Goal: Transaction & Acquisition: Purchase product/service

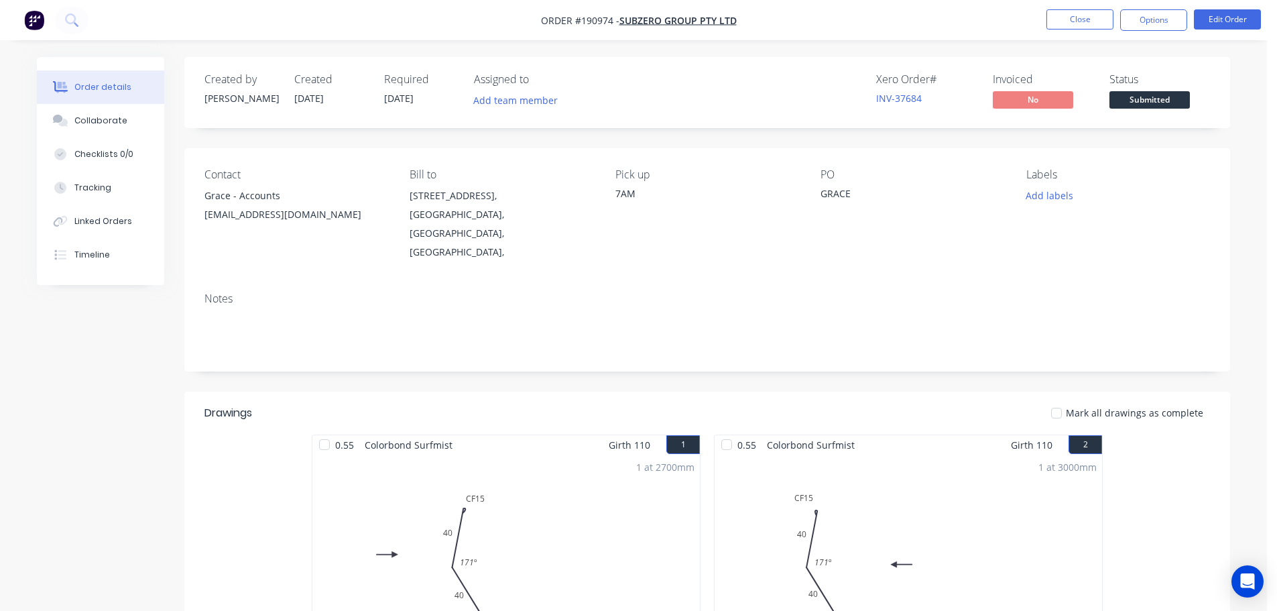
click at [1235, 23] on button "Edit Order" at bounding box center [1227, 19] width 67 height 20
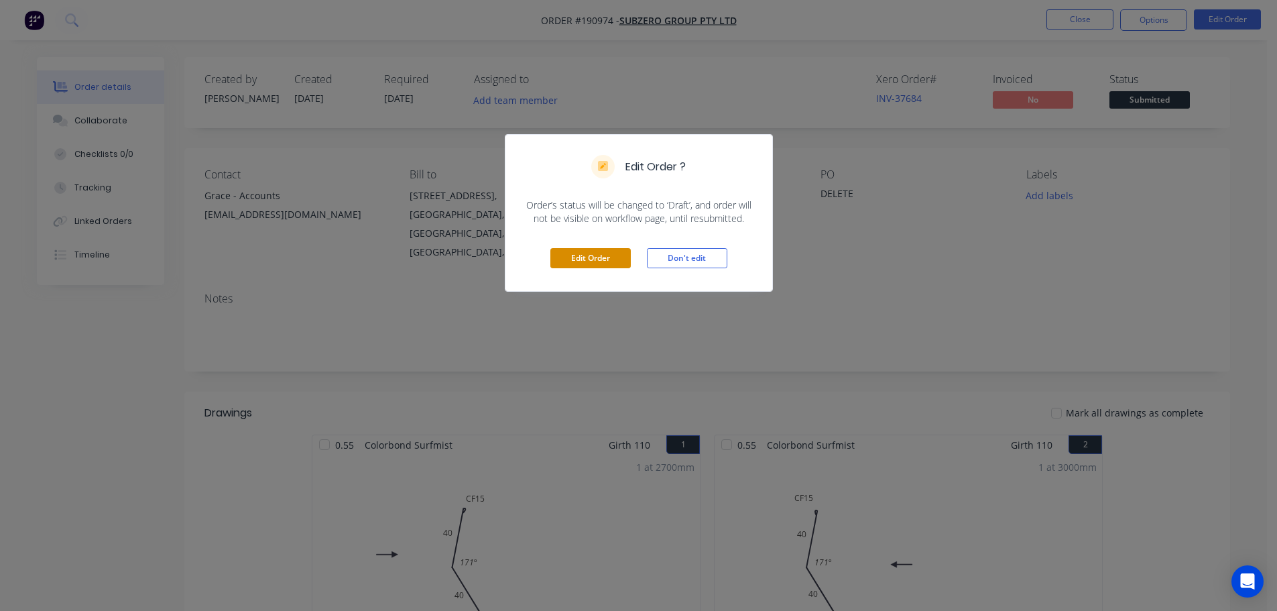
click at [565, 264] on button "Edit Order" at bounding box center [591, 258] width 80 height 20
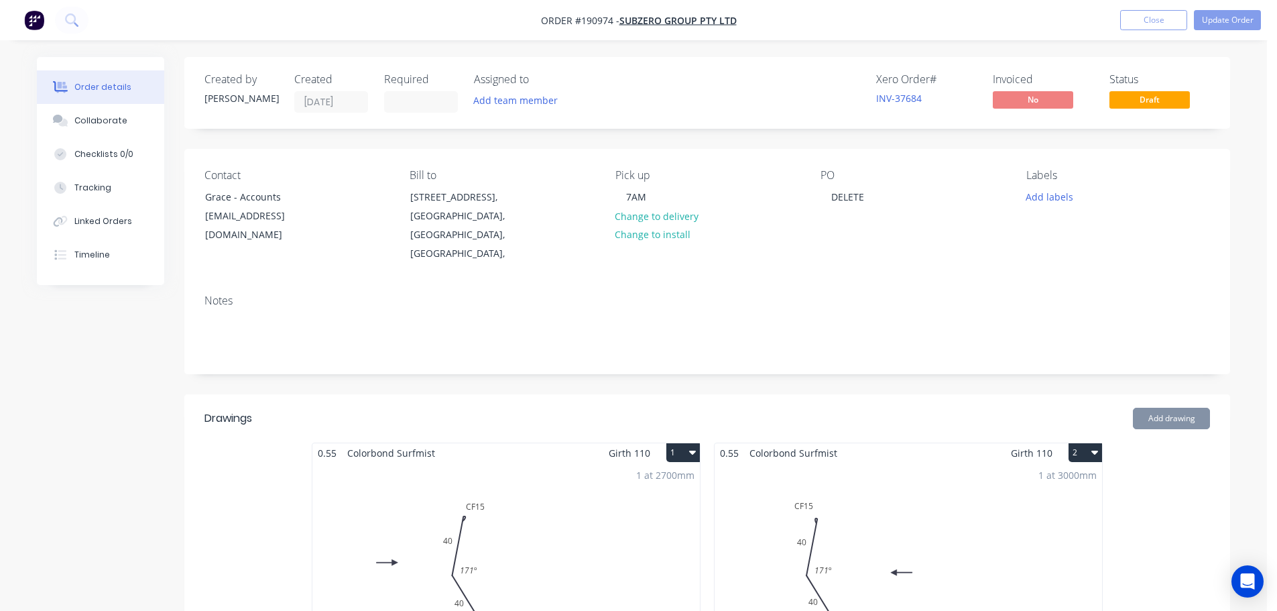
click at [587, 509] on div "1 at 2700mm Total lm $/M Total 2.7m $13.33 $35.99" at bounding box center [506, 565] width 388 height 205
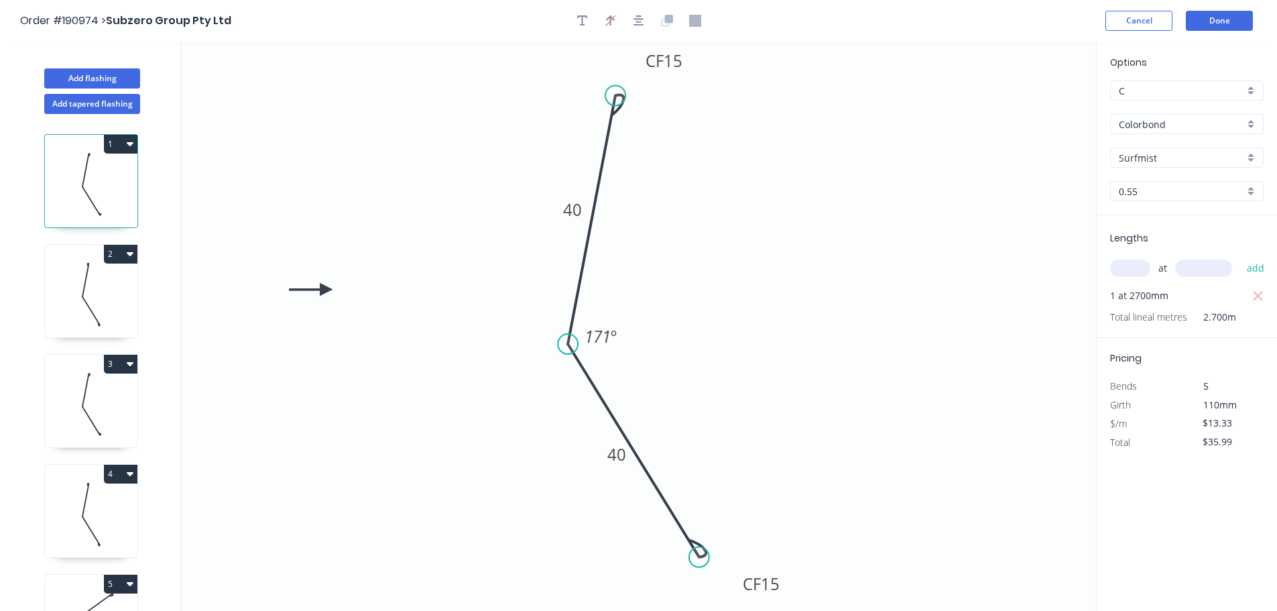
click at [1239, 288] on div "1 at 2700mm" at bounding box center [1188, 295] width 156 height 19
click at [1256, 295] on icon "button" at bounding box center [1259, 296] width 12 height 16
type input "$0.00"
click at [1121, 272] on input "text" at bounding box center [1130, 268] width 40 height 17
type input "1"
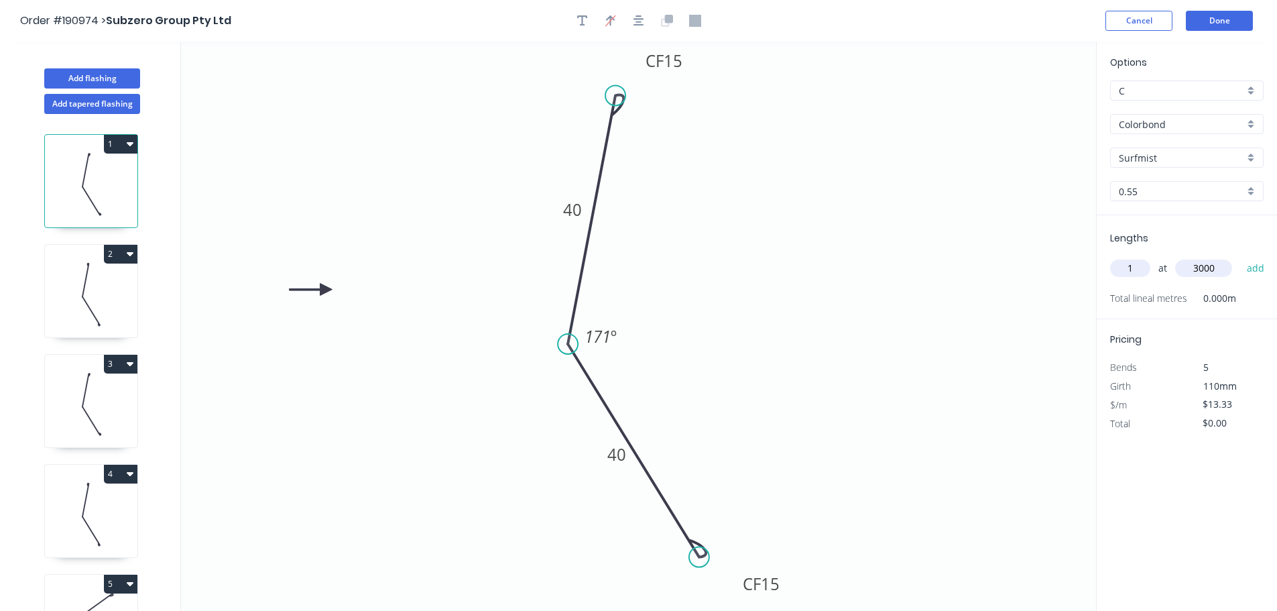
type input "3000"
click at [1241, 257] on button "add" at bounding box center [1257, 268] width 32 height 23
drag, startPoint x: 89, startPoint y: 278, endPoint x: 122, endPoint y: 279, distance: 32.9
click at [93, 279] on icon at bounding box center [91, 294] width 93 height 86
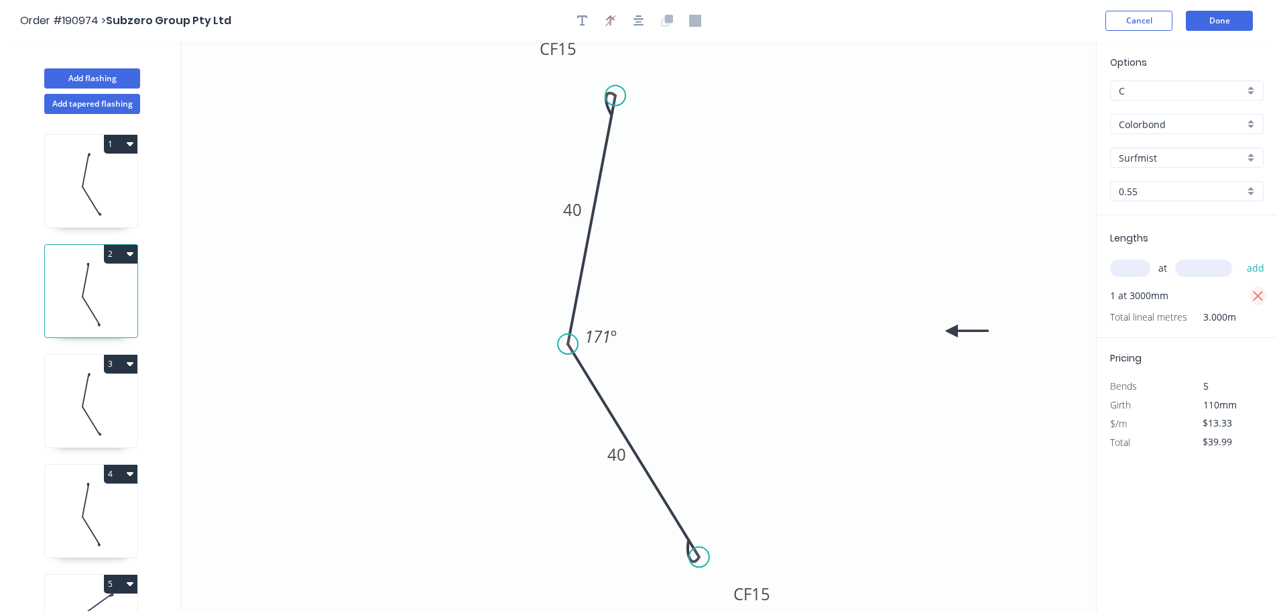
click at [1253, 294] on icon "button" at bounding box center [1259, 296] width 12 height 16
type input "$0.00"
click at [1111, 272] on input "text" at bounding box center [1130, 268] width 40 height 17
type input "1"
type input "2700"
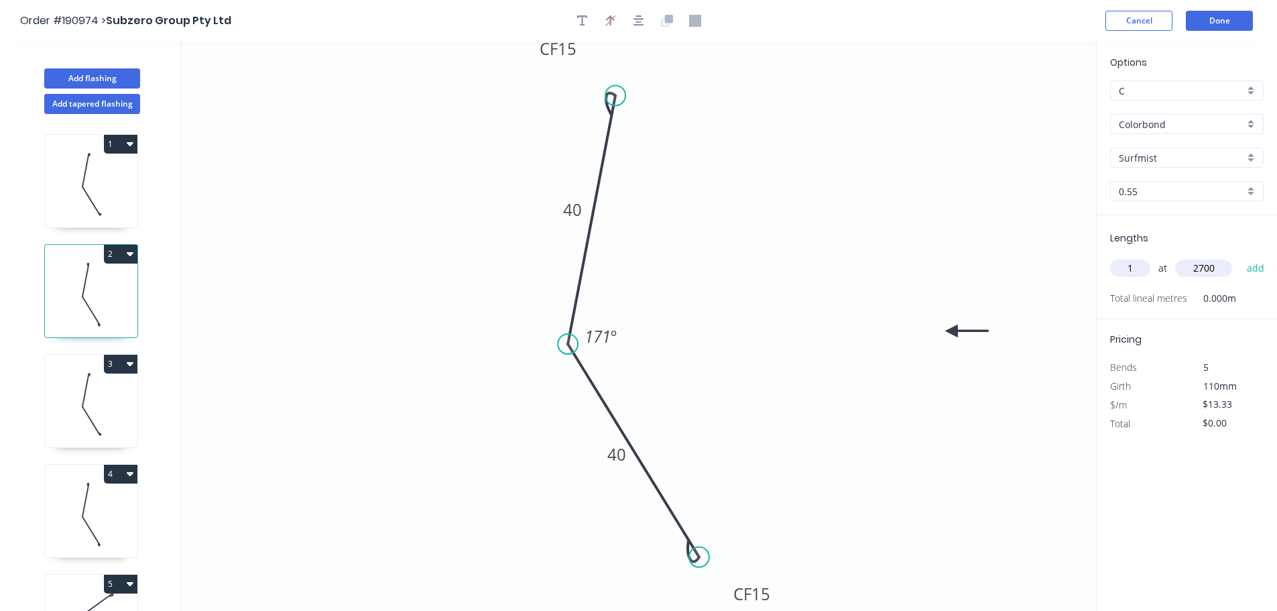
click at [1241, 257] on button "add" at bounding box center [1257, 268] width 32 height 23
click at [82, 378] on icon at bounding box center [91, 404] width 93 height 86
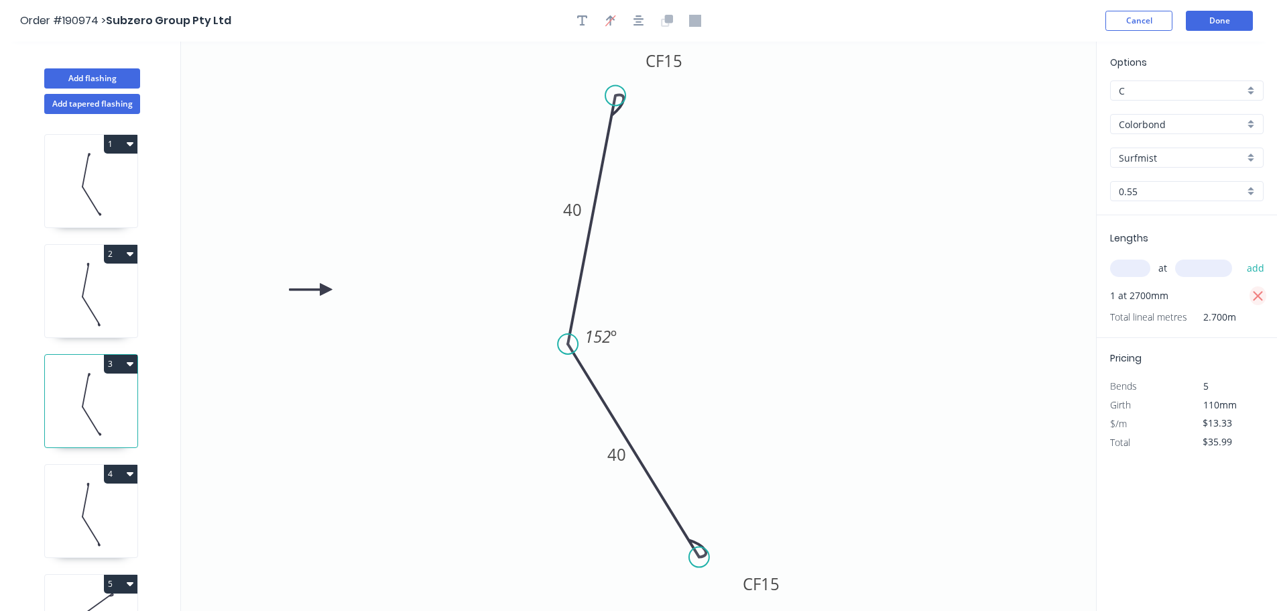
click at [1256, 296] on icon "button" at bounding box center [1259, 296] width 12 height 16
type input "$0.00"
click at [1142, 278] on div "at add" at bounding box center [1188, 268] width 156 height 23
click at [1137, 271] on input "text" at bounding box center [1130, 268] width 40 height 17
type input "1"
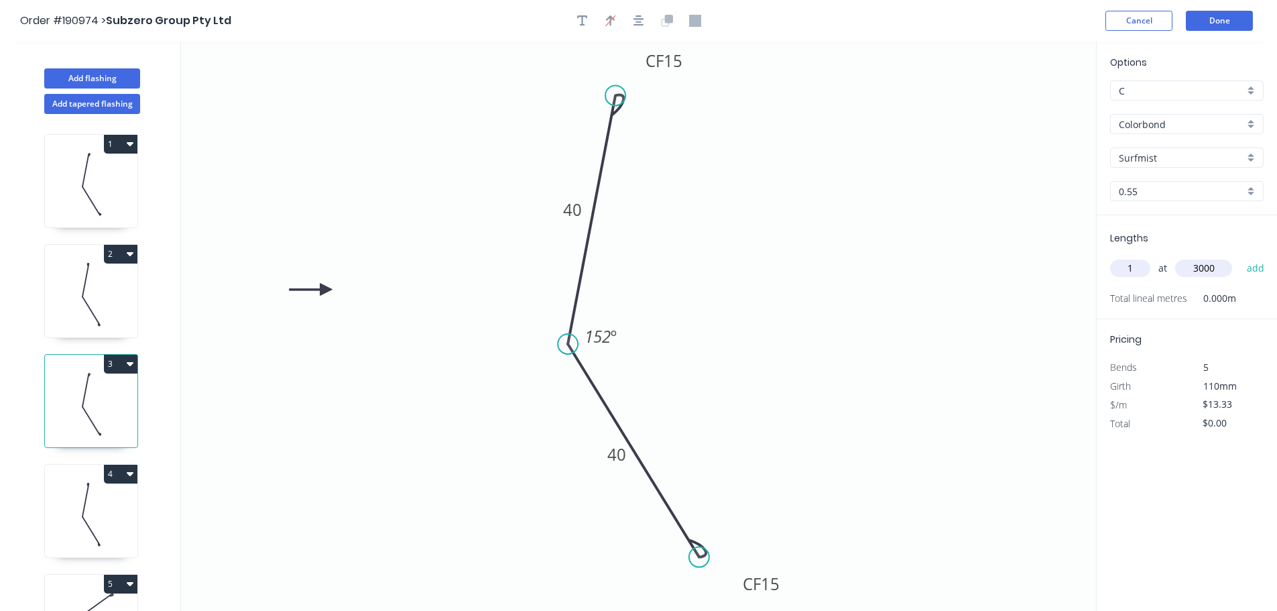
type input "3000"
click at [1241, 257] on button "add" at bounding box center [1257, 268] width 32 height 23
click at [74, 522] on icon at bounding box center [91, 514] width 93 height 86
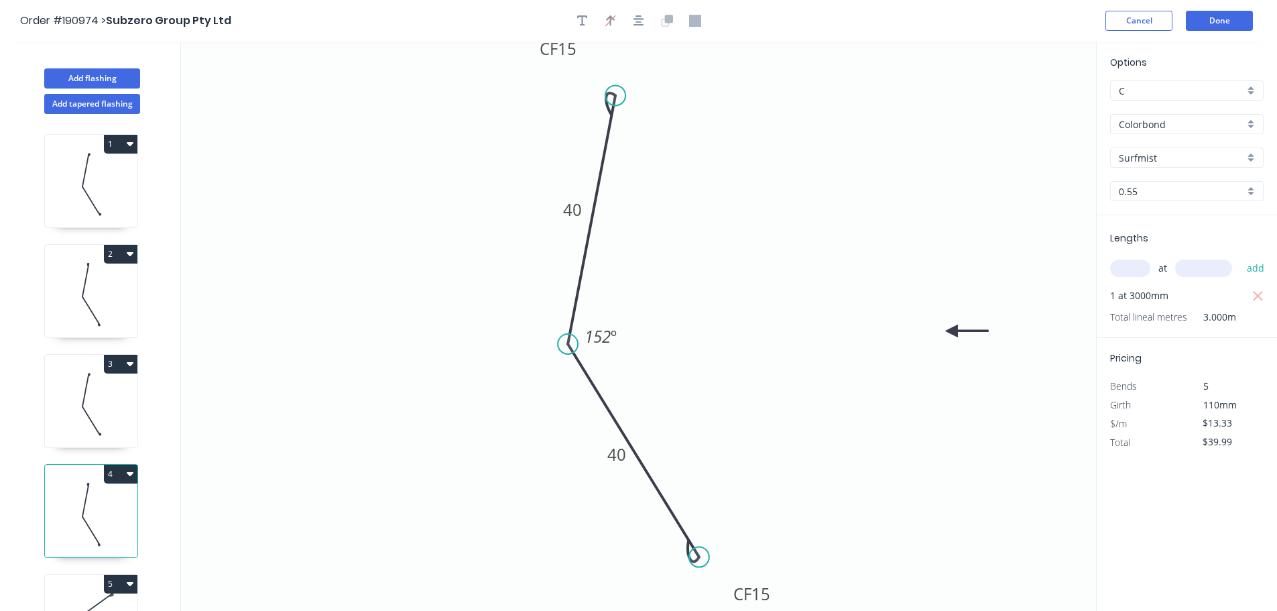
drag, startPoint x: 1255, startPoint y: 292, endPoint x: 1212, endPoint y: 285, distance: 42.8
click at [1255, 292] on icon "button" at bounding box center [1259, 296] width 12 height 16
type input "$0.00"
click at [1126, 269] on input "text" at bounding box center [1130, 268] width 40 height 17
type input "1"
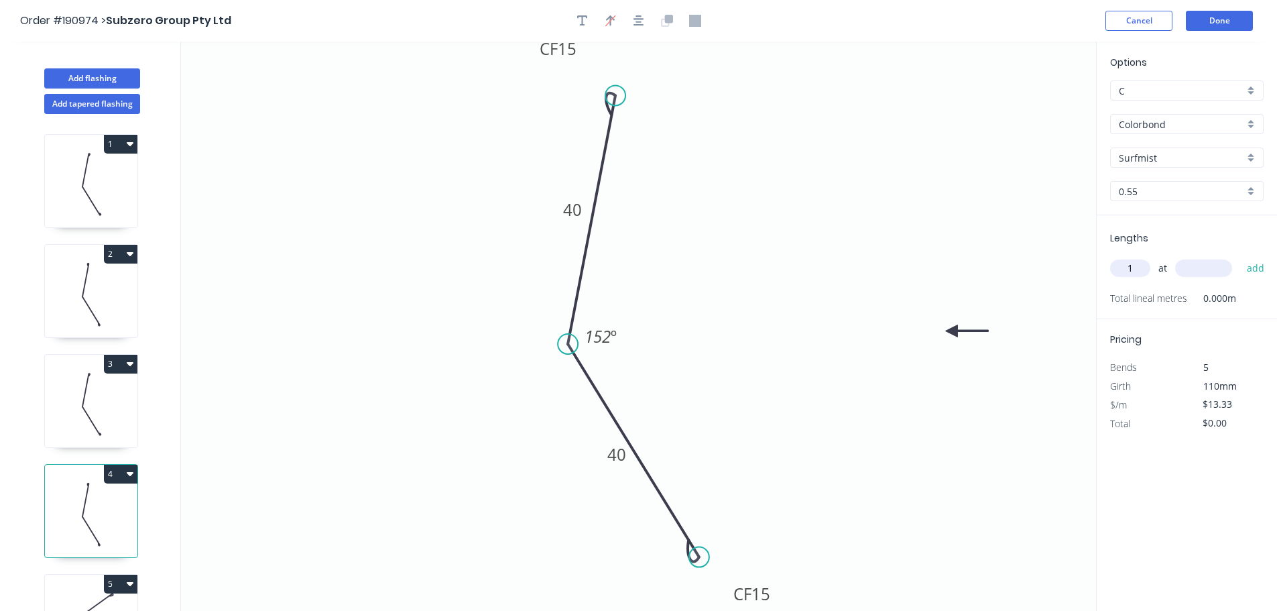
type input "3"
type input "2700"
click at [1241, 257] on button "add" at bounding box center [1257, 268] width 32 height 23
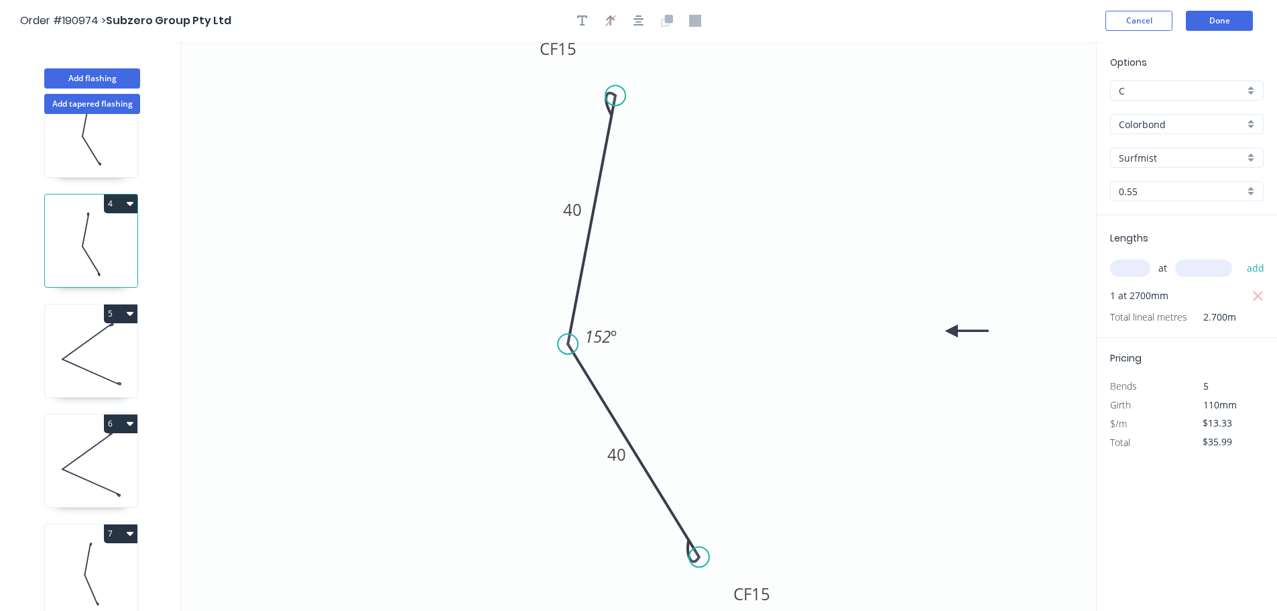
scroll to position [335, 0]
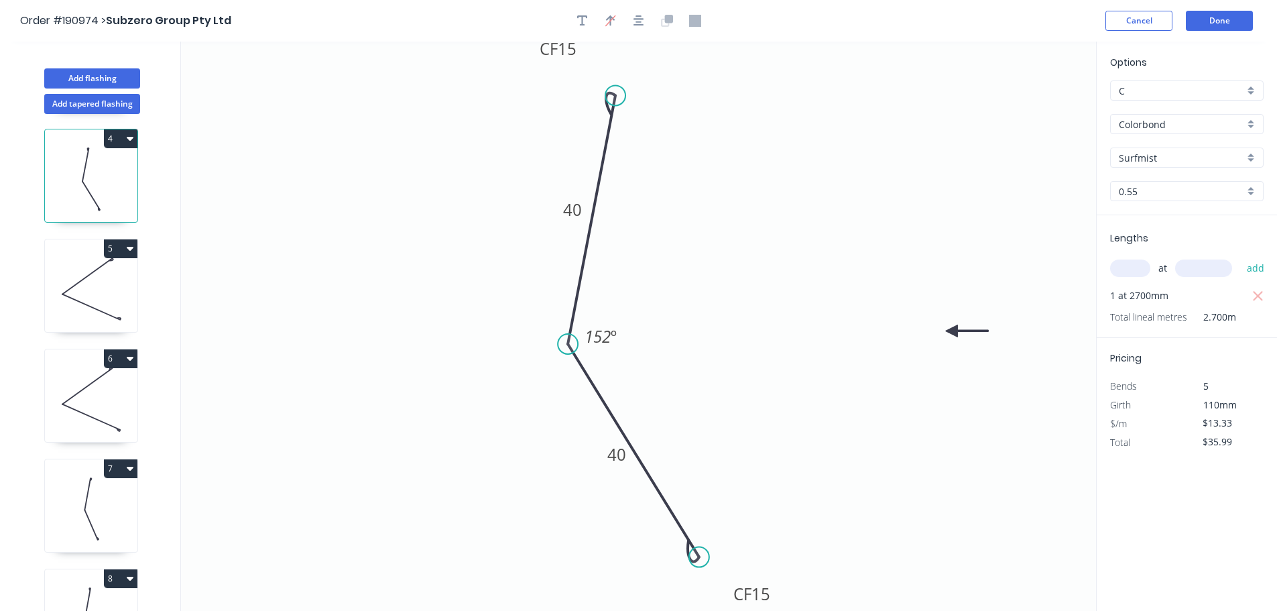
drag, startPoint x: 110, startPoint y: 290, endPoint x: 162, endPoint y: 300, distance: 53.3
click at [109, 292] on icon at bounding box center [91, 289] width 93 height 86
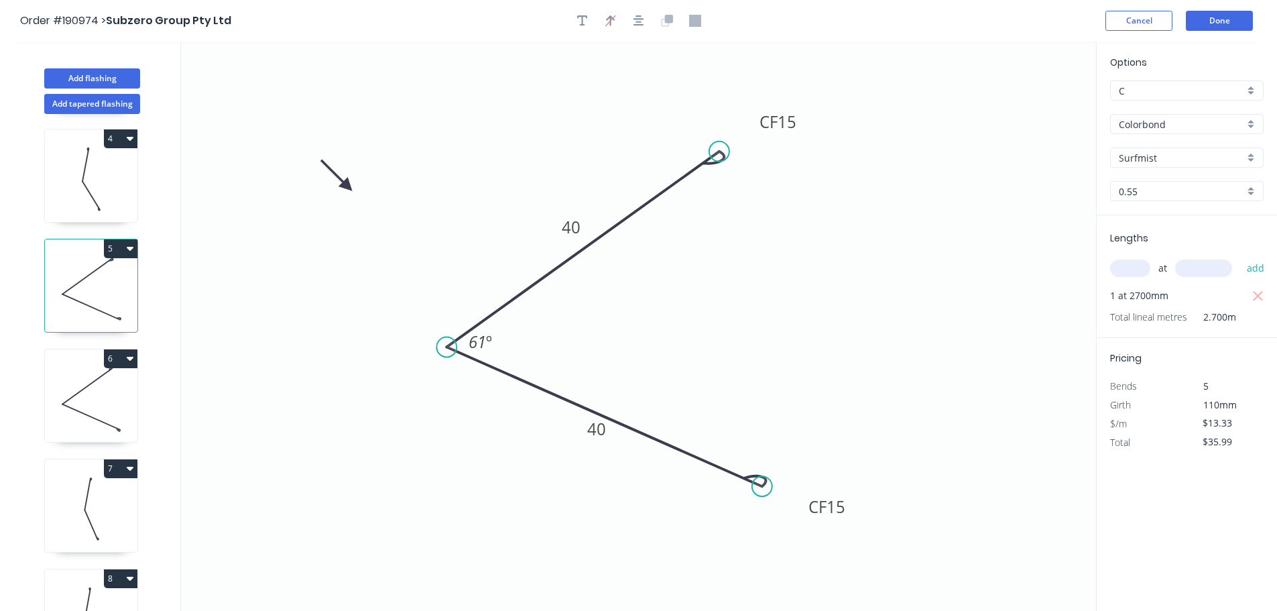
click at [1259, 297] on icon "button" at bounding box center [1258, 296] width 10 height 10
type input "$0.00"
click at [1140, 270] on input "text" at bounding box center [1130, 268] width 40 height 17
type input "1"
type input "3000"
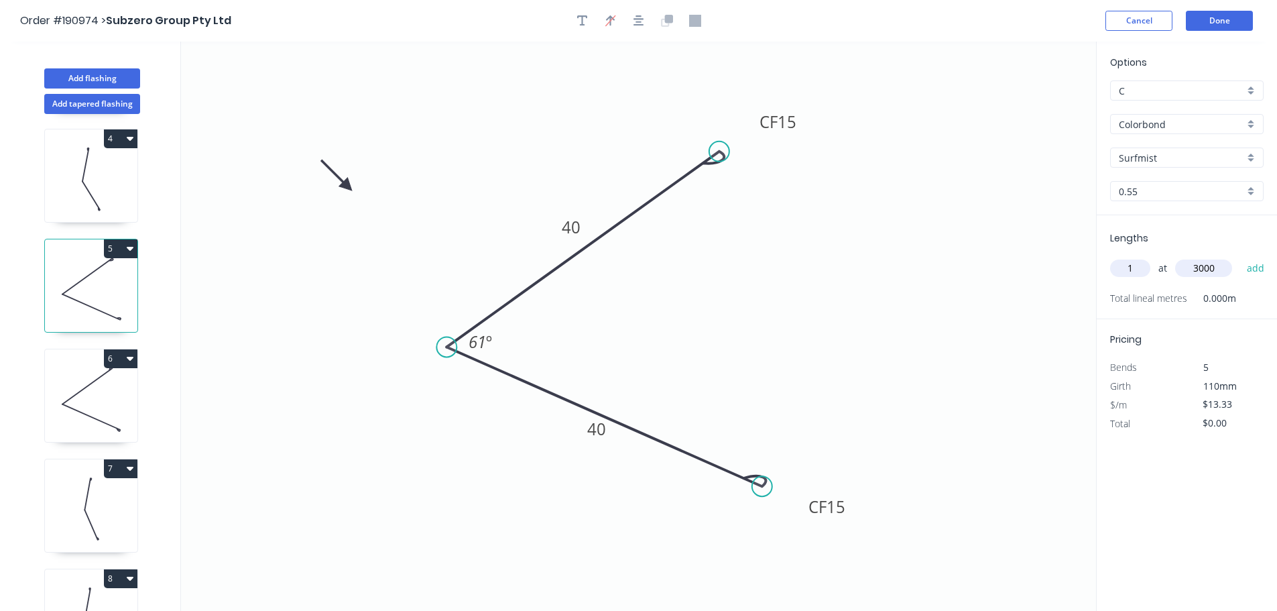
click at [1241, 257] on button "add" at bounding box center [1257, 268] width 32 height 23
click at [117, 388] on icon at bounding box center [91, 399] width 93 height 86
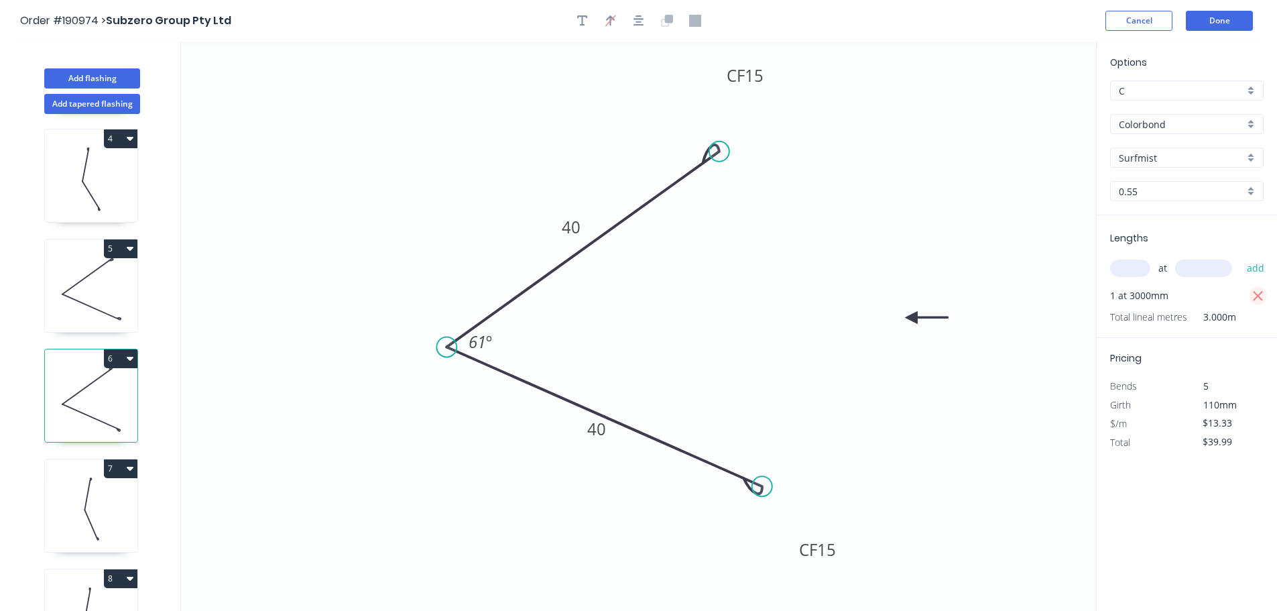
click at [1259, 296] on icon "button" at bounding box center [1258, 296] width 10 height 10
type input "$0.00"
click at [1134, 268] on input "text" at bounding box center [1130, 268] width 40 height 17
type input "1"
type input "2700"
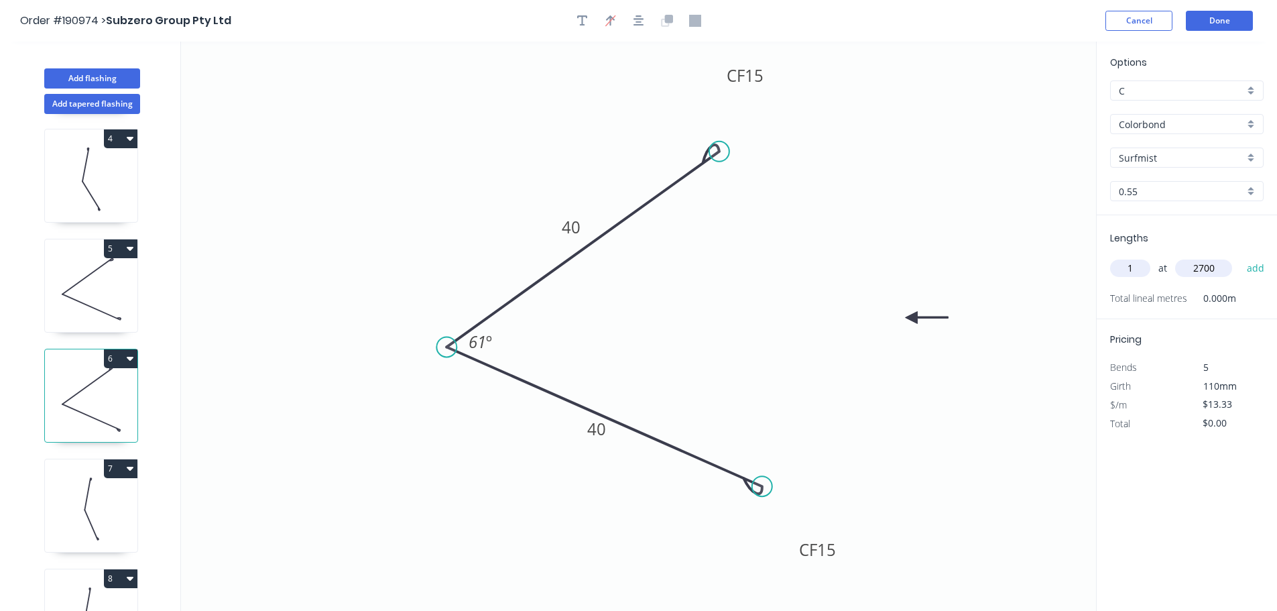
click at [1241, 257] on button "add" at bounding box center [1257, 268] width 32 height 23
click at [112, 508] on icon at bounding box center [91, 509] width 93 height 86
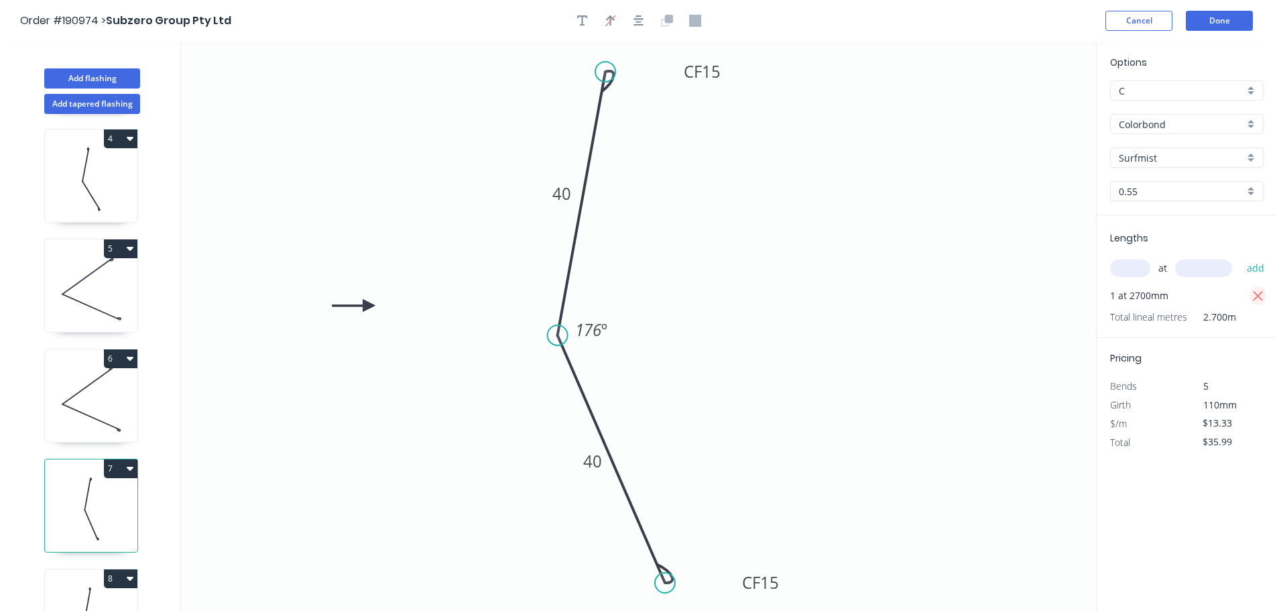
click at [1257, 290] on icon "button" at bounding box center [1259, 296] width 12 height 16
type input "$0.00"
click at [1130, 278] on div "at add" at bounding box center [1188, 268] width 156 height 23
click at [1122, 267] on input "text" at bounding box center [1130, 268] width 40 height 17
type input "1"
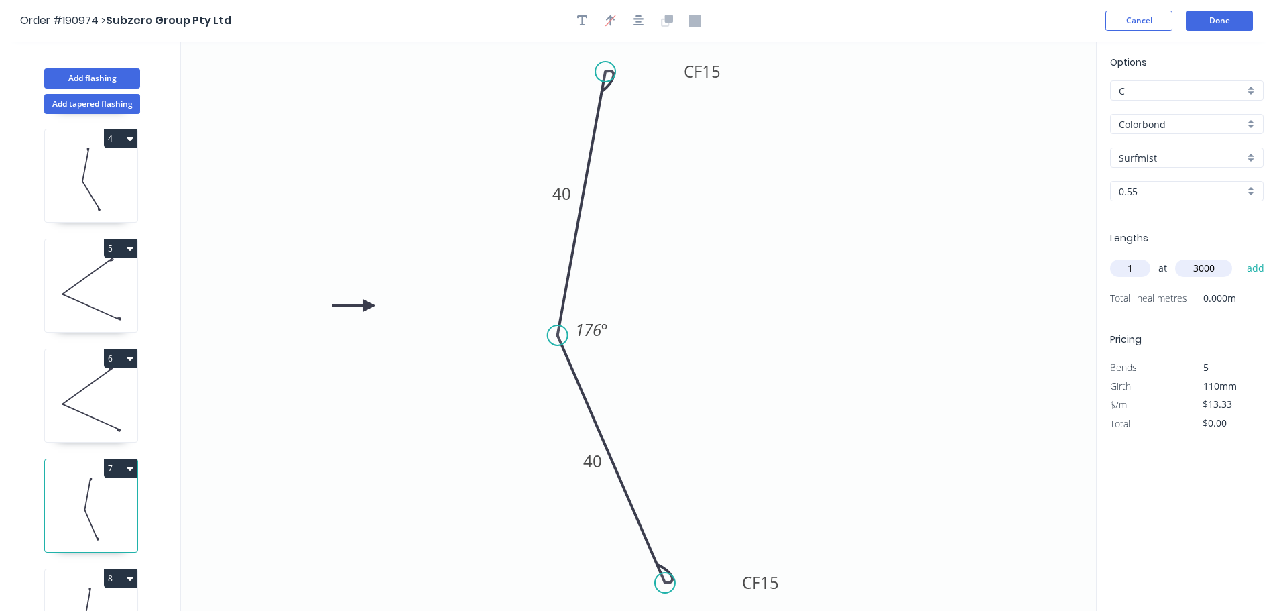
type input "3000"
click at [1241, 257] on button "add" at bounding box center [1257, 268] width 32 height 23
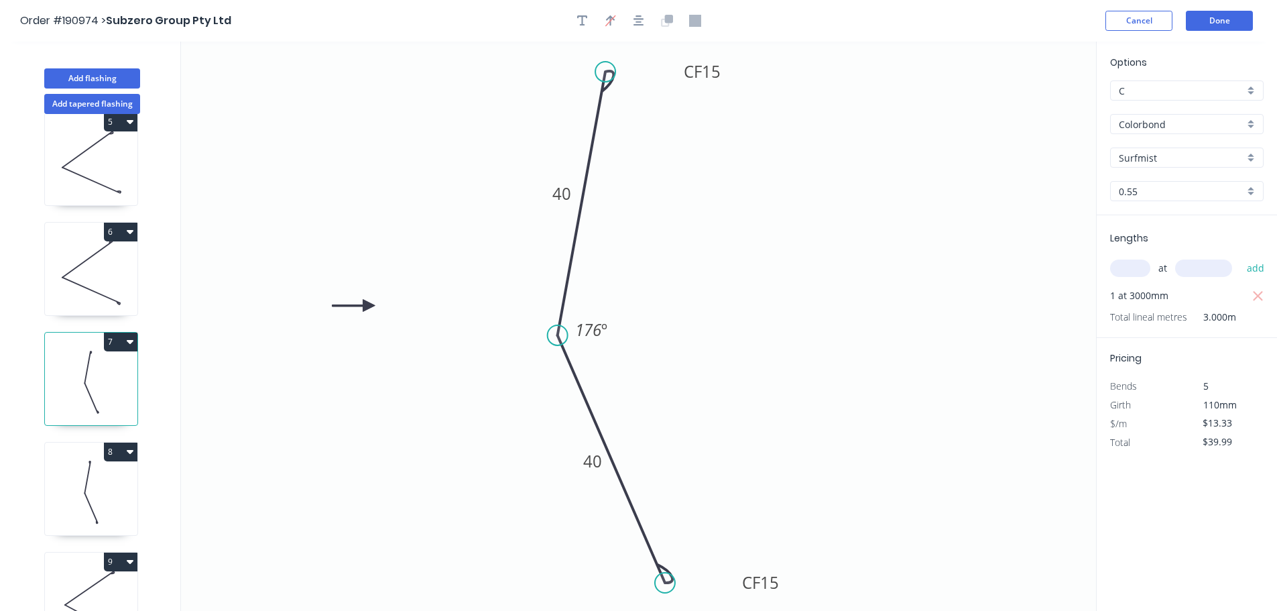
scroll to position [536, 0]
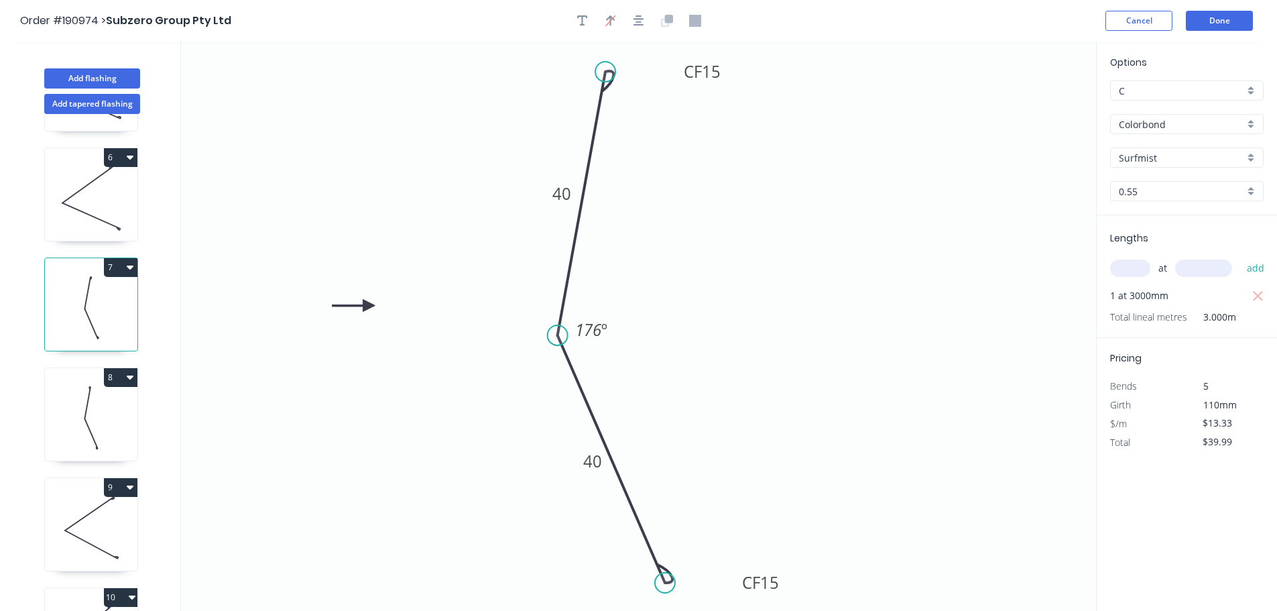
click at [97, 432] on icon at bounding box center [91, 418] width 93 height 86
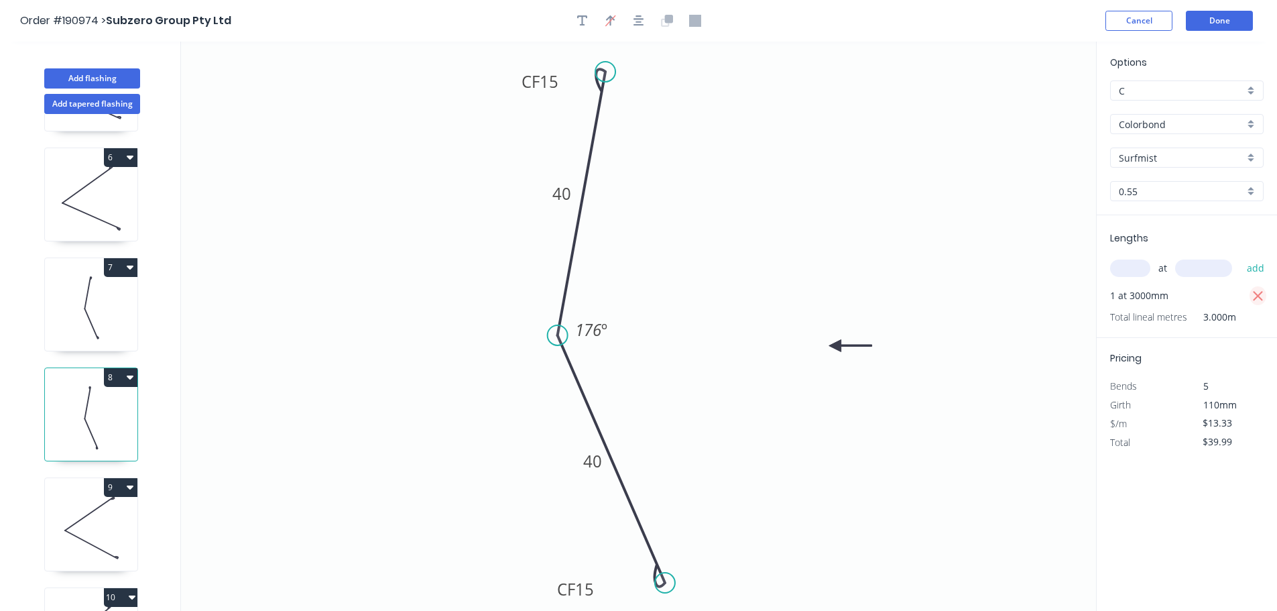
click at [1259, 293] on icon "button" at bounding box center [1259, 296] width 12 height 16
type input "$0.00"
click at [1130, 275] on input "text" at bounding box center [1130, 268] width 40 height 17
type input "1"
type input "2700"
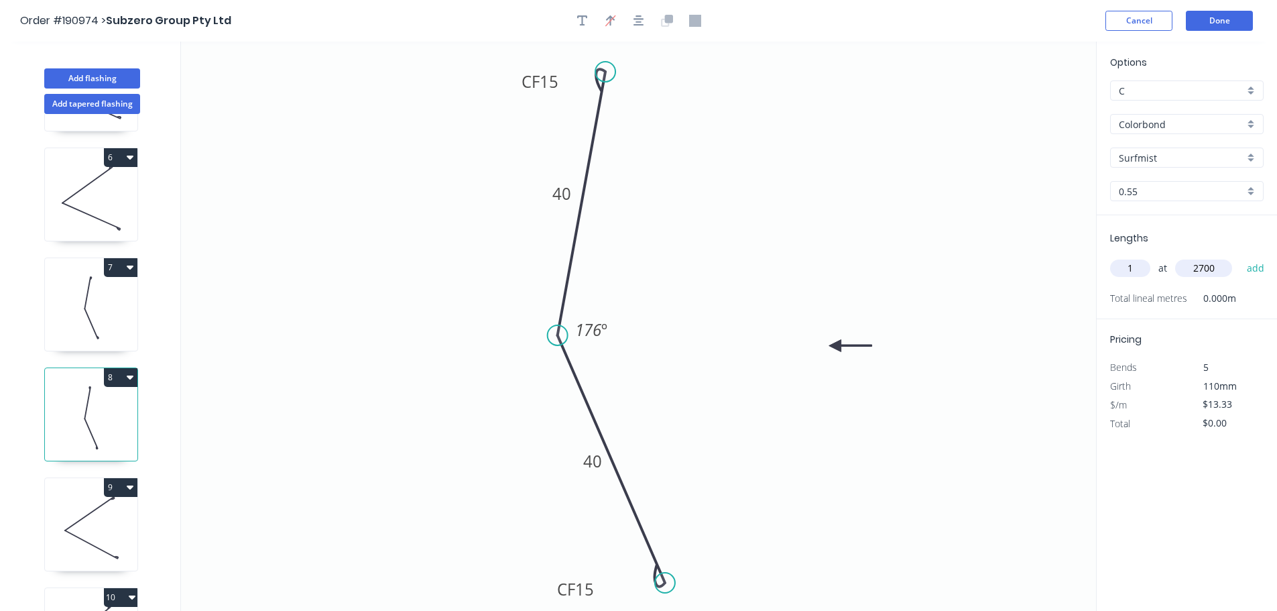
click at [1241, 257] on button "add" at bounding box center [1257, 268] width 32 height 23
click at [123, 528] on icon at bounding box center [91, 528] width 93 height 86
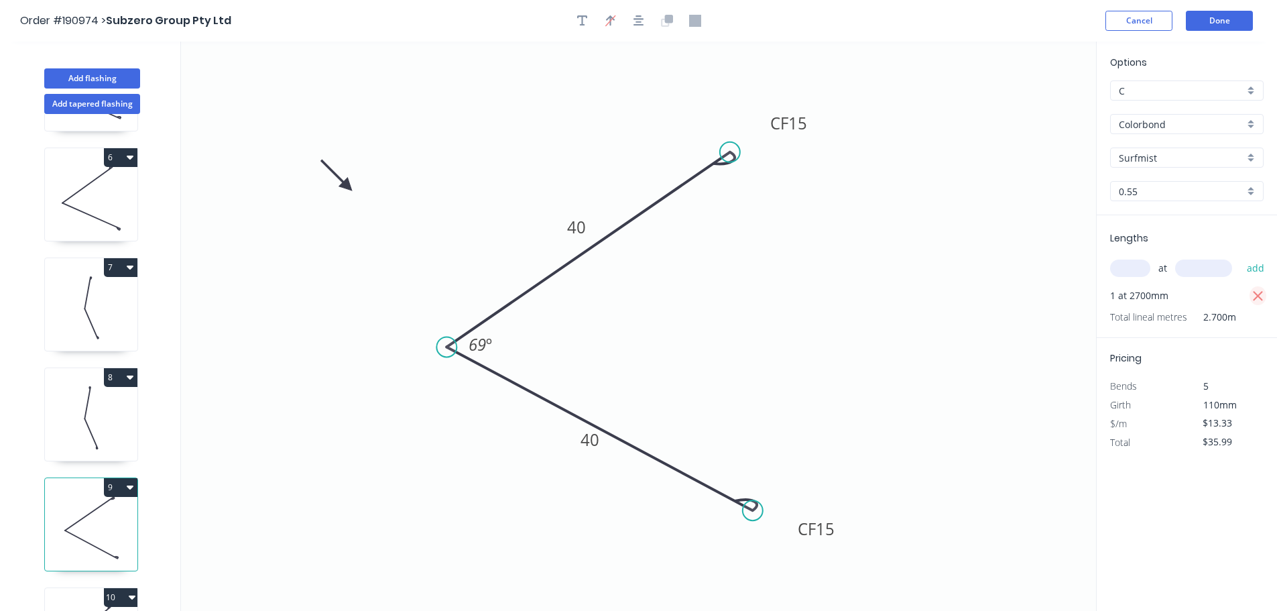
drag, startPoint x: 1263, startPoint y: 297, endPoint x: 1255, endPoint y: 291, distance: 10.1
click at [1263, 296] on icon "button" at bounding box center [1259, 296] width 12 height 16
type input "$0.00"
click at [1137, 275] on input "text" at bounding box center [1130, 268] width 40 height 17
type input "1"
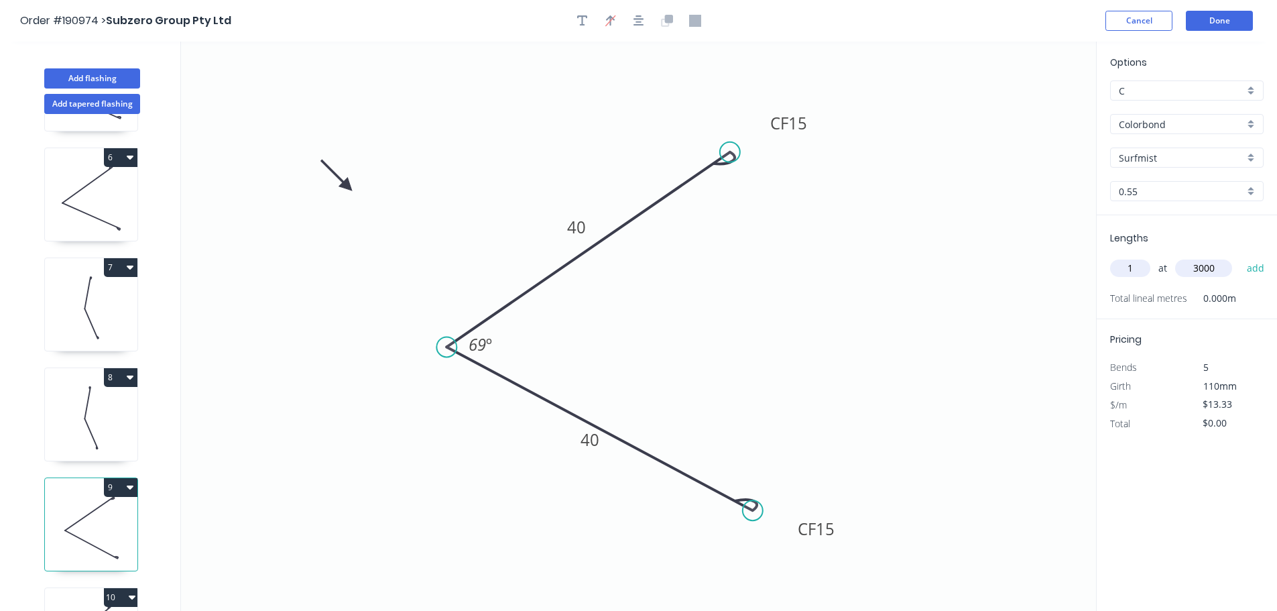
type input "3000"
click at [1241, 257] on button "add" at bounding box center [1257, 268] width 32 height 23
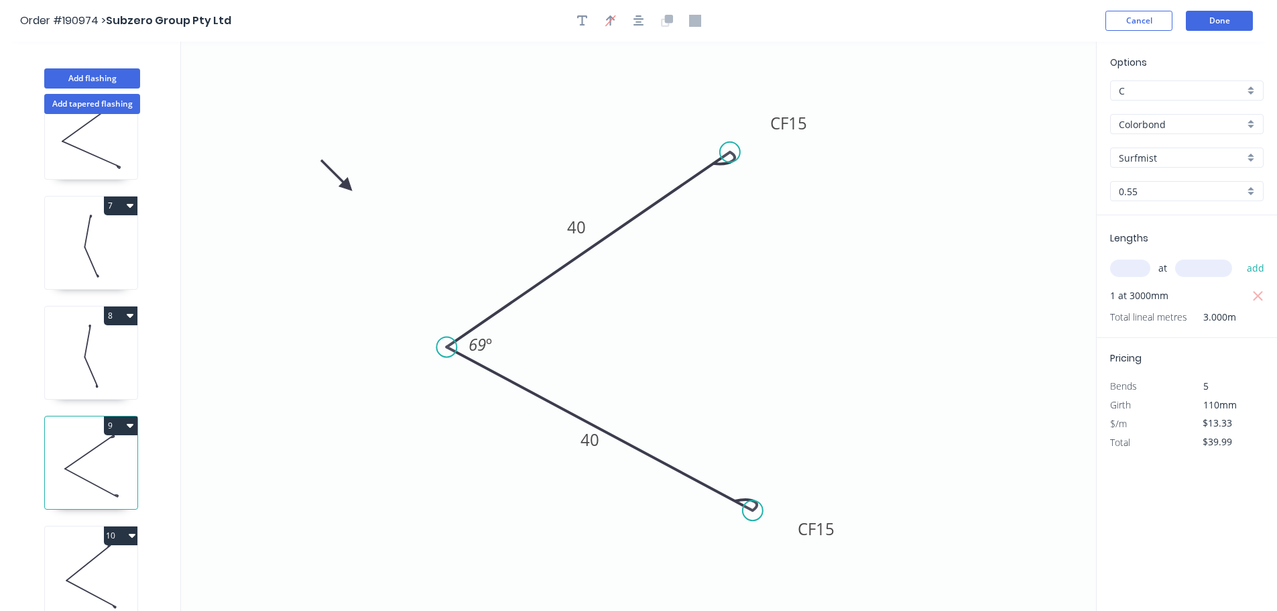
scroll to position [608, 0]
click at [111, 535] on icon at bounding box center [91, 576] width 93 height 86
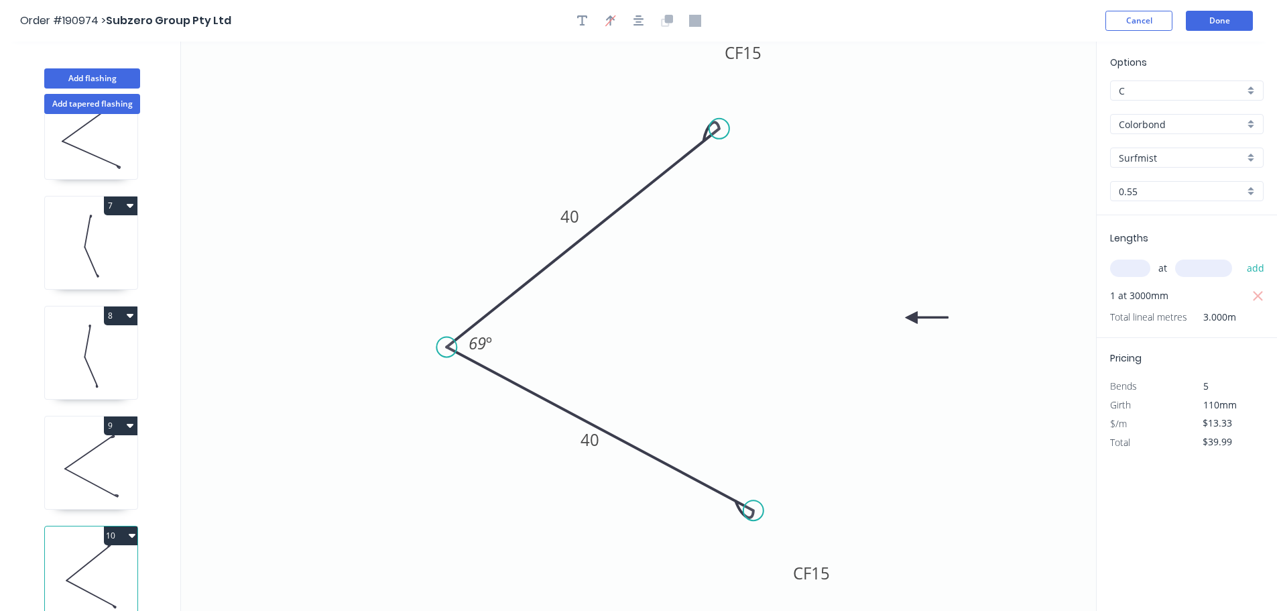
drag, startPoint x: 1255, startPoint y: 296, endPoint x: 1213, endPoint y: 284, distance: 43.3
click at [1255, 296] on icon "button" at bounding box center [1259, 296] width 12 height 16
type input "$0.00"
click at [1124, 274] on input "text" at bounding box center [1130, 268] width 40 height 17
type input "1"
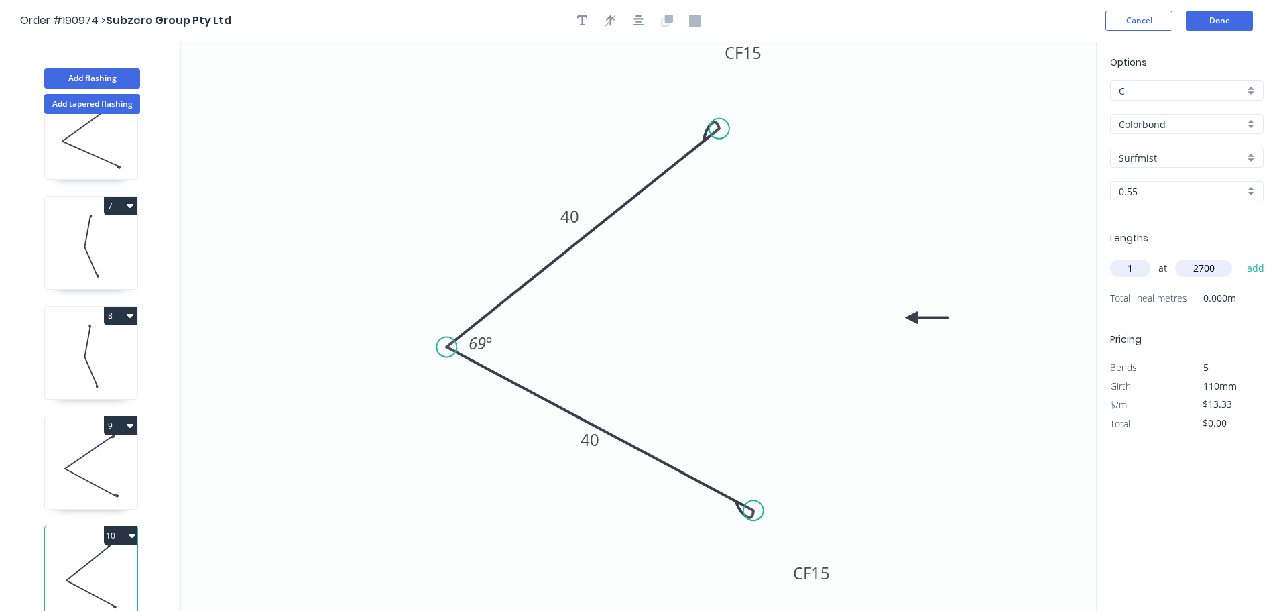
type input "2700"
click at [1241, 257] on button "add" at bounding box center [1257, 268] width 32 height 23
type input "$35.99"
click at [1217, 20] on button "Done" at bounding box center [1219, 21] width 67 height 20
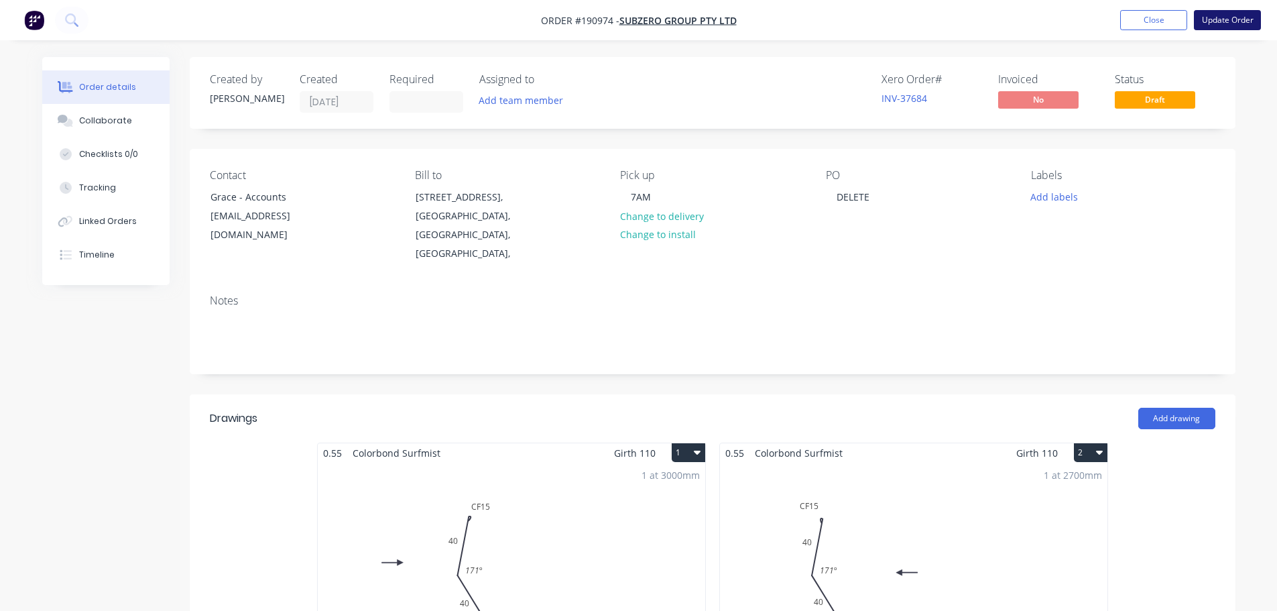
click at [1233, 25] on button "Update Order" at bounding box center [1227, 20] width 67 height 20
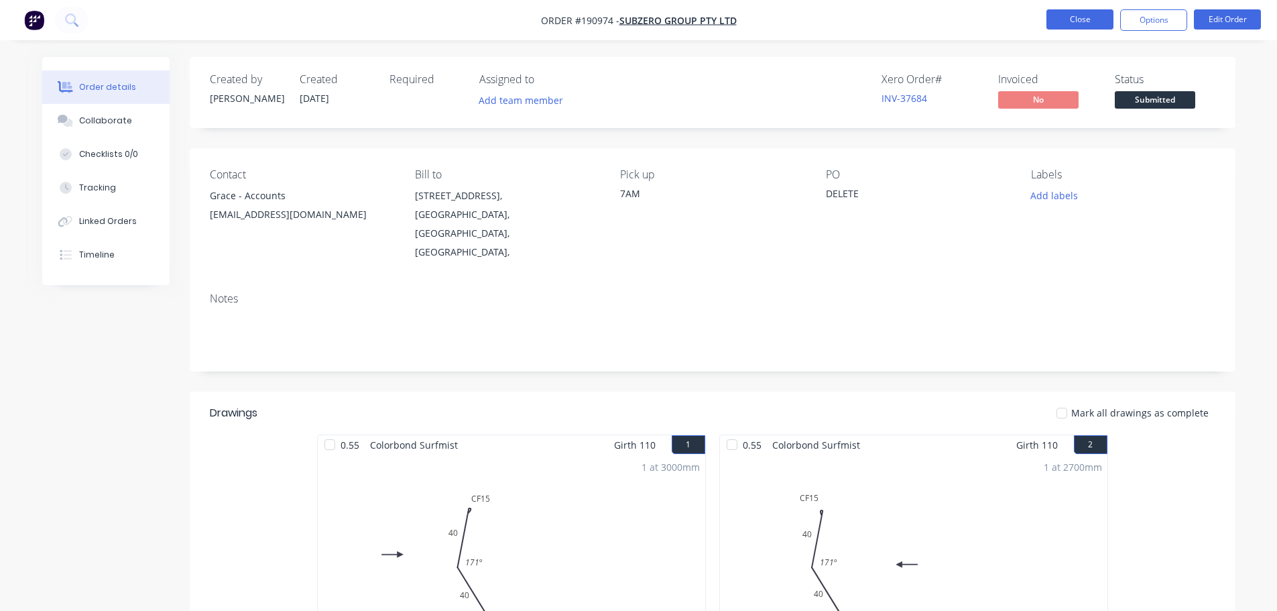
click at [1082, 29] on button "Close" at bounding box center [1080, 19] width 67 height 20
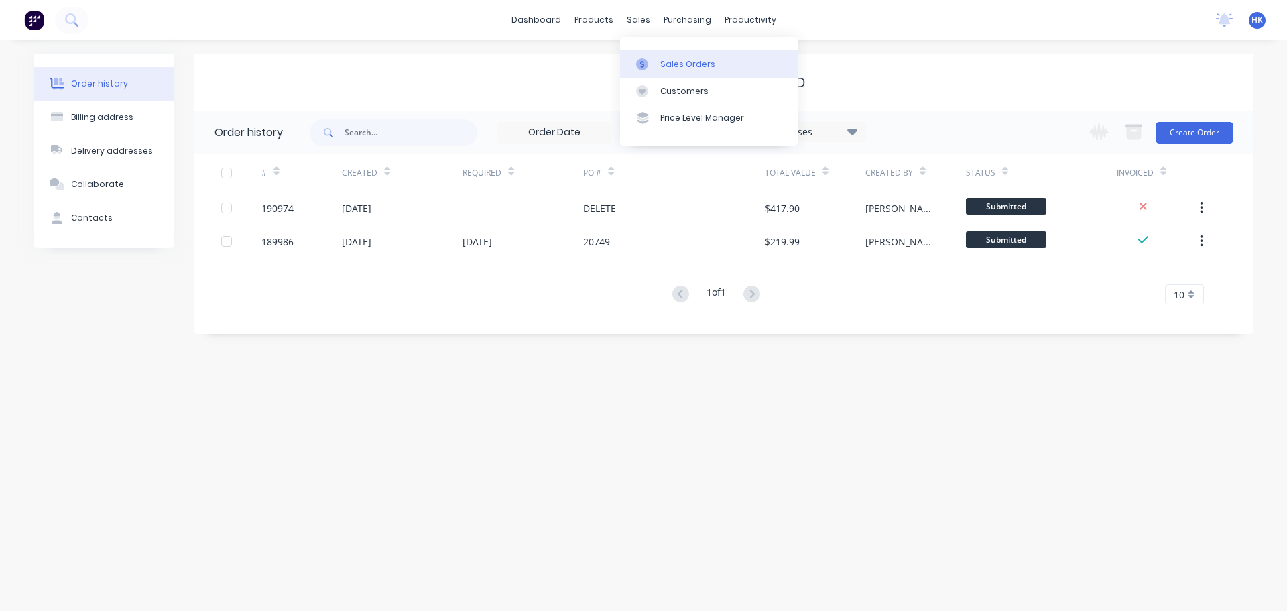
click at [667, 62] on div "Sales Orders" at bounding box center [687, 64] width 55 height 12
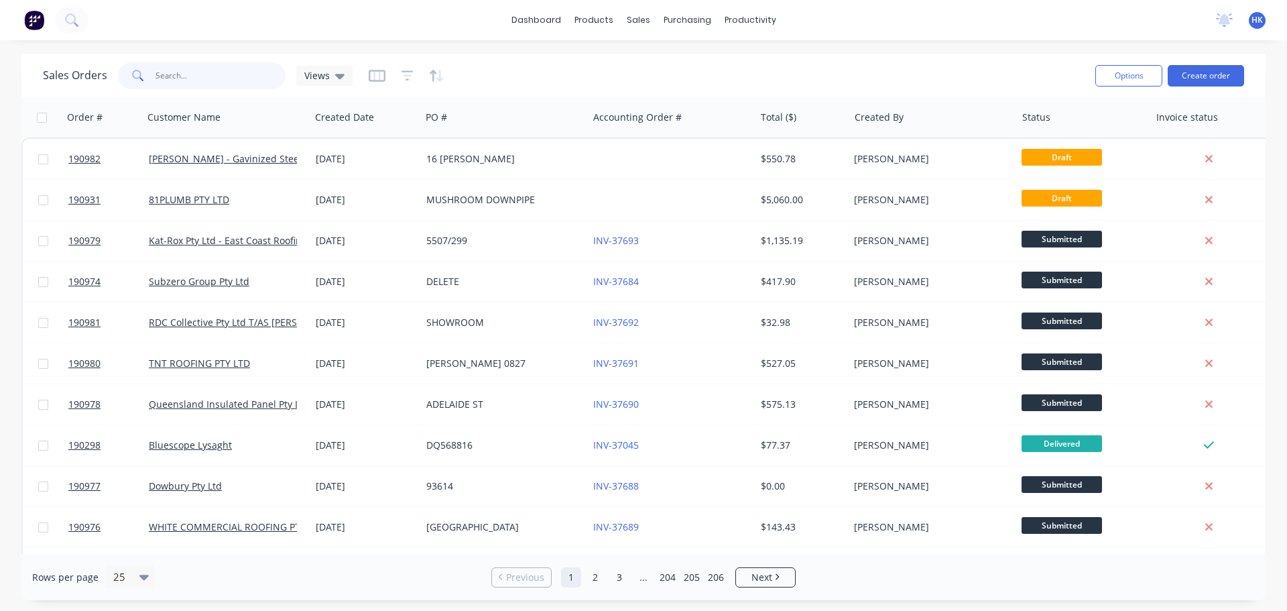
click at [211, 68] on input "text" at bounding box center [221, 75] width 131 height 27
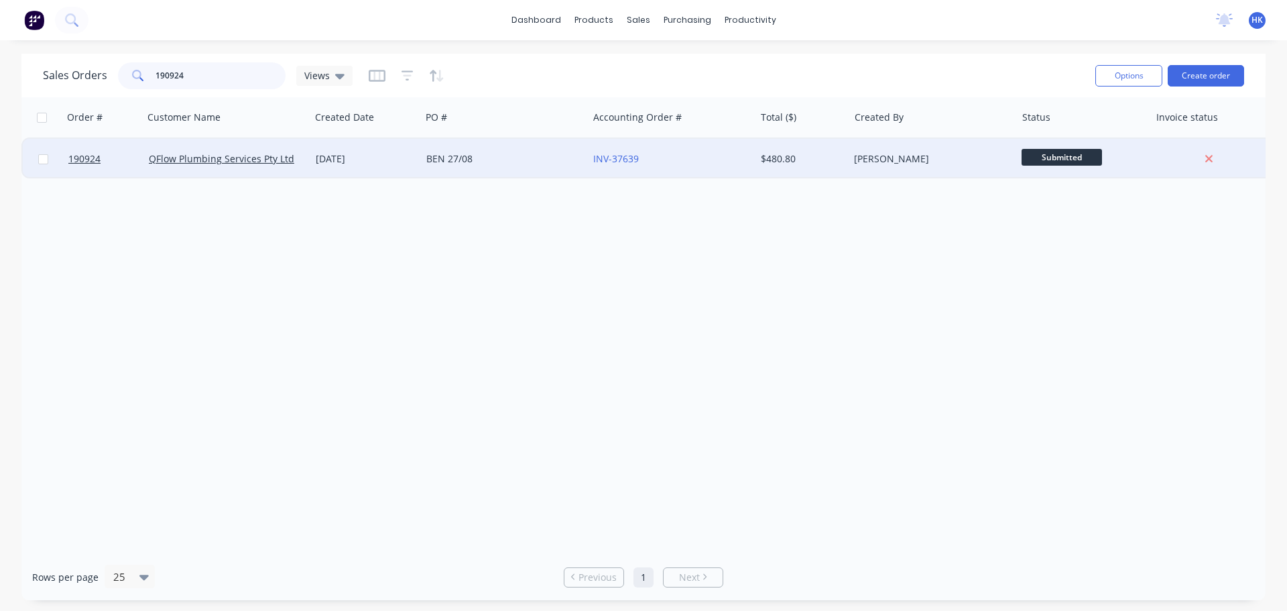
type input "190924"
click at [510, 171] on div "BEN 27/08" at bounding box center [504, 159] width 167 height 40
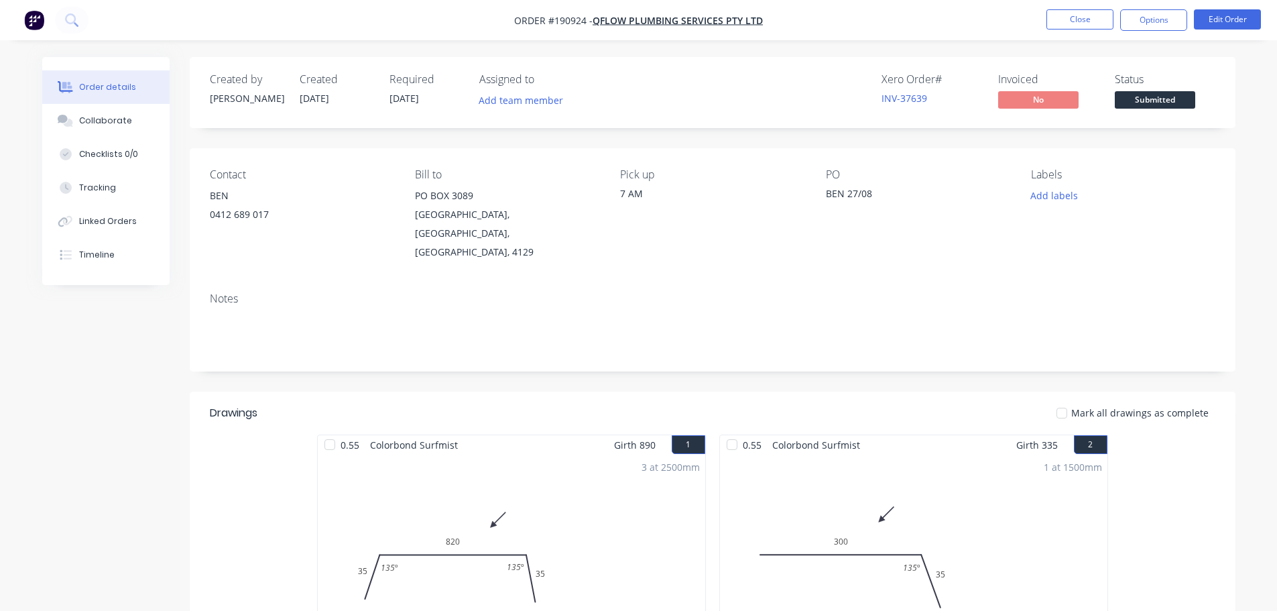
click at [1144, 106] on span "Submitted" at bounding box center [1155, 99] width 80 height 17
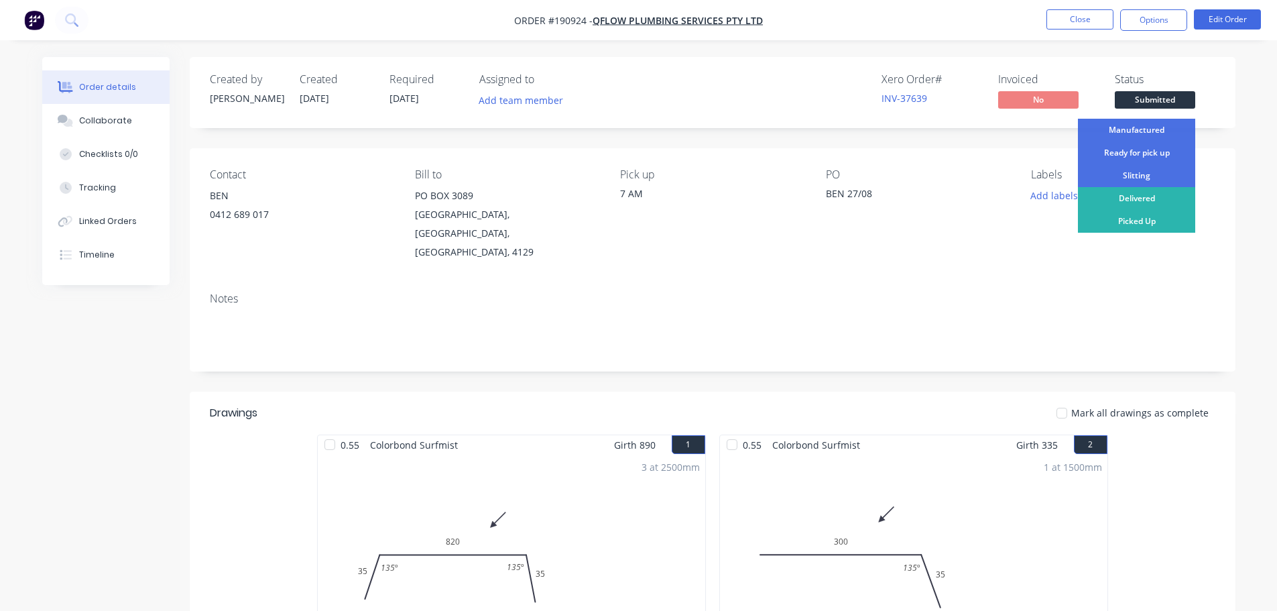
click at [1143, 152] on div "Ready for pick up" at bounding box center [1136, 152] width 117 height 23
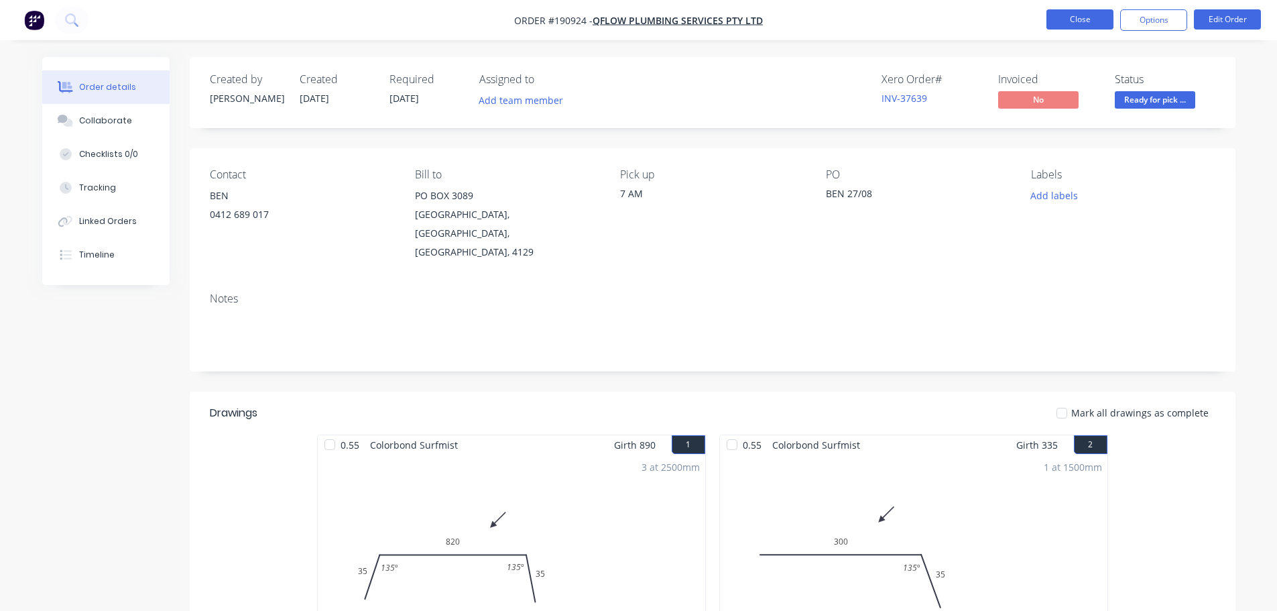
click at [1090, 14] on button "Close" at bounding box center [1080, 19] width 67 height 20
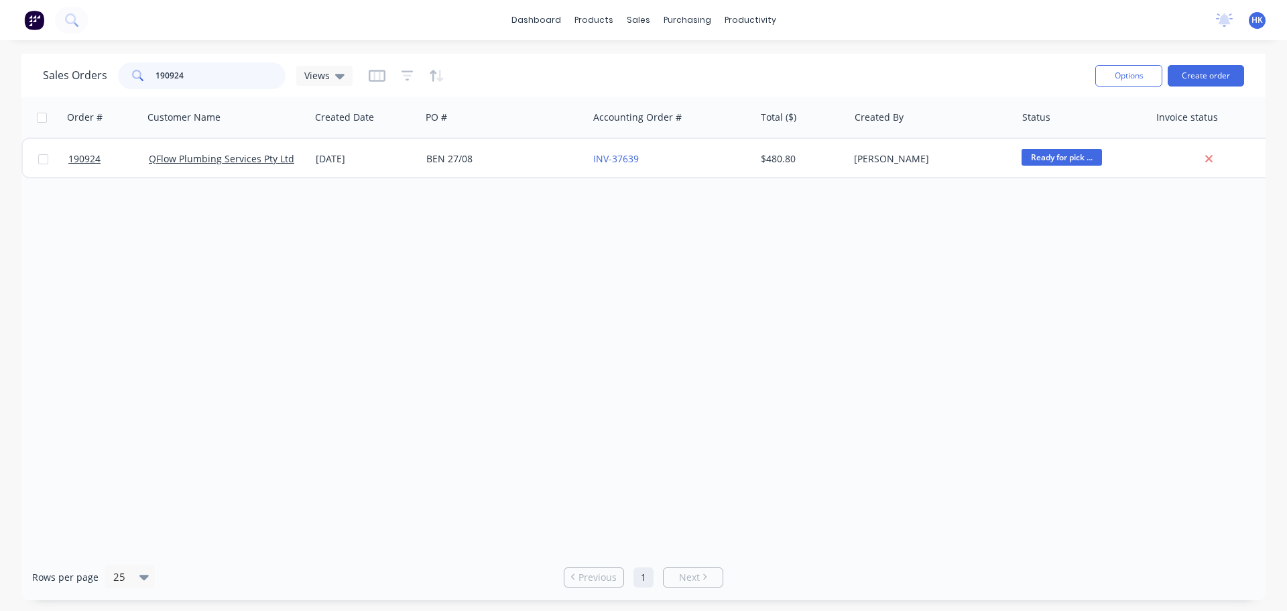
drag, startPoint x: 251, startPoint y: 74, endPoint x: 152, endPoint y: 80, distance: 99.4
click at [152, 80] on div "190924" at bounding box center [202, 75] width 168 height 27
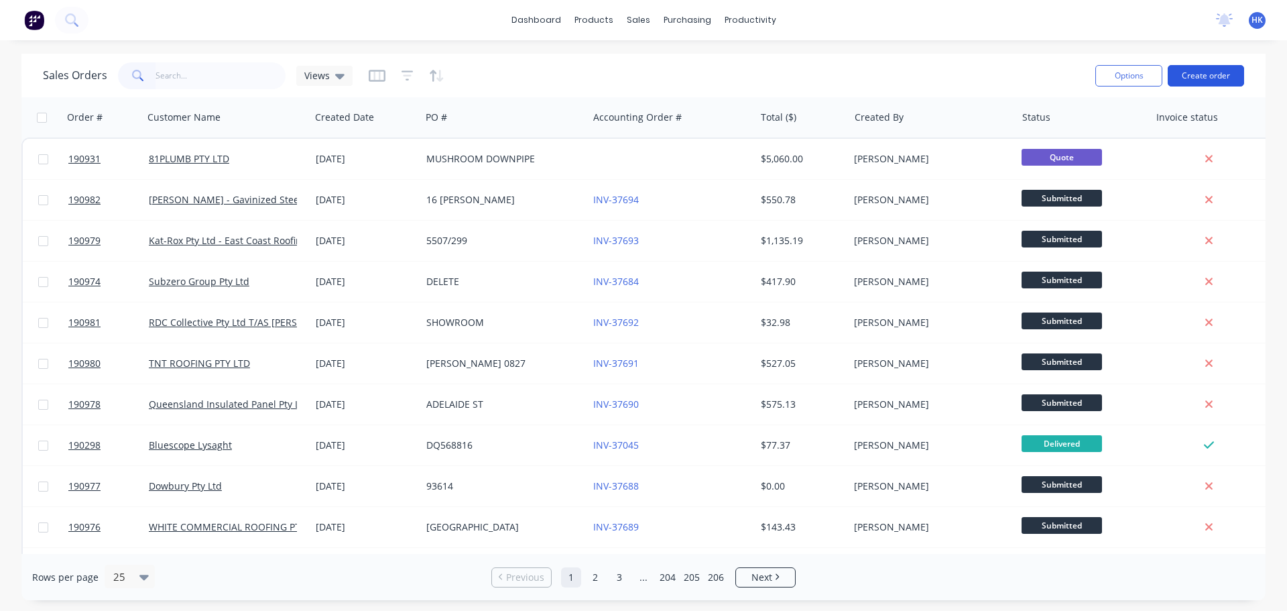
click at [1205, 74] on button "Create order" at bounding box center [1206, 75] width 76 height 21
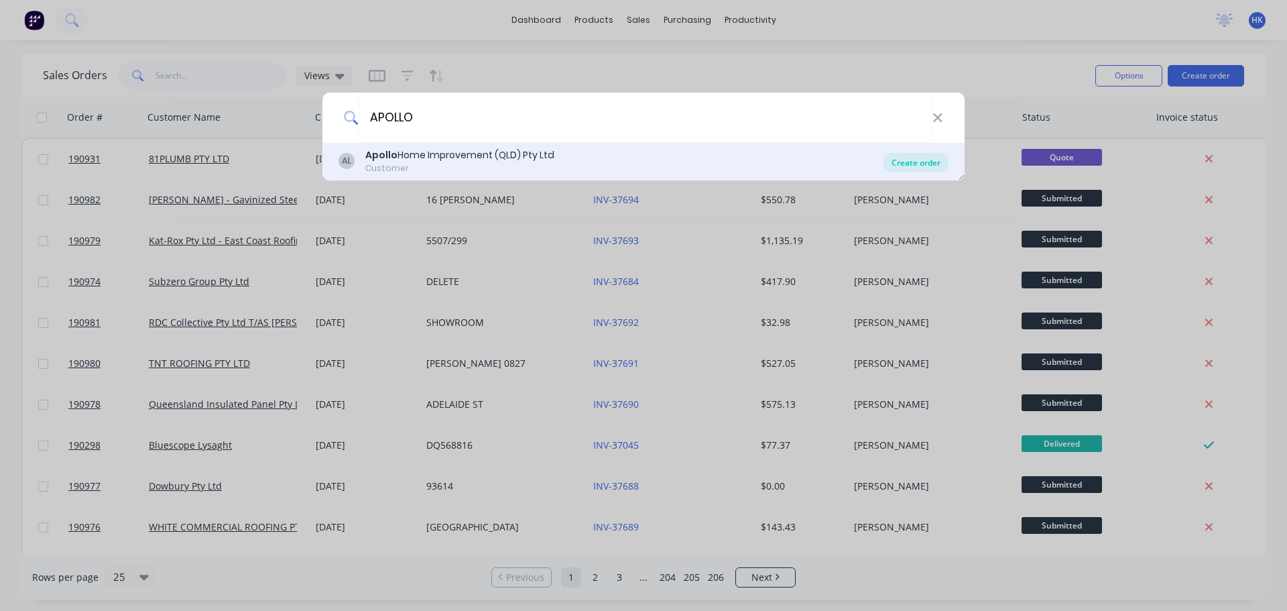
type input "APOLLO"
click at [921, 157] on div "Create order" at bounding box center [916, 162] width 65 height 19
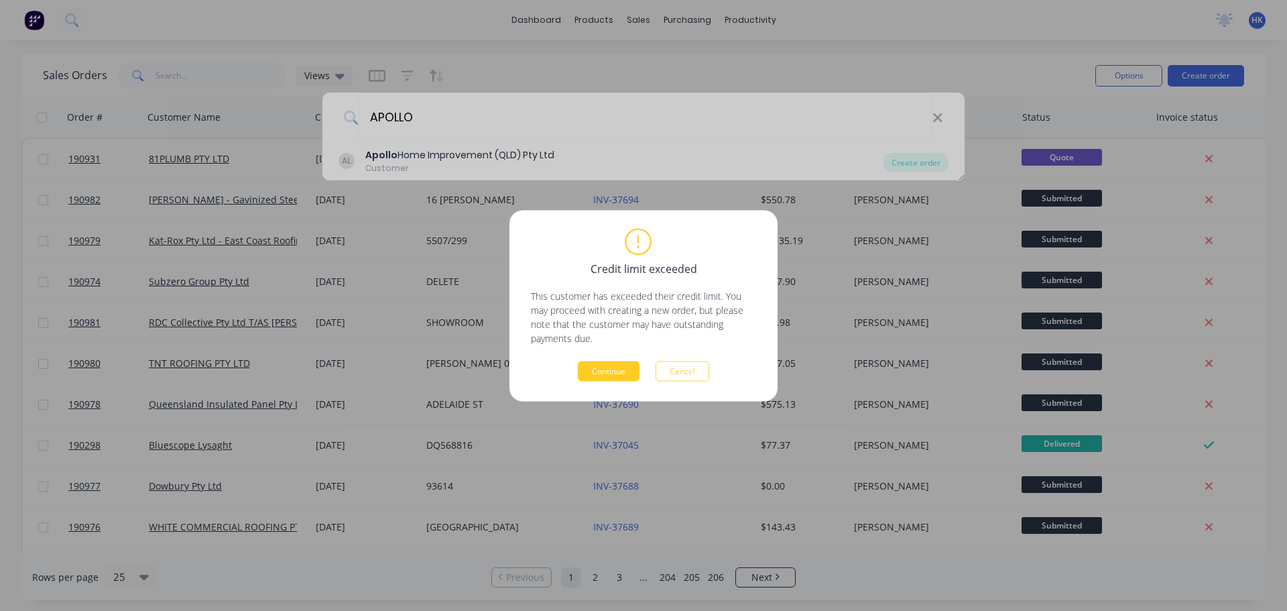
click at [609, 378] on button "Continue" at bounding box center [609, 371] width 62 height 20
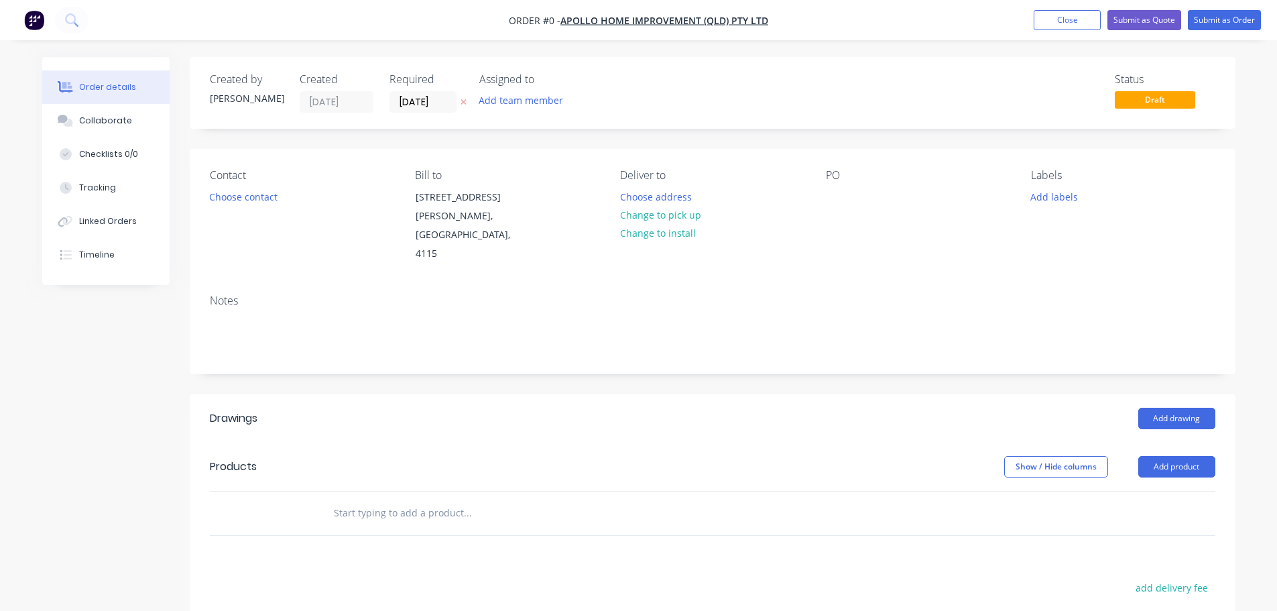
click at [432, 113] on label "[DATE]" at bounding box center [423, 101] width 67 height 21
click at [432, 112] on input "[DATE]" at bounding box center [423, 102] width 66 height 20
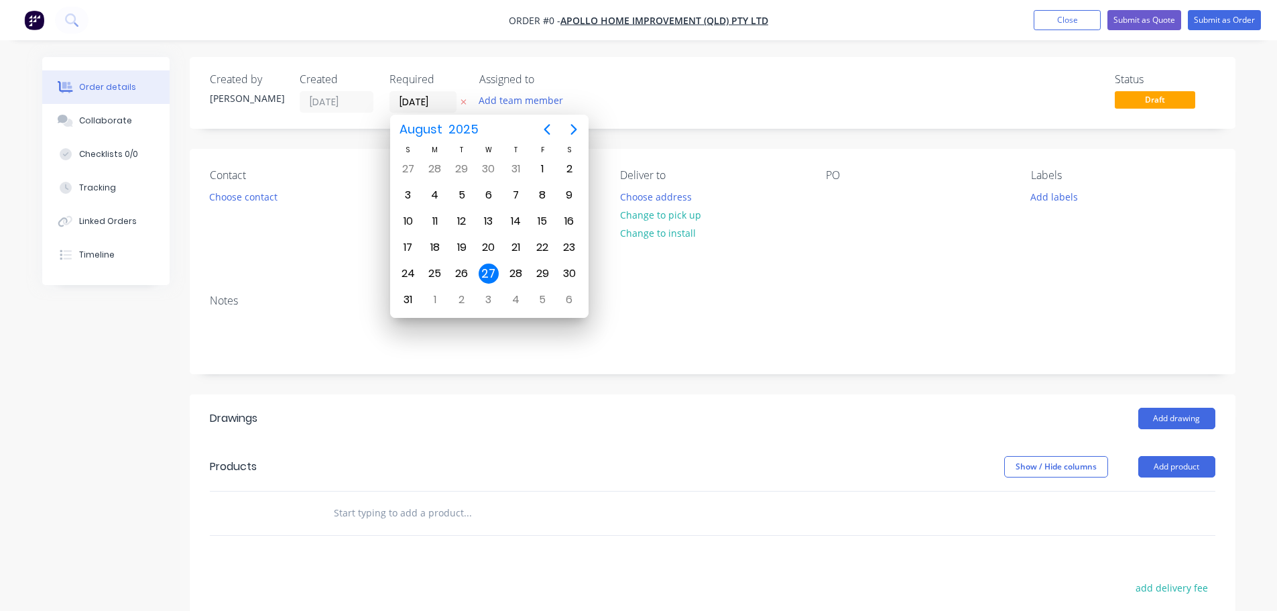
click at [570, 136] on icon "Next page" at bounding box center [574, 129] width 16 height 16
click at [441, 215] on div "15" at bounding box center [435, 221] width 20 height 20
type input "15/09/25"
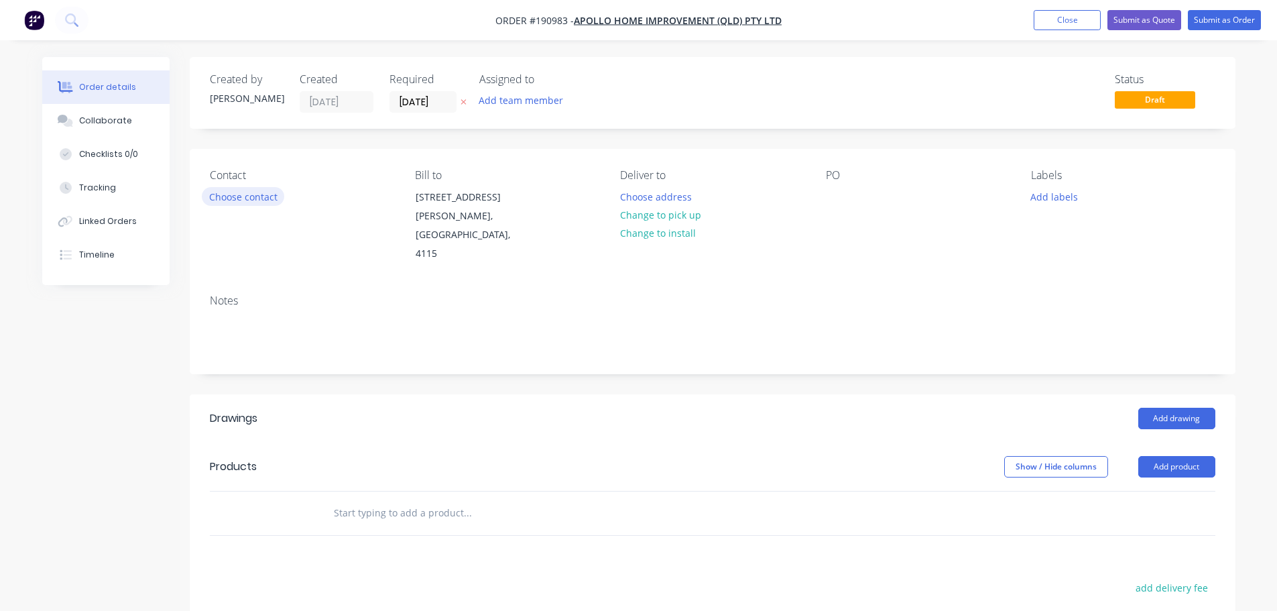
click at [250, 192] on button "Choose contact" at bounding box center [243, 196] width 82 height 18
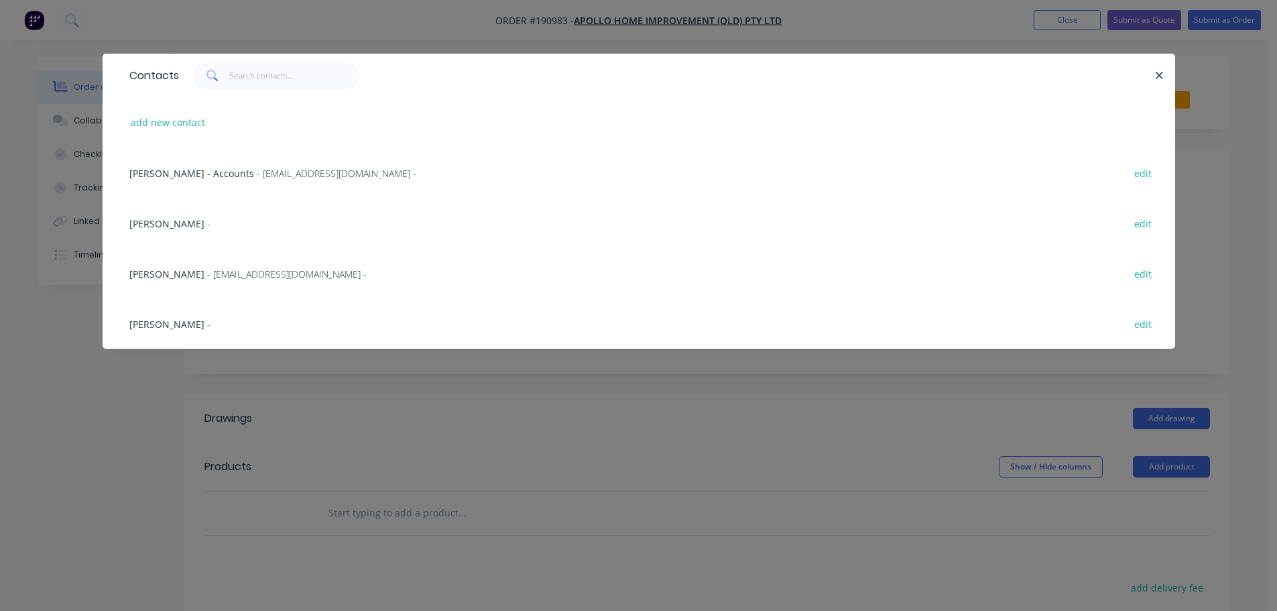
click at [267, 265] on div "Marie Defty - maried@apollopatios.com.au - edit" at bounding box center [639, 273] width 1033 height 50
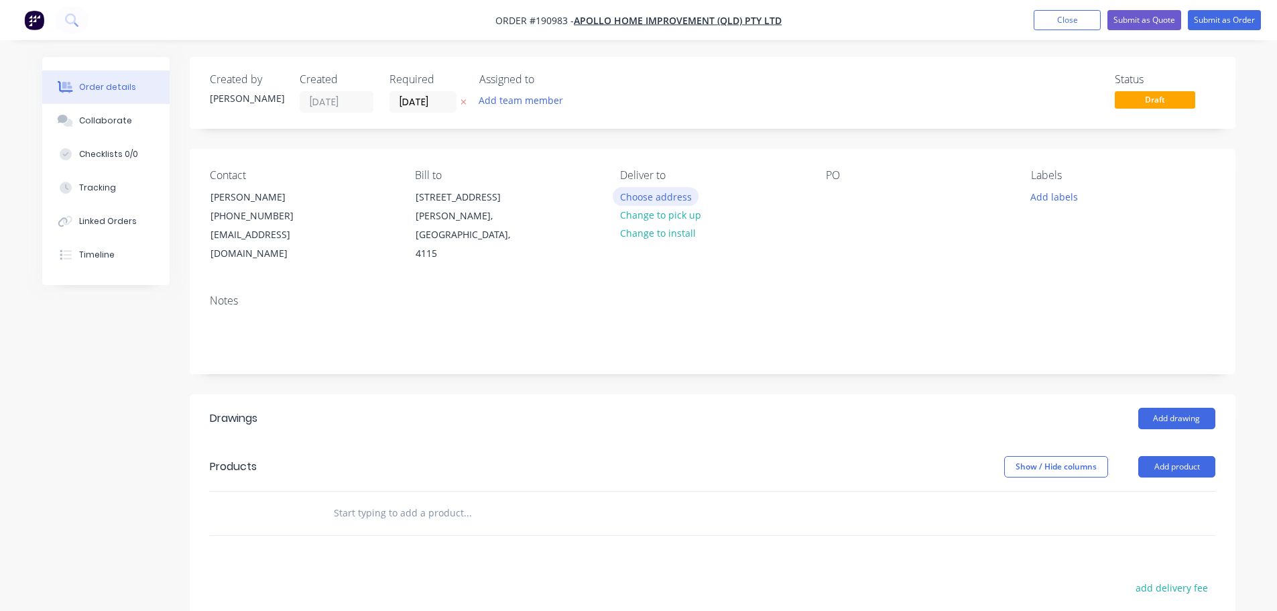
click at [633, 205] on button "Choose address" at bounding box center [656, 196] width 86 height 18
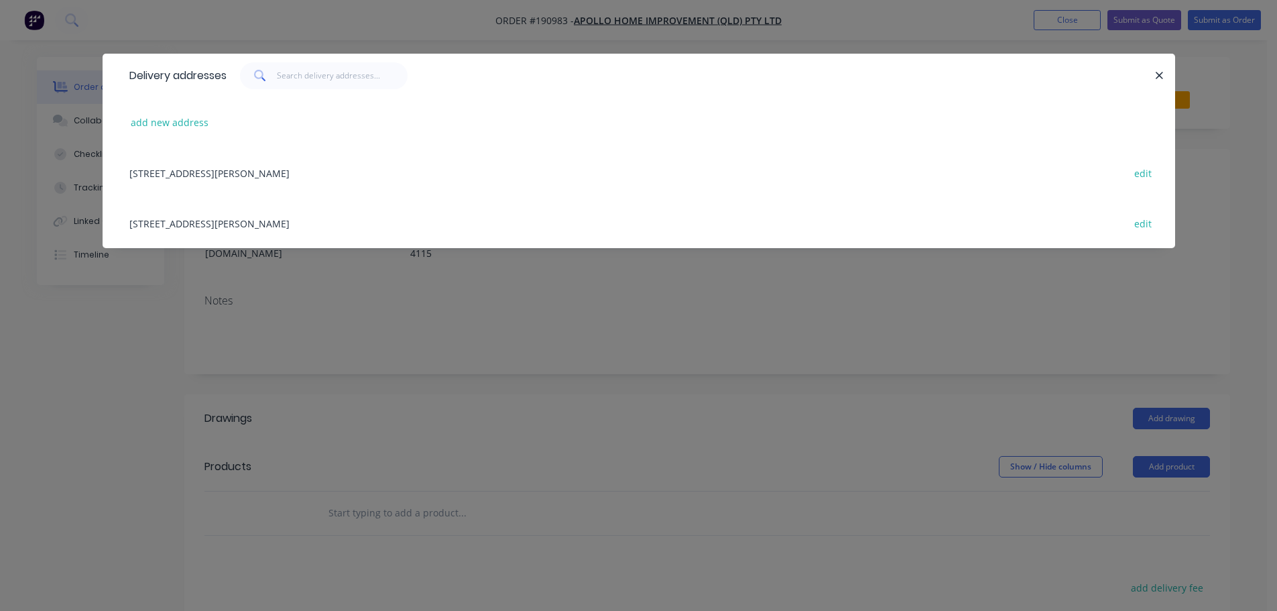
click at [329, 225] on div "29 CORYMBIA PL, (STORE), PARKINSON, Queensland, Australia, 4115 edit" at bounding box center [639, 223] width 1033 height 50
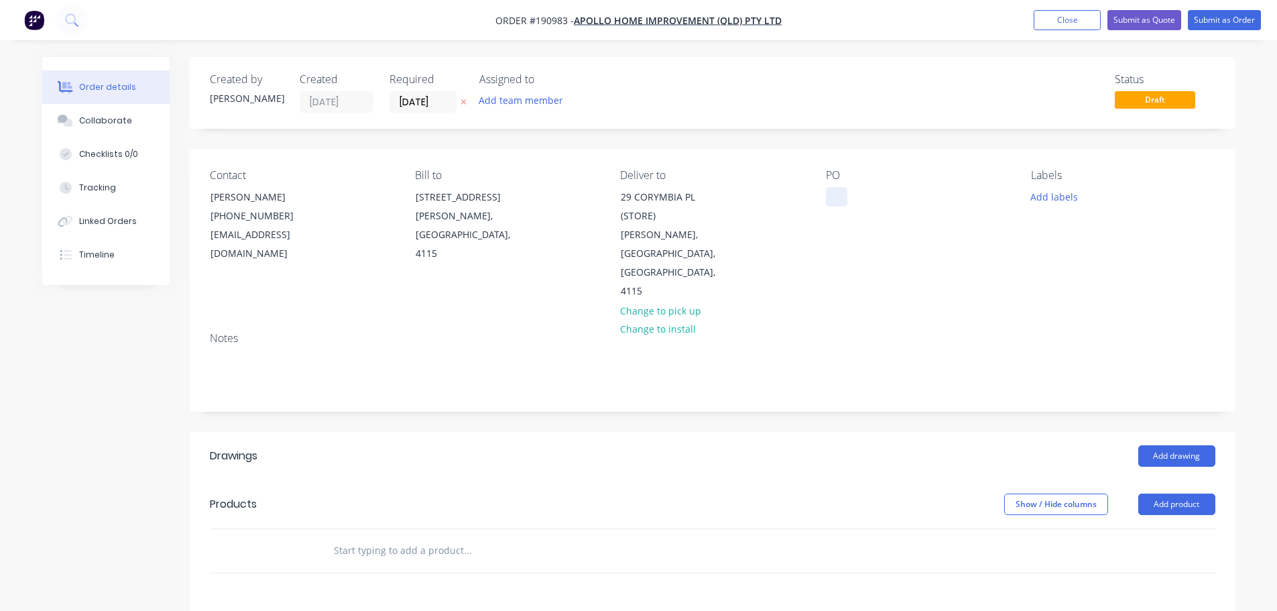
click at [840, 200] on div at bounding box center [836, 196] width 21 height 19
click at [1033, 194] on button "Add labels" at bounding box center [1055, 196] width 62 height 18
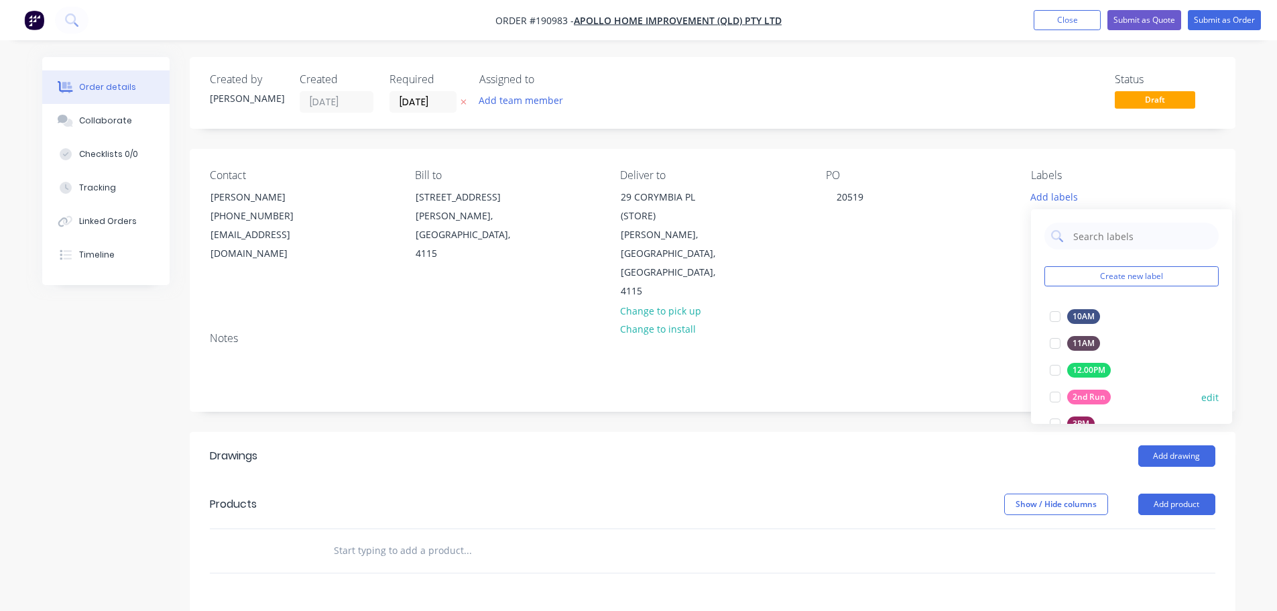
click at [1050, 392] on div at bounding box center [1055, 397] width 27 height 27
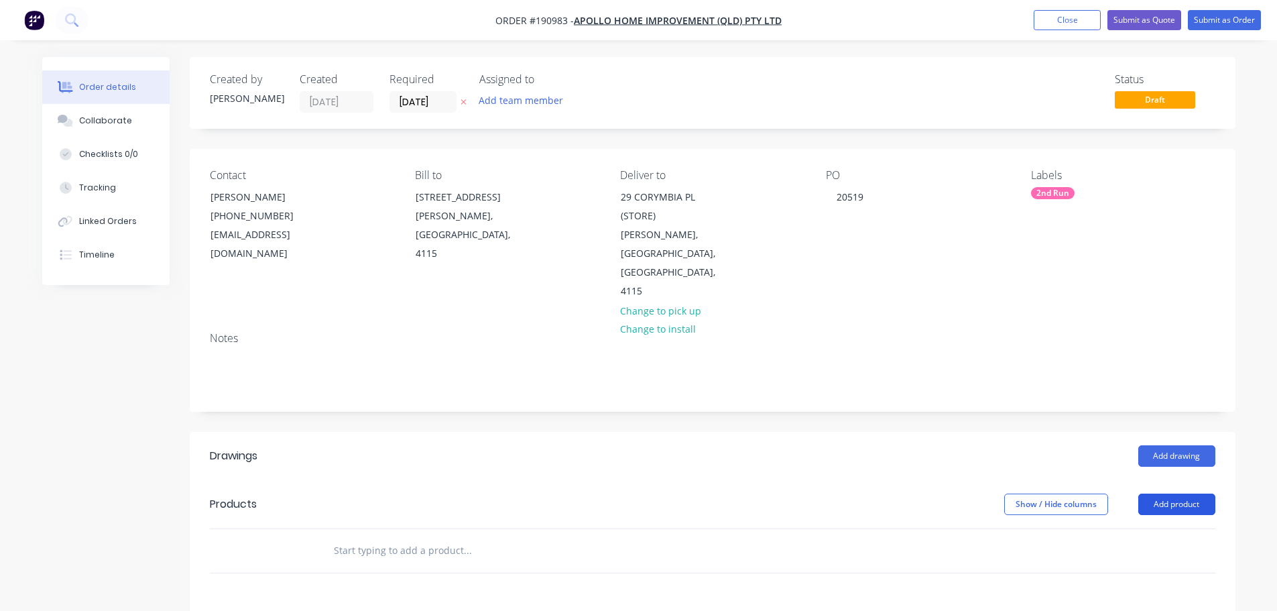
click at [1149, 494] on button "Add product" at bounding box center [1177, 504] width 77 height 21
click at [1149, 528] on div "Product catalogue" at bounding box center [1151, 537] width 103 height 19
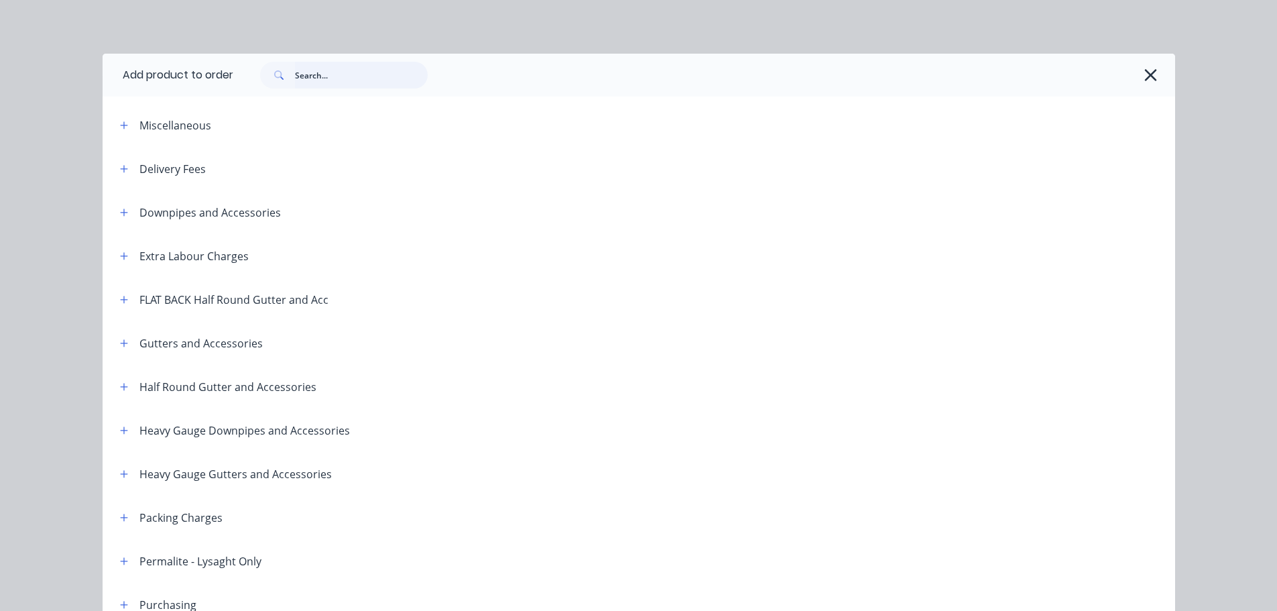
click at [335, 71] on input "text" at bounding box center [361, 75] width 133 height 27
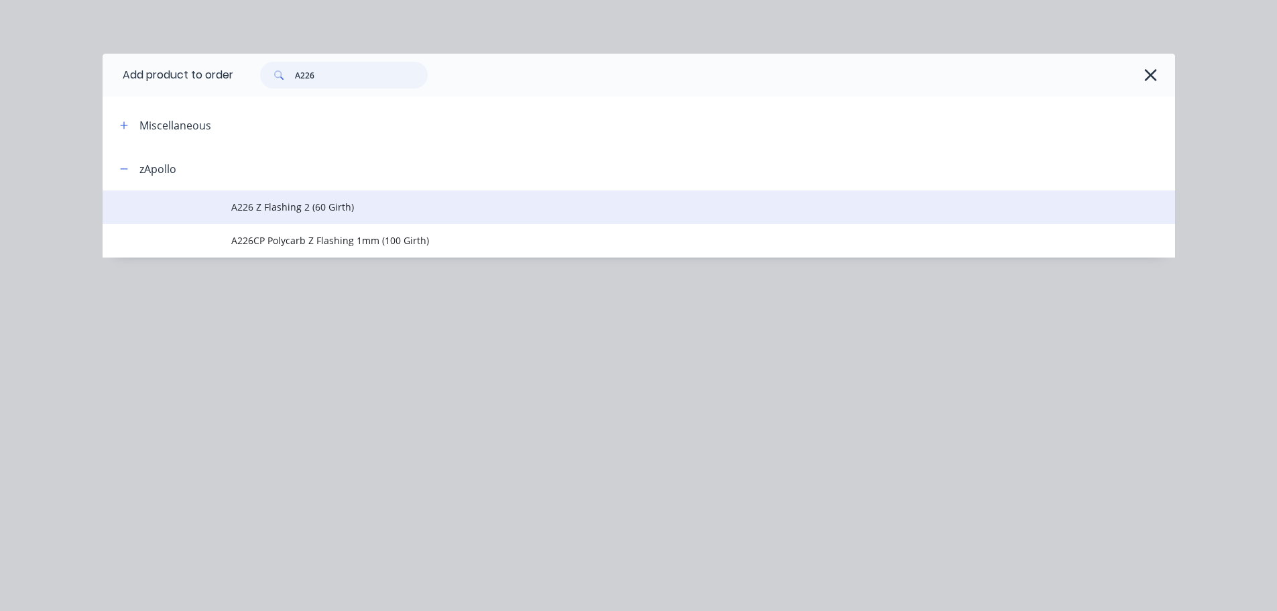
type input "A226"
click at [339, 206] on span "A226 Z Flashing 2 (60 Girth)" at bounding box center [608, 207] width 755 height 14
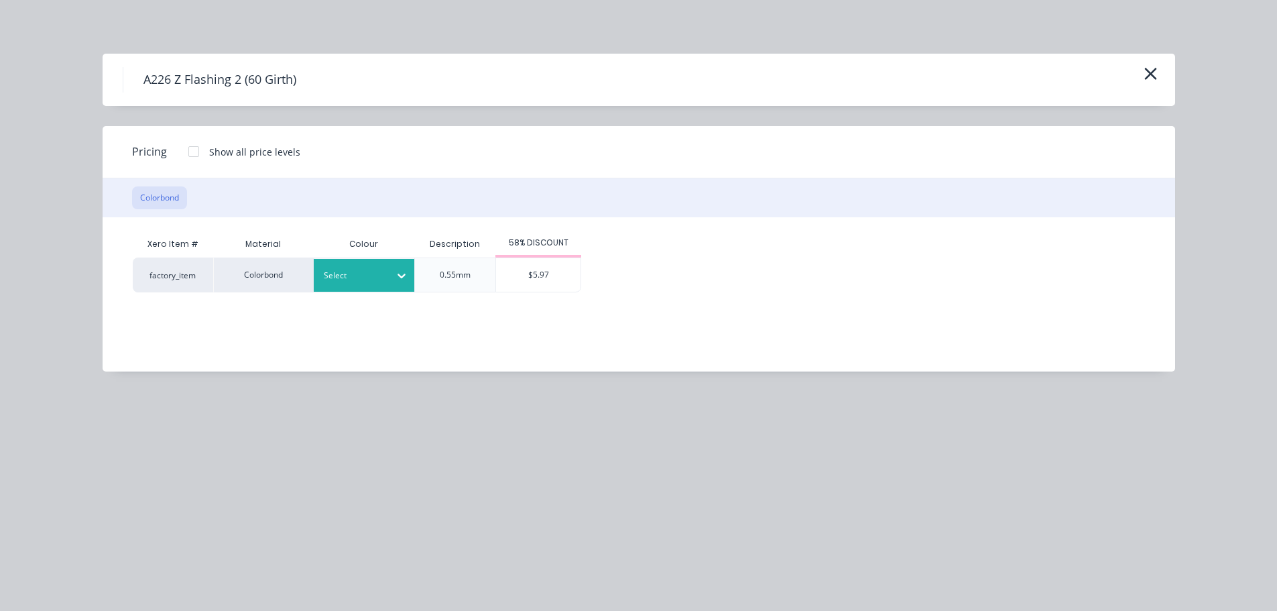
click at [367, 276] on div at bounding box center [354, 275] width 60 height 15
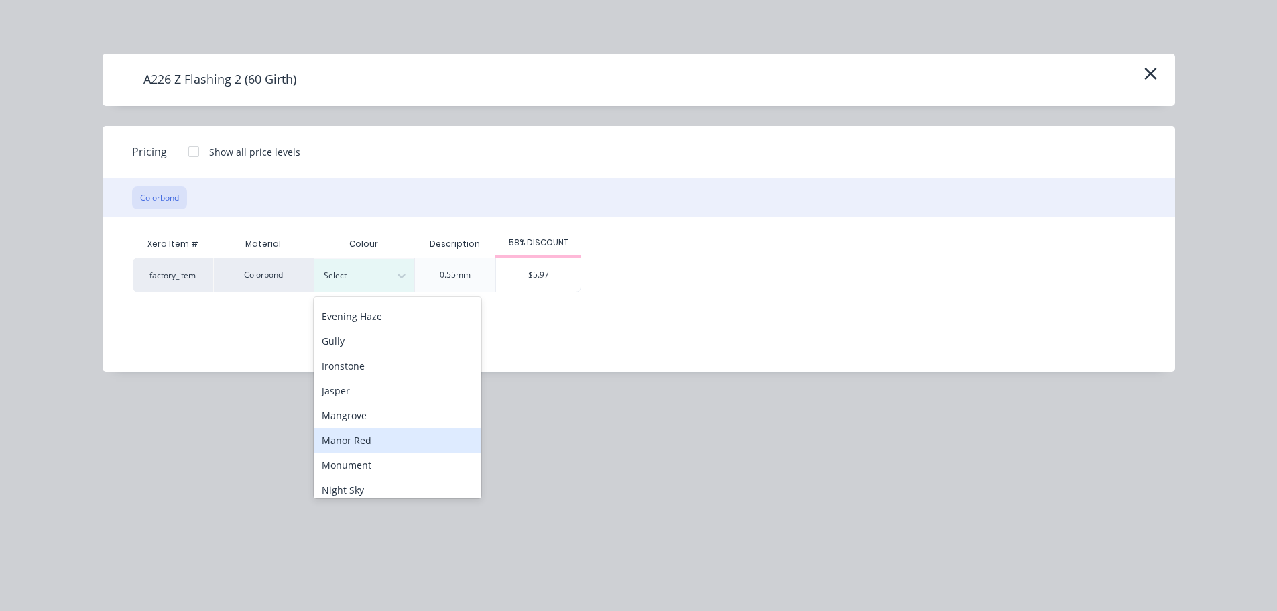
scroll to position [201, 0]
click at [375, 347] on div "Ironstone" at bounding box center [398, 359] width 168 height 25
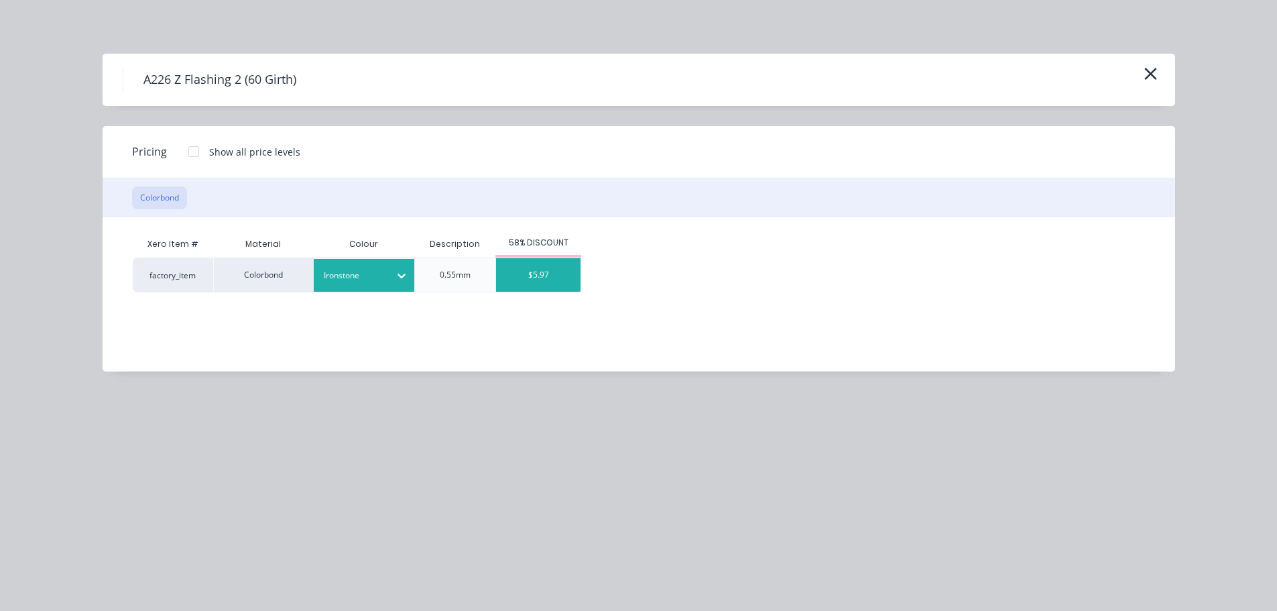
click at [549, 278] on div "$5.97" at bounding box center [538, 275] width 84 height 34
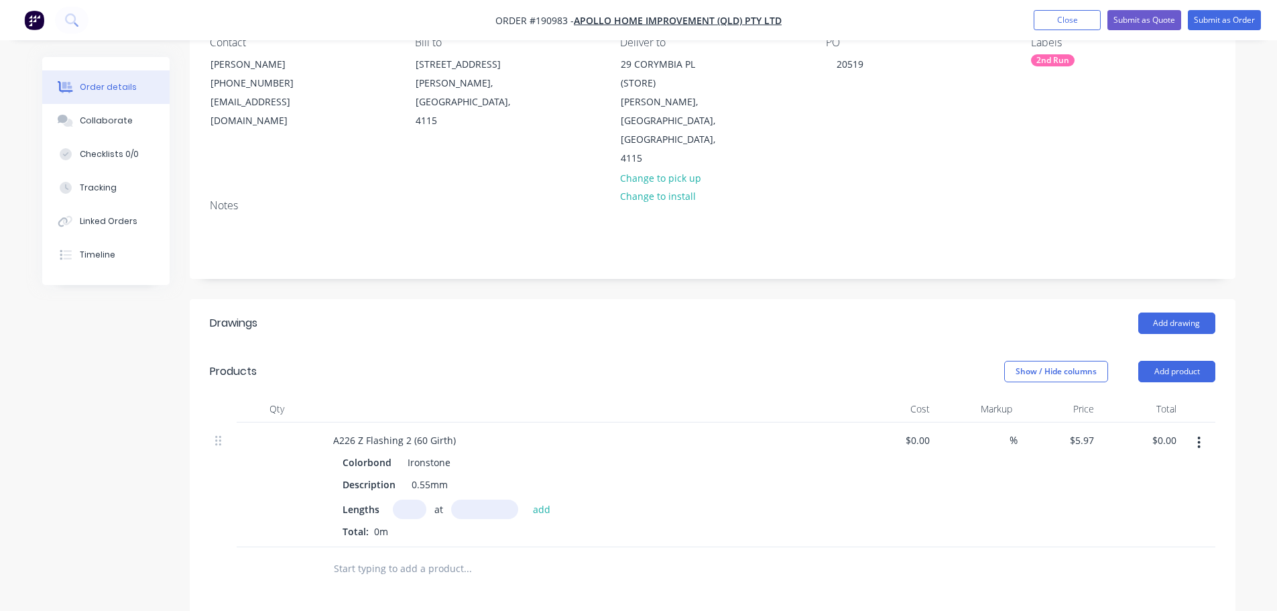
scroll to position [134, 0]
click at [413, 498] on input "text" at bounding box center [410, 507] width 34 height 19
type input "2"
type input "4500"
click at [526, 498] on button "add" at bounding box center [542, 507] width 32 height 18
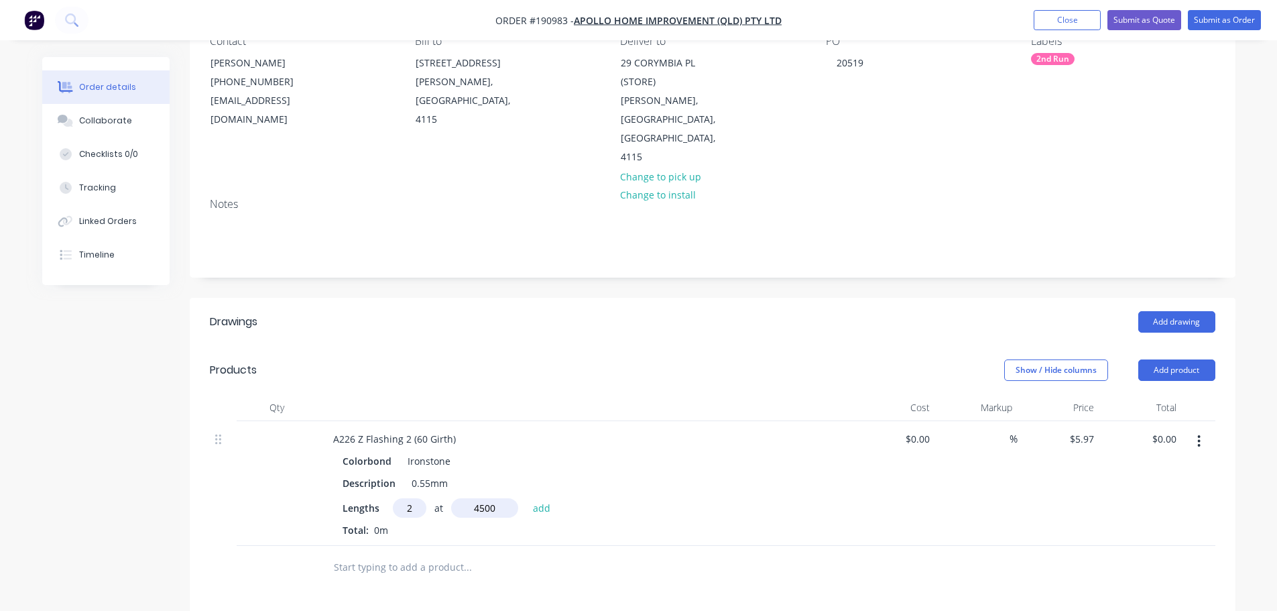
type input "$53.73"
type input "1"
type input "6000"
click at [526, 498] on button "add" at bounding box center [542, 507] width 32 height 18
type input "$89.55"
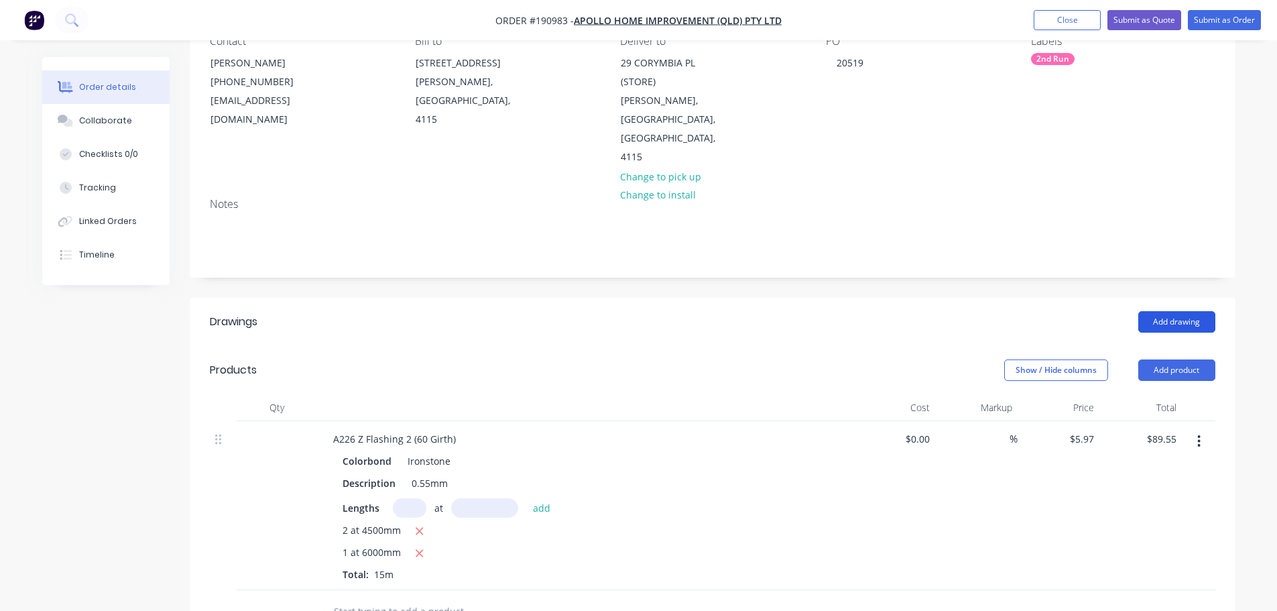
click at [1176, 311] on button "Add drawing" at bounding box center [1177, 321] width 77 height 21
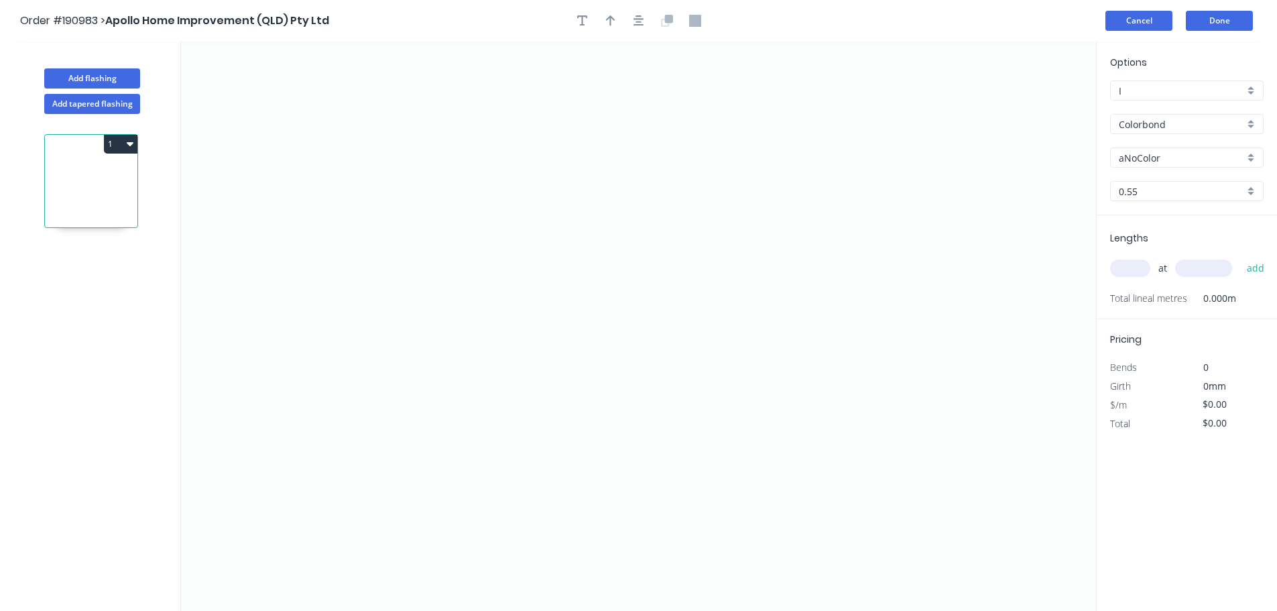
click at [1147, 18] on button "Cancel" at bounding box center [1139, 21] width 67 height 20
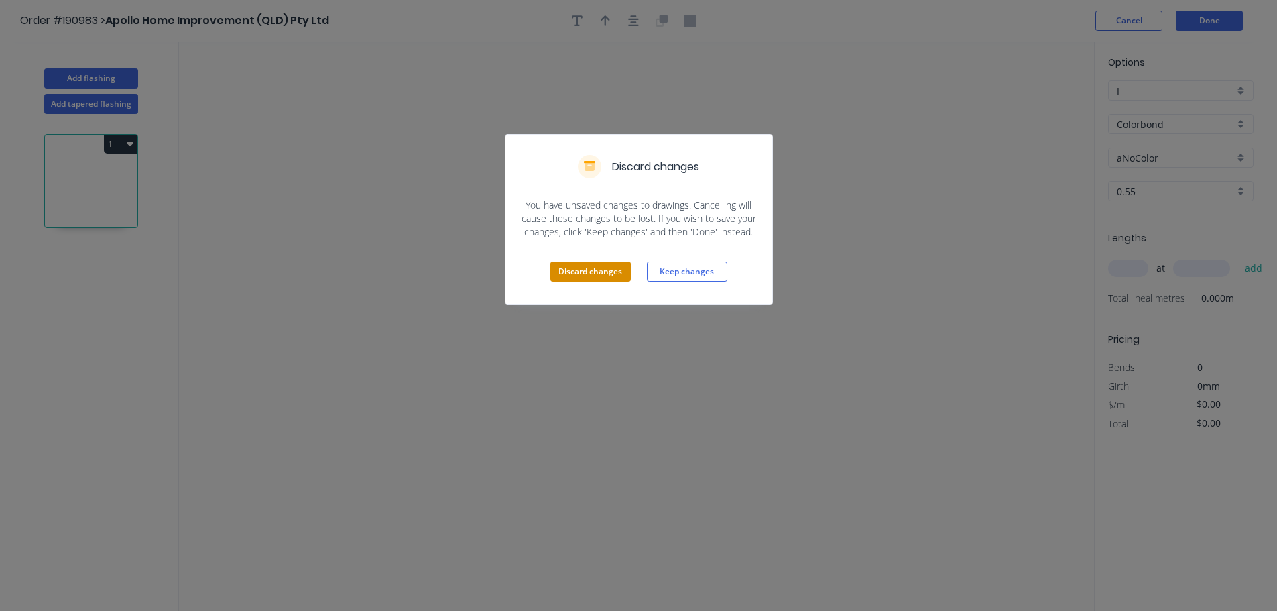
click at [616, 272] on button "Discard changes" at bounding box center [591, 272] width 80 height 20
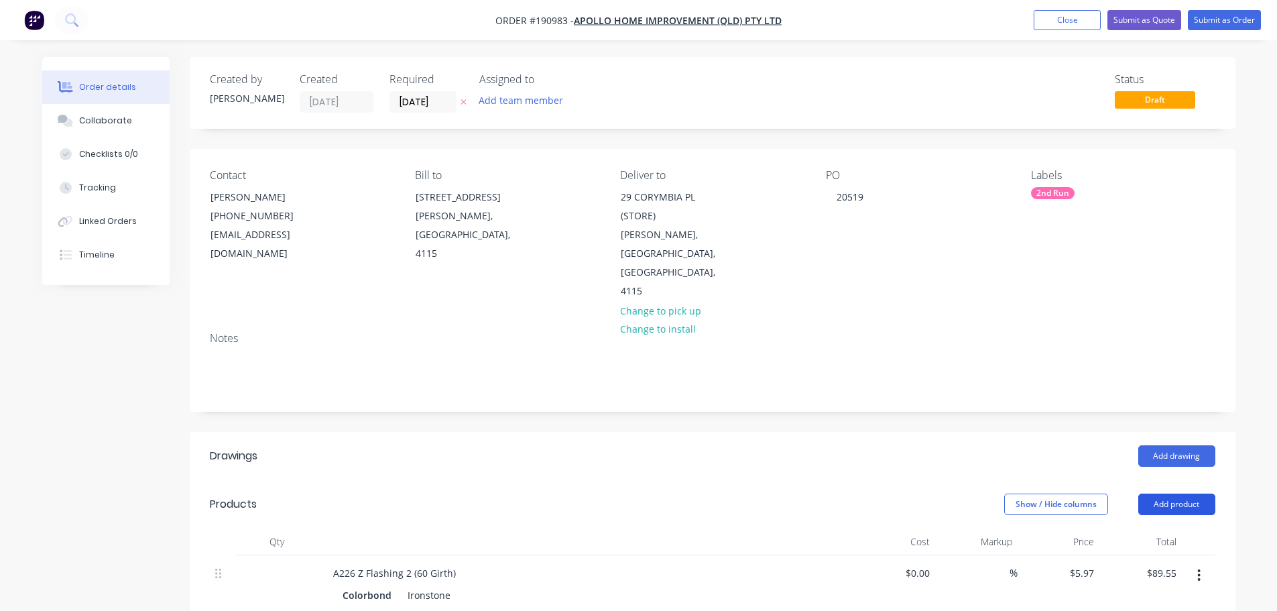
click at [1159, 494] on button "Add product" at bounding box center [1177, 504] width 77 height 21
click at [1181, 528] on div "Product catalogue" at bounding box center [1151, 537] width 103 height 19
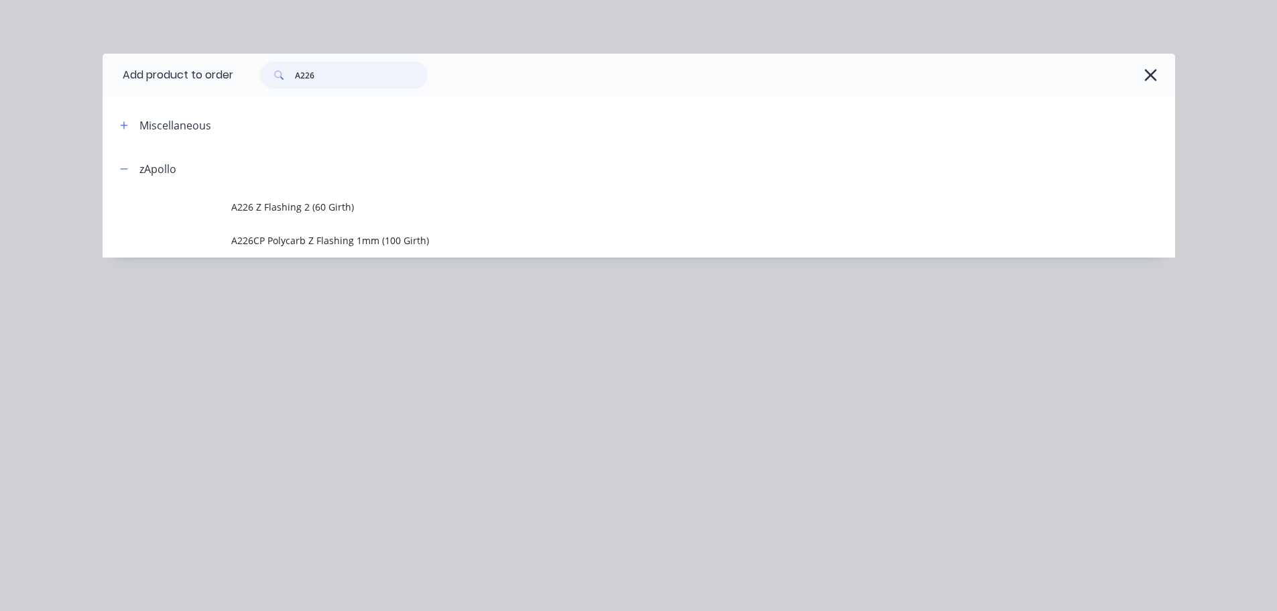
drag, startPoint x: 361, startPoint y: 72, endPoint x: 282, endPoint y: 77, distance: 79.3
click at [282, 77] on div "A226" at bounding box center [344, 75] width 168 height 27
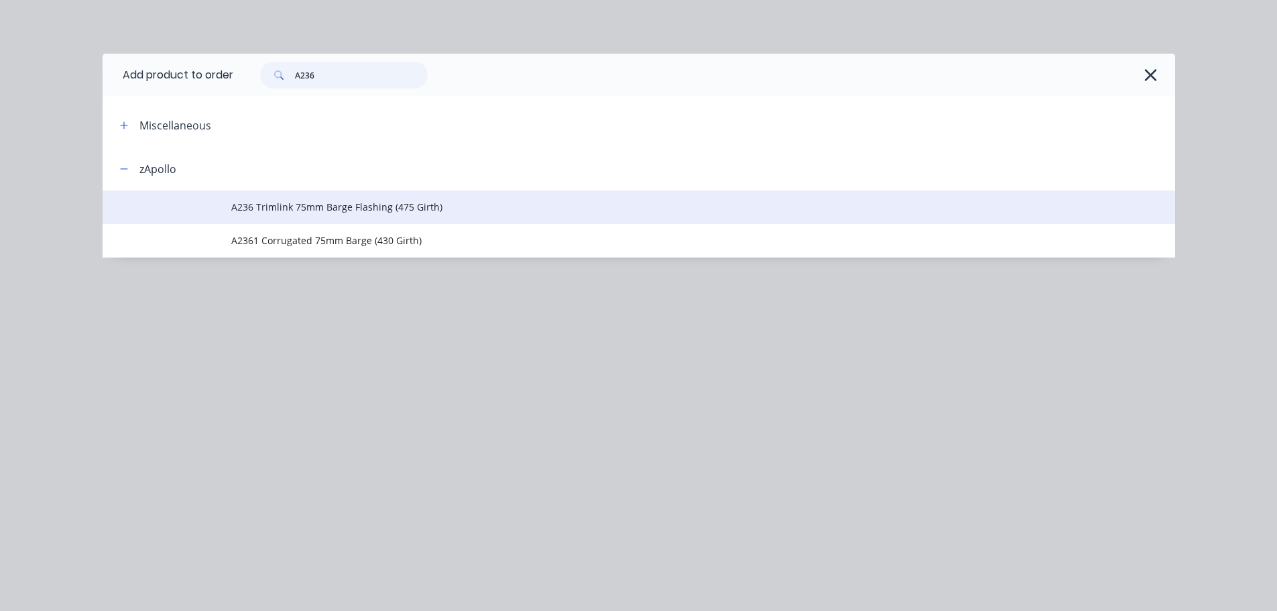
type input "A236"
click at [292, 215] on td "A236 Trimlink 75mm Barge Flashing (475 Girth)" at bounding box center [703, 207] width 944 height 34
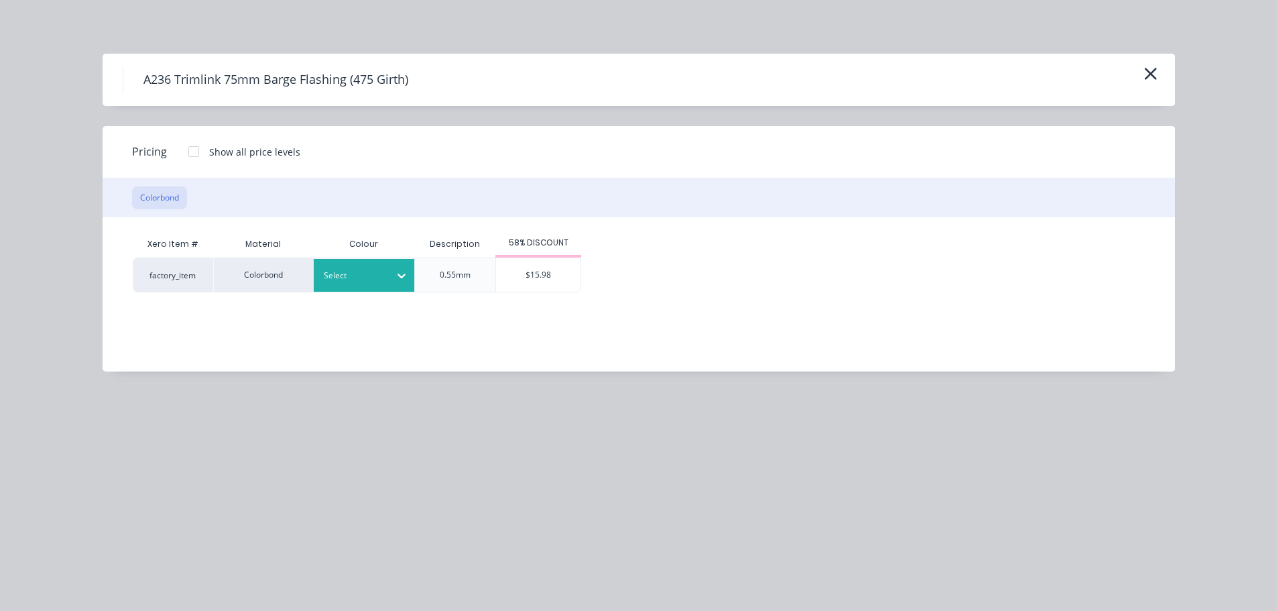
click at [379, 275] on div at bounding box center [354, 275] width 60 height 15
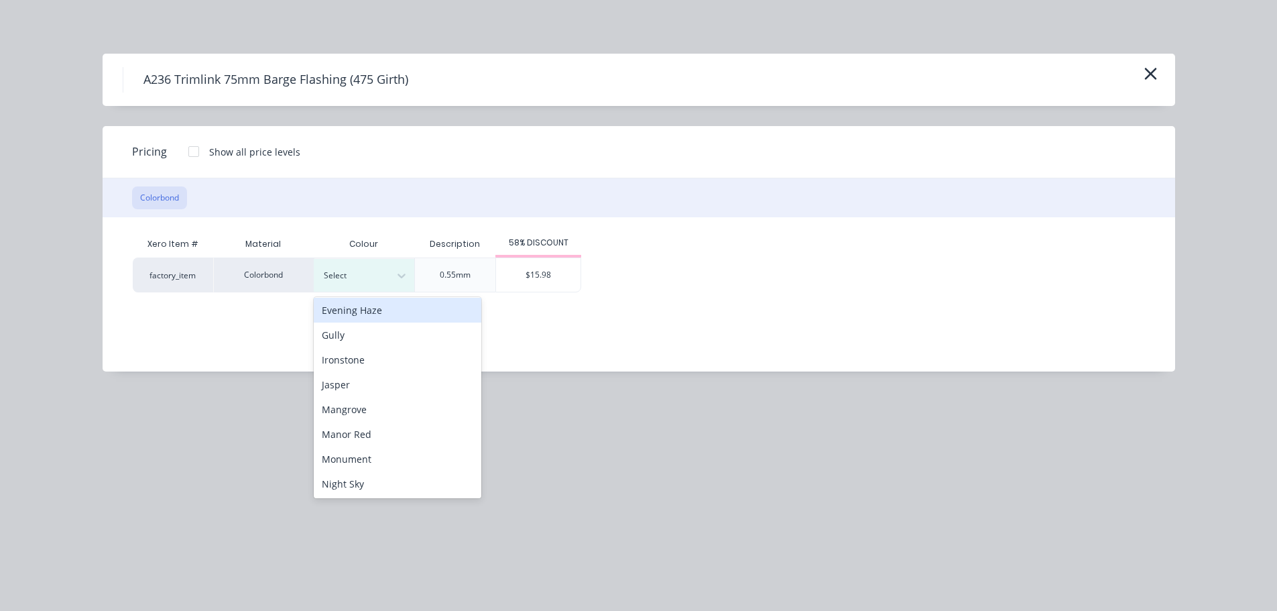
scroll to position [201, 0]
click at [392, 352] on div "Ironstone" at bounding box center [398, 359] width 168 height 25
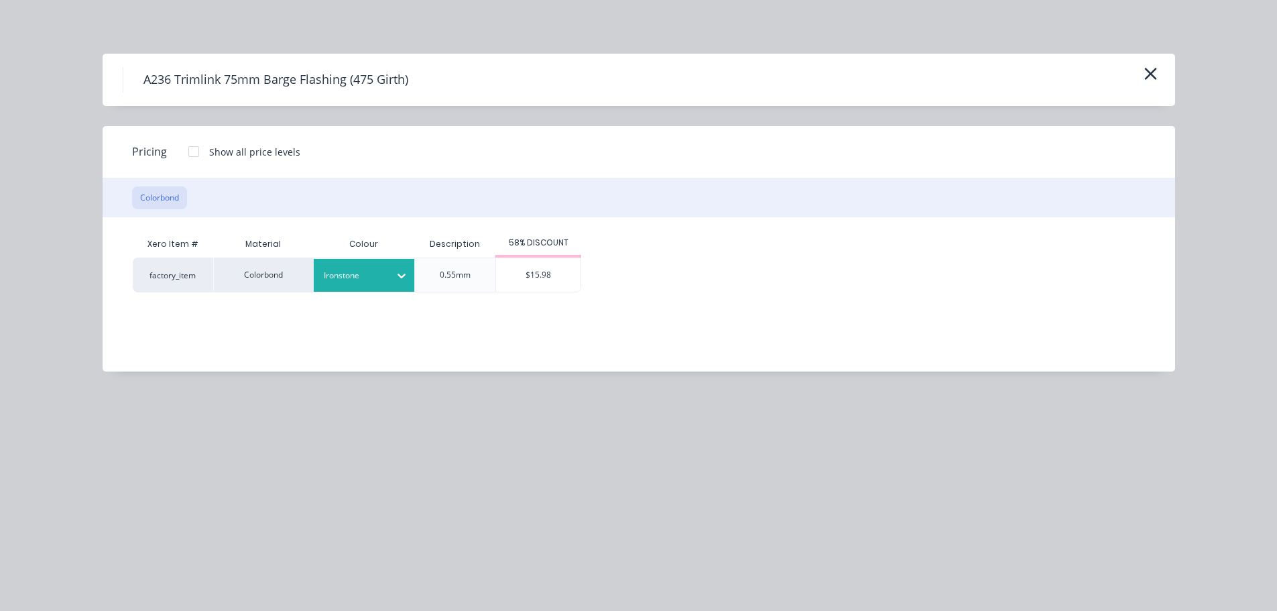
click at [583, 268] on div "factory_item Colorbond Ironstone 0.55mm $15.98" at bounding box center [629, 274] width 992 height 35
click at [565, 271] on div "$15.98" at bounding box center [538, 275] width 84 height 34
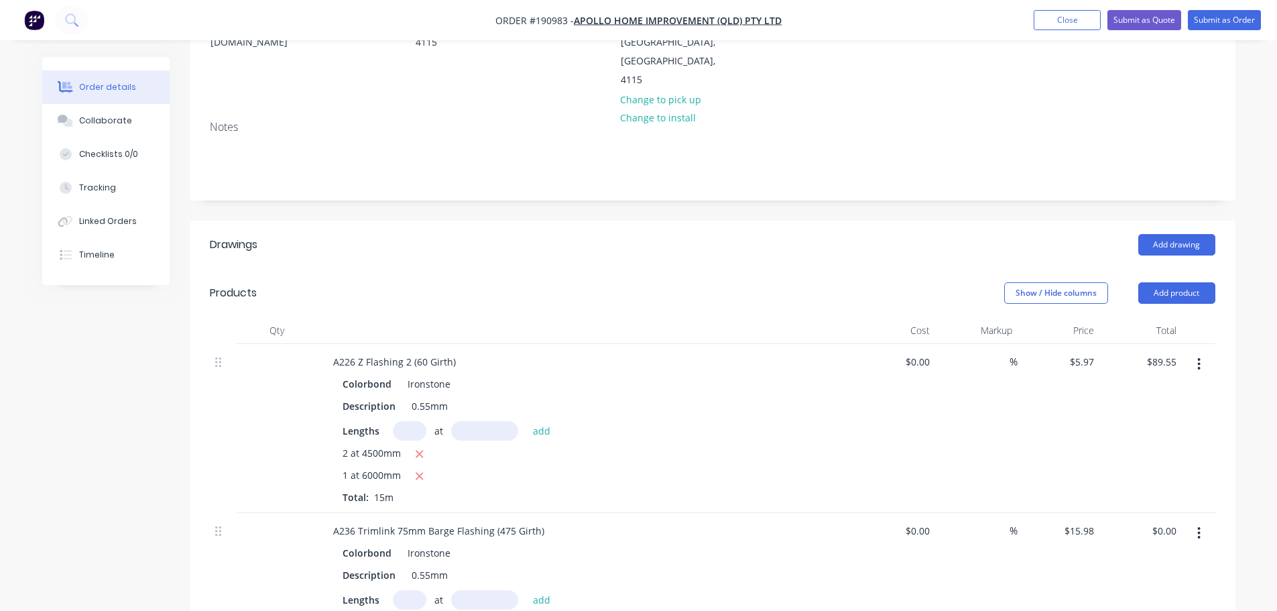
scroll to position [335, 0]
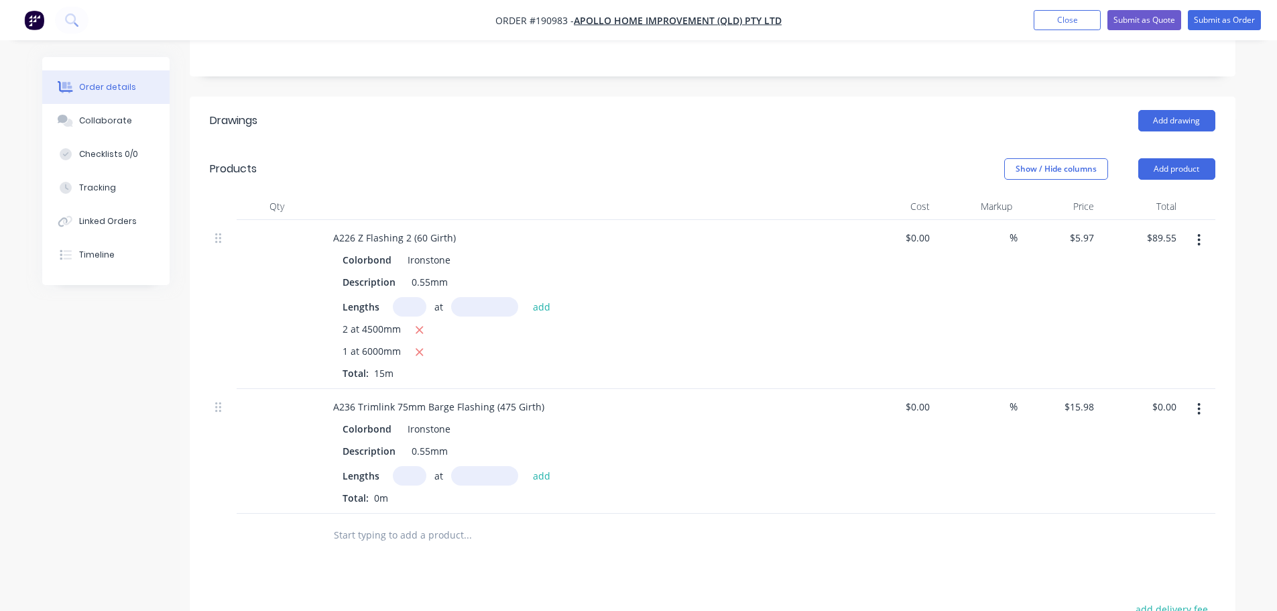
click at [408, 466] on input "text" at bounding box center [410, 475] width 34 height 19
type input "2"
type input "6600"
click at [526, 466] on button "add" at bounding box center [542, 475] width 32 height 18
type input "$210.94"
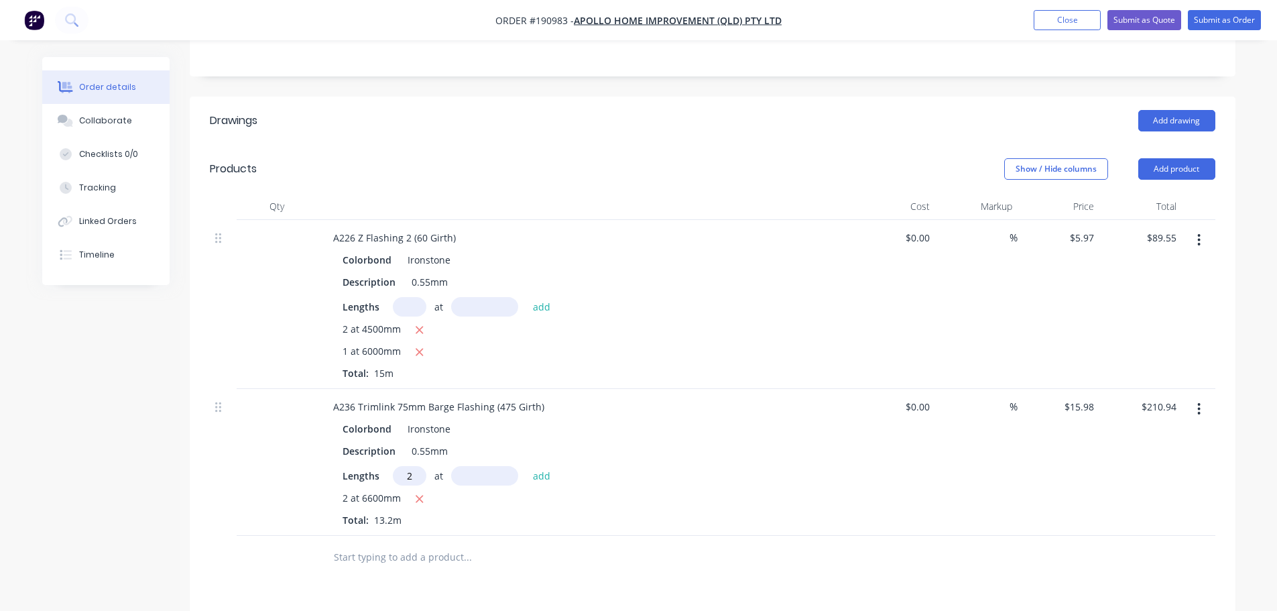
type input "2"
type input "4300"
click at [526, 466] on button "add" at bounding box center [542, 475] width 32 height 18
type input "$348.36"
click at [1187, 145] on header "Products Show / Hide columns Add product" at bounding box center [713, 169] width 1046 height 48
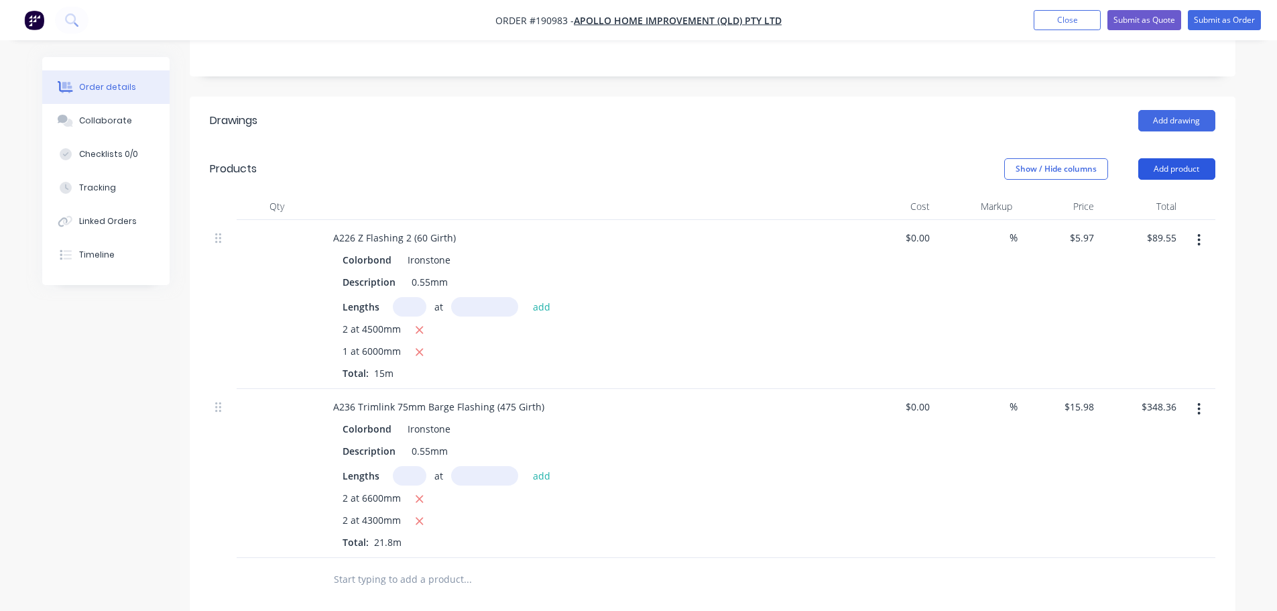
click at [1180, 158] on button "Add product" at bounding box center [1177, 168] width 77 height 21
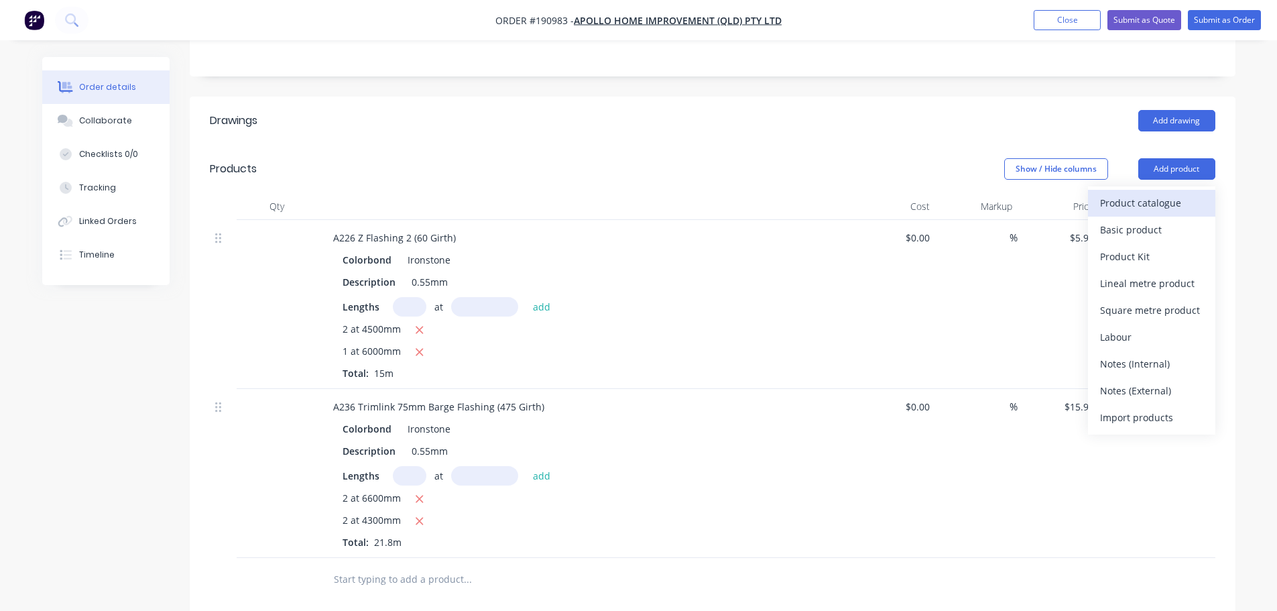
click at [1169, 193] on div "Product catalogue" at bounding box center [1151, 202] width 103 height 19
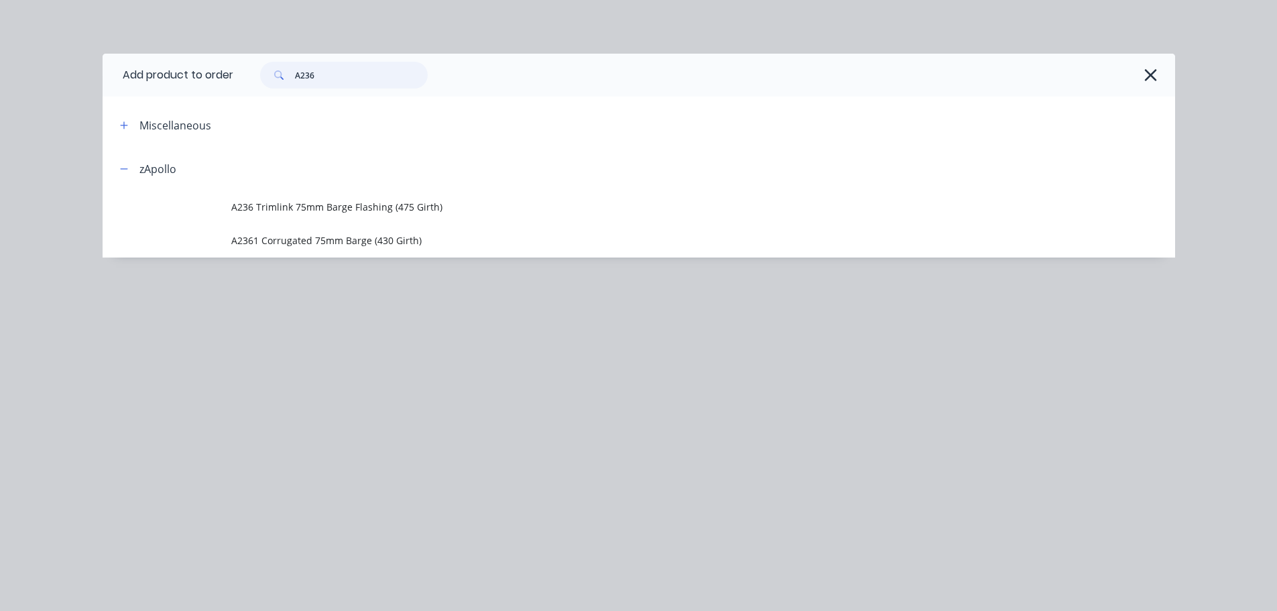
drag, startPoint x: 319, startPoint y: 76, endPoint x: 271, endPoint y: 80, distance: 47.8
click at [271, 80] on div "A236" at bounding box center [344, 75] width 168 height 27
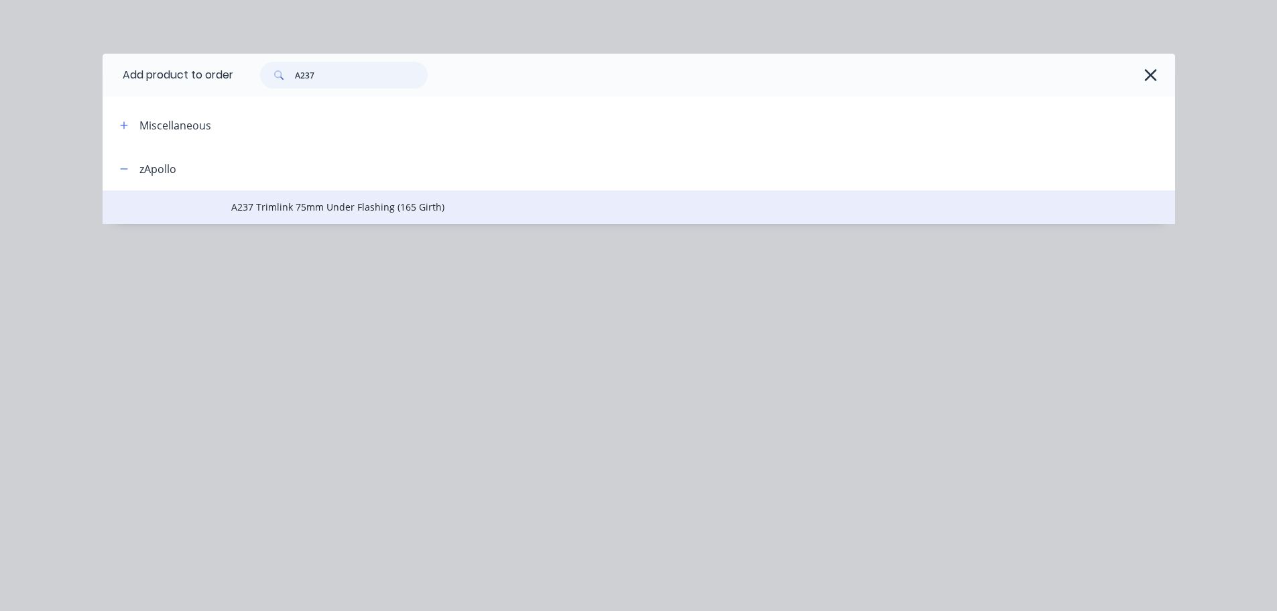
type input "A237"
click at [305, 194] on td "A237 Trimlink 75mm Under Flashing (165 Girth)" at bounding box center [703, 207] width 944 height 34
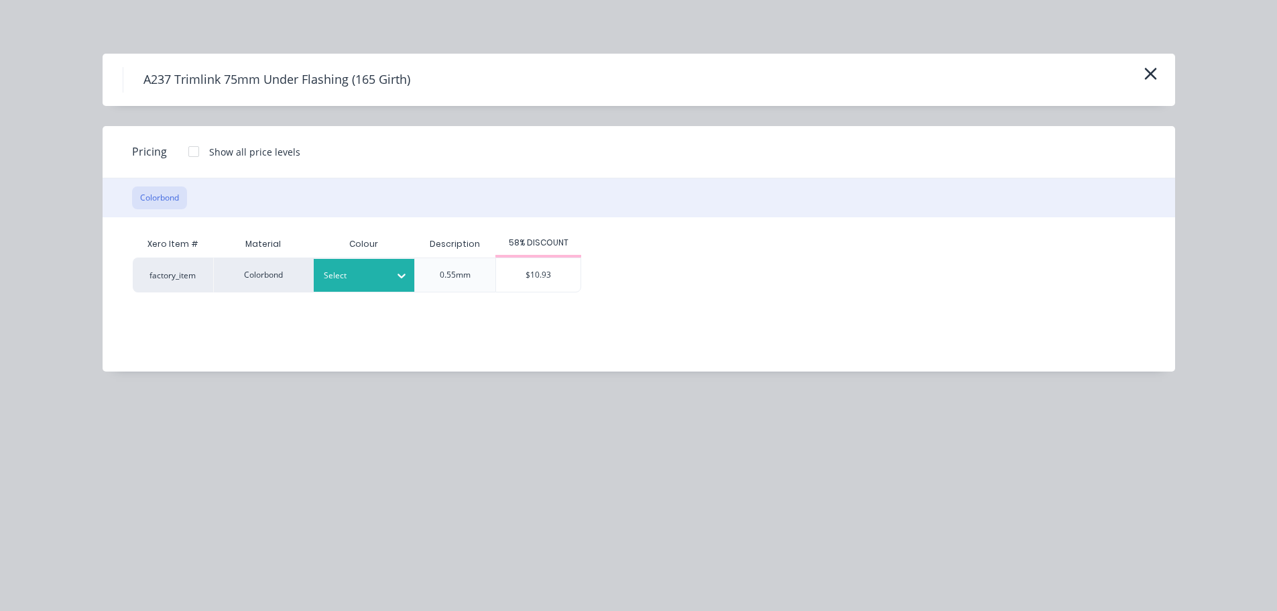
click at [381, 283] on div "Select" at bounding box center [351, 275] width 75 height 17
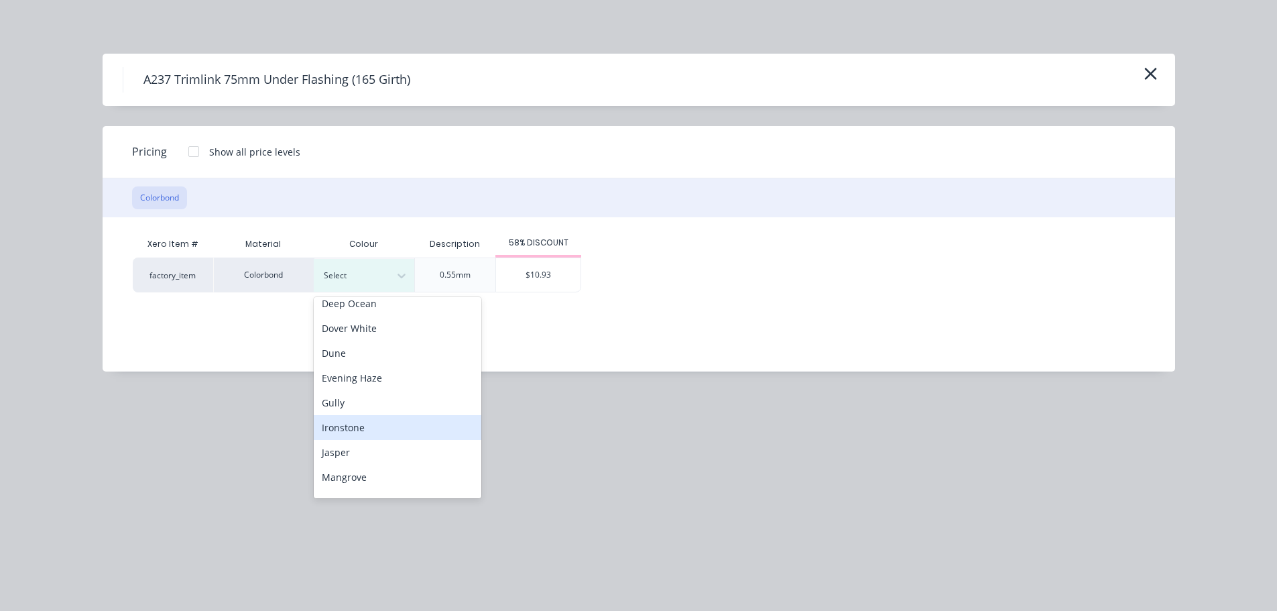
scroll to position [134, 0]
click at [390, 420] on div "Ironstone" at bounding box center [398, 426] width 168 height 25
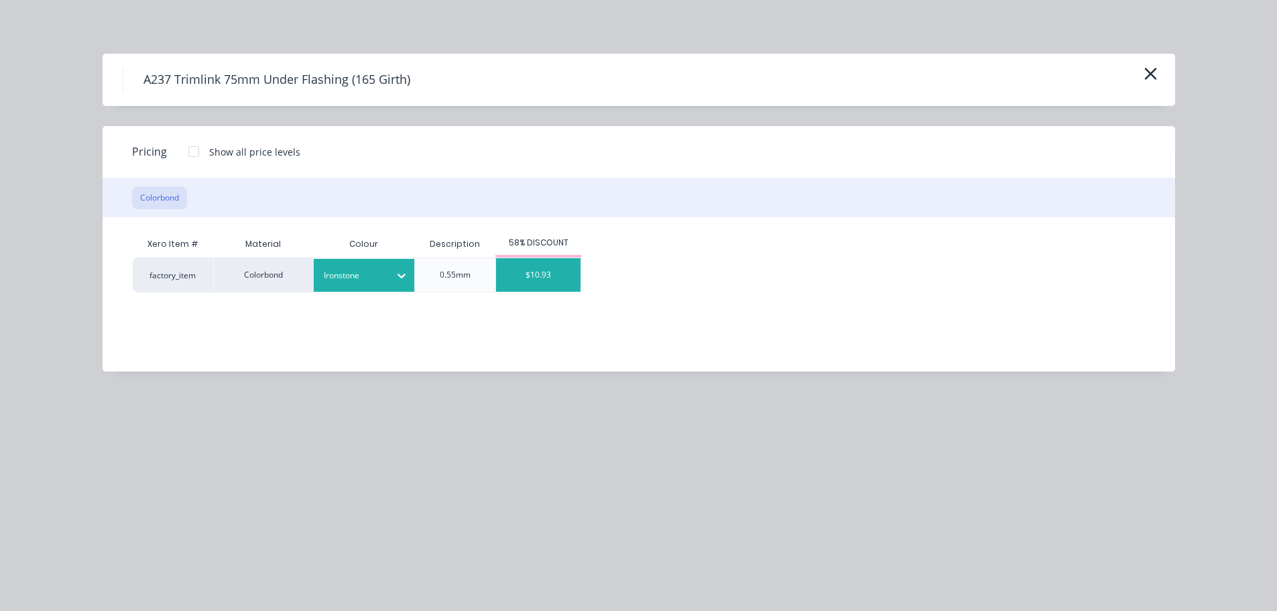
click at [521, 280] on div "$10.93" at bounding box center [538, 275] width 84 height 34
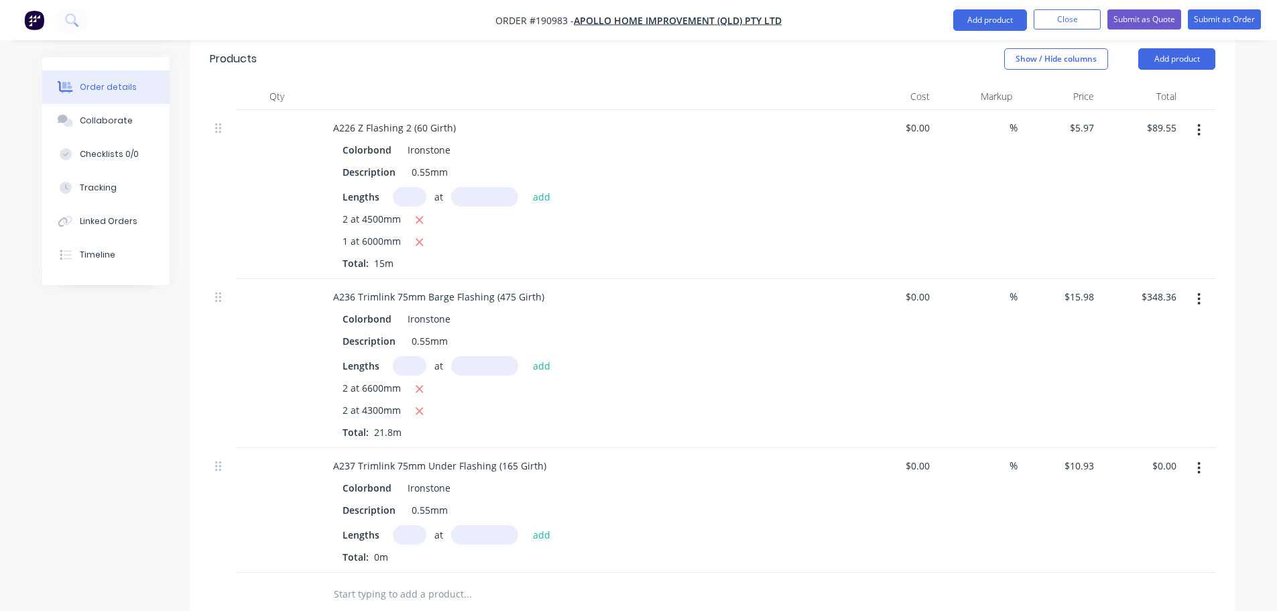
scroll to position [536, 0]
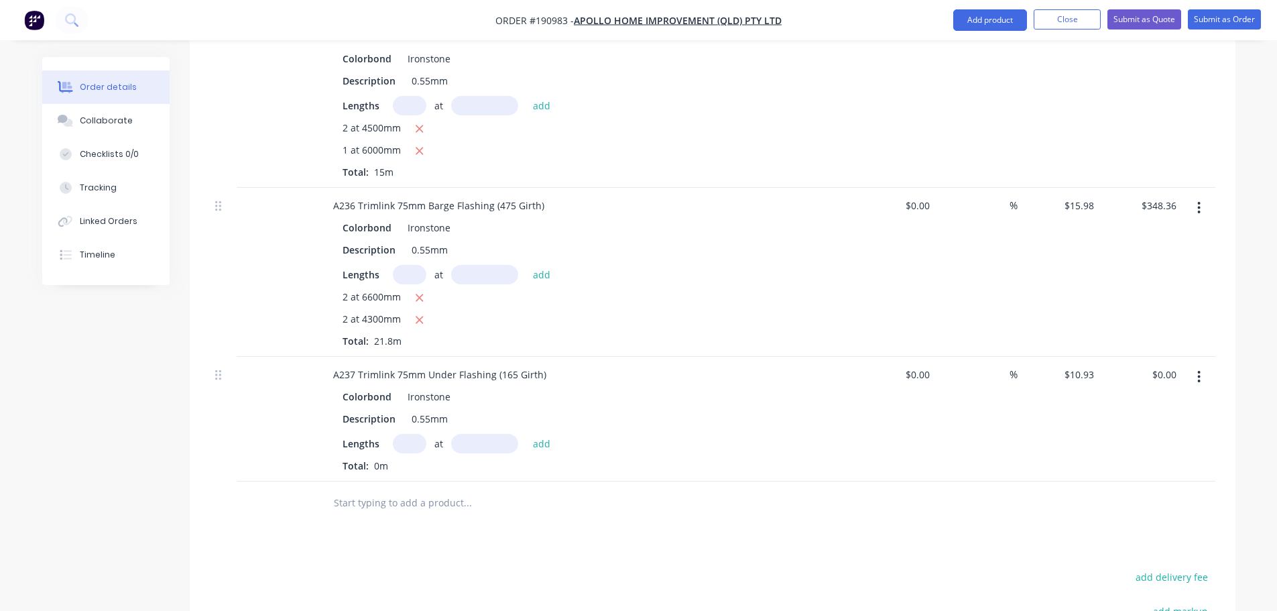
click at [408, 394] on div "Colorbond Ironstone Description 0.55mm Lengths at add Total: 0m" at bounding box center [586, 430] width 526 height 86
click at [406, 434] on input "text" at bounding box center [410, 443] width 34 height 19
type input "2"
type input "4200"
click at [526, 434] on button "add" at bounding box center [542, 443] width 32 height 18
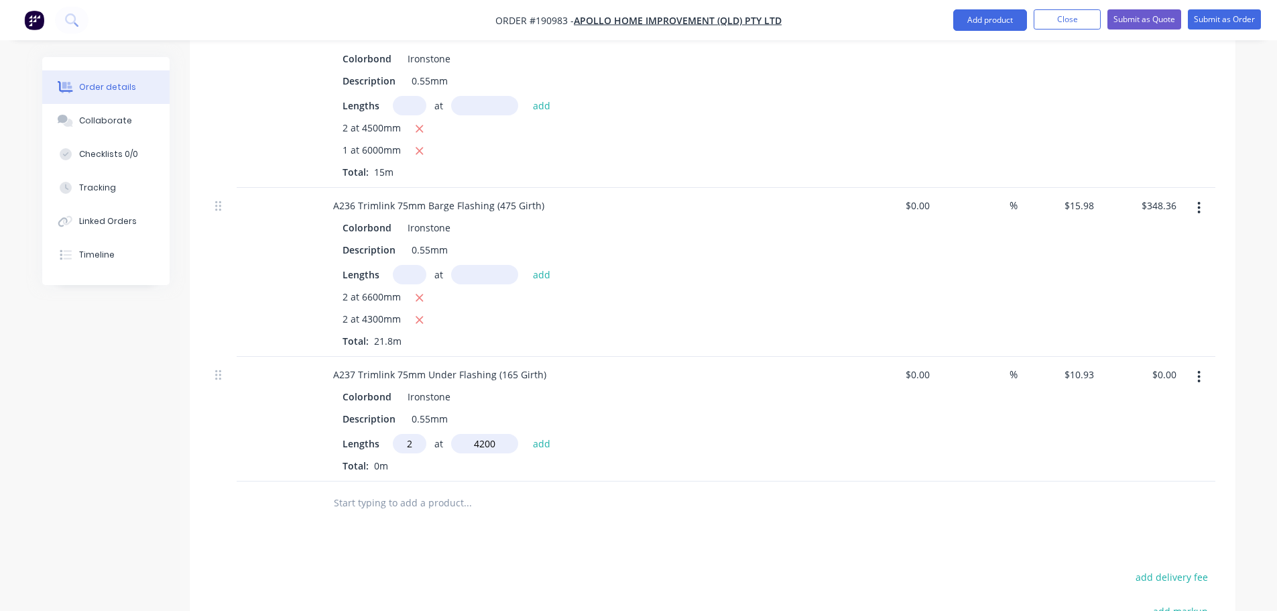
type input "$91.81"
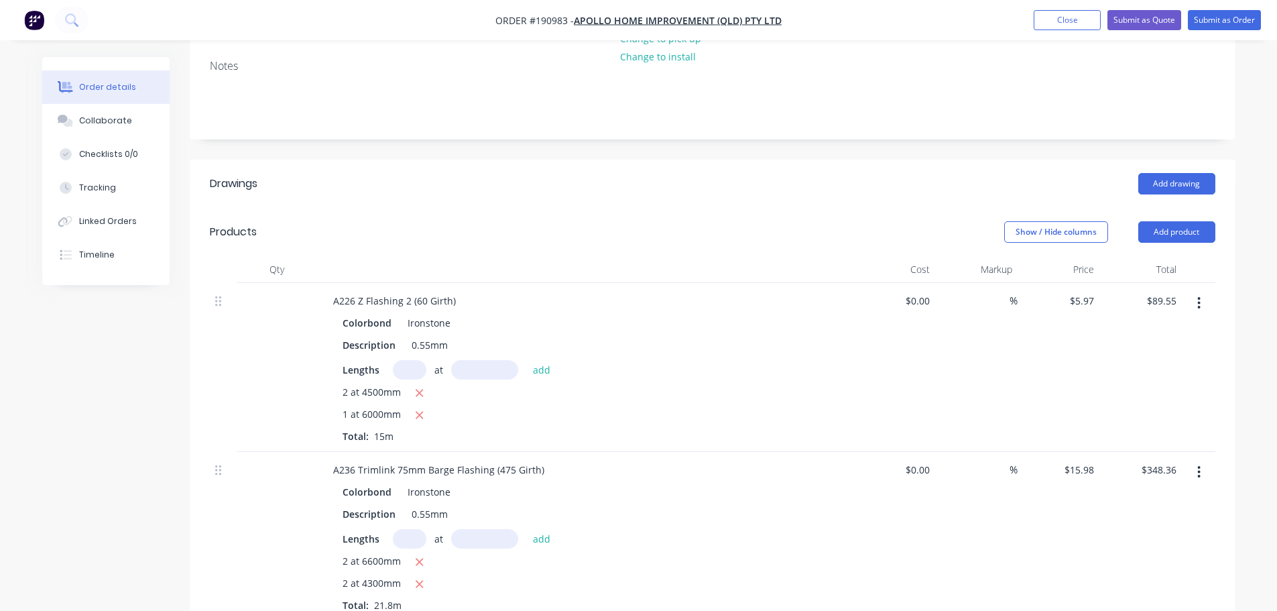
scroll to position [268, 0]
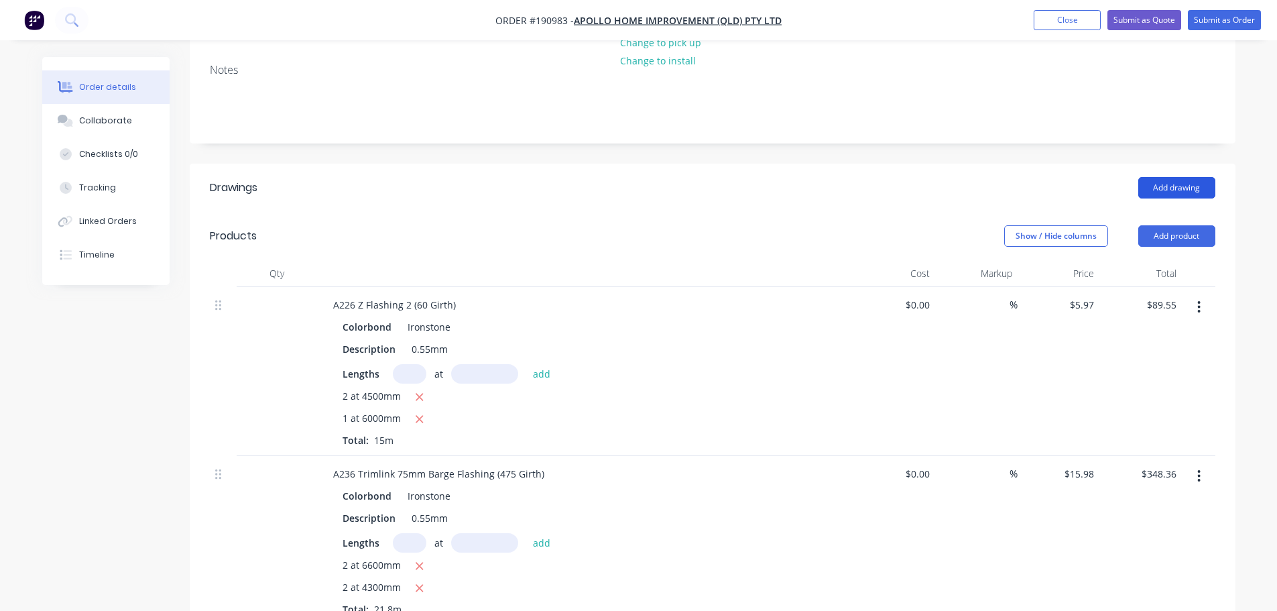
click at [1184, 177] on button "Add drawing" at bounding box center [1177, 187] width 77 height 21
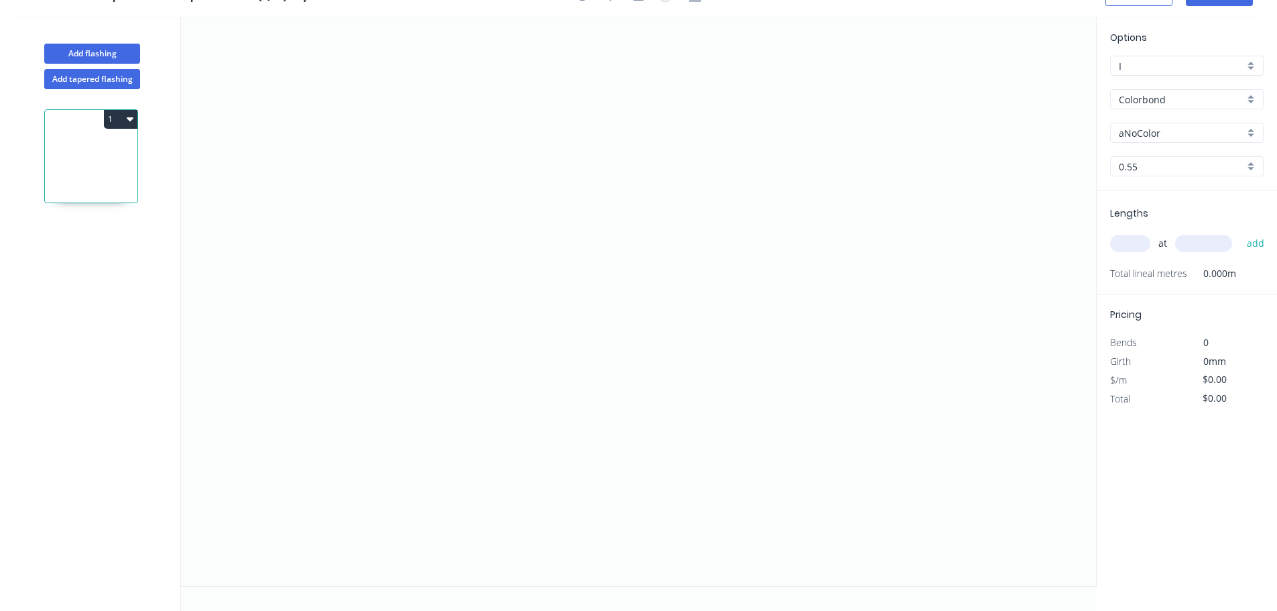
scroll to position [25, 0]
click at [402, 455] on icon "0" at bounding box center [638, 301] width 915 height 569
click at [406, 109] on icon "0" at bounding box center [638, 301] width 915 height 569
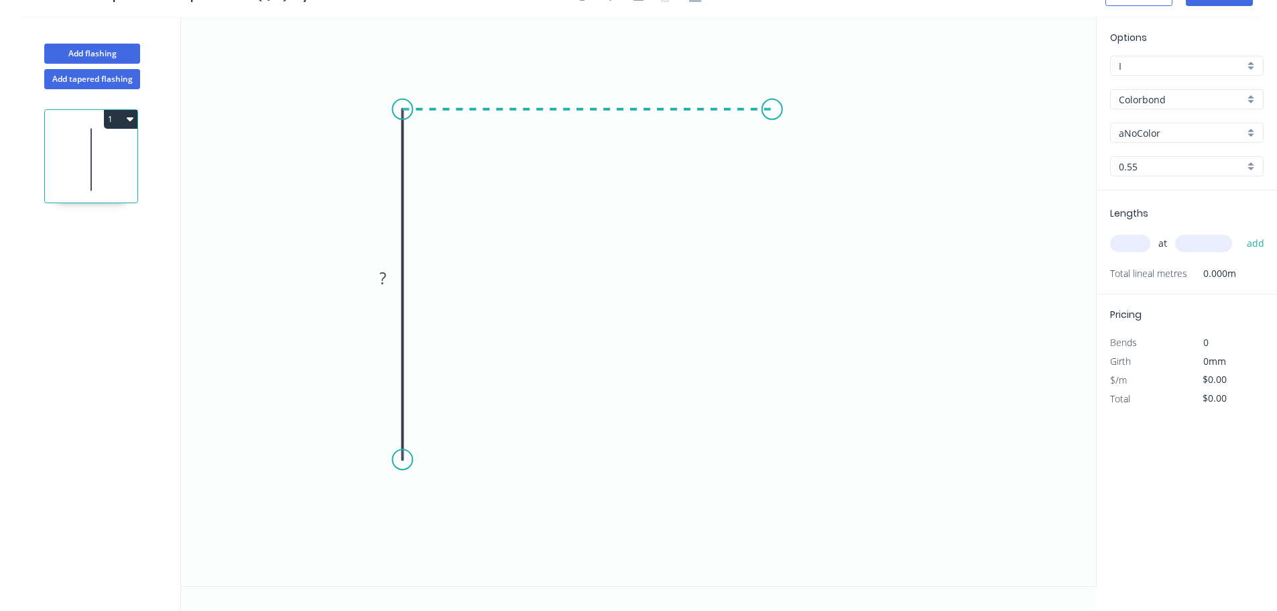
click at [789, 119] on icon "0 ?" at bounding box center [638, 301] width 915 height 569
drag, startPoint x: 397, startPoint y: 457, endPoint x: 400, endPoint y: 482, distance: 25.7
click at [400, 482] on circle at bounding box center [402, 481] width 20 height 20
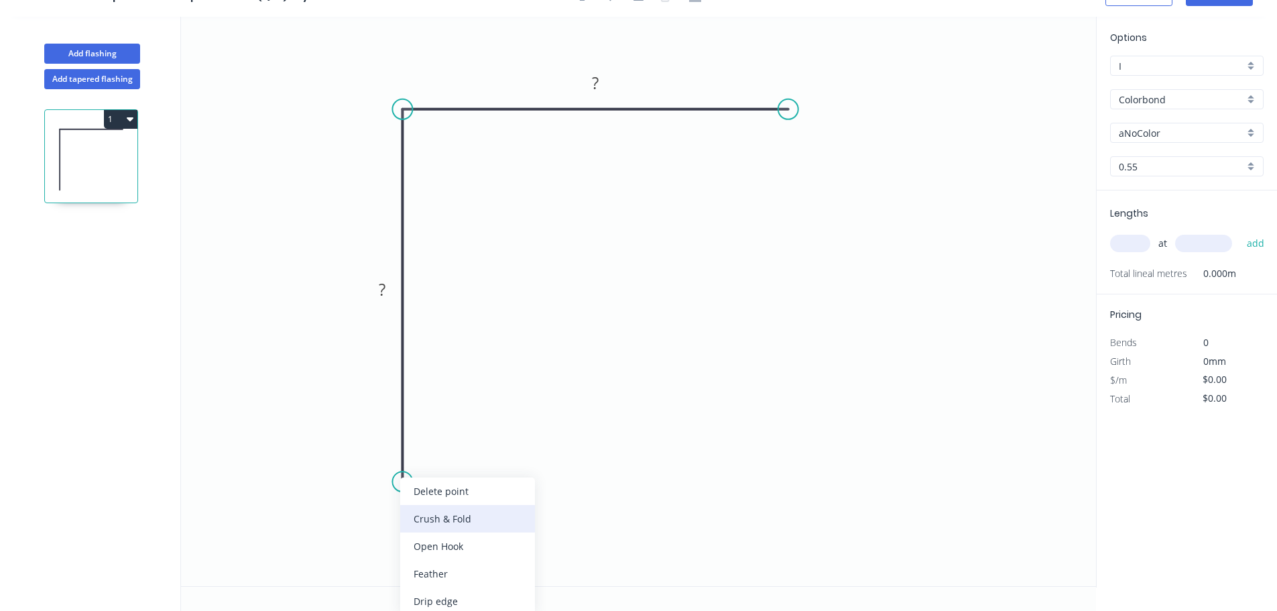
click at [424, 518] on div "Crush & Fold" at bounding box center [467, 518] width 135 height 27
click at [445, 526] on div "Flip bend" at bounding box center [471, 530] width 135 height 27
drag, startPoint x: 453, startPoint y: 463, endPoint x: 577, endPoint y: 405, distance: 137.7
click at [461, 555] on rect at bounding box center [439, 549] width 54 height 27
click at [817, 162] on div "Crush & Fold" at bounding box center [860, 156] width 135 height 27
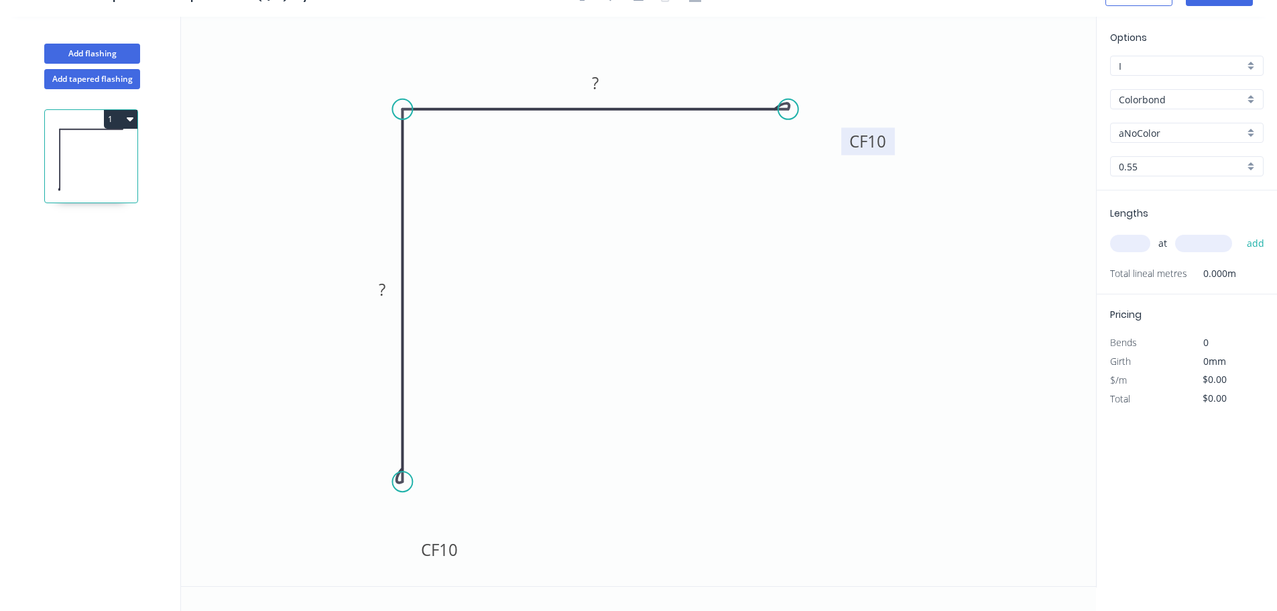
drag, startPoint x: 827, startPoint y: 79, endPoint x: 891, endPoint y: 147, distance: 93.0
click at [891, 147] on rect at bounding box center [869, 140] width 54 height 27
click at [879, 143] on tspan "10" at bounding box center [878, 142] width 19 height 22
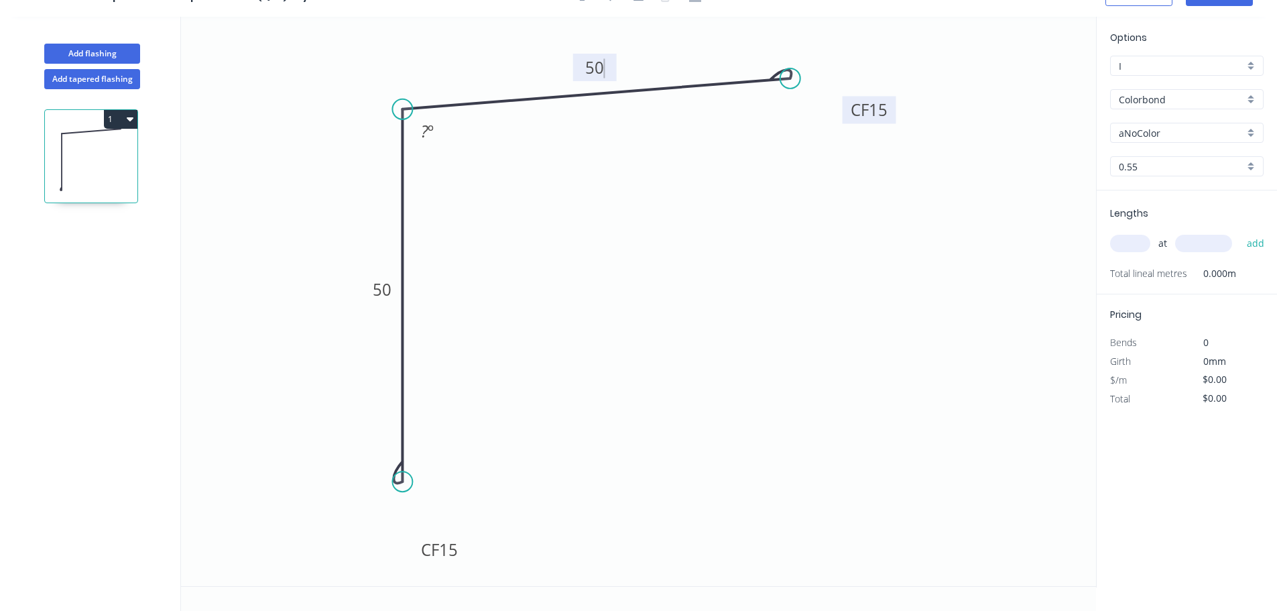
drag, startPoint x: 791, startPoint y: 107, endPoint x: 791, endPoint y: 78, distance: 28.8
click at [791, 78] on circle at bounding box center [791, 78] width 20 height 20
type input "$10.18"
click at [433, 135] on tspan "º" at bounding box center [431, 131] width 6 height 22
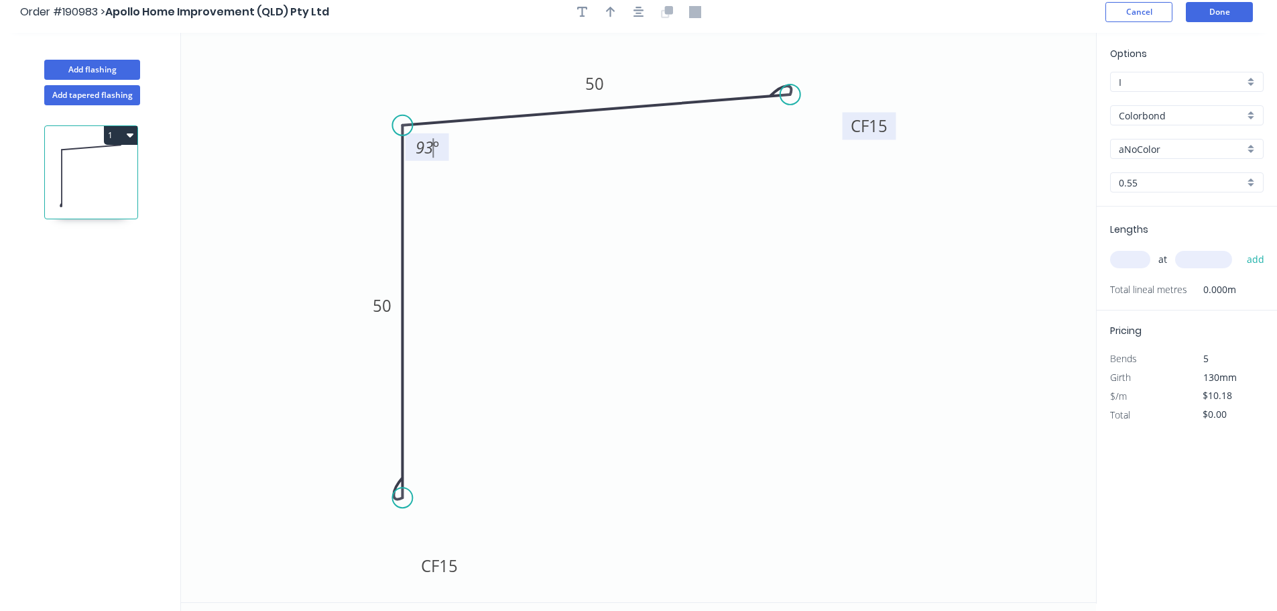
scroll to position [0, 0]
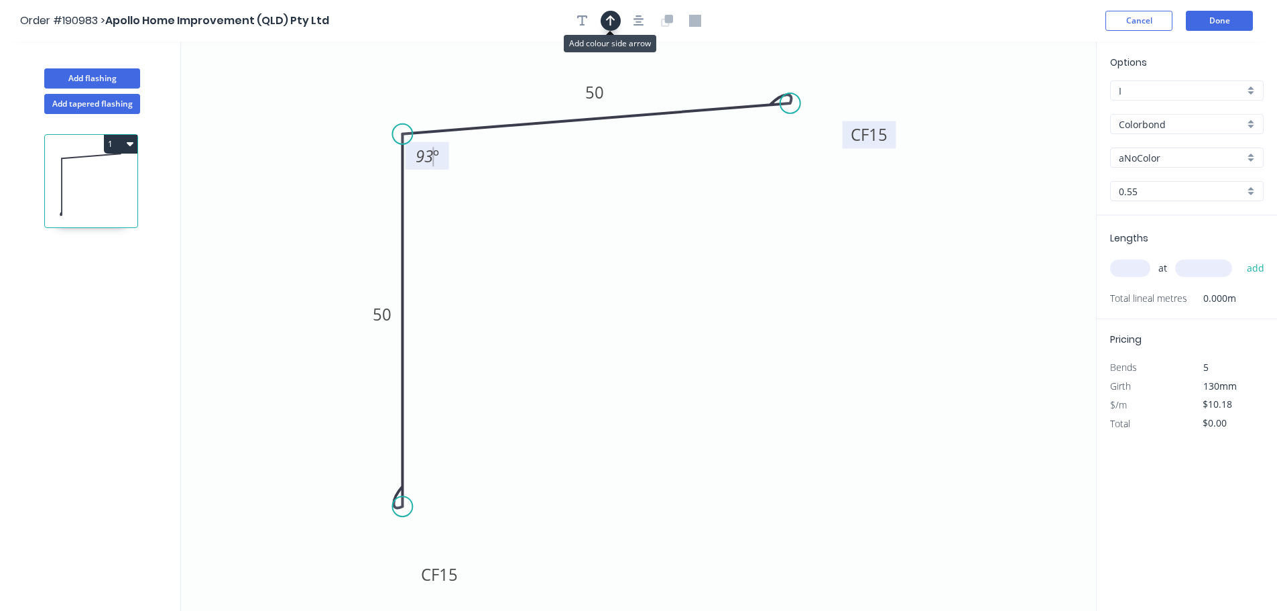
click at [619, 23] on button "button" at bounding box center [611, 21] width 20 height 20
drag, startPoint x: 1030, startPoint y: 107, endPoint x: 940, endPoint y: 337, distance: 247.6
click at [941, 337] on icon at bounding box center [947, 317] width 12 height 43
click at [940, 337] on icon at bounding box center [939, 321] width 12 height 43
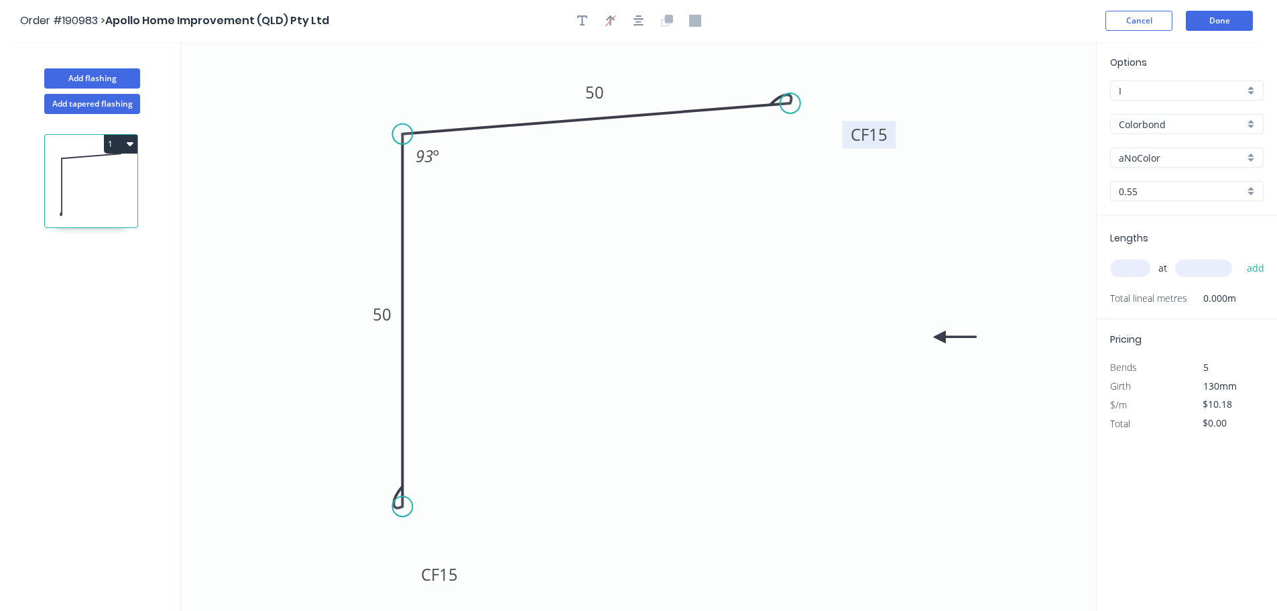
click at [940, 337] on icon at bounding box center [954, 337] width 43 height 12
drag, startPoint x: 895, startPoint y: 386, endPoint x: 892, endPoint y: 402, distance: 16.3
click at [890, 406] on icon at bounding box center [905, 397] width 39 height 39
click at [1149, 162] on input "aNoColor" at bounding box center [1181, 158] width 125 height 14
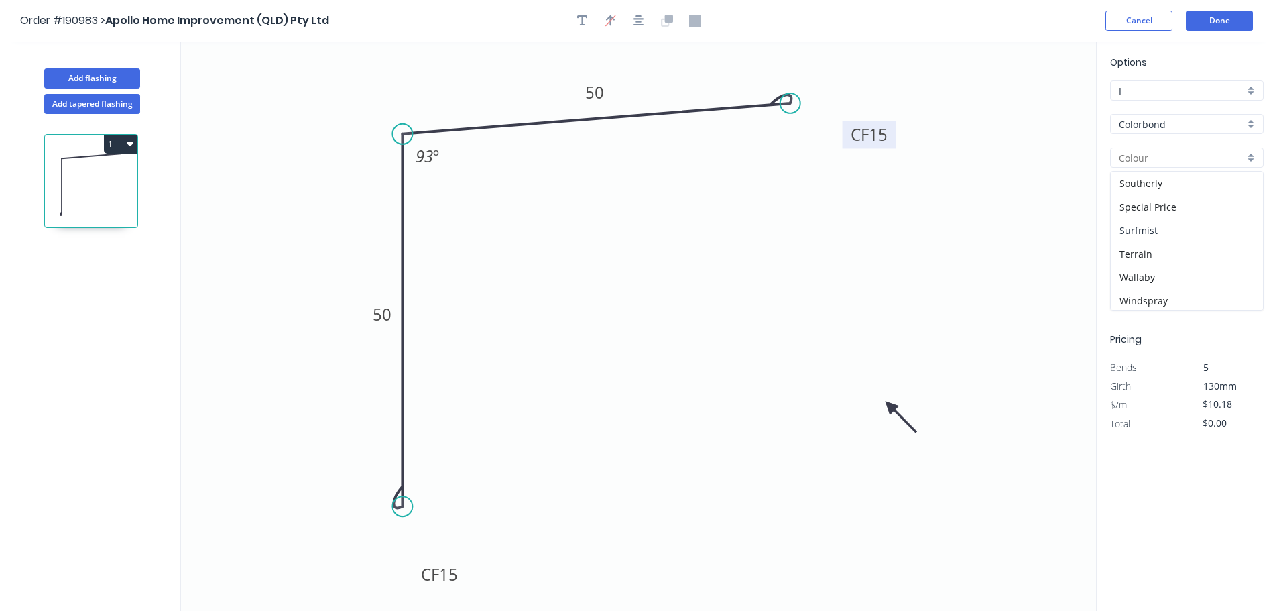
click at [1160, 227] on div "Surfmist" at bounding box center [1187, 230] width 152 height 23
type input "Surfmist"
click at [1126, 270] on input "text" at bounding box center [1130, 268] width 40 height 17
type input "1"
type input "6300"
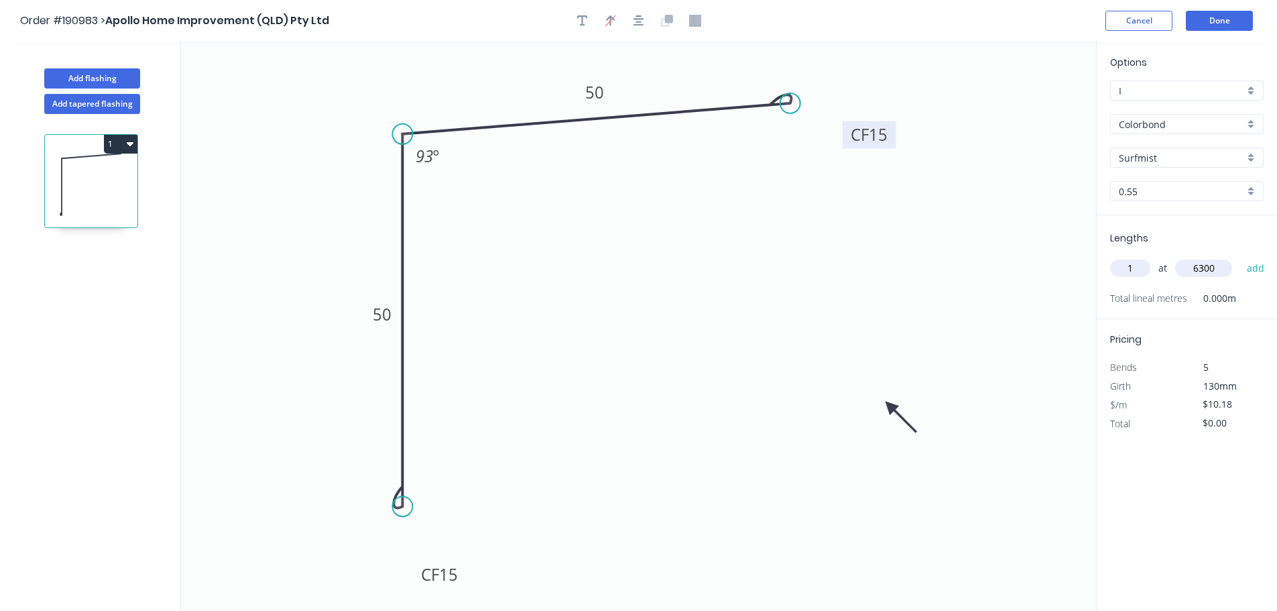
click at [1241, 257] on button "add" at bounding box center [1257, 268] width 32 height 23
type input "$64.13"
type input "2"
type input "4200"
click at [1241, 257] on button "add" at bounding box center [1257, 268] width 32 height 23
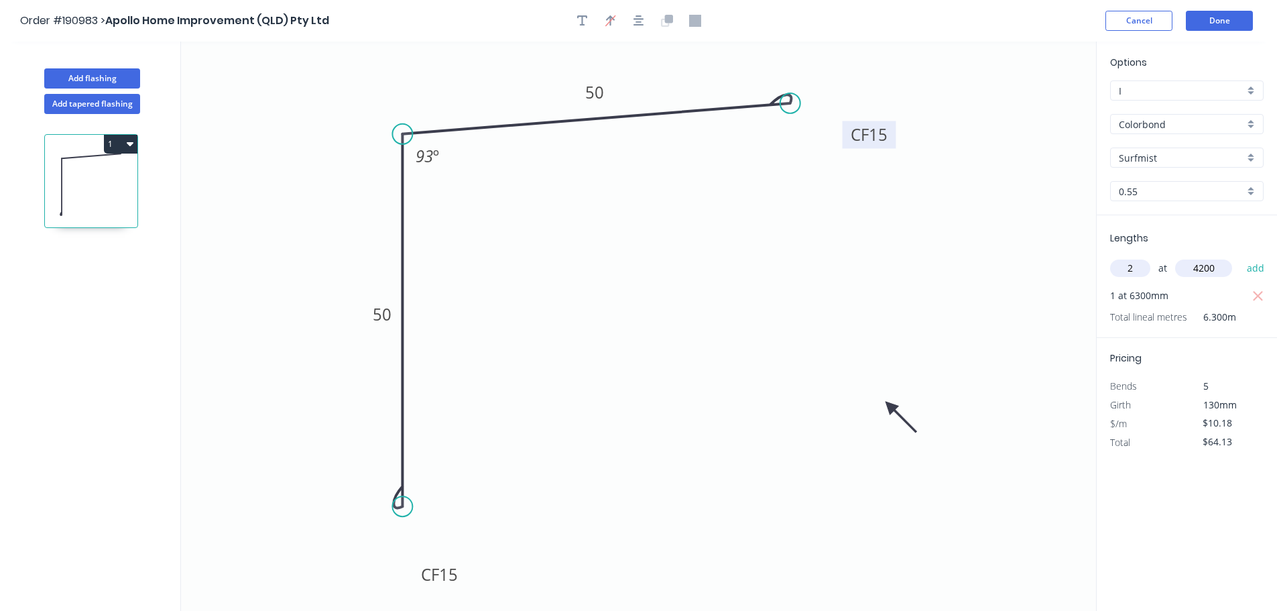
type input "$149.65"
click at [1239, 14] on button "Done" at bounding box center [1219, 21] width 67 height 20
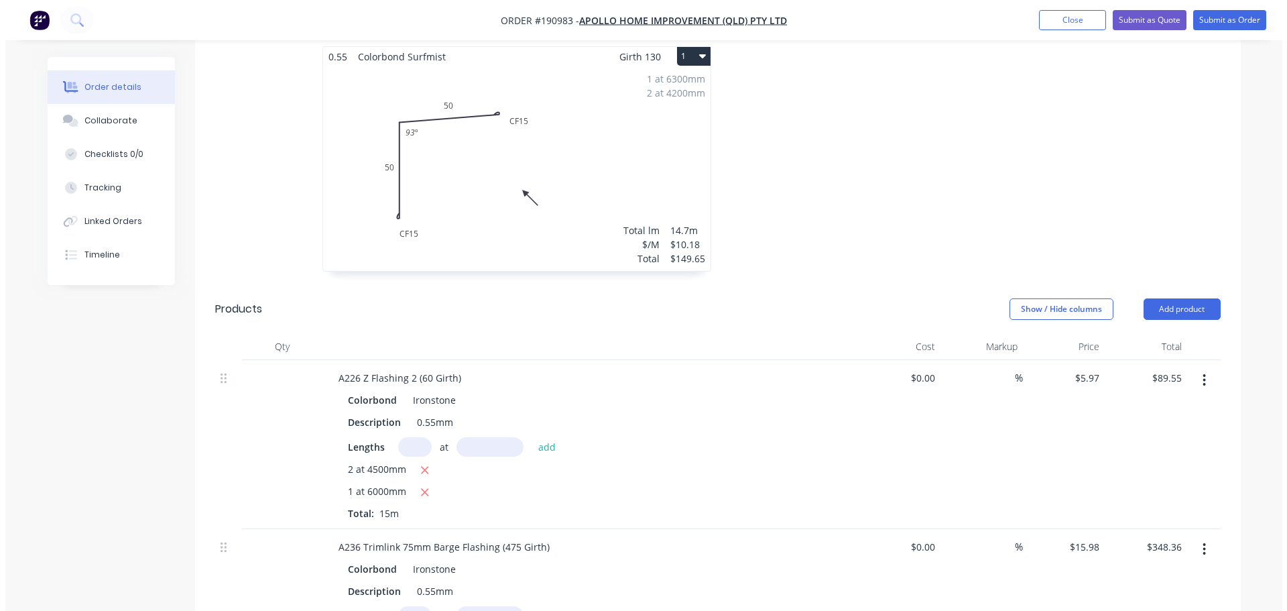
scroll to position [402, 0]
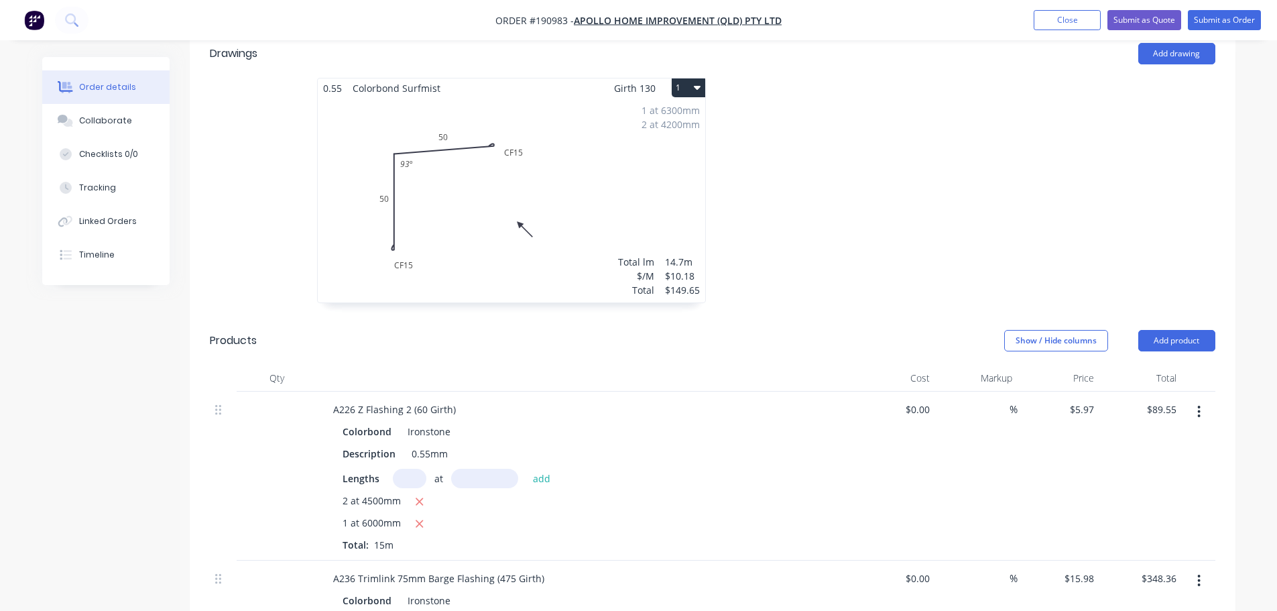
click at [1209, 30] on nav "Order #190983 - Apollo Home Improvement (QLD) Pty Ltd Add product Close Submit …" at bounding box center [638, 20] width 1277 height 40
click at [1214, 23] on button "Submit as Order" at bounding box center [1224, 20] width 73 height 20
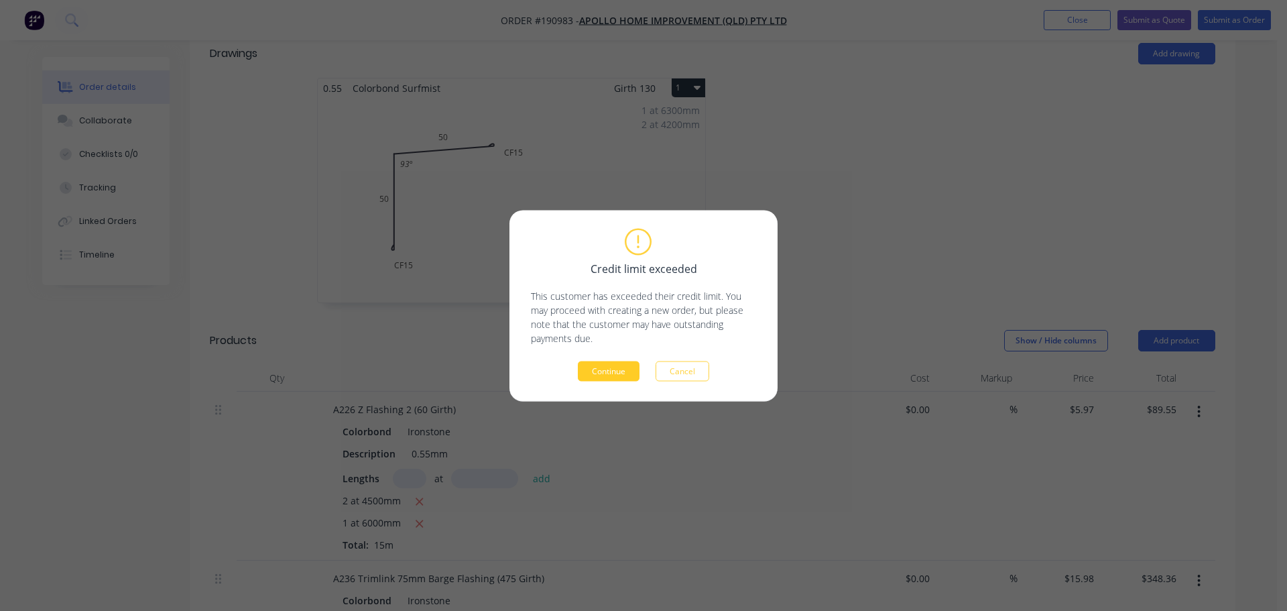
click at [633, 367] on button "Continue" at bounding box center [609, 371] width 62 height 20
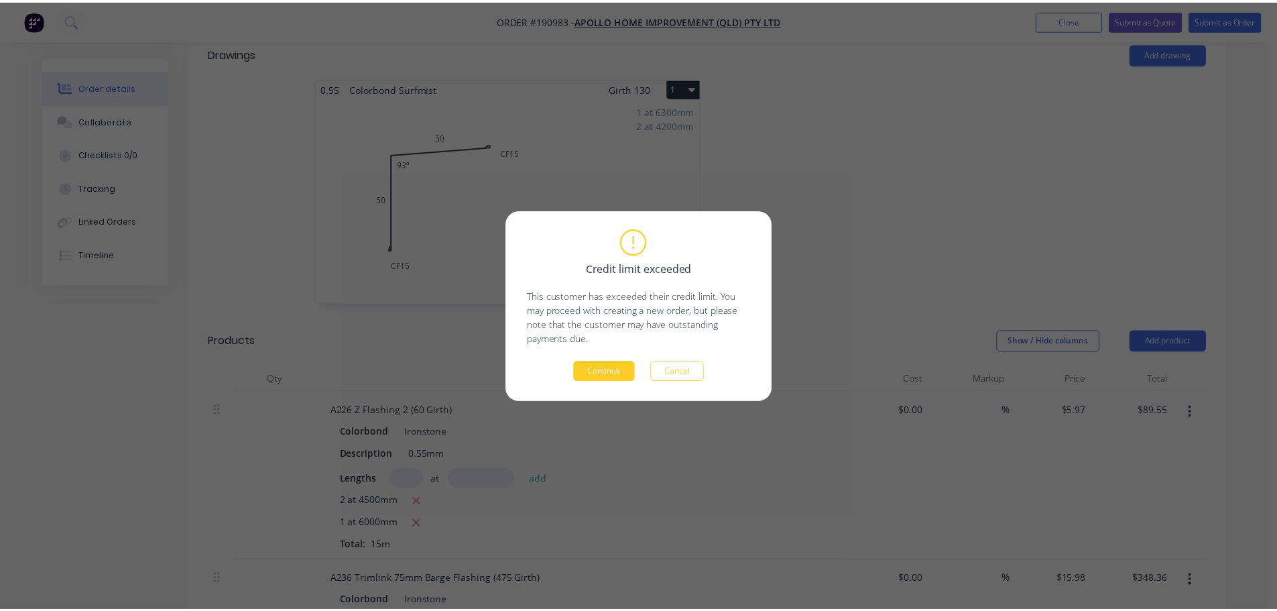
scroll to position [381, 0]
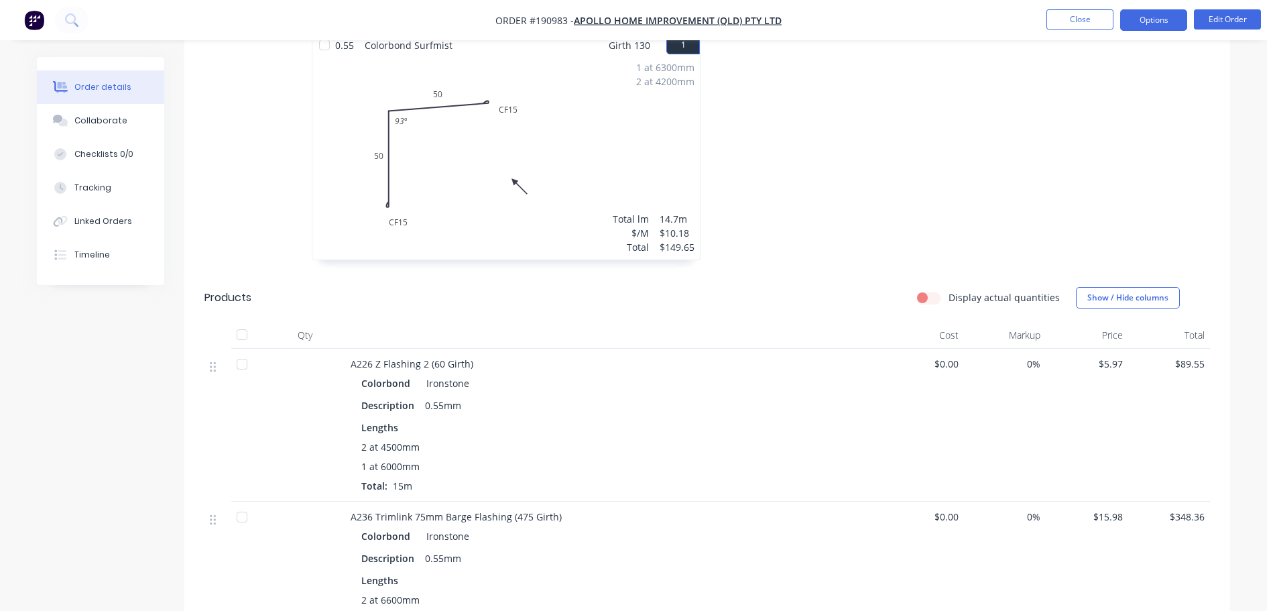
click at [1143, 13] on button "Options" at bounding box center [1153, 19] width 67 height 21
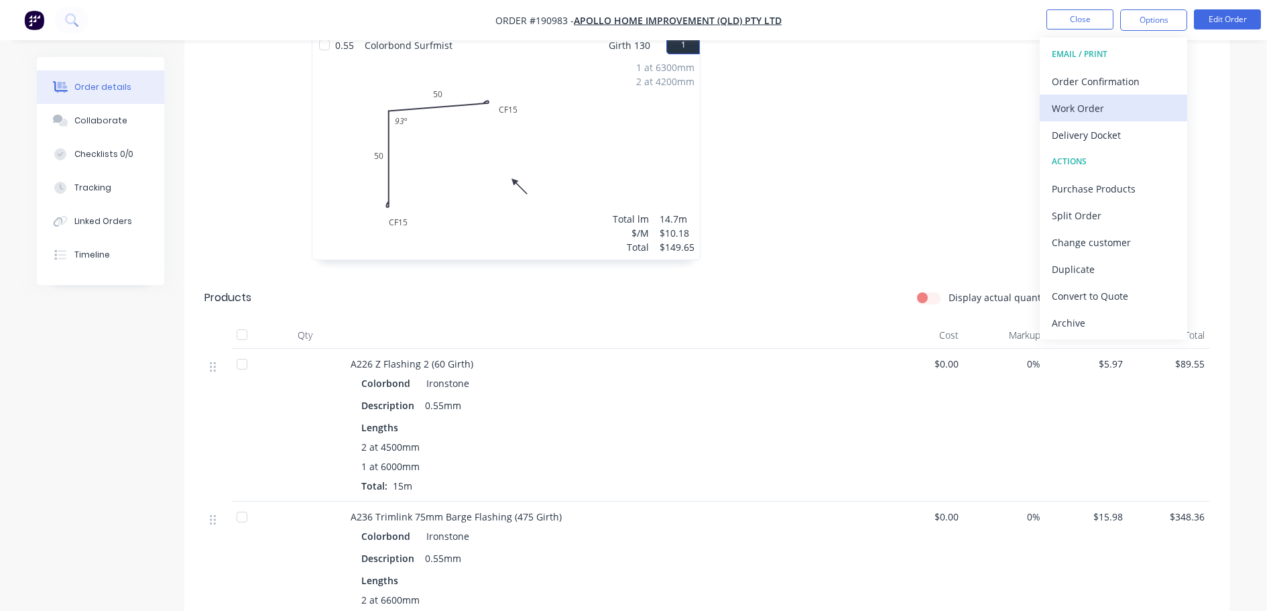
click at [1146, 102] on div "Work Order" at bounding box center [1113, 108] width 123 height 19
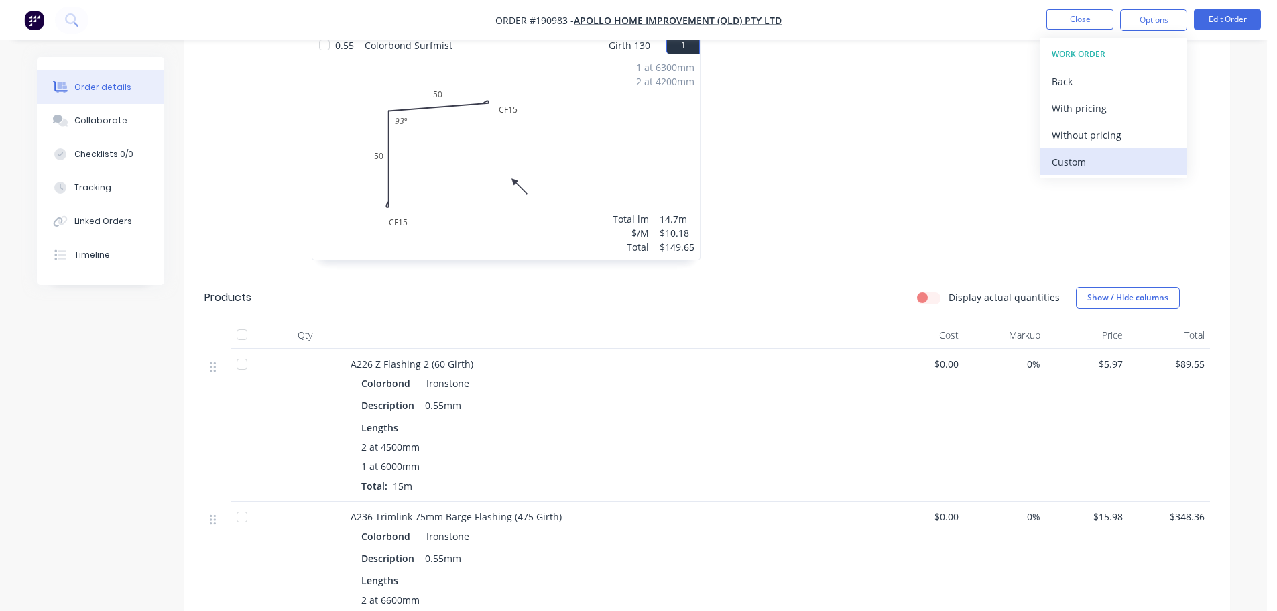
click at [1141, 157] on div "Custom" at bounding box center [1113, 161] width 123 height 19
click at [1133, 137] on div "Without pricing" at bounding box center [1113, 134] width 123 height 19
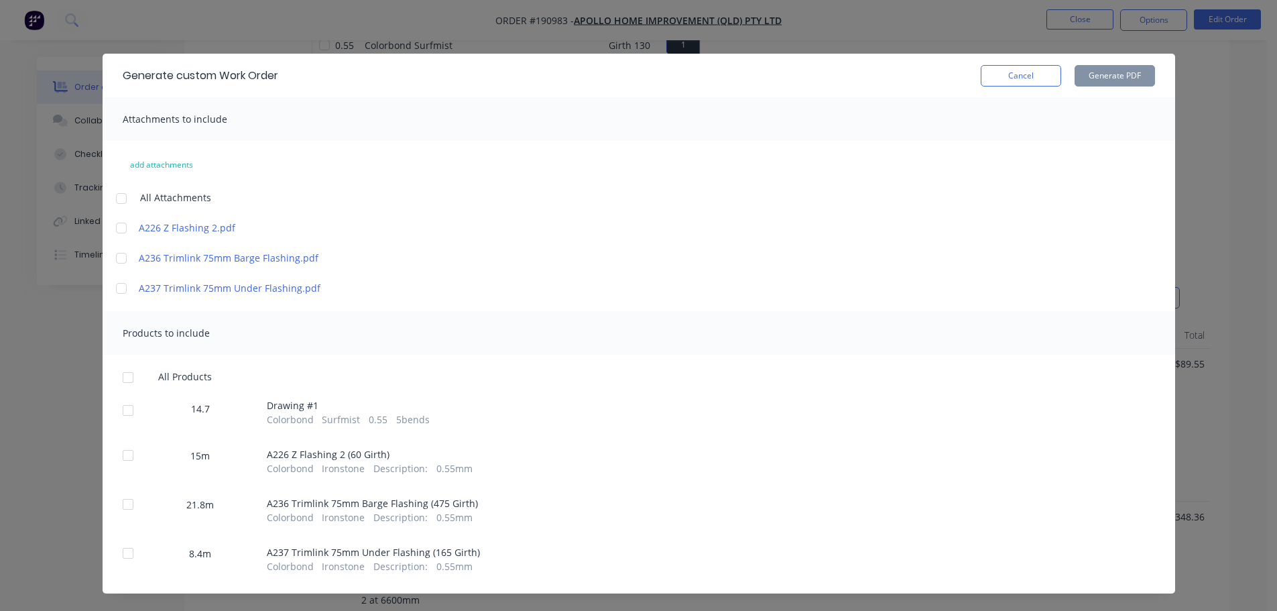
click at [115, 201] on div at bounding box center [121, 198] width 27 height 27
click at [122, 379] on div at bounding box center [128, 377] width 27 height 27
click at [1114, 78] on button "Generate PDF" at bounding box center [1115, 75] width 80 height 21
click at [1000, 86] on button "Cancel" at bounding box center [1021, 75] width 80 height 21
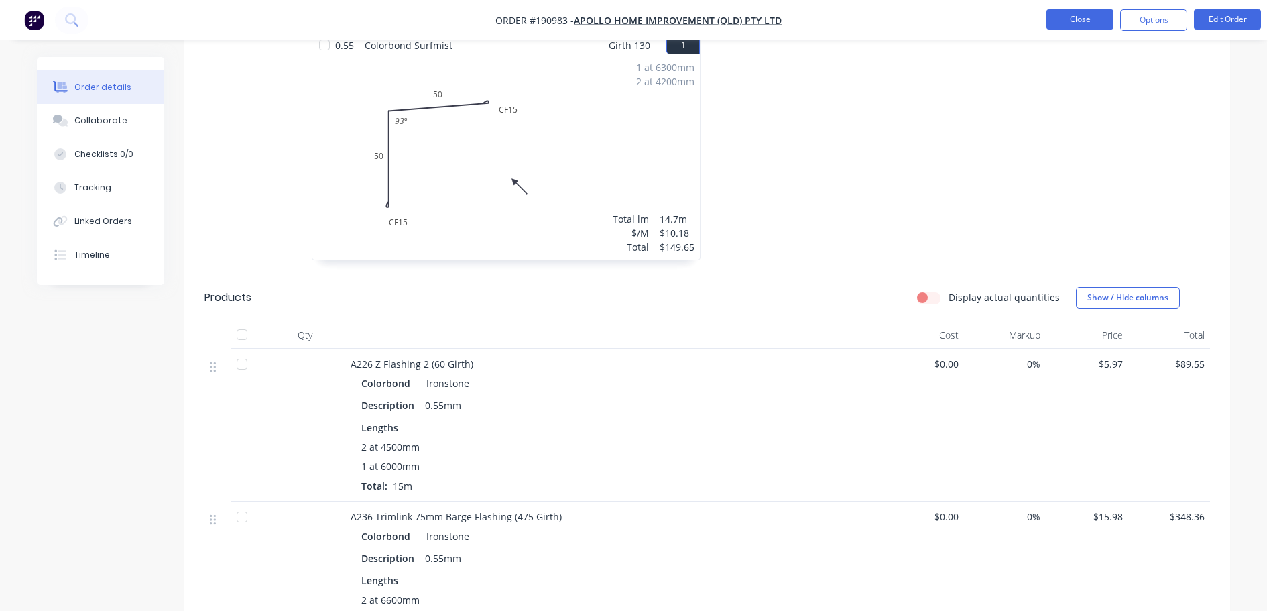
click at [1086, 23] on button "Close" at bounding box center [1080, 19] width 67 height 20
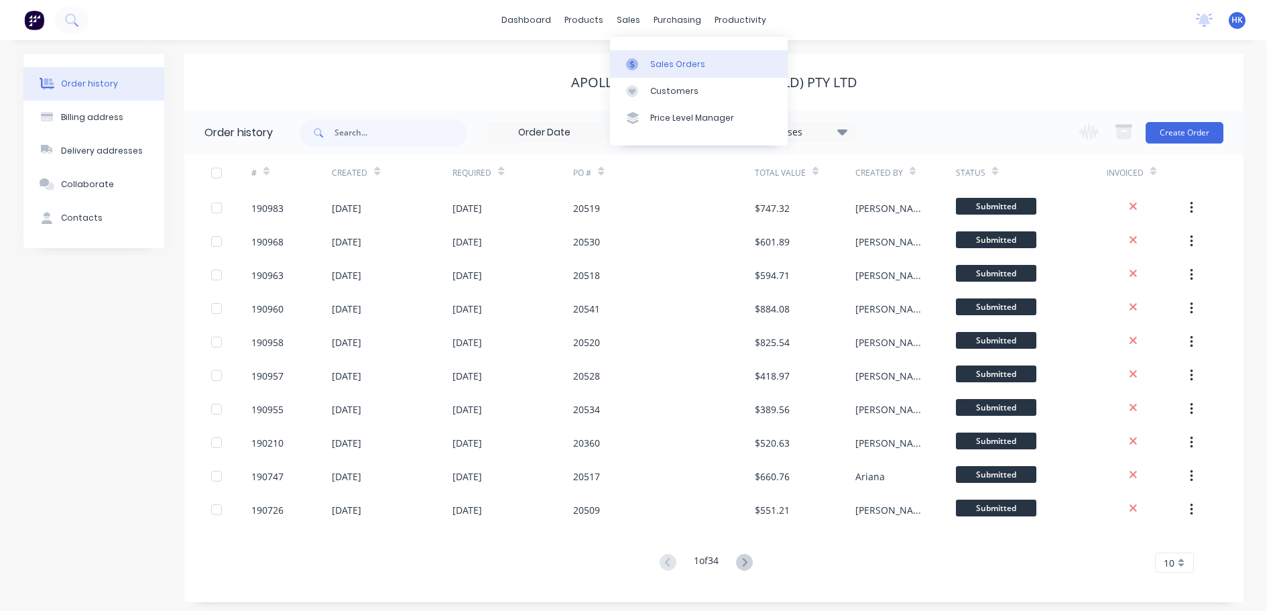
click at [663, 53] on link "Sales Orders" at bounding box center [699, 63] width 178 height 27
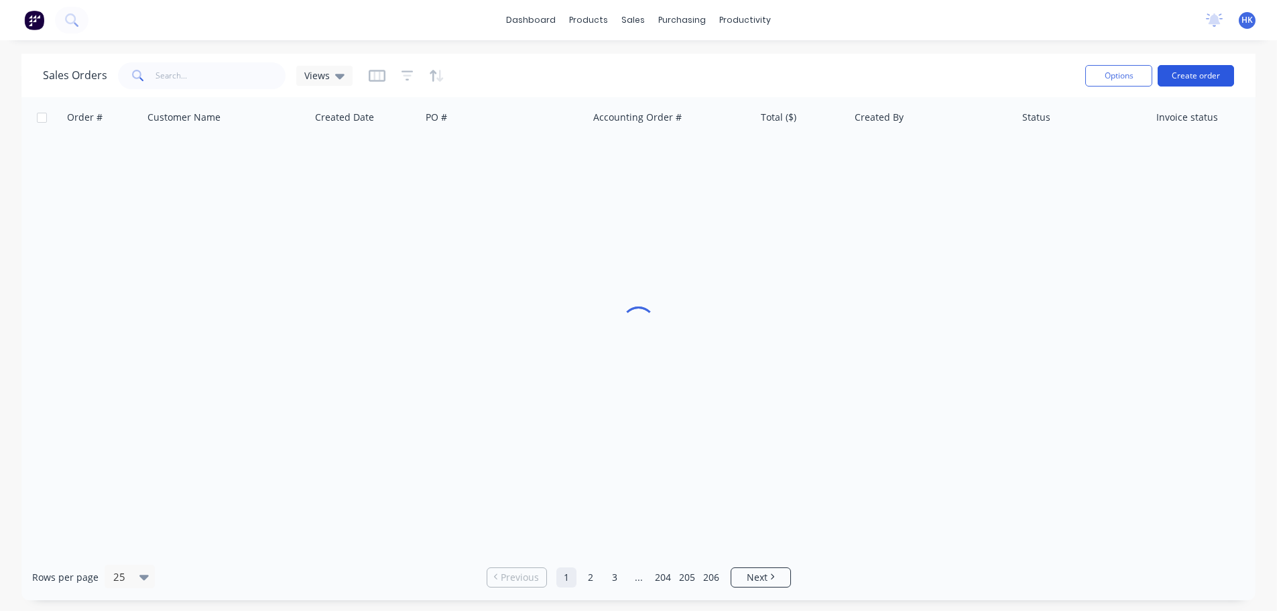
click at [1184, 71] on button "Create order" at bounding box center [1196, 75] width 76 height 21
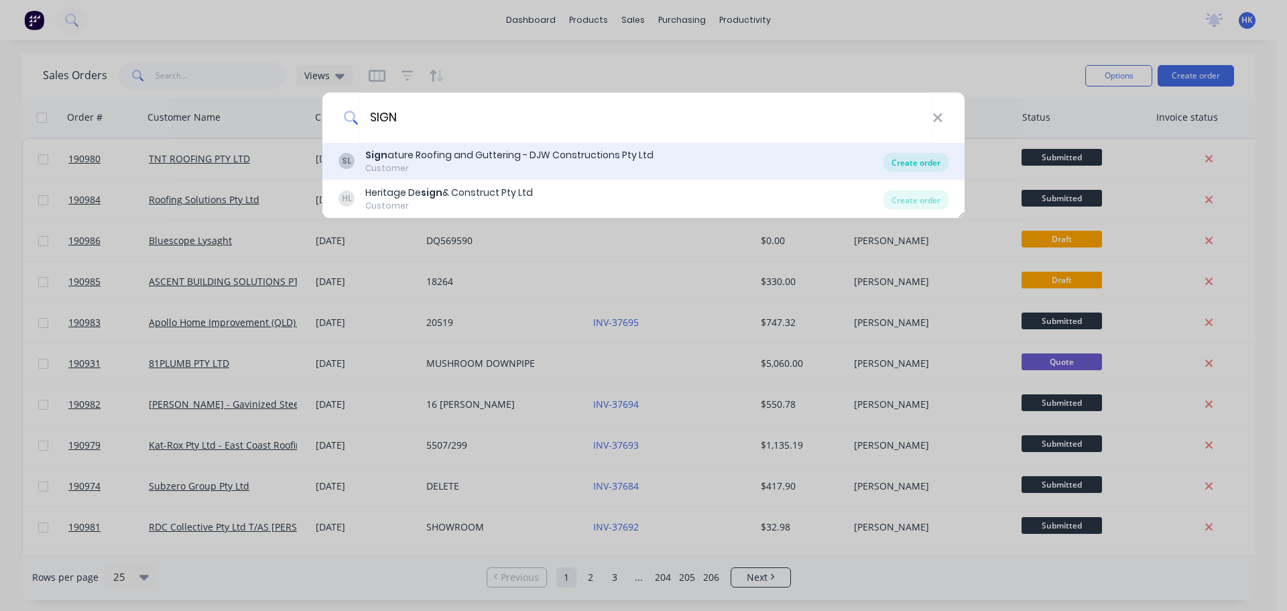
type input "SIGN"
click at [907, 162] on div "Create order" at bounding box center [916, 162] width 65 height 19
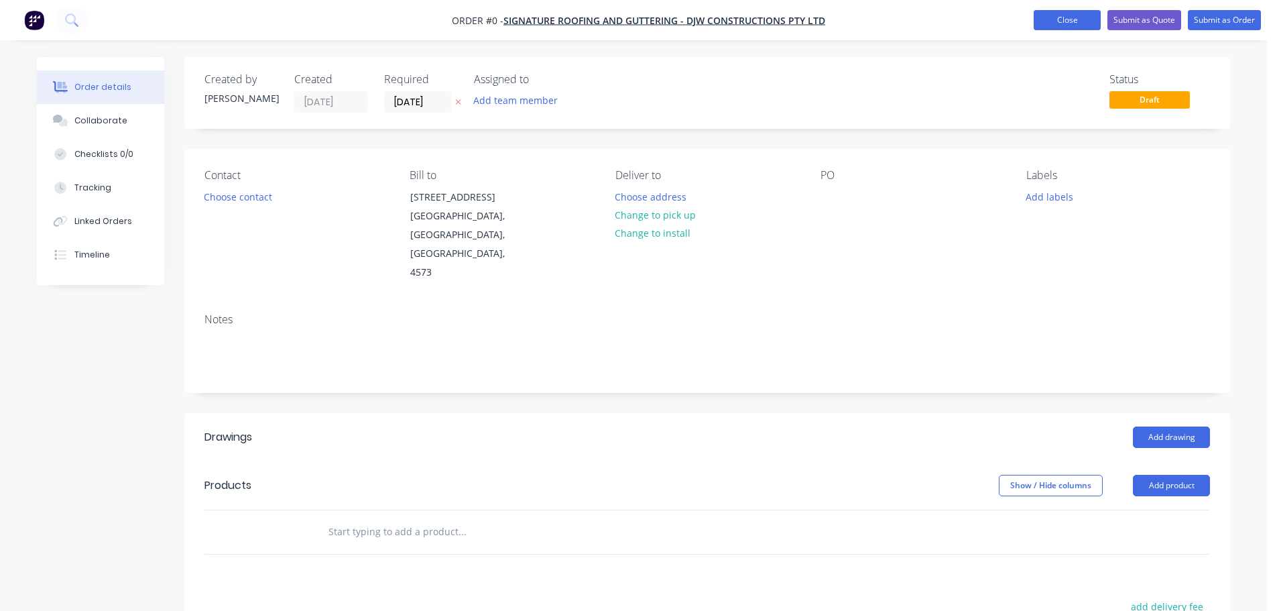
click at [1064, 26] on button "Close" at bounding box center [1067, 20] width 67 height 20
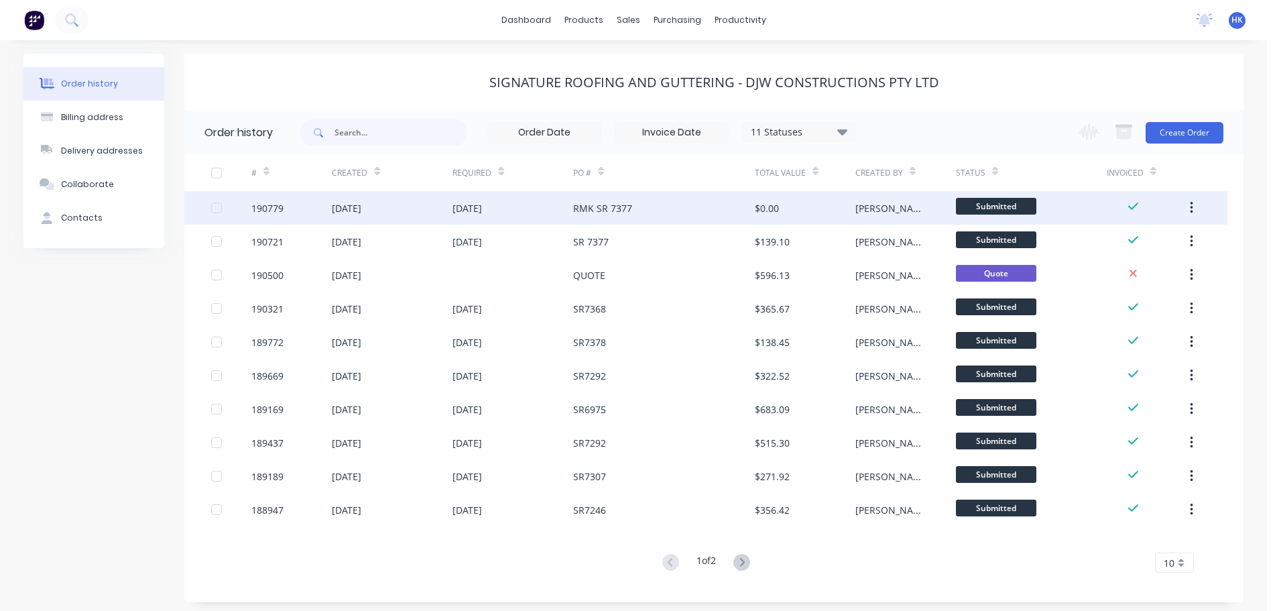
click at [644, 215] on div "RMK SR 7377" at bounding box center [663, 208] width 181 height 34
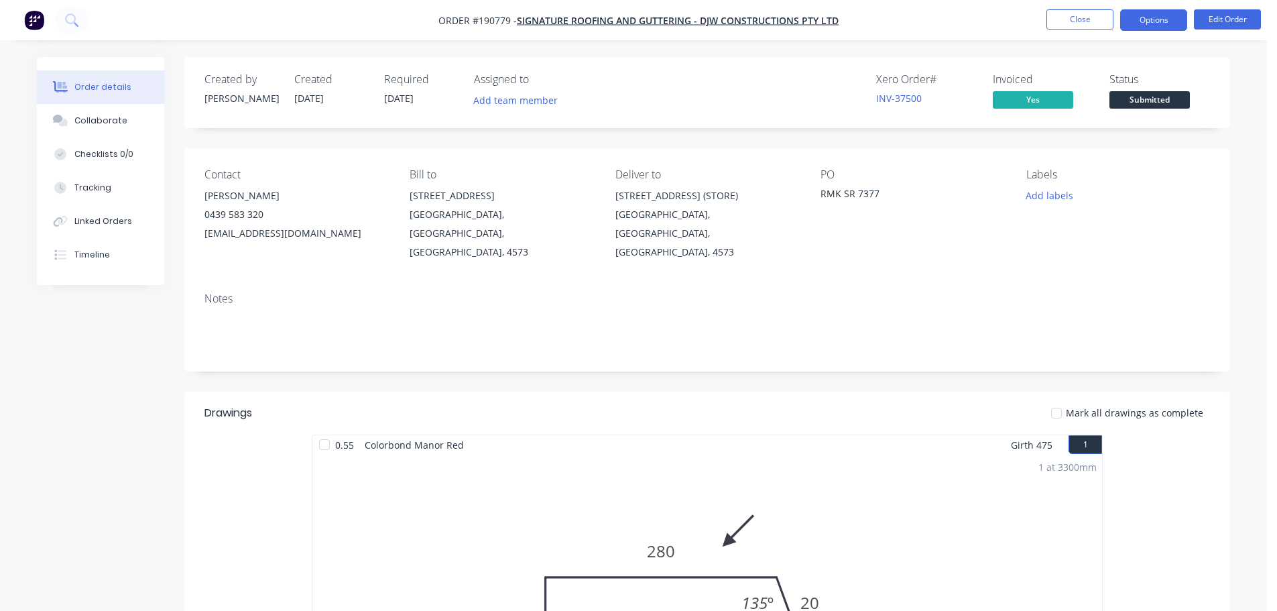
click at [1169, 18] on button "Options" at bounding box center [1153, 19] width 67 height 21
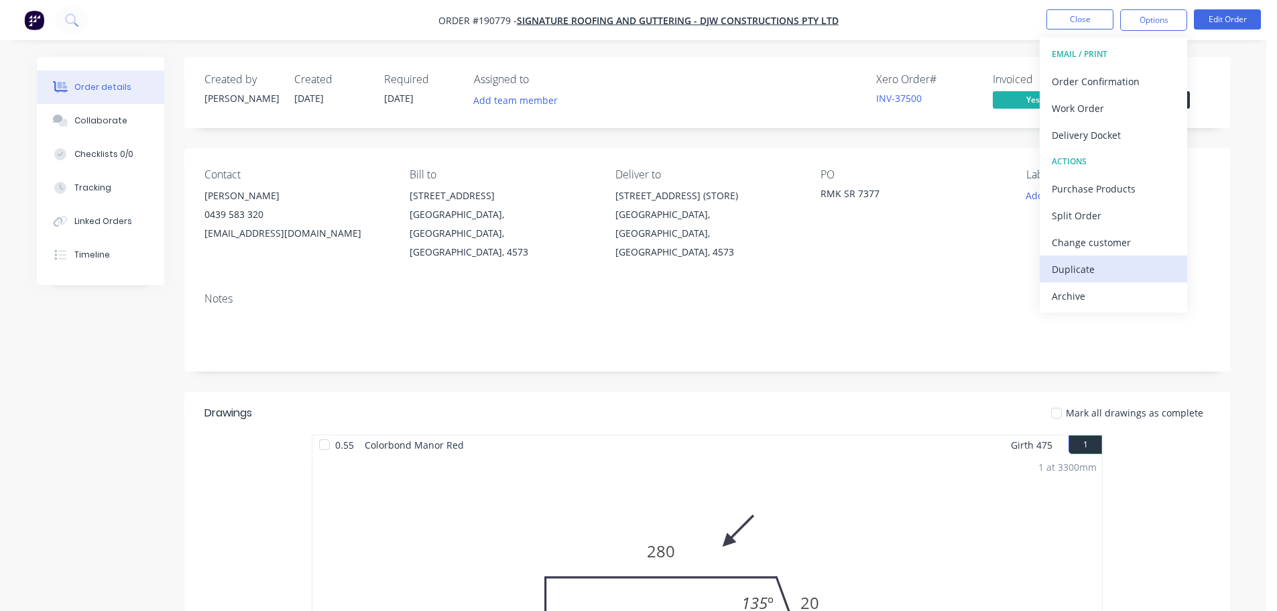
click at [1115, 278] on div "Duplicate" at bounding box center [1113, 269] width 123 height 19
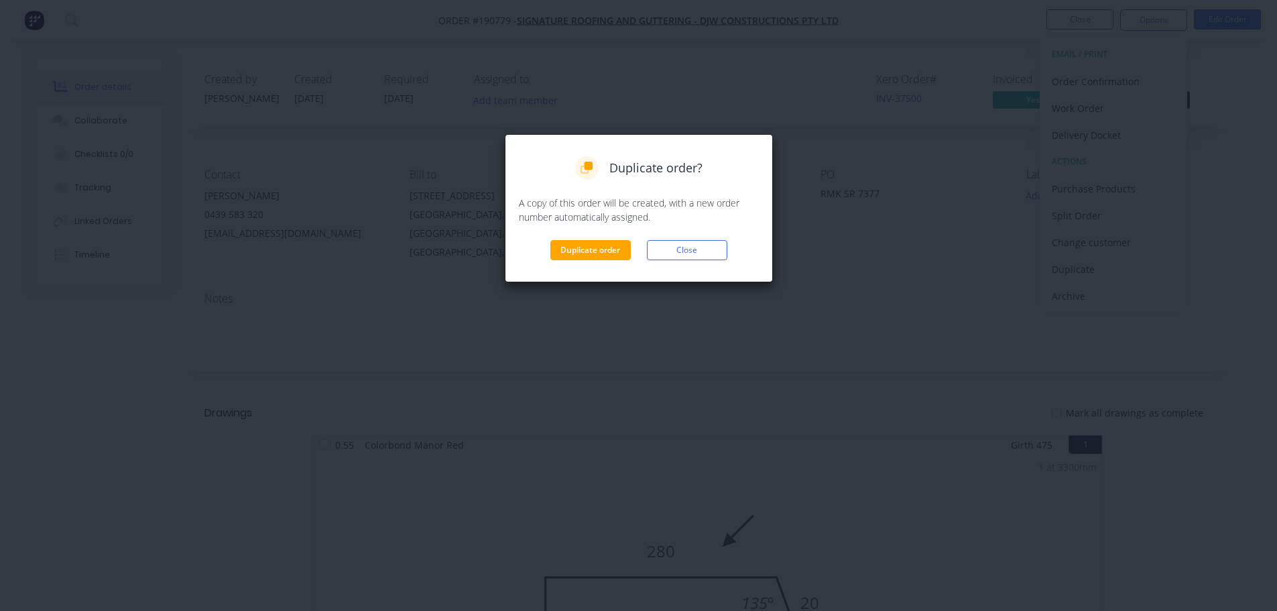
click at [608, 255] on button "Duplicate order" at bounding box center [591, 250] width 80 height 20
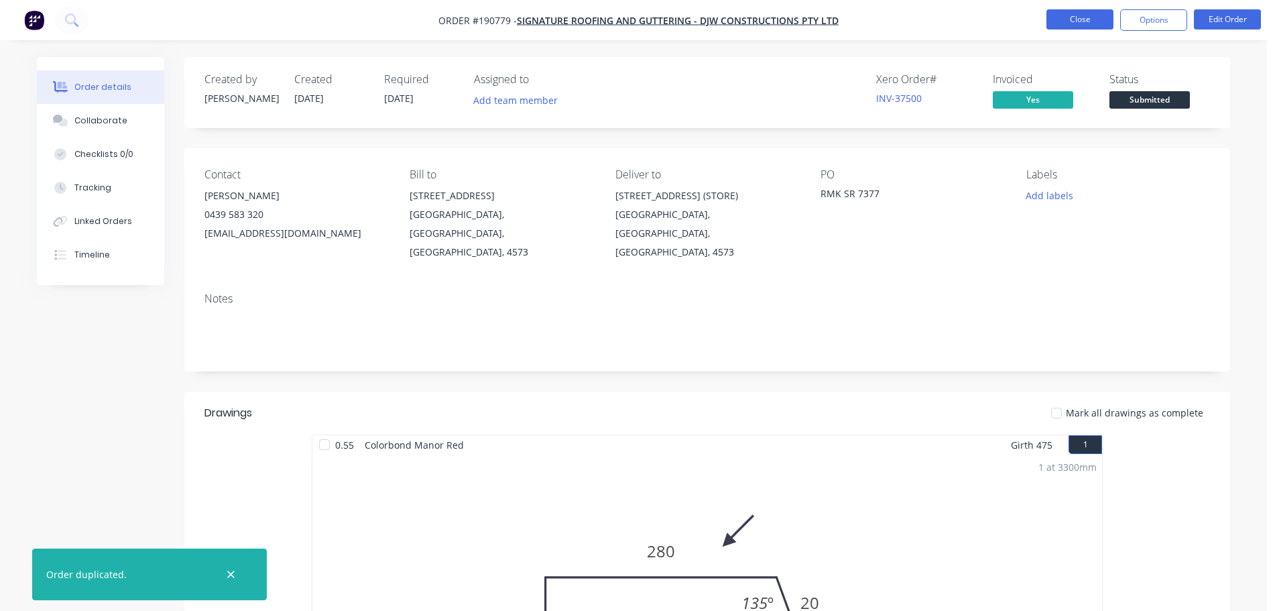
click at [1078, 10] on button "Close" at bounding box center [1080, 19] width 67 height 20
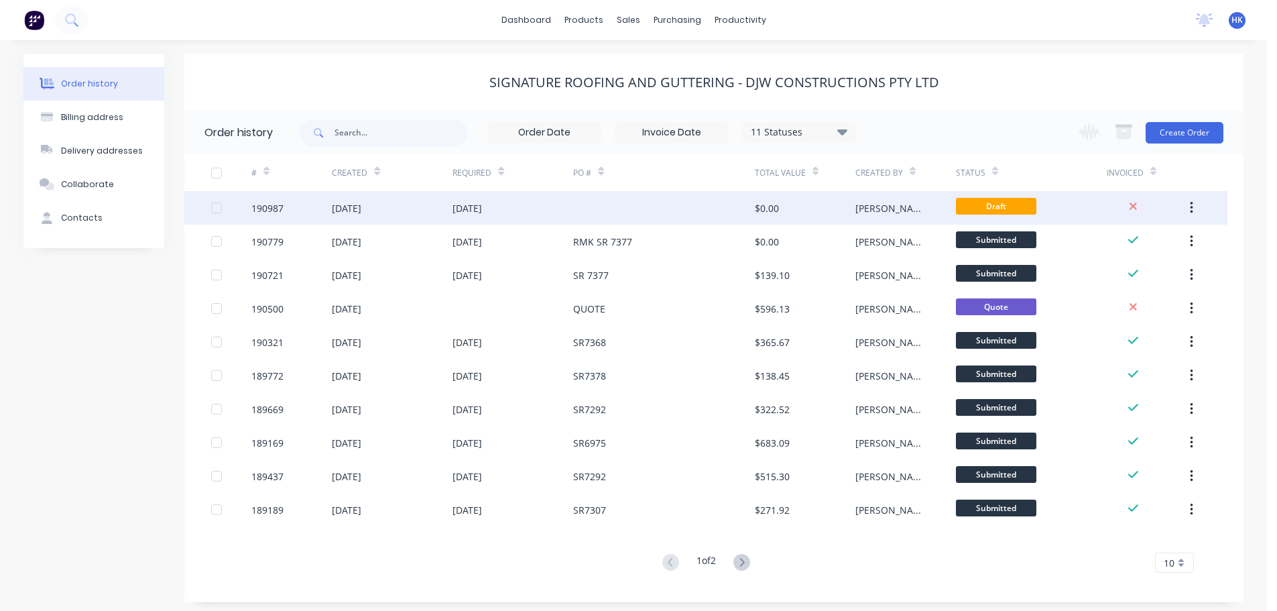
click at [768, 208] on div "$0.00" at bounding box center [767, 208] width 24 height 14
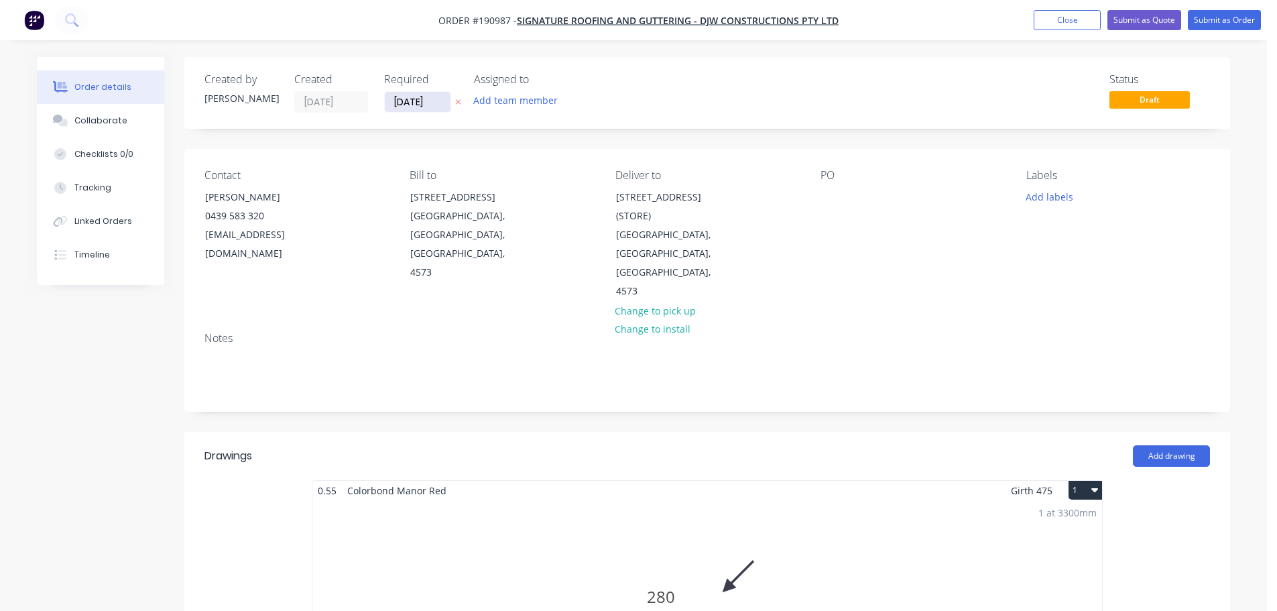
click at [409, 105] on input "[DATE]" at bounding box center [418, 102] width 66 height 20
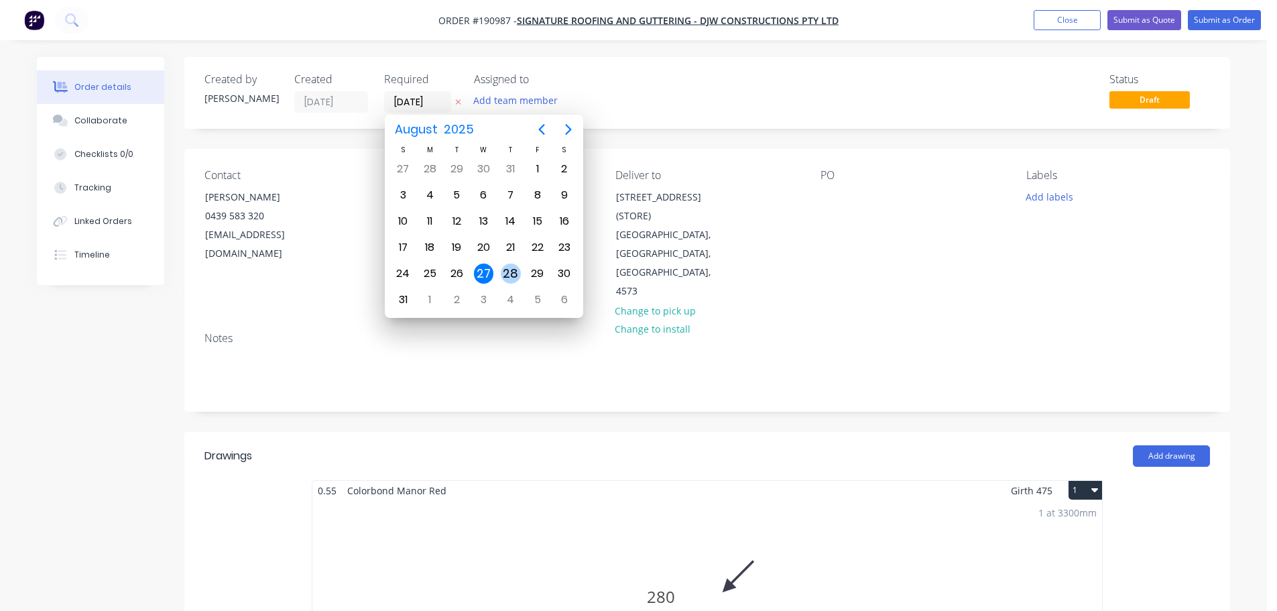
click at [518, 269] on div "28" at bounding box center [511, 274] width 20 height 20
type input "[DATE]"
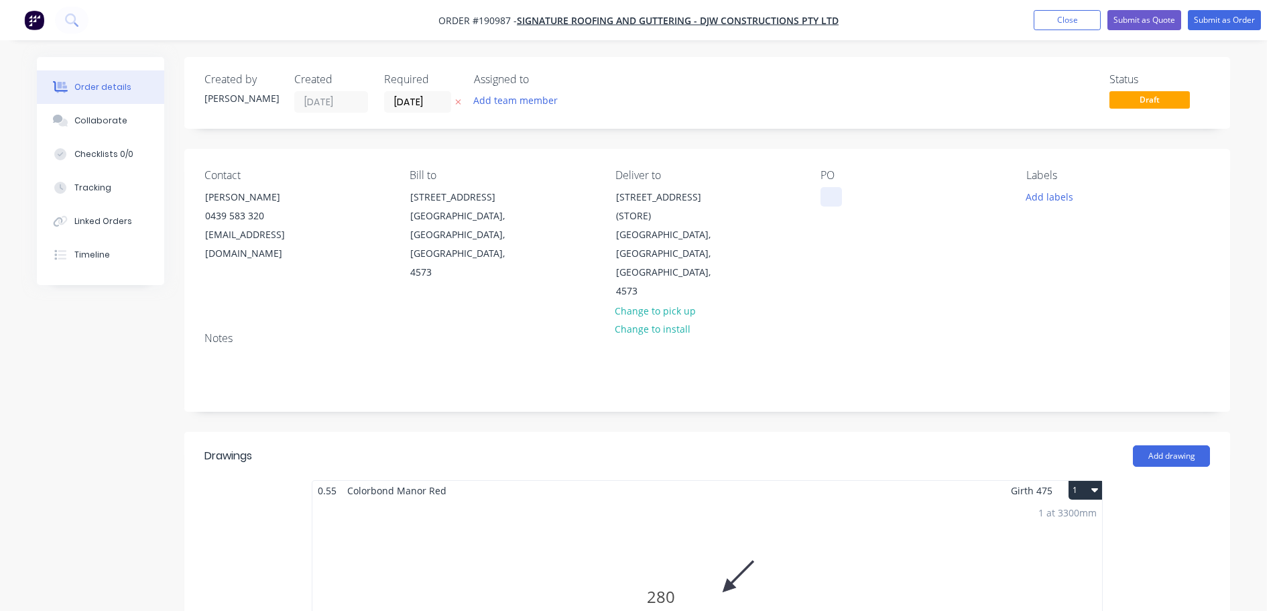
click at [828, 192] on div at bounding box center [831, 196] width 21 height 19
click at [1055, 196] on button "Add labels" at bounding box center [1050, 196] width 62 height 18
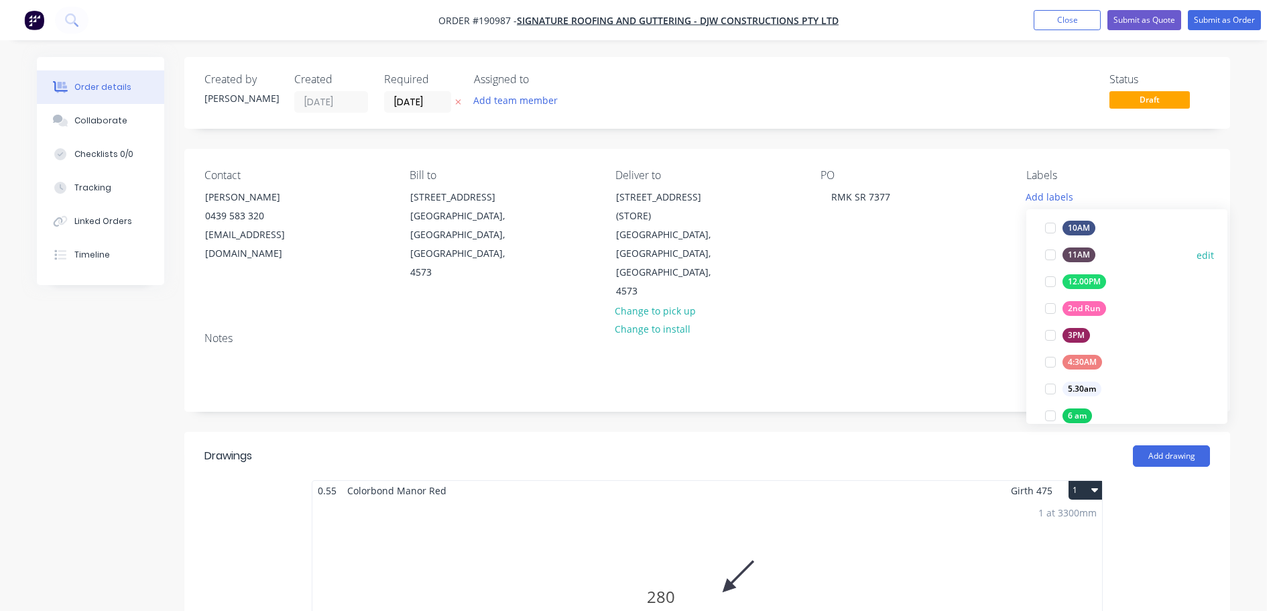
scroll to position [201, 0]
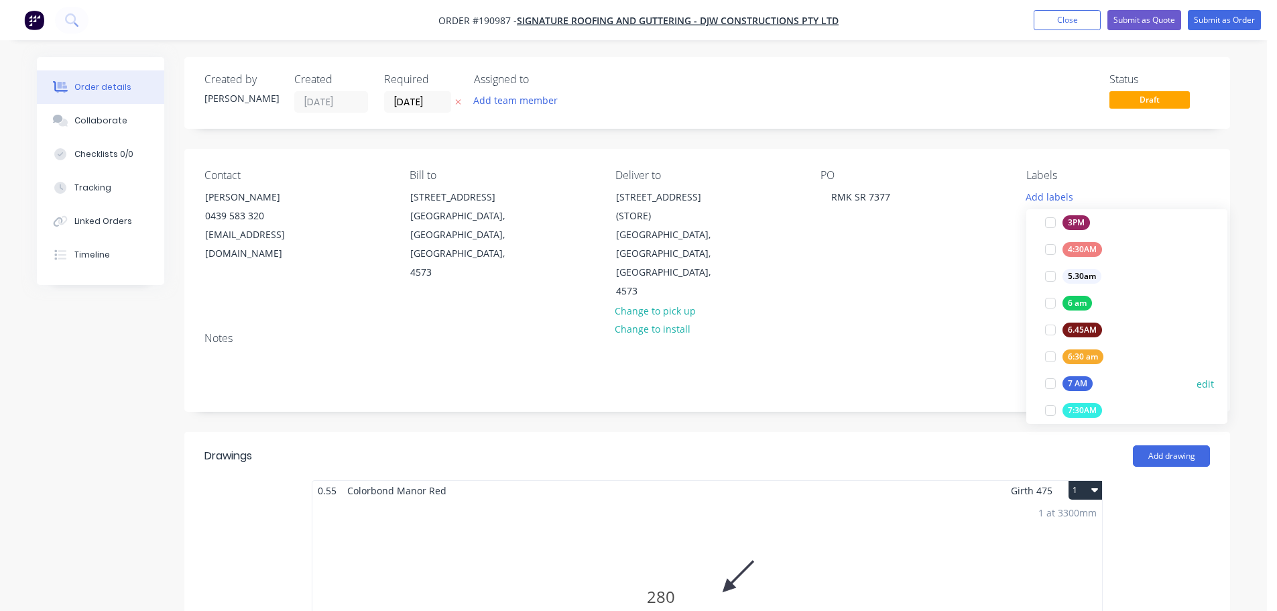
click at [1049, 383] on div at bounding box center [1050, 383] width 27 height 27
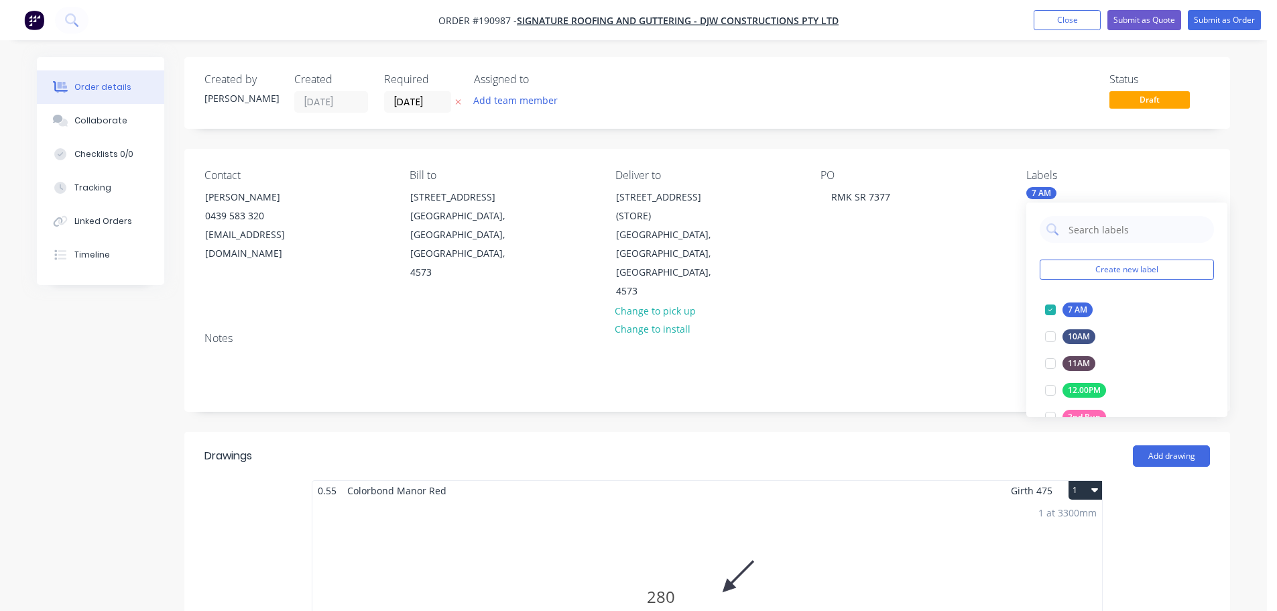
click at [954, 445] on div "Add drawing" at bounding box center [814, 455] width 792 height 21
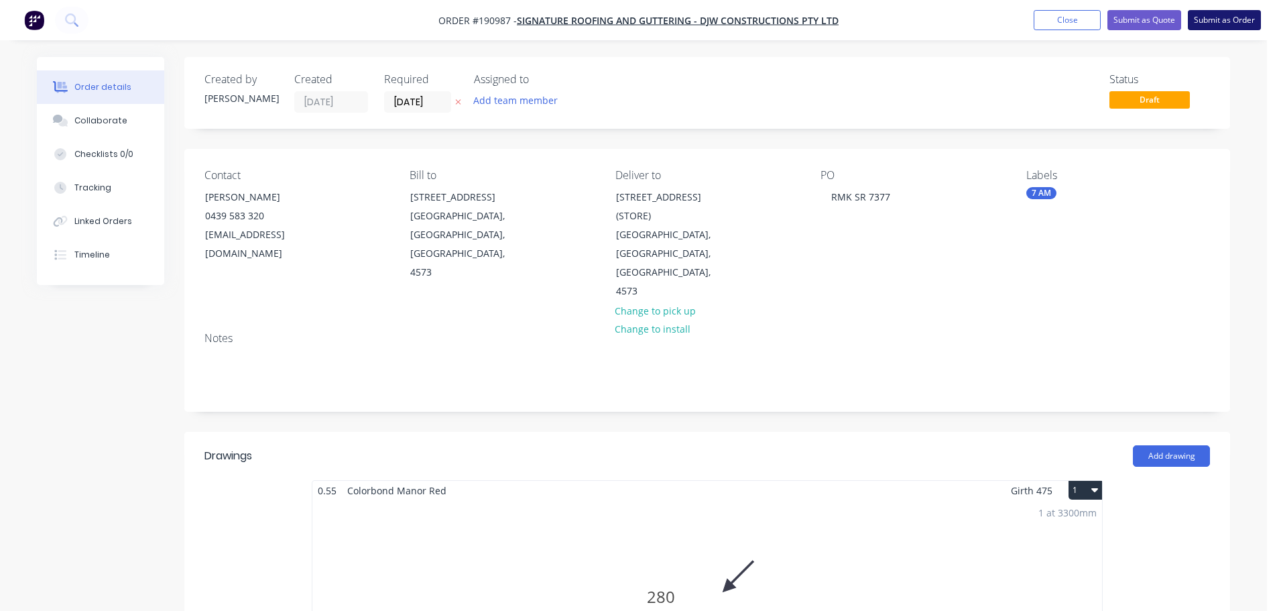
click at [1210, 24] on button "Submit as Order" at bounding box center [1224, 20] width 73 height 20
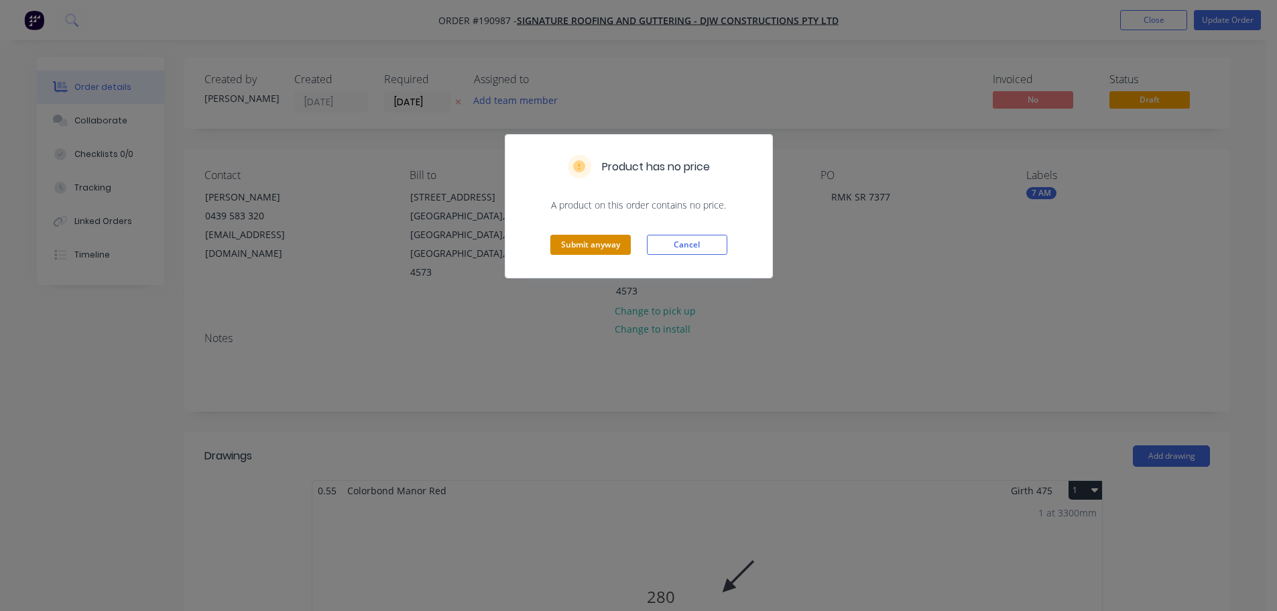
click at [593, 247] on button "Submit anyway" at bounding box center [591, 245] width 80 height 20
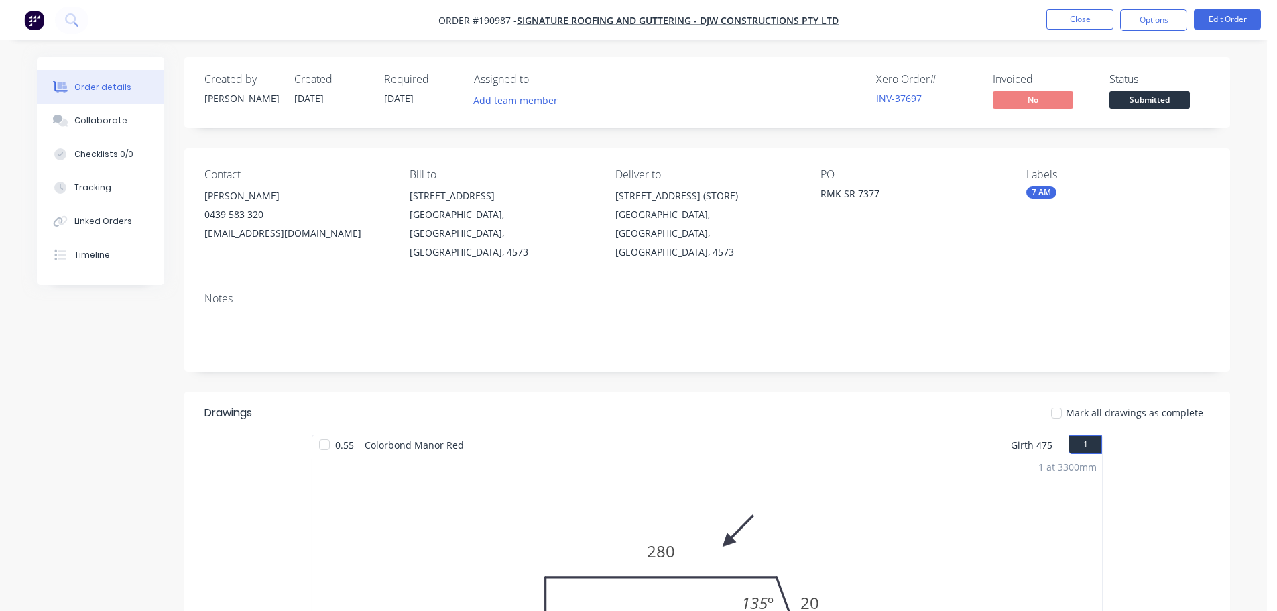
click at [1159, 7] on nav "Order #190987 - Signature Roofing and Guttering - DJW Constructions Pty Ltd Clo…" at bounding box center [638, 20] width 1277 height 40
click at [1160, 24] on button "Options" at bounding box center [1153, 19] width 67 height 21
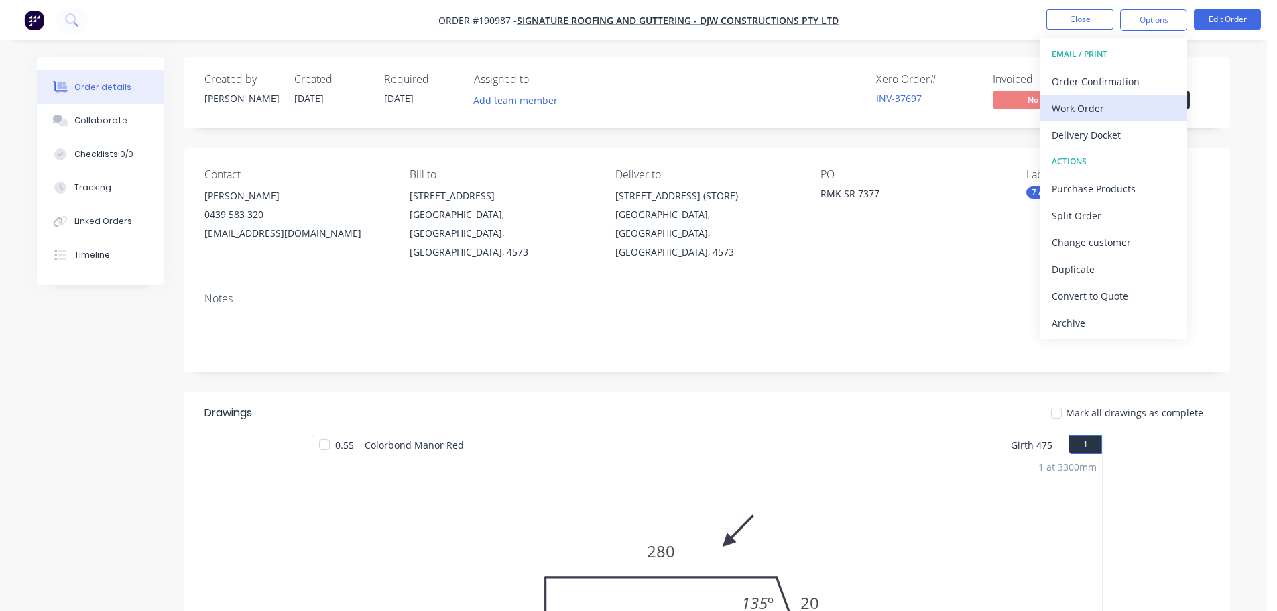
click at [1102, 107] on div "Work Order" at bounding box center [1113, 108] width 123 height 19
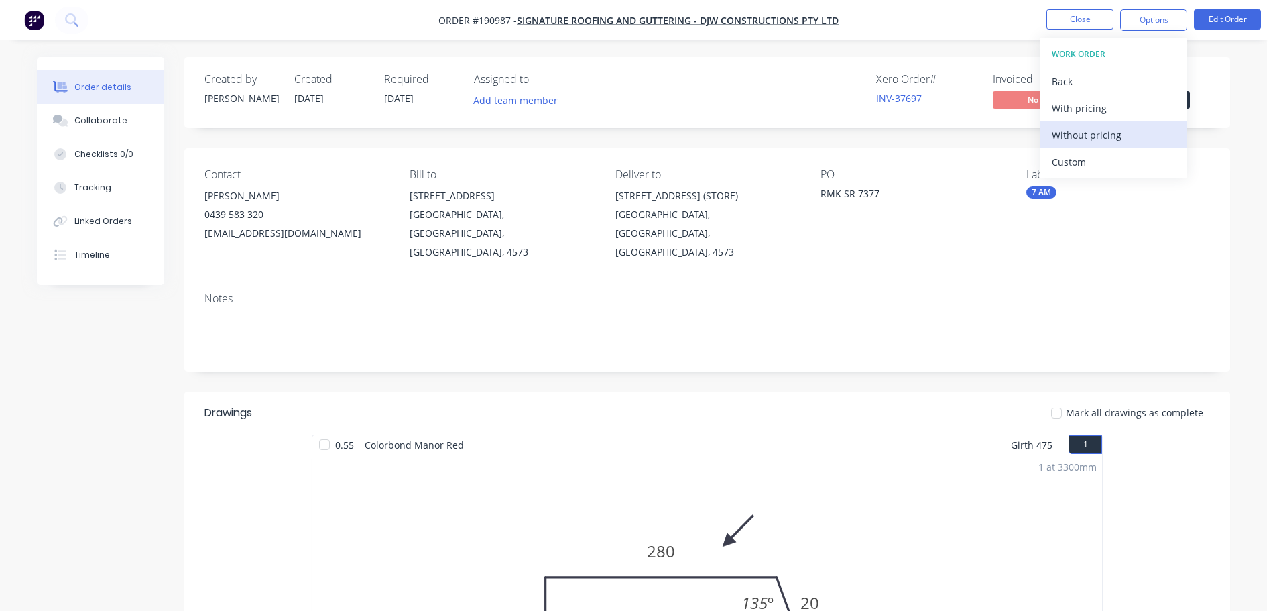
click at [1120, 136] on div "Without pricing" at bounding box center [1113, 134] width 123 height 19
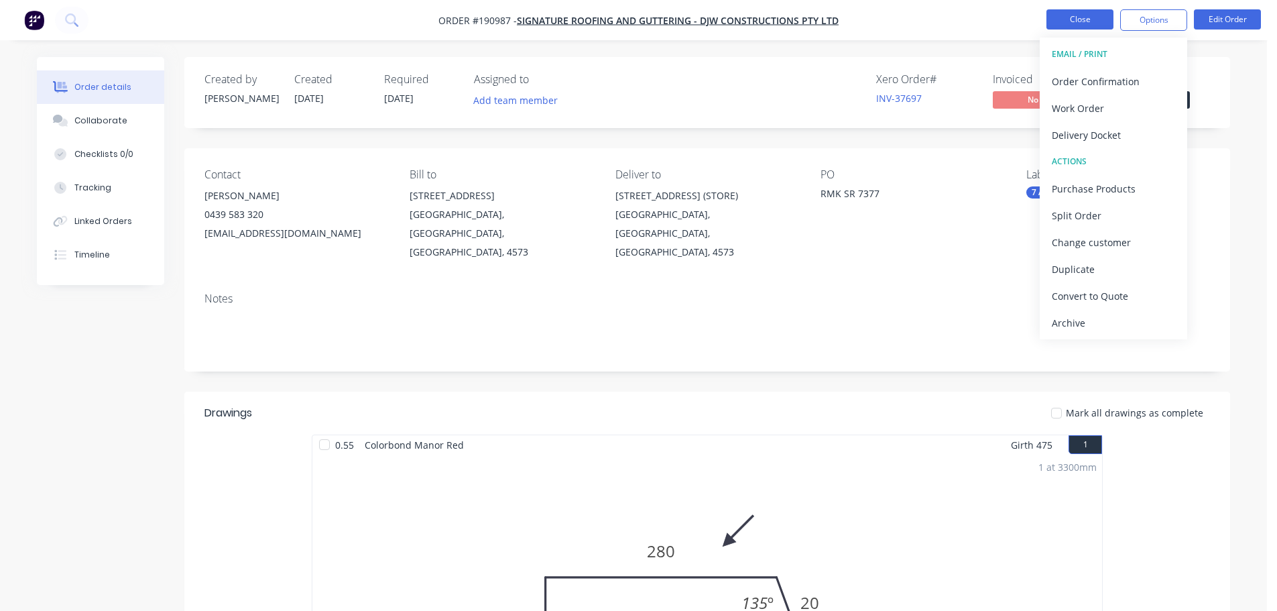
click at [1082, 18] on button "Close" at bounding box center [1080, 19] width 67 height 20
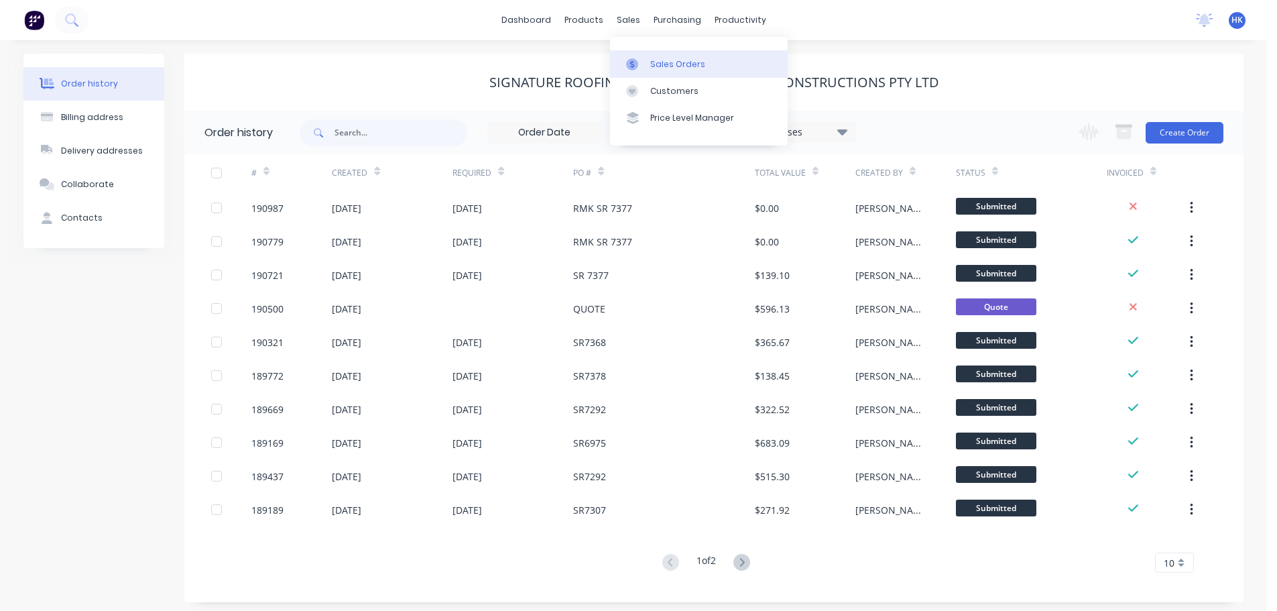
click at [658, 57] on link "Sales Orders" at bounding box center [699, 63] width 178 height 27
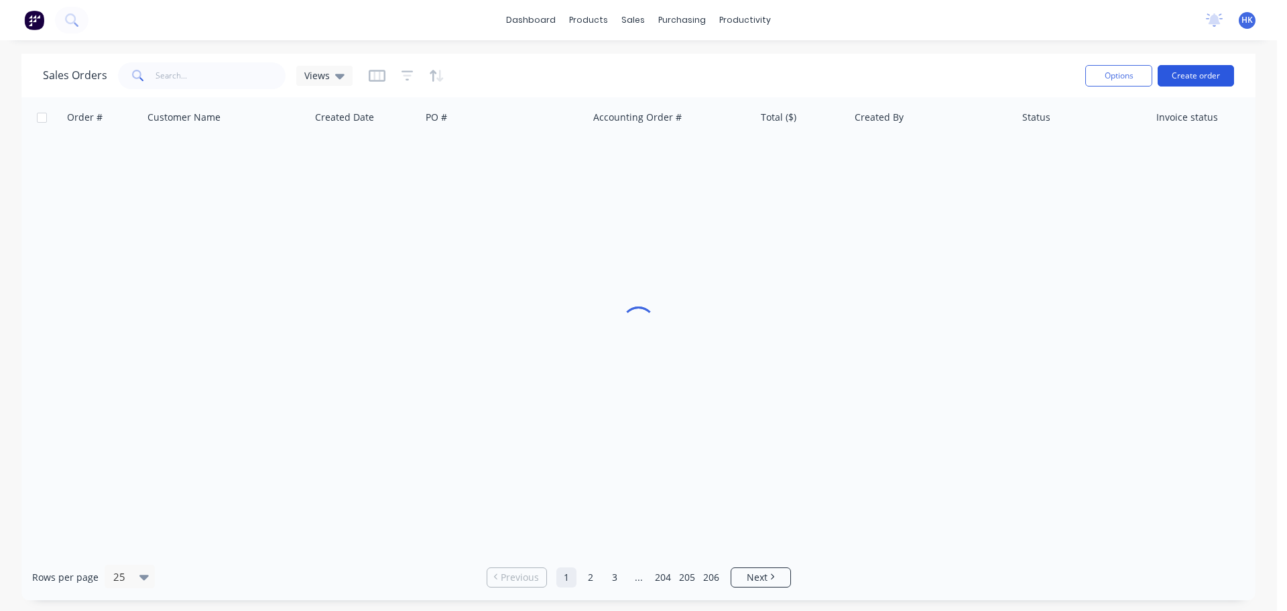
click at [1208, 68] on button "Create order" at bounding box center [1196, 75] width 76 height 21
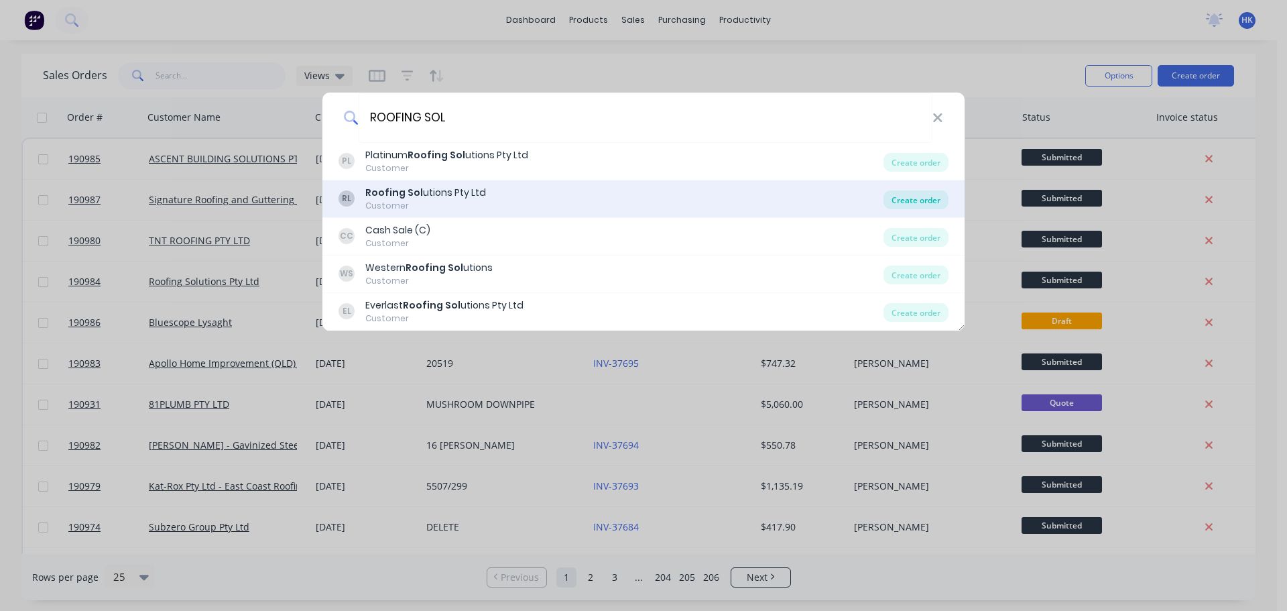
type input "ROOFING SOL"
click at [899, 207] on div "Create order" at bounding box center [916, 199] width 65 height 19
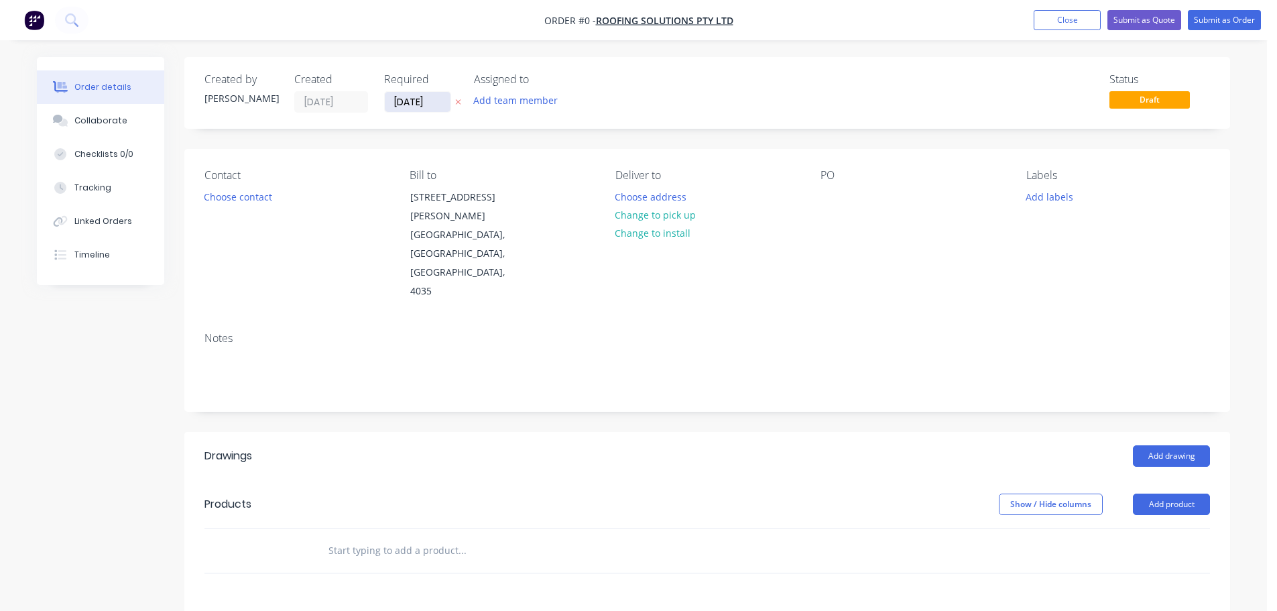
click at [410, 106] on input "[DATE]" at bounding box center [418, 102] width 66 height 20
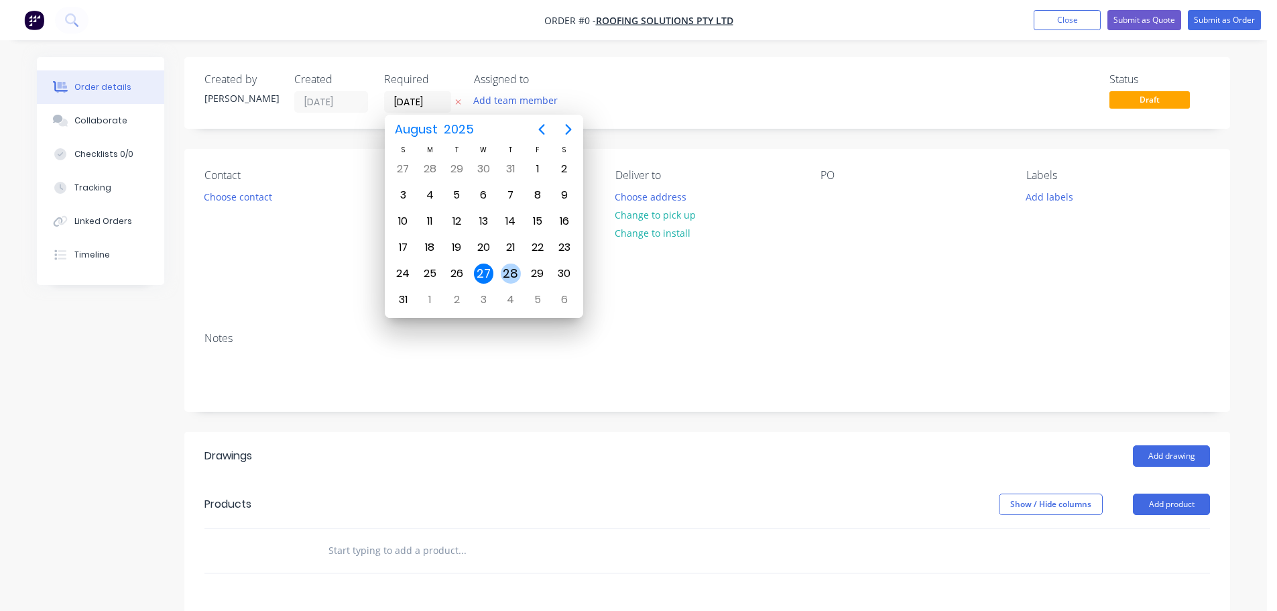
click at [509, 278] on div "28" at bounding box center [511, 274] width 20 height 20
type input "[DATE]"
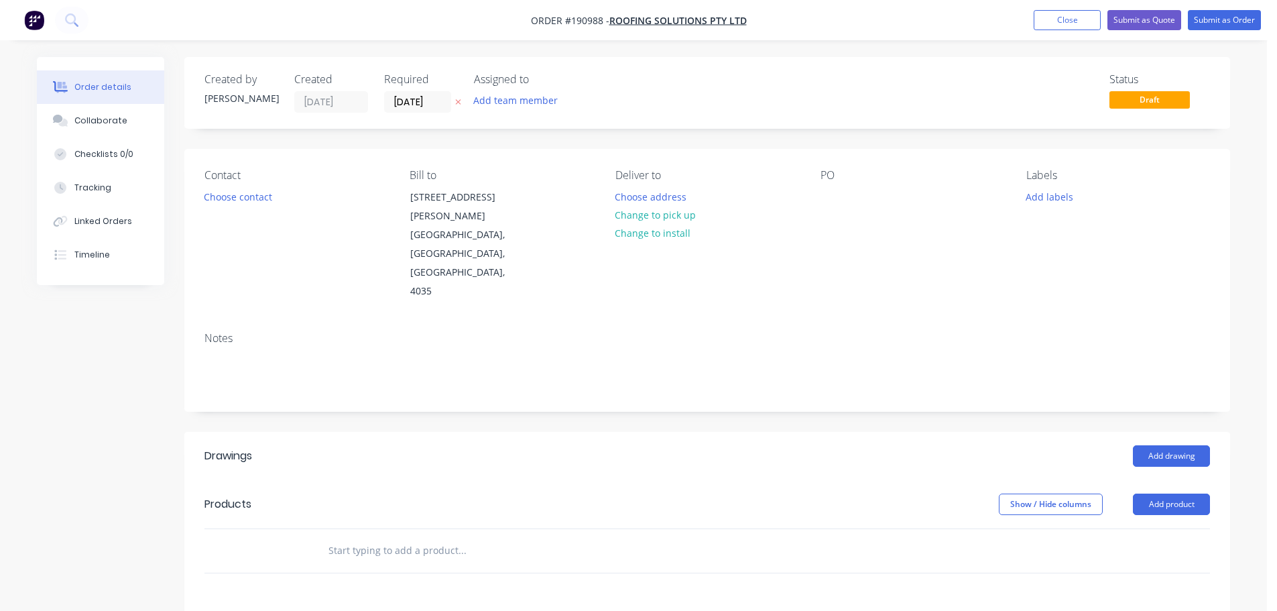
click at [253, 198] on button "Choose contact" at bounding box center [238, 196] width 82 height 18
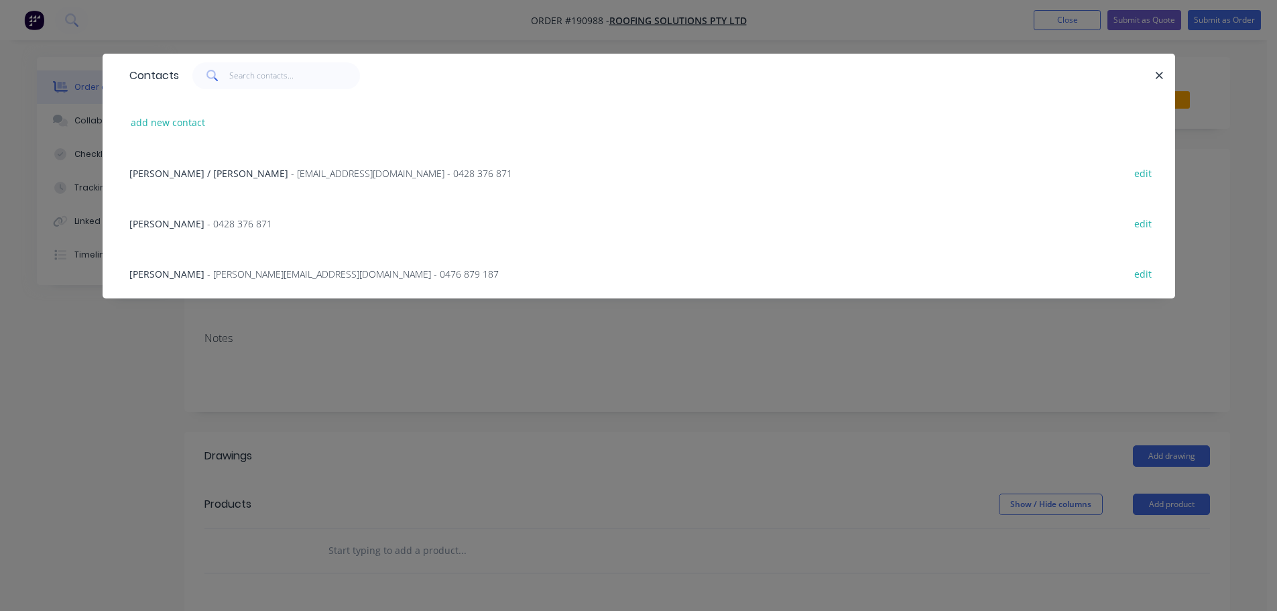
drag, startPoint x: 201, startPoint y: 272, endPoint x: 256, endPoint y: 272, distance: 55.0
click at [201, 272] on span "MITCH EDWARDS" at bounding box center [166, 274] width 75 height 13
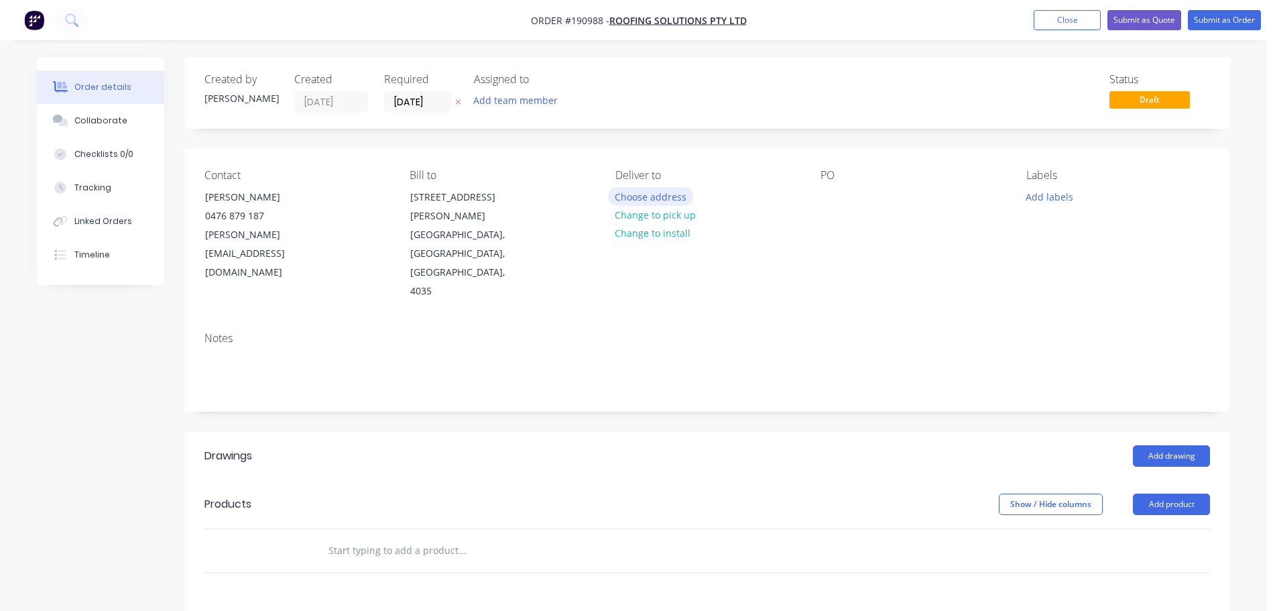
click at [628, 203] on button "Choose address" at bounding box center [651, 196] width 86 height 18
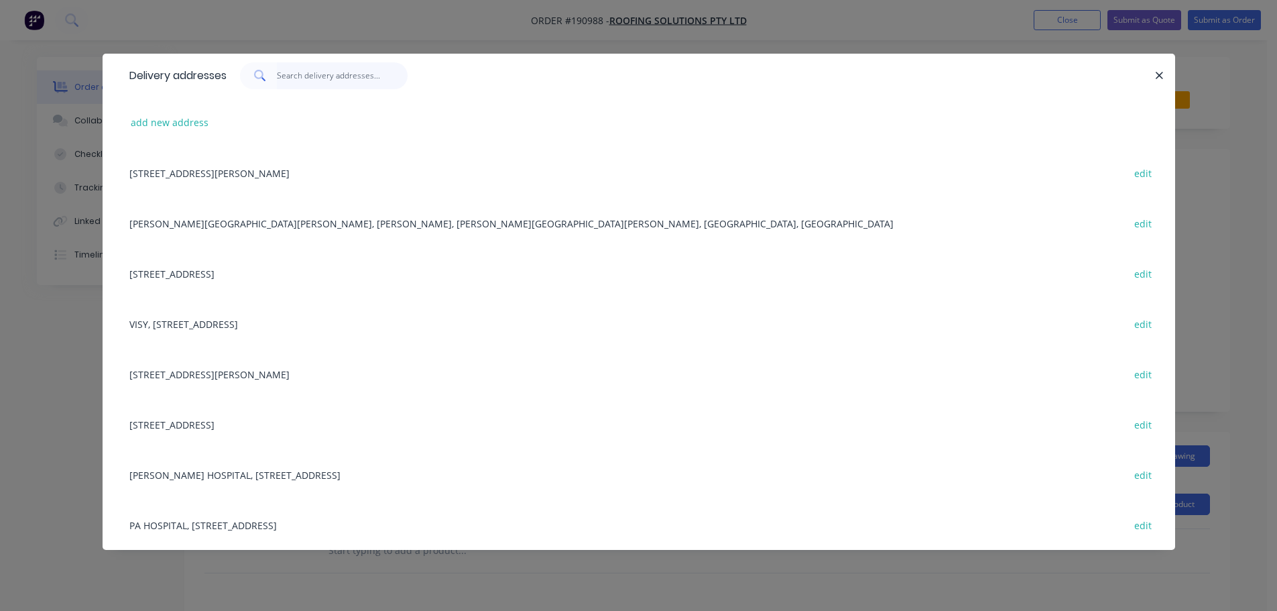
click at [348, 82] on input "text" at bounding box center [342, 75] width 131 height 27
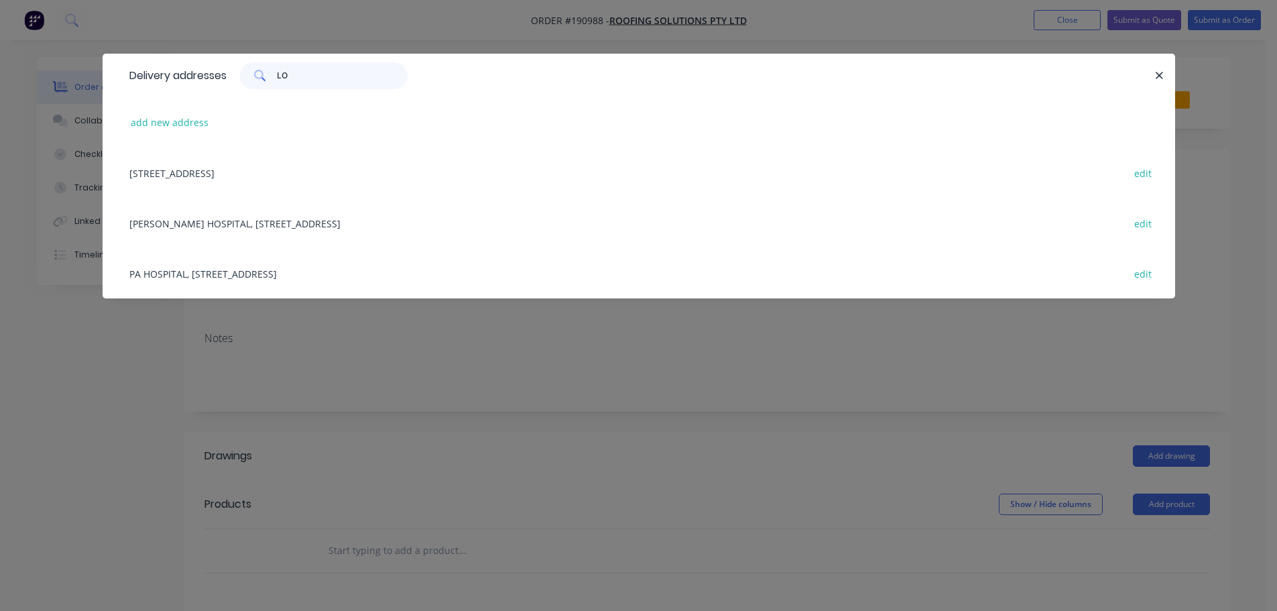
type input "LO"
click at [314, 166] on div "415 CAVENDISH RD, LORETO COLLEGE, COORPAROO, Queensland, Australia edit" at bounding box center [639, 173] width 1033 height 50
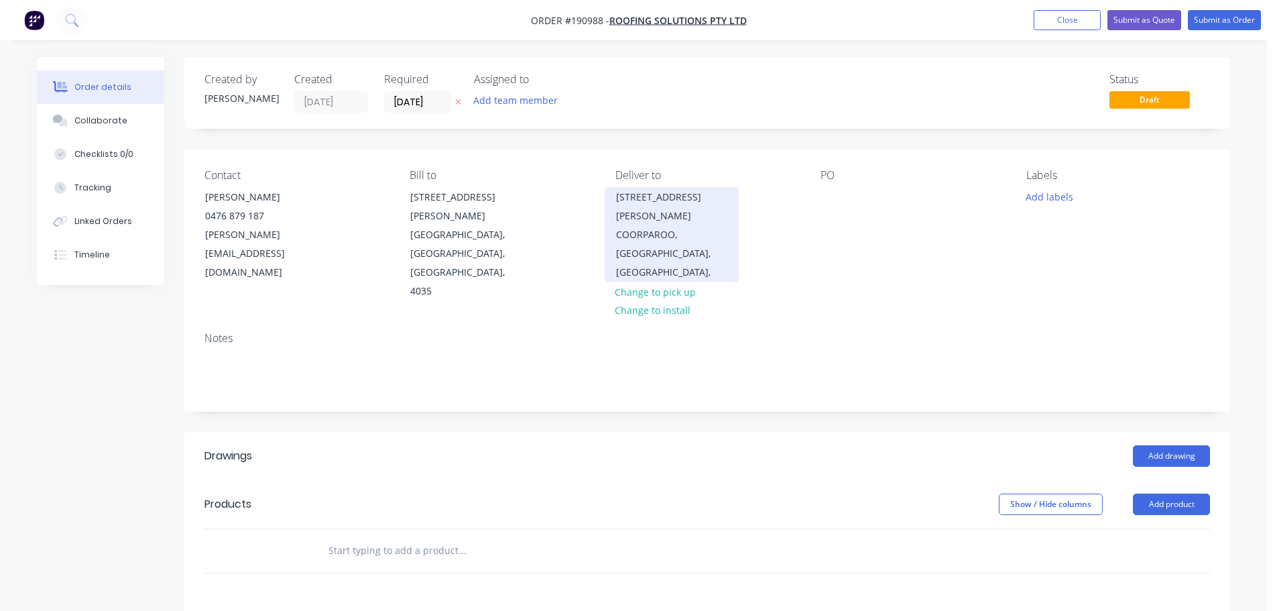
click at [656, 215] on div "415 CAVENDISH RD LORETO COLLEGE" at bounding box center [671, 207] width 111 height 38
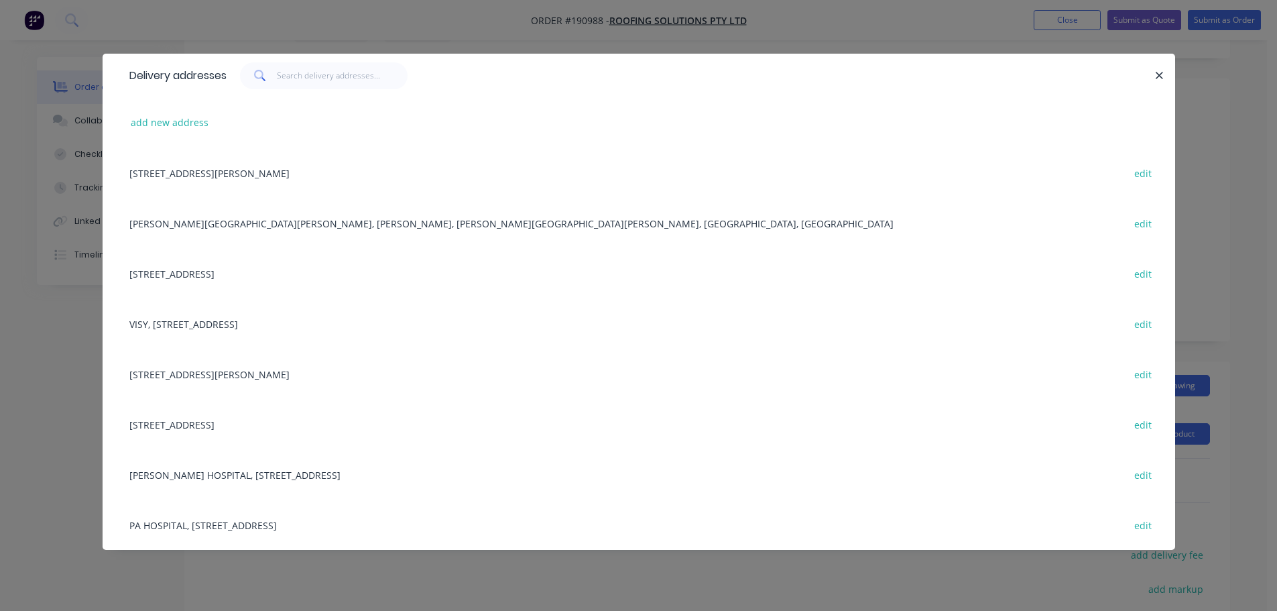
scroll to position [67, 0]
click at [250, 276] on div "415 CAVENDISH RD, LORETO COLLEGE, COORPAROO, Queensland, Australia edit" at bounding box center [639, 273] width 1033 height 50
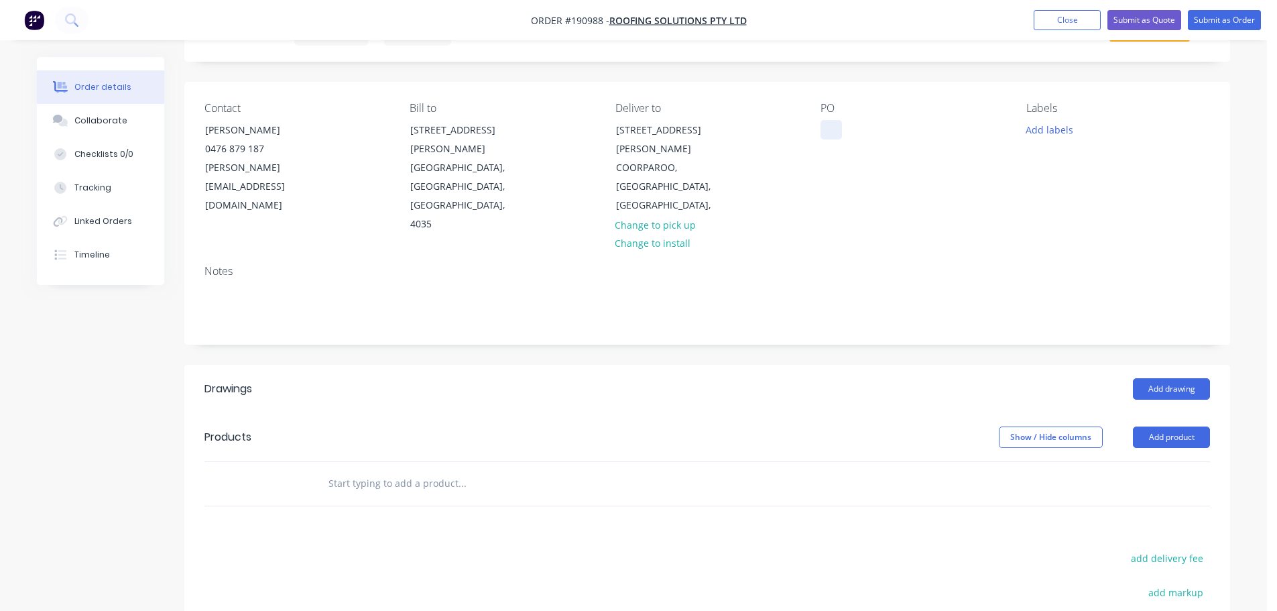
click at [834, 129] on div at bounding box center [831, 129] width 21 height 19
click at [1162, 426] on button "Add product" at bounding box center [1171, 436] width 77 height 21
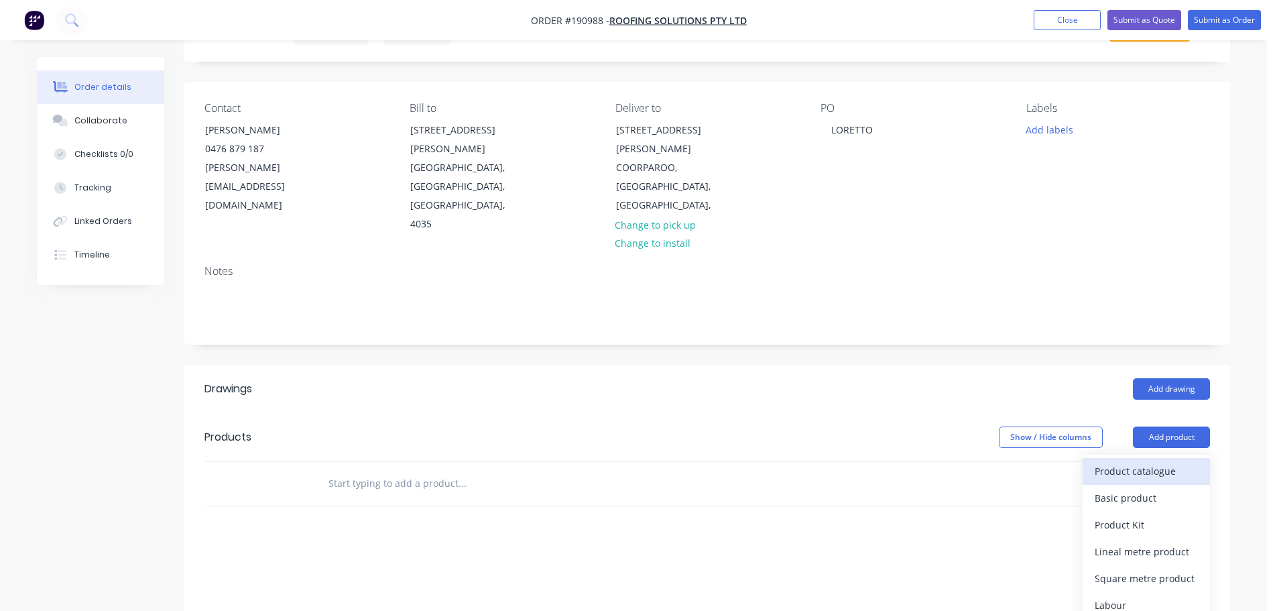
click at [1163, 461] on div "Product catalogue" at bounding box center [1146, 470] width 103 height 19
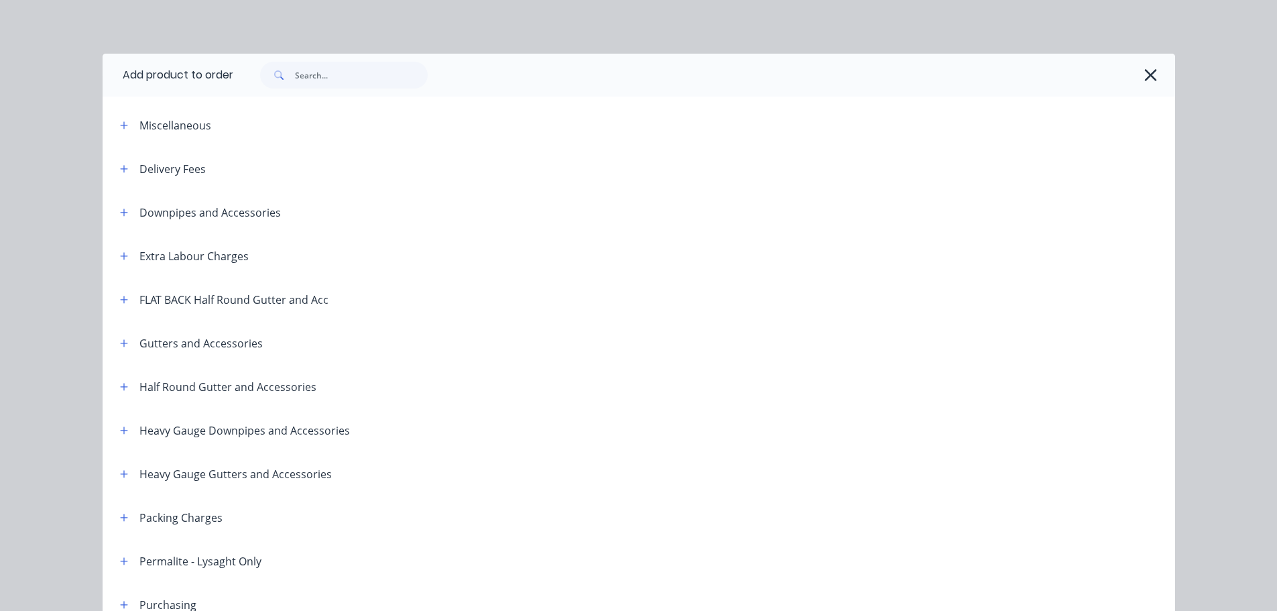
click at [121, 178] on header "Delivery Fees" at bounding box center [639, 169] width 1073 height 44
drag, startPoint x: 121, startPoint y: 175, endPoint x: 146, endPoint y: 182, distance: 25.1
click at [121, 174] on button "button" at bounding box center [124, 168] width 17 height 17
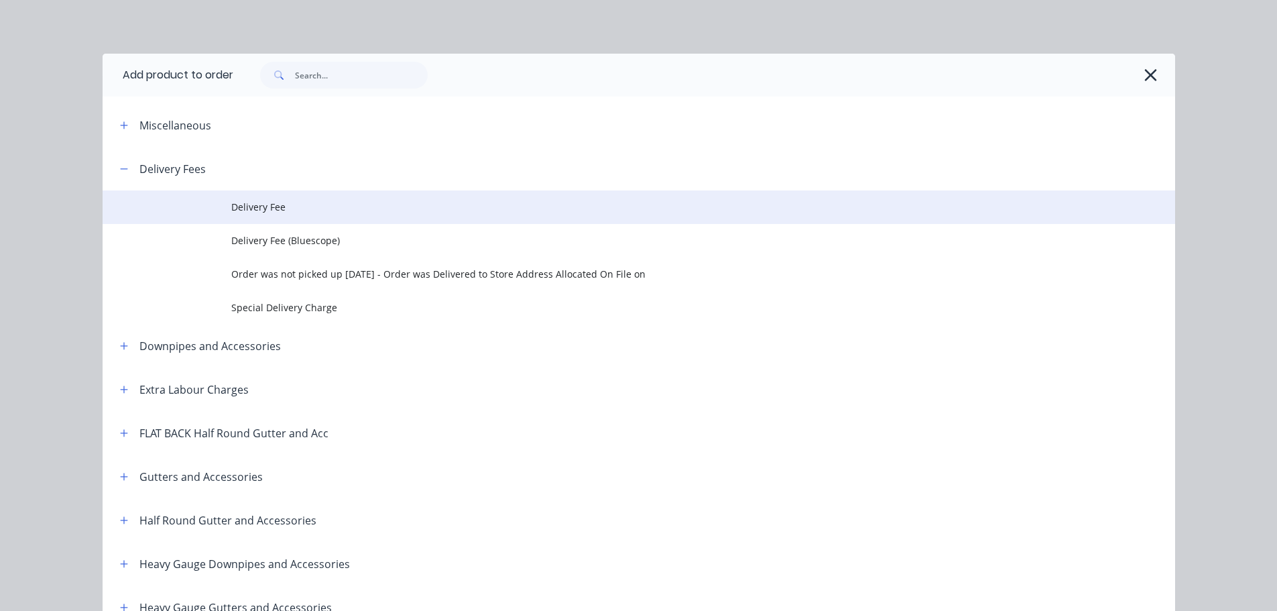
click at [278, 221] on td "Delivery Fee" at bounding box center [703, 207] width 944 height 34
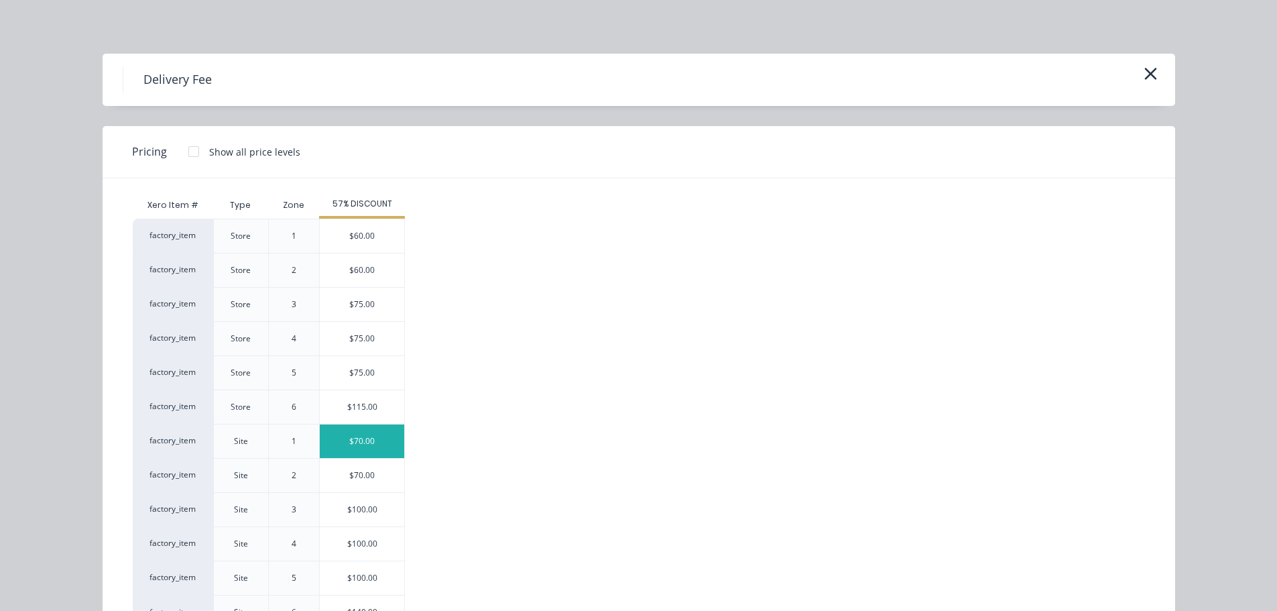
click at [367, 437] on div "$70.00" at bounding box center [362, 441] width 84 height 34
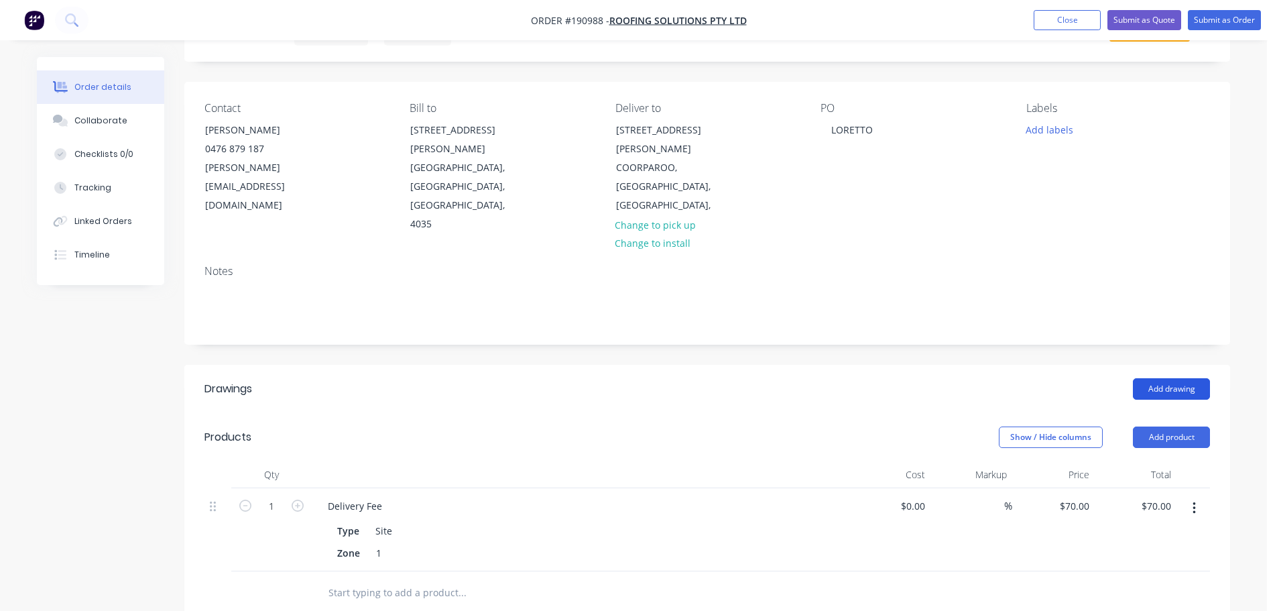
click at [1155, 378] on button "Add drawing" at bounding box center [1171, 388] width 77 height 21
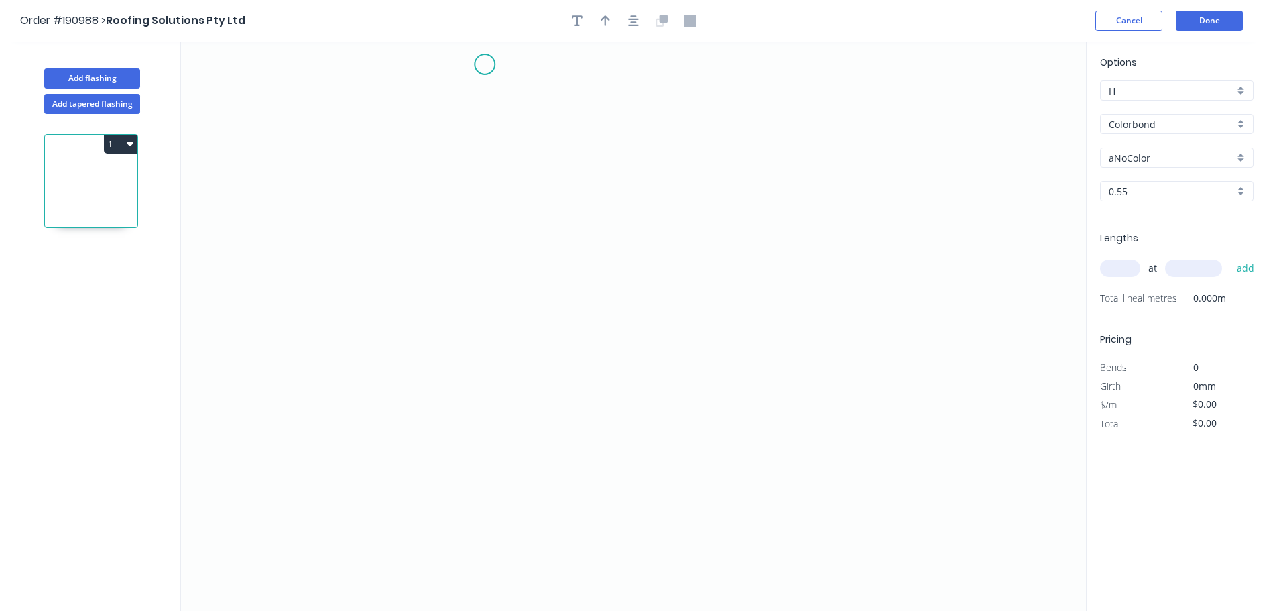
click at [485, 65] on icon "0" at bounding box center [633, 326] width 905 height 569
click at [469, 437] on icon "0" at bounding box center [633, 326] width 905 height 569
click at [546, 496] on icon "0 ?" at bounding box center [633, 326] width 905 height 569
click at [485, 553] on icon "0 ? ?" at bounding box center [633, 326] width 905 height 569
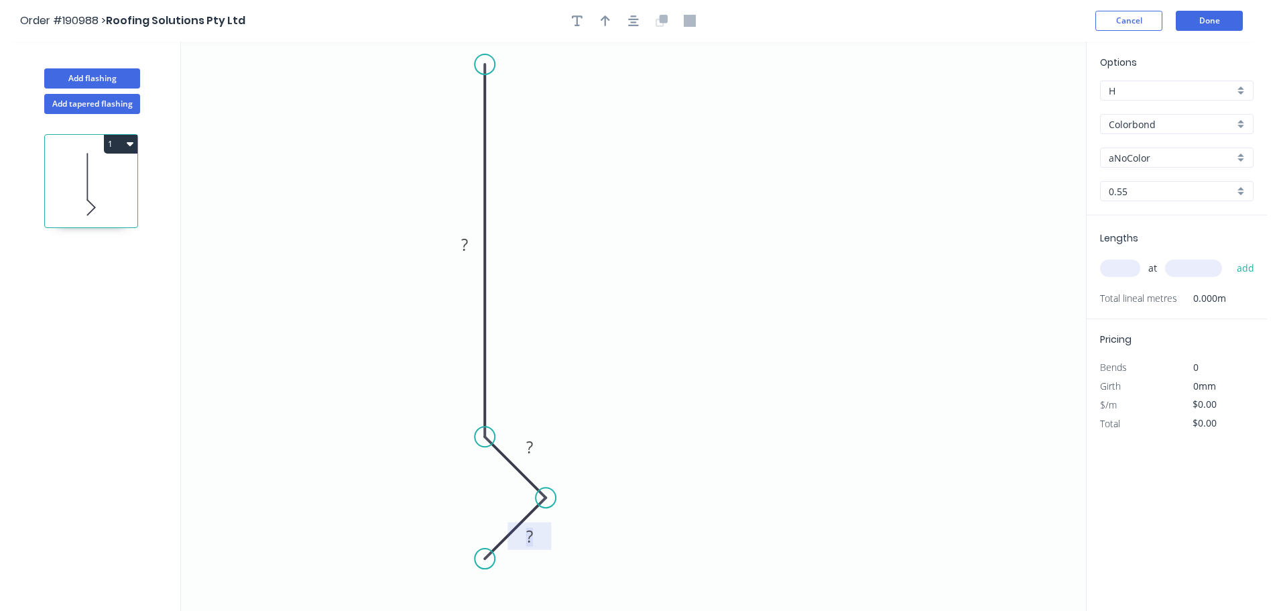
click at [542, 534] on rect at bounding box center [529, 537] width 27 height 19
click at [631, 21] on icon "button" at bounding box center [633, 21] width 11 height 12
type input "$10.08"
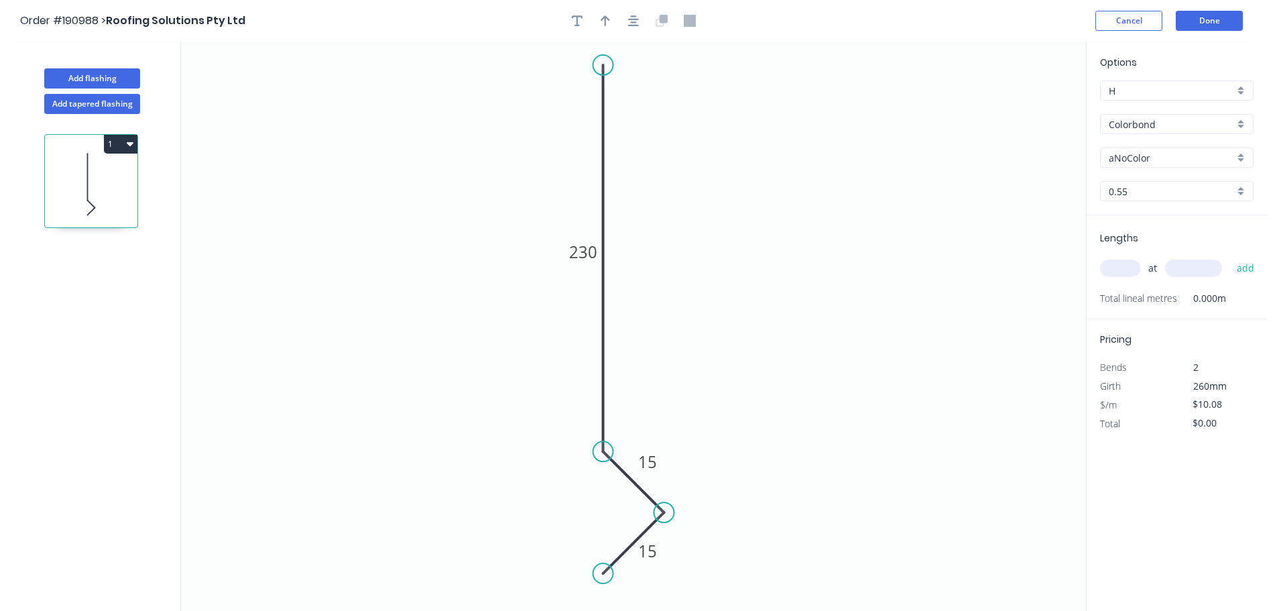
drag, startPoint x: 605, startPoint y: 78, endPoint x: 608, endPoint y: 60, distance: 18.3
click at [608, 60] on circle at bounding box center [603, 65] width 20 height 20
click at [614, 23] on button "button" at bounding box center [605, 21] width 20 height 20
click at [1015, 107] on icon "0 15 15 230" at bounding box center [633, 326] width 905 height 569
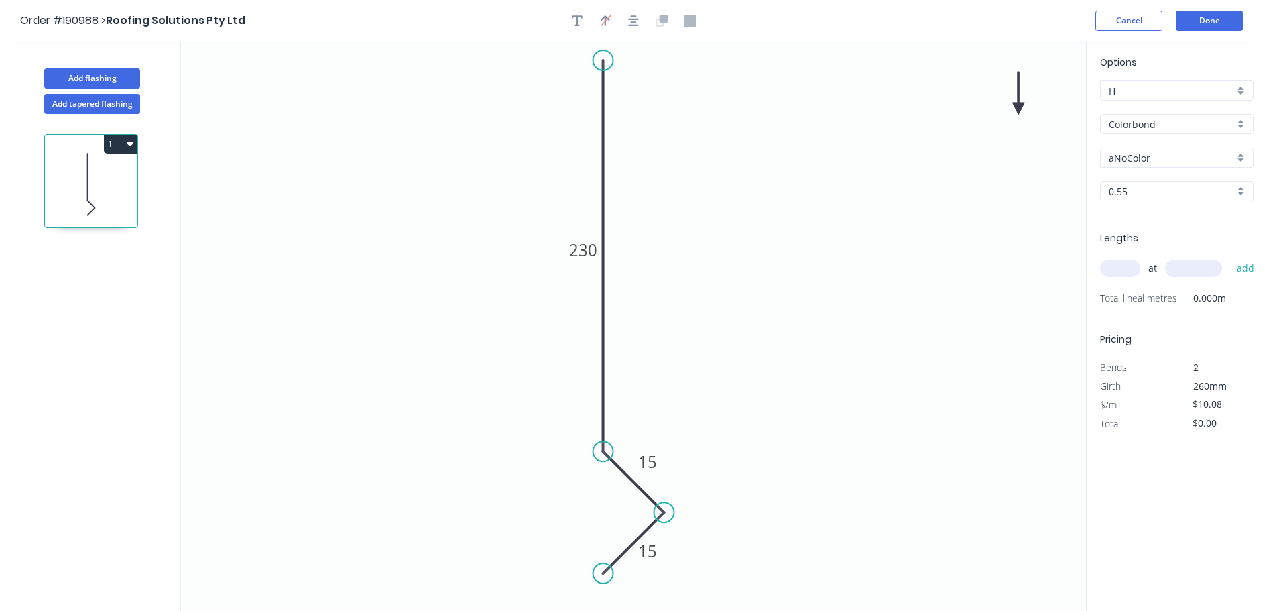
click at [1015, 107] on icon "0 15 15 230" at bounding box center [633, 326] width 905 height 569
click at [1021, 107] on icon at bounding box center [1019, 93] width 12 height 43
click at [1021, 108] on icon at bounding box center [1021, 91] width 12 height 43
click at [1021, 108] on icon at bounding box center [1021, 92] width 12 height 43
click at [1021, 108] on icon at bounding box center [1032, 97] width 39 height 39
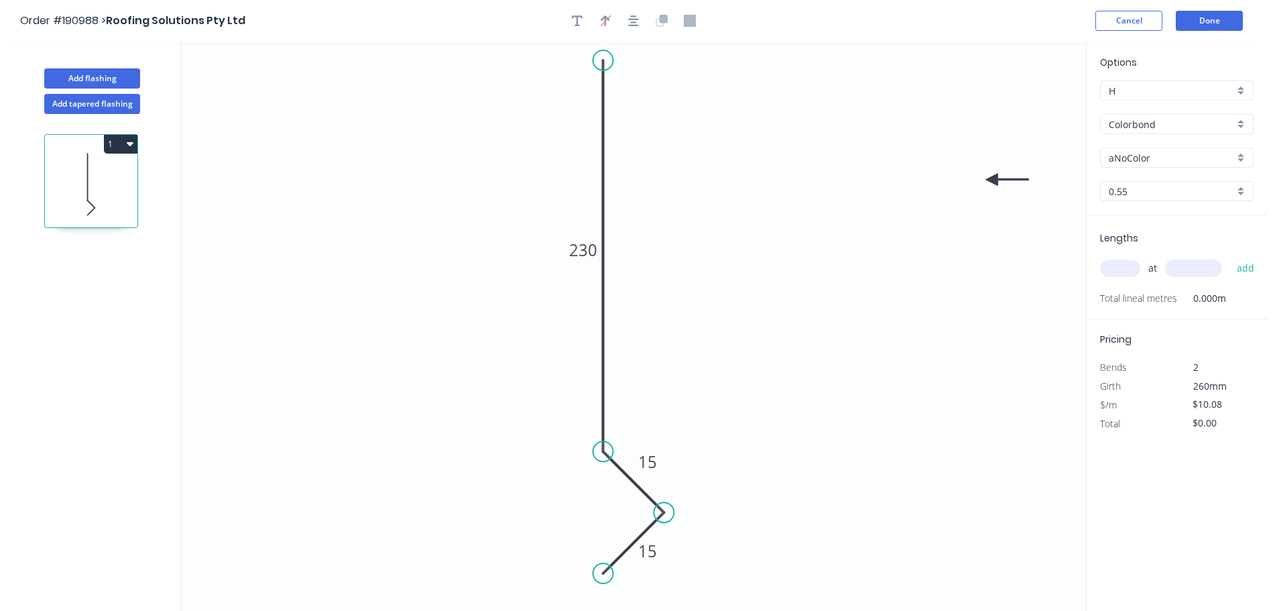
drag, startPoint x: 1021, startPoint y: 108, endPoint x: 984, endPoint y: 194, distance: 94.3
click at [986, 186] on icon at bounding box center [1007, 180] width 43 height 12
click at [1144, 160] on input "aNoColor" at bounding box center [1171, 158] width 125 height 14
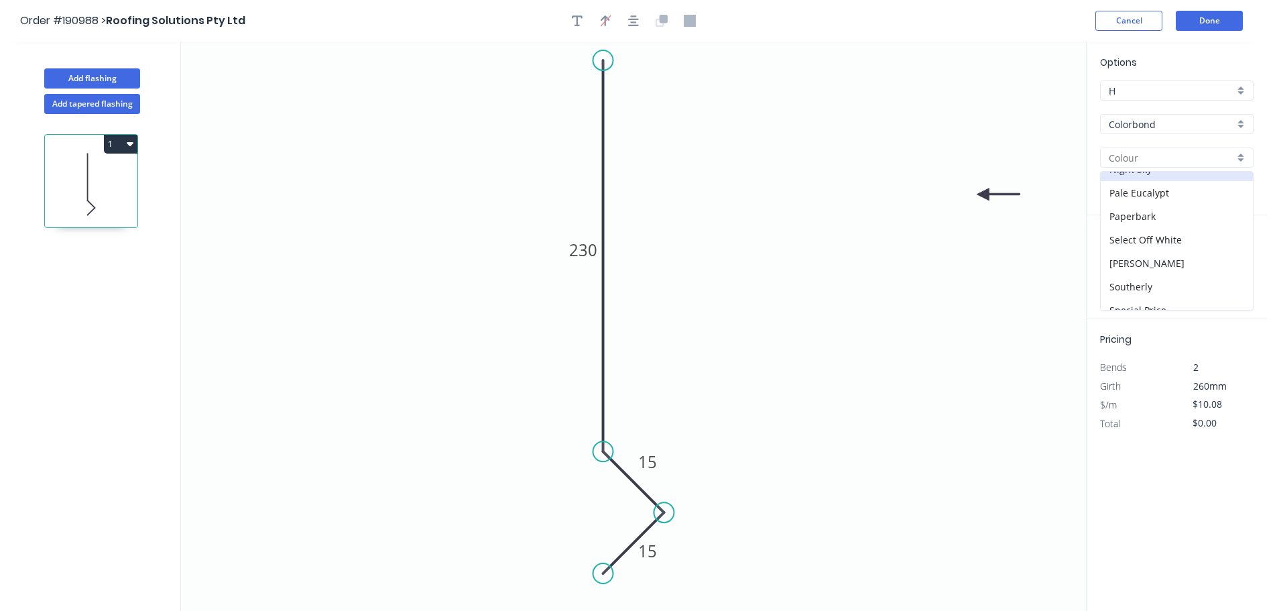
scroll to position [402, 0]
click at [1145, 291] on div "Surfmist" at bounding box center [1177, 297] width 152 height 23
type input "Surfmist"
click at [1113, 268] on input "text" at bounding box center [1120, 268] width 40 height 17
type input "1"
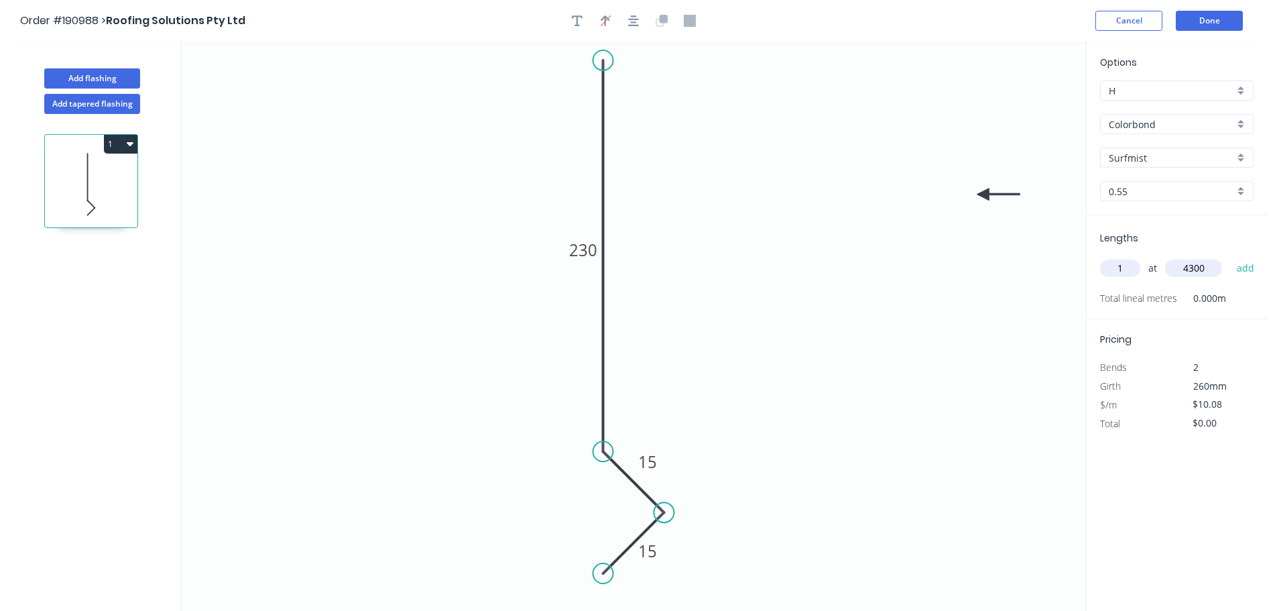
type input "4300"
click at [1230, 257] on button "add" at bounding box center [1246, 268] width 32 height 23
type input "$43.34"
click at [1202, 25] on button "Done" at bounding box center [1209, 21] width 67 height 20
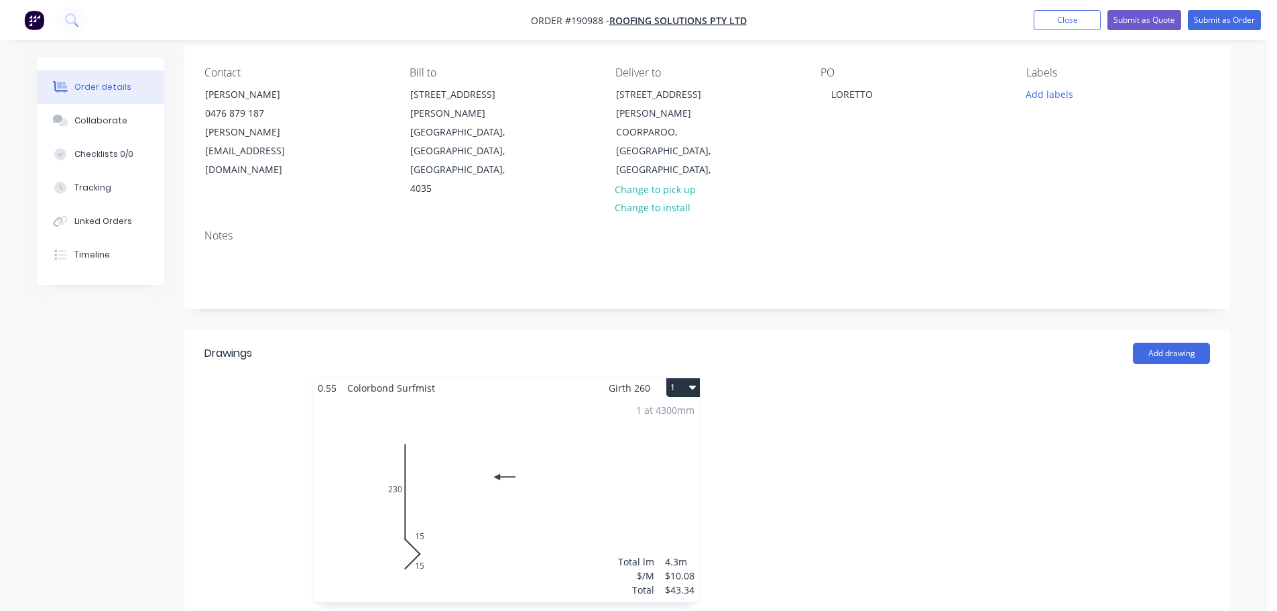
scroll to position [201, 0]
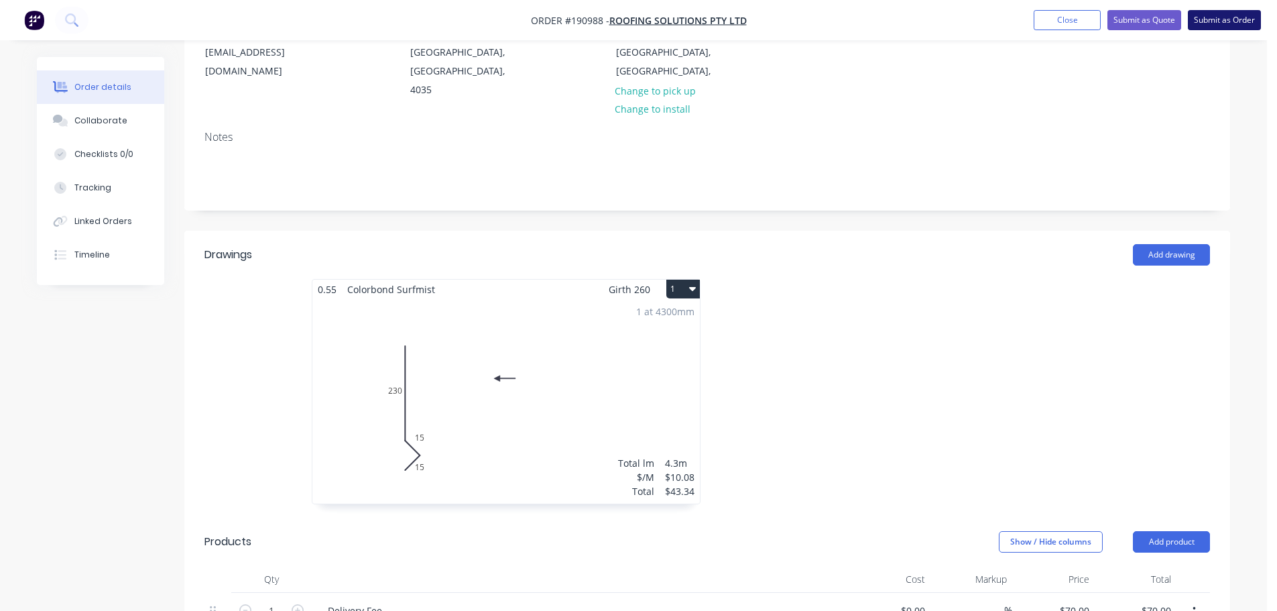
click at [1210, 20] on button "Submit as Order" at bounding box center [1224, 20] width 73 height 20
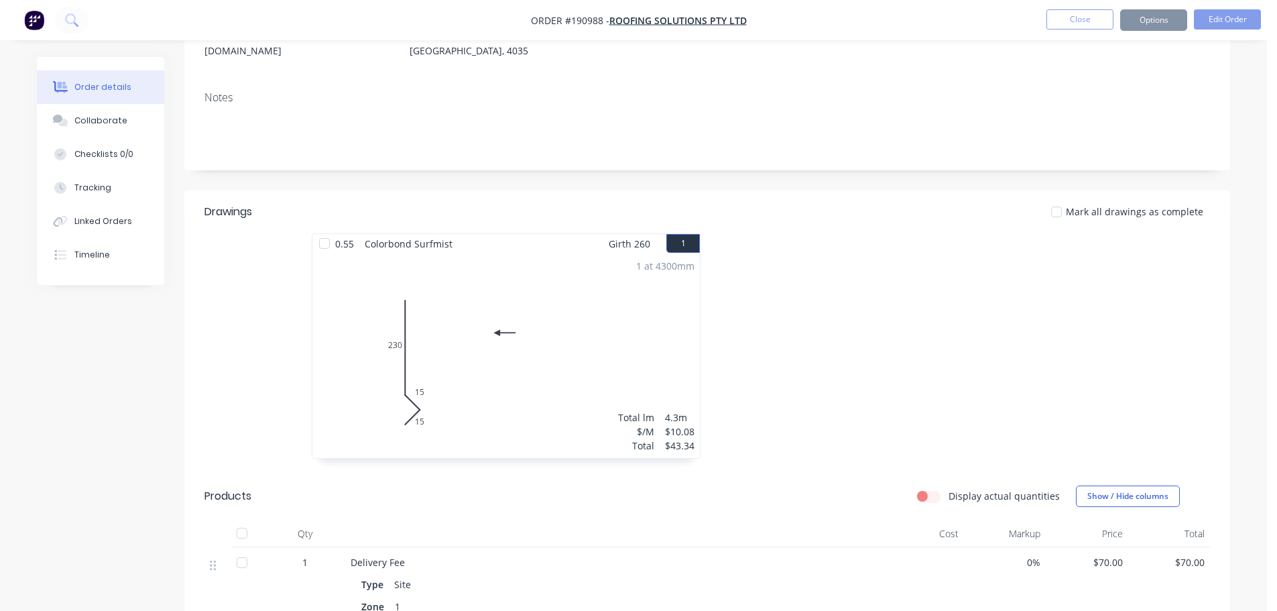
scroll to position [0, 0]
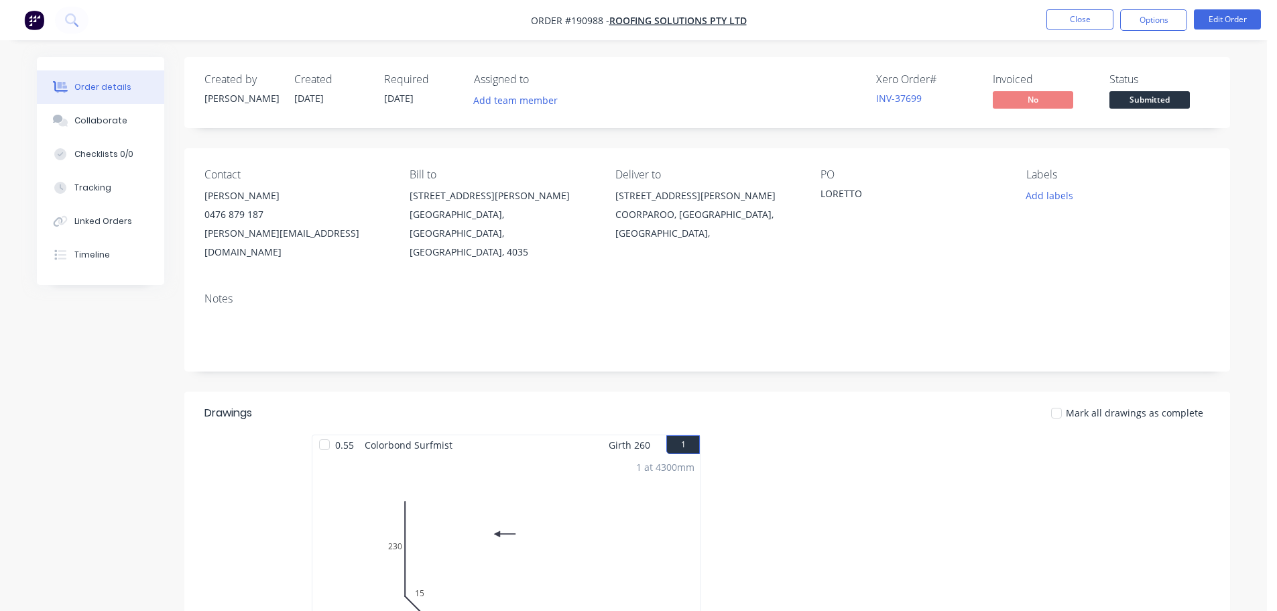
click at [1151, 31] on nav "Order #190988 - Roofing Solutions Pty Ltd Close Options Edit Order" at bounding box center [638, 20] width 1277 height 40
click at [1153, 23] on button "Options" at bounding box center [1153, 19] width 67 height 21
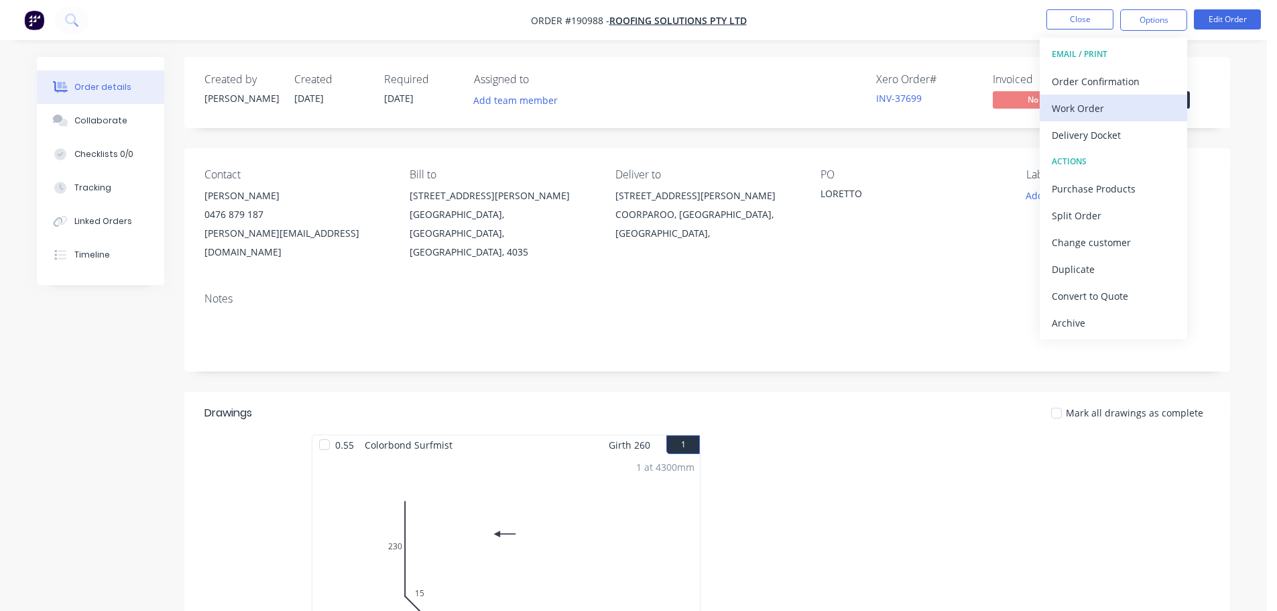
click at [1119, 109] on div "Work Order" at bounding box center [1113, 108] width 123 height 19
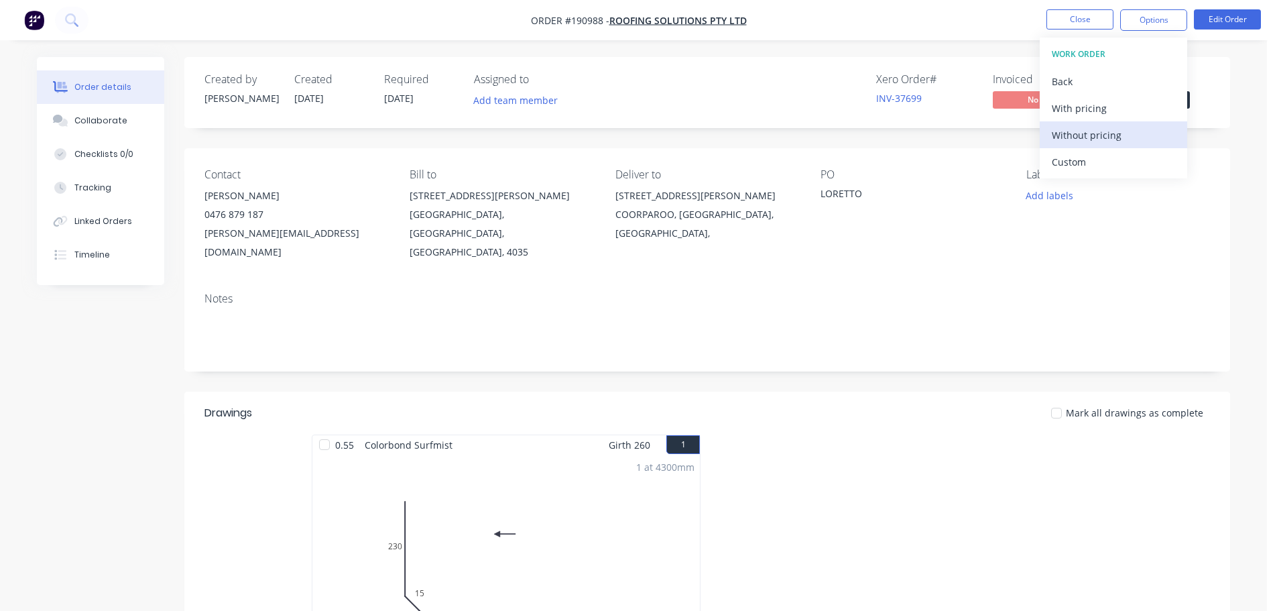
click at [1112, 143] on div "Without pricing" at bounding box center [1113, 134] width 123 height 19
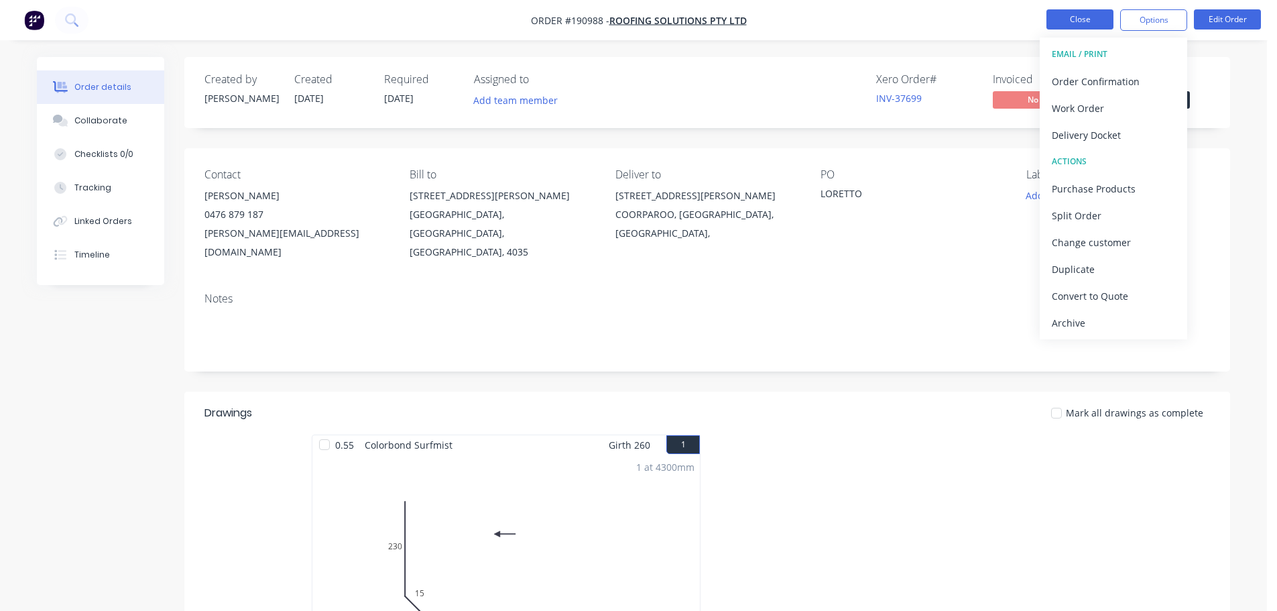
click at [1105, 12] on button "Close" at bounding box center [1080, 19] width 67 height 20
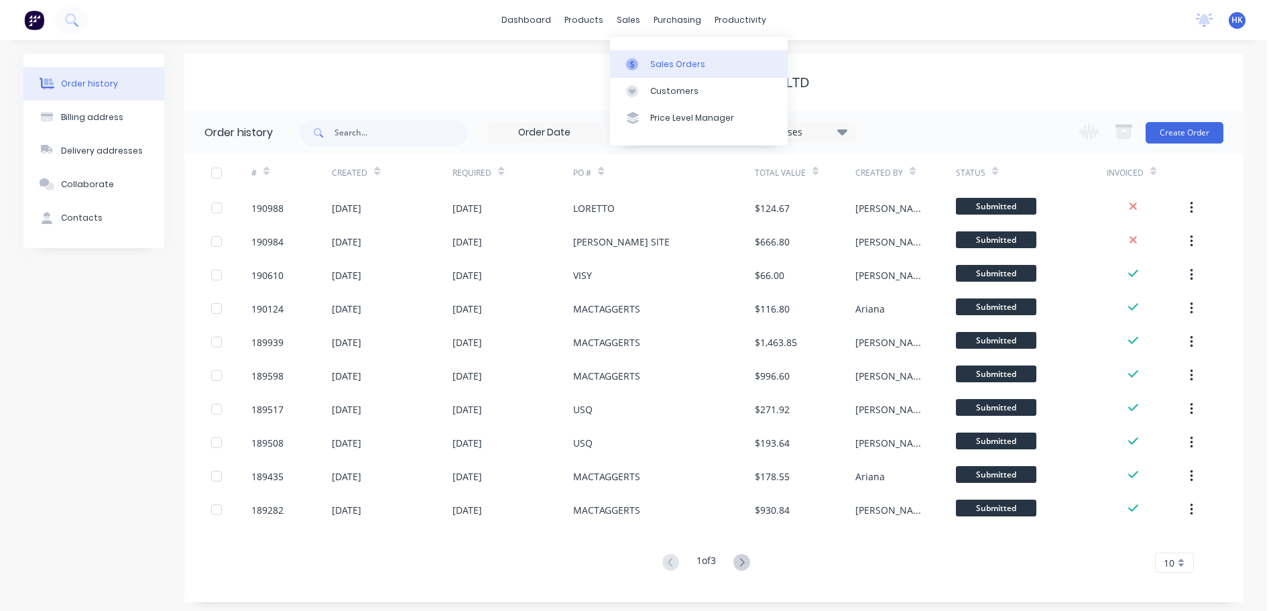
click at [644, 60] on div at bounding box center [636, 64] width 20 height 12
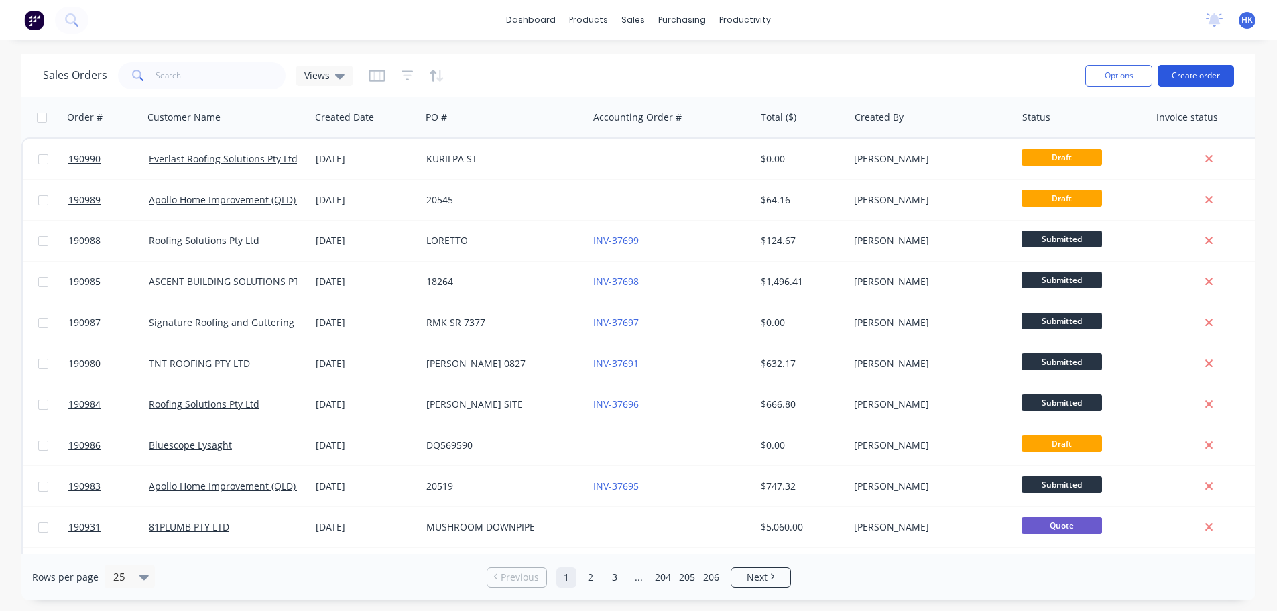
click at [1194, 80] on button "Create order" at bounding box center [1196, 75] width 76 height 21
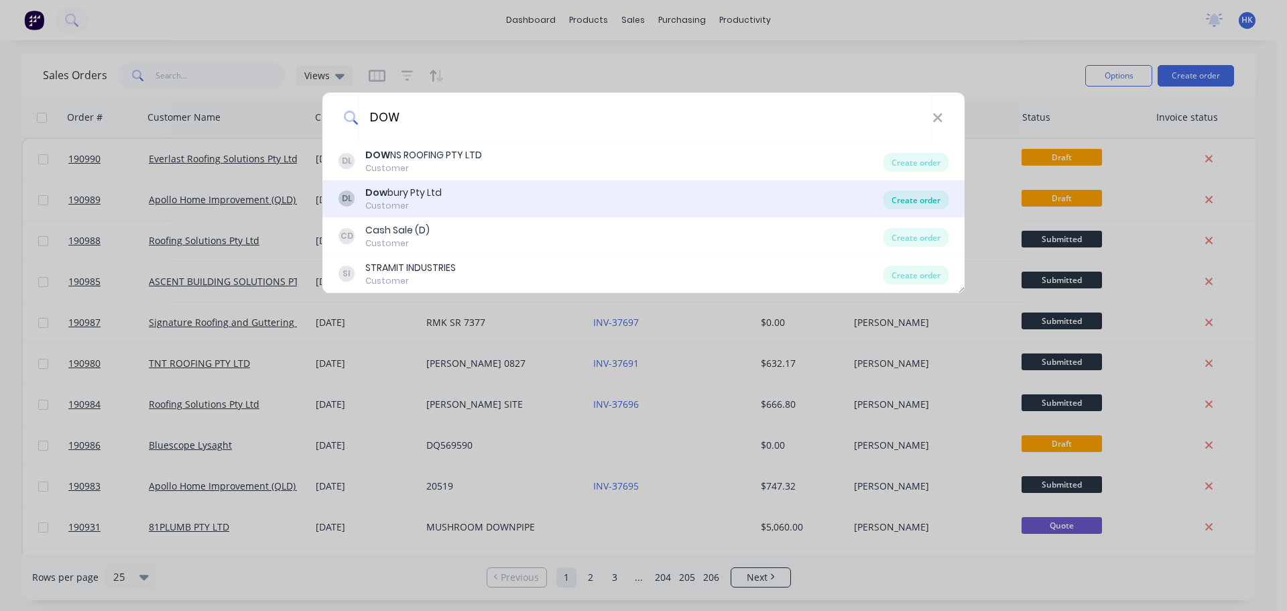
type input "DOW"
click at [909, 202] on div "Create order" at bounding box center [916, 199] width 65 height 19
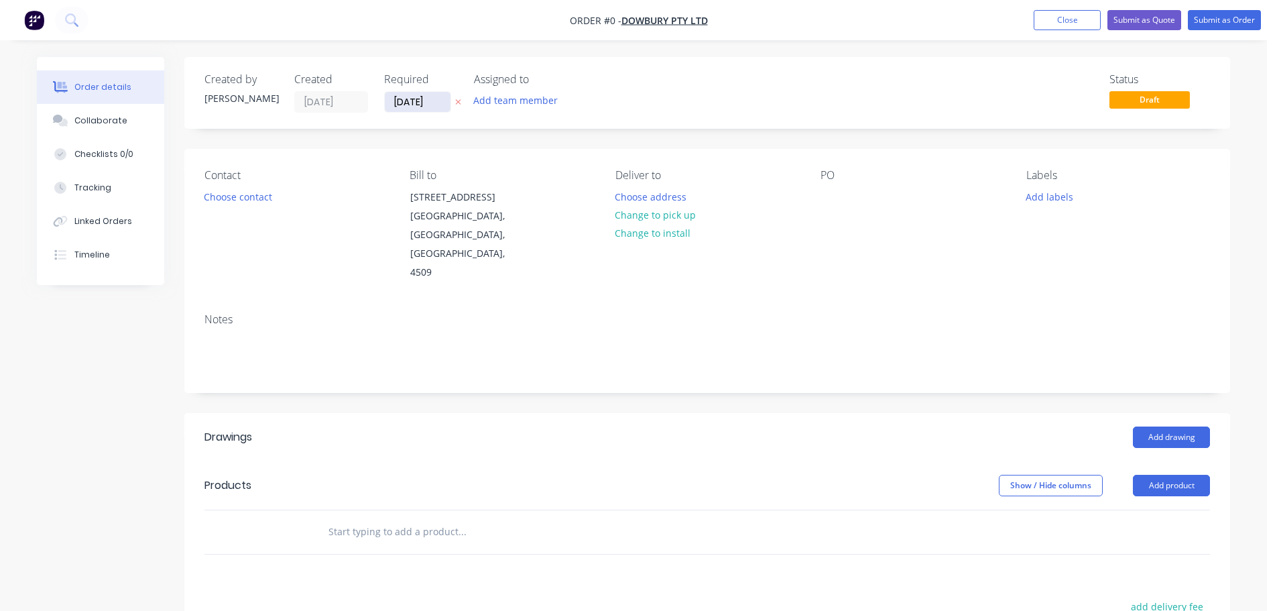
click at [414, 105] on input "[DATE]" at bounding box center [418, 102] width 66 height 20
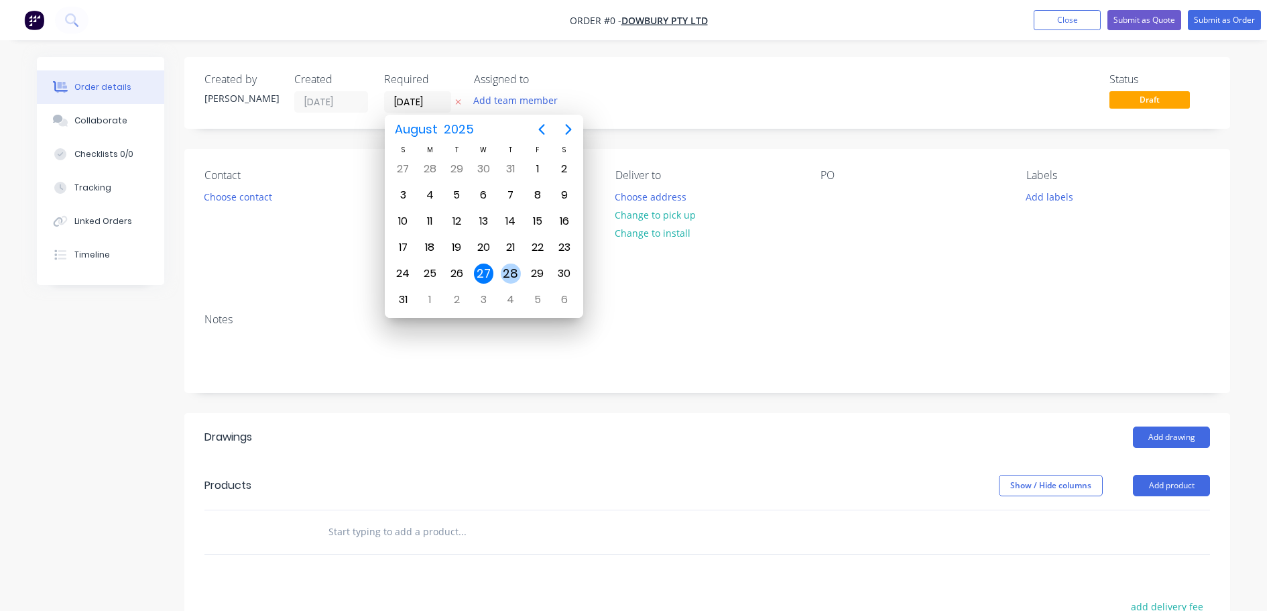
click at [514, 266] on div "28" at bounding box center [511, 274] width 20 height 20
type input "[DATE]"
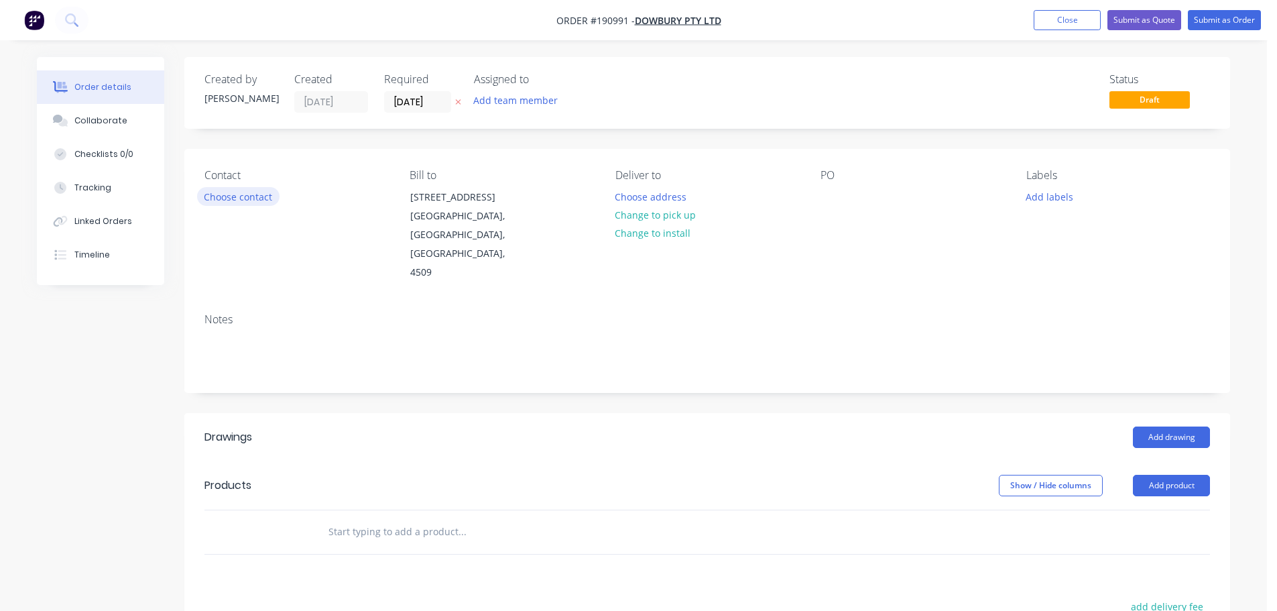
click at [247, 203] on button "Choose contact" at bounding box center [238, 196] width 82 height 18
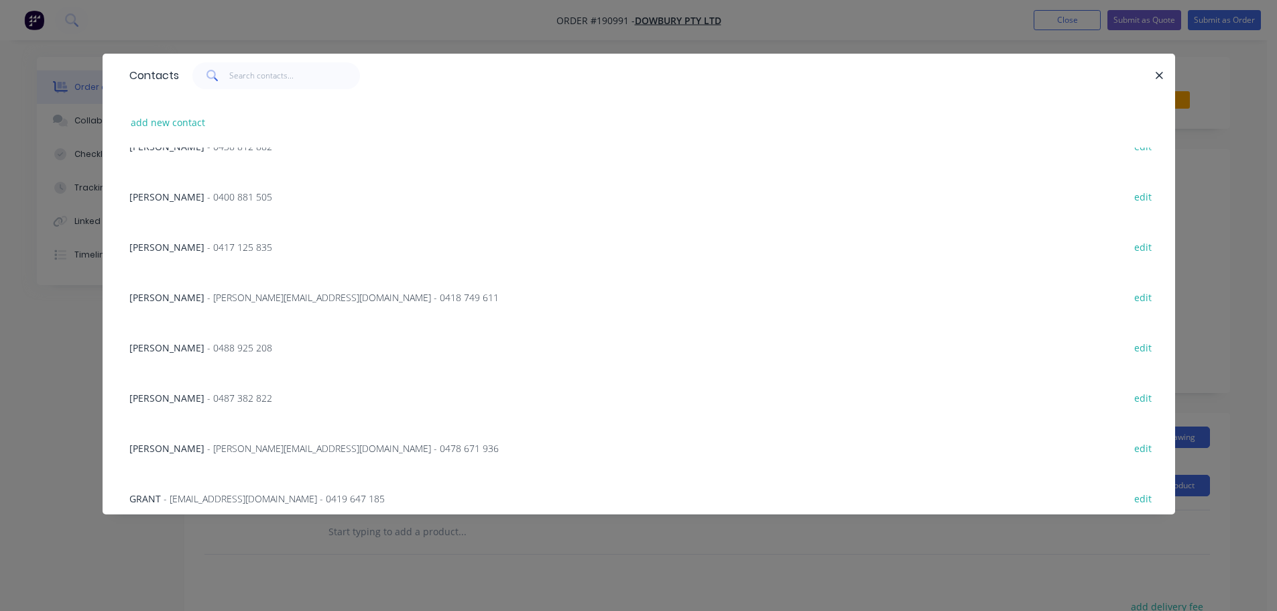
scroll to position [201, 0]
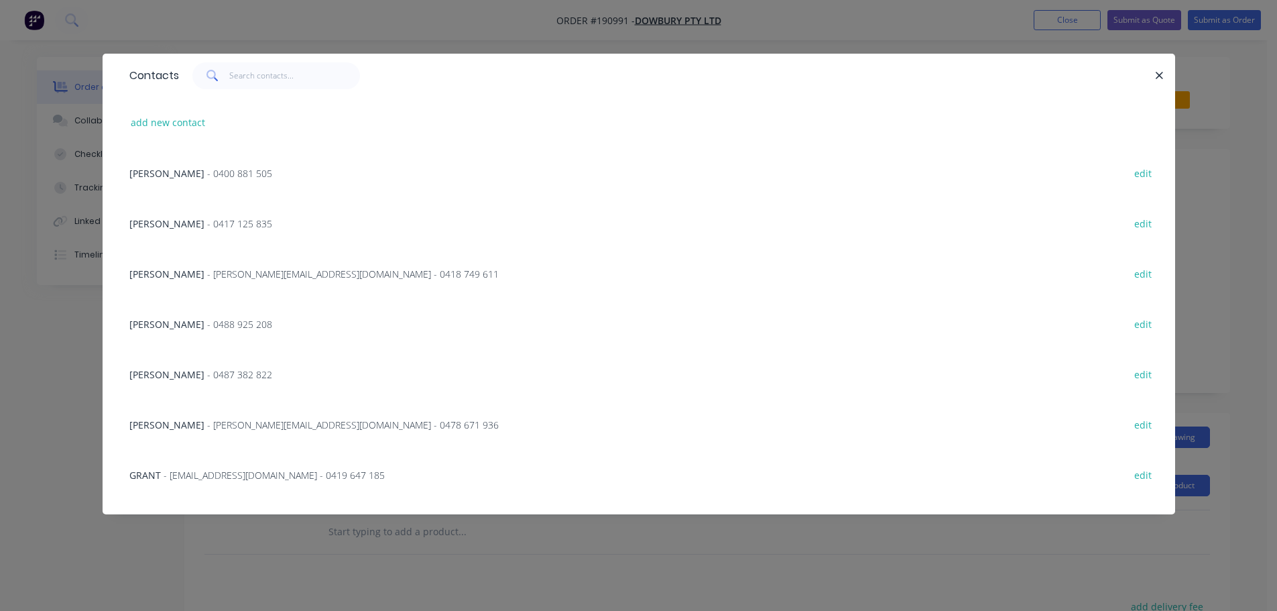
click at [186, 316] on div "CAIN - 0488 925 208 edit" at bounding box center [639, 323] width 1033 height 50
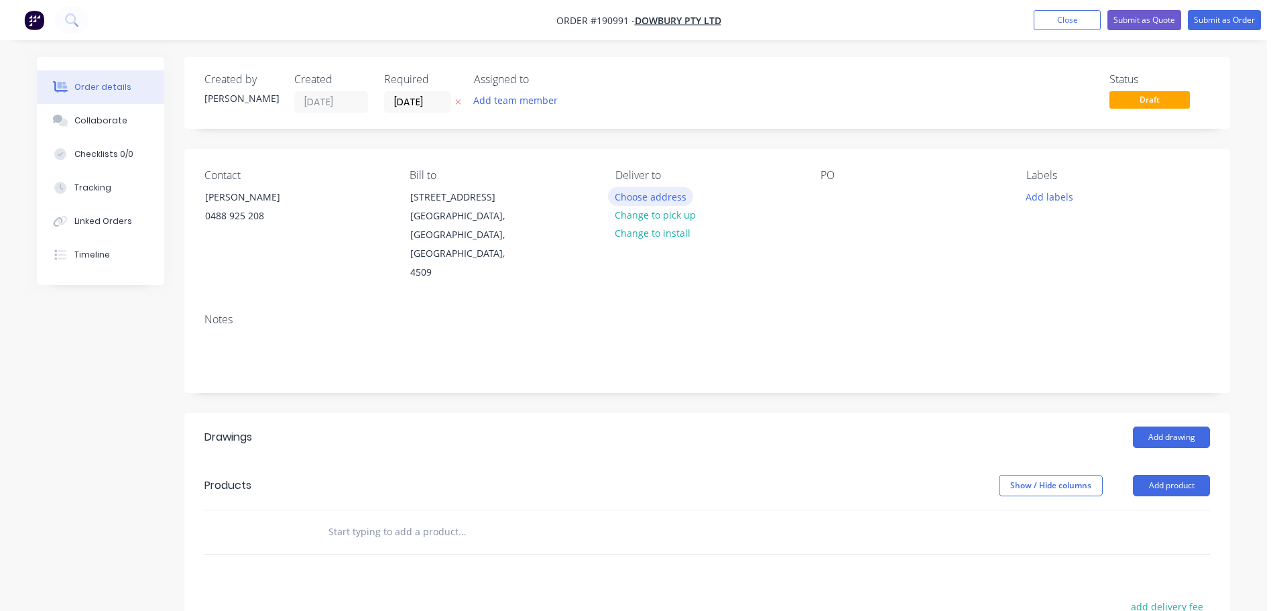
click at [642, 198] on button "Choose address" at bounding box center [651, 196] width 86 height 18
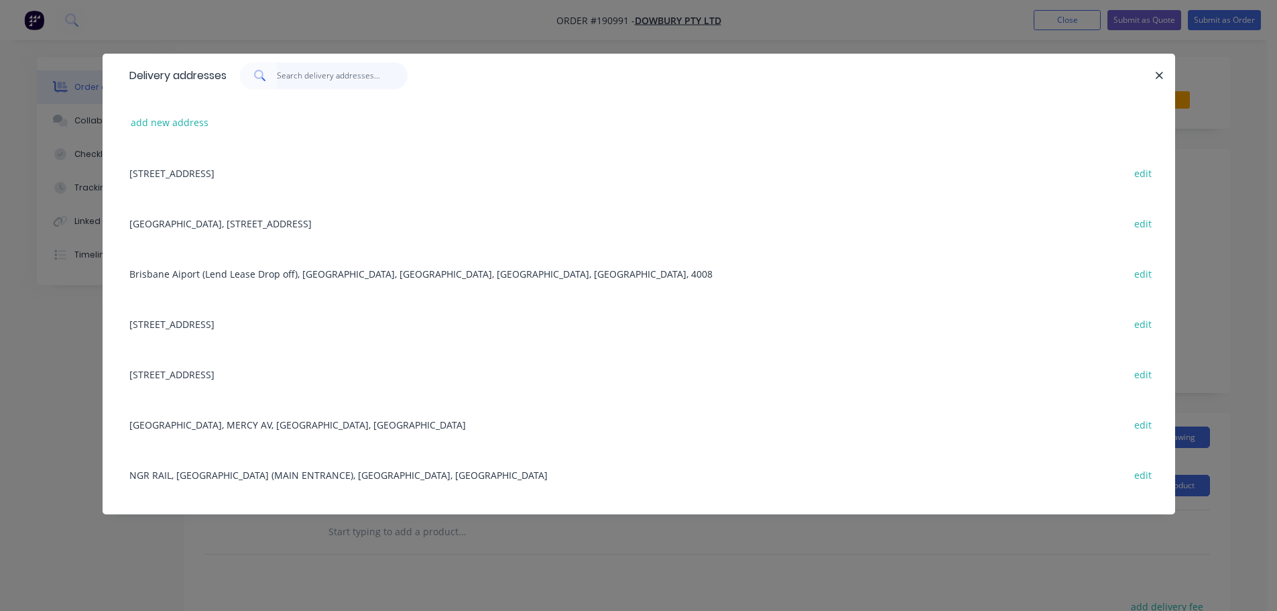
click at [355, 86] on input "text" at bounding box center [342, 75] width 131 height 27
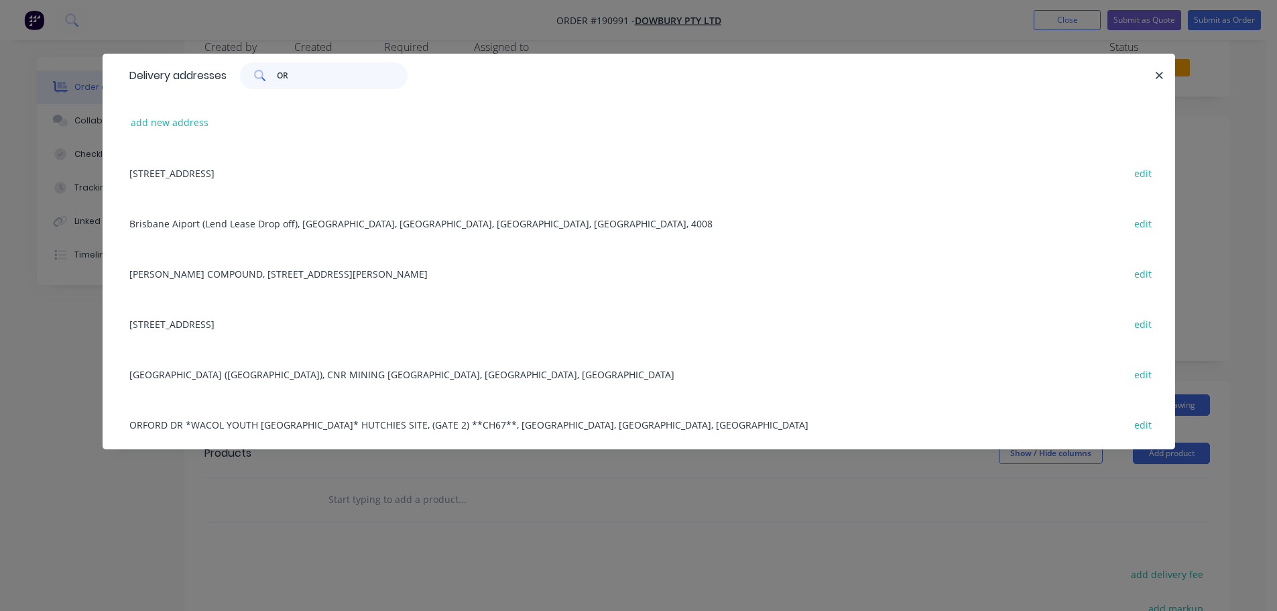
scroll to position [0, 0]
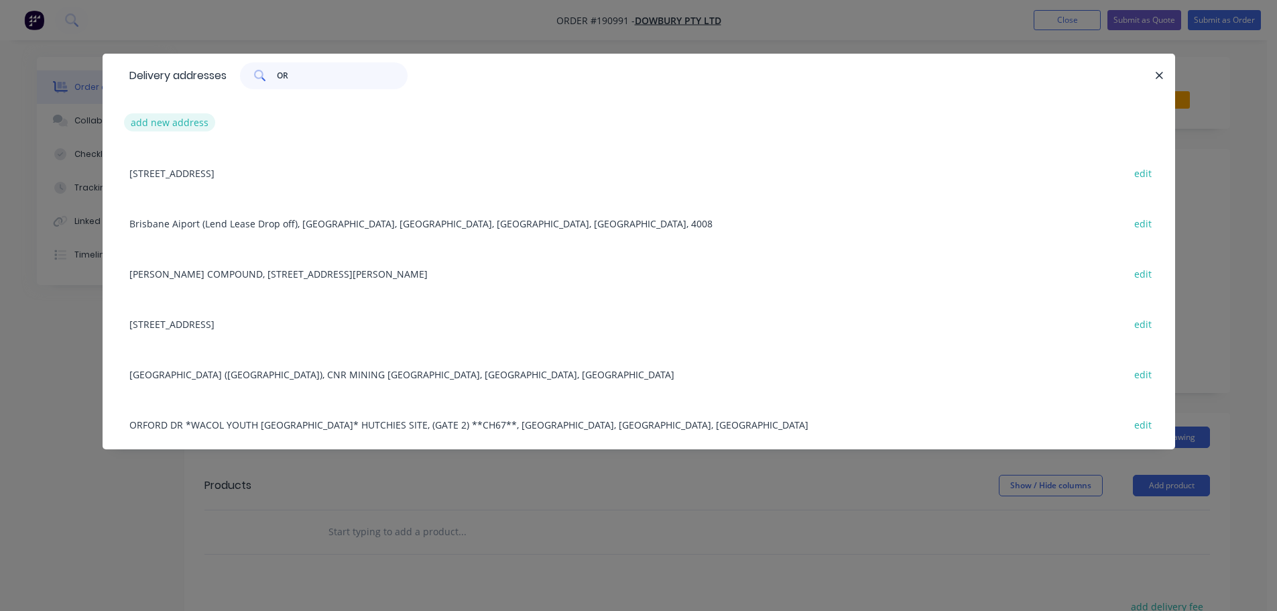
type input "OR"
click at [171, 123] on button "add new address" at bounding box center [170, 122] width 92 height 18
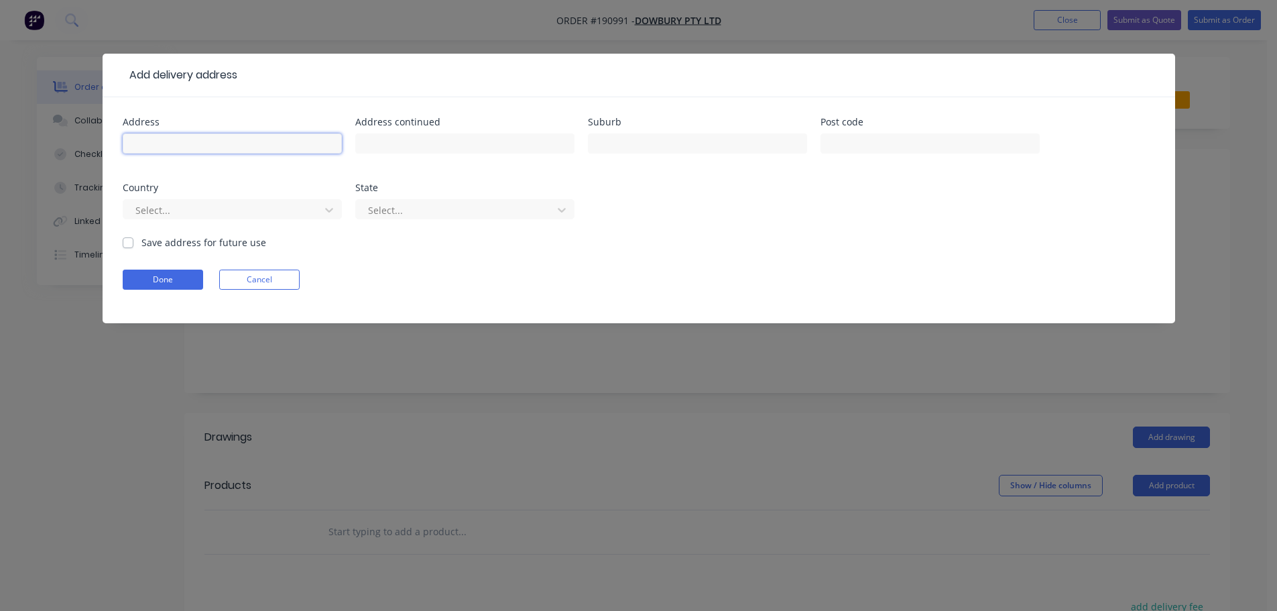
click at [262, 141] on input "text" at bounding box center [232, 143] width 219 height 20
click at [218, 146] on input "82" at bounding box center [232, 143] width 219 height 20
type input "82 PRAIRIE RD"
type input "ORMEAU"
type input "4208"
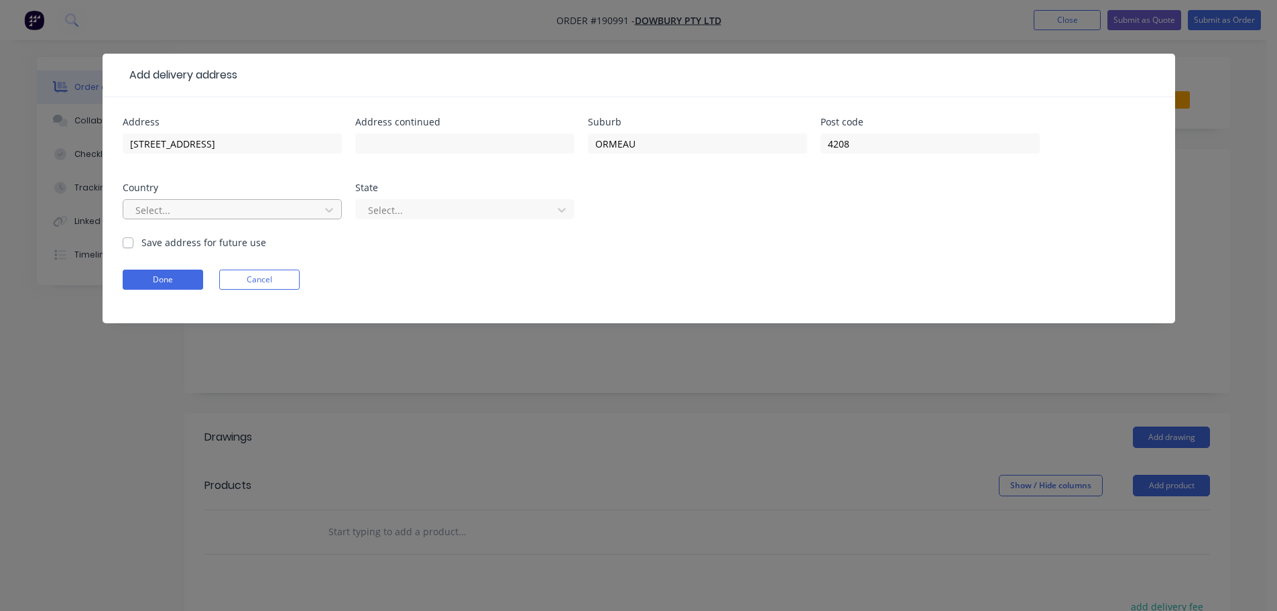
click at [176, 203] on div "Select..." at bounding box center [223, 210] width 187 height 20
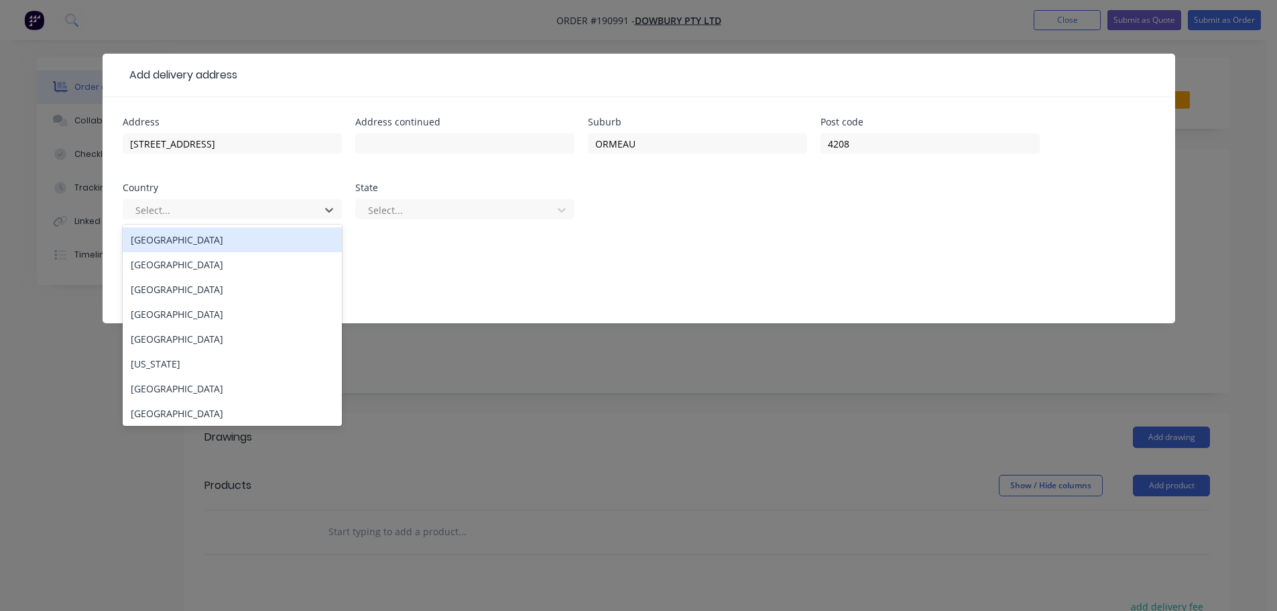
click at [176, 242] on div "[GEOGRAPHIC_DATA]" at bounding box center [232, 239] width 219 height 25
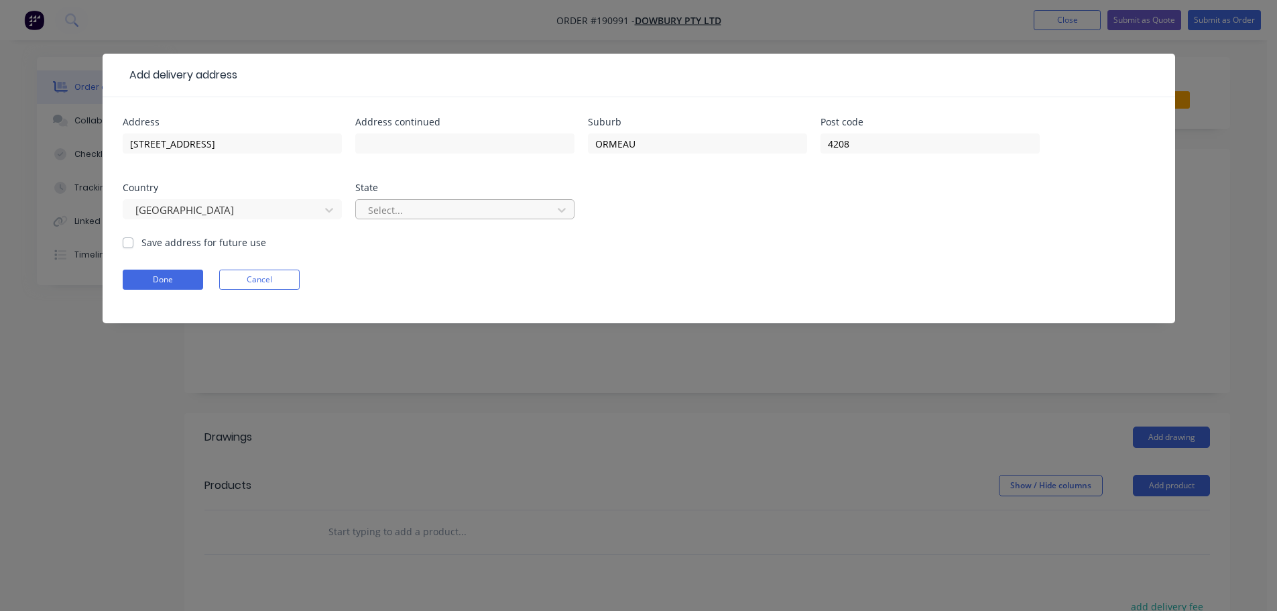
click at [457, 213] on div at bounding box center [456, 210] width 179 height 17
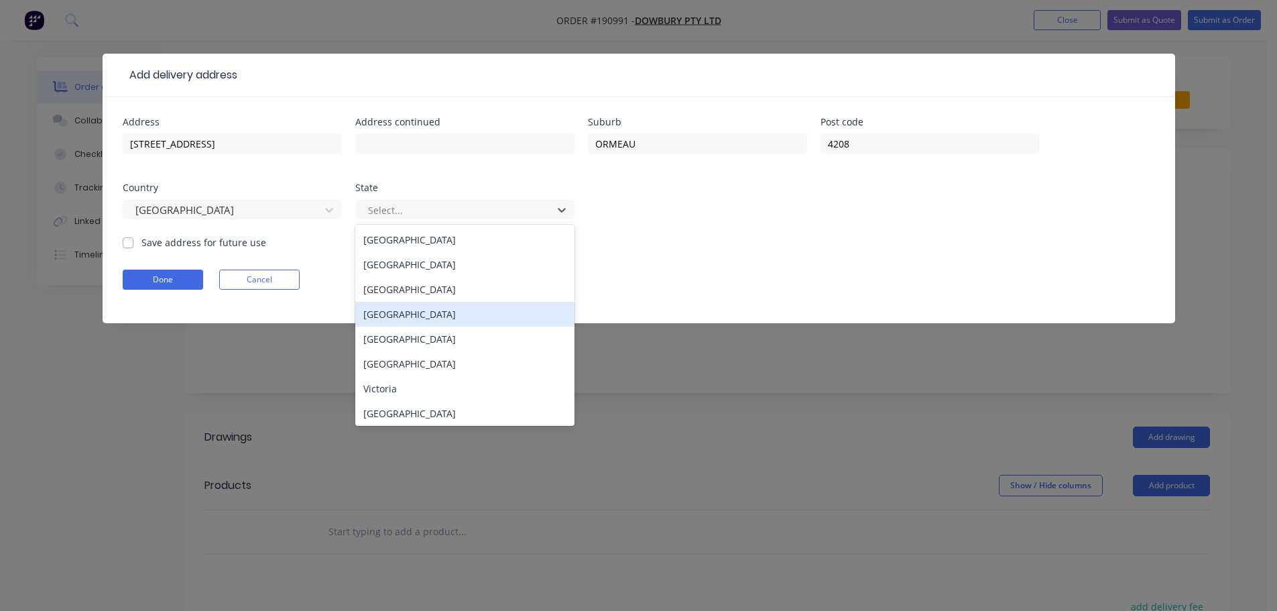
click at [455, 312] on div "[GEOGRAPHIC_DATA]" at bounding box center [464, 314] width 219 height 25
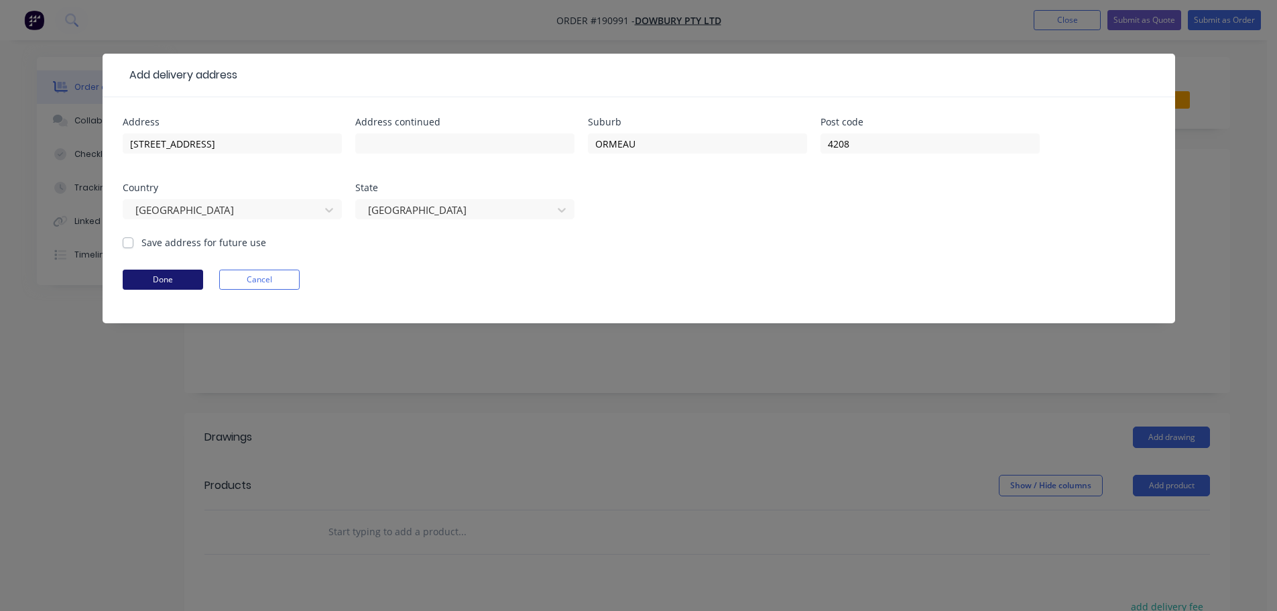
click at [190, 277] on button "Done" at bounding box center [163, 280] width 80 height 20
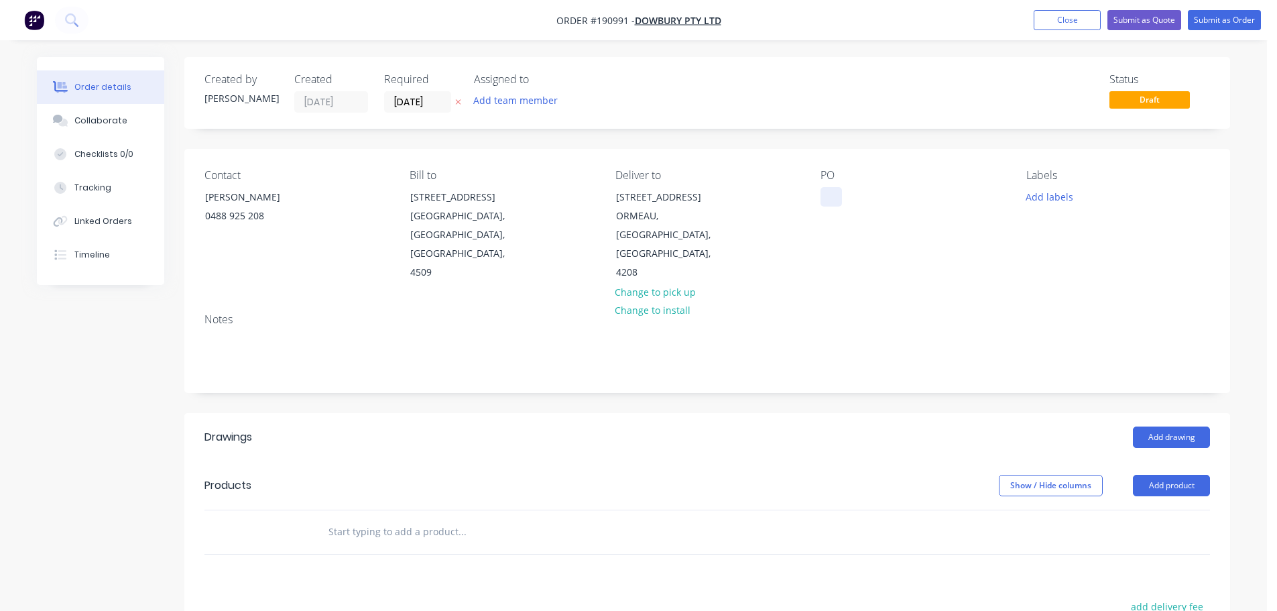
click at [821, 196] on div at bounding box center [831, 196] width 21 height 19
click at [1053, 194] on button "Add labels" at bounding box center [1050, 196] width 62 height 18
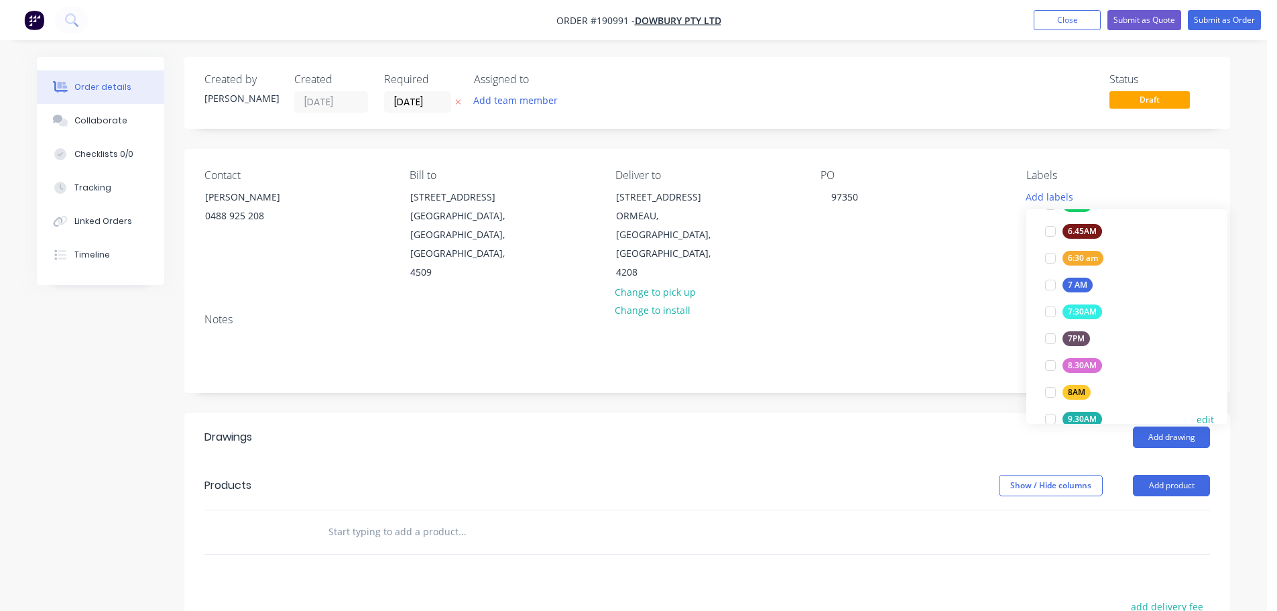
scroll to position [335, 0]
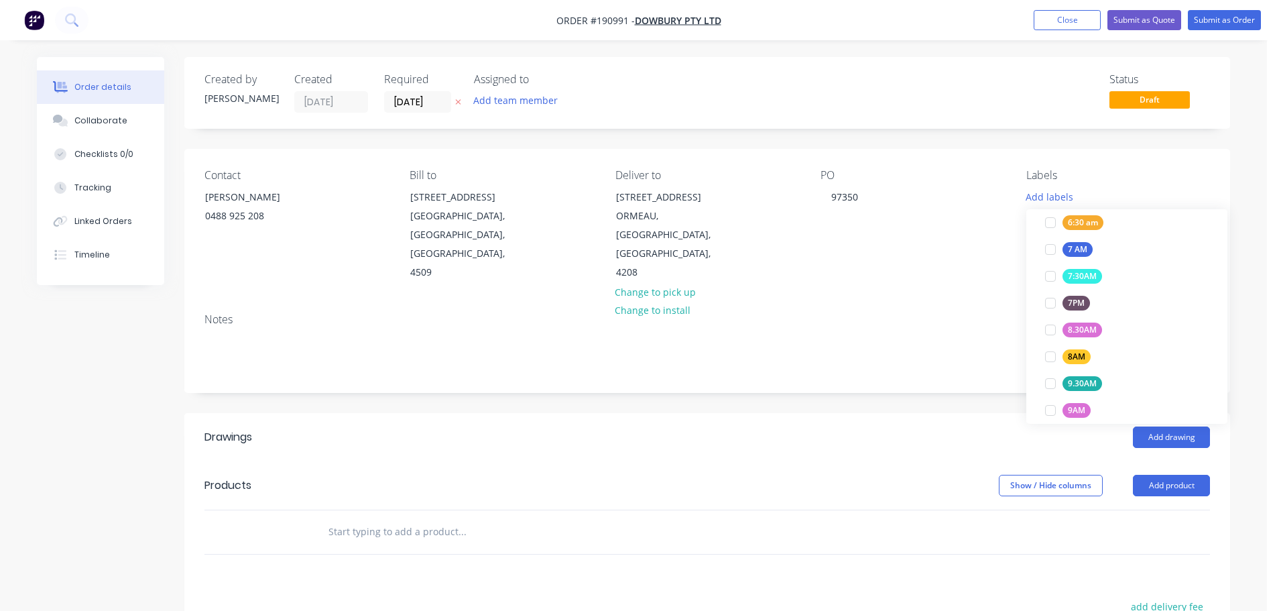
drag, startPoint x: 1051, startPoint y: 249, endPoint x: 1051, endPoint y: 257, distance: 8.0
click at [1051, 250] on div at bounding box center [1050, 249] width 27 height 27
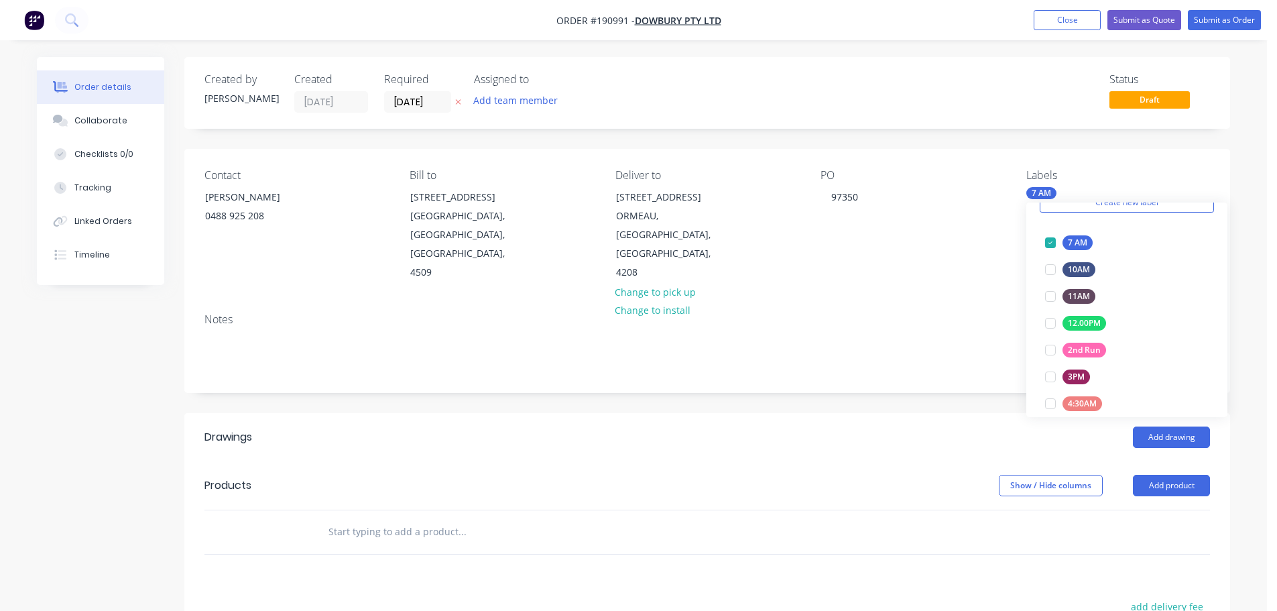
click at [799, 441] on header "Drawings Add drawing" at bounding box center [707, 437] width 1046 height 48
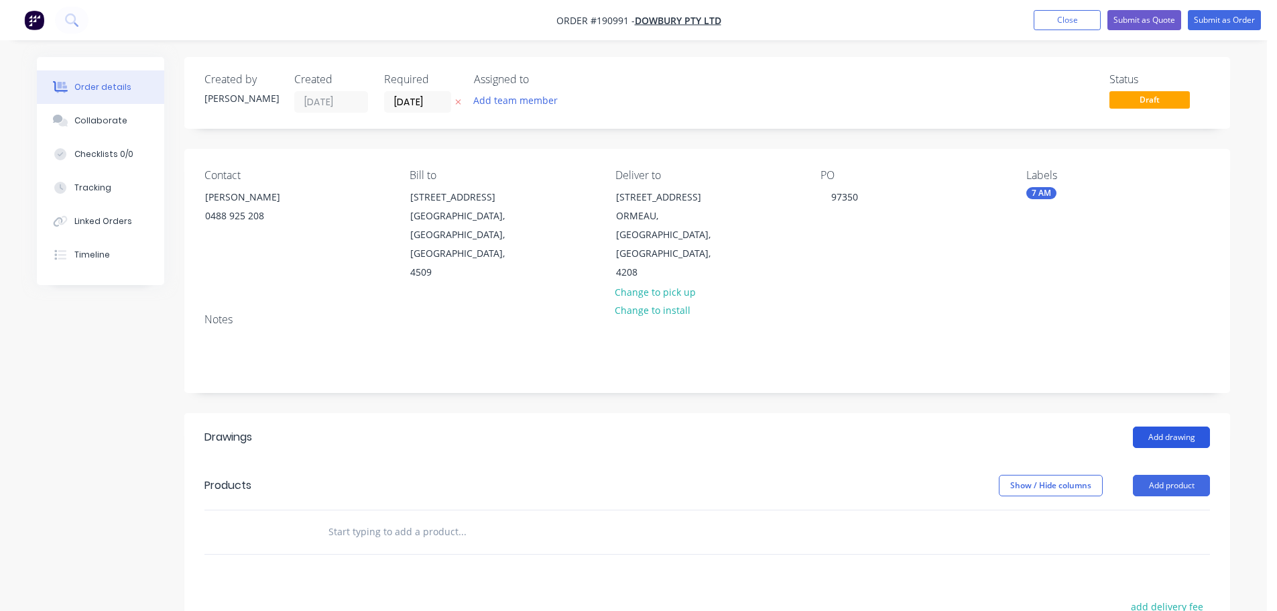
click at [1196, 426] on button "Add drawing" at bounding box center [1171, 436] width 77 height 21
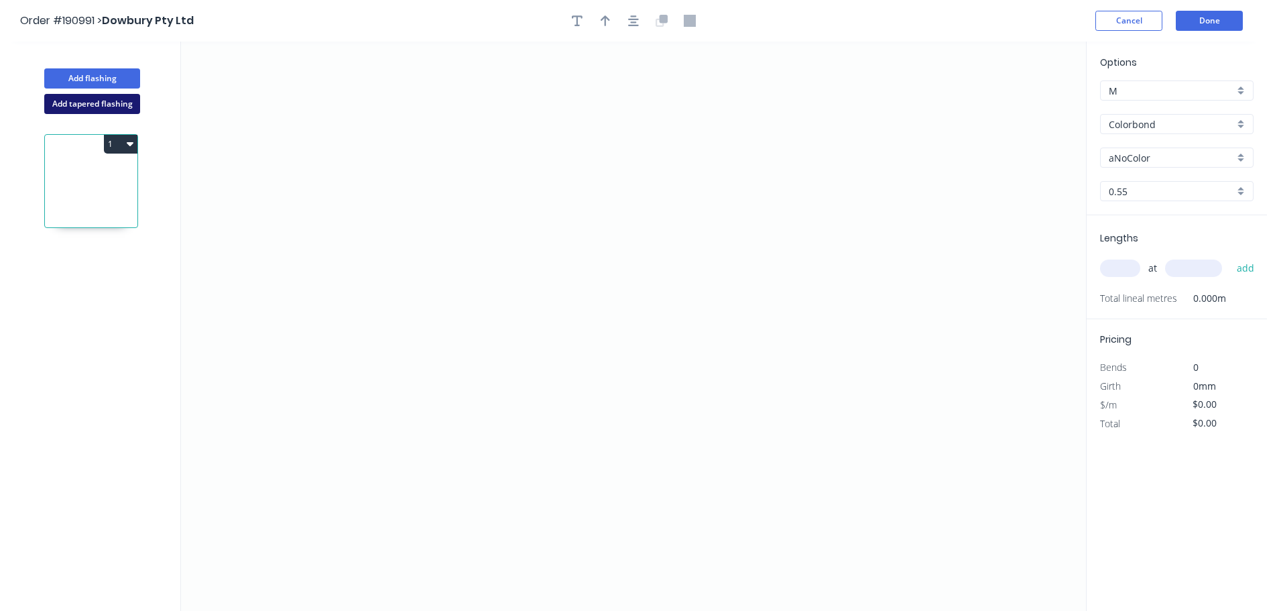
click at [113, 97] on button "Add tapered flashing" at bounding box center [92, 104] width 96 height 20
click at [400, 130] on icon "0" at bounding box center [633, 184] width 905 height 284
click at [405, 56] on icon "0" at bounding box center [633, 184] width 905 height 284
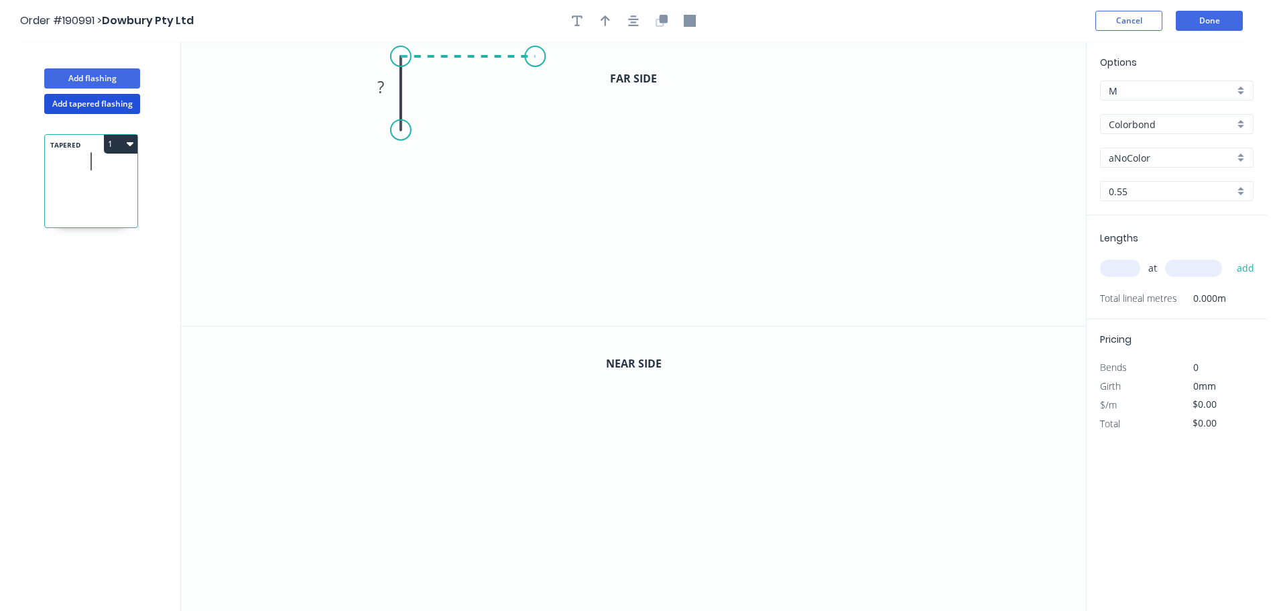
click at [535, 58] on icon "0 ?" at bounding box center [633, 184] width 905 height 284
click at [540, 302] on icon "0 ? ?" at bounding box center [633, 184] width 905 height 284
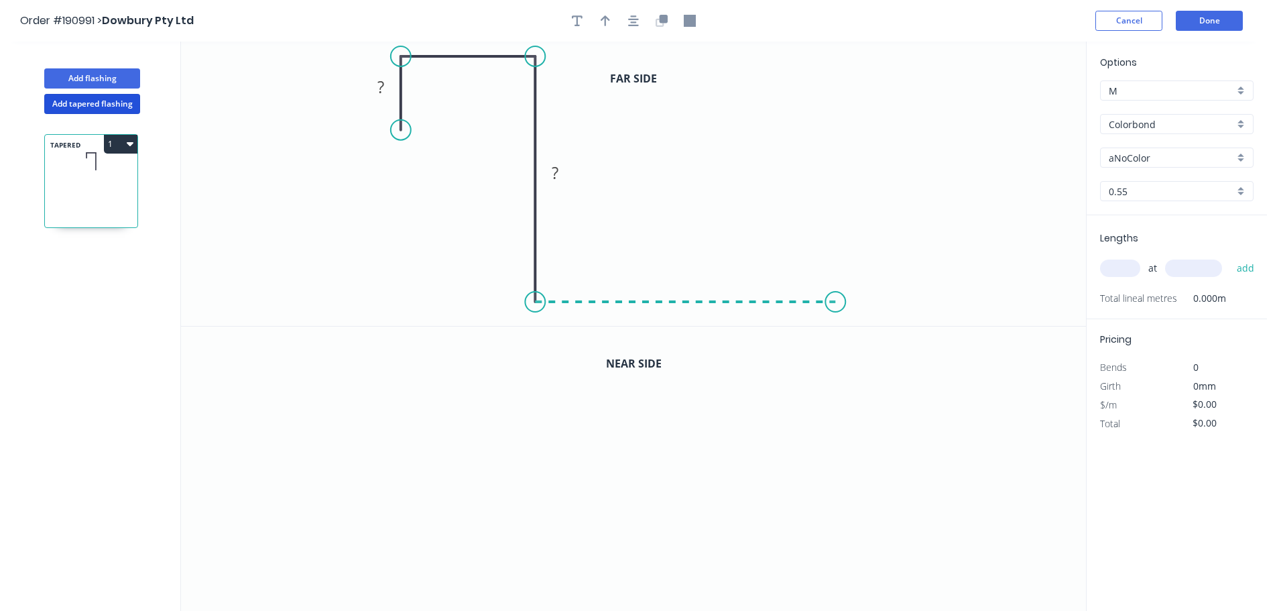
click at [836, 304] on icon "0 ? ? ?" at bounding box center [633, 184] width 905 height 284
click at [819, 60] on icon "0 ? ? ? ?" at bounding box center [633, 184] width 905 height 284
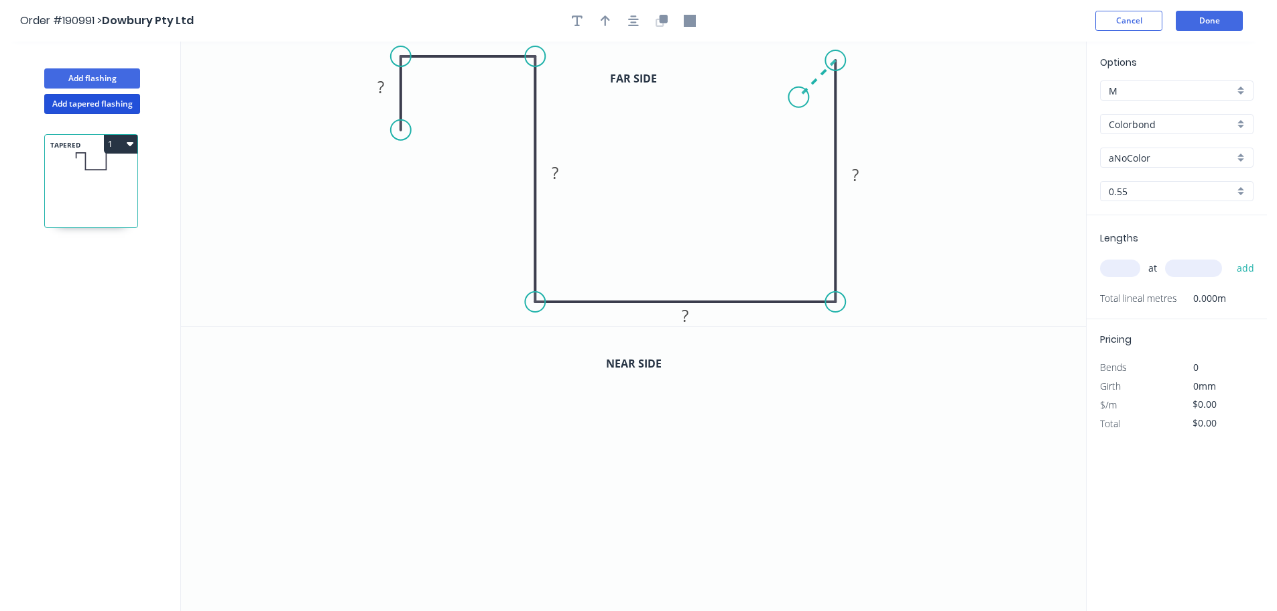
click at [799, 99] on icon "0 ? ? ? ? ?" at bounding box center [633, 184] width 905 height 284
drag, startPoint x: 533, startPoint y: 55, endPoint x: 534, endPoint y: 101, distance: 45.6
click at [534, 101] on circle at bounding box center [535, 101] width 20 height 20
drag, startPoint x: 397, startPoint y: 55, endPoint x: 401, endPoint y: 99, distance: 43.8
click at [401, 99] on circle at bounding box center [401, 101] width 20 height 20
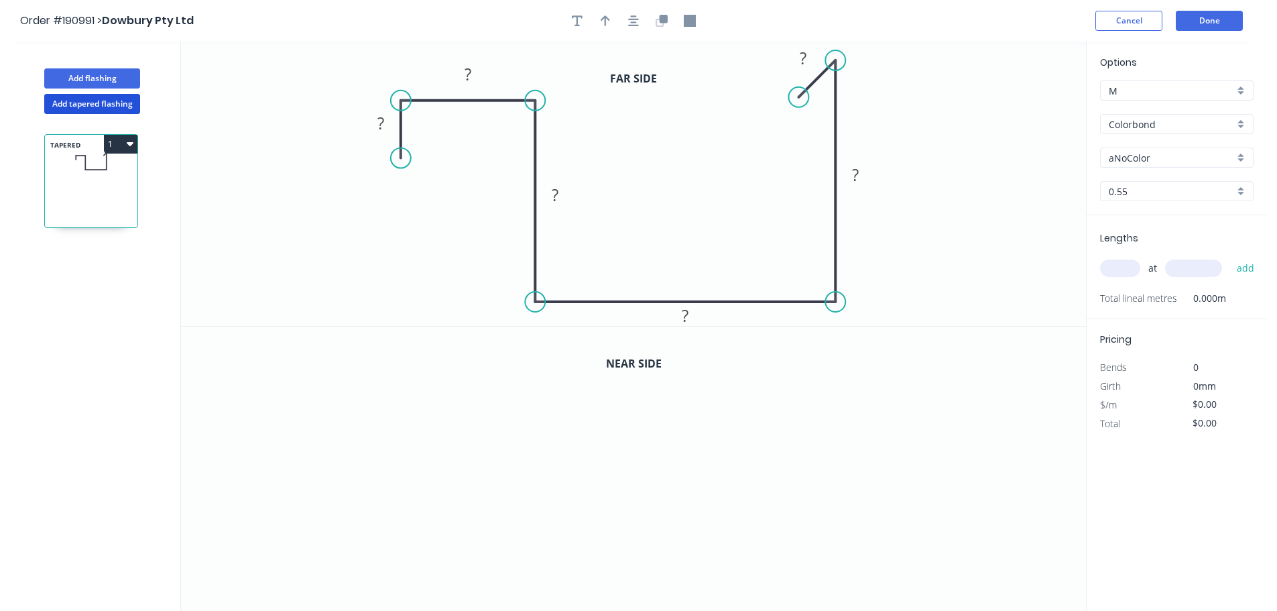
drag, startPoint x: 404, startPoint y: 152, endPoint x: 403, endPoint y: 160, distance: 8.1
click at [403, 160] on circle at bounding box center [401, 158] width 20 height 20
drag, startPoint x: 542, startPoint y: 105, endPoint x: 501, endPoint y: 123, distance: 45.0
click at [539, 122] on circle at bounding box center [535, 122] width 20 height 20
click at [402, 120] on circle at bounding box center [401, 122] width 20 height 20
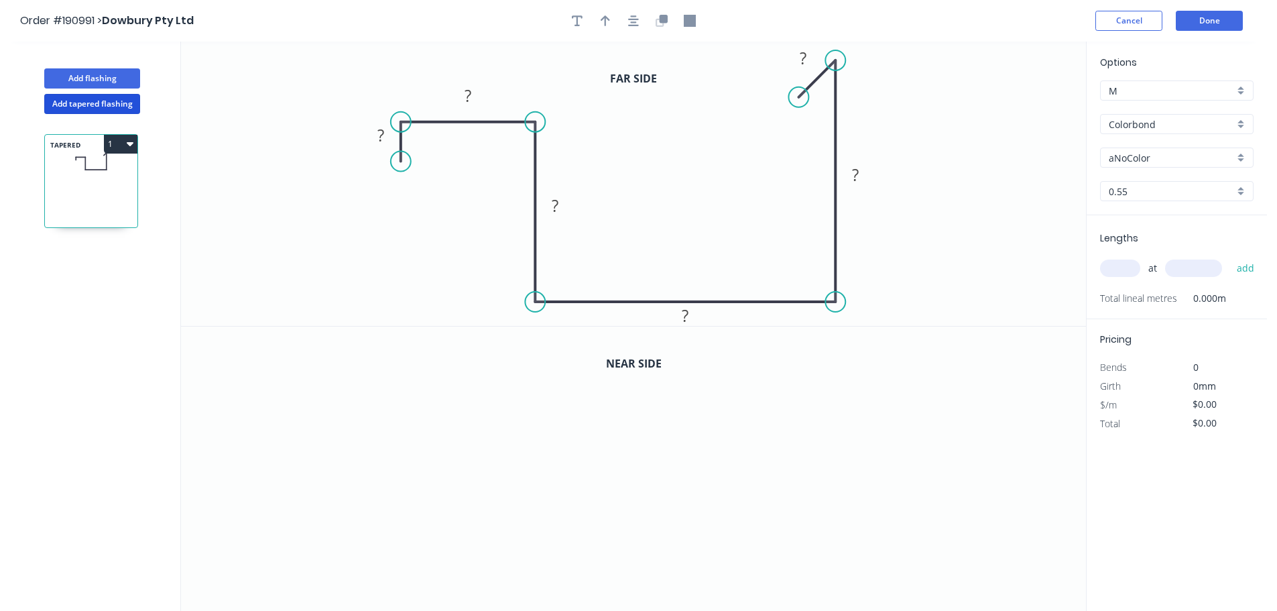
click at [401, 162] on circle at bounding box center [401, 162] width 20 height 20
click at [400, 175] on circle at bounding box center [401, 175] width 20 height 20
click at [451, 266] on div "Feather" at bounding box center [466, 275] width 135 height 27
click at [445, 223] on div "Flip bend" at bounding box center [467, 219] width 135 height 27
drag, startPoint x: 448, startPoint y: 162, endPoint x: 465, endPoint y: 245, distance: 84.2
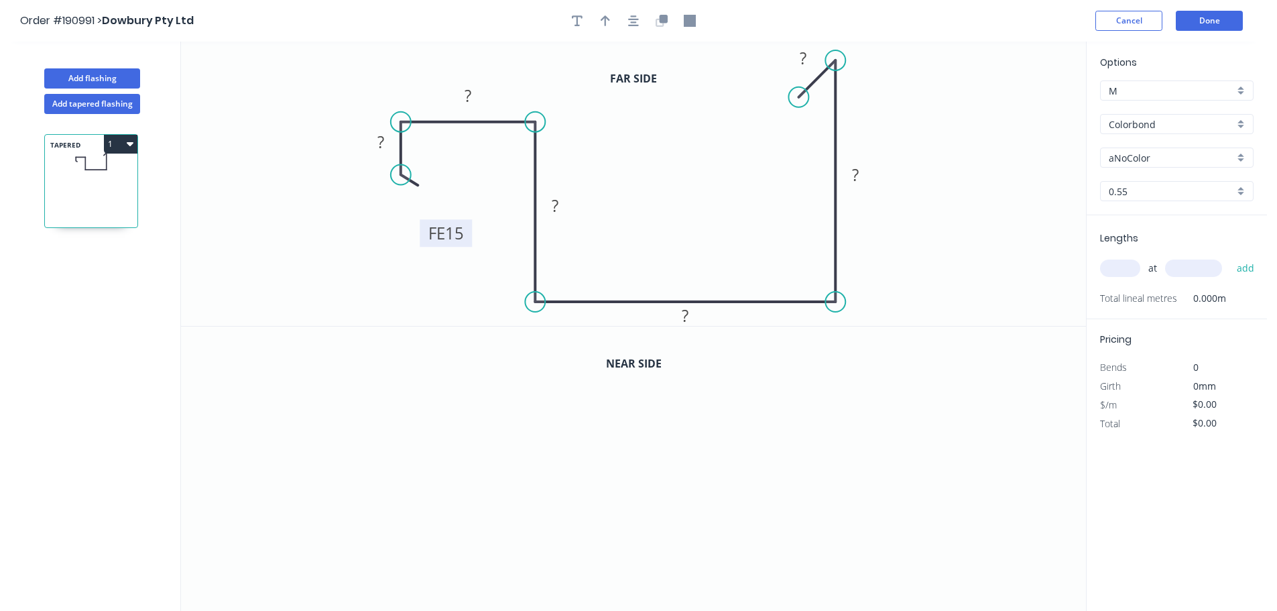
click at [465, 245] on rect at bounding box center [446, 232] width 52 height 27
drag, startPoint x: 468, startPoint y: 243, endPoint x: 437, endPoint y: 242, distance: 30.9
click at [437, 242] on rect at bounding box center [415, 232] width 52 height 27
click at [432, 236] on tspan "15" at bounding box center [423, 232] width 19 height 22
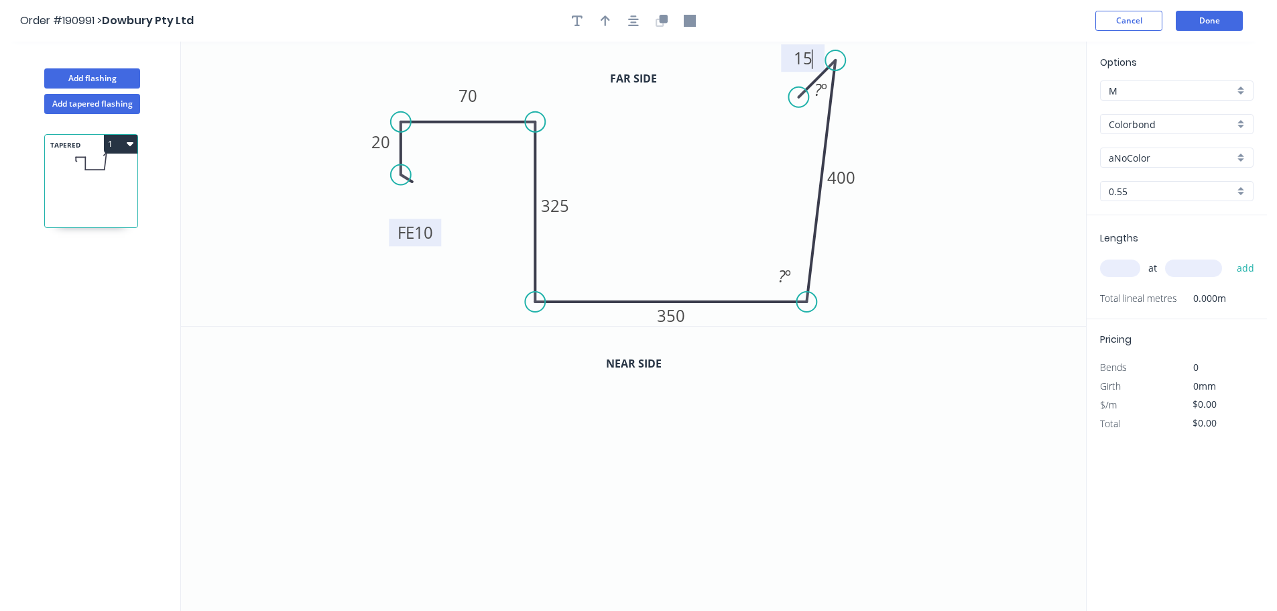
drag, startPoint x: 836, startPoint y: 299, endPoint x: 810, endPoint y: 252, distance: 53.7
click at [805, 302] on circle at bounding box center [807, 302] width 20 height 20
drag, startPoint x: 831, startPoint y: 59, endPoint x: 811, endPoint y: 55, distance: 20.5
click at [811, 55] on circle at bounding box center [805, 56] width 20 height 20
drag, startPoint x: 801, startPoint y: 104, endPoint x: 767, endPoint y: 90, distance: 36.4
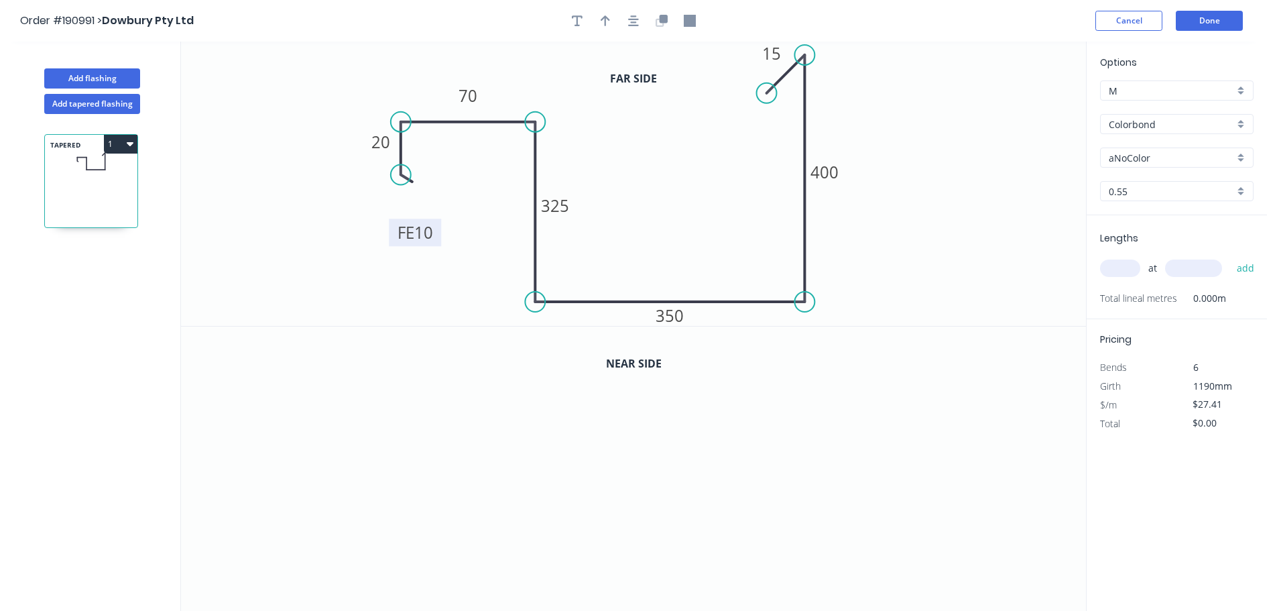
click at [767, 90] on circle at bounding box center [767, 93] width 20 height 20
click at [631, 24] on icon "button" at bounding box center [633, 21] width 11 height 12
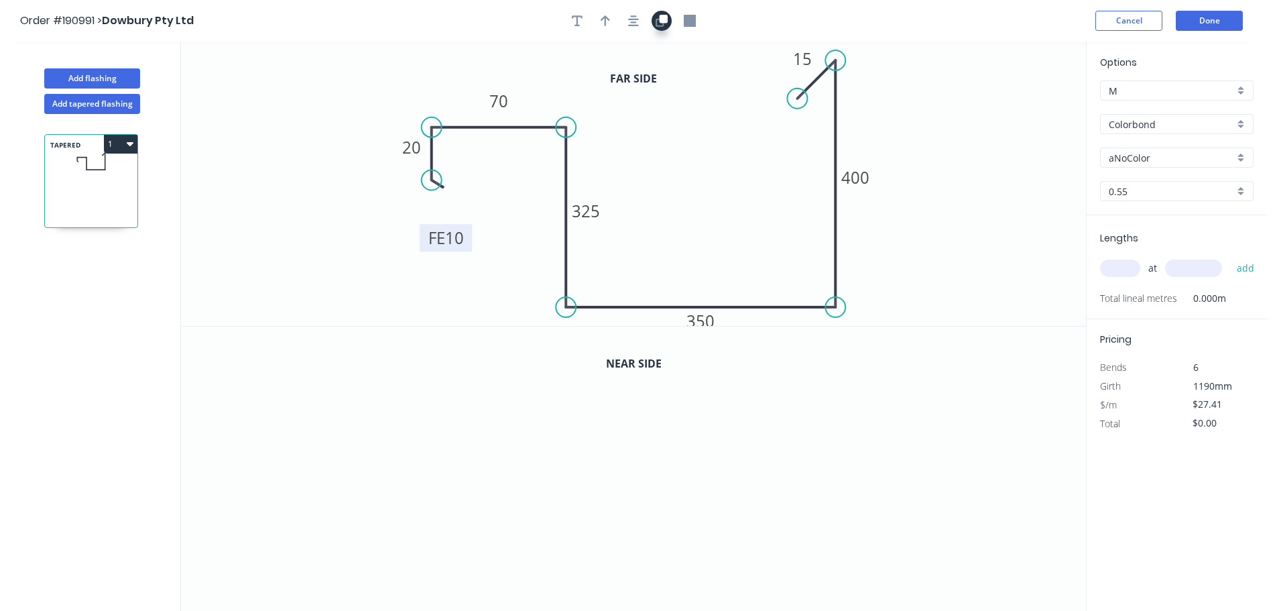
click at [658, 23] on icon "button" at bounding box center [662, 21] width 12 height 12
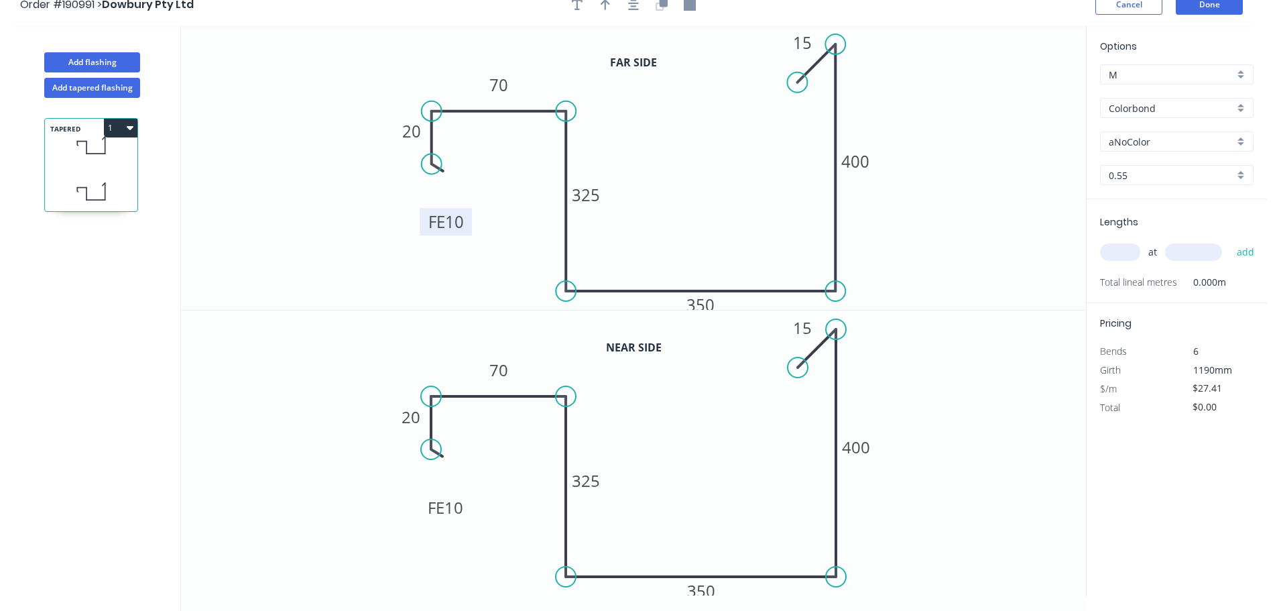
scroll to position [25, 0]
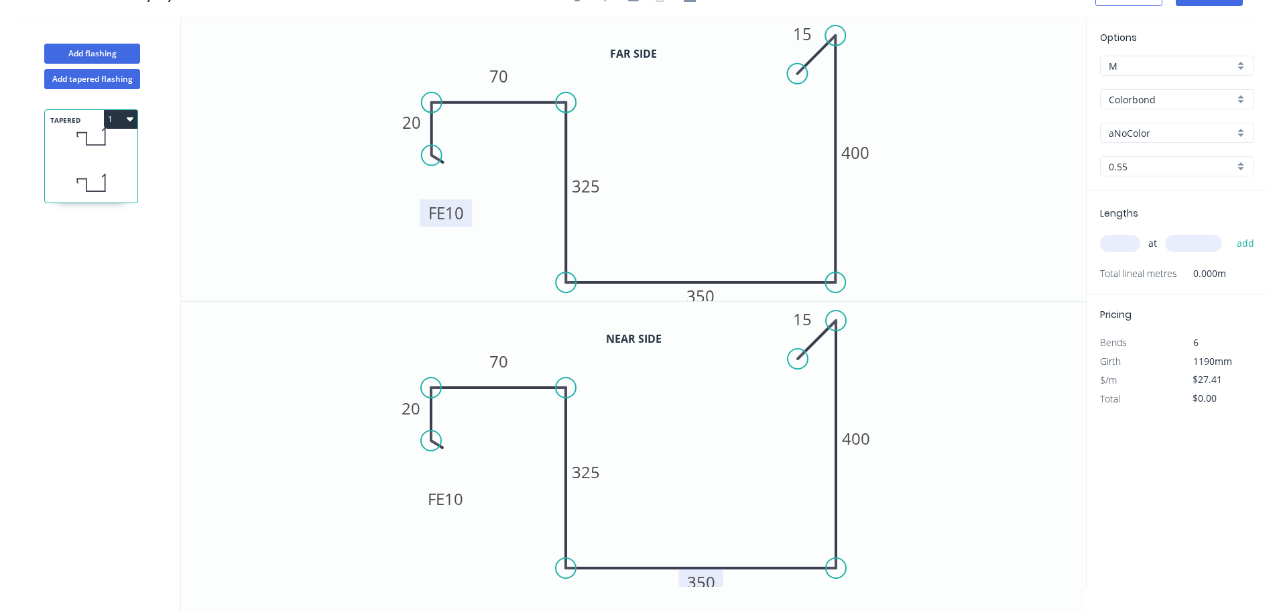
click at [707, 582] on tspan "350" at bounding box center [701, 582] width 28 height 22
type input "$0.00"
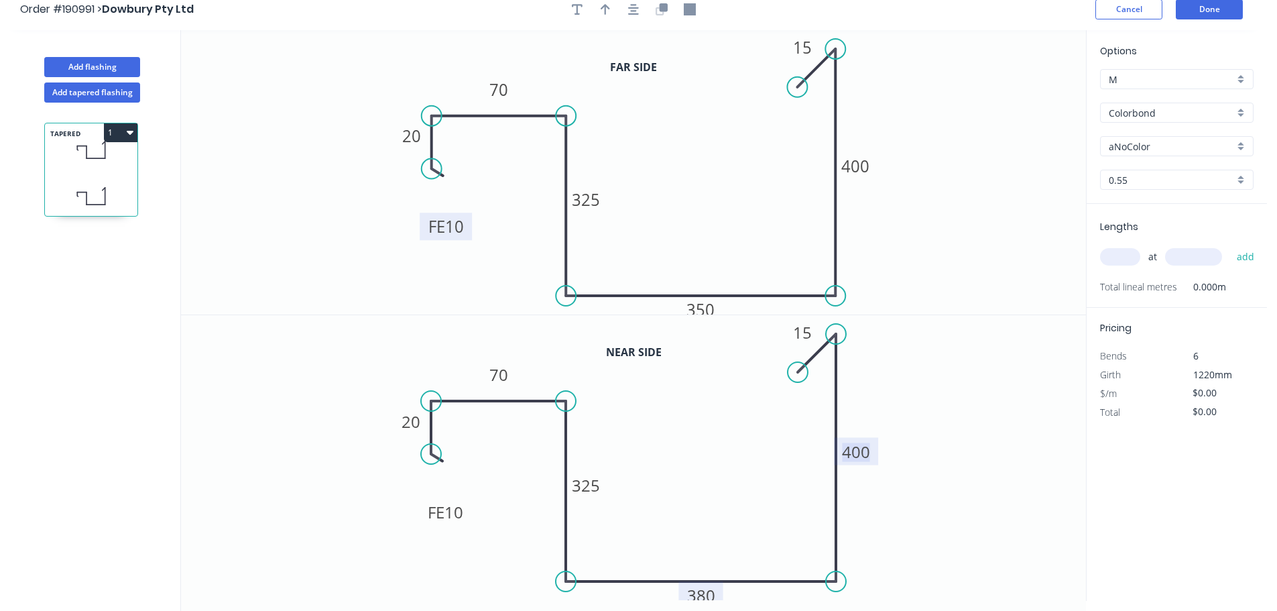
scroll to position [0, 0]
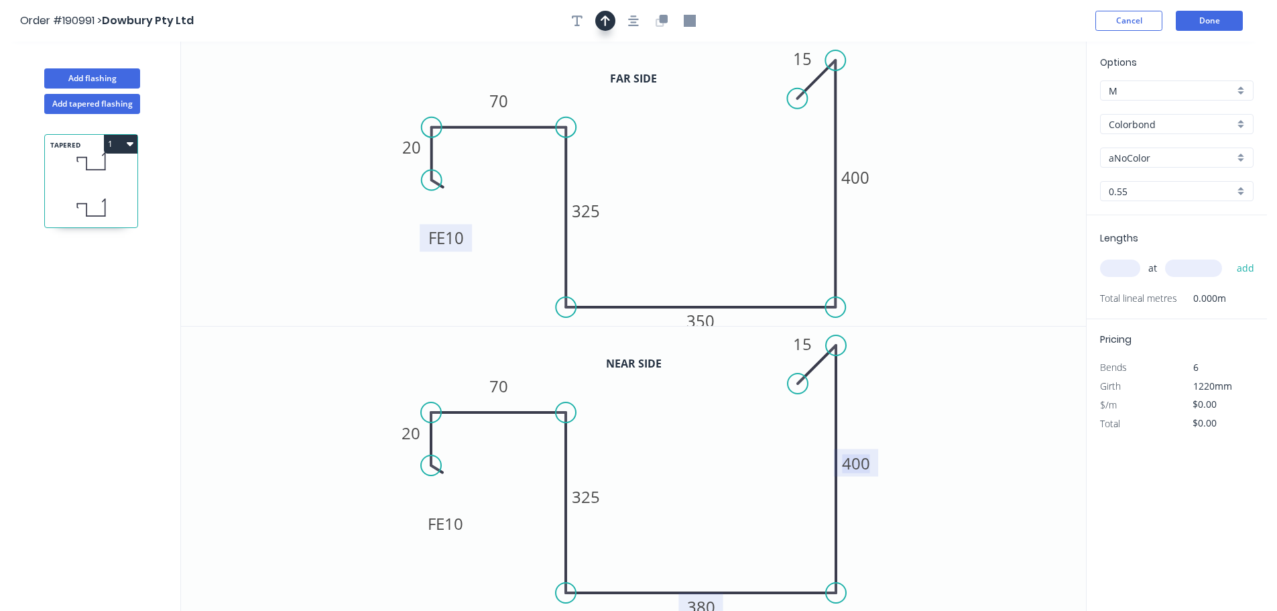
click at [612, 17] on button "button" at bounding box center [605, 21] width 20 height 20
click at [1019, 108] on icon at bounding box center [1019, 93] width 12 height 43
click at [1019, 108] on icon at bounding box center [1019, 92] width 12 height 43
drag, startPoint x: 1019, startPoint y: 108, endPoint x: 1021, endPoint y: 125, distance: 17.5
click at [1021, 120] on icon at bounding box center [1029, 100] width 39 height 39
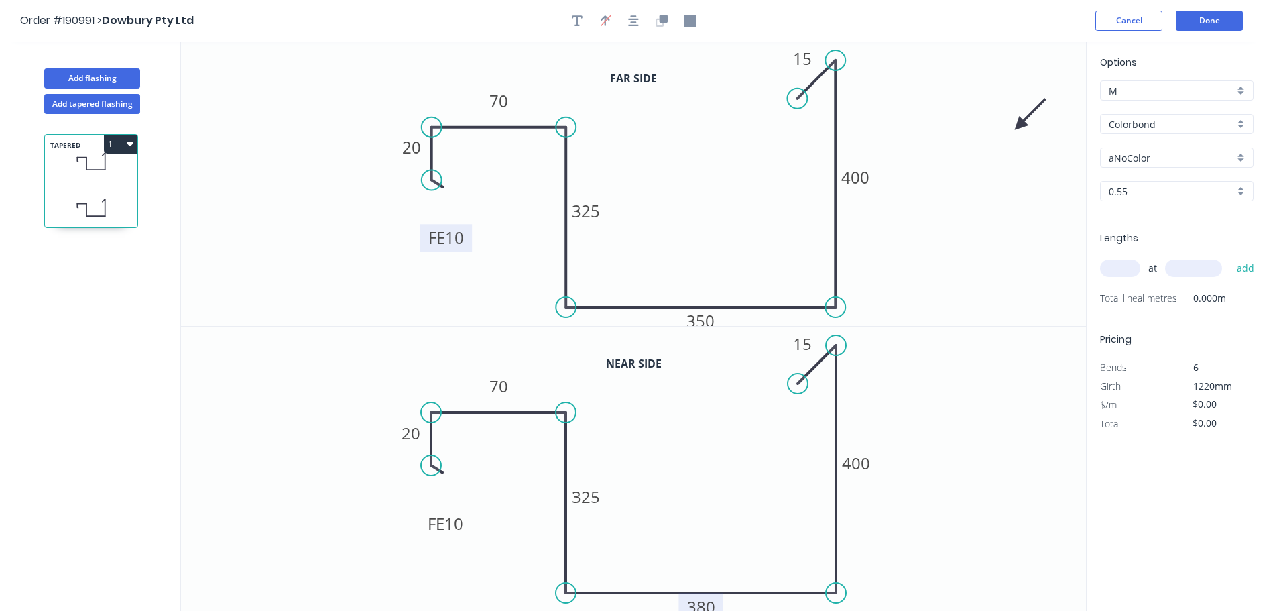
click at [1021, 125] on icon at bounding box center [1030, 114] width 39 height 39
drag, startPoint x: 1021, startPoint y: 125, endPoint x: 1023, endPoint y: 142, distance: 17.0
click at [1023, 131] on icon at bounding box center [1035, 125] width 43 height 12
click at [1146, 129] on input "Colorbond" at bounding box center [1171, 124] width 125 height 14
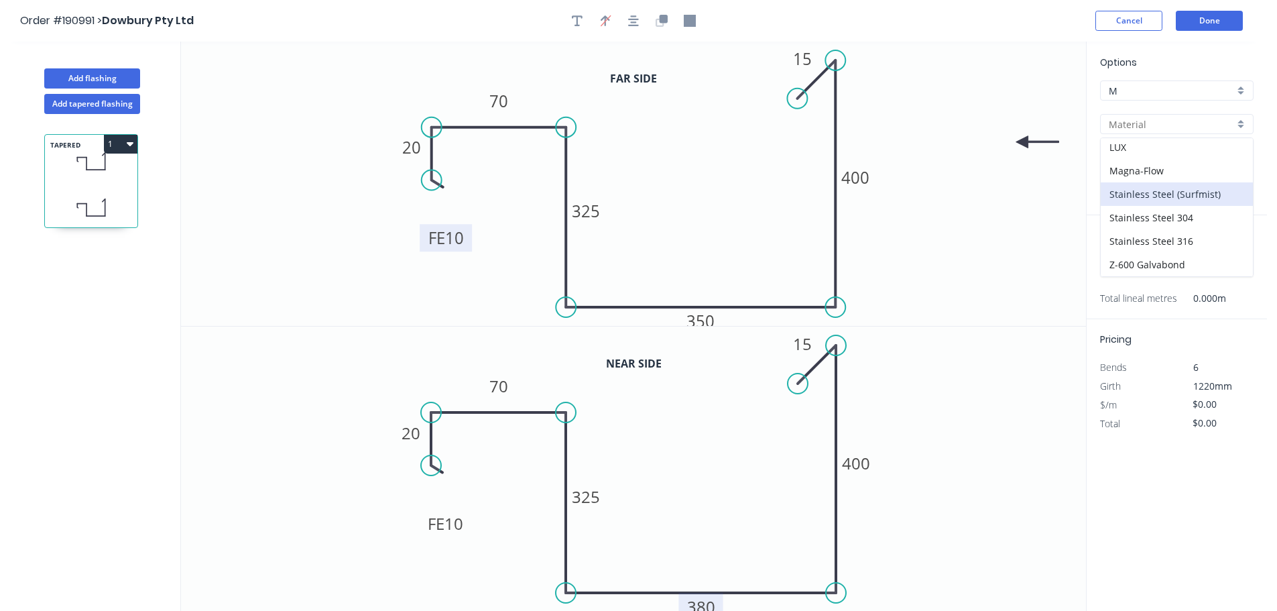
scroll to position [268, 0]
click at [1165, 211] on div "Stainless Steel 316" at bounding box center [1177, 209] width 152 height 23
type input "Stainless Steel 316"
type input "2B"
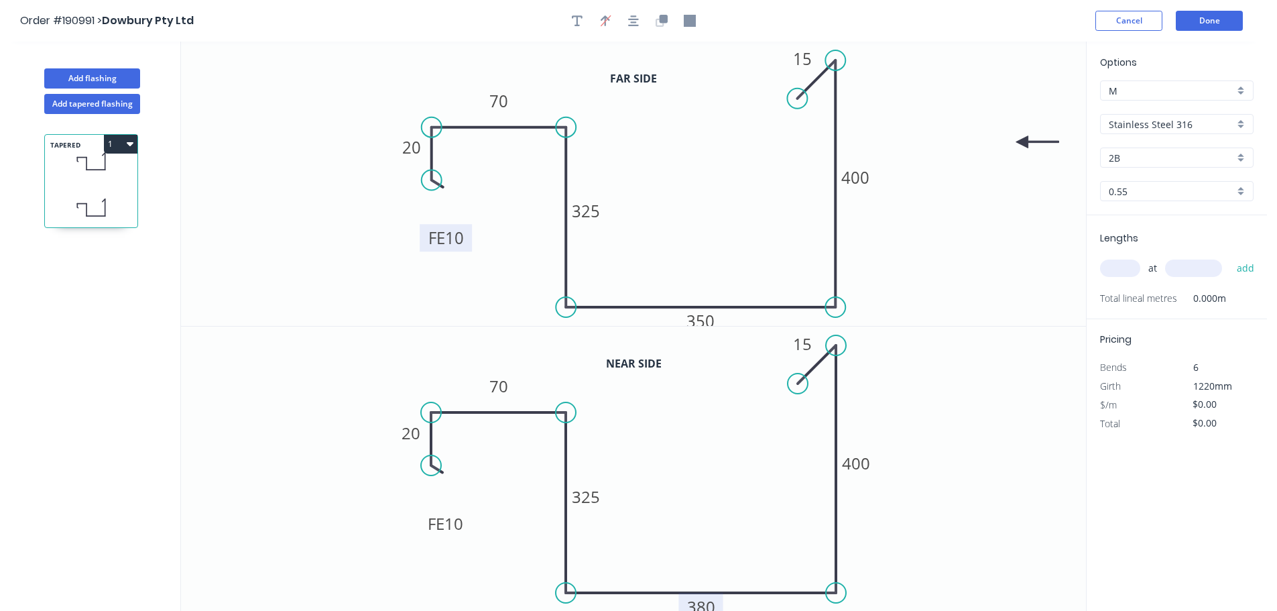
click at [1132, 268] on input "text" at bounding box center [1120, 268] width 40 height 17
type input "1"
type input "3585"
click at [1230, 257] on button "add" at bounding box center [1246, 268] width 32 height 23
click at [118, 150] on button "1" at bounding box center [121, 144] width 34 height 19
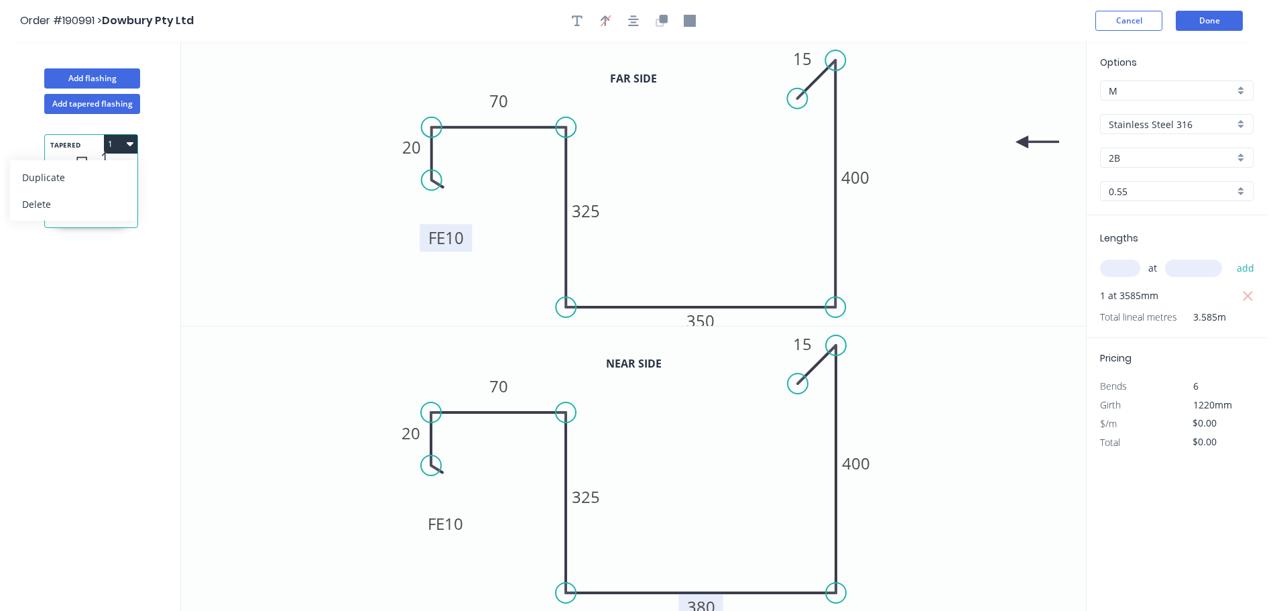
click at [103, 172] on div "Duplicate" at bounding box center [73, 177] width 103 height 19
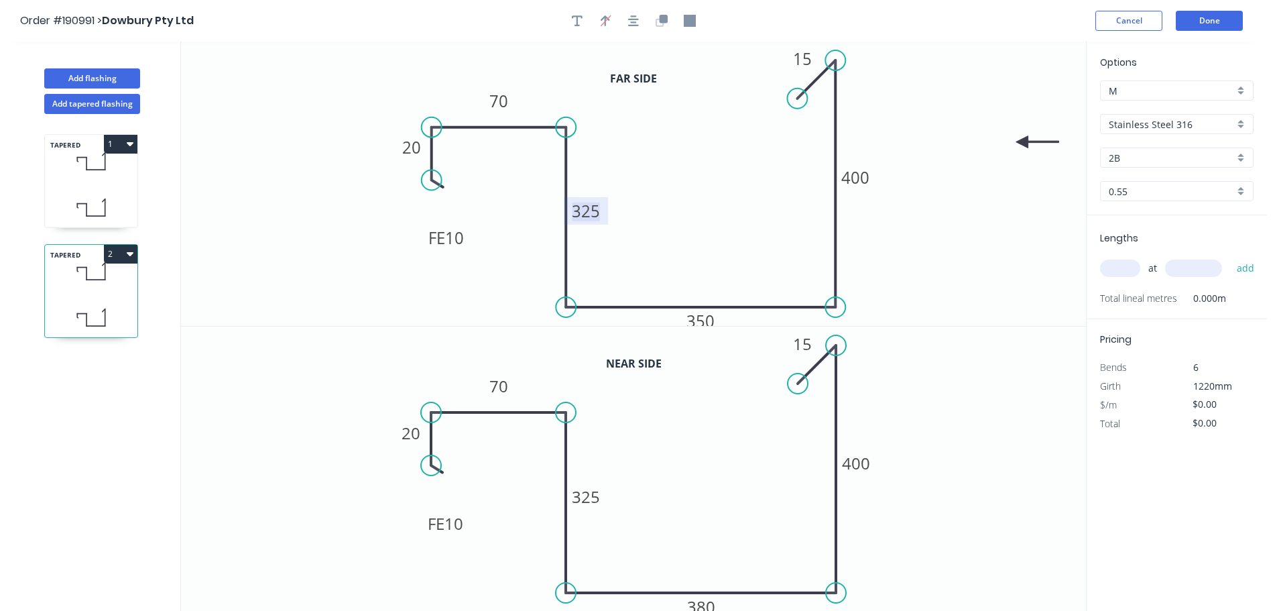
click at [593, 213] on tspan "325" at bounding box center [586, 211] width 28 height 22
click at [79, 182] on div "TAPERED 1" at bounding box center [91, 181] width 94 height 94
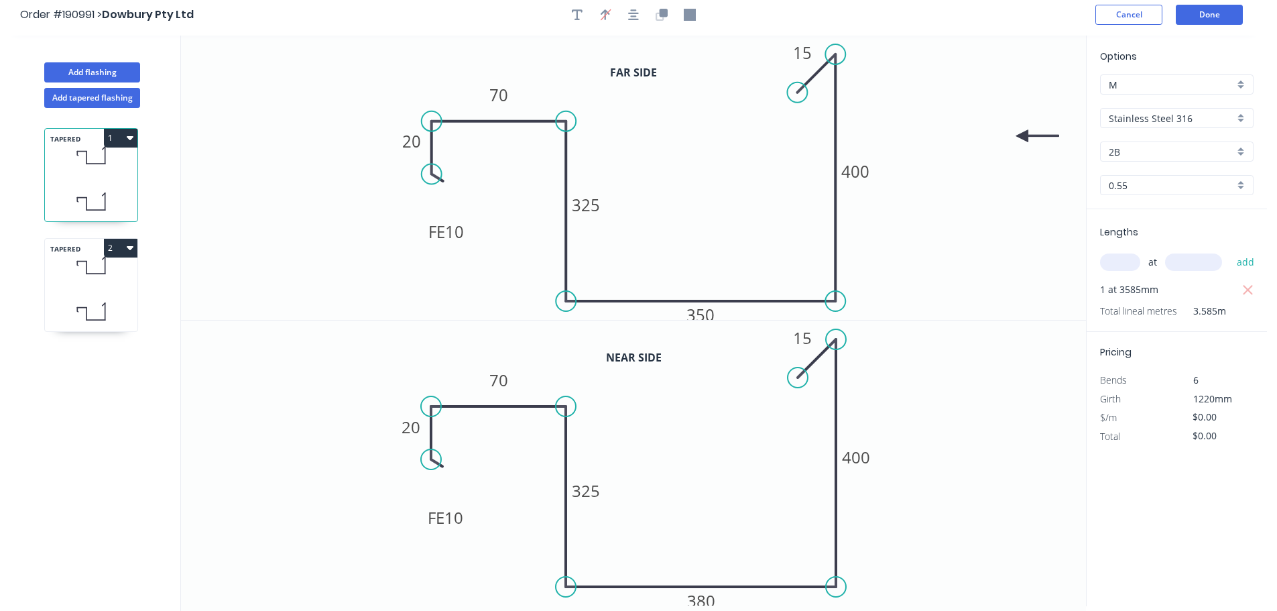
scroll to position [25, 0]
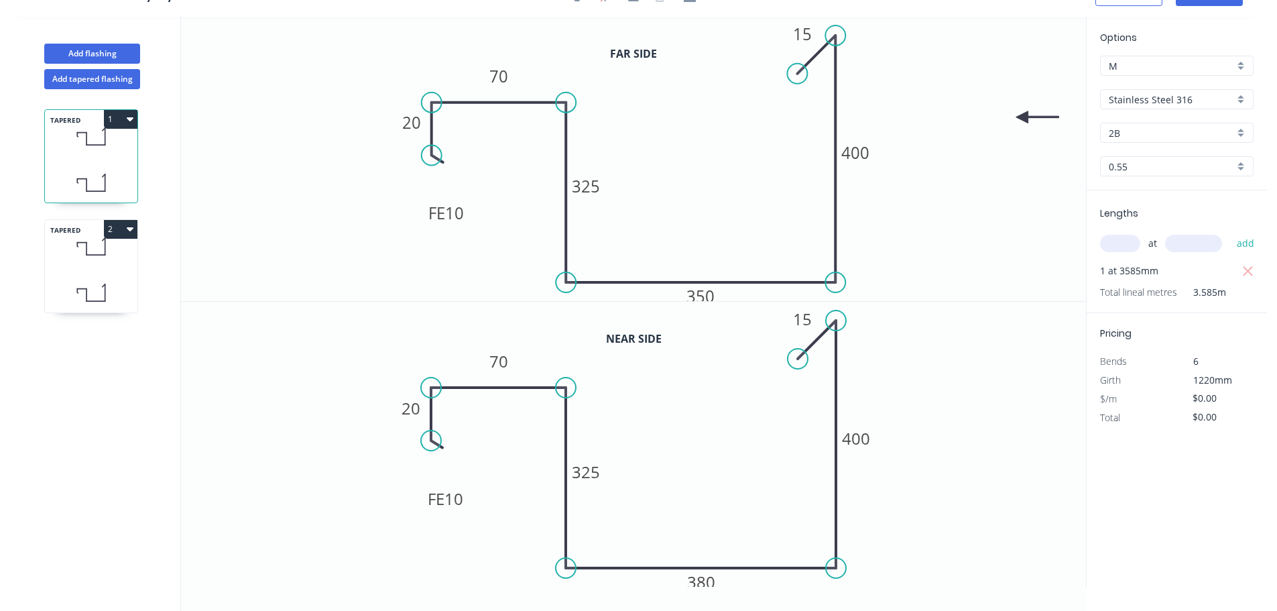
click at [109, 276] on icon at bounding box center [91, 293] width 93 height 40
click at [712, 295] on rect at bounding box center [700, 297] width 27 height 19
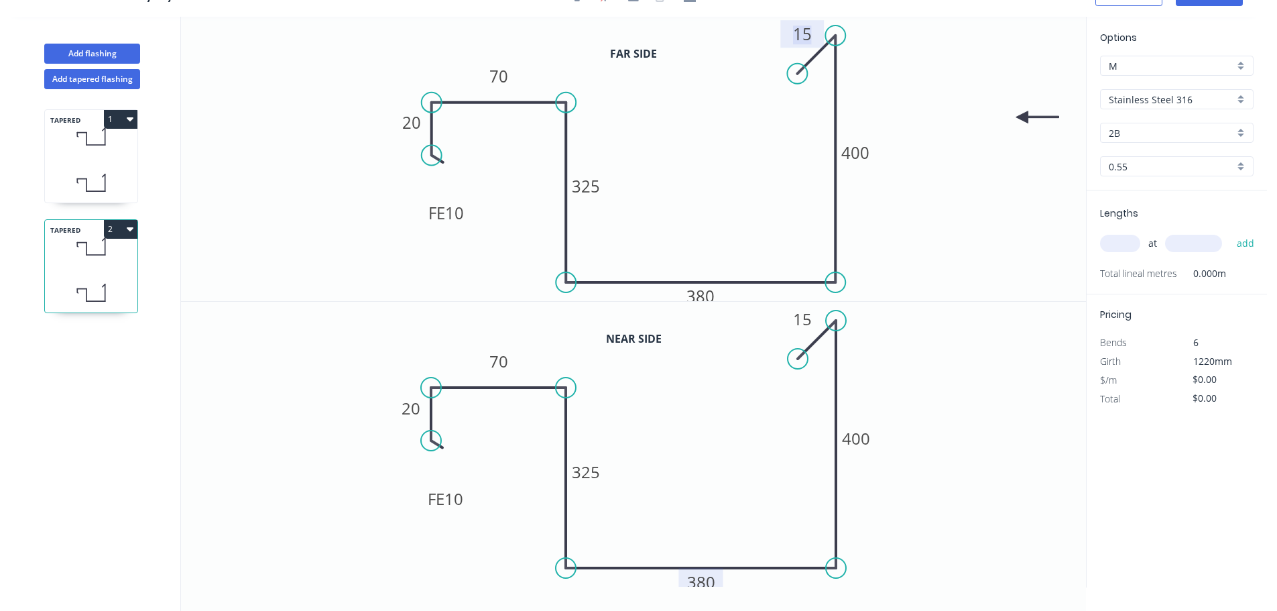
click at [711, 579] on tspan "380" at bounding box center [701, 582] width 28 height 22
click at [1118, 241] on input "text" at bounding box center [1120, 243] width 40 height 17
type input "1"
type input "5"
type input "3585"
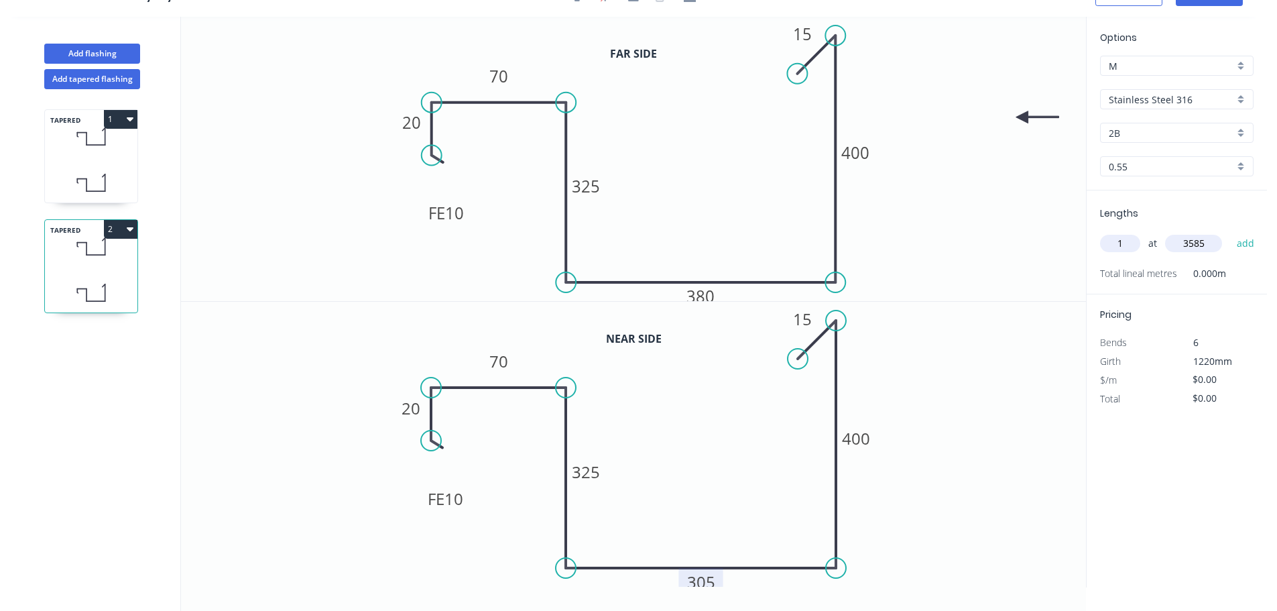
click at [1230, 232] on button "add" at bounding box center [1246, 243] width 32 height 23
click at [75, 79] on button "Add tapered flashing" at bounding box center [92, 79] width 96 height 20
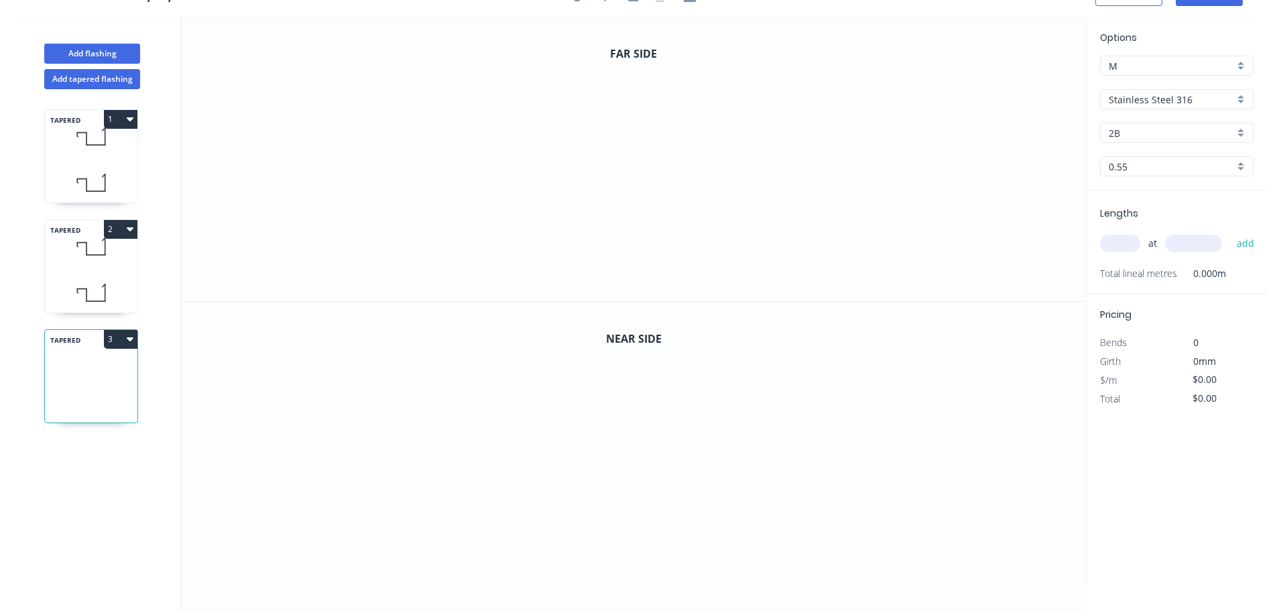
click at [113, 337] on button "3" at bounding box center [121, 339] width 34 height 19
click at [94, 394] on div "Delete" at bounding box center [73, 399] width 103 height 19
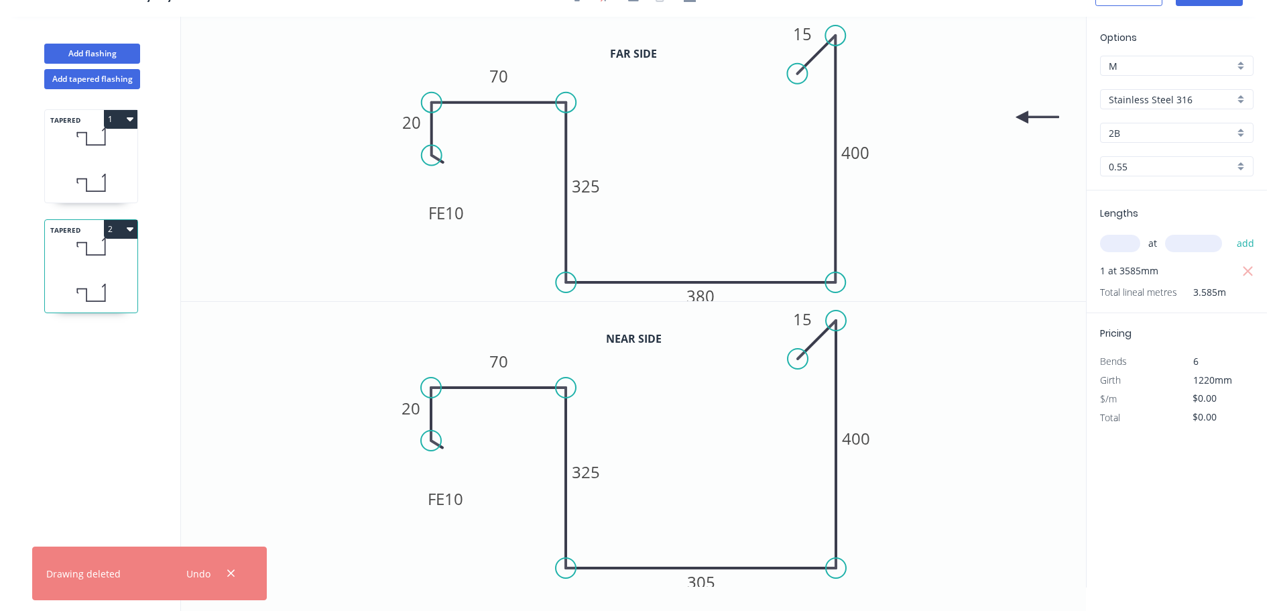
click at [127, 236] on button "2" at bounding box center [121, 229] width 34 height 19
click at [107, 257] on div "Duplicate" at bounding box center [73, 262] width 103 height 19
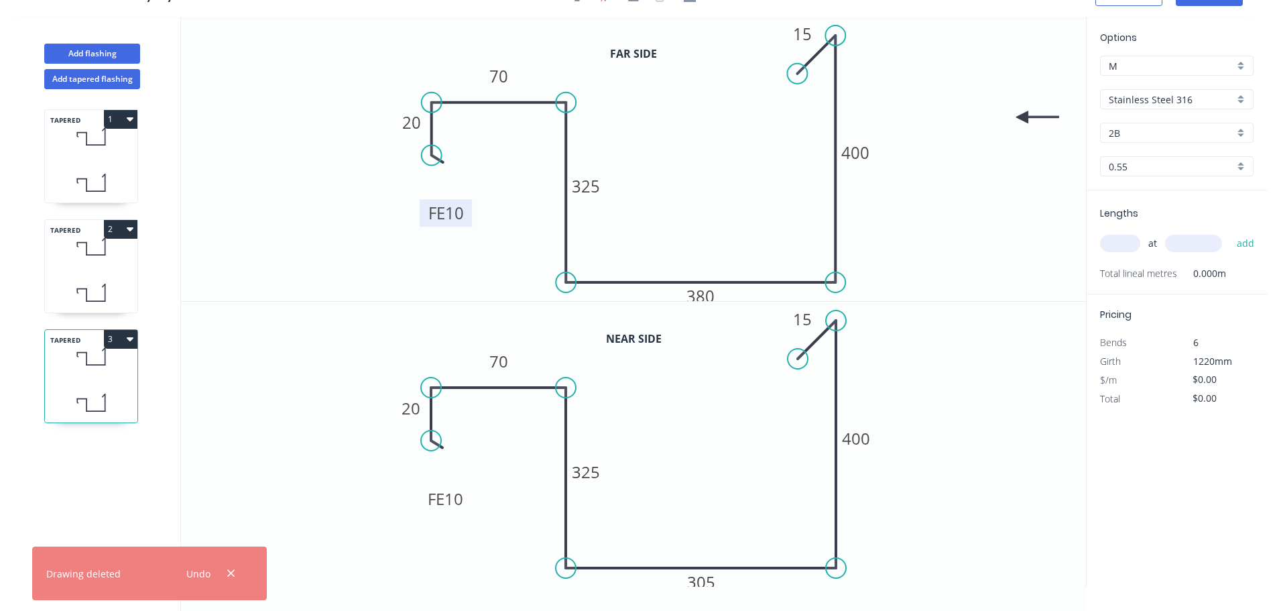
click at [455, 219] on tspan "10" at bounding box center [454, 213] width 19 height 22
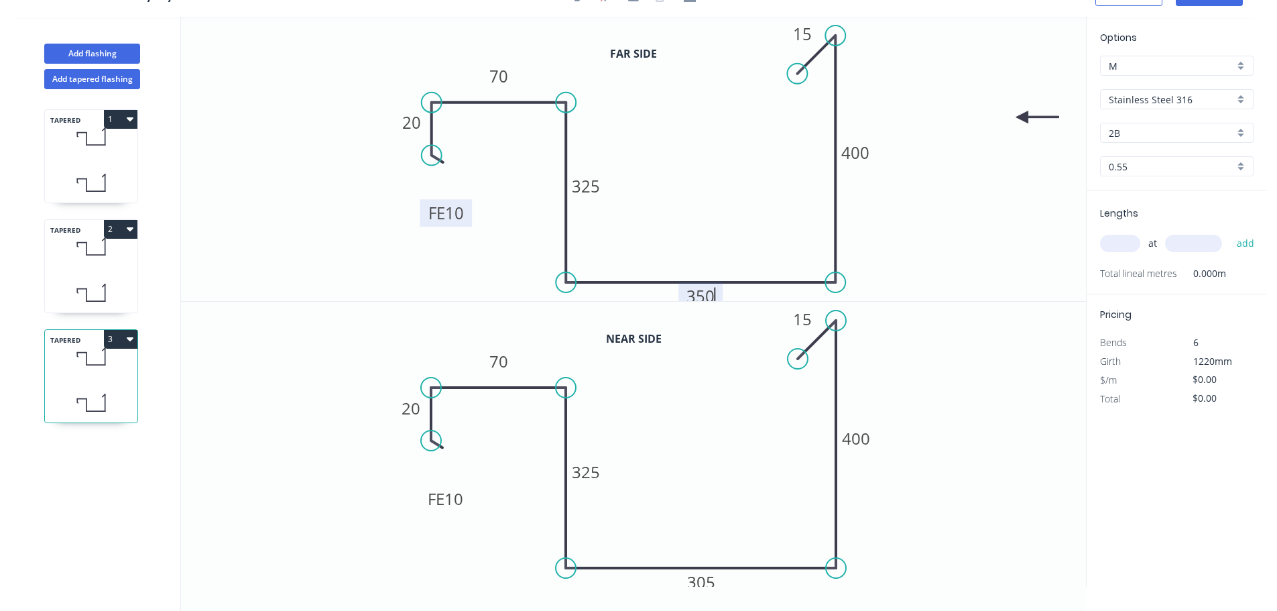
type input "$90.31"
click at [1125, 244] on input "text" at bounding box center [1120, 243] width 40 height 17
type input "1"
type input "3870"
click at [1230, 232] on button "add" at bounding box center [1246, 243] width 32 height 23
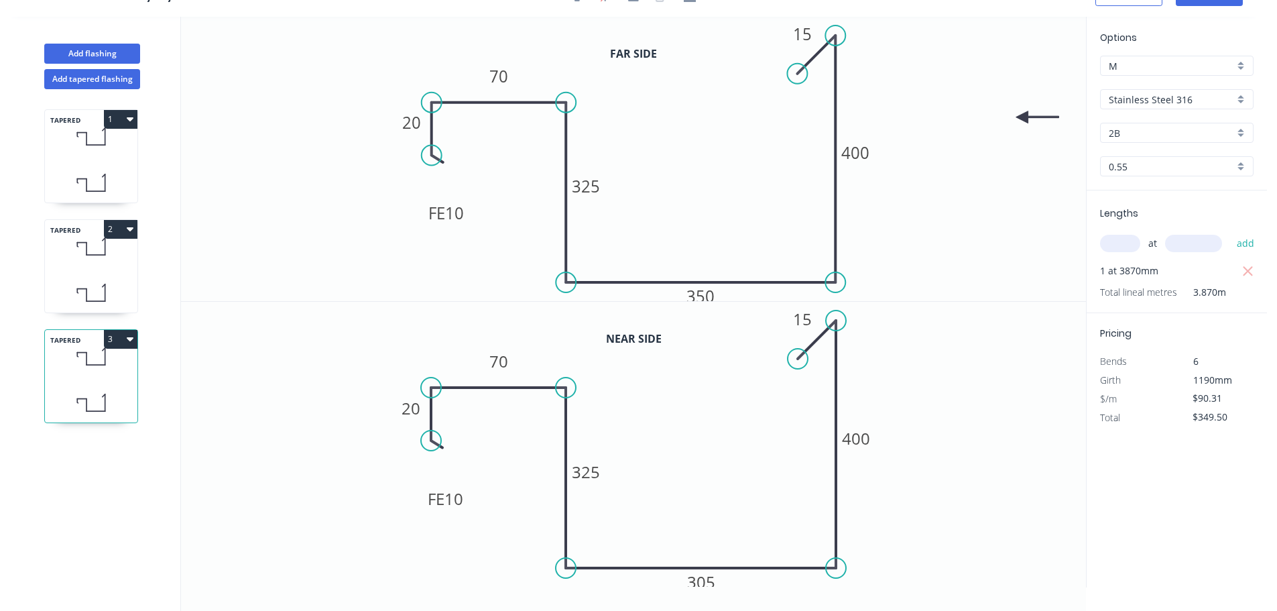
click at [114, 343] on button "3" at bounding box center [121, 339] width 34 height 19
click at [89, 372] on div "Duplicate" at bounding box center [73, 372] width 103 height 19
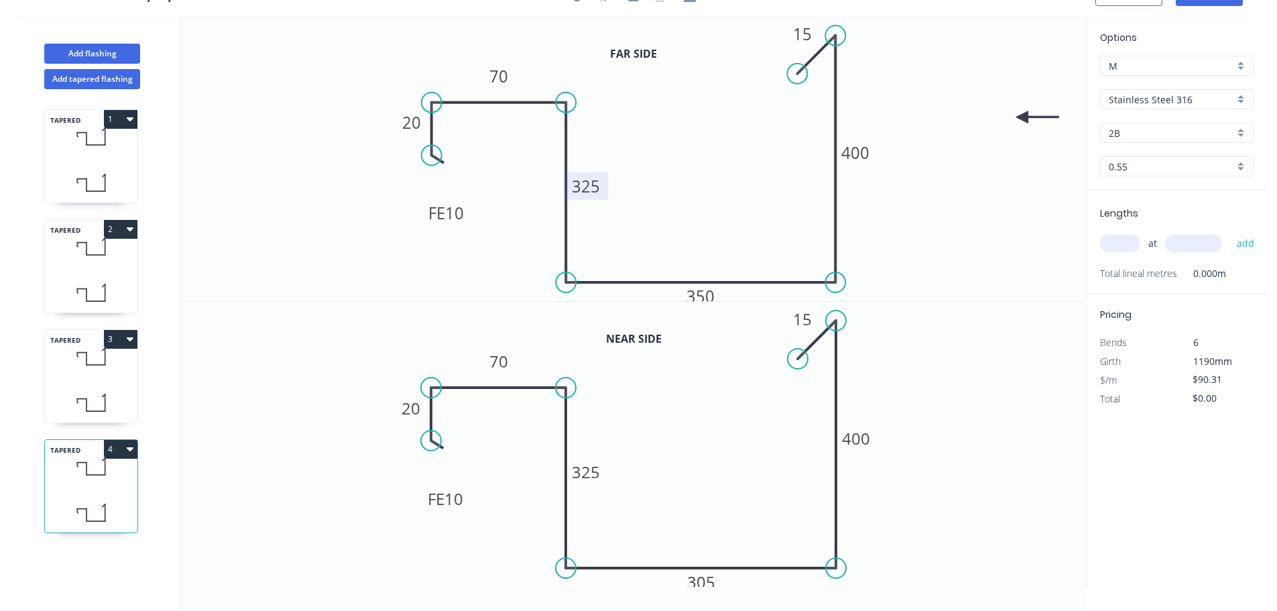
click at [593, 186] on tspan "325" at bounding box center [586, 186] width 28 height 22
click at [95, 374] on icon at bounding box center [91, 357] width 93 height 40
type input "$349.50"
click at [703, 581] on tspan "305" at bounding box center [701, 582] width 28 height 22
type input "$0.00"
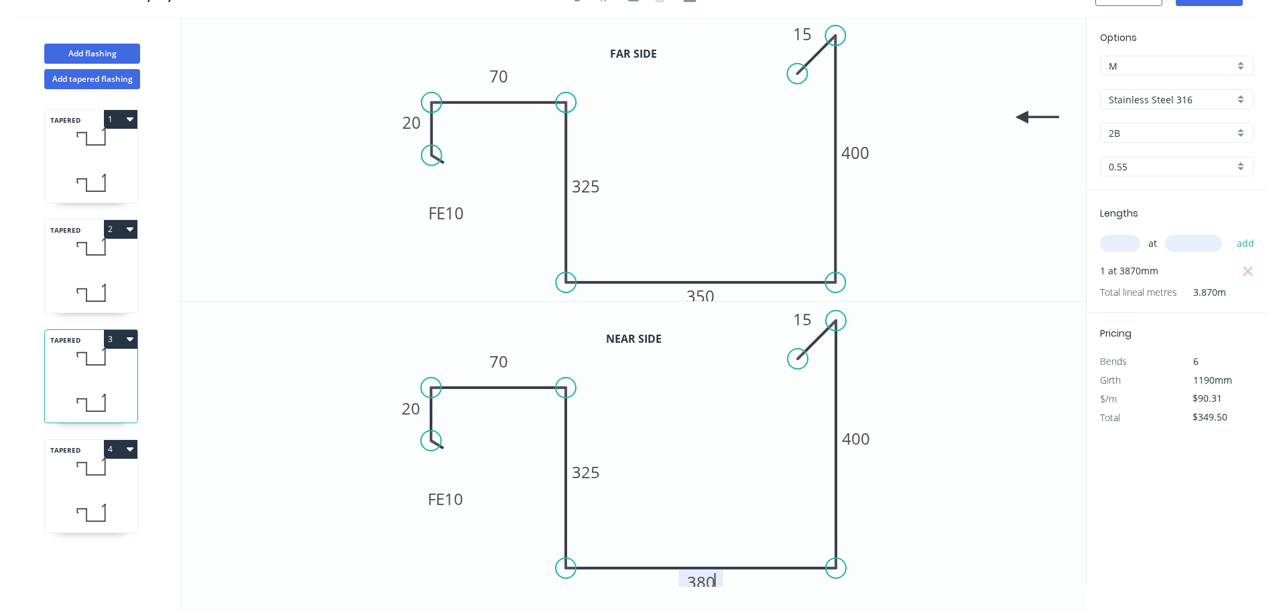
type input "$0.00"
drag, startPoint x: 60, startPoint y: 482, endPoint x: 86, endPoint y: 481, distance: 26.2
click at [60, 482] on icon at bounding box center [91, 467] width 93 height 40
click at [706, 294] on tspan "350" at bounding box center [701, 296] width 28 height 22
type input "$0.00"
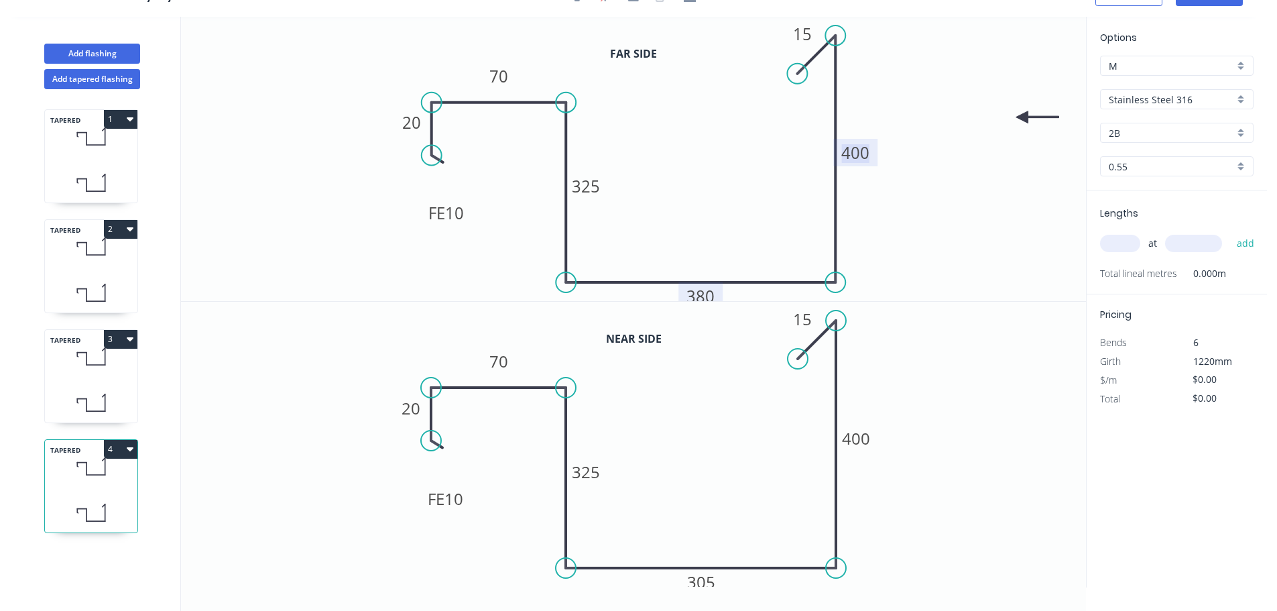
click at [1122, 249] on input "text" at bounding box center [1120, 243] width 40 height 17
type input "1"
type input "3870"
click at [1230, 232] on button "add" at bounding box center [1246, 243] width 32 height 23
click at [52, 54] on button "Add flashing" at bounding box center [92, 54] width 96 height 20
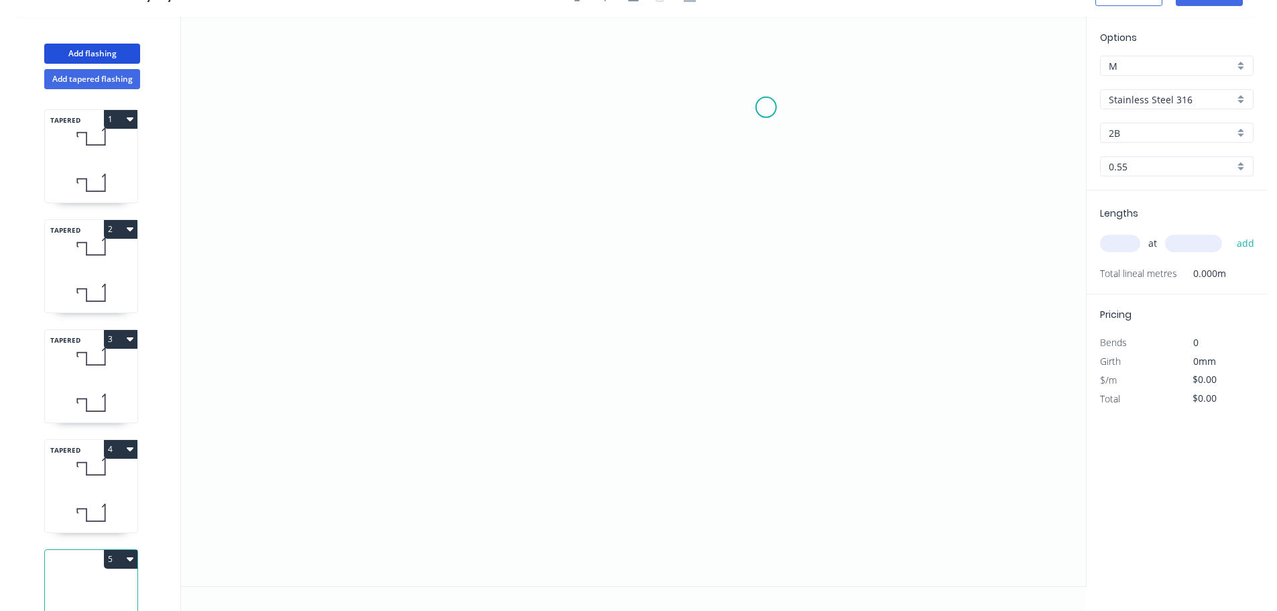
click at [767, 107] on icon "0" at bounding box center [633, 301] width 905 height 569
click at [582, 110] on icon "0" at bounding box center [633, 301] width 905 height 569
click at [576, 279] on icon "0 ?" at bounding box center [633, 301] width 905 height 569
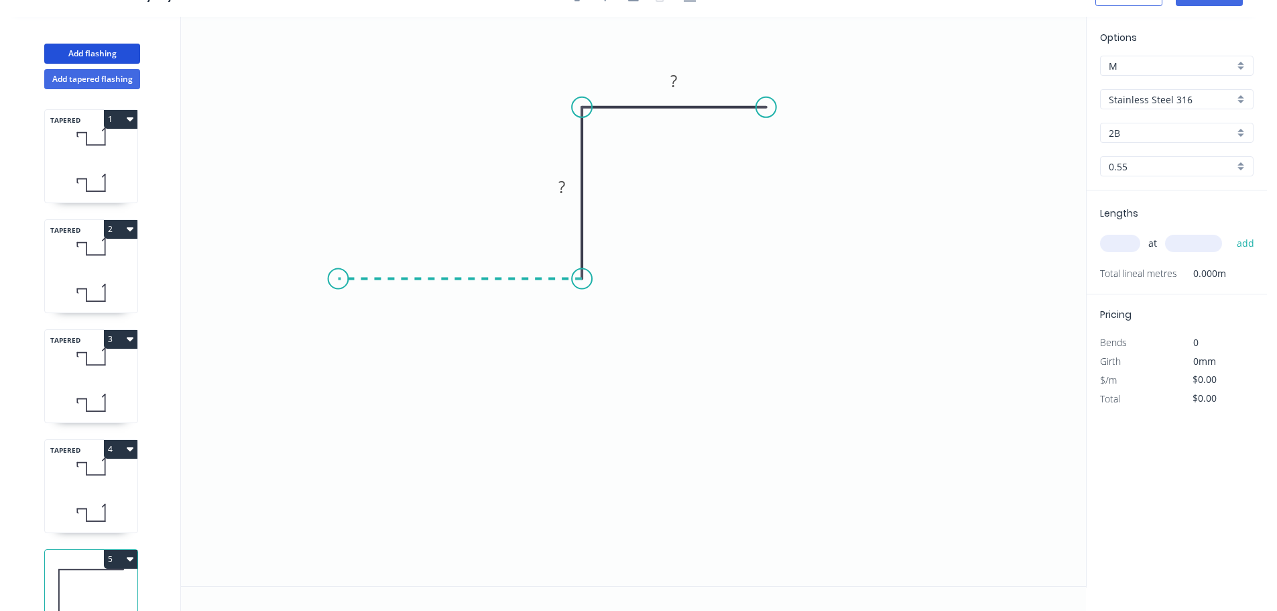
drag, startPoint x: 338, startPoint y: 274, endPoint x: 363, endPoint y: 265, distance: 26.3
click at [337, 274] on icon "0 ? ?" at bounding box center [633, 301] width 905 height 569
drag, startPoint x: 762, startPoint y: 107, endPoint x: 831, endPoint y: 112, distance: 69.2
click at [831, 112] on circle at bounding box center [831, 107] width 20 height 20
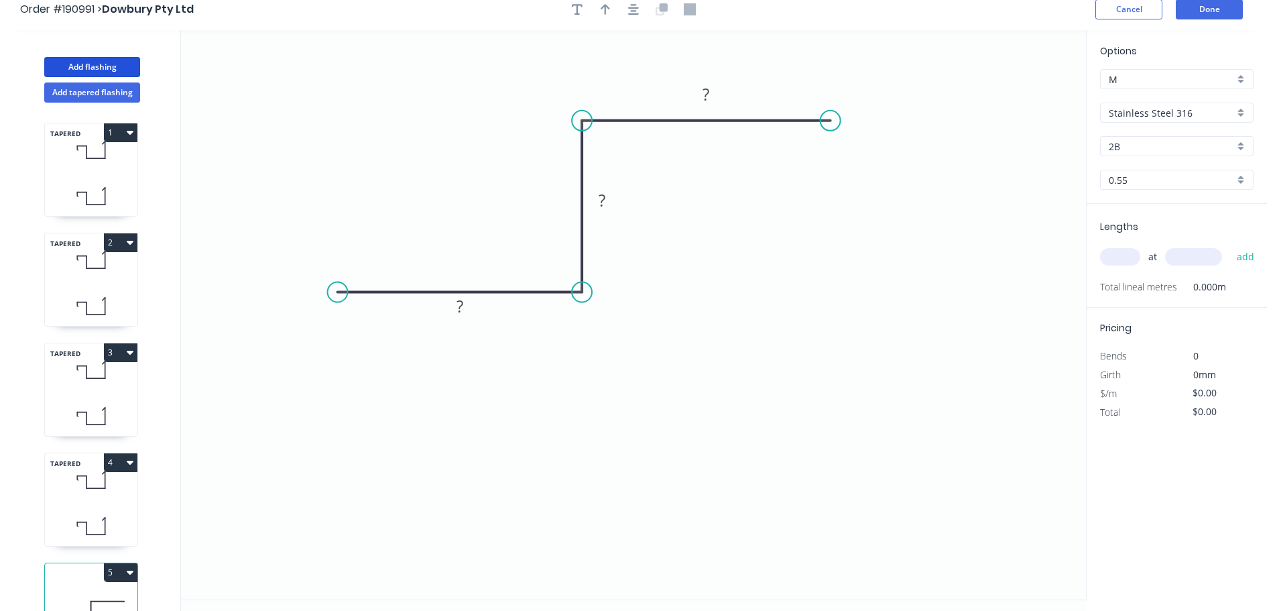
scroll to position [0, 0]
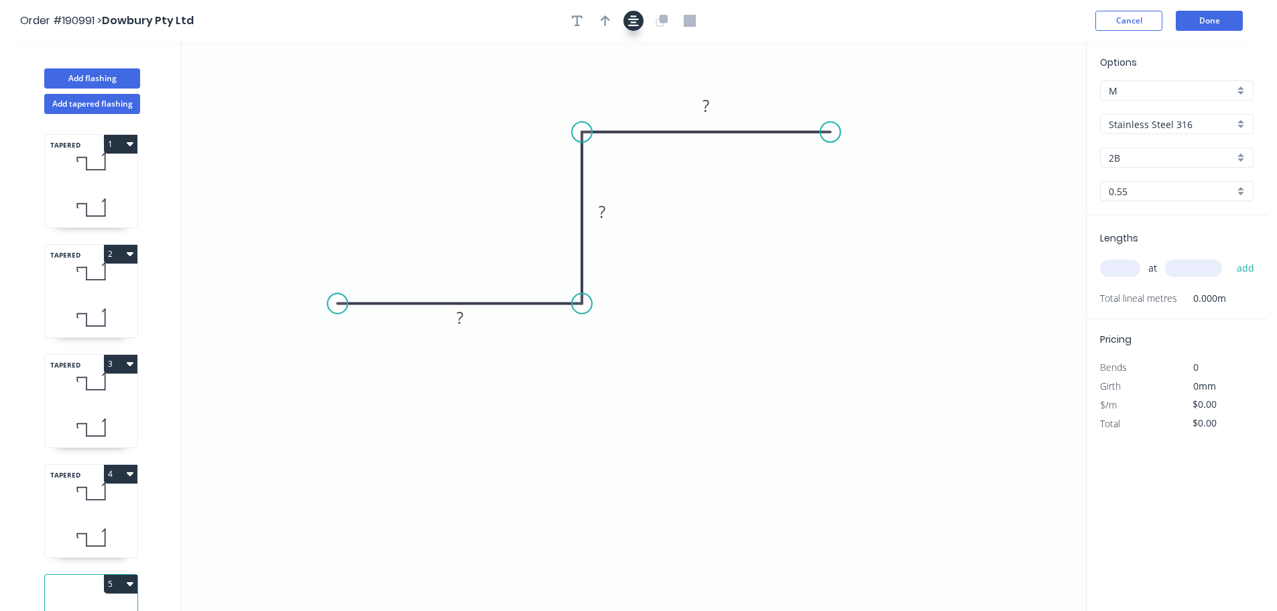
click at [636, 23] on icon "button" at bounding box center [633, 21] width 11 height 12
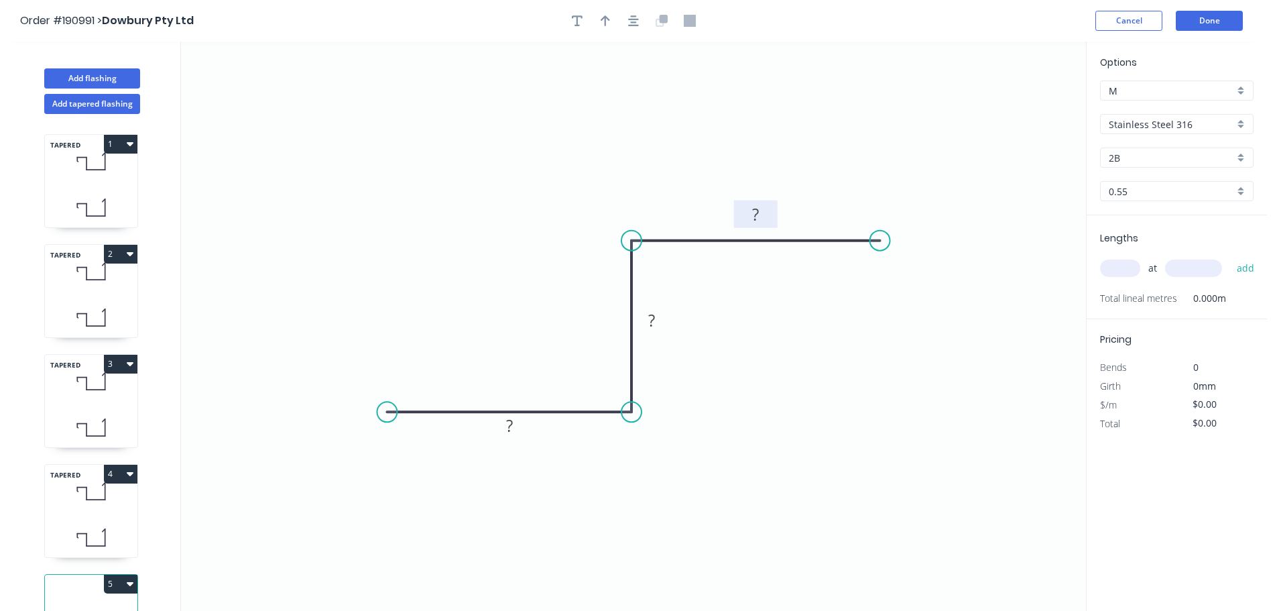
click at [763, 218] on rect at bounding box center [755, 215] width 27 height 19
click at [1155, 125] on input "Stainless Steel 316" at bounding box center [1171, 124] width 125 height 14
type input "$17.88"
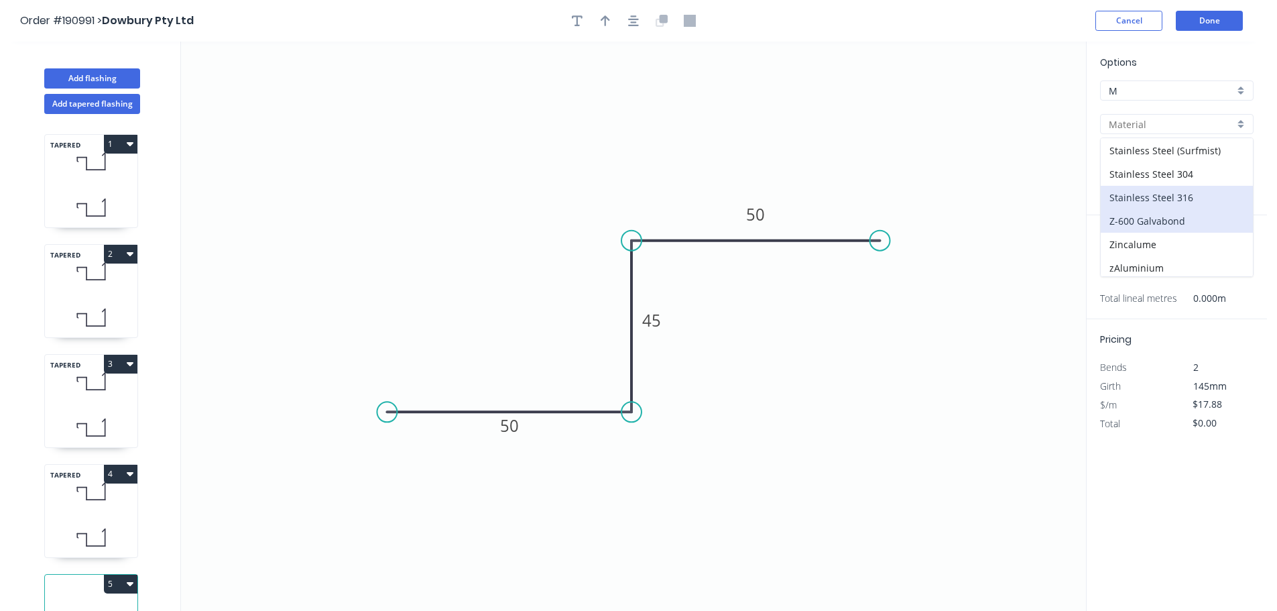
scroll to position [284, 0]
click at [1162, 239] on div "Zincalume" at bounding box center [1177, 240] width 152 height 23
type input "Zincalume"
type input "$6.73"
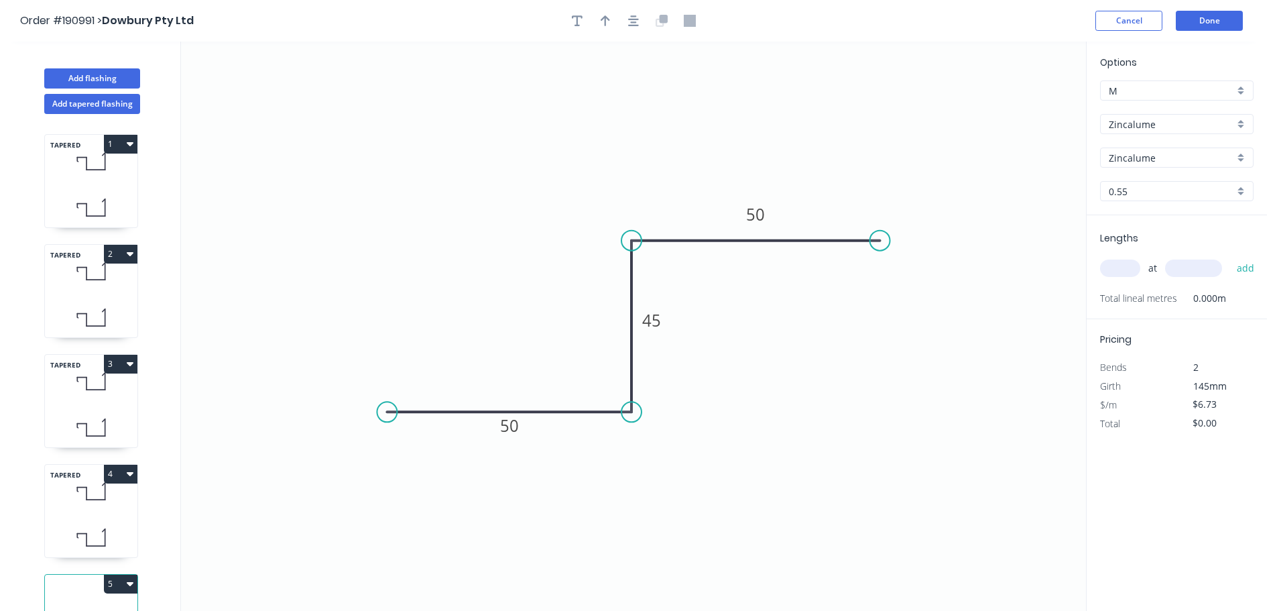
click at [1150, 199] on div "0.55" at bounding box center [1177, 191] width 154 height 20
drag, startPoint x: 1147, startPoint y: 257, endPoint x: 1133, endPoint y: 278, distance: 25.3
click at [1147, 257] on div "1.0" at bounding box center [1177, 263] width 152 height 23
type input "1.0"
type input "$11.31"
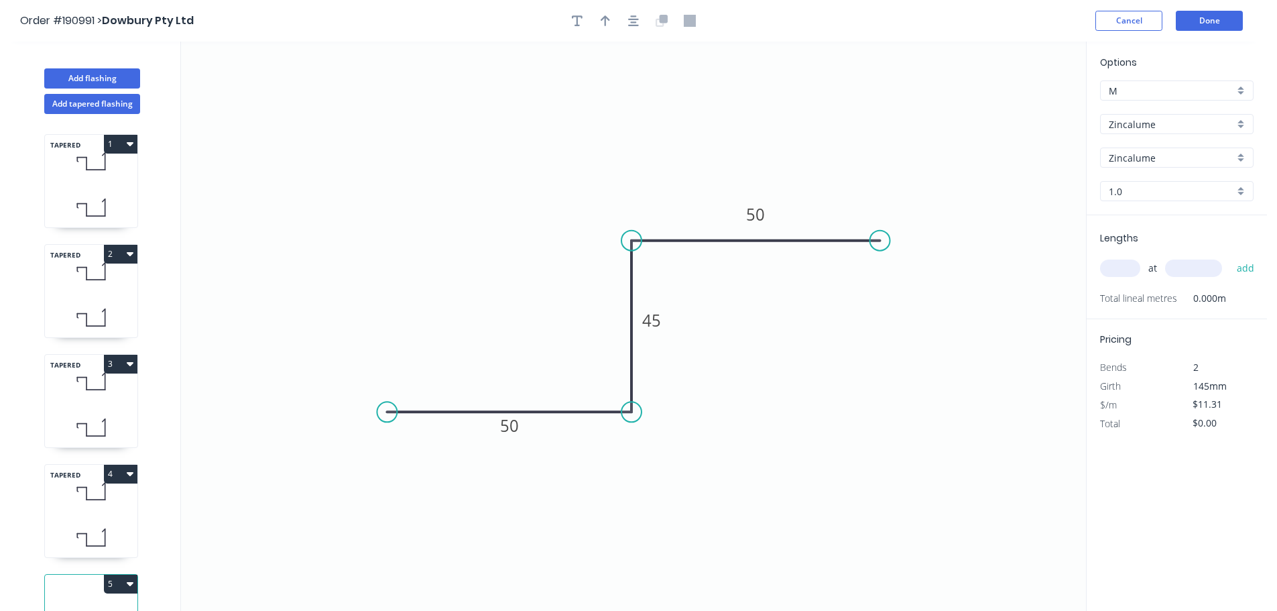
click at [1119, 272] on input "text" at bounding box center [1120, 268] width 40 height 17
type input "9"
type input "4200"
click at [1230, 257] on button "add" at bounding box center [1246, 268] width 32 height 23
type input "$427.52"
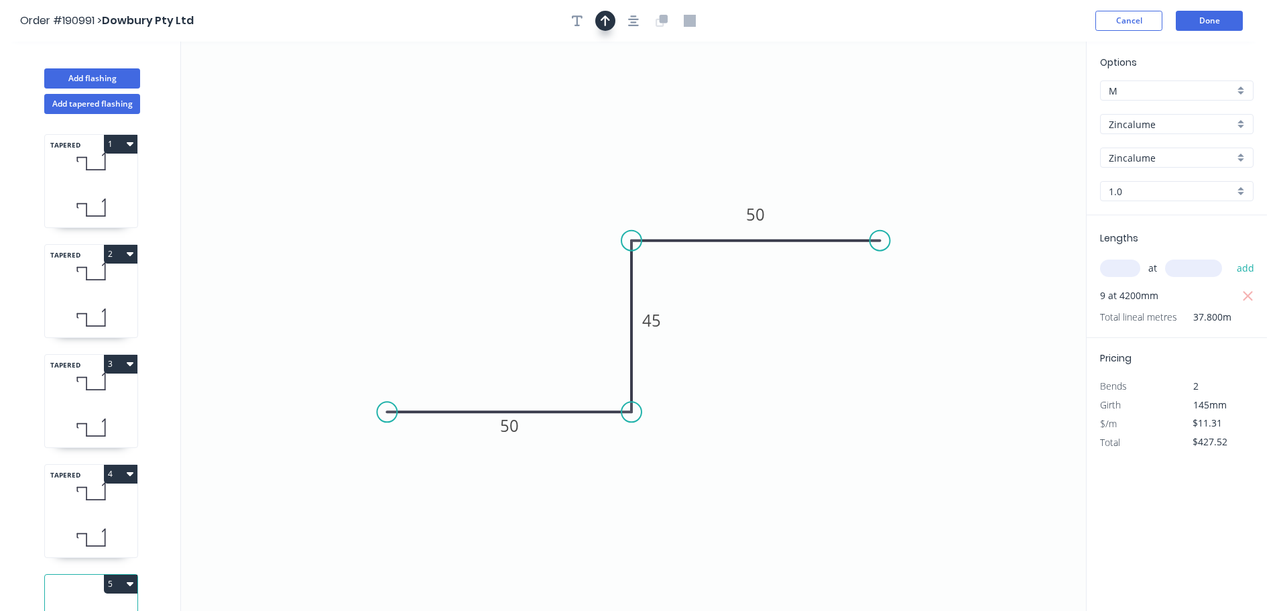
click at [606, 27] on button "button" at bounding box center [605, 21] width 20 height 20
drag, startPoint x: 954, startPoint y: 121, endPoint x: 650, endPoint y: 121, distance: 303.8
click at [651, 121] on icon at bounding box center [653, 108] width 12 height 43
click at [79, 80] on button "Add flashing" at bounding box center [92, 78] width 96 height 20
type input "$0.00"
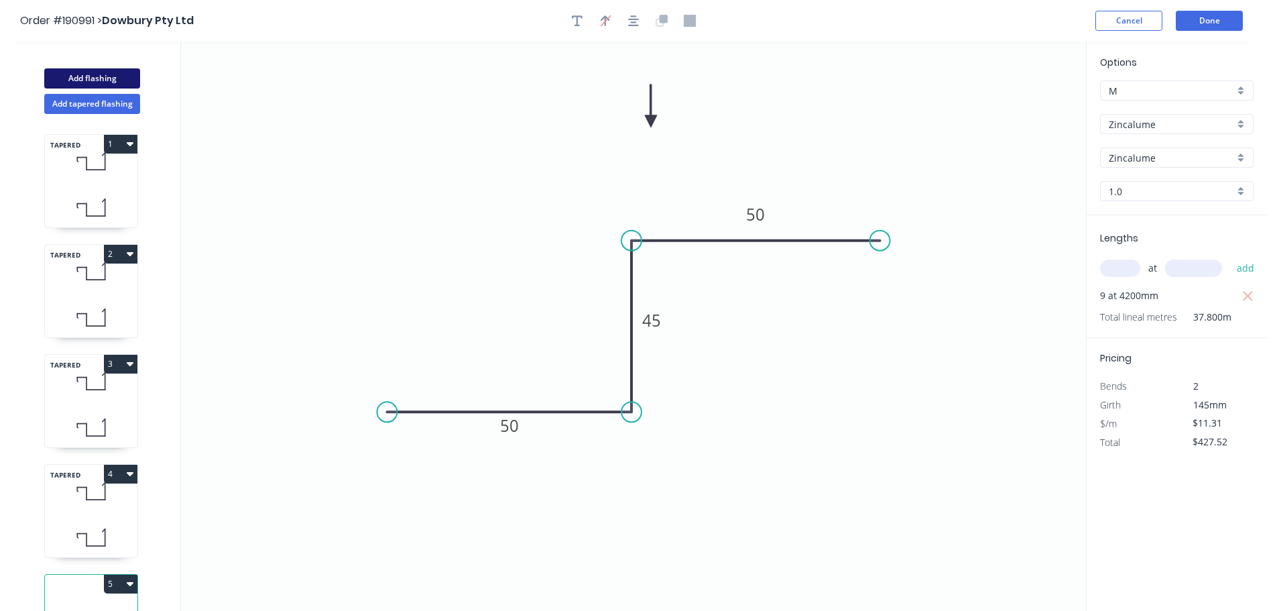
type input "$0.00"
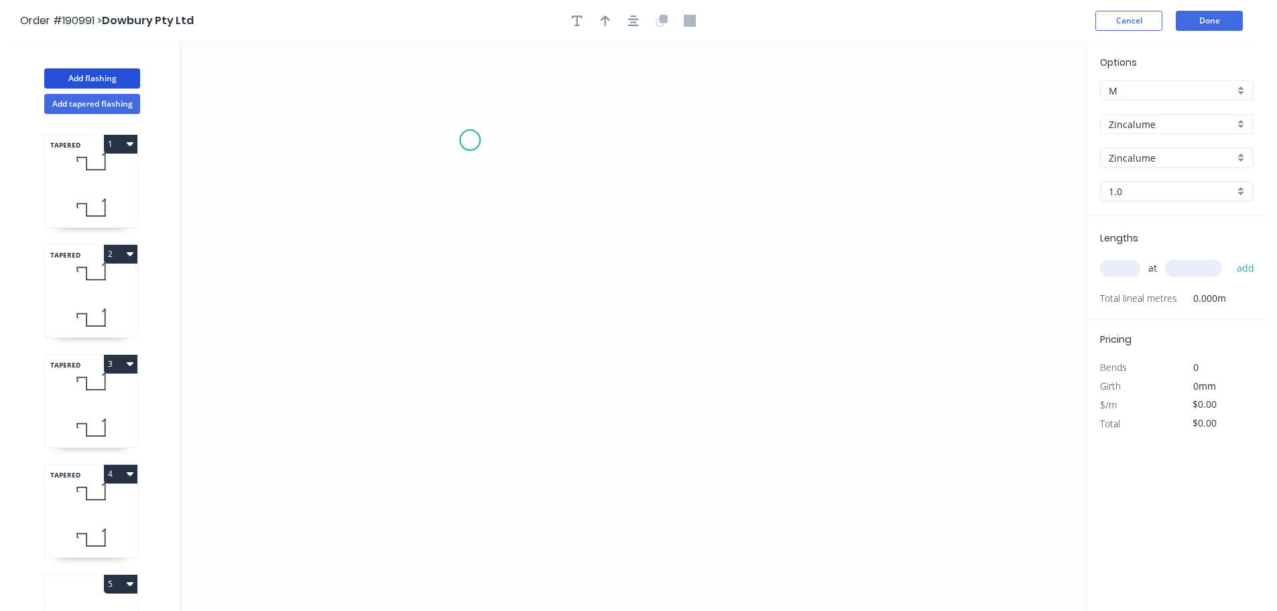
click at [469, 139] on icon "0" at bounding box center [633, 326] width 905 height 569
click at [481, 436] on icon "0" at bounding box center [633, 326] width 905 height 569
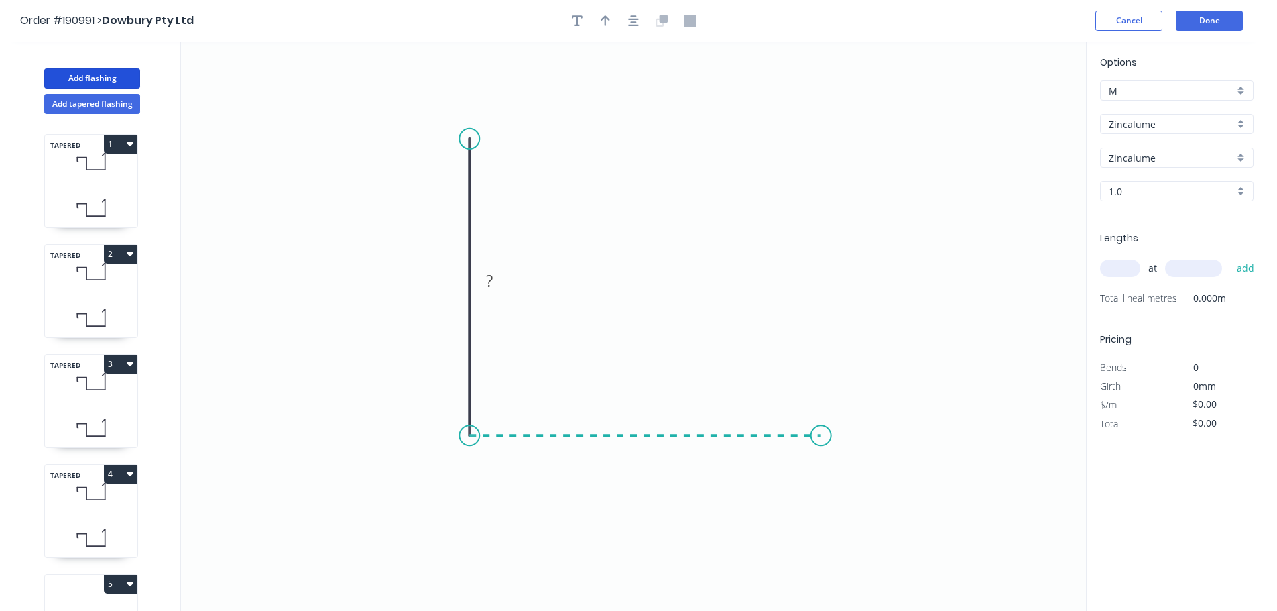
click at [835, 422] on icon "0 ?" at bounding box center [633, 326] width 905 height 569
drag, startPoint x: 473, startPoint y: 133, endPoint x: 471, endPoint y: 107, distance: 26.2
click at [471, 107] on circle at bounding box center [469, 113] width 20 height 20
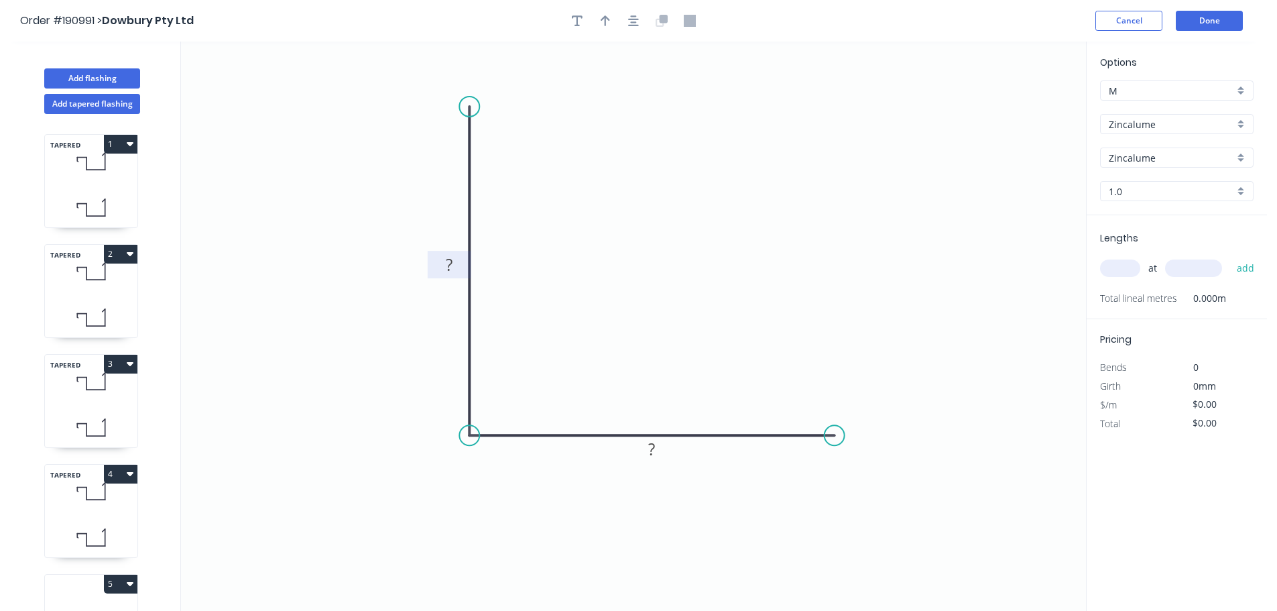
click at [455, 272] on rect at bounding box center [449, 265] width 27 height 19
click at [615, 19] on button "button" at bounding box center [605, 21] width 20 height 20
type input "$7.02"
drag, startPoint x: 636, startPoint y: 28, endPoint x: 687, endPoint y: 54, distance: 57.3
click at [638, 28] on button "button" at bounding box center [634, 21] width 20 height 20
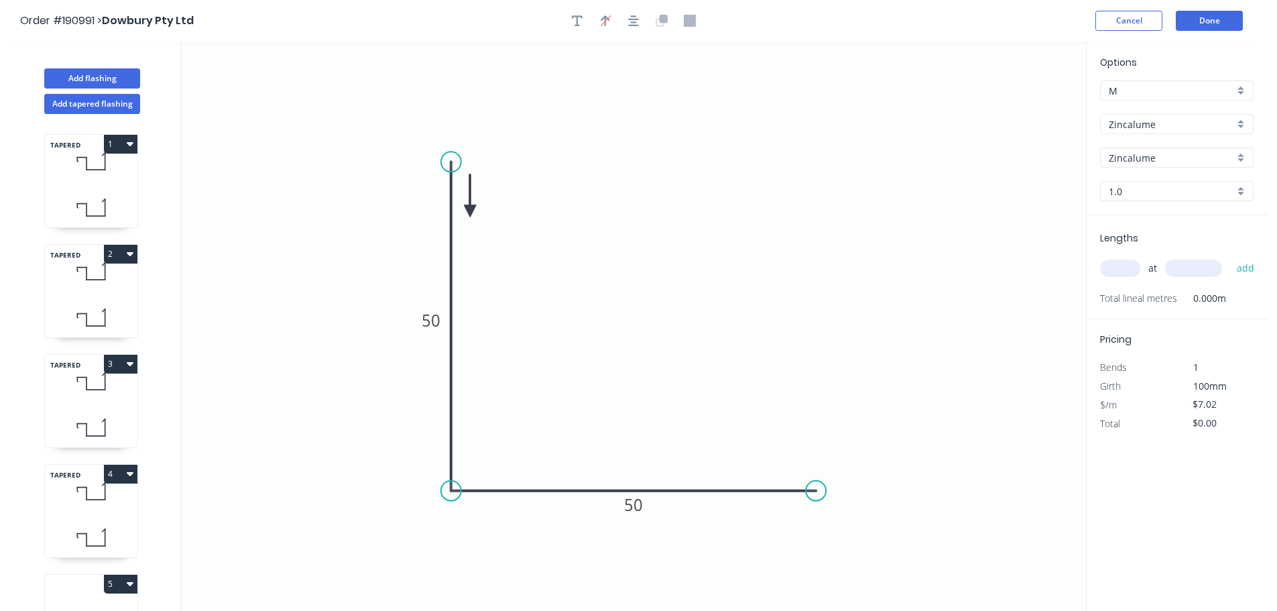
drag, startPoint x: 781, startPoint y: 179, endPoint x: 412, endPoint y: 225, distance: 371.6
click at [464, 217] on icon at bounding box center [470, 195] width 12 height 43
drag, startPoint x: 411, startPoint y: 223, endPoint x: 270, endPoint y: 264, distance: 146.6
click at [270, 265] on icon at bounding box center [266, 261] width 43 height 12
click at [1131, 202] on div "Options M M Zincalume Zincalume Zincalume Zincalume 1.0 1.0" at bounding box center [1177, 135] width 180 height 160
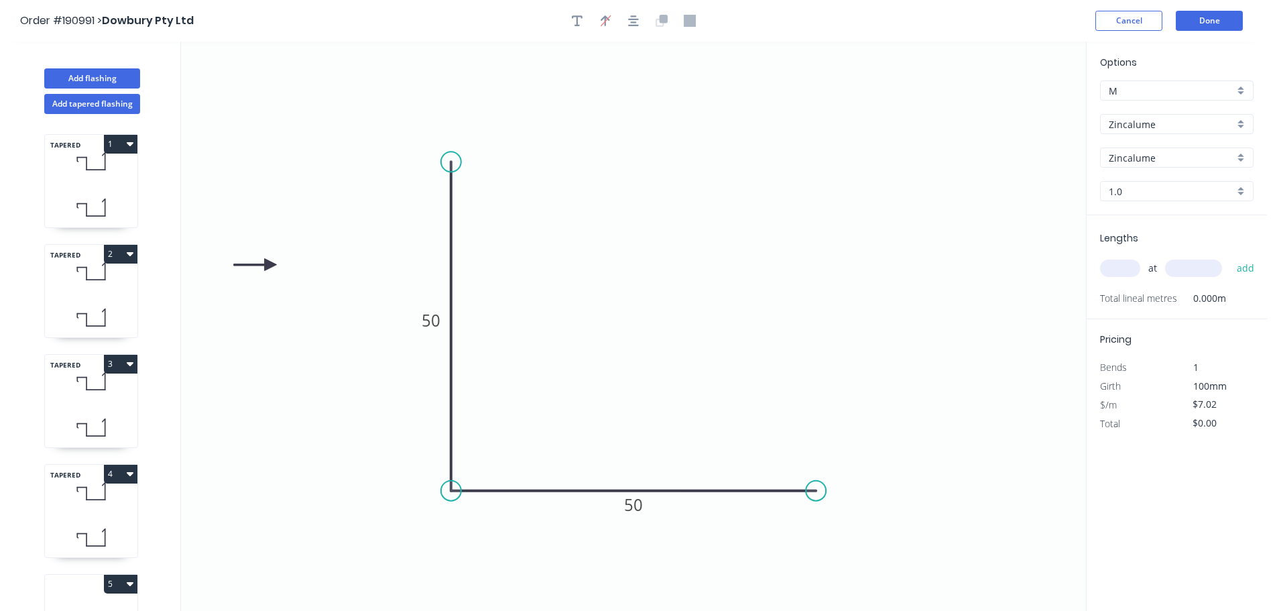
click at [1153, 192] on input "1.0" at bounding box center [1171, 191] width 125 height 14
click at [1157, 233] on div "0.8" at bounding box center [1177, 240] width 152 height 23
type input "0.8"
type input "$6.03"
click at [1118, 277] on input "text" at bounding box center [1120, 268] width 40 height 17
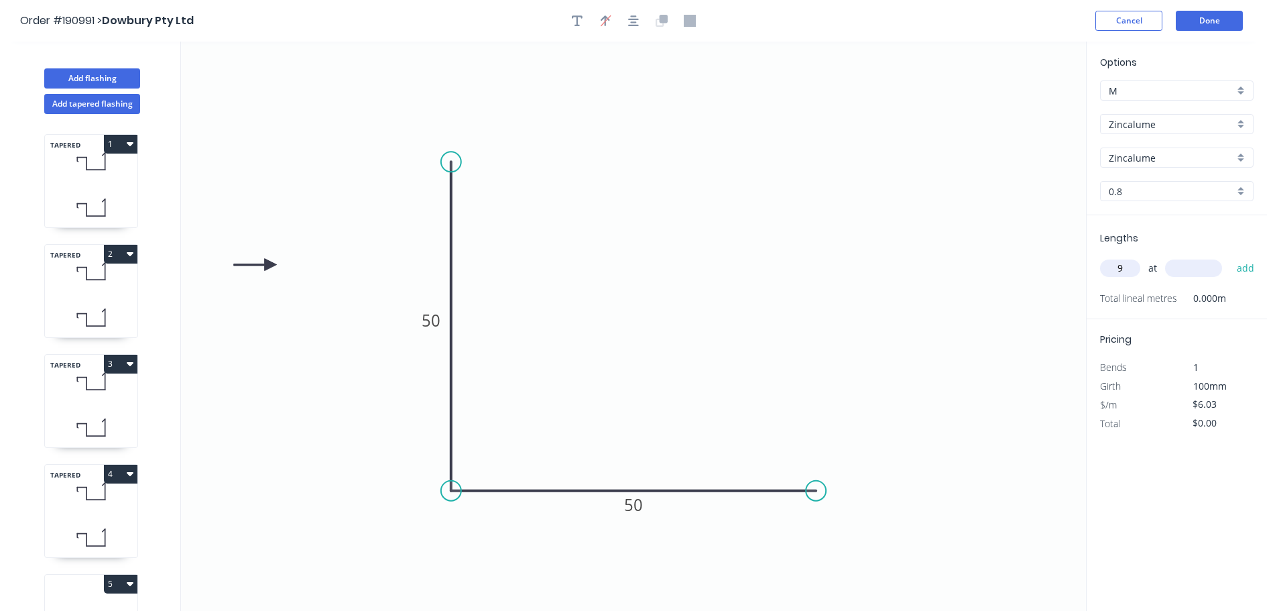
type input "9"
type input "4200"
click at [1230, 257] on button "add" at bounding box center [1246, 268] width 32 height 23
type input "$227.93"
click at [81, 81] on button "Add flashing" at bounding box center [92, 78] width 96 height 20
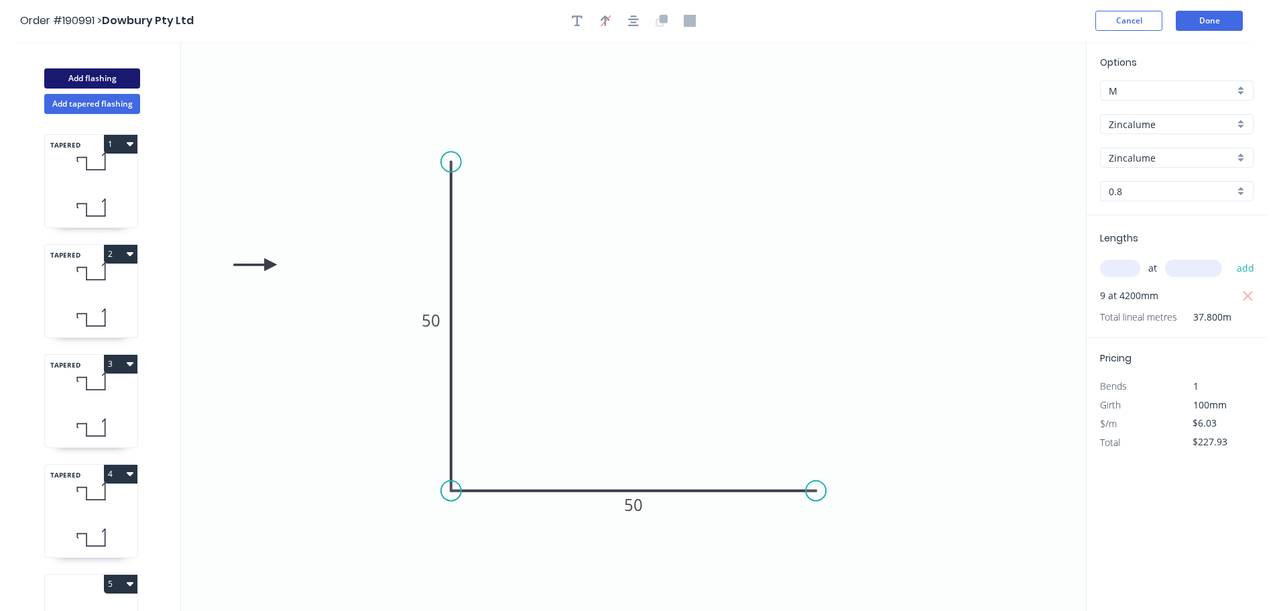
type input "$0.00"
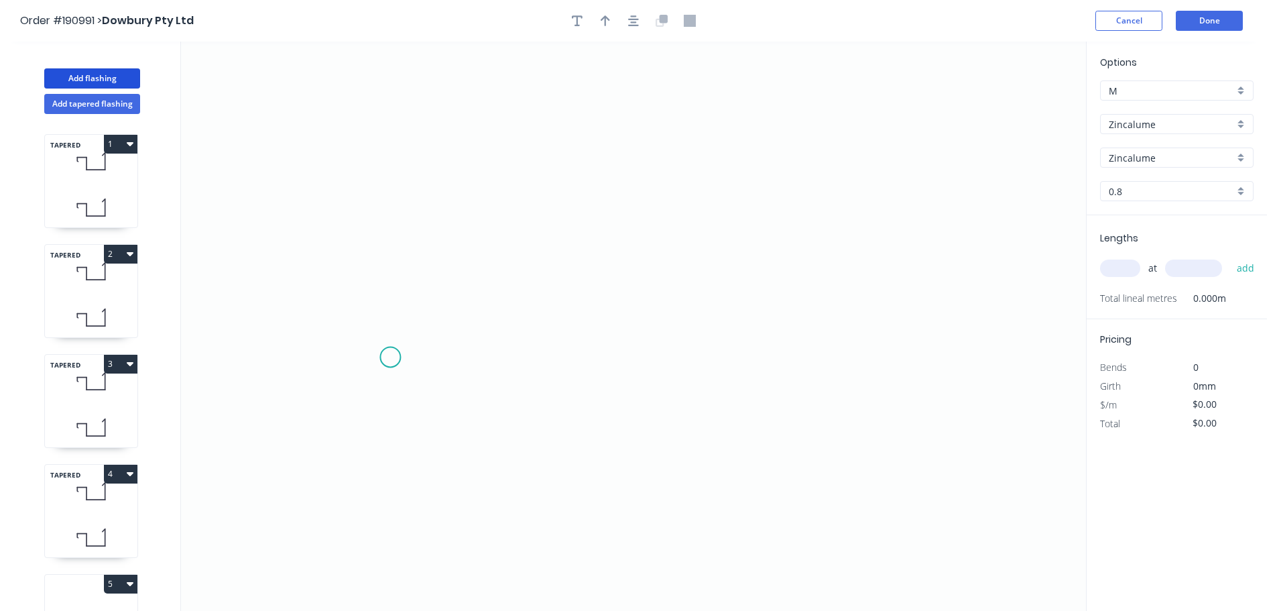
click at [390, 365] on icon "0" at bounding box center [633, 326] width 905 height 569
click at [392, 198] on icon "0" at bounding box center [633, 326] width 905 height 569
click at [545, 204] on icon "0 ?" at bounding box center [633, 326] width 905 height 569
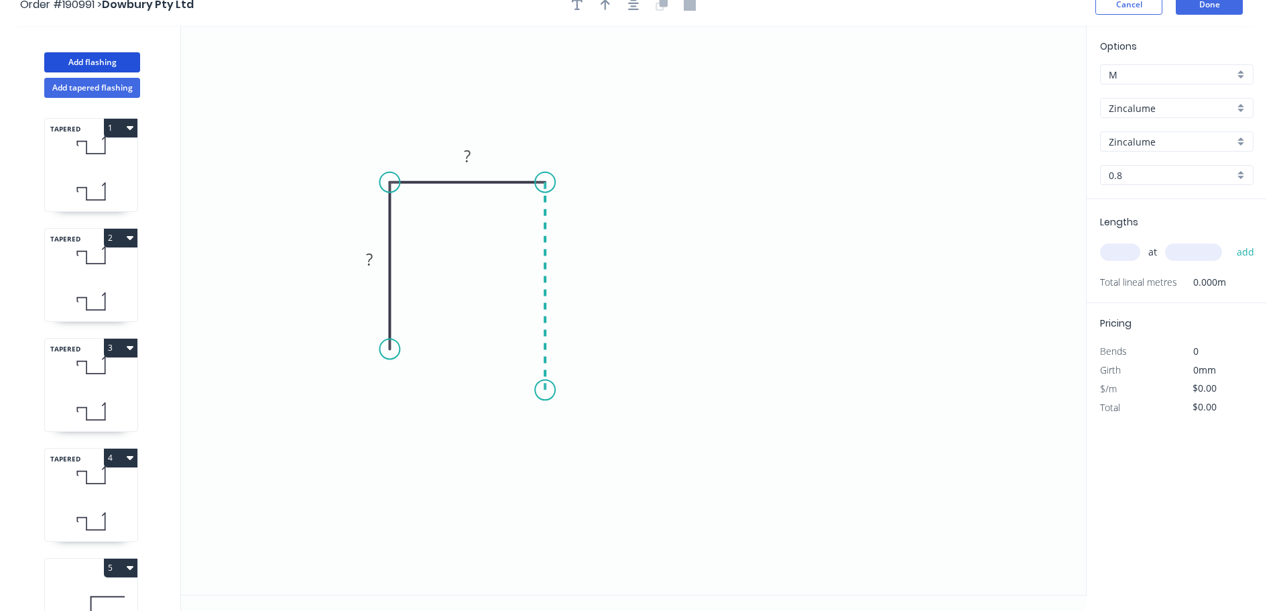
scroll to position [25, 0]
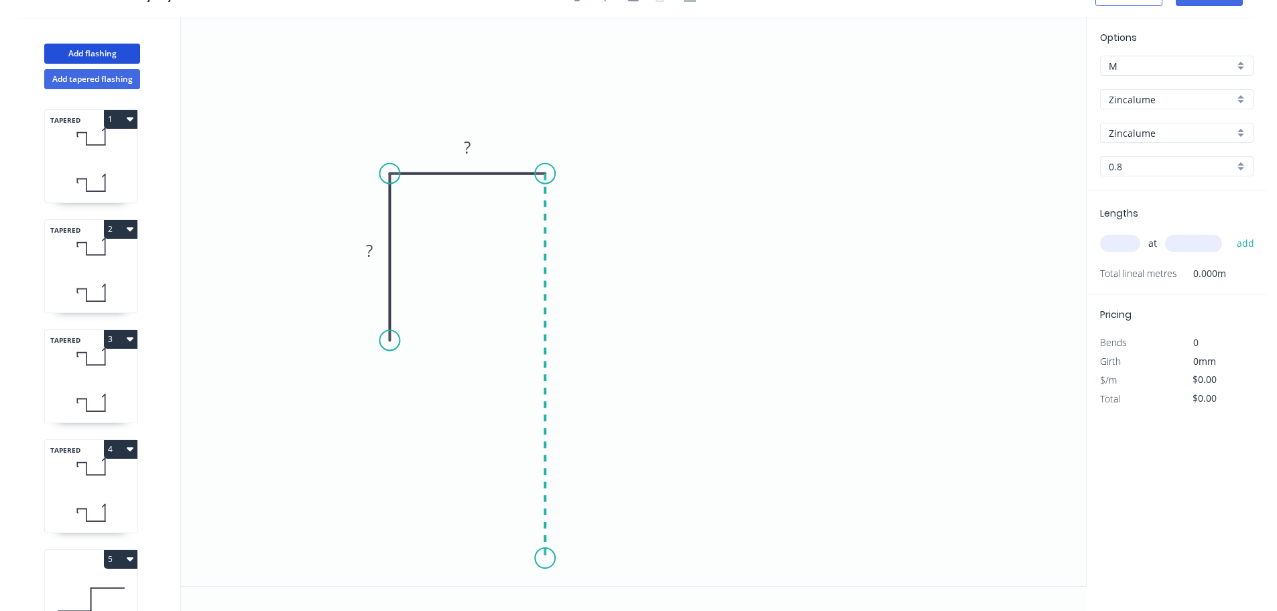
click at [539, 559] on icon "0 ? ?" at bounding box center [633, 301] width 905 height 569
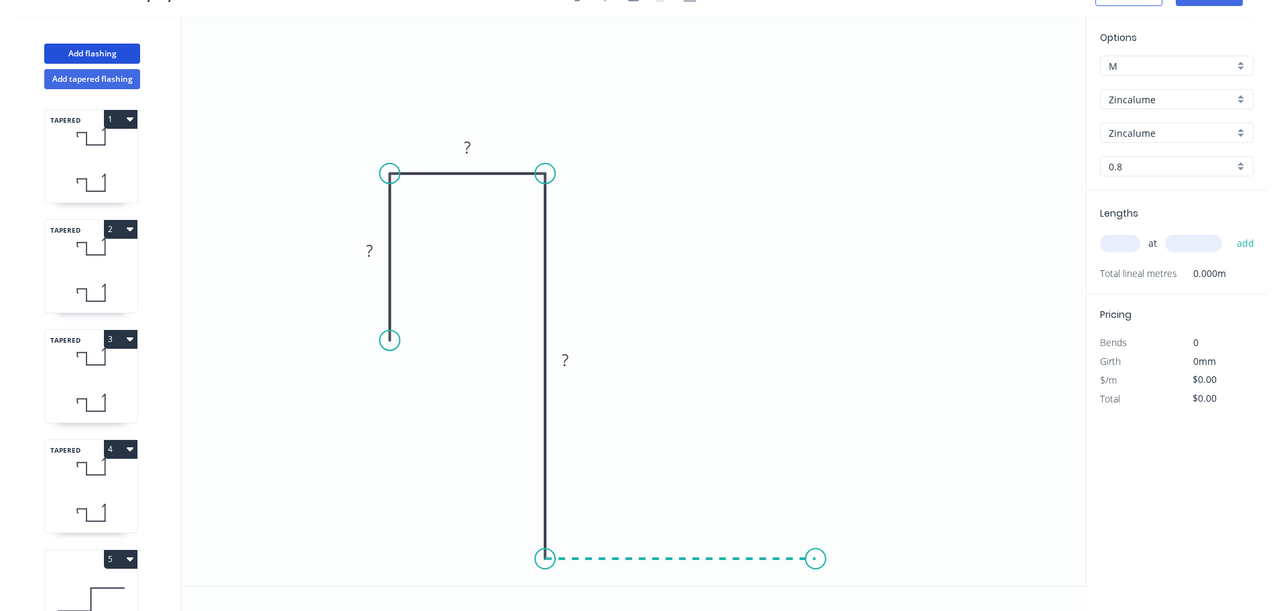
click at [816, 564] on icon "0 ? ? ?" at bounding box center [633, 301] width 905 height 569
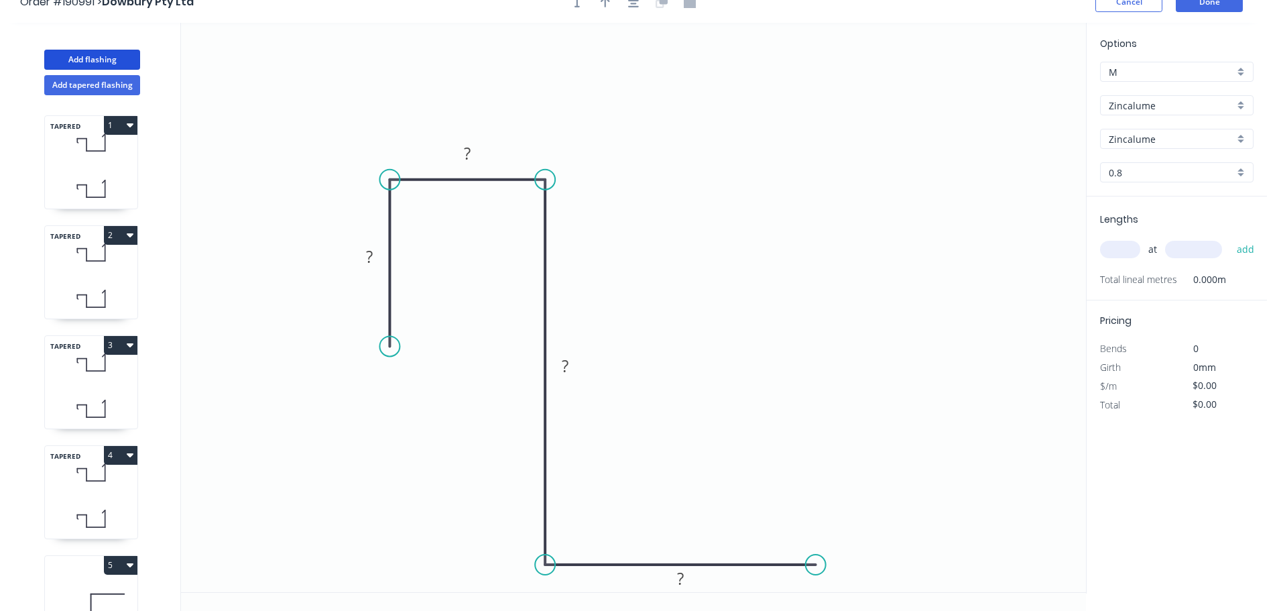
scroll to position [0, 0]
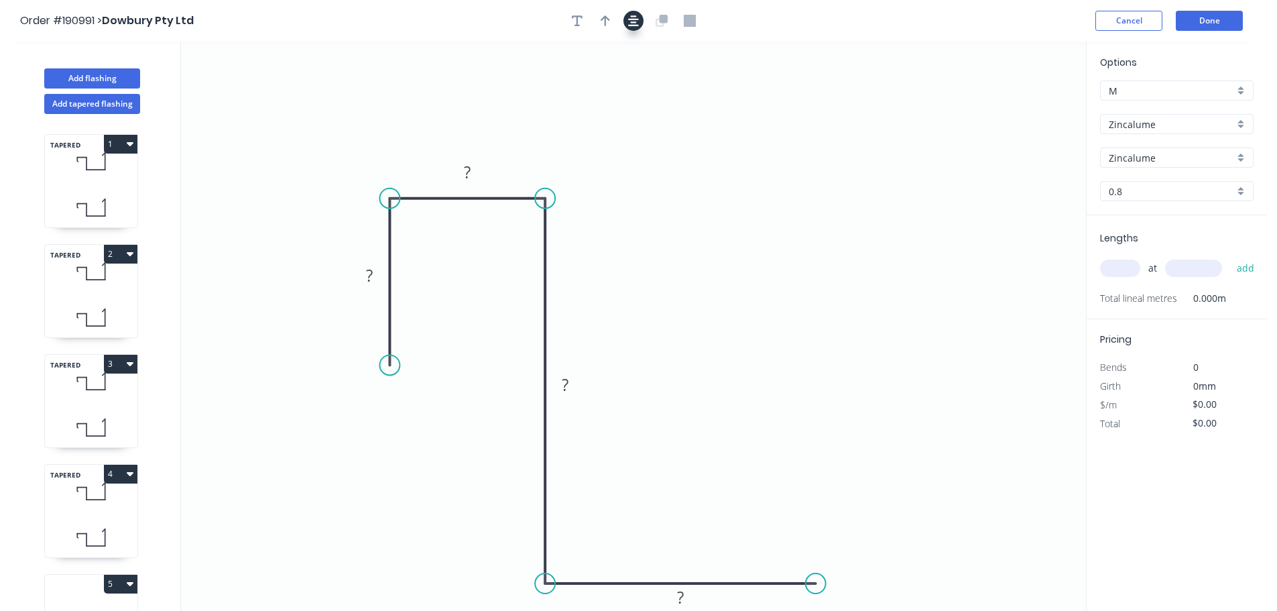
click at [642, 21] on button "button" at bounding box center [634, 21] width 20 height 20
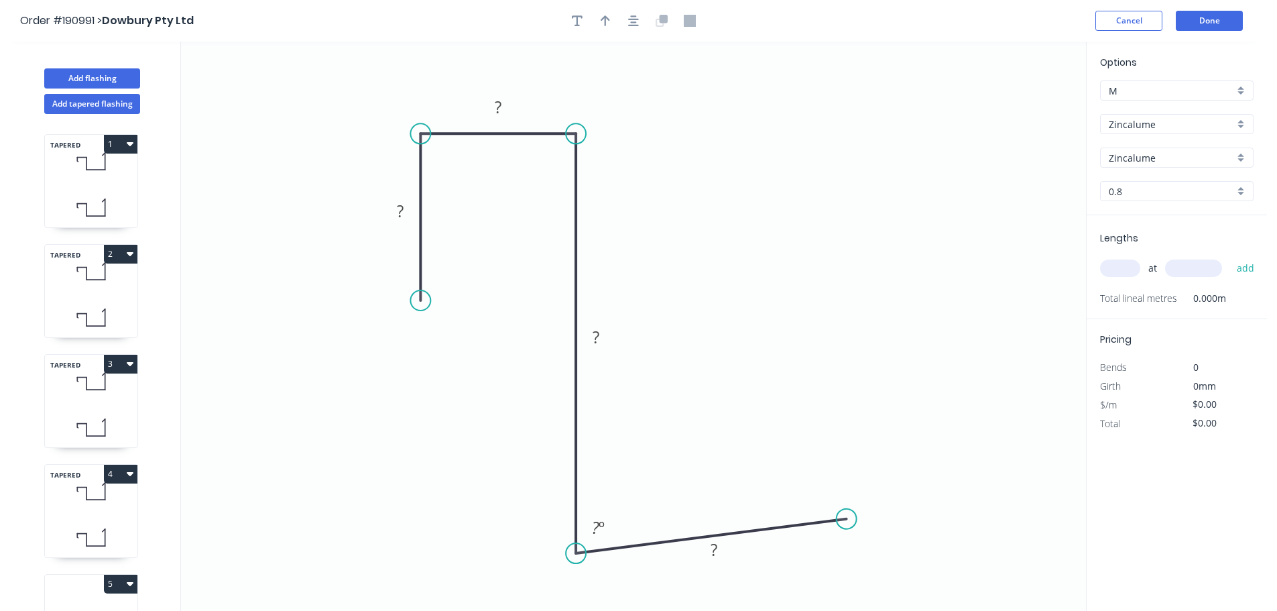
drag, startPoint x: 578, startPoint y: 522, endPoint x: 592, endPoint y: 565, distance: 44.5
click at [579, 560] on circle at bounding box center [576, 553] width 20 height 20
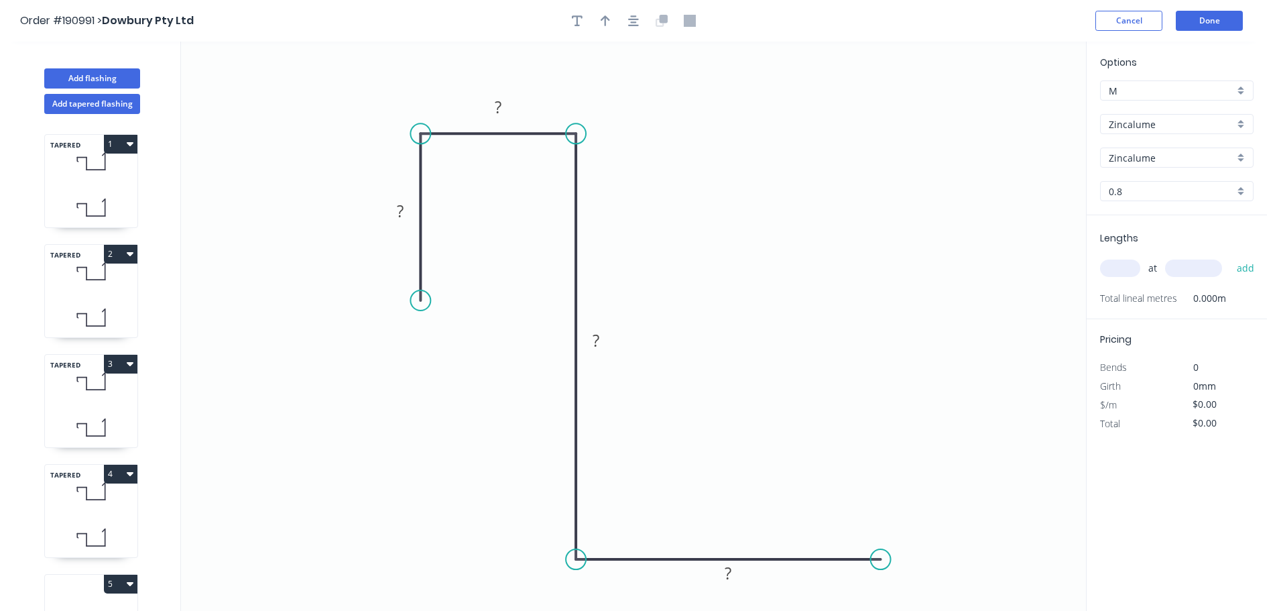
drag, startPoint x: 860, startPoint y: 544, endPoint x: 881, endPoint y: 541, distance: 21.6
click at [881, 548] on icon "0 ? ? ? ?" at bounding box center [633, 326] width 905 height 569
click at [424, 302] on circle at bounding box center [420, 300] width 20 height 20
click at [462, 264] on icon "0 ? ? ? ?" at bounding box center [633, 326] width 905 height 569
click at [460, 286] on rect at bounding box center [456, 288] width 27 height 19
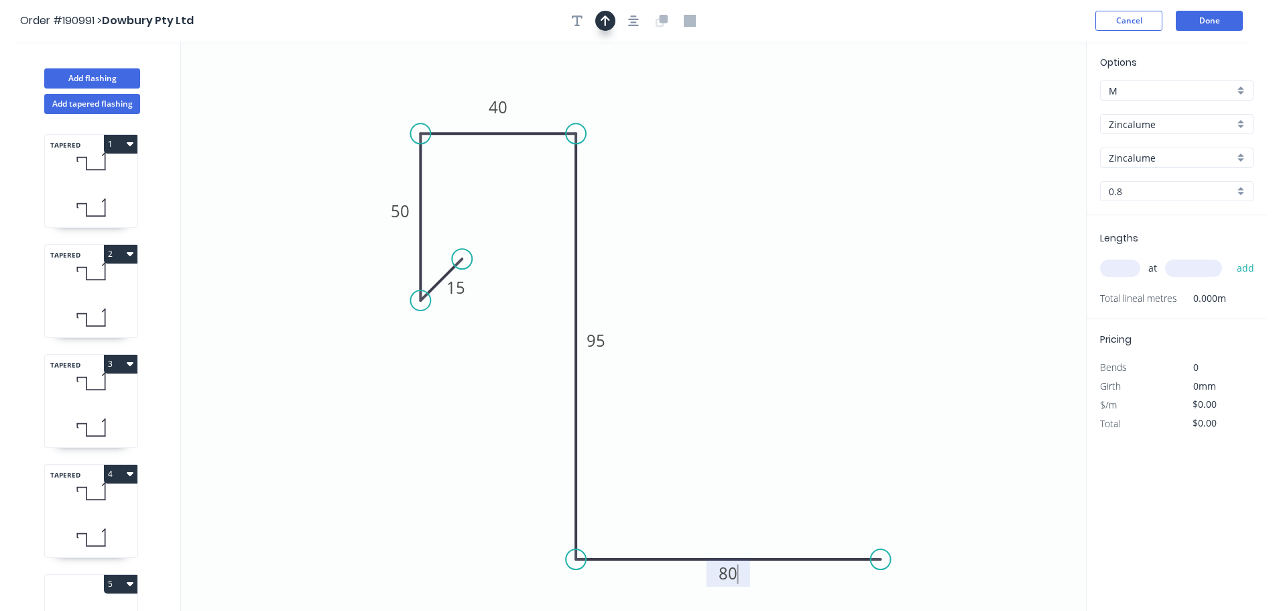
click at [604, 15] on icon "button" at bounding box center [605, 21] width 9 height 12
type input "$13.84"
click at [1022, 108] on icon "0 15 50 40 95 80" at bounding box center [633, 326] width 905 height 569
drag, startPoint x: 1021, startPoint y: 107, endPoint x: 933, endPoint y: 146, distance: 97.0
click at [933, 146] on icon at bounding box center [945, 133] width 39 height 39
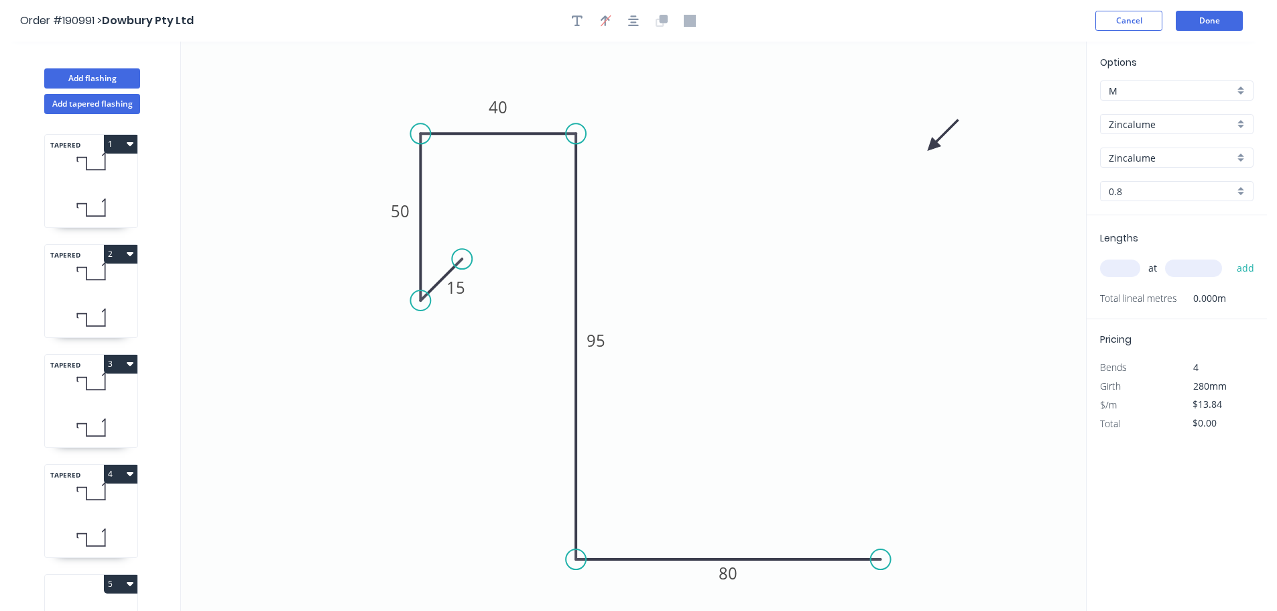
click at [1145, 130] on input "Zincalume" at bounding box center [1171, 124] width 125 height 14
click at [1153, 153] on div "Colorbond" at bounding box center [1177, 149] width 152 height 23
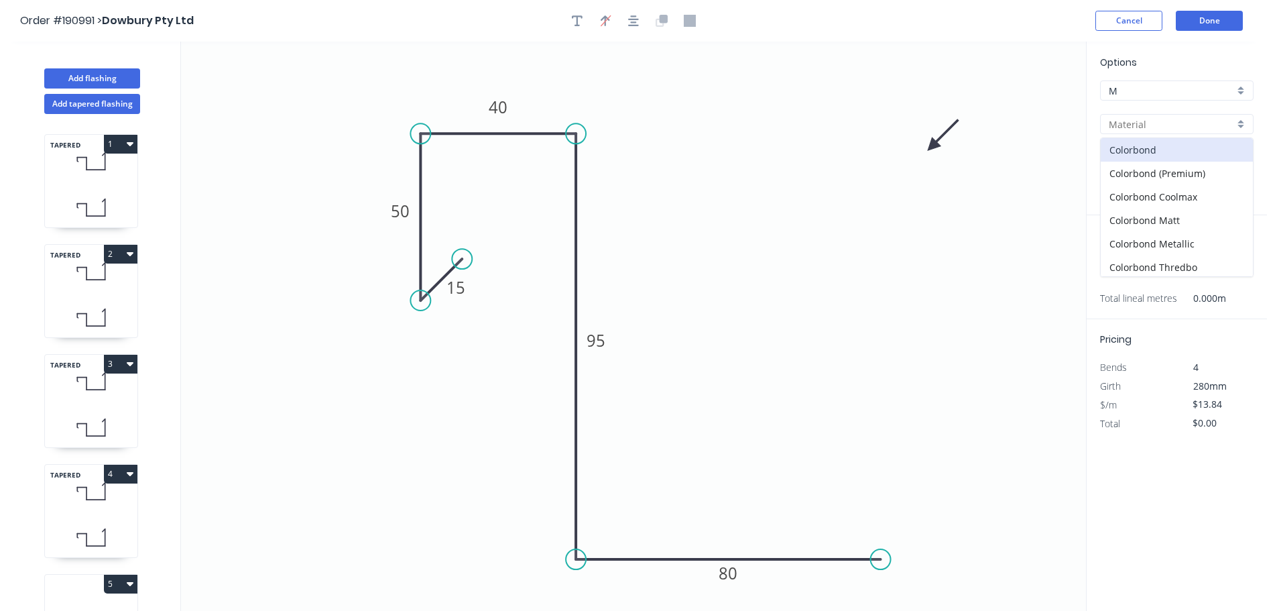
type input "Colorbond"
type input "aNoColor"
type input "0.55"
type input "$10.28"
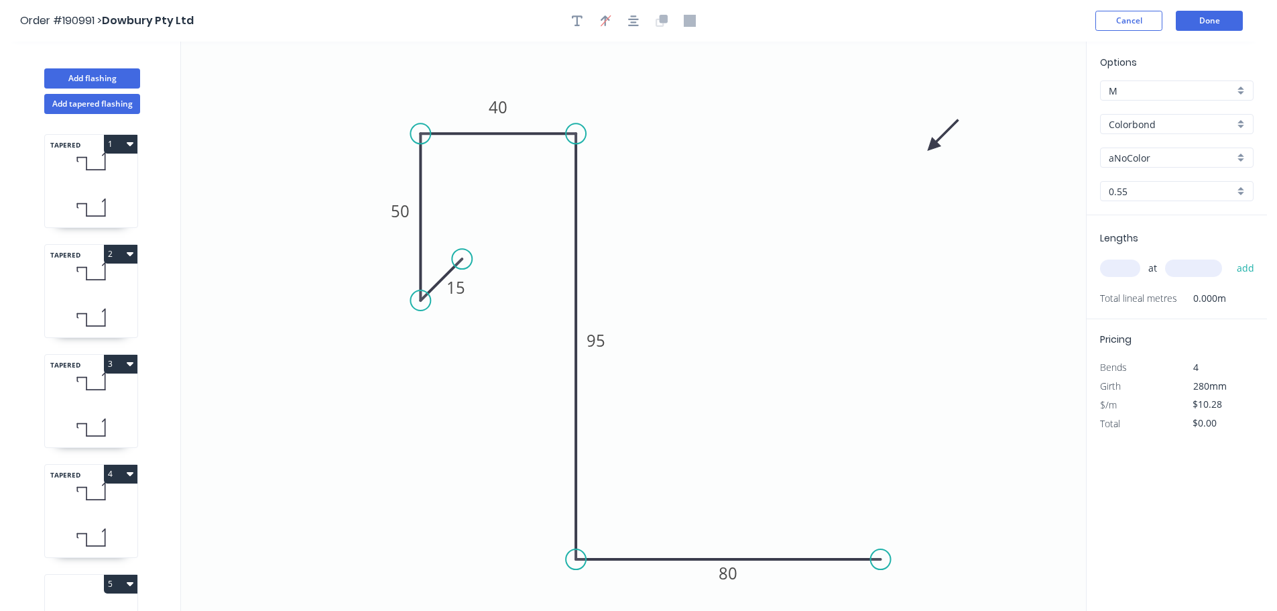
click at [1153, 153] on input "aNoColor" at bounding box center [1171, 158] width 125 height 14
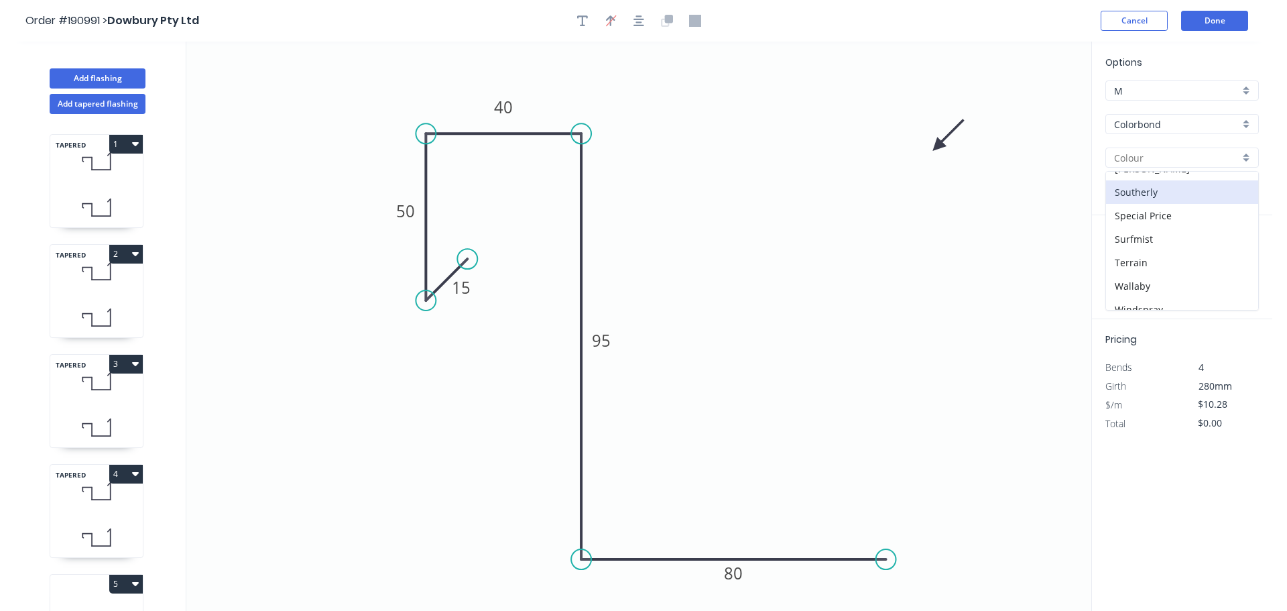
scroll to position [519, 0]
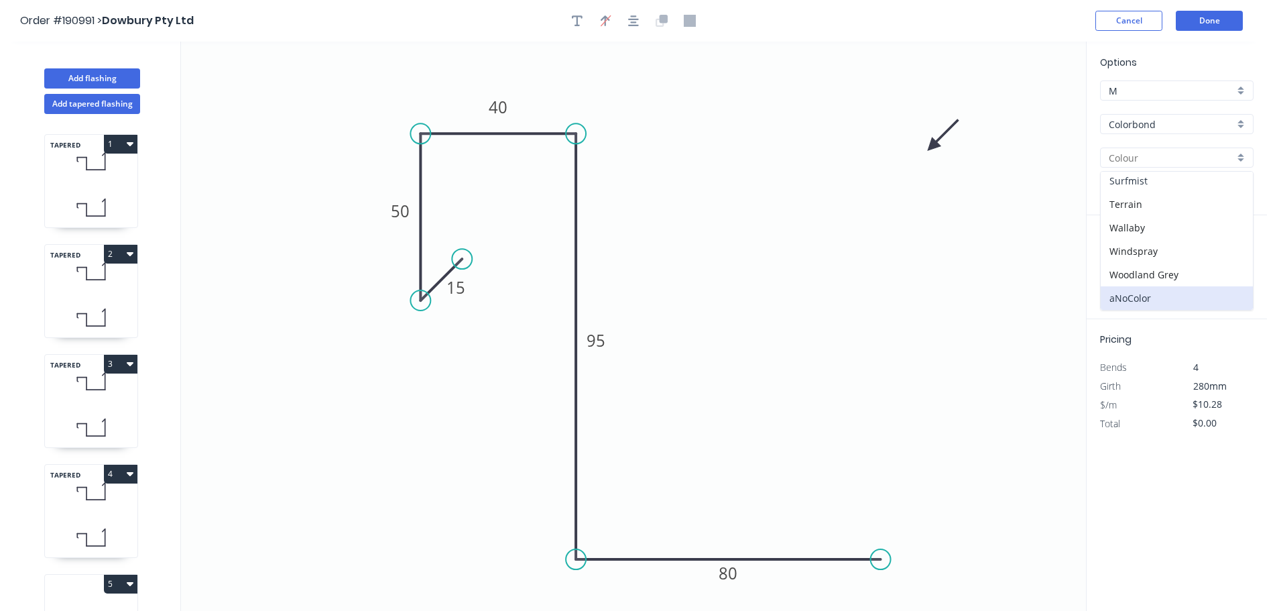
click at [1153, 190] on div "Surfmist" at bounding box center [1177, 180] width 152 height 23
type input "Surfmist"
click at [1117, 269] on input "text" at bounding box center [1120, 268] width 40 height 17
type input "9"
type input "4200"
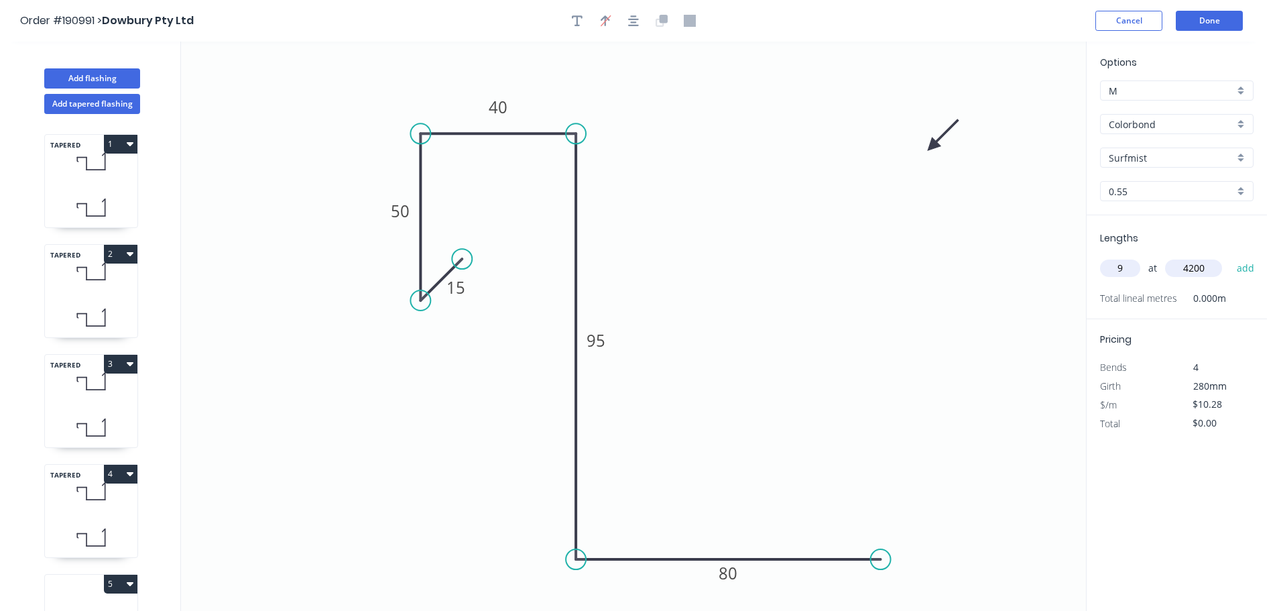
click at [1230, 257] on button "add" at bounding box center [1246, 268] width 32 height 23
type input "$388.58"
click at [1204, 17] on button "Done" at bounding box center [1209, 21] width 67 height 20
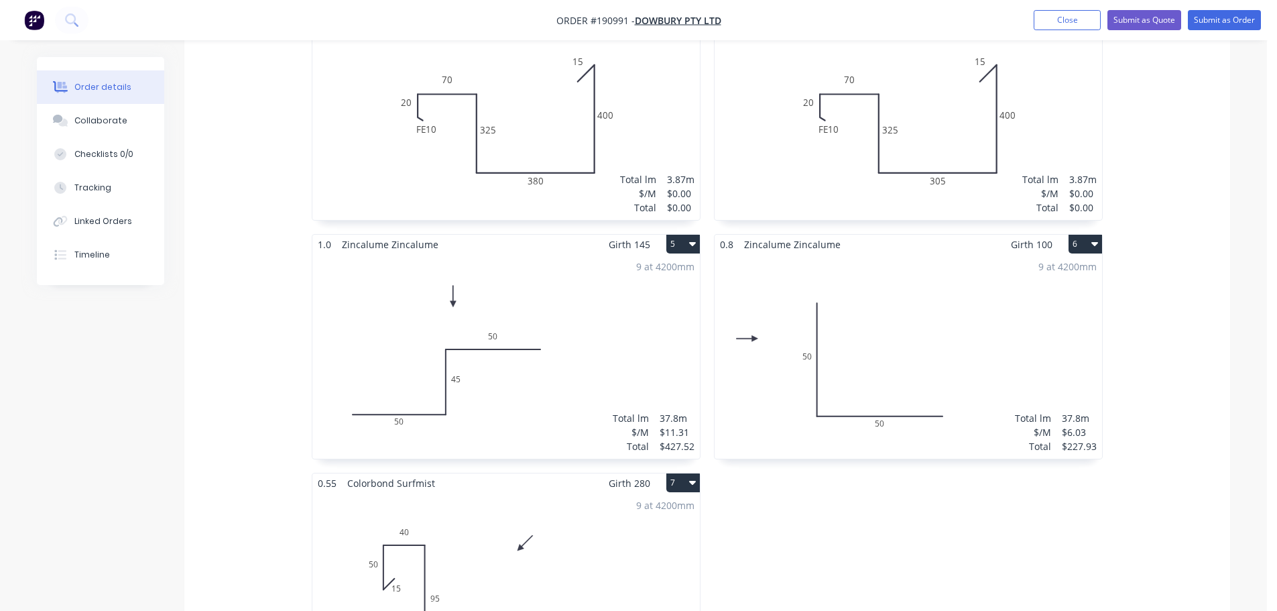
scroll to position [1341, 0]
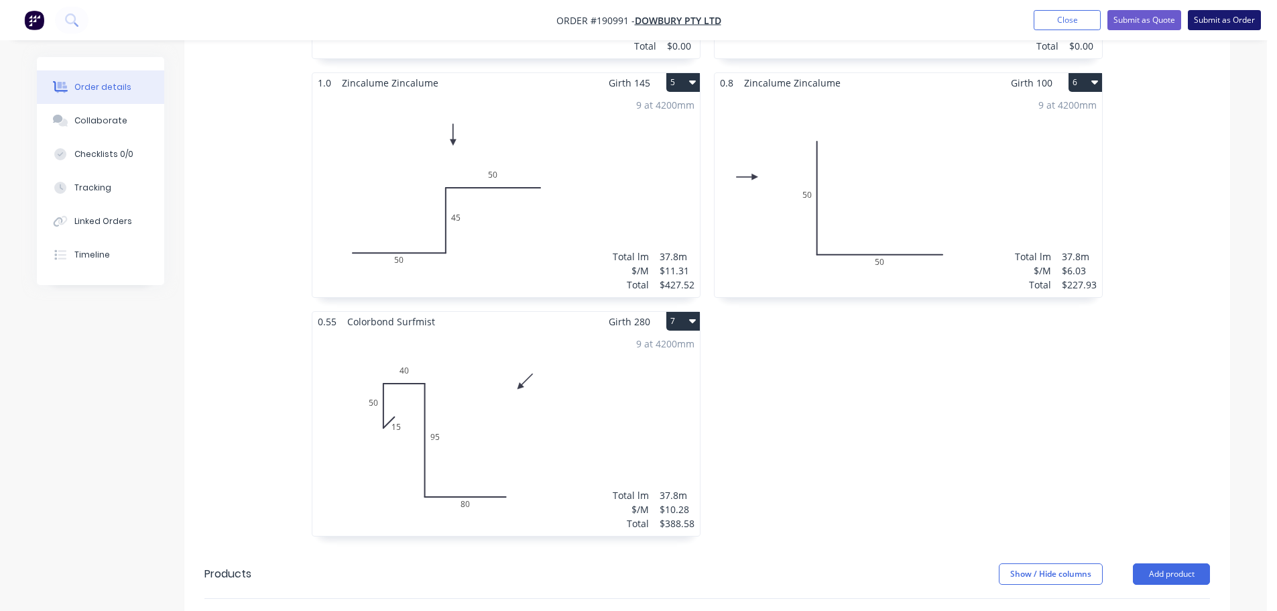
click at [1226, 23] on button "Submit as Order" at bounding box center [1224, 20] width 73 height 20
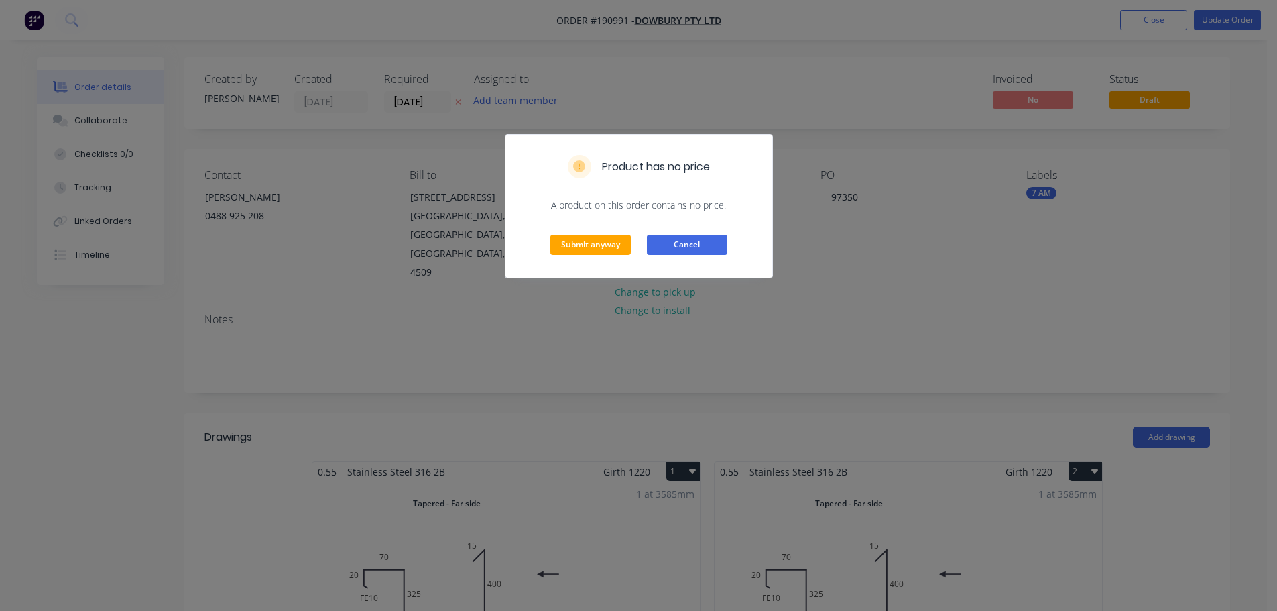
click at [676, 242] on button "Cancel" at bounding box center [687, 245] width 80 height 20
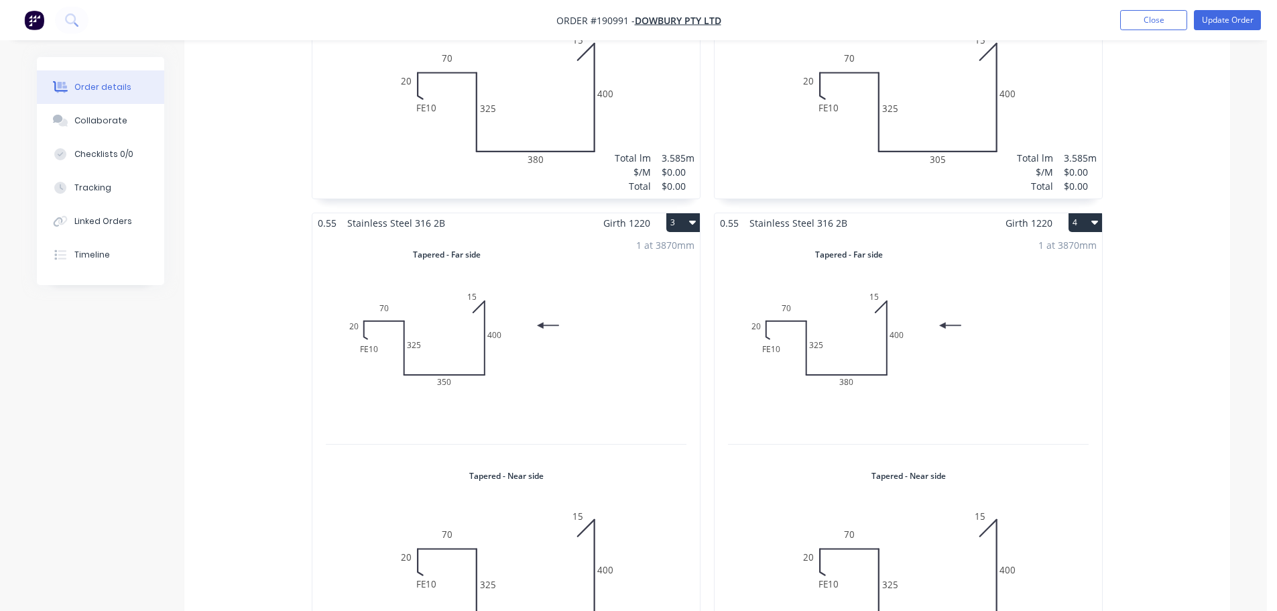
scroll to position [738, 0]
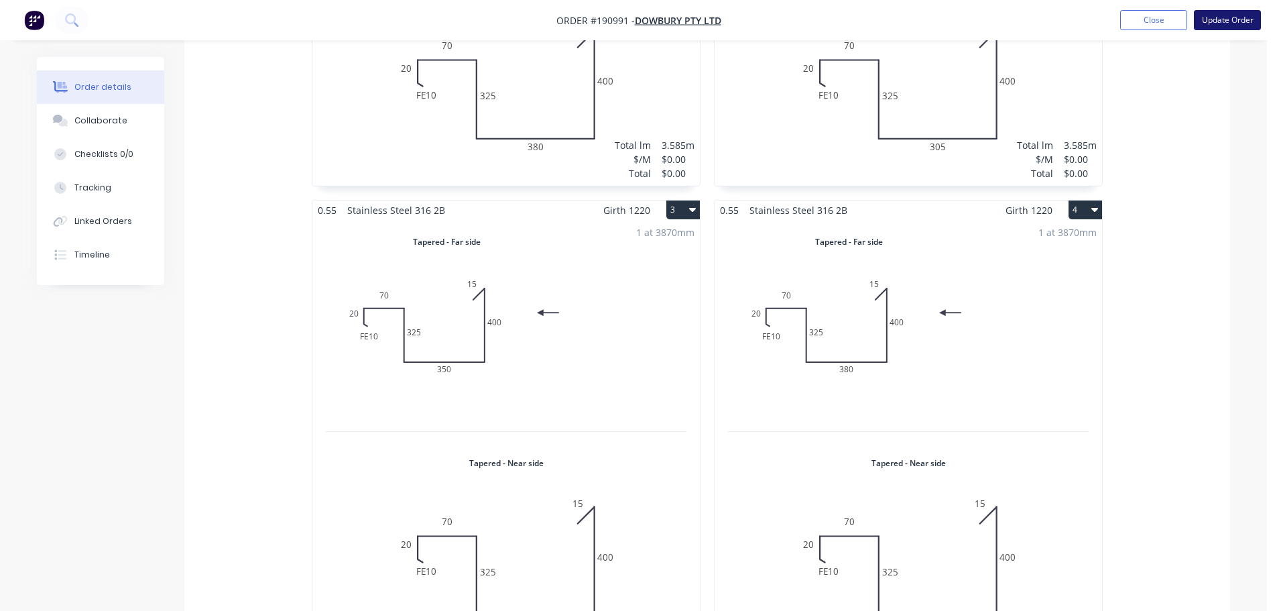
click at [1218, 23] on button "Update Order" at bounding box center [1227, 20] width 67 height 20
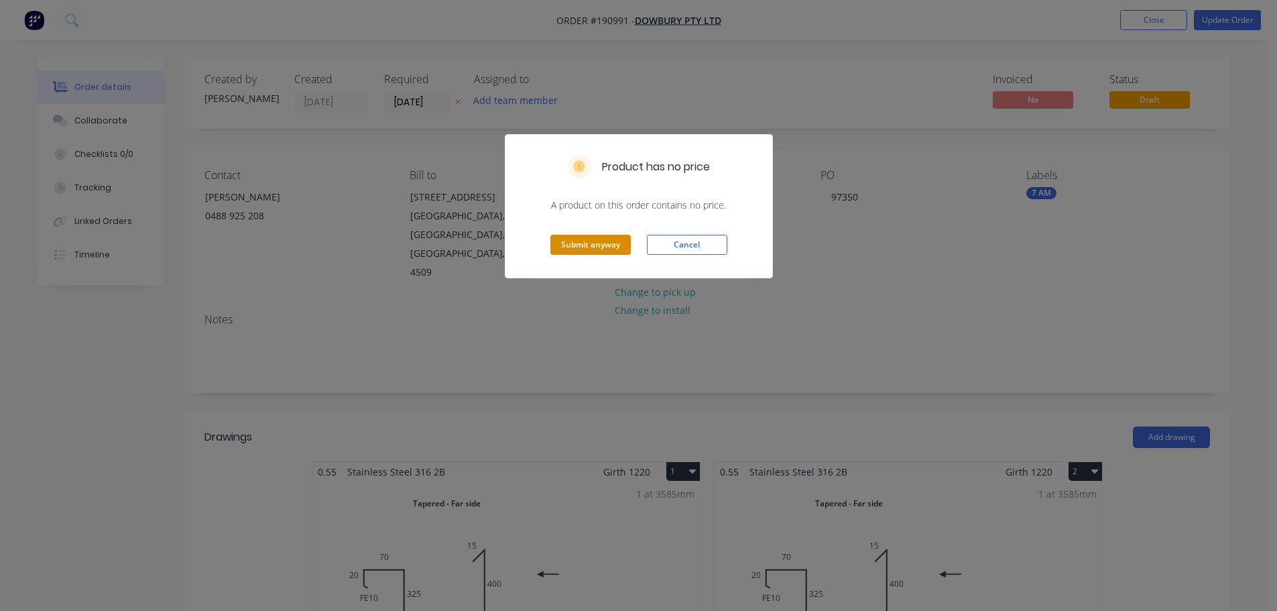
click at [608, 252] on button "Submit anyway" at bounding box center [591, 245] width 80 height 20
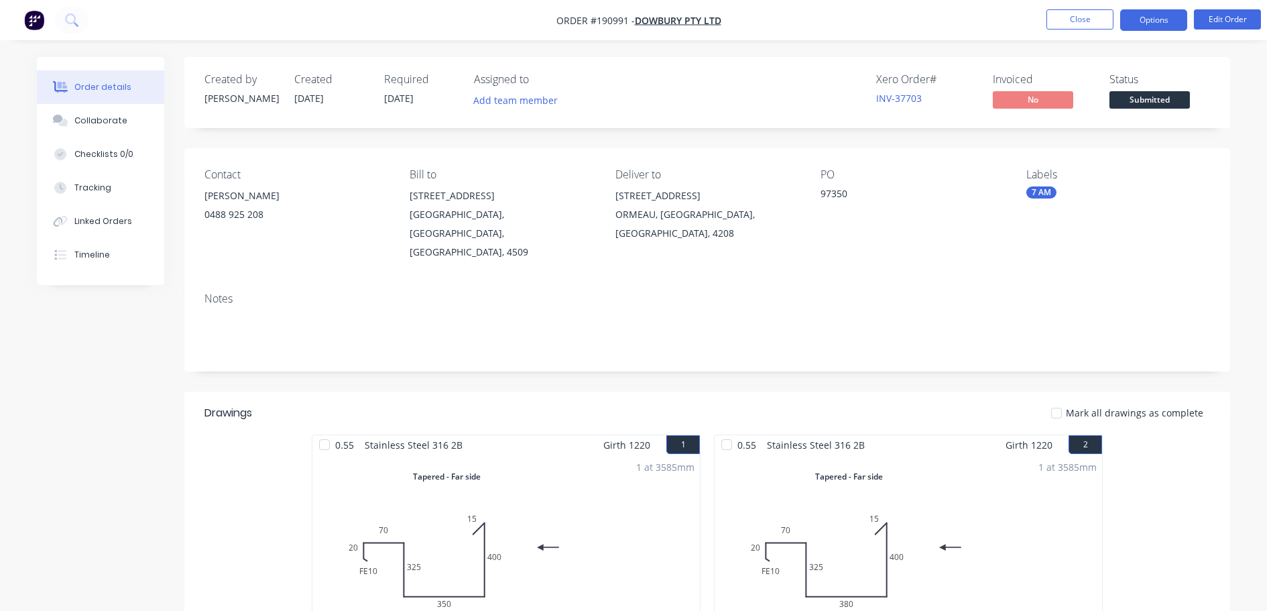
click at [1172, 25] on button "Options" at bounding box center [1153, 19] width 67 height 21
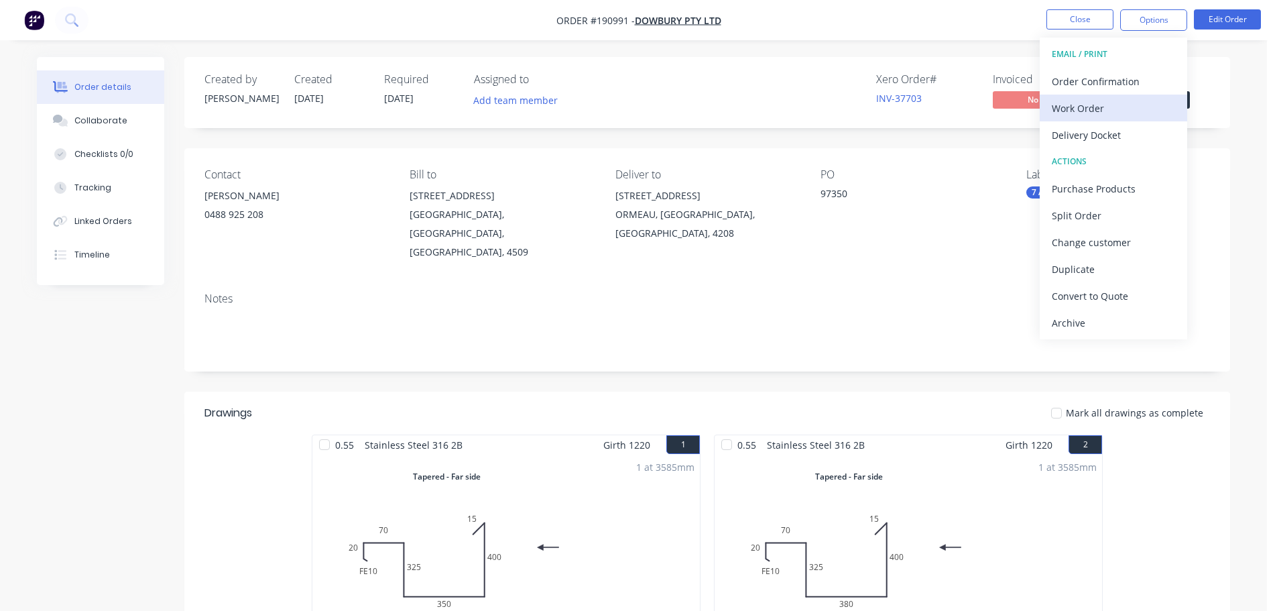
click at [1140, 108] on div "Work Order" at bounding box center [1113, 108] width 123 height 19
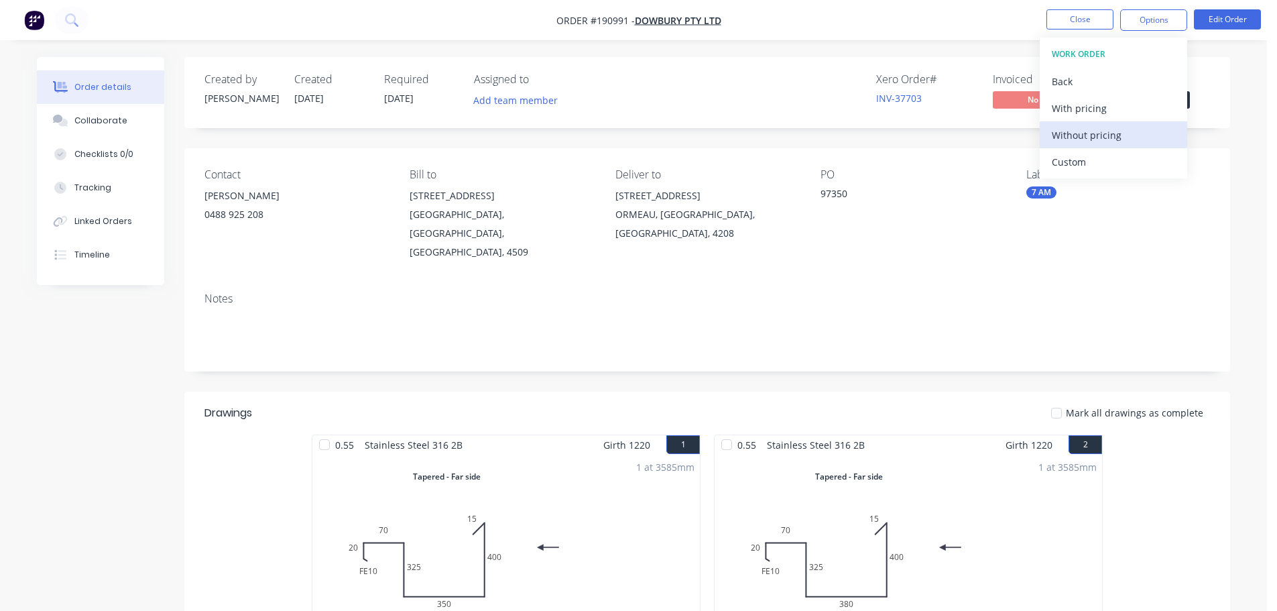
click at [1139, 127] on div "Without pricing" at bounding box center [1113, 134] width 123 height 19
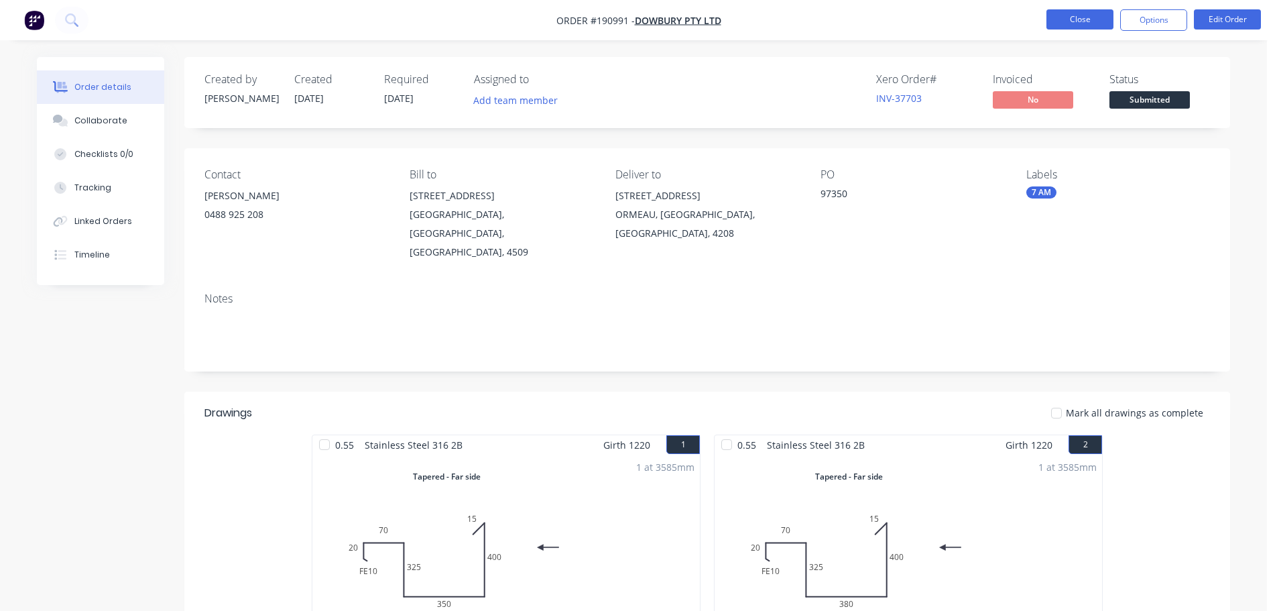
click at [1072, 25] on button "Close" at bounding box center [1080, 19] width 67 height 20
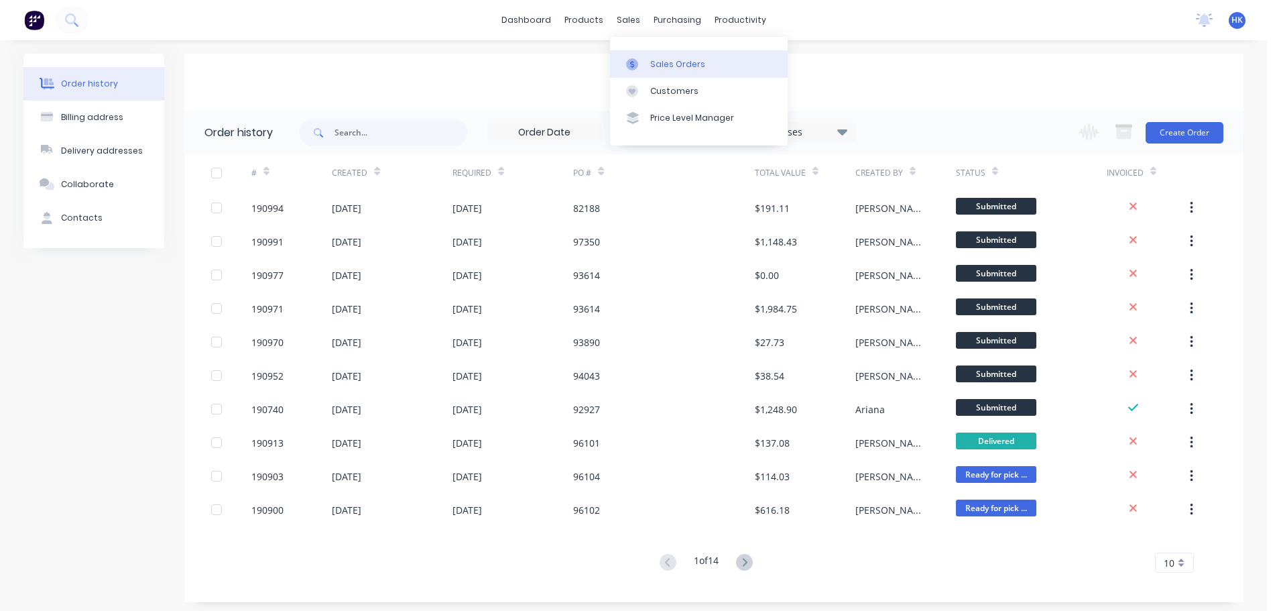
click at [655, 60] on div "Sales Orders" at bounding box center [677, 64] width 55 height 12
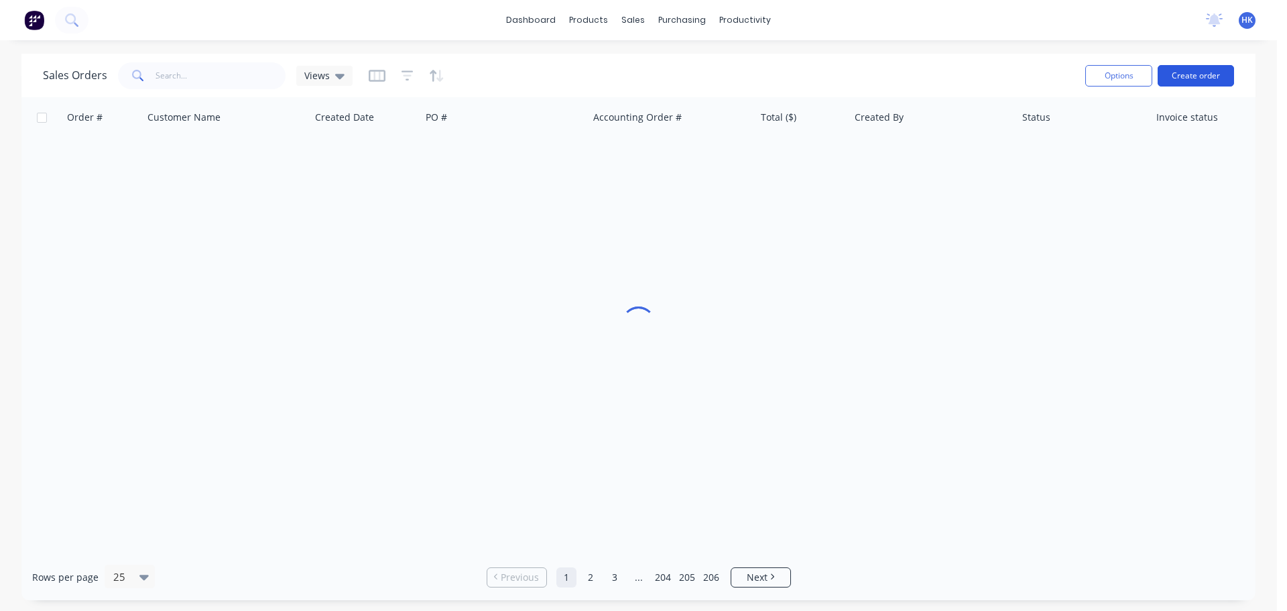
click at [1230, 73] on button "Create order" at bounding box center [1196, 75] width 76 height 21
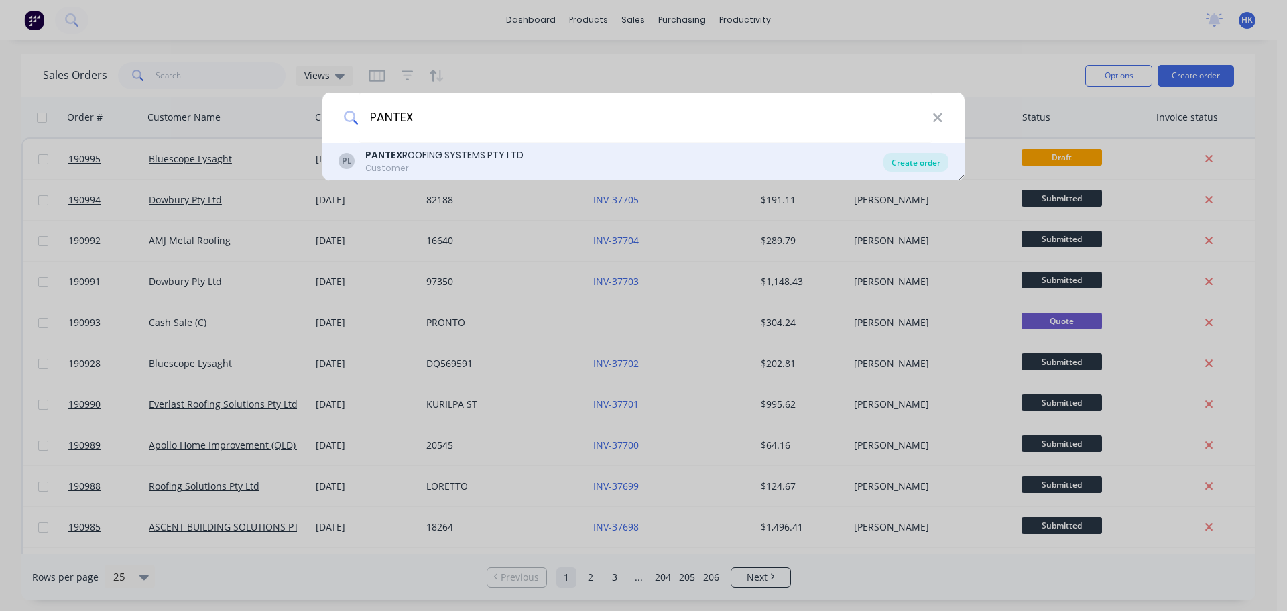
type input "PANTEX"
click at [939, 158] on div "Create order" at bounding box center [916, 162] width 65 height 19
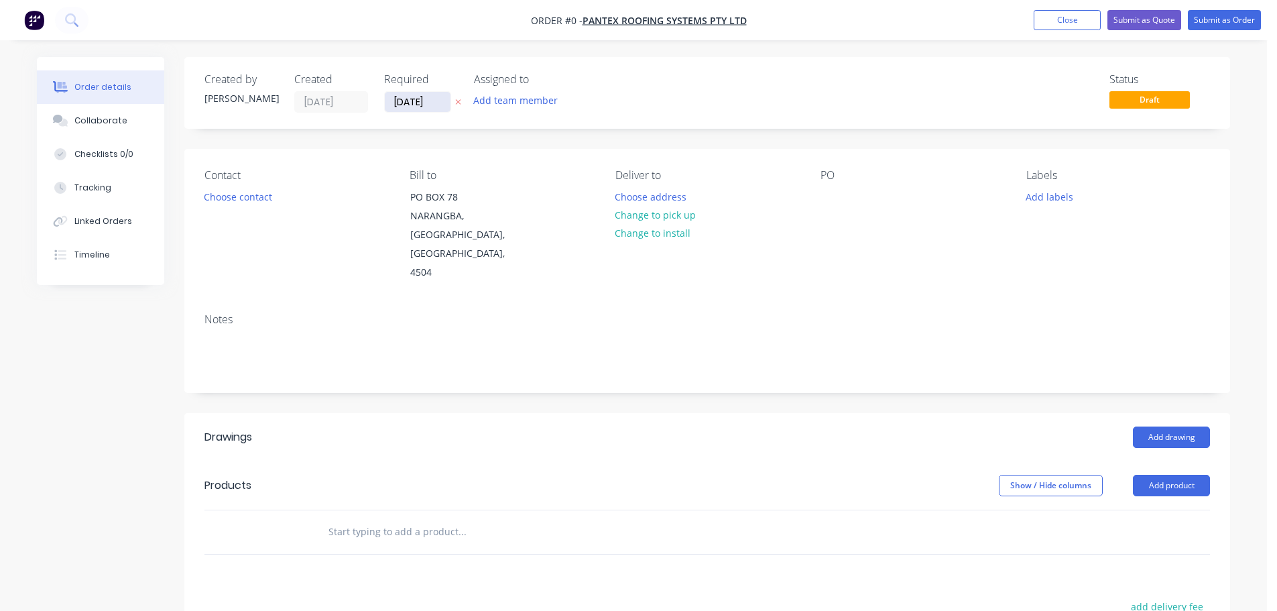
click at [406, 98] on input "[DATE]" at bounding box center [418, 102] width 66 height 20
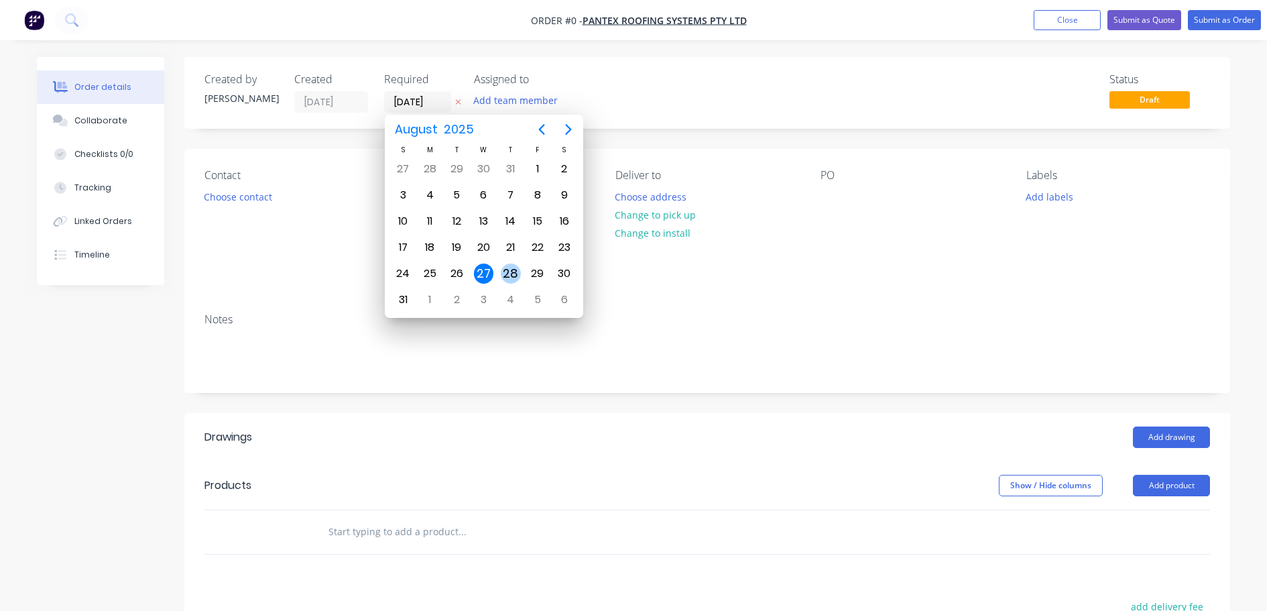
click at [514, 271] on div "28" at bounding box center [511, 274] width 20 height 20
type input "[DATE]"
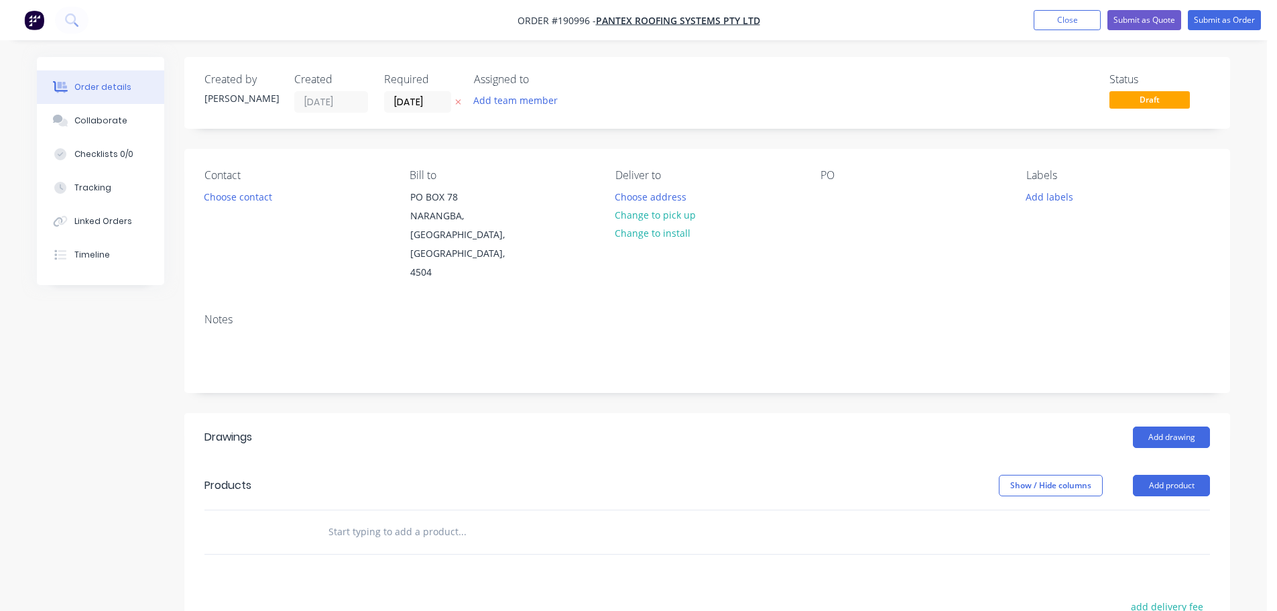
click at [256, 199] on button "Choose contact" at bounding box center [238, 196] width 82 height 18
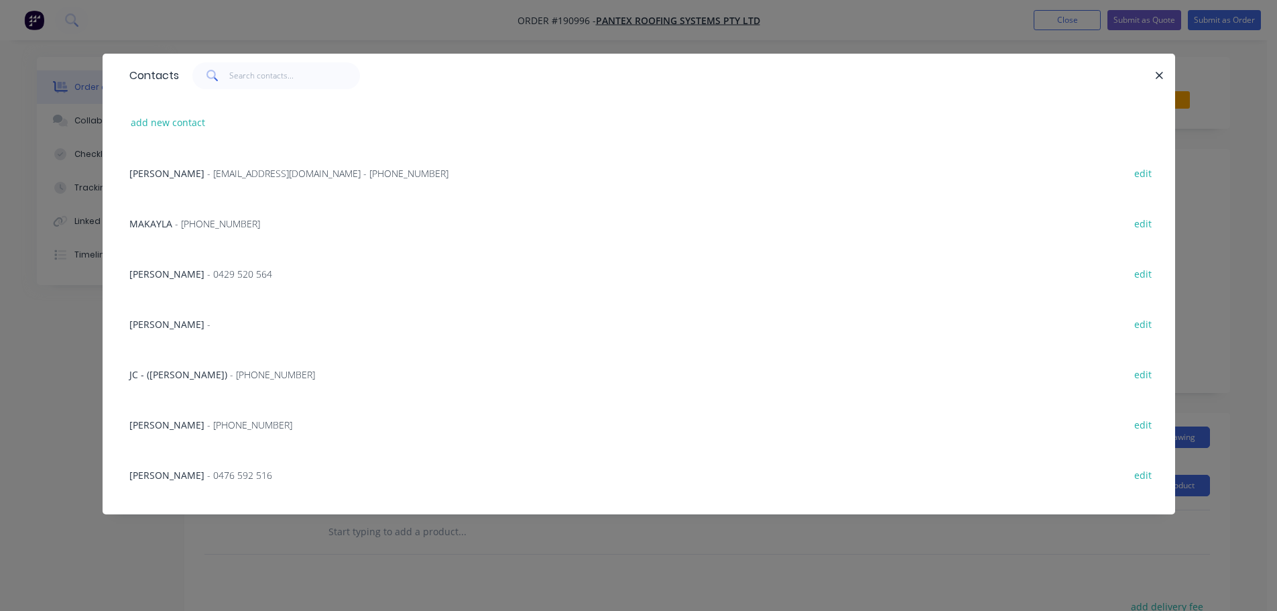
click at [264, 179] on span "- ap@pantexroofing.com.au - (07) 3897 8203" at bounding box center [327, 173] width 241 height 13
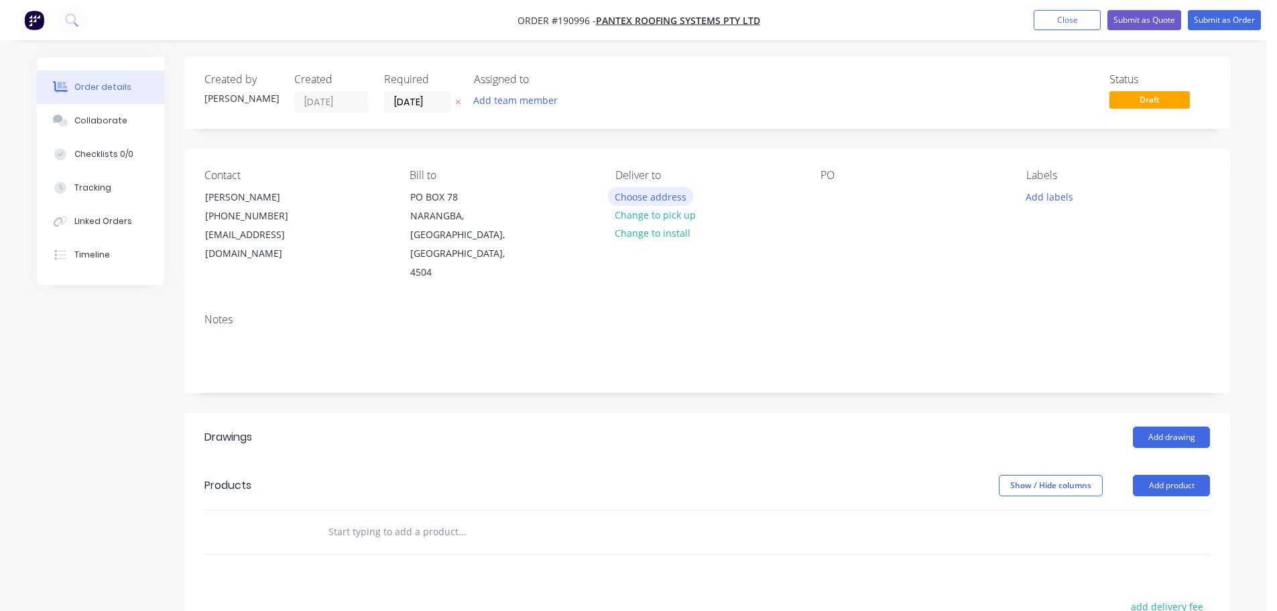
click at [642, 194] on button "Choose address" at bounding box center [651, 196] width 86 height 18
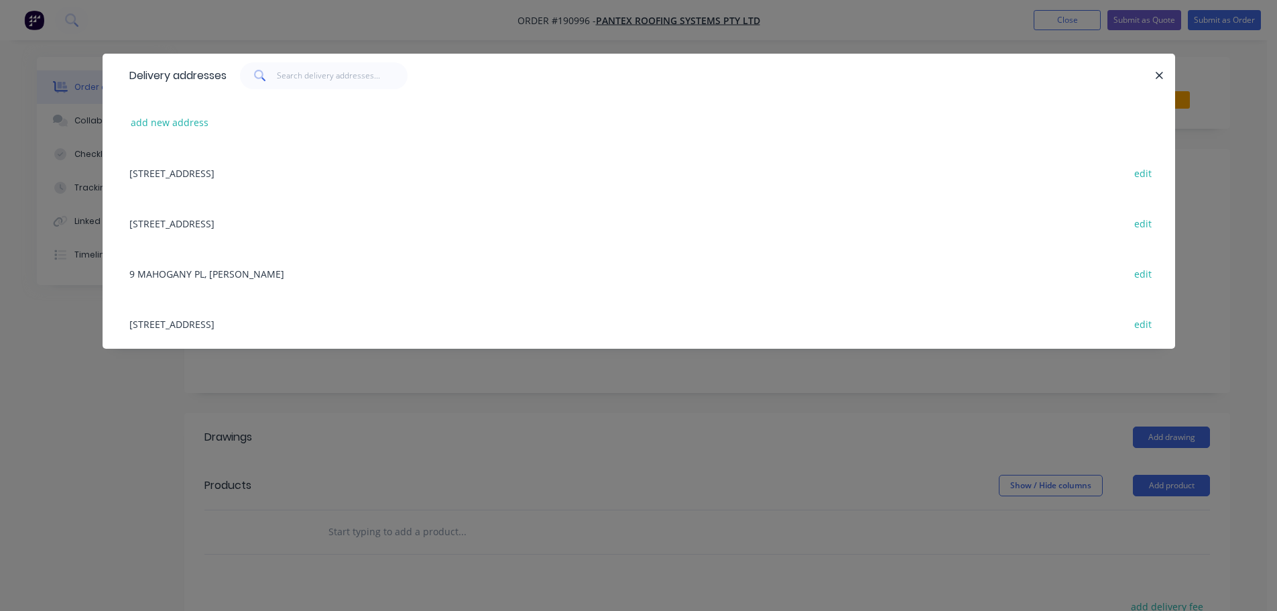
click at [306, 319] on div "16 MAGNESIUM ST, (STORE), NARANGBA, Queensland, Australia, 4504 edit" at bounding box center [639, 323] width 1033 height 50
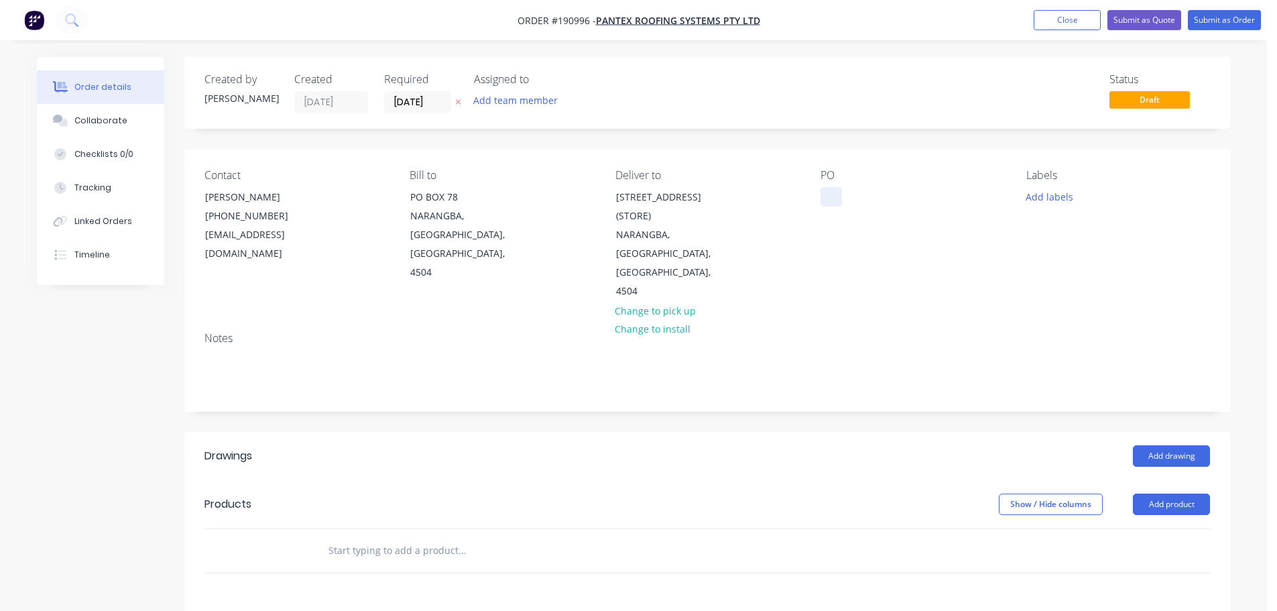
click at [837, 190] on div at bounding box center [831, 196] width 21 height 19
click at [1174, 445] on button "Add drawing" at bounding box center [1171, 455] width 77 height 21
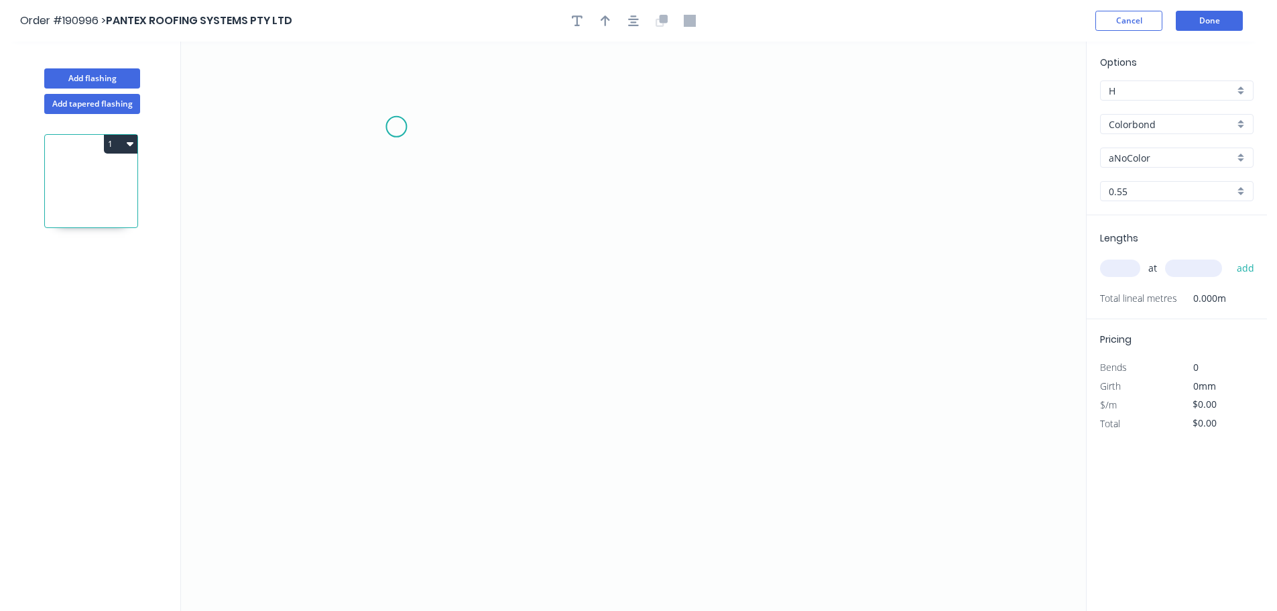
click at [394, 125] on icon "0" at bounding box center [633, 326] width 905 height 569
click at [475, 131] on icon "0" at bounding box center [633, 326] width 905 height 569
click at [474, 246] on icon "0 ?" at bounding box center [633, 326] width 905 height 569
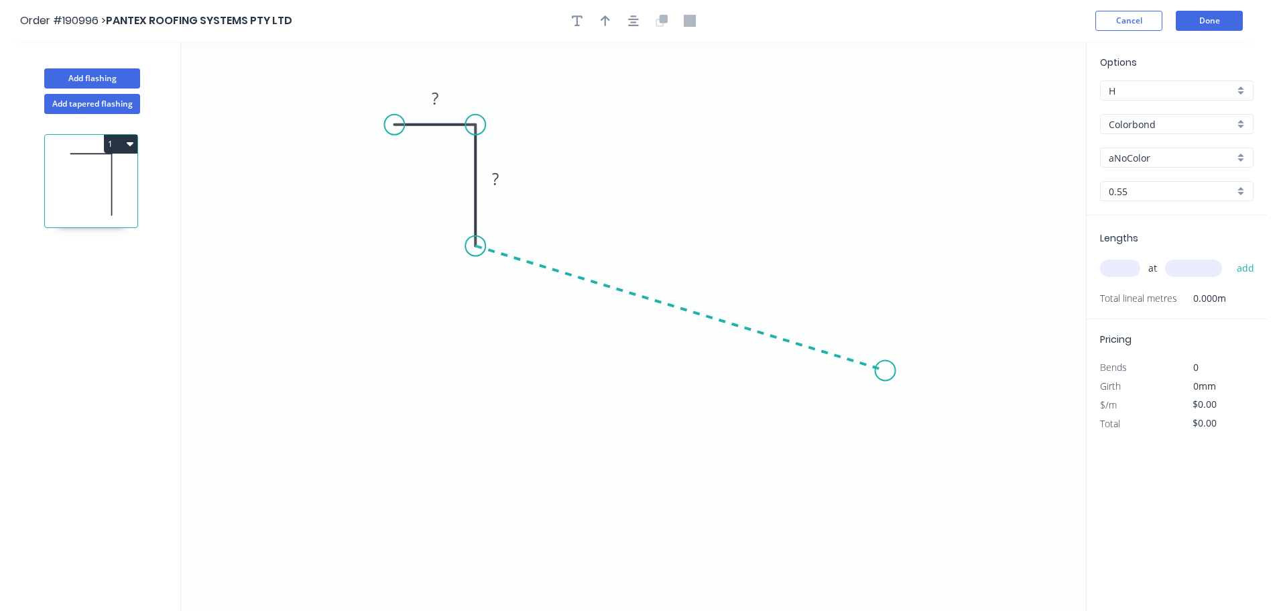
click at [886, 371] on icon "0 ? ?" at bounding box center [633, 326] width 905 height 569
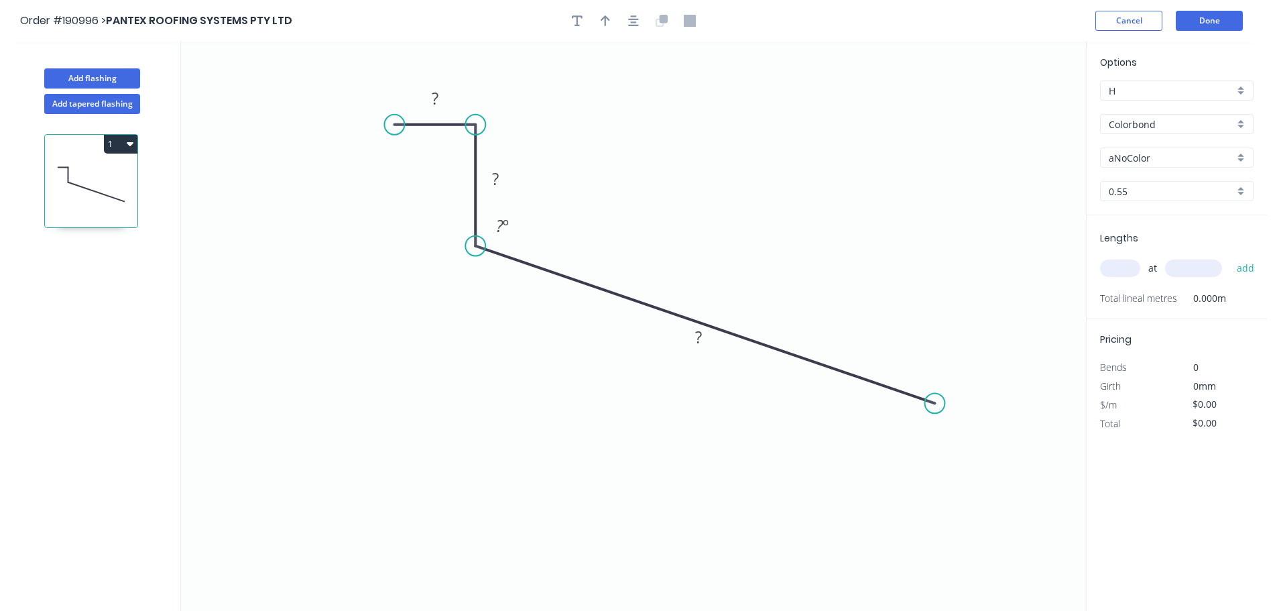
click at [936, 404] on circle at bounding box center [935, 403] width 20 height 20
click at [1001, 483] on icon "0 ? ? ? ? º" at bounding box center [633, 326] width 905 height 569
click at [373, 120] on circle at bounding box center [373, 125] width 20 height 20
click at [645, 27] on div at bounding box center [633, 21] width 141 height 20
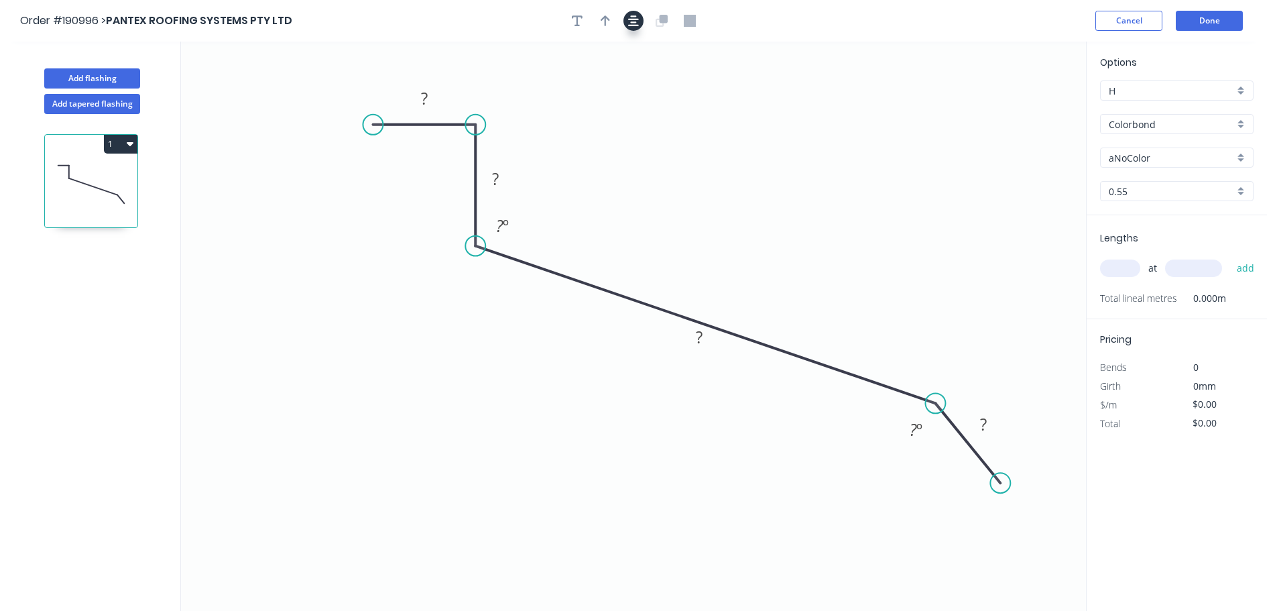
click at [636, 22] on icon "button" at bounding box center [633, 21] width 11 height 12
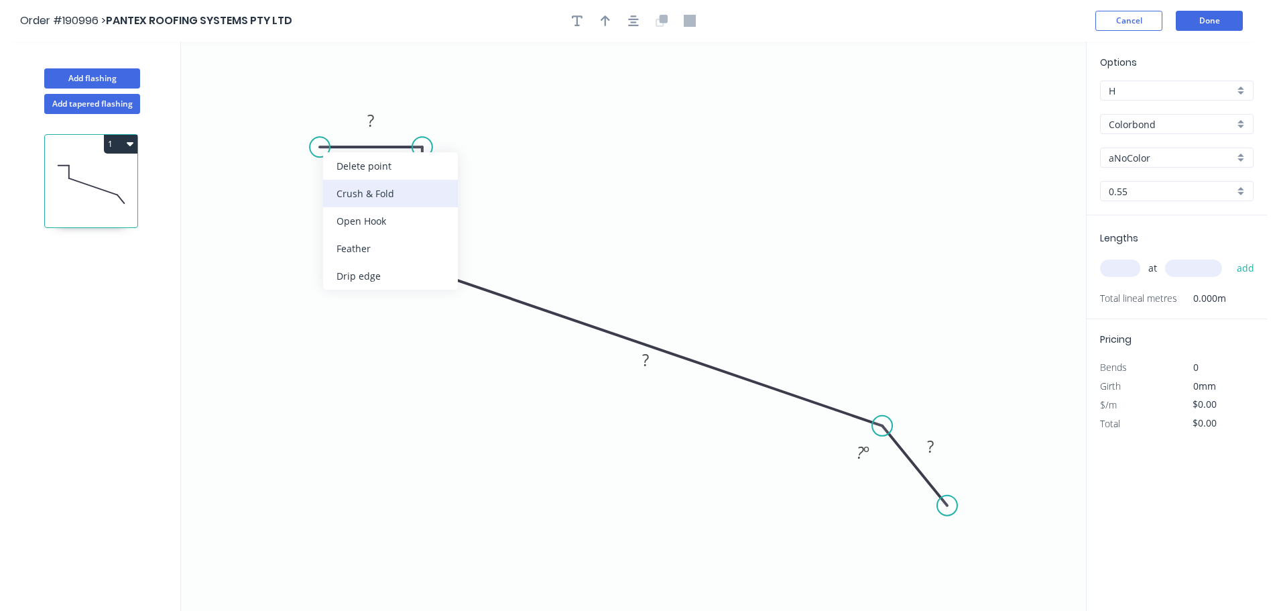
click at [353, 187] on div "Crush & Fold" at bounding box center [390, 193] width 135 height 27
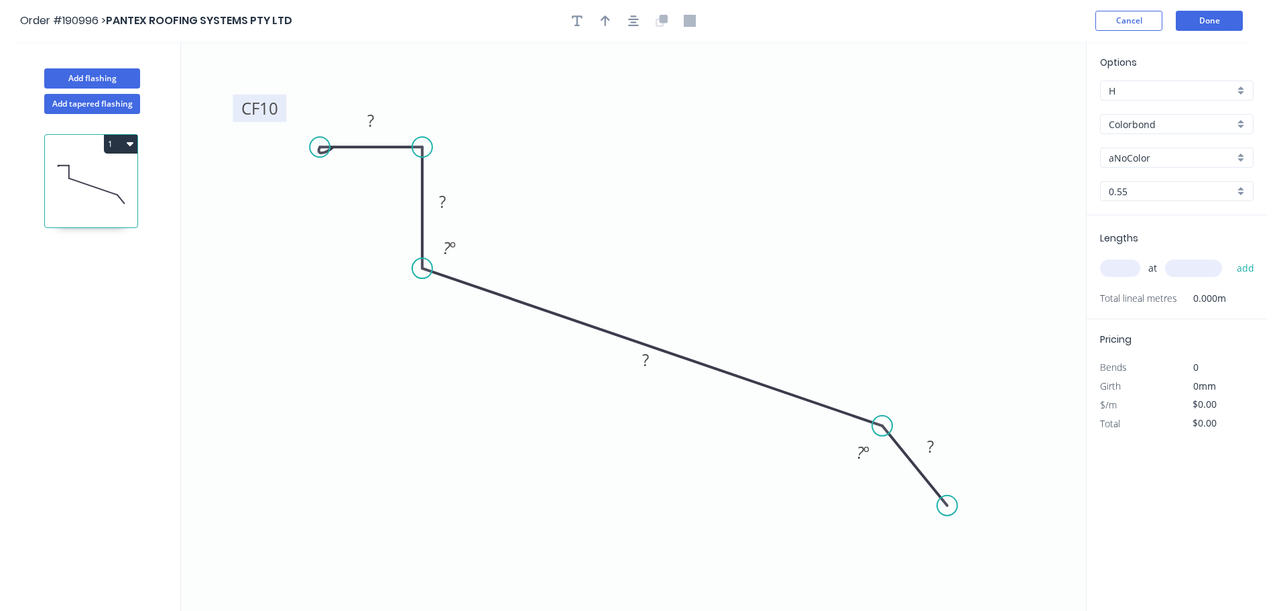
drag, startPoint x: 316, startPoint y: 106, endPoint x: 238, endPoint y: 102, distance: 77.9
click at [238, 102] on rect at bounding box center [260, 108] width 54 height 27
click at [372, 116] on tspan "?" at bounding box center [370, 120] width 7 height 22
drag, startPoint x: 954, startPoint y: 502, endPoint x: 937, endPoint y: 522, distance: 25.8
click at [937, 522] on circle at bounding box center [937, 521] width 20 height 20
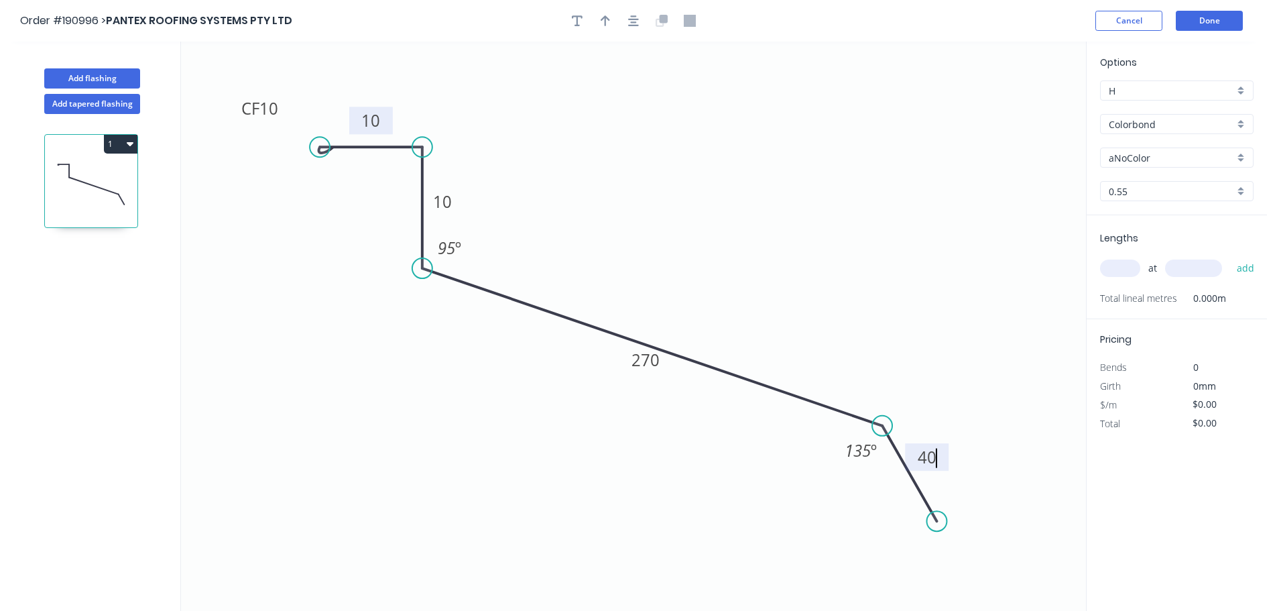
type input "$14.38"
click at [632, 16] on icon "button" at bounding box center [633, 20] width 11 height 11
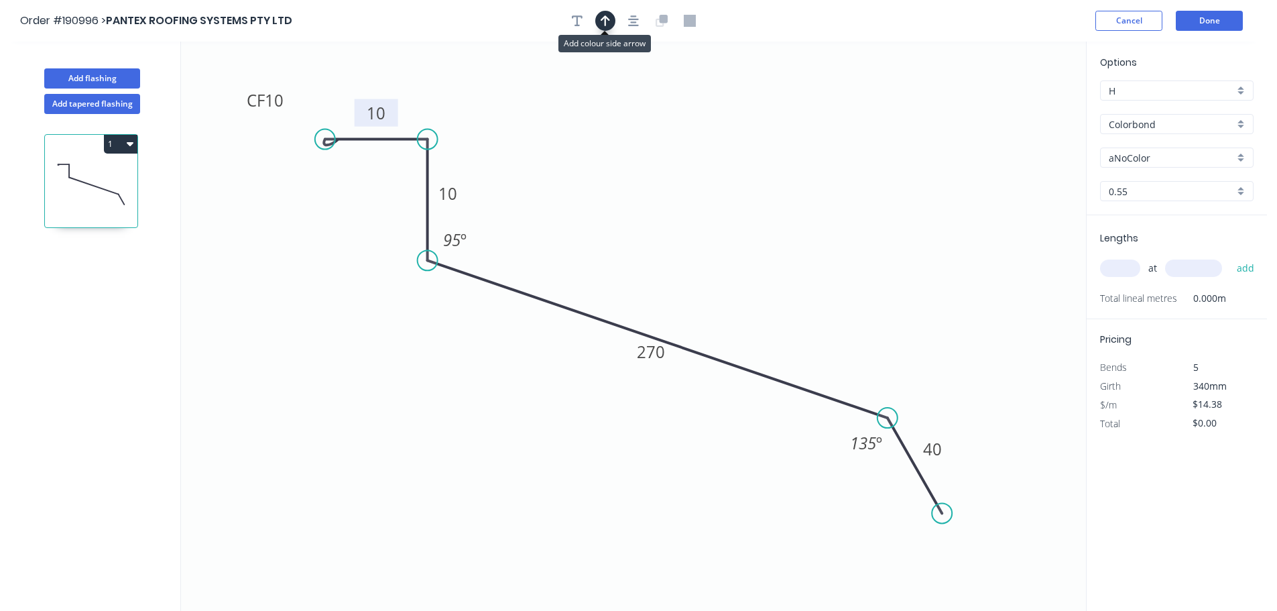
click at [603, 18] on icon "button" at bounding box center [605, 20] width 9 height 11
drag, startPoint x: 839, startPoint y: 109, endPoint x: 762, endPoint y: 104, distance: 77.3
click at [762, 104] on icon at bounding box center [762, 88] width 12 height 43
click at [1165, 135] on div "Options H H Colorbond Colorbond Colorbond (Premium) Colorbond Coolmax Colorbond…" at bounding box center [1177, 135] width 180 height 160
click at [1169, 129] on input "Colorbond" at bounding box center [1171, 124] width 125 height 14
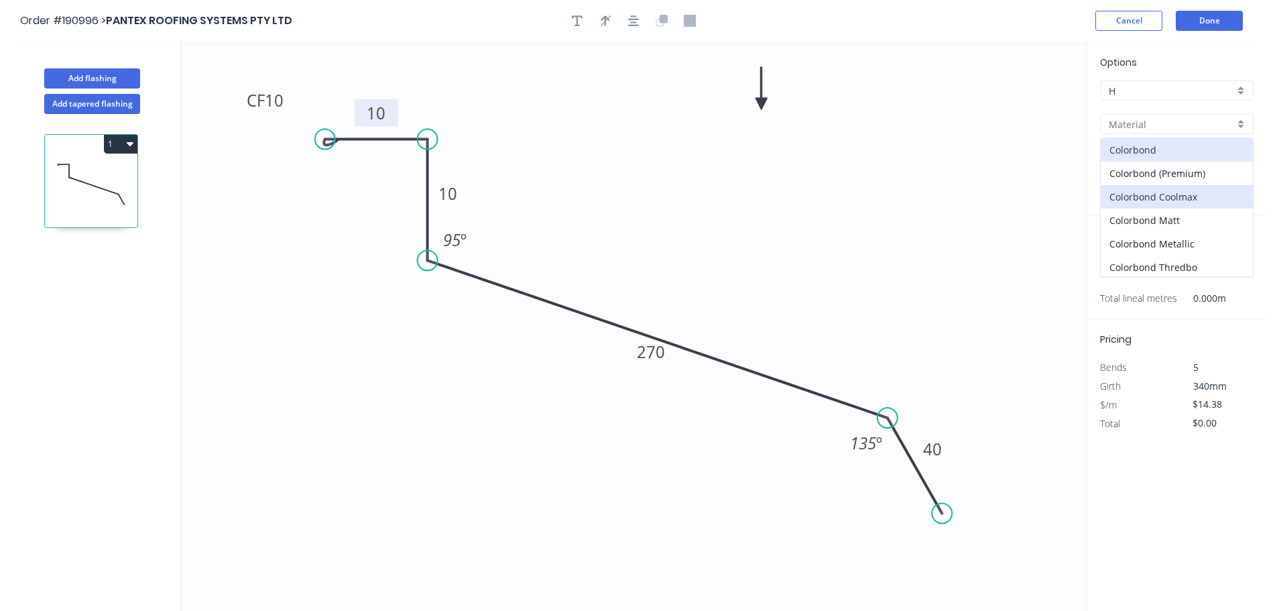
scroll to position [67, 0]
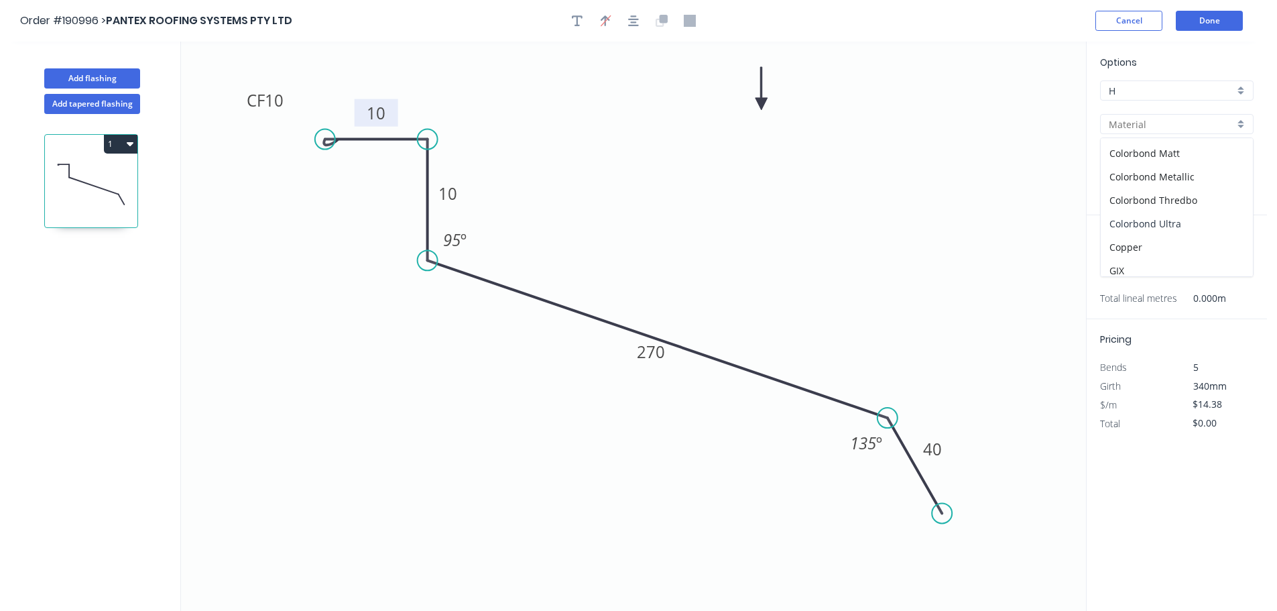
click at [1198, 221] on div "Colorbond Ultra" at bounding box center [1177, 223] width 152 height 23
type input "Colorbond Ultra"
type input "Dover White"
type input "$19.52"
click at [1166, 160] on input "Dover White" at bounding box center [1171, 158] width 125 height 14
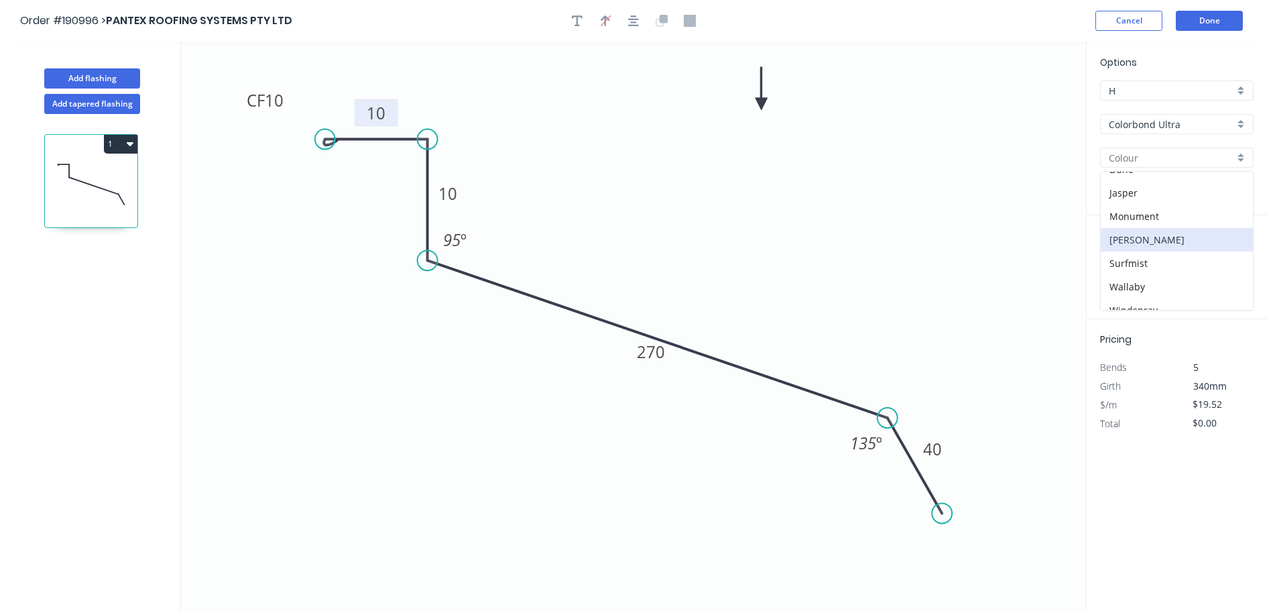
scroll to position [73, 0]
click at [1166, 235] on div "Surfmist" at bounding box center [1177, 227] width 152 height 23
type input "Surfmist"
click at [1116, 267] on input "text" at bounding box center [1120, 268] width 40 height 17
type input "1"
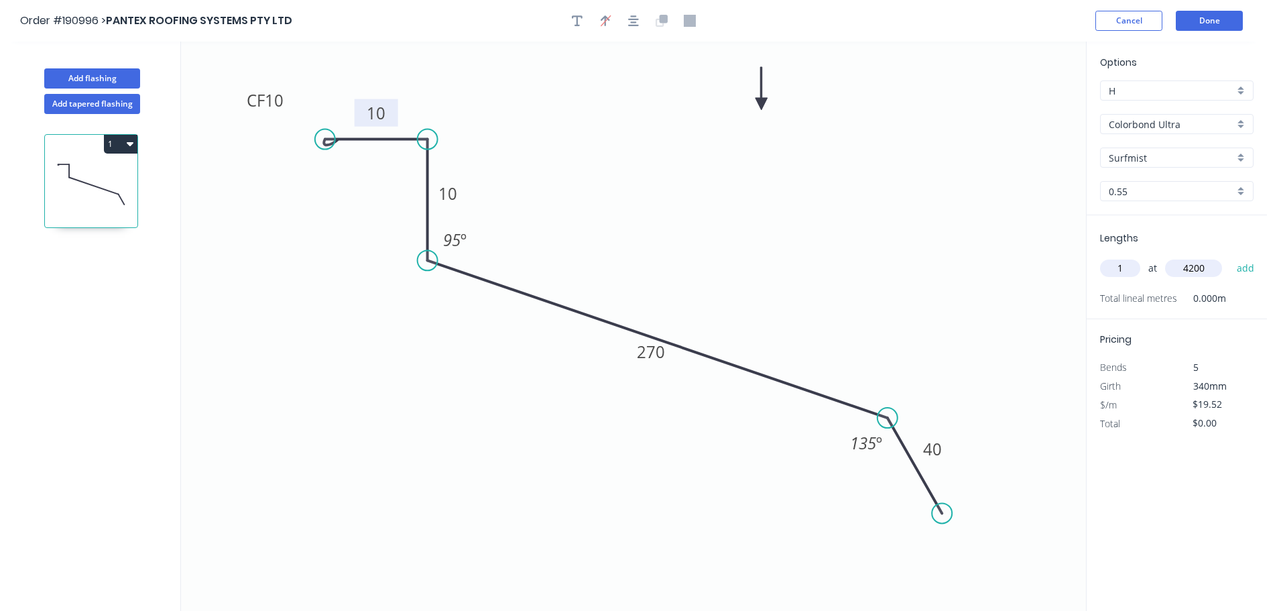
type input "4200"
click at [1230, 257] on button "add" at bounding box center [1246, 268] width 32 height 23
type input "$81.98"
click at [60, 82] on button "Add flashing" at bounding box center [92, 78] width 96 height 20
type input "$0.00"
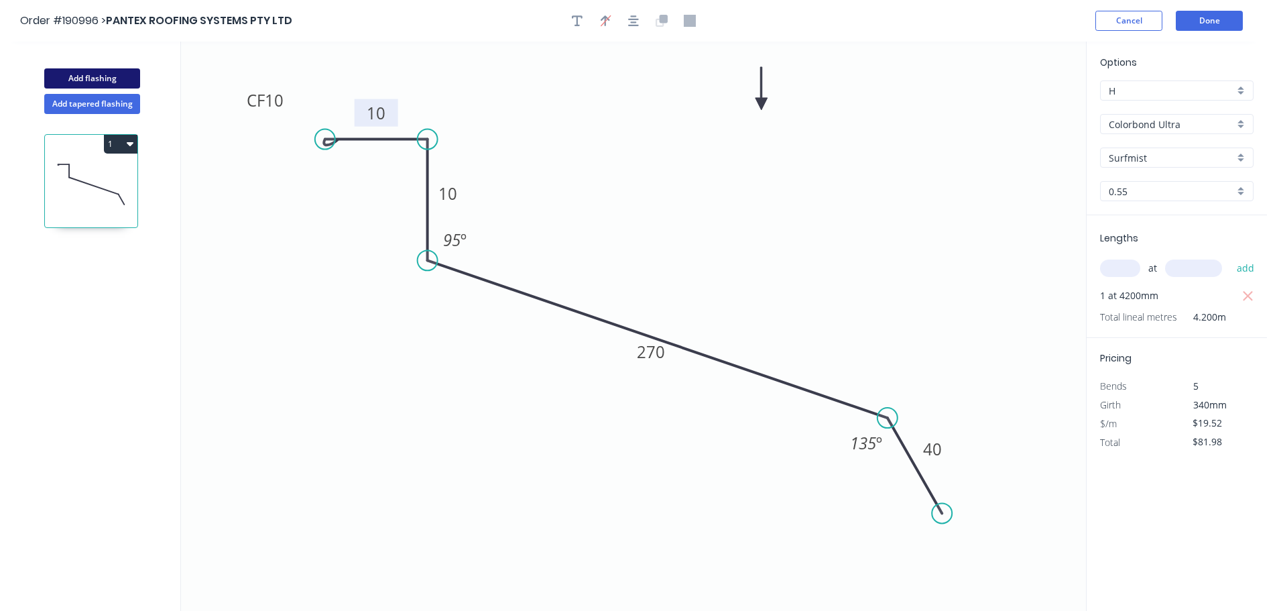
type input "$0.00"
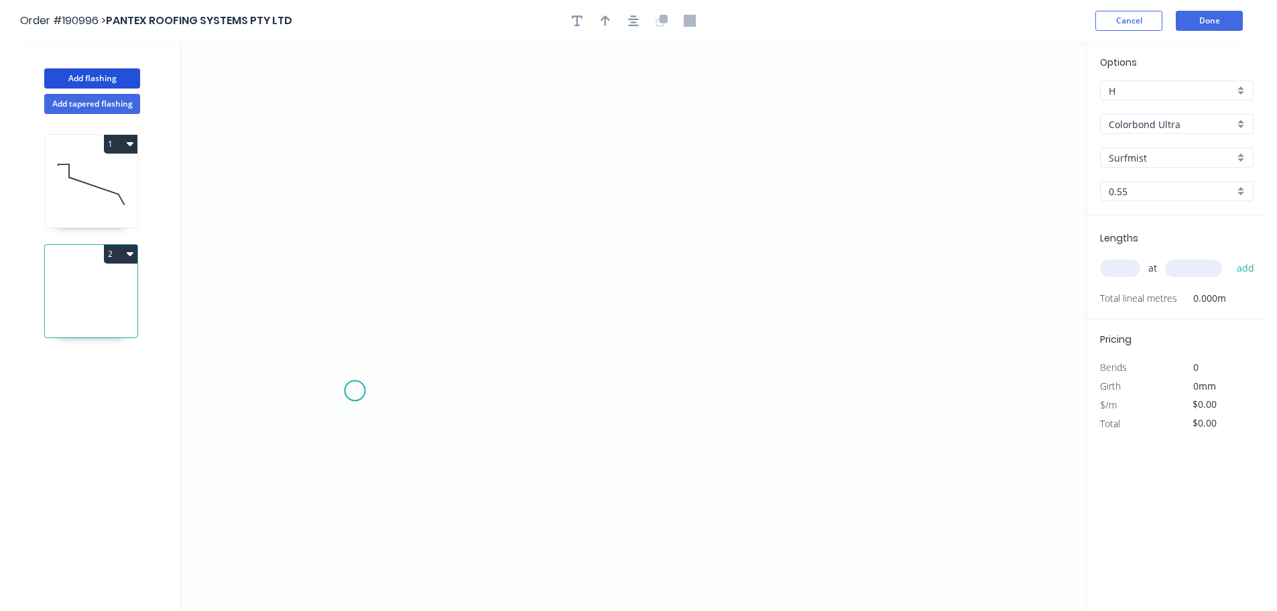
click at [403, 477] on icon "0" at bounding box center [633, 326] width 905 height 569
click at [400, 94] on icon "0" at bounding box center [633, 326] width 905 height 569
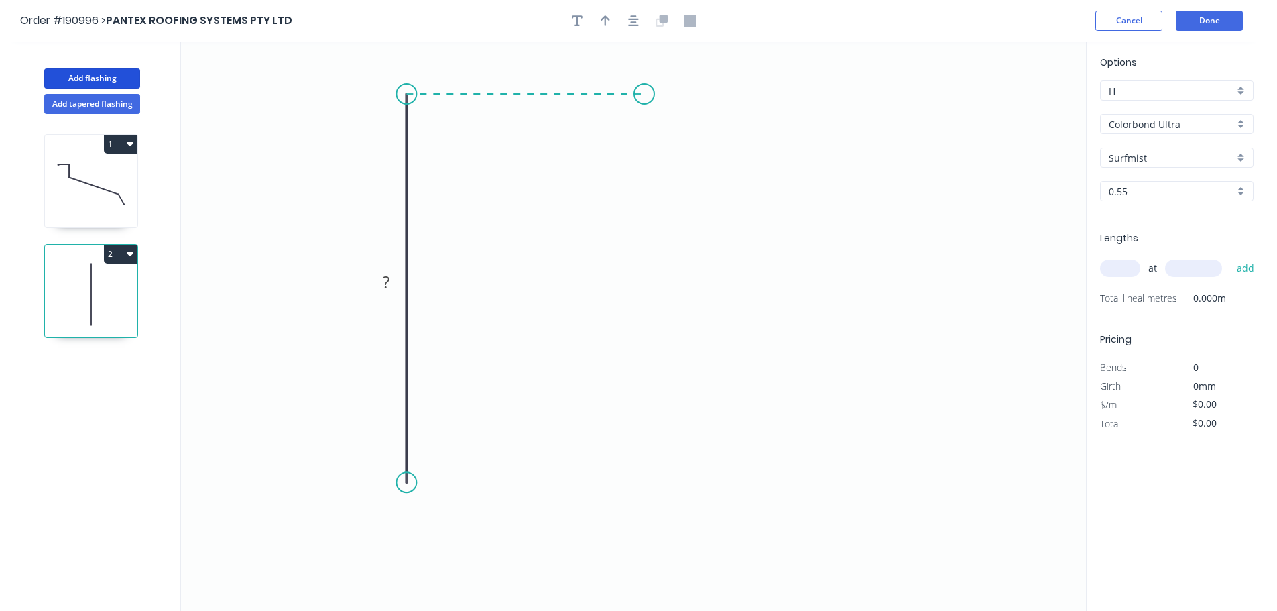
click at [644, 105] on icon "0 ?" at bounding box center [633, 326] width 905 height 569
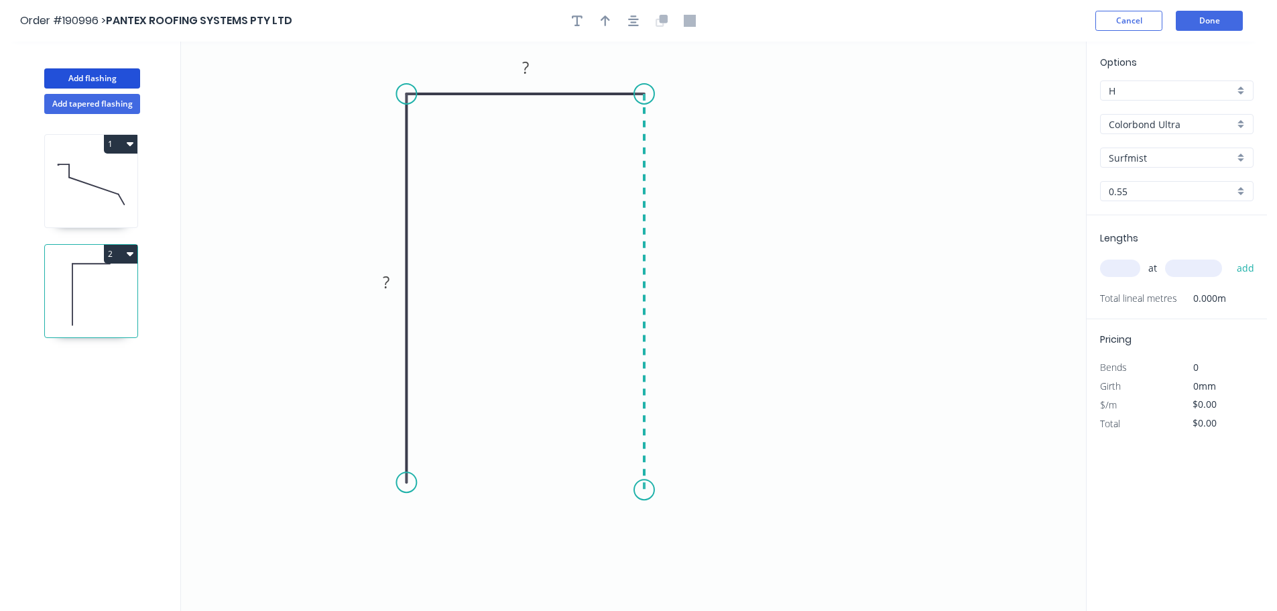
click at [646, 490] on icon "0 ? ?" at bounding box center [633, 326] width 905 height 569
click at [406, 480] on circle at bounding box center [406, 482] width 20 height 20
click at [649, 483] on circle at bounding box center [644, 482] width 20 height 20
click at [402, 481] on circle at bounding box center [406, 483] width 20 height 20
click at [391, 276] on rect at bounding box center [386, 282] width 27 height 19
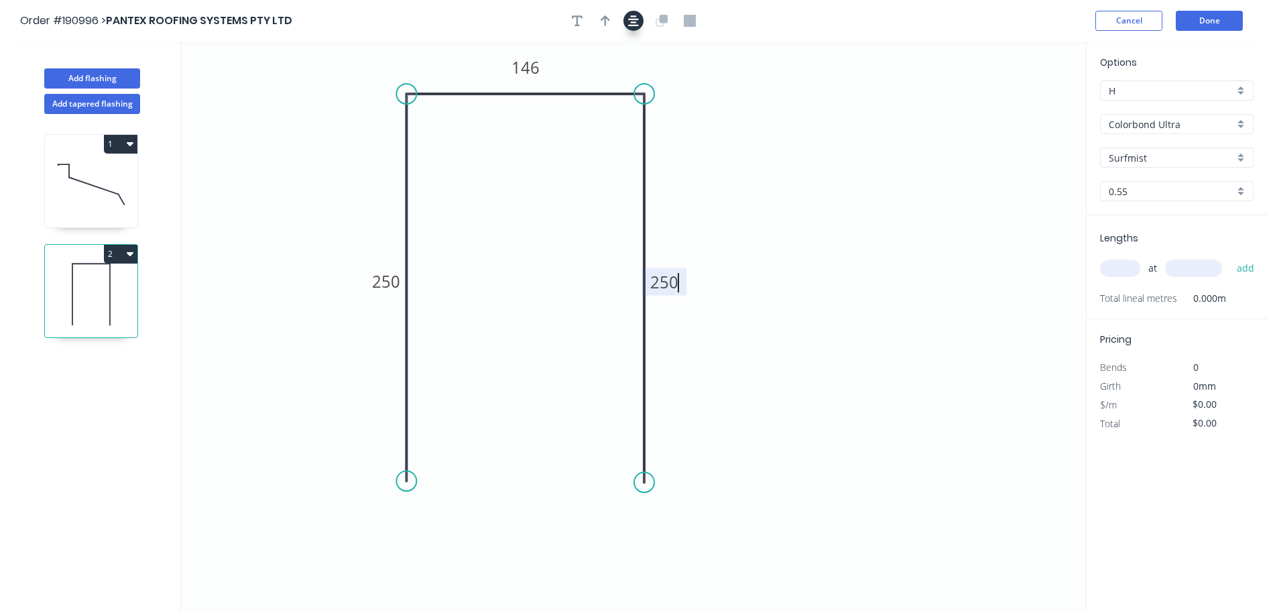
click at [630, 25] on icon "button" at bounding box center [633, 20] width 11 height 11
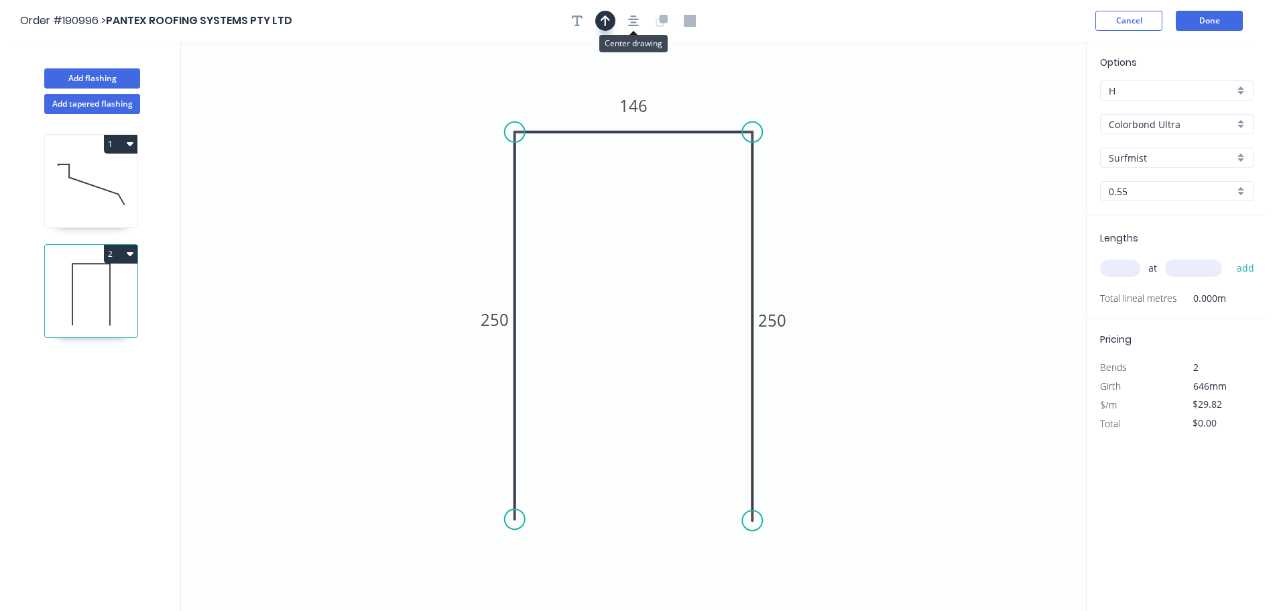
click at [611, 25] on button "button" at bounding box center [605, 21] width 20 height 20
click at [1015, 113] on icon "0 250 146 250" at bounding box center [633, 326] width 905 height 569
click at [1018, 108] on icon at bounding box center [1019, 93] width 12 height 43
drag, startPoint x: 1018, startPoint y: 107, endPoint x: 1020, endPoint y: 132, distance: 24.9
click at [1020, 132] on icon at bounding box center [1030, 119] width 39 height 39
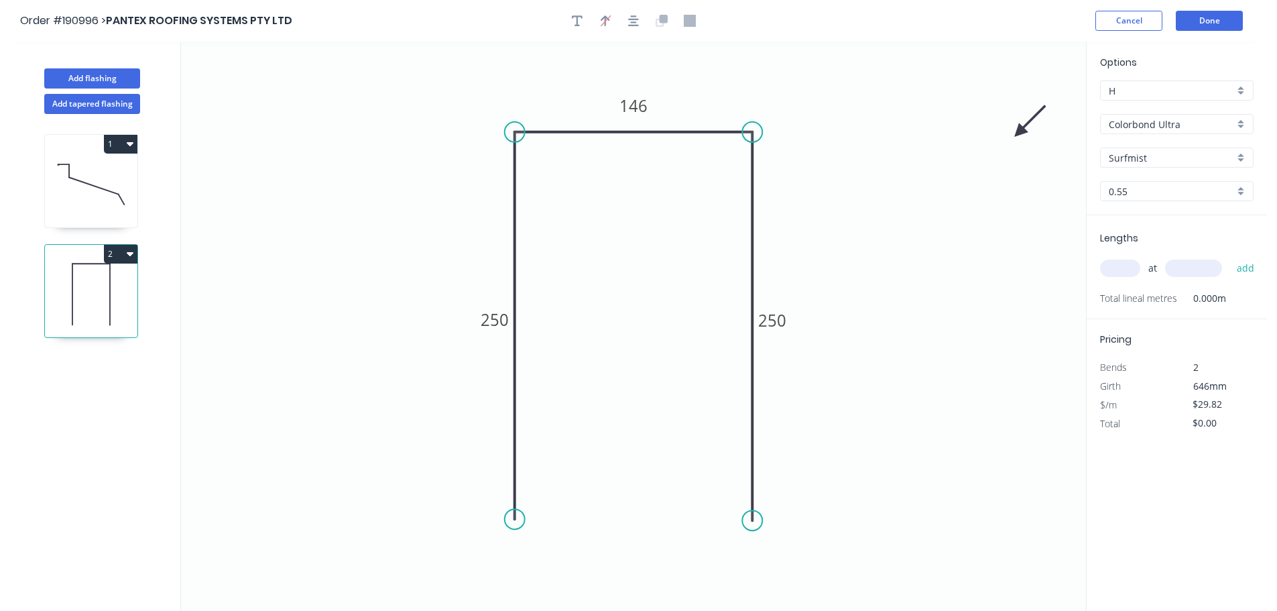
click at [1120, 276] on input "text" at bounding box center [1120, 268] width 40 height 17
click at [97, 182] on icon at bounding box center [91, 184] width 93 height 86
type input "$19.52"
type input "$81.98"
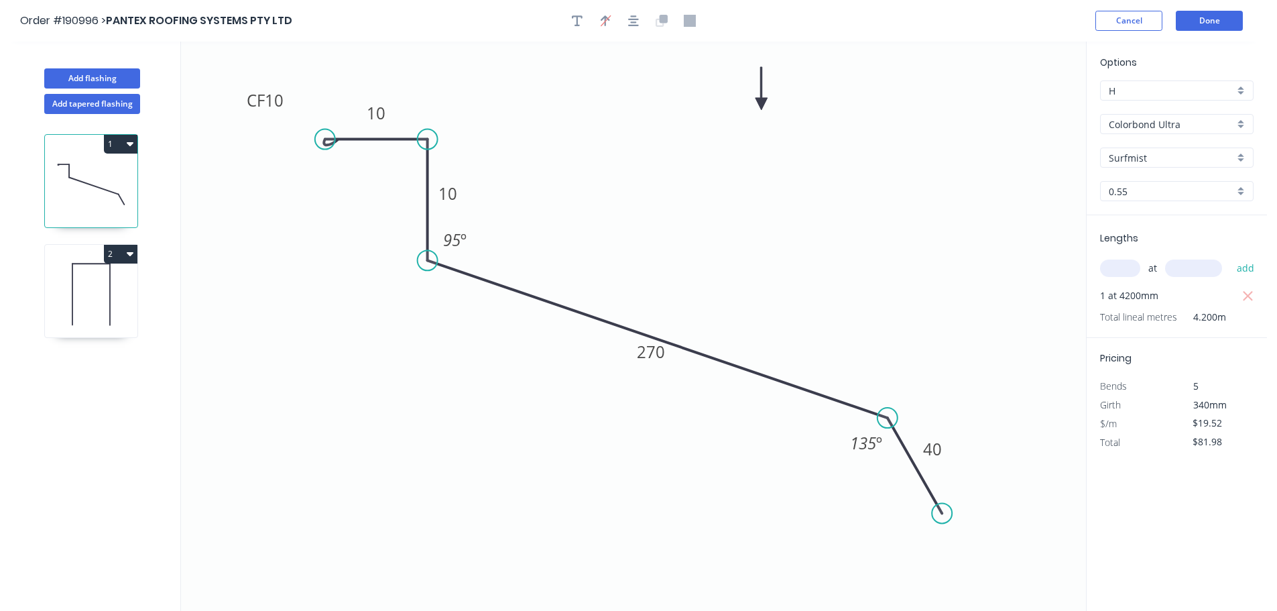
click at [77, 293] on icon at bounding box center [91, 294] width 93 height 86
type input "$29.82"
type input "$0.00"
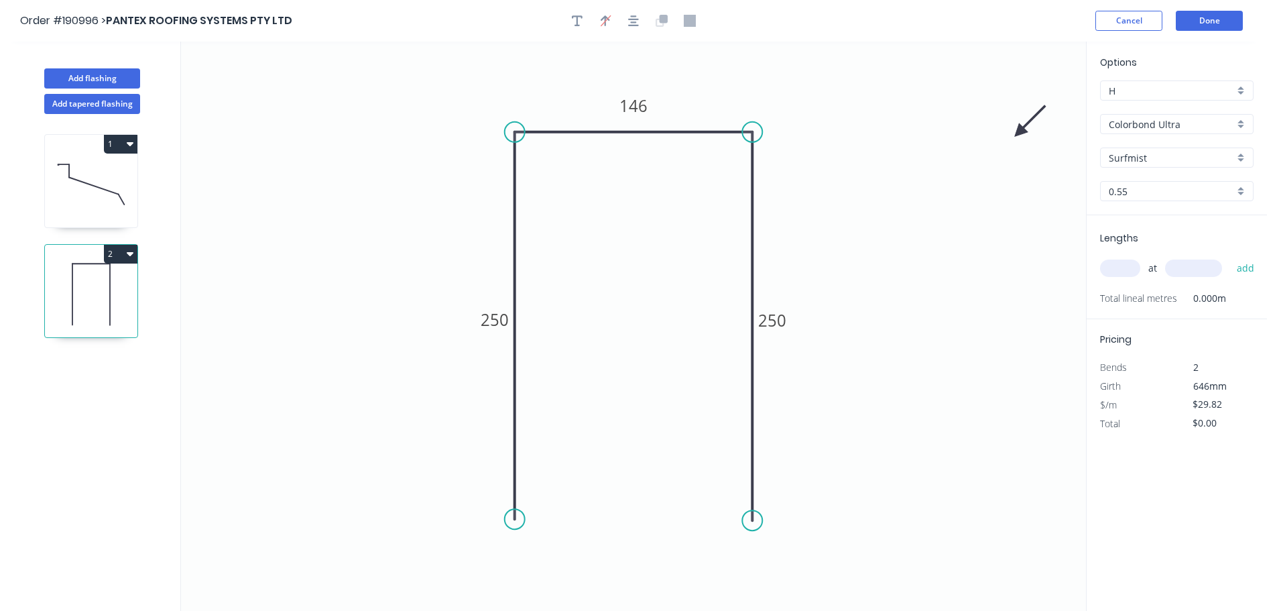
click at [1131, 268] on input "text" at bounding box center [1120, 268] width 40 height 17
type input "1"
type input "1400"
click at [1230, 257] on button "add" at bounding box center [1246, 268] width 32 height 23
click at [109, 79] on button "Add flashing" at bounding box center [92, 78] width 96 height 20
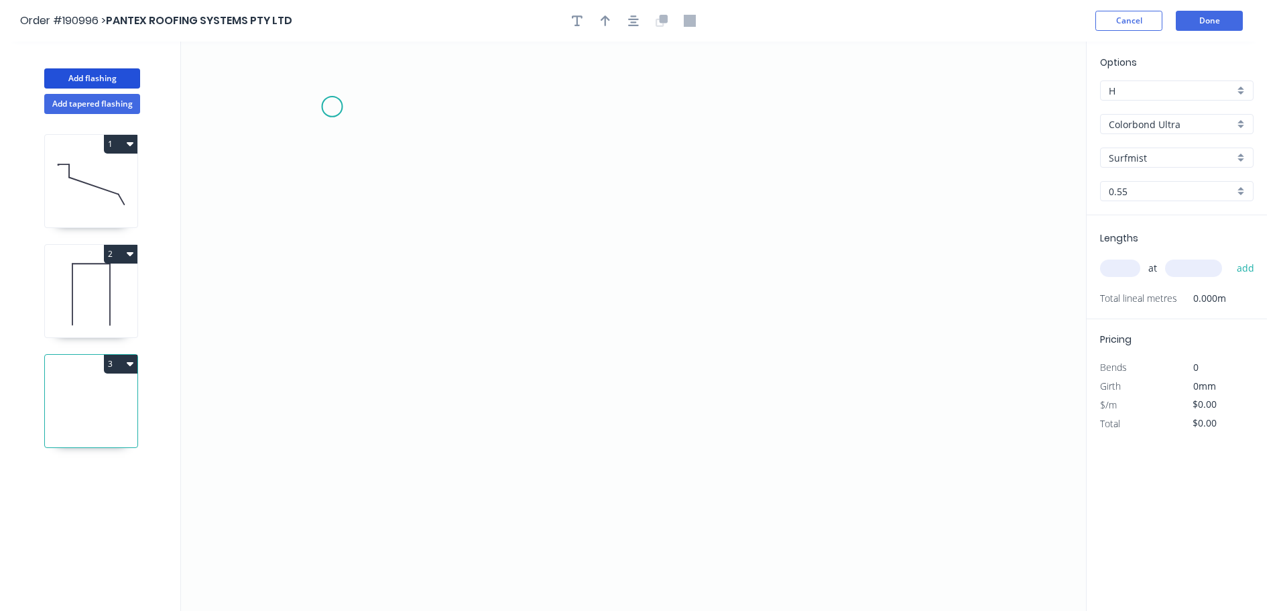
click at [330, 105] on icon "0" at bounding box center [633, 326] width 905 height 569
click at [343, 457] on icon "0" at bounding box center [633, 326] width 905 height 569
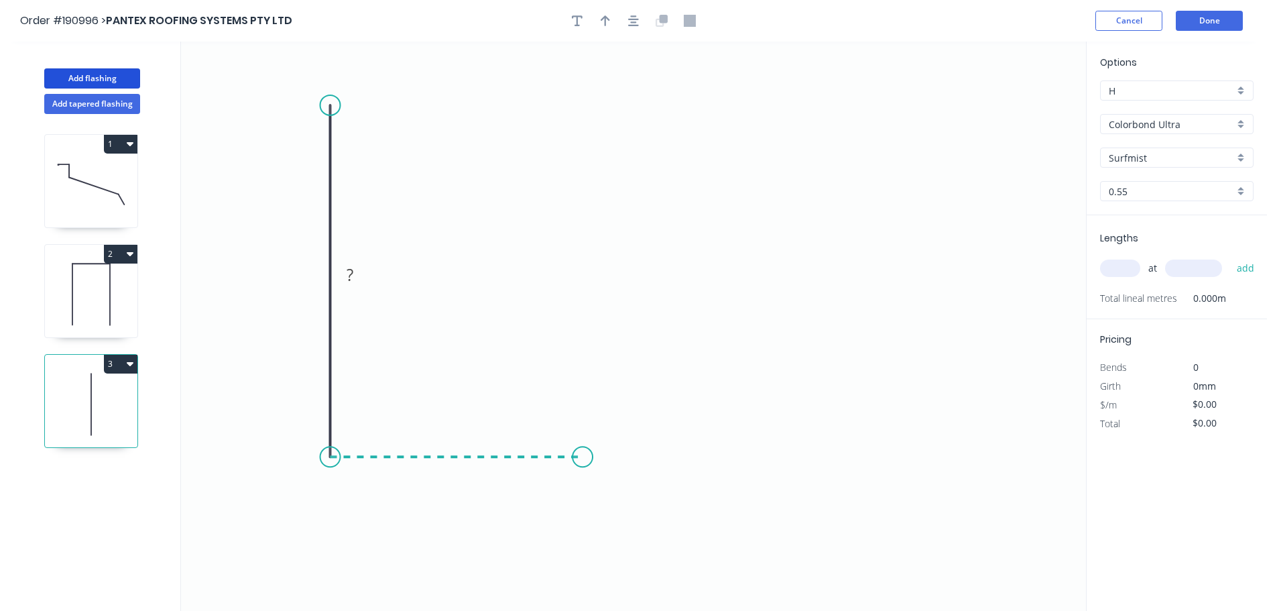
click at [583, 463] on icon "0 ?" at bounding box center [633, 326] width 905 height 569
click at [722, 575] on icon "0 ? ?" at bounding box center [633, 326] width 905 height 569
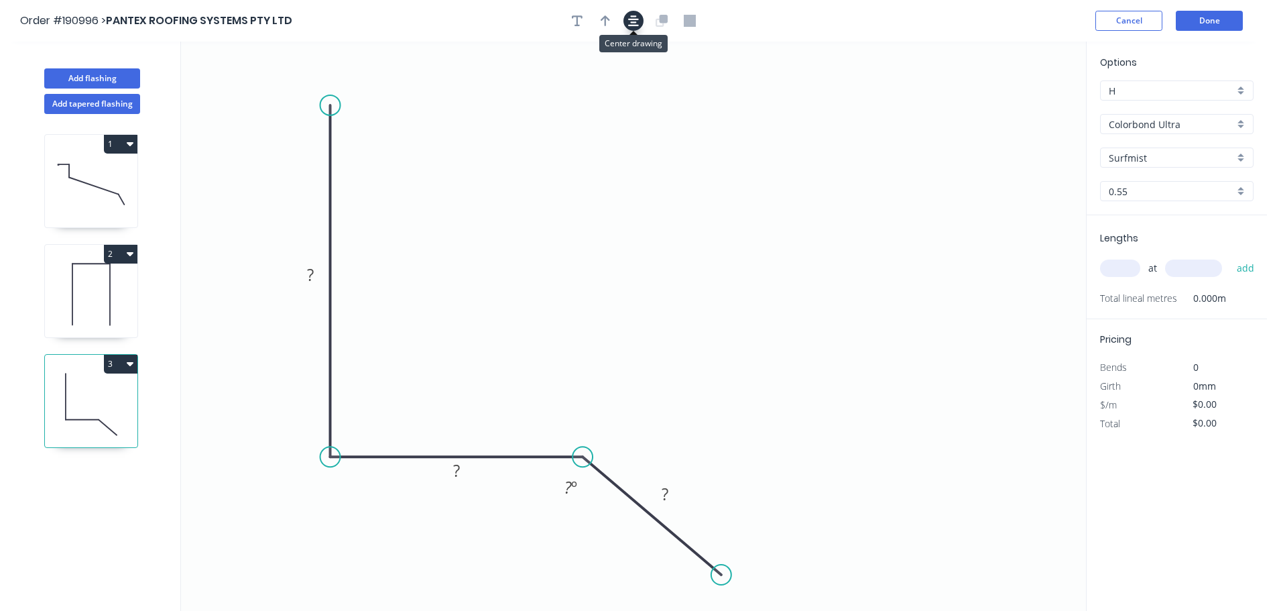
click at [635, 21] on icon "button" at bounding box center [633, 20] width 11 height 11
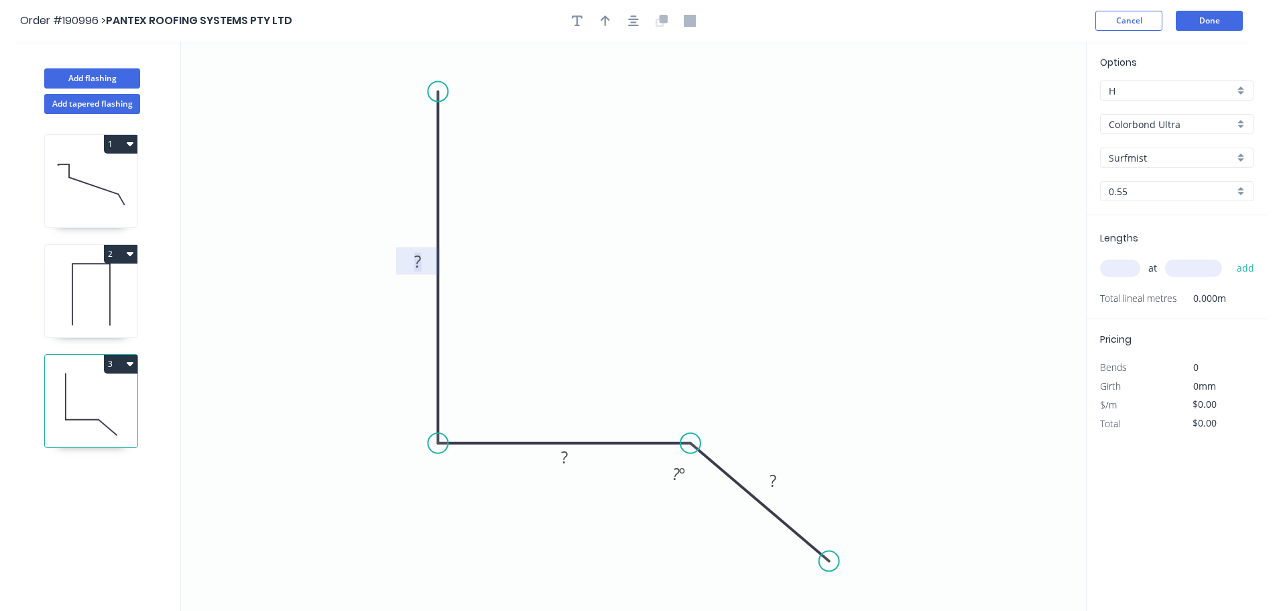
click at [414, 264] on rect at bounding box center [417, 262] width 27 height 19
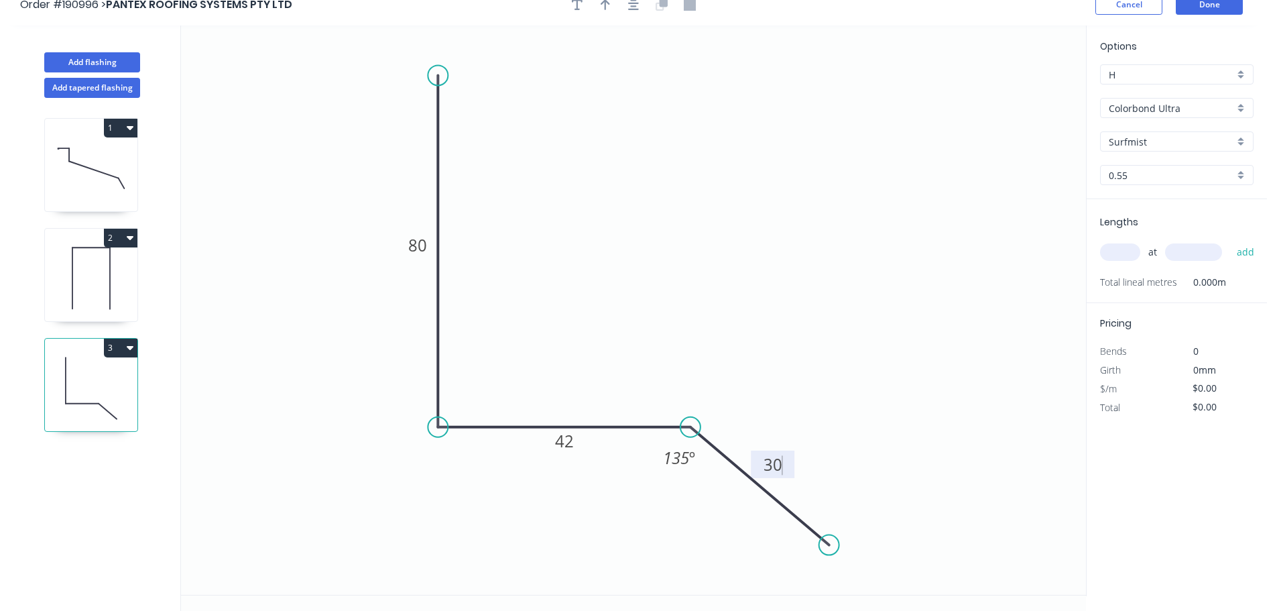
scroll to position [25, 0]
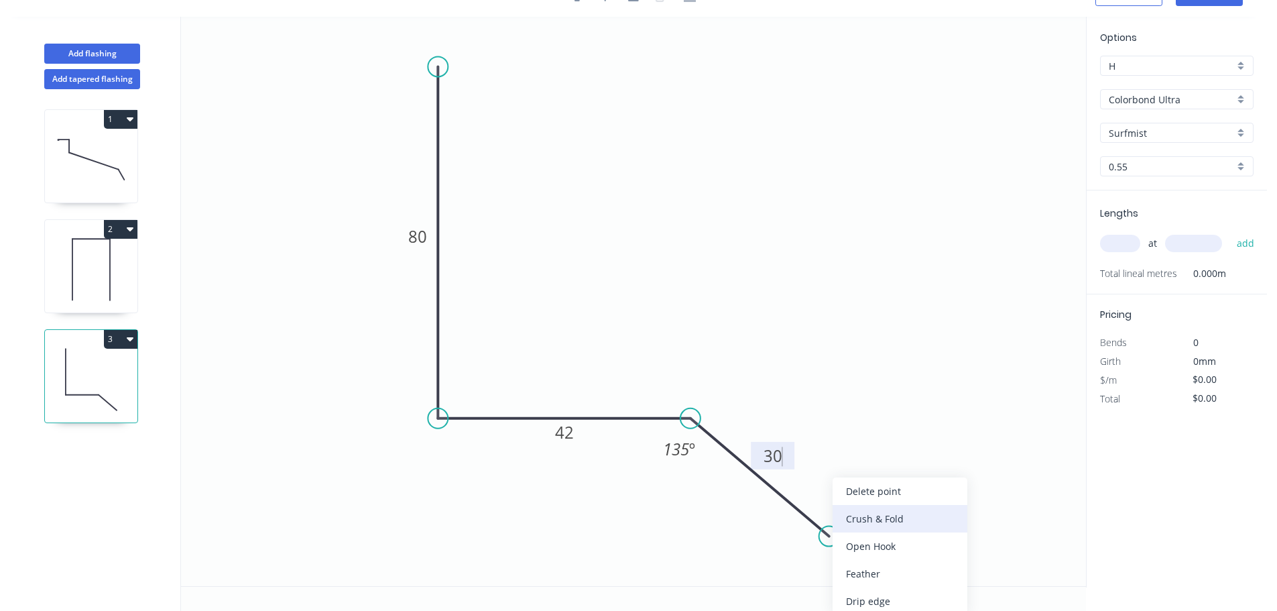
click at [899, 530] on div "Crush & Fold" at bounding box center [900, 518] width 135 height 27
click at [860, 571] on div "Flip bend" at bounding box center [898, 573] width 135 height 27
drag, startPoint x: 869, startPoint y: 510, endPoint x: 931, endPoint y: 556, distance: 77.1
click at [931, 556] on rect at bounding box center [909, 551] width 54 height 27
click at [915, 553] on tspan "10" at bounding box center [918, 552] width 19 height 22
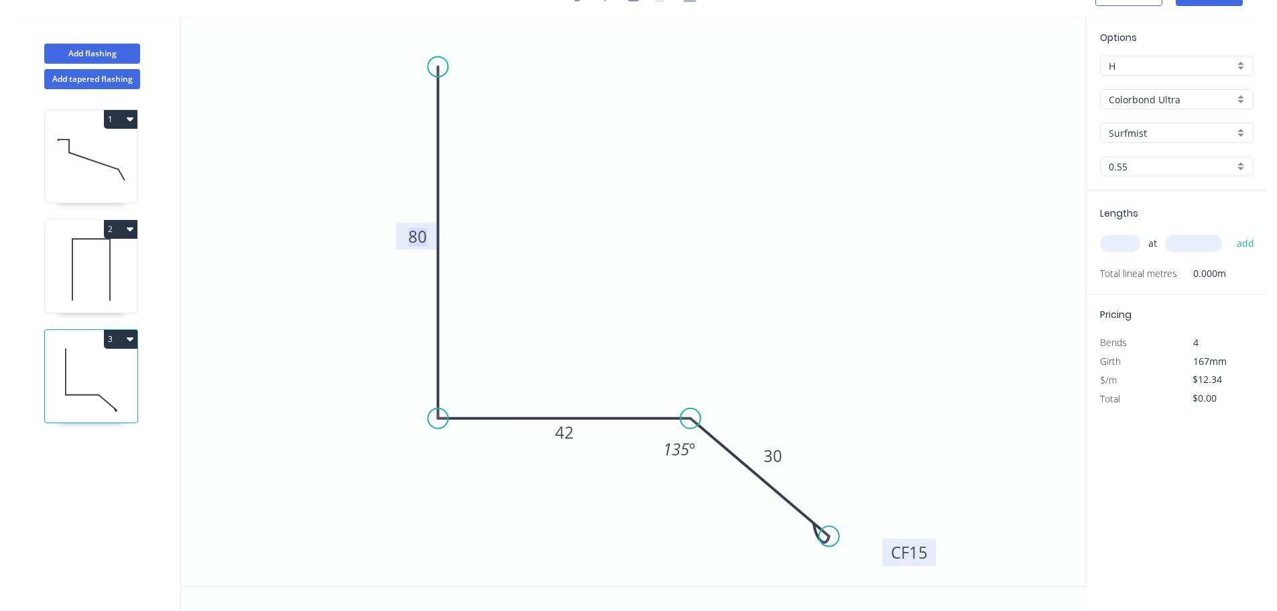
click at [1124, 243] on input "text" at bounding box center [1120, 243] width 40 height 17
click at [1161, 131] on input "Surfmist" at bounding box center [1171, 133] width 125 height 14
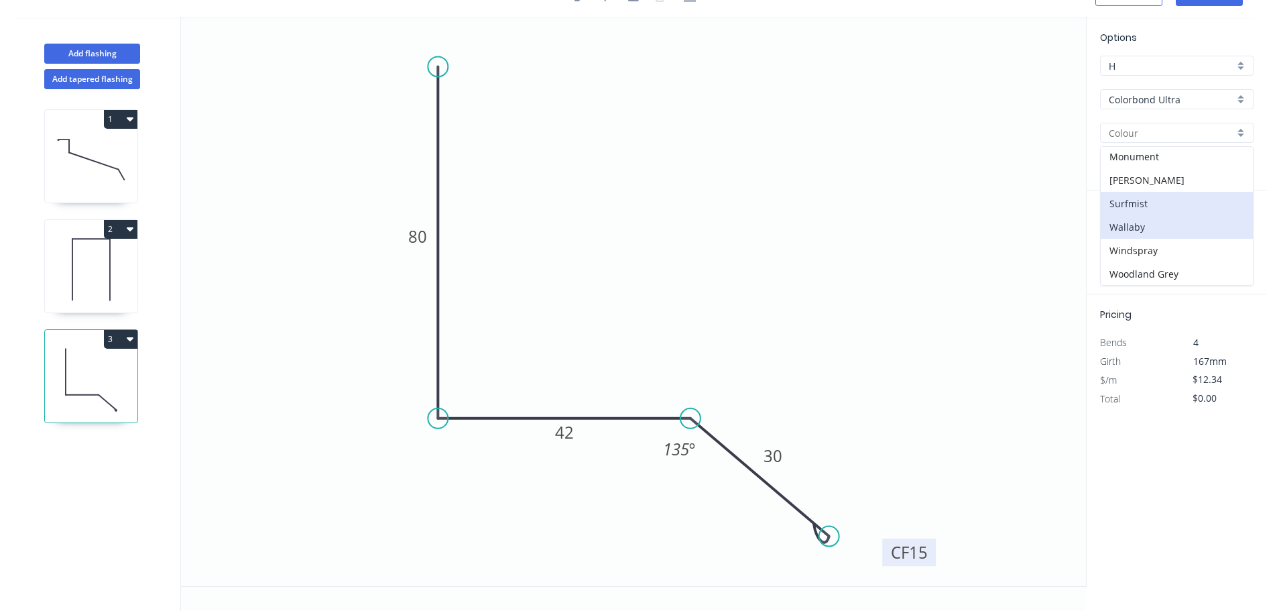
scroll to position [73, 0]
click at [1177, 247] on div "Windspray" at bounding box center [1177, 249] width 152 height 23
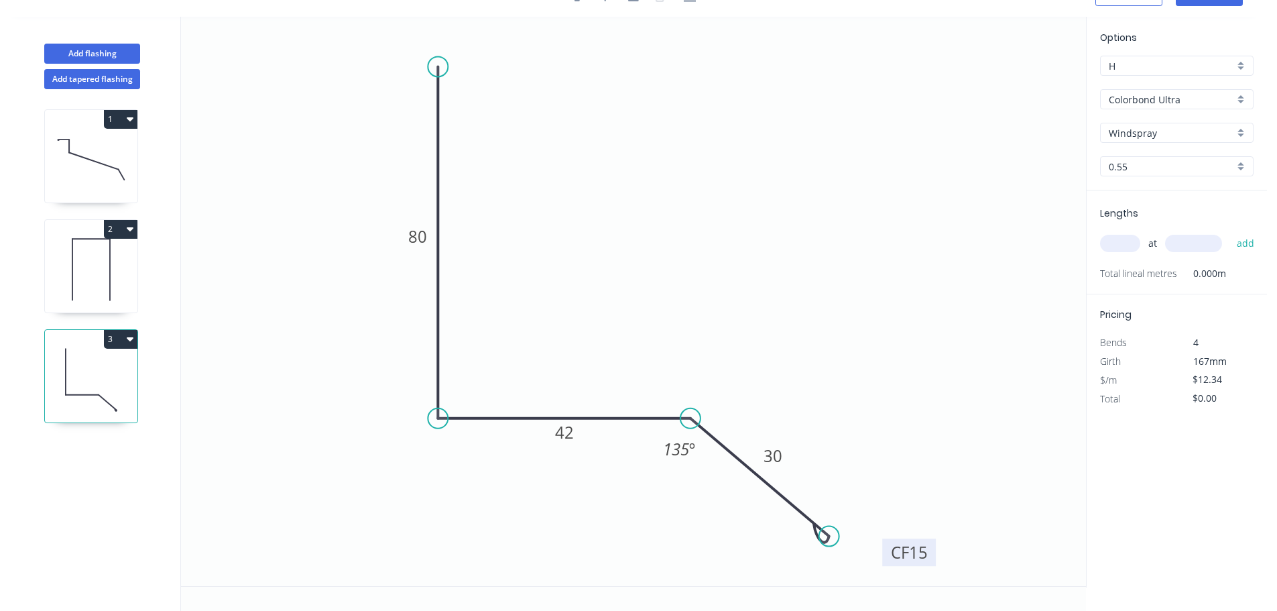
click at [1124, 249] on input "text" at bounding box center [1120, 243] width 40 height 17
click at [1230, 232] on button "add" at bounding box center [1246, 243] width 32 height 23
click at [102, 75] on button "Add tapered flashing" at bounding box center [92, 79] width 96 height 20
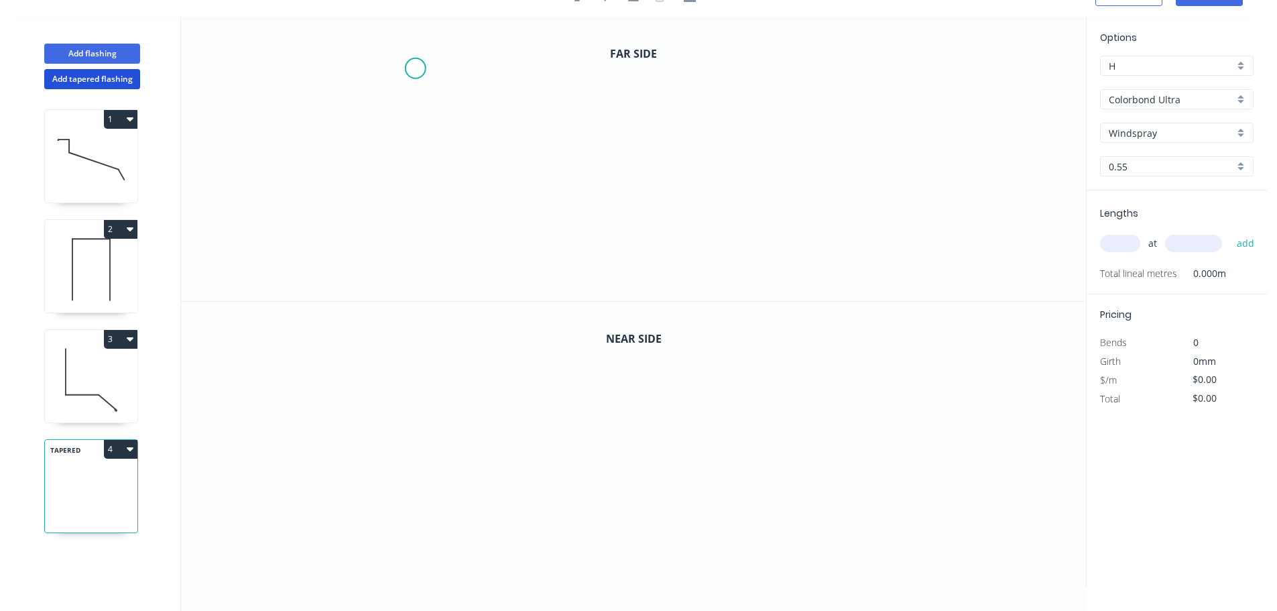
click at [415, 68] on icon "0" at bounding box center [633, 159] width 905 height 284
click at [475, 192] on div "Drip edge" at bounding box center [482, 196] width 135 height 27
click at [433, 91] on div "Delete point" at bounding box center [478, 87] width 135 height 27
click at [840, 68] on icon "0" at bounding box center [633, 159] width 905 height 284
click at [888, 87] on div "Delete point" at bounding box center [913, 83] width 135 height 27
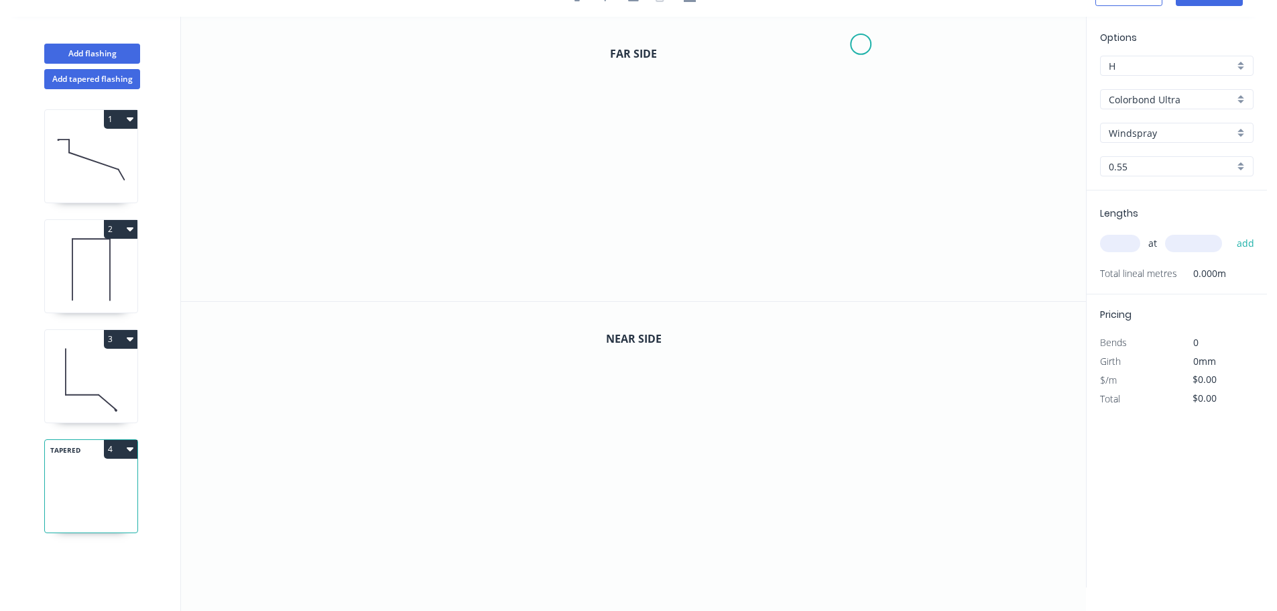
click at [860, 43] on icon "0" at bounding box center [633, 159] width 905 height 284
click at [774, 43] on icon at bounding box center [816, 43] width 85 height 0
click at [770, 215] on icon "0 ?" at bounding box center [633, 159] width 905 height 284
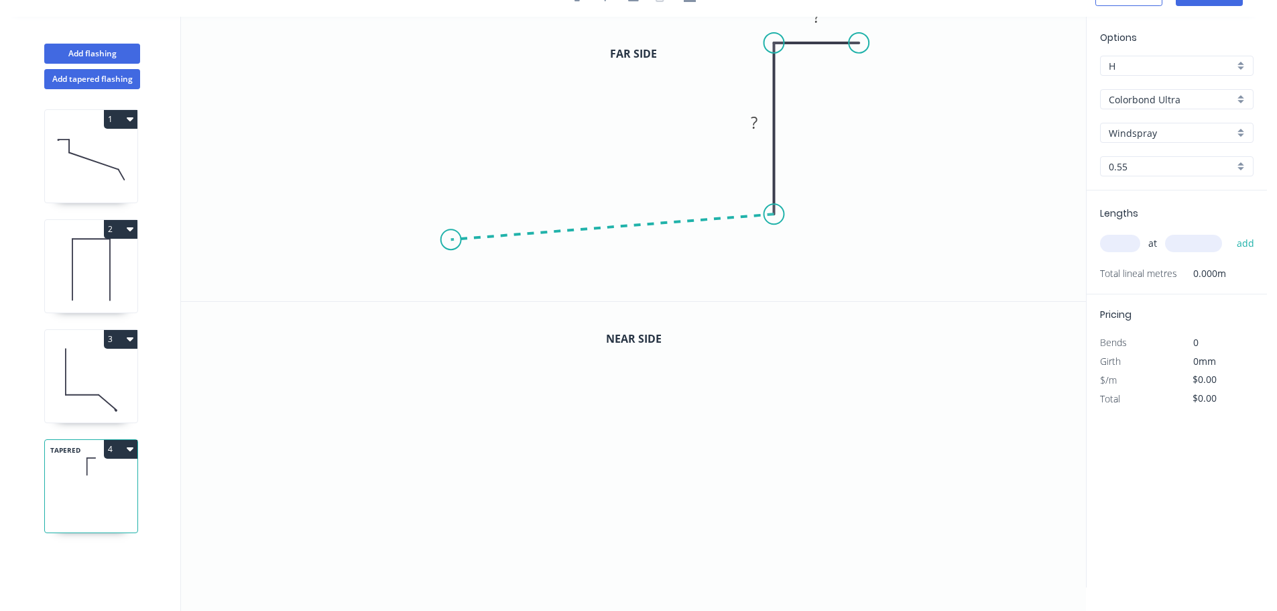
click at [450, 240] on icon "0 ? ?" at bounding box center [633, 159] width 905 height 284
click at [388, 286] on icon "0 ? ? ? ? º" at bounding box center [633, 159] width 905 height 284
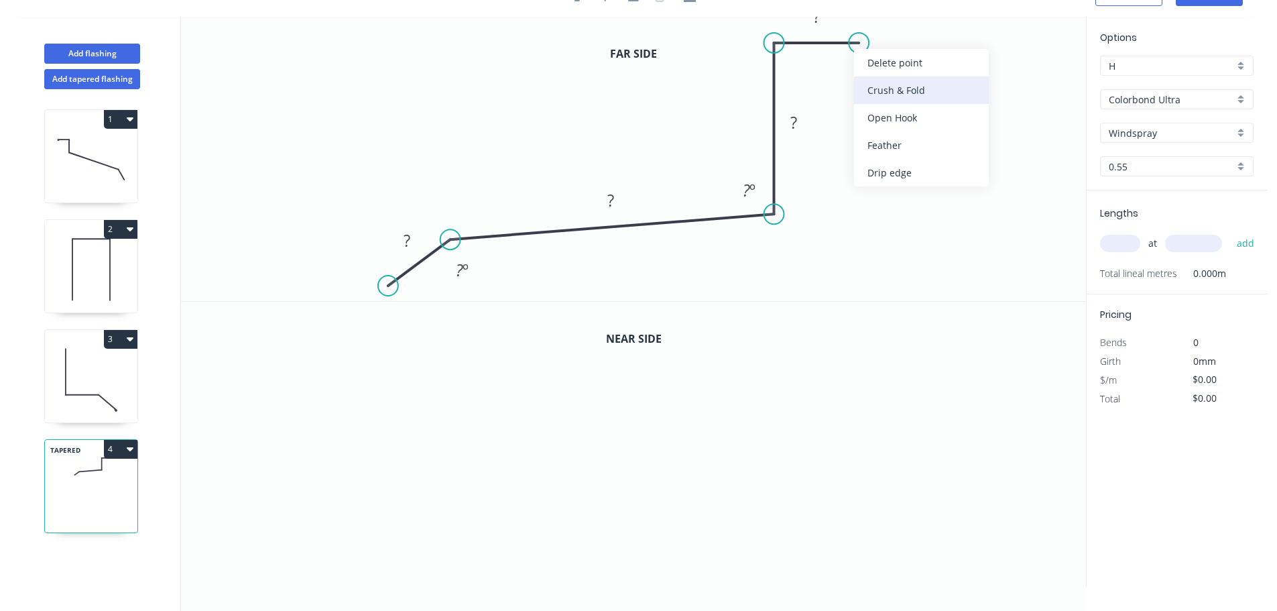
click at [902, 95] on div "Crush & Fold" at bounding box center [921, 89] width 135 height 27
click at [890, 103] on div "Flip bend" at bounding box center [925, 95] width 135 height 27
drag, startPoint x: 900, startPoint y: 69, endPoint x: 949, endPoint y: 73, distance: 49.8
click at [949, 73] on rect at bounding box center [927, 69] width 54 height 27
click at [853, 46] on circle at bounding box center [852, 43] width 20 height 20
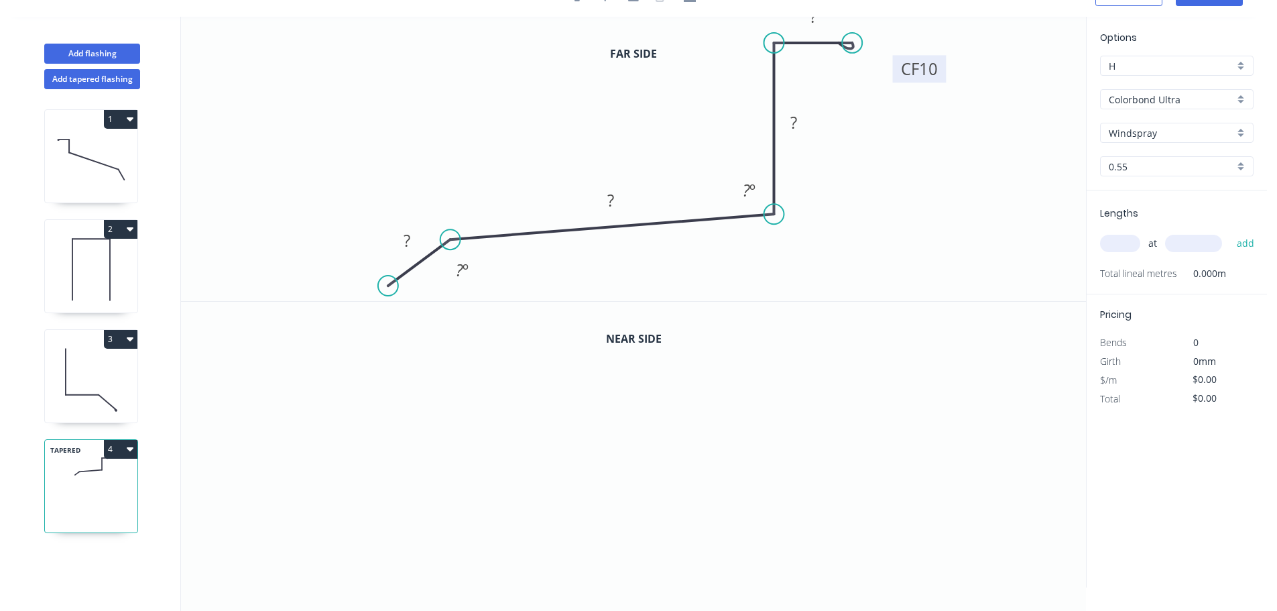
click at [931, 74] on tspan "10" at bounding box center [928, 69] width 19 height 22
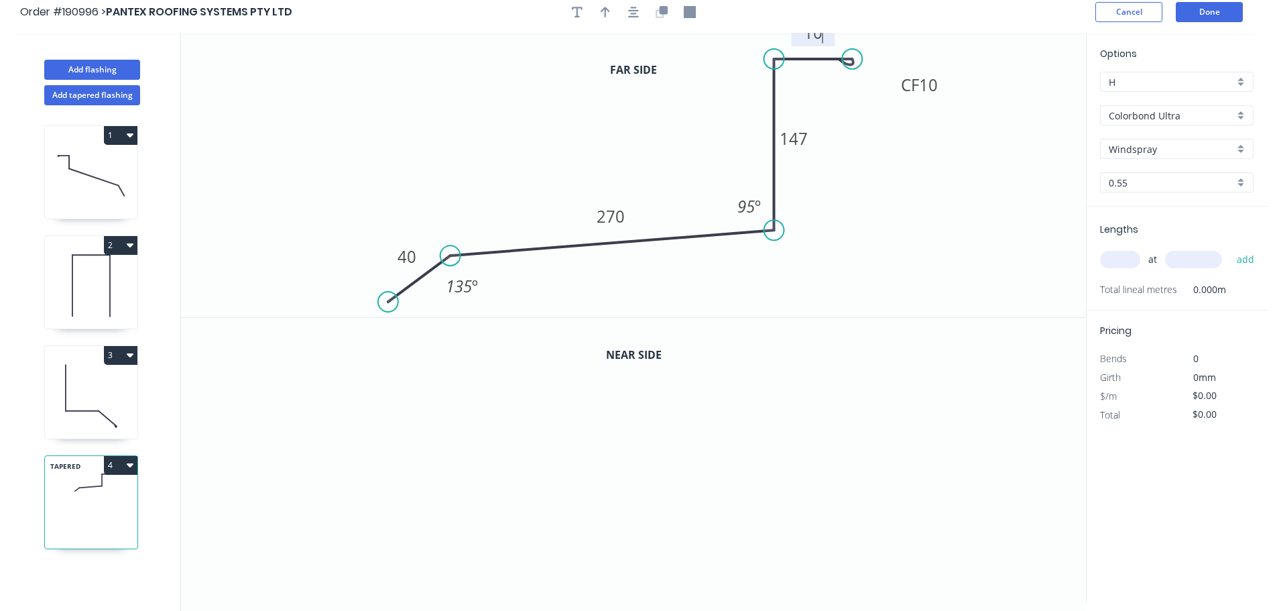
scroll to position [0, 0]
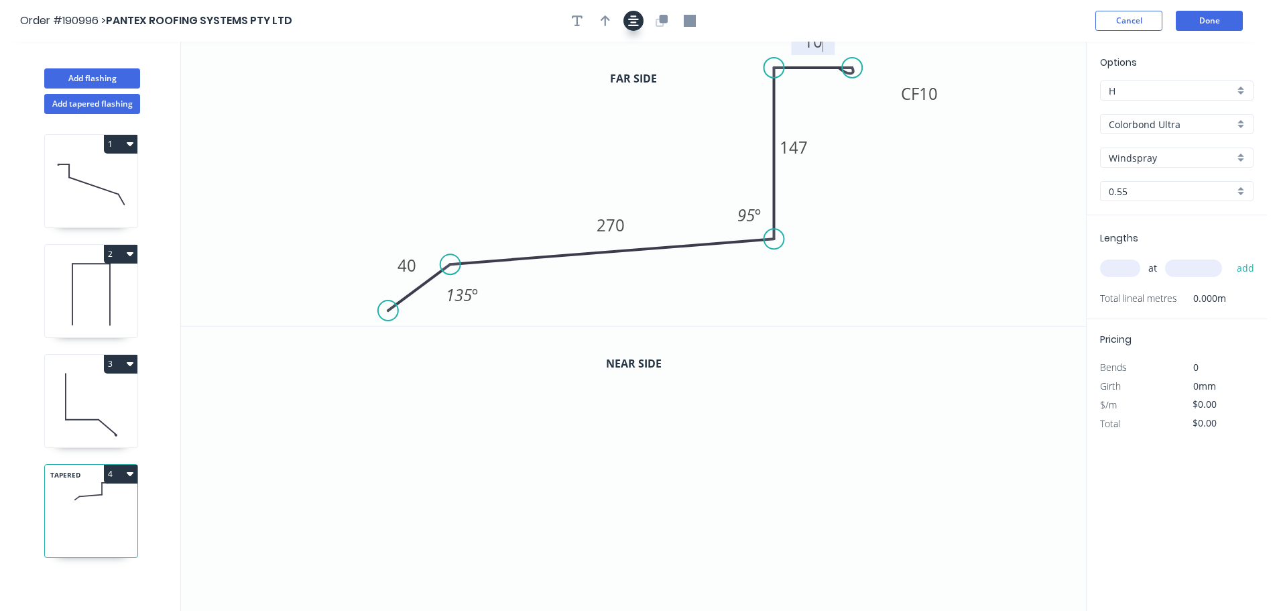
click at [630, 23] on icon "button" at bounding box center [633, 21] width 11 height 12
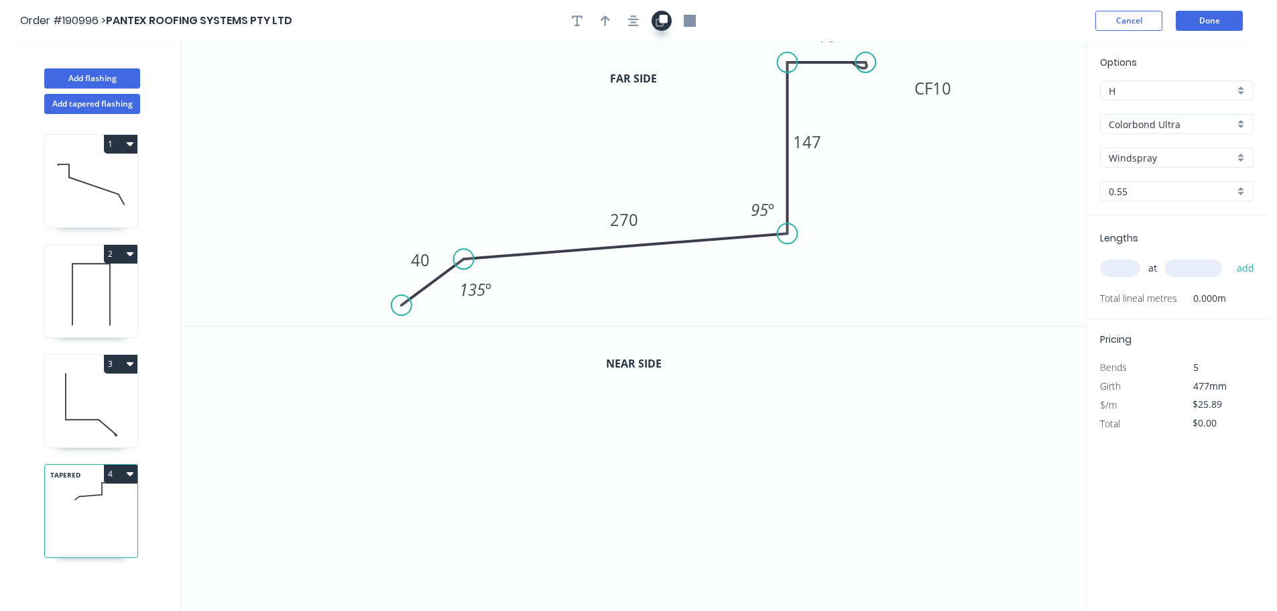
click at [666, 19] on icon "button" at bounding box center [664, 19] width 8 height 8
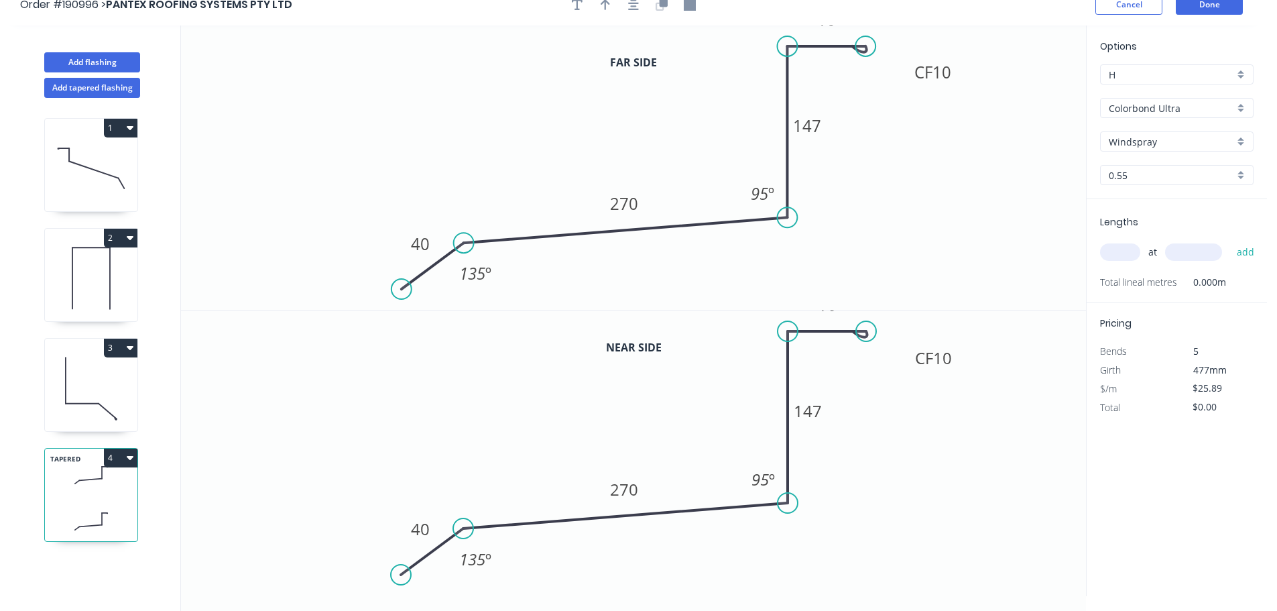
scroll to position [25, 0]
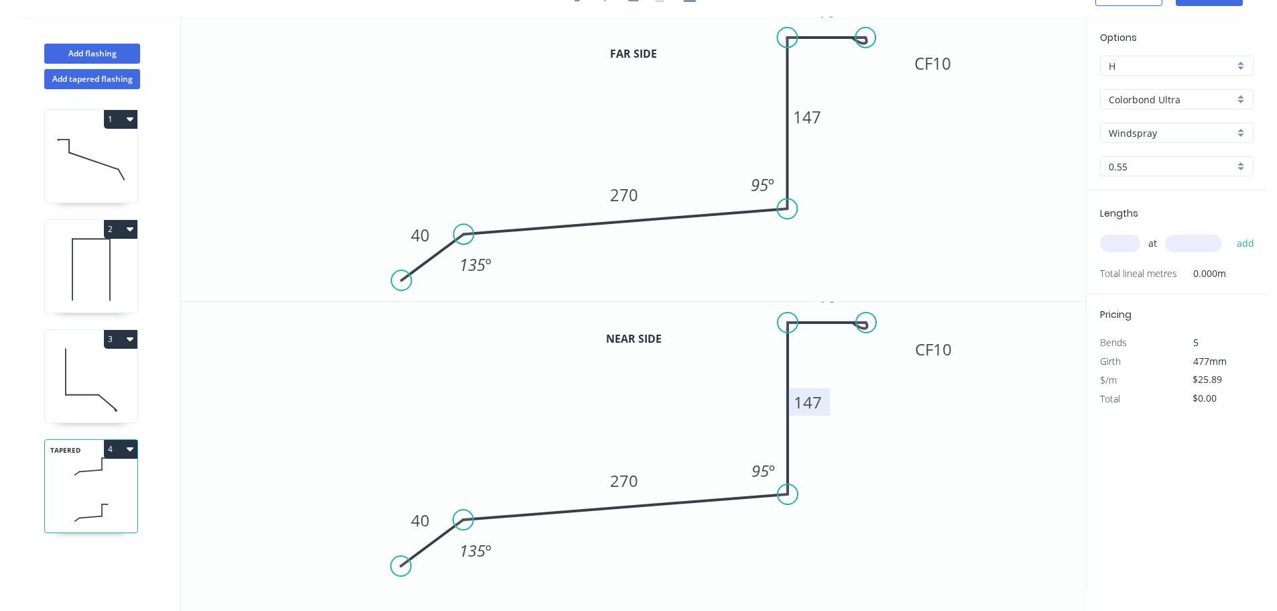
click at [807, 402] on tspan "147" at bounding box center [808, 402] width 28 height 22
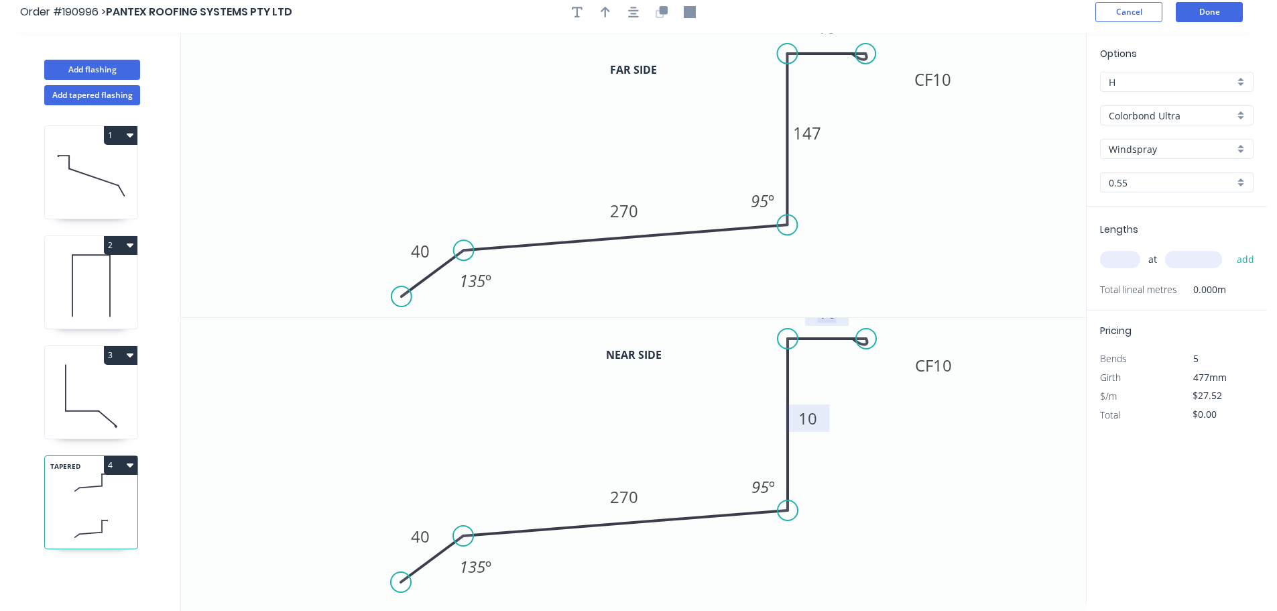
scroll to position [0, 0]
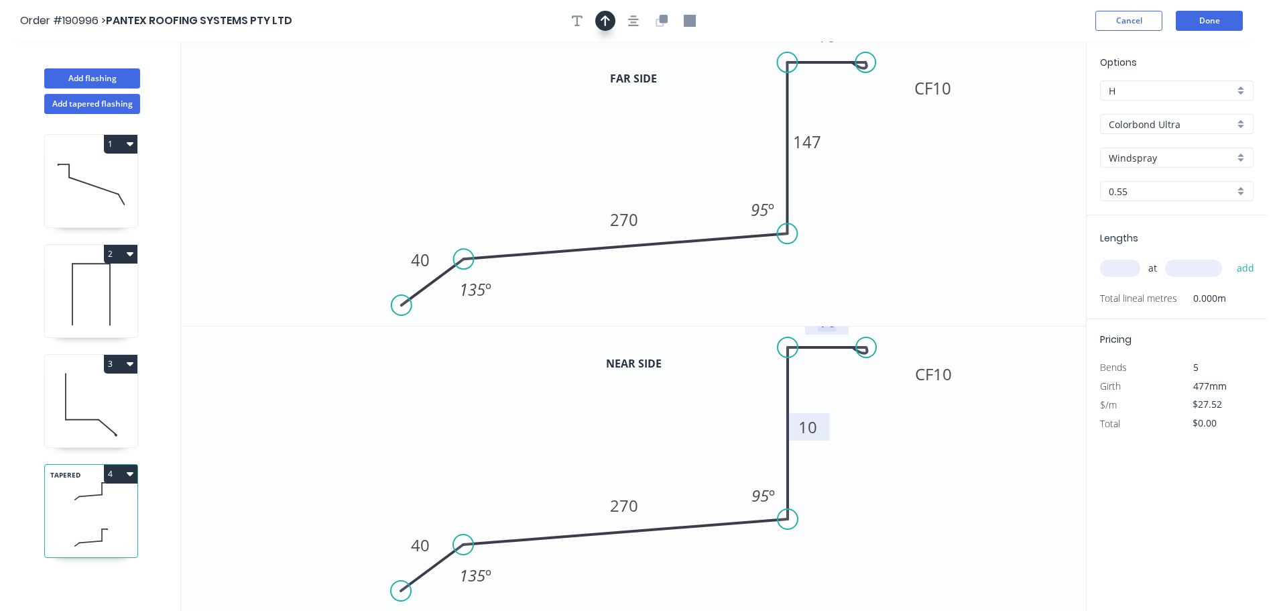
click at [605, 19] on icon "button" at bounding box center [605, 20] width 9 height 11
drag, startPoint x: 1009, startPoint y: 105, endPoint x: 687, endPoint y: 141, distance: 323.9
click at [516, 131] on icon "0 40 270 147 CF 10 10 95 º 135 º" at bounding box center [633, 184] width 905 height 284
drag, startPoint x: 817, startPoint y: 130, endPoint x: 538, endPoint y: 105, distance: 280.0
click at [538, 105] on icon at bounding box center [538, 89] width 12 height 43
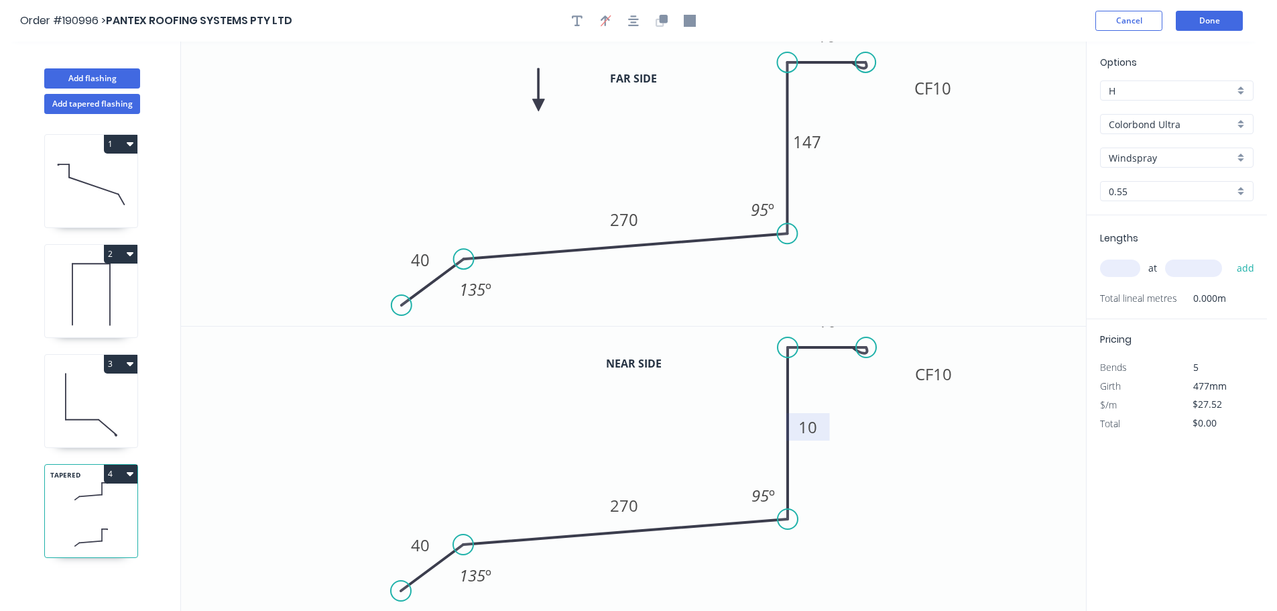
click at [1178, 159] on input "Windspray" at bounding box center [1171, 158] width 125 height 14
click at [1184, 235] on div "Surfmist" at bounding box center [1177, 227] width 152 height 23
click at [1126, 274] on input "text" at bounding box center [1120, 268] width 40 height 17
click at [1230, 257] on button "add" at bounding box center [1246, 268] width 32 height 23
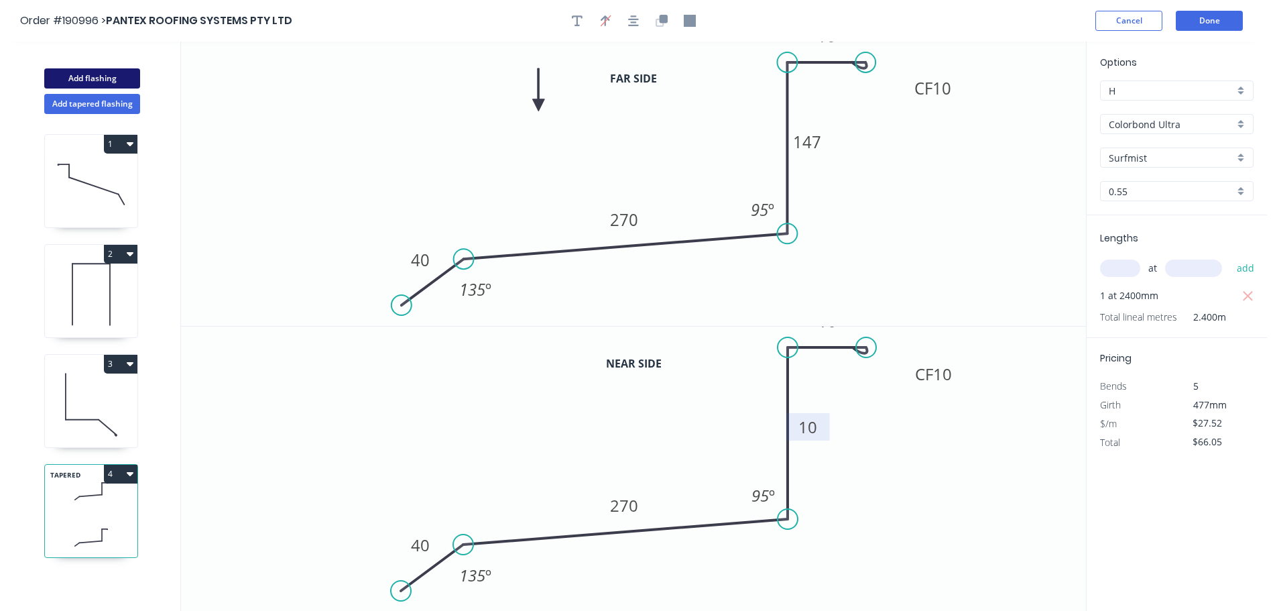
click at [78, 76] on button "Add flashing" at bounding box center [92, 78] width 96 height 20
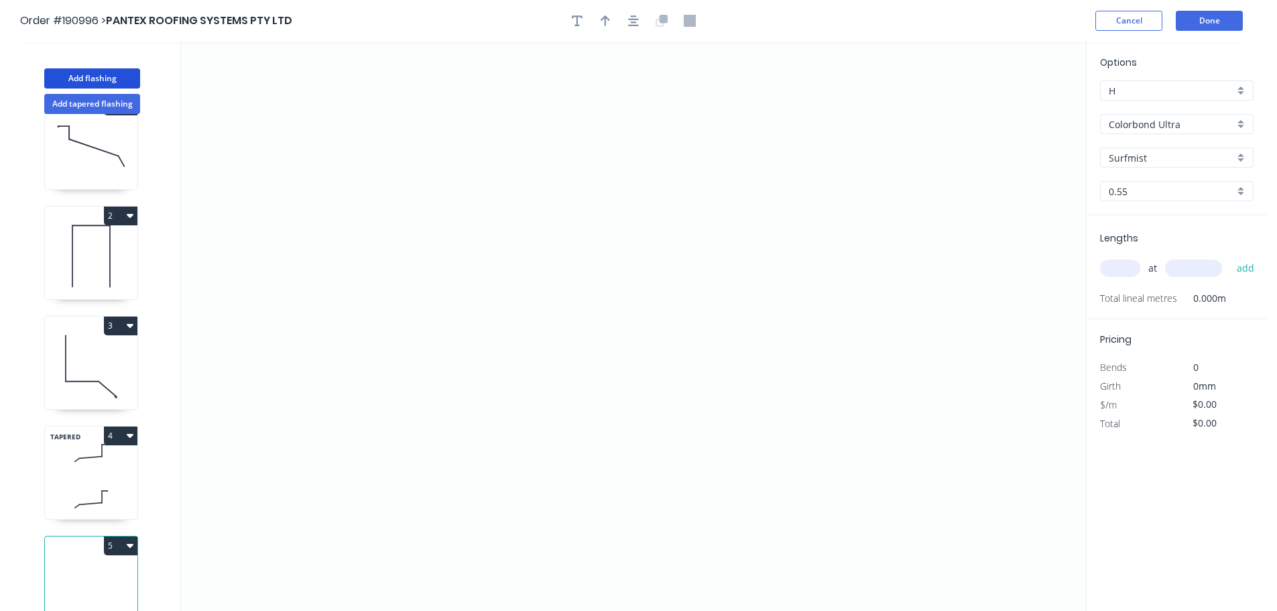
scroll to position [58, 0]
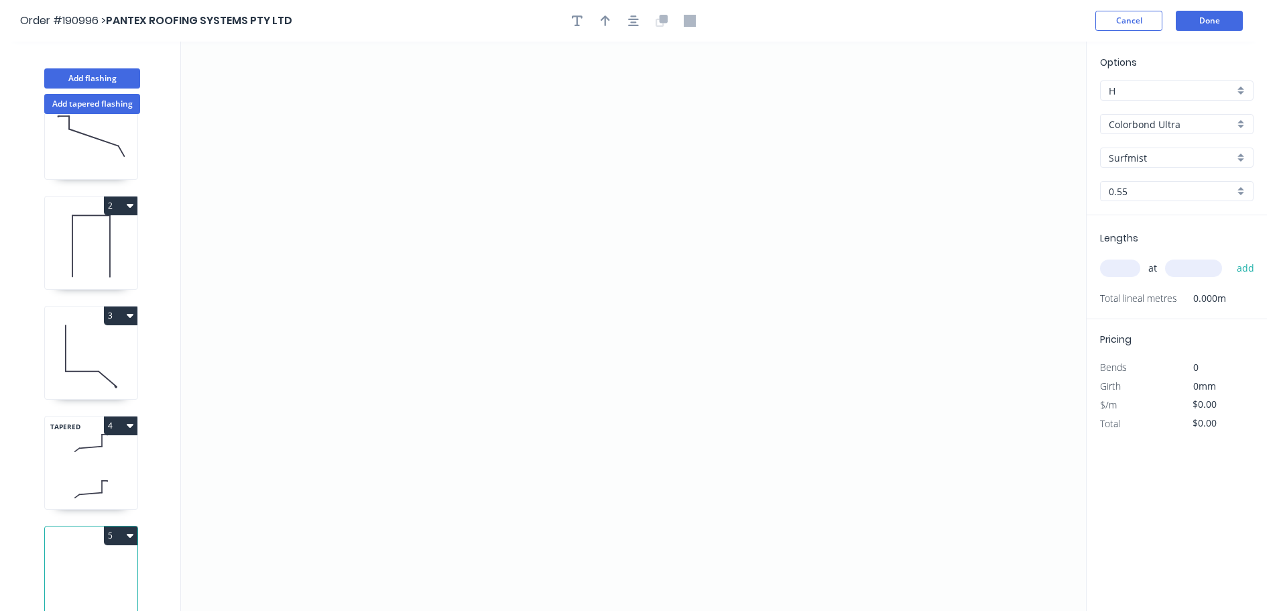
click at [116, 530] on button "5" at bounding box center [121, 535] width 34 height 19
click at [84, 586] on div "Delete" at bounding box center [73, 595] width 103 height 19
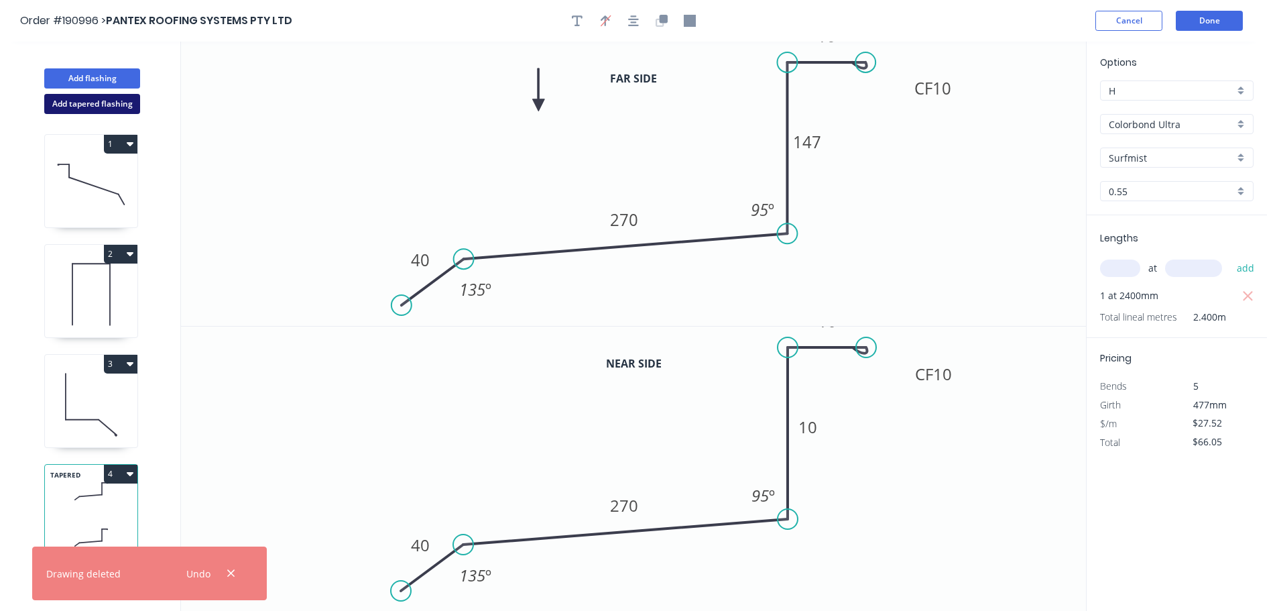
click at [92, 111] on button "Add tapered flashing" at bounding box center [92, 104] width 96 height 20
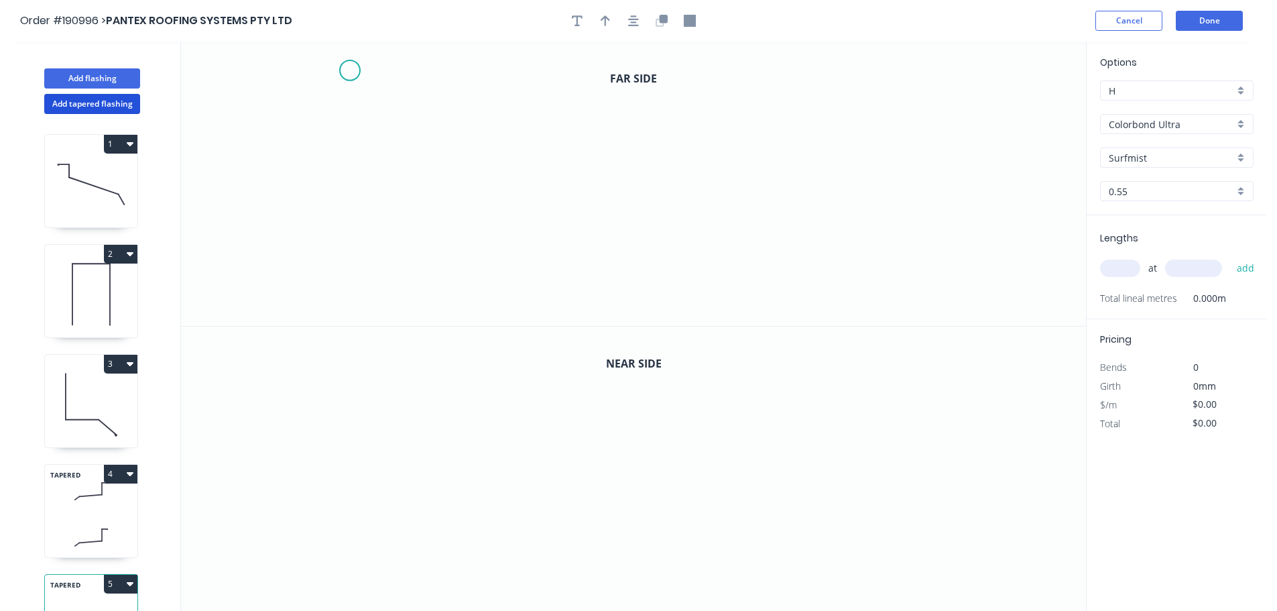
click at [349, 70] on icon "0" at bounding box center [633, 184] width 905 height 284
click at [427, 69] on icon "0" at bounding box center [633, 184] width 905 height 284
click at [424, 240] on icon "0 ?" at bounding box center [633, 184] width 905 height 284
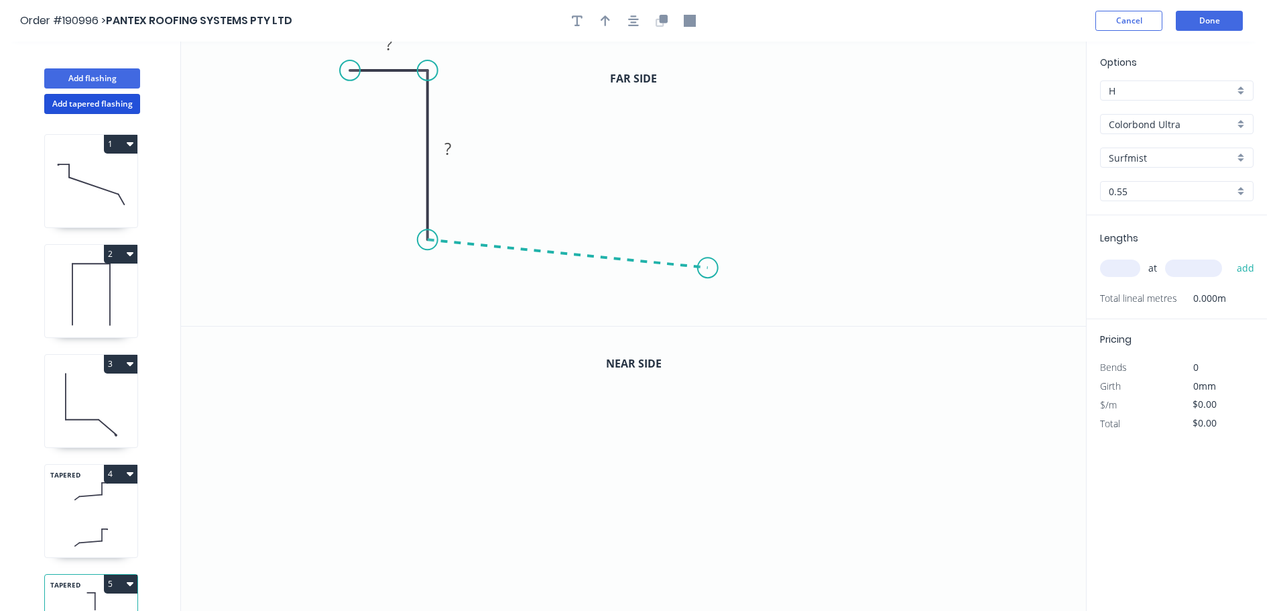
click at [708, 268] on icon "0 ? ?" at bounding box center [633, 184] width 905 height 284
click at [711, 273] on circle at bounding box center [708, 267] width 20 height 20
click at [713, 270] on circle at bounding box center [708, 267] width 20 height 20
click at [774, 312] on icon "0 ? ? ? ? º" at bounding box center [633, 184] width 905 height 284
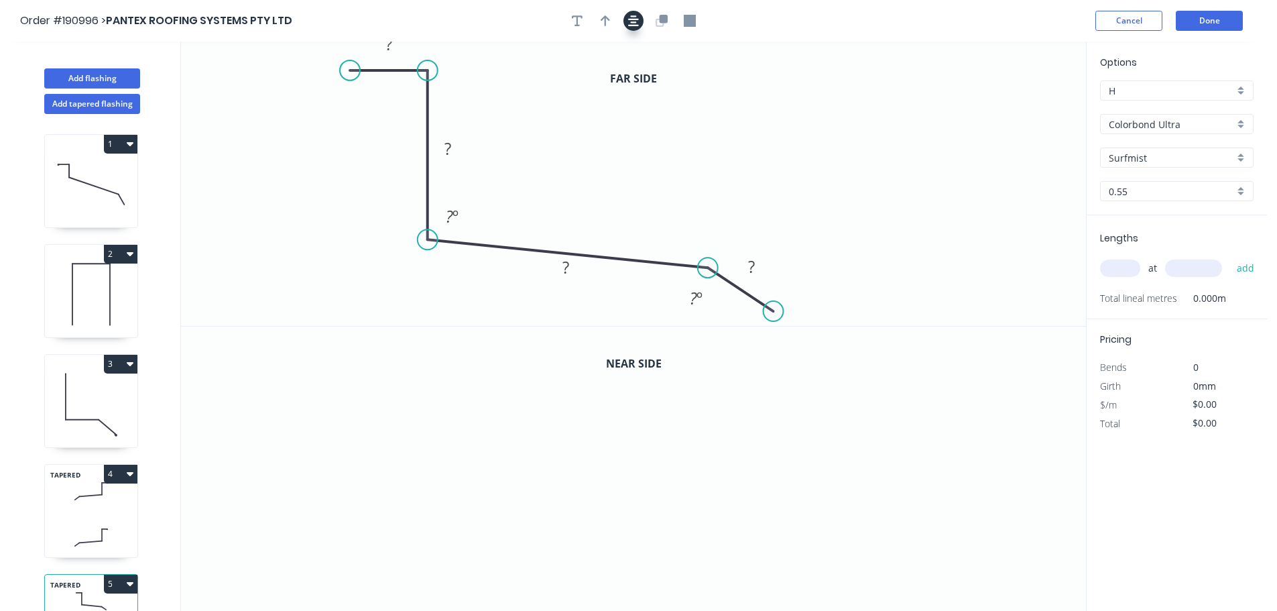
click at [633, 29] on button "button" at bounding box center [634, 21] width 20 height 20
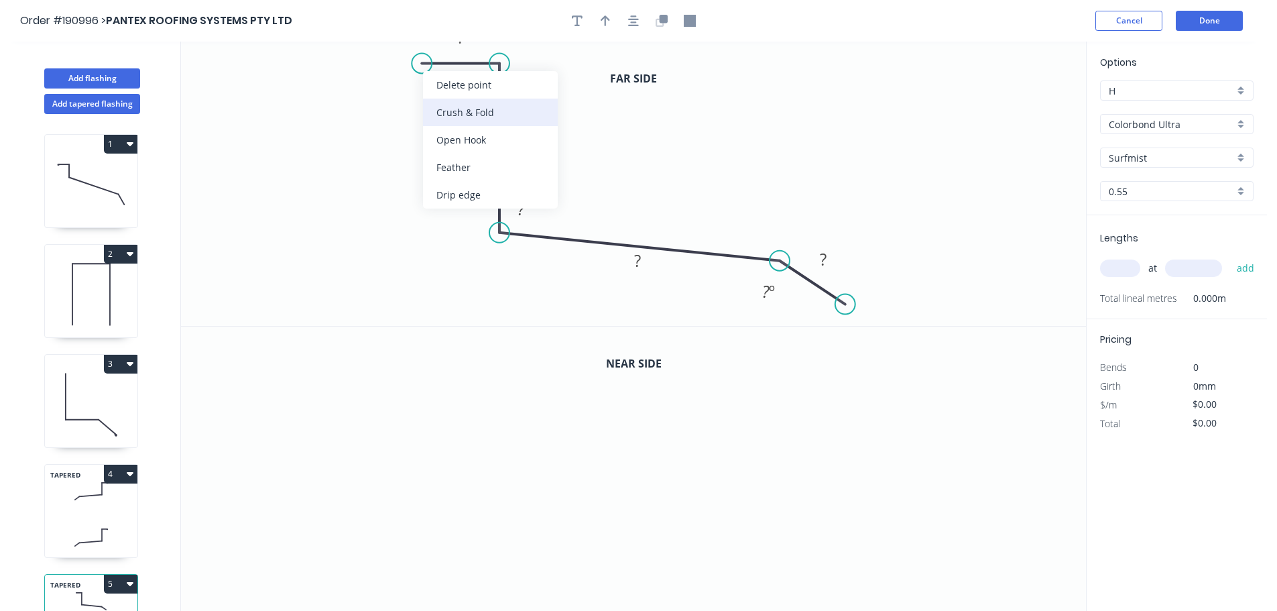
click at [441, 107] on div "Crush & Fold" at bounding box center [490, 112] width 135 height 27
drag, startPoint x: 425, startPoint y: 96, endPoint x: 380, endPoint y: 101, distance: 45.8
click at [380, 101] on rect at bounding box center [361, 90] width 54 height 27
click at [374, 92] on tspan "10" at bounding box center [368, 90] width 19 height 22
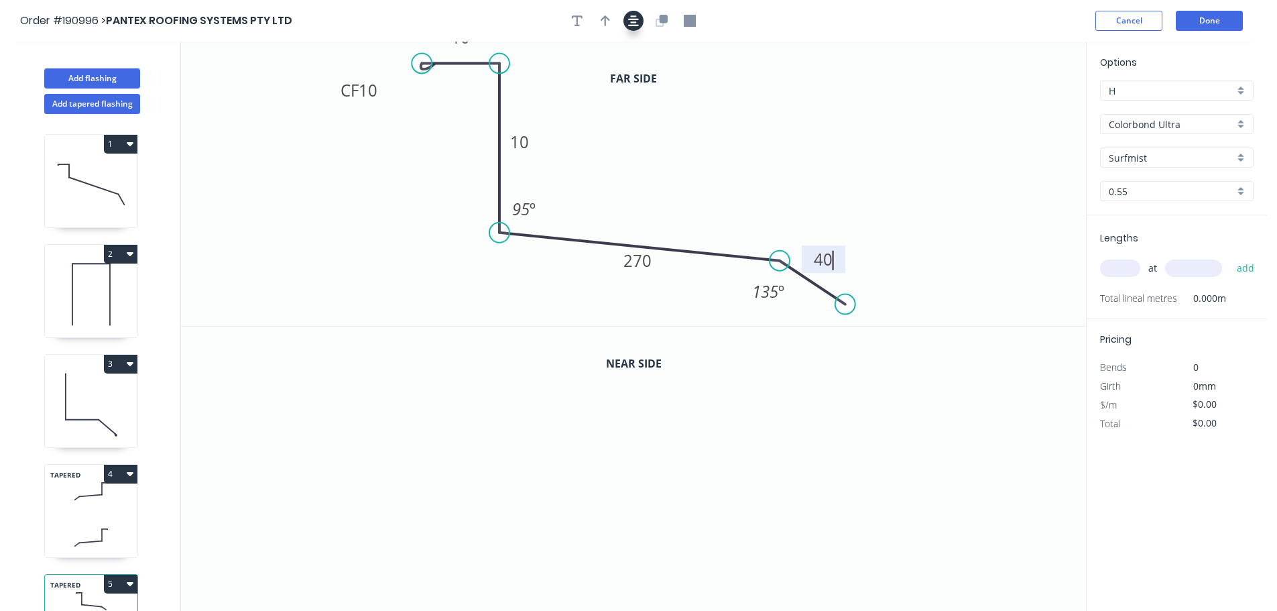
click at [630, 15] on icon "button" at bounding box center [633, 21] width 11 height 12
click at [660, 22] on icon "button" at bounding box center [664, 19] width 8 height 8
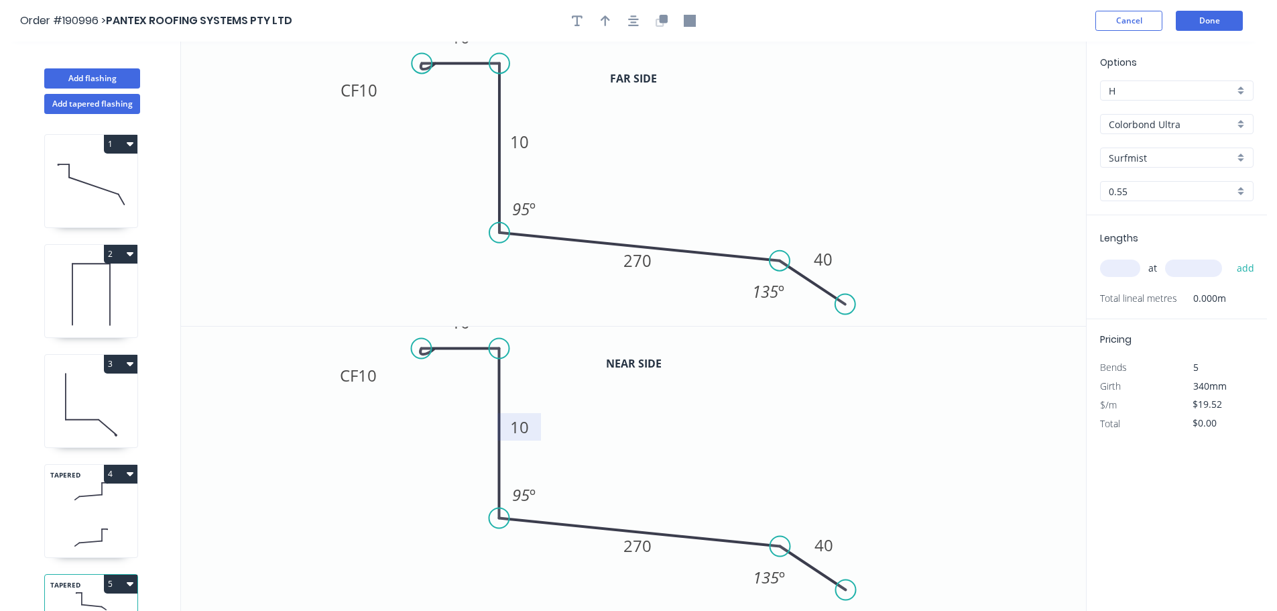
click at [526, 429] on tspan "10" at bounding box center [519, 427] width 19 height 22
click at [1129, 271] on input "text" at bounding box center [1120, 268] width 40 height 17
click at [1230, 257] on button "add" at bounding box center [1246, 268] width 32 height 23
click at [606, 19] on icon "button" at bounding box center [605, 20] width 9 height 11
drag, startPoint x: 1023, startPoint y: 106, endPoint x: 841, endPoint y: 108, distance: 182.4
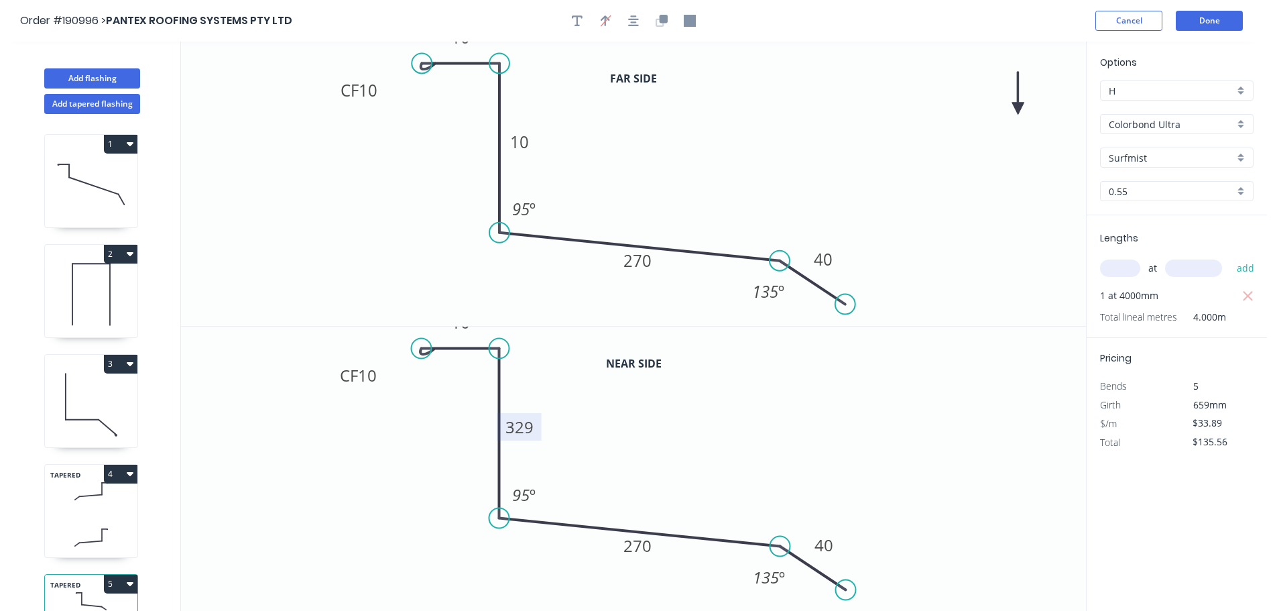
click at [837, 108] on icon "0 CF 10 10 10 270 40 95 º 135 º" at bounding box center [633, 184] width 905 height 284
drag, startPoint x: 835, startPoint y: 100, endPoint x: 742, endPoint y: 95, distance: 92.7
click at [742, 95] on icon at bounding box center [742, 79] width 12 height 43
click at [1214, 25] on button "Done" at bounding box center [1209, 21] width 67 height 20
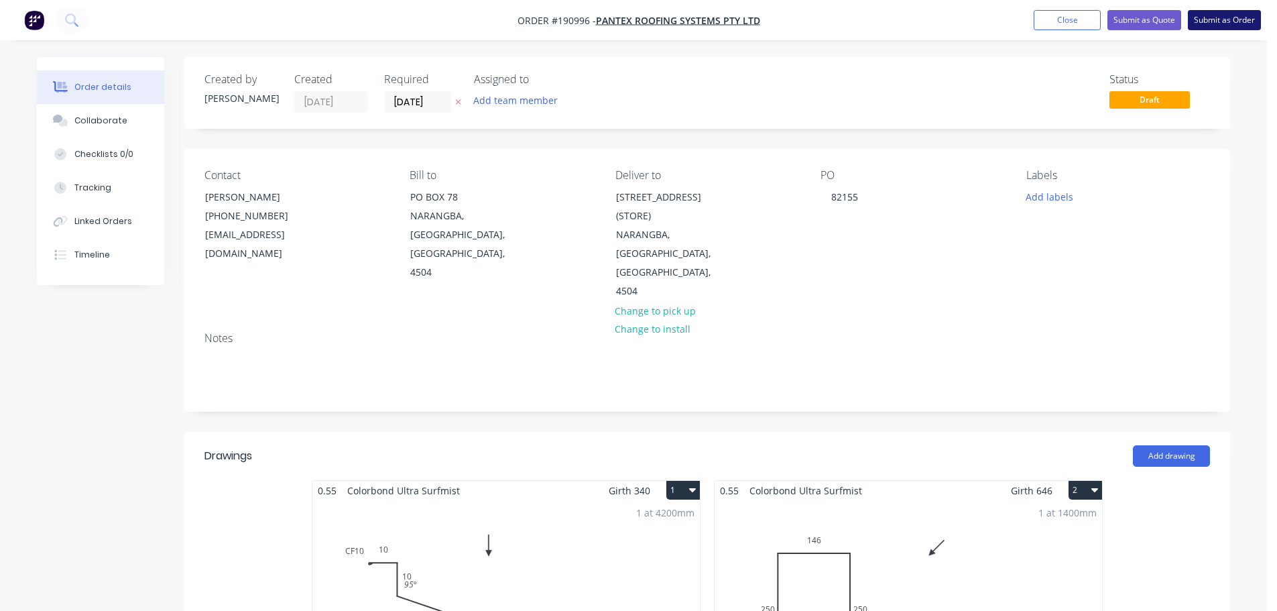
click at [1222, 23] on button "Submit as Order" at bounding box center [1224, 20] width 73 height 20
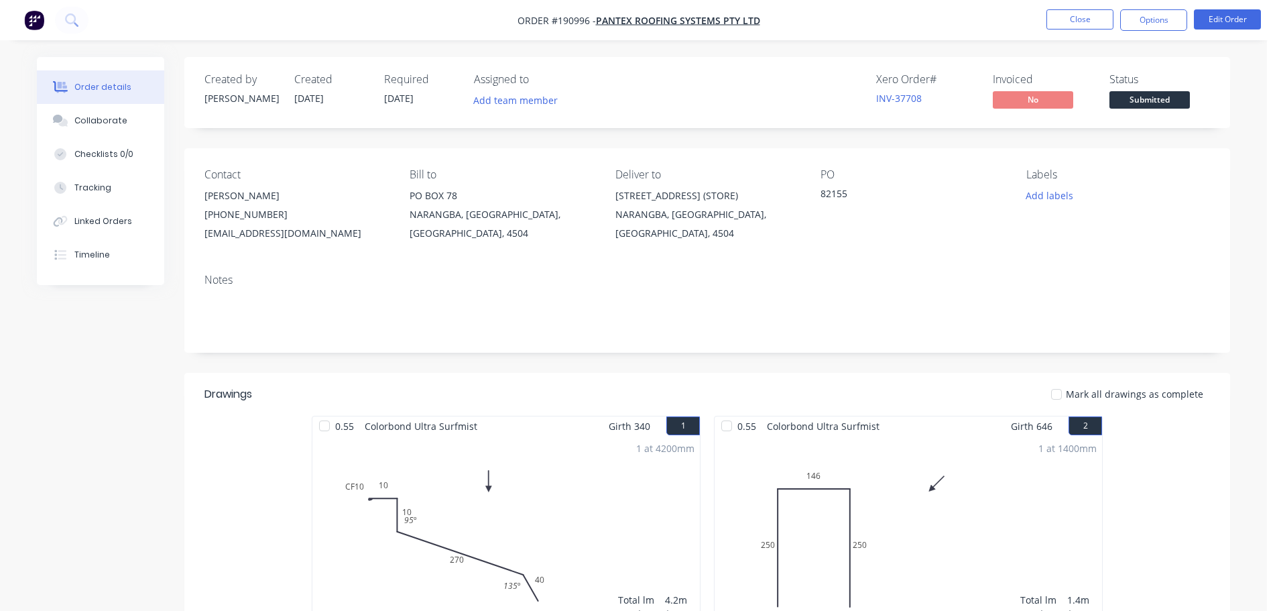
drag, startPoint x: 1175, startPoint y: 17, endPoint x: 1169, endPoint y: 34, distance: 17.2
click at [1175, 18] on button "Options" at bounding box center [1153, 19] width 67 height 21
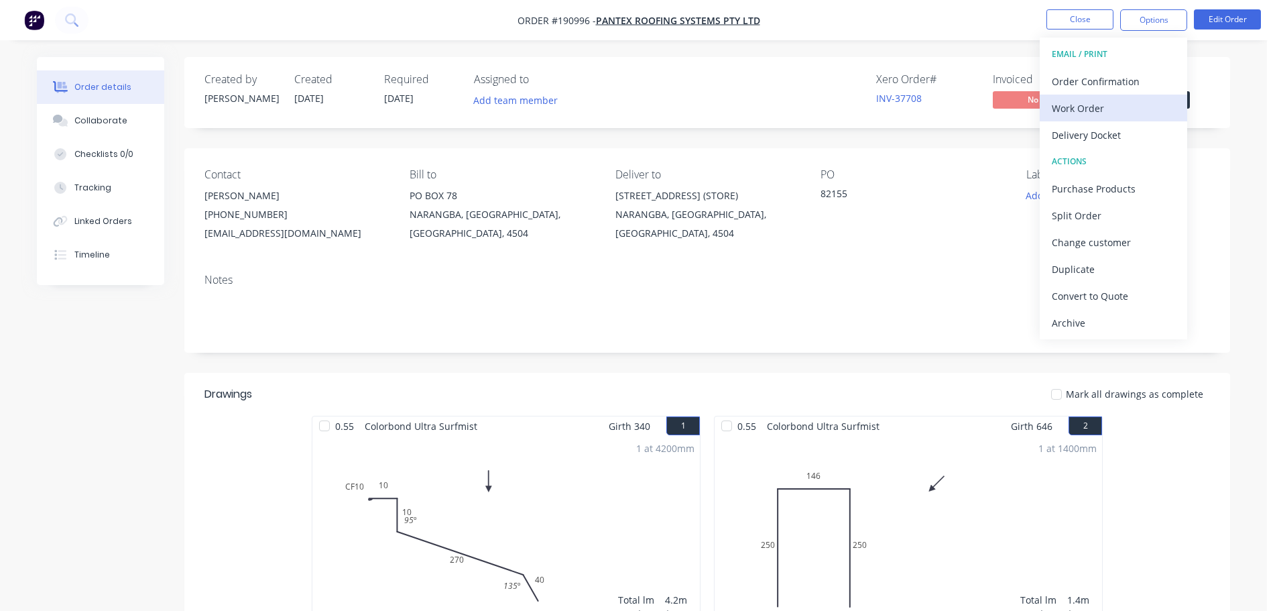
click at [1127, 103] on div "Work Order" at bounding box center [1113, 108] width 123 height 19
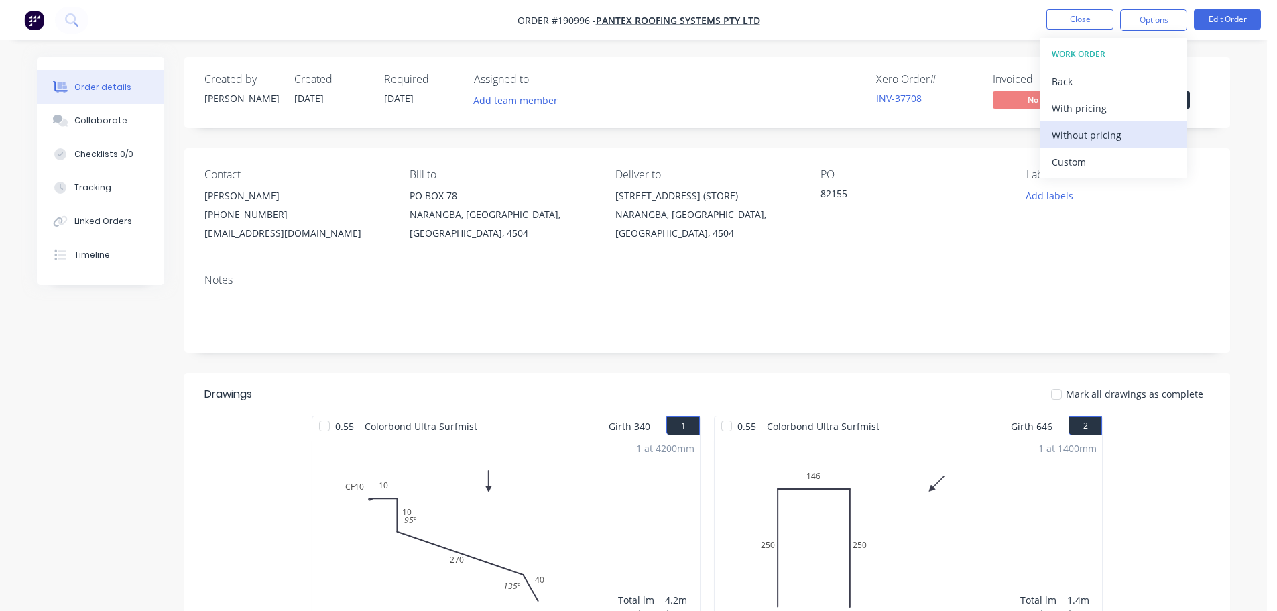
click at [1123, 130] on div "Without pricing" at bounding box center [1113, 134] width 123 height 19
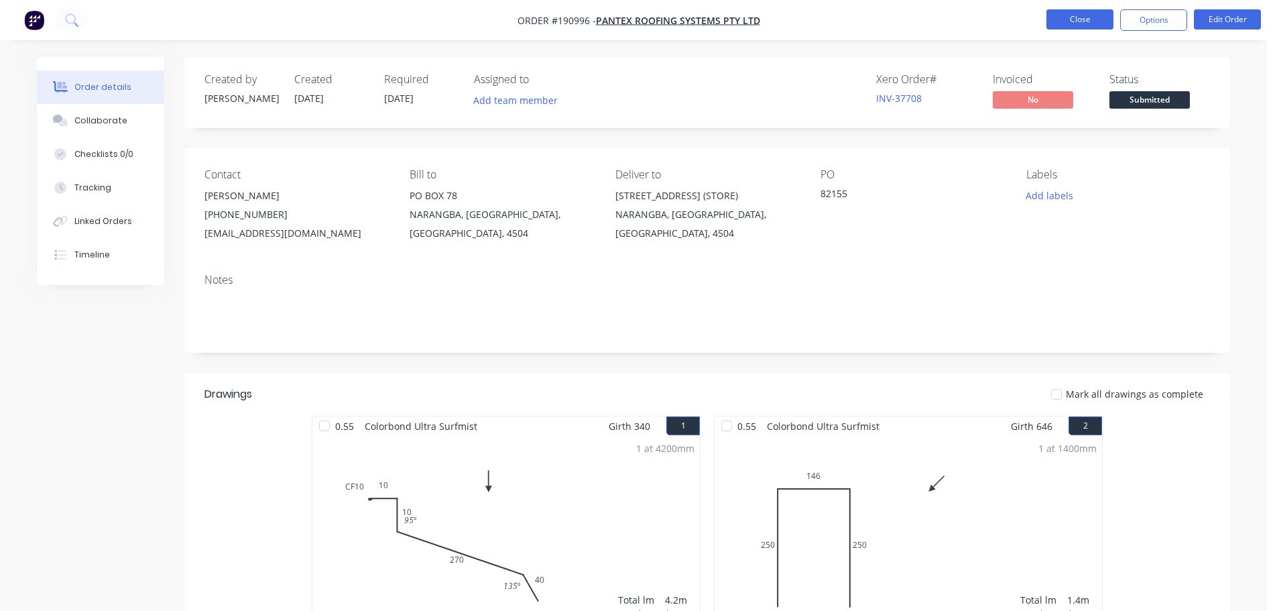
click at [1102, 16] on button "Close" at bounding box center [1080, 19] width 67 height 20
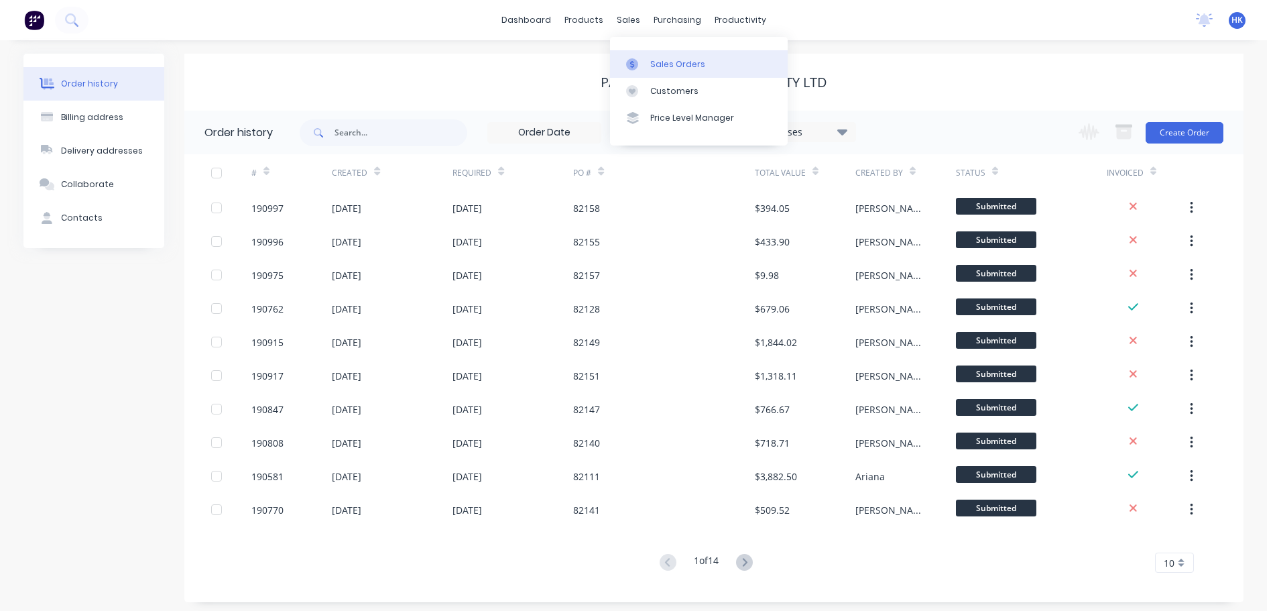
click at [667, 67] on div "Sales Orders" at bounding box center [677, 64] width 55 height 12
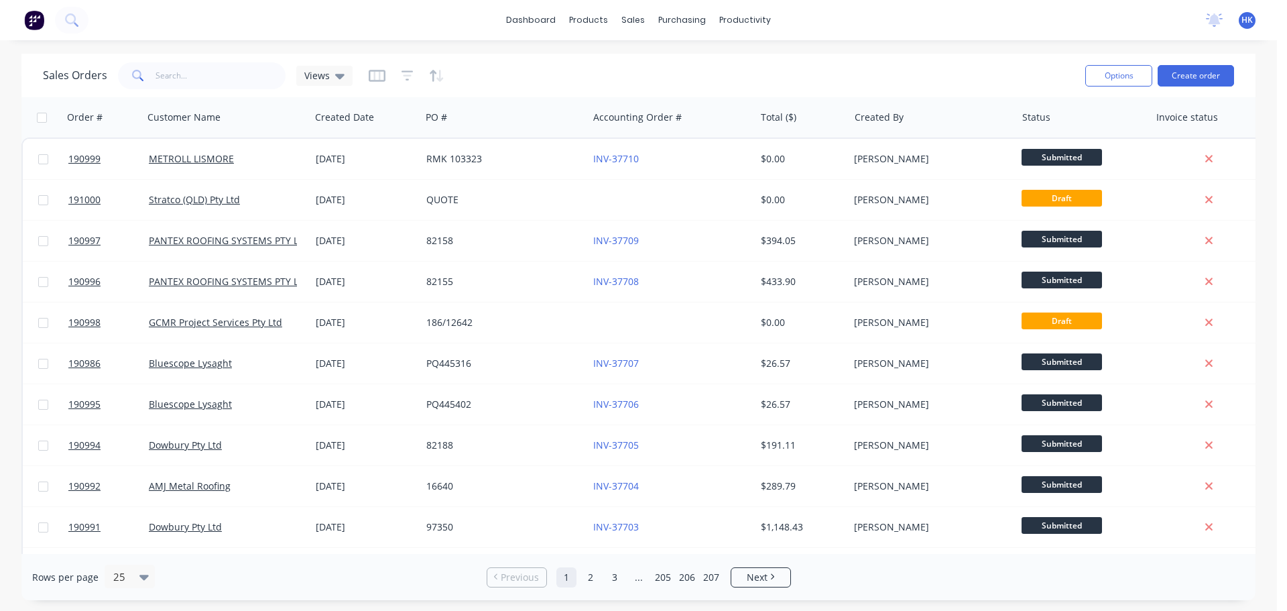
click at [170, 93] on div "Sales Orders Views Options Create order" at bounding box center [638, 76] width 1234 height 44
click at [188, 85] on input "text" at bounding box center [221, 75] width 131 height 27
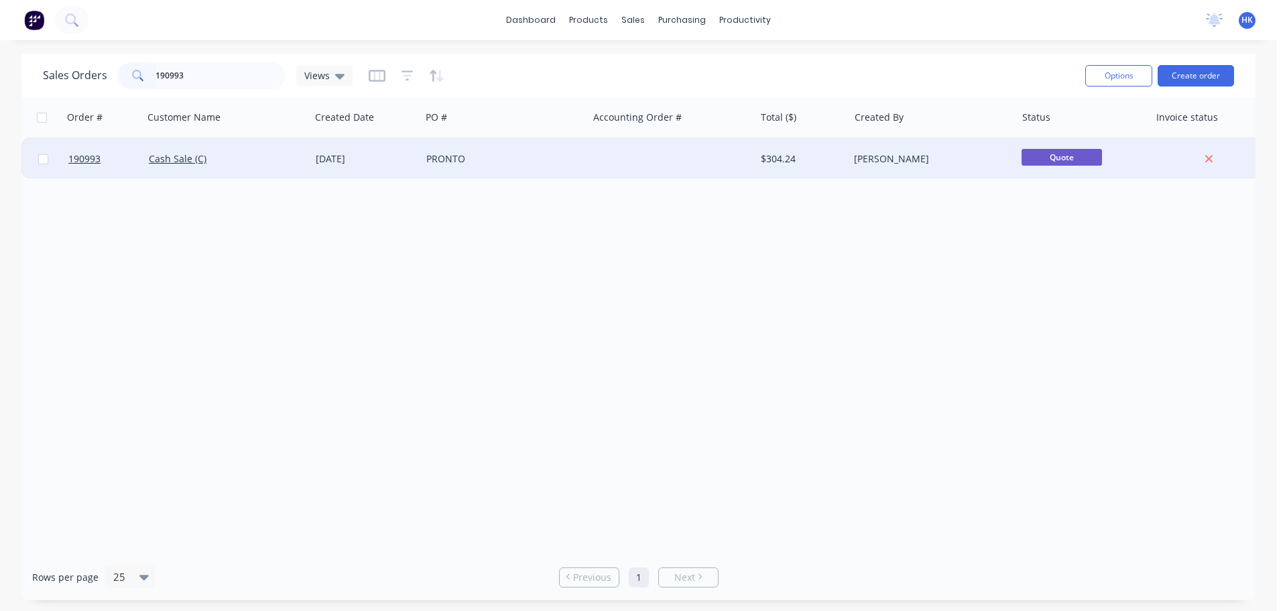
click at [490, 159] on div "PRONTO" at bounding box center [500, 158] width 149 height 13
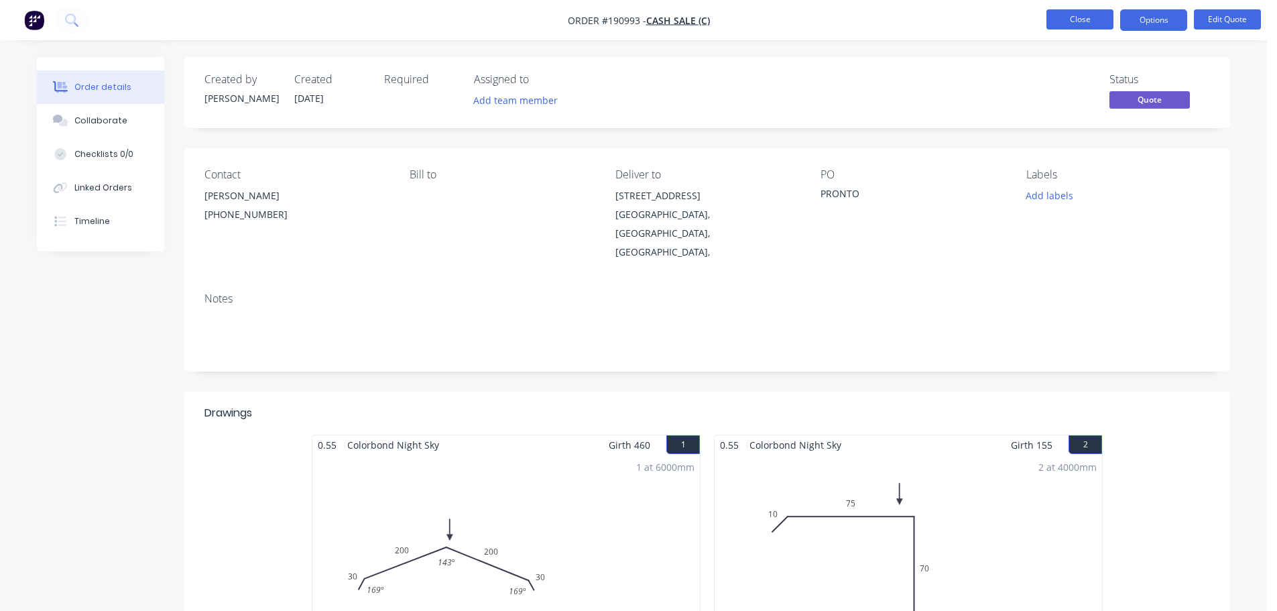
click at [1076, 19] on button "Close" at bounding box center [1080, 19] width 67 height 20
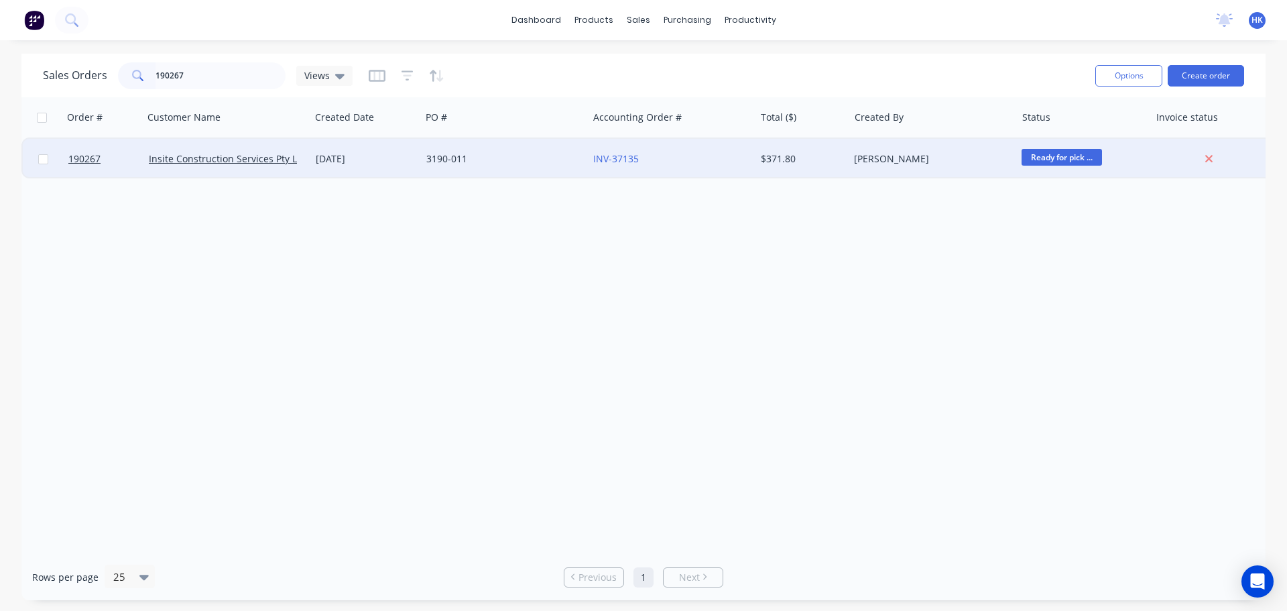
type input "190267"
click at [540, 169] on div "3190-011" at bounding box center [504, 159] width 167 height 40
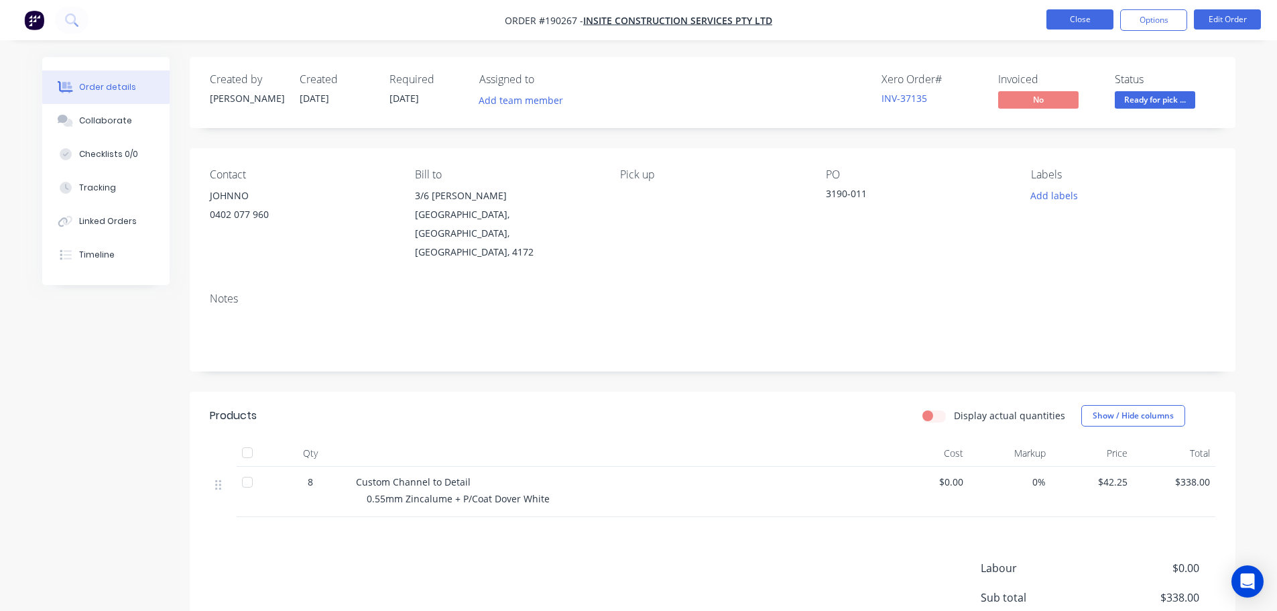
click at [1068, 23] on button "Close" at bounding box center [1080, 19] width 67 height 20
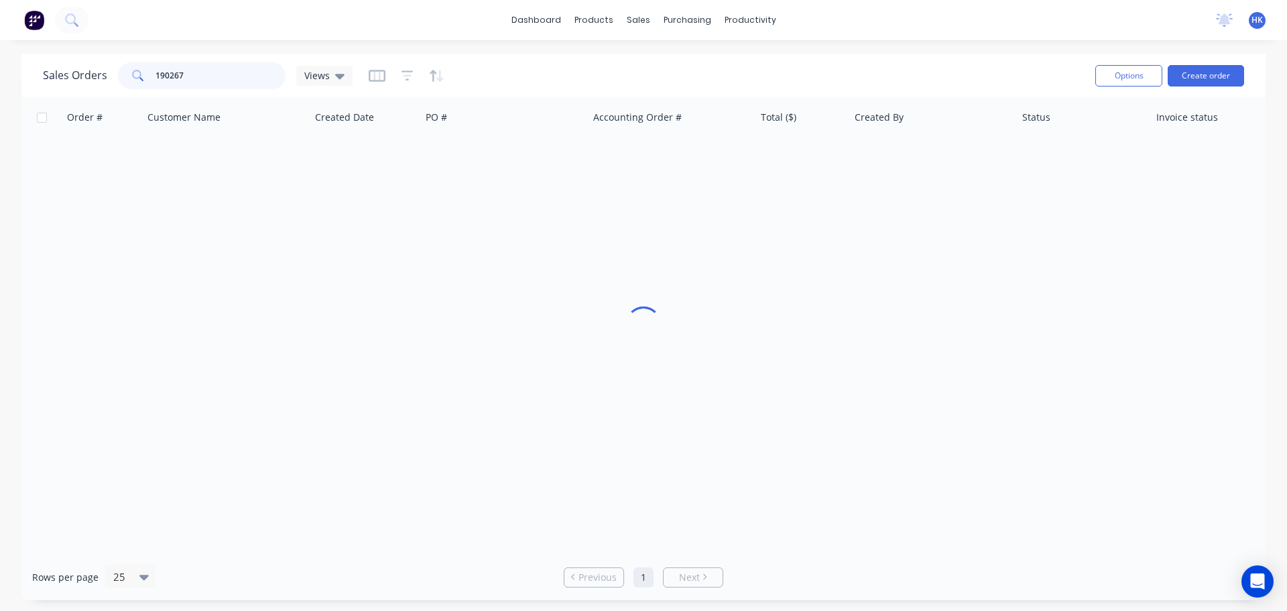
drag, startPoint x: 231, startPoint y: 77, endPoint x: 137, endPoint y: 83, distance: 93.4
click at [137, 83] on div "190267" at bounding box center [202, 75] width 168 height 27
click at [1200, 83] on button "Create order" at bounding box center [1206, 75] width 76 height 21
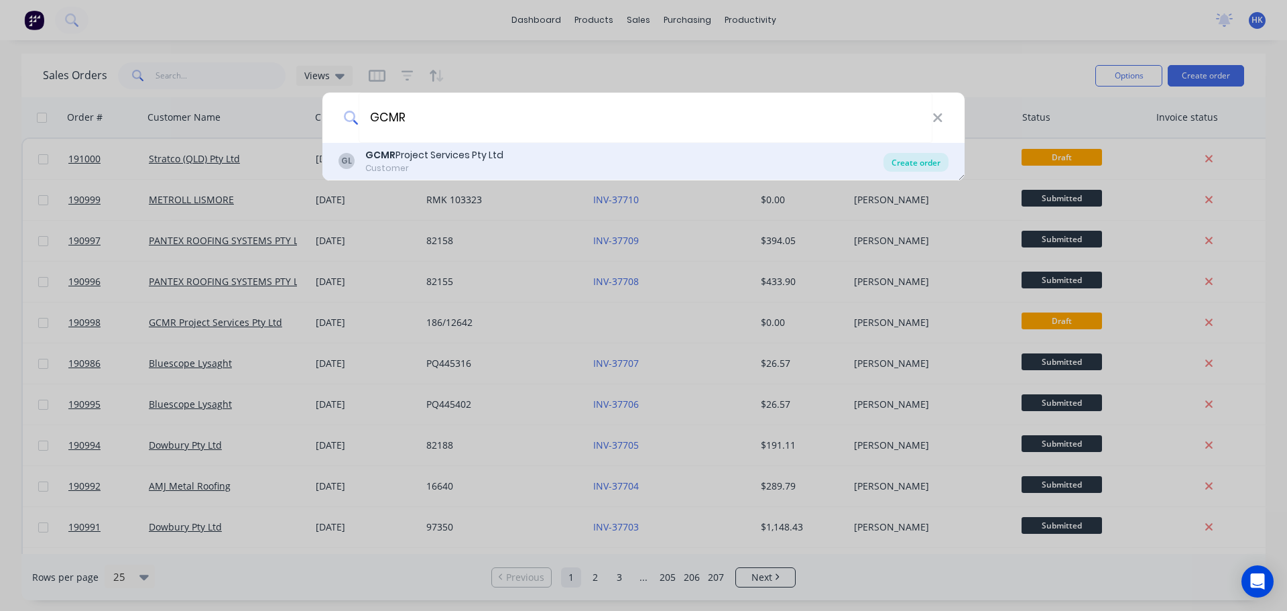
type input "GCMR"
click at [925, 161] on div "Create order" at bounding box center [916, 162] width 65 height 19
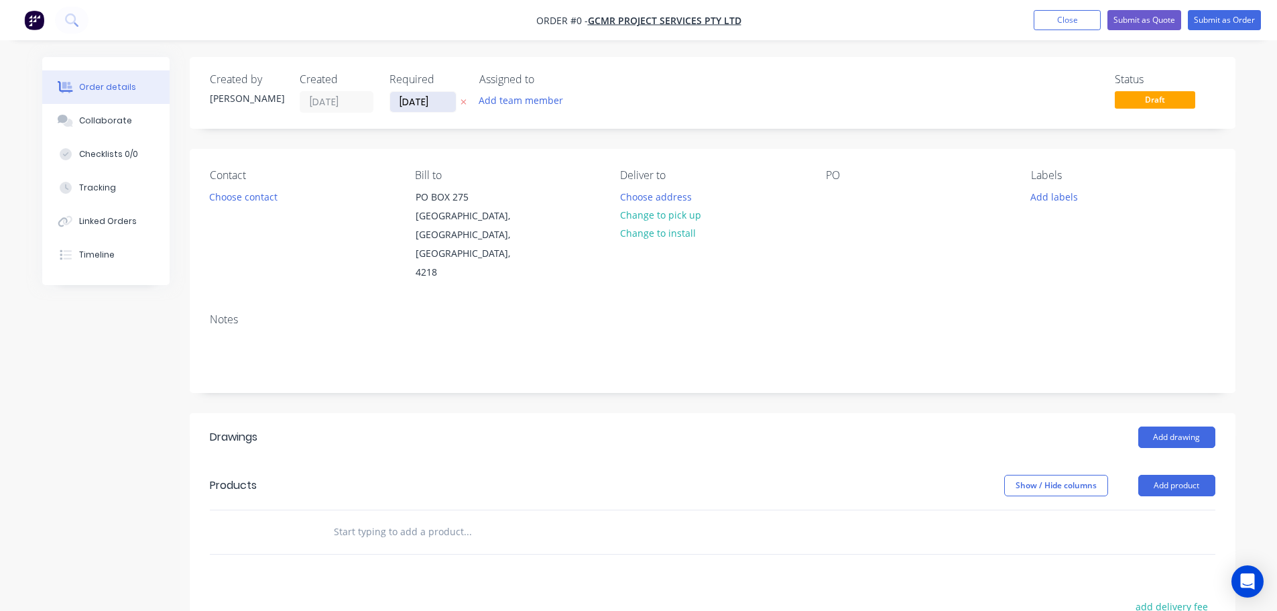
click at [420, 109] on input "[DATE]" at bounding box center [423, 102] width 66 height 20
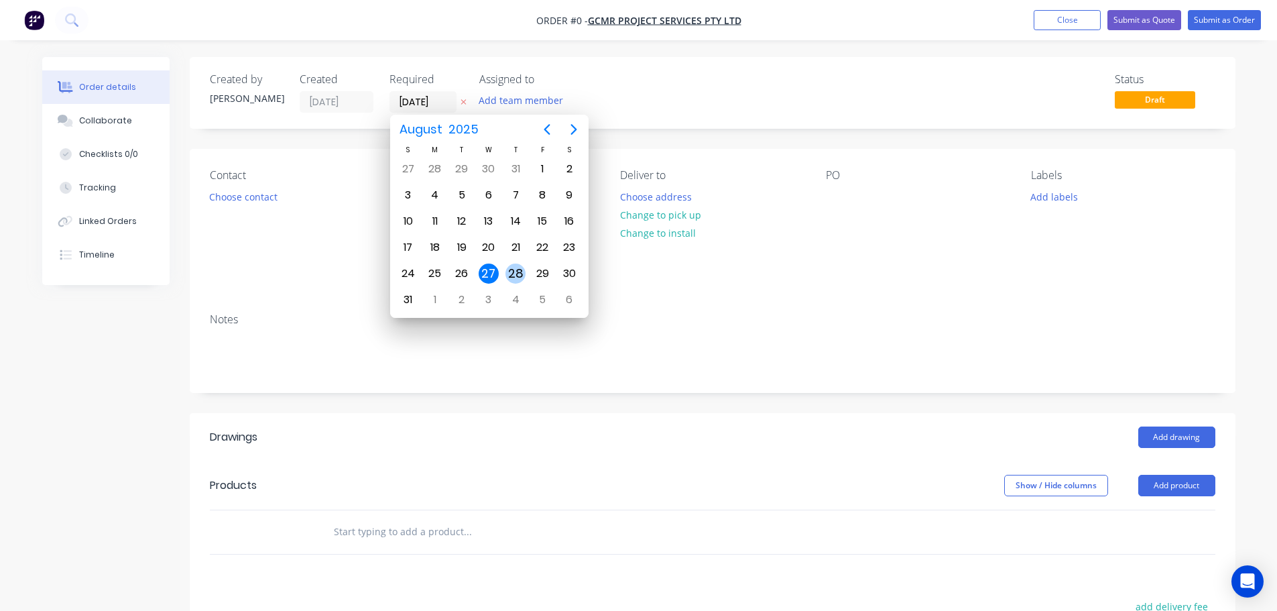
click at [514, 274] on div "28" at bounding box center [516, 274] width 20 height 20
type input "[DATE]"
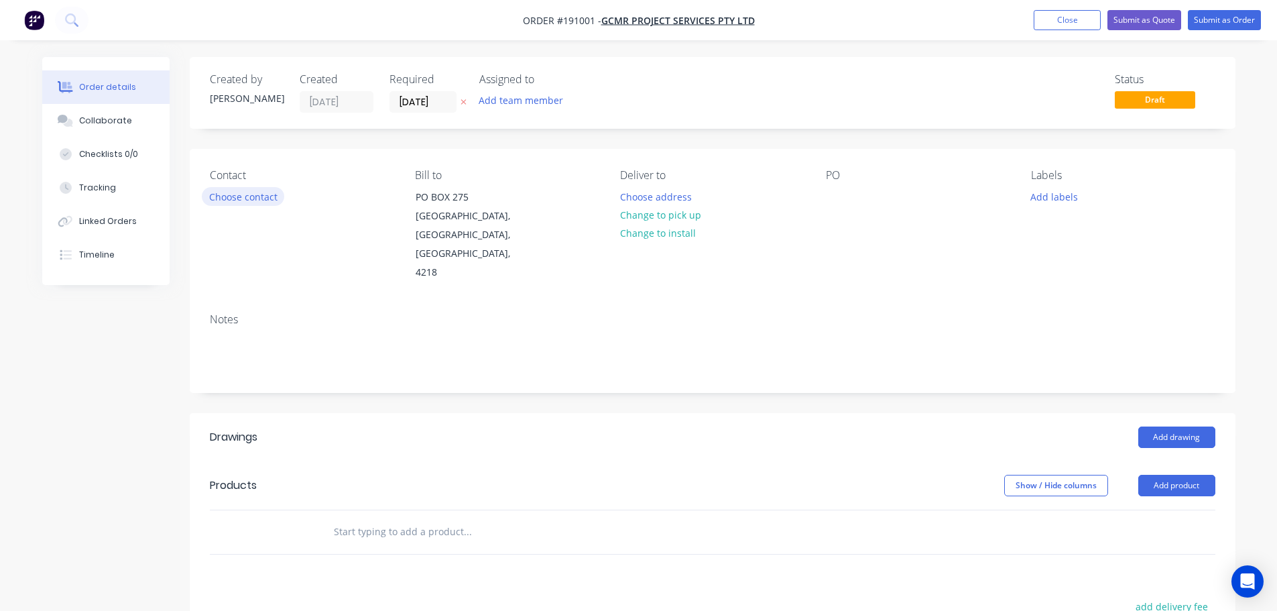
click at [248, 204] on button "Choose contact" at bounding box center [243, 196] width 82 height 18
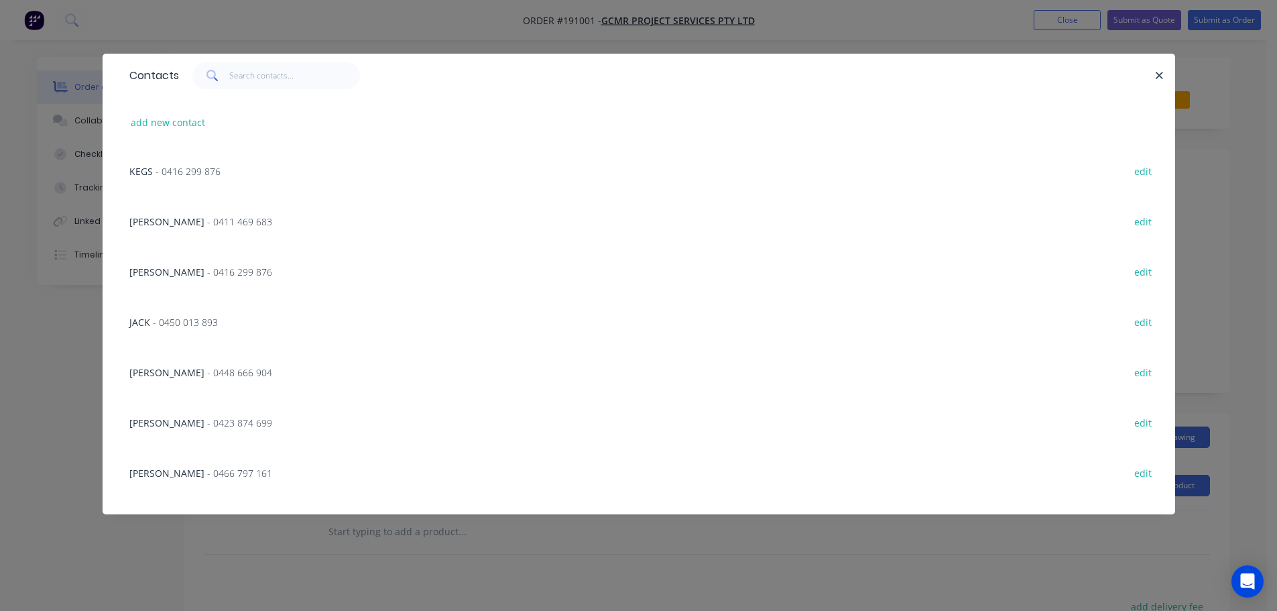
scroll to position [268, 0]
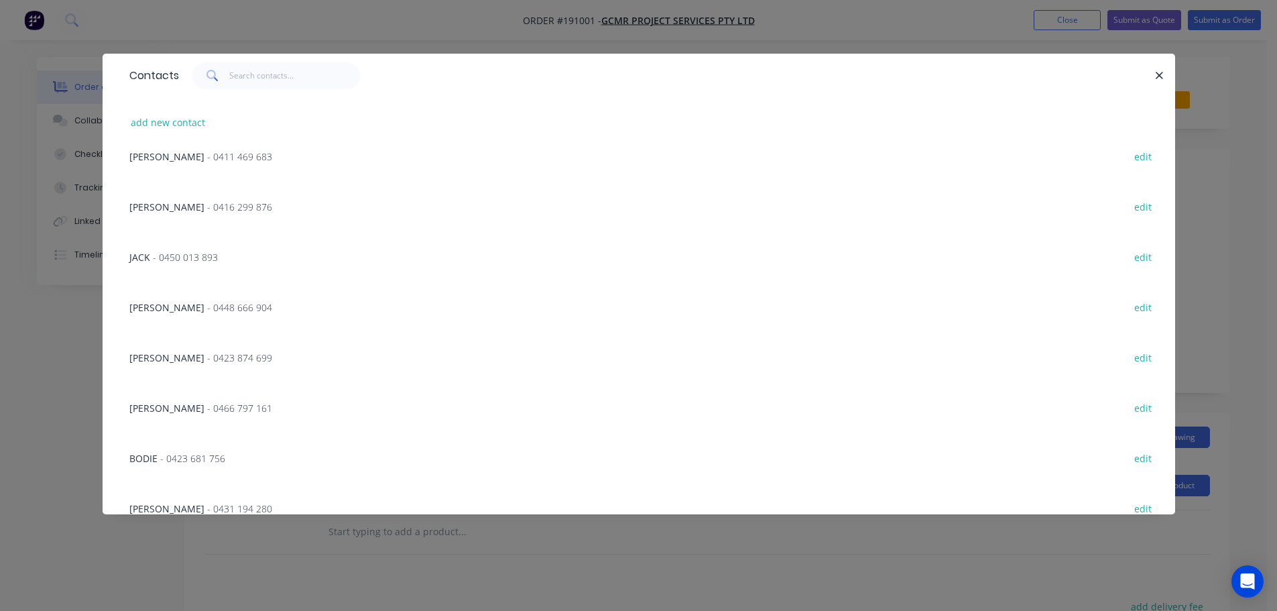
click at [207, 357] on span "- 0423 874 699" at bounding box center [239, 357] width 65 height 13
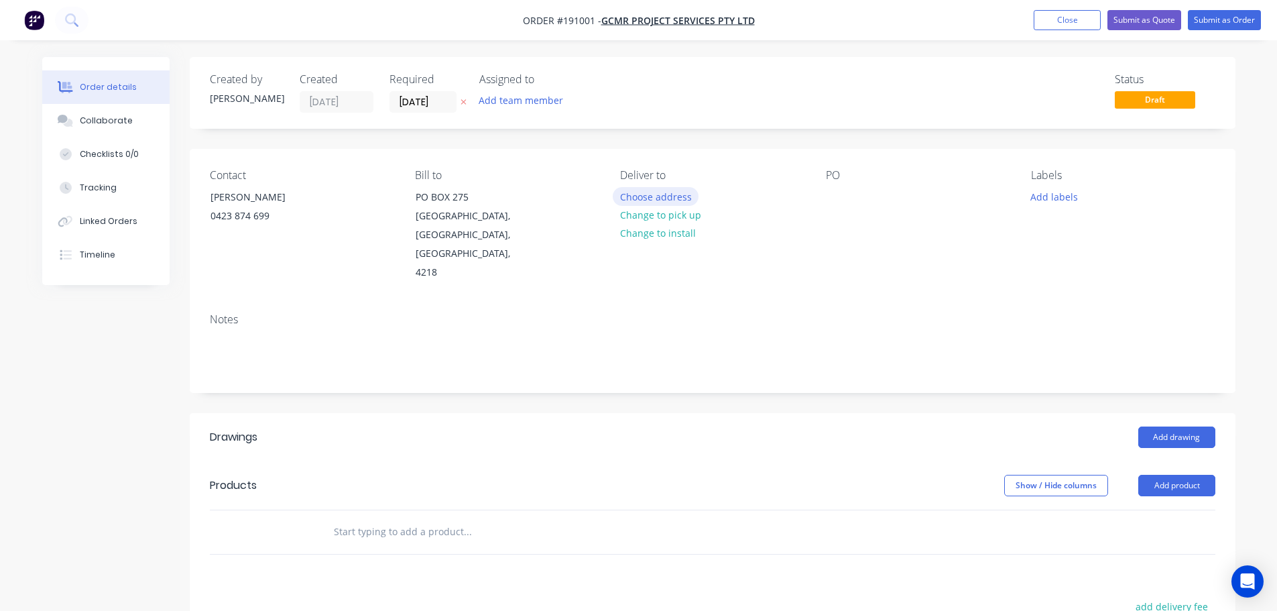
click at [646, 196] on button "Choose address" at bounding box center [656, 196] width 86 height 18
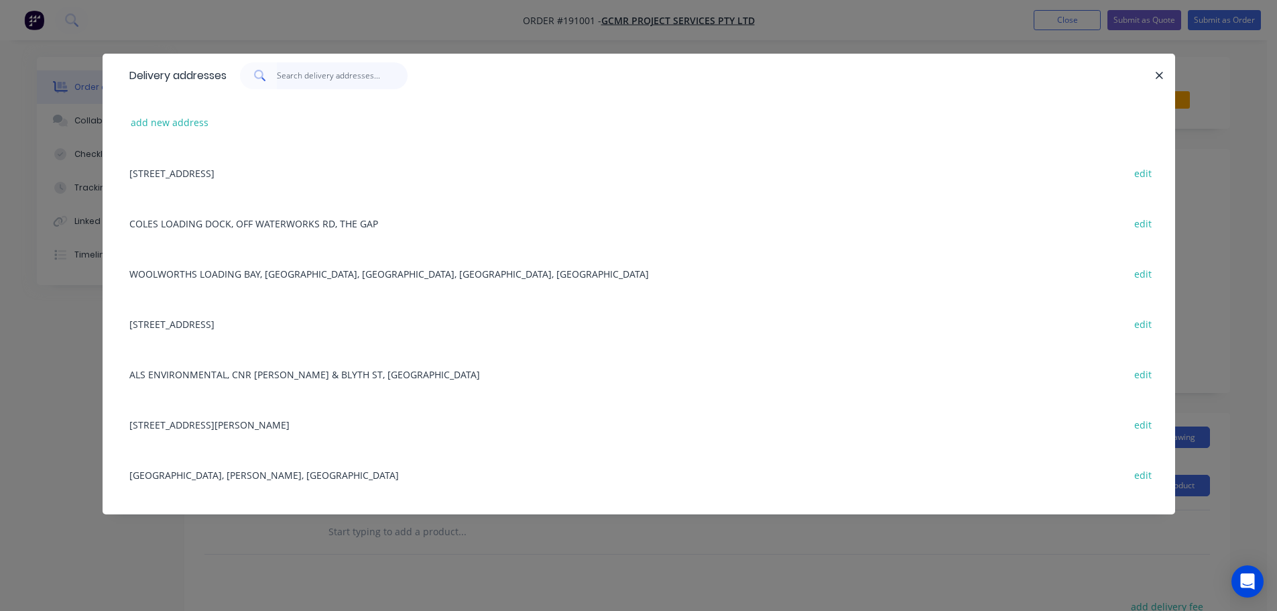
click at [351, 82] on input "text" at bounding box center [342, 75] width 131 height 27
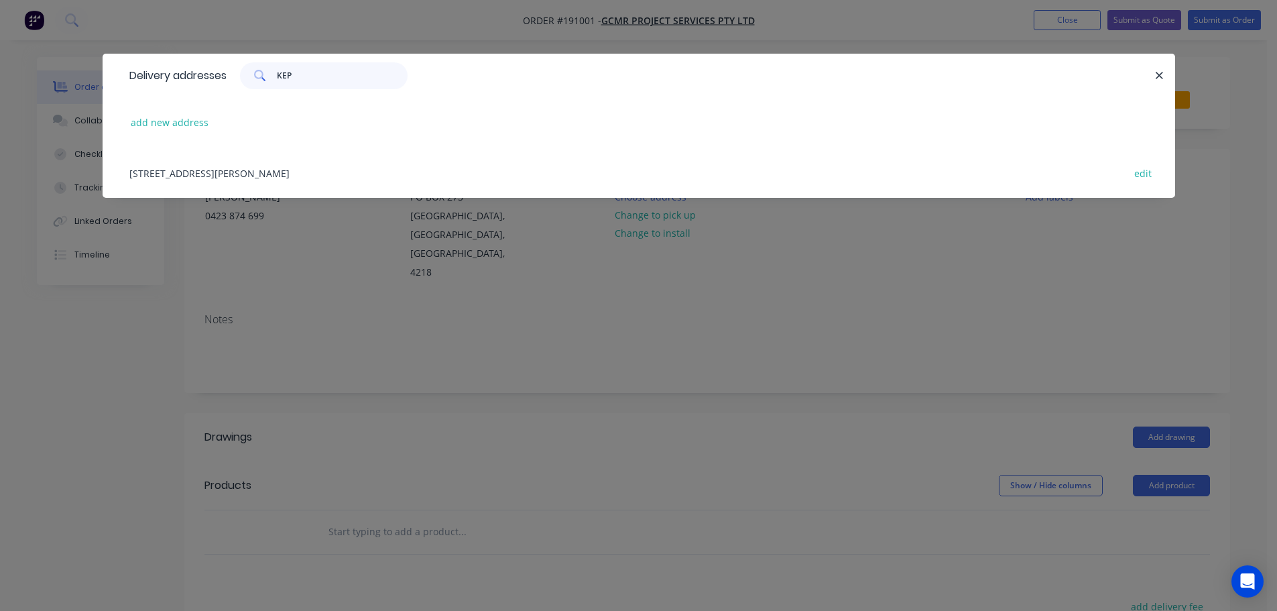
type input "KEP"
click at [269, 165] on div "[STREET_ADDRESS][PERSON_NAME] edit" at bounding box center [639, 173] width 1033 height 50
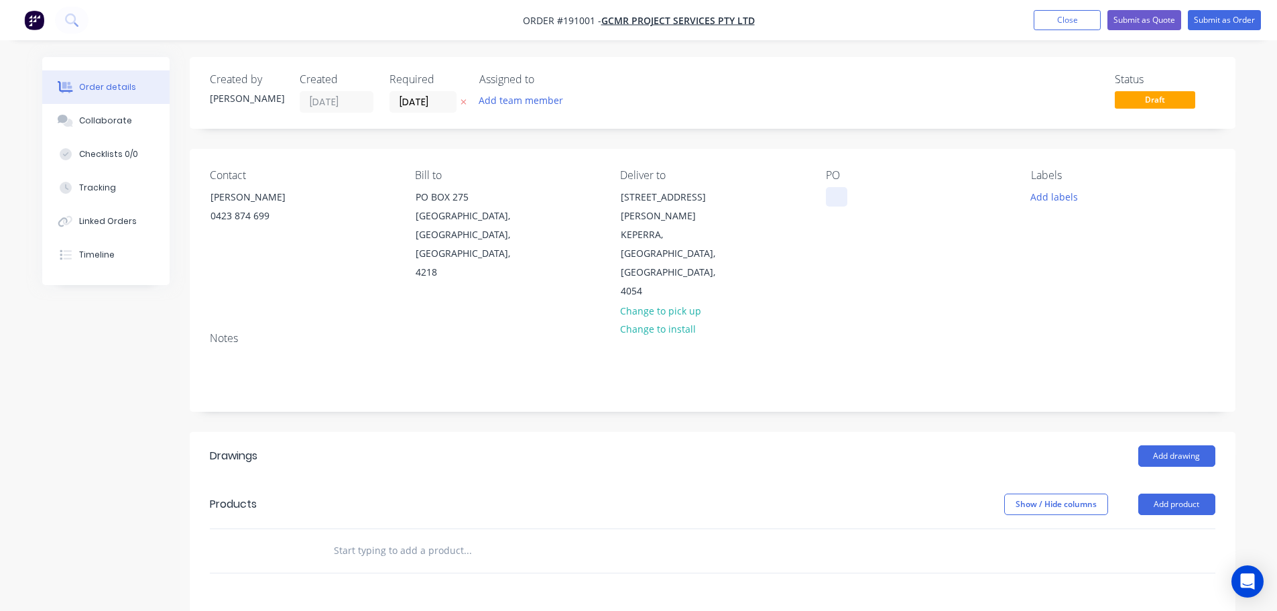
click at [833, 191] on div at bounding box center [836, 196] width 21 height 19
click at [1075, 190] on button "Add labels" at bounding box center [1055, 196] width 62 height 18
click at [1049, 303] on div at bounding box center [1055, 303] width 27 height 27
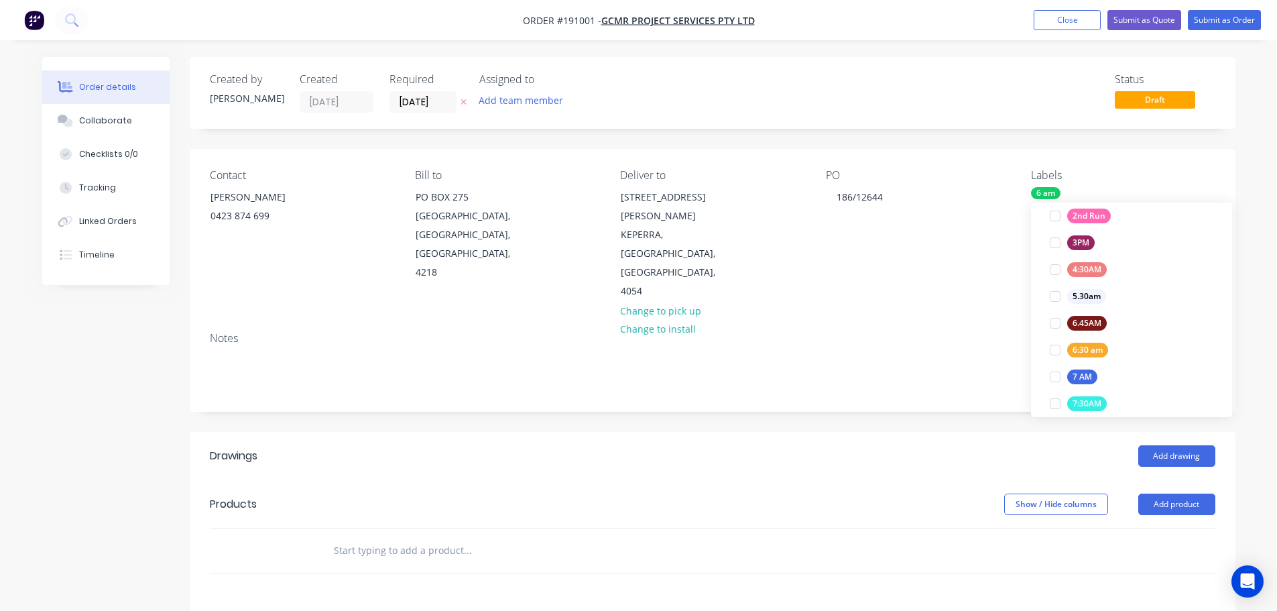
scroll to position [13, 0]
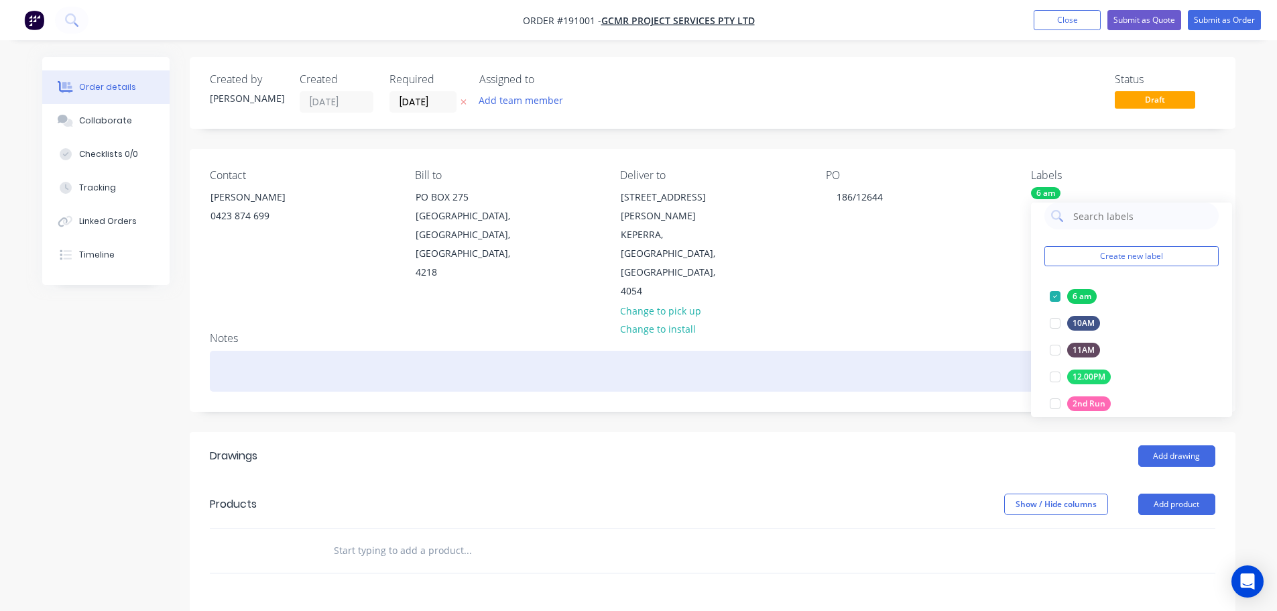
click at [960, 351] on div at bounding box center [713, 371] width 1006 height 41
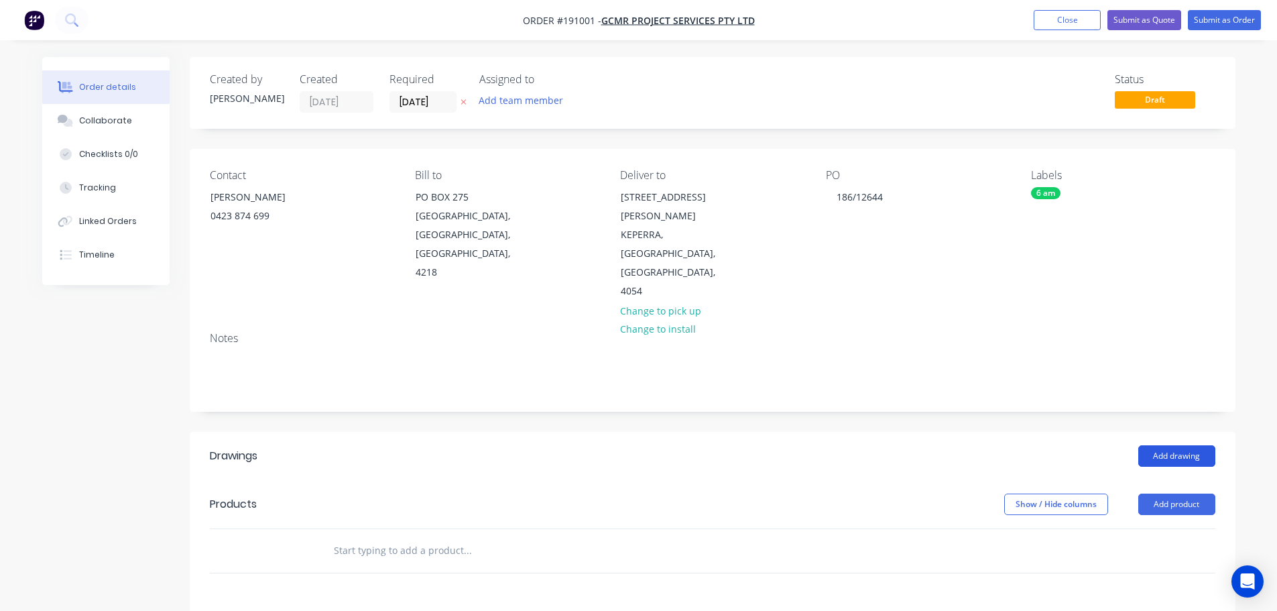
click at [1184, 445] on button "Add drawing" at bounding box center [1177, 455] width 77 height 21
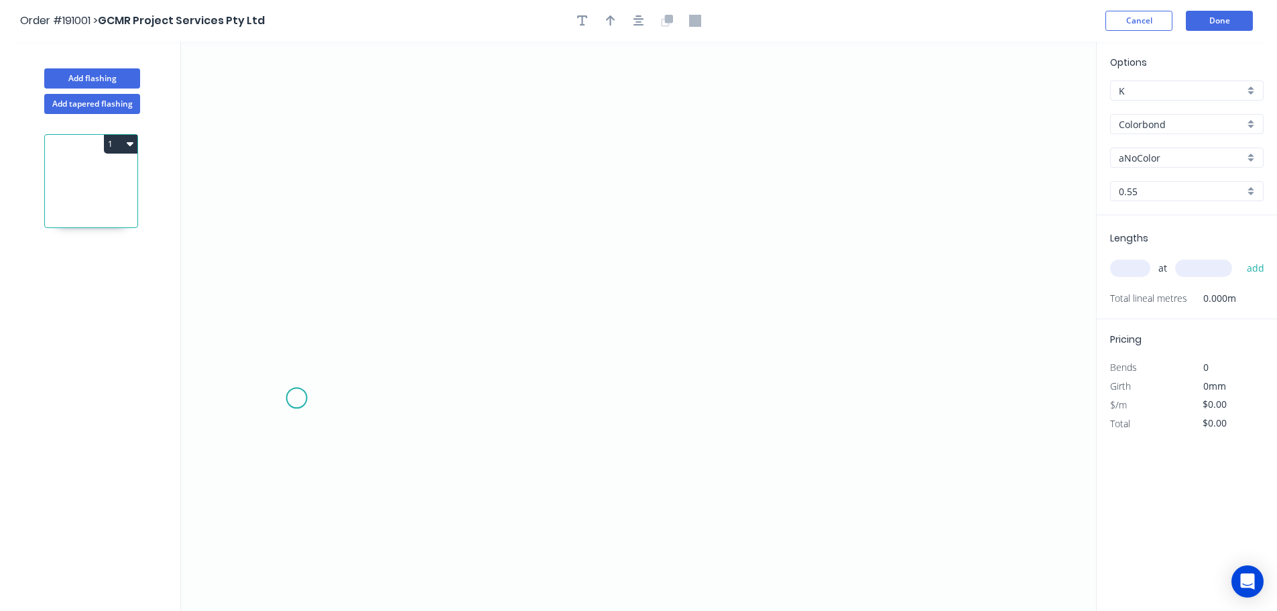
click at [296, 399] on icon "0" at bounding box center [638, 326] width 915 height 569
click at [304, 253] on icon "0" at bounding box center [638, 326] width 915 height 569
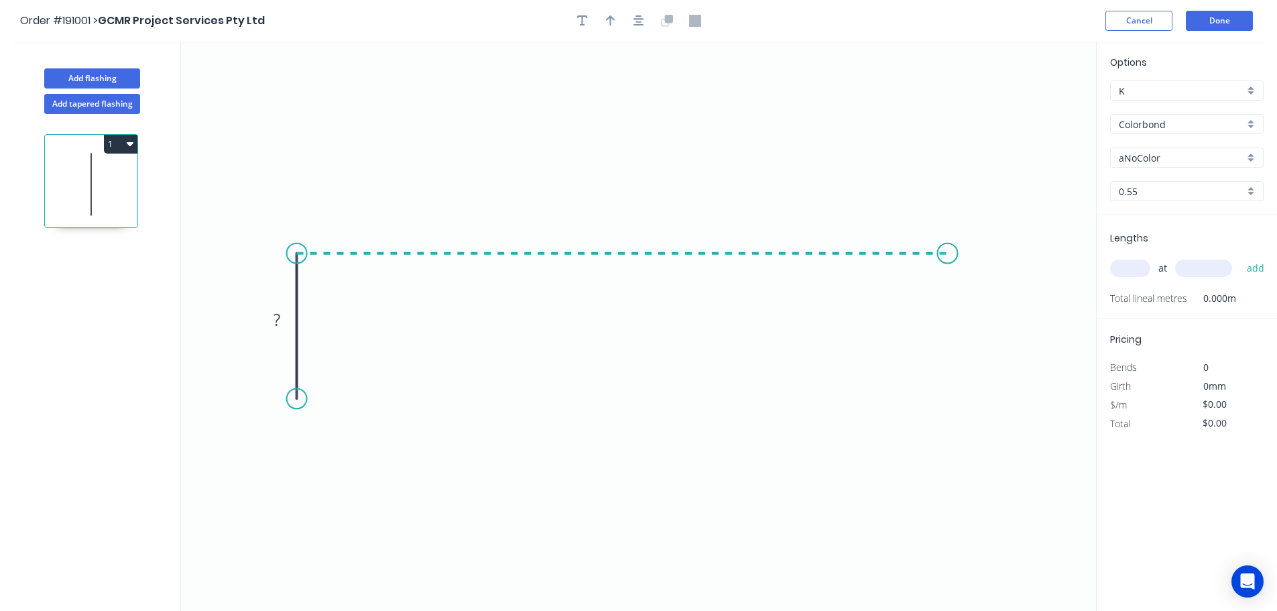
drag, startPoint x: 949, startPoint y: 257, endPoint x: 949, endPoint y: 269, distance: 11.4
click at [949, 257] on icon "0 ?" at bounding box center [638, 326] width 915 height 569
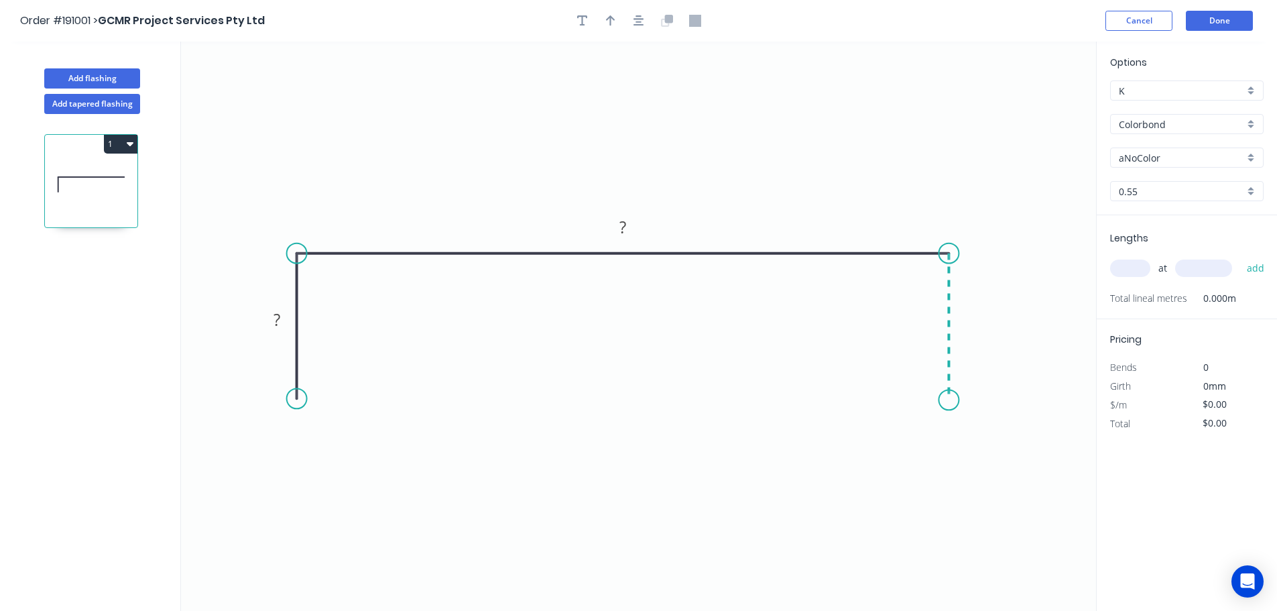
click at [956, 399] on icon "0 ? ?" at bounding box center [638, 326] width 915 height 569
click at [276, 323] on tspan "?" at bounding box center [277, 319] width 7 height 22
drag, startPoint x: 640, startPoint y: 25, endPoint x: 637, endPoint y: 34, distance: 8.7
click at [640, 27] on button "button" at bounding box center [639, 21] width 20 height 20
type input "$9.38"
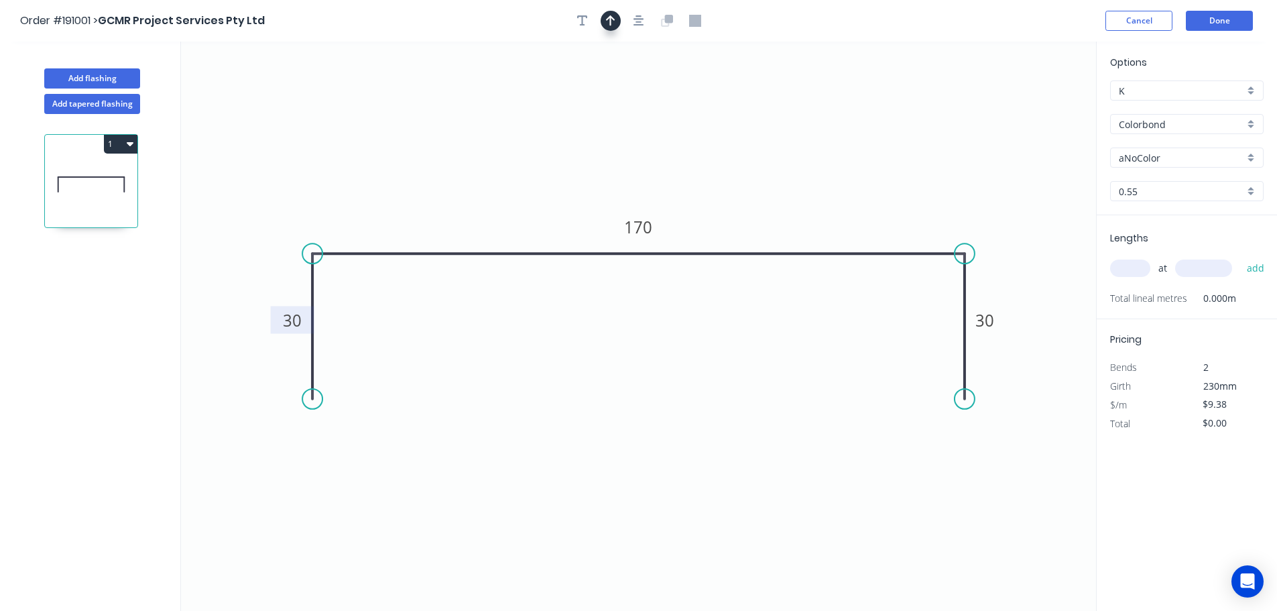
click at [611, 25] on icon "button" at bounding box center [610, 20] width 9 height 11
drag, startPoint x: 1027, startPoint y: 109, endPoint x: 754, endPoint y: 95, distance: 273.2
click at [754, 95] on icon at bounding box center [754, 79] width 12 height 43
click at [1169, 166] on div "aNoColor" at bounding box center [1187, 158] width 154 height 20
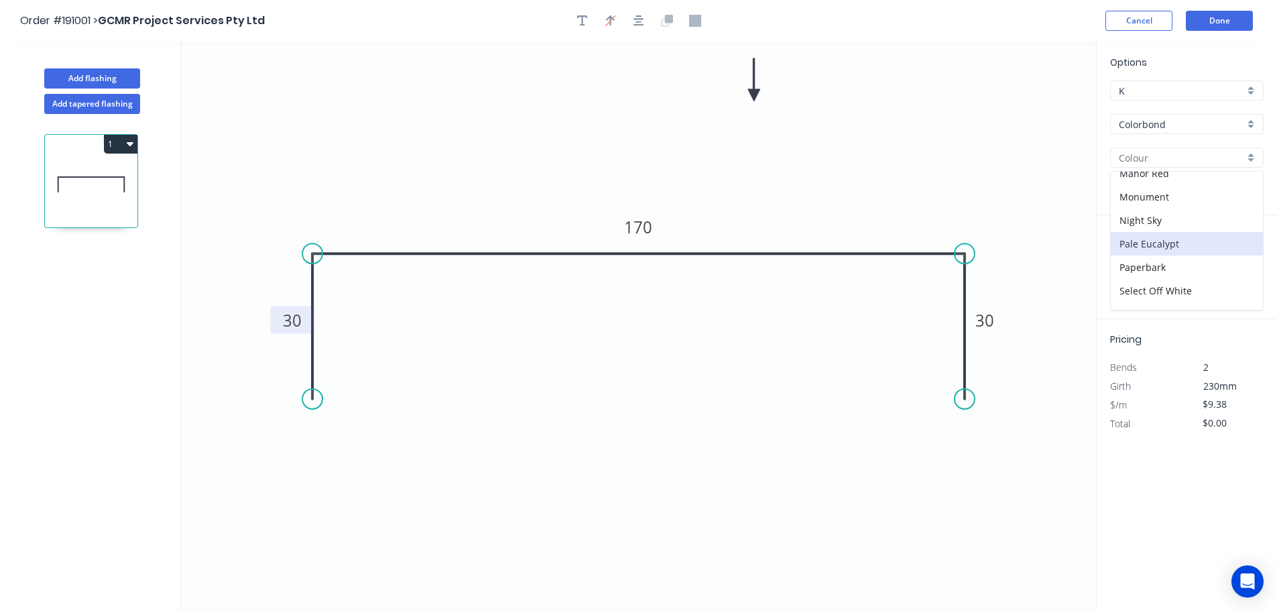
scroll to position [402, 0]
click at [1164, 291] on div "Surfmist" at bounding box center [1187, 297] width 152 height 23
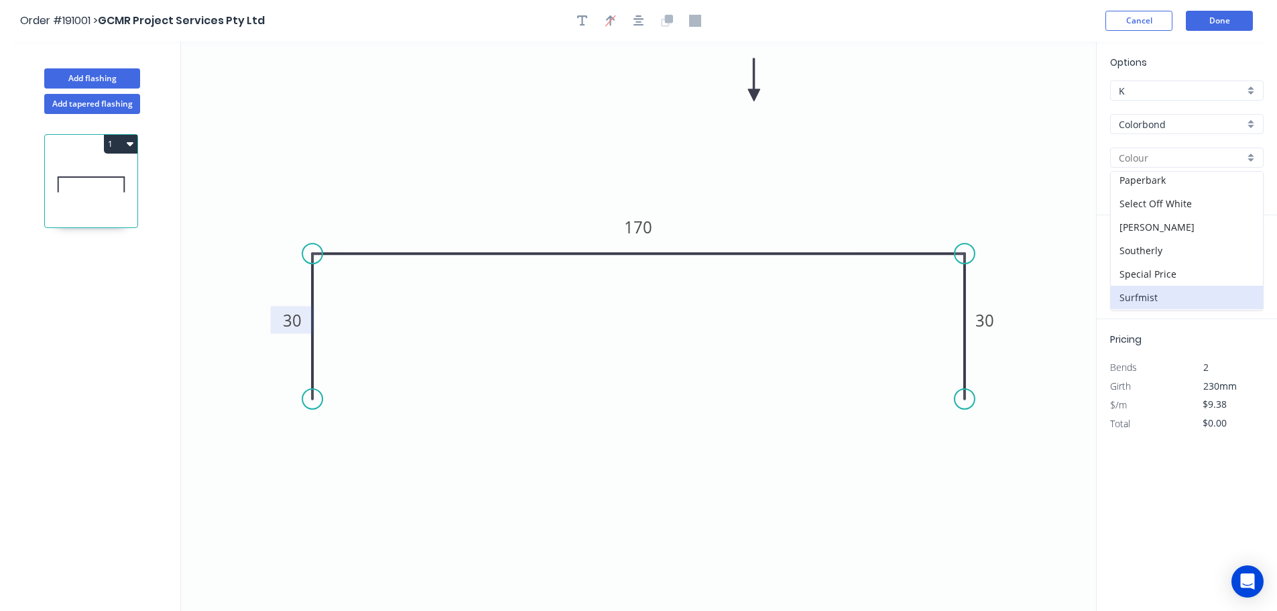
type input "Surfmist"
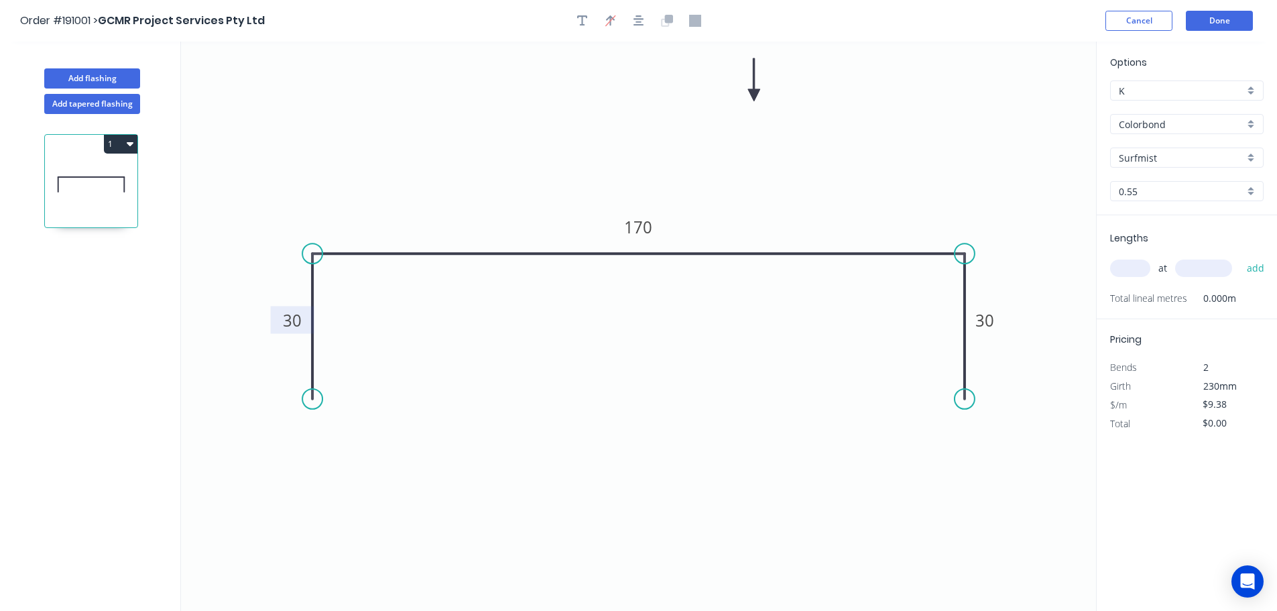
click at [1134, 270] on input "text" at bounding box center [1130, 268] width 40 height 17
type input "1"
type input "5200"
click at [1241, 257] on button "add" at bounding box center [1257, 268] width 32 height 23
type input "$48.78"
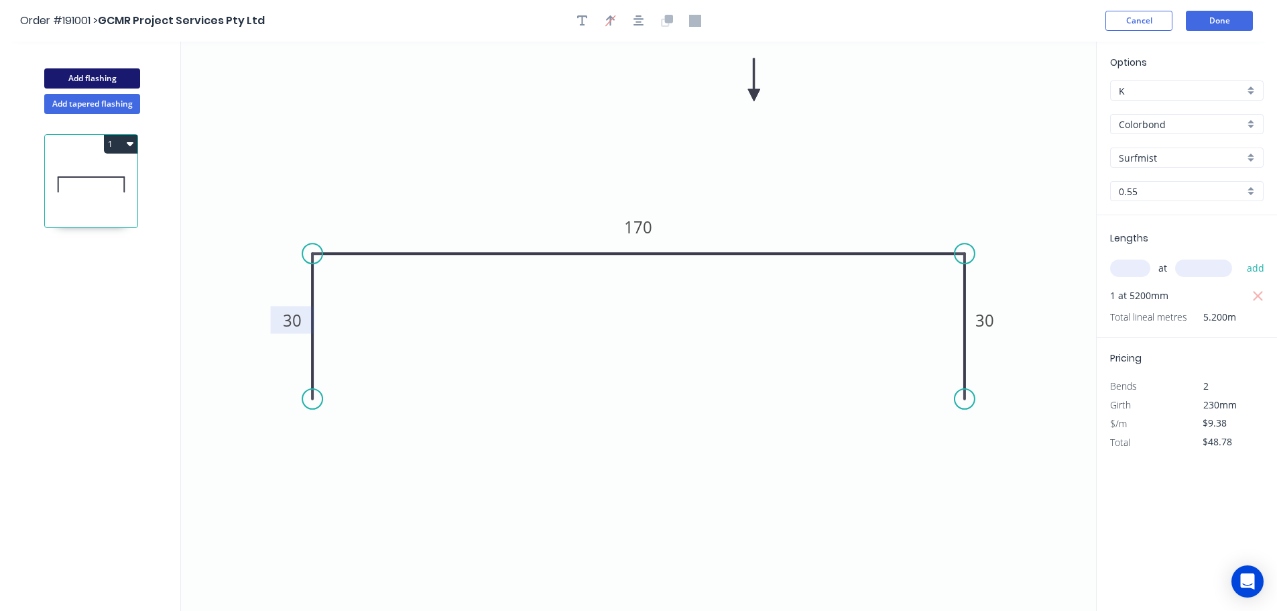
click at [108, 78] on button "Add flashing" at bounding box center [92, 78] width 96 height 20
type input "$0.00"
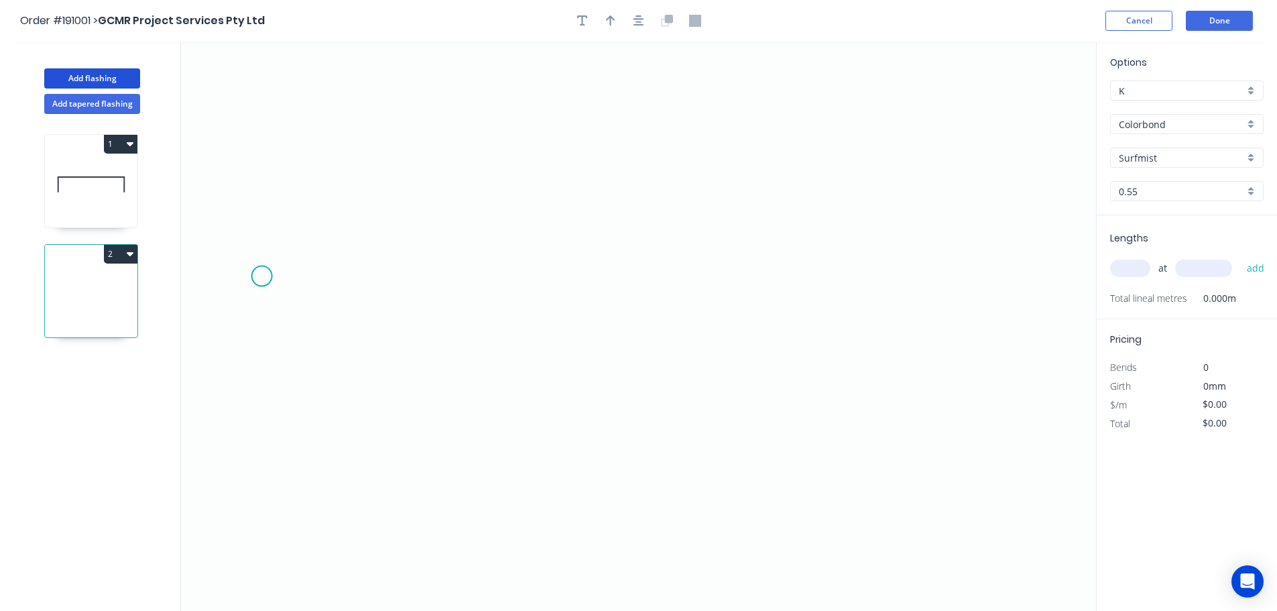
click at [262, 276] on icon "0" at bounding box center [638, 326] width 915 height 569
click at [257, 183] on icon "0" at bounding box center [638, 326] width 915 height 569
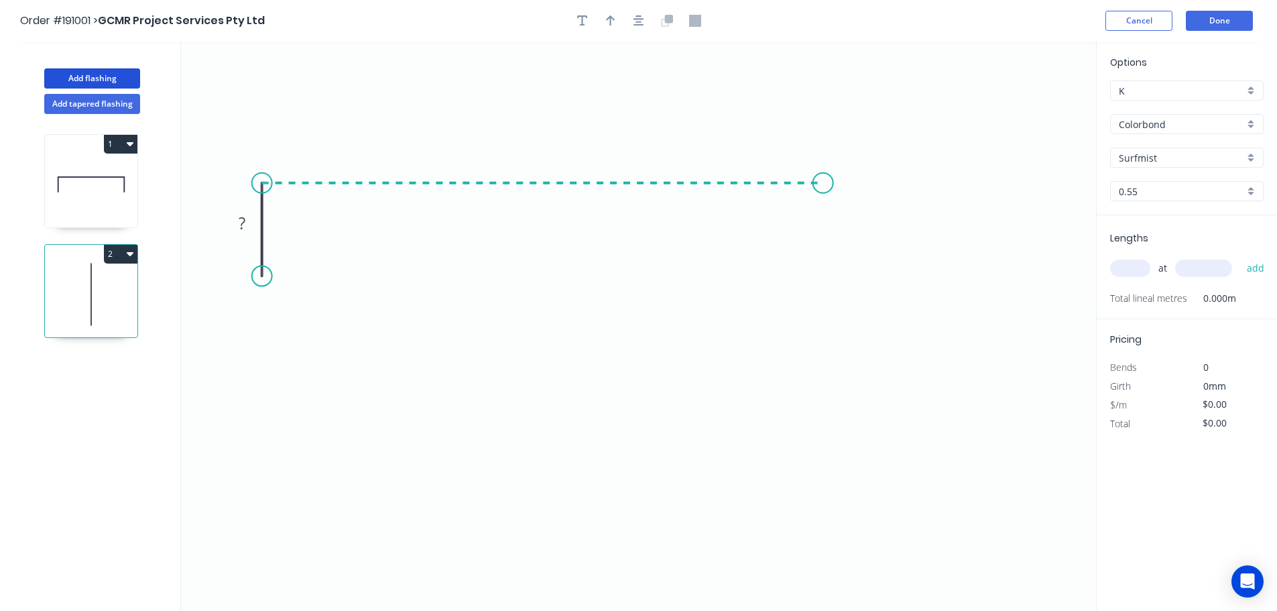
click at [823, 190] on icon "0 ?" at bounding box center [638, 326] width 915 height 569
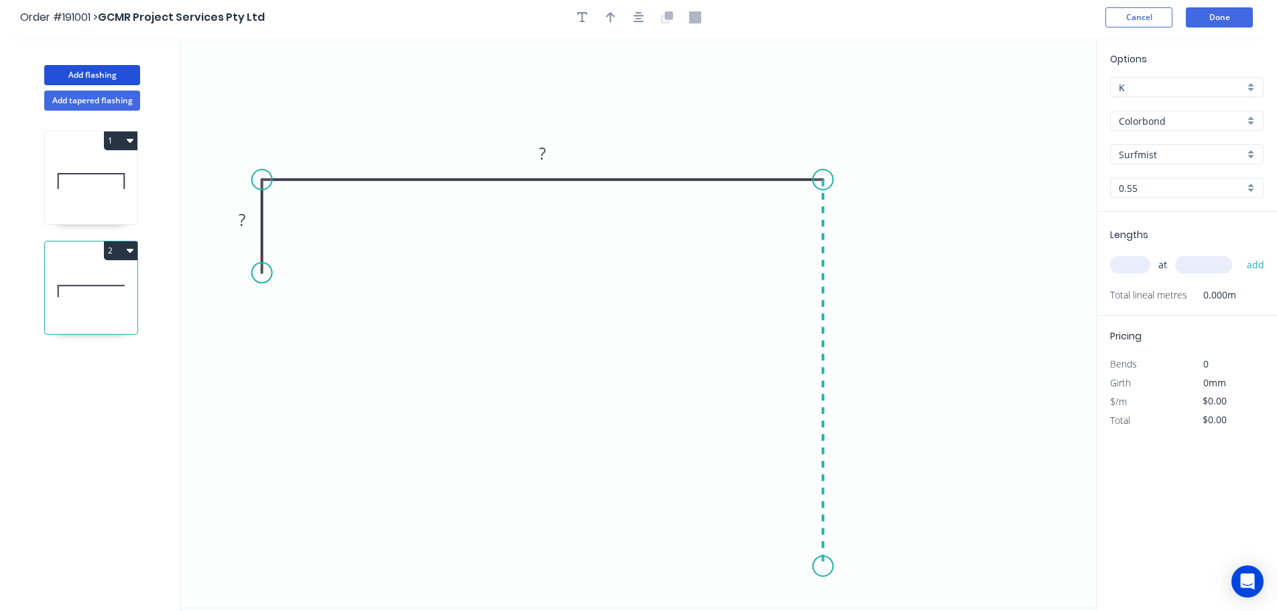
scroll to position [25, 0]
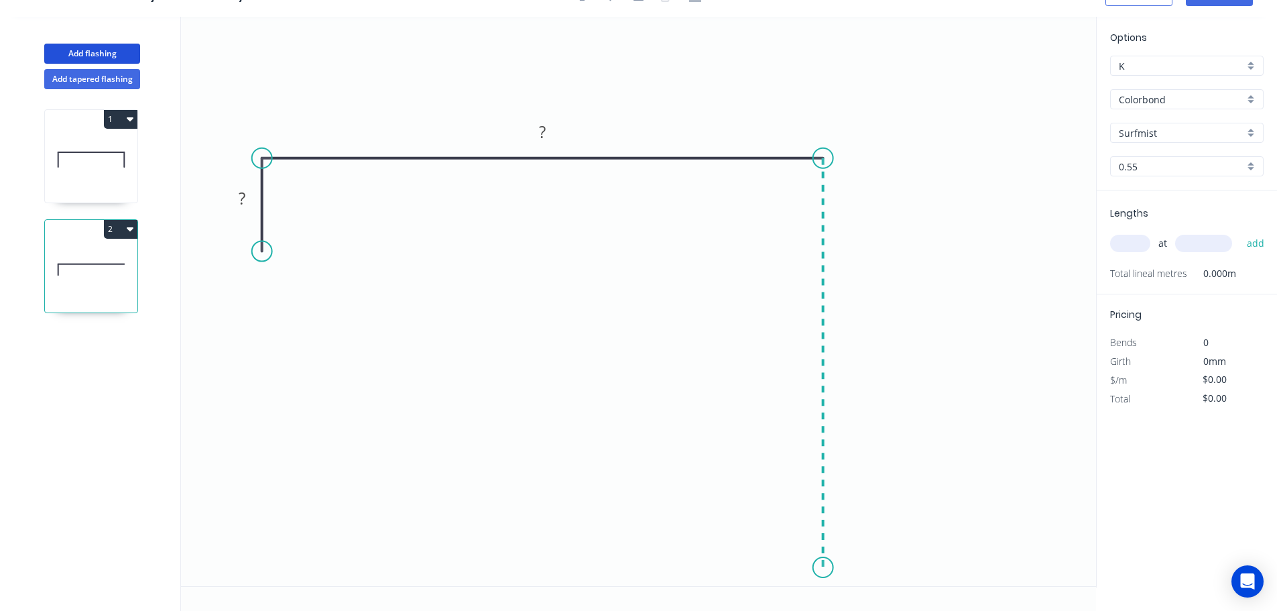
click at [795, 568] on icon "0 ? ?" at bounding box center [638, 301] width 915 height 569
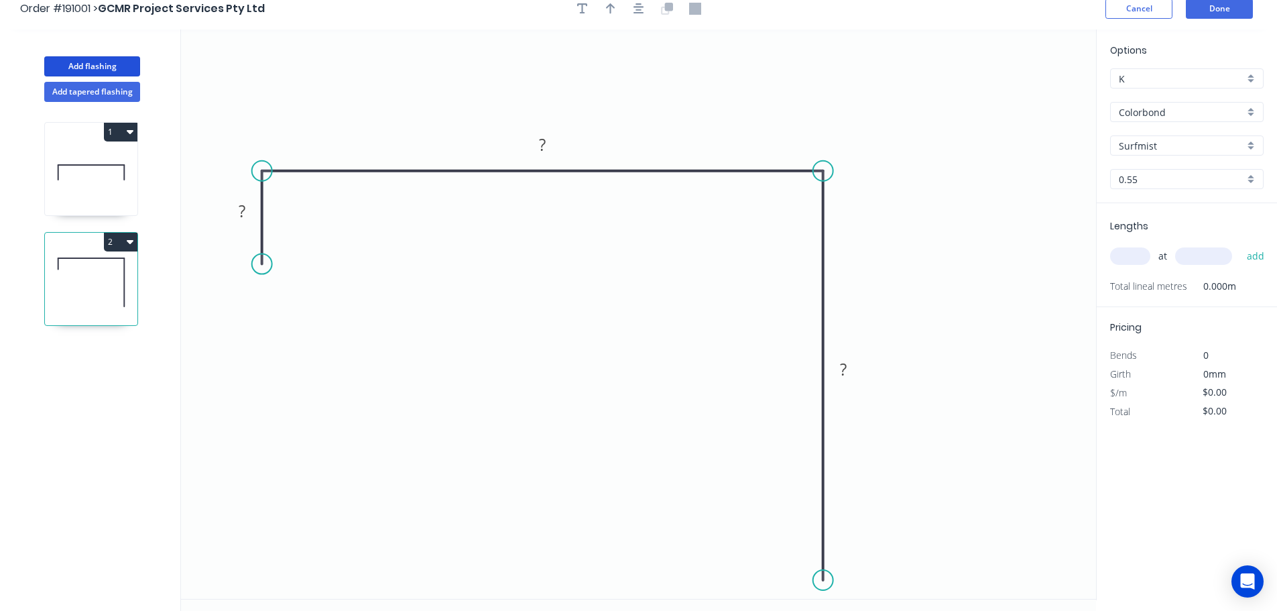
scroll to position [0, 0]
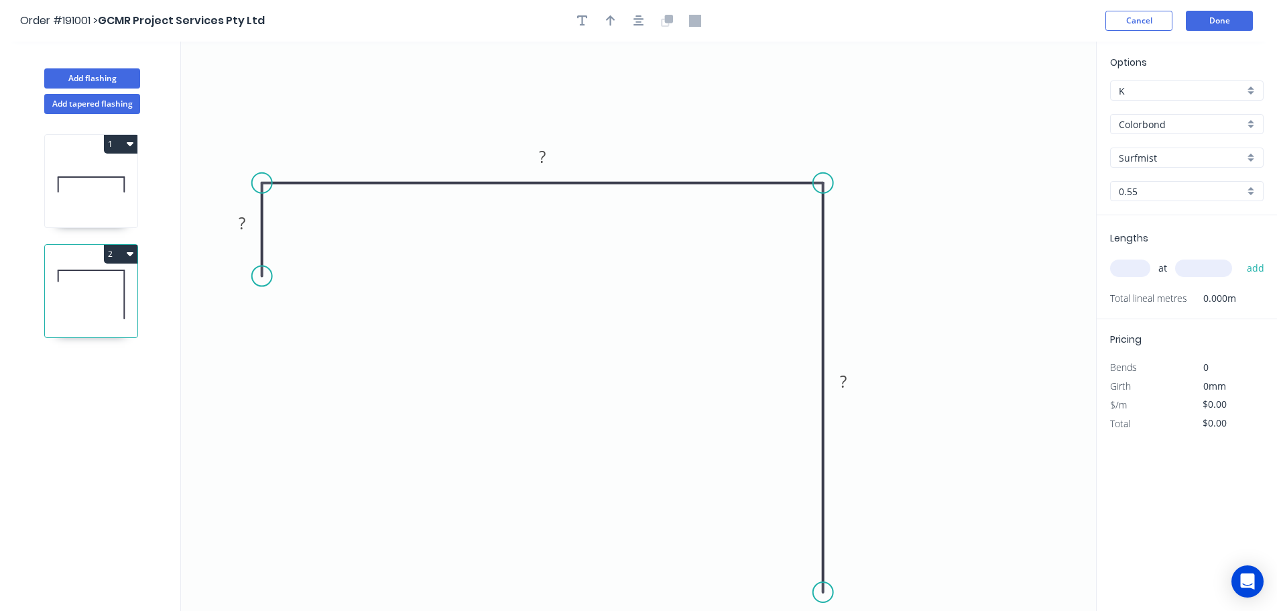
click at [656, 24] on div at bounding box center [639, 21] width 141 height 20
click at [645, 21] on button "button" at bounding box center [639, 21] width 20 height 20
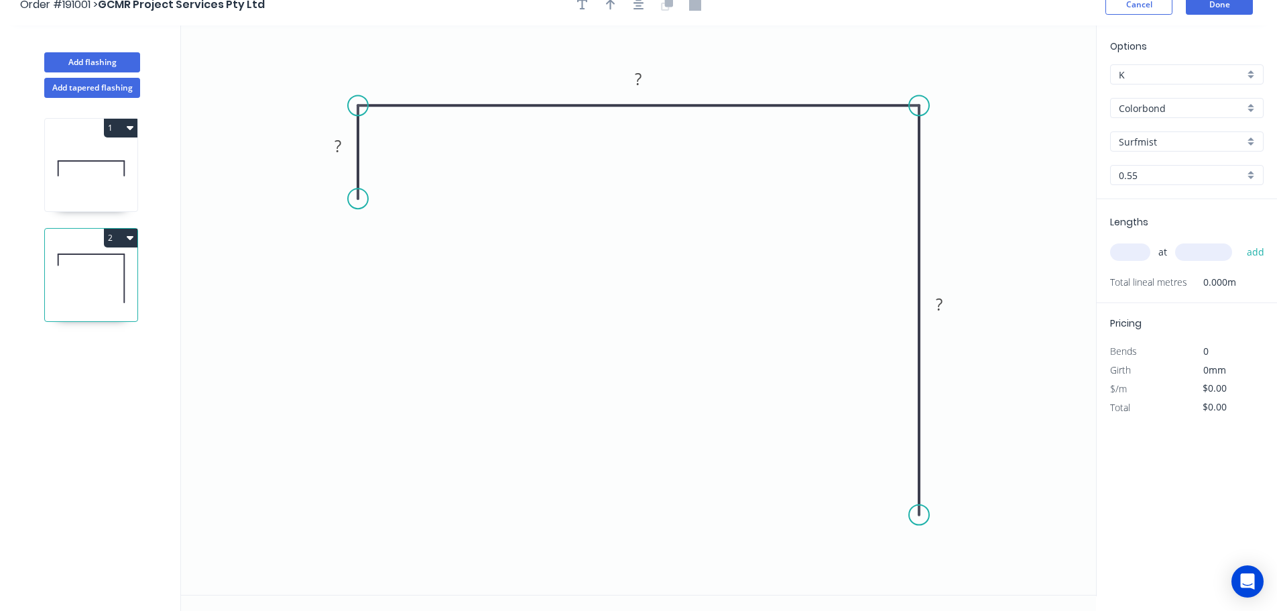
scroll to position [25, 0]
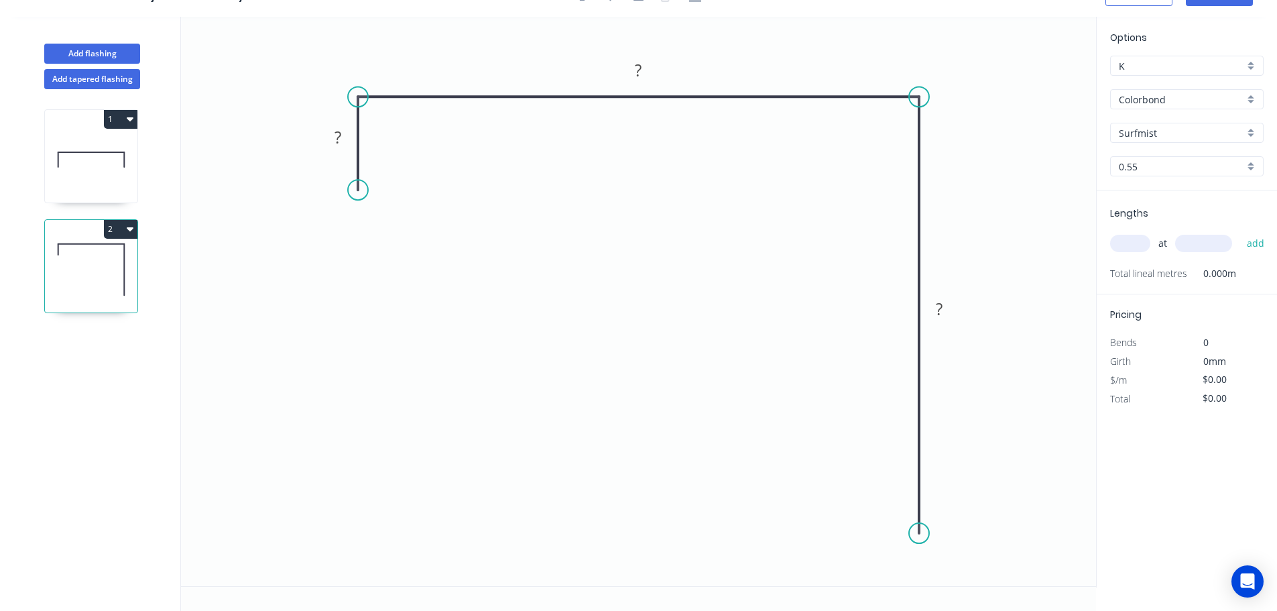
drag, startPoint x: 919, startPoint y: 511, endPoint x: 916, endPoint y: 534, distance: 23.0
click at [916, 534] on circle at bounding box center [919, 533] width 20 height 20
click at [970, 519] on div "Crush & Fold" at bounding box center [983, 518] width 135 height 27
click at [946, 565] on div "Flip bend" at bounding box center [988, 573] width 135 height 27
drag, startPoint x: 972, startPoint y: 511, endPoint x: 860, endPoint y: 558, distance: 121.4
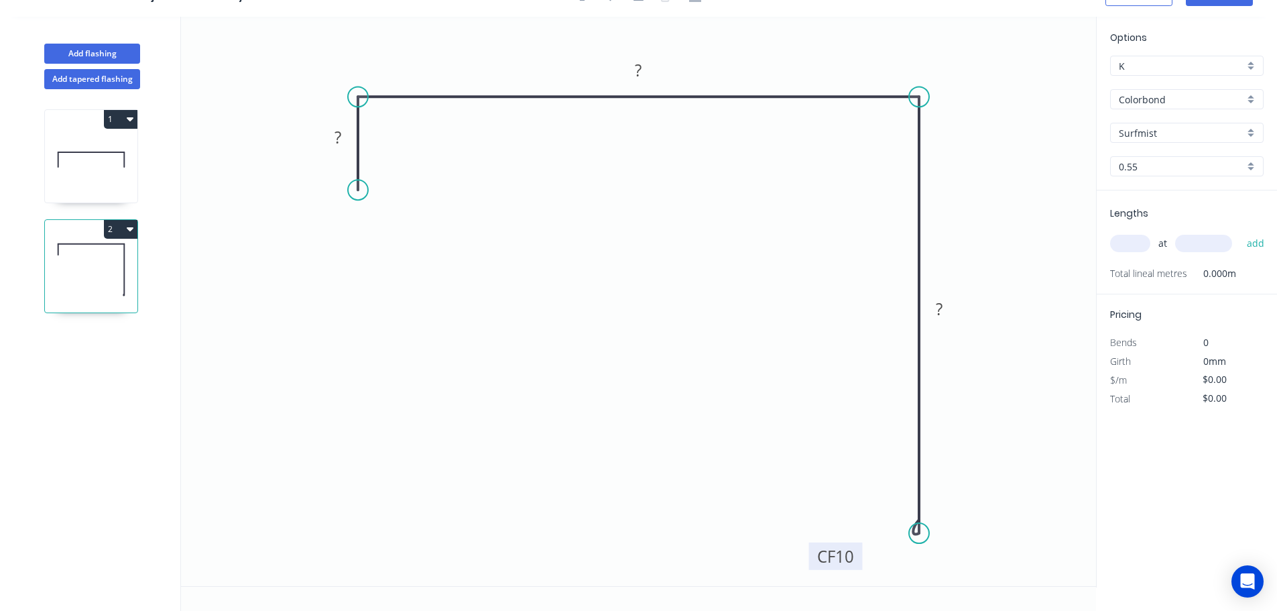
click at [860, 558] on rect at bounding box center [836, 555] width 54 height 27
click at [841, 557] on tspan "10" at bounding box center [845, 556] width 19 height 22
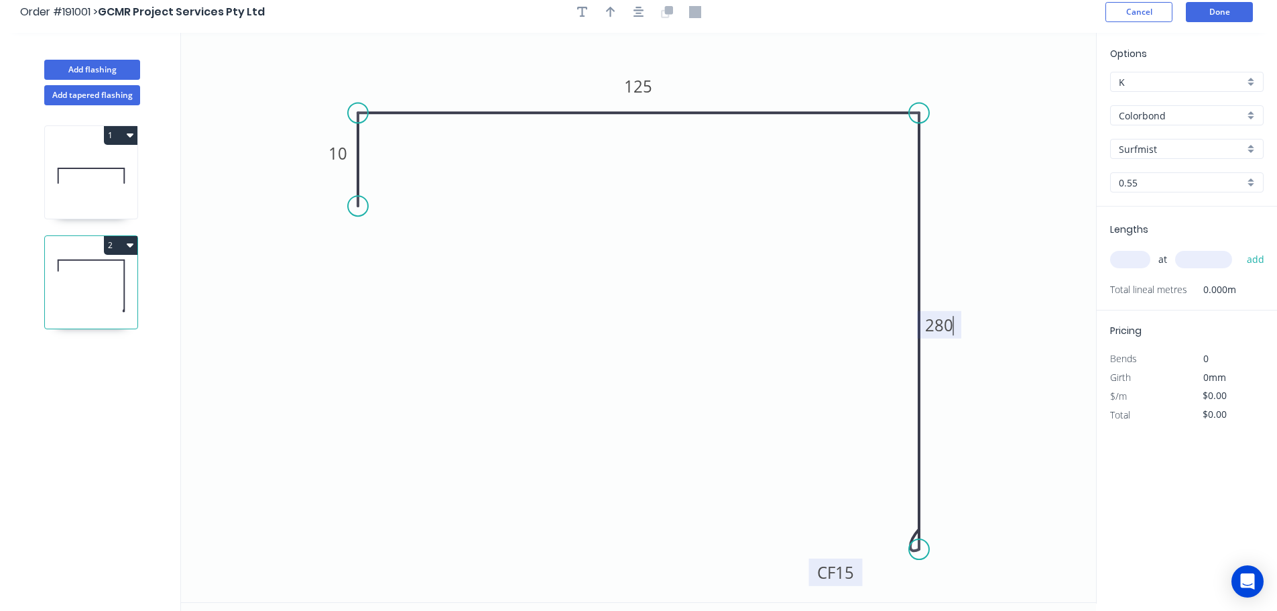
scroll to position [0, 0]
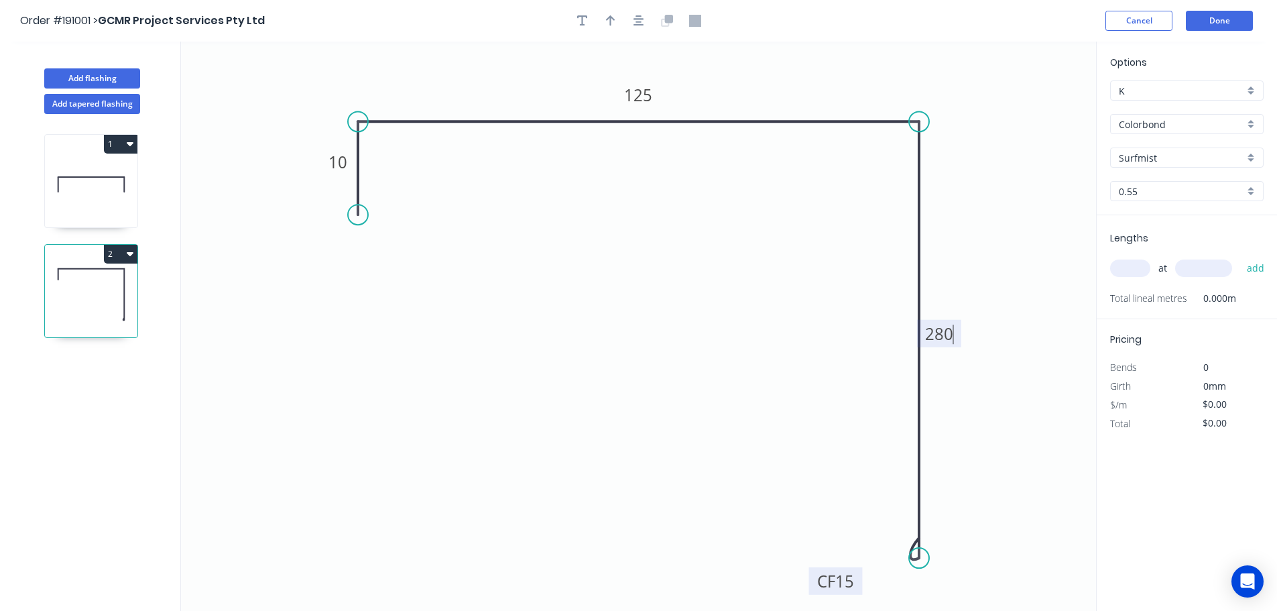
click at [625, 19] on div at bounding box center [639, 21] width 141 height 20
type input "$14.50"
click at [631, 21] on button "button" at bounding box center [639, 21] width 20 height 20
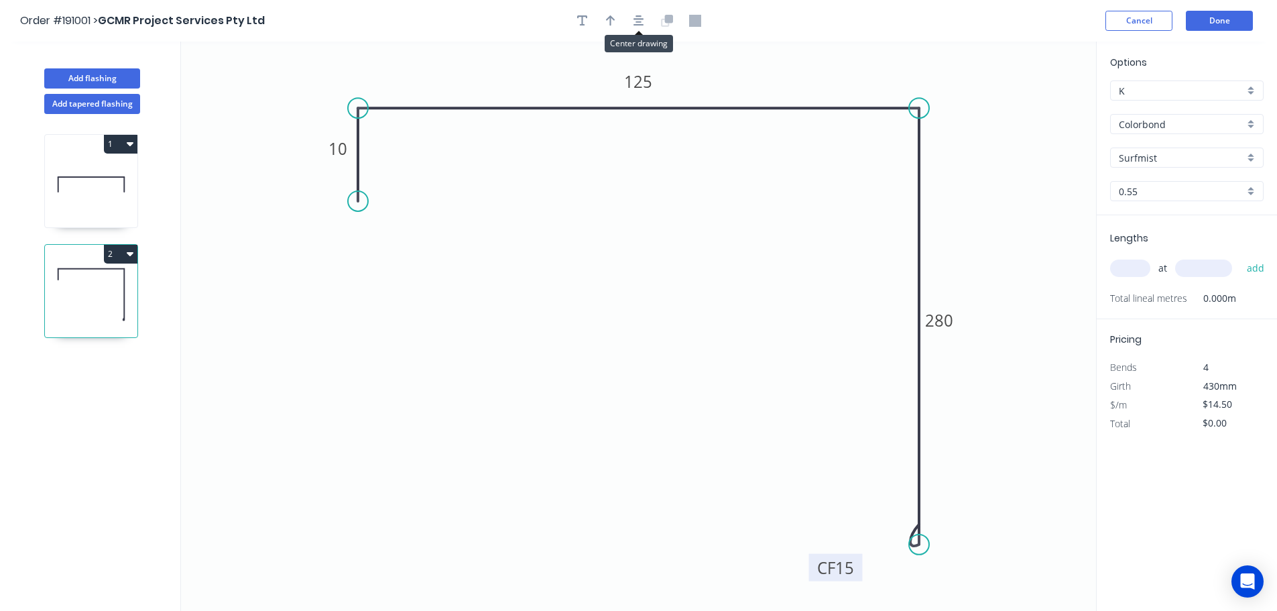
click at [599, 21] on div at bounding box center [639, 21] width 141 height 20
click at [646, 34] on header "Order #191001 > GCMR Project Services Pty Ltd Cancel Done" at bounding box center [638, 21] width 1277 height 42
click at [612, 26] on icon "button" at bounding box center [610, 21] width 9 height 12
click at [1029, 105] on icon at bounding box center [1029, 93] width 12 height 43
drag, startPoint x: 1029, startPoint y: 105, endPoint x: 1048, endPoint y: 81, distance: 30.1
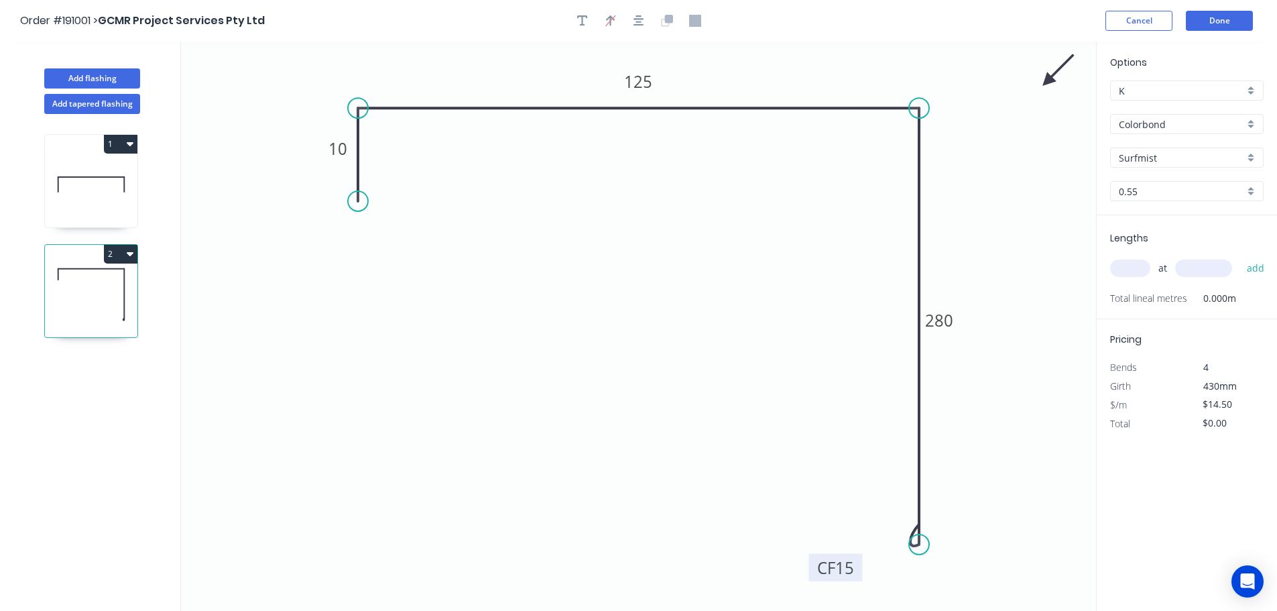
click at [1048, 81] on icon at bounding box center [1058, 70] width 39 height 39
click at [1129, 269] on input "text" at bounding box center [1130, 268] width 40 height 17
type input "1"
type input "5300"
click at [1241, 257] on button "add" at bounding box center [1257, 268] width 32 height 23
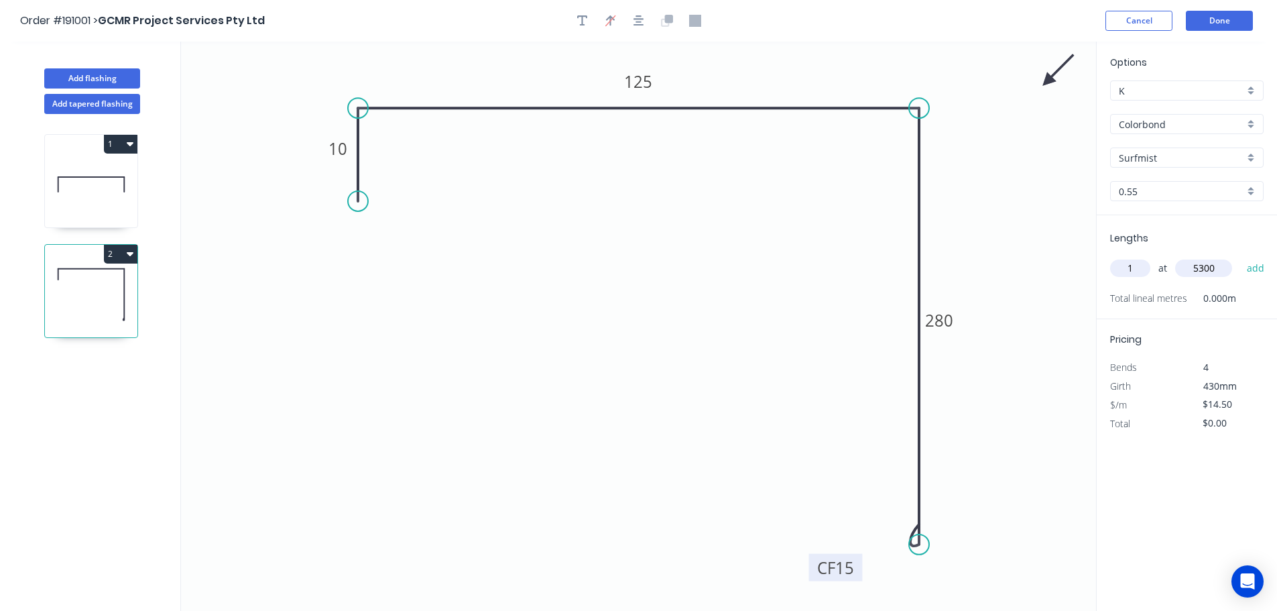
type input "$76.85"
click at [89, 78] on button "Add flashing" at bounding box center [92, 78] width 96 height 20
type input "$0.00"
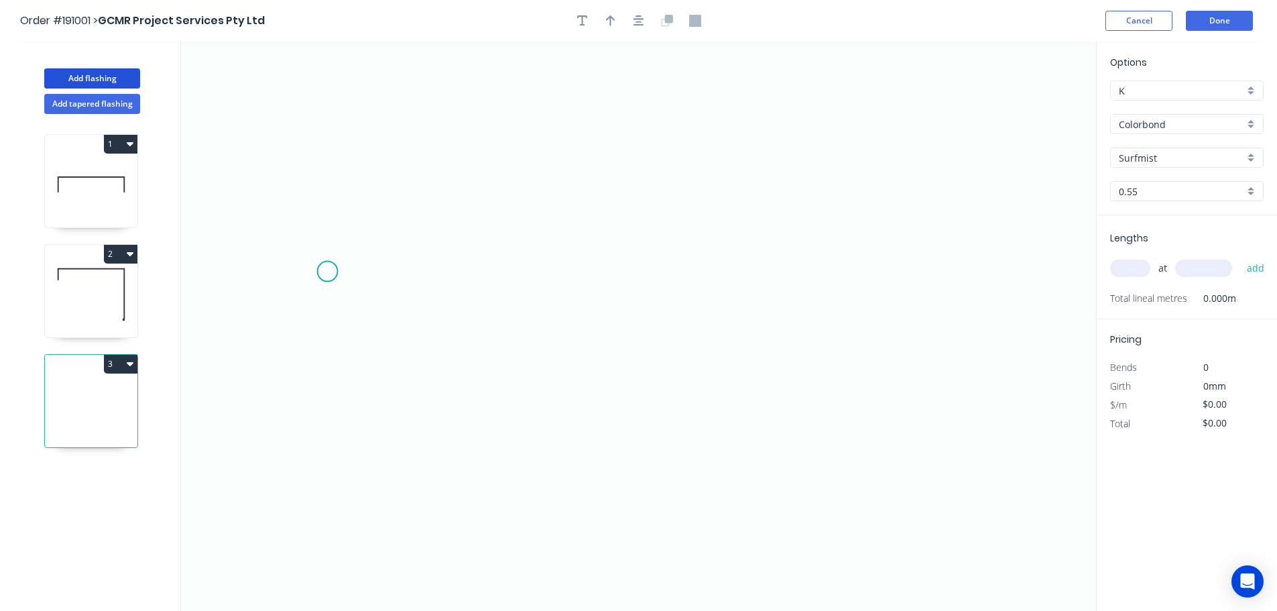
click at [325, 272] on icon "0" at bounding box center [638, 326] width 915 height 569
click at [1033, 276] on icon "0" at bounding box center [638, 326] width 915 height 569
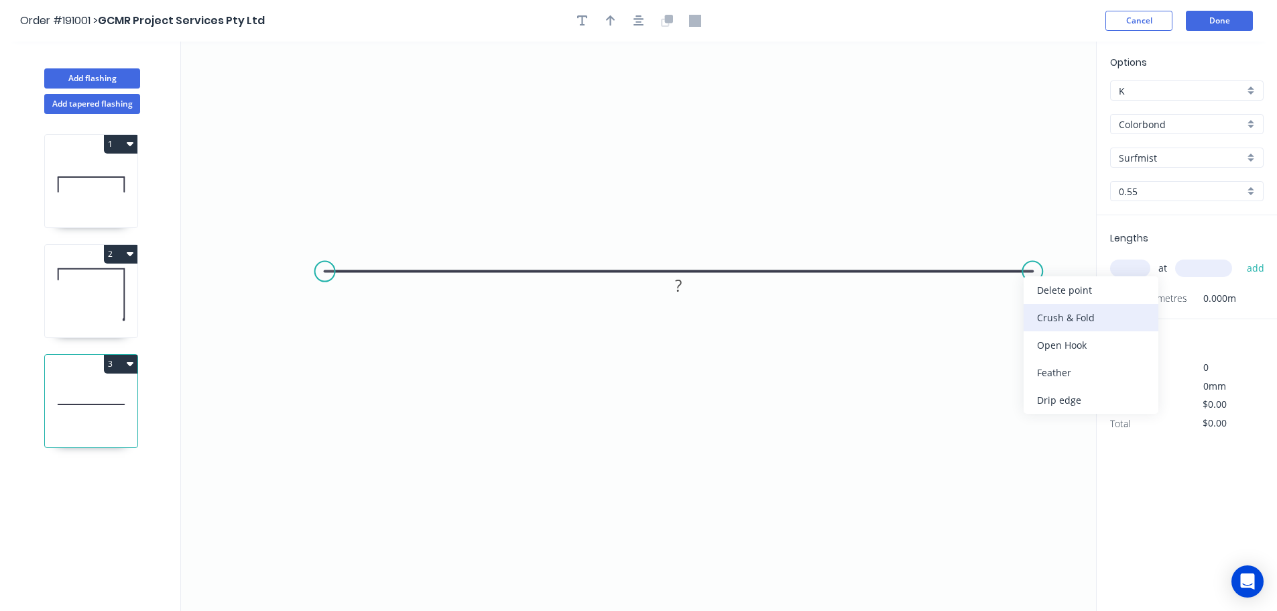
click at [1074, 324] on div "Crush & Fold" at bounding box center [1091, 317] width 135 height 27
click at [1054, 321] on div "Flip bend" at bounding box center [1095, 315] width 135 height 27
drag, startPoint x: 1075, startPoint y: 298, endPoint x: 1077, endPoint y: 337, distance: 38.9
click at [1077, 337] on rect at bounding box center [1053, 332] width 54 height 27
drag, startPoint x: 322, startPoint y: 272, endPoint x: 269, endPoint y: 272, distance: 53.0
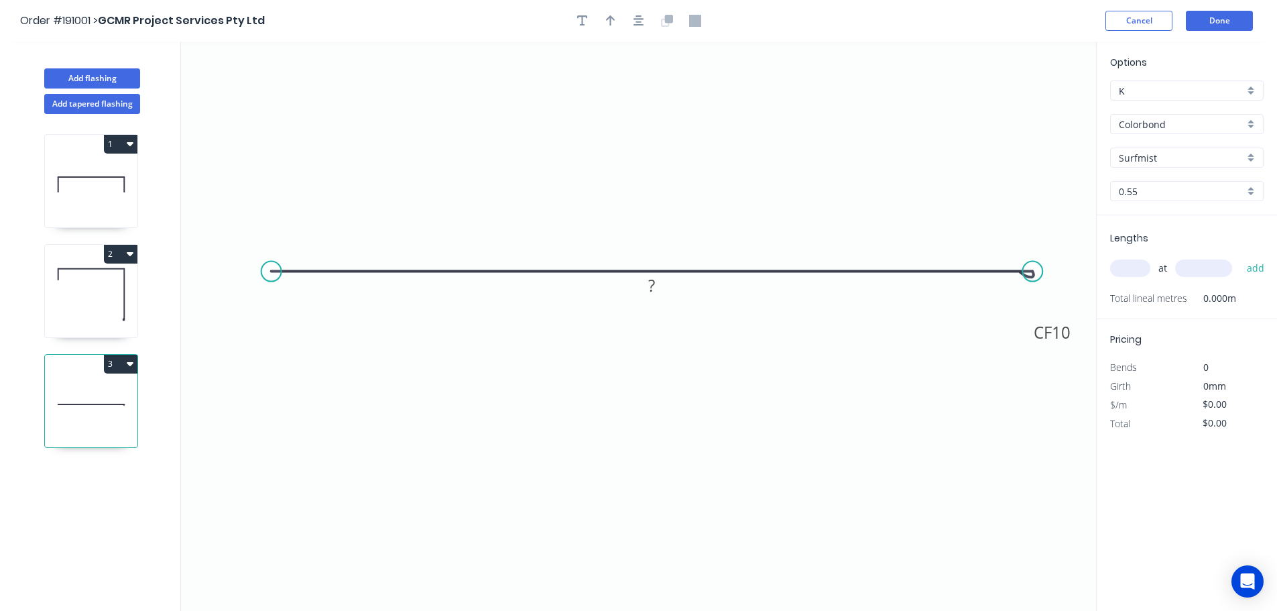
click at [269, 272] on circle at bounding box center [272, 272] width 20 height 20
click at [310, 325] on div "Crush & Fold" at bounding box center [333, 316] width 135 height 27
drag, startPoint x: 310, startPoint y: 242, endPoint x: 274, endPoint y: 334, distance: 98.5
click at [274, 334] on rect at bounding box center [252, 327] width 54 height 27
click at [265, 334] on tspan "10" at bounding box center [260, 328] width 19 height 22
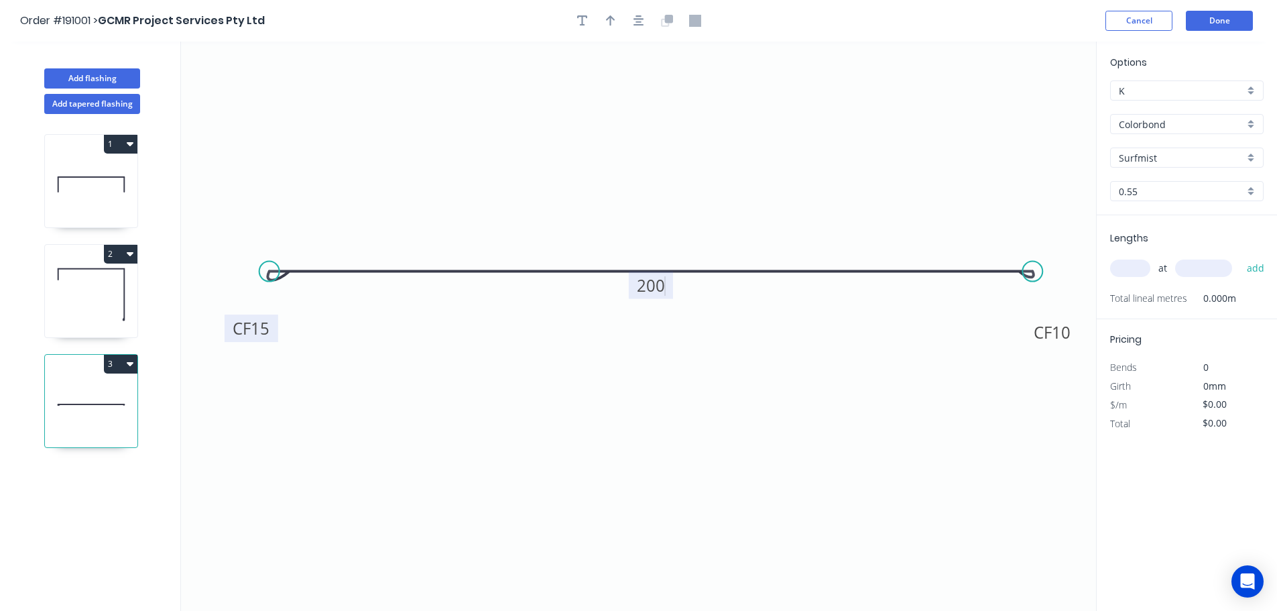
type input "$10.82"
click at [639, 23] on icon "button" at bounding box center [639, 20] width 11 height 11
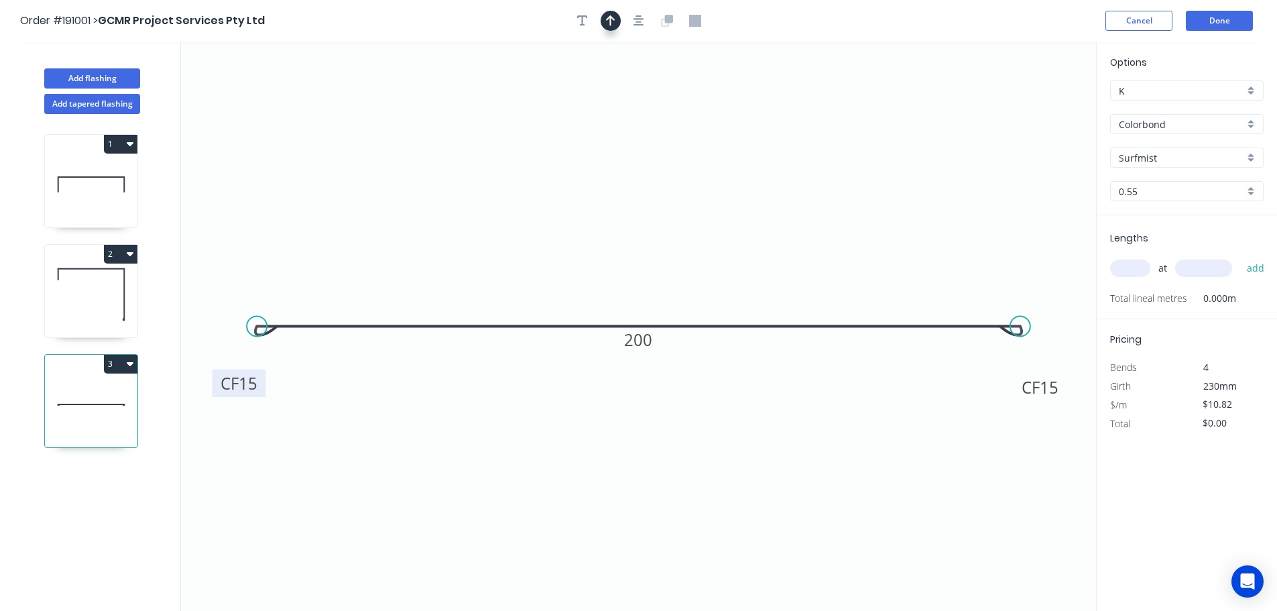
click at [603, 19] on button "button" at bounding box center [611, 21] width 20 height 20
drag, startPoint x: 949, startPoint y: 115, endPoint x: 1094, endPoint y: 117, distance: 144.2
click at [768, 143] on icon "0 CF 15 CF 15 200" at bounding box center [638, 326] width 915 height 569
drag, startPoint x: 1032, startPoint y: 105, endPoint x: 652, endPoint y: 102, distance: 380.2
click at [656, 102] on icon at bounding box center [662, 93] width 12 height 43
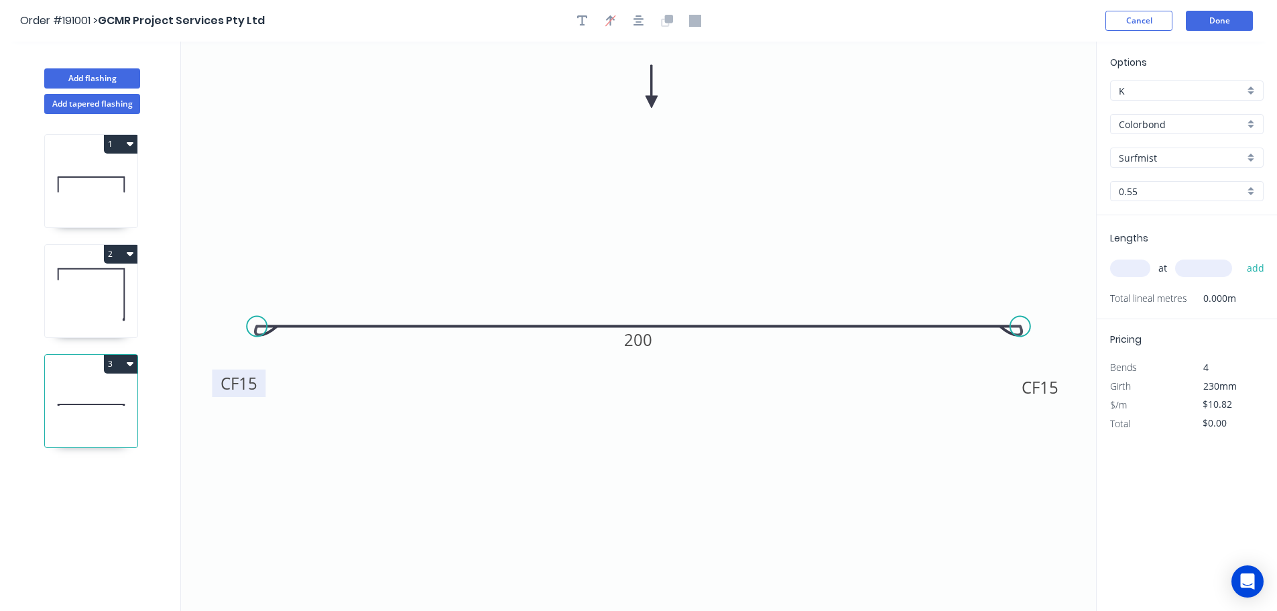
click at [1129, 266] on input "text" at bounding box center [1130, 268] width 40 height 17
type input "2"
type input "2700"
click at [1241, 257] on button "add" at bounding box center [1257, 268] width 32 height 23
type input "$58.43"
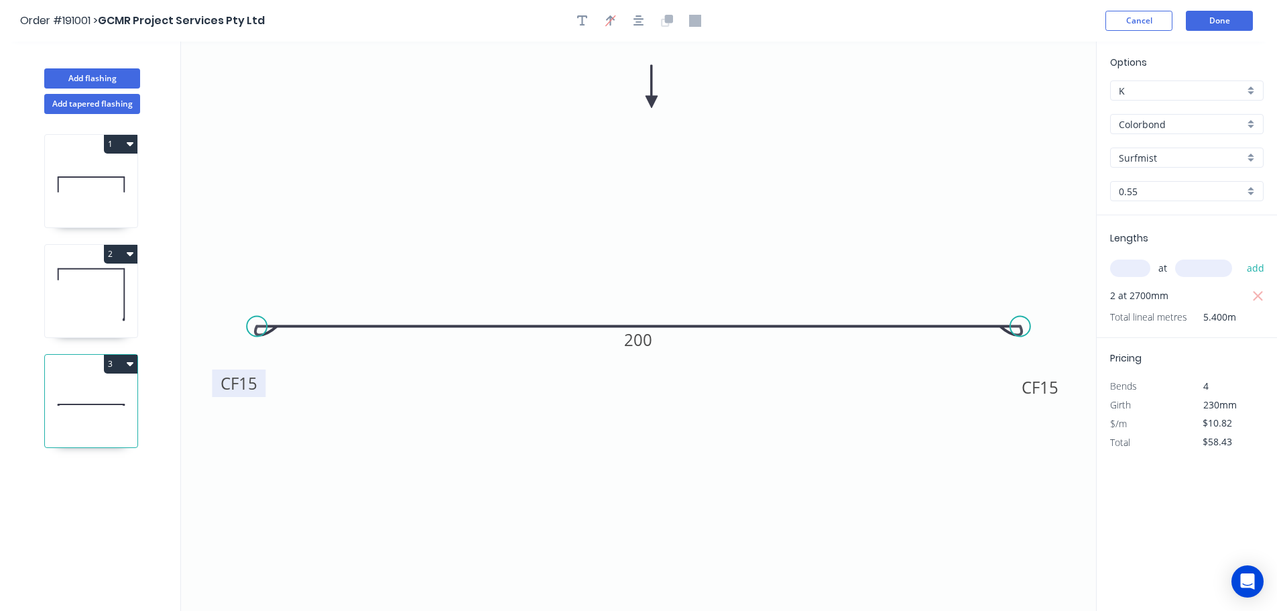
click at [75, 68] on div "Add flashing" at bounding box center [92, 68] width 176 height 40
click at [111, 78] on button "Add flashing" at bounding box center [92, 78] width 96 height 20
type input "$0.00"
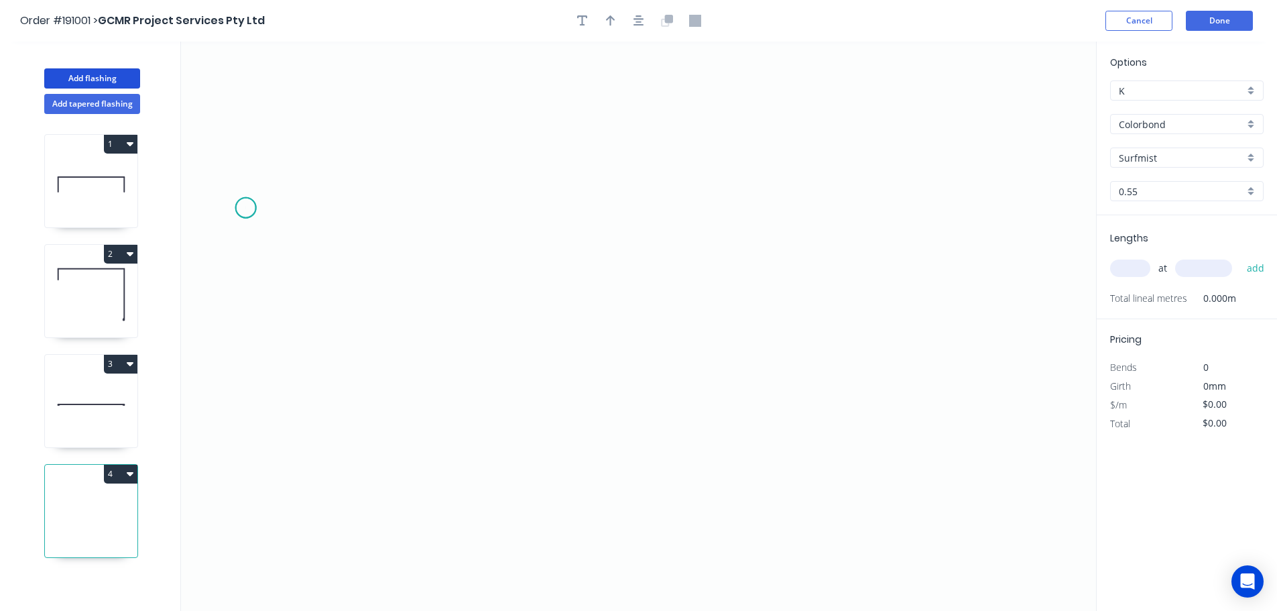
click at [245, 208] on icon "0" at bounding box center [638, 326] width 915 height 569
click at [243, 131] on icon "0" at bounding box center [638, 326] width 915 height 569
click at [667, 154] on icon "0 ?" at bounding box center [638, 326] width 915 height 569
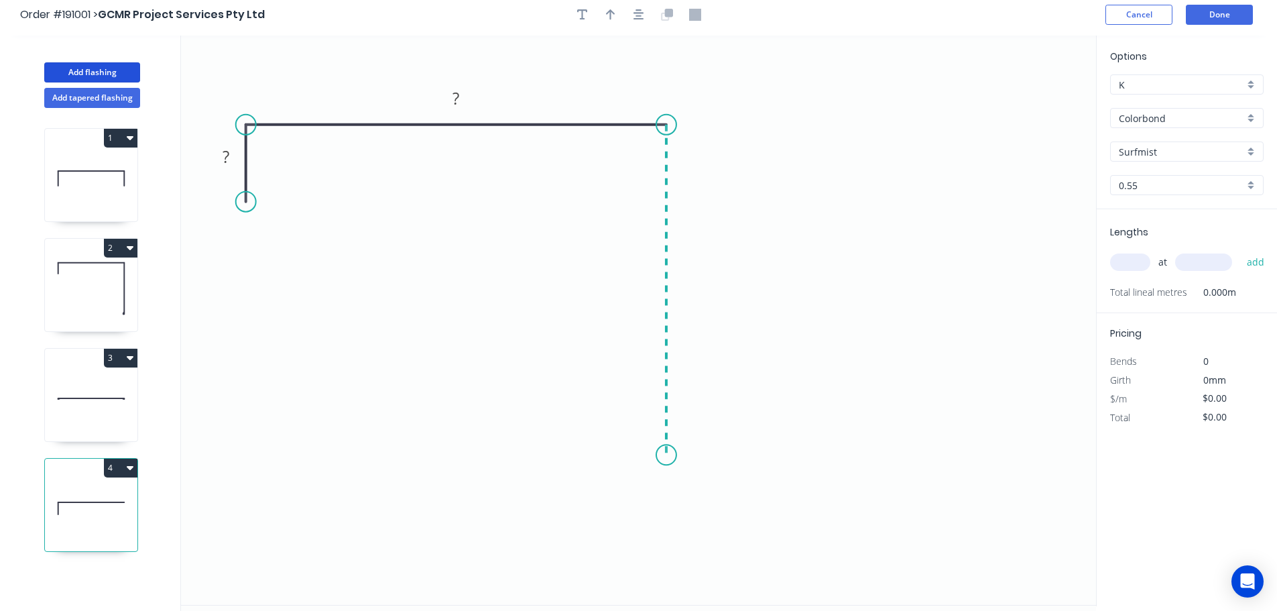
scroll to position [25, 0]
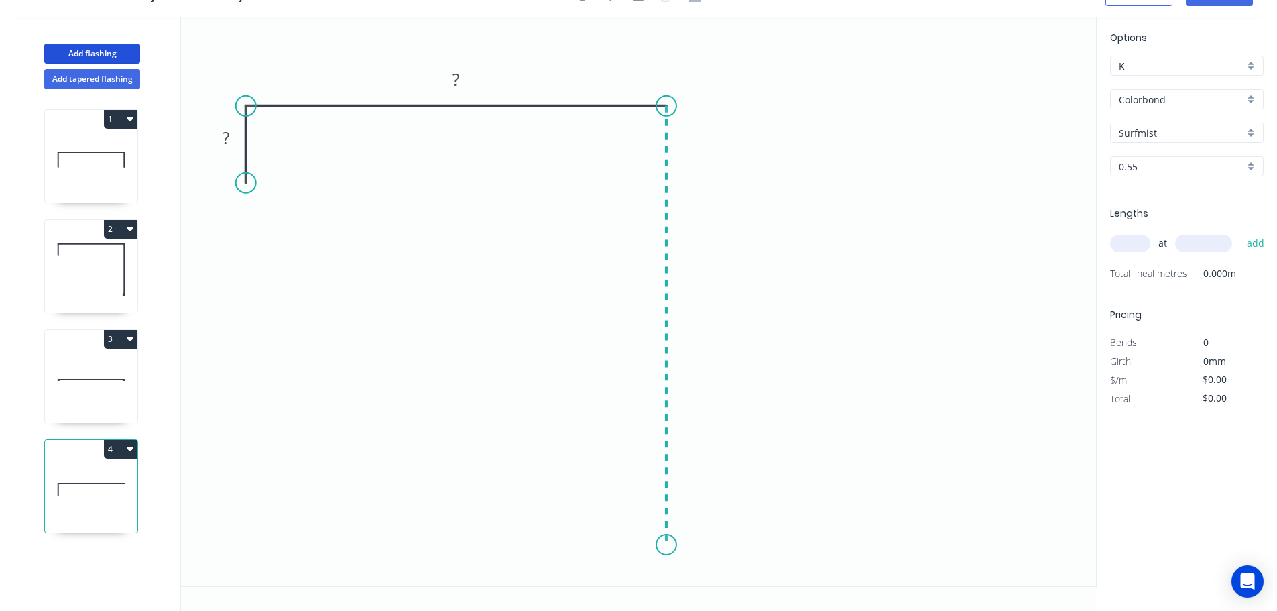
click at [680, 542] on icon "0 ? ?" at bounding box center [638, 301] width 915 height 569
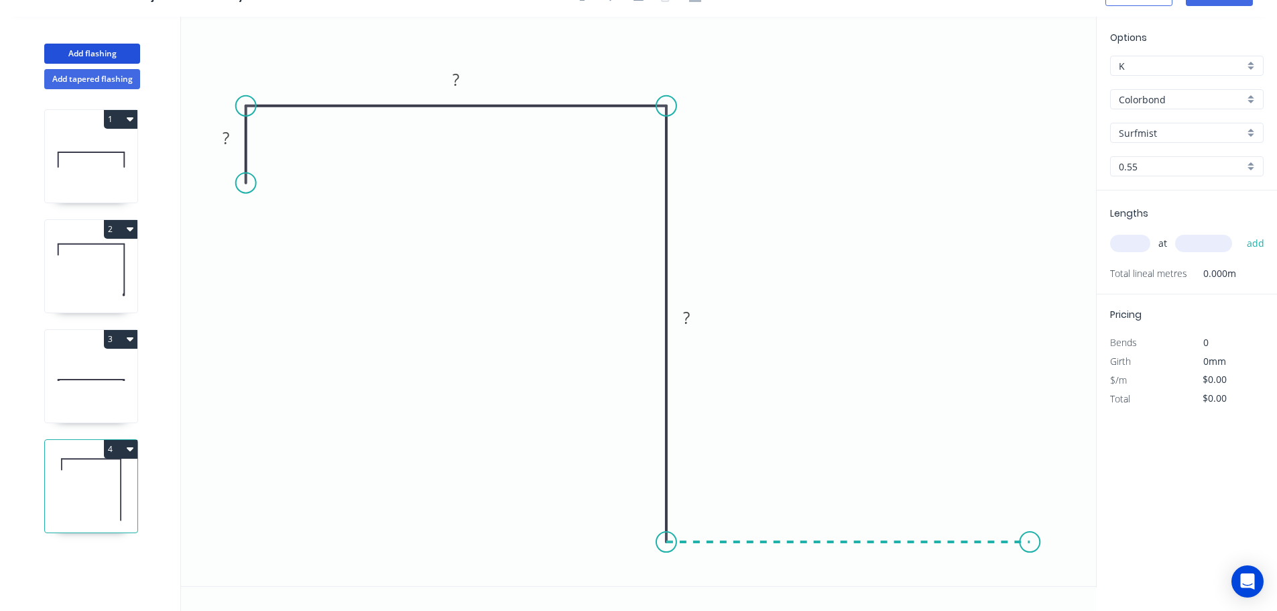
click at [1031, 531] on icon "0 ? ? ?" at bounding box center [638, 301] width 915 height 569
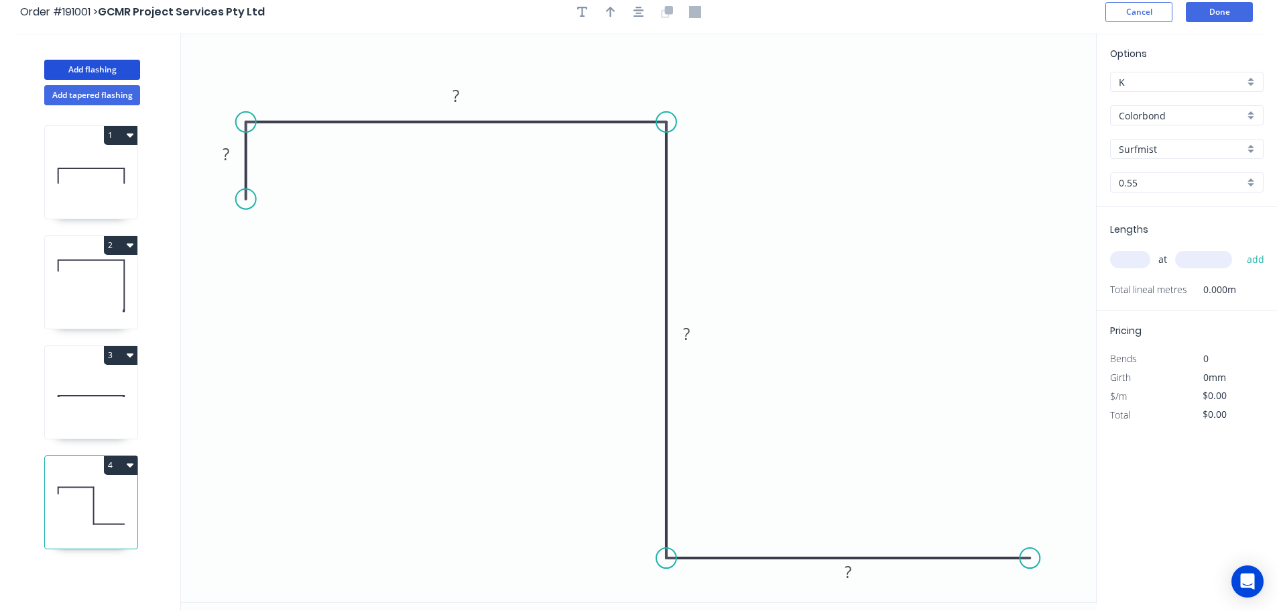
scroll to position [0, 0]
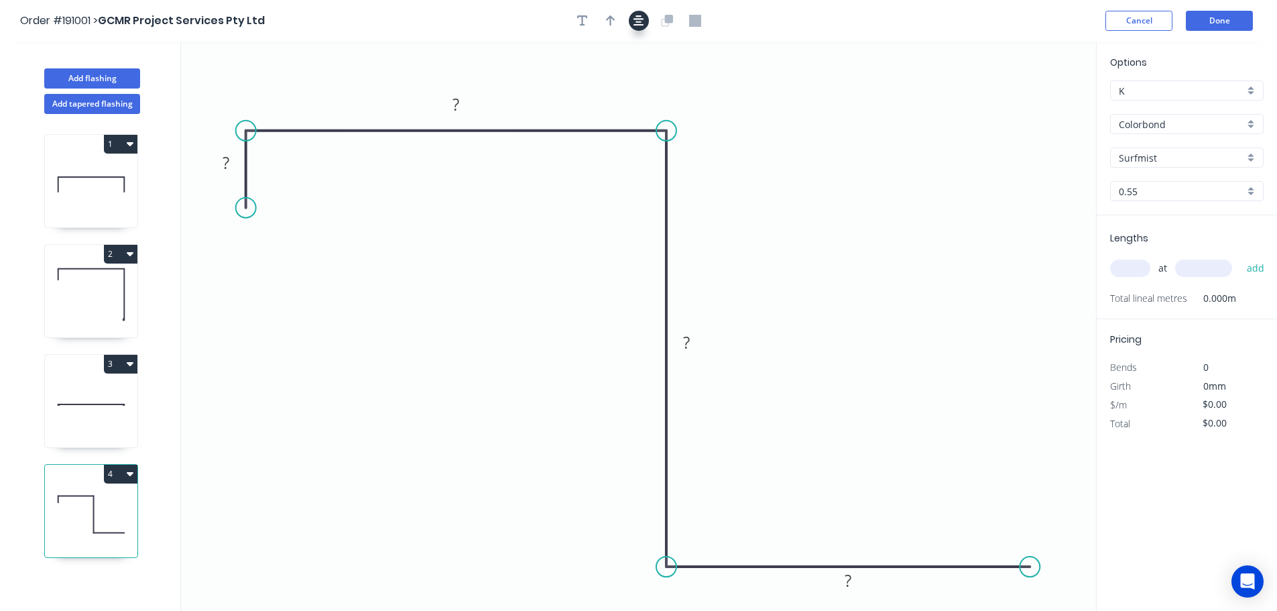
click at [638, 19] on icon "button" at bounding box center [639, 20] width 11 height 11
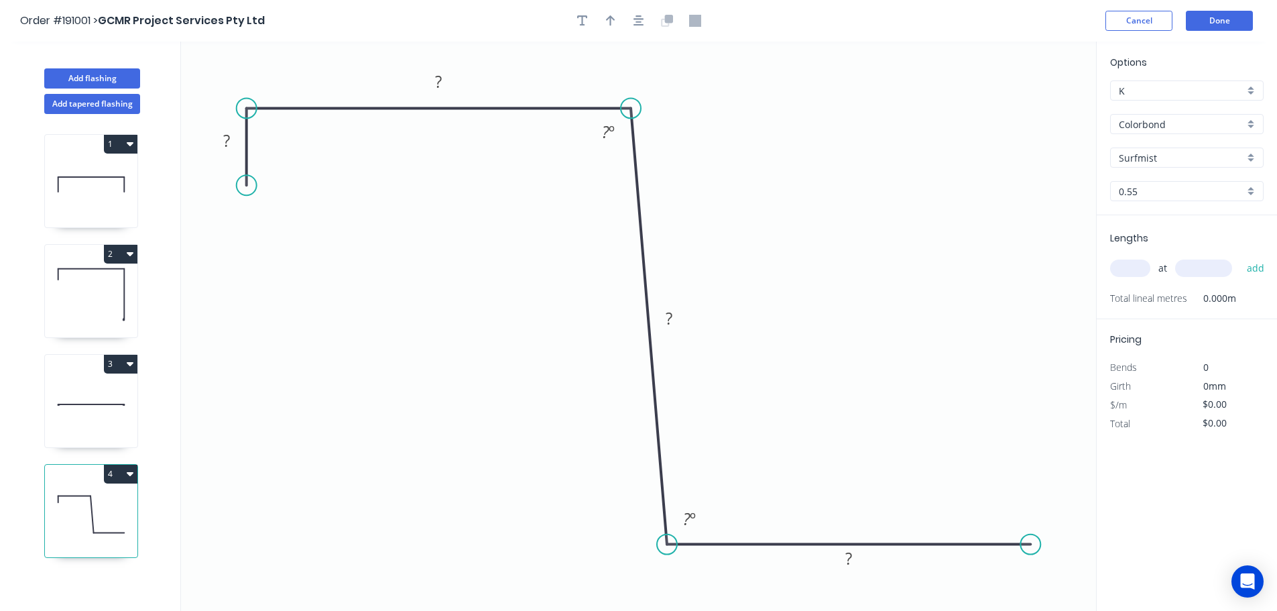
drag, startPoint x: 663, startPoint y: 115, endPoint x: 631, endPoint y: 112, distance: 32.3
click at [631, 112] on circle at bounding box center [631, 108] width 20 height 20
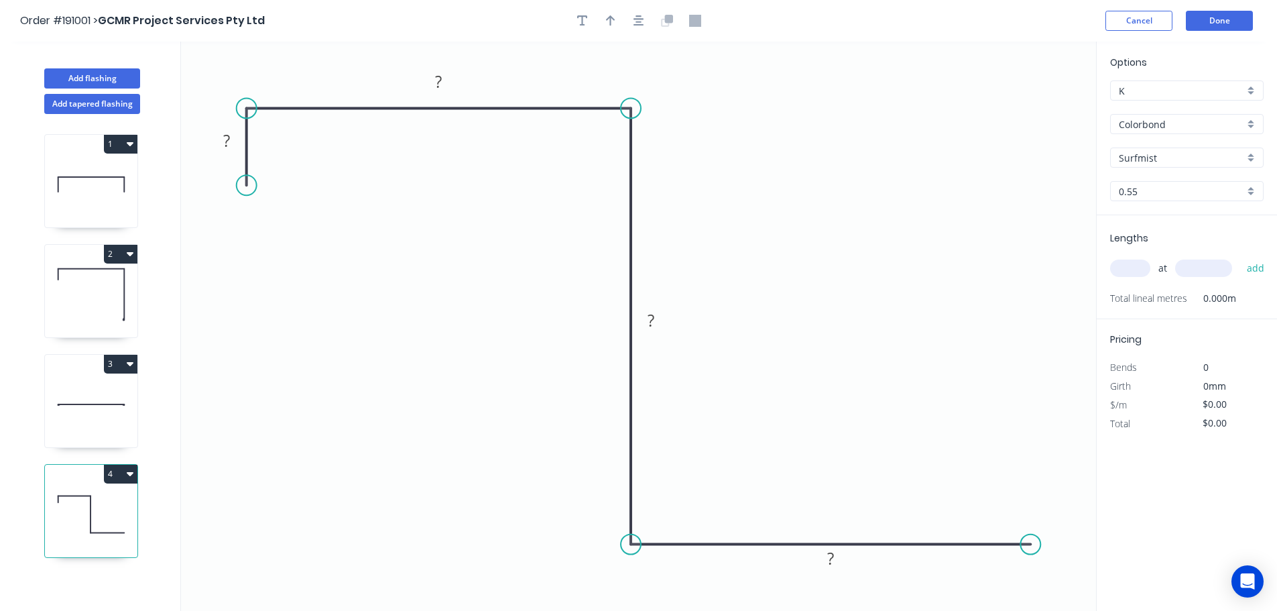
click at [632, 544] on circle at bounding box center [631, 544] width 20 height 20
drag, startPoint x: 1042, startPoint y: 542, endPoint x: 1061, endPoint y: 546, distance: 19.1
click at [1061, 546] on circle at bounding box center [1060, 544] width 20 height 20
click at [1106, 522] on div "Crush & Fold" at bounding box center [1127, 518] width 135 height 27
click at [1072, 575] on div "Flip bend" at bounding box center [1118, 573] width 135 height 27
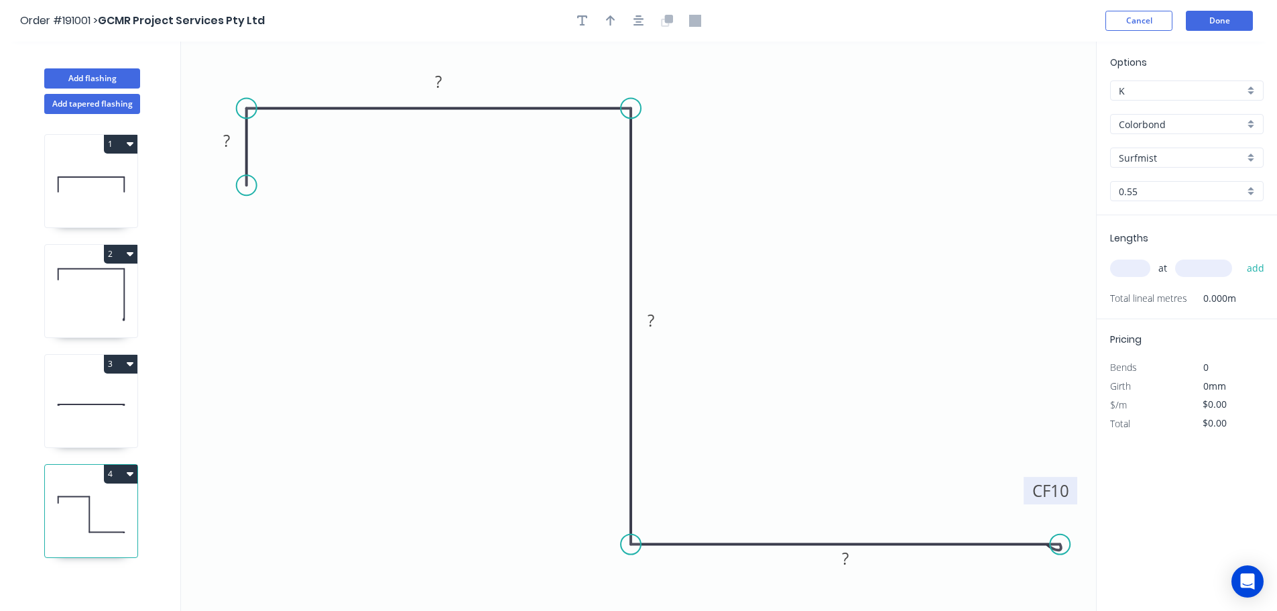
drag, startPoint x: 1064, startPoint y: 514, endPoint x: 1072, endPoint y: 494, distance: 21.7
click at [1072, 494] on rect at bounding box center [1051, 490] width 54 height 27
click at [631, 27] on button "button" at bounding box center [639, 21] width 20 height 20
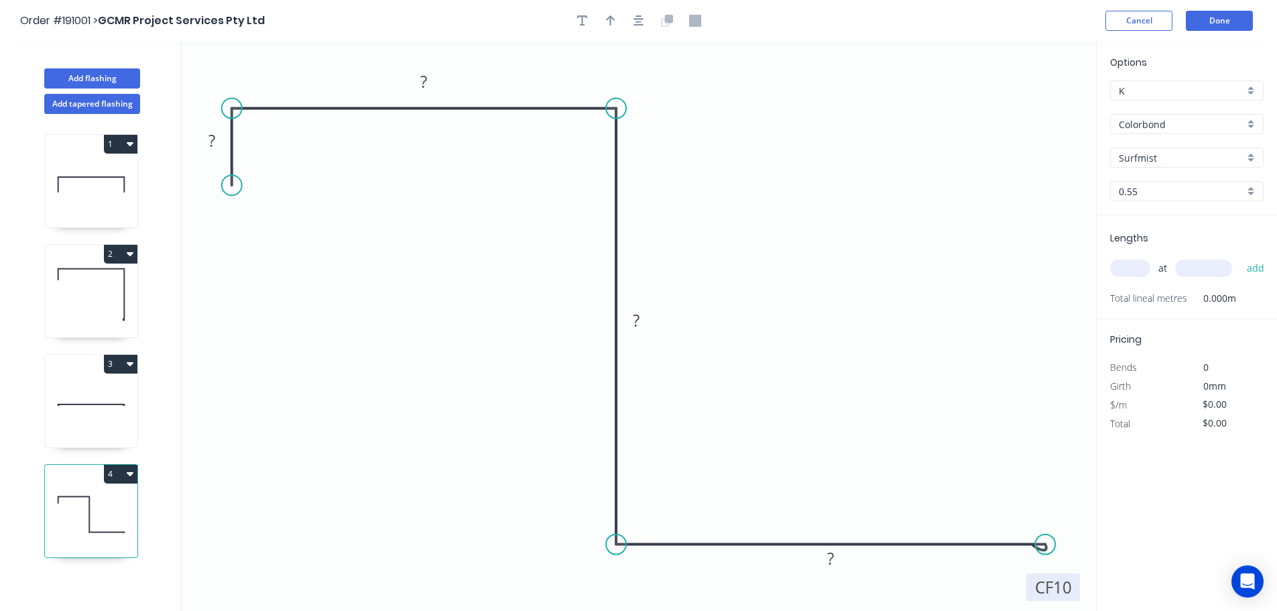
drag, startPoint x: 1055, startPoint y: 498, endPoint x: 1074, endPoint y: 595, distance: 99.0
click at [1074, 595] on rect at bounding box center [1054, 586] width 54 height 27
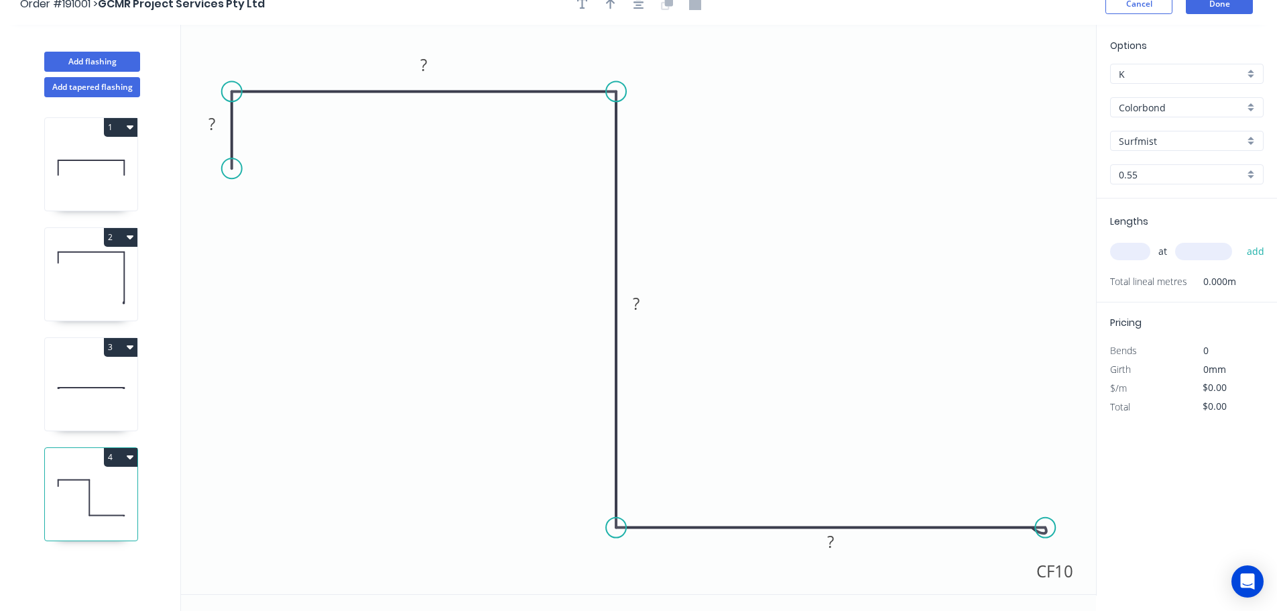
scroll to position [25, 0]
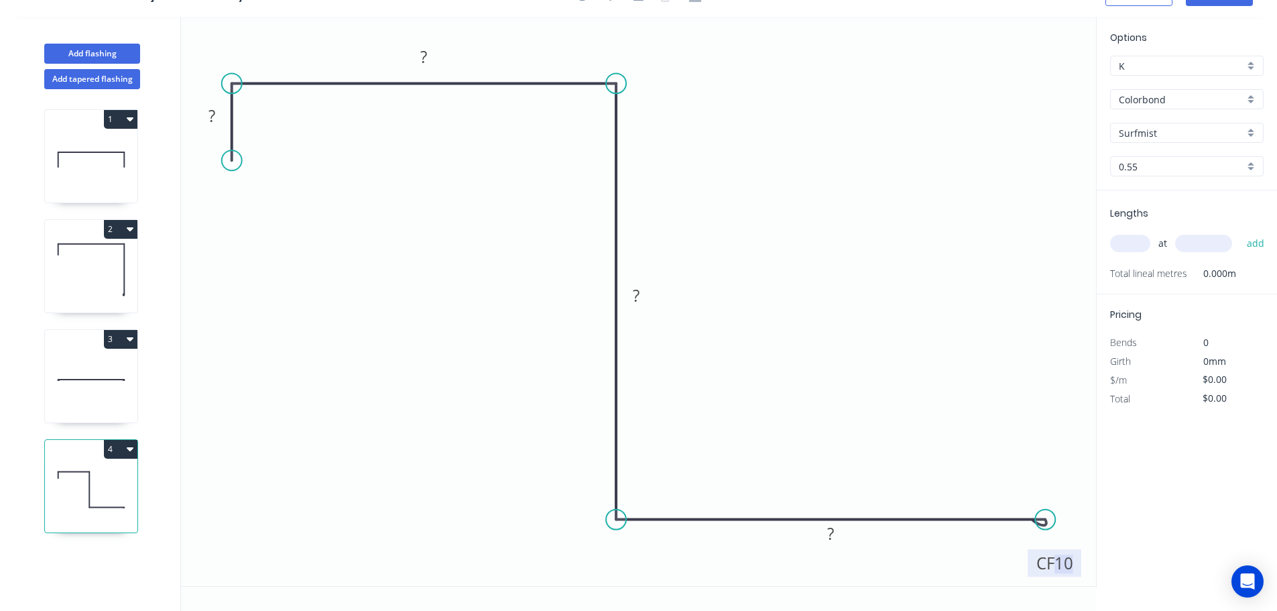
drag, startPoint x: 1073, startPoint y: 573, endPoint x: 1080, endPoint y: 574, distance: 6.8
click at [1080, 574] on g "CF 10" at bounding box center [1055, 562] width 54 height 27
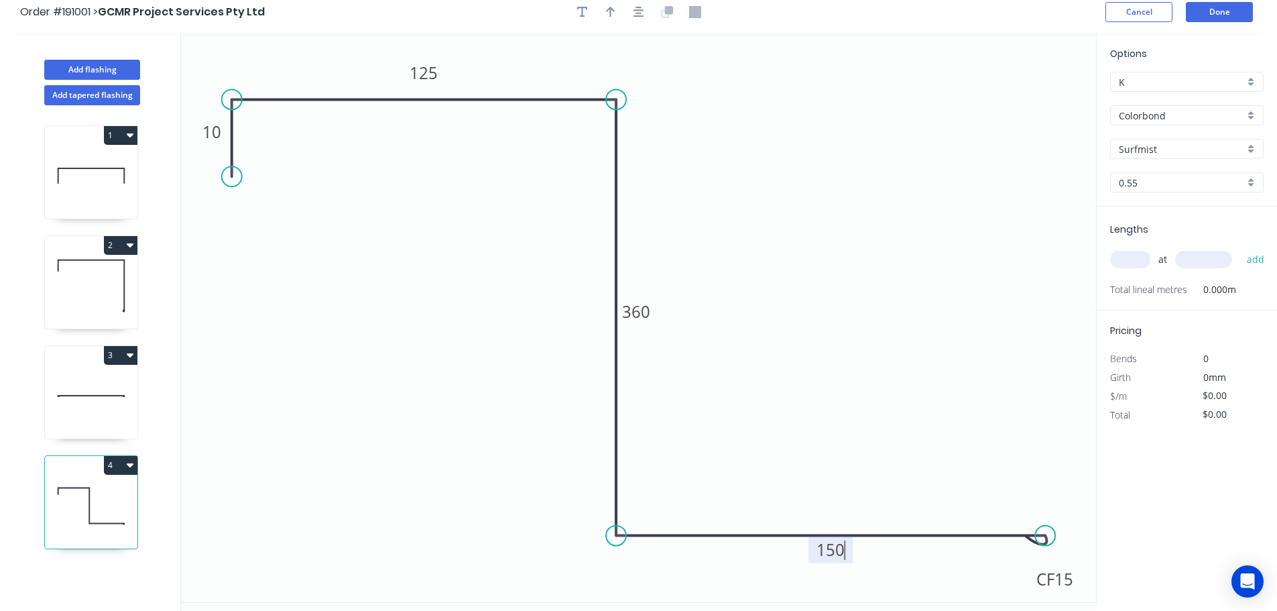
scroll to position [0, 0]
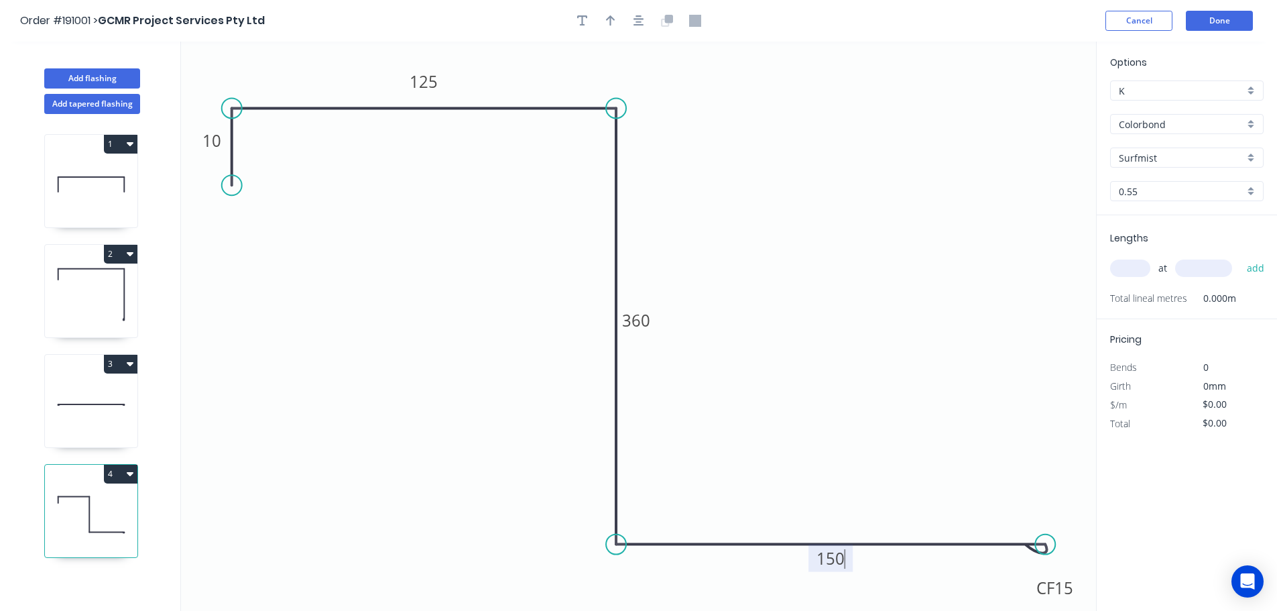
click at [642, 31] on header "Order #191001 > GCMR Project Services Pty Ltd Cancel Done" at bounding box center [638, 21] width 1277 height 42
type input "$20.76"
click at [640, 21] on icon "button" at bounding box center [639, 20] width 11 height 11
click at [610, 15] on icon "button" at bounding box center [610, 21] width 9 height 12
click at [1035, 106] on icon "0 10 125 360 CF 15 150" at bounding box center [638, 326] width 915 height 569
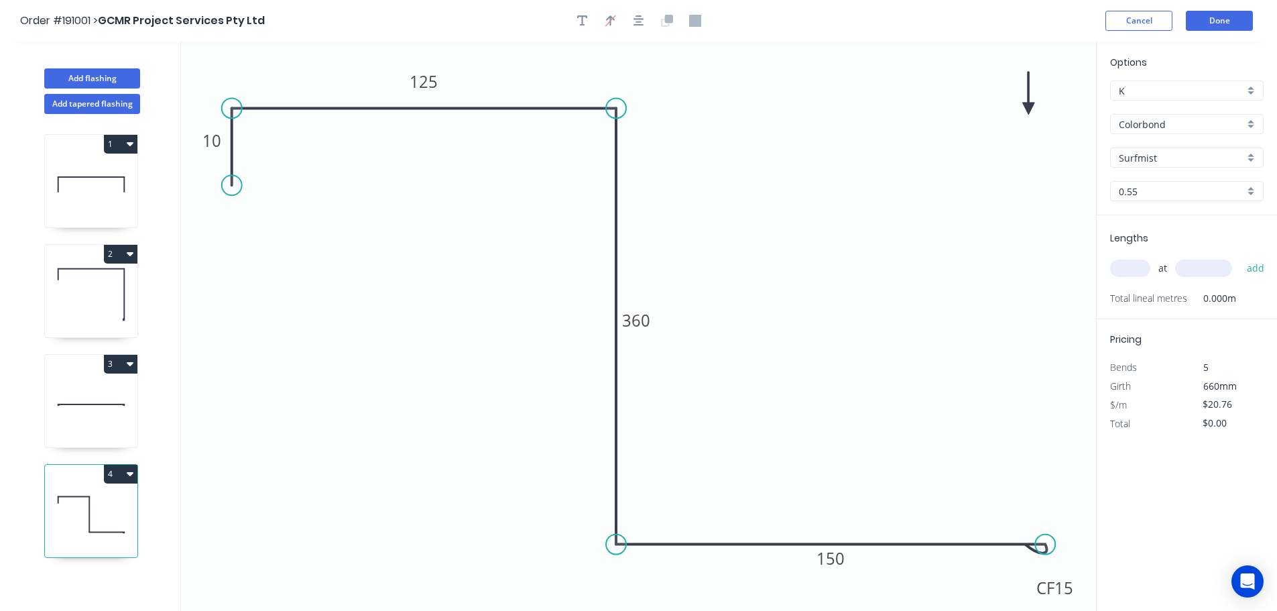
click at [1031, 105] on icon at bounding box center [1029, 93] width 12 height 43
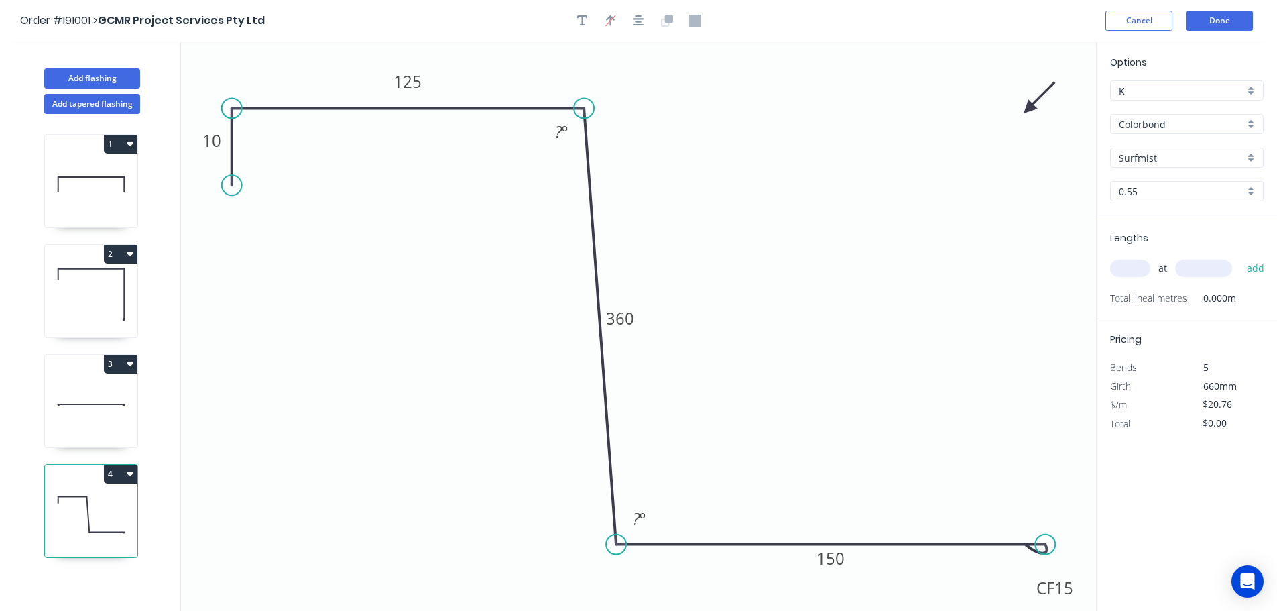
drag, startPoint x: 615, startPoint y: 111, endPoint x: 584, endPoint y: 107, distance: 31.1
click at [584, 107] on circle at bounding box center [584, 108] width 20 height 20
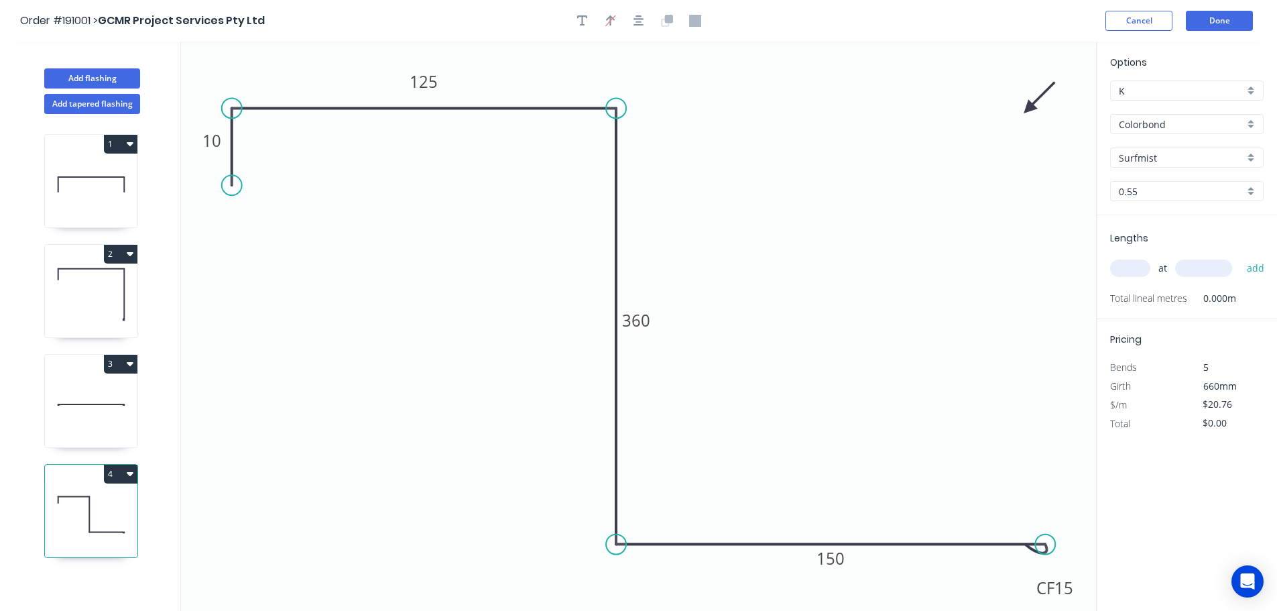
drag, startPoint x: 583, startPoint y: 109, endPoint x: 603, endPoint y: 109, distance: 19.4
click at [603, 109] on icon "0 10 125 360 CF 15 150" at bounding box center [638, 326] width 915 height 569
click at [1125, 255] on div "at add" at bounding box center [1188, 268] width 156 height 36
click at [1125, 260] on input "text" at bounding box center [1130, 268] width 40 height 17
type input "1"
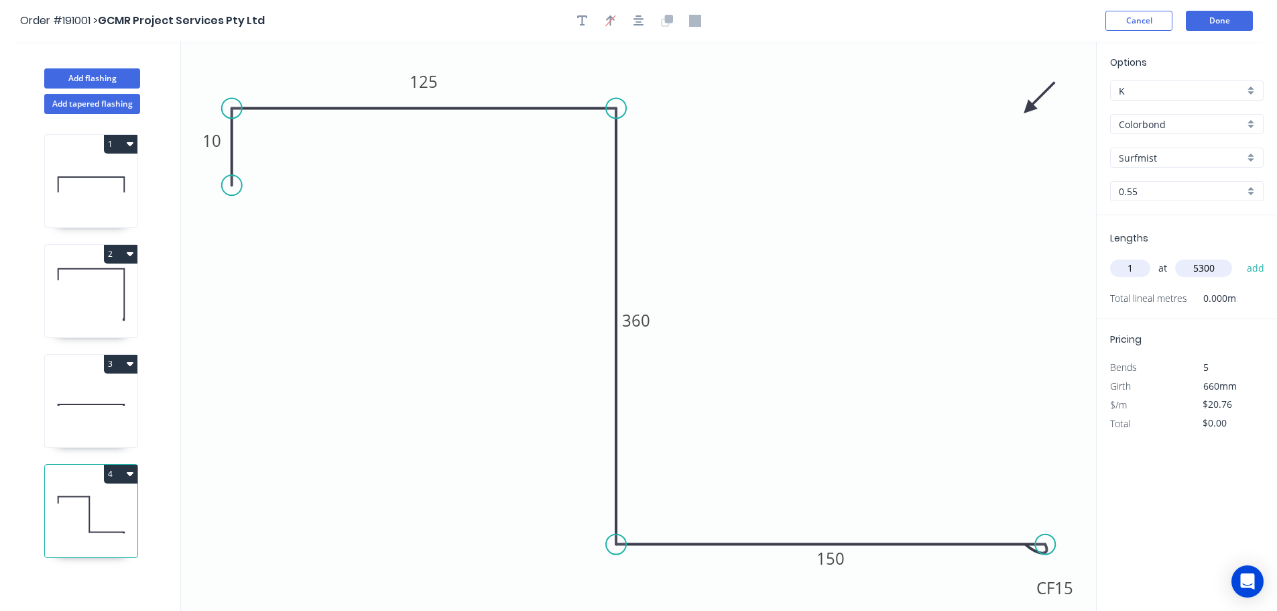
type input "5300"
click at [1241, 257] on button "add" at bounding box center [1257, 268] width 32 height 23
type input "$110.03"
click at [1230, 24] on button "Done" at bounding box center [1219, 21] width 67 height 20
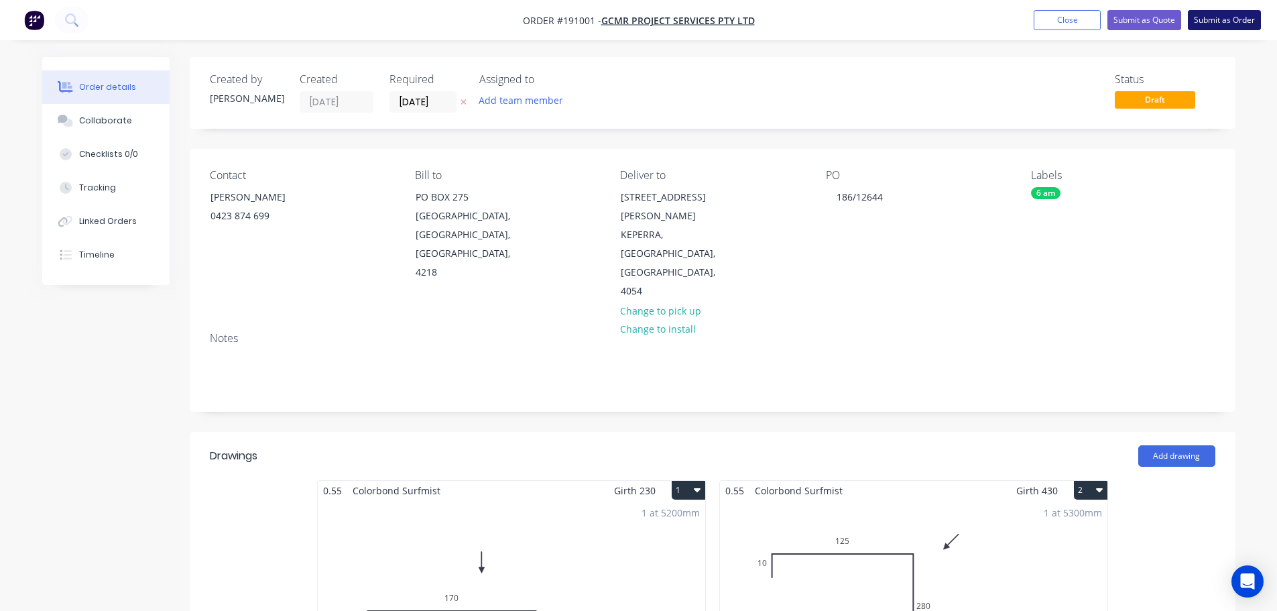
click at [1223, 23] on button "Submit as Order" at bounding box center [1224, 20] width 73 height 20
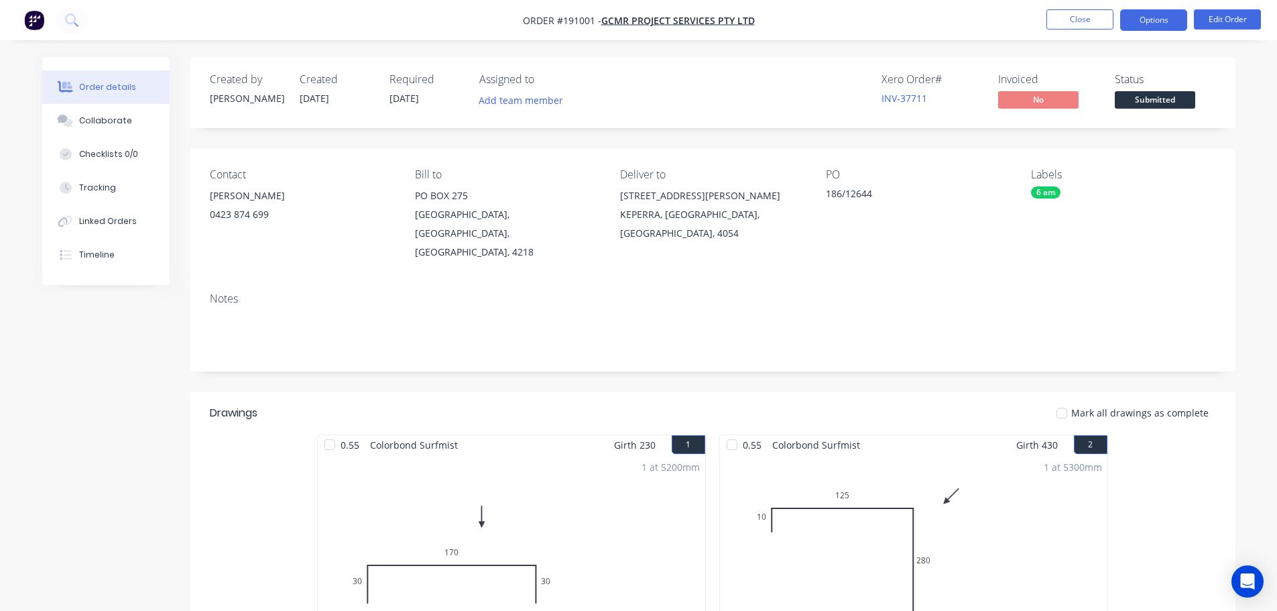
click at [1159, 21] on button "Options" at bounding box center [1153, 19] width 67 height 21
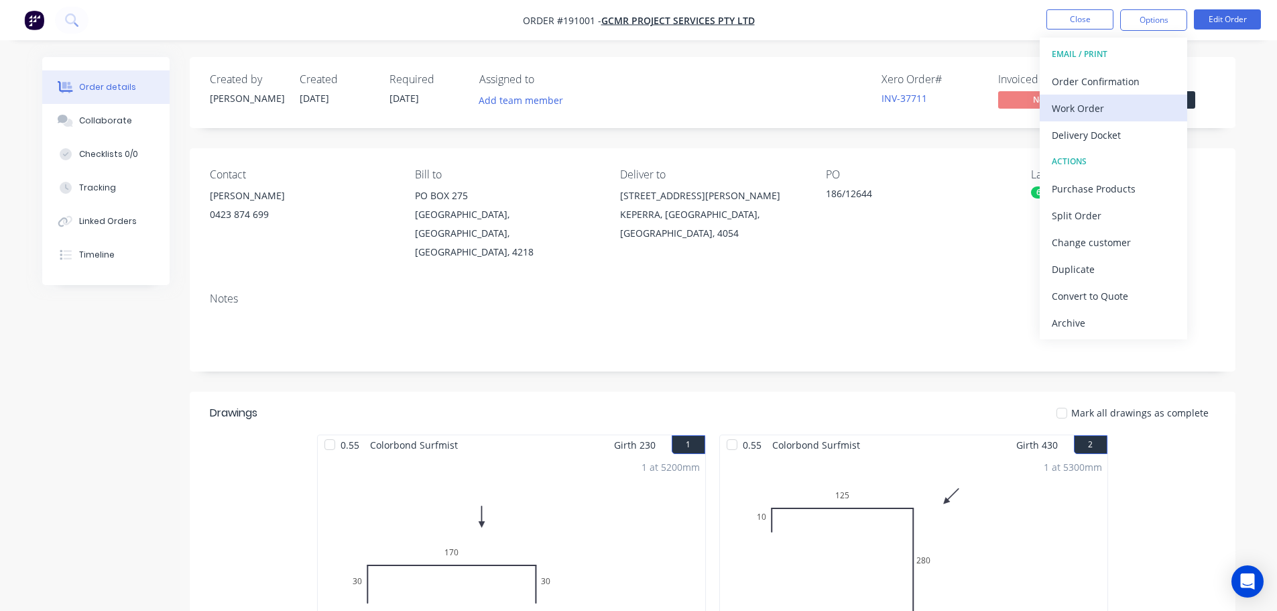
click at [1148, 99] on div "Work Order" at bounding box center [1113, 108] width 123 height 19
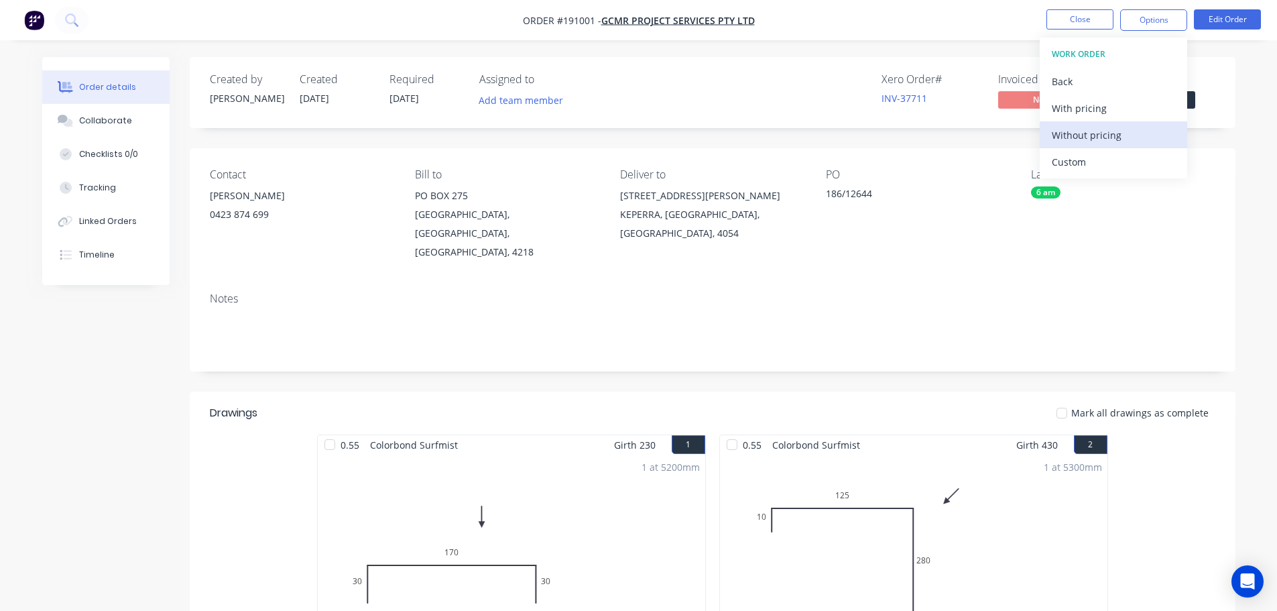
click at [1138, 134] on div "Without pricing" at bounding box center [1113, 134] width 123 height 19
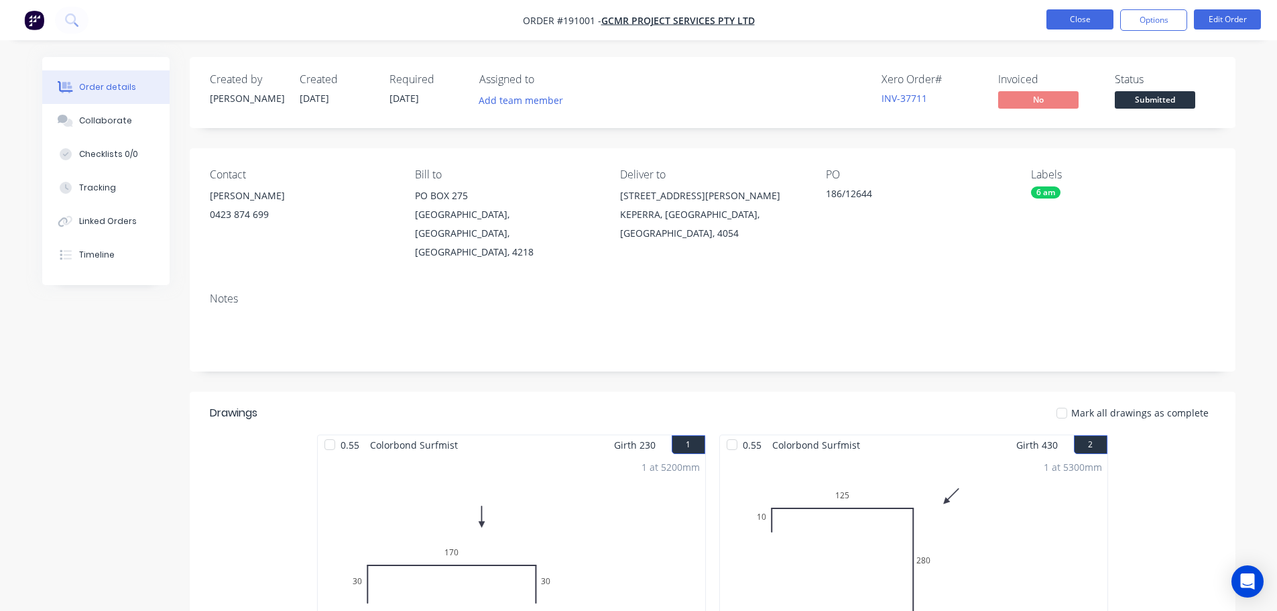
click at [1076, 18] on button "Close" at bounding box center [1080, 19] width 67 height 20
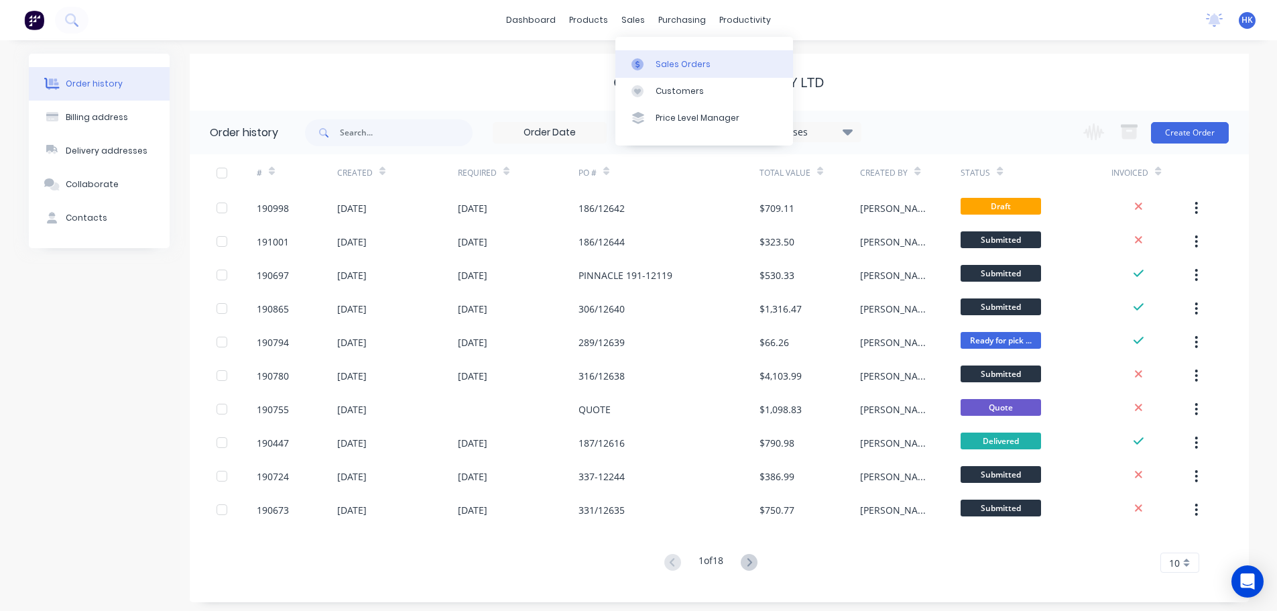
click at [666, 52] on link "Sales Orders" at bounding box center [705, 63] width 178 height 27
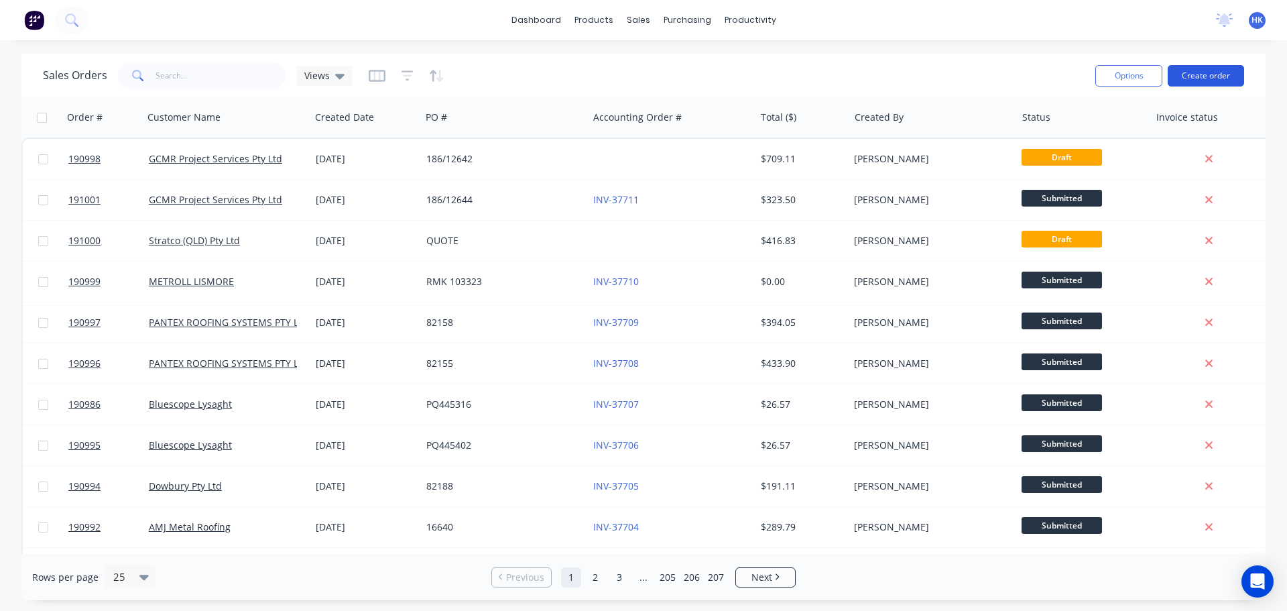
click at [1201, 81] on button "Create order" at bounding box center [1206, 75] width 76 height 21
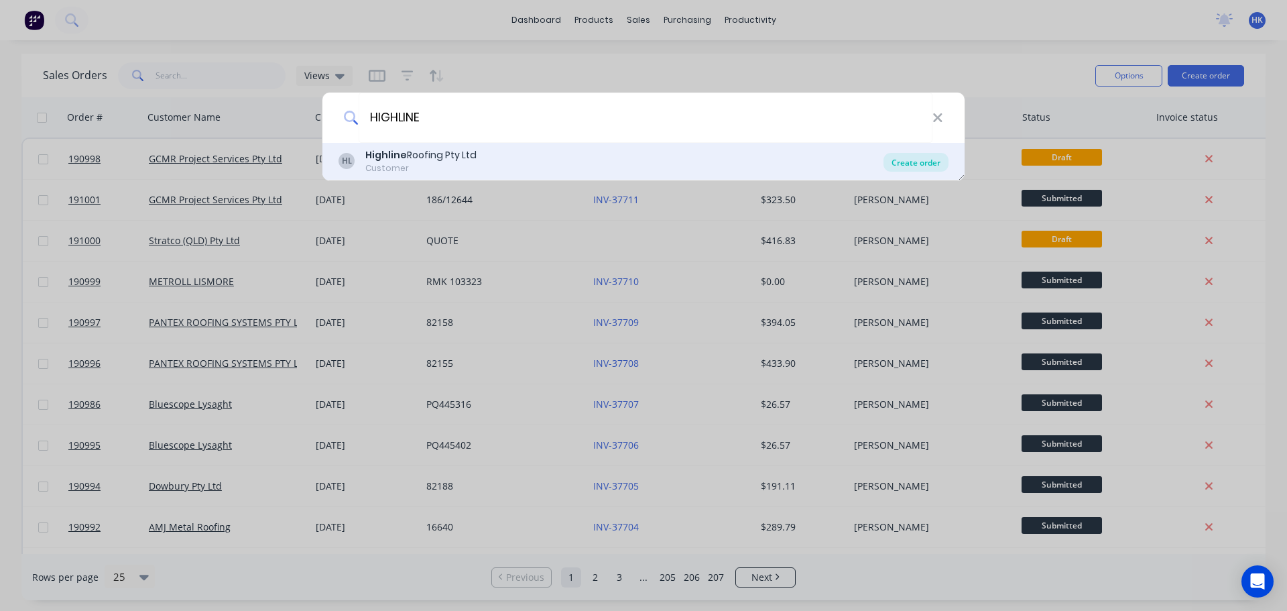
type input "HIGHLINE"
click at [927, 168] on div "Create order" at bounding box center [916, 162] width 65 height 19
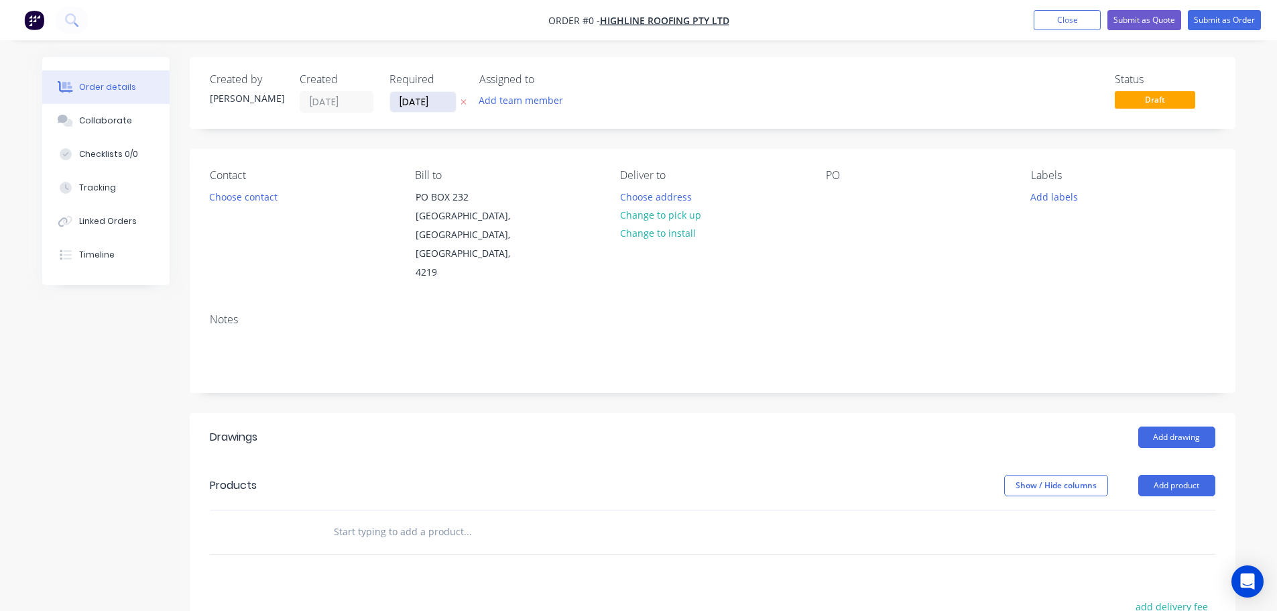
click at [420, 102] on input "[DATE]" at bounding box center [423, 102] width 66 height 20
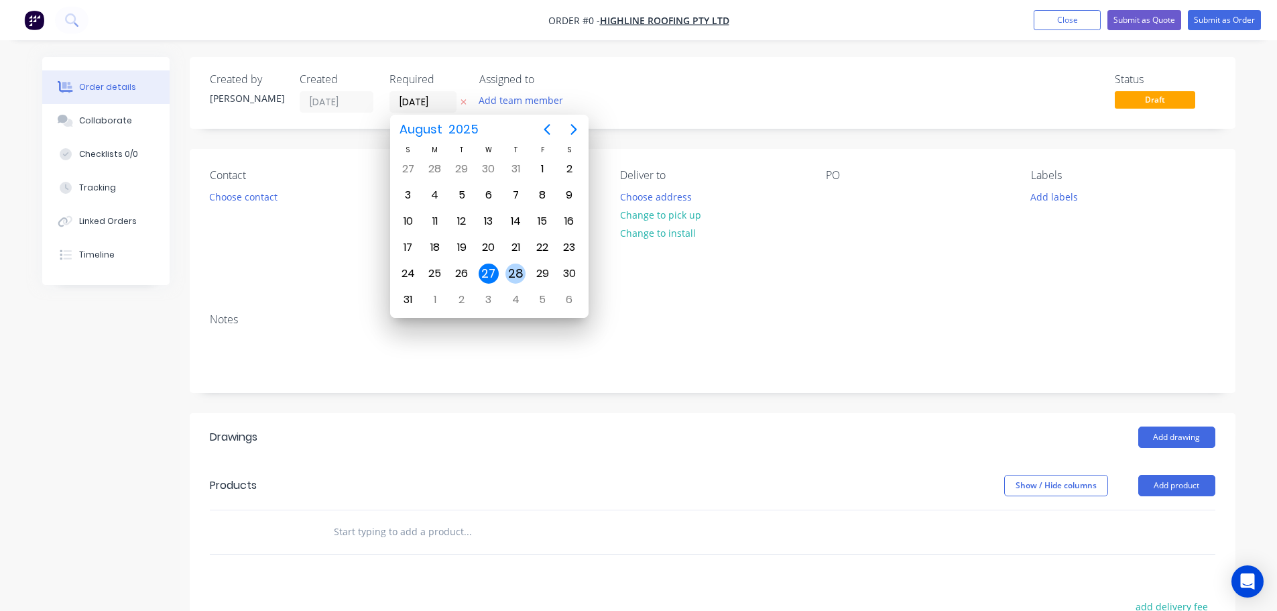
click at [512, 272] on div "28" at bounding box center [516, 274] width 20 height 20
type input "[DATE]"
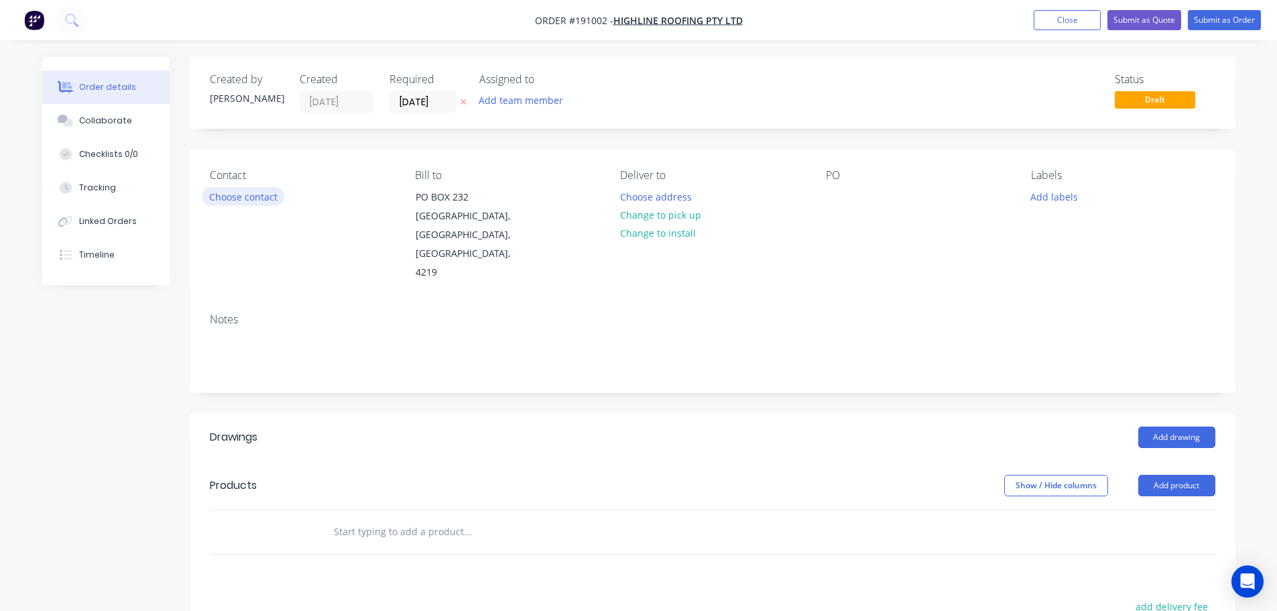
click at [241, 193] on button "Choose contact" at bounding box center [243, 196] width 82 height 18
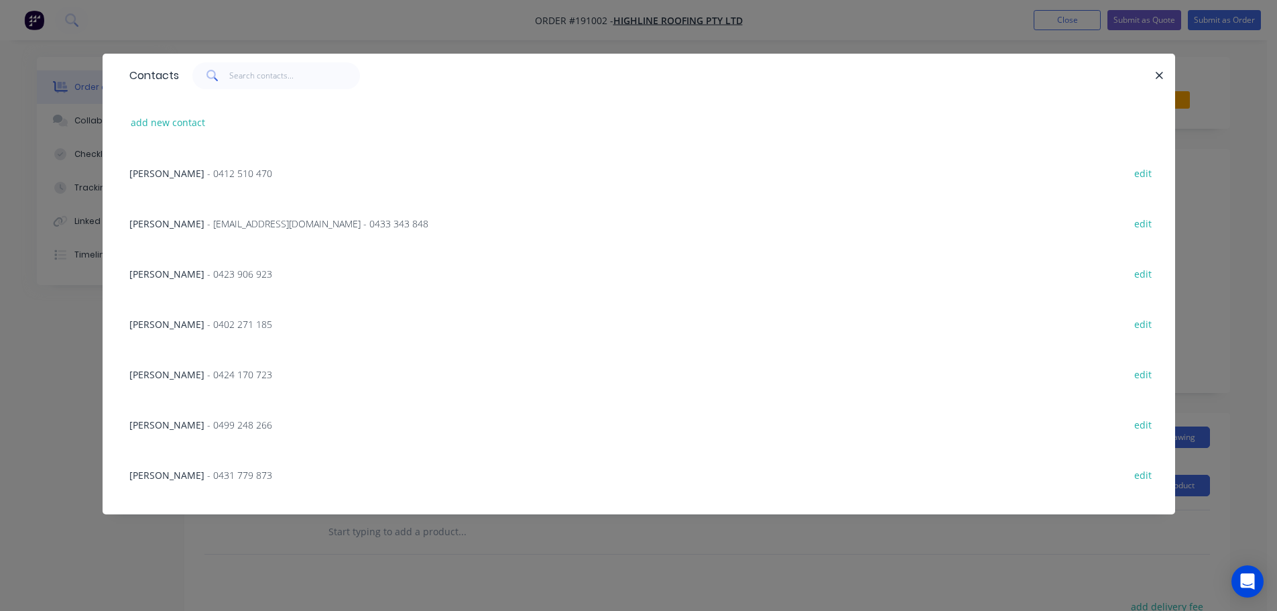
click at [207, 275] on span "- 0423 906 923" at bounding box center [239, 274] width 65 height 13
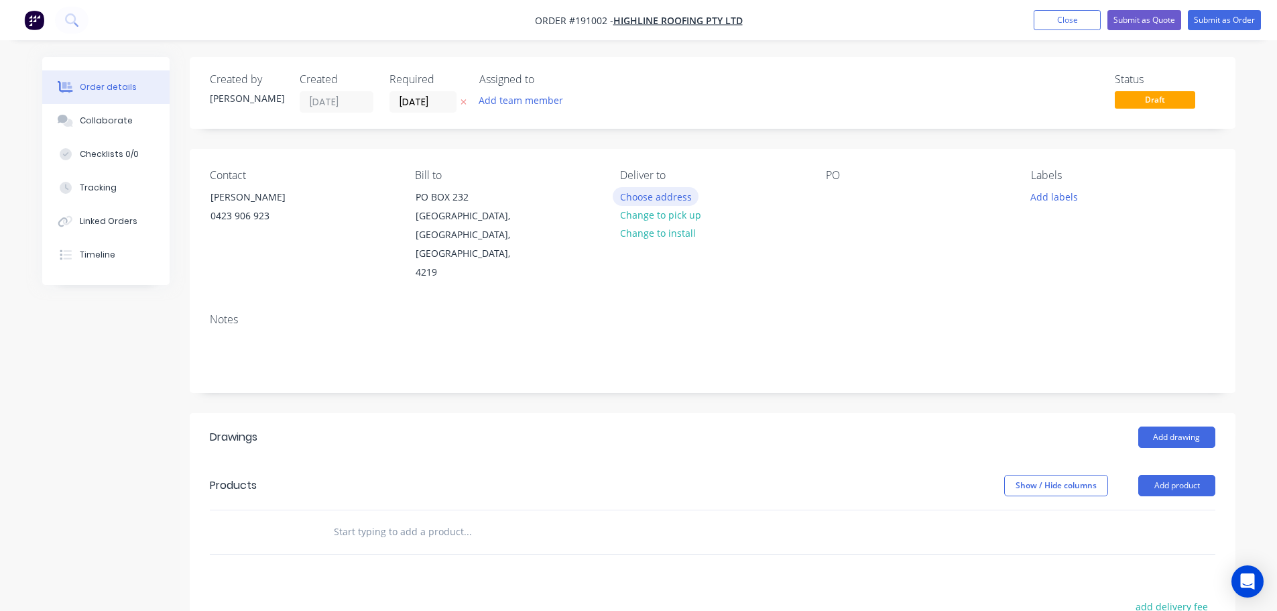
click at [656, 198] on button "Choose address" at bounding box center [656, 196] width 86 height 18
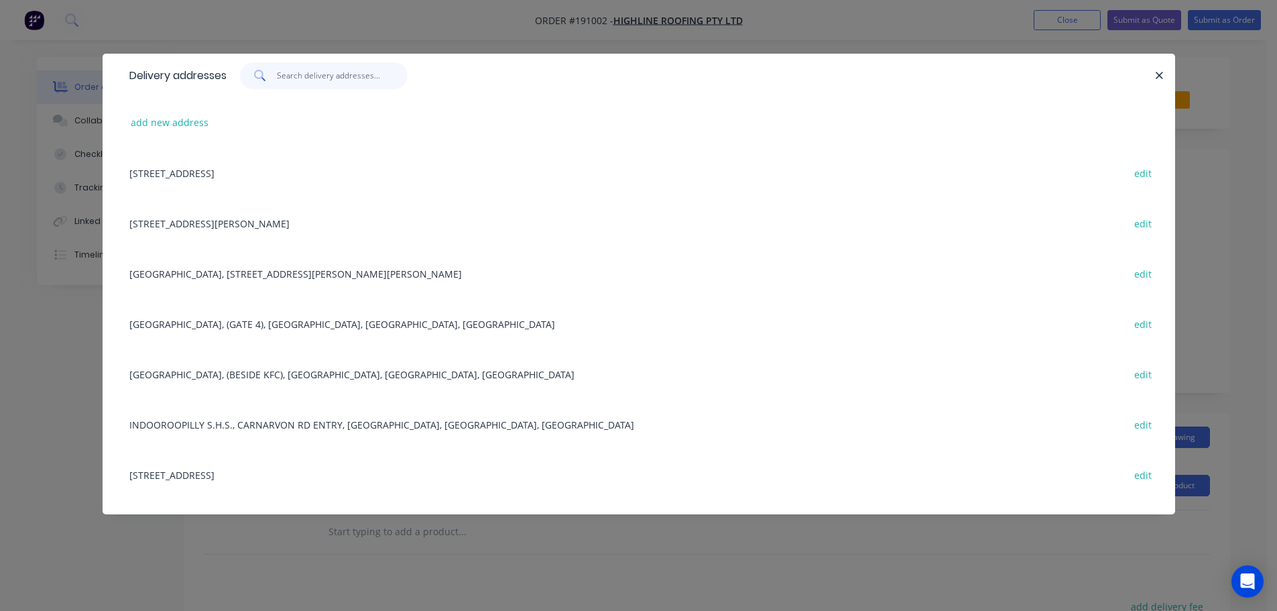
click at [322, 82] on input "text" at bounding box center [342, 75] width 131 height 27
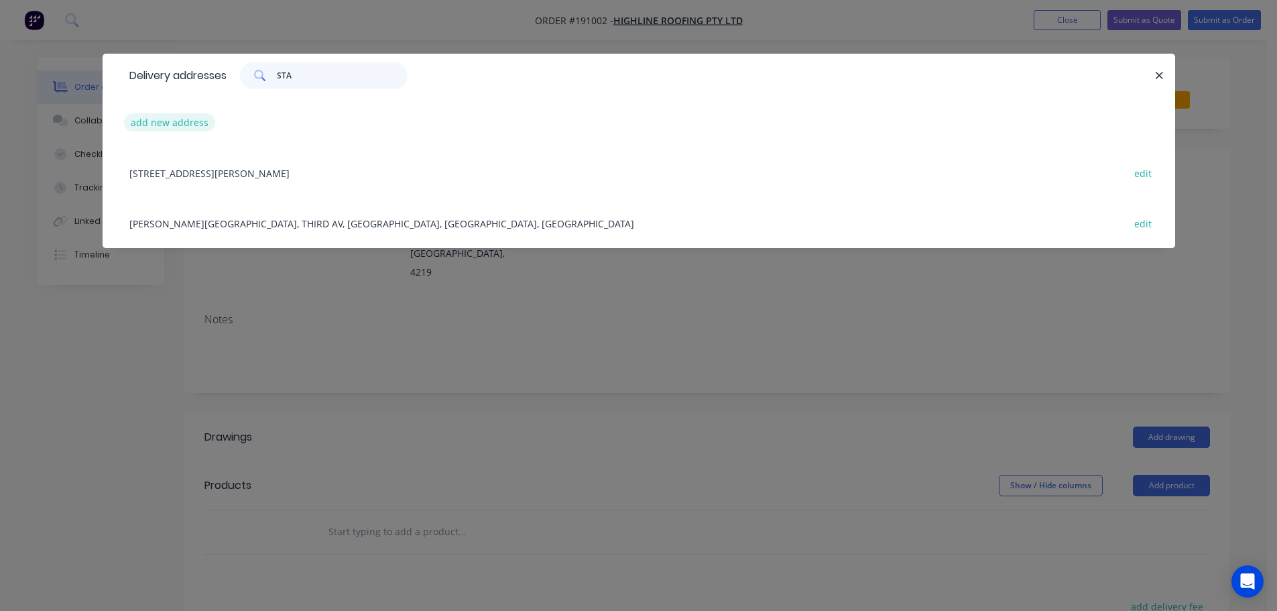
type input "STA"
click at [170, 125] on button "add new address" at bounding box center [170, 122] width 92 height 18
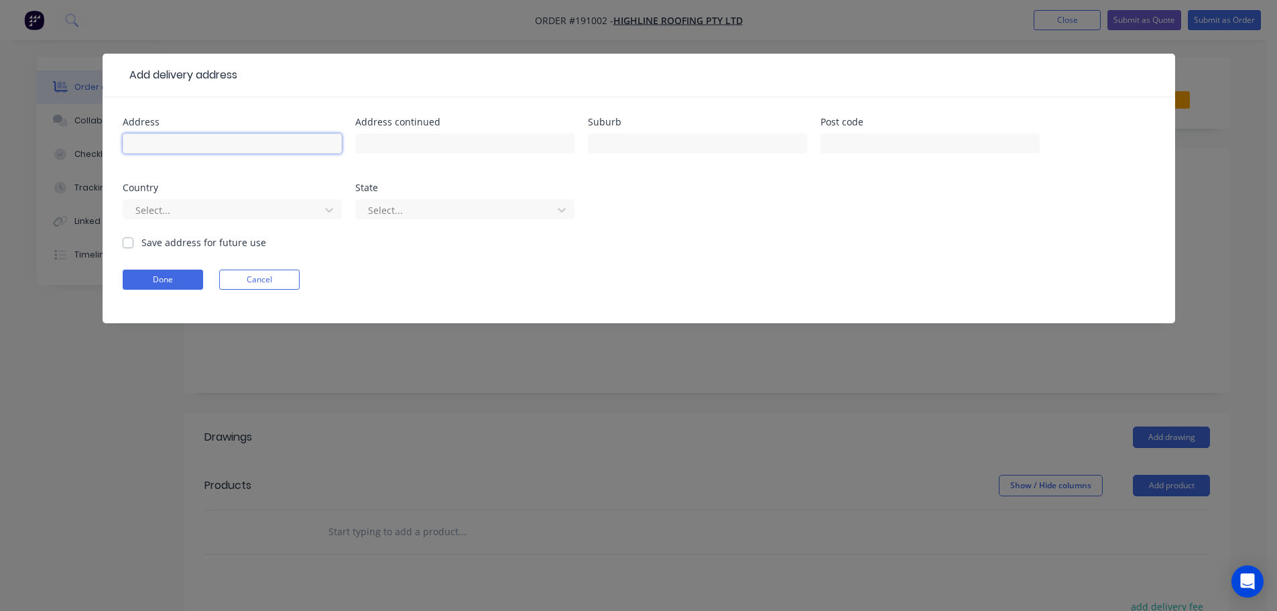
click at [191, 153] on input "text" at bounding box center [232, 143] width 219 height 20
type input "[STREET_ADDRESS][PERSON_NAME]"
type input "STAPYLTON"
click at [308, 217] on div at bounding box center [223, 210] width 179 height 17
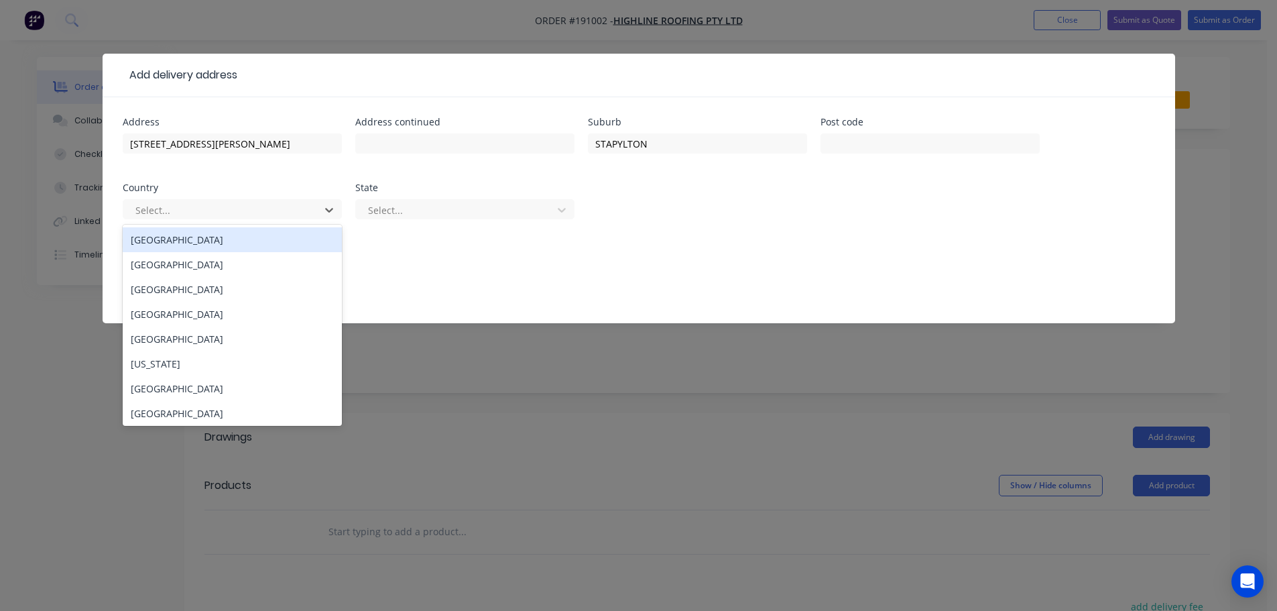
drag, startPoint x: 302, startPoint y: 235, endPoint x: 364, endPoint y: 237, distance: 62.4
click at [302, 237] on div "[GEOGRAPHIC_DATA]" at bounding box center [232, 239] width 219 height 25
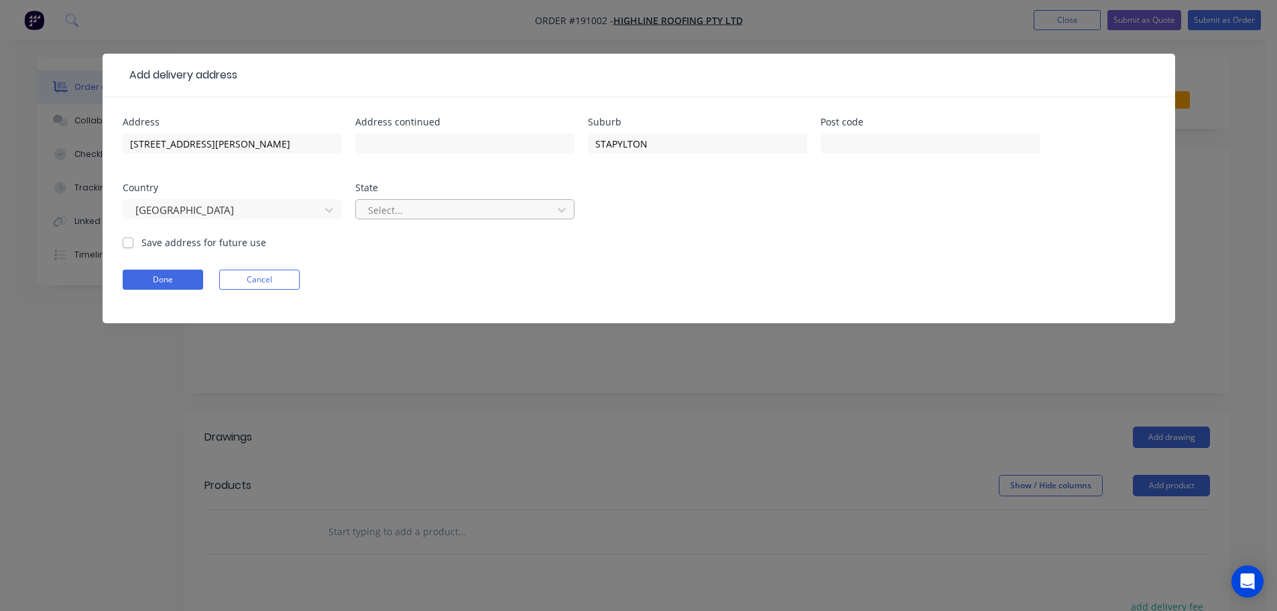
click at [409, 210] on div at bounding box center [456, 210] width 179 height 17
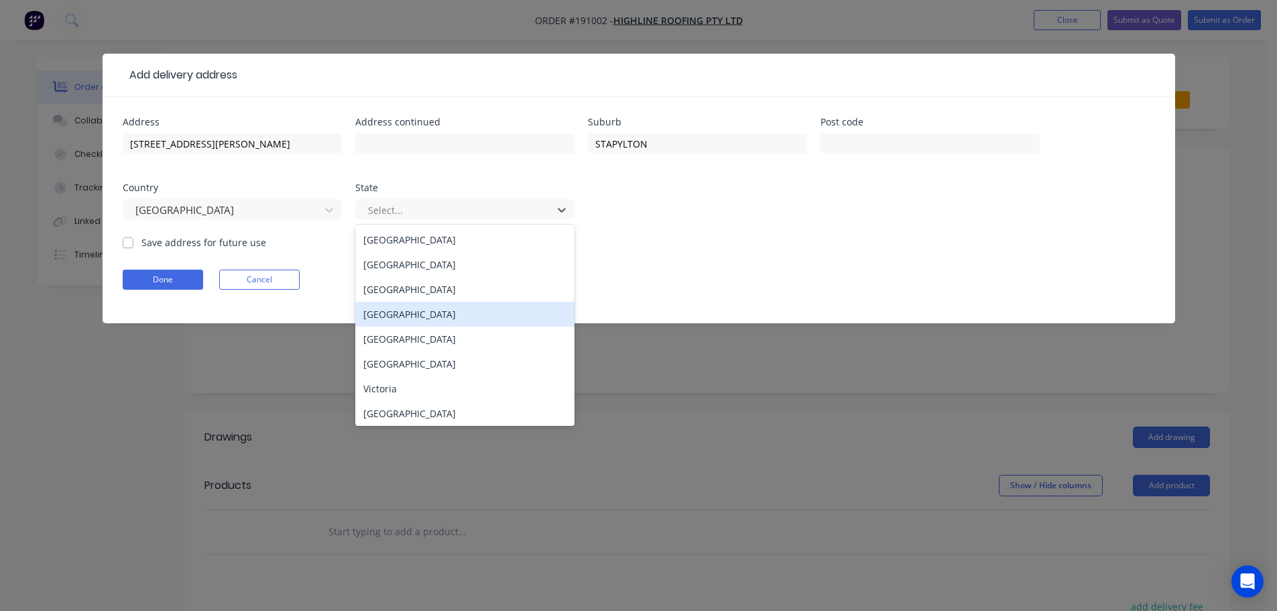
click at [402, 315] on div "[GEOGRAPHIC_DATA]" at bounding box center [464, 314] width 219 height 25
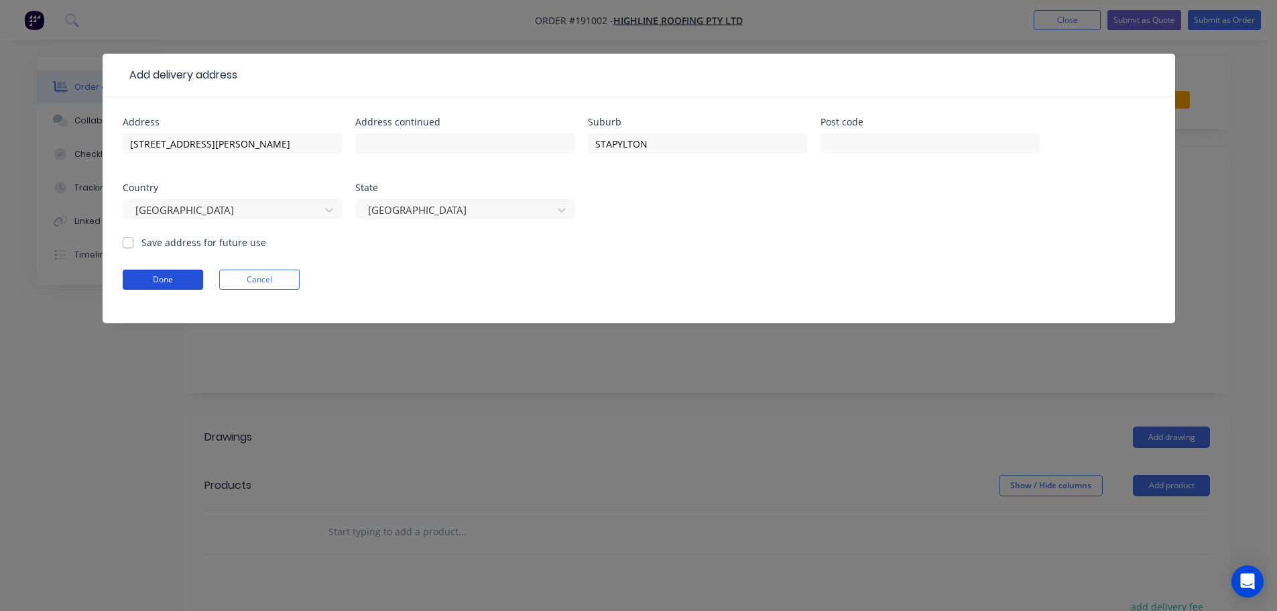
drag, startPoint x: 158, startPoint y: 275, endPoint x: 272, endPoint y: 286, distance: 115.2
click at [158, 276] on button "Done" at bounding box center [163, 280] width 80 height 20
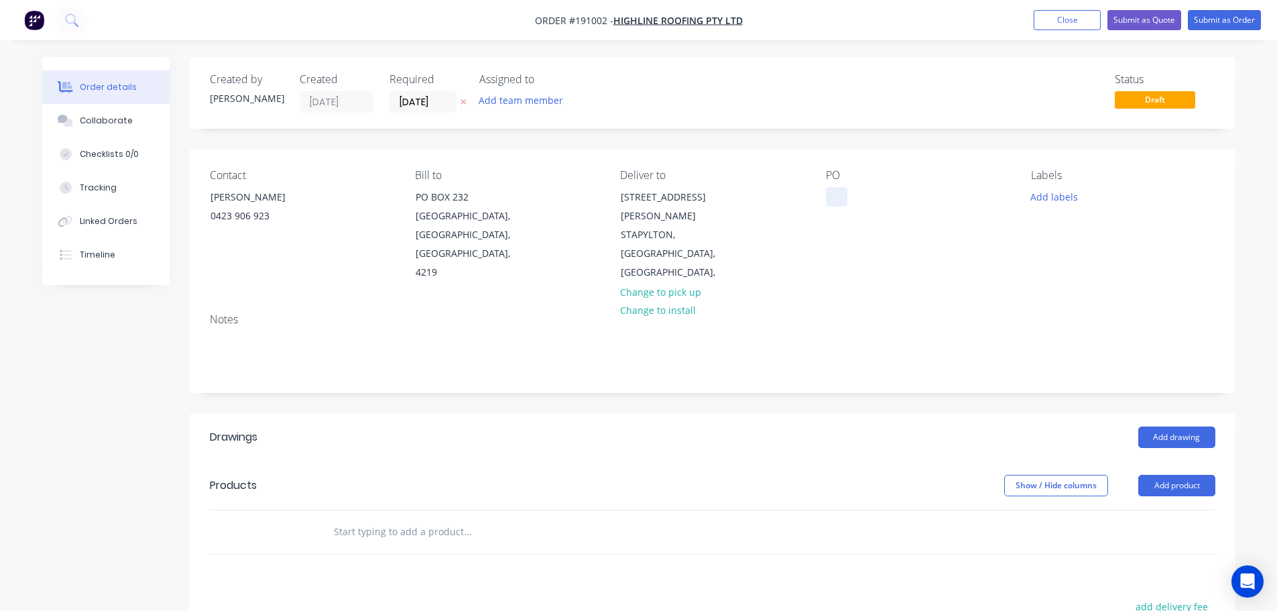
click at [841, 191] on div at bounding box center [836, 196] width 21 height 19
click at [1054, 205] on button "Add labels" at bounding box center [1055, 196] width 62 height 18
click at [1054, 357] on div at bounding box center [1055, 356] width 27 height 27
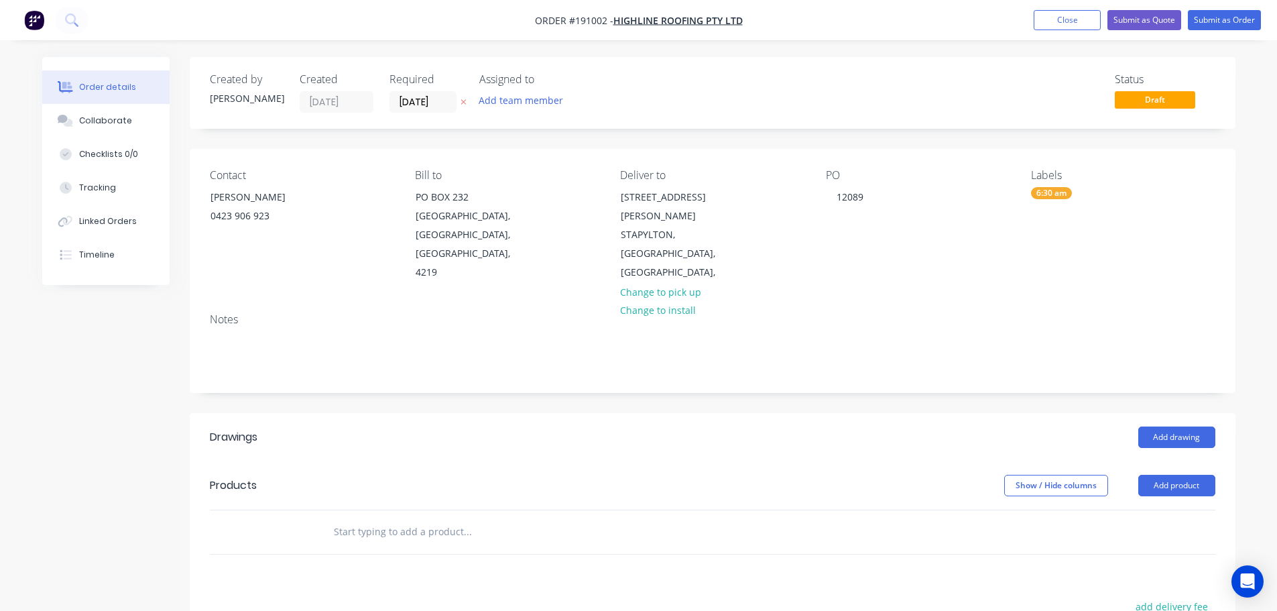
click at [922, 357] on div "Notes" at bounding box center [713, 347] width 1046 height 90
click at [1165, 426] on button "Add drawing" at bounding box center [1177, 436] width 77 height 21
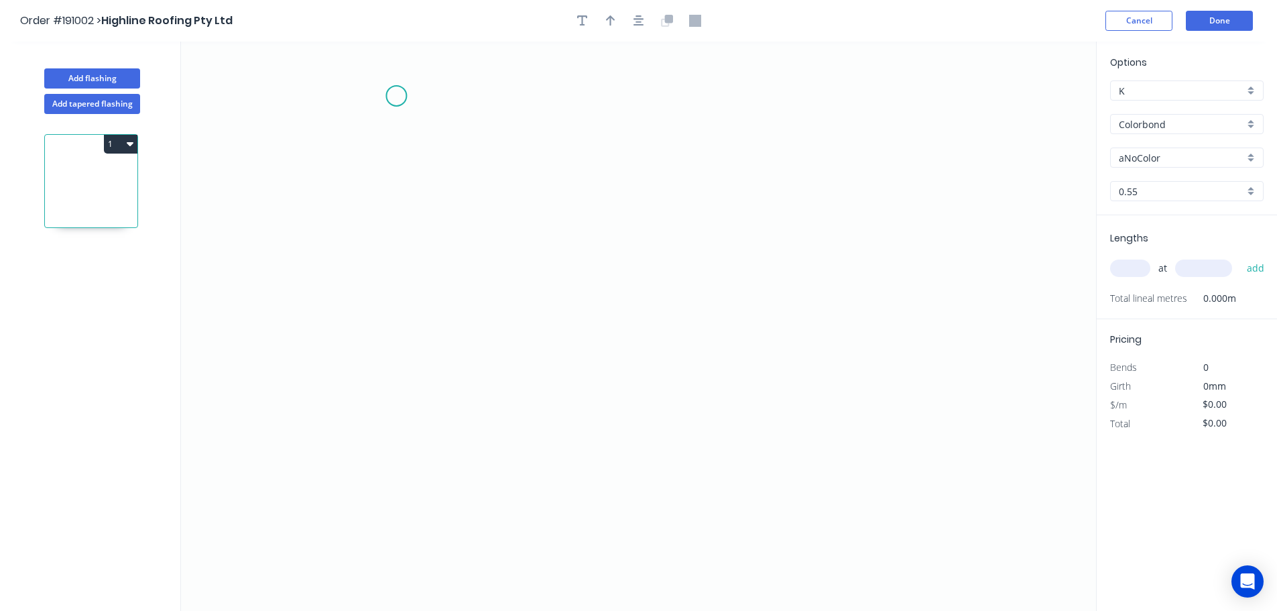
click at [396, 96] on icon "0" at bounding box center [638, 326] width 915 height 569
click at [396, 453] on icon "0" at bounding box center [638, 326] width 915 height 569
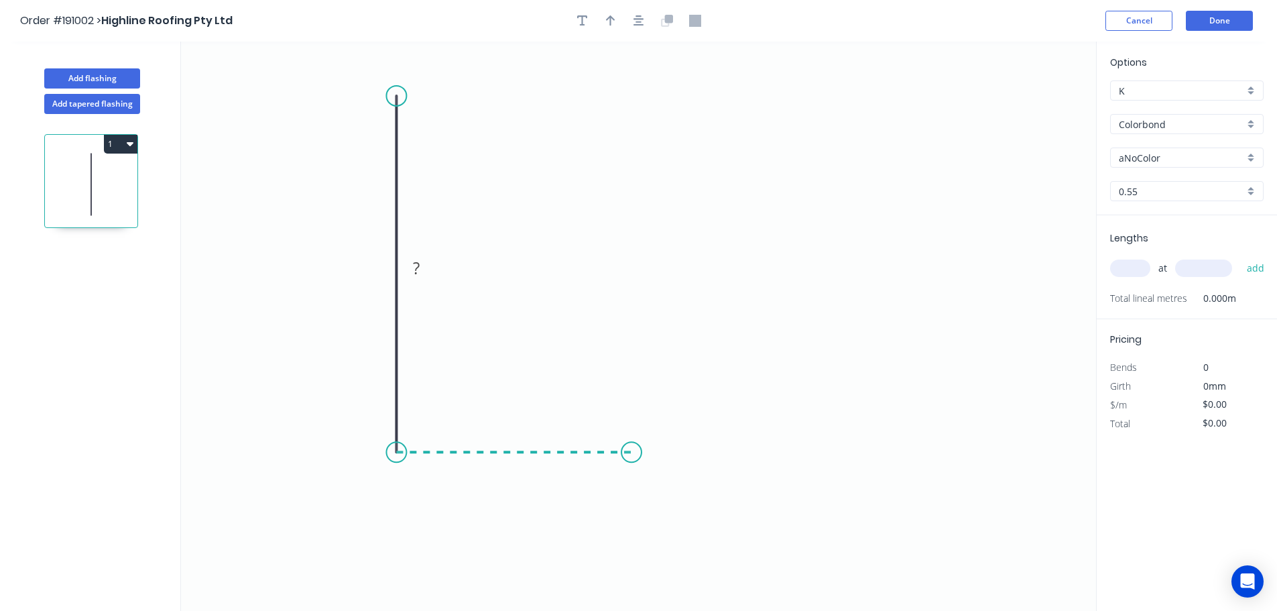
click at [632, 446] on icon "0 ?" at bounding box center [638, 326] width 915 height 569
click at [632, 540] on icon "0 ? ?" at bounding box center [638, 326] width 915 height 569
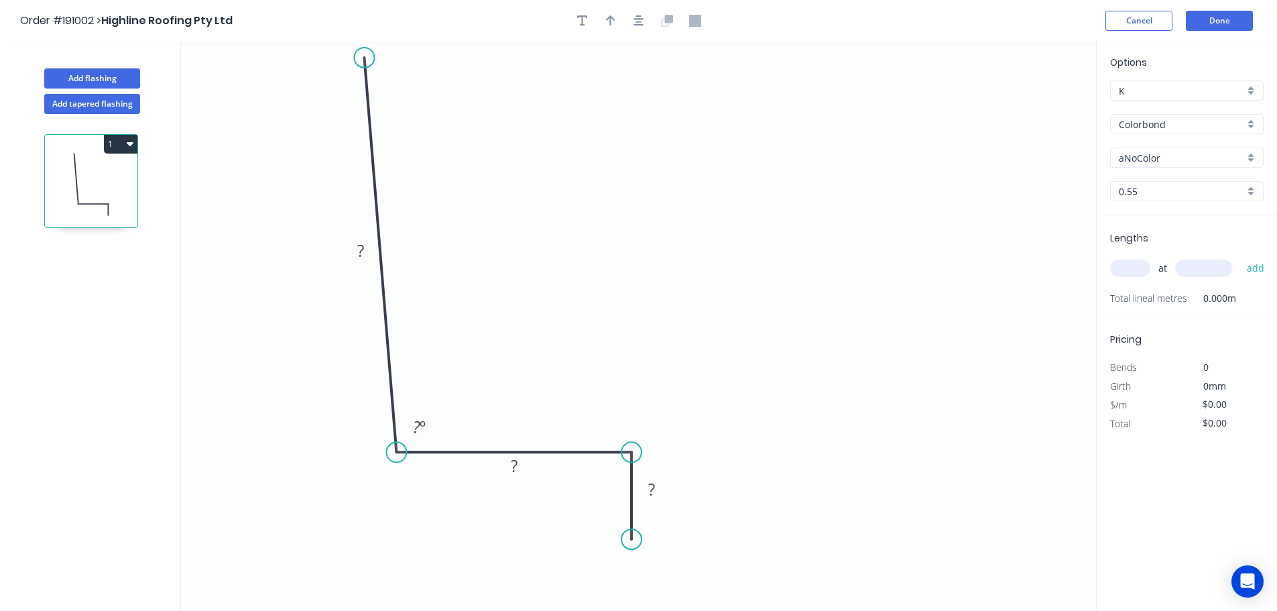
drag, startPoint x: 392, startPoint y: 96, endPoint x: 364, endPoint y: 58, distance: 47.1
click at [364, 58] on circle at bounding box center [364, 58] width 20 height 20
click at [861, 403] on icon "0 ? ? ? ? º" at bounding box center [638, 326] width 915 height 569
drag, startPoint x: 635, startPoint y: 453, endPoint x: 663, endPoint y: 485, distance: 42.8
click at [663, 457] on circle at bounding box center [663, 452] width 20 height 20
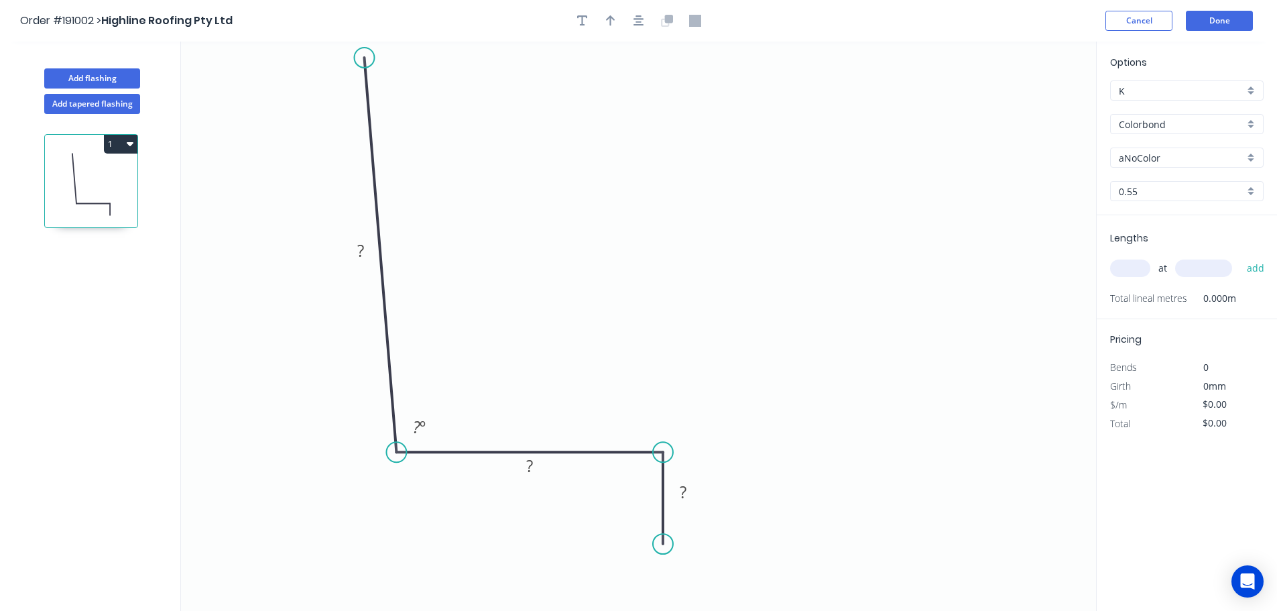
drag, startPoint x: 634, startPoint y: 534, endPoint x: 664, endPoint y: 541, distance: 30.4
click at [665, 544] on circle at bounding box center [663, 544] width 20 height 20
drag, startPoint x: 664, startPoint y: 541, endPoint x: 664, endPoint y: 554, distance: 12.7
click at [664, 554] on circle at bounding box center [663, 553] width 20 height 20
click at [699, 514] on div "Crush & Fold" at bounding box center [729, 518] width 135 height 27
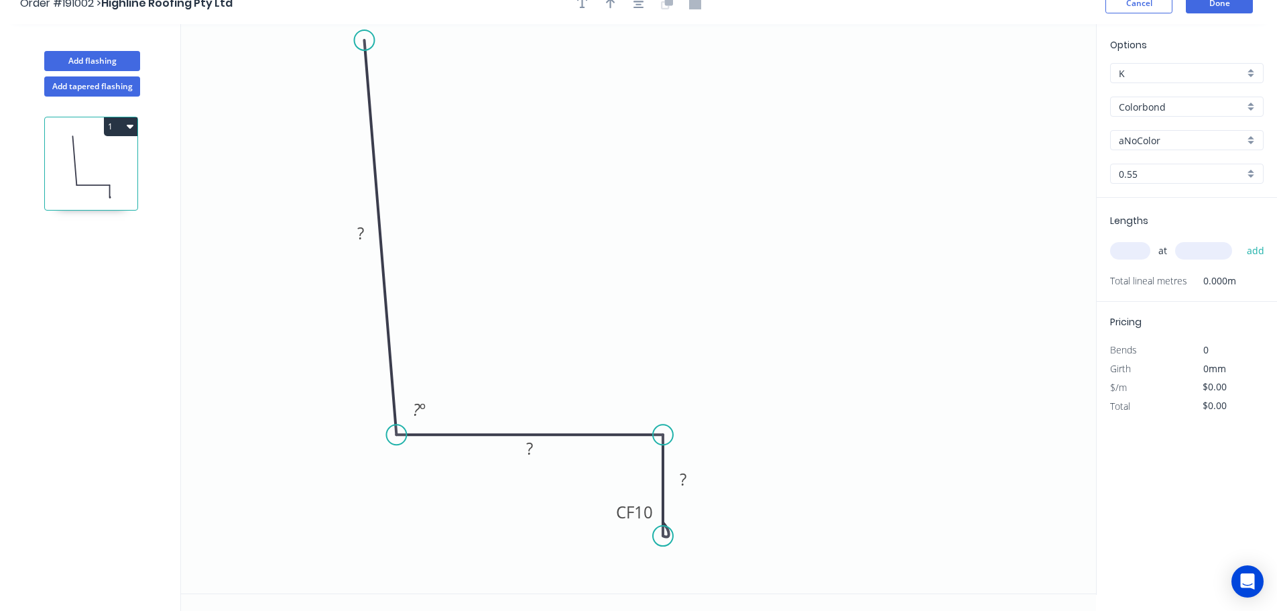
scroll to position [25, 0]
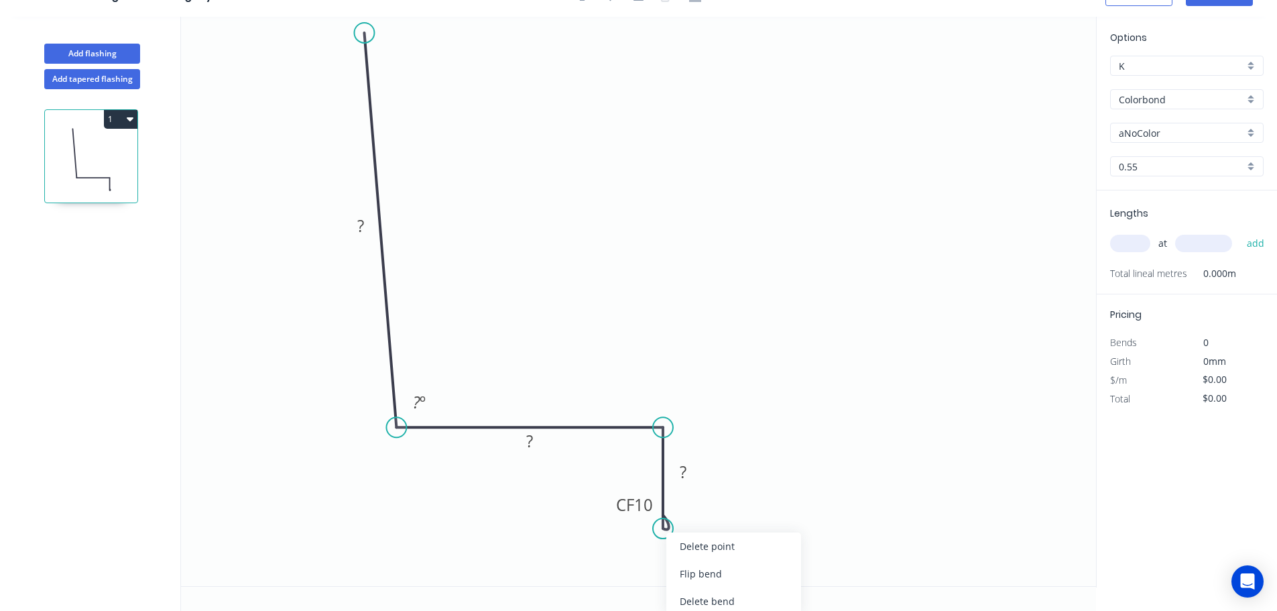
click at [734, 579] on div "Flip bend" at bounding box center [734, 573] width 135 height 27
drag, startPoint x: 715, startPoint y: 512, endPoint x: 744, endPoint y: 570, distance: 64.5
click at [744, 570] on rect at bounding box center [721, 562] width 54 height 27
click at [733, 565] on tspan "10" at bounding box center [729, 562] width 19 height 22
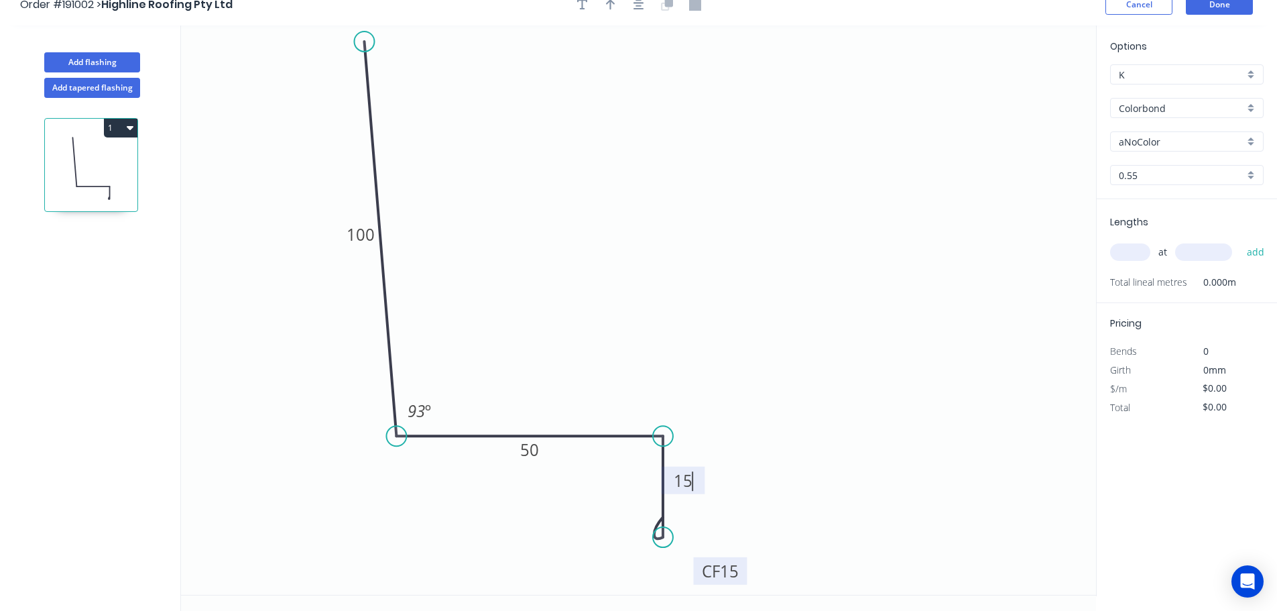
scroll to position [0, 0]
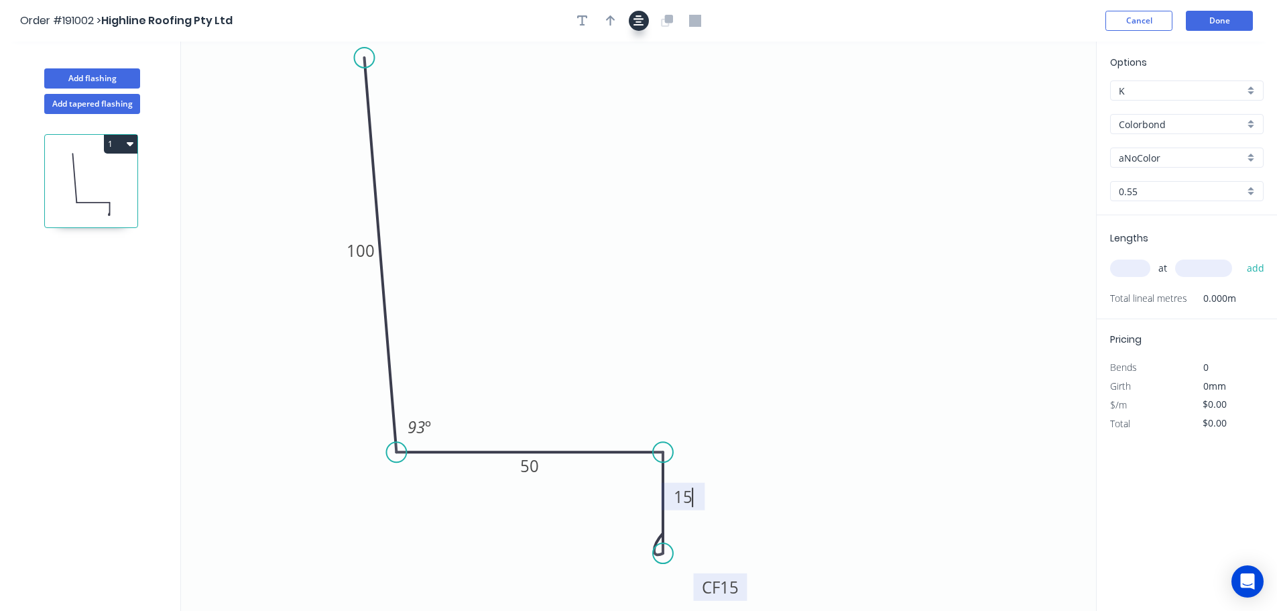
click at [640, 11] on header "Order #191002 > Highline Roofing Pty Ltd Cancel Done" at bounding box center [638, 21] width 1277 height 42
type input "$8.97"
click at [614, 18] on icon "button" at bounding box center [610, 21] width 9 height 12
drag, startPoint x: 1027, startPoint y: 105, endPoint x: 620, endPoint y: 97, distance: 407.8
click at [620, 97] on icon at bounding box center [622, 82] width 12 height 43
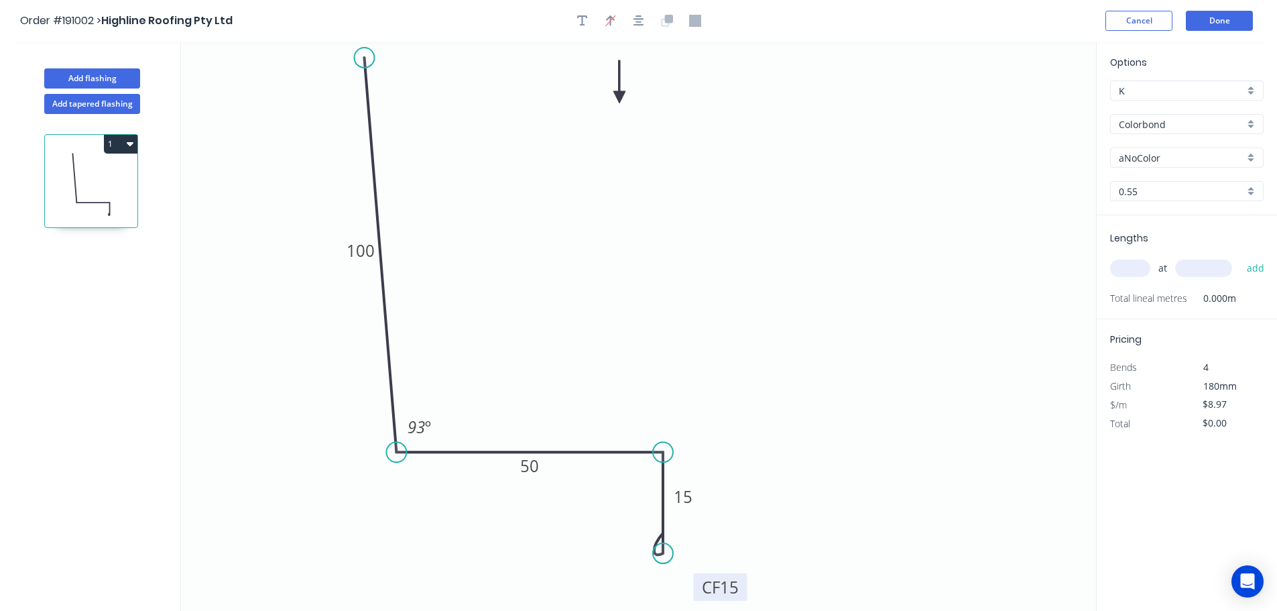
click at [1144, 158] on input "aNoColor" at bounding box center [1181, 158] width 125 height 14
click at [1183, 225] on div "Classic Cream" at bounding box center [1187, 230] width 152 height 23
type input "Classic Cream"
click at [1131, 271] on input "text" at bounding box center [1130, 268] width 40 height 17
type input "1"
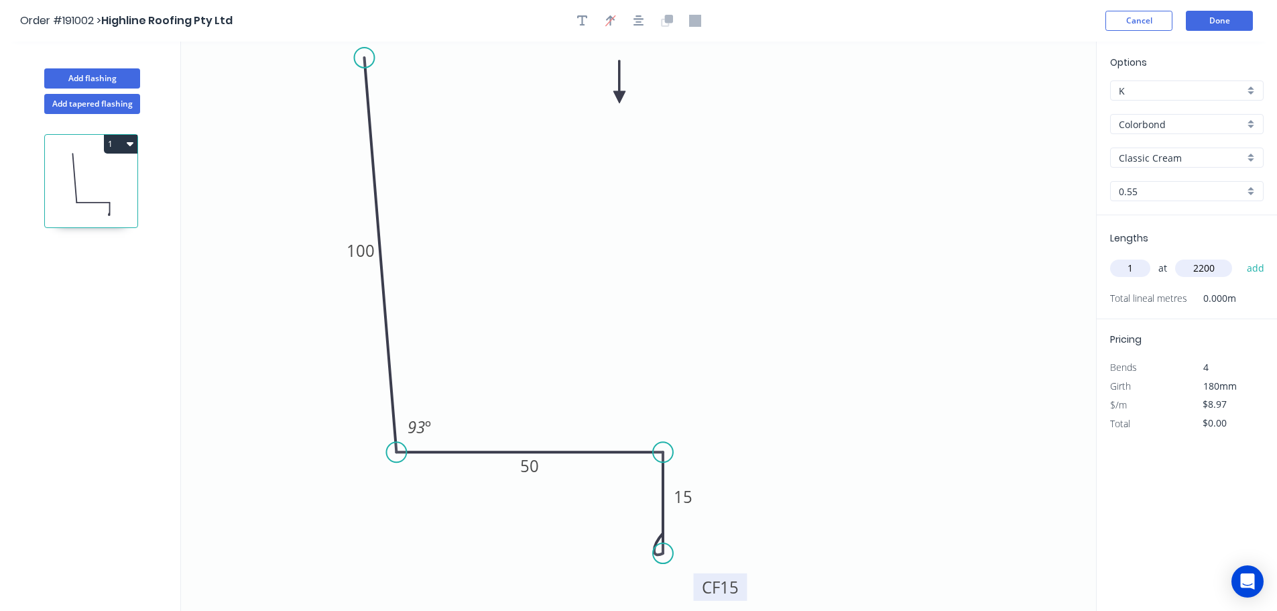
type input "2200"
click at [1241, 257] on button "add" at bounding box center [1257, 268] width 32 height 23
type input "$19.73"
click at [125, 76] on button "Add flashing" at bounding box center [92, 78] width 96 height 20
type input "$0.00"
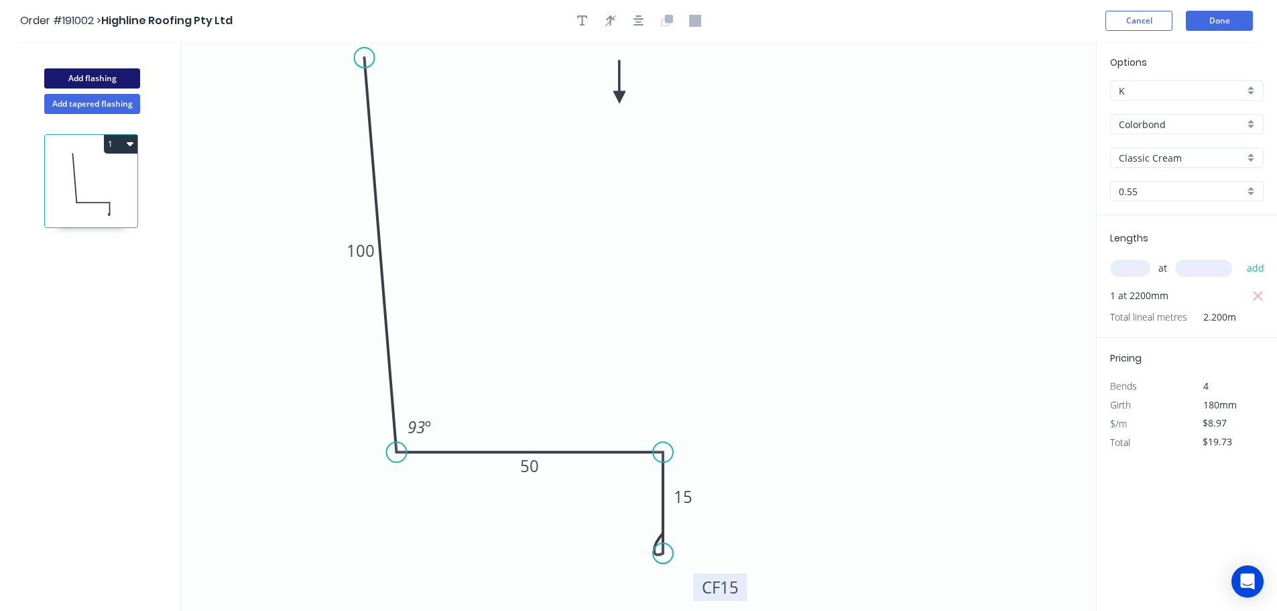
type input "$0.00"
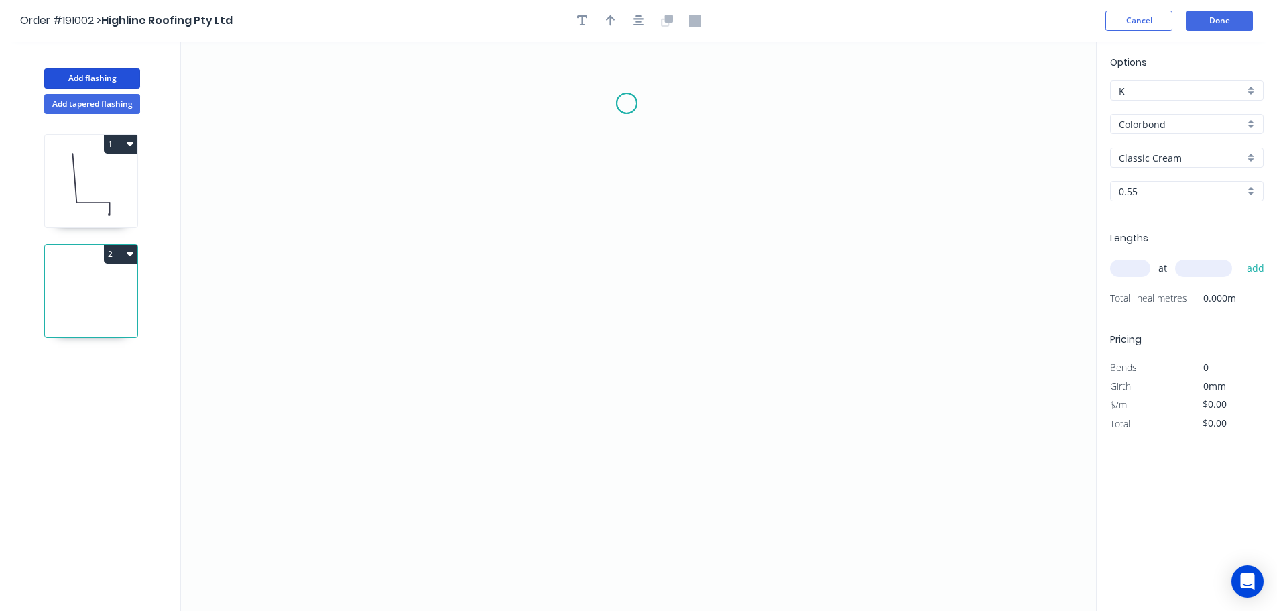
click at [627, 103] on icon "0" at bounding box center [638, 326] width 915 height 569
click at [629, 255] on icon "0" at bounding box center [638, 326] width 915 height 569
click at [748, 257] on icon "0 ?" at bounding box center [638, 326] width 915 height 569
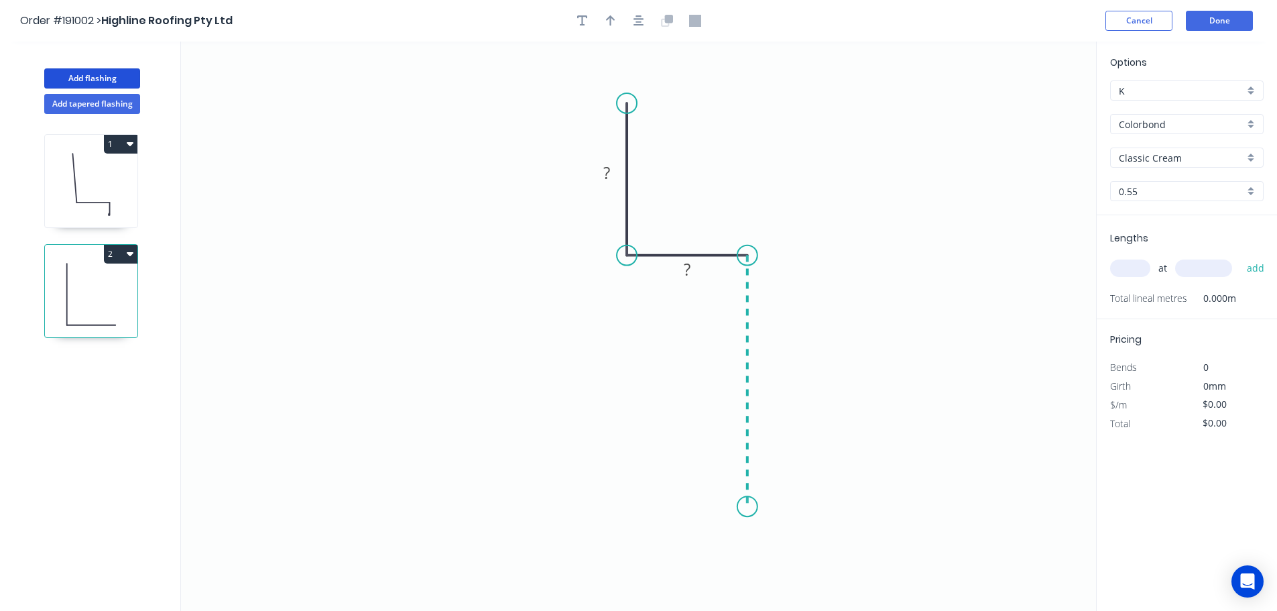
click at [760, 507] on icon "0 ? ?" at bounding box center [638, 326] width 915 height 569
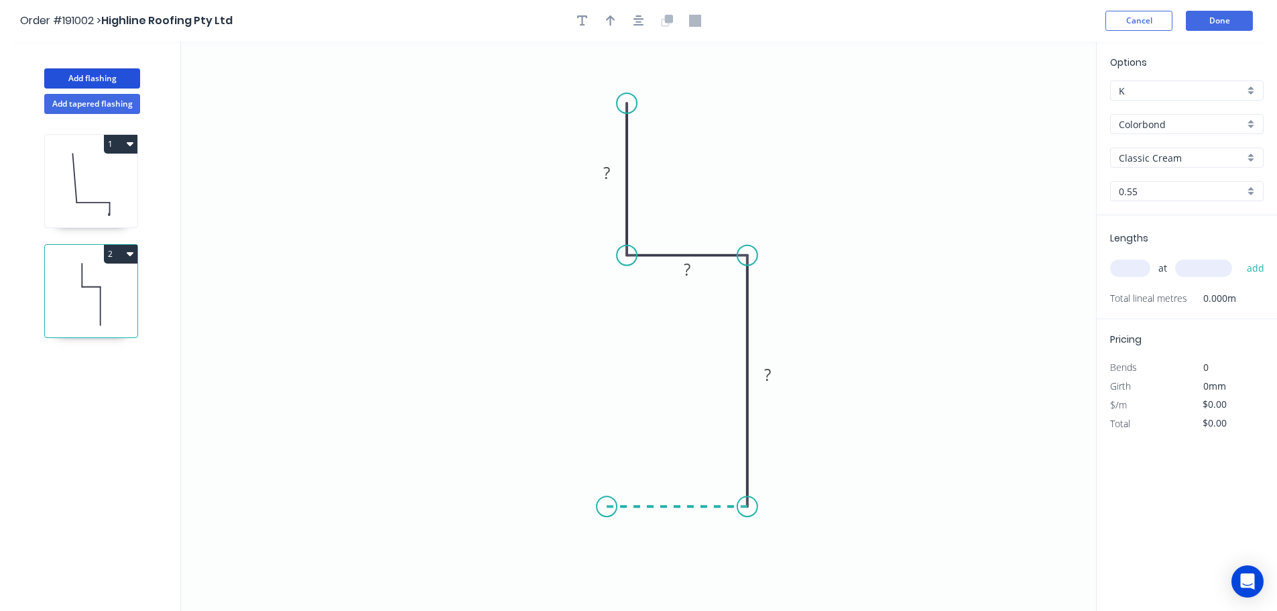
click at [607, 500] on icon "0 ? ? ?" at bounding box center [638, 326] width 915 height 569
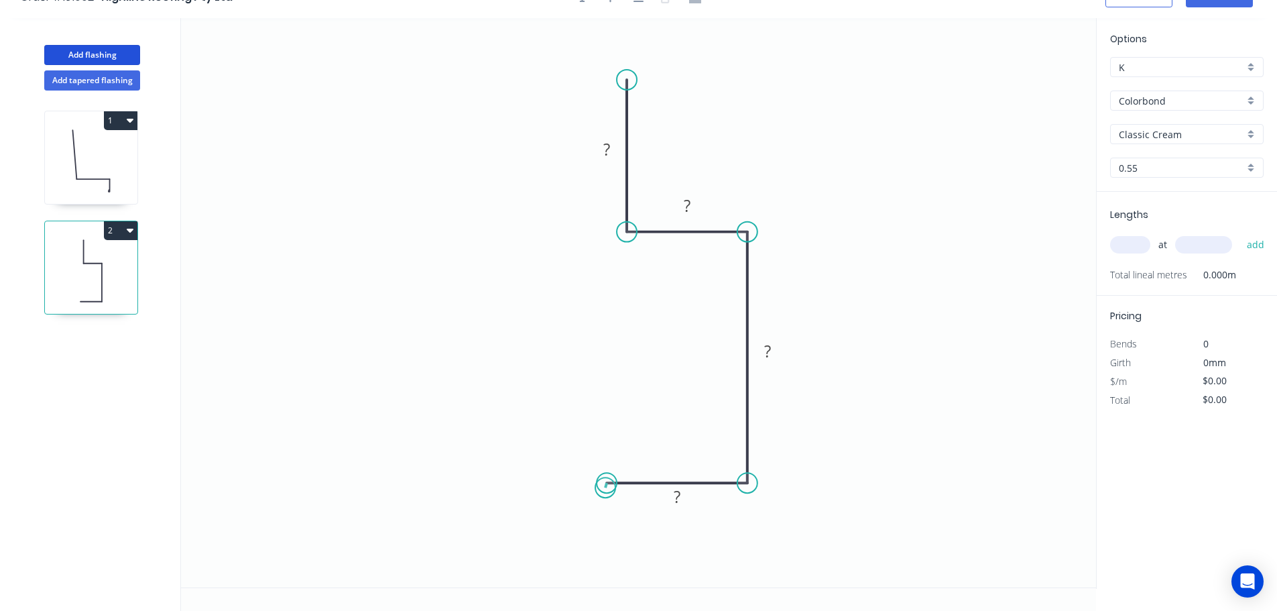
scroll to position [25, 0]
drag, startPoint x: 609, startPoint y: 565, endPoint x: 779, endPoint y: 506, distance: 179.8
click at [608, 565] on icon "0 ? ? ? ?" at bounding box center [638, 301] width 915 height 569
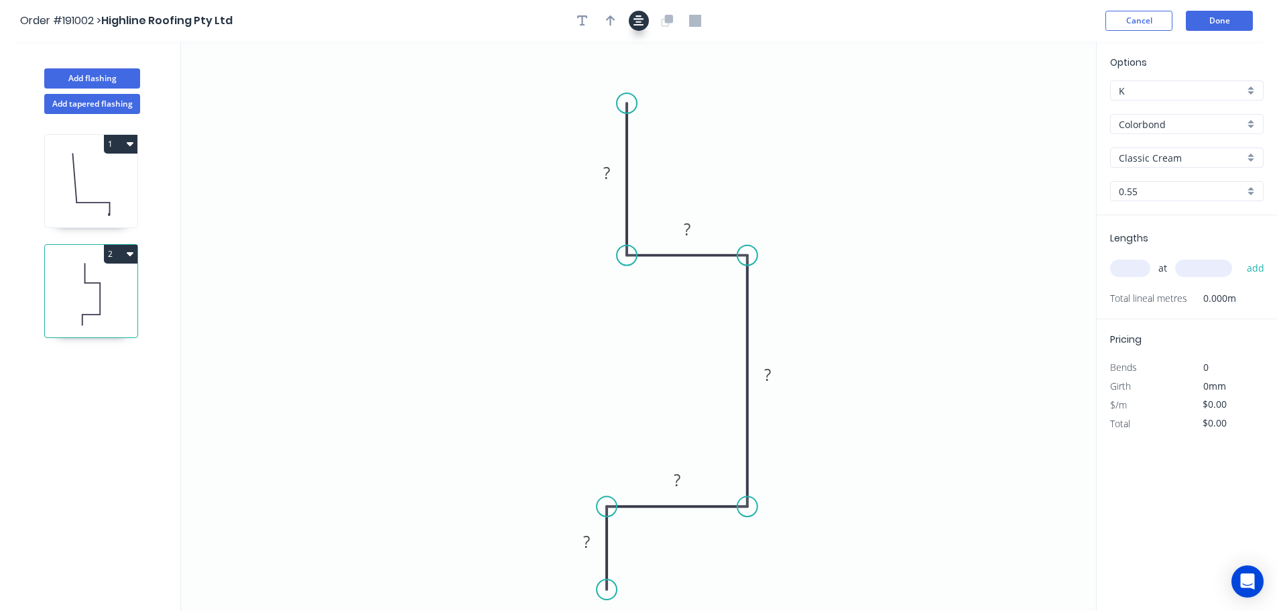
click at [634, 18] on icon "button" at bounding box center [639, 21] width 11 height 12
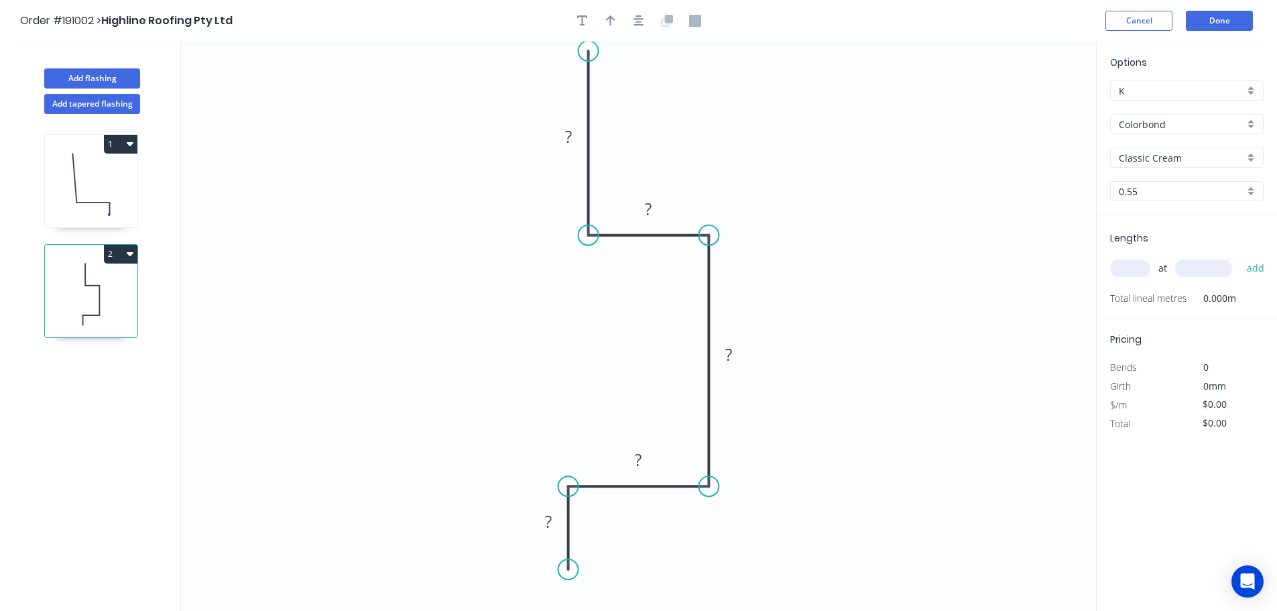
drag, startPoint x: 591, startPoint y: 82, endPoint x: 584, endPoint y: 51, distance: 31.7
click at [584, 51] on circle at bounding box center [589, 51] width 20 height 20
drag, startPoint x: 704, startPoint y: 480, endPoint x: 709, endPoint y: 464, distance: 17.0
click at [709, 464] on circle at bounding box center [709, 463] width 20 height 20
drag, startPoint x: 571, startPoint y: 483, endPoint x: 586, endPoint y: 465, distance: 24.3
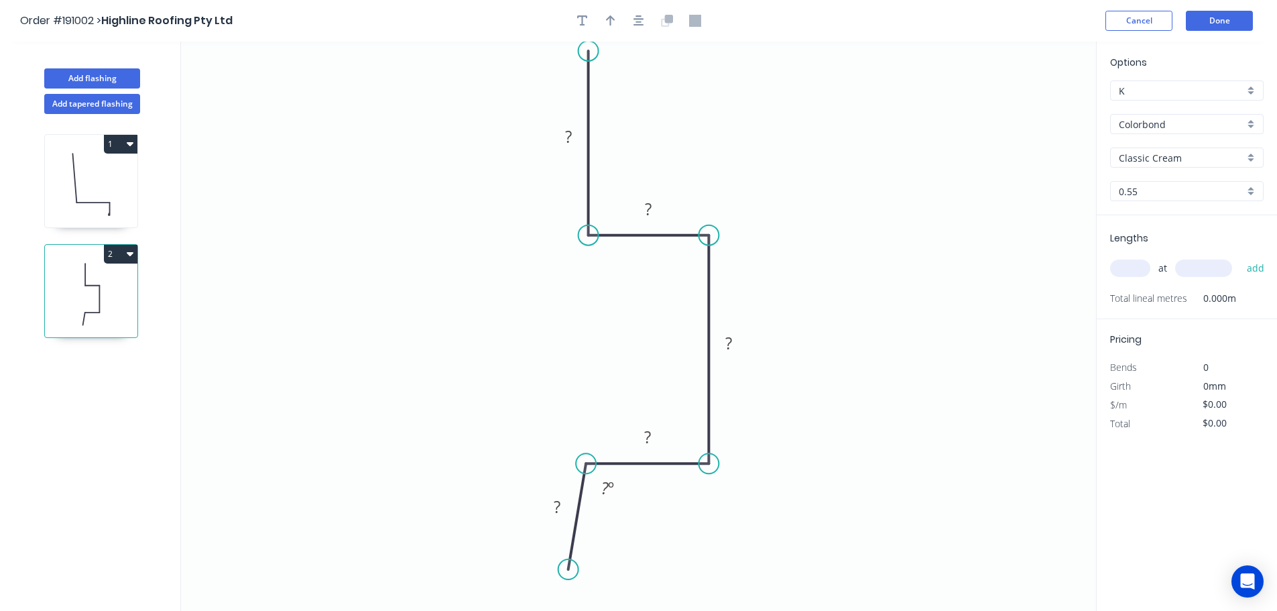
click at [586, 465] on circle at bounding box center [586, 463] width 20 height 20
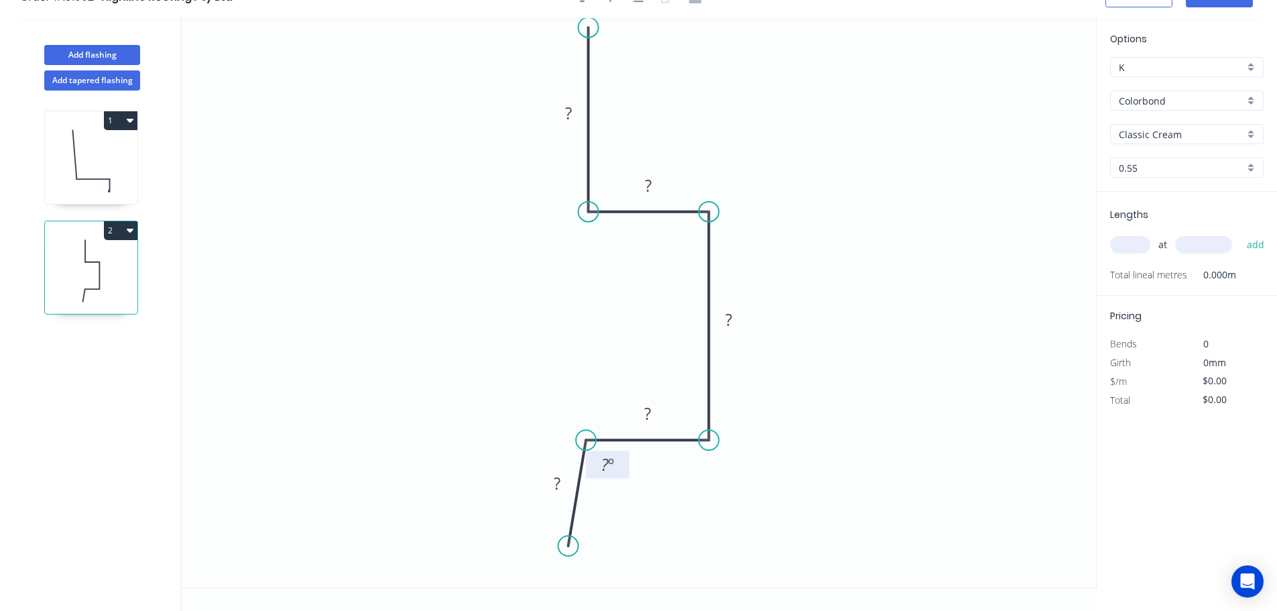
scroll to position [25, 0]
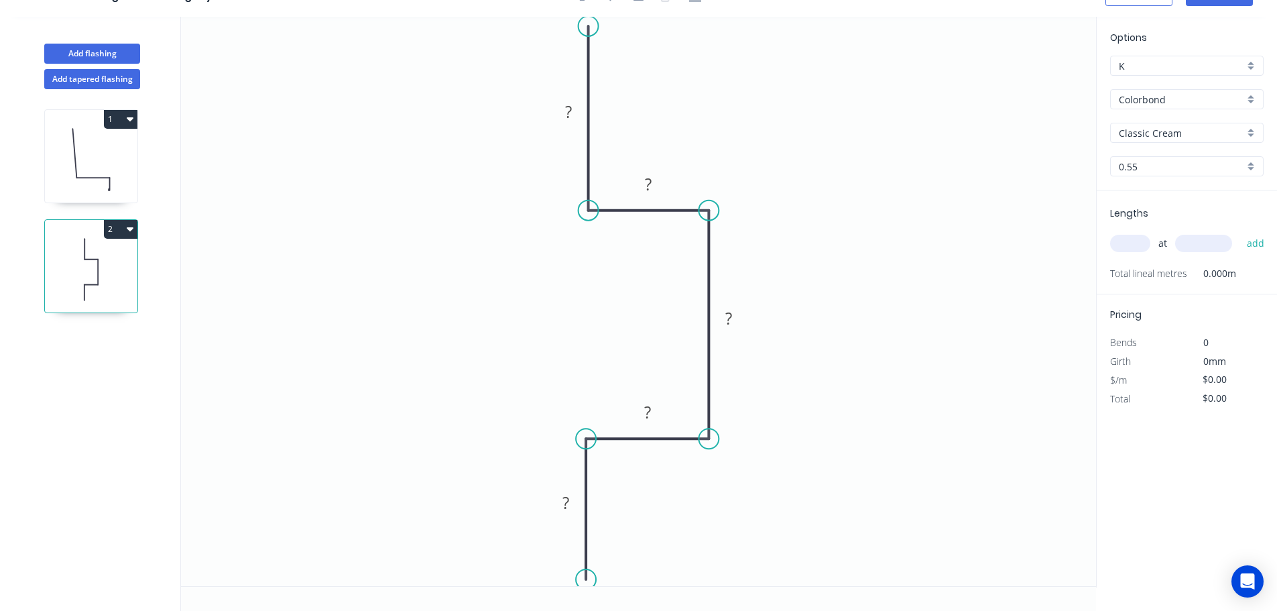
drag, startPoint x: 563, startPoint y: 546, endPoint x: 618, endPoint y: 530, distance: 57.3
click at [582, 579] on circle at bounding box center [586, 579] width 20 height 20
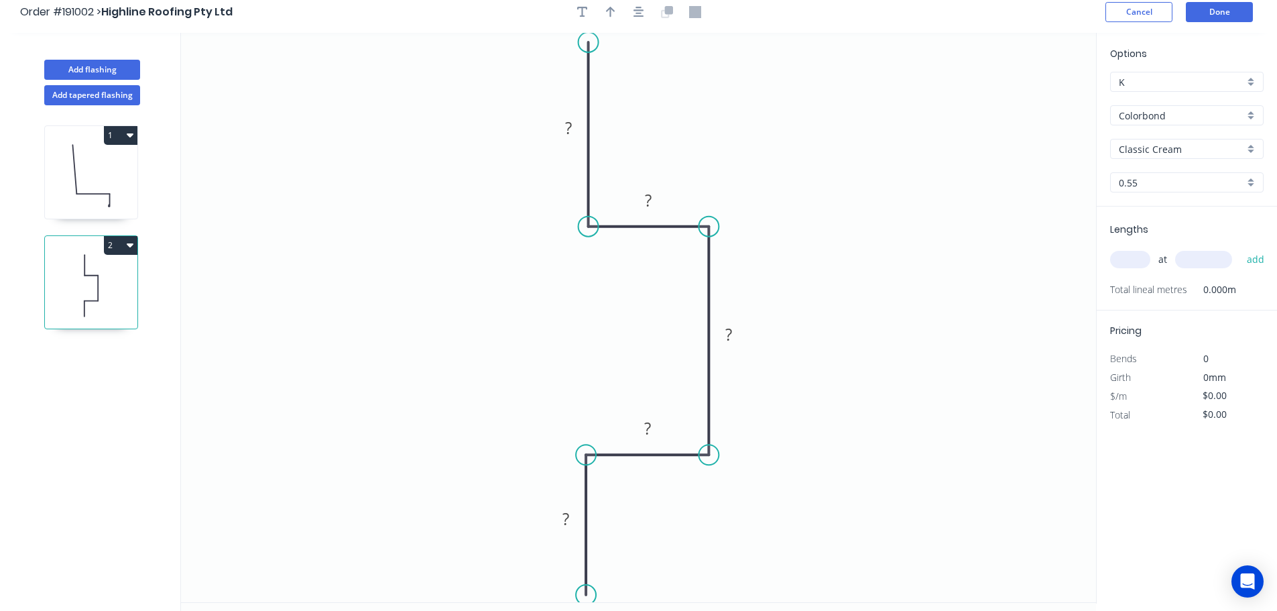
scroll to position [0, 0]
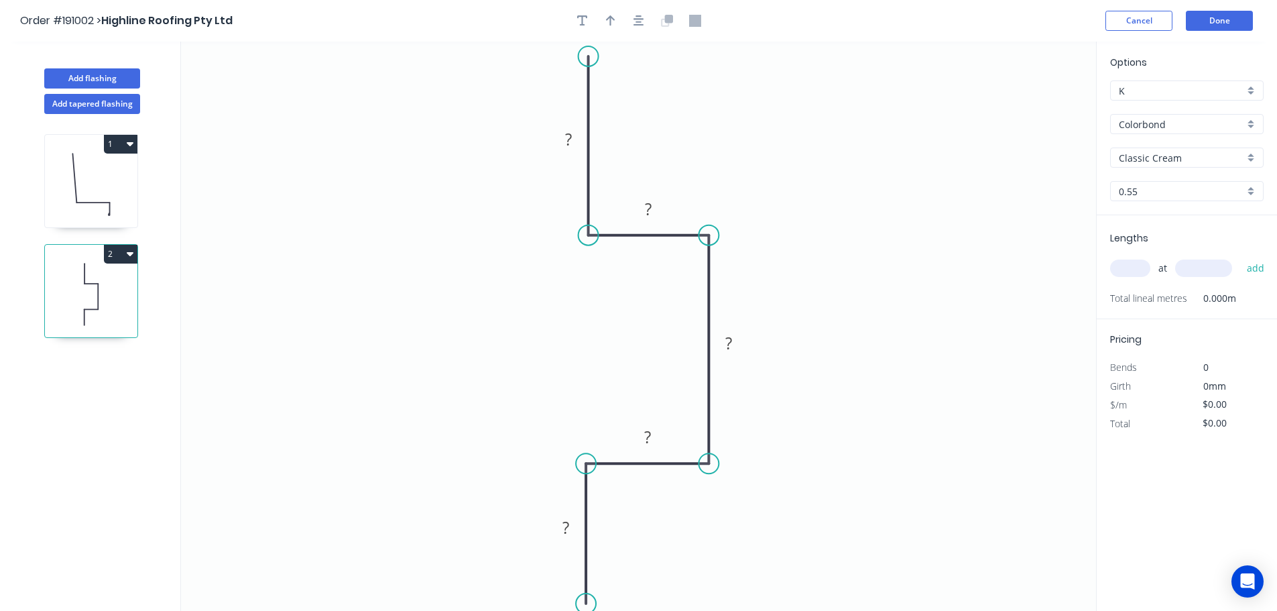
drag, startPoint x: 593, startPoint y: 50, endPoint x: 591, endPoint y: 56, distance: 6.8
click at [591, 56] on circle at bounding box center [589, 56] width 20 height 20
click at [701, 239] on circle at bounding box center [709, 235] width 20 height 20
drag, startPoint x: 711, startPoint y: 459, endPoint x: 708, endPoint y: 444, distance: 15.0
click at [708, 444] on circle at bounding box center [709, 445] width 20 height 20
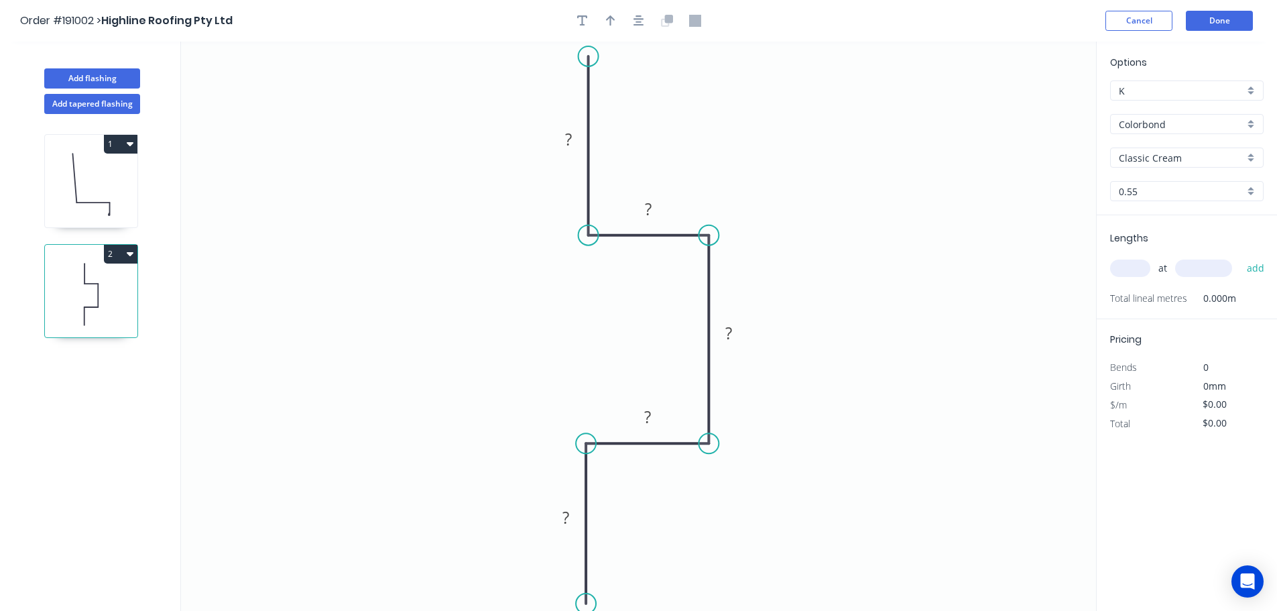
drag, startPoint x: 591, startPoint y: 461, endPoint x: 584, endPoint y: 446, distance: 16.2
click at [584, 447] on circle at bounding box center [586, 443] width 20 height 20
click at [645, 92] on div "Crush & Fold" at bounding box center [658, 95] width 135 height 27
click at [630, 97] on div "Flip bend" at bounding box center [655, 95] width 135 height 27
drag, startPoint x: 612, startPoint y: 44, endPoint x: 660, endPoint y: 72, distance: 55.9
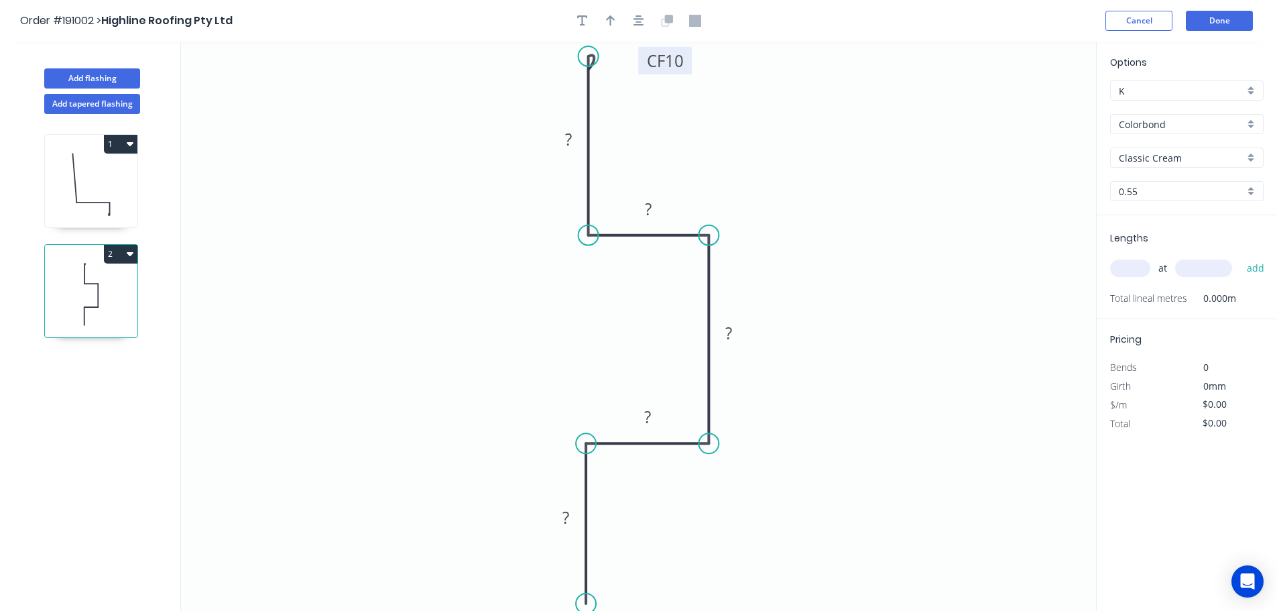
click at [660, 72] on rect at bounding box center [665, 60] width 54 height 27
click at [787, 404] on icon "0 ? ? ? ? CF 10 ?" at bounding box center [638, 326] width 915 height 569
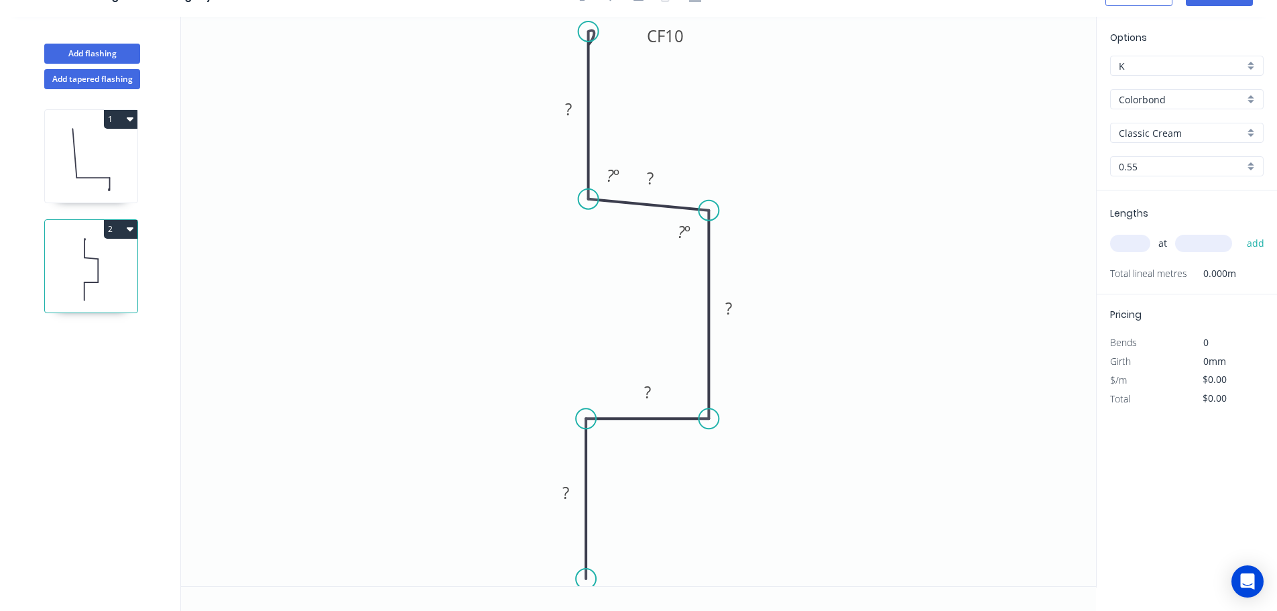
drag, startPoint x: 587, startPoint y: 207, endPoint x: 589, endPoint y: 199, distance: 7.5
click at [589, 199] on circle at bounding box center [589, 199] width 20 height 20
drag, startPoint x: 705, startPoint y: 209, endPoint x: 705, endPoint y: 201, distance: 7.4
click at [705, 201] on circle at bounding box center [709, 199] width 20 height 20
drag, startPoint x: 584, startPoint y: 416, endPoint x: 588, endPoint y: 390, distance: 26.5
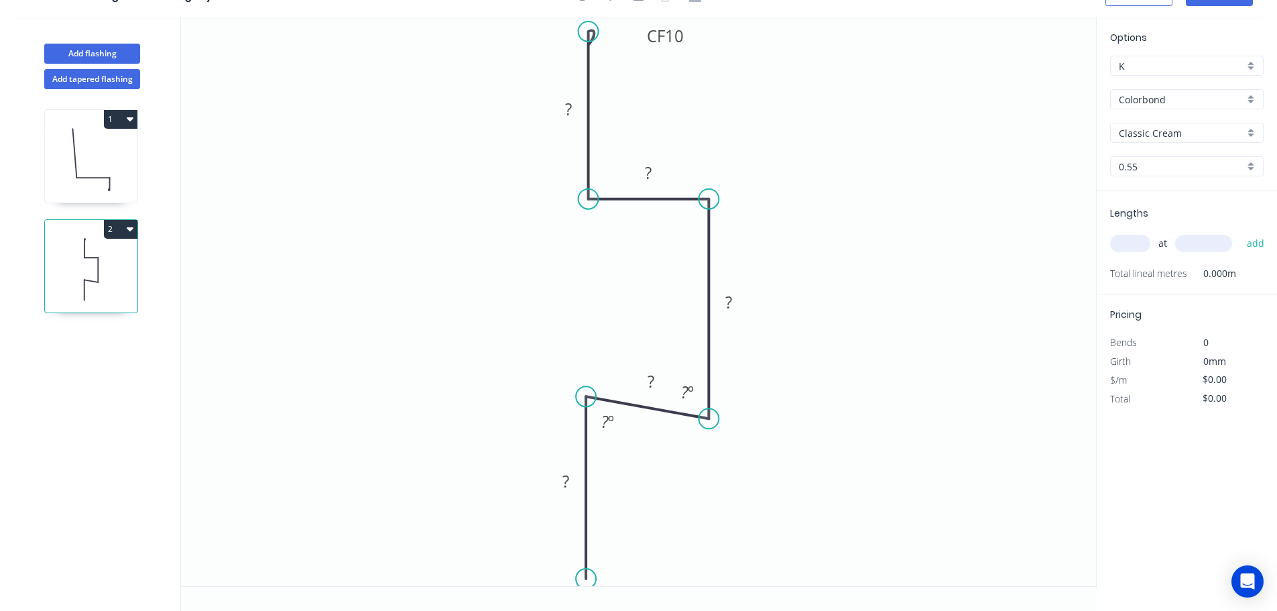
click at [588, 390] on circle at bounding box center [586, 396] width 20 height 20
drag, startPoint x: 703, startPoint y: 418, endPoint x: 704, endPoint y: 396, distance: 22.1
click at [704, 396] on circle at bounding box center [709, 390] width 20 height 20
drag, startPoint x: 585, startPoint y: 386, endPoint x: 588, endPoint y: 371, distance: 15.1
click at [588, 371] on circle at bounding box center [586, 370] width 20 height 20
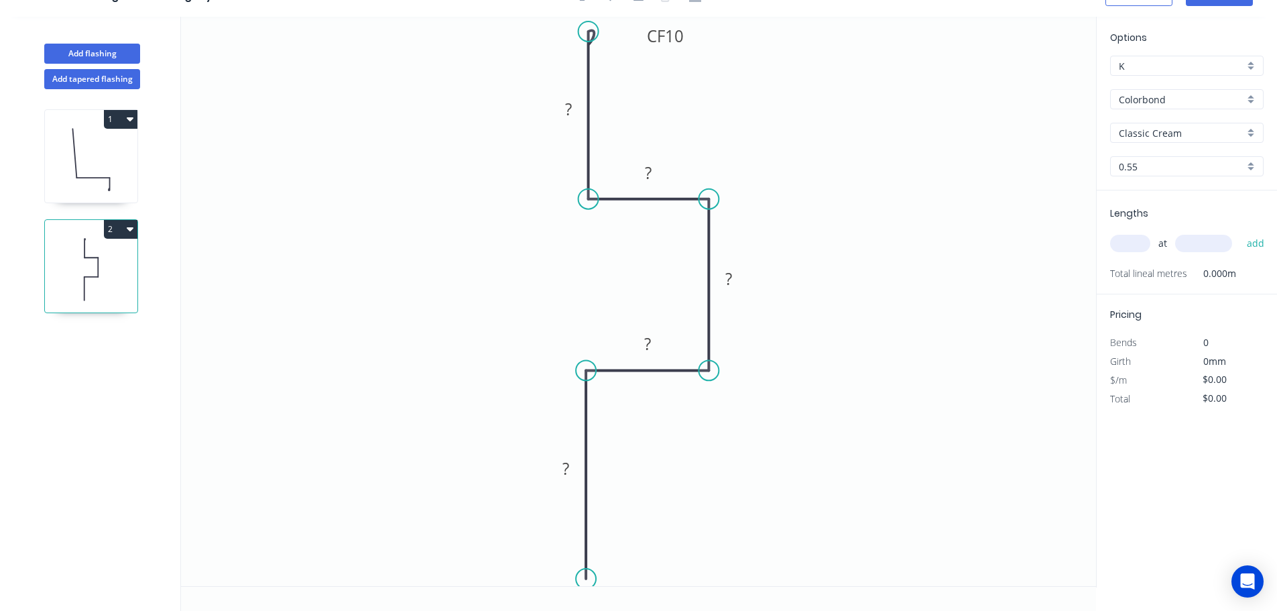
click at [707, 368] on circle at bounding box center [709, 370] width 20 height 20
click at [637, 526] on div "Crush & Fold" at bounding box center [652, 518] width 135 height 27
click at [748, 471] on icon "0 CF 10 ? ? ? ? CF 10 ?" at bounding box center [638, 301] width 915 height 569
drag, startPoint x: 536, startPoint y: 563, endPoint x: 700, endPoint y: 567, distance: 163.6
click at [700, 567] on rect at bounding box center [722, 557] width 54 height 27
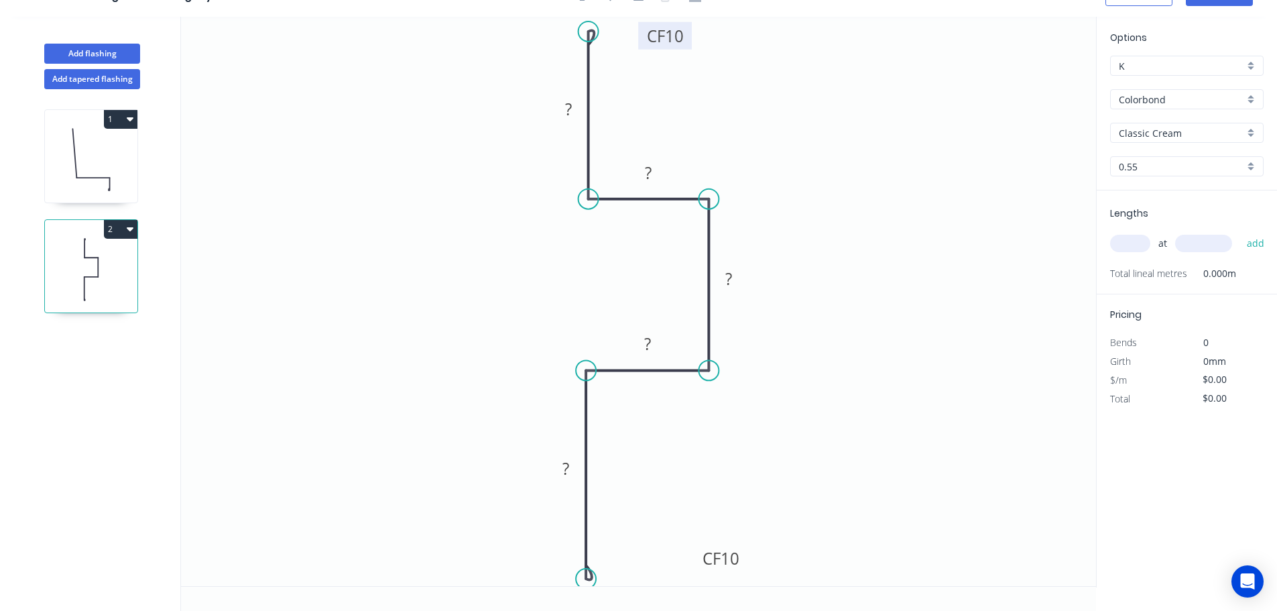
click at [678, 40] on tspan "10" at bounding box center [674, 36] width 19 height 22
type input "$13.70"
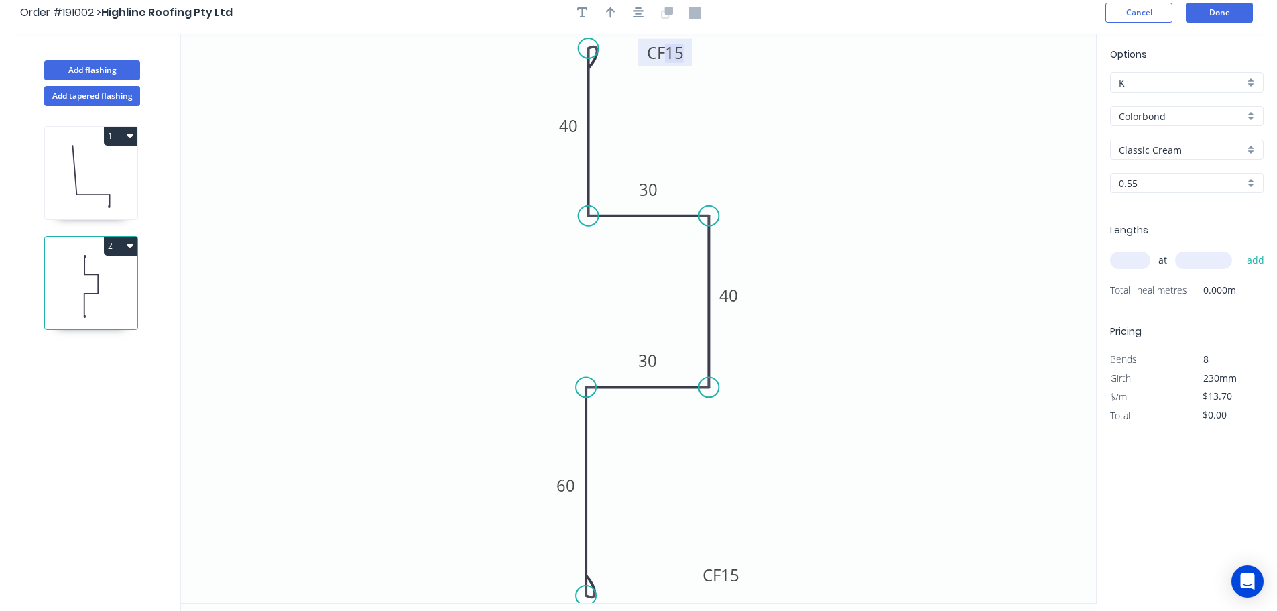
scroll to position [0, 0]
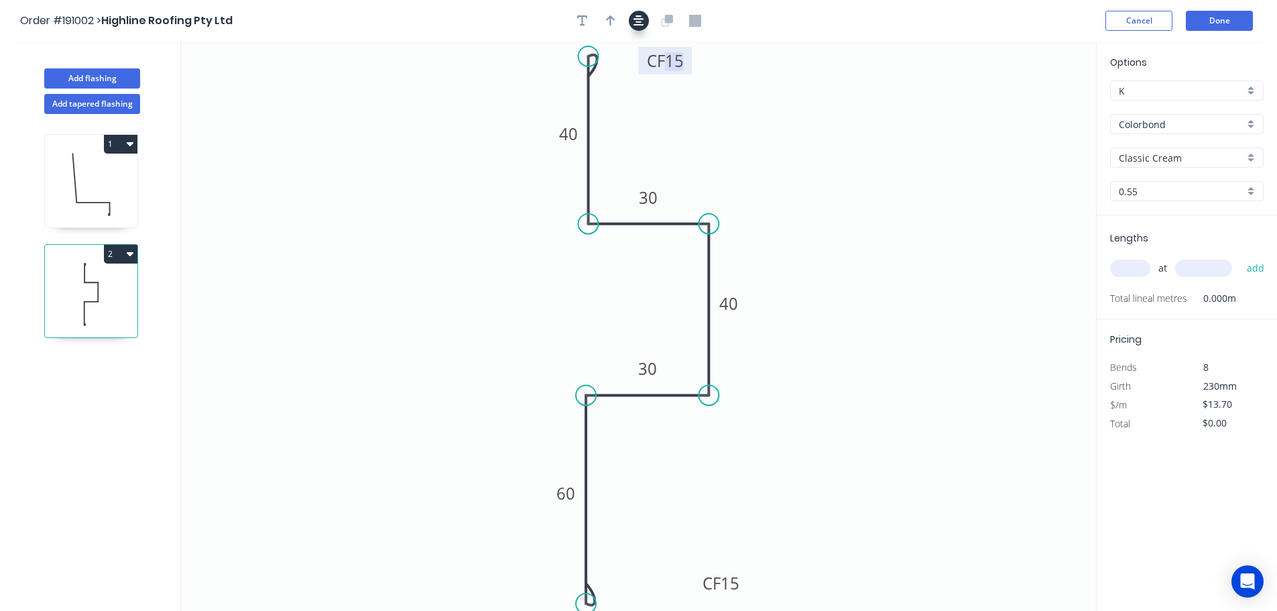
click at [632, 17] on button "button" at bounding box center [639, 21] width 20 height 20
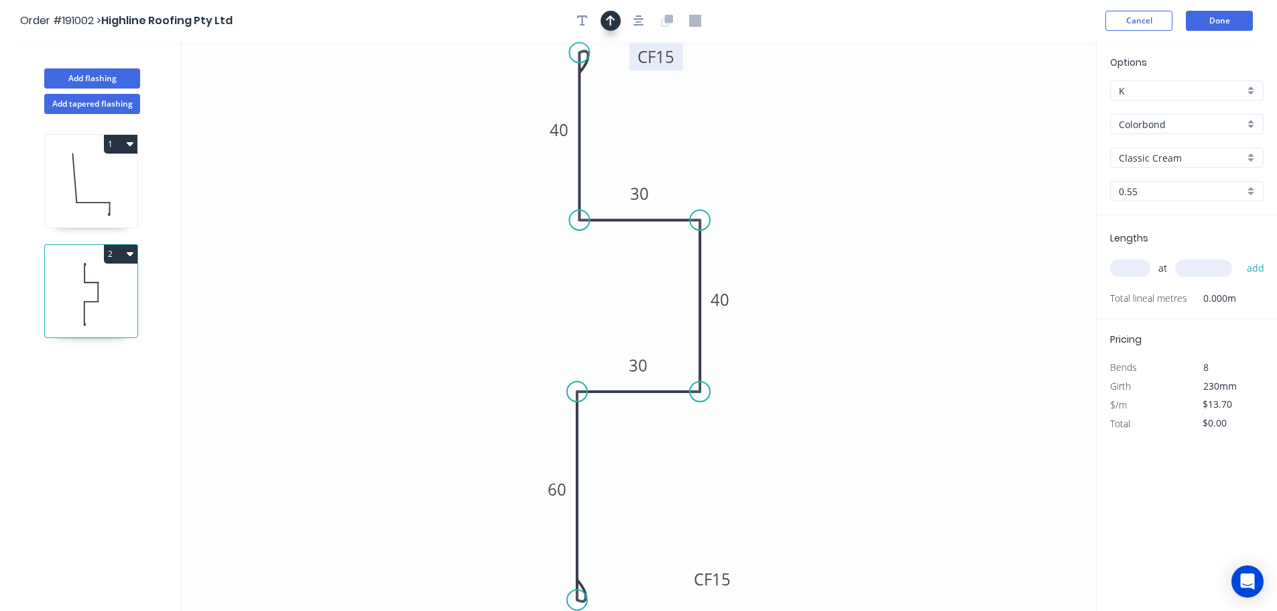
click at [615, 20] on icon "button" at bounding box center [610, 20] width 9 height 11
click at [1029, 110] on icon at bounding box center [1029, 93] width 12 height 43
click at [1029, 109] on icon at bounding box center [1028, 94] width 12 height 43
click at [1029, 109] on icon at bounding box center [1039, 99] width 39 height 39
drag, startPoint x: 1029, startPoint y: 109, endPoint x: 1025, endPoint y: 171, distance: 62.5
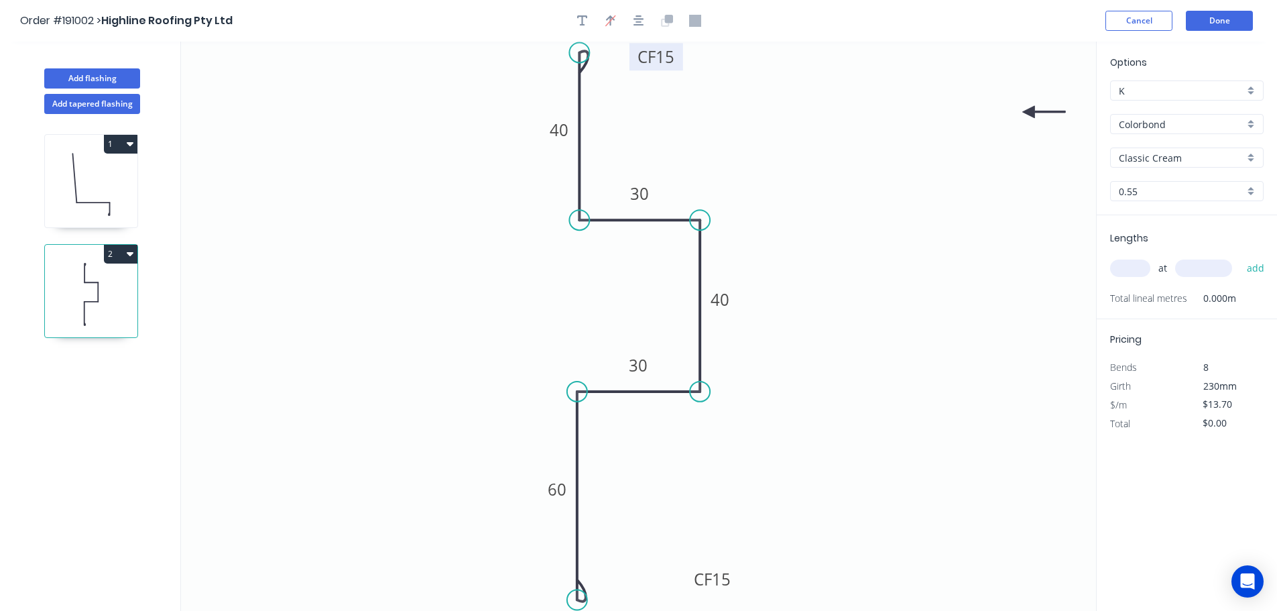
click at [1026, 118] on icon at bounding box center [1044, 112] width 43 height 12
drag, startPoint x: 1129, startPoint y: 275, endPoint x: 1125, endPoint y: 268, distance: 7.5
click at [1129, 272] on input "text" at bounding box center [1130, 268] width 40 height 17
type input "2"
type input "1900"
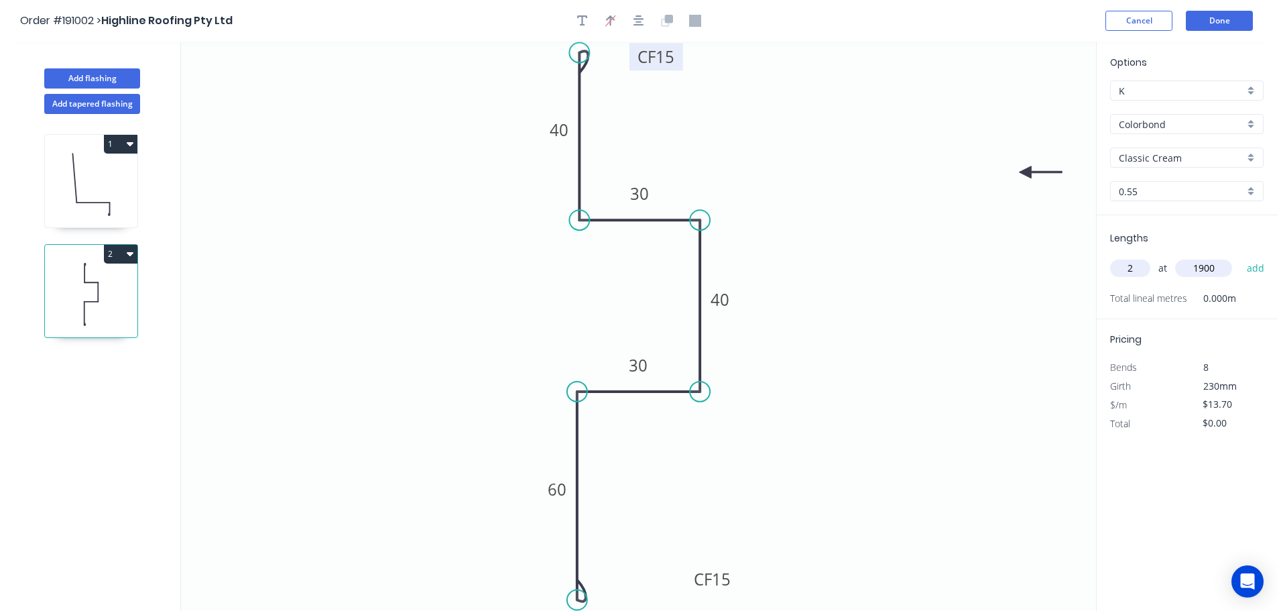
click at [1241, 257] on button "add" at bounding box center [1257, 268] width 32 height 23
click at [127, 261] on button "2" at bounding box center [121, 254] width 34 height 19
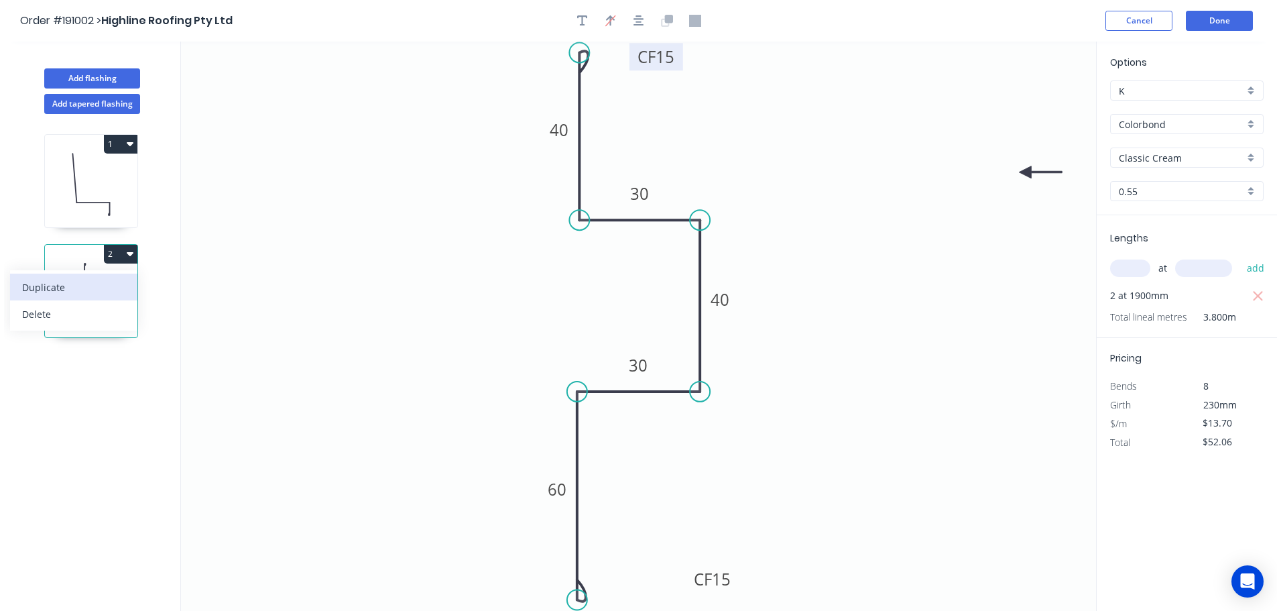
click at [111, 288] on div "Duplicate" at bounding box center [73, 287] width 103 height 19
type input "$0.00"
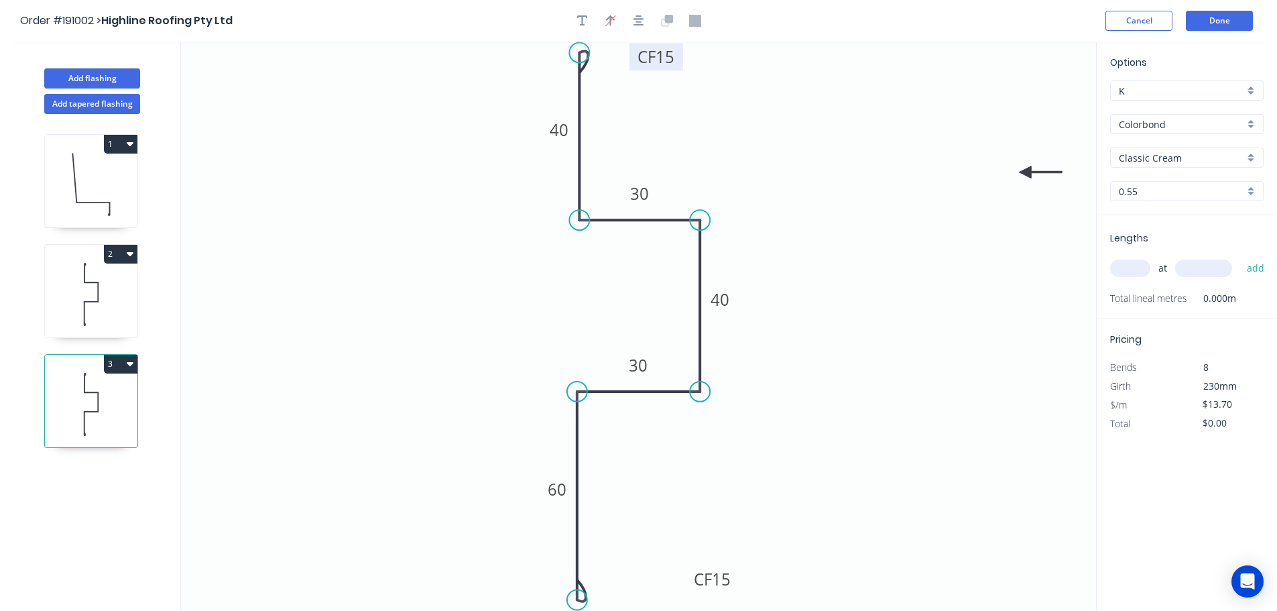
click at [666, 58] on tspan "15" at bounding box center [665, 57] width 19 height 22
click at [1135, 273] on input "text" at bounding box center [1130, 268] width 40 height 17
type input "4"
type input "2800"
click at [1241, 257] on button "add" at bounding box center [1257, 268] width 32 height 23
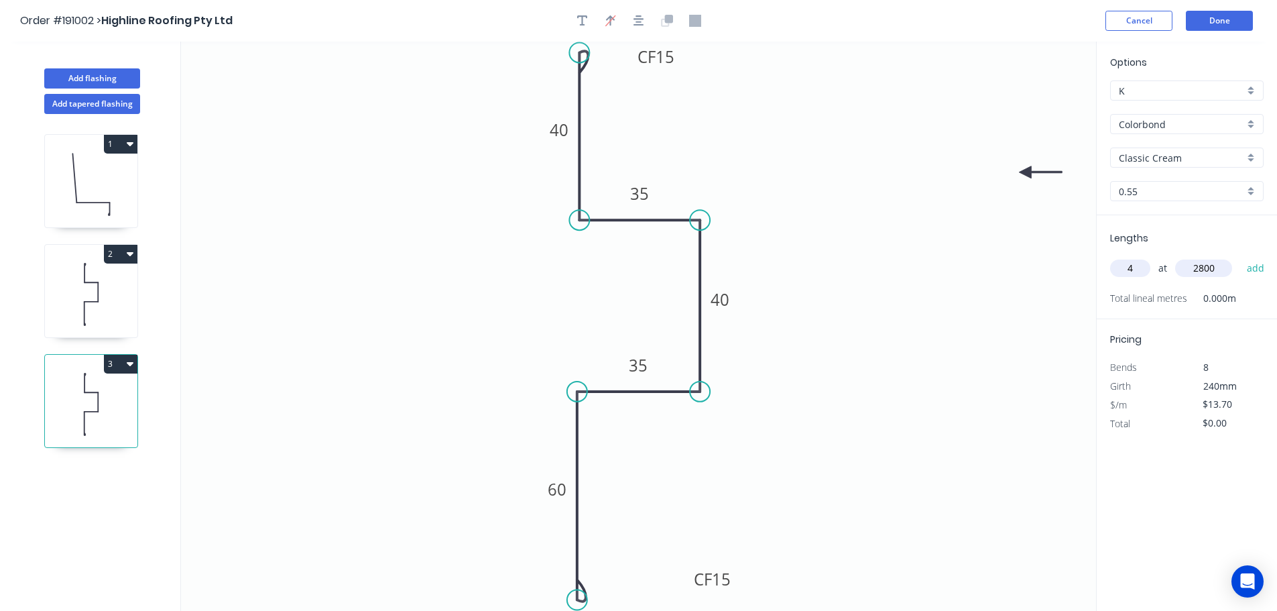
type input "$153.44"
click at [102, 82] on button "Add flashing" at bounding box center [92, 78] width 96 height 20
type input "$0.00"
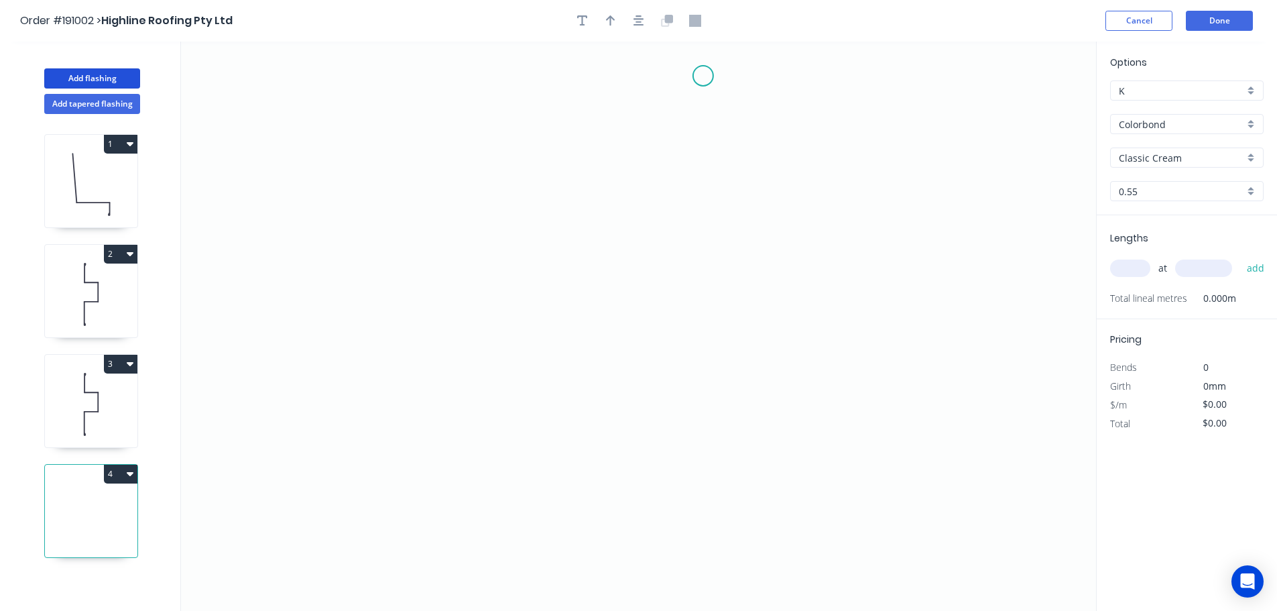
drag, startPoint x: 703, startPoint y: 76, endPoint x: 569, endPoint y: 82, distance: 134.3
click at [691, 76] on icon "0" at bounding box center [638, 326] width 915 height 569
drag, startPoint x: 687, startPoint y: 76, endPoint x: 567, endPoint y: 78, distance: 119.4
click at [567, 78] on circle at bounding box center [570, 76] width 20 height 20
click at [567, 78] on circle at bounding box center [567, 76] width 20 height 20
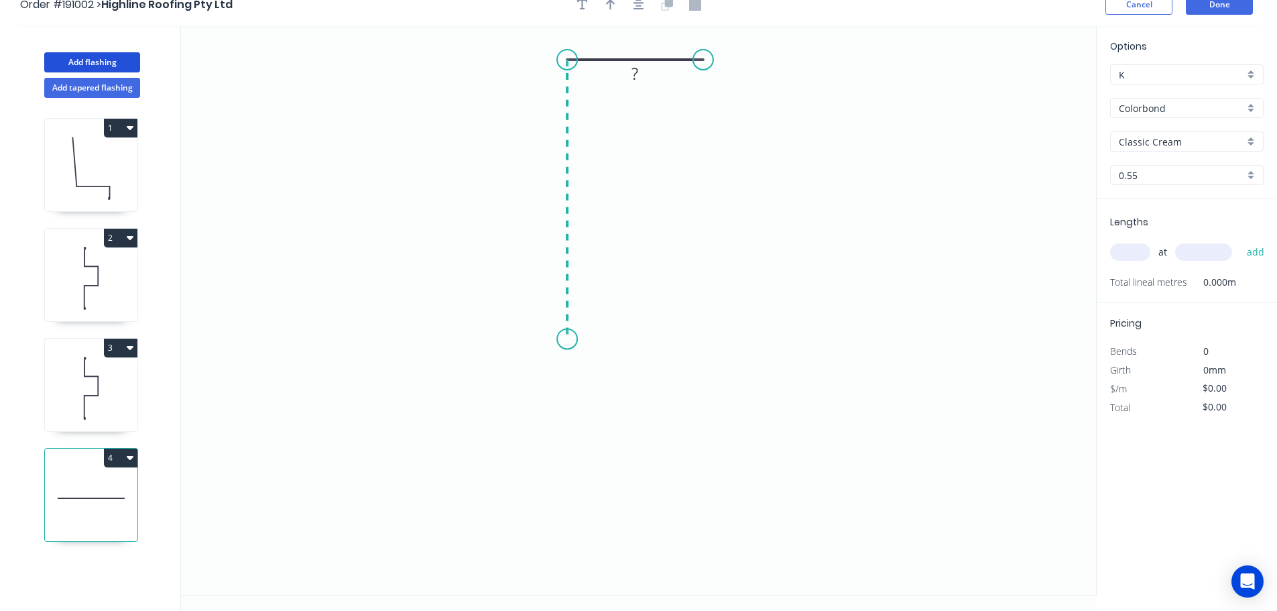
scroll to position [25, 0]
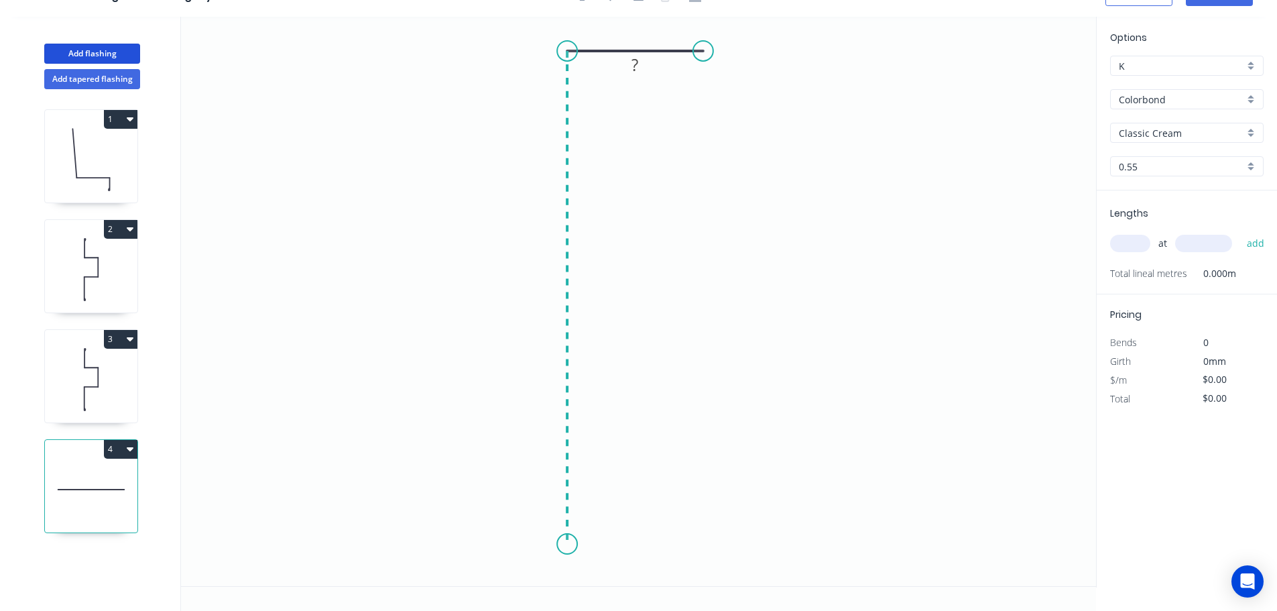
click at [567, 544] on icon "0 ?" at bounding box center [638, 301] width 915 height 569
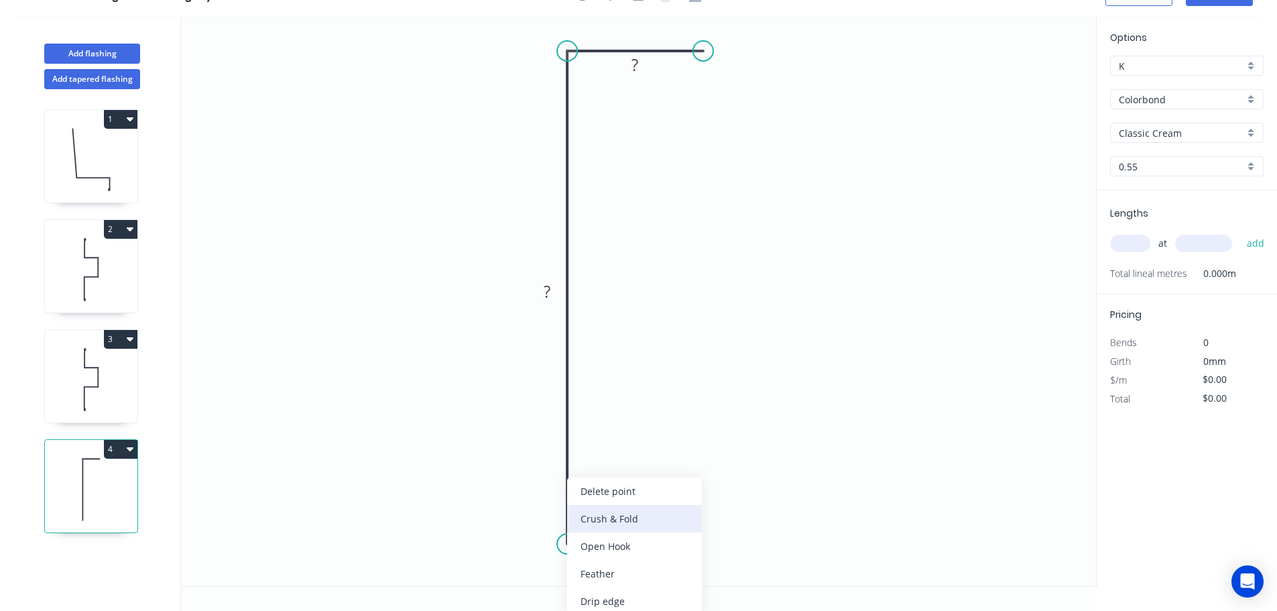
click at [624, 515] on div "Crush & Fold" at bounding box center [634, 518] width 135 height 27
drag, startPoint x: 550, startPoint y: 532, endPoint x: 647, endPoint y: 573, distance: 105.5
click at [647, 574] on g "CF 10" at bounding box center [635, 564] width 54 height 27
click at [647, 568] on tspan "10" at bounding box center [645, 562] width 19 height 22
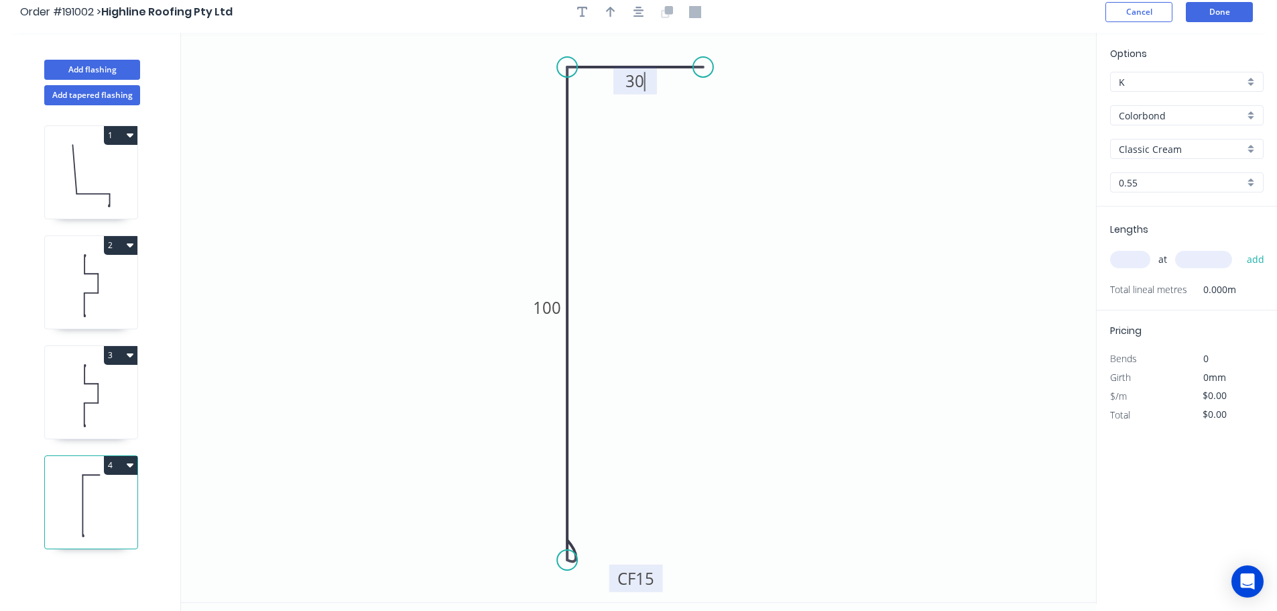
scroll to position [0, 0]
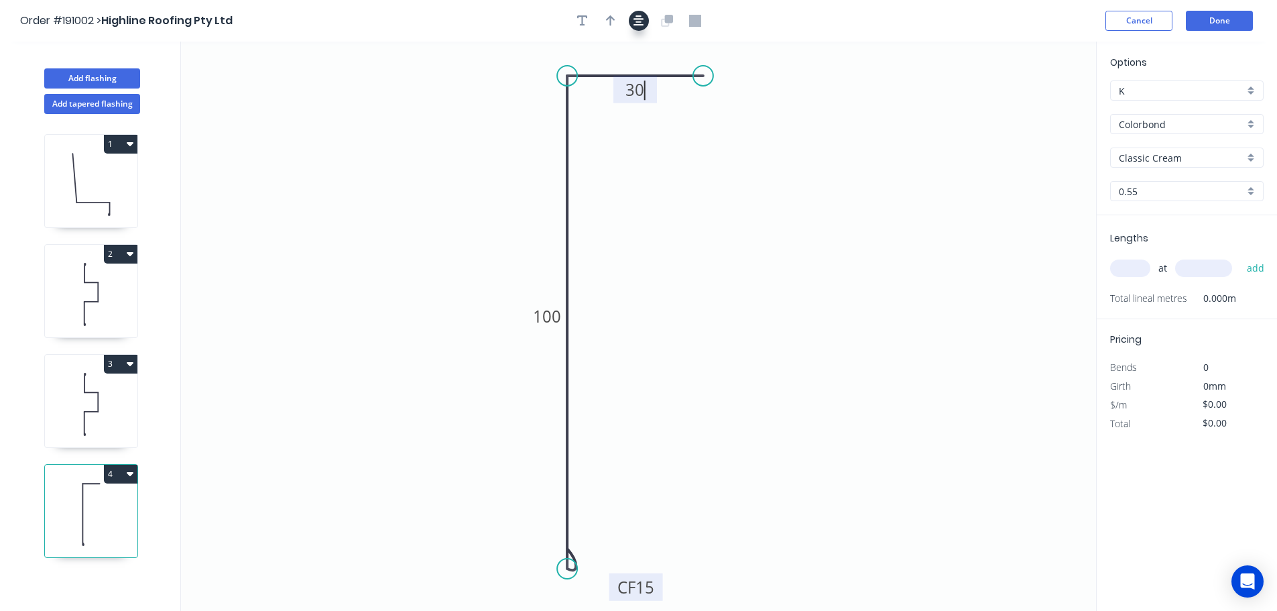
click at [635, 15] on icon "button" at bounding box center [639, 21] width 11 height 12
type input "$8.25"
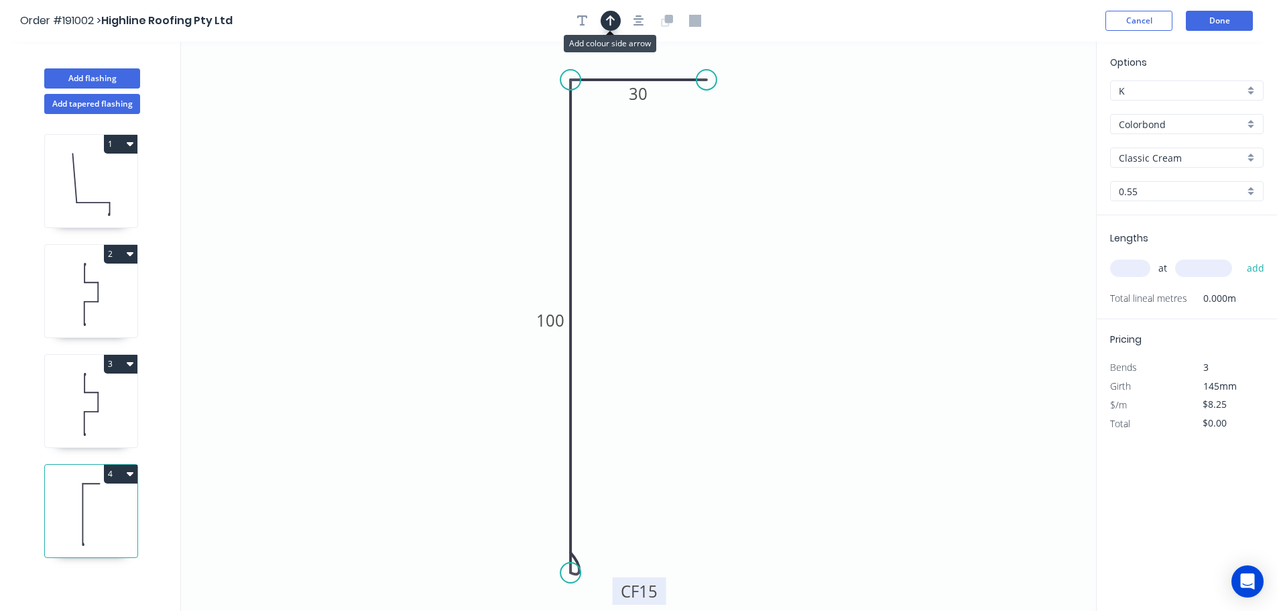
click at [603, 21] on button "button" at bounding box center [611, 21] width 20 height 20
drag, startPoint x: 1029, startPoint y: 107, endPoint x: 359, endPoint y: 192, distance: 675.3
click at [365, 192] on icon at bounding box center [371, 174] width 12 height 43
drag, startPoint x: 360, startPoint y: 190, endPoint x: 329, endPoint y: 193, distance: 31.6
click at [329, 193] on icon at bounding box center [318, 181] width 39 height 39
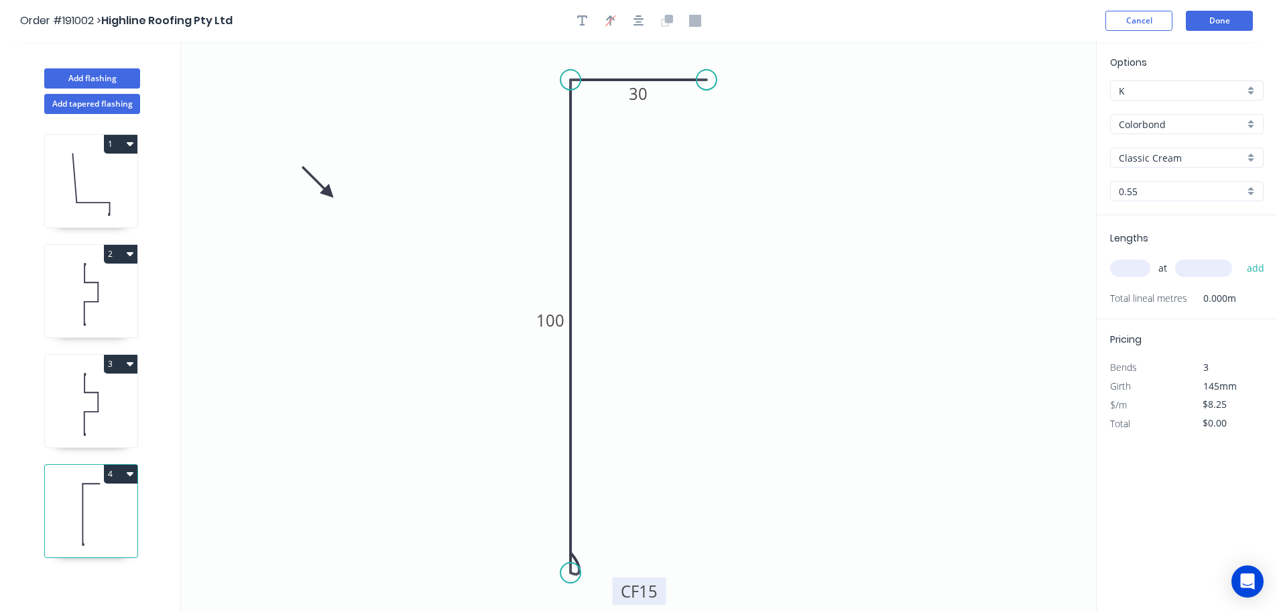
click at [1141, 163] on input "Classic Cream" at bounding box center [1181, 158] width 125 height 14
click at [1167, 286] on div "Surfmist" at bounding box center [1187, 297] width 152 height 23
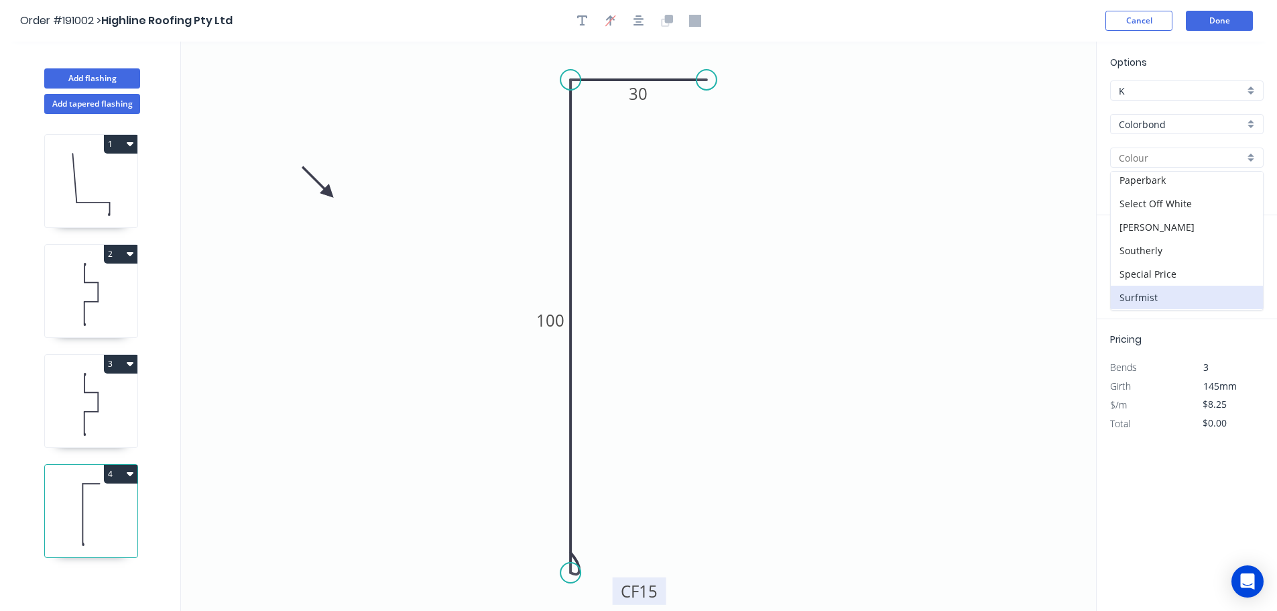
type input "Surfmist"
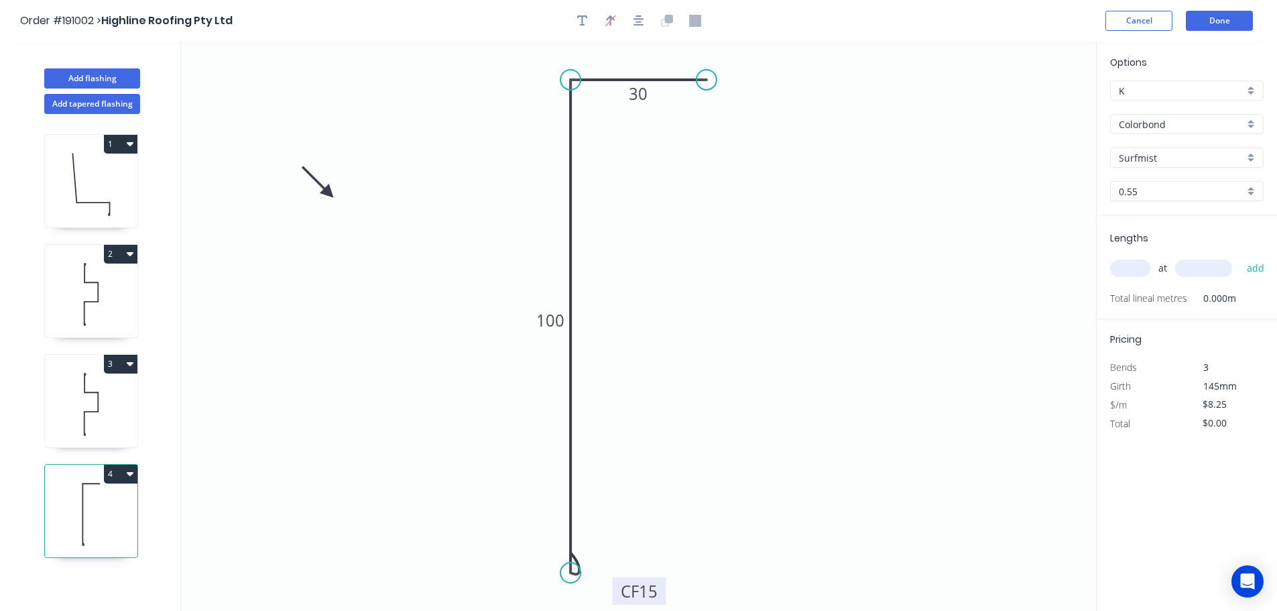
click at [1138, 271] on input "text" at bounding box center [1130, 268] width 40 height 17
type input "4"
type input "5000"
click at [1241, 257] on button "add" at bounding box center [1257, 268] width 32 height 23
type input "$165.00"
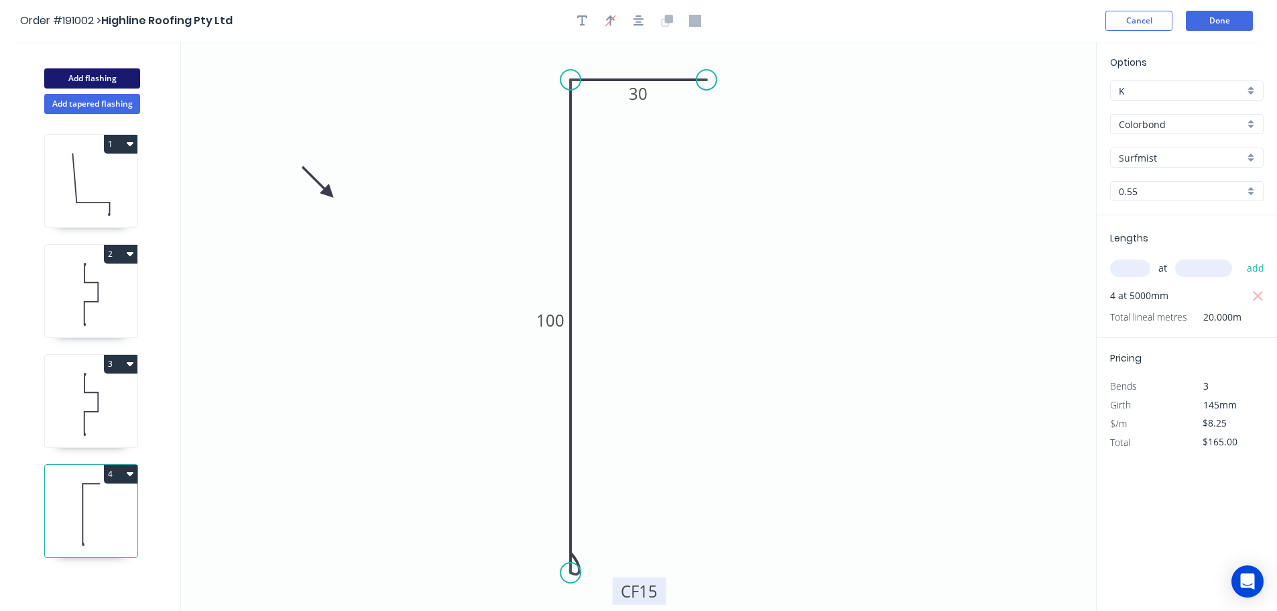
click at [102, 80] on button "Add flashing" at bounding box center [92, 78] width 96 height 20
type input "$0.00"
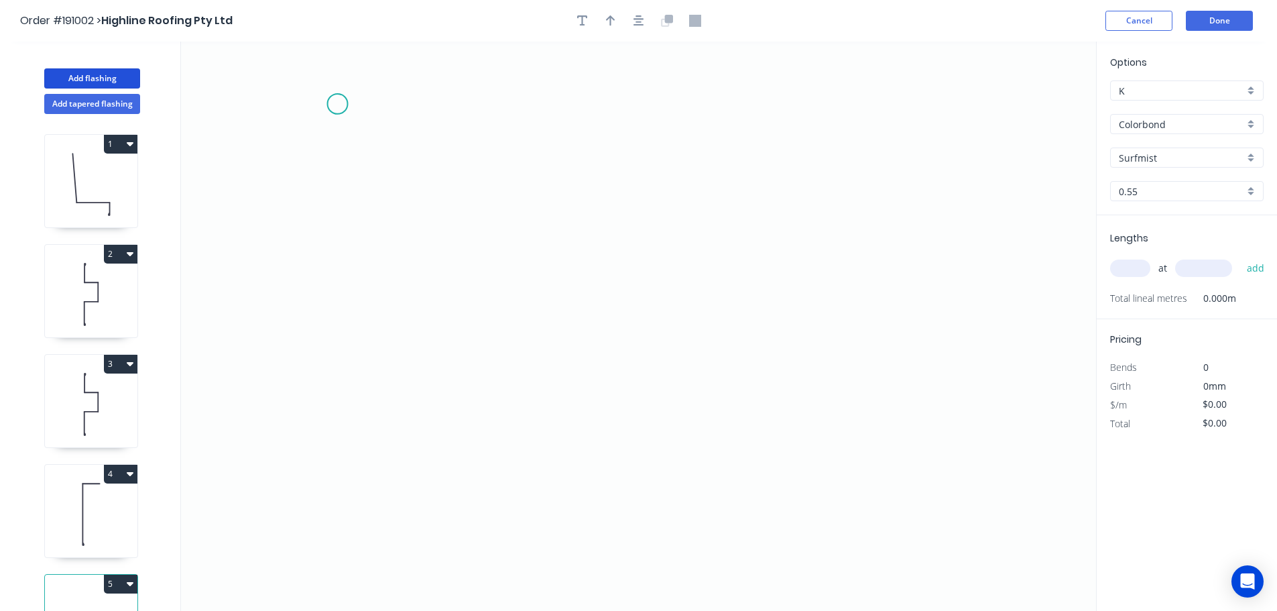
click at [337, 104] on icon "0" at bounding box center [638, 326] width 915 height 569
click at [333, 481] on icon "0" at bounding box center [638, 326] width 915 height 569
click at [338, 522] on circle at bounding box center [338, 521] width 20 height 20
click at [338, 519] on circle at bounding box center [338, 521] width 20 height 20
click at [689, 530] on icon "0 ?" at bounding box center [638, 326] width 915 height 569
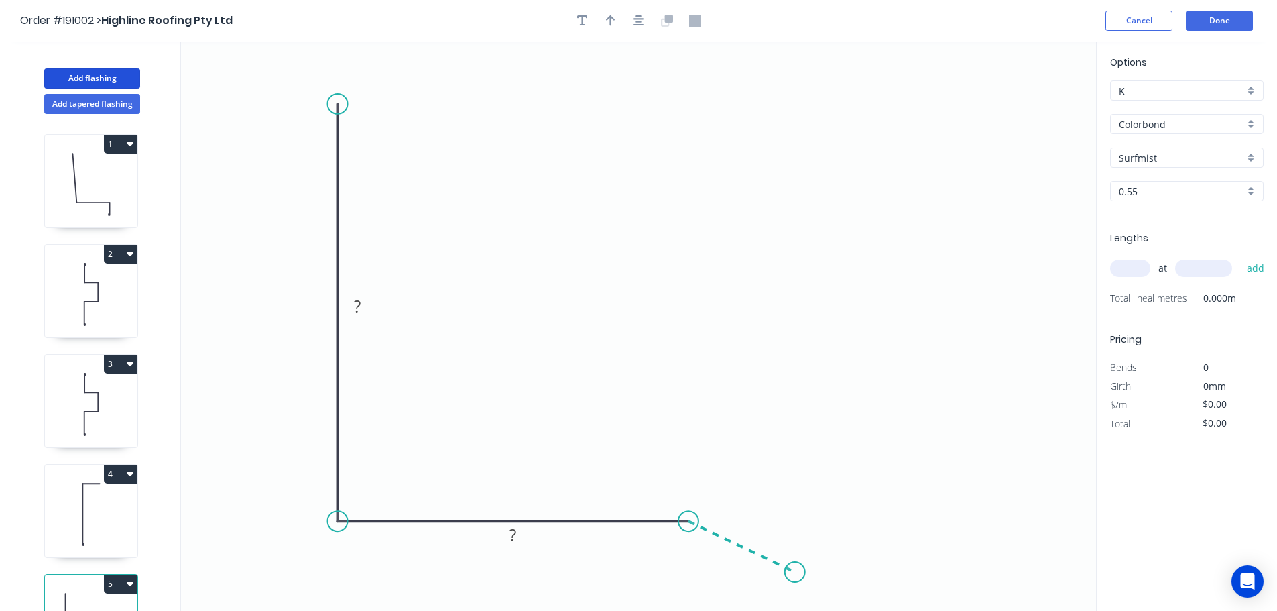
click at [795, 573] on icon "0 ? ?" at bounding box center [638, 326] width 915 height 569
drag, startPoint x: 333, startPoint y: 101, endPoint x: 331, endPoint y: 64, distance: 36.3
click at [331, 64] on circle at bounding box center [338, 73] width 20 height 20
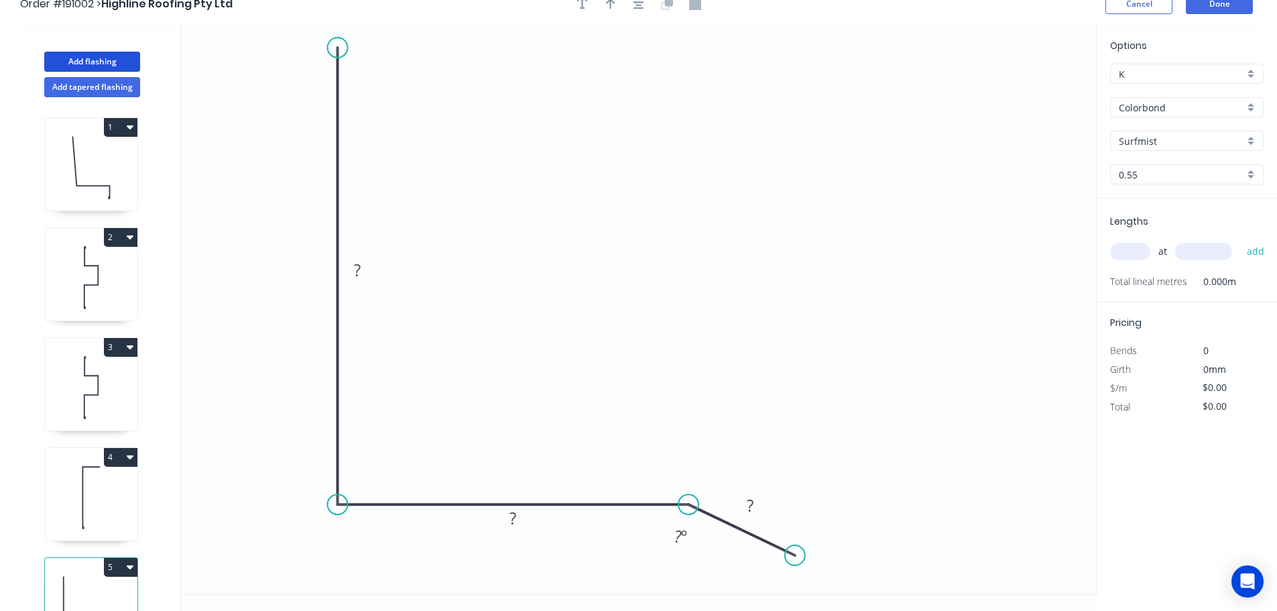
scroll to position [25, 0]
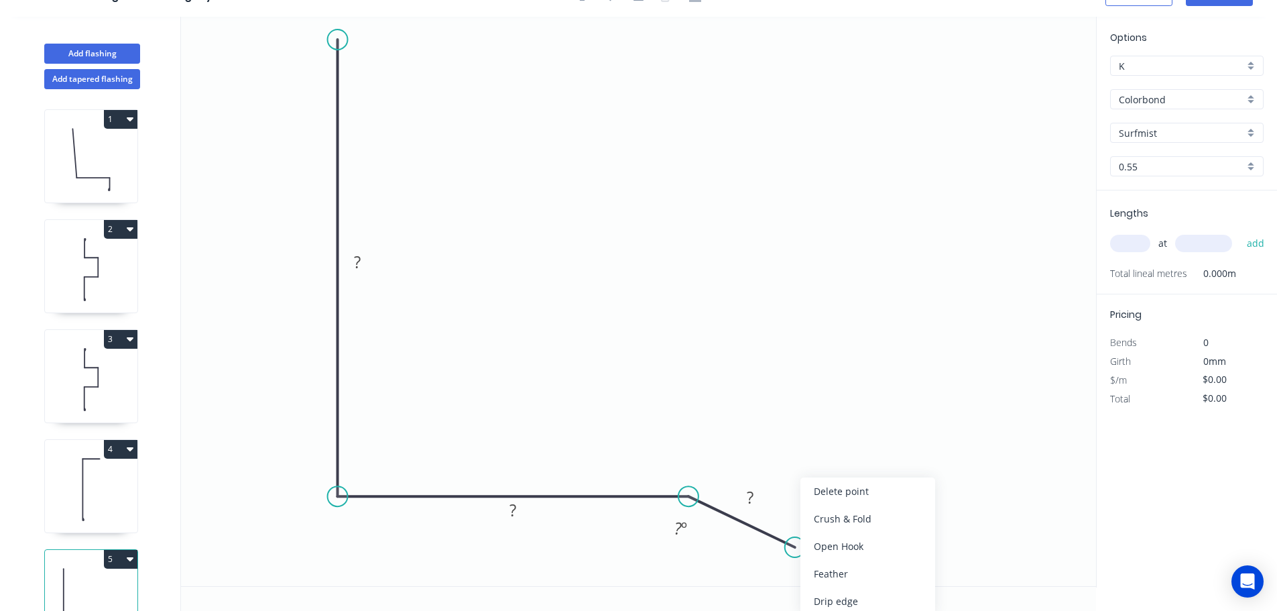
drag, startPoint x: 836, startPoint y: 525, endPoint x: 824, endPoint y: 522, distance: 11.9
click at [835, 525] on div "Crush & Fold" at bounding box center [868, 518] width 135 height 27
drag, startPoint x: 854, startPoint y: 582, endPoint x: 852, endPoint y: 575, distance: 7.0
click at [853, 582] on div "Flip bend" at bounding box center [865, 573] width 135 height 27
drag, startPoint x: 810, startPoint y: 514, endPoint x: 880, endPoint y: 577, distance: 93.6
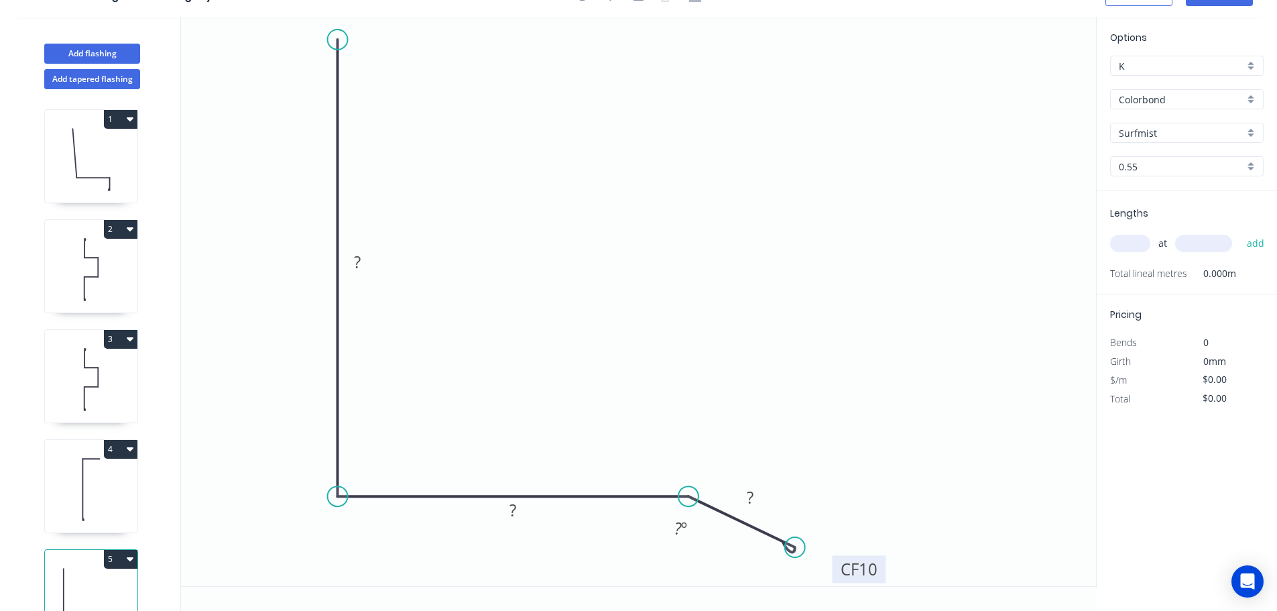
click at [880, 577] on rect at bounding box center [859, 568] width 54 height 27
click at [874, 572] on tspan "10" at bounding box center [870, 570] width 19 height 22
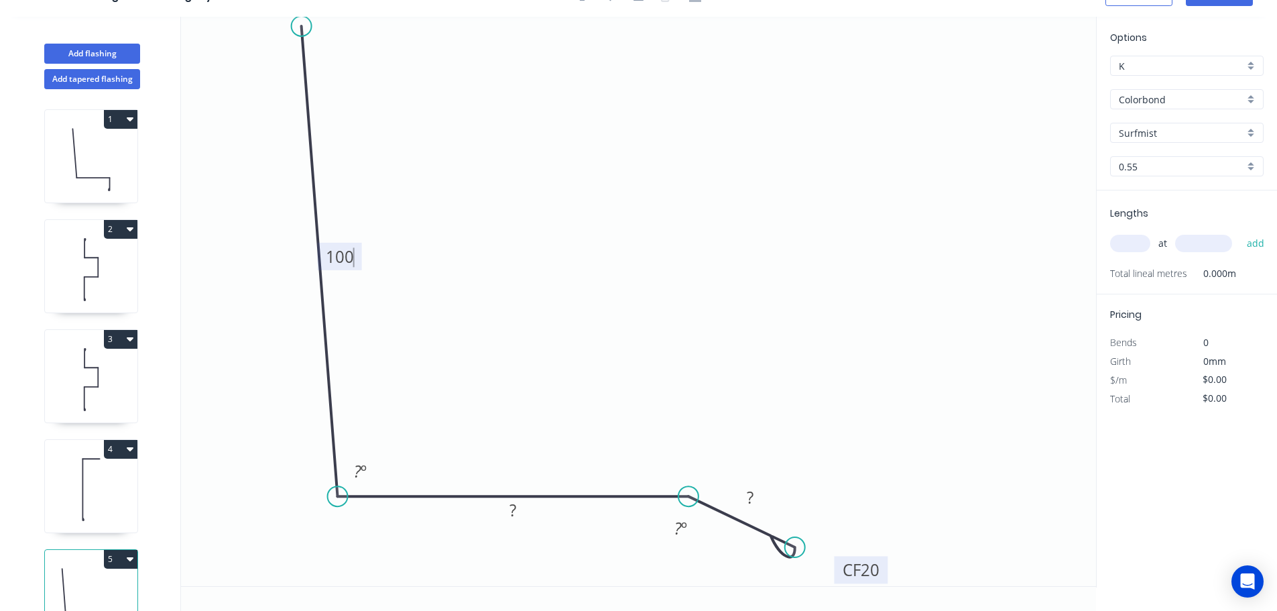
drag, startPoint x: 338, startPoint y: 38, endPoint x: 301, endPoint y: 26, distance: 38.8
click at [301, 26] on circle at bounding box center [302, 26] width 20 height 20
click at [349, 248] on tspan "100" at bounding box center [340, 256] width 28 height 22
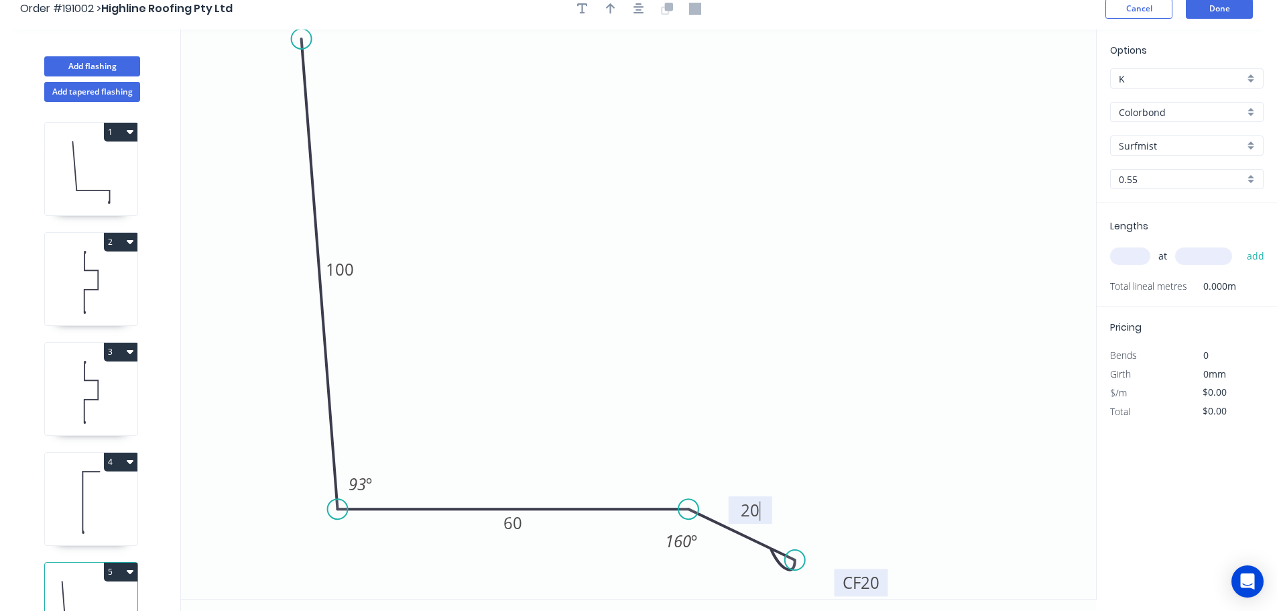
scroll to position [0, 0]
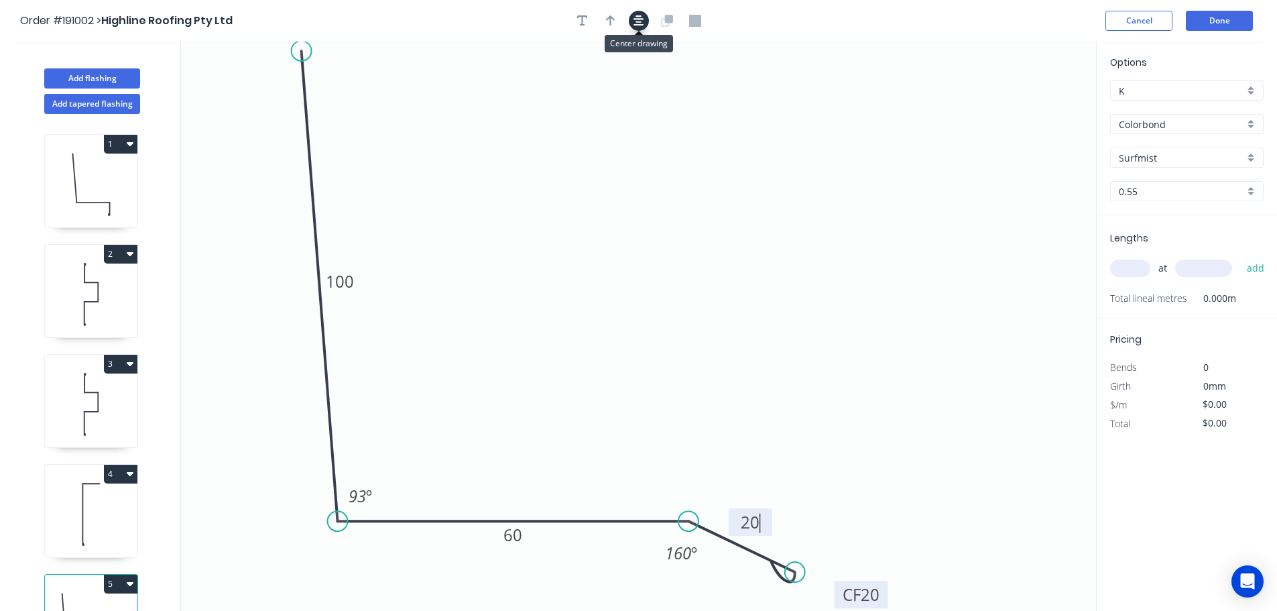
click at [630, 19] on button "button" at bounding box center [639, 21] width 20 height 20
type input "$8.97"
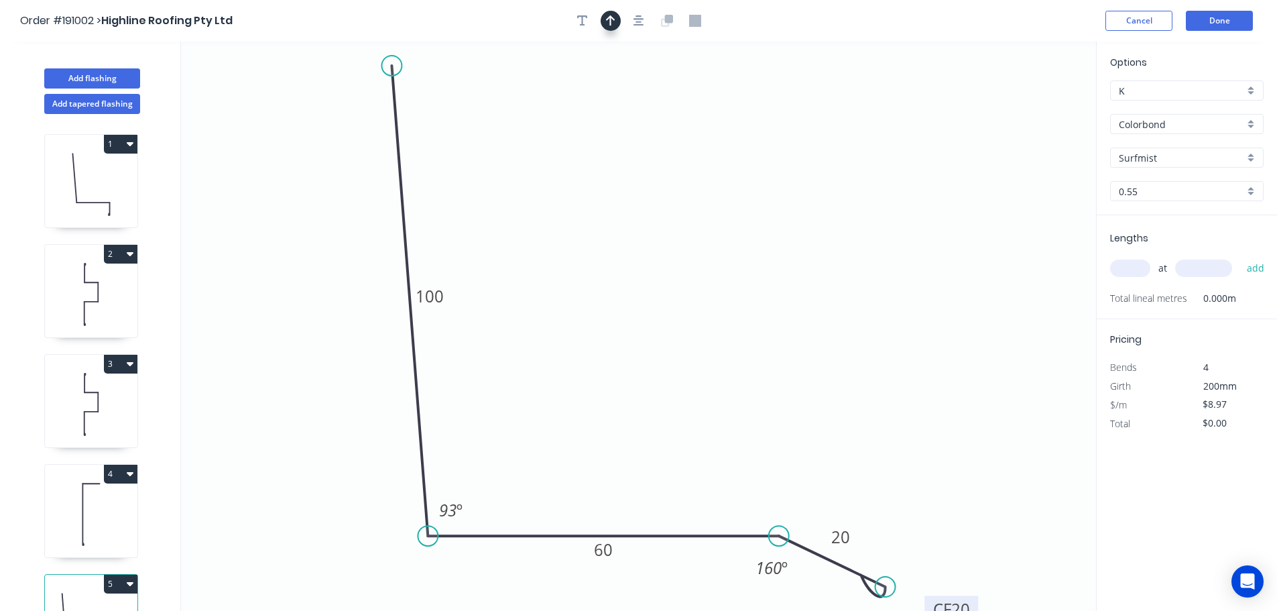
click at [618, 23] on button "button" at bounding box center [611, 21] width 20 height 20
drag, startPoint x: 1033, startPoint y: 107, endPoint x: 917, endPoint y: 119, distance: 116.6
click at [825, 127] on icon "0 100 60 CF 20 20 93 º 160 º" at bounding box center [638, 326] width 915 height 569
drag, startPoint x: 772, startPoint y: 123, endPoint x: 699, endPoint y: 127, distance: 73.2
click at [695, 127] on icon at bounding box center [696, 115] width 12 height 43
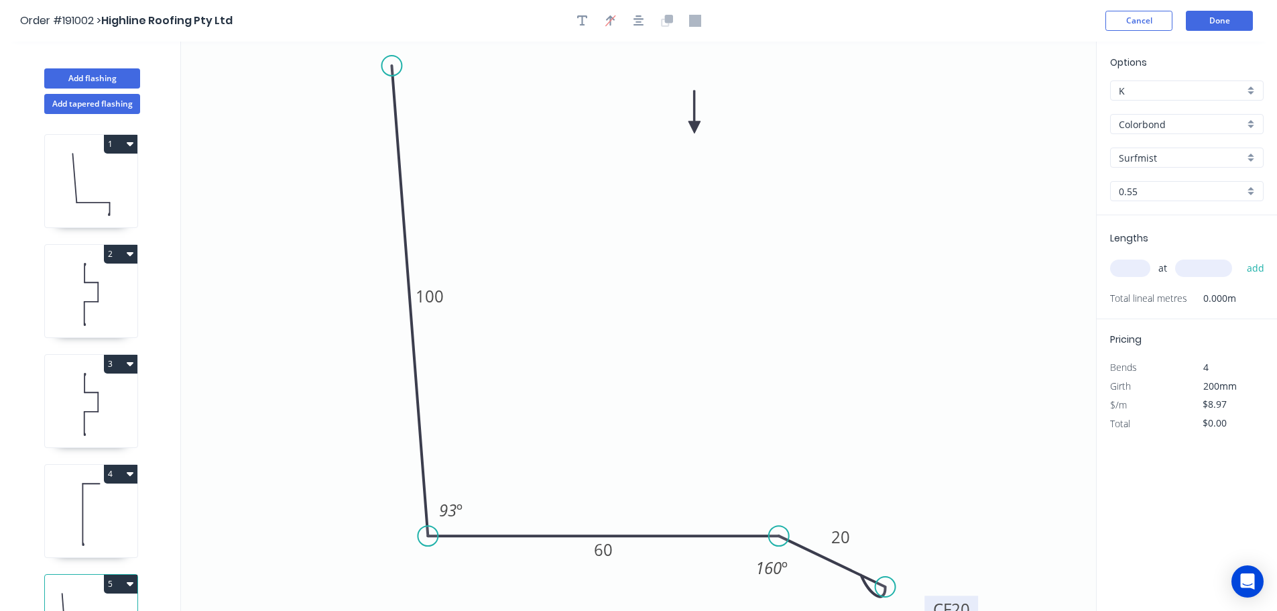
click at [1122, 266] on input "text" at bounding box center [1130, 268] width 40 height 17
type input "2"
type input "7000"
click at [1241, 257] on button "add" at bounding box center [1257, 268] width 32 height 23
type input "$125.58"
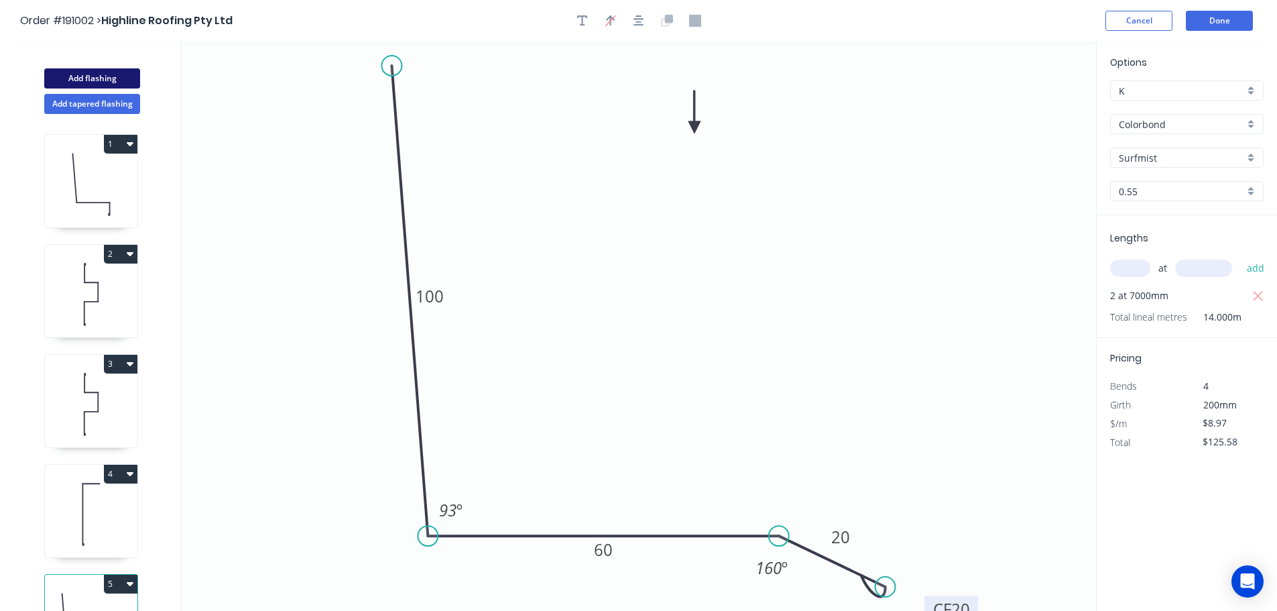
click at [87, 77] on button "Add flashing" at bounding box center [92, 78] width 96 height 20
type input "$0.00"
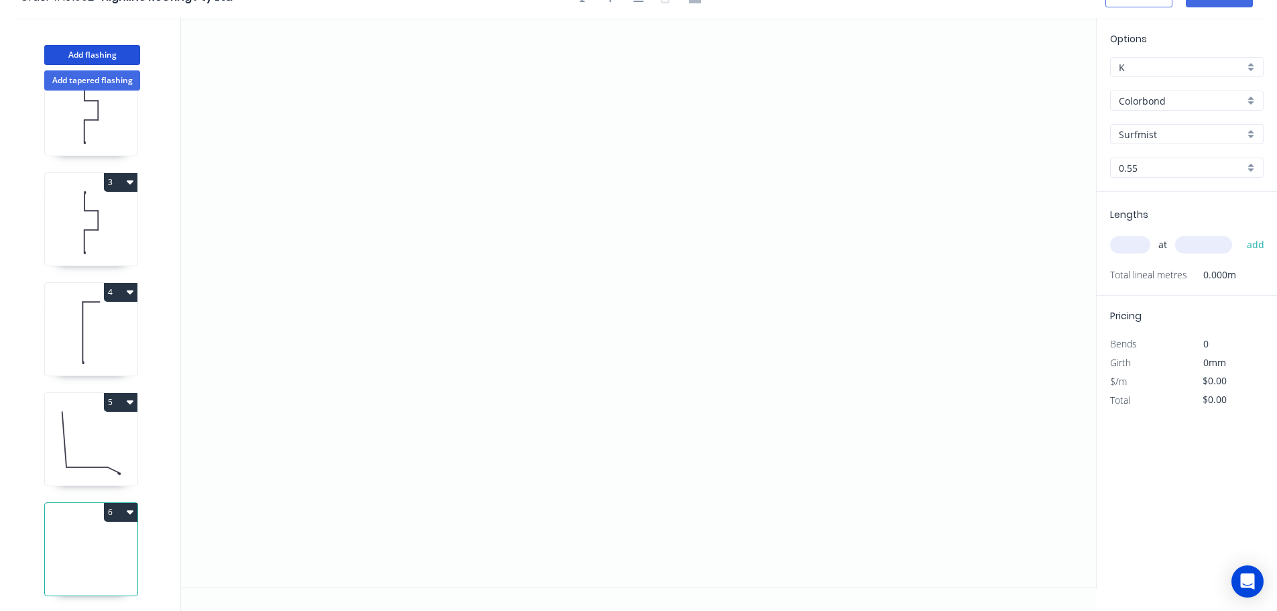
scroll to position [25, 0]
click at [127, 505] on icon "button" at bounding box center [130, 510] width 7 height 11
click at [78, 563] on div "Delete" at bounding box center [73, 570] width 103 height 19
type input "$8.97"
type input "$125.58"
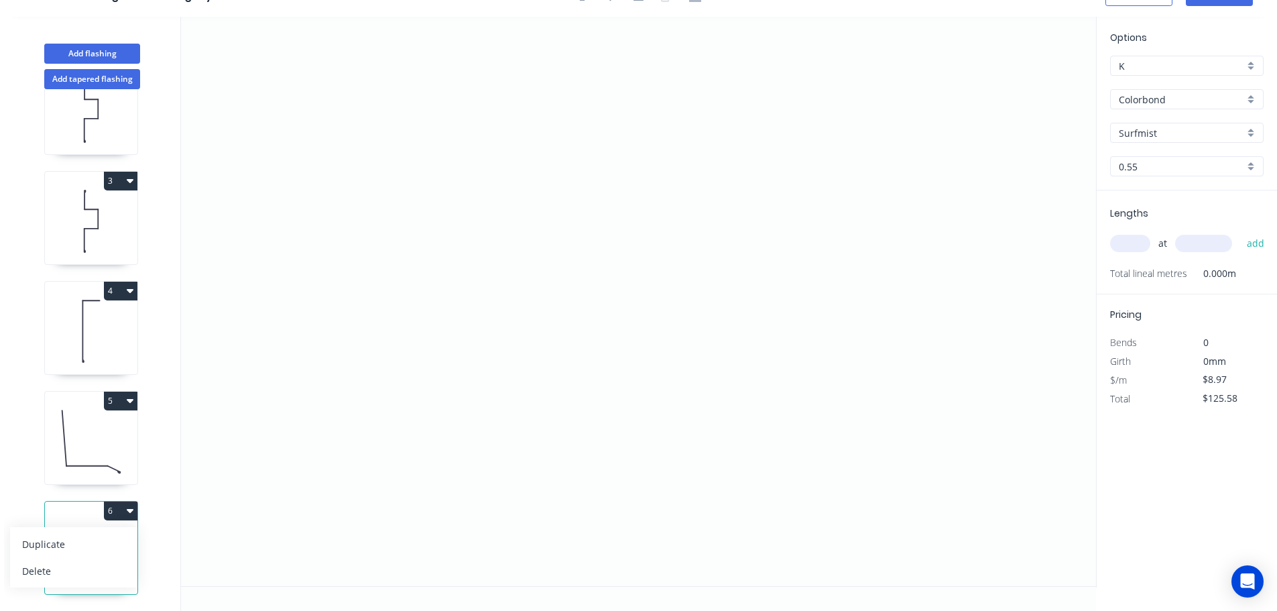
scroll to position [58, 0]
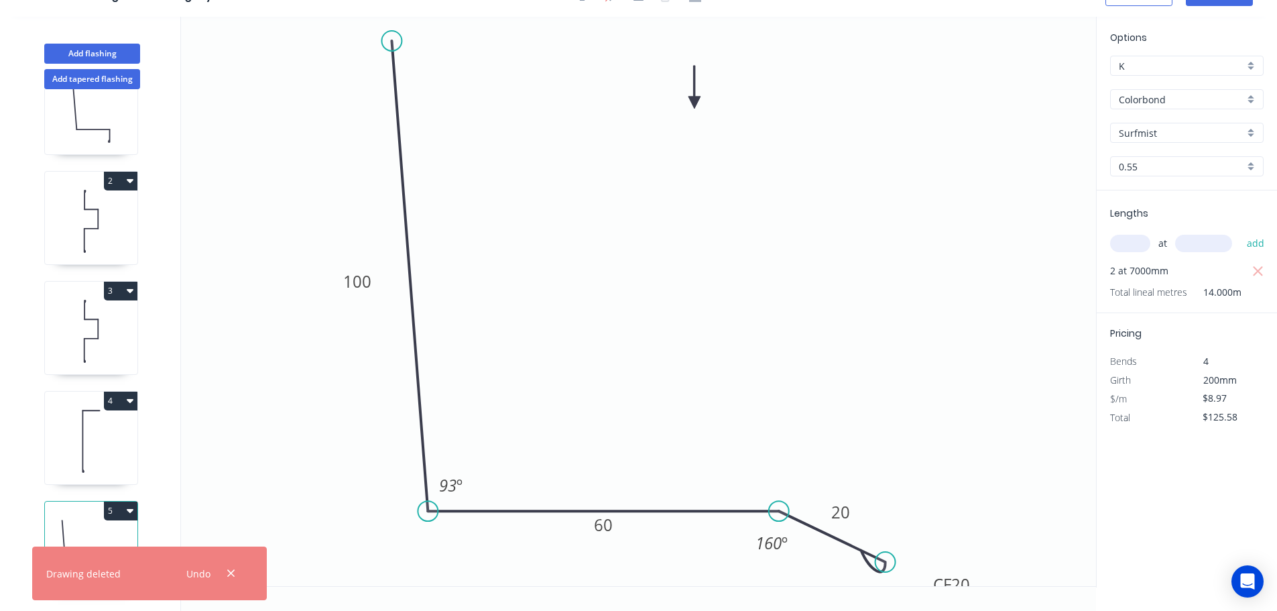
click at [122, 392] on button "4" at bounding box center [121, 401] width 34 height 19
click at [97, 424] on div "Duplicate" at bounding box center [73, 433] width 103 height 19
type input "$8.25"
type input "$0.00"
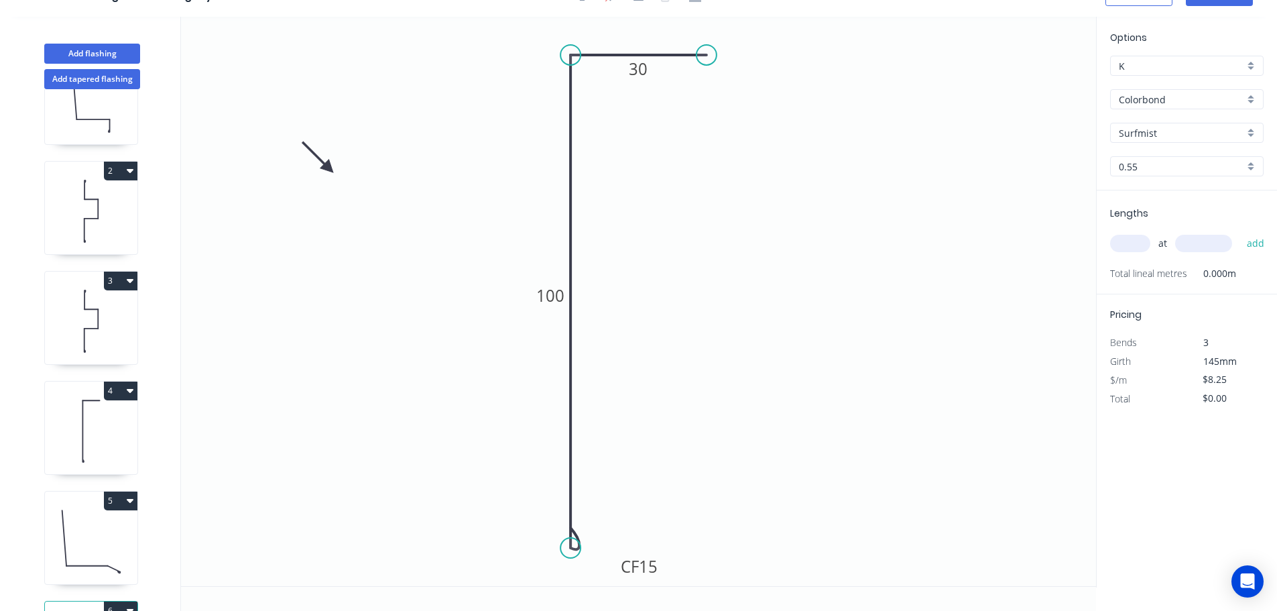
click at [1162, 138] on input "Surfmist" at bounding box center [1181, 133] width 125 height 14
click at [1174, 260] on div "[PERSON_NAME]" at bounding box center [1187, 268] width 152 height 23
type input "[PERSON_NAME]"
click at [1131, 240] on input "text" at bounding box center [1130, 243] width 40 height 17
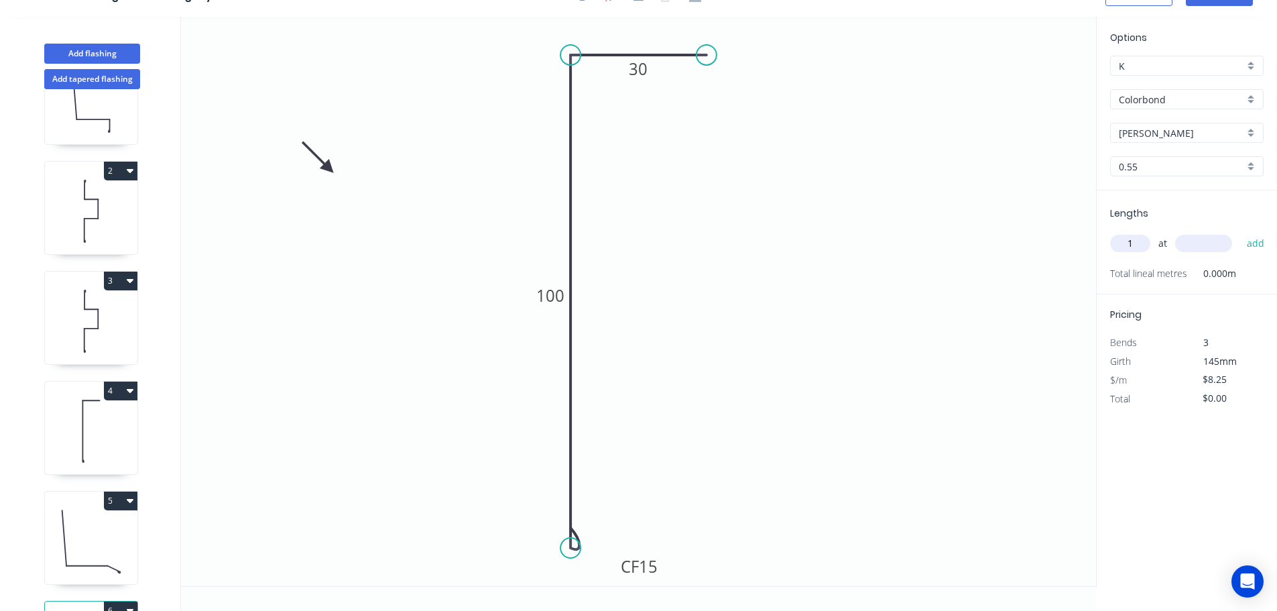
type input "1"
type input "5000"
click at [1241, 232] on button "add" at bounding box center [1257, 243] width 32 height 23
type input "$41.25"
click at [78, 50] on button "Add flashing" at bounding box center [92, 54] width 96 height 20
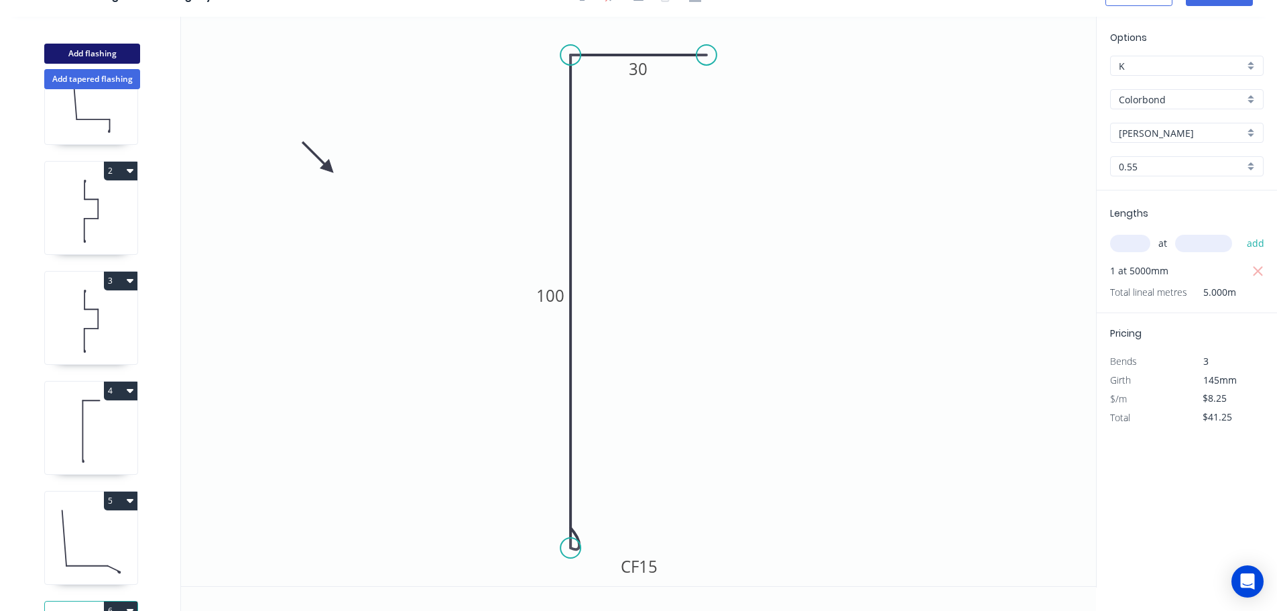
type input "$0.00"
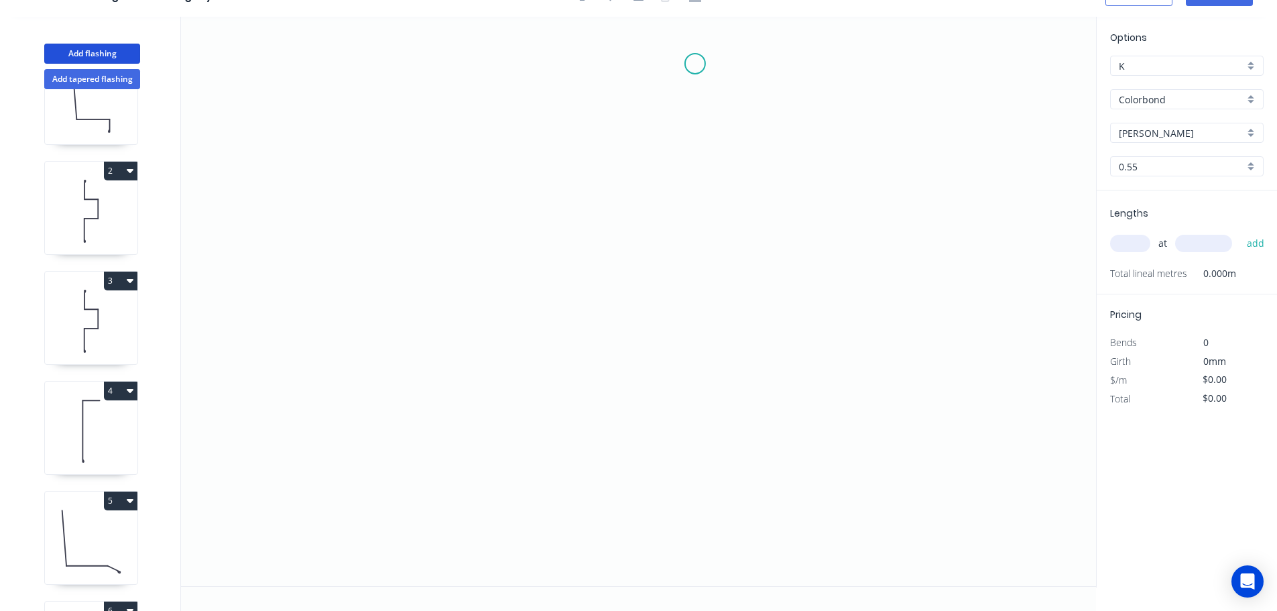
click at [694, 62] on icon "0" at bounding box center [638, 301] width 915 height 569
click at [411, 62] on icon "0" at bounding box center [638, 301] width 915 height 569
drag, startPoint x: 306, startPoint y: 62, endPoint x: 274, endPoint y: 60, distance: 32.2
click at [274, 61] on circle at bounding box center [276, 64] width 20 height 20
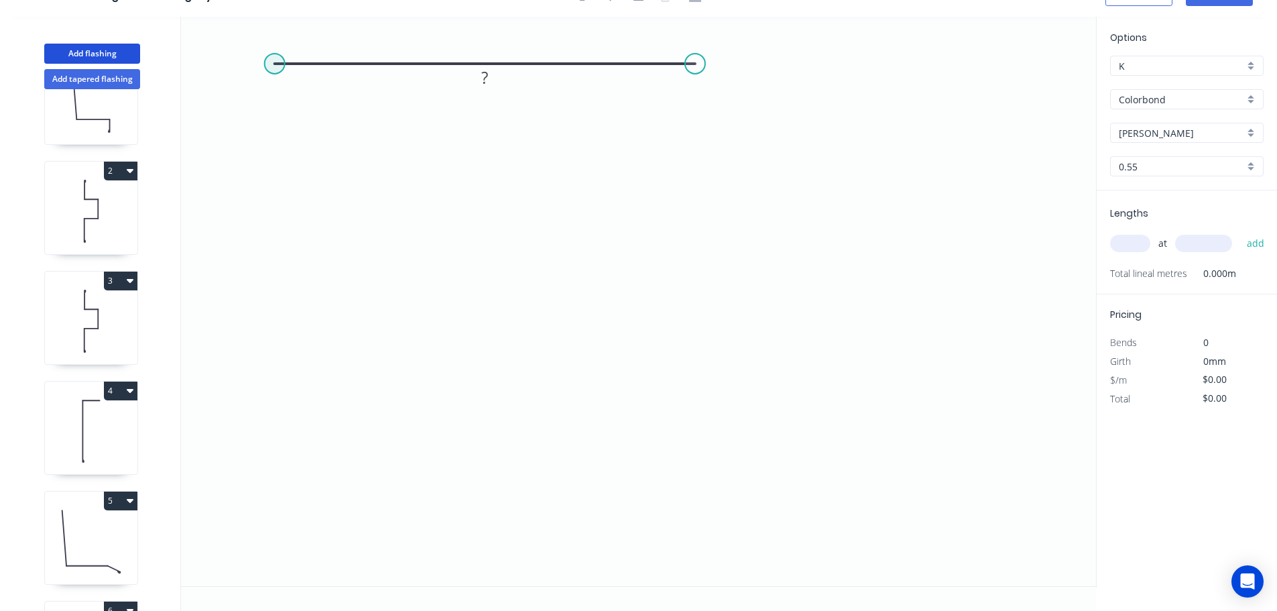
click at [274, 60] on circle at bounding box center [275, 64] width 20 height 20
click at [284, 526] on icon "0 ?" at bounding box center [638, 301] width 915 height 569
click at [509, 529] on icon "0 ? ?" at bounding box center [638, 301] width 915 height 569
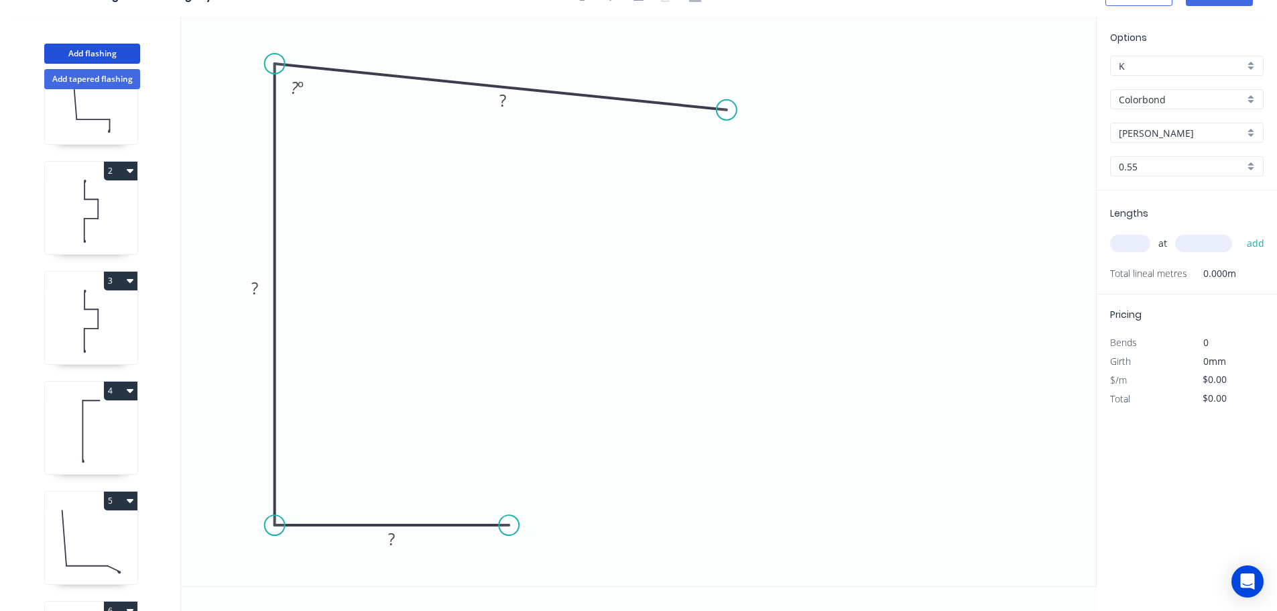
drag, startPoint x: 694, startPoint y: 68, endPoint x: 727, endPoint y: 107, distance: 50.9
click at [727, 109] on circle at bounding box center [727, 110] width 20 height 20
click at [518, 525] on circle at bounding box center [518, 525] width 20 height 20
click at [561, 566] on div "Feather" at bounding box center [585, 573] width 135 height 27
drag, startPoint x: 555, startPoint y: 571, endPoint x: 553, endPoint y: 553, distance: 17.5
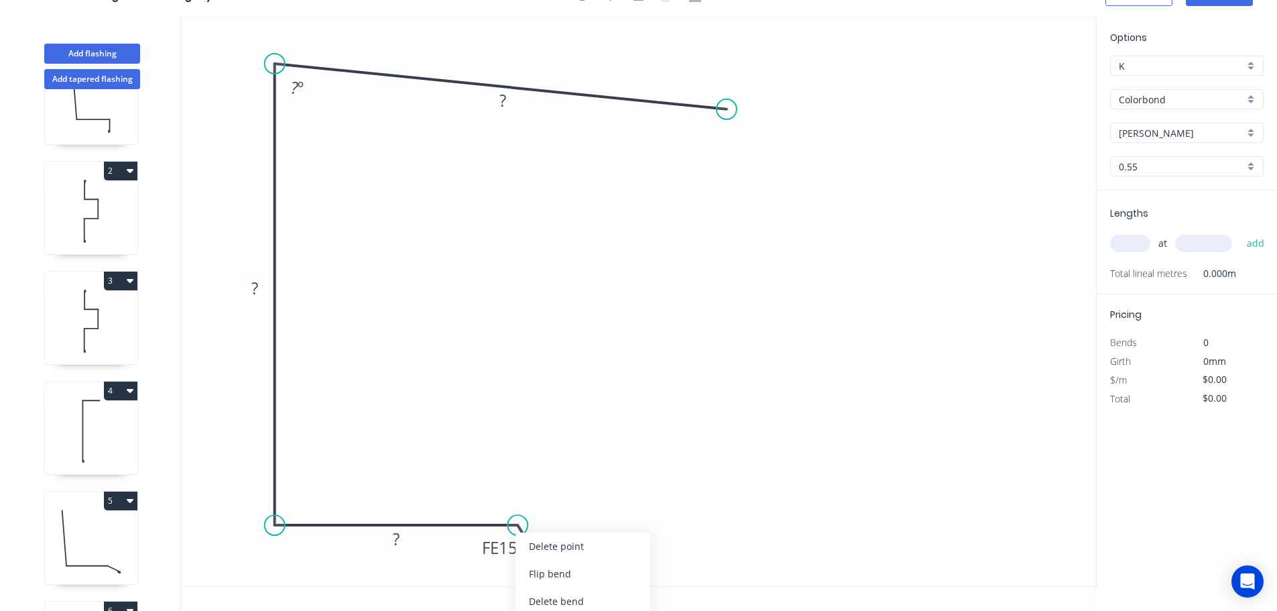
click at [555, 571] on div "Flip bend" at bounding box center [583, 573] width 135 height 27
drag, startPoint x: 520, startPoint y: 496, endPoint x: 623, endPoint y: 493, distance: 103.3
click at [623, 493] on rect at bounding box center [603, 487] width 52 height 27
click at [620, 489] on tspan "15" at bounding box center [611, 488] width 19 height 22
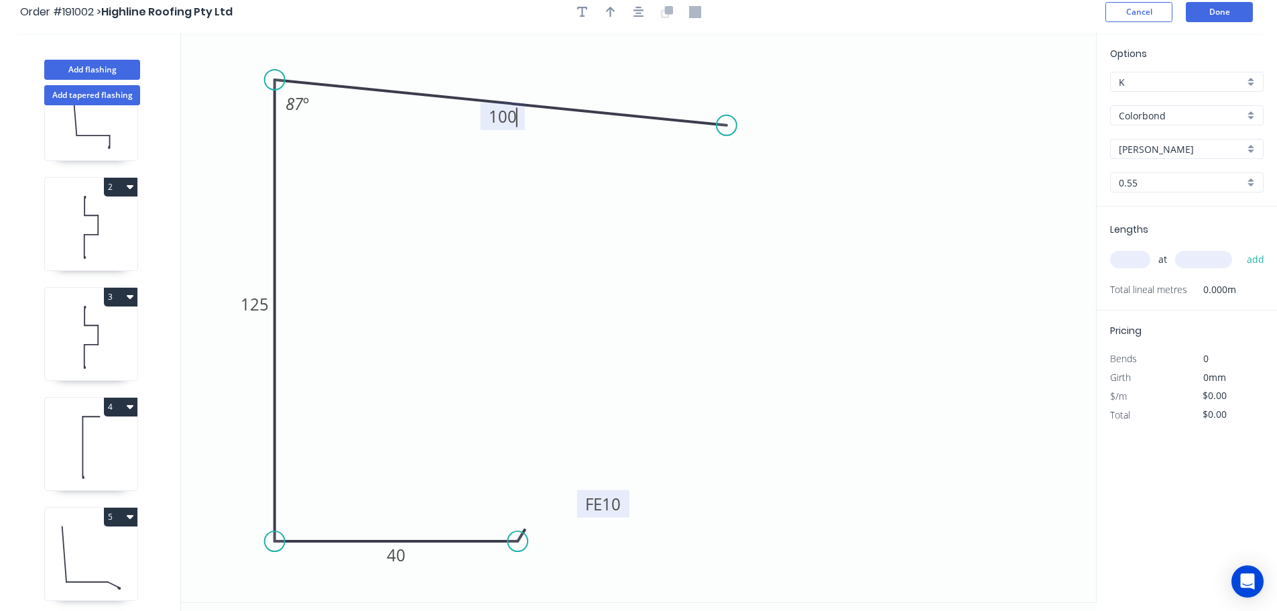
scroll to position [0, 0]
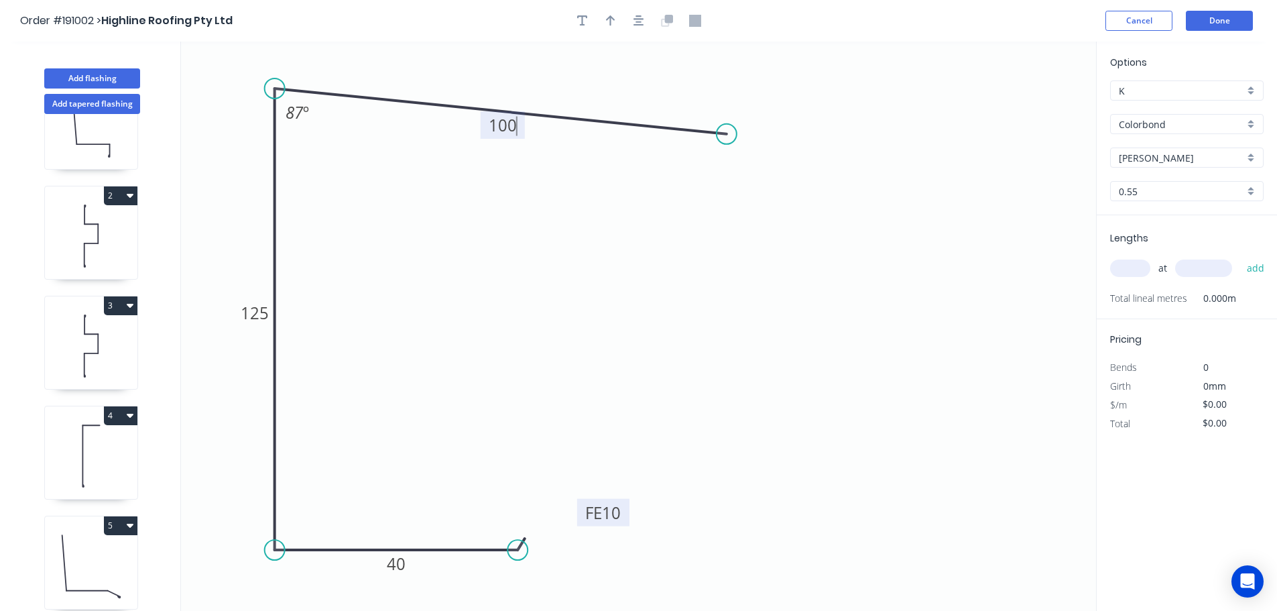
click at [648, 15] on div at bounding box center [639, 21] width 141 height 20
type input "$10.10"
click at [641, 17] on icon "button" at bounding box center [639, 21] width 11 height 12
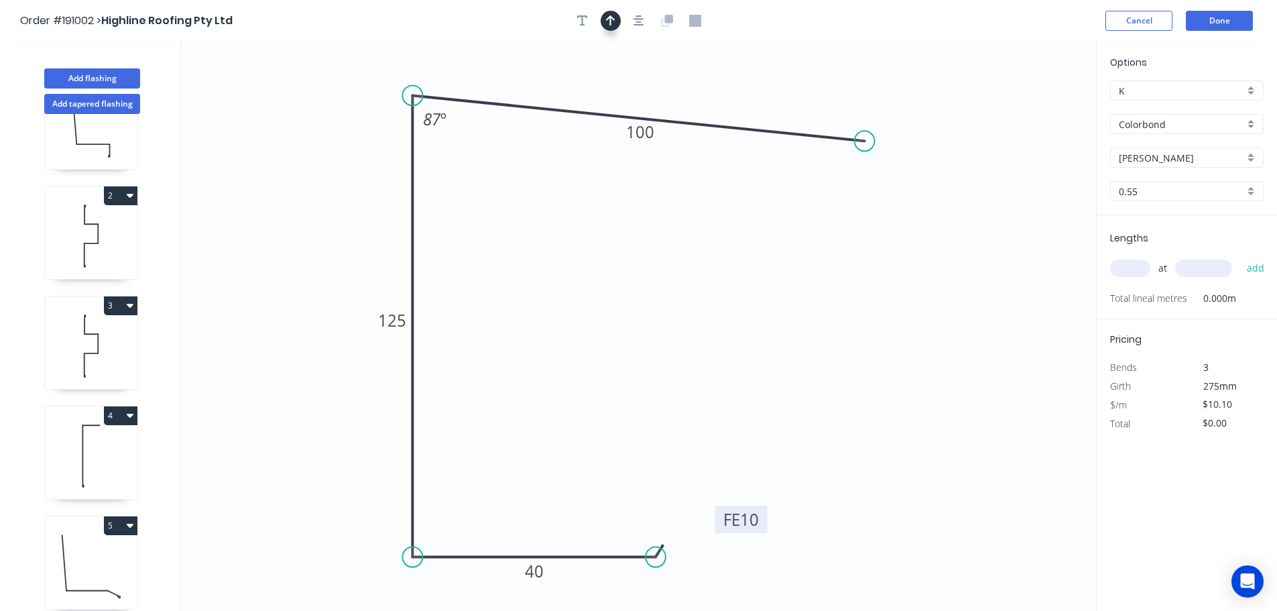
click at [619, 19] on button "button" at bounding box center [611, 21] width 20 height 20
drag, startPoint x: 862, startPoint y: 148, endPoint x: 319, endPoint y: 225, distance: 548.5
click at [343, 223] on icon at bounding box center [349, 201] width 12 height 43
drag, startPoint x: 288, startPoint y: 209, endPoint x: 282, endPoint y: 203, distance: 8.6
click at [282, 203] on icon at bounding box center [270, 192] width 39 height 39
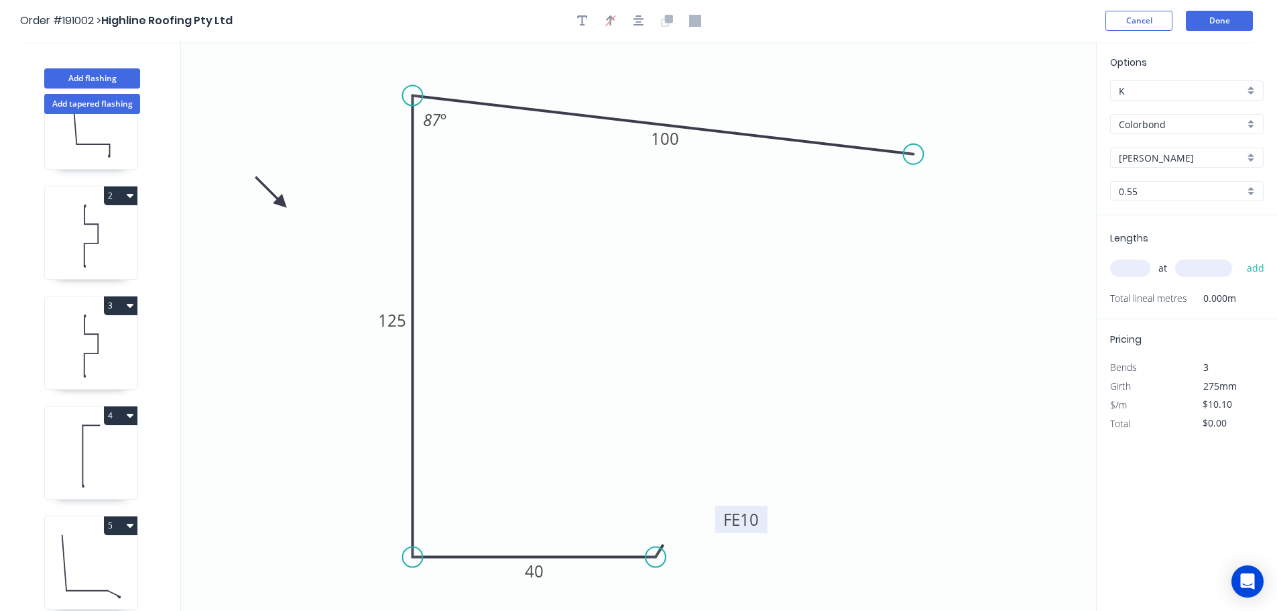
drag, startPoint x: 863, startPoint y: 145, endPoint x: 949, endPoint y: 163, distance: 88.4
click at [924, 158] on circle at bounding box center [914, 154] width 20 height 20
click at [1168, 157] on input "[PERSON_NAME]" at bounding box center [1181, 158] width 125 height 14
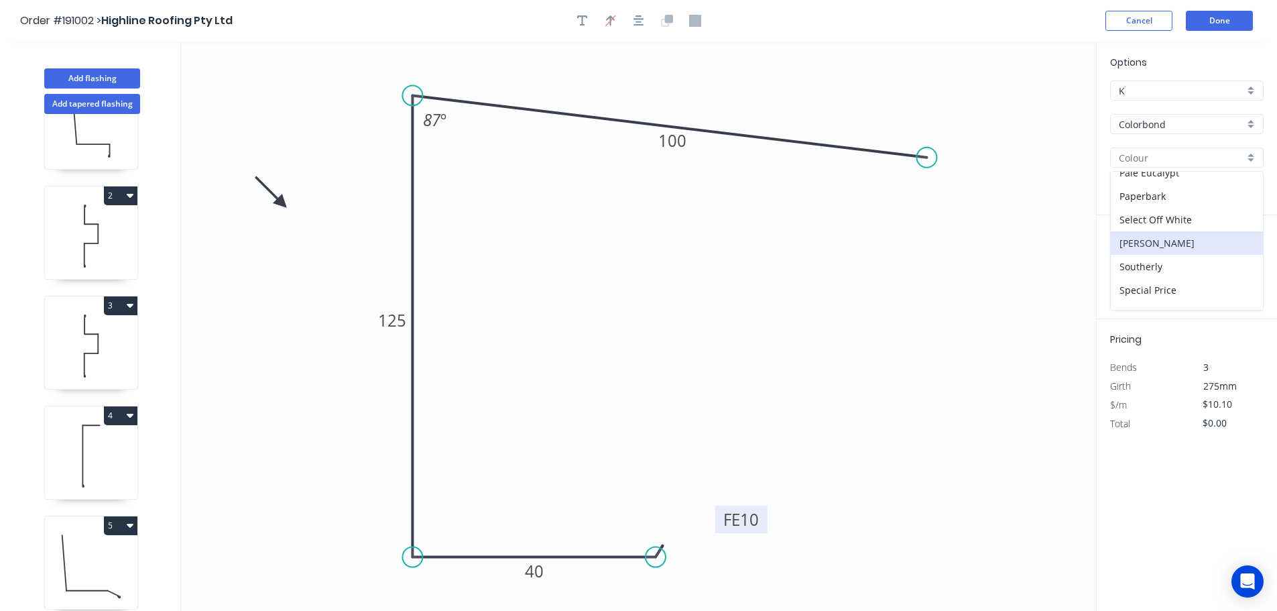
scroll to position [402, 0]
click at [1182, 295] on div "Surfmist" at bounding box center [1187, 297] width 152 height 23
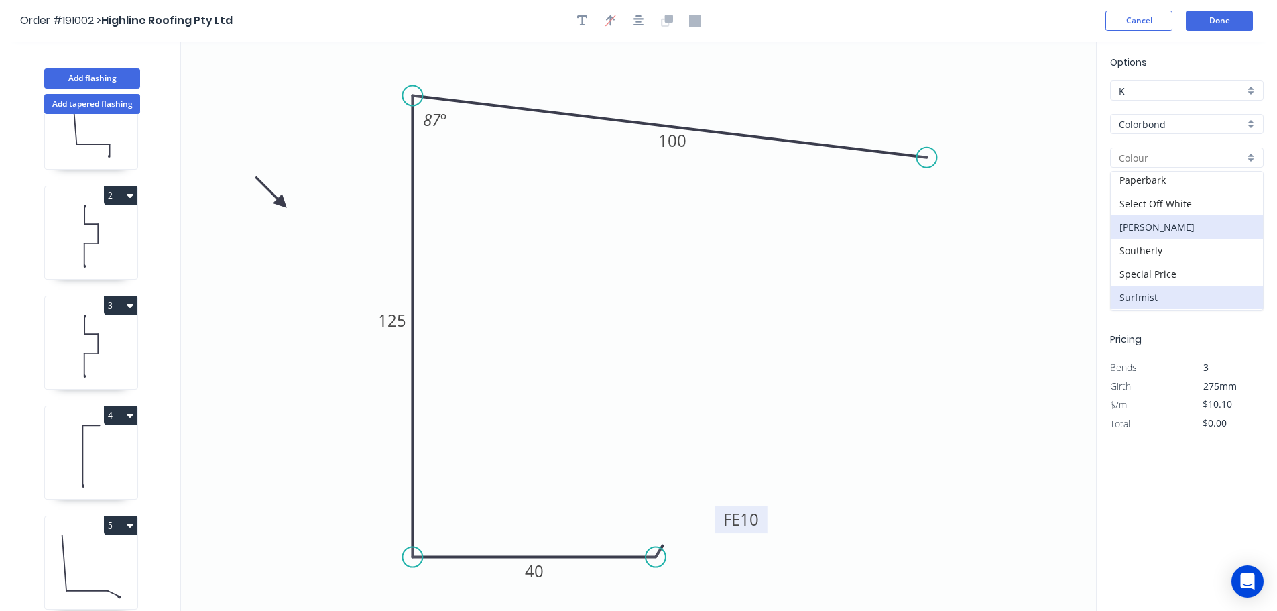
type input "Surfmist"
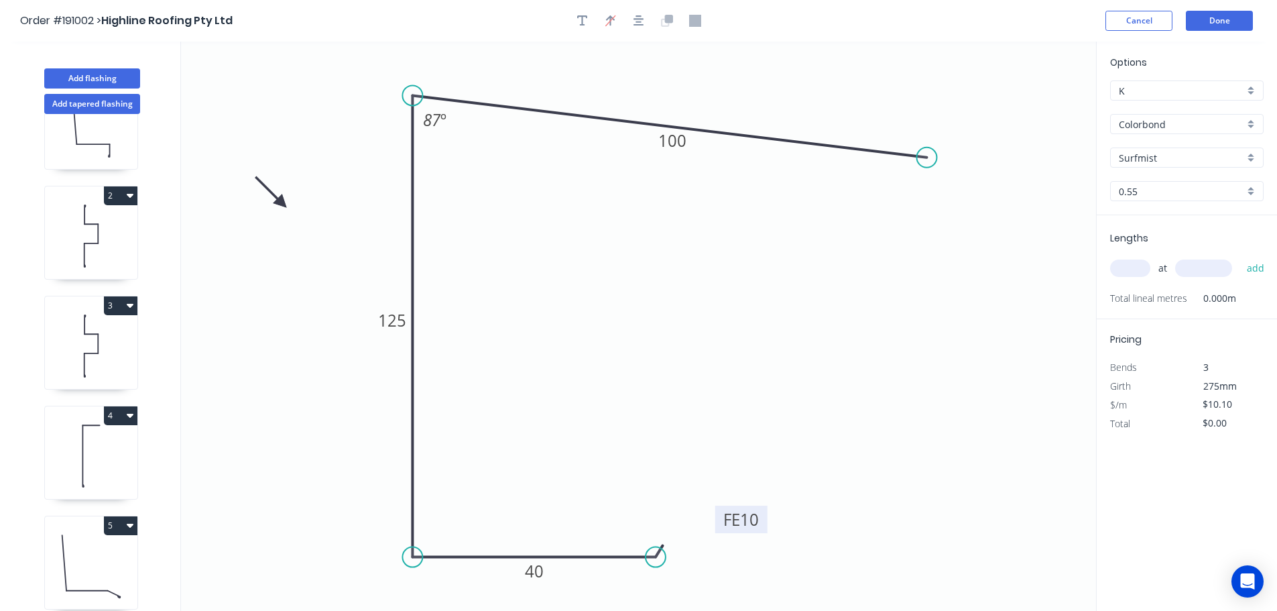
click at [1160, 196] on input "0.55" at bounding box center [1181, 191] width 125 height 14
click at [1159, 239] on div "1.0" at bounding box center [1187, 240] width 152 height 23
type input "1.0"
type input "$17.25"
click at [1118, 275] on input "text" at bounding box center [1130, 268] width 40 height 17
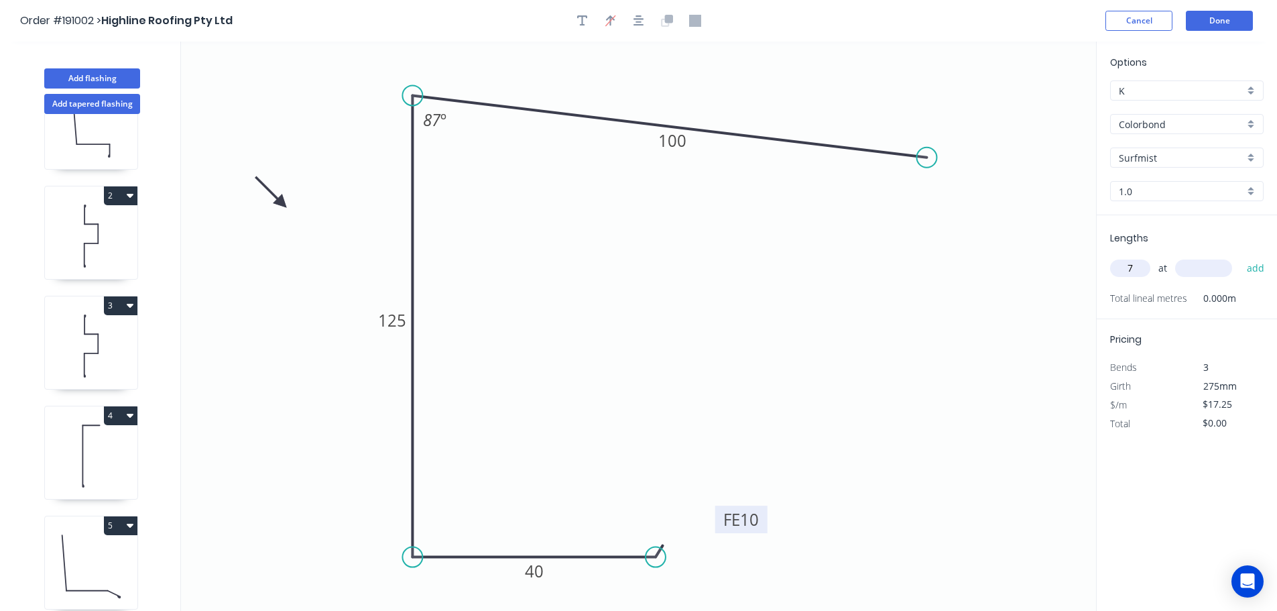
type input "7"
type input "3600"
click at [1241, 257] on button "add" at bounding box center [1257, 268] width 32 height 23
type input "$434.70"
type input "3"
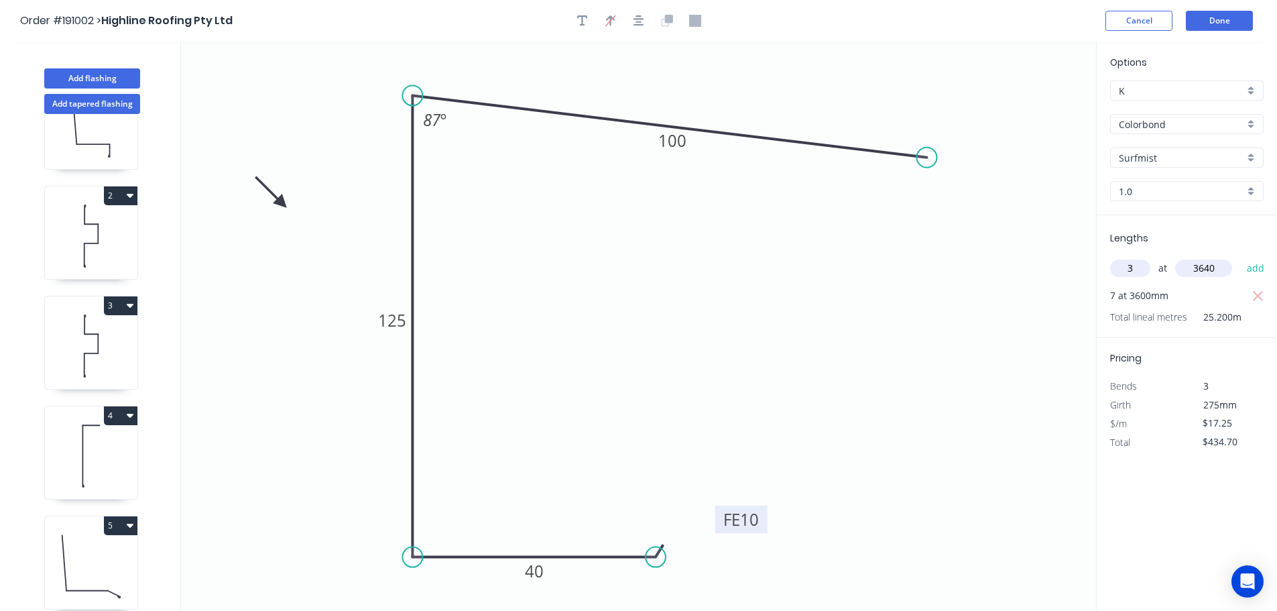
type input "3640"
click at [1241, 257] on button "add" at bounding box center [1257, 268] width 32 height 23
type input "$623.07"
click at [1221, 25] on button "Done" at bounding box center [1219, 21] width 67 height 20
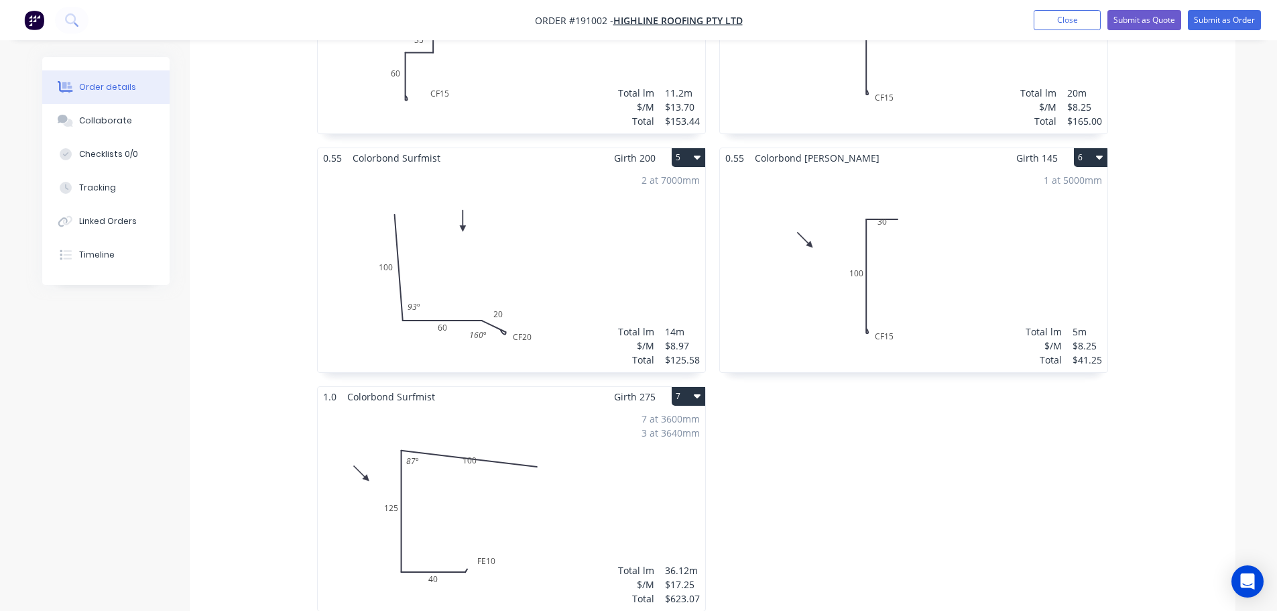
scroll to position [872, 0]
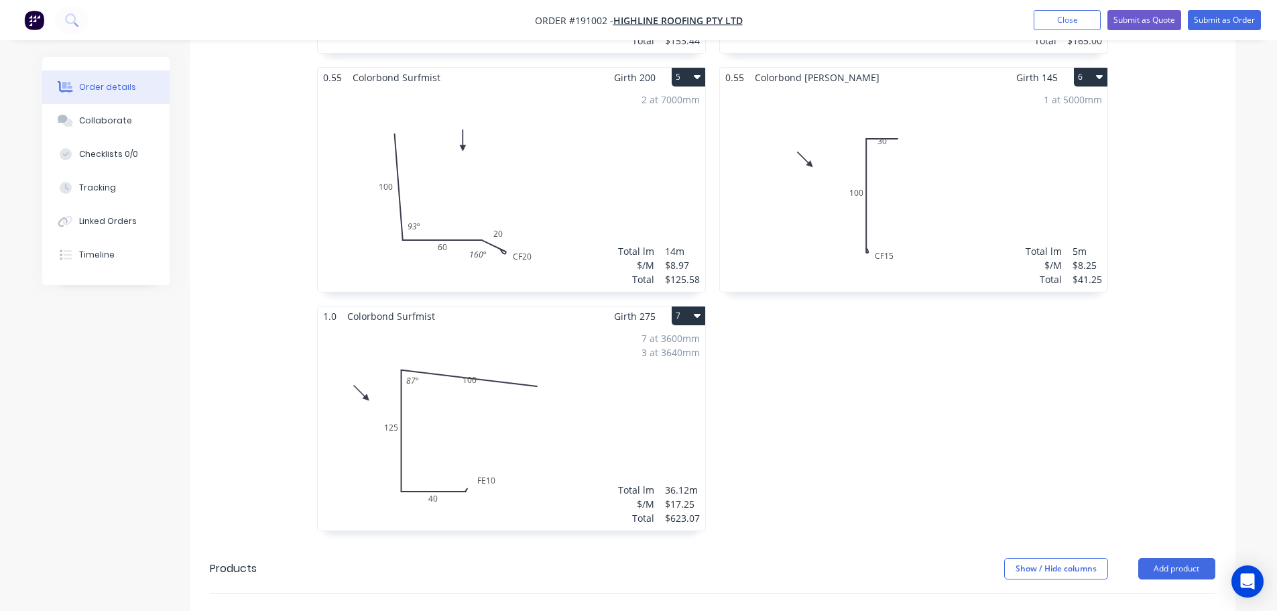
click at [932, 208] on div "1 at 5000mm Total lm $/M Total 5m $8.25 $41.25" at bounding box center [914, 189] width 388 height 205
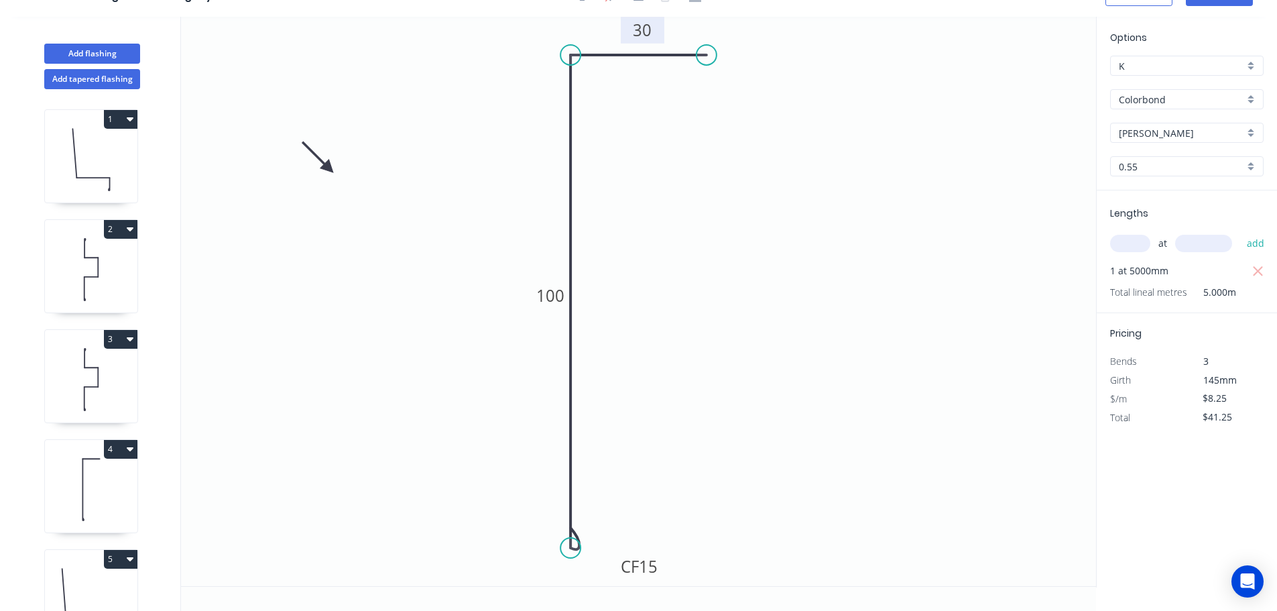
drag, startPoint x: 657, startPoint y: 75, endPoint x: 659, endPoint y: 32, distance: 43.0
click at [659, 32] on rect at bounding box center [643, 29] width 44 height 27
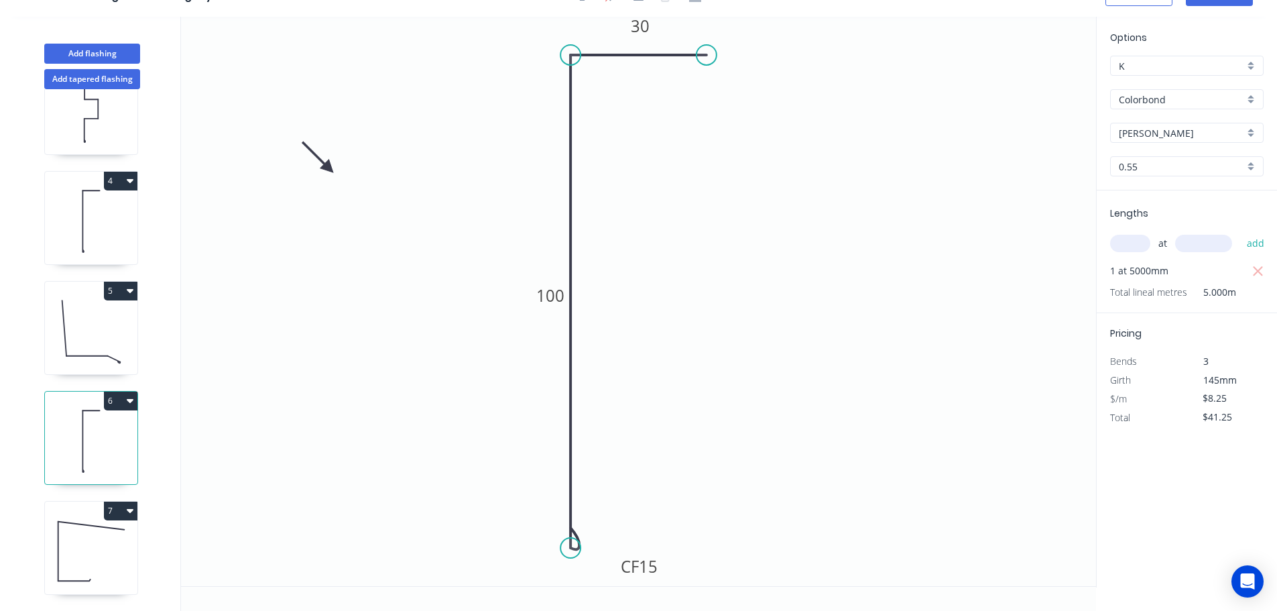
scroll to position [278, 0]
drag, startPoint x: 98, startPoint y: 540, endPoint x: 168, endPoint y: 497, distance: 82.2
click at [98, 540] on icon at bounding box center [91, 551] width 93 height 86
type input "Surfmist"
type input "1.0"
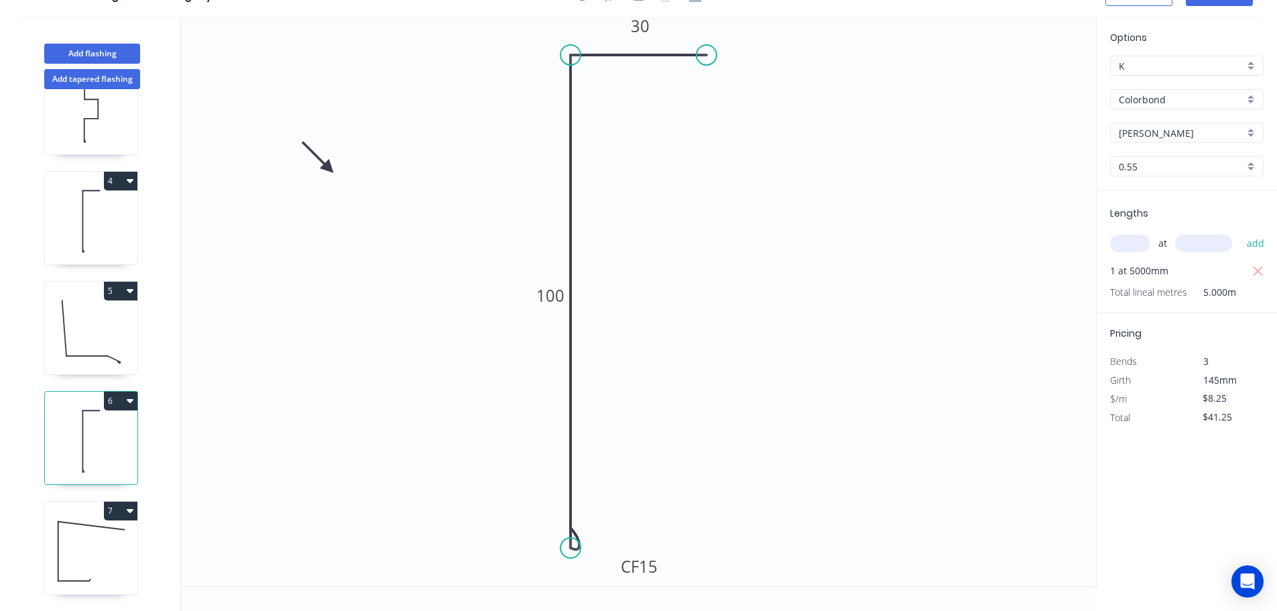
type input "$17.25"
type input "$623.07"
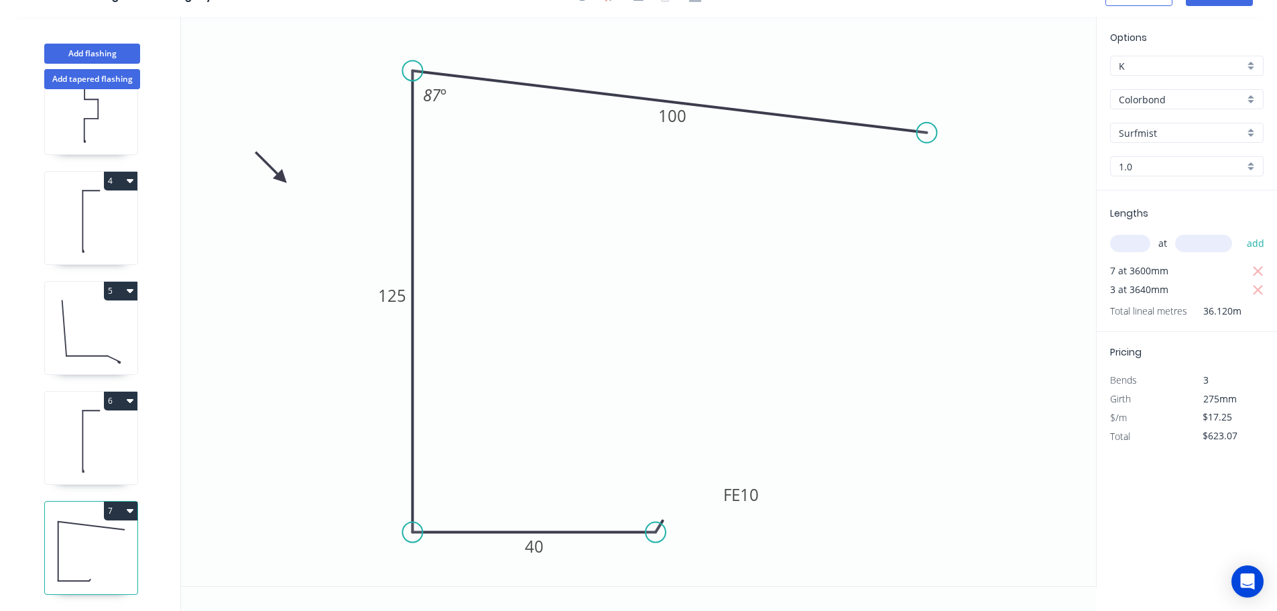
click at [685, 131] on icon "0 FE 10 40 125 100 87 º" at bounding box center [638, 301] width 915 height 569
drag, startPoint x: 692, startPoint y: 122, endPoint x: 697, endPoint y: 74, distance: 48.6
click at [697, 74] on rect at bounding box center [678, 71] width 44 height 27
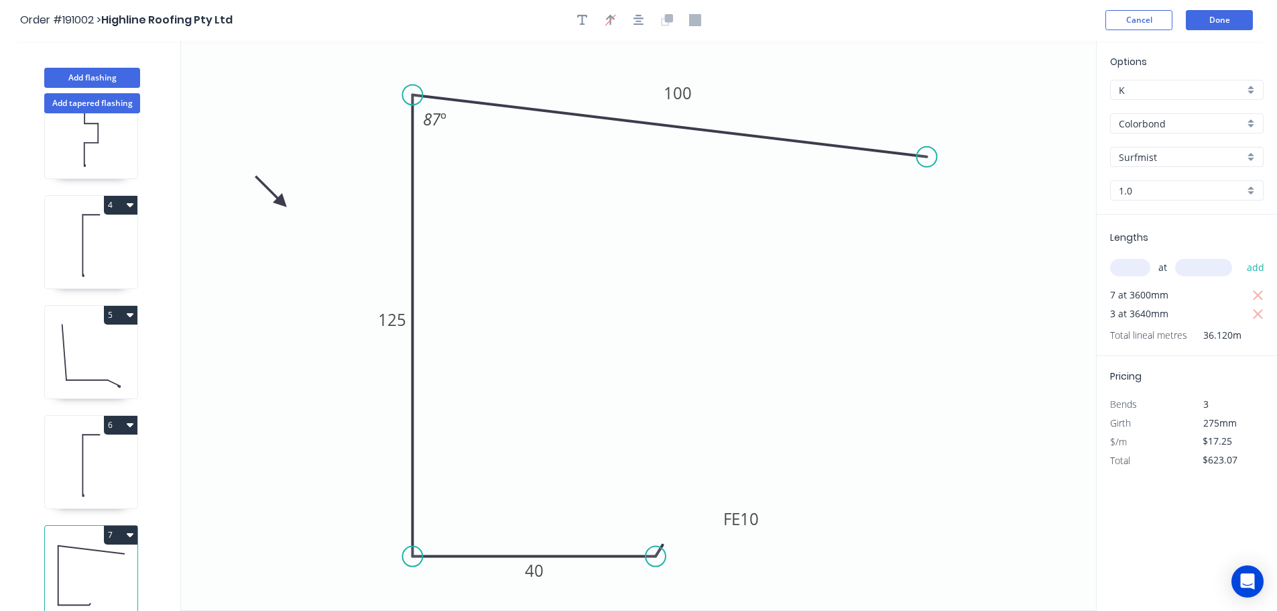
scroll to position [0, 0]
click at [1249, 4] on header "Order #191002 > Highline Roofing Pty Ltd Cancel Done" at bounding box center [638, 21] width 1277 height 42
click at [1228, 16] on button "Done" at bounding box center [1219, 21] width 67 height 20
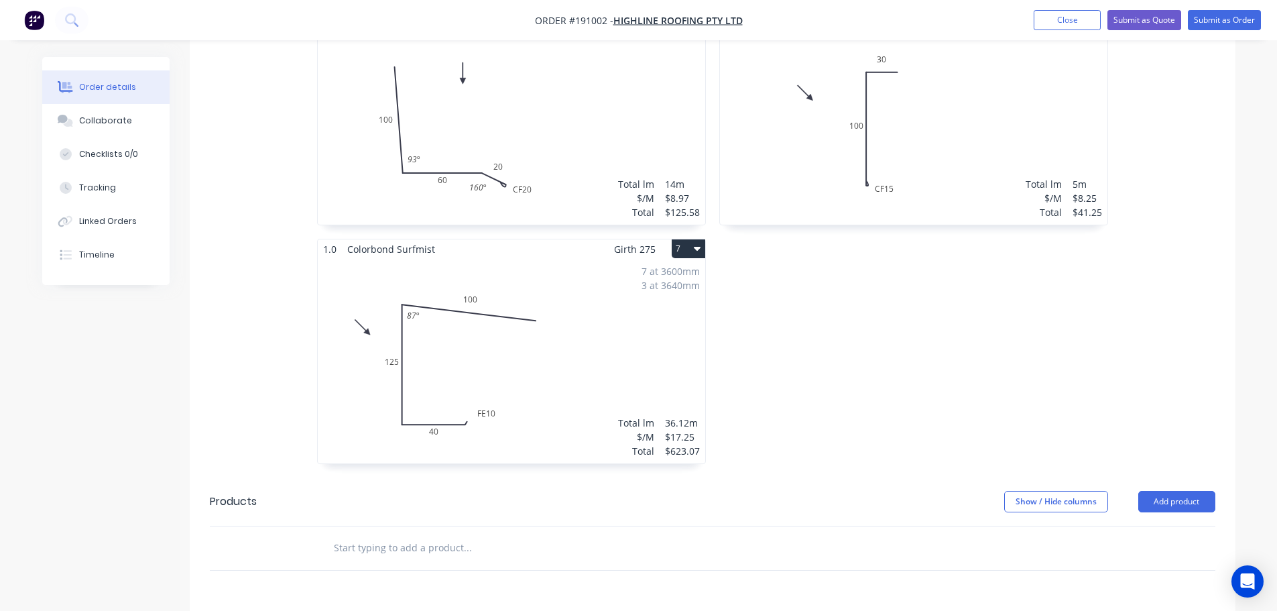
scroll to position [872, 0]
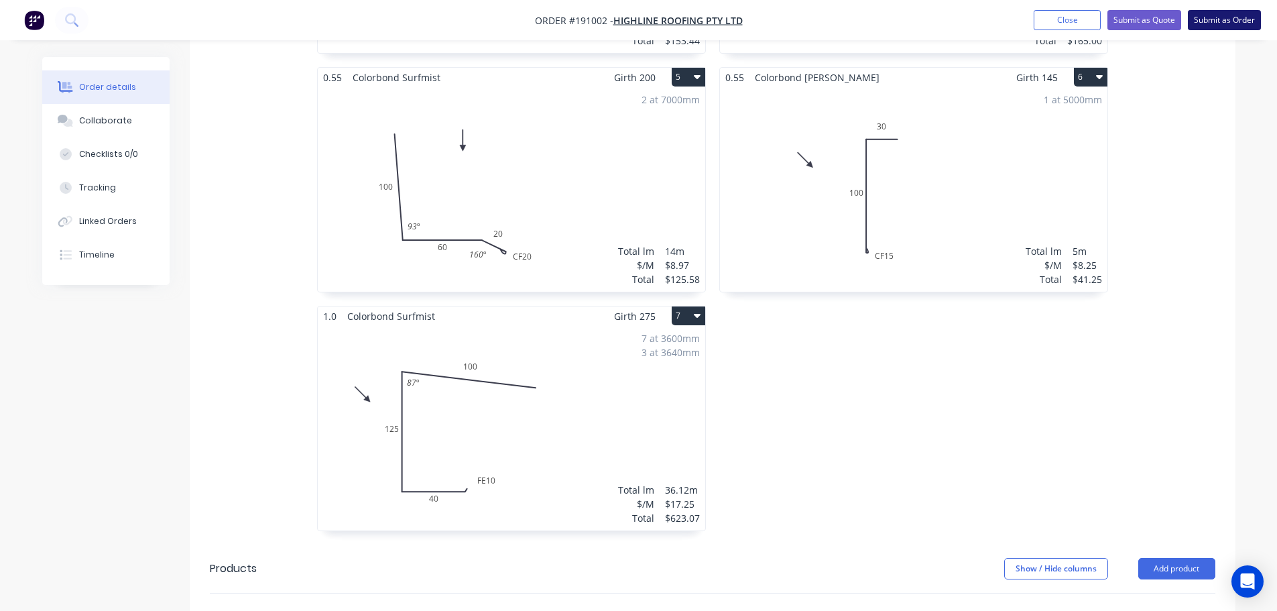
click at [1212, 11] on button "Submit as Order" at bounding box center [1224, 20] width 73 height 20
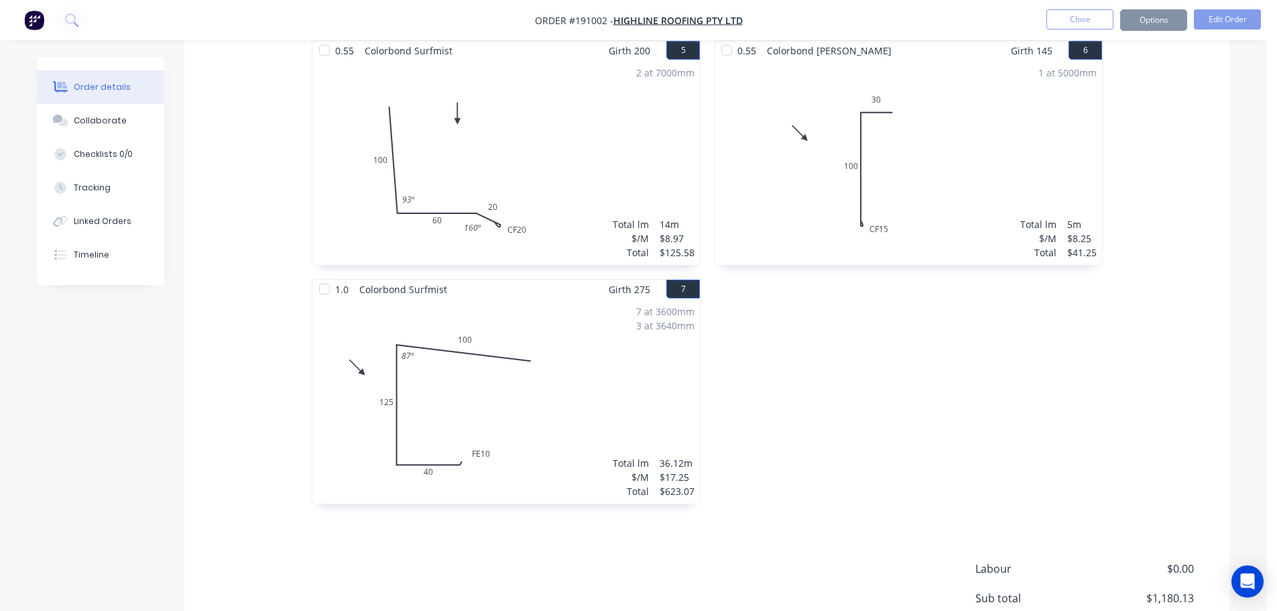
scroll to position [0, 0]
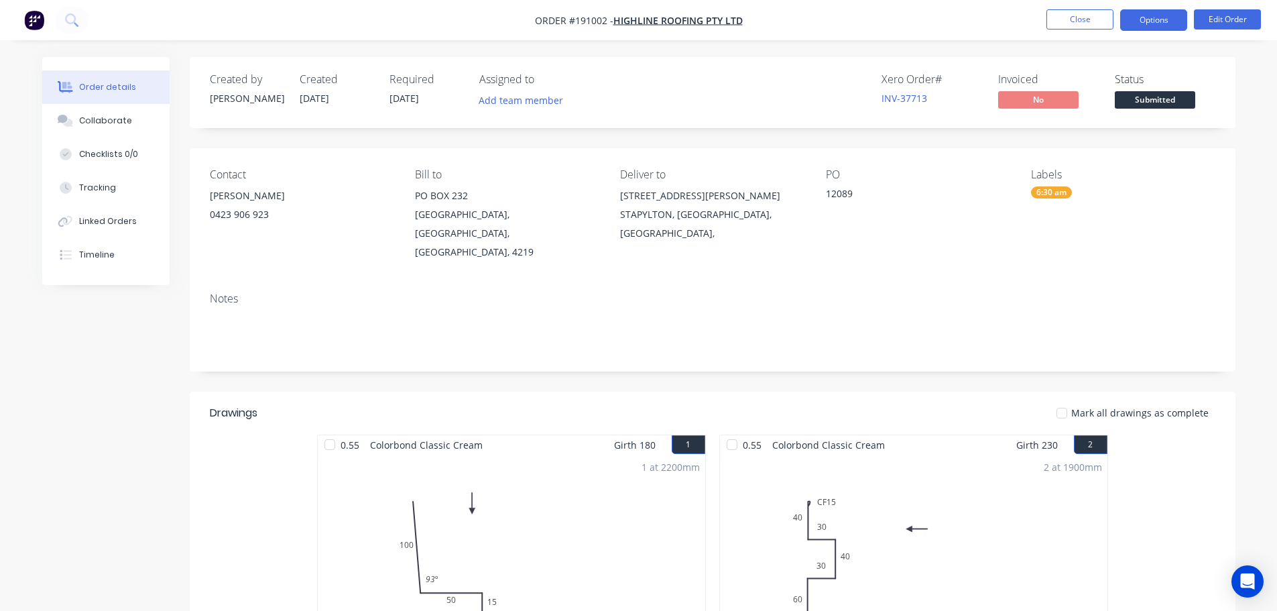
click at [1141, 23] on button "Options" at bounding box center [1153, 19] width 67 height 21
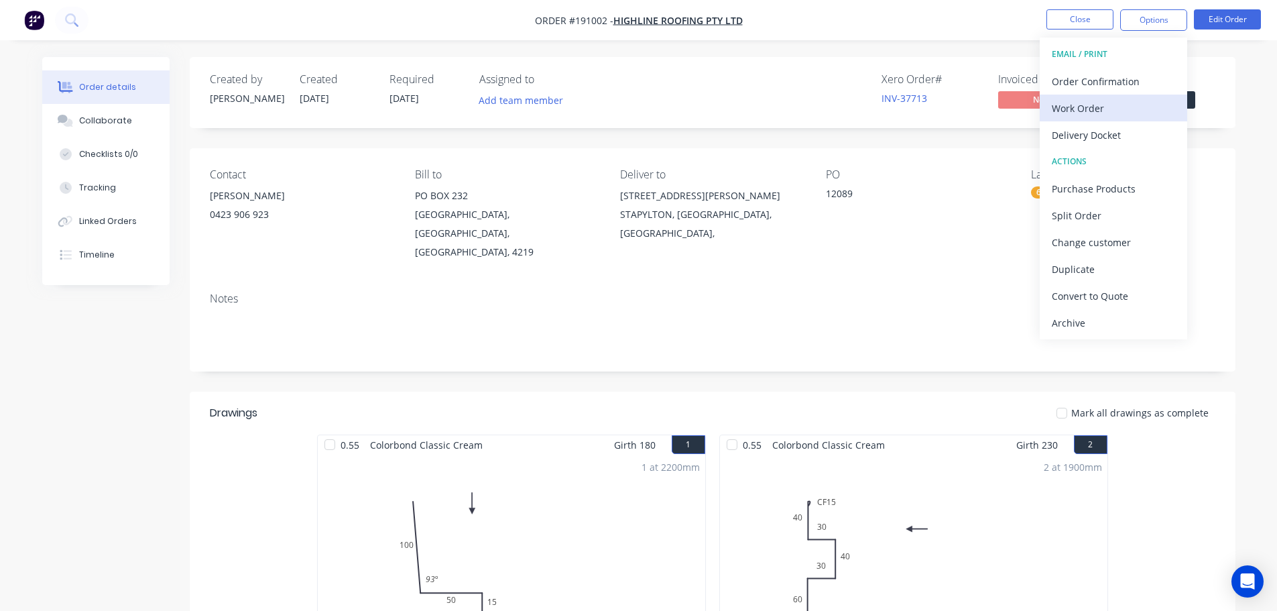
click at [1126, 108] on div "Work Order" at bounding box center [1113, 108] width 123 height 19
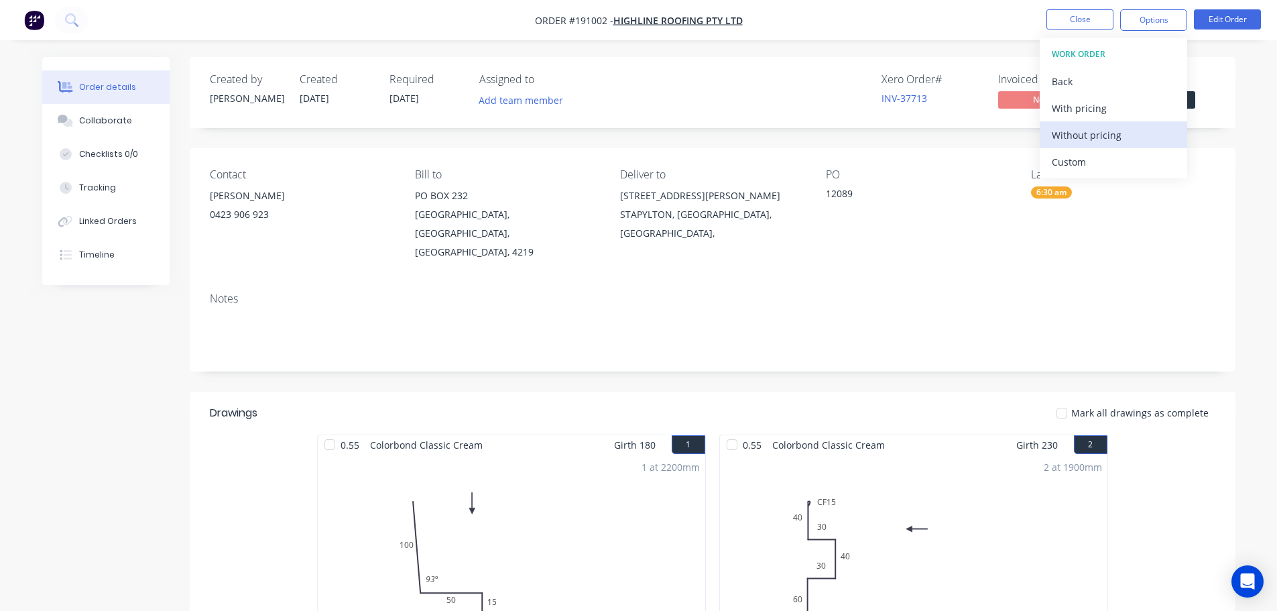
click at [1125, 128] on div "Without pricing" at bounding box center [1113, 134] width 123 height 19
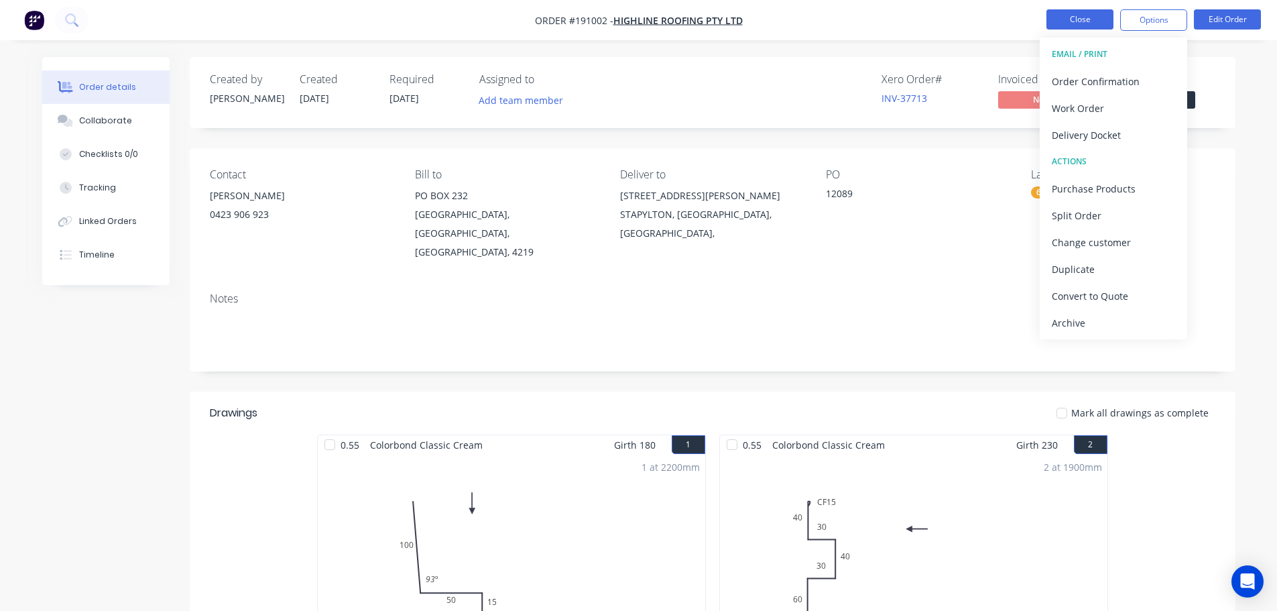
click at [1059, 21] on button "Close" at bounding box center [1080, 19] width 67 height 20
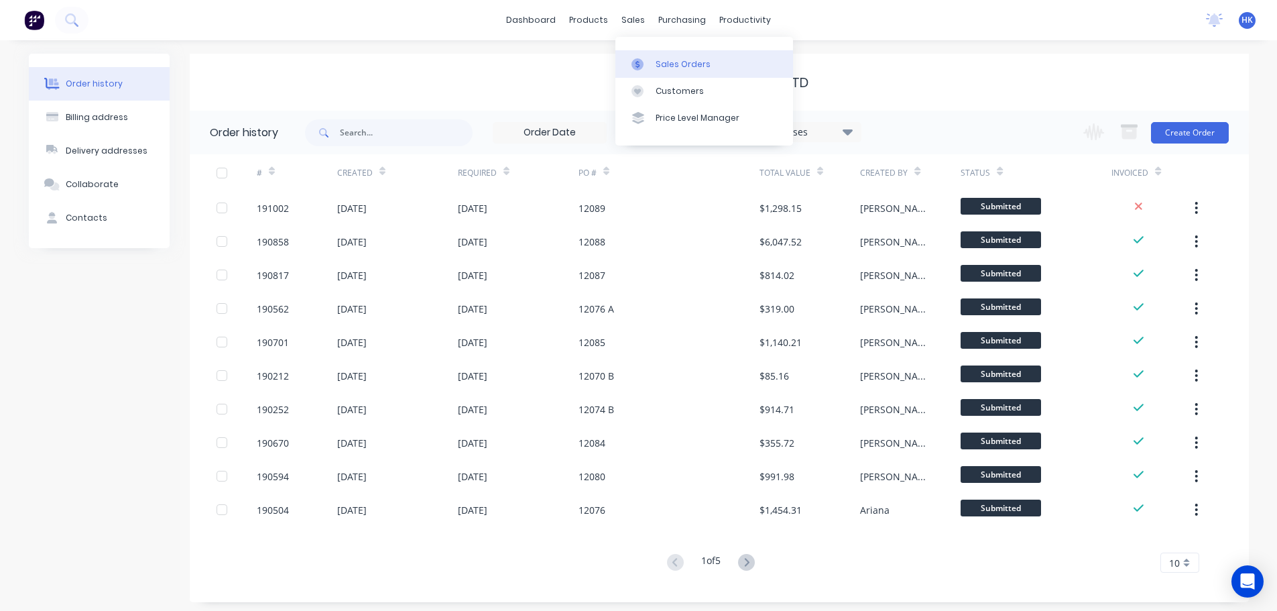
click at [662, 54] on link "Sales Orders" at bounding box center [705, 63] width 178 height 27
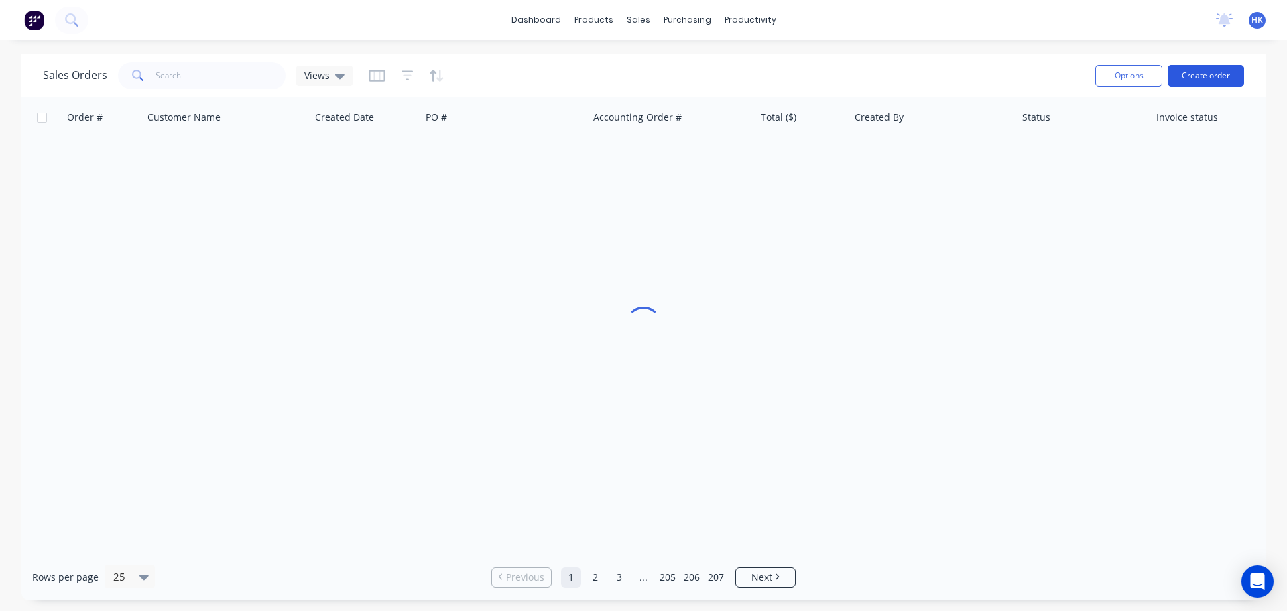
click at [1192, 68] on button "Create order" at bounding box center [1206, 75] width 76 height 21
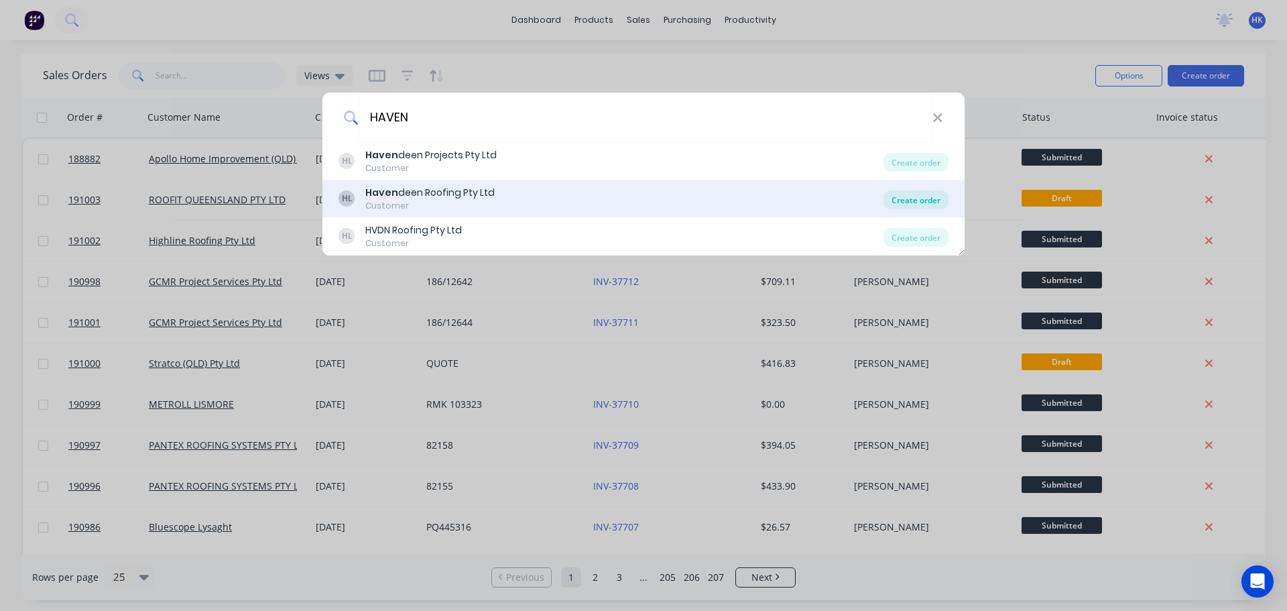
type input "HAVEN"
click at [902, 196] on div "Create order" at bounding box center [916, 199] width 65 height 19
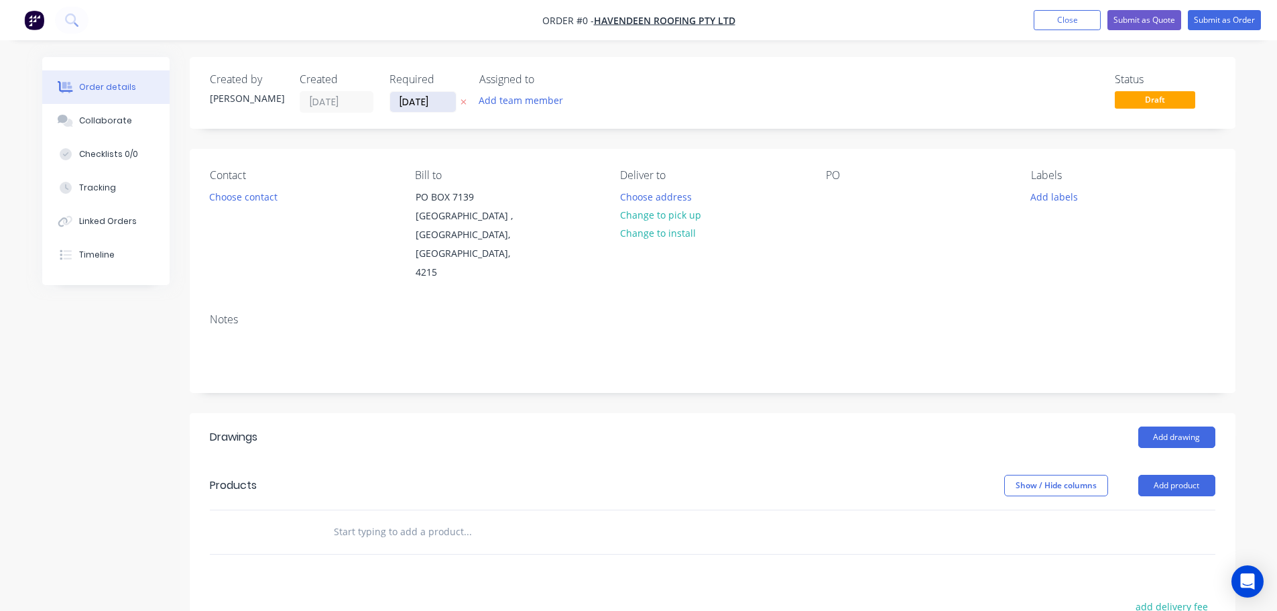
click at [424, 109] on input "[DATE]" at bounding box center [423, 102] width 66 height 20
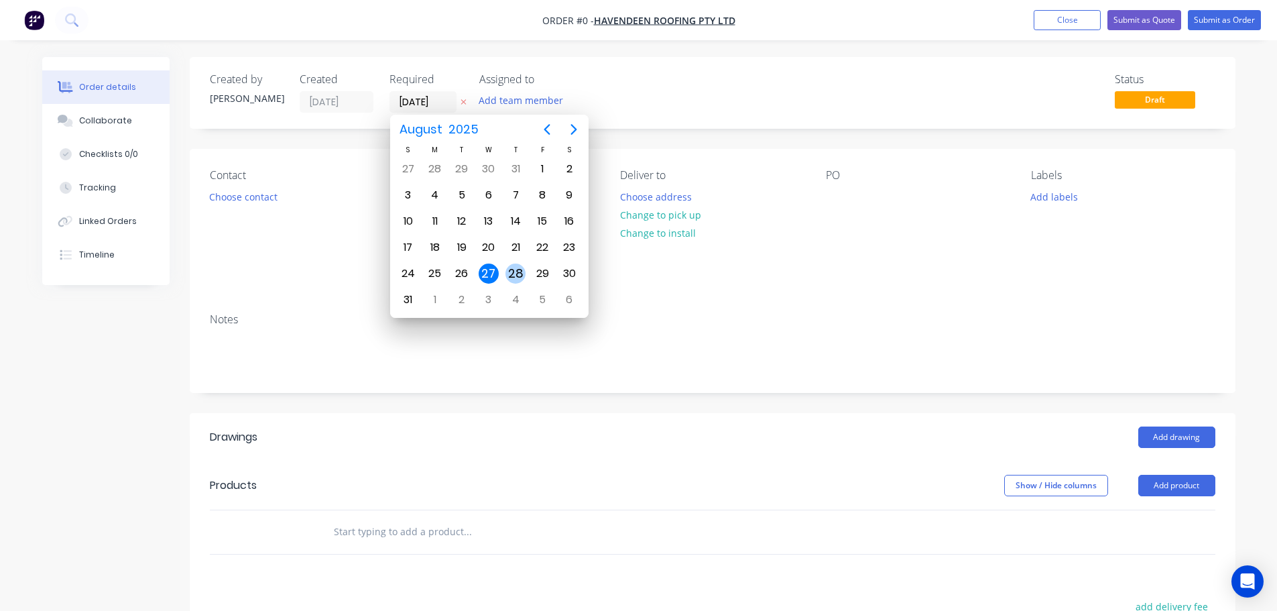
click at [520, 267] on div "28" at bounding box center [516, 274] width 20 height 20
type input "[DATE]"
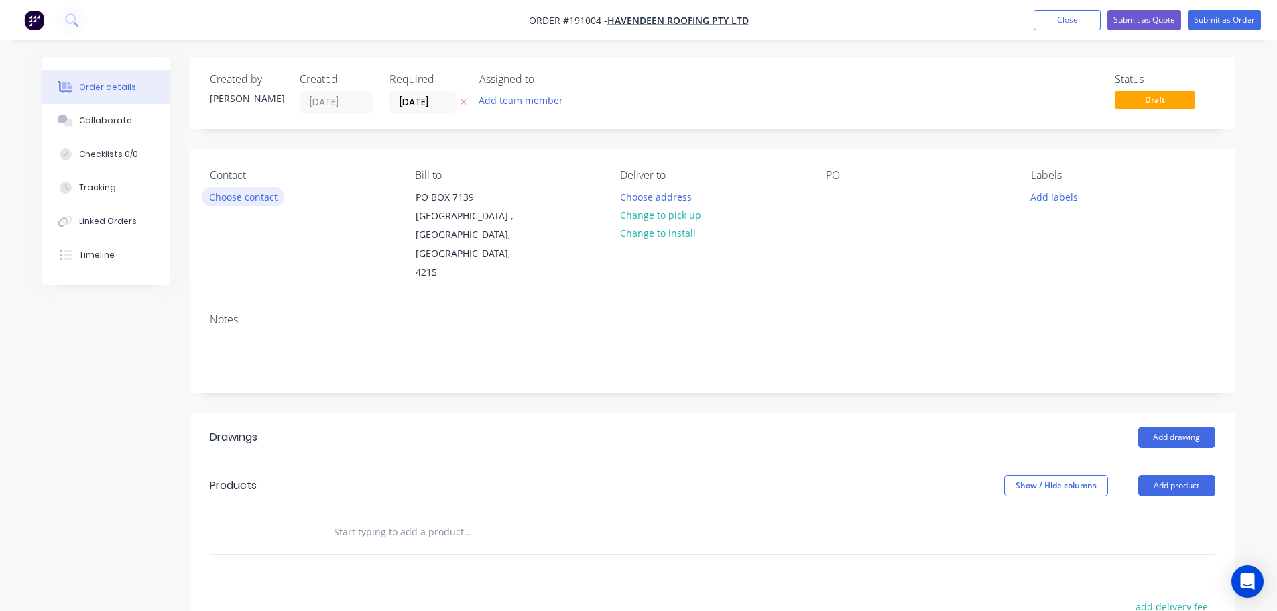
click at [260, 200] on button "Choose contact" at bounding box center [243, 196] width 82 height 18
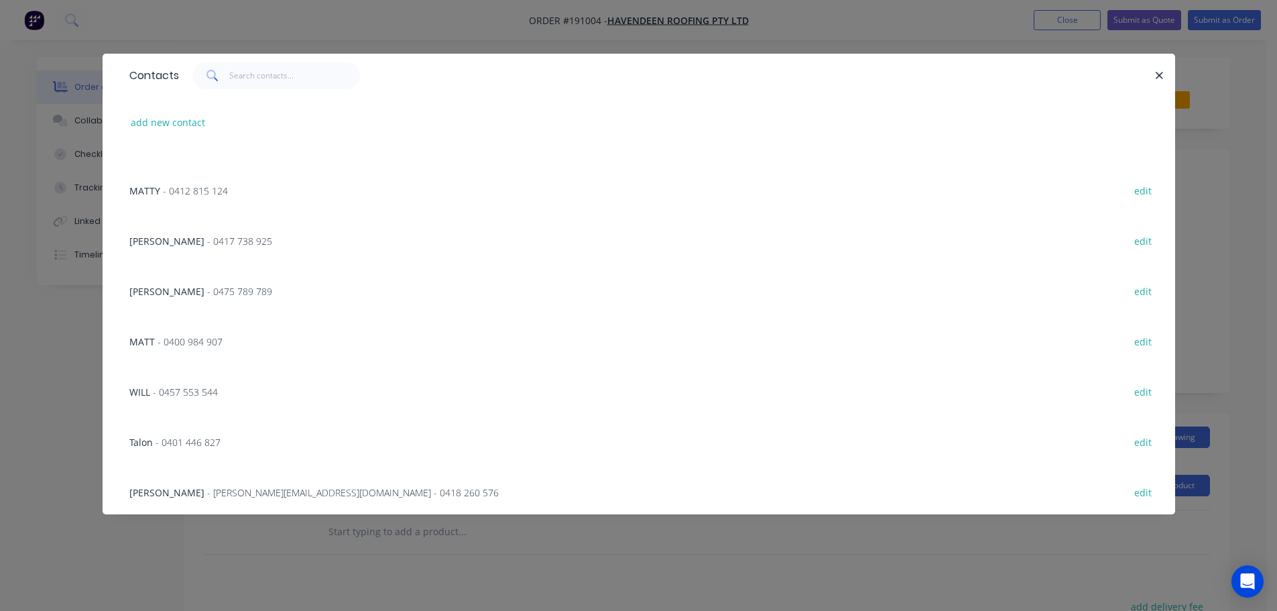
scroll to position [689, 0]
click at [208, 390] on span "- 0457 553 544" at bounding box center [185, 389] width 65 height 13
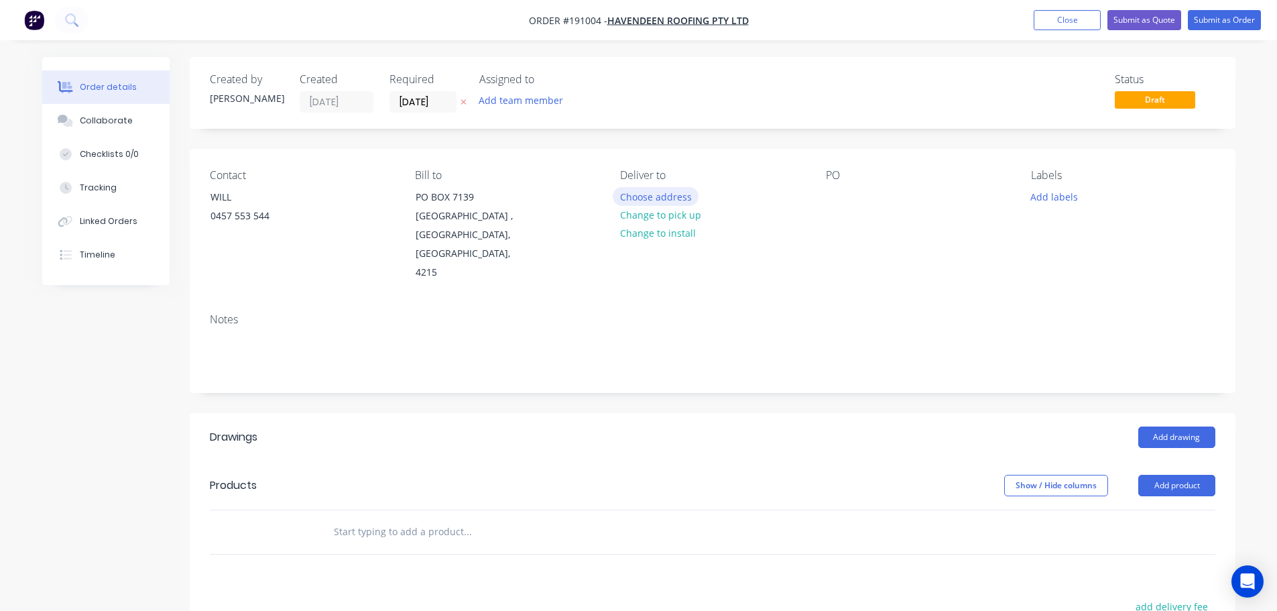
click at [645, 198] on button "Choose address" at bounding box center [656, 196] width 86 height 18
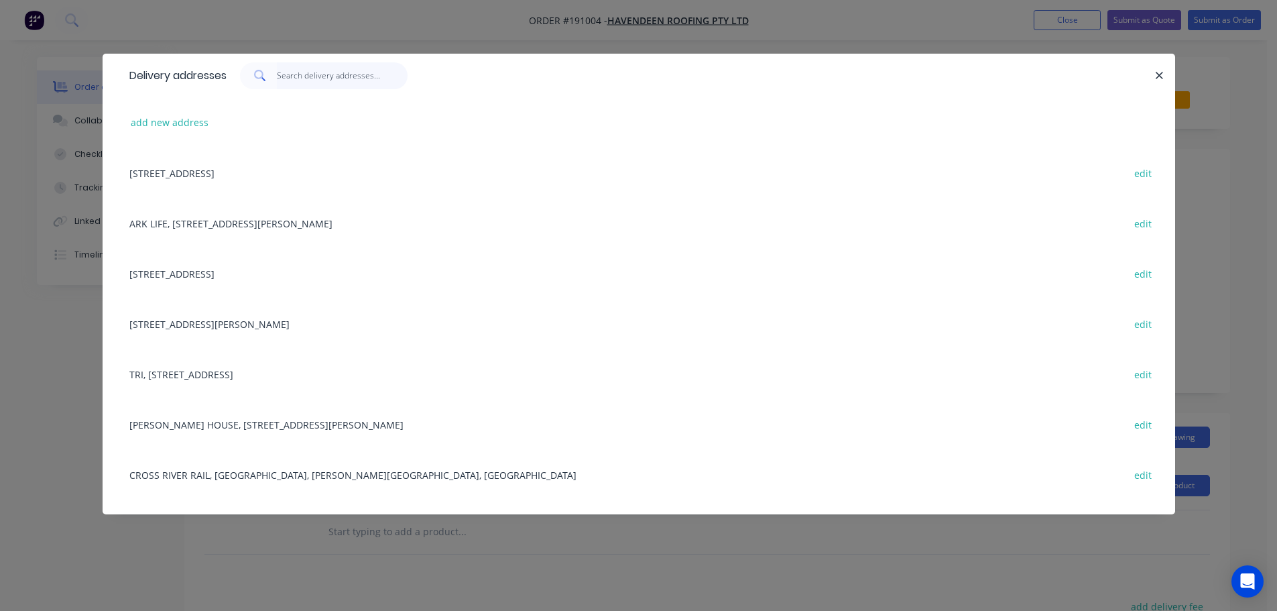
click at [314, 80] on input "text" at bounding box center [342, 75] width 131 height 27
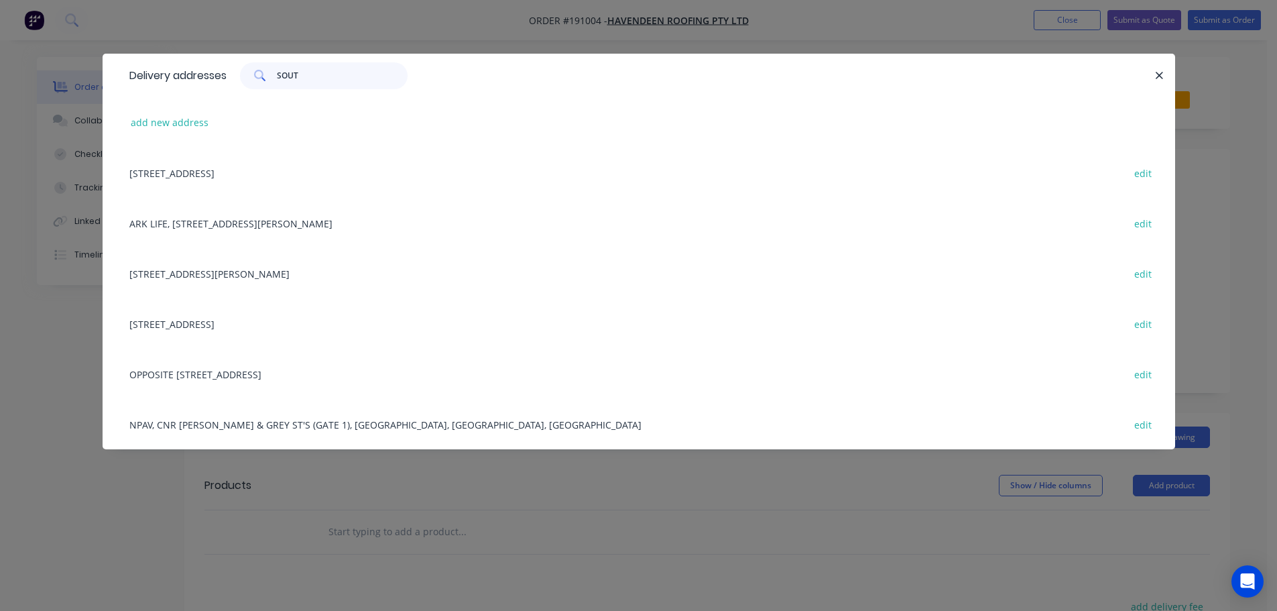
type input "SOUT"
click at [243, 329] on div "[STREET_ADDRESS] edit" at bounding box center [639, 323] width 1033 height 50
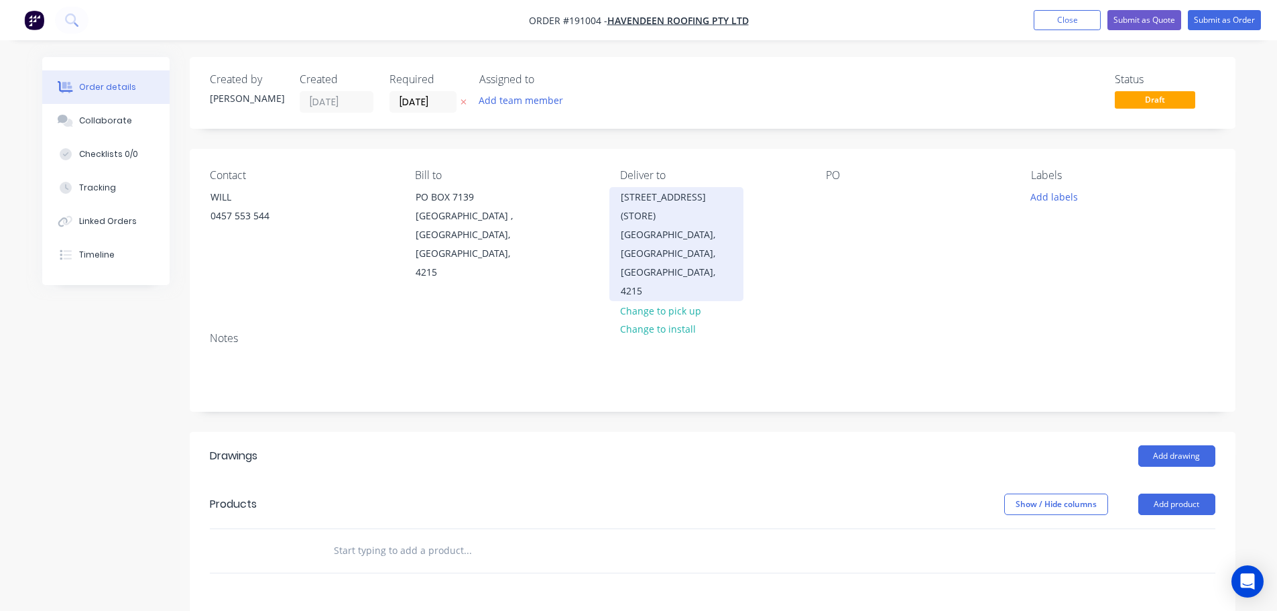
click at [660, 233] on div "[GEOGRAPHIC_DATA], [GEOGRAPHIC_DATA], [GEOGRAPHIC_DATA], 4215" at bounding box center [676, 262] width 111 height 75
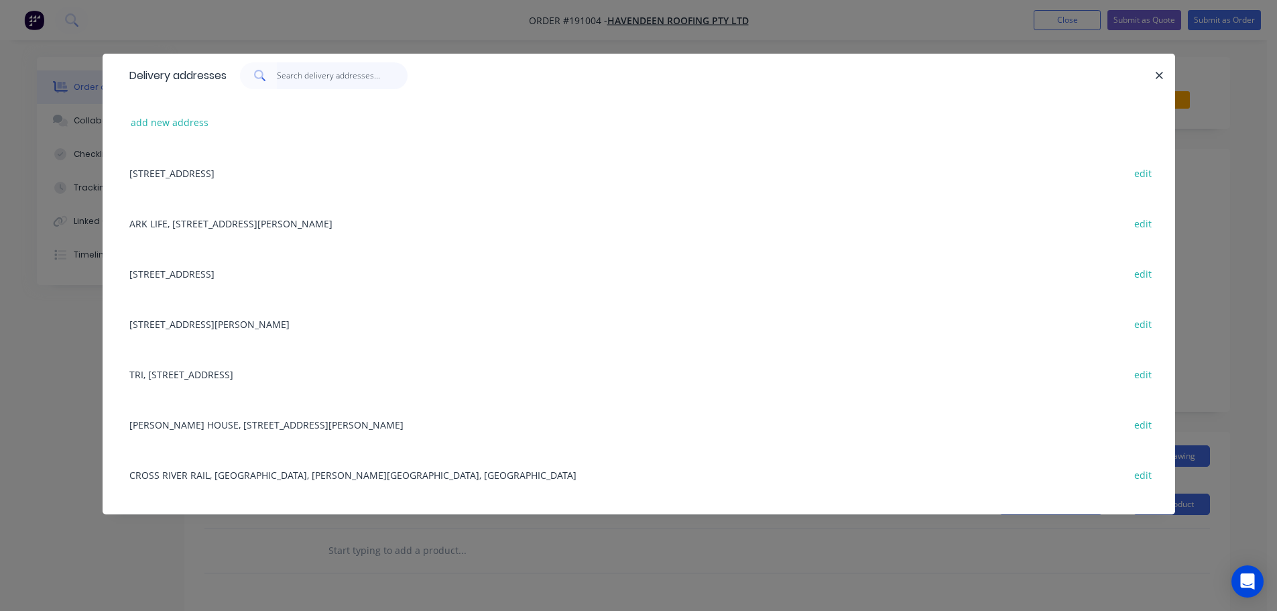
click at [306, 78] on input "text" at bounding box center [342, 75] width 131 height 27
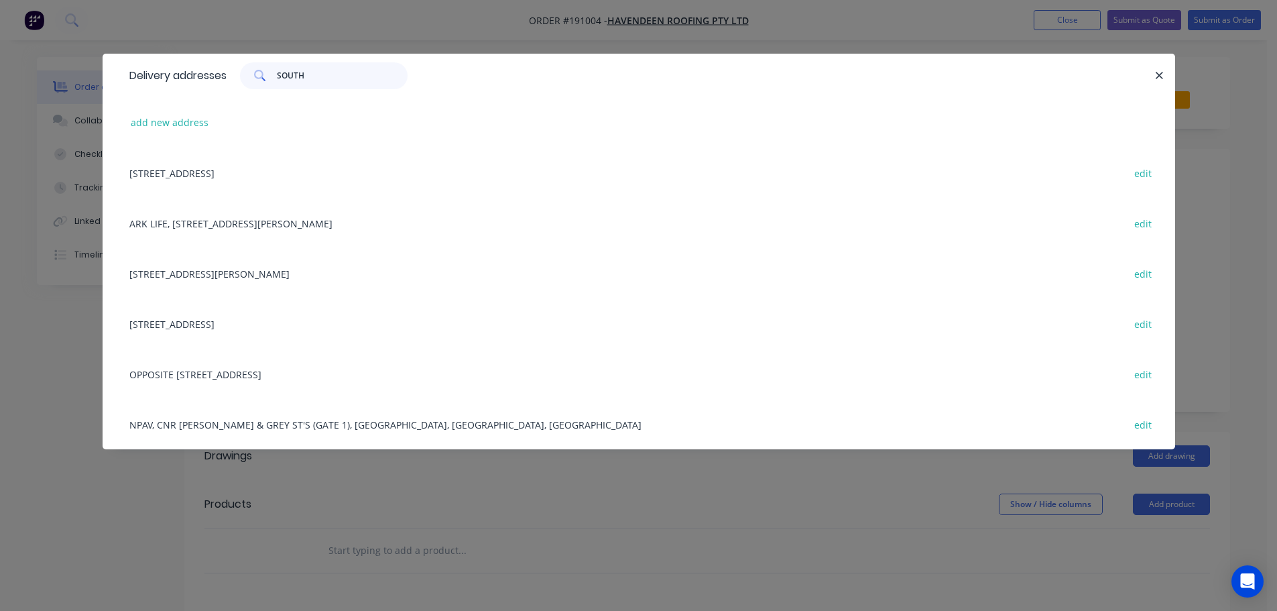
type input "SOUTH"
click at [276, 277] on div "[STREET_ADDRESS][PERSON_NAME] edit" at bounding box center [639, 273] width 1033 height 50
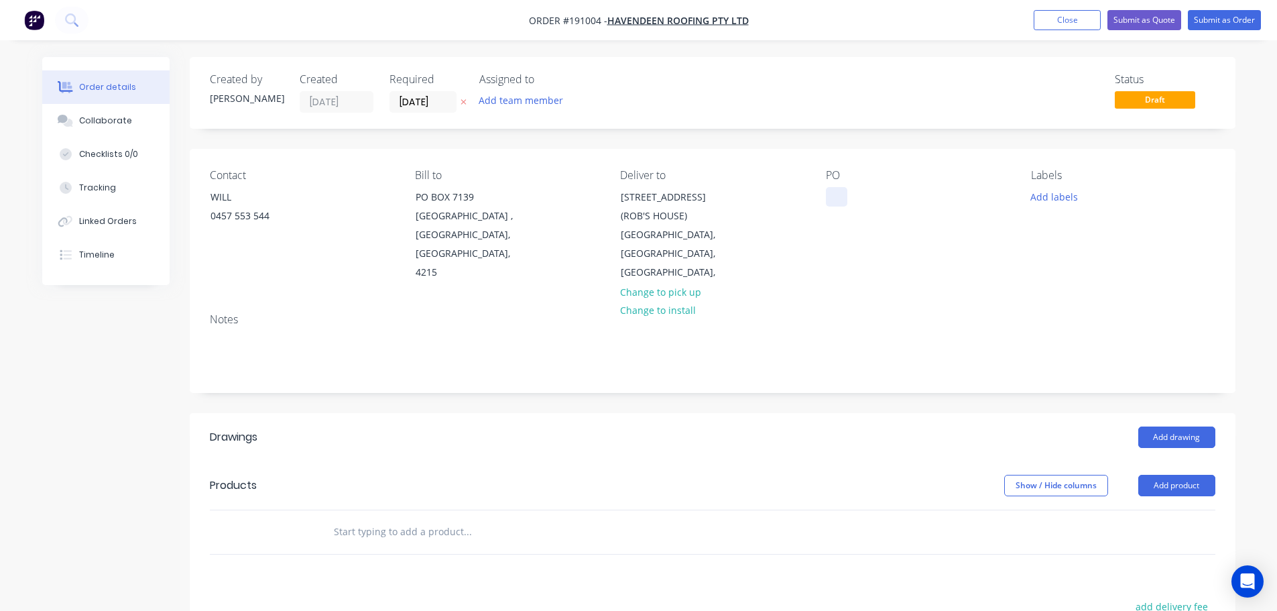
click at [839, 200] on div at bounding box center [836, 196] width 21 height 19
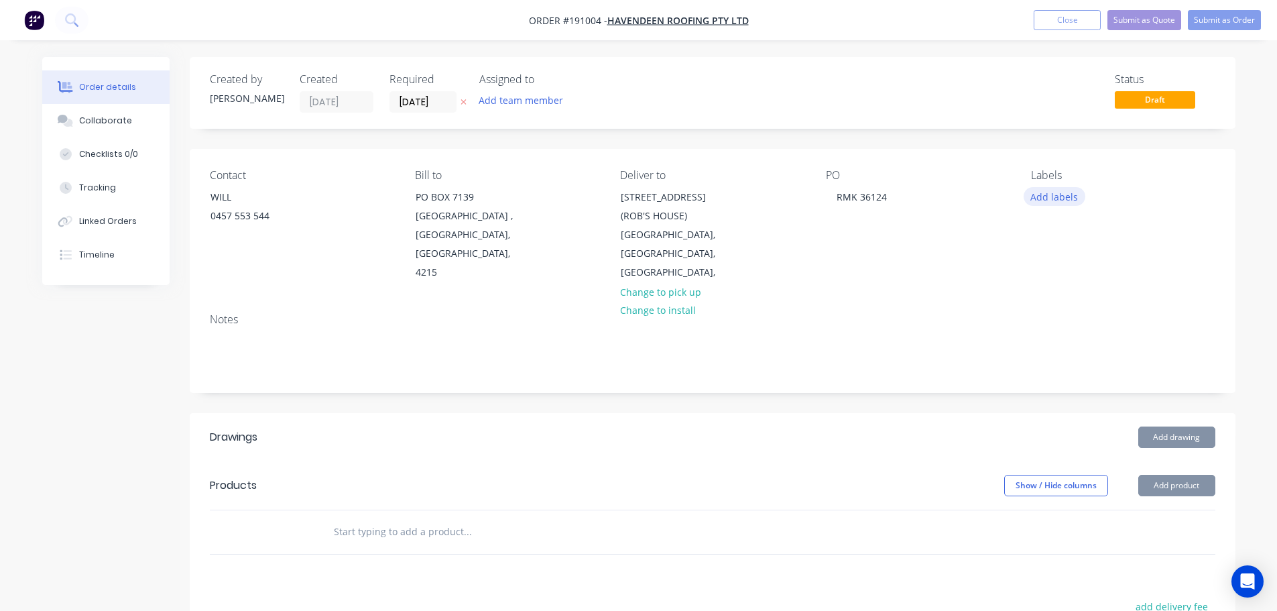
click at [1049, 203] on button "Add labels" at bounding box center [1055, 196] width 62 height 18
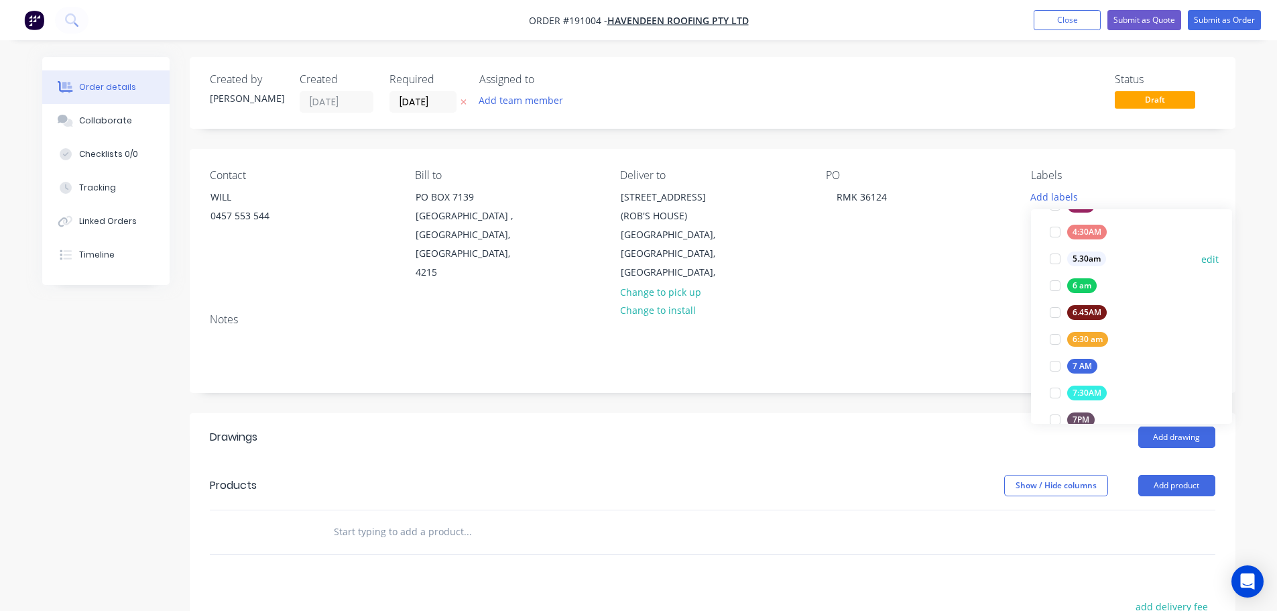
scroll to position [268, 0]
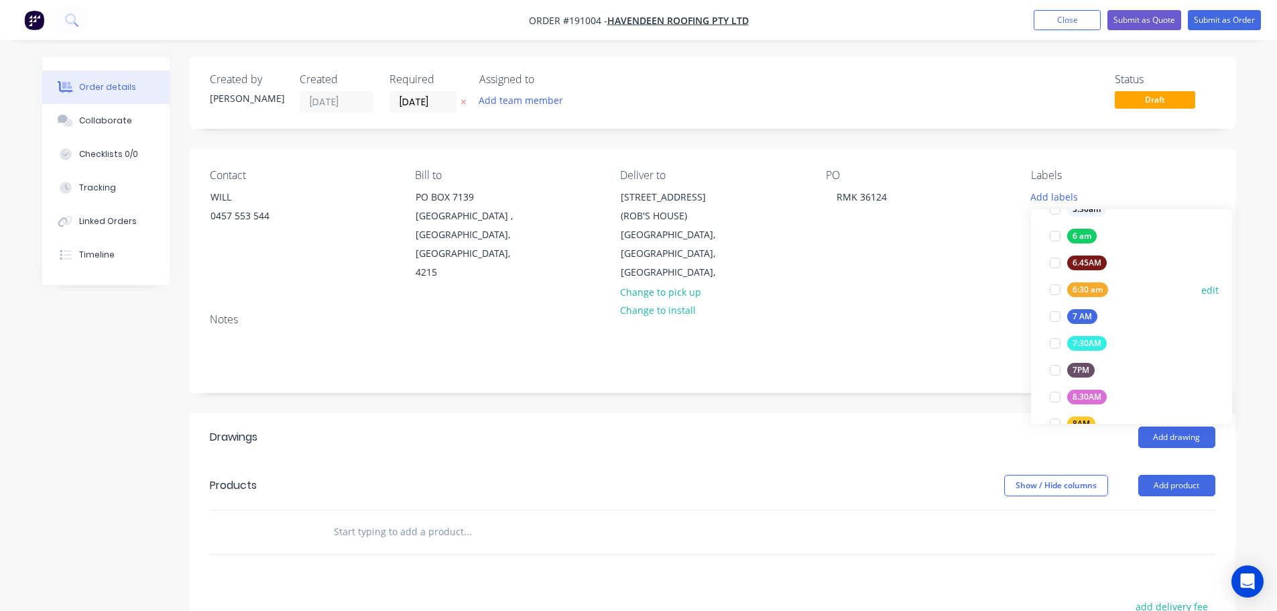
click at [1061, 288] on div at bounding box center [1055, 289] width 27 height 27
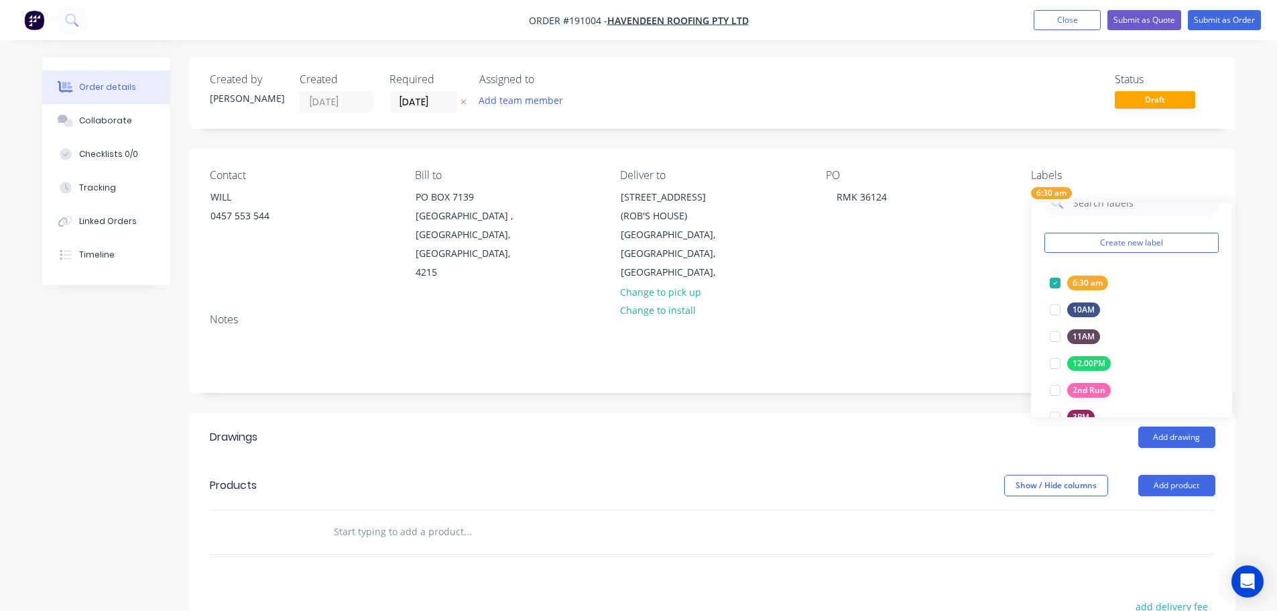
click at [956, 313] on div "Notes" at bounding box center [713, 319] width 1006 height 13
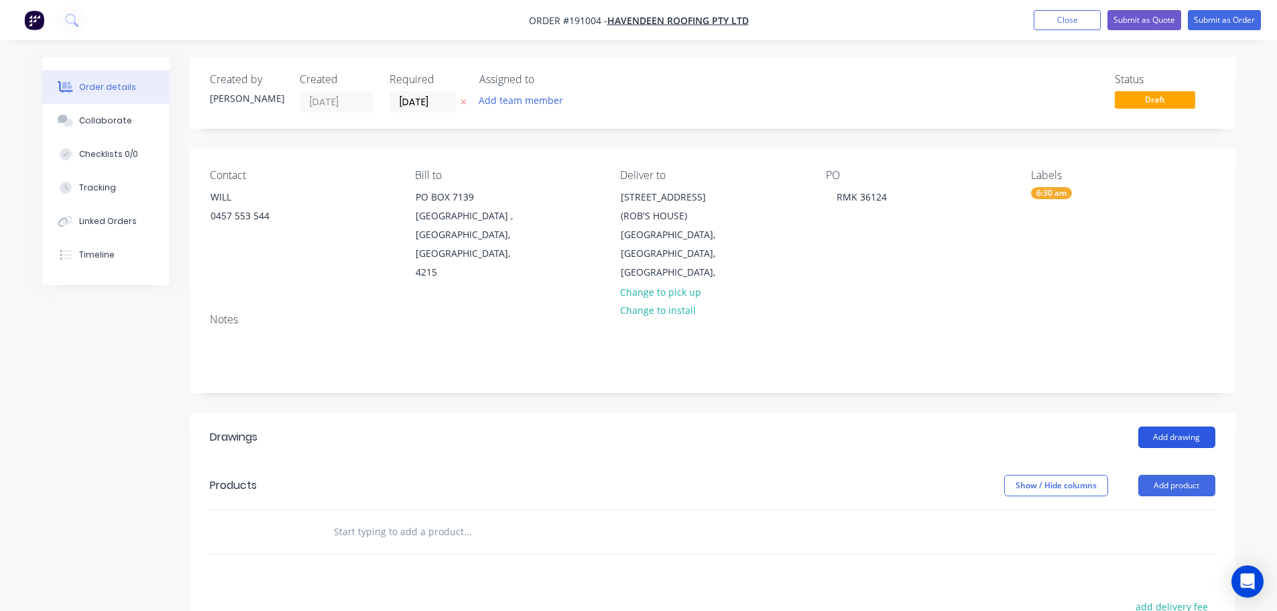
click at [1190, 426] on button "Add drawing" at bounding box center [1177, 436] width 77 height 21
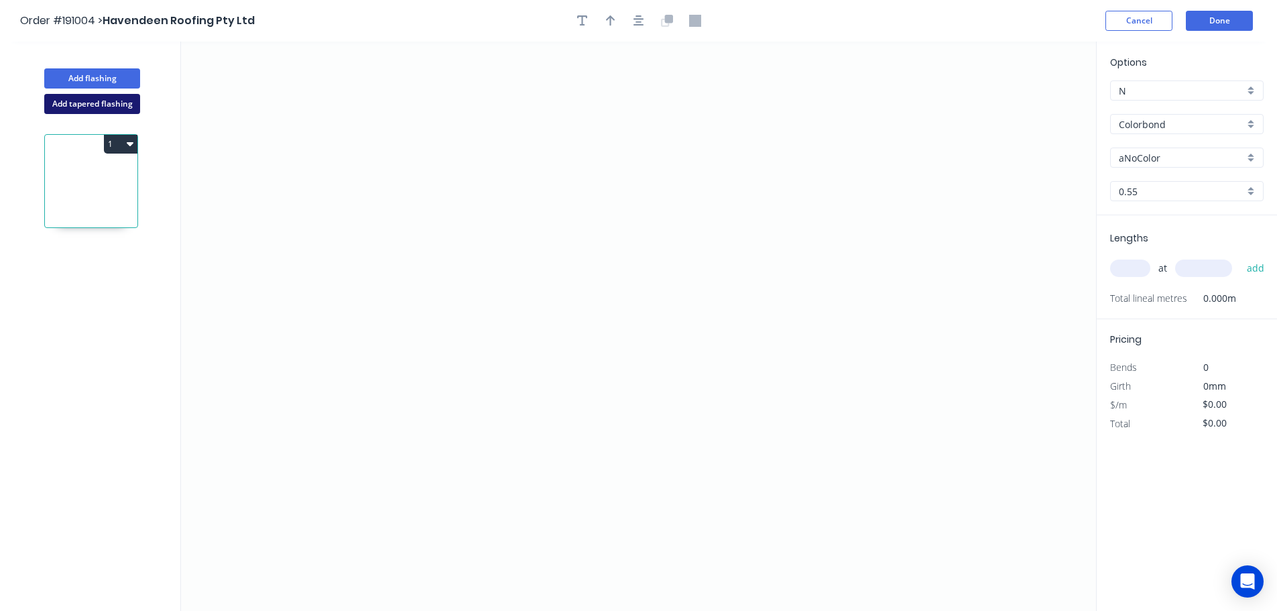
click at [99, 100] on button "Add tapered flashing" at bounding box center [92, 104] width 96 height 20
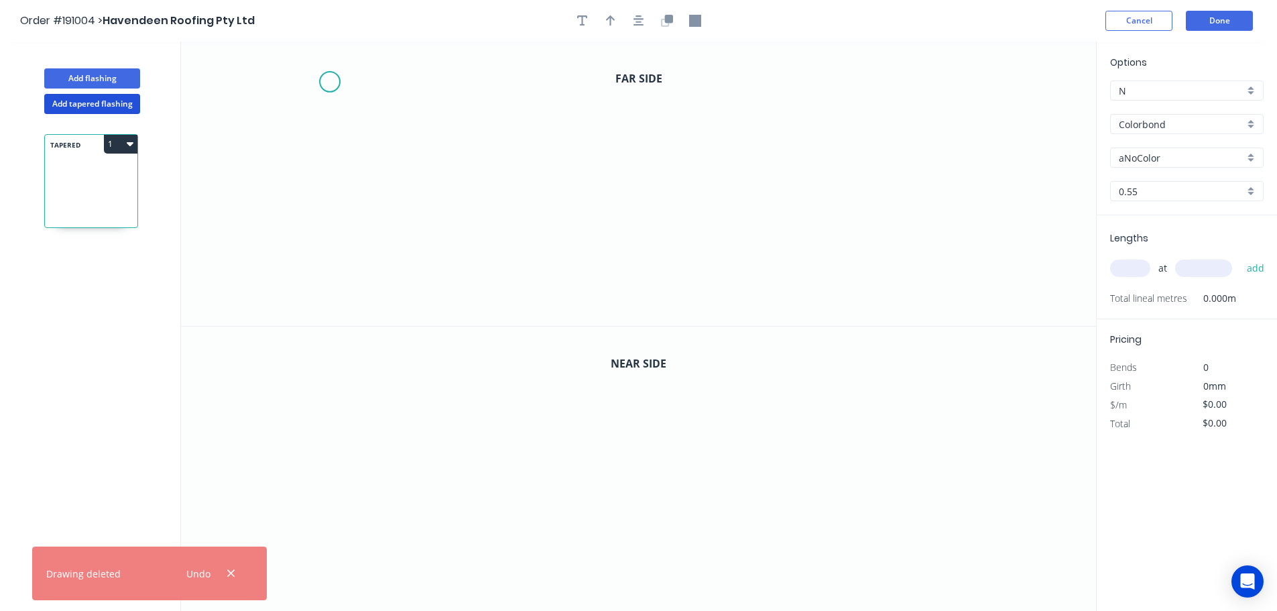
click at [329, 80] on icon "0" at bounding box center [638, 184] width 915 height 284
click at [329, 180] on icon "0" at bounding box center [638, 184] width 915 height 284
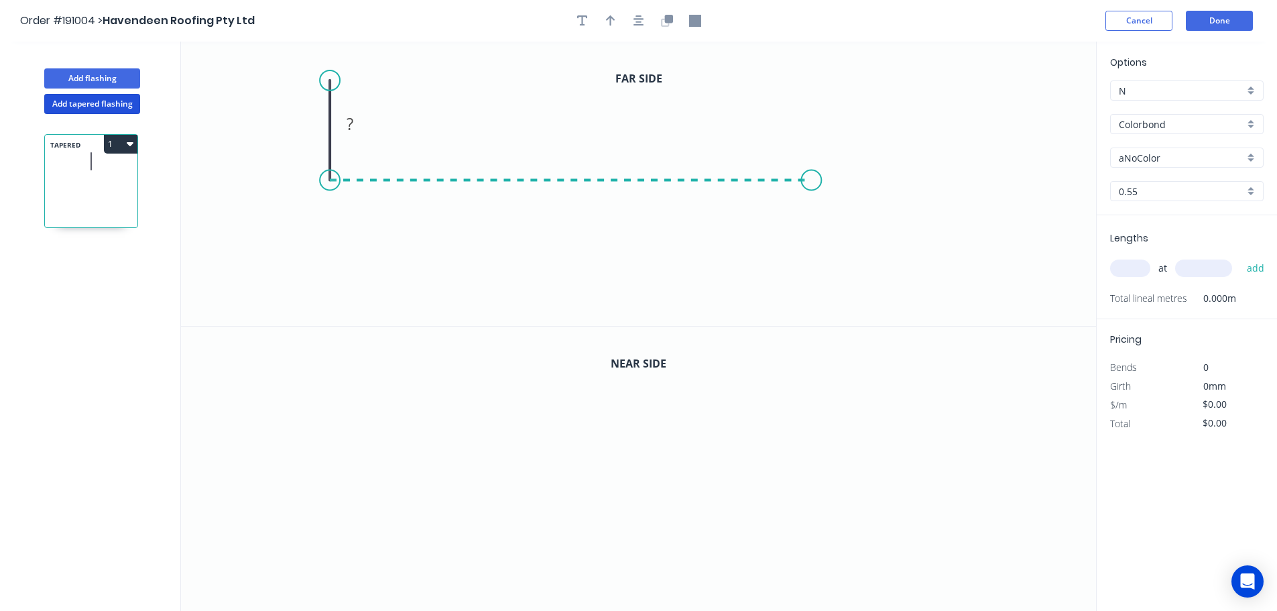
click at [812, 186] on icon "0 ?" at bounding box center [638, 184] width 915 height 284
click at [815, 271] on icon "0 ? ?" at bounding box center [638, 184] width 915 height 284
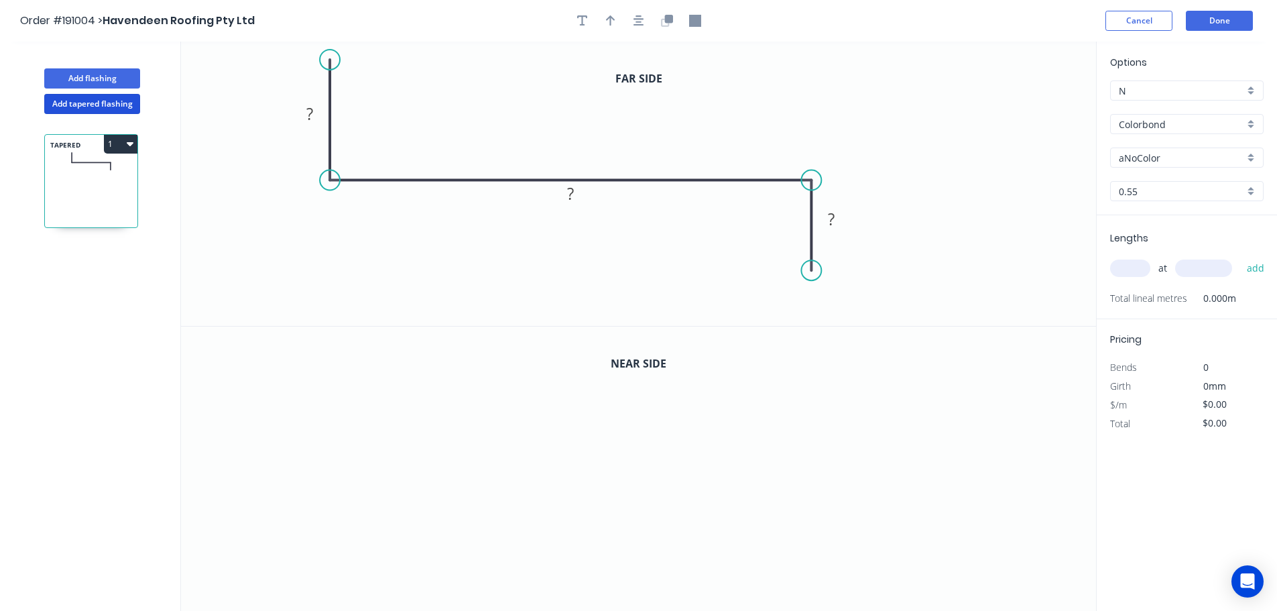
drag, startPoint x: 329, startPoint y: 60, endPoint x: 358, endPoint y: 49, distance: 31.4
click at [329, 56] on circle at bounding box center [330, 60] width 20 height 20
drag, startPoint x: 644, startPoint y: 21, endPoint x: 598, endPoint y: 61, distance: 61.3
click at [645, 21] on button "button" at bounding box center [639, 21] width 20 height 20
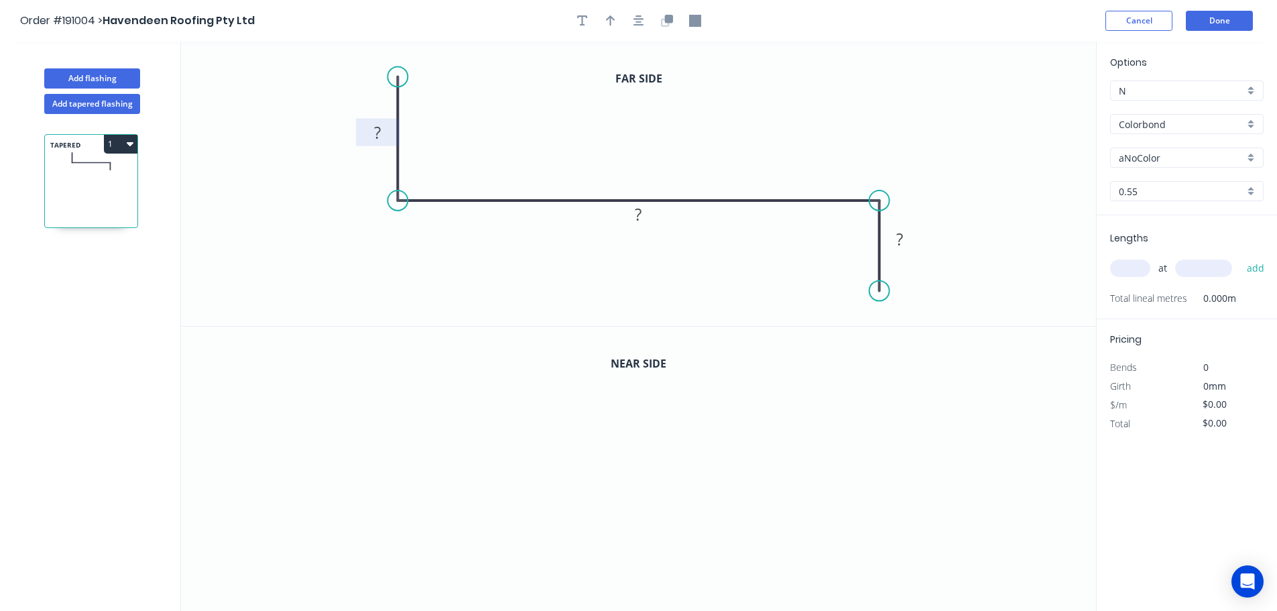
click at [386, 134] on rect at bounding box center [377, 133] width 27 height 19
click at [640, 20] on icon "button" at bounding box center [639, 21] width 11 height 12
click at [667, 26] on icon "button" at bounding box center [665, 22] width 8 height 8
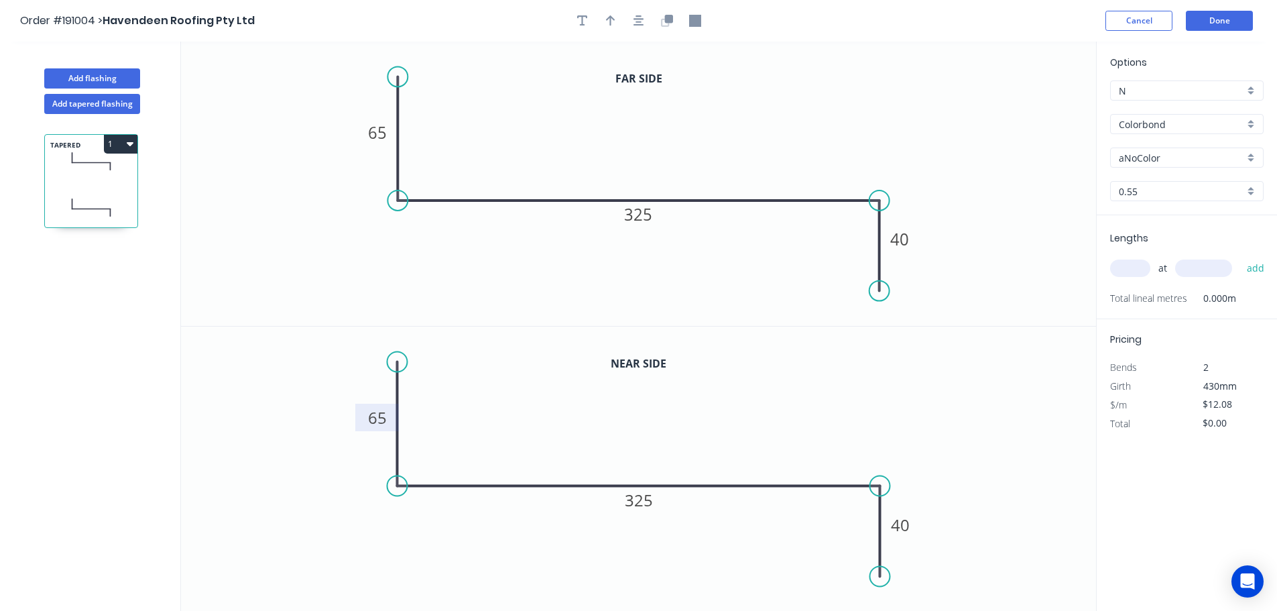
click at [375, 422] on tspan "65" at bounding box center [377, 417] width 19 height 22
type input "$13.41"
click at [652, 17] on div at bounding box center [639, 21] width 141 height 20
click at [631, 23] on button "button" at bounding box center [639, 21] width 20 height 20
click at [613, 24] on icon "button" at bounding box center [610, 21] width 9 height 12
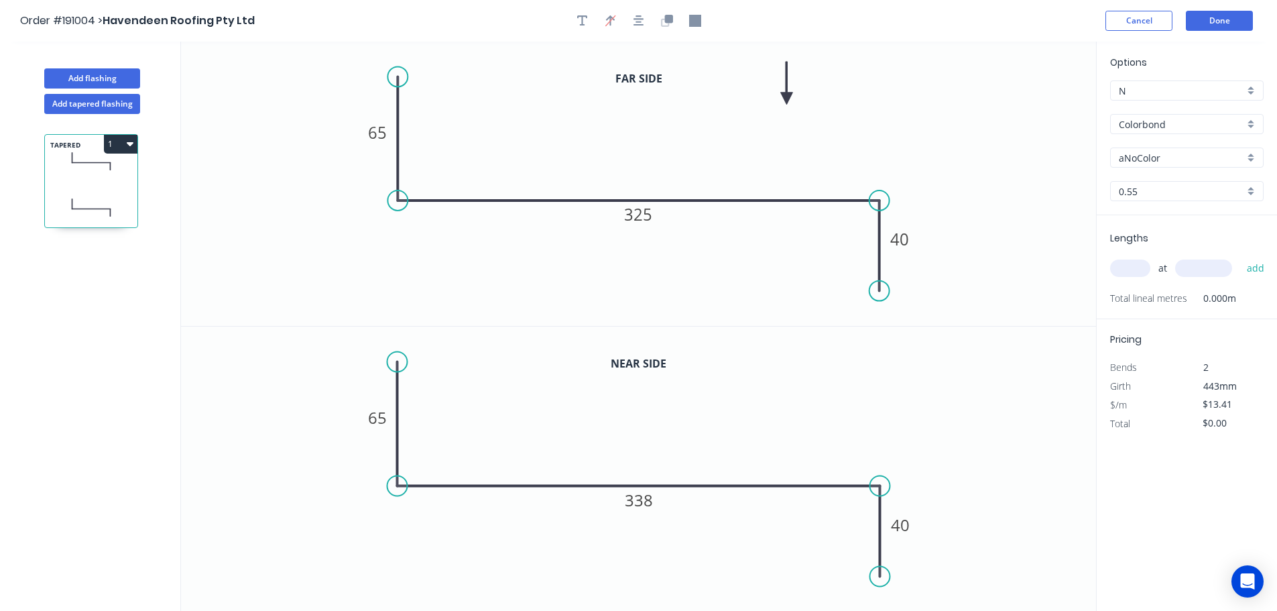
drag, startPoint x: 801, startPoint y: 105, endPoint x: 1084, endPoint y: 174, distance: 291.4
click at [787, 98] on icon at bounding box center [787, 83] width 12 height 43
click at [1170, 152] on input "aNoColor" at bounding box center [1181, 158] width 125 height 14
click at [1179, 264] on div "Night Sky" at bounding box center [1187, 266] width 152 height 23
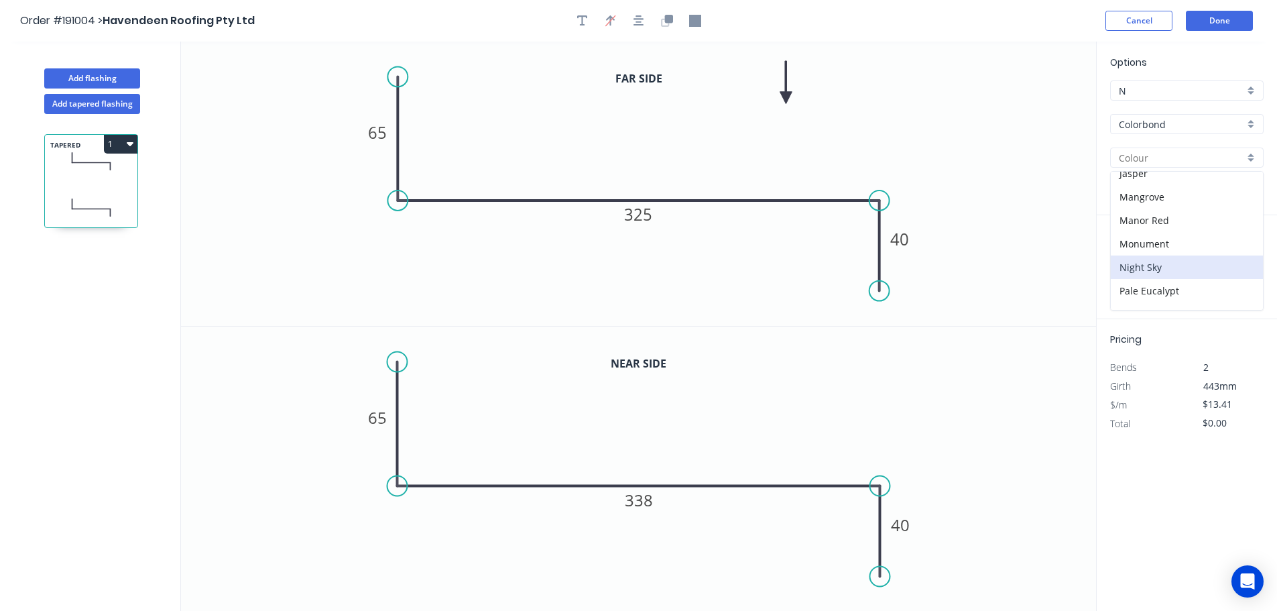
type input "Night Sky"
click at [1129, 266] on input "text" at bounding box center [1130, 268] width 40 height 17
type input "1"
type input "1800"
click at [1241, 257] on button "add" at bounding box center [1257, 268] width 32 height 23
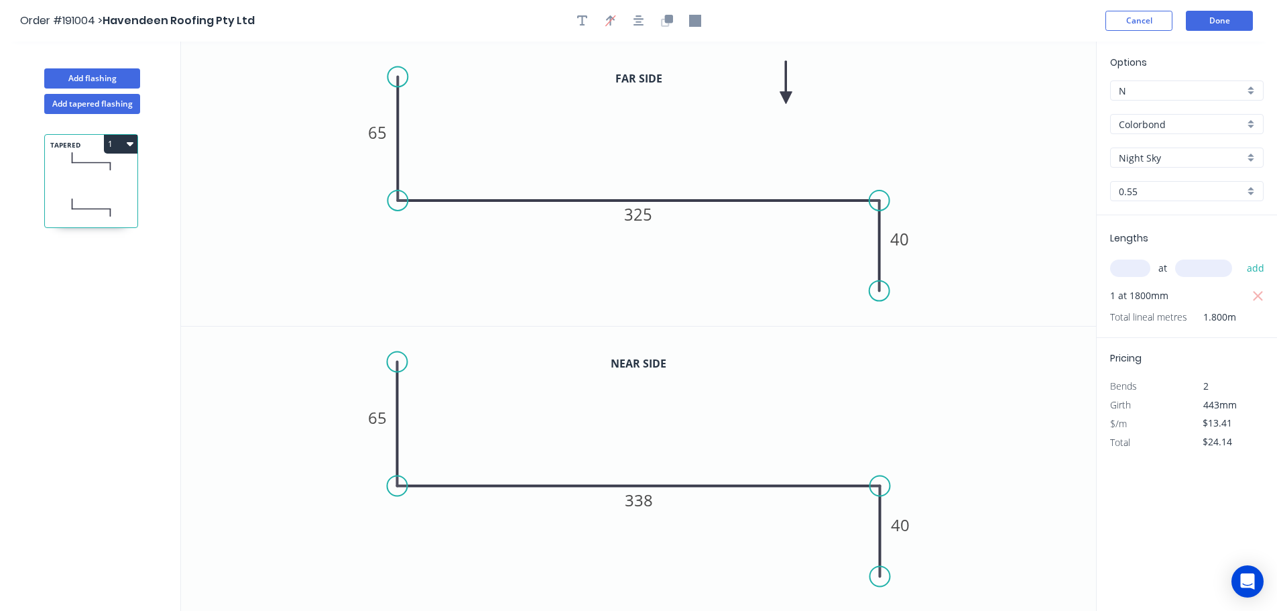
click at [125, 141] on button "1" at bounding box center [121, 144] width 34 height 19
click at [91, 175] on div "Duplicate" at bounding box center [73, 177] width 103 height 19
type input "$0.00"
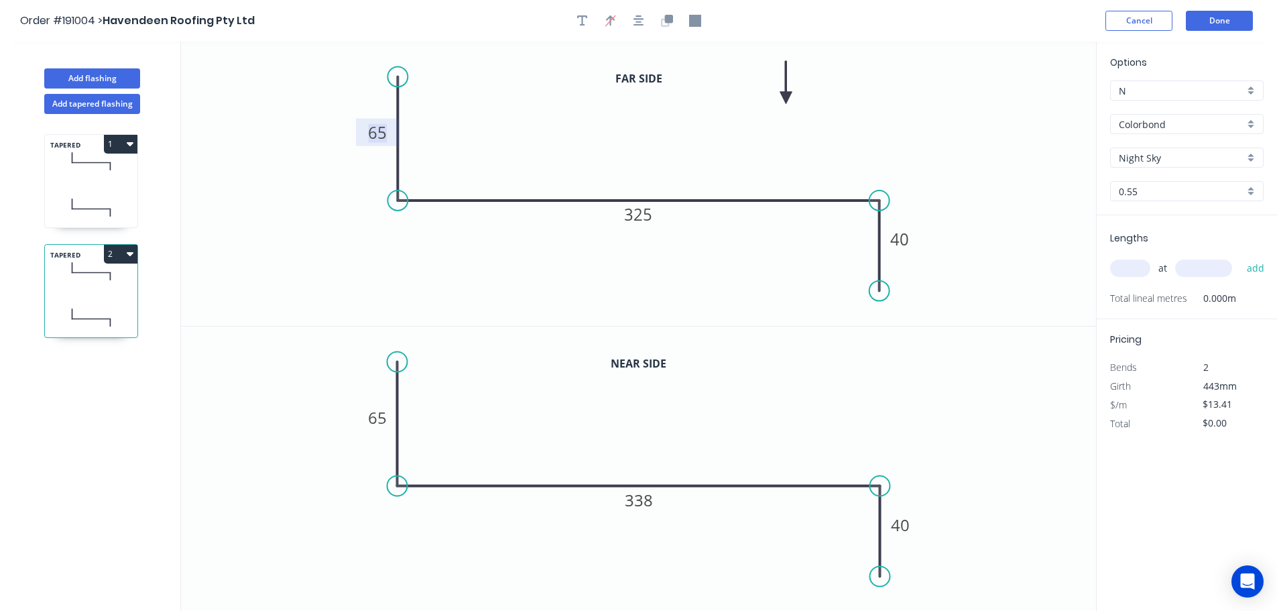
click at [382, 133] on tspan "65" at bounding box center [377, 132] width 19 height 22
click at [379, 425] on tspan "65" at bounding box center [377, 417] width 19 height 22
type input "$11.70"
click at [1124, 275] on input "text" at bounding box center [1130, 268] width 40 height 17
type input "1"
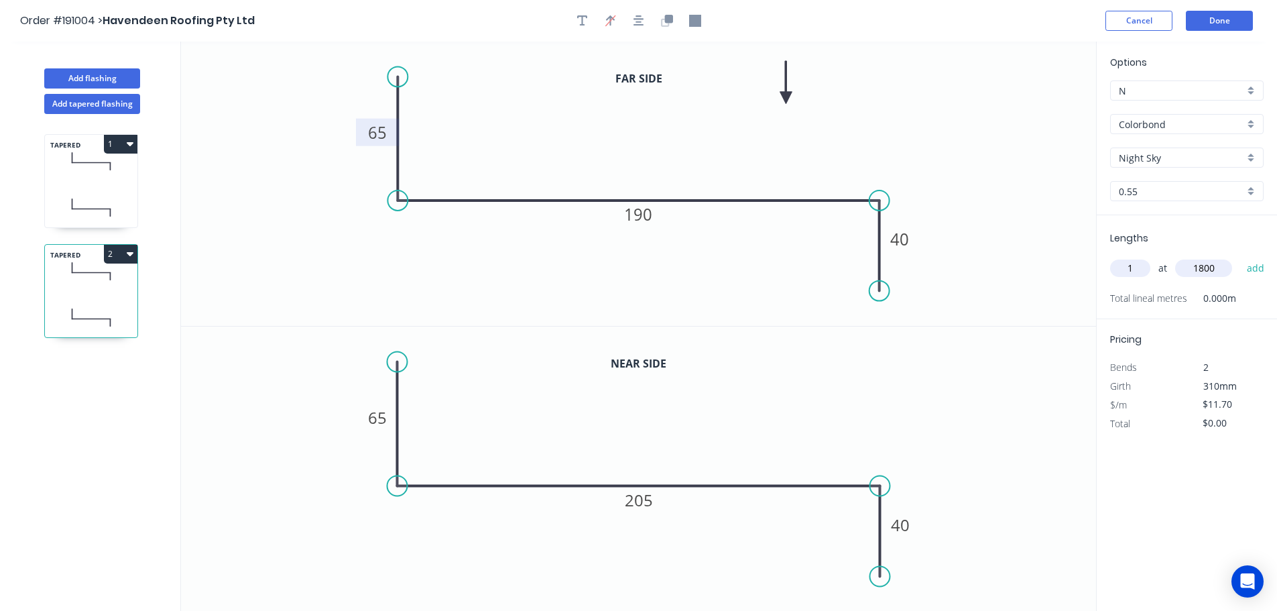
type input "1800"
click at [1241, 257] on button "add" at bounding box center [1257, 268] width 32 height 23
type input "$21.06"
click at [1236, 26] on button "Done" at bounding box center [1219, 21] width 67 height 20
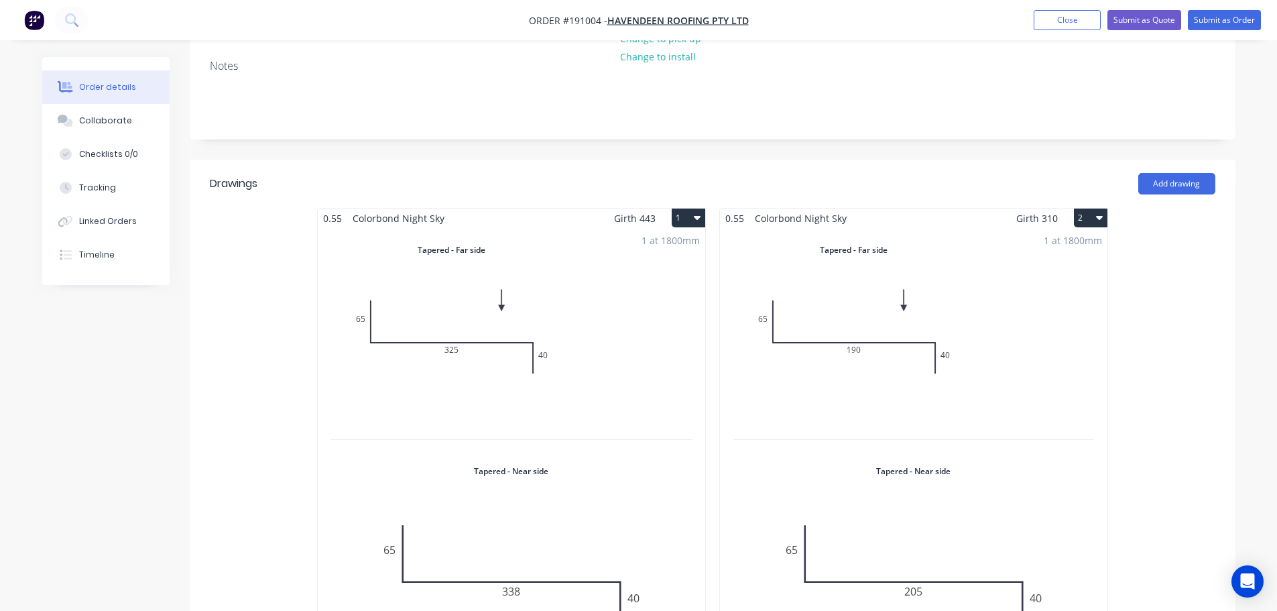
scroll to position [335, 0]
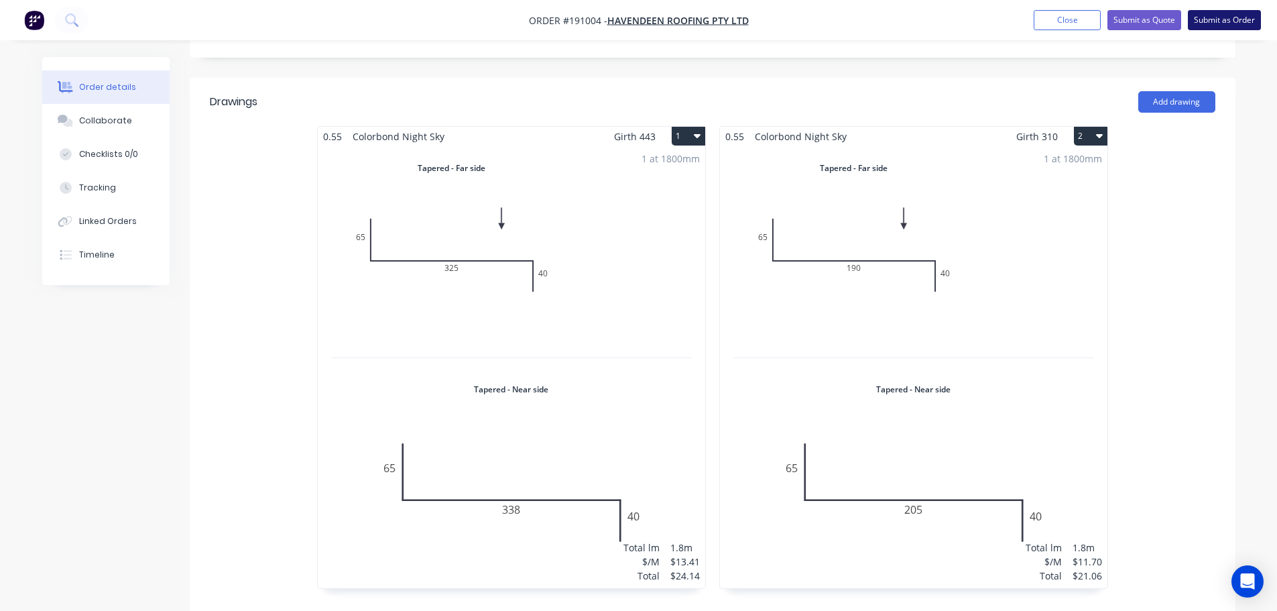
click at [1218, 19] on button "Submit as Order" at bounding box center [1224, 20] width 73 height 20
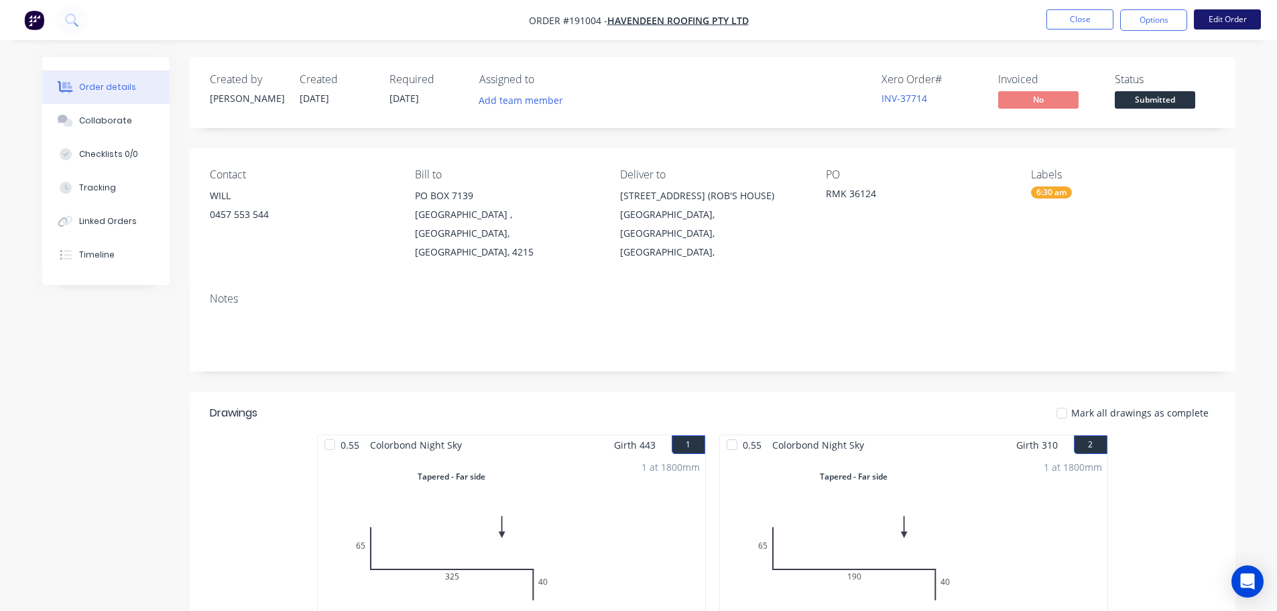
click at [1243, 22] on button "Edit Order" at bounding box center [1227, 19] width 67 height 20
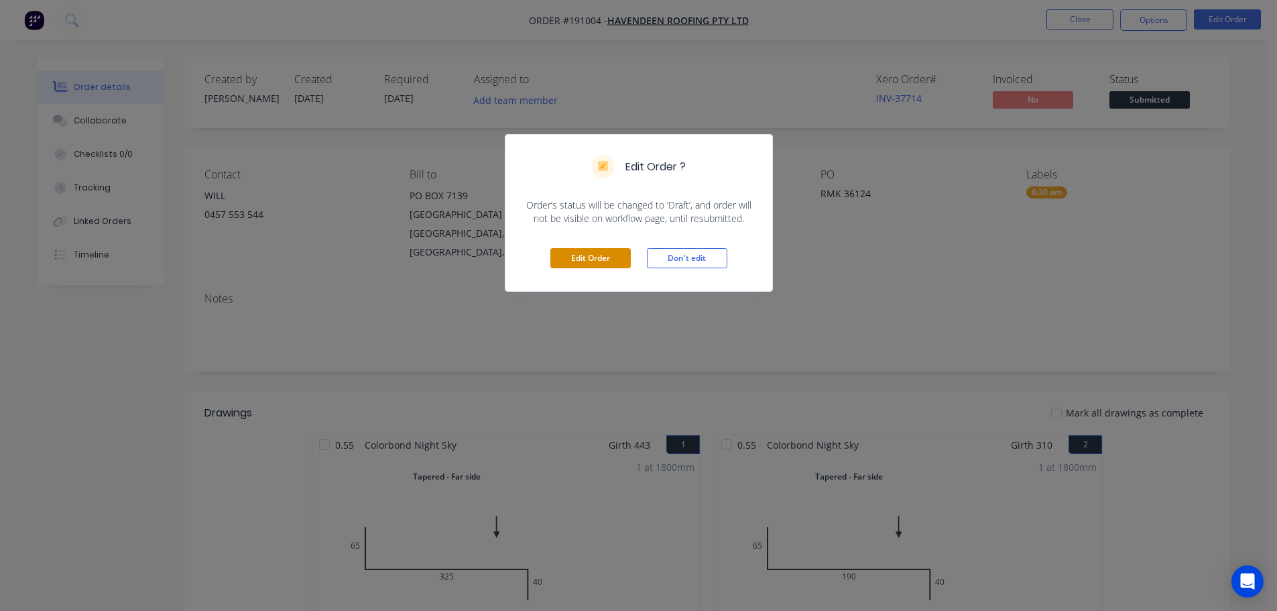
click at [589, 260] on button "Edit Order" at bounding box center [591, 258] width 80 height 20
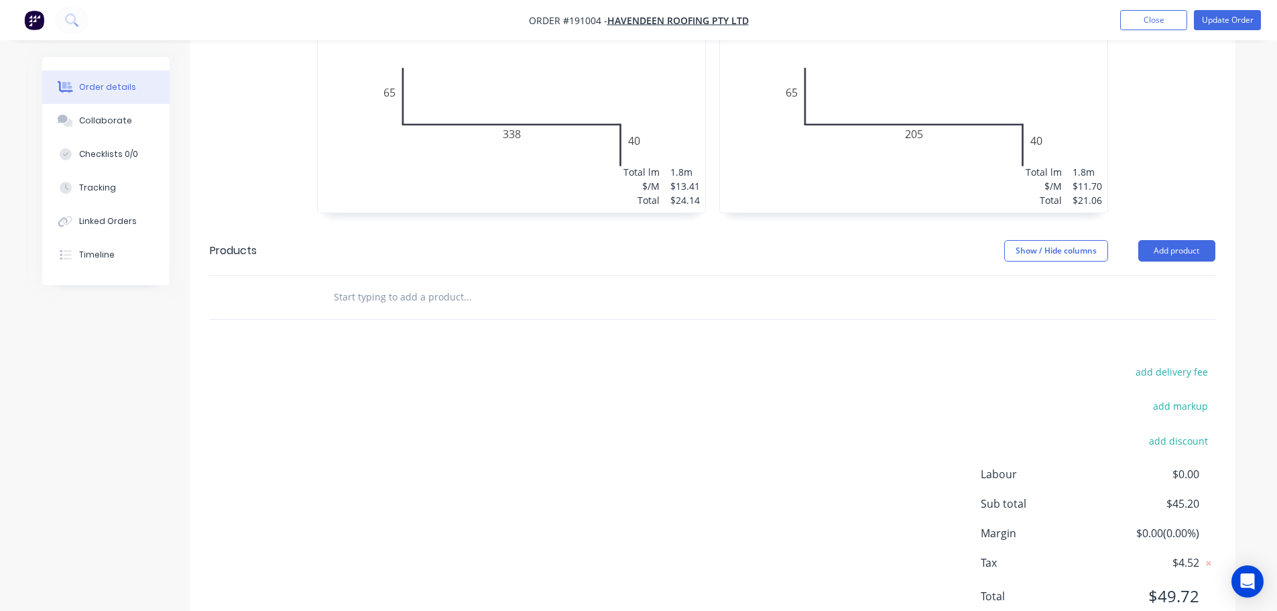
scroll to position [743, 0]
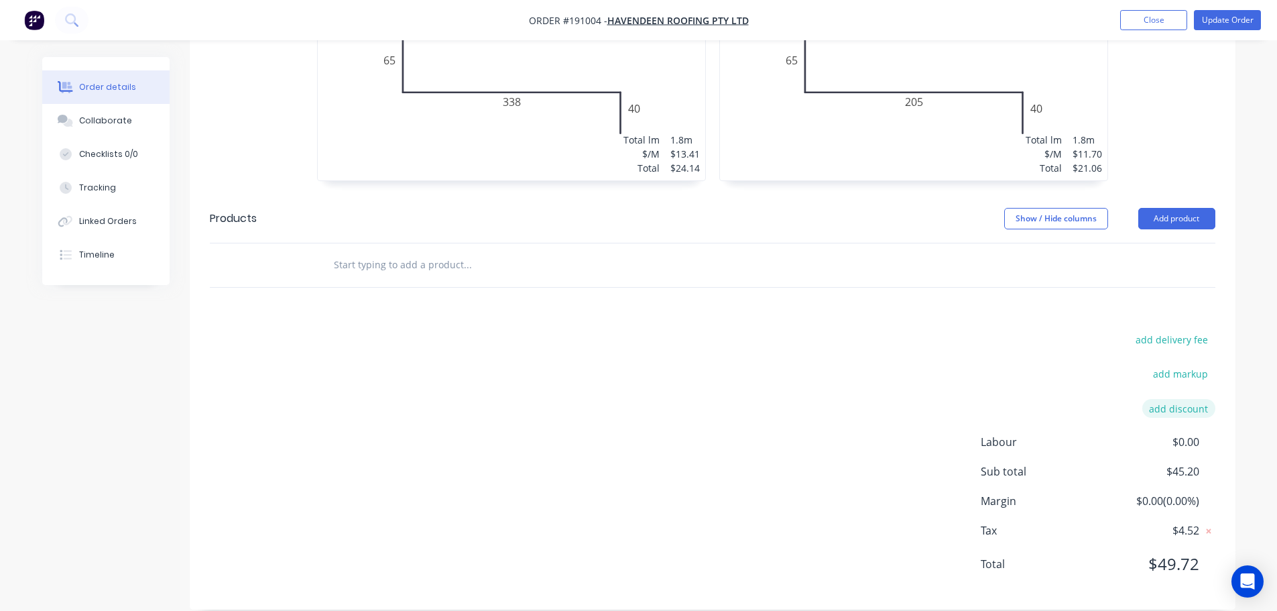
click at [1180, 399] on button "add discount" at bounding box center [1179, 408] width 73 height 18
type input "RMK"
type input "100"
click input "submit" at bounding box center [0, 0] width 0 height 0
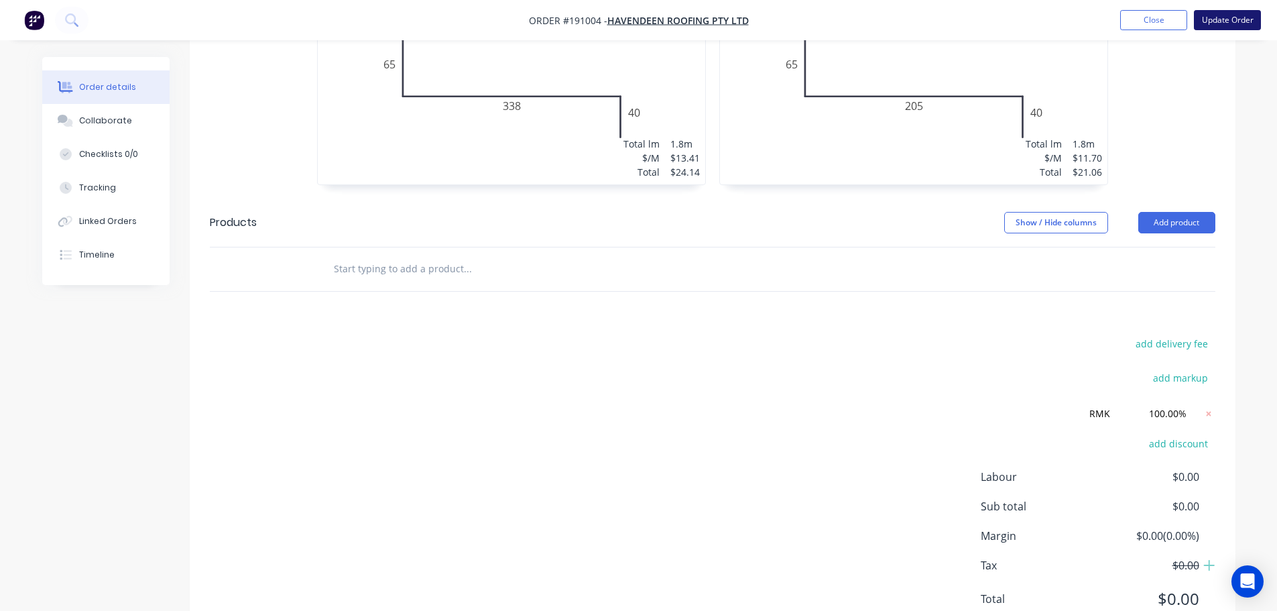
click at [1238, 13] on button "Update Order" at bounding box center [1227, 20] width 67 height 20
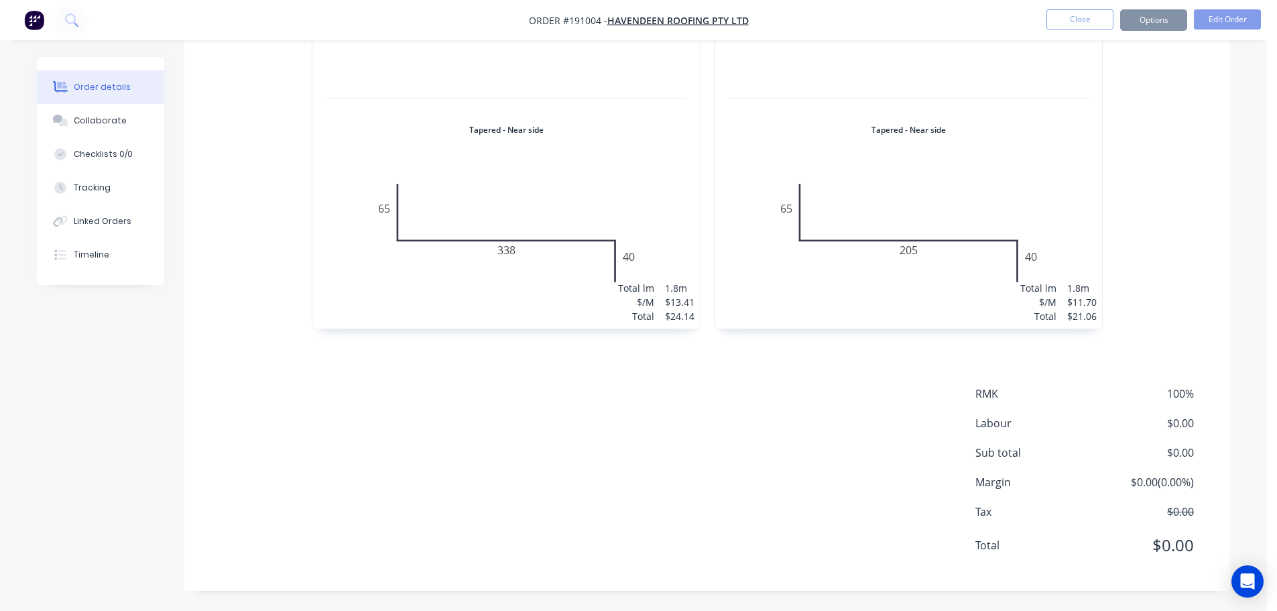
scroll to position [0, 0]
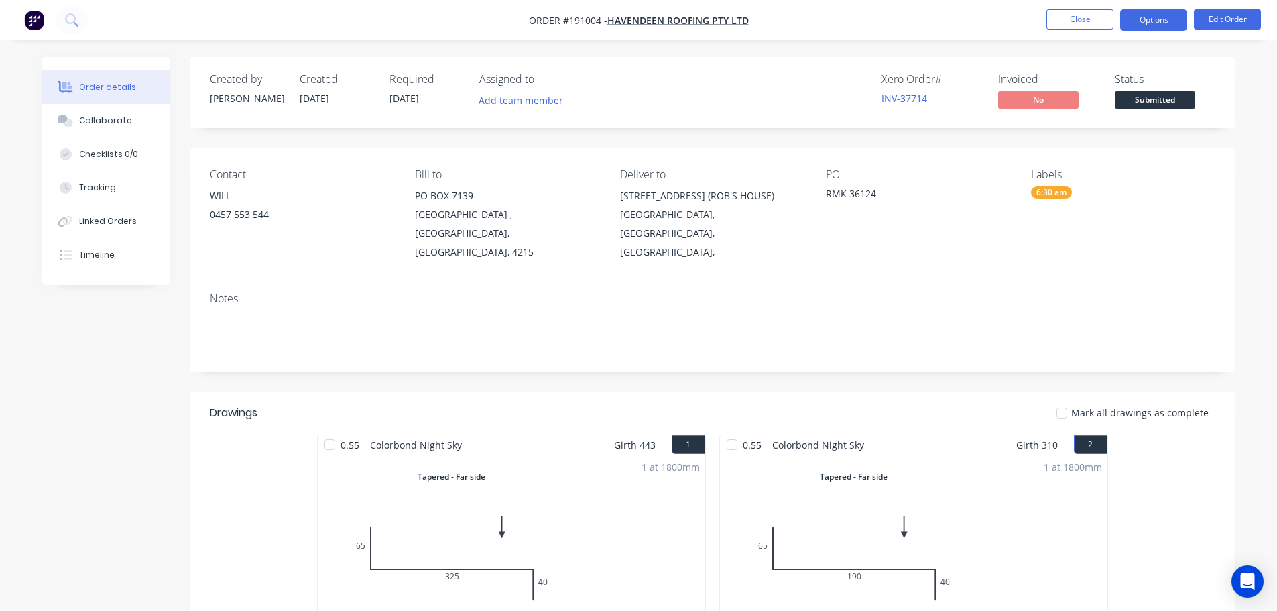
click at [1157, 21] on button "Options" at bounding box center [1153, 19] width 67 height 21
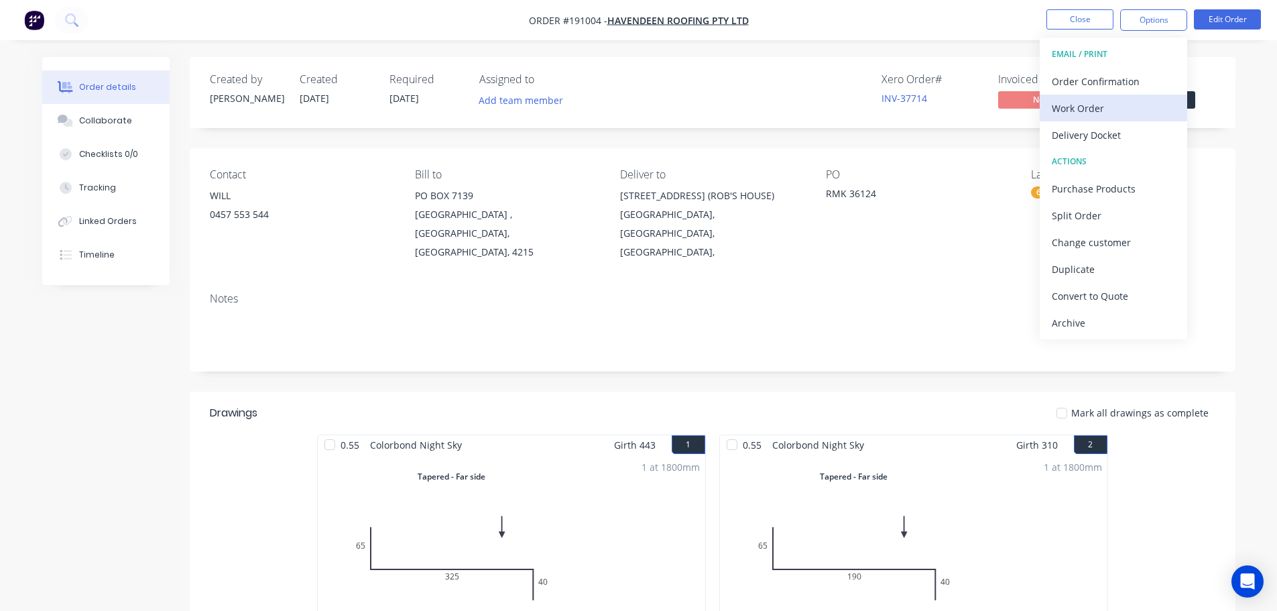
click at [1116, 107] on div "Work Order" at bounding box center [1113, 108] width 123 height 19
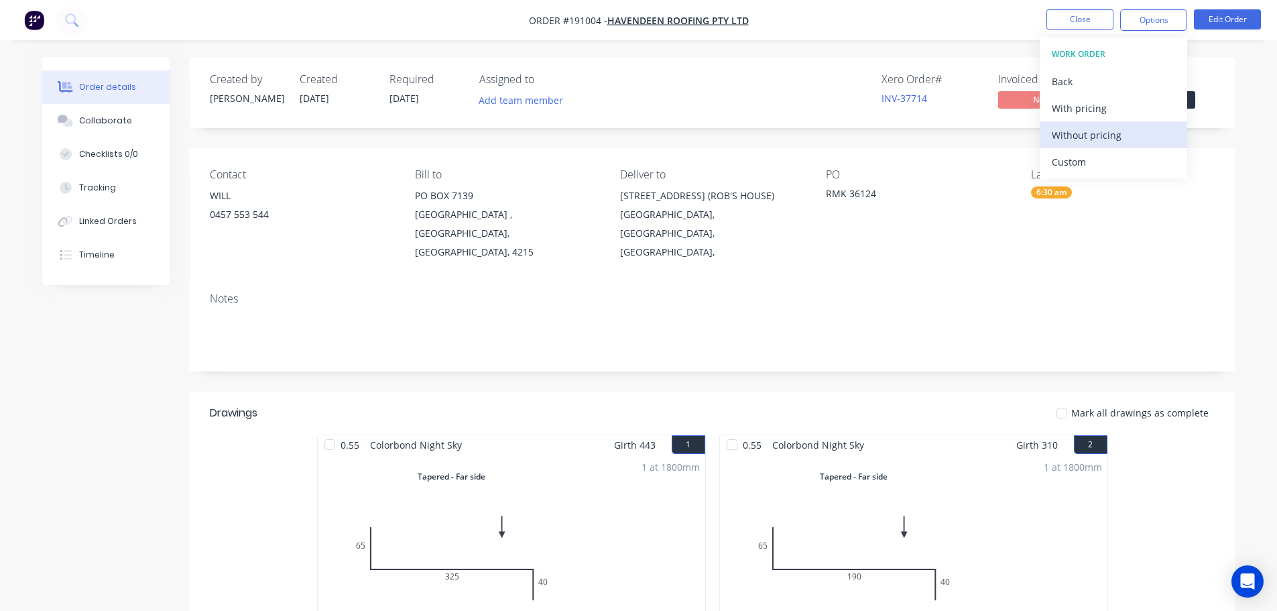
click at [1117, 146] on button "Without pricing" at bounding box center [1114, 134] width 148 height 27
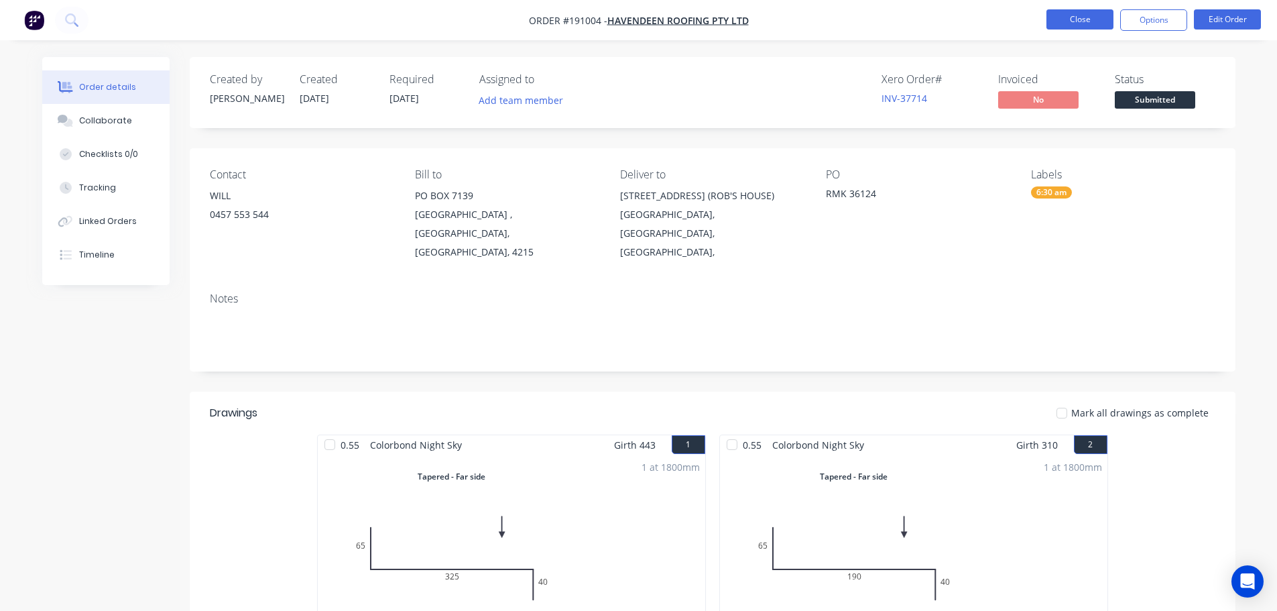
click at [1070, 15] on button "Close" at bounding box center [1080, 19] width 67 height 20
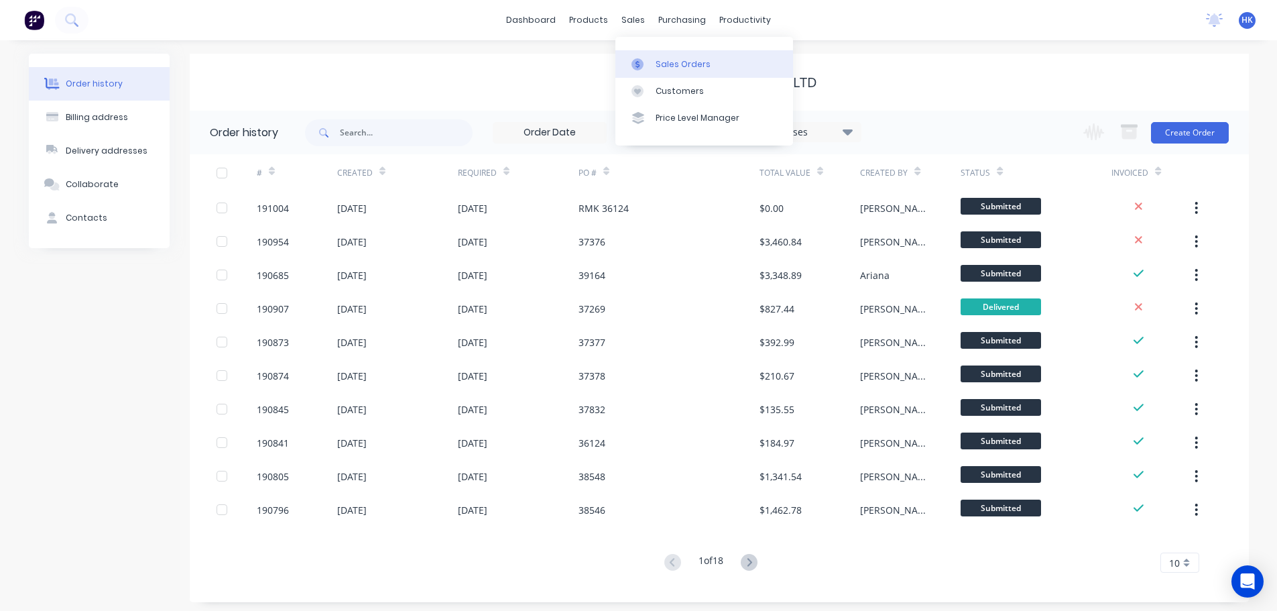
click at [661, 56] on link "Sales Orders" at bounding box center [705, 63] width 178 height 27
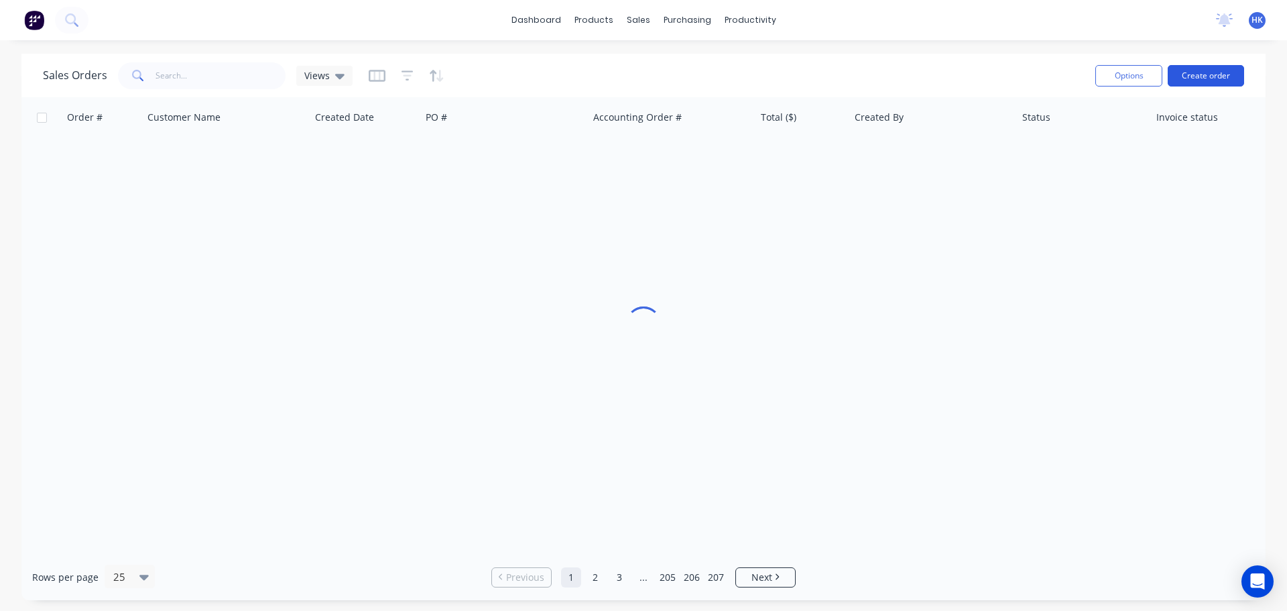
click at [1214, 78] on button "Create order" at bounding box center [1206, 75] width 76 height 21
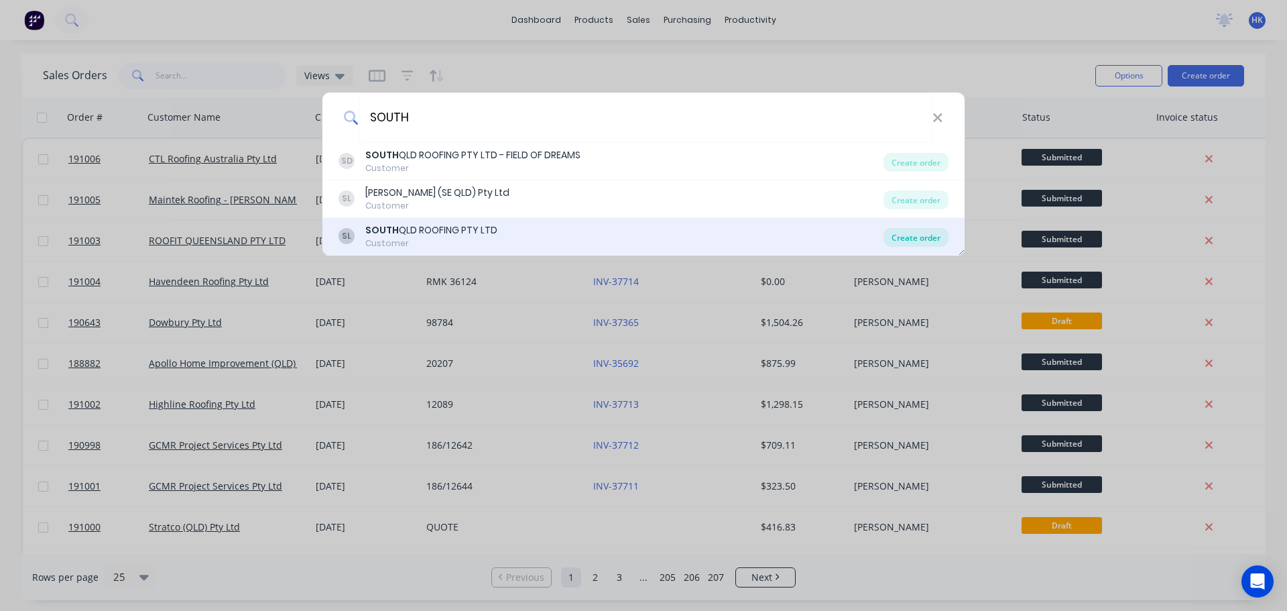
type input "SOUTH"
click at [911, 233] on div "Create order" at bounding box center [916, 237] width 65 height 19
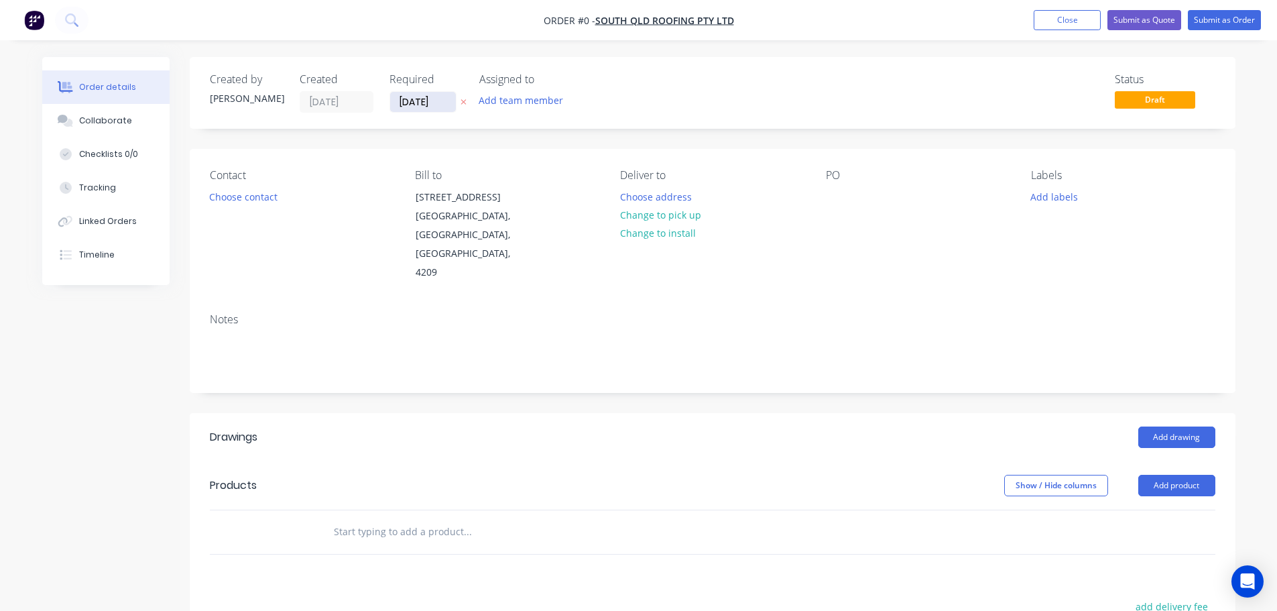
click at [432, 103] on input "[DATE]" at bounding box center [423, 102] width 66 height 20
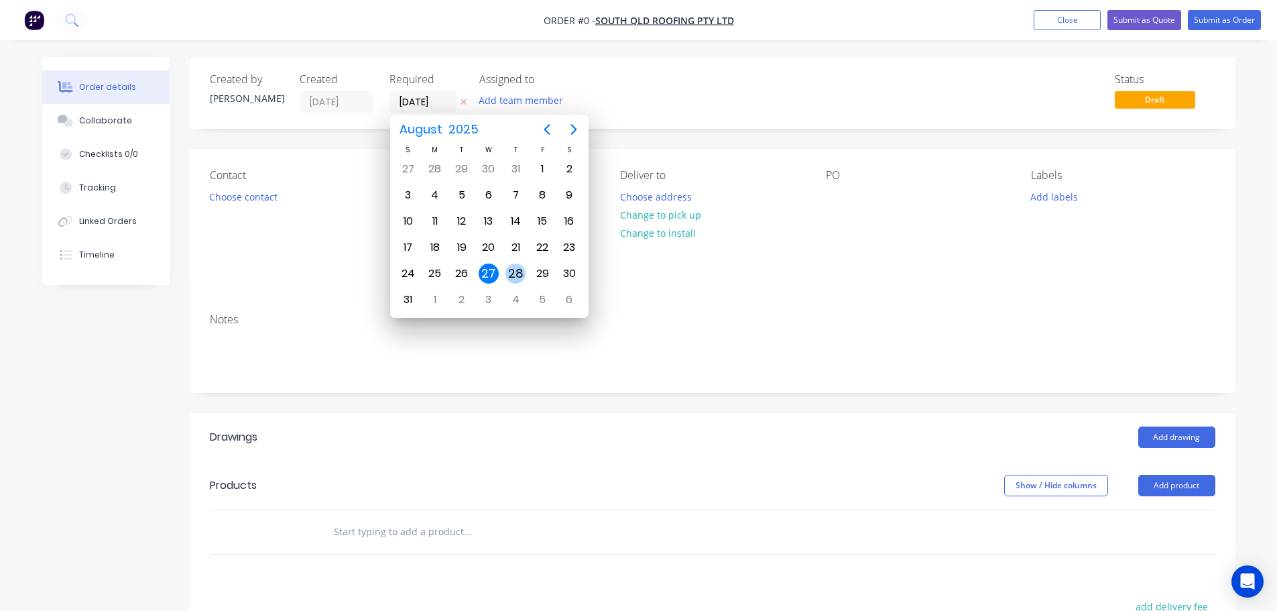
click at [510, 270] on div "28" at bounding box center [516, 274] width 20 height 20
type input "[DATE]"
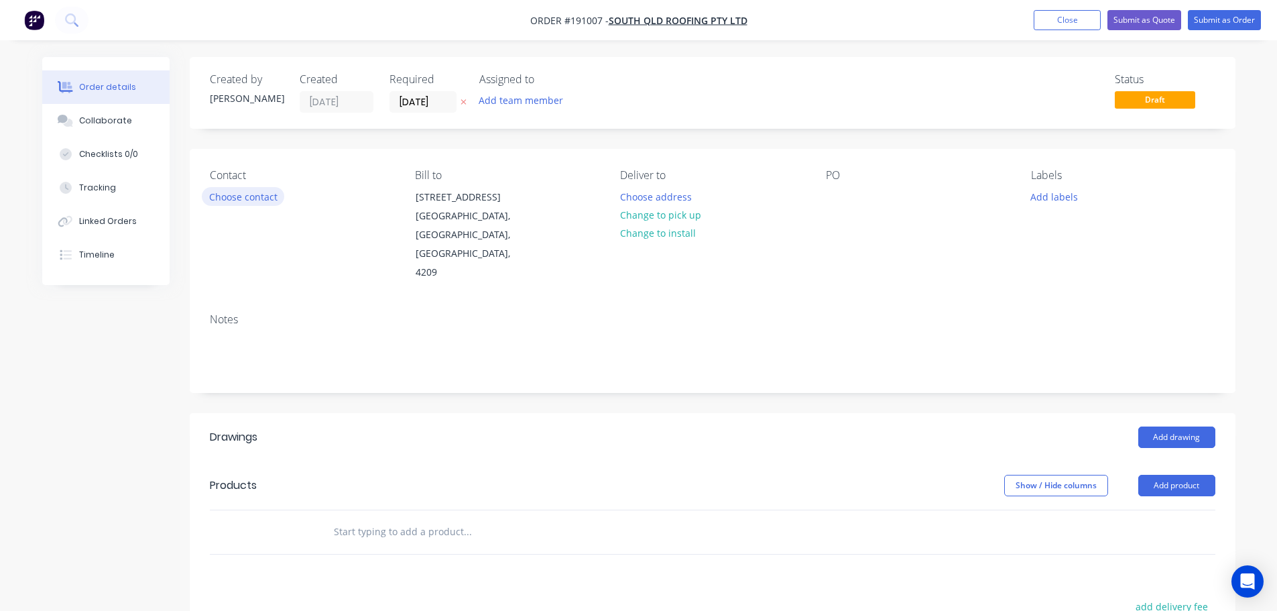
click at [246, 198] on button "Choose contact" at bounding box center [243, 196] width 82 height 18
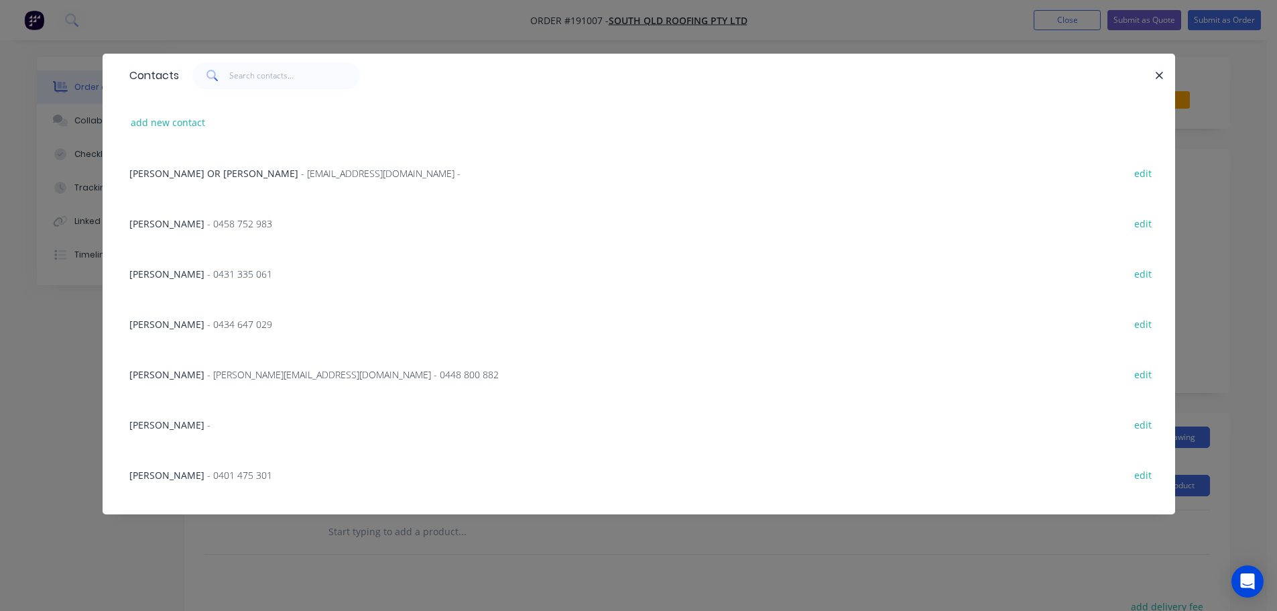
click at [215, 376] on span "- [PERSON_NAME][EMAIL_ADDRESS][DOMAIN_NAME] - 0448 800 882" at bounding box center [353, 374] width 292 height 13
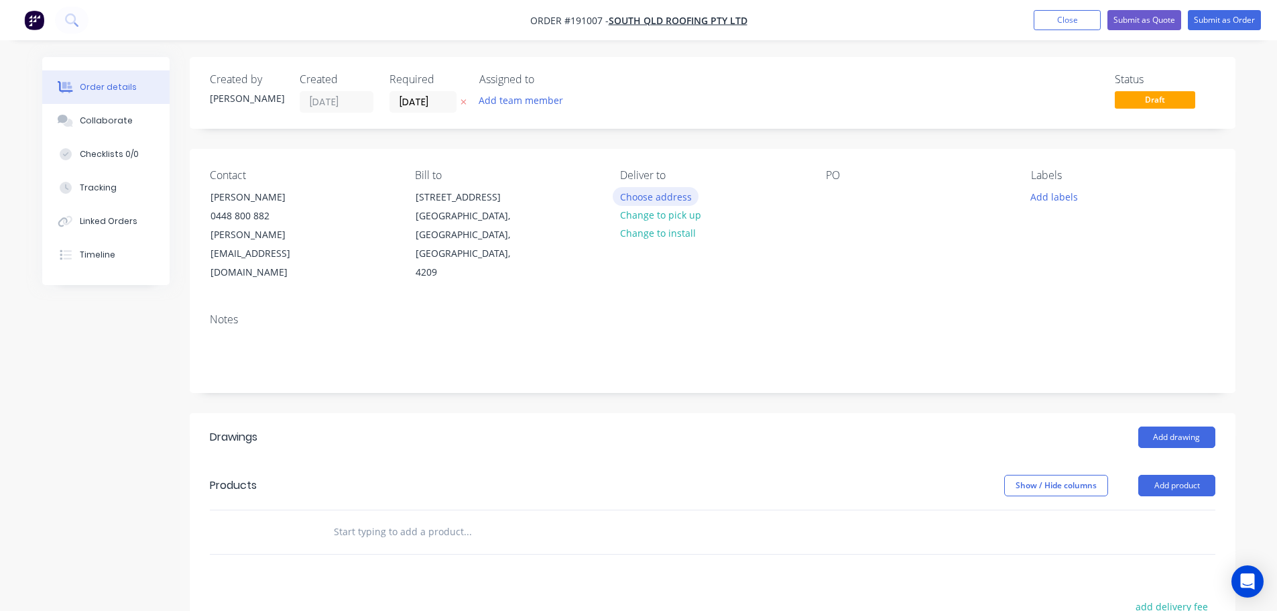
click at [642, 194] on button "Choose address" at bounding box center [656, 196] width 86 height 18
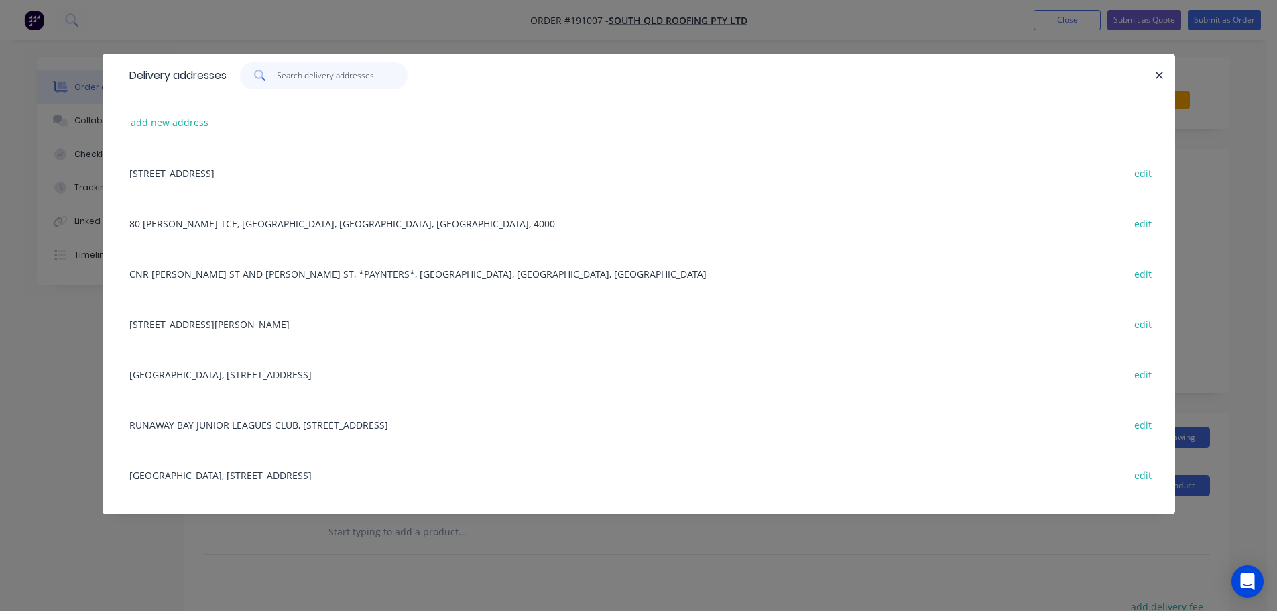
click at [310, 84] on input "text" at bounding box center [342, 75] width 131 height 27
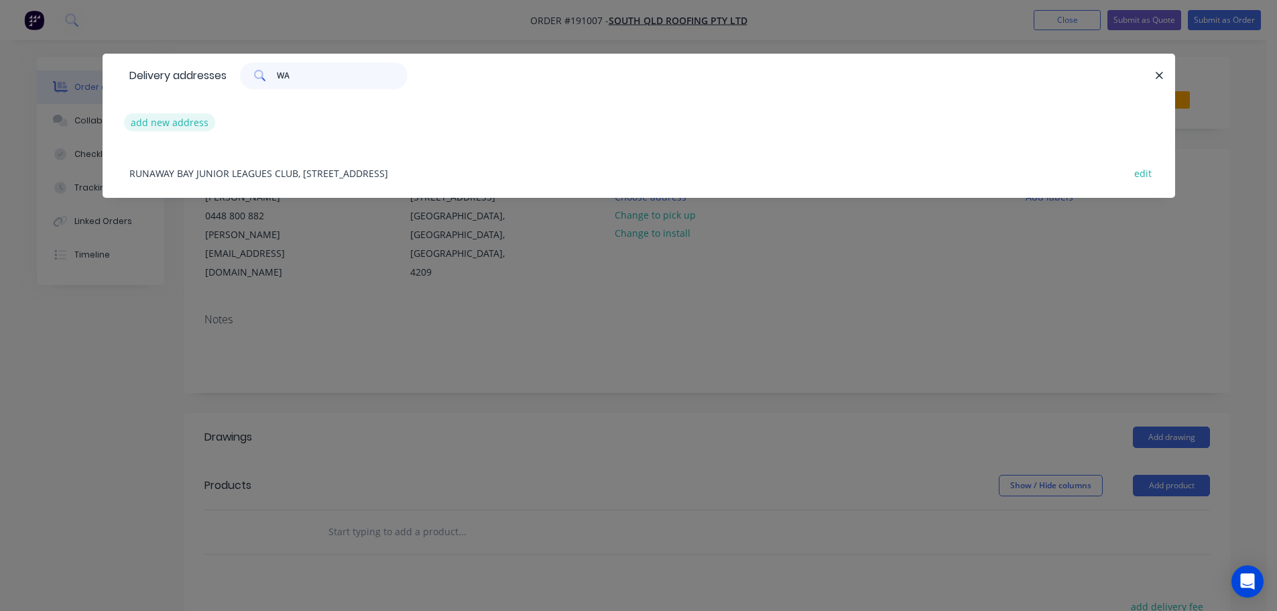
type input "WA"
click at [176, 124] on button "add new address" at bounding box center [170, 122] width 92 height 18
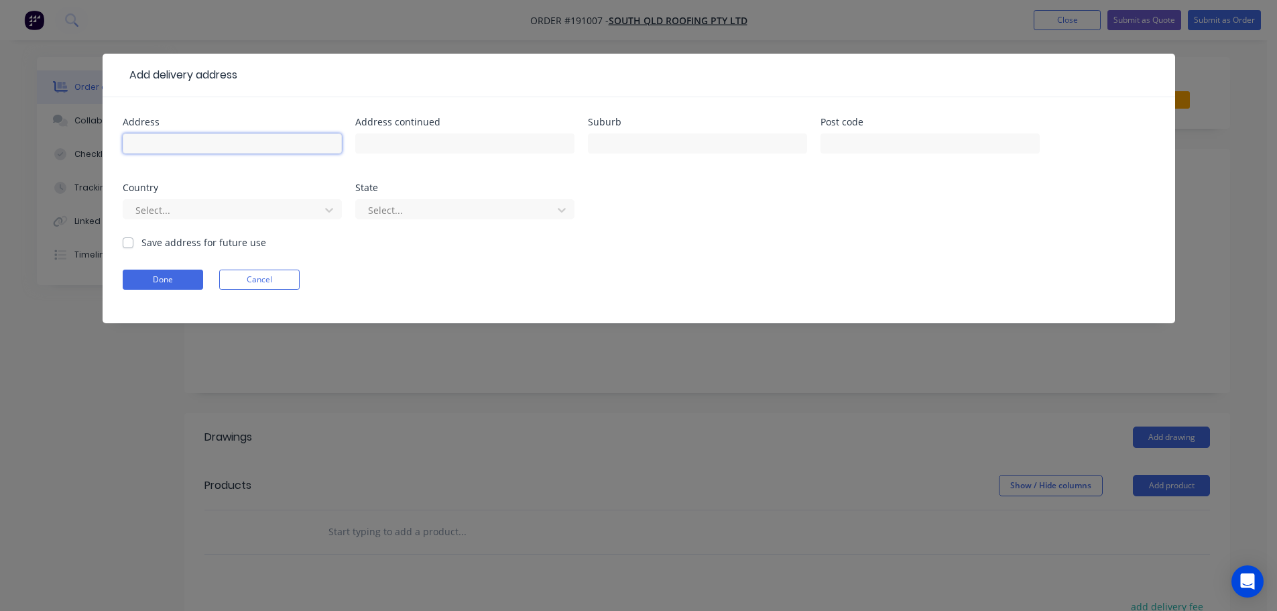
click at [203, 145] on input "text" at bounding box center [232, 143] width 219 height 20
type input "[STREET_ADDRESS]"
click at [638, 135] on input "text" at bounding box center [697, 143] width 219 height 20
type input "WACOL"
click at [860, 143] on input "text" at bounding box center [930, 143] width 219 height 20
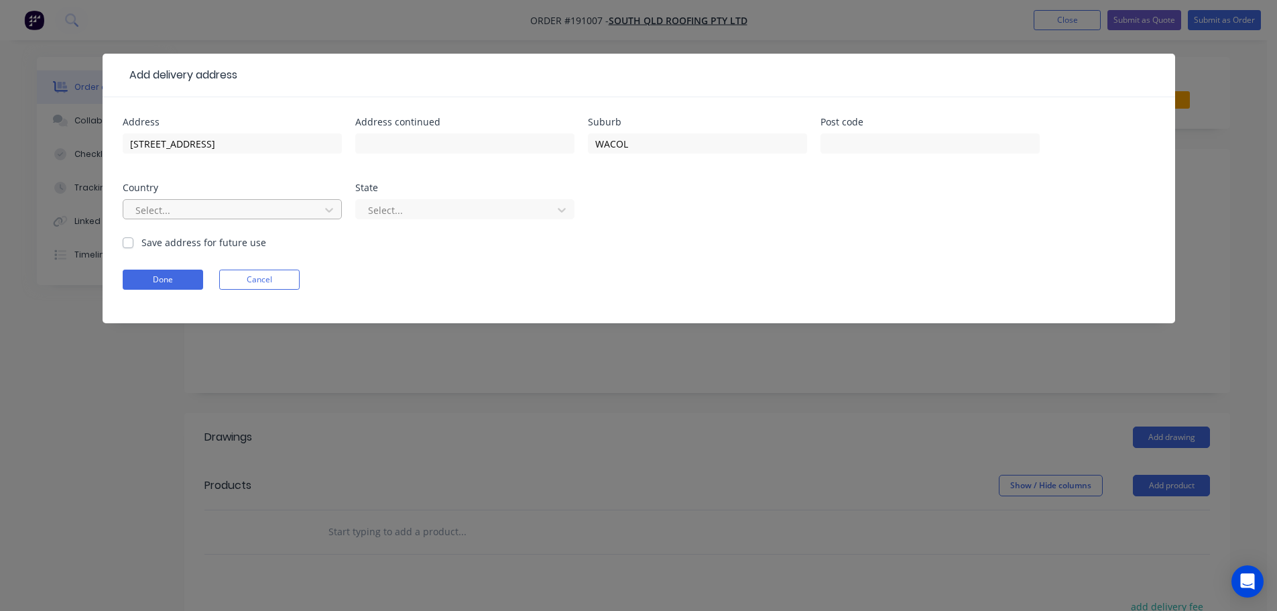
click at [280, 215] on div at bounding box center [223, 210] width 179 height 17
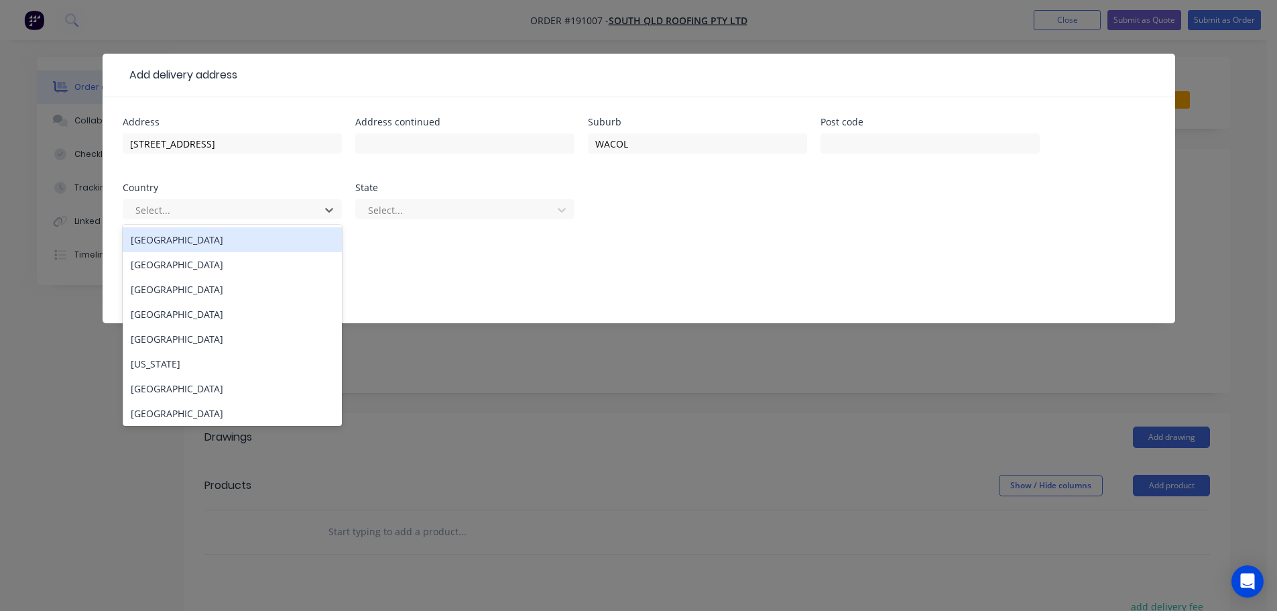
click at [238, 241] on div "[GEOGRAPHIC_DATA]" at bounding box center [232, 239] width 219 height 25
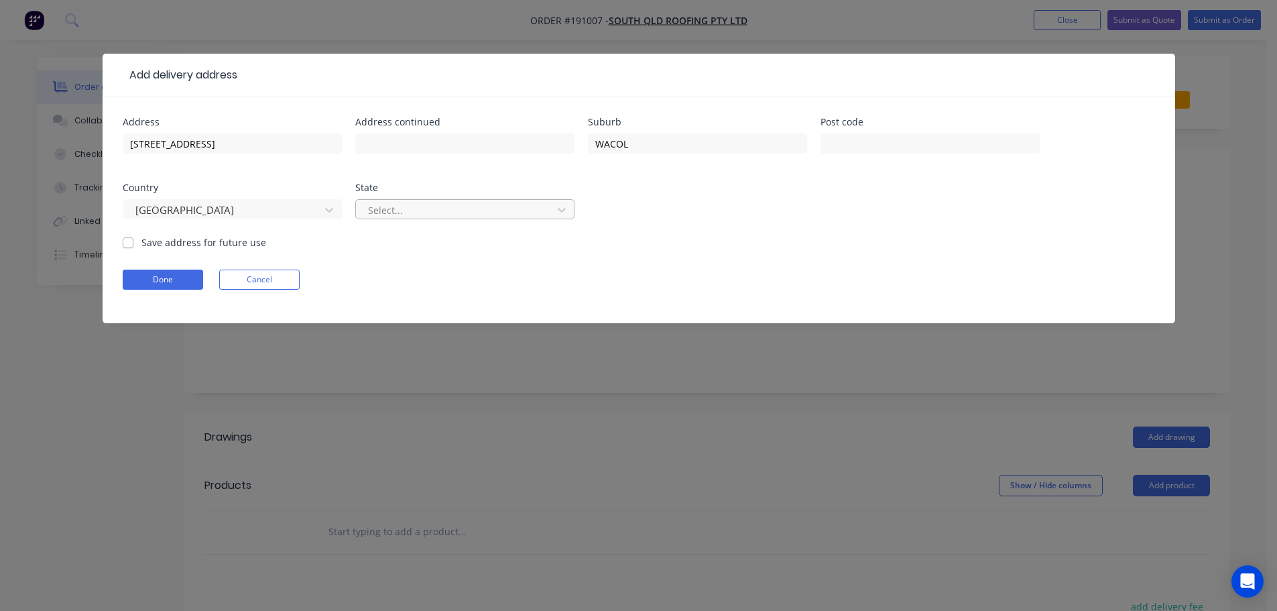
click at [373, 219] on div "Select..." at bounding box center [456, 210] width 187 height 20
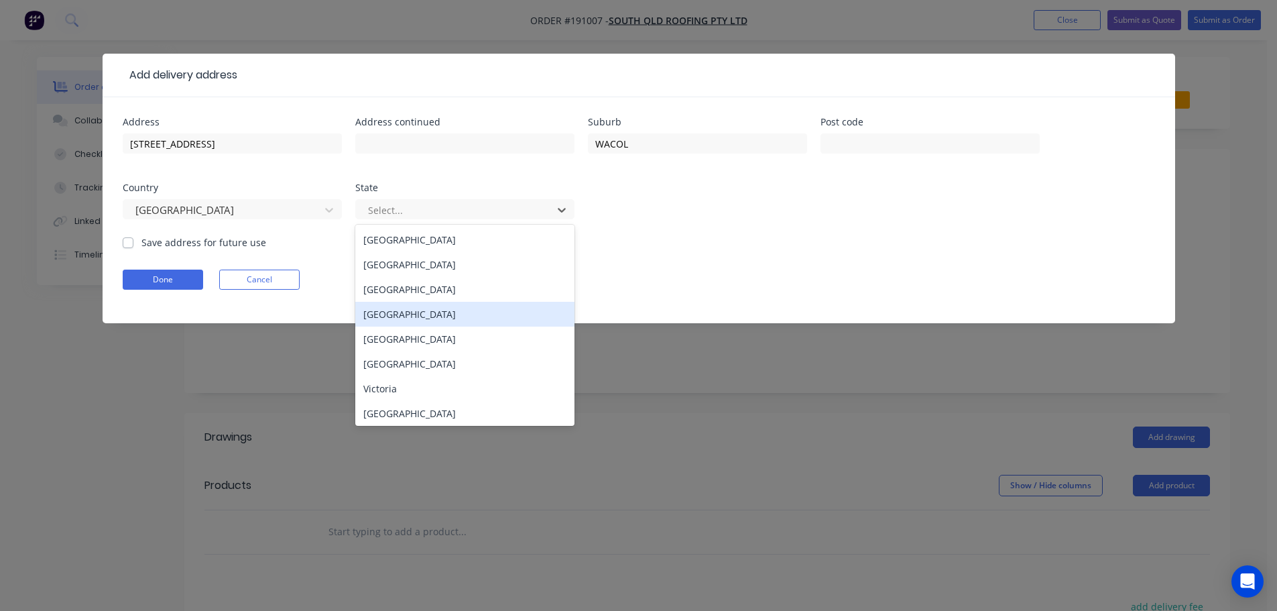
click at [390, 316] on div "[GEOGRAPHIC_DATA]" at bounding box center [464, 314] width 219 height 25
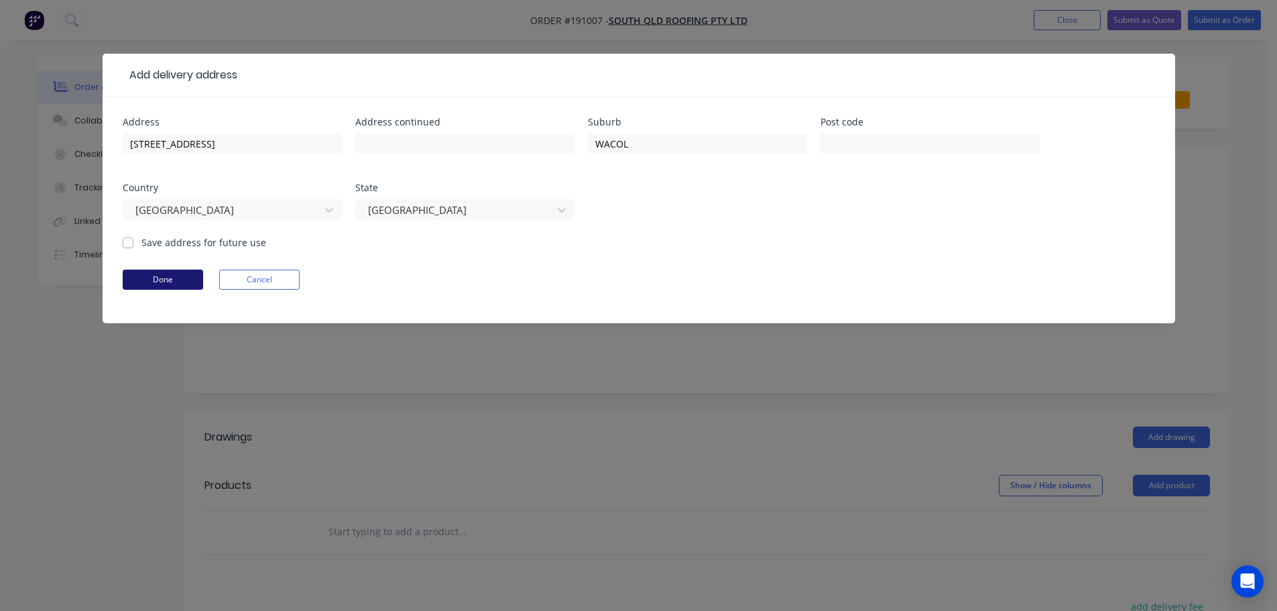
click at [185, 278] on button "Done" at bounding box center [163, 280] width 80 height 20
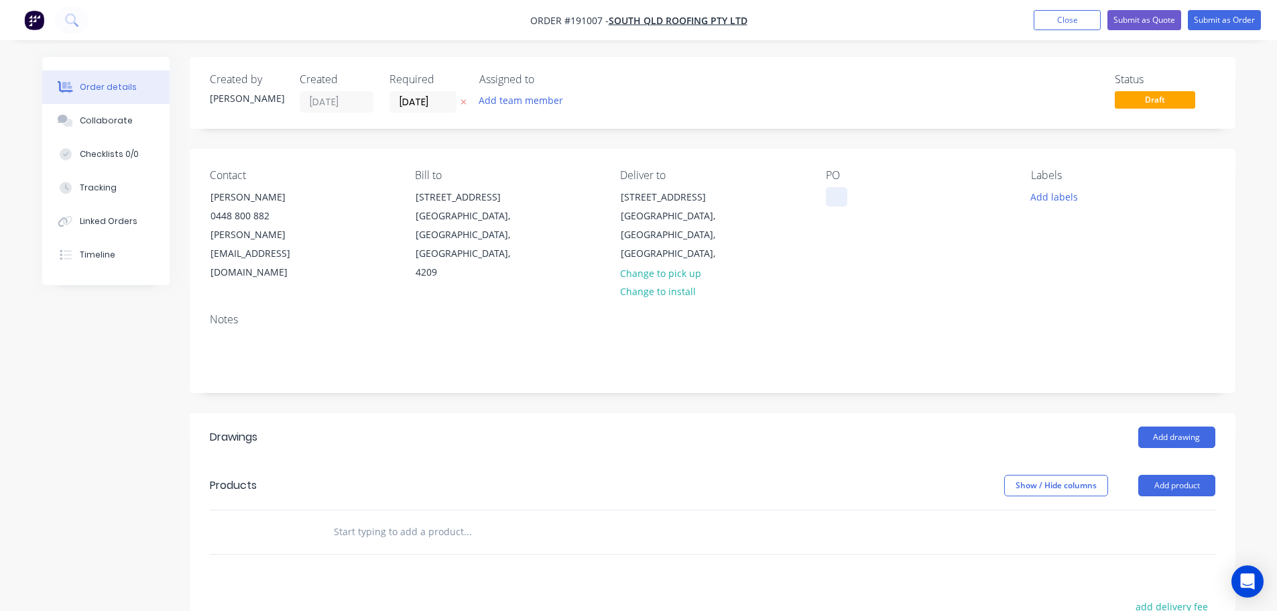
click at [831, 196] on div at bounding box center [836, 196] width 21 height 19
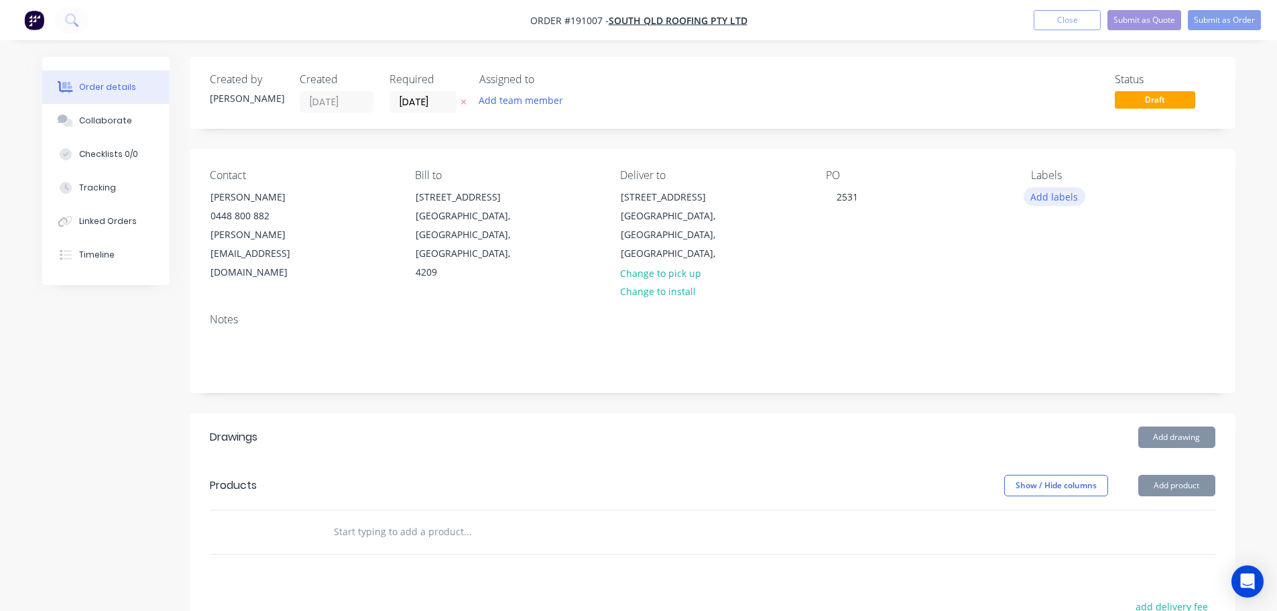
click at [1055, 200] on button "Add labels" at bounding box center [1055, 196] width 62 height 18
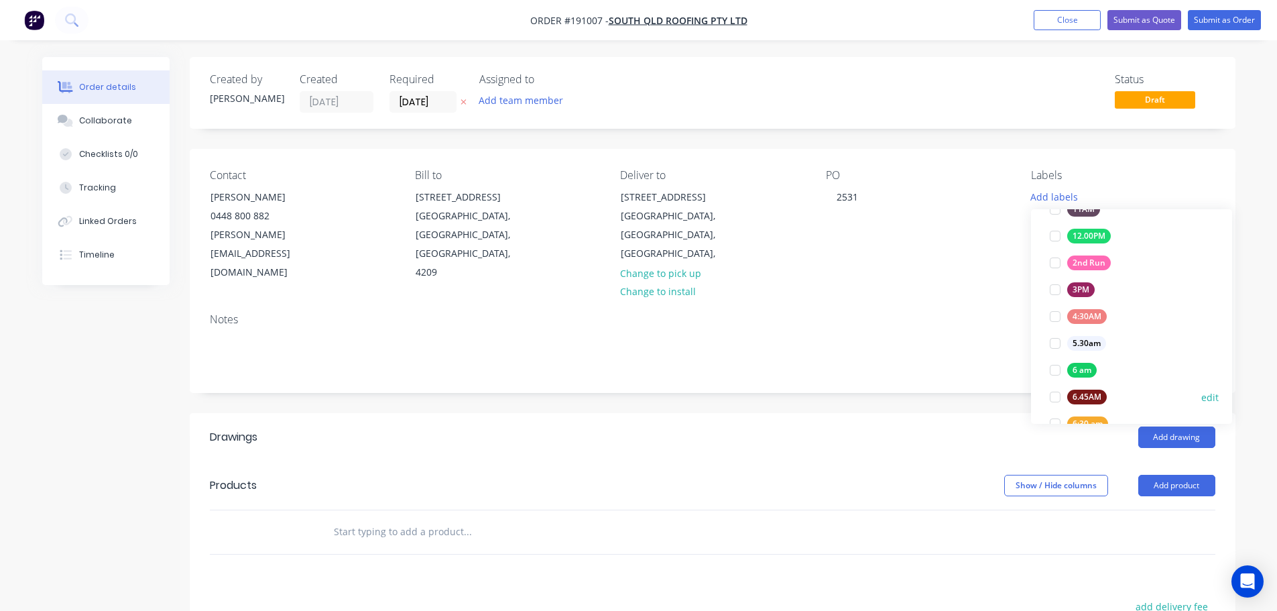
scroll to position [201, 0]
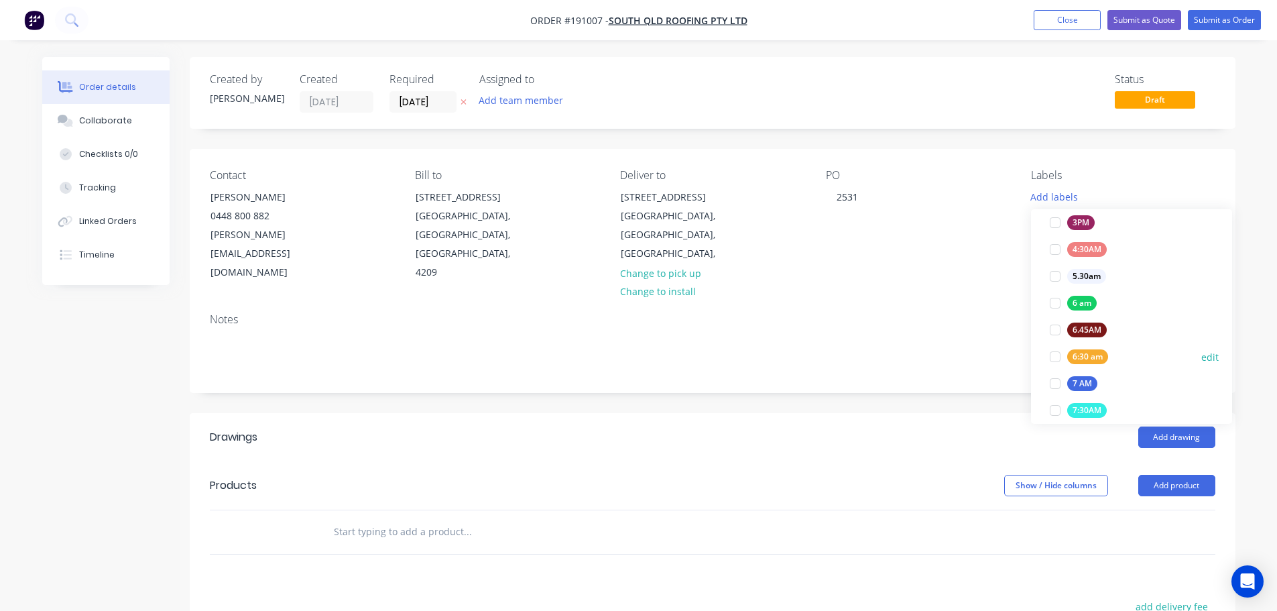
click at [1055, 353] on div at bounding box center [1055, 356] width 27 height 27
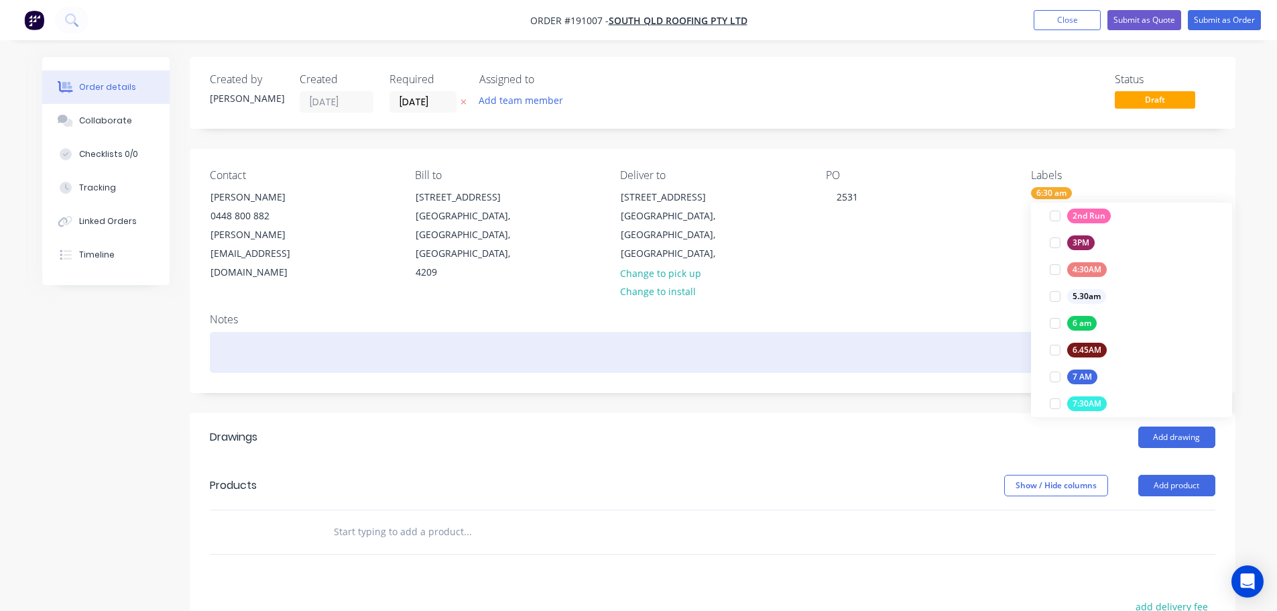
scroll to position [0, 0]
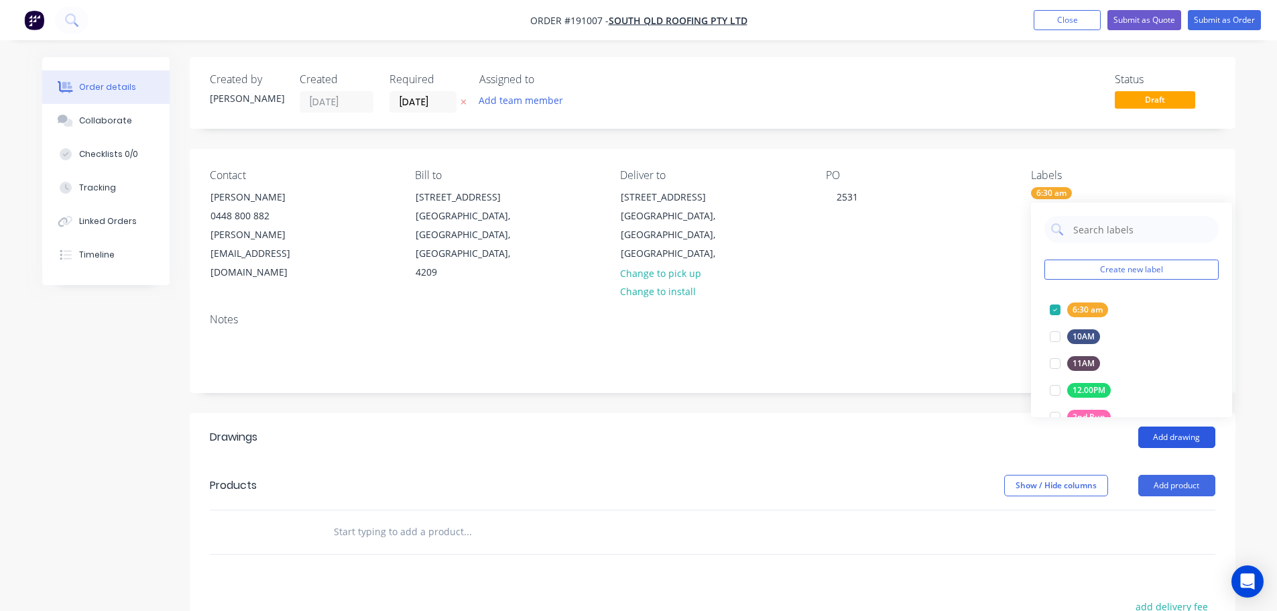
click at [1177, 426] on button "Add drawing" at bounding box center [1177, 436] width 77 height 21
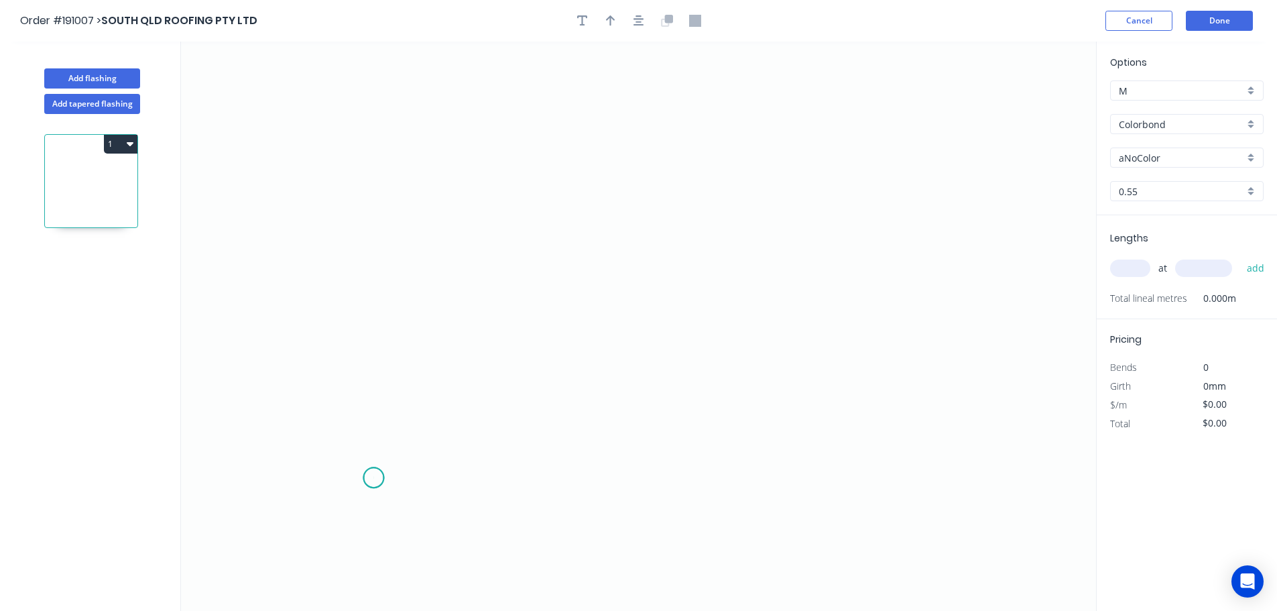
drag, startPoint x: 373, startPoint y: 478, endPoint x: 369, endPoint y: 244, distance: 234.1
click at [373, 477] on icon "0" at bounding box center [638, 326] width 915 height 569
click at [368, 105] on icon "0" at bounding box center [638, 326] width 915 height 569
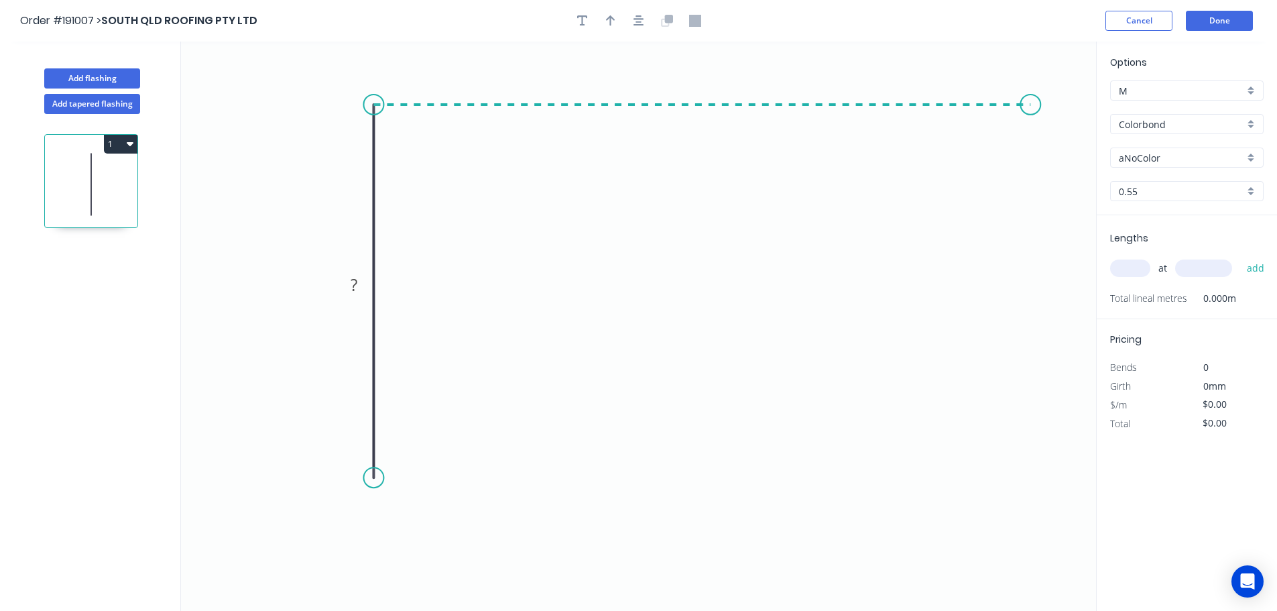
click at [1033, 110] on icon "0 ?" at bounding box center [638, 326] width 915 height 569
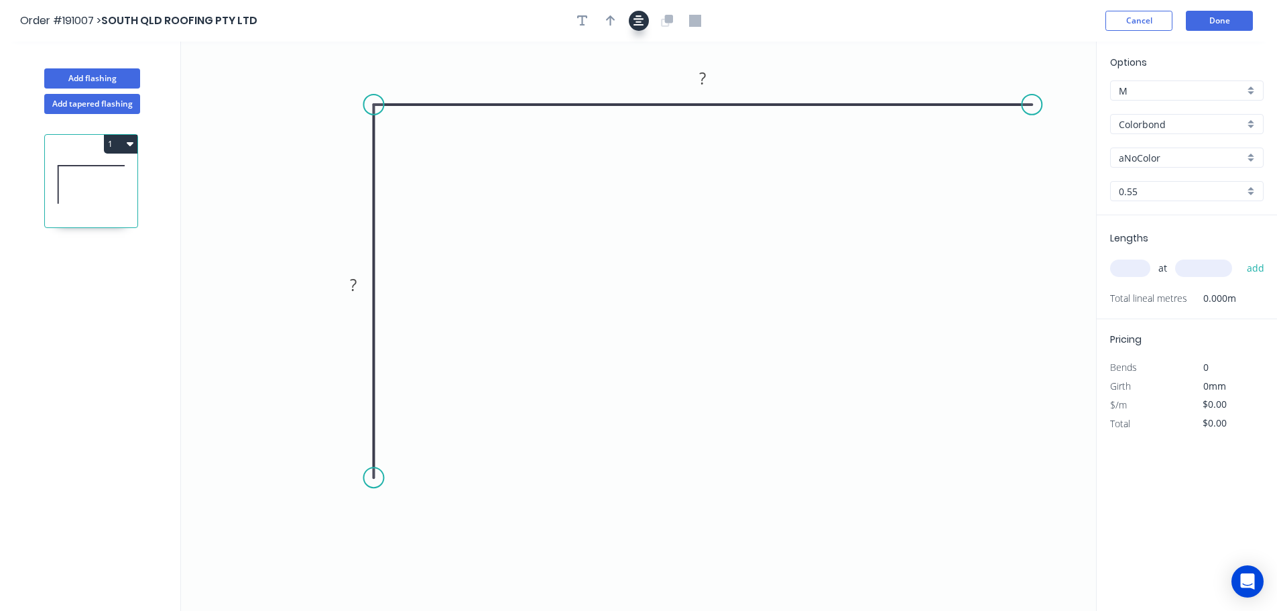
click at [632, 23] on button "button" at bounding box center [639, 21] width 20 height 20
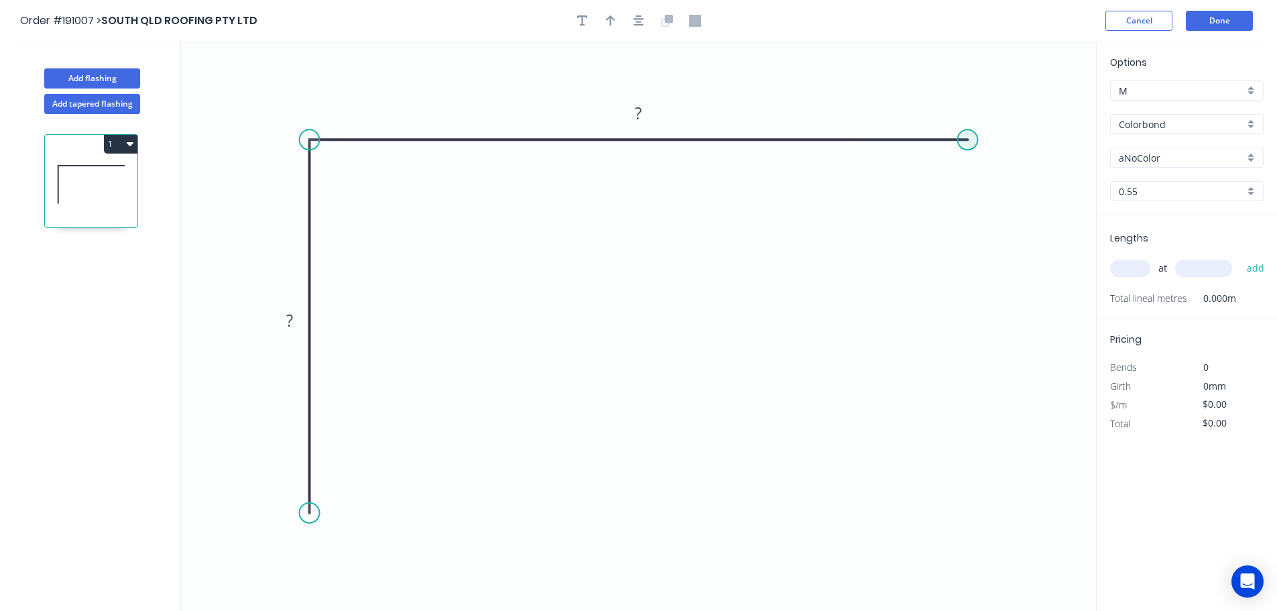
click at [974, 142] on circle at bounding box center [968, 139] width 20 height 20
click at [973, 142] on circle at bounding box center [974, 139] width 20 height 20
click at [1039, 217] on icon "0 ? ?" at bounding box center [638, 326] width 915 height 569
click at [1042, 219] on icon "0 ? ? ?" at bounding box center [638, 326] width 915 height 569
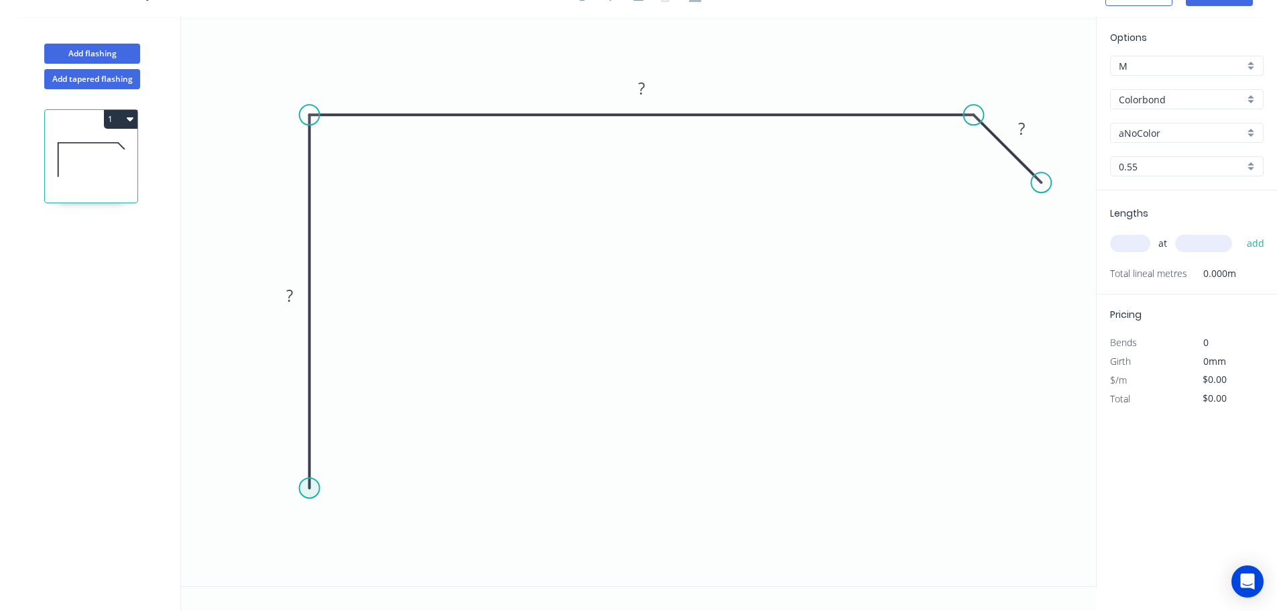
click at [306, 482] on circle at bounding box center [310, 488] width 20 height 20
drag, startPoint x: 314, startPoint y: 488, endPoint x: 315, endPoint y: 515, distance: 26.9
click at [315, 515] on circle at bounding box center [310, 514] width 20 height 20
click at [363, 567] on div "Feather" at bounding box center [379, 573] width 135 height 27
click at [313, 519] on circle at bounding box center [310, 514] width 20 height 20
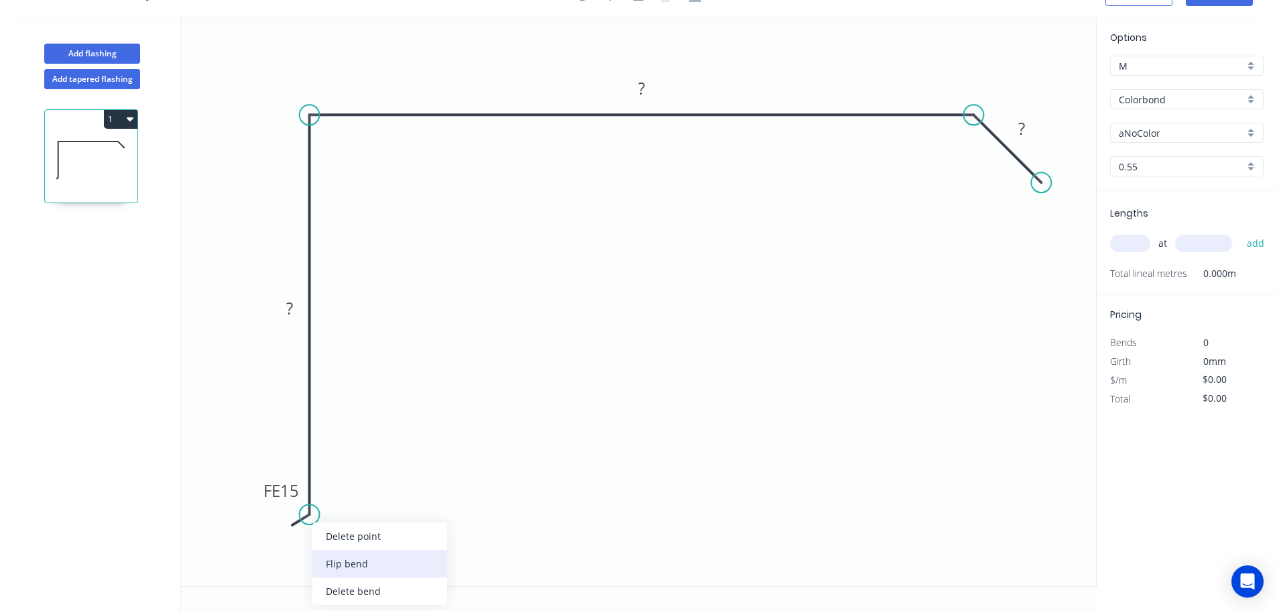
click at [364, 564] on div "Flip bend" at bounding box center [379, 563] width 135 height 27
drag, startPoint x: 363, startPoint y: 500, endPoint x: 402, endPoint y: 567, distance: 76.6
click at [402, 567] on rect at bounding box center [376, 556] width 52 height 27
click at [327, 524] on div "Delete point" at bounding box center [378, 535] width 135 height 27
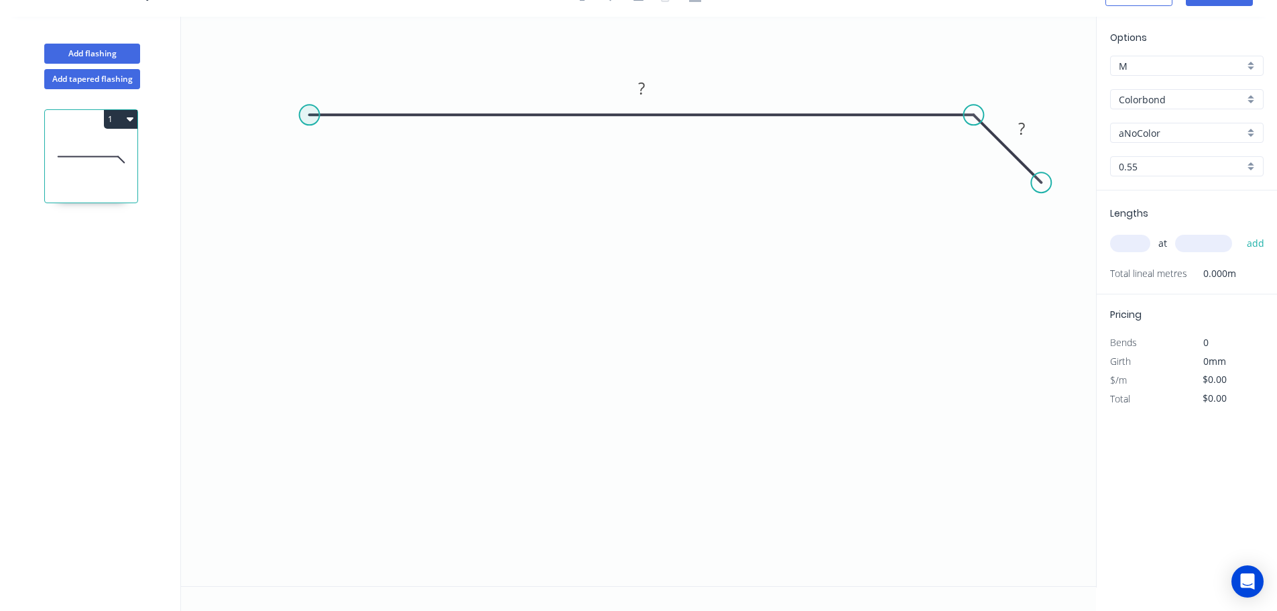
click at [305, 117] on circle at bounding box center [310, 115] width 20 height 20
click at [304, 524] on icon "0 ? ?" at bounding box center [638, 301] width 915 height 569
click at [352, 568] on icon "0 ? ? ?" at bounding box center [638, 301] width 915 height 569
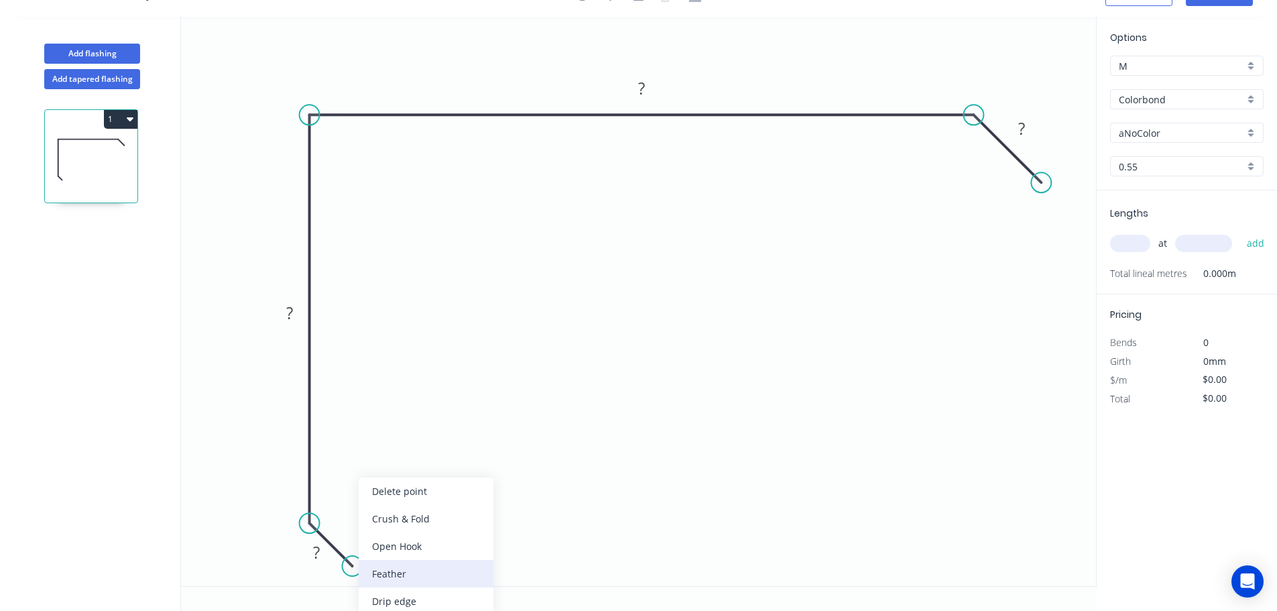
click at [425, 576] on div "Feather" at bounding box center [426, 573] width 135 height 27
click at [385, 577] on div "Flip bend" at bounding box center [417, 573] width 135 height 27
drag, startPoint x: 382, startPoint y: 535, endPoint x: 456, endPoint y: 569, distance: 81.6
click at [456, 569] on rect at bounding box center [434, 559] width 52 height 27
click at [451, 559] on tspan "15" at bounding box center [443, 560] width 19 height 22
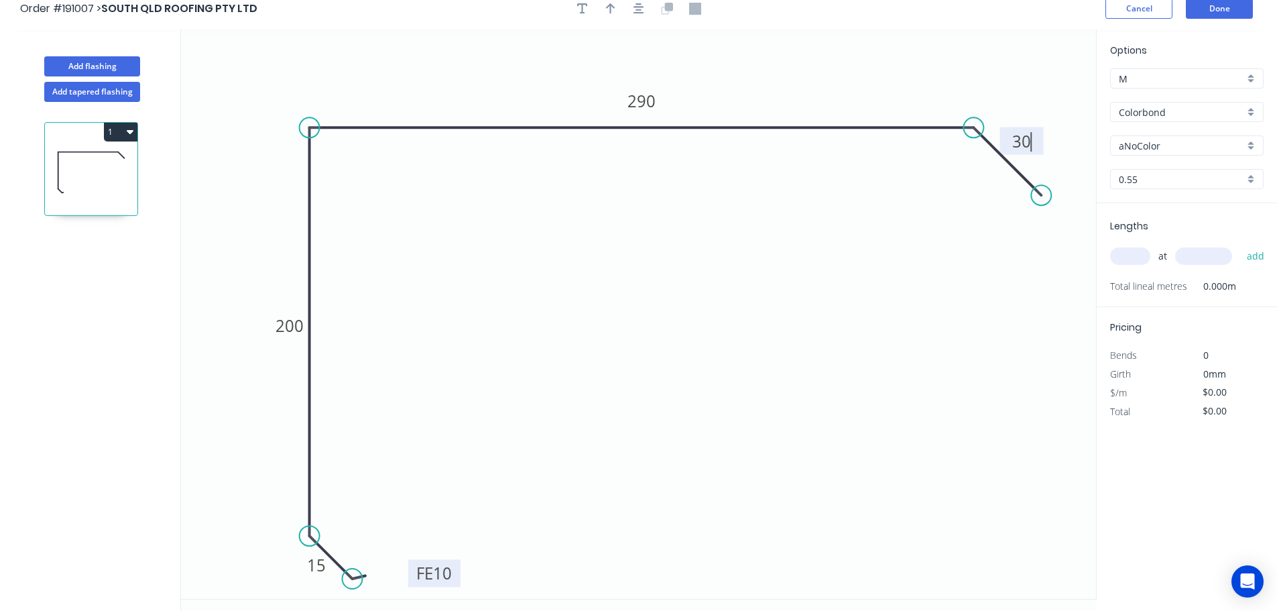
scroll to position [0, 0]
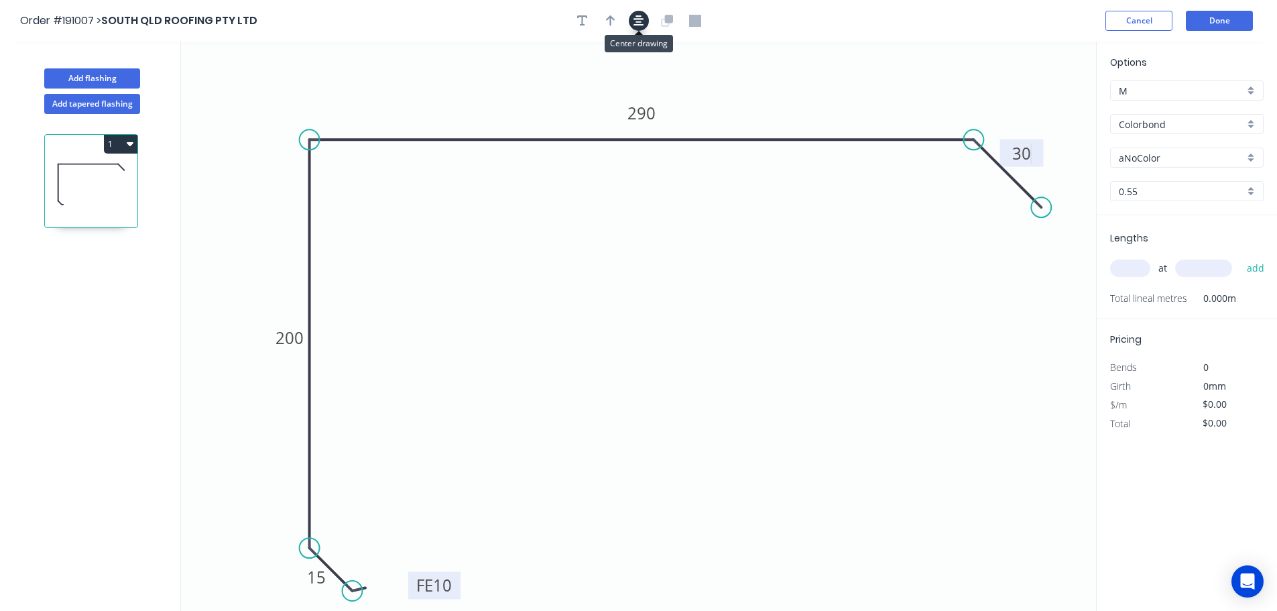
click at [642, 15] on icon "button" at bounding box center [639, 21] width 11 height 12
type input "$15.53"
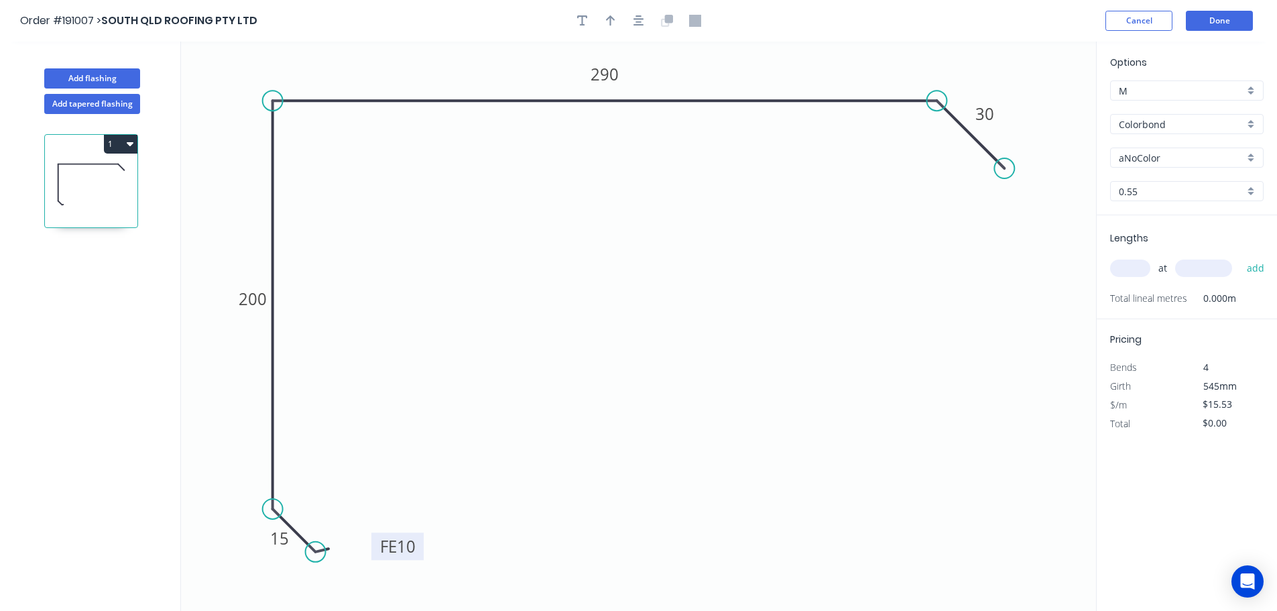
click at [600, 25] on div at bounding box center [639, 21] width 141 height 20
click at [612, 24] on icon "button" at bounding box center [610, 21] width 9 height 12
click at [1028, 108] on icon at bounding box center [1029, 93] width 12 height 43
drag, startPoint x: 1028, startPoint y: 106, endPoint x: 1055, endPoint y: 75, distance: 40.9
click at [1055, 75] on icon at bounding box center [1065, 64] width 39 height 39
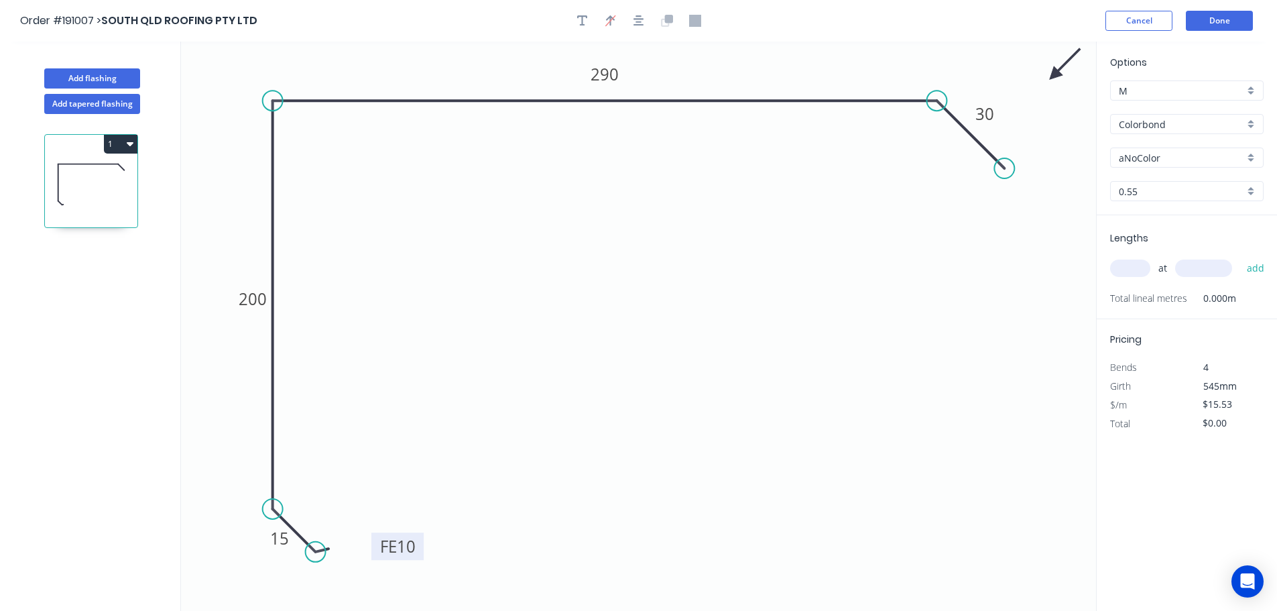
click at [1176, 121] on input "Colorbond" at bounding box center [1181, 124] width 125 height 14
click at [1184, 143] on div "Colorbond" at bounding box center [1187, 149] width 152 height 23
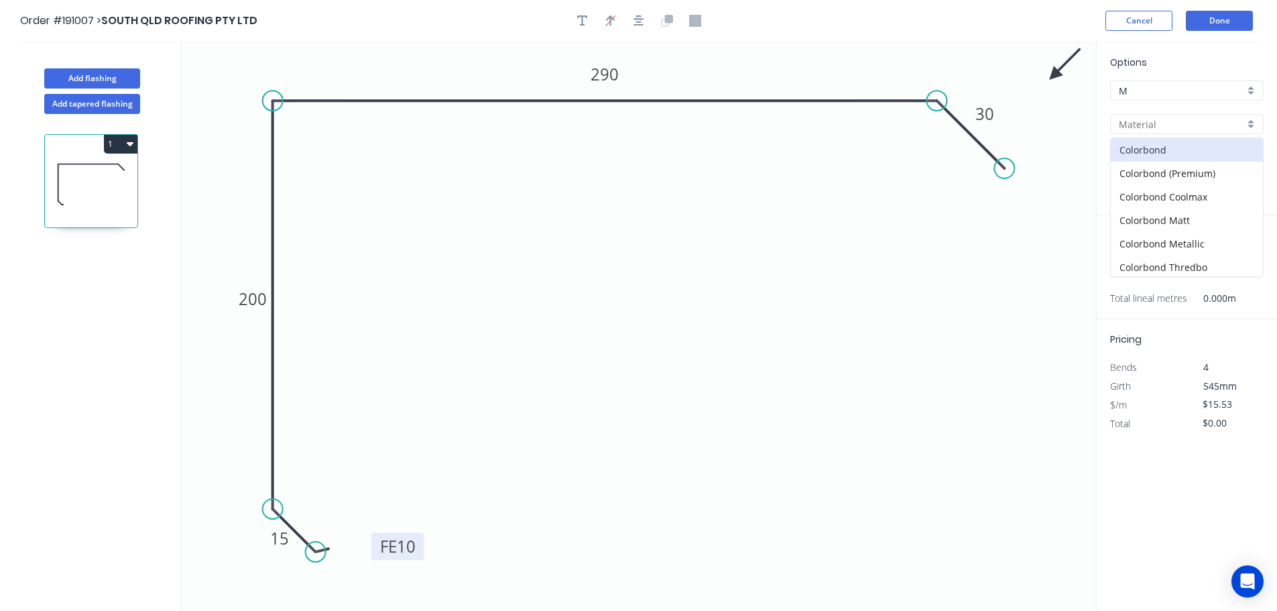
type input "Colorbond"
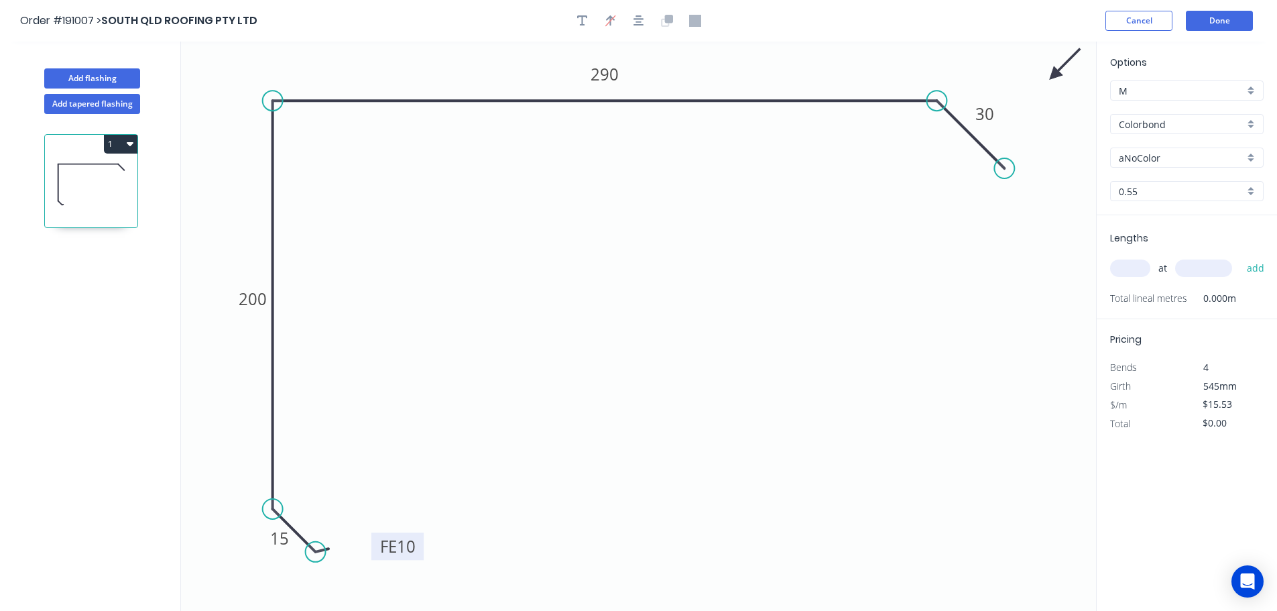
click at [1187, 156] on input "aNoColor" at bounding box center [1181, 158] width 125 height 14
click at [1173, 283] on div "Special Price" at bounding box center [1187, 273] width 152 height 23
type input "Special Price"
click at [1164, 168] on div "Options M M Colorbond Colorbond Colorbond (Premium) Colorbond Coolmax Colorbond…" at bounding box center [1187, 135] width 180 height 160
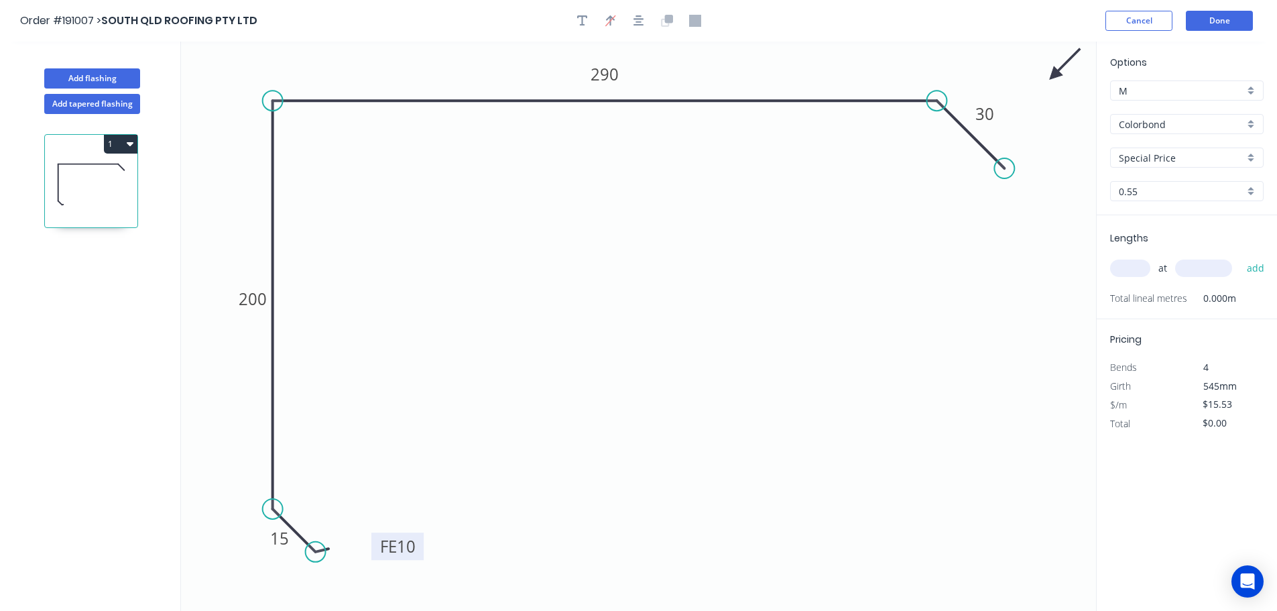
click at [1166, 162] on input "Special Price" at bounding box center [1181, 158] width 125 height 14
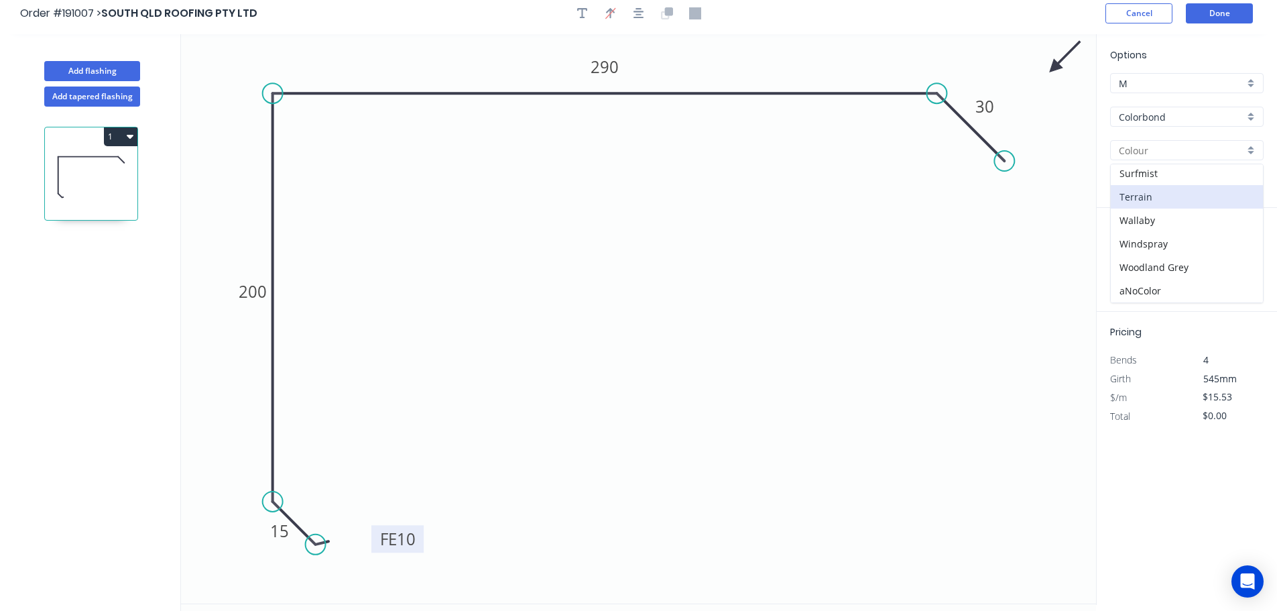
scroll to position [0, 0]
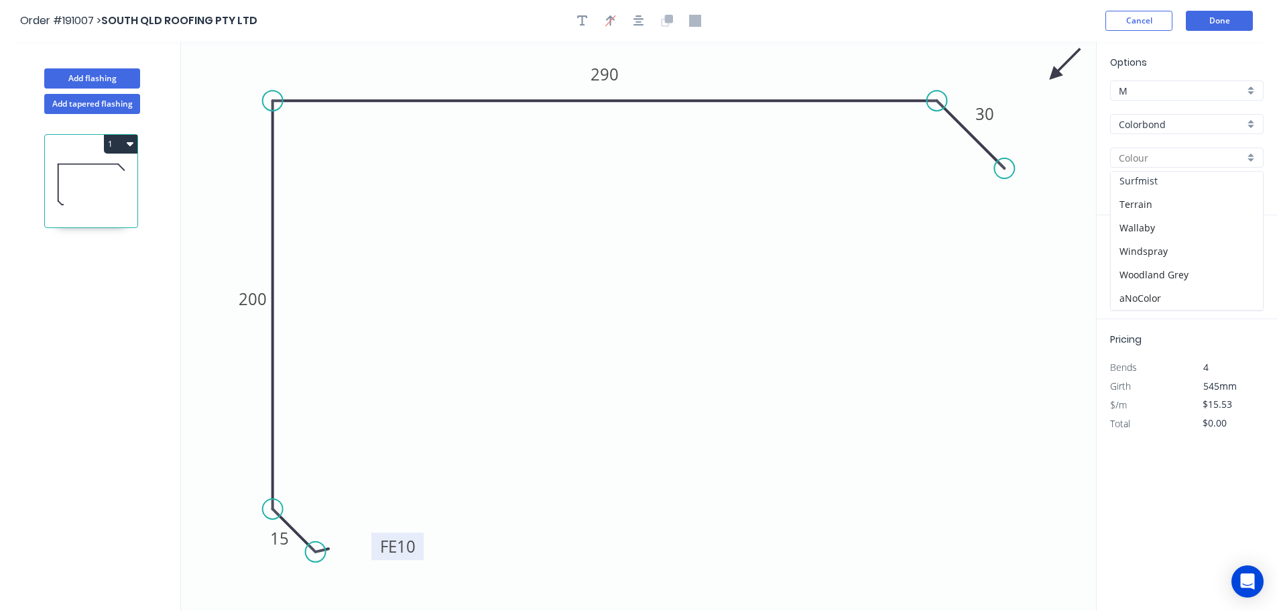
click at [1173, 187] on div "Surfmist" at bounding box center [1187, 180] width 152 height 23
type input "Surfmist"
click at [1165, 196] on input "0.55" at bounding box center [1181, 191] width 125 height 14
click at [1165, 262] on div "1.2" at bounding box center [1187, 263] width 152 height 23
type input "1.2"
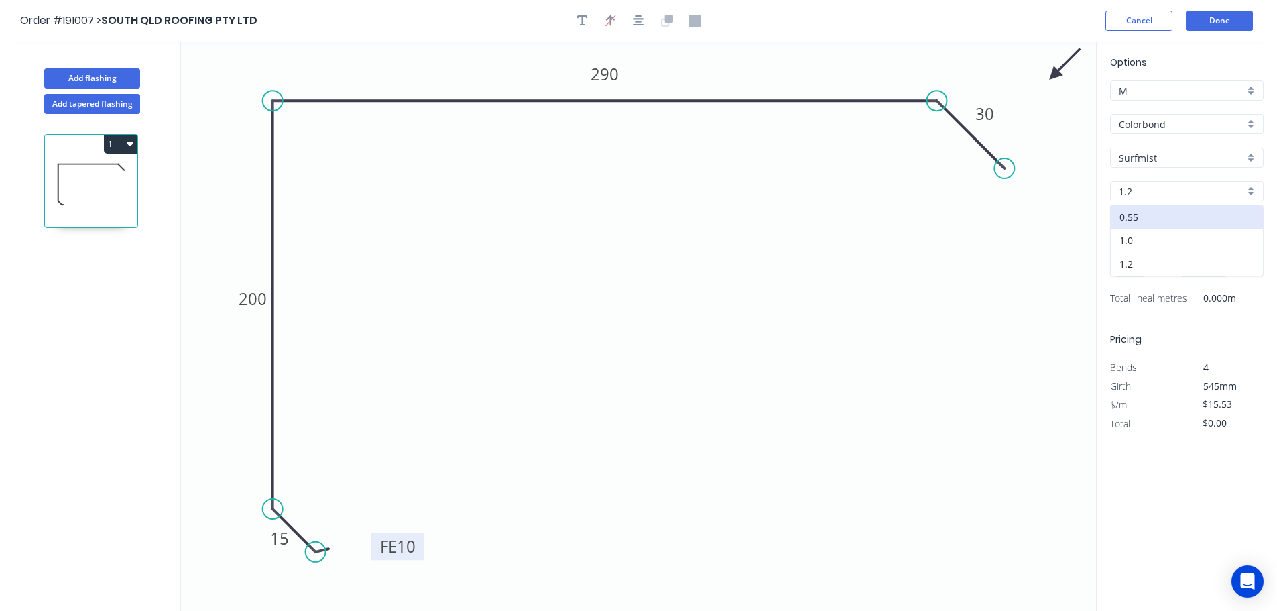
type input "$32.84"
click at [1126, 266] on input "text" at bounding box center [1130, 268] width 40 height 17
type input "2"
type input "6250"
click at [1241, 257] on button "add" at bounding box center [1257, 268] width 32 height 23
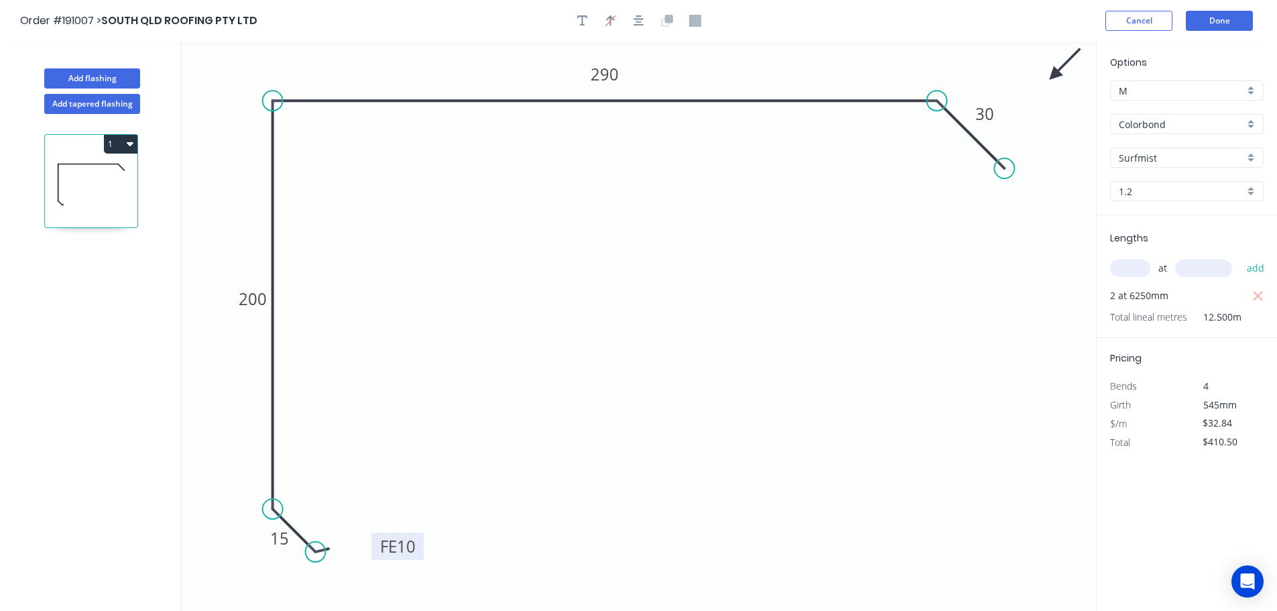
click at [120, 148] on button "1" at bounding box center [121, 144] width 34 height 19
click at [88, 182] on div "Duplicate" at bounding box center [73, 177] width 103 height 19
type input "$0.00"
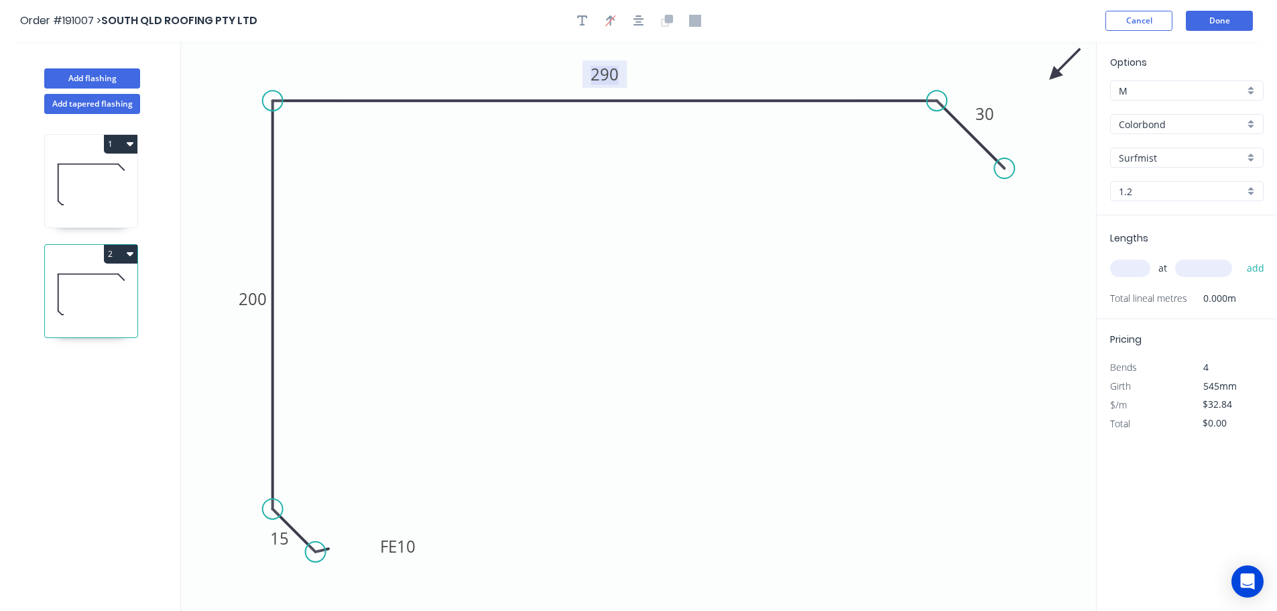
click at [603, 78] on tspan "290" at bounding box center [605, 74] width 28 height 22
type input "$41.62"
click at [1139, 269] on input "text" at bounding box center [1130, 268] width 40 height 17
type input "2"
type input "6250"
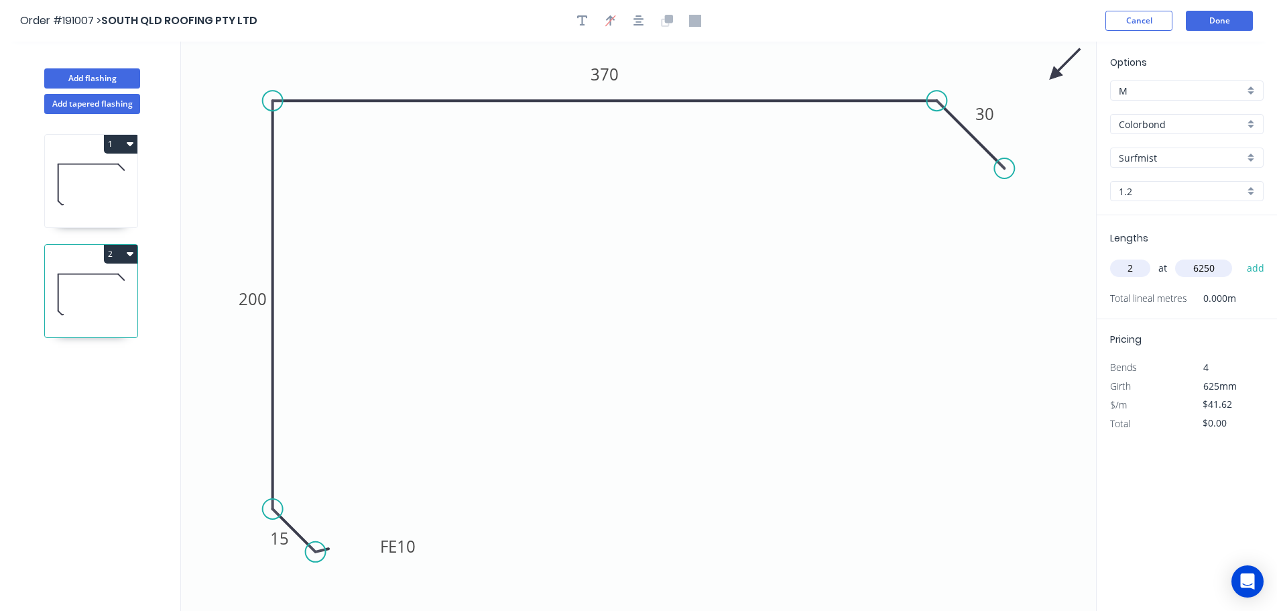
click at [1241, 257] on button "add" at bounding box center [1257, 268] width 32 height 23
type input "$520.25"
click at [91, 84] on button "Add flashing" at bounding box center [92, 78] width 96 height 20
type input "$0.00"
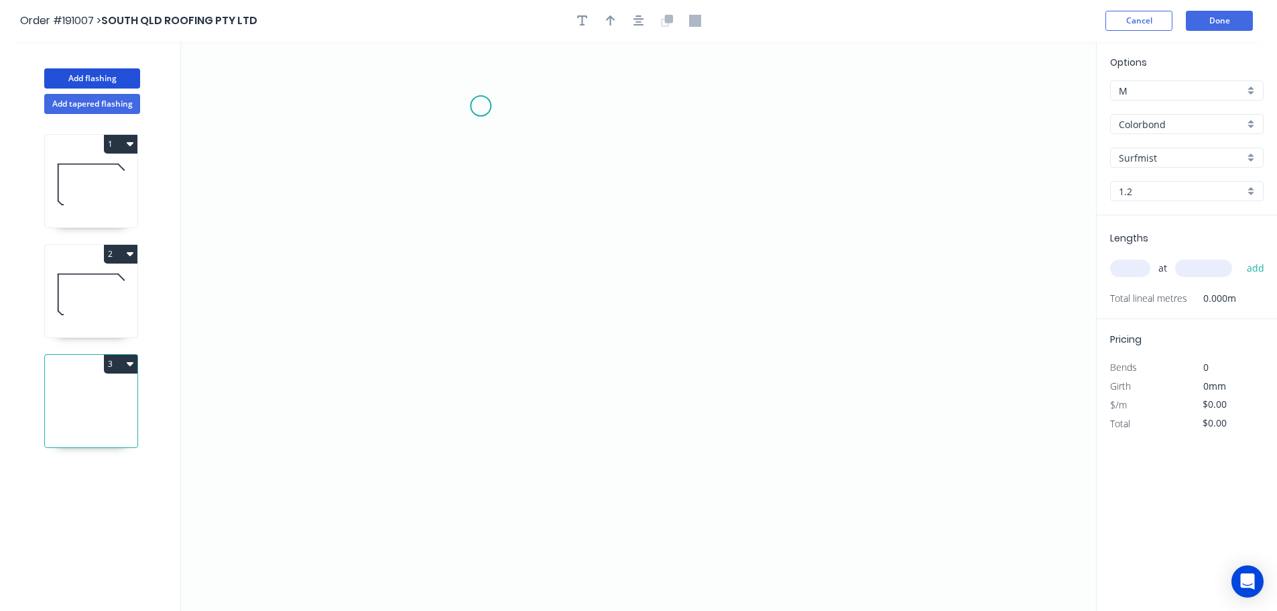
click at [481, 106] on icon "0" at bounding box center [638, 326] width 915 height 569
click at [593, 115] on icon "0" at bounding box center [638, 326] width 915 height 569
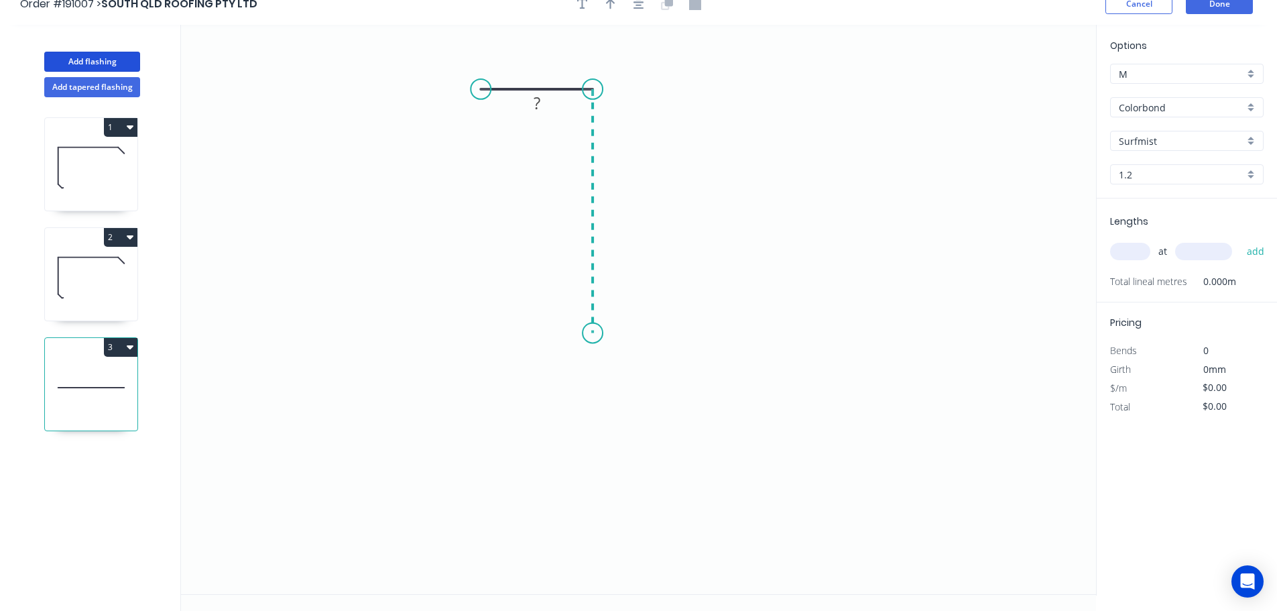
scroll to position [25, 0]
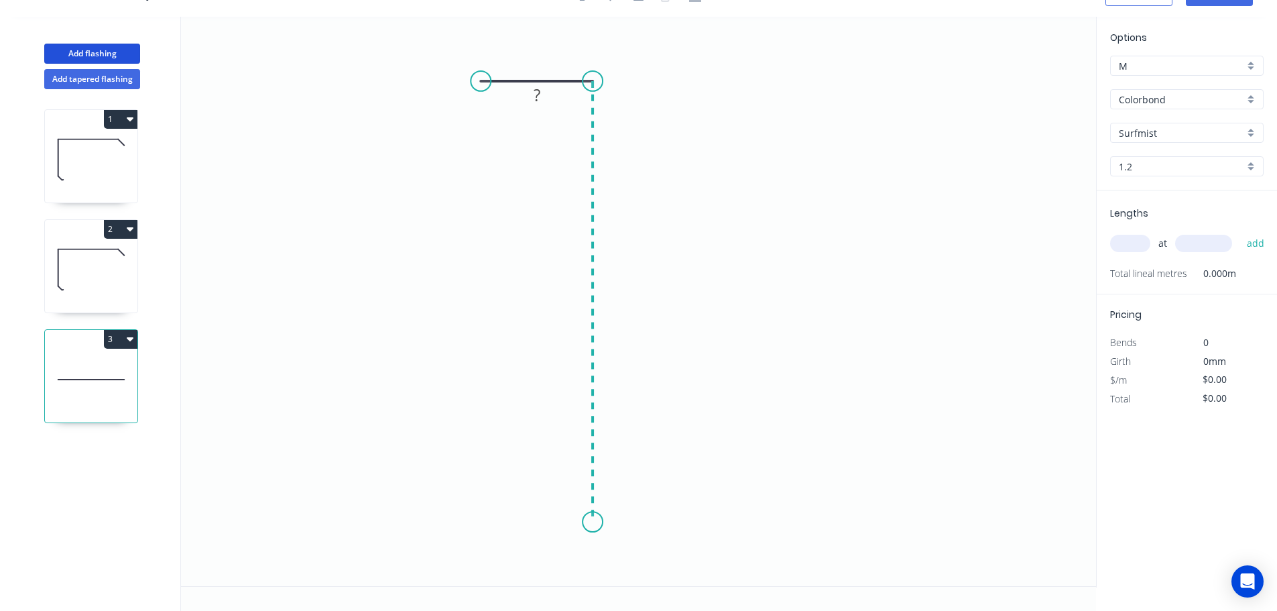
click at [595, 522] on icon "0 ?" at bounding box center [638, 301] width 915 height 569
click at [552, 566] on icon "0 ? ?" at bounding box center [638, 301] width 915 height 569
drag, startPoint x: 482, startPoint y: 82, endPoint x: 500, endPoint y: 81, distance: 17.4
click at [500, 81] on circle at bounding box center [499, 81] width 20 height 20
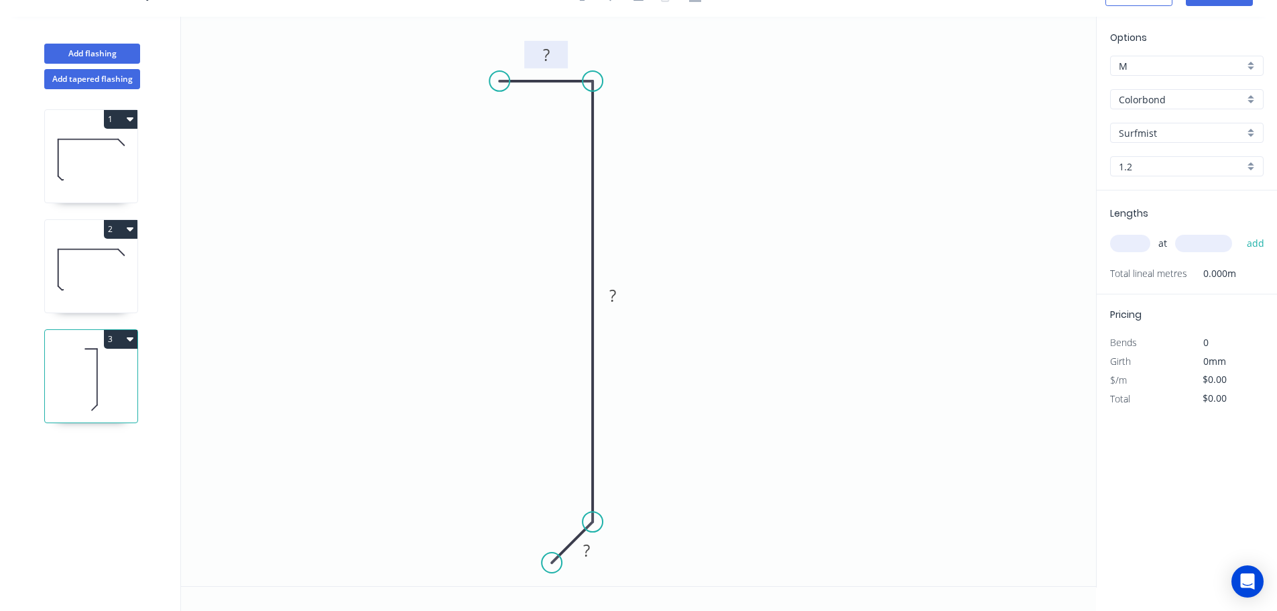
click at [546, 60] on tspan "?" at bounding box center [546, 55] width 7 height 22
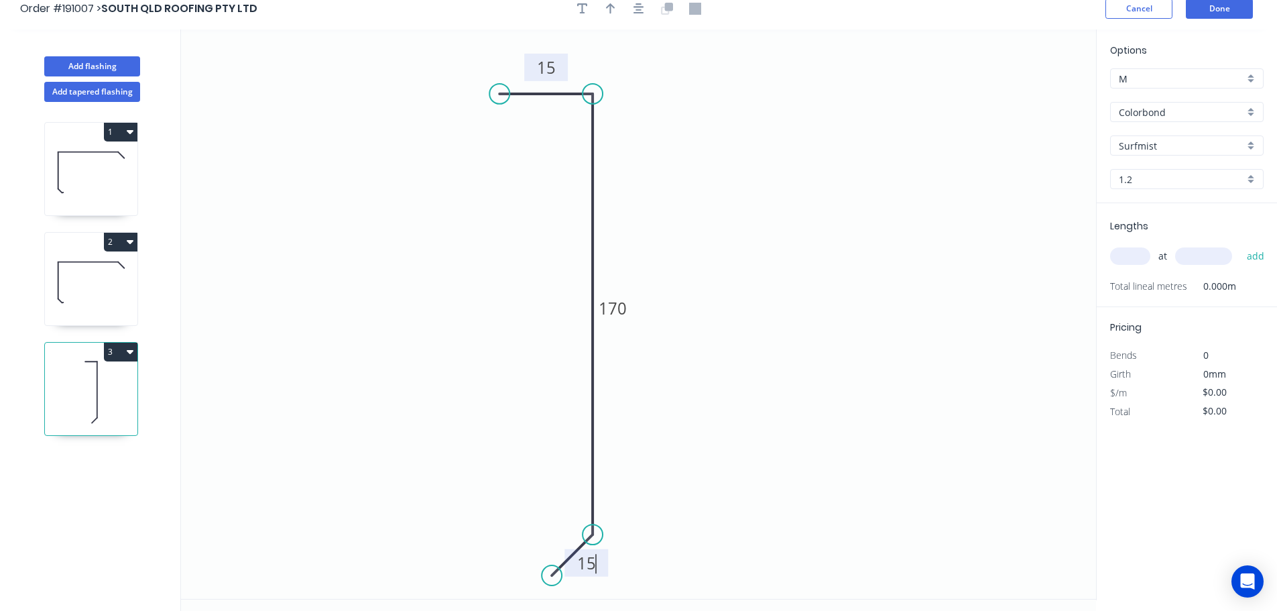
scroll to position [0, 0]
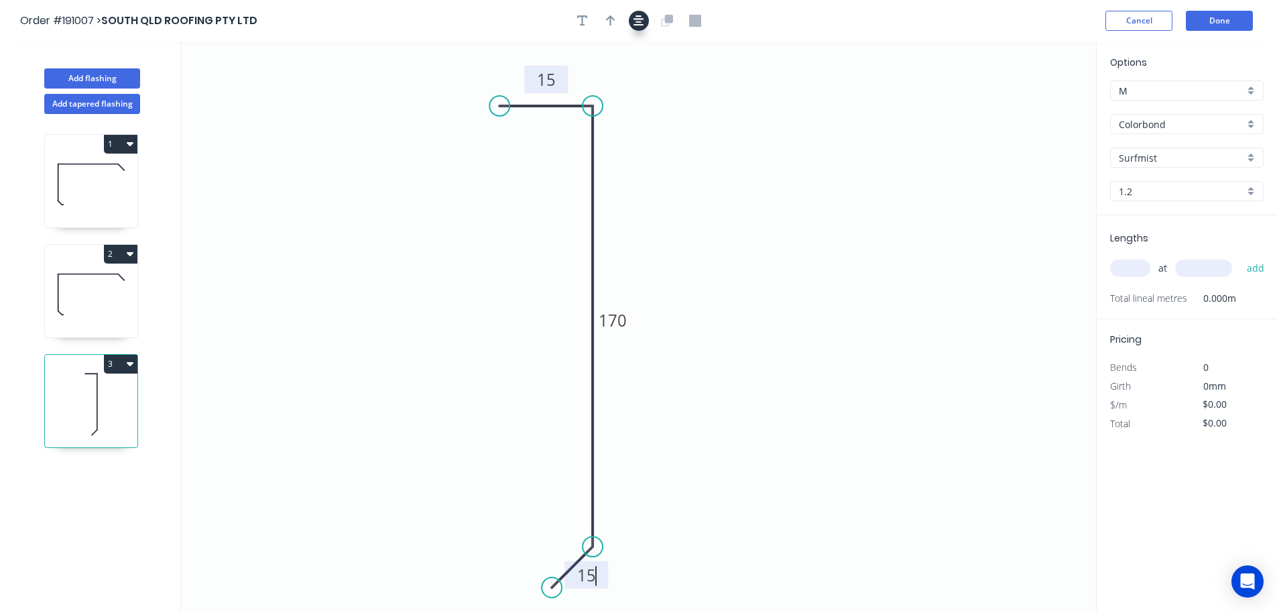
click at [643, 20] on icon "button" at bounding box center [639, 21] width 11 height 12
type input "$13.52"
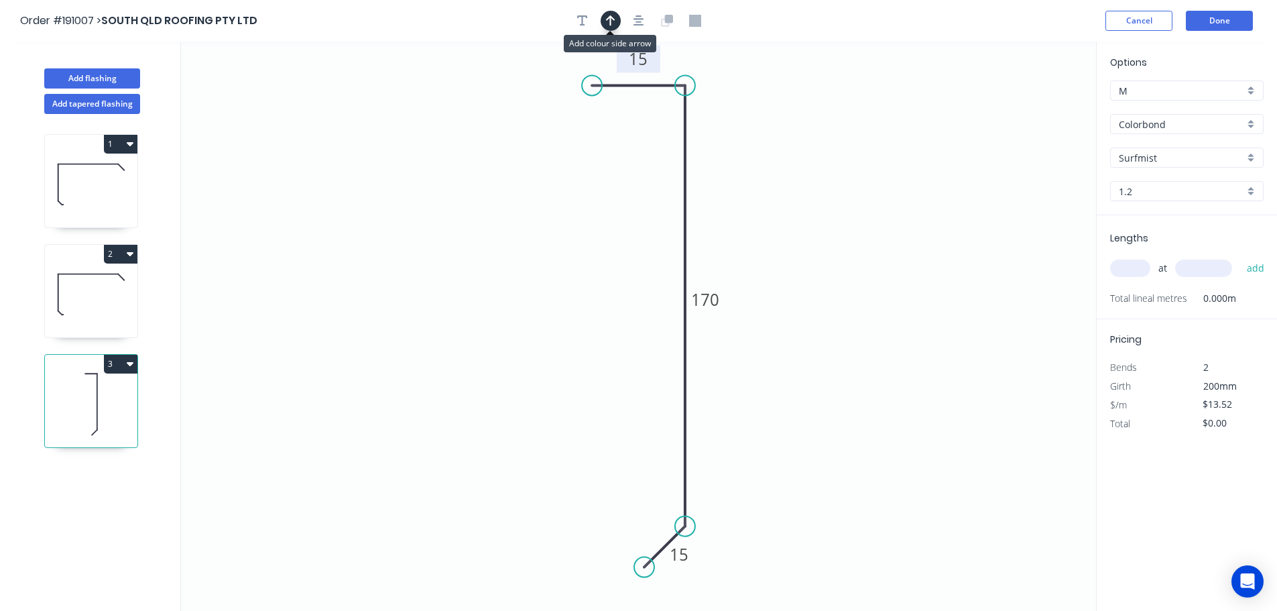
click at [614, 21] on icon "button" at bounding box center [610, 21] width 9 height 12
click at [1030, 103] on icon at bounding box center [1029, 93] width 12 height 43
click at [1129, 267] on input "text" at bounding box center [1130, 268] width 40 height 17
type input "16"
type input "3000"
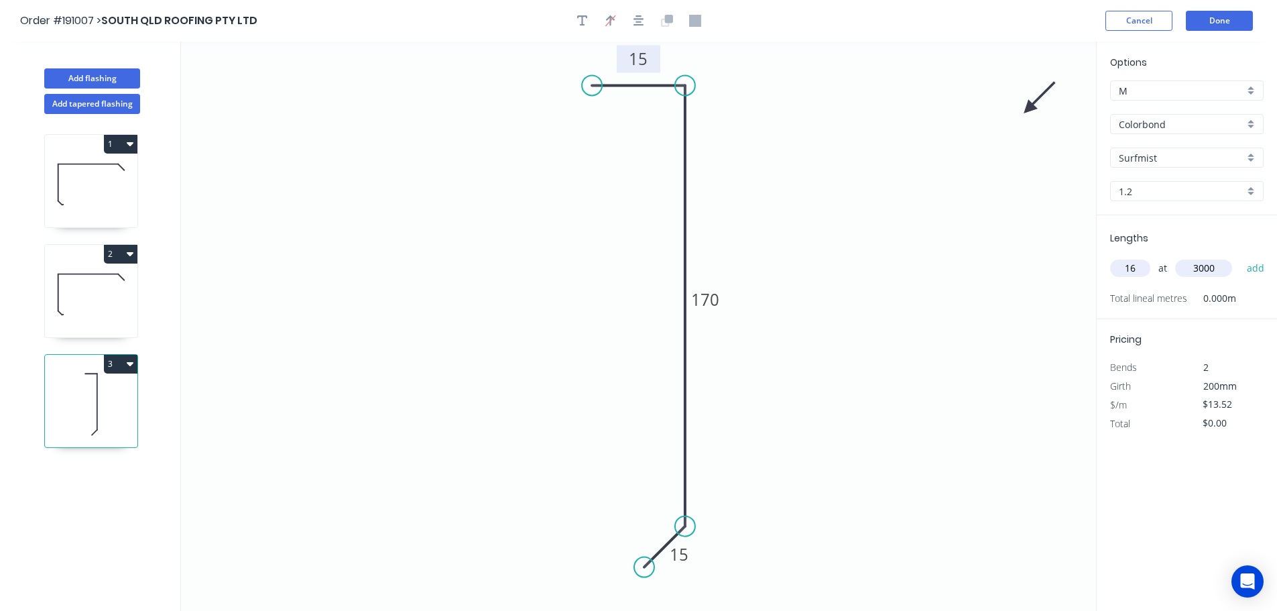
click at [1241, 257] on button "add" at bounding box center [1257, 268] width 32 height 23
type input "$648.96"
click at [133, 246] on button "2" at bounding box center [121, 254] width 34 height 19
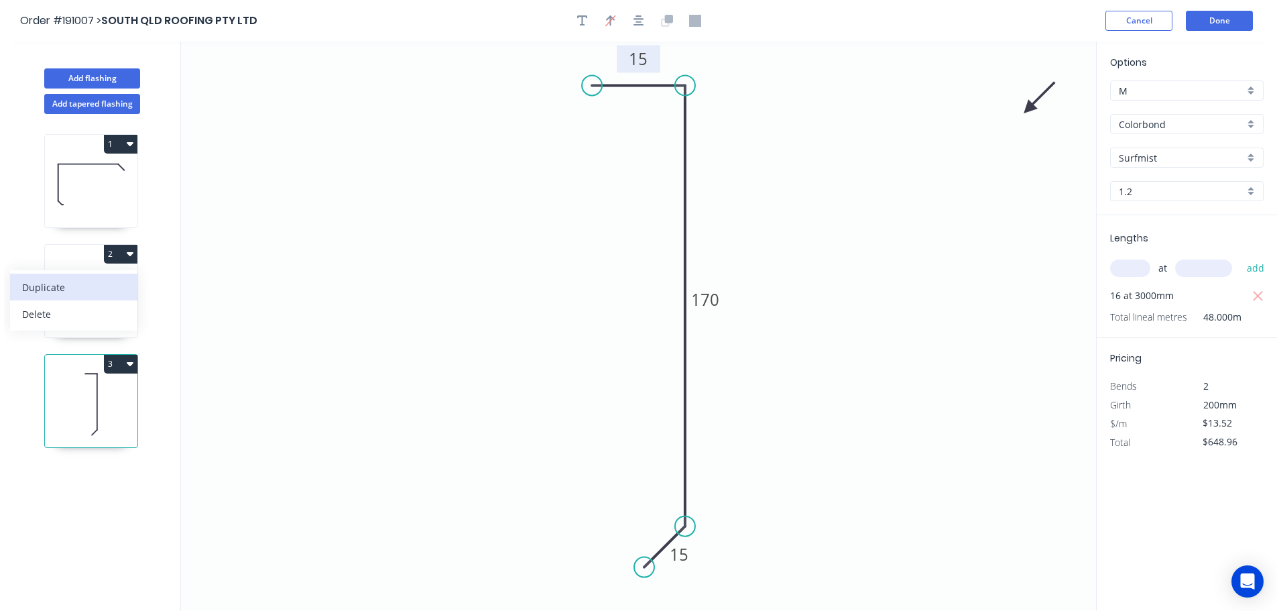
click at [83, 290] on div "Duplicate" at bounding box center [73, 287] width 103 height 19
type input "$41.62"
type input "$0.00"
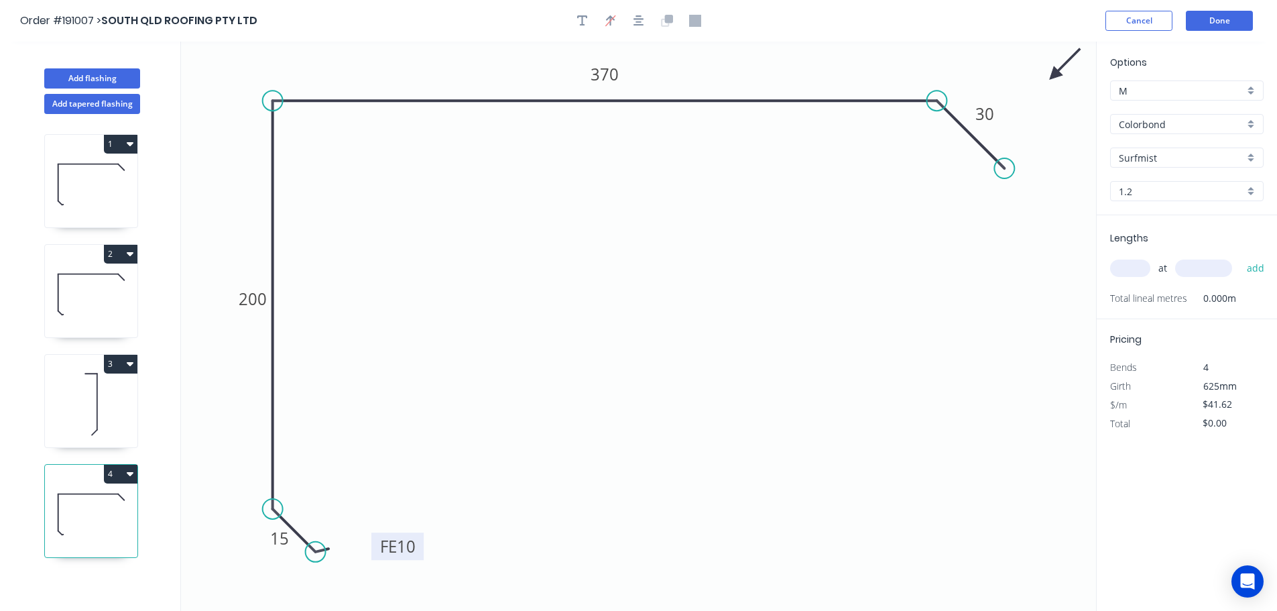
click at [400, 551] on tspan "10" at bounding box center [406, 546] width 19 height 22
type input "$32.84"
click at [1133, 271] on input "text" at bounding box center [1130, 268] width 40 height 17
type input "2"
type input "6150"
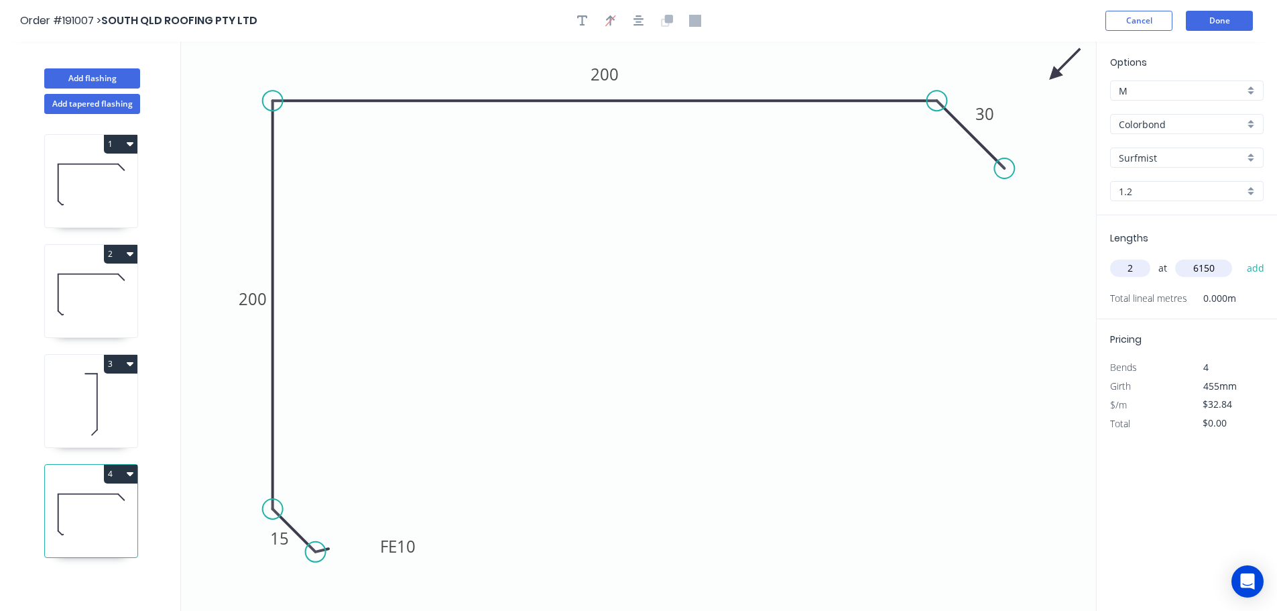
click at [1241, 257] on button "add" at bounding box center [1257, 268] width 32 height 23
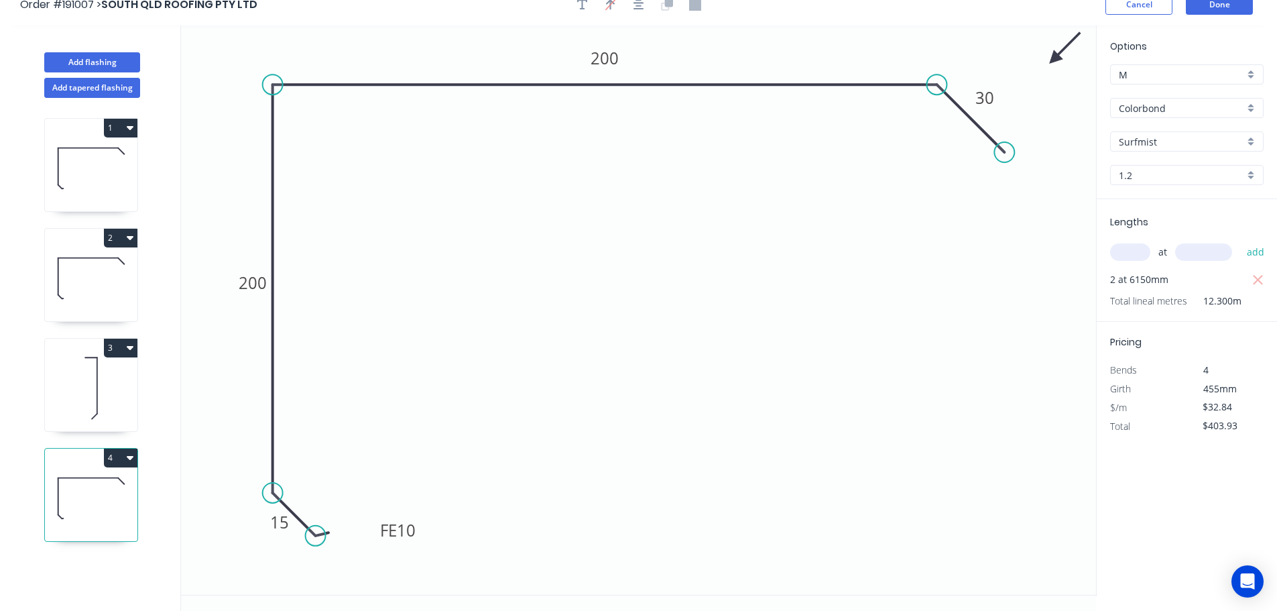
scroll to position [25, 0]
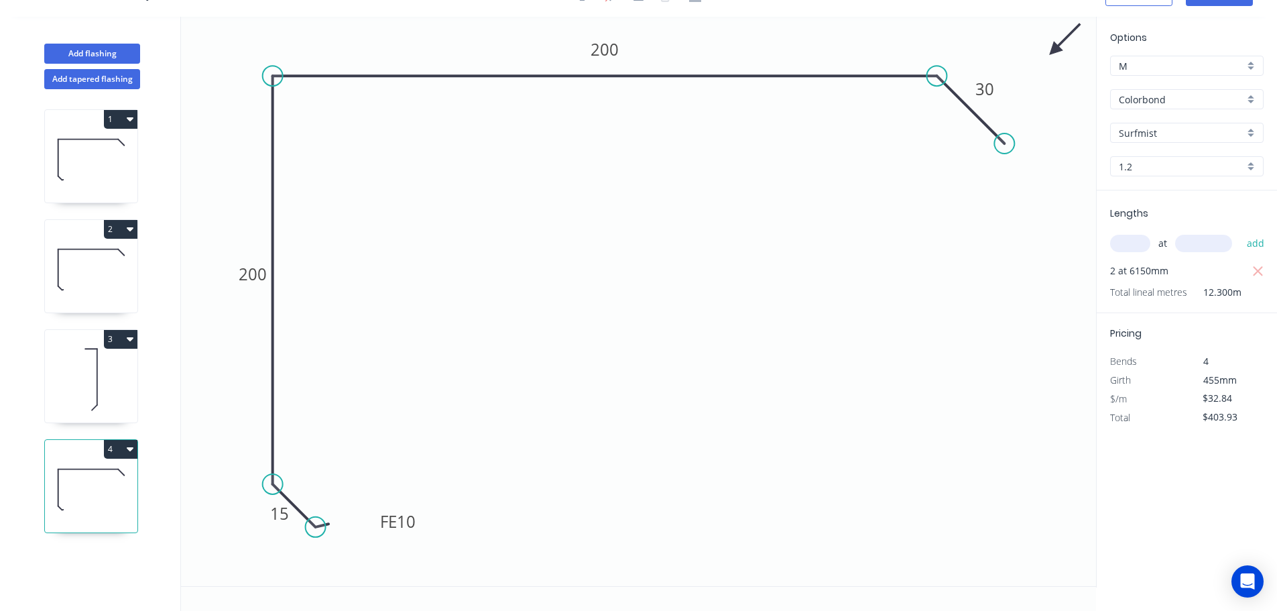
click at [121, 455] on button "4" at bounding box center [121, 449] width 34 height 19
click at [97, 477] on div "Duplicate" at bounding box center [73, 482] width 103 height 19
type input "$0.00"
click at [250, 274] on tspan "200" at bounding box center [253, 274] width 28 height 22
click at [1134, 246] on input "text" at bounding box center [1130, 243] width 40 height 17
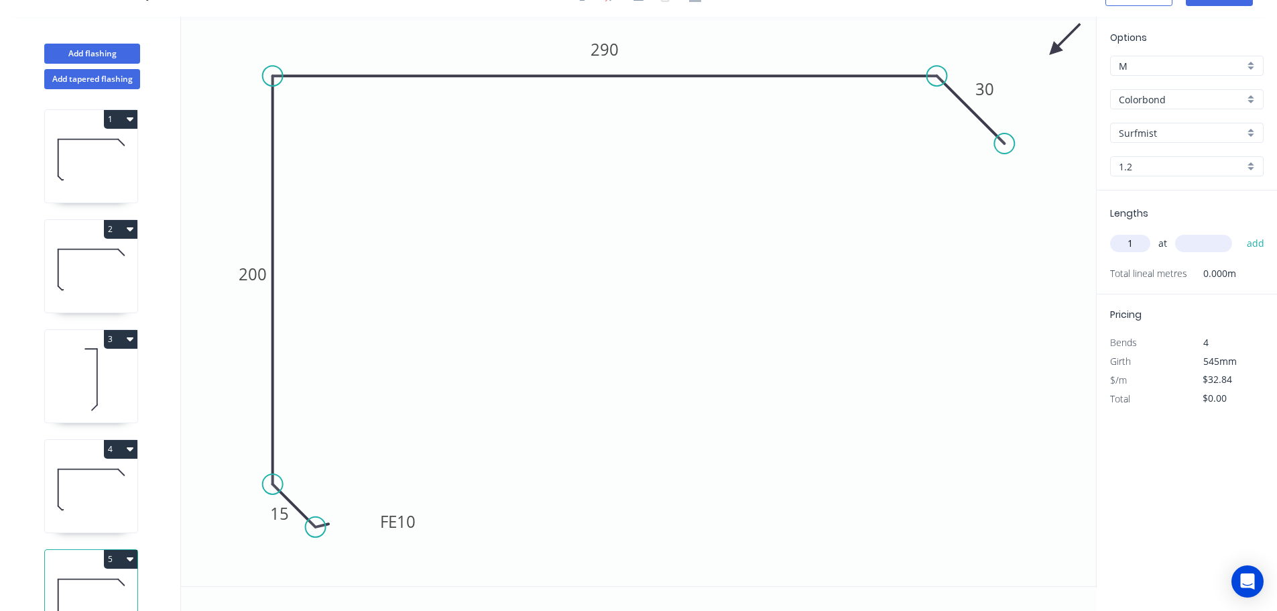
type input "1"
type input "3200"
click at [1241, 232] on button "add" at bounding box center [1257, 243] width 32 height 23
type input "$105.09"
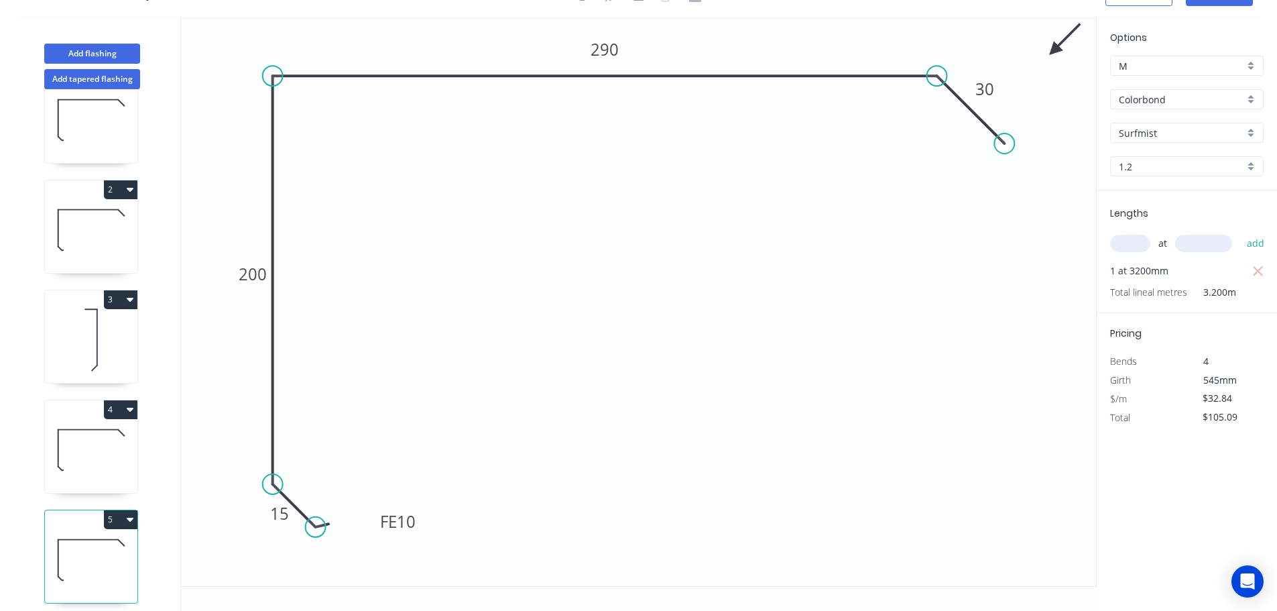
scroll to position [58, 0]
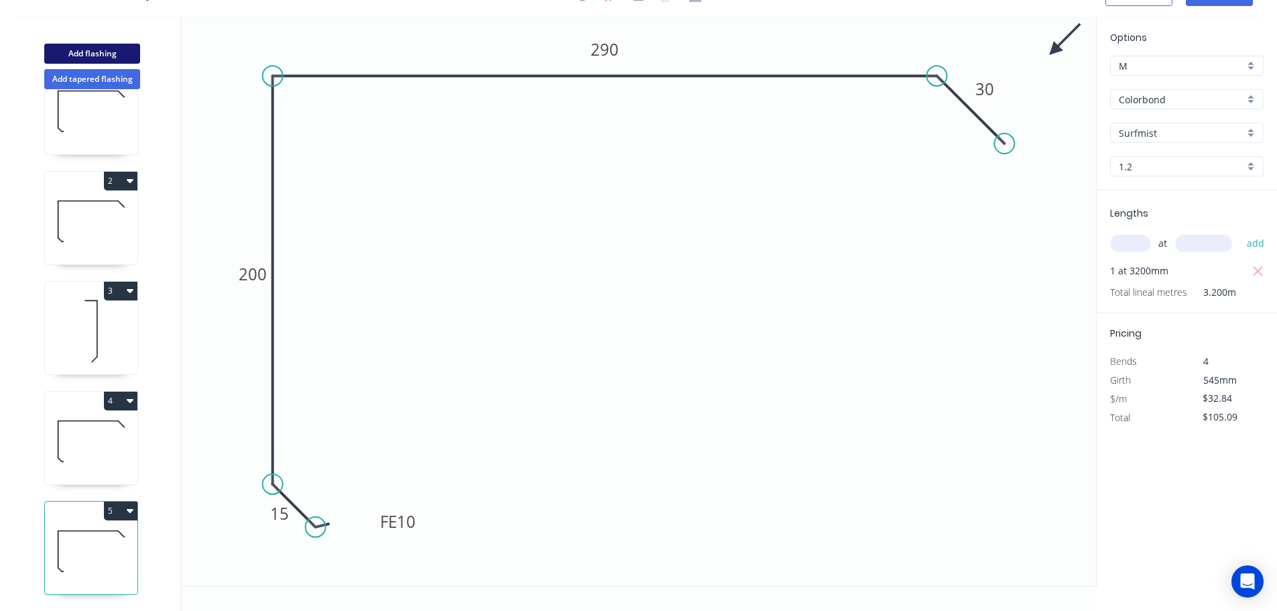
click at [99, 57] on button "Add flashing" at bounding box center [92, 54] width 96 height 20
type input "$0.00"
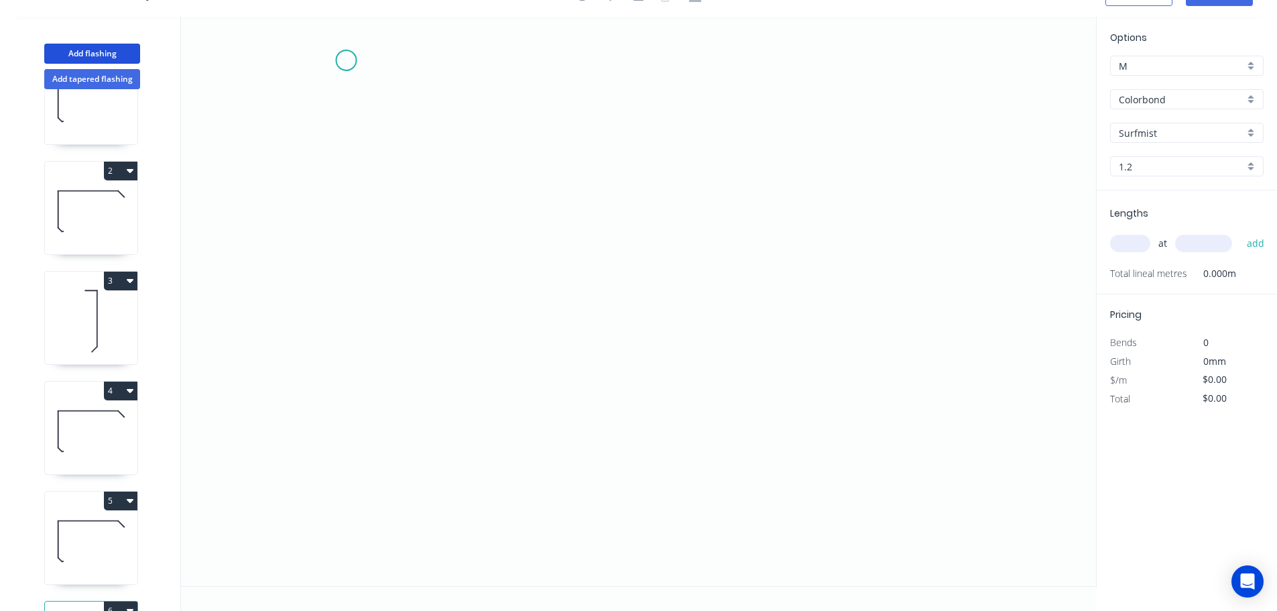
click at [345, 60] on icon "0" at bounding box center [638, 301] width 915 height 569
click at [617, 65] on icon "0" at bounding box center [638, 301] width 915 height 569
click at [624, 522] on icon "0 ?" at bounding box center [638, 301] width 915 height 569
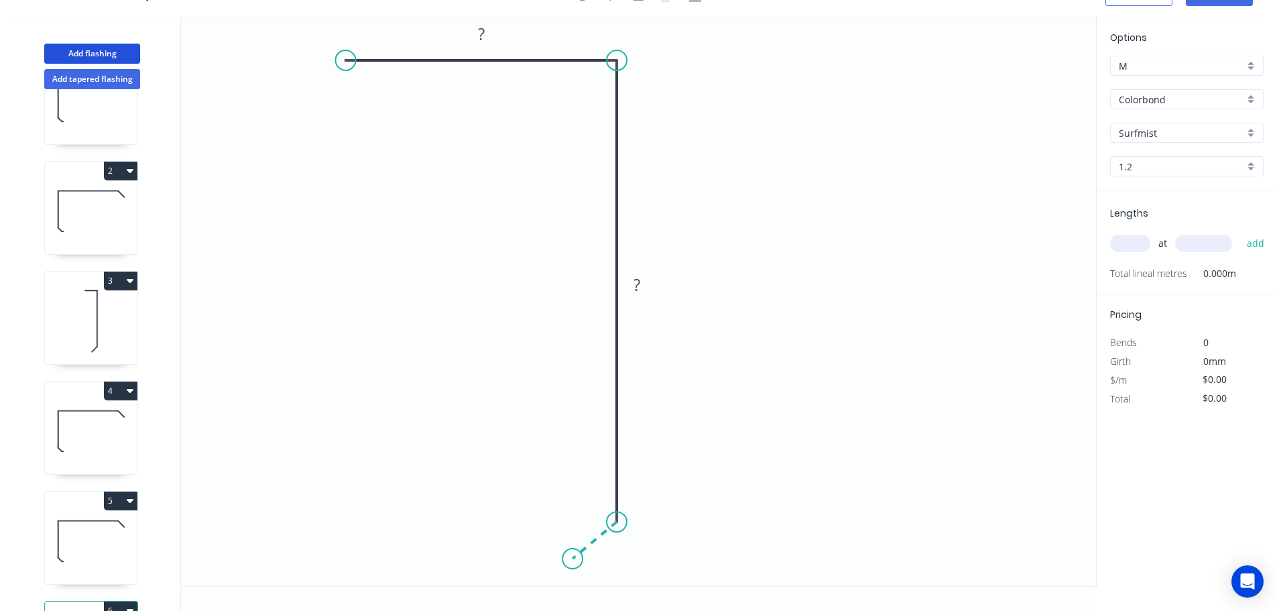
click at [573, 559] on icon "0 ? ?" at bounding box center [638, 301] width 915 height 569
drag, startPoint x: 342, startPoint y: 56, endPoint x: 373, endPoint y: 58, distance: 31.6
click at [356, 58] on circle at bounding box center [346, 60] width 20 height 20
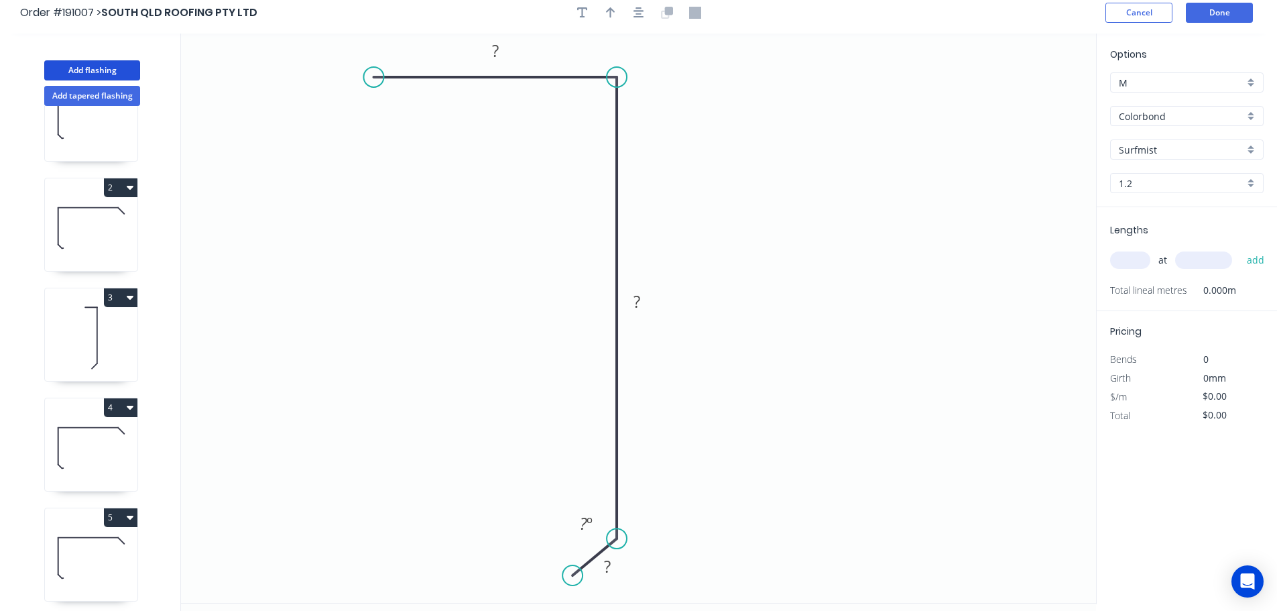
scroll to position [0, 0]
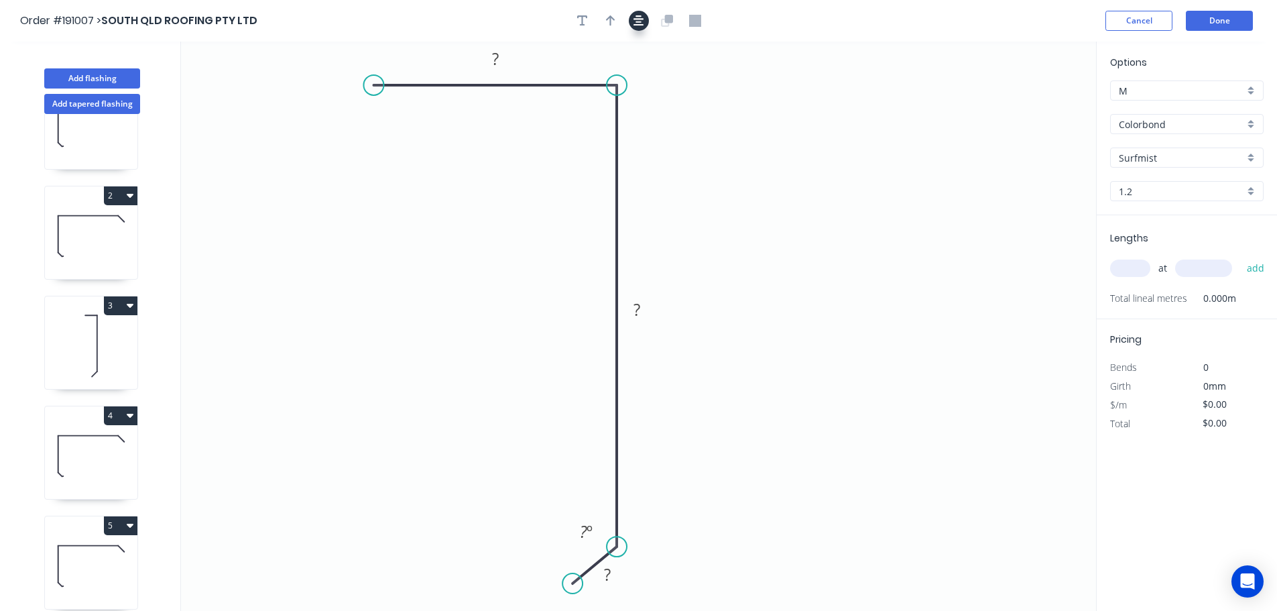
click at [638, 21] on icon "button" at bounding box center [639, 21] width 11 height 12
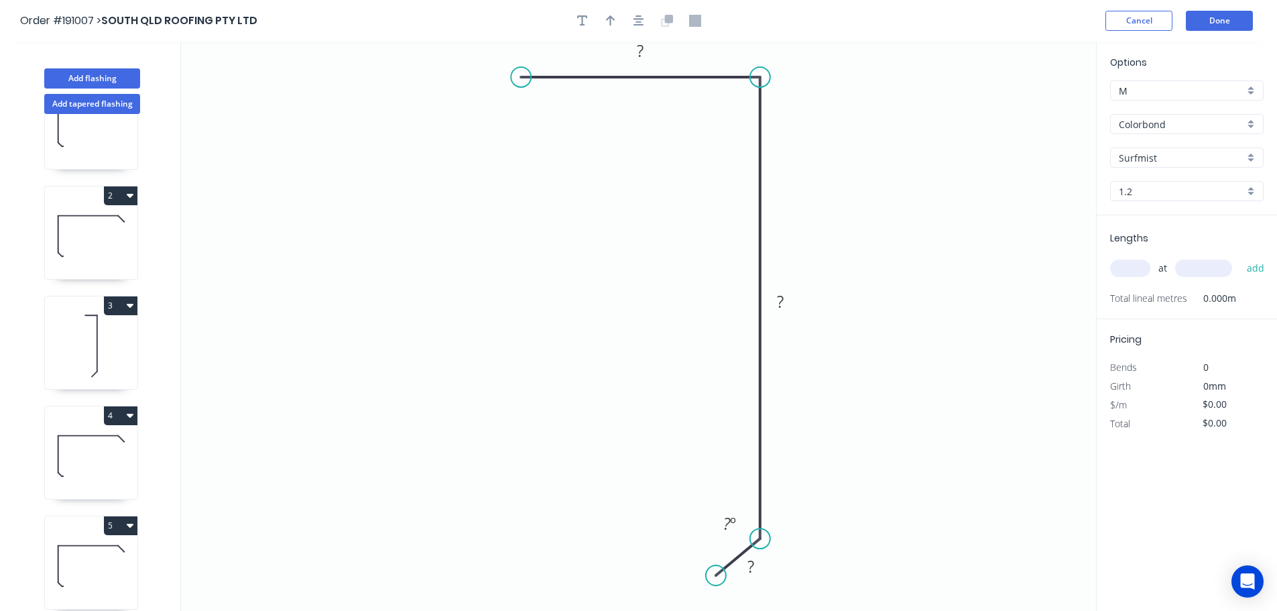
drag, startPoint x: 512, startPoint y: 78, endPoint x: 523, endPoint y: 76, distance: 10.9
click at [522, 76] on circle at bounding box center [521, 77] width 20 height 20
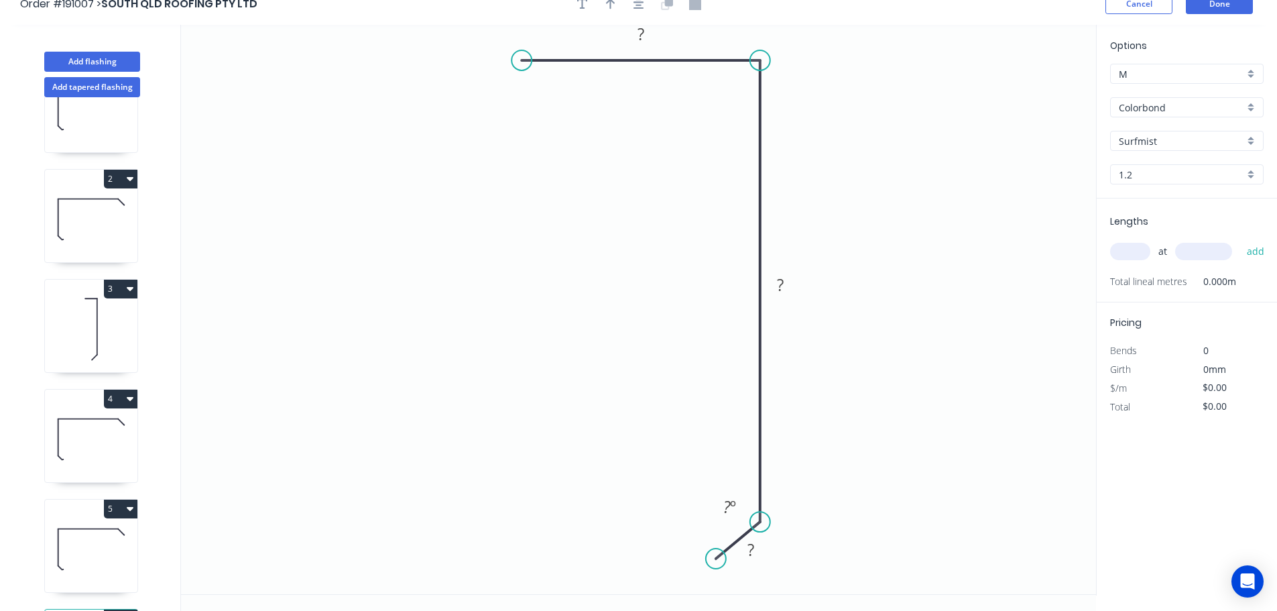
scroll to position [25, 0]
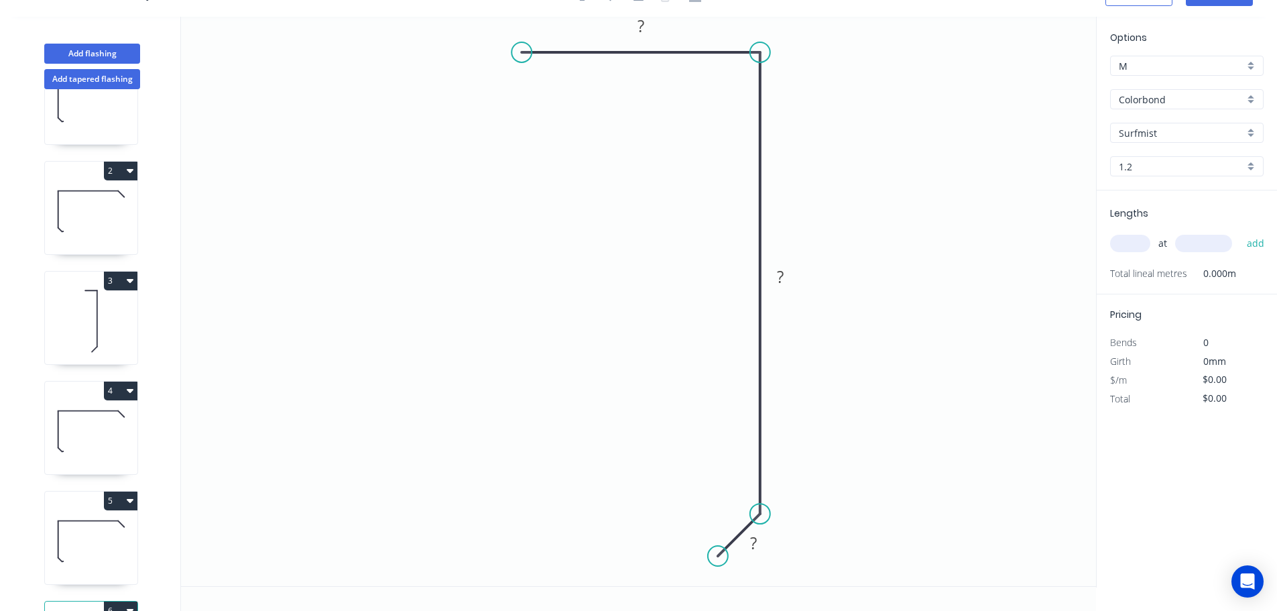
click at [718, 554] on circle at bounding box center [718, 556] width 20 height 20
click at [780, 581] on div "Feather" at bounding box center [783, 573] width 135 height 27
drag, startPoint x: 687, startPoint y: 526, endPoint x: 581, endPoint y: 546, distance: 107.8
click at [581, 546] on rect at bounding box center [604, 536] width 52 height 27
click at [612, 538] on tspan "15" at bounding box center [612, 537] width 19 height 22
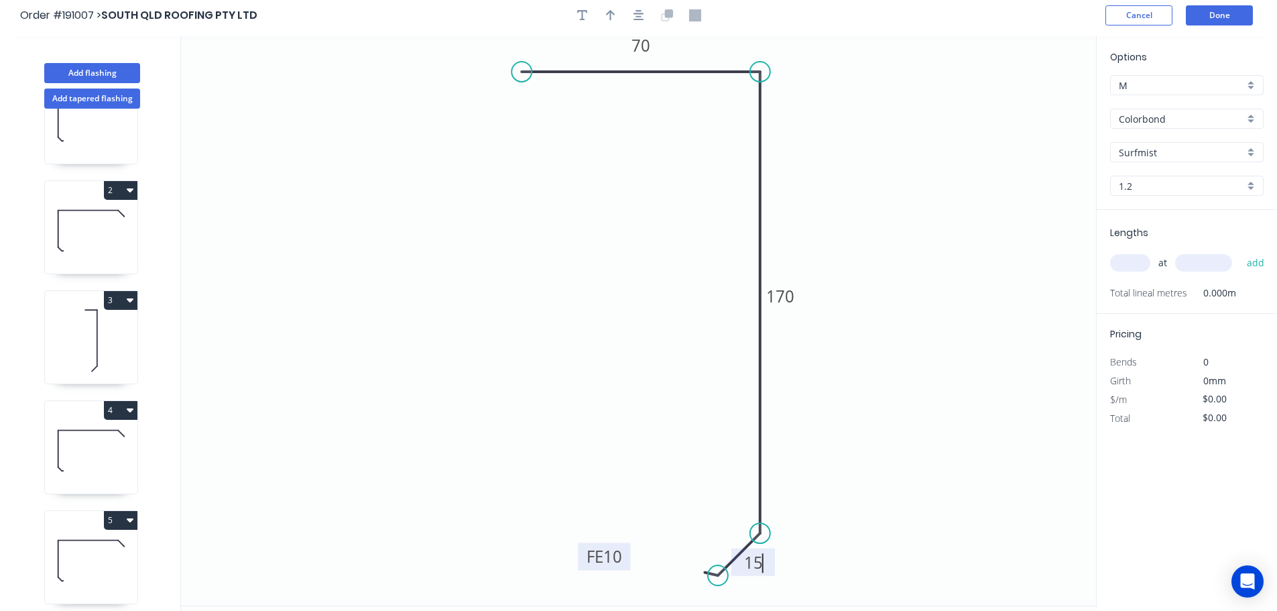
scroll to position [0, 0]
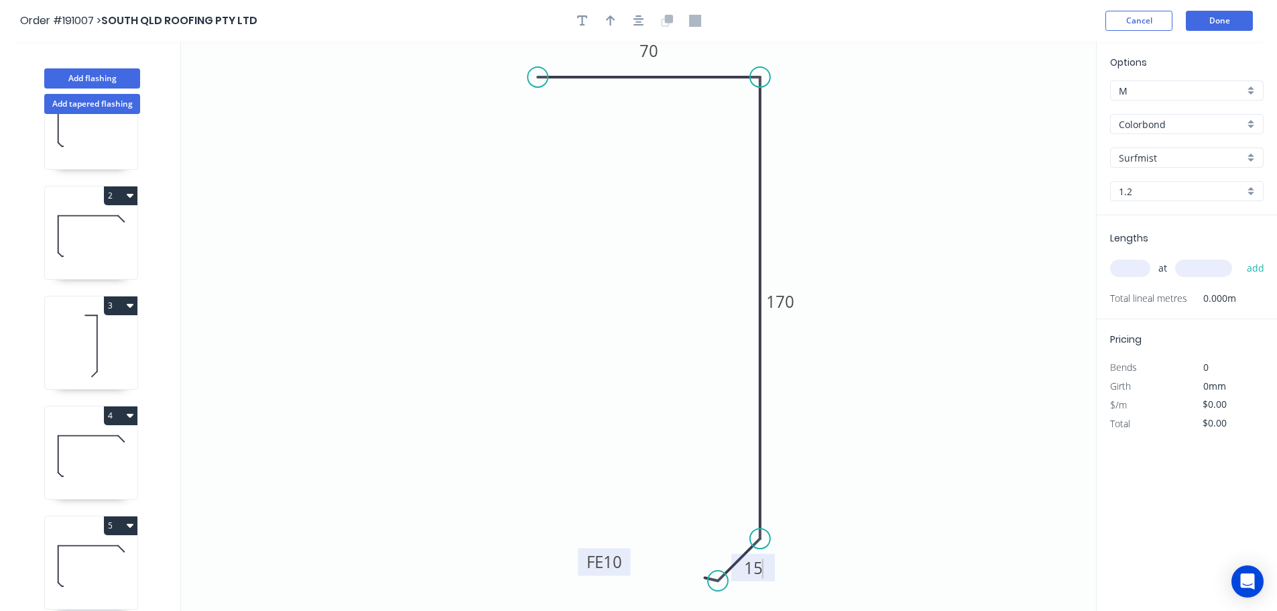
drag, startPoint x: 516, startPoint y: 76, endPoint x: 538, endPoint y: 80, distance: 22.4
click at [538, 80] on circle at bounding box center [538, 77] width 20 height 20
type input "$18.79"
click at [638, 30] on button "button" at bounding box center [639, 21] width 20 height 20
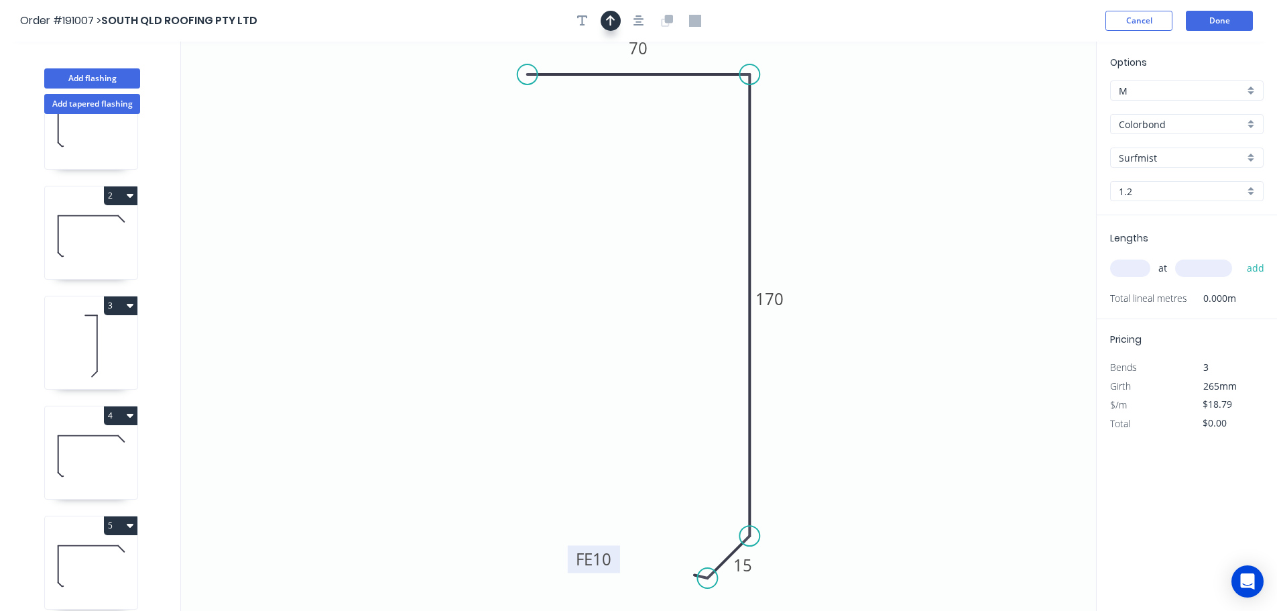
click at [620, 23] on button "button" at bounding box center [611, 21] width 20 height 20
click at [1031, 111] on icon at bounding box center [1029, 93] width 12 height 43
click at [1125, 268] on input "text" at bounding box center [1130, 268] width 40 height 17
type input "2"
type input "6150"
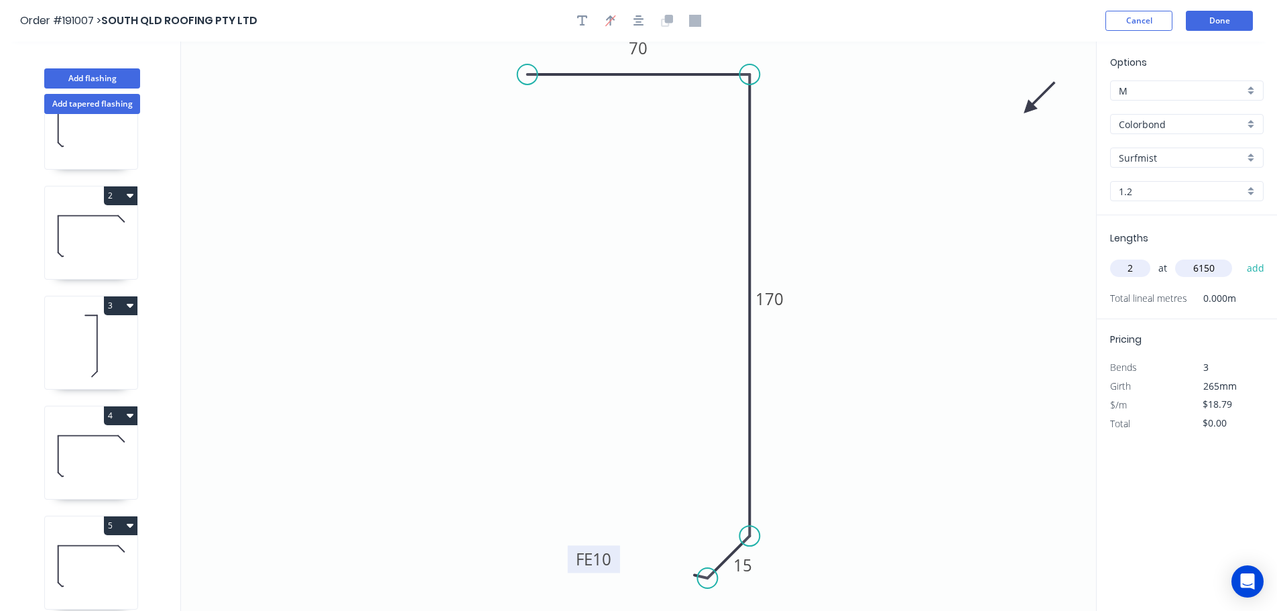
click at [1241, 257] on button "add" at bounding box center [1257, 268] width 32 height 23
type input "$231.12"
click at [128, 418] on icon "button" at bounding box center [130, 415] width 7 height 11
click at [79, 439] on div "Duplicate" at bounding box center [73, 448] width 103 height 19
type input "$32.84"
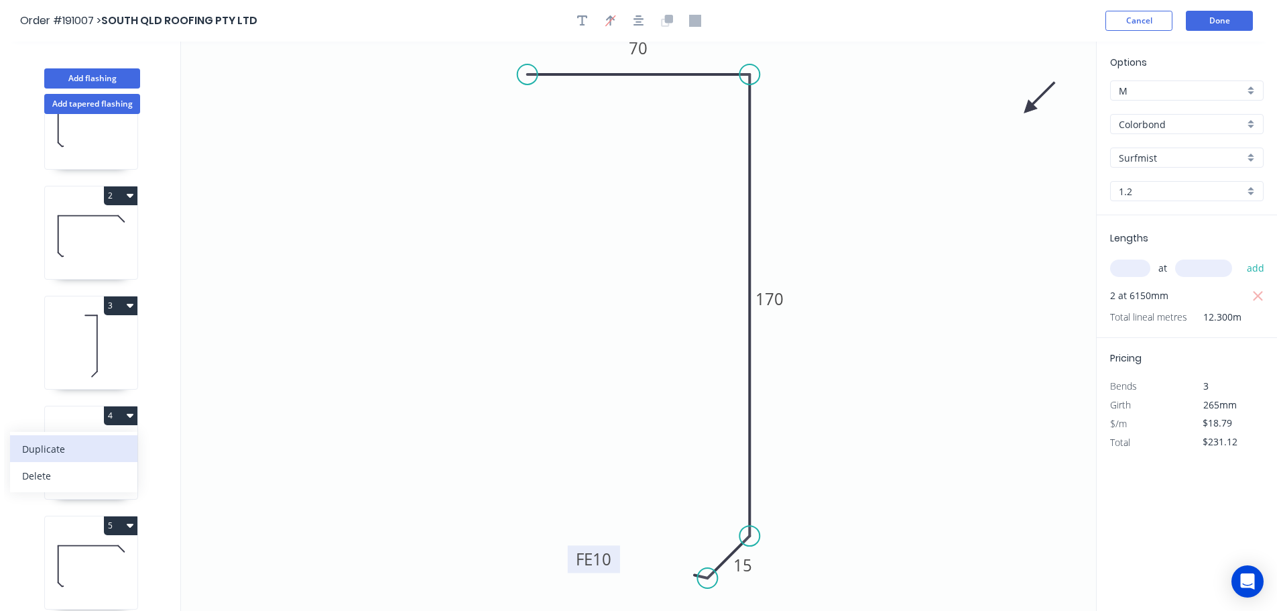
type input "$0.00"
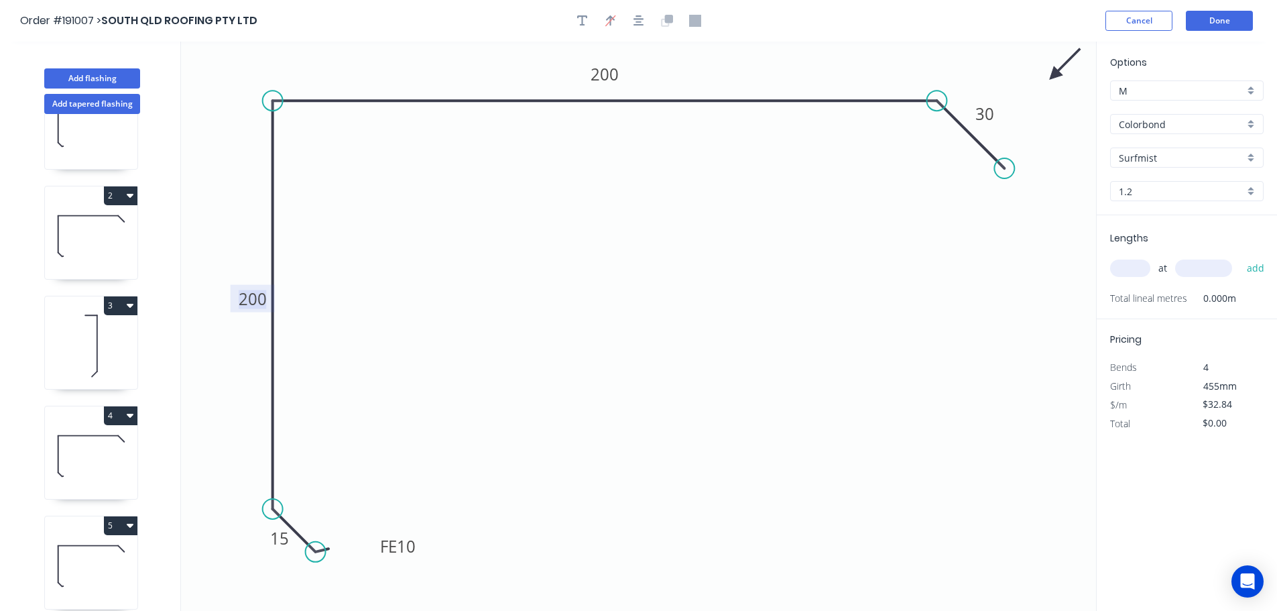
click at [255, 304] on tspan "200" at bounding box center [253, 299] width 28 height 22
click at [1120, 267] on input "text" at bounding box center [1130, 268] width 40 height 17
type input "1"
type input "3200"
click at [1241, 257] on button "add" at bounding box center [1257, 268] width 32 height 23
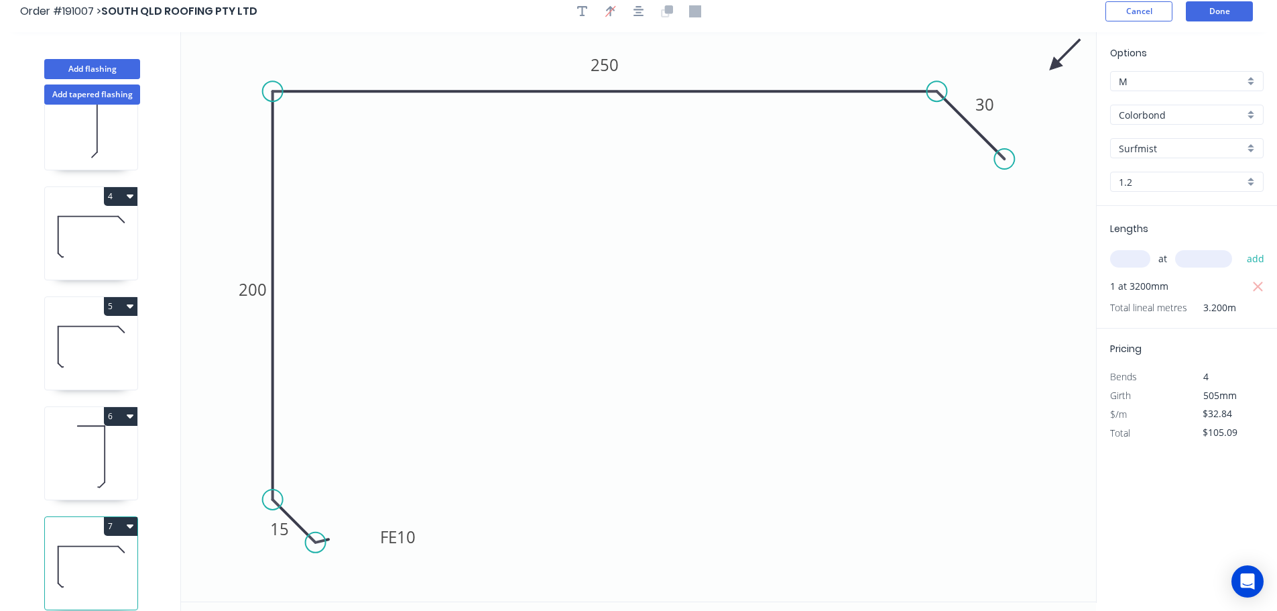
scroll to position [25, 0]
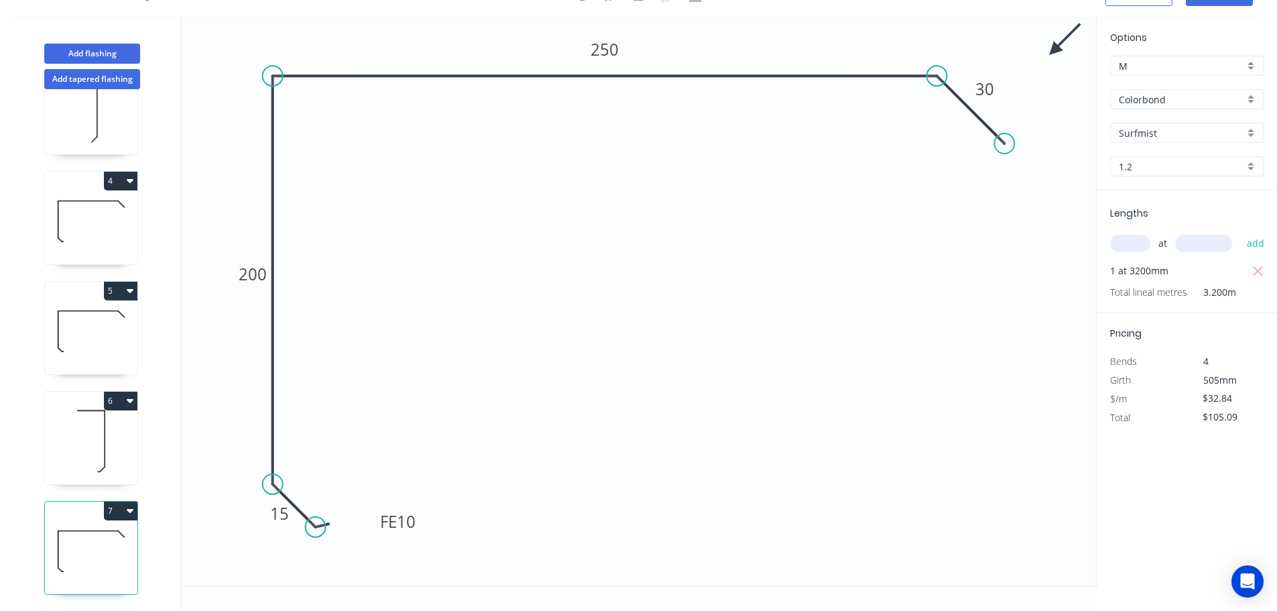
click at [123, 506] on button "7" at bounding box center [121, 511] width 34 height 19
click at [94, 534] on div "Duplicate" at bounding box center [73, 543] width 103 height 19
type input "$0.00"
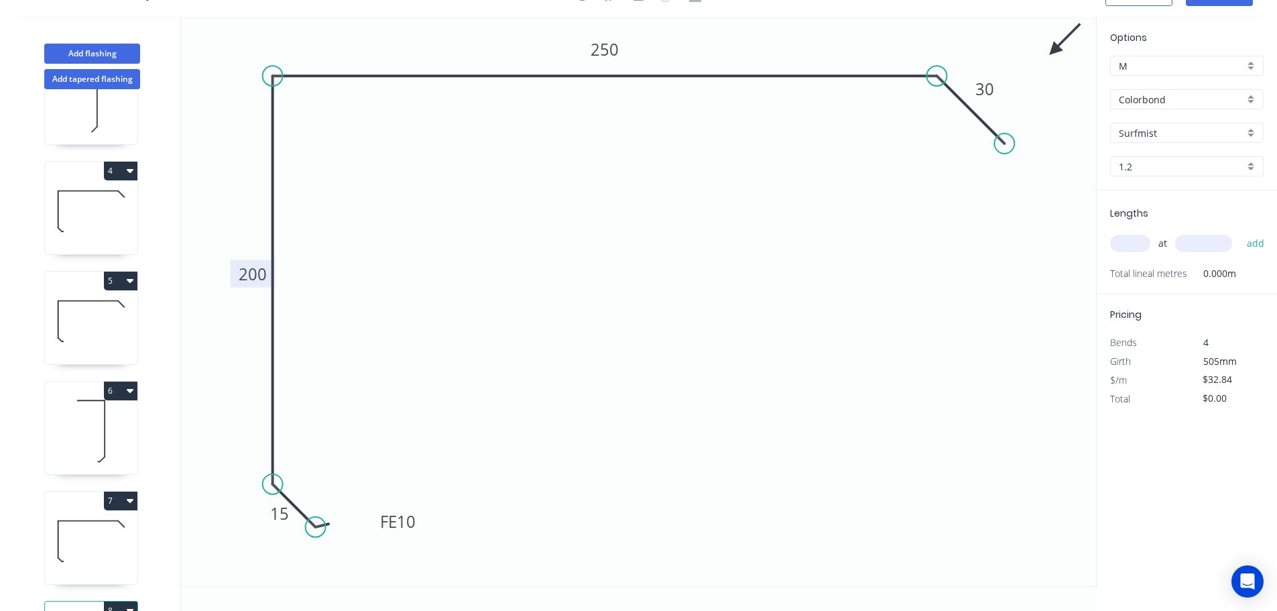
click at [249, 271] on tspan "200" at bounding box center [253, 274] width 28 height 22
click at [1142, 239] on input "text" at bounding box center [1130, 243] width 40 height 17
type input "1"
type input "3200"
click at [1241, 232] on button "add" at bounding box center [1257, 243] width 32 height 23
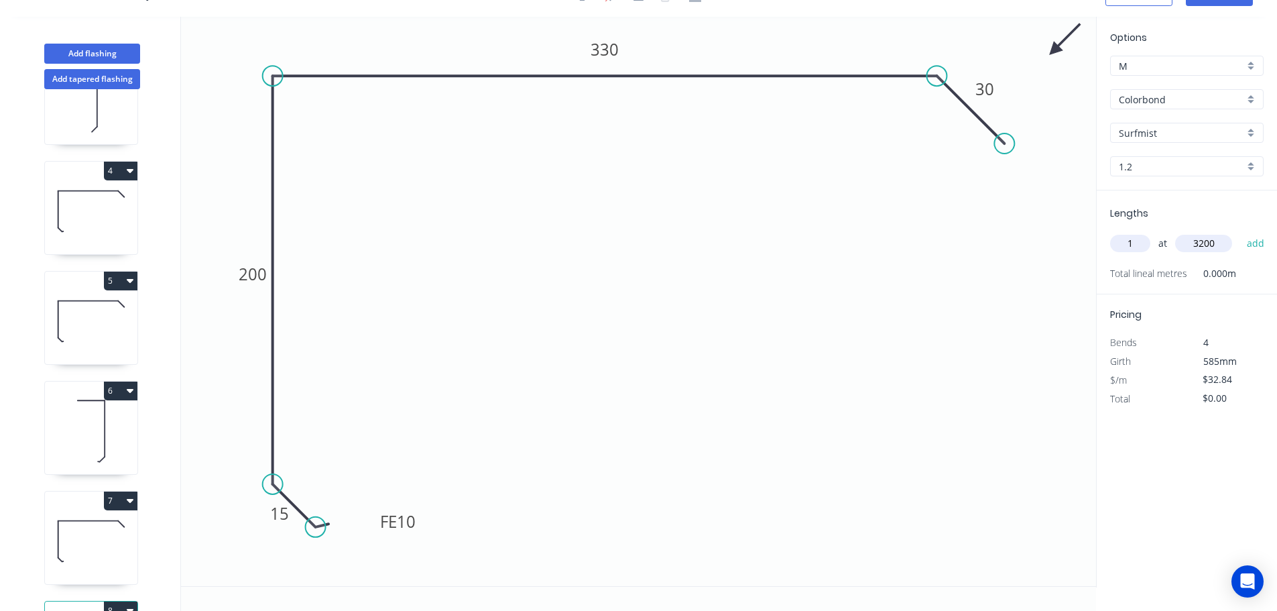
type input "$105.09"
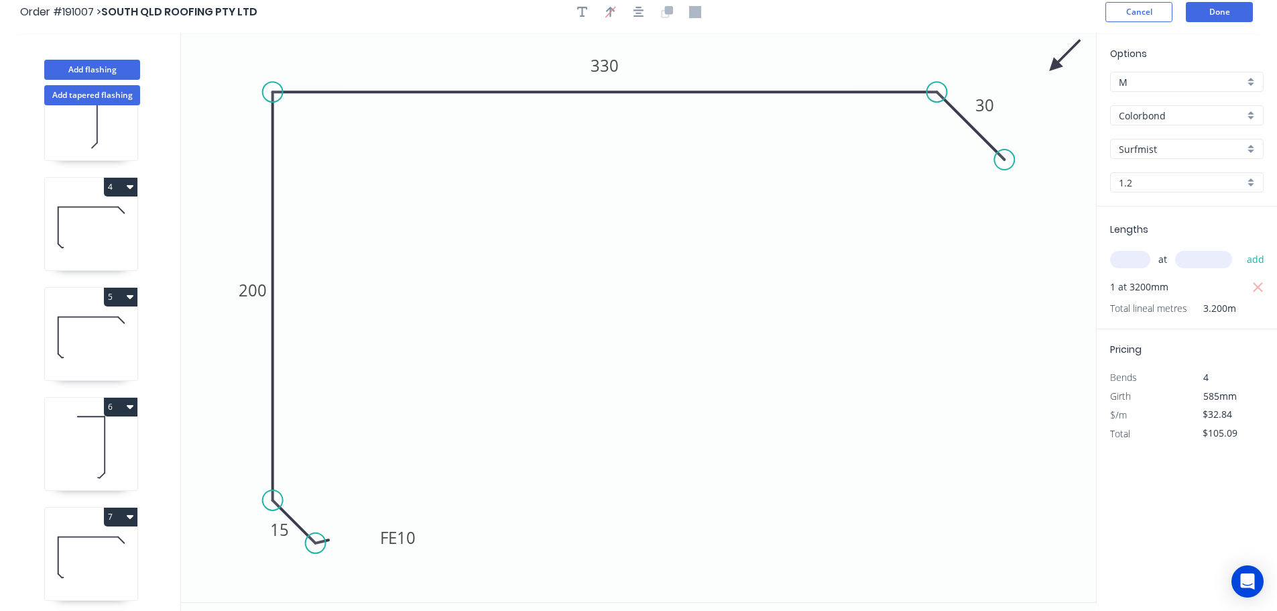
scroll to position [0, 0]
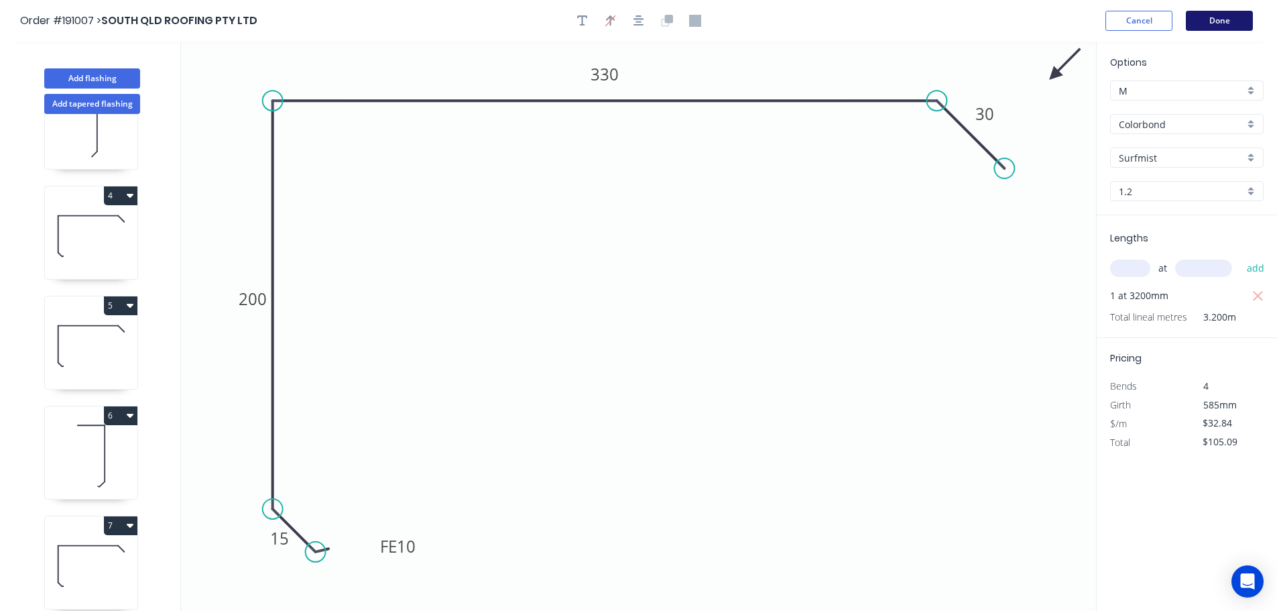
click at [1233, 30] on button "Done" at bounding box center [1219, 21] width 67 height 20
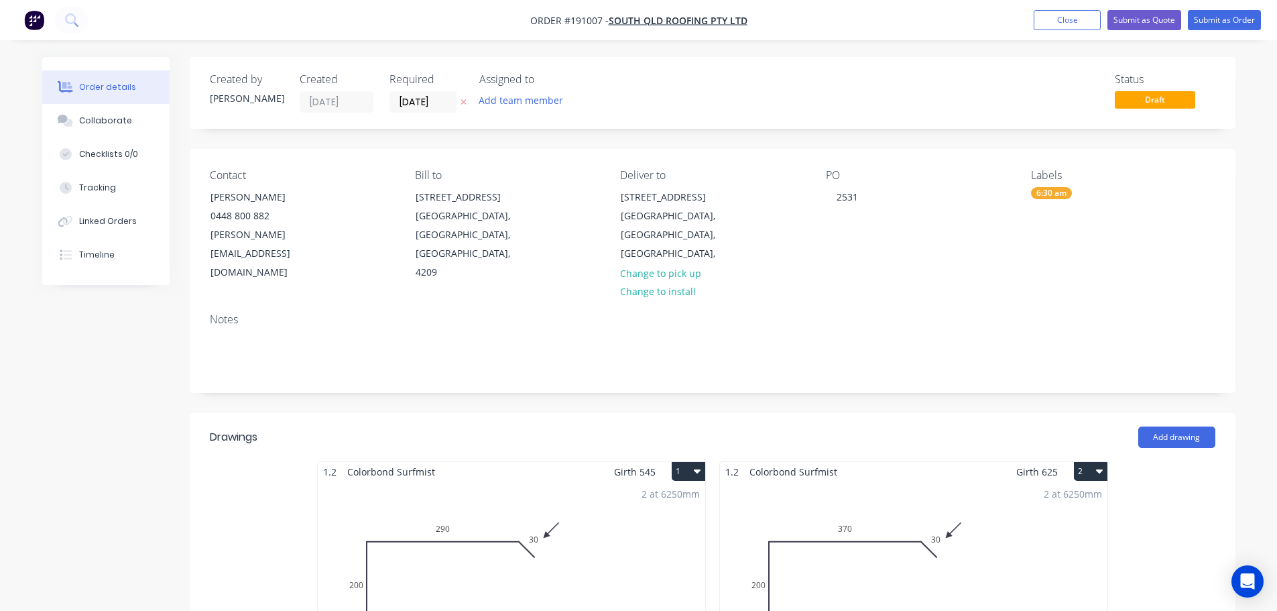
click at [1222, 33] on nav "Order #191007 - SOUTH QLD ROOFING PTY LTD Add product Close Submit as Quote Sub…" at bounding box center [638, 20] width 1277 height 40
click at [1222, 28] on button "Submit as Order" at bounding box center [1224, 20] width 73 height 20
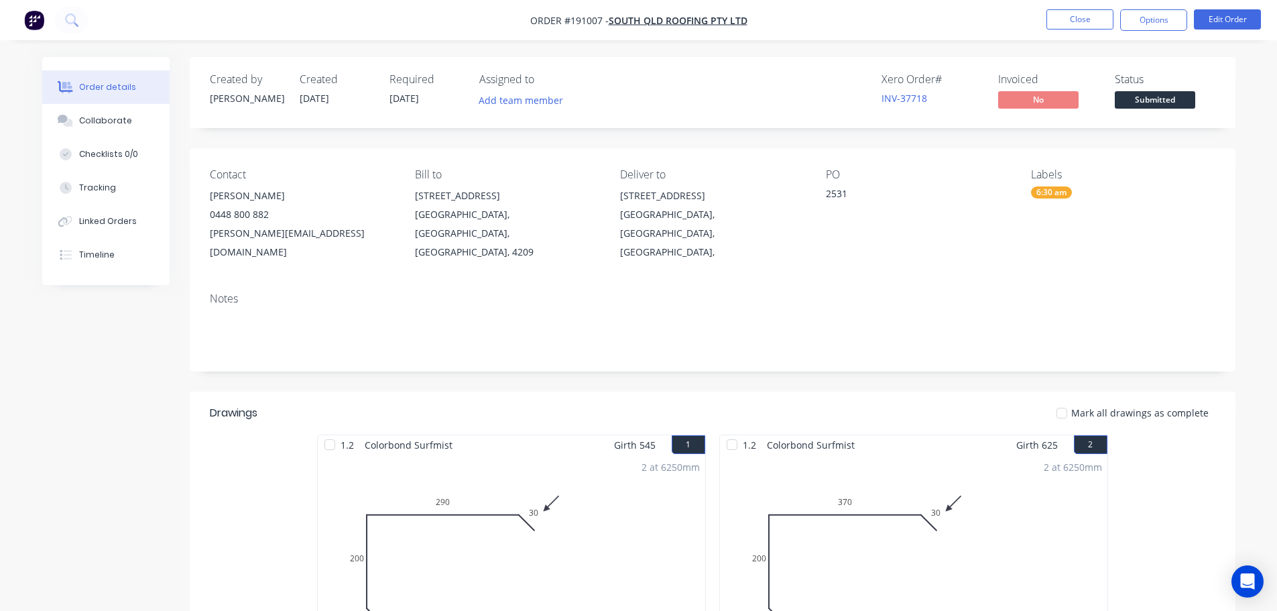
click at [1138, 8] on nav "Order #191007 - SOUTH QLD ROOFING PTY LTD Close Options Edit Order" at bounding box center [638, 20] width 1277 height 40
click at [1150, 17] on button "Options" at bounding box center [1153, 19] width 67 height 21
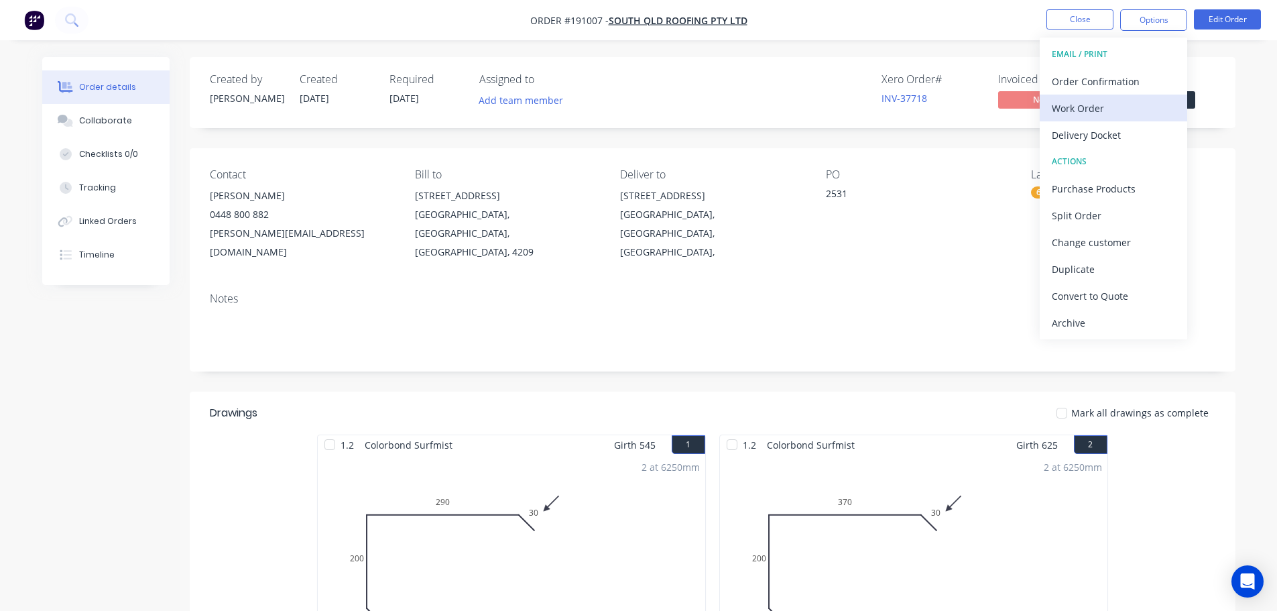
click at [1108, 101] on div "Work Order" at bounding box center [1113, 108] width 123 height 19
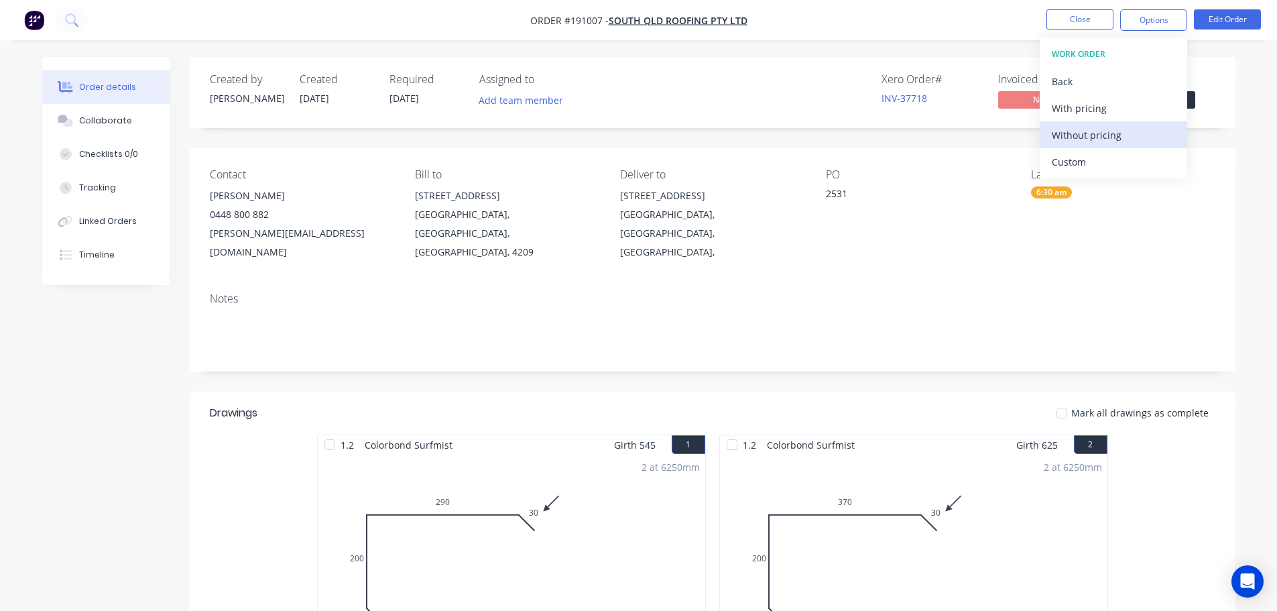
click at [1118, 137] on div "Without pricing" at bounding box center [1113, 134] width 123 height 19
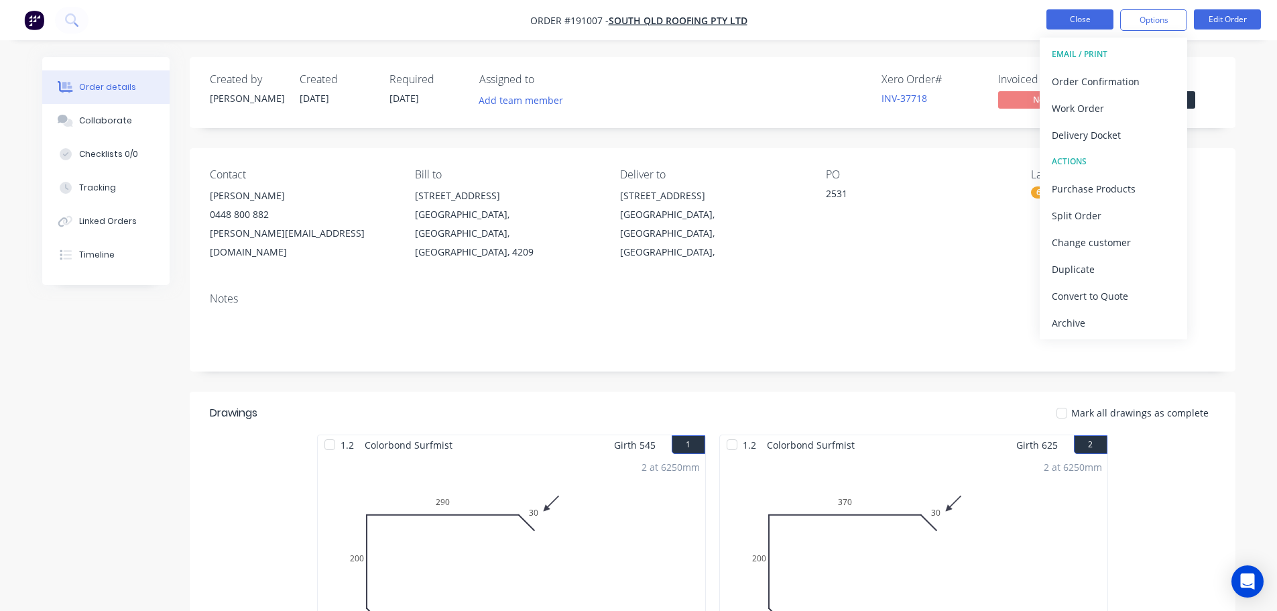
click at [1076, 19] on button "Close" at bounding box center [1080, 19] width 67 height 20
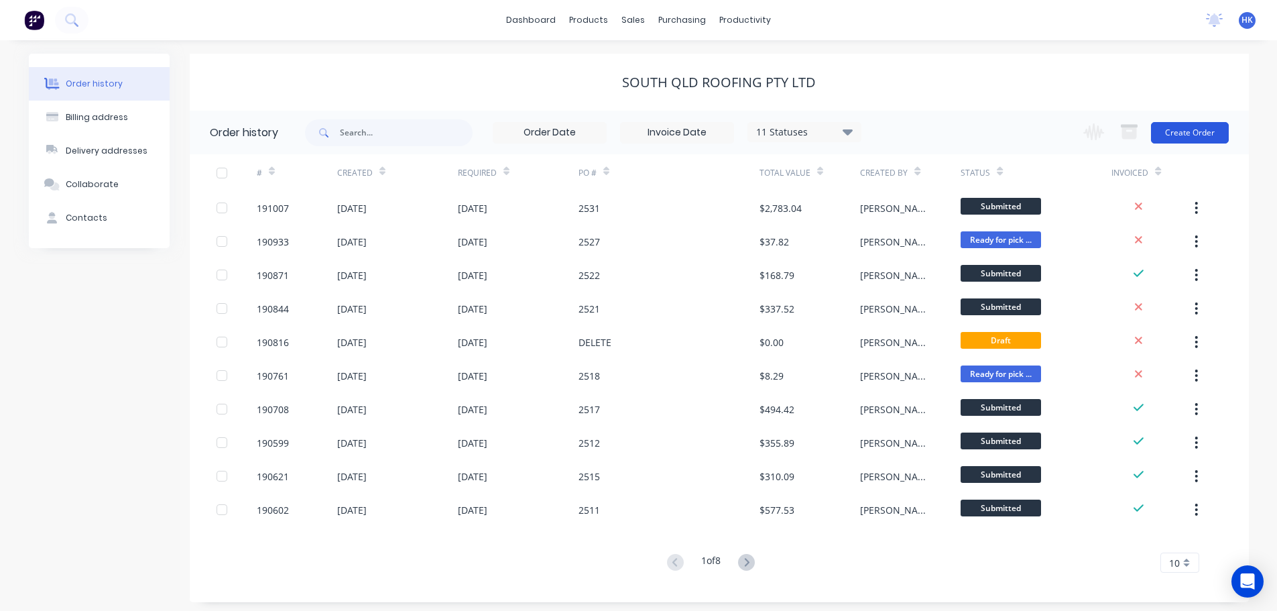
click at [1196, 133] on button "Create Order" at bounding box center [1190, 132] width 78 height 21
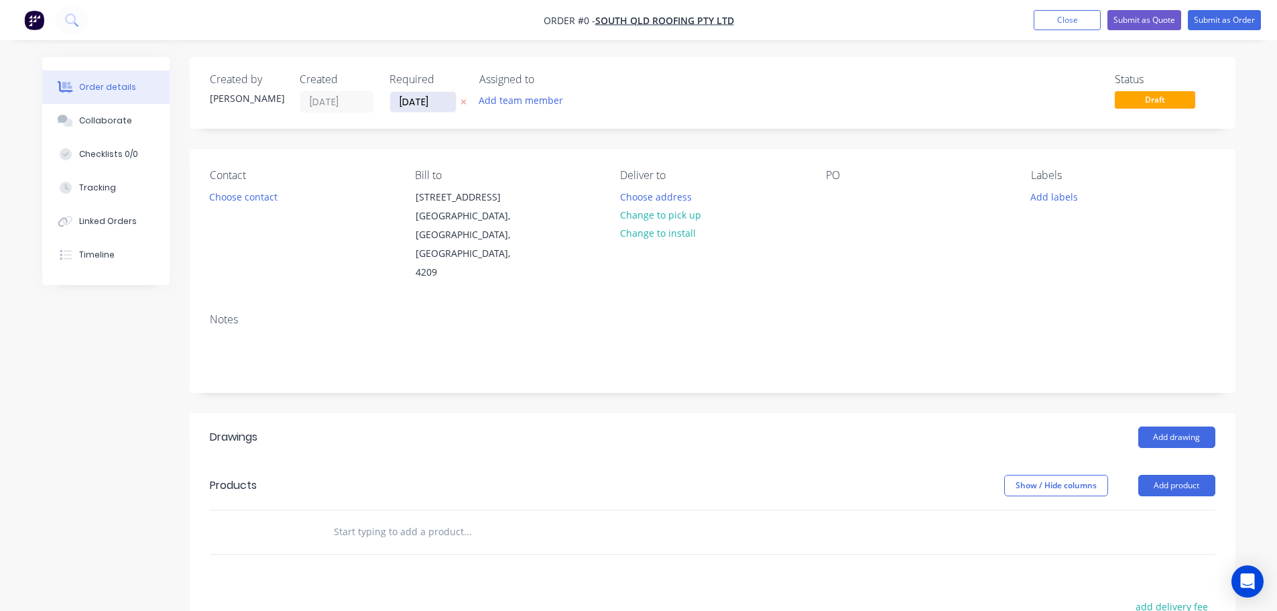
click at [417, 107] on input "[DATE]" at bounding box center [423, 102] width 66 height 20
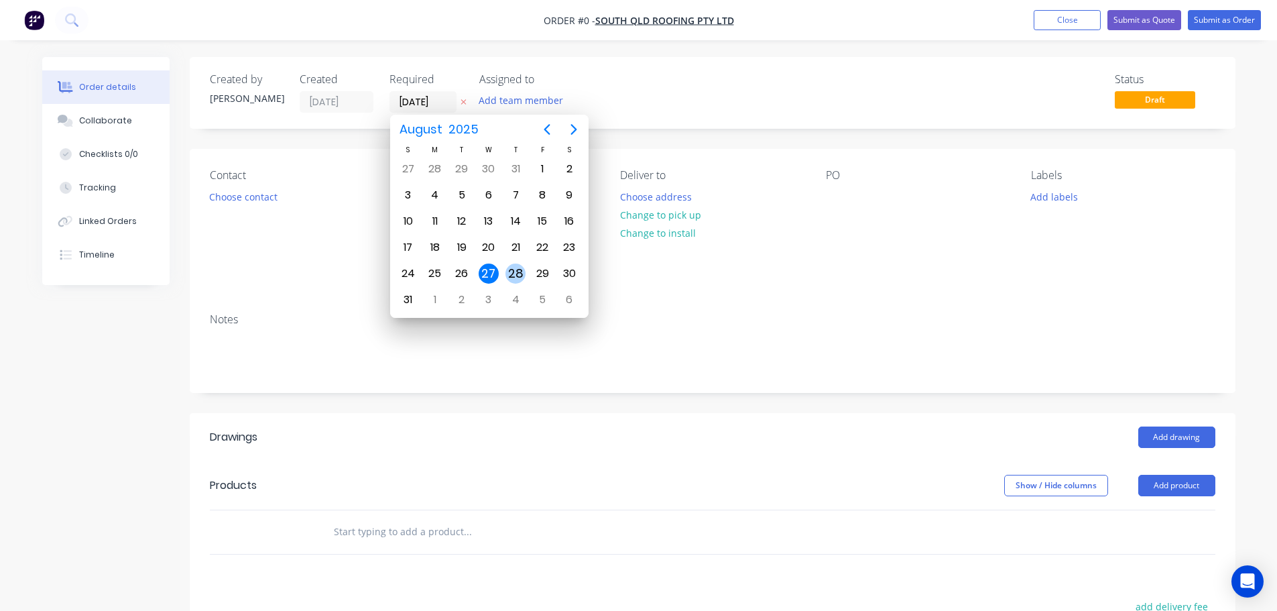
click at [506, 272] on div "28" at bounding box center [516, 274] width 20 height 20
type input "[DATE]"
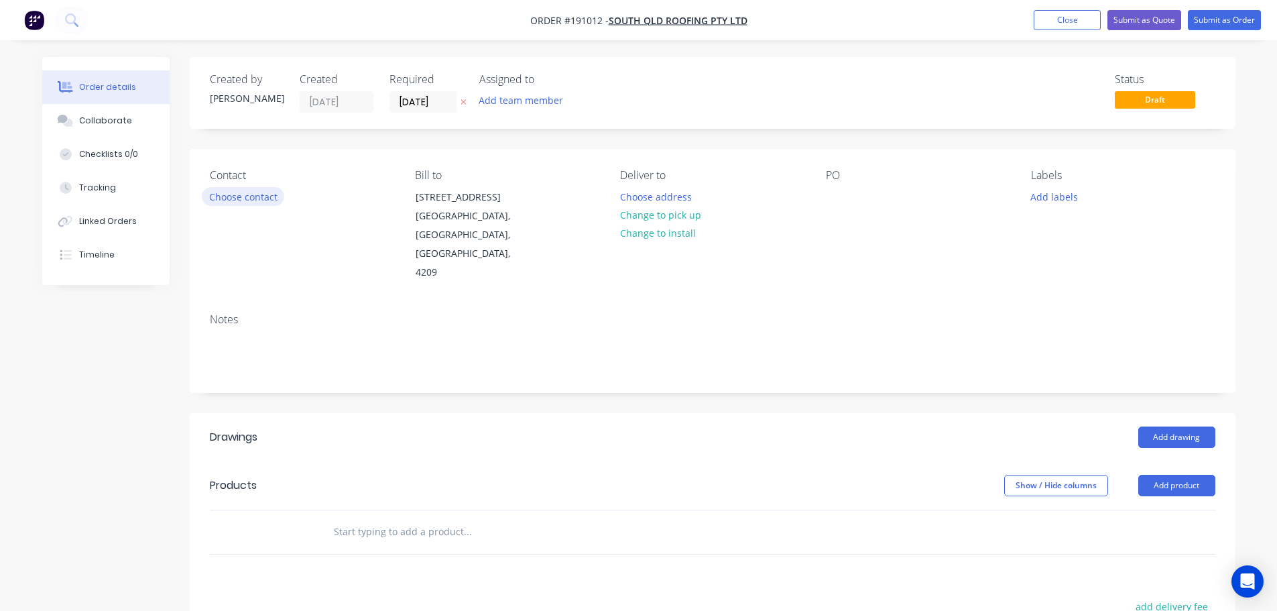
click at [270, 202] on button "Choose contact" at bounding box center [243, 196] width 82 height 18
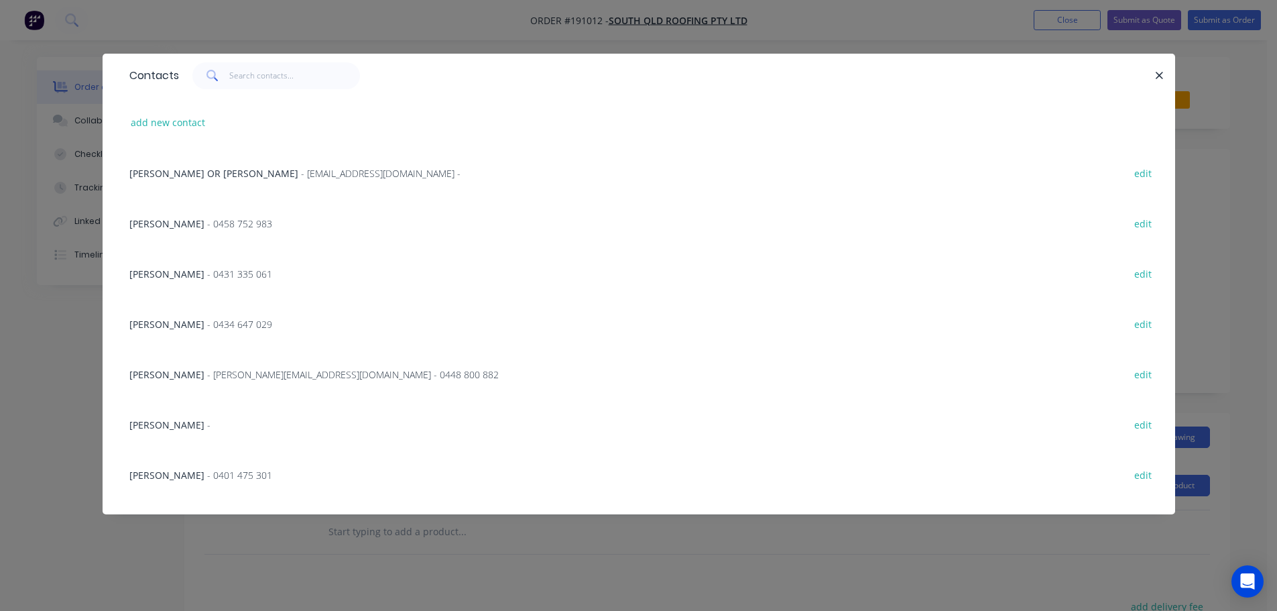
click at [167, 374] on span "[PERSON_NAME]" at bounding box center [166, 374] width 75 height 13
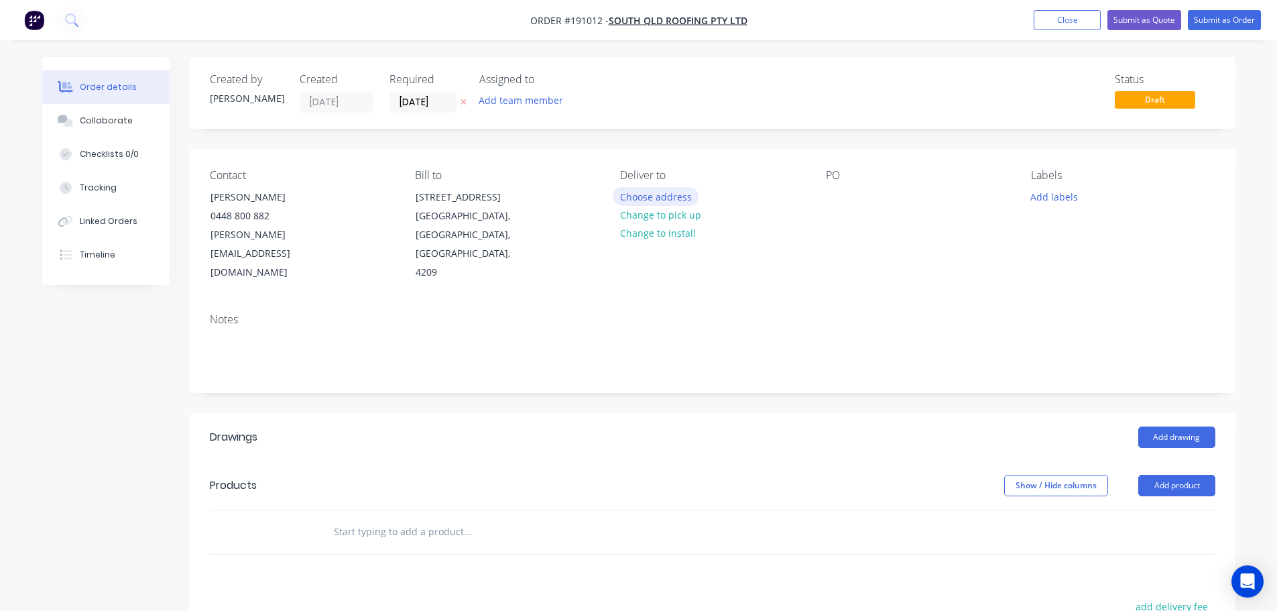
click at [652, 194] on button "Choose address" at bounding box center [656, 196] width 86 height 18
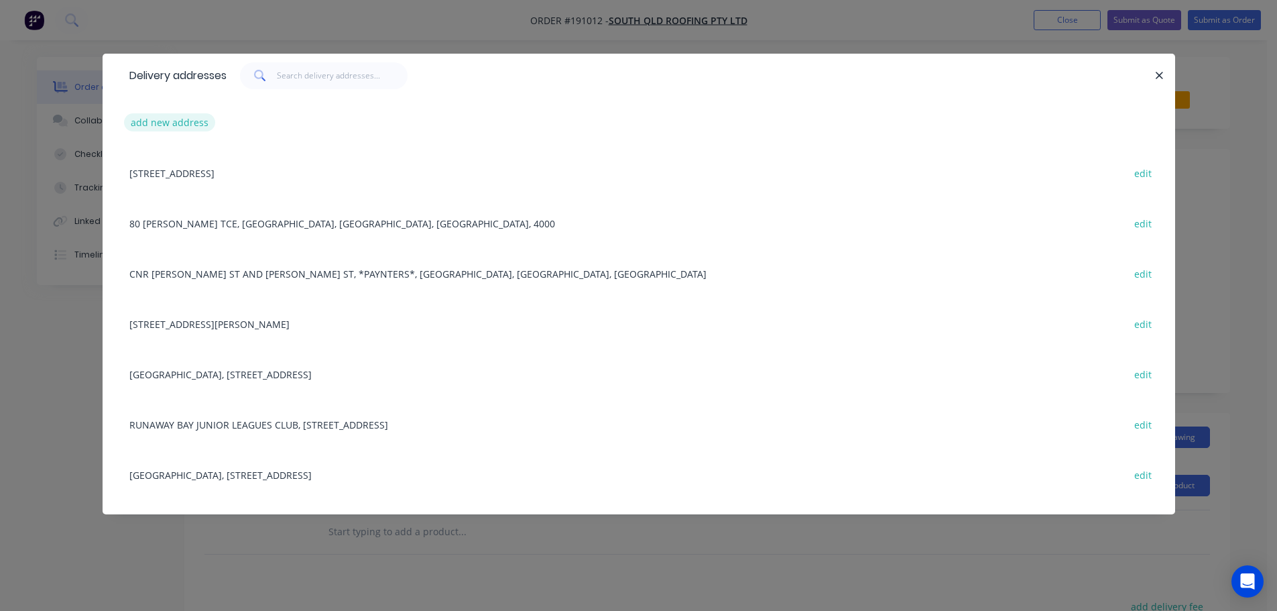
click at [168, 123] on button "add new address" at bounding box center [170, 122] width 92 height 18
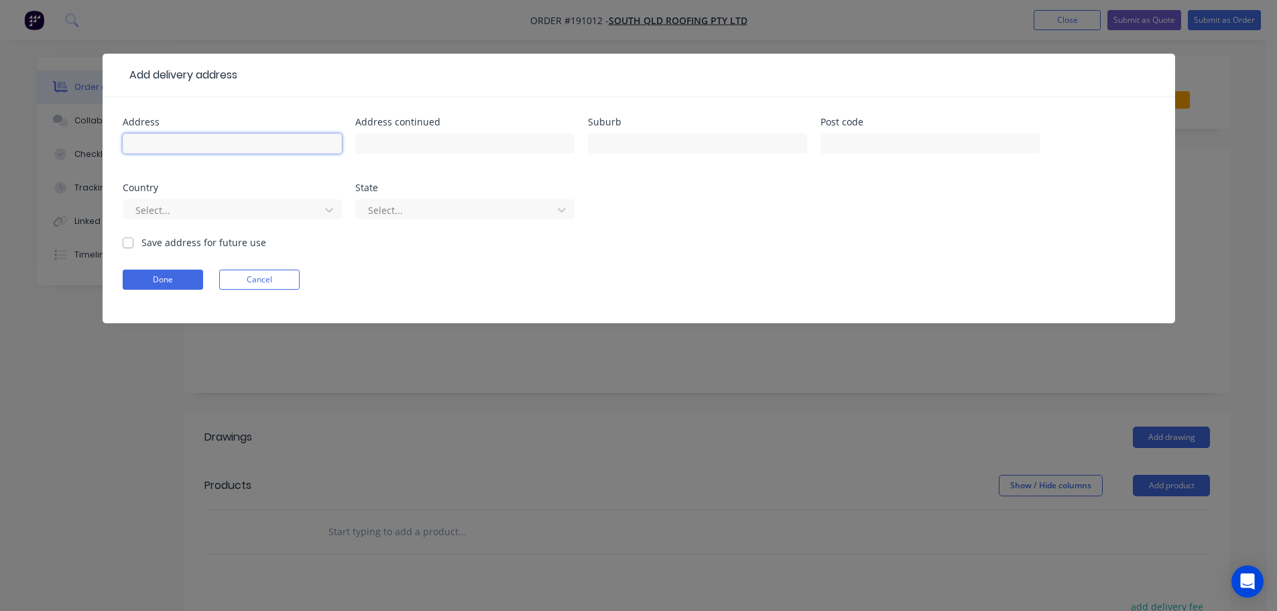
click at [249, 151] on input "text" at bounding box center [232, 143] width 219 height 20
type input "[STREET_ADDRESS][PERSON_NAME]"
click at [630, 143] on input "text" at bounding box center [697, 143] width 219 height 20
type input "ST [DATE]"
click at [190, 210] on div at bounding box center [223, 210] width 179 height 17
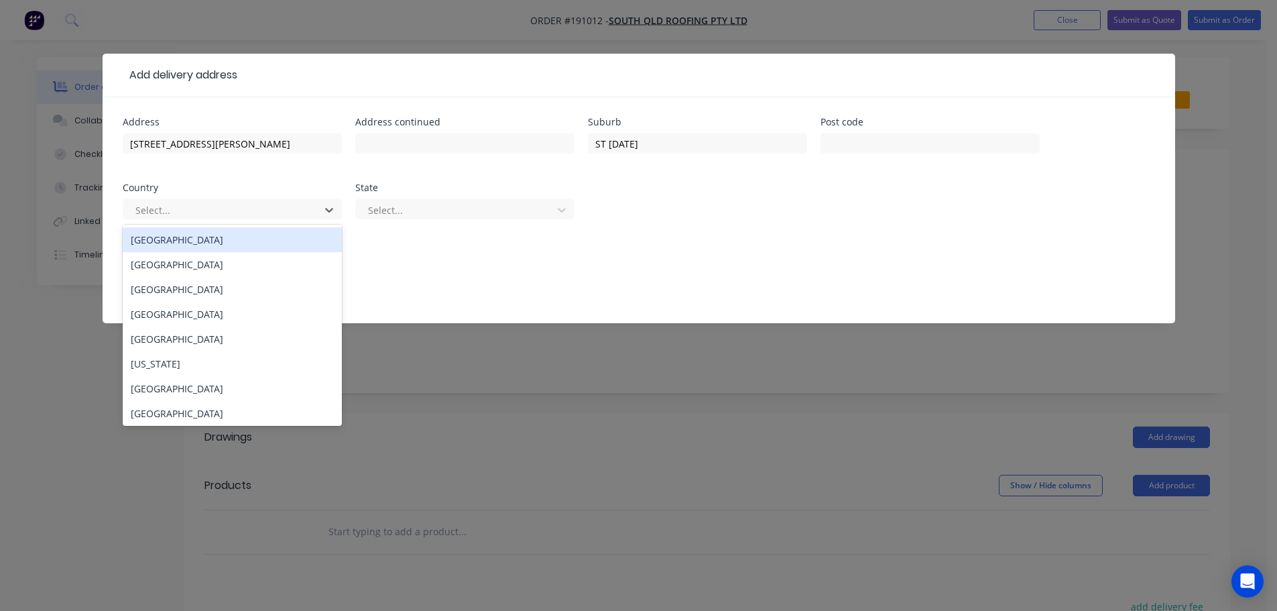
click at [182, 240] on div "[GEOGRAPHIC_DATA]" at bounding box center [232, 239] width 219 height 25
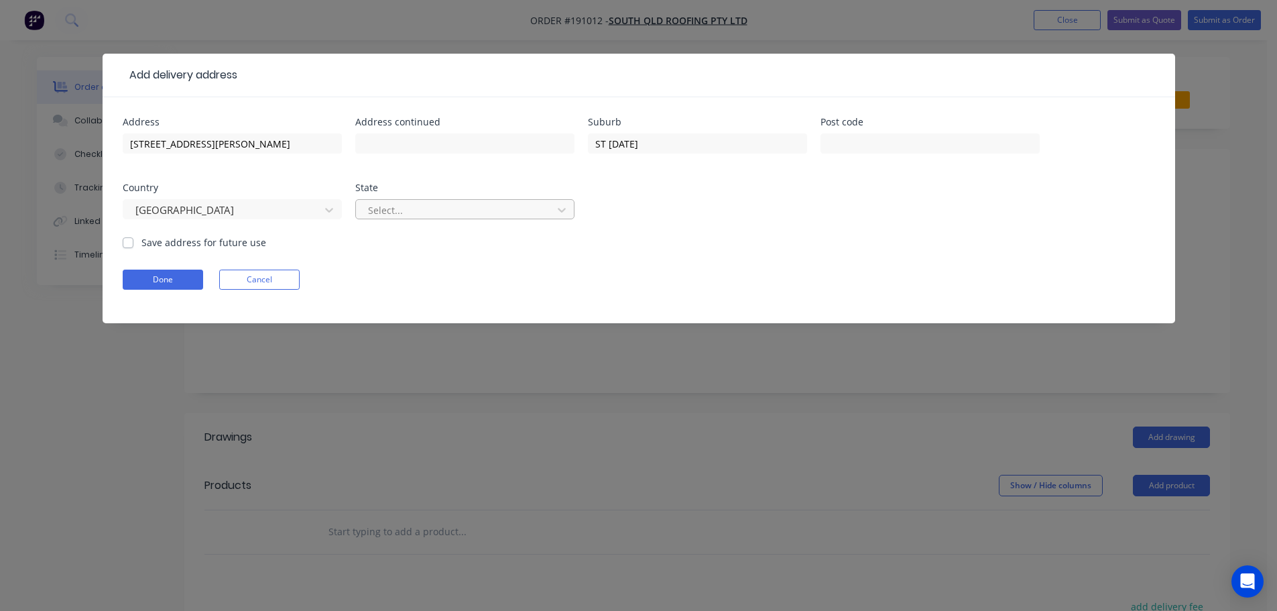
click at [426, 213] on div at bounding box center [456, 210] width 179 height 17
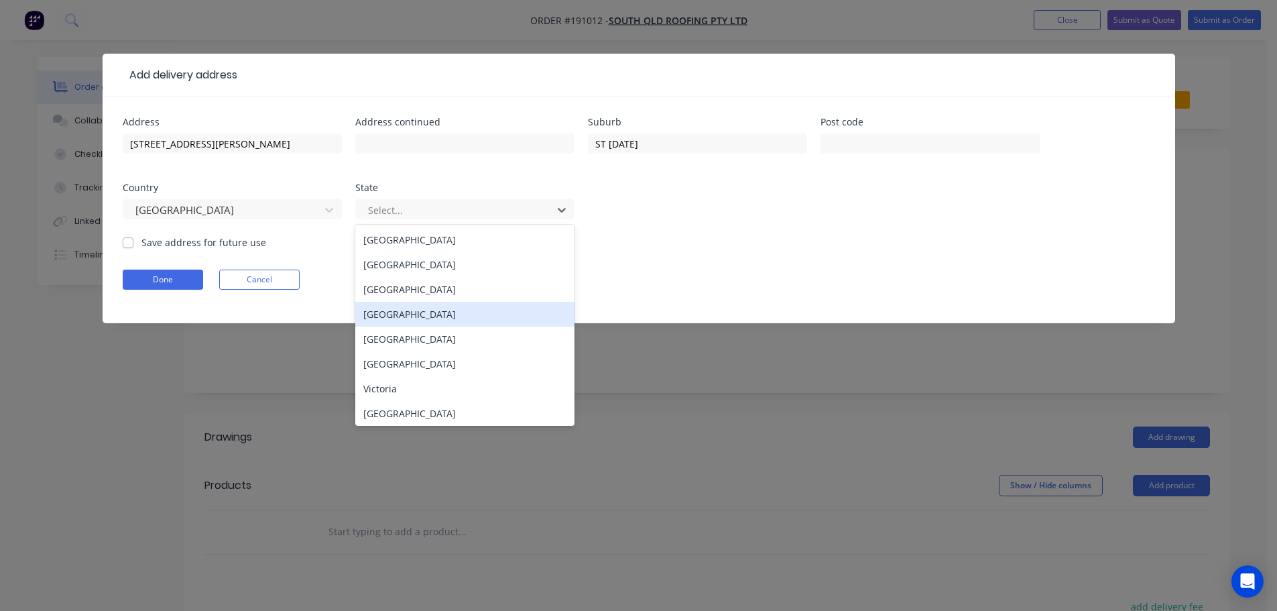
click at [397, 319] on div "[GEOGRAPHIC_DATA]" at bounding box center [464, 314] width 219 height 25
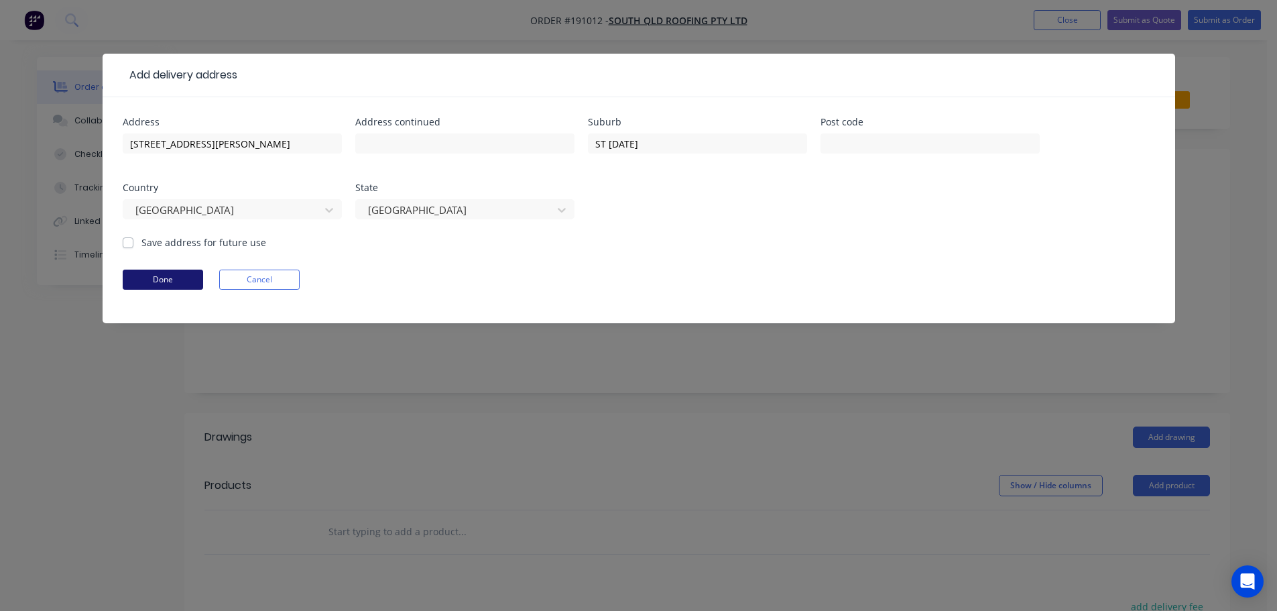
click at [173, 278] on button "Done" at bounding box center [163, 280] width 80 height 20
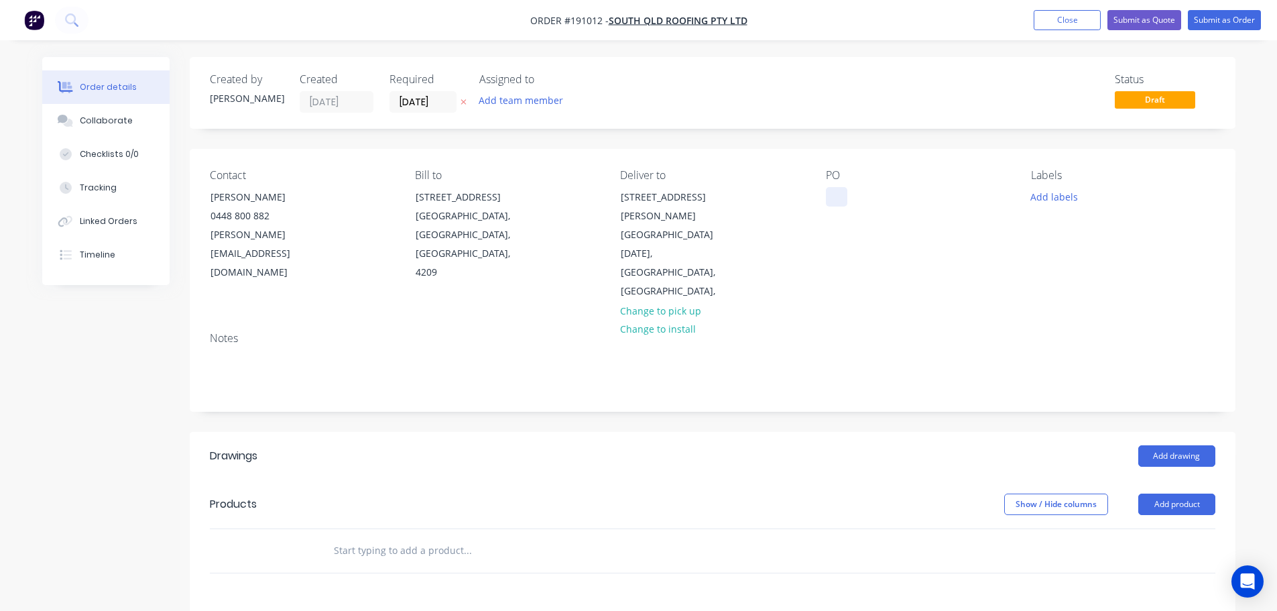
click at [840, 196] on div at bounding box center [836, 196] width 21 height 19
click at [1045, 199] on button "Add labels" at bounding box center [1055, 196] width 62 height 18
click at [1055, 359] on div at bounding box center [1055, 356] width 27 height 27
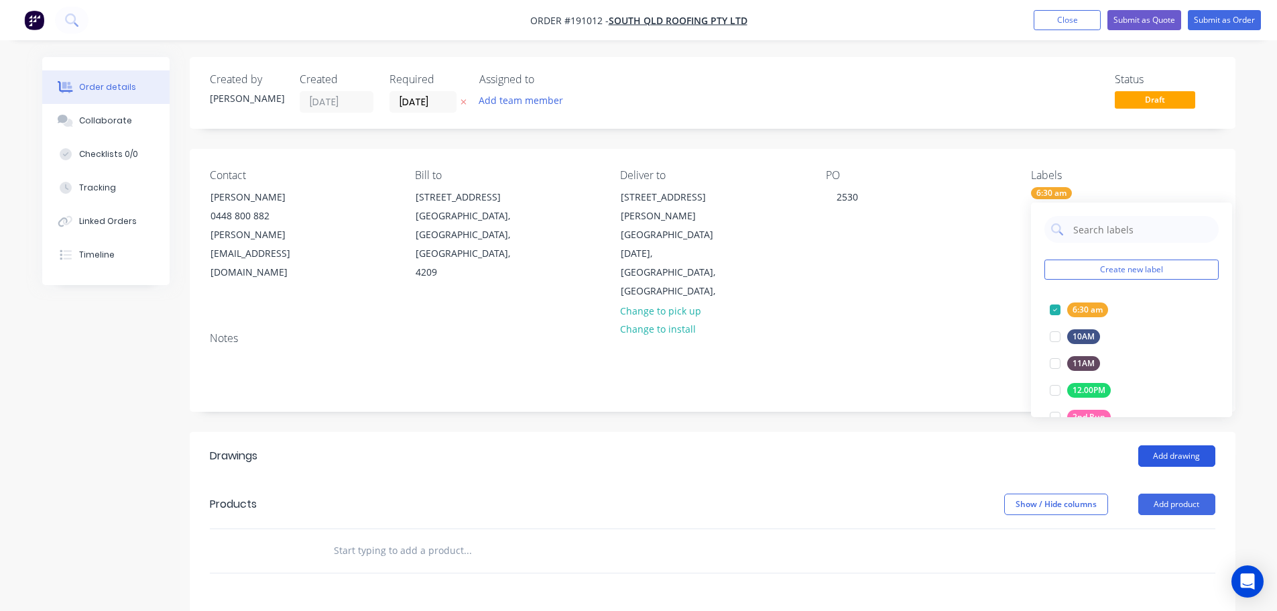
click at [1166, 445] on button "Add drawing" at bounding box center [1177, 455] width 77 height 21
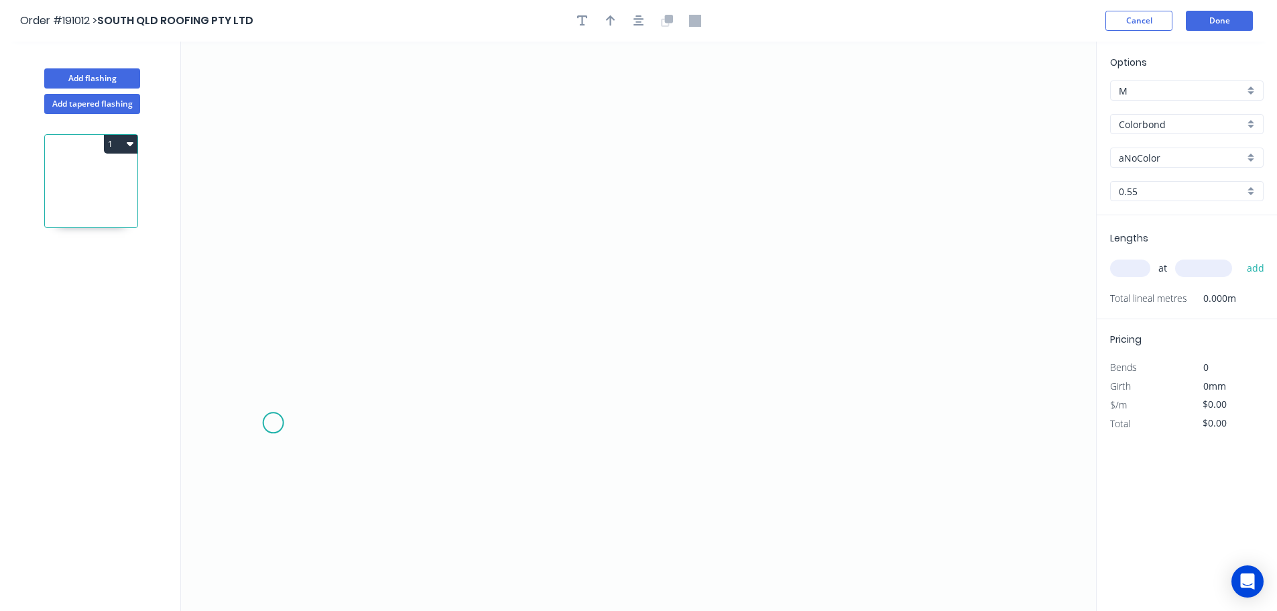
click at [275, 431] on icon "0" at bounding box center [638, 326] width 915 height 569
click at [277, 253] on icon "0" at bounding box center [638, 326] width 915 height 569
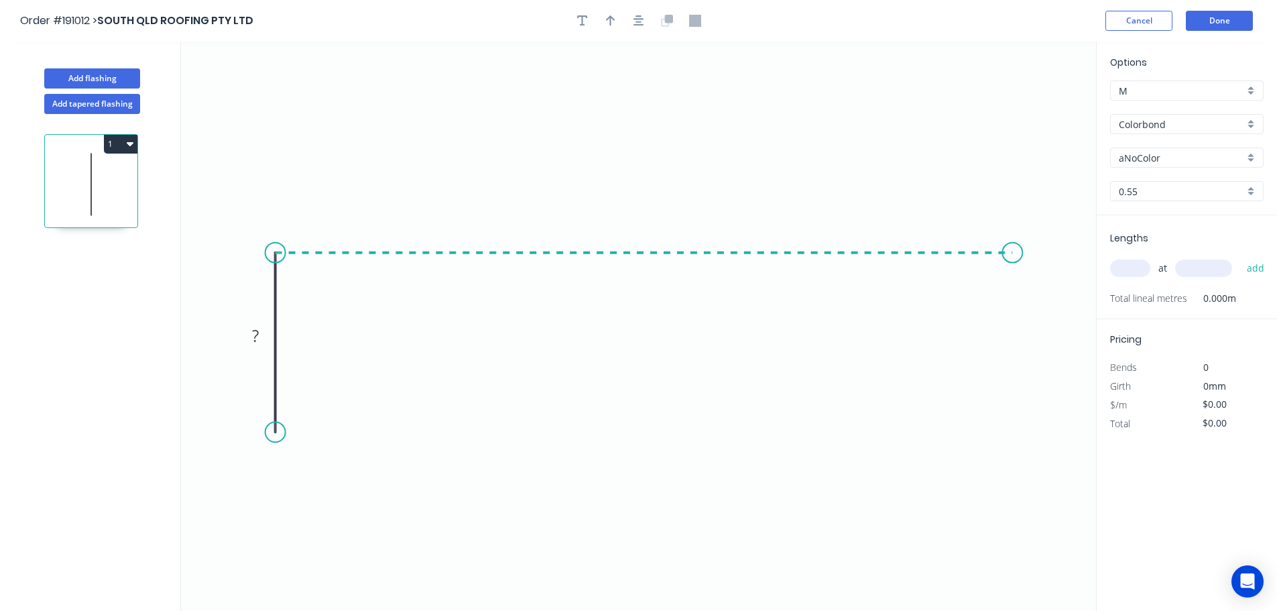
click at [1013, 290] on icon "0 ?" at bounding box center [638, 326] width 915 height 569
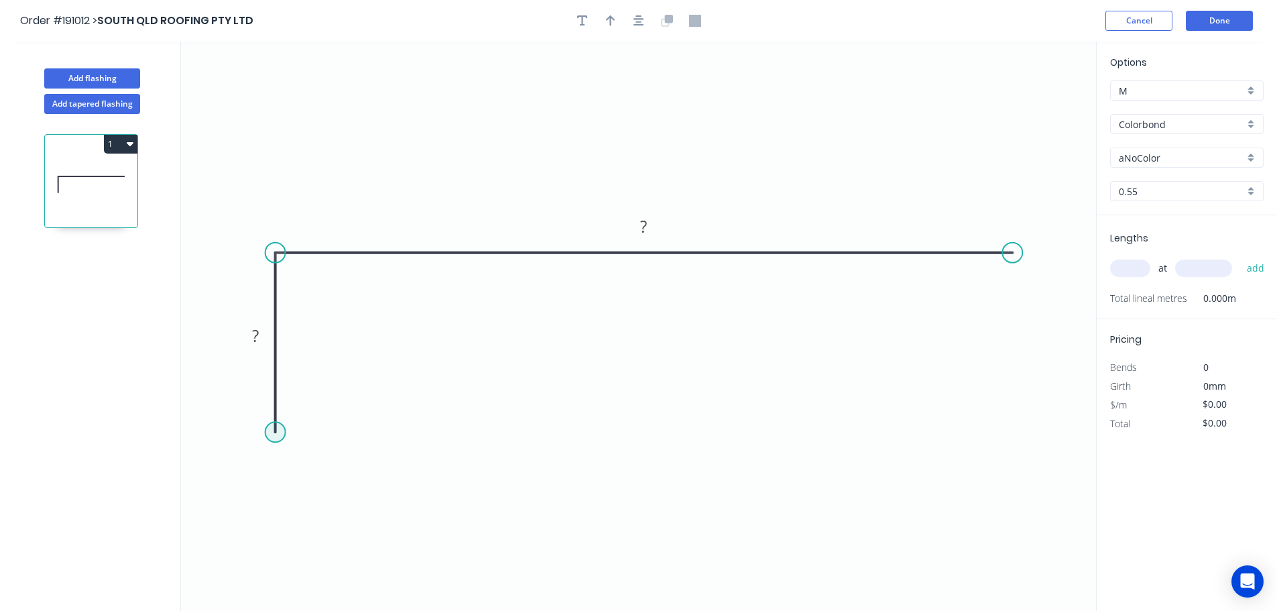
click at [267, 422] on circle at bounding box center [276, 432] width 20 height 20
click at [256, 326] on tspan "?" at bounding box center [255, 323] width 7 height 22
drag, startPoint x: 641, startPoint y: 27, endPoint x: 628, endPoint y: 27, distance: 12.7
click at [640, 27] on button "button" at bounding box center [639, 21] width 20 height 20
click at [616, 26] on button "button" at bounding box center [611, 21] width 20 height 20
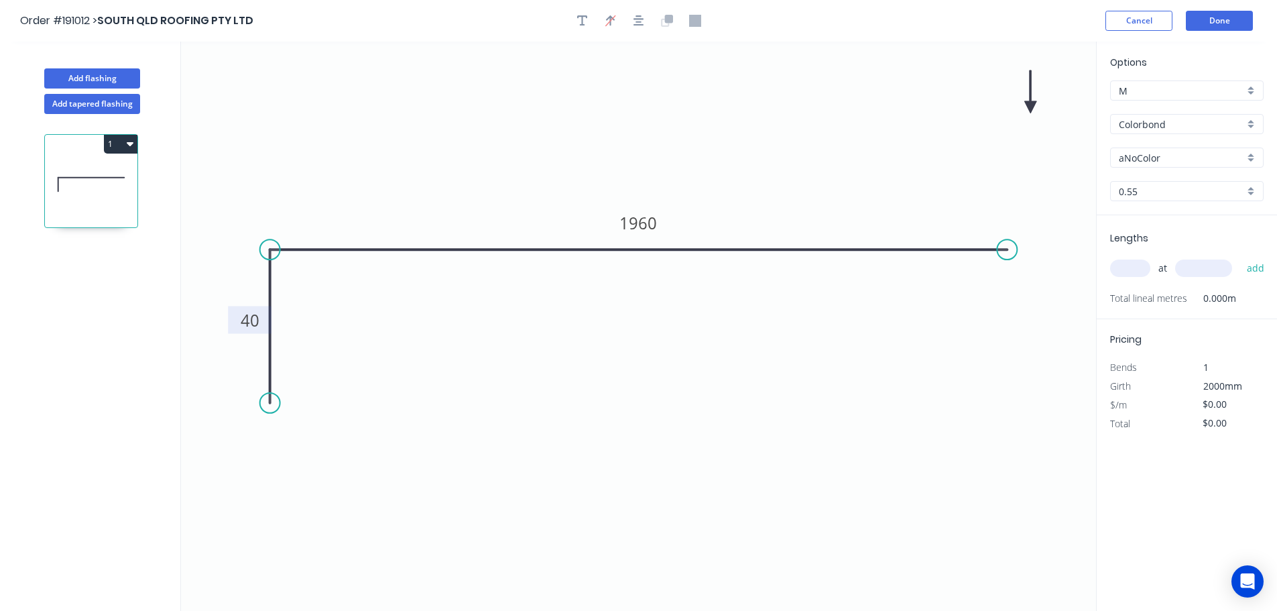
click at [1025, 108] on icon at bounding box center [1031, 91] width 12 height 43
click at [1198, 155] on input "aNoColor" at bounding box center [1181, 158] width 125 height 14
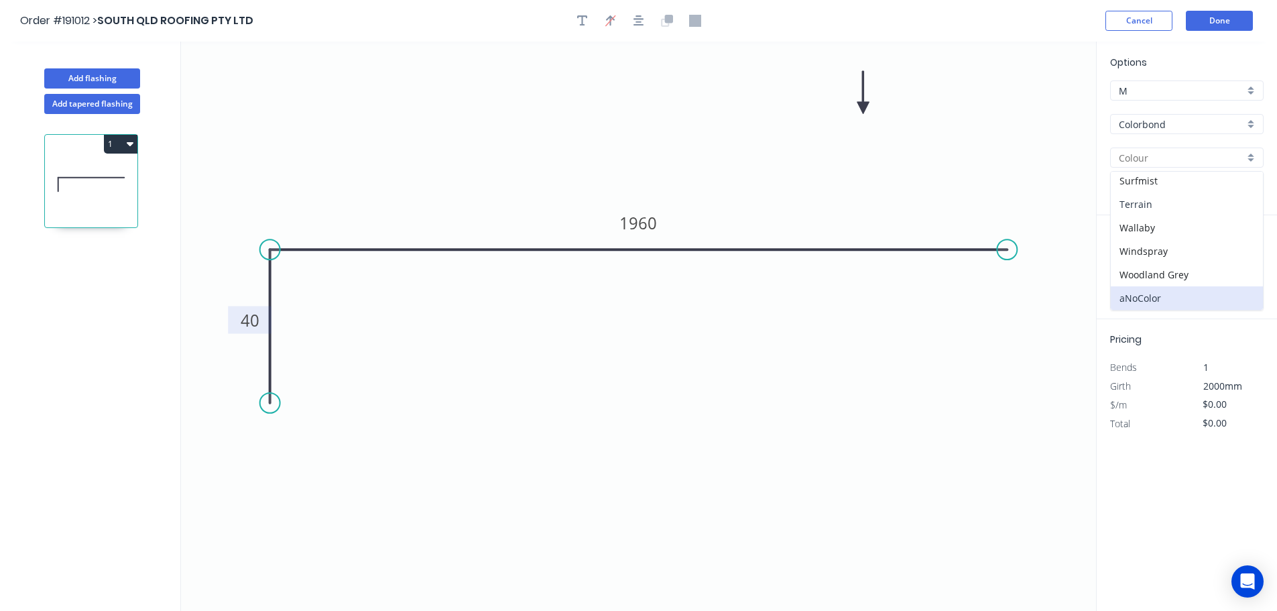
click at [1165, 194] on div "Terrain" at bounding box center [1187, 203] width 152 height 23
type input "Terrain"
click at [1162, 168] on div "Options M M Colorbond Colorbond Colorbond (Premium) Colorbond Coolmax Colorbond…" at bounding box center [1187, 135] width 180 height 160
click at [1166, 164] on input "Terrain" at bounding box center [1181, 158] width 125 height 14
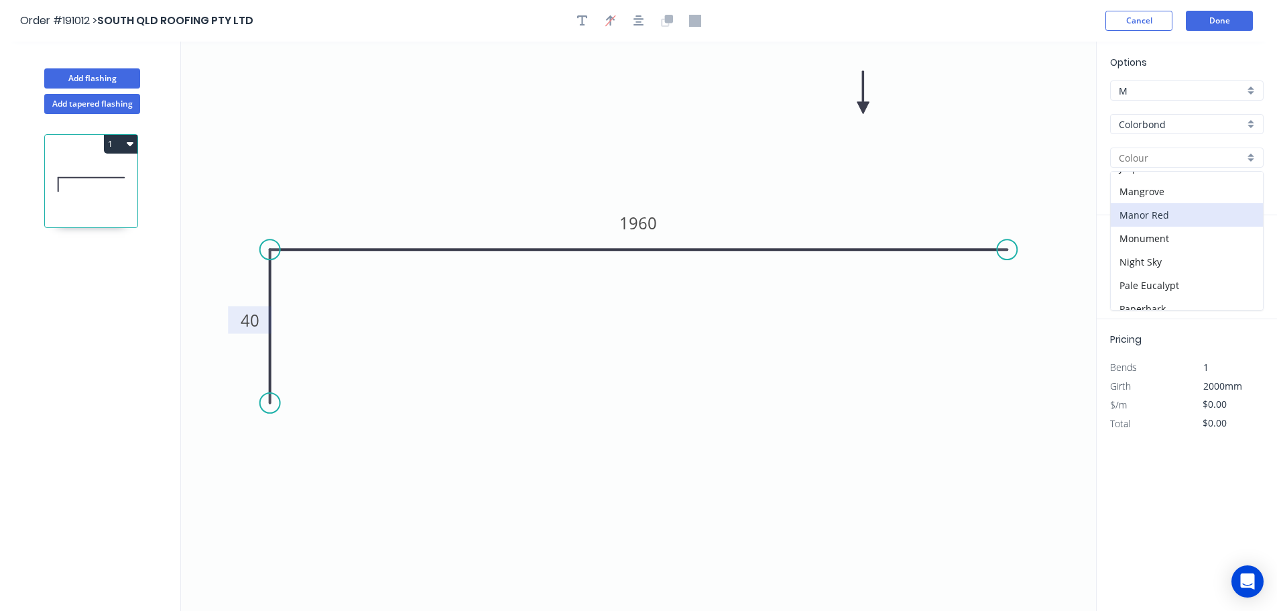
scroll to position [402, 0]
click at [1177, 292] on div "Surfmist" at bounding box center [1187, 297] width 152 height 23
click at [1142, 272] on input "text" at bounding box center [1130, 268] width 40 height 17
click at [1241, 257] on button "add" at bounding box center [1257, 268] width 32 height 23
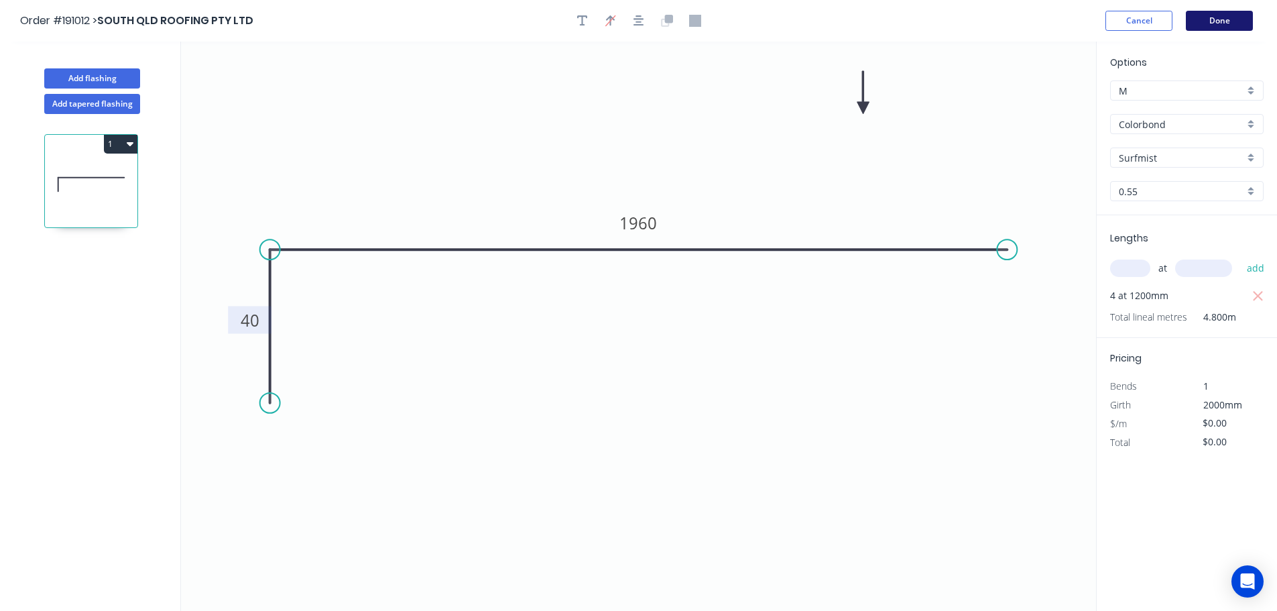
click at [1228, 25] on button "Done" at bounding box center [1219, 21] width 67 height 20
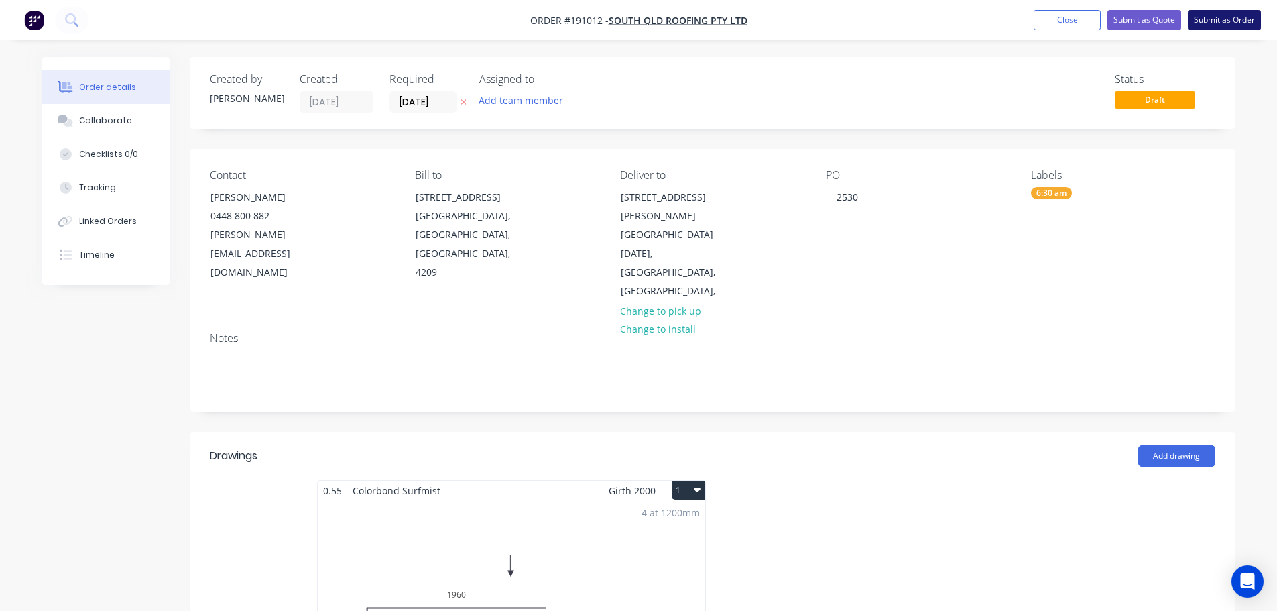
click at [1211, 17] on button "Submit as Order" at bounding box center [1224, 20] width 73 height 20
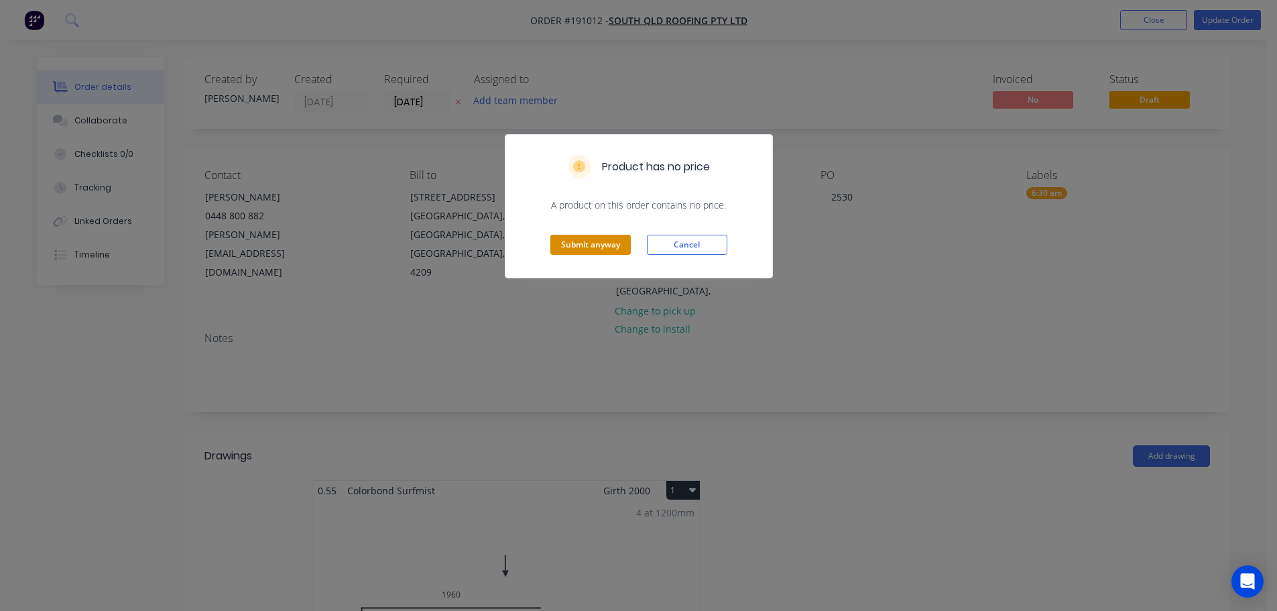
click at [598, 239] on button "Submit anyway" at bounding box center [591, 245] width 80 height 20
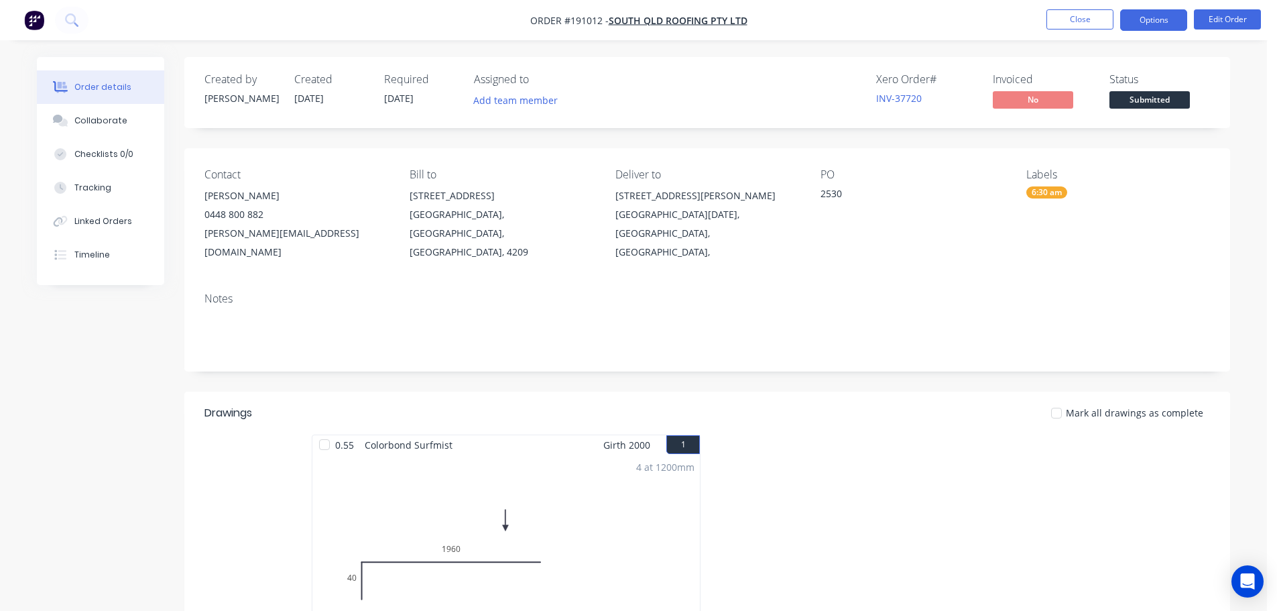
click at [1150, 17] on button "Options" at bounding box center [1153, 19] width 67 height 21
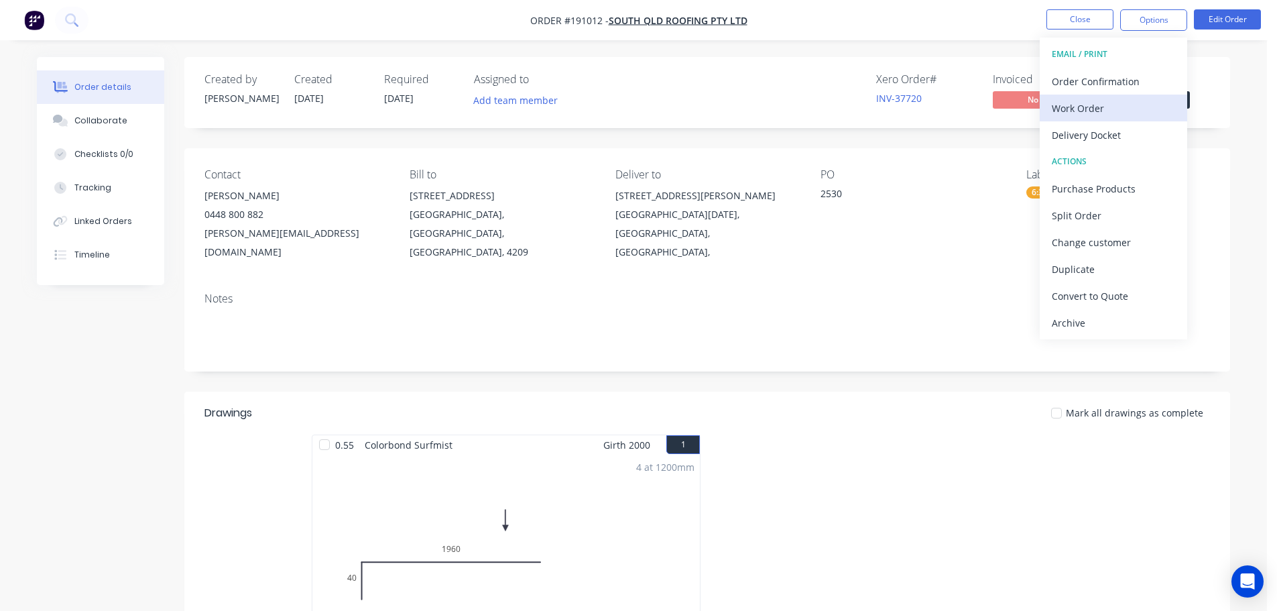
click at [1114, 113] on div "Work Order" at bounding box center [1113, 108] width 123 height 19
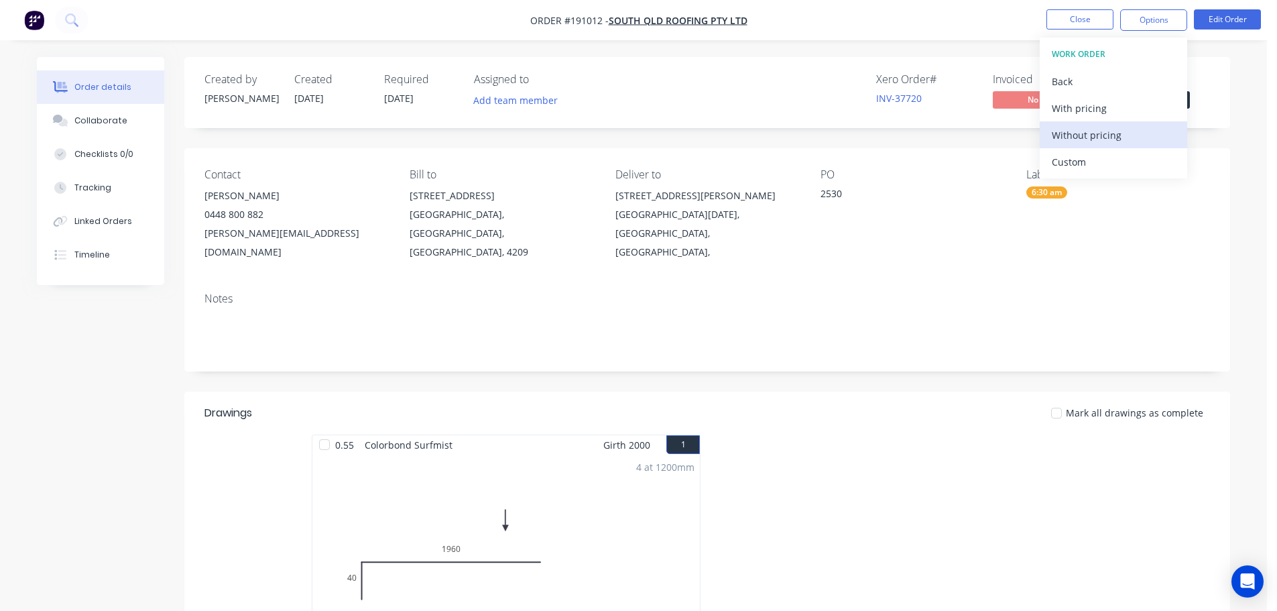
click at [1118, 140] on div "Without pricing" at bounding box center [1113, 134] width 123 height 19
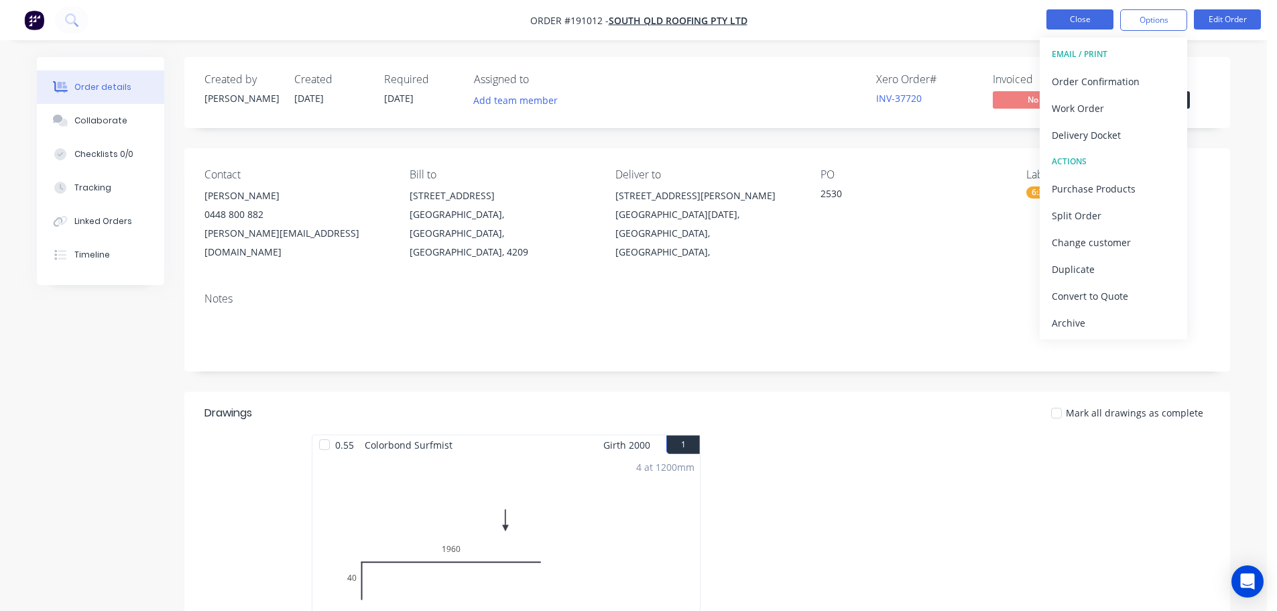
click at [1071, 19] on button "Close" at bounding box center [1080, 19] width 67 height 20
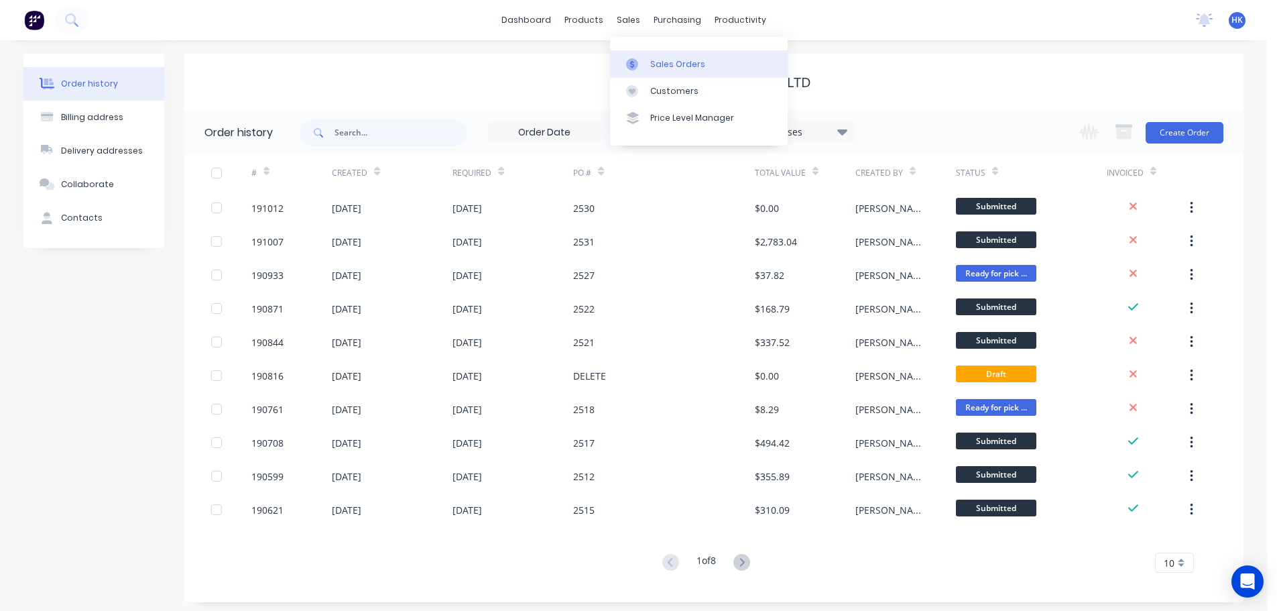
click at [663, 54] on link "Sales Orders" at bounding box center [699, 63] width 178 height 27
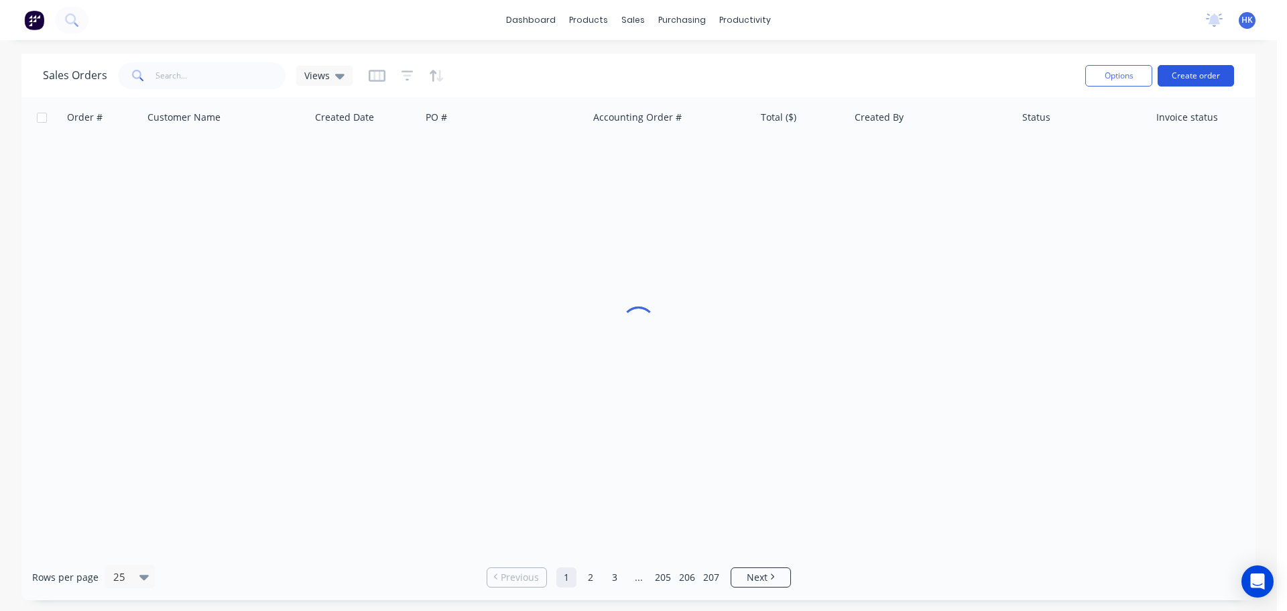
click at [1175, 72] on button "Create order" at bounding box center [1196, 75] width 76 height 21
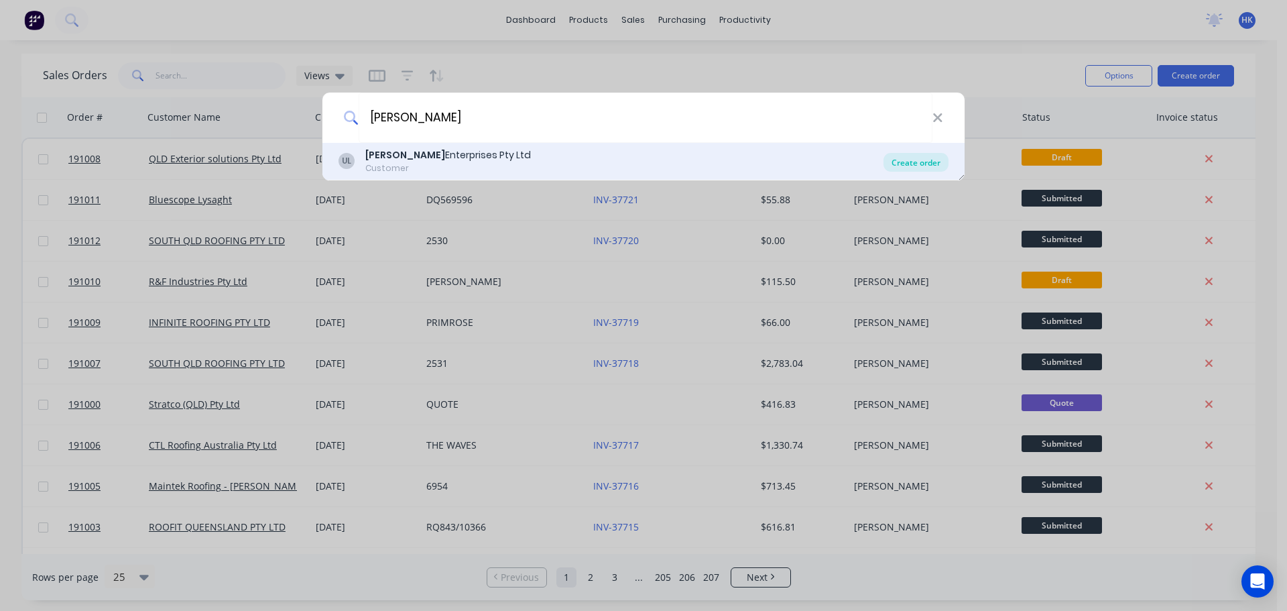
click at [891, 160] on div "Create order" at bounding box center [916, 162] width 65 height 19
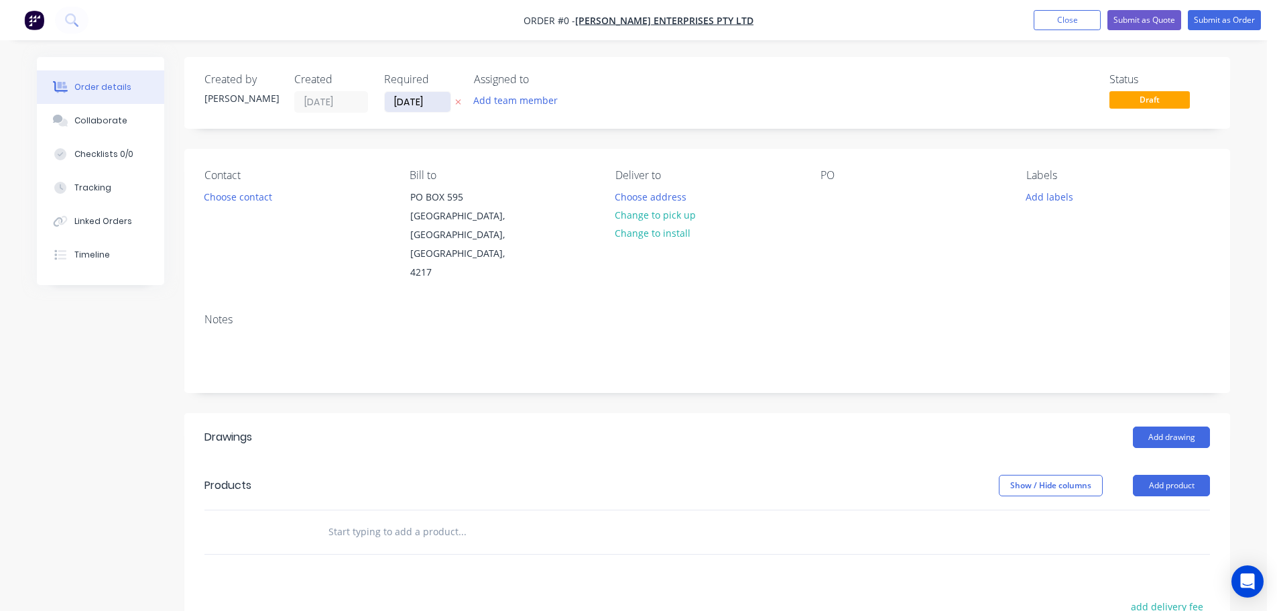
click at [429, 105] on input "[DATE]" at bounding box center [418, 102] width 66 height 20
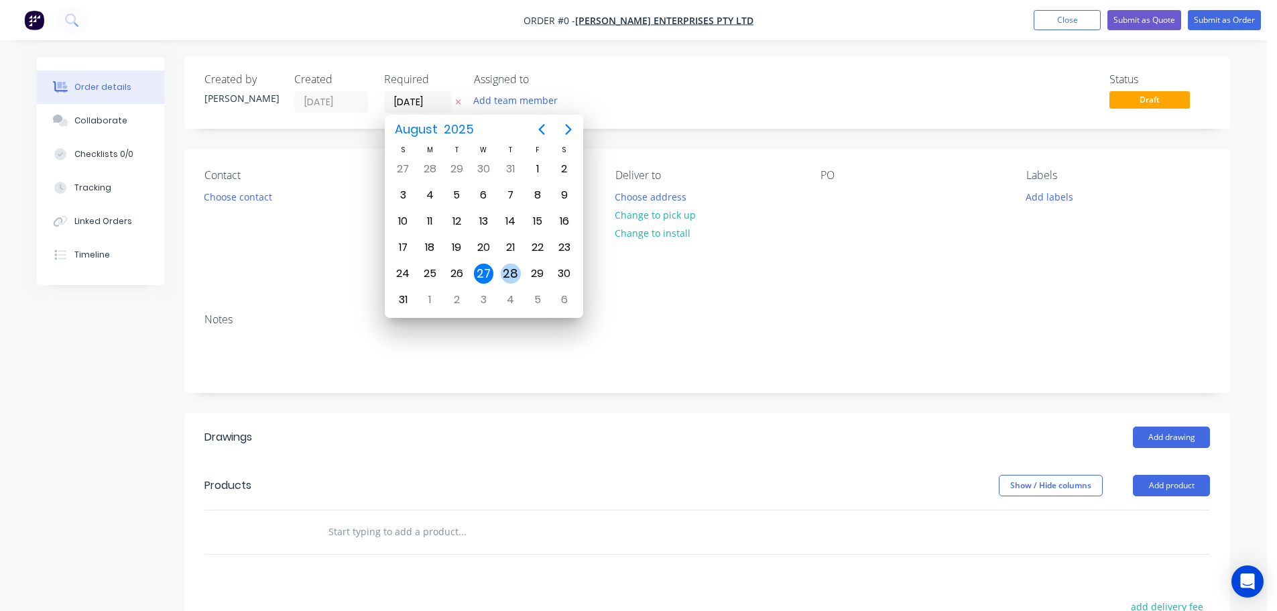
click at [518, 264] on div "28" at bounding box center [511, 273] width 27 height 25
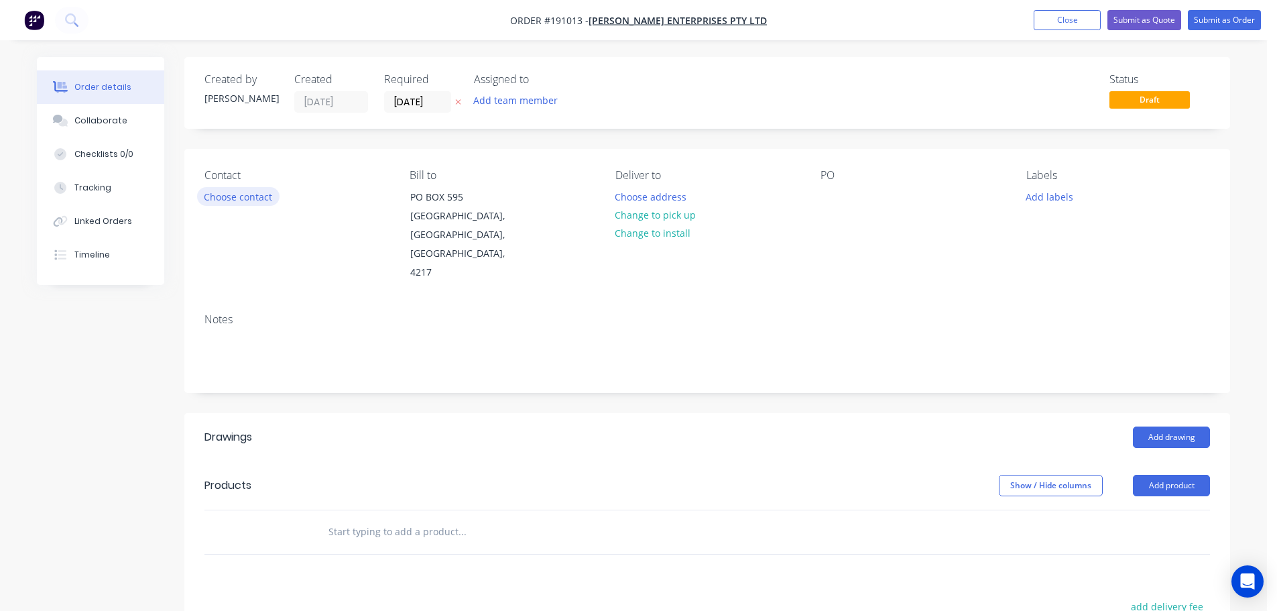
click at [255, 197] on button "Choose contact" at bounding box center [238, 196] width 82 height 18
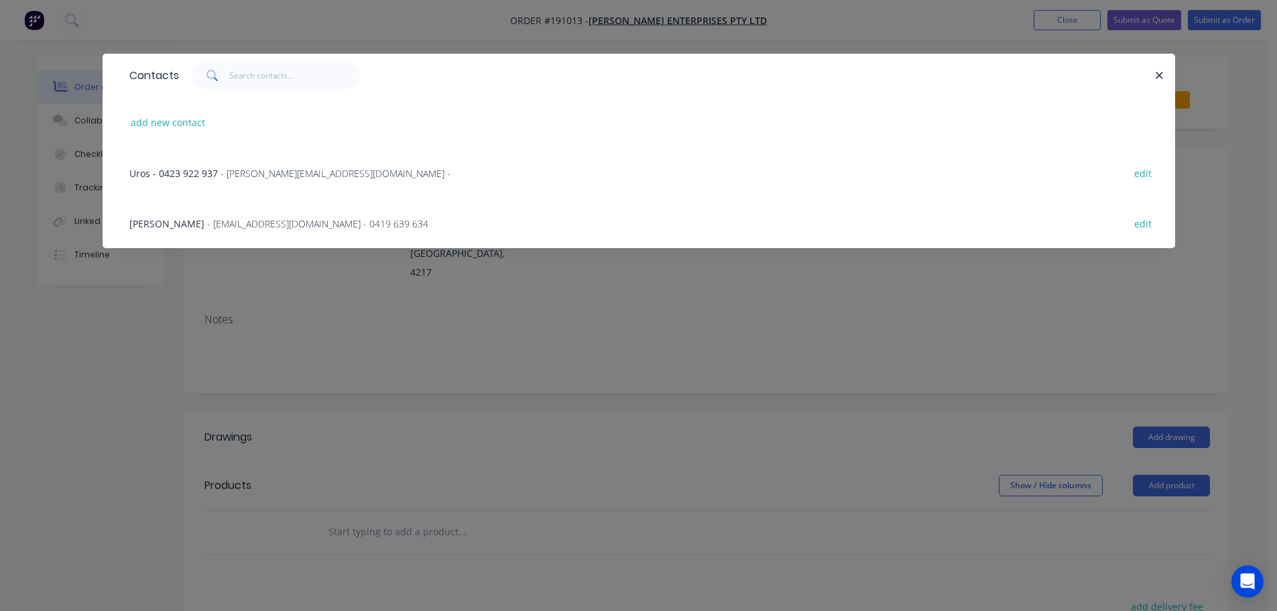
click at [251, 221] on span "- [EMAIL_ADDRESS][DOMAIN_NAME] - 0419 639 634" at bounding box center [317, 223] width 221 height 13
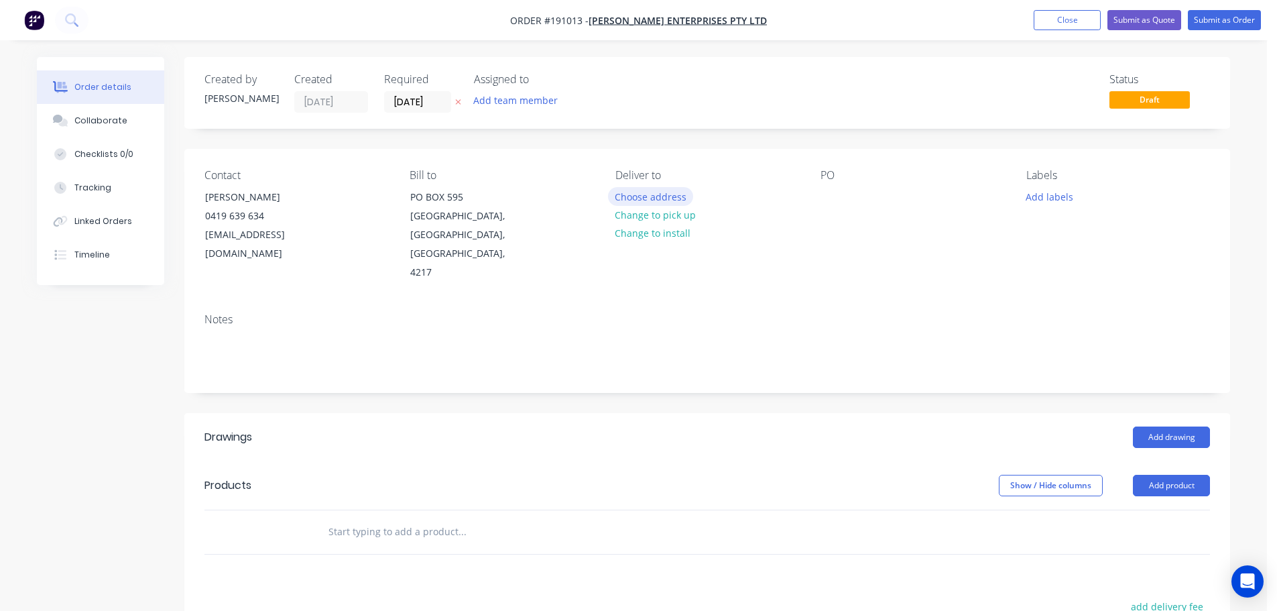
click at [669, 194] on button "Choose address" at bounding box center [651, 196] width 86 height 18
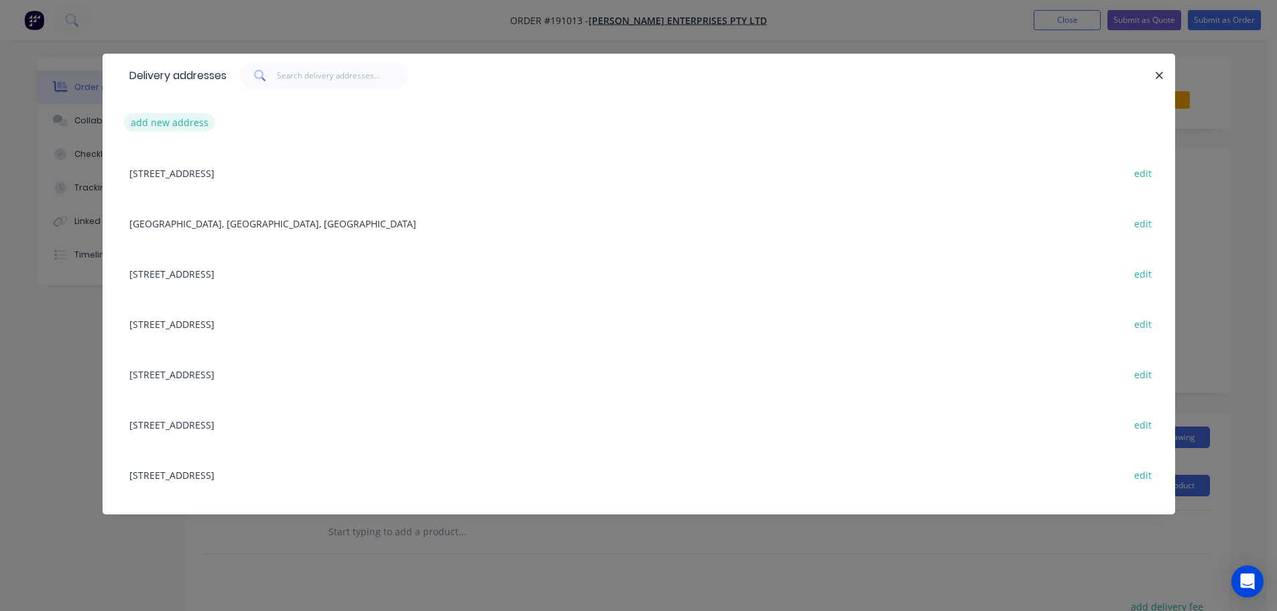
click at [192, 128] on button "add new address" at bounding box center [170, 122] width 92 height 18
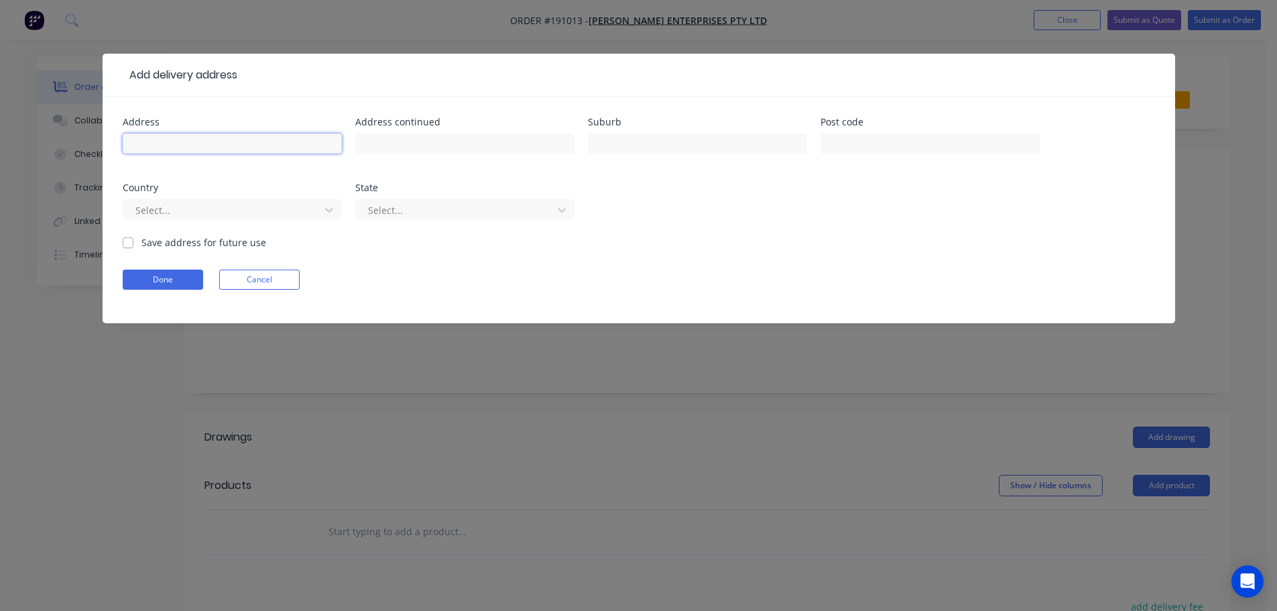
click at [217, 149] on input "text" at bounding box center [232, 143] width 219 height 20
click at [264, 225] on div "Select..." at bounding box center [232, 216] width 219 height 40
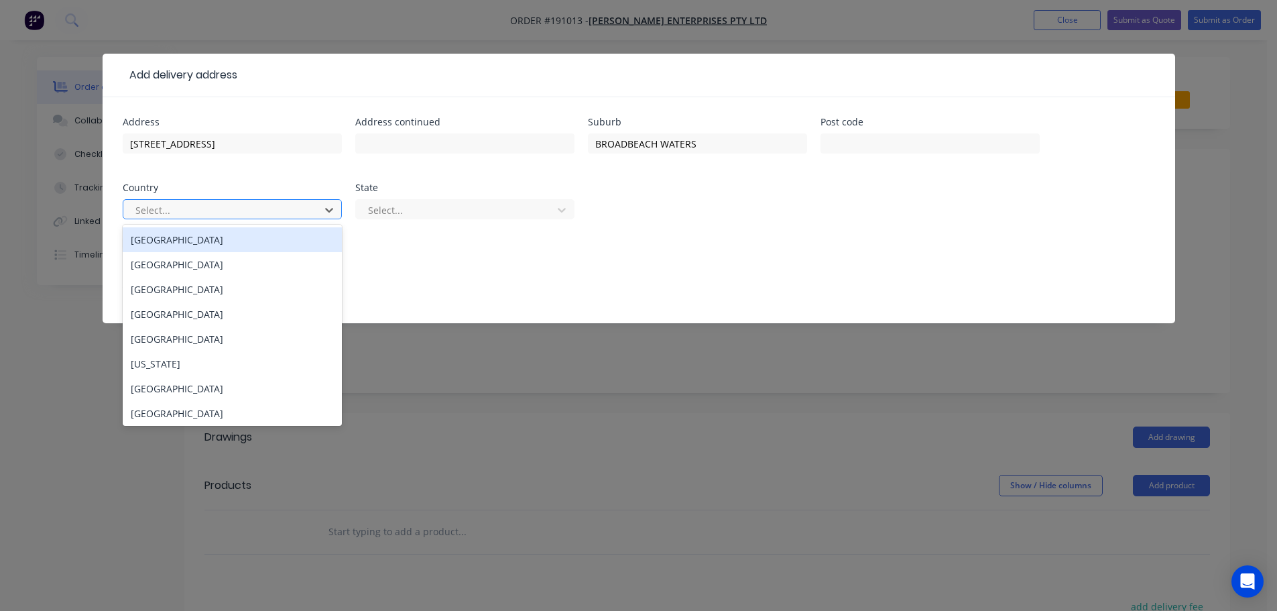
click at [260, 216] on div at bounding box center [223, 210] width 179 height 17
click at [257, 250] on div "[GEOGRAPHIC_DATA]" at bounding box center [232, 239] width 219 height 25
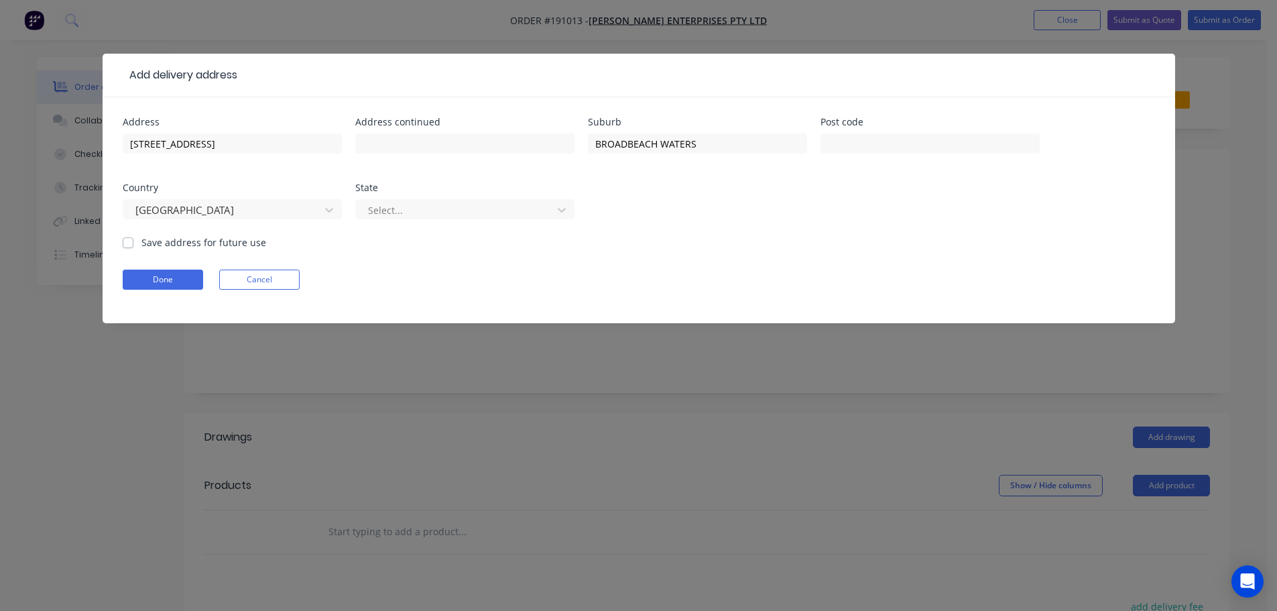
click at [405, 220] on div "Select..." at bounding box center [464, 216] width 219 height 40
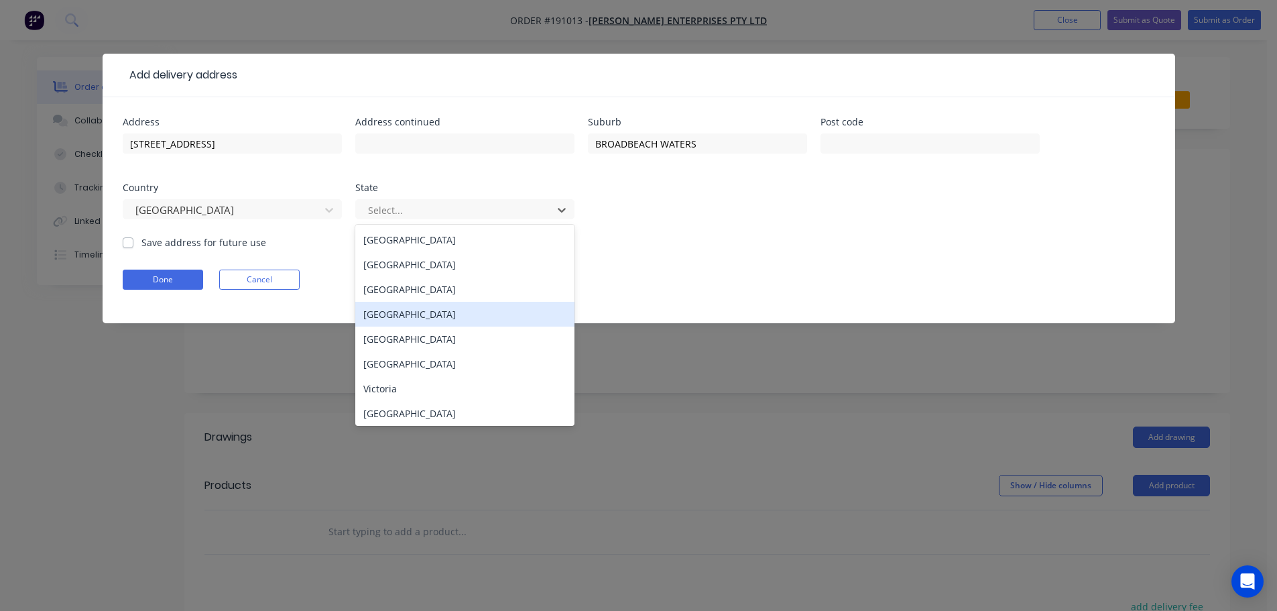
click at [406, 315] on div "[GEOGRAPHIC_DATA]" at bounding box center [464, 314] width 219 height 25
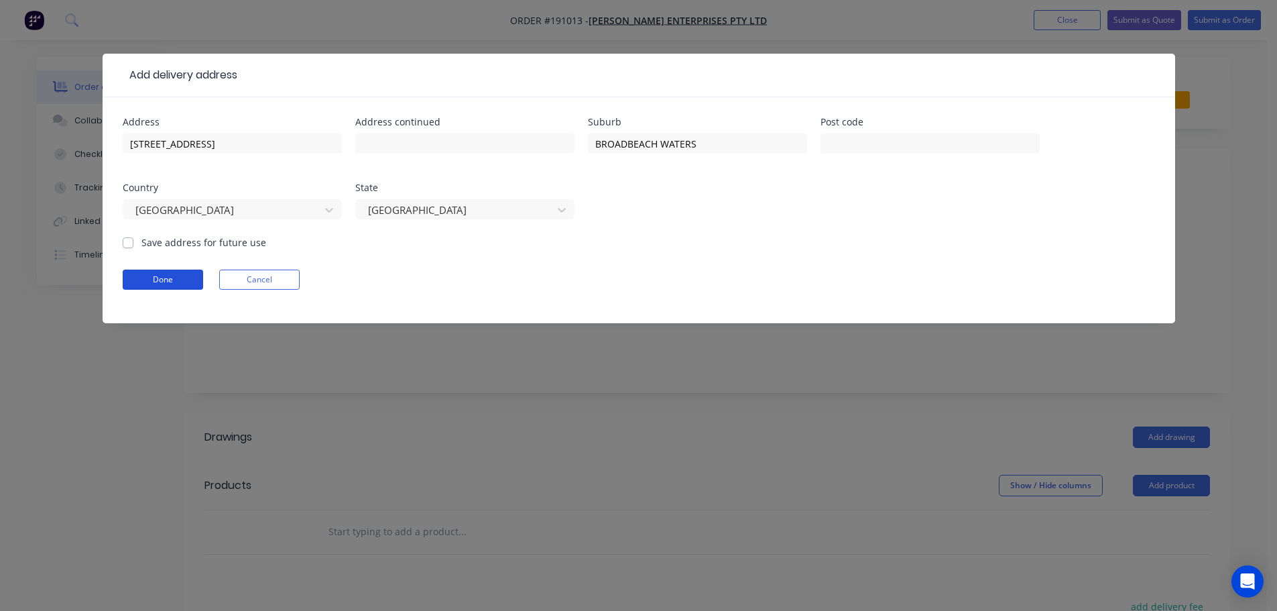
click at [191, 288] on button "Done" at bounding box center [163, 280] width 80 height 20
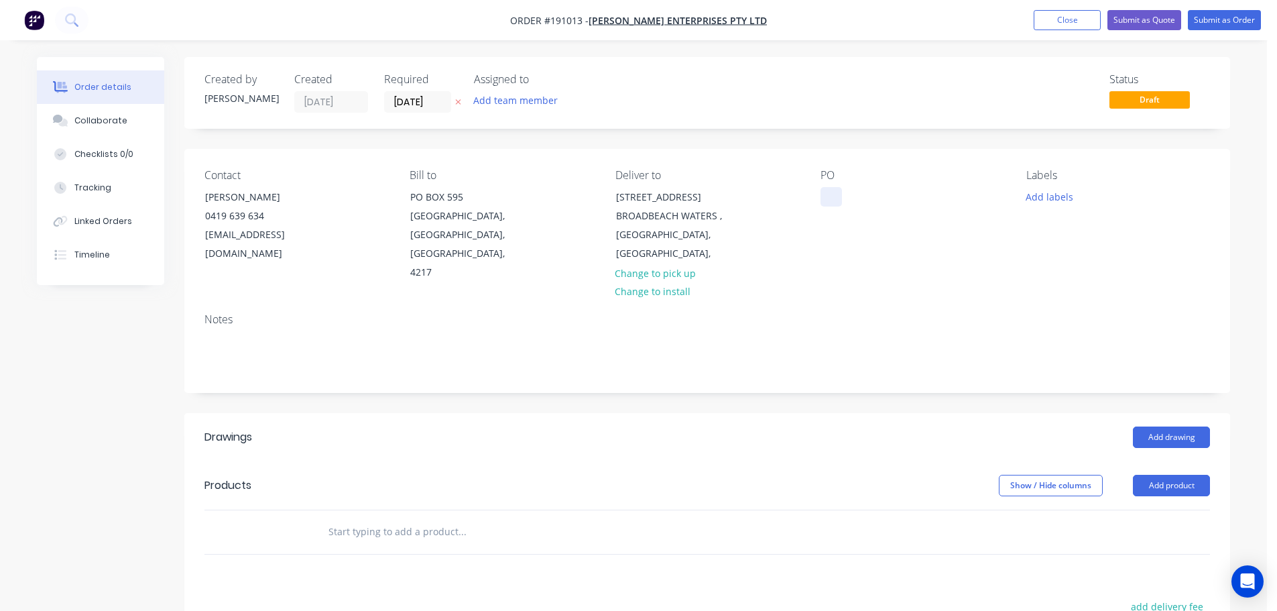
click at [825, 200] on div at bounding box center [831, 196] width 21 height 19
click at [1049, 203] on button "Add labels" at bounding box center [1050, 196] width 62 height 18
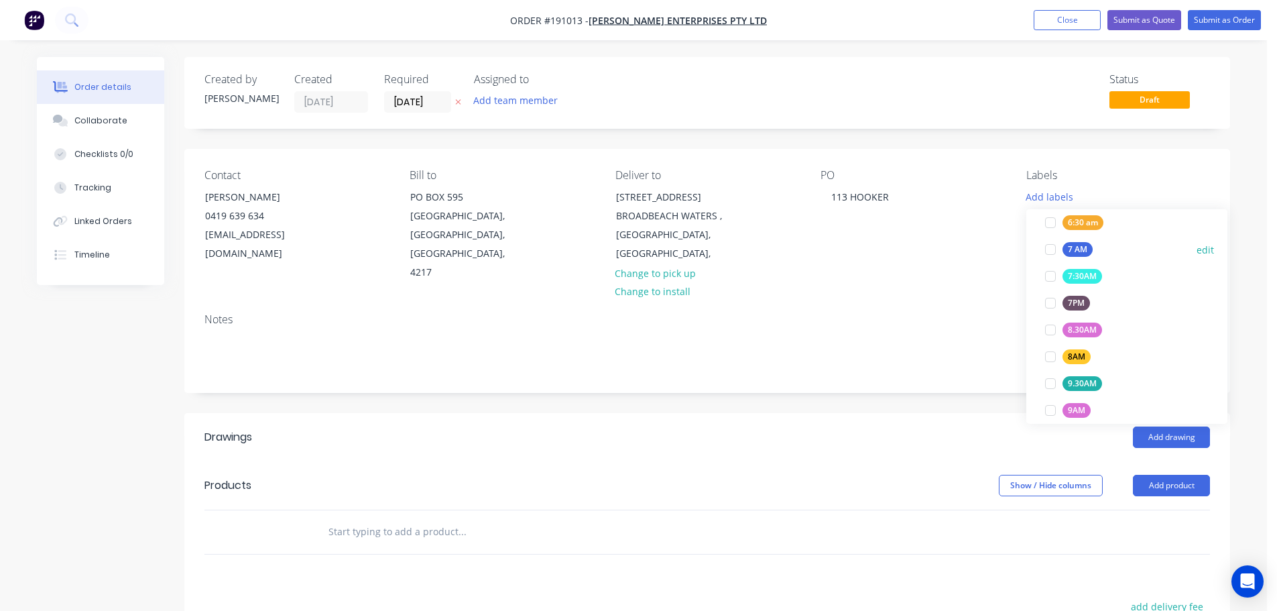
click at [1049, 251] on div at bounding box center [1050, 249] width 27 height 27
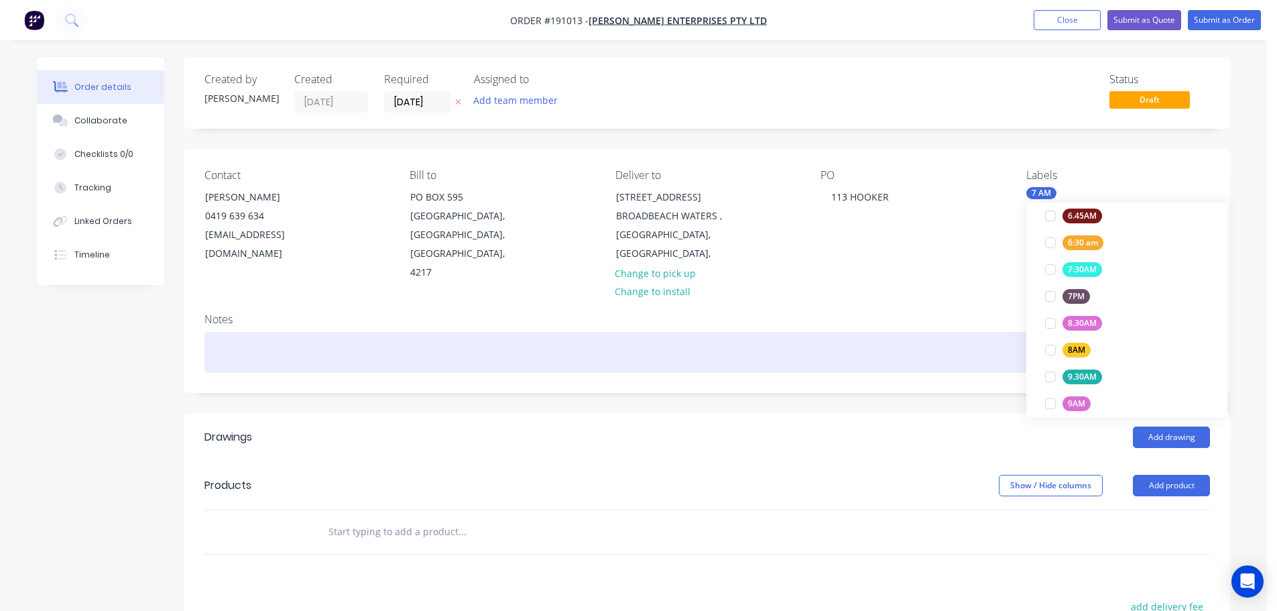
scroll to position [67, 0]
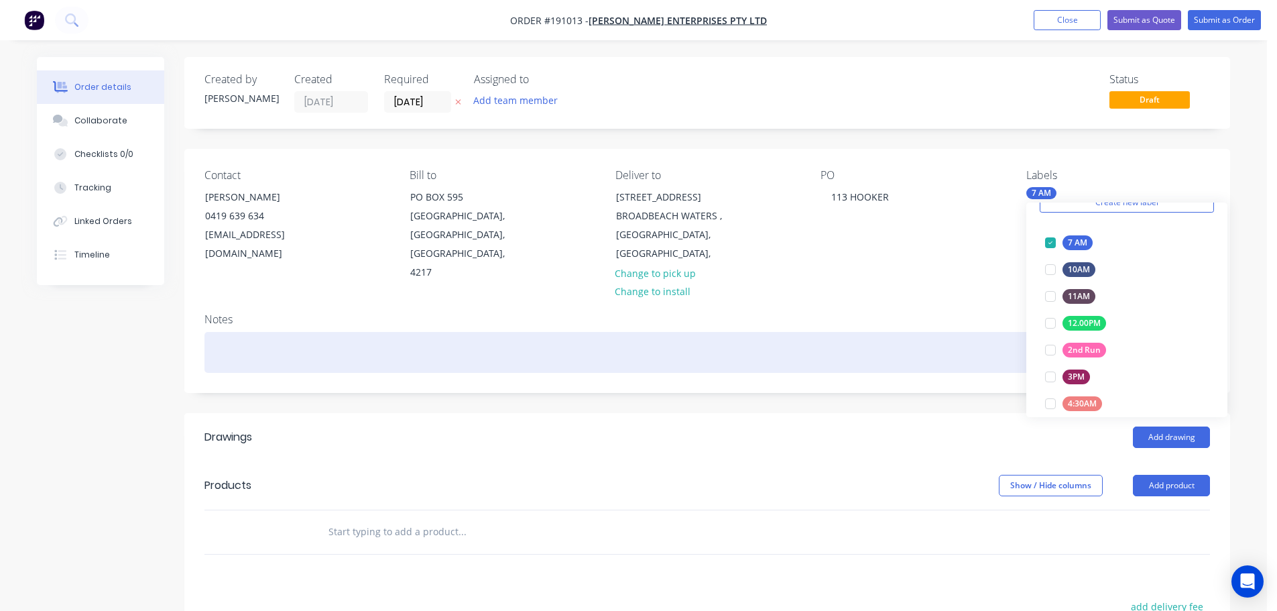
click at [943, 332] on div at bounding box center [708, 352] width 1006 height 41
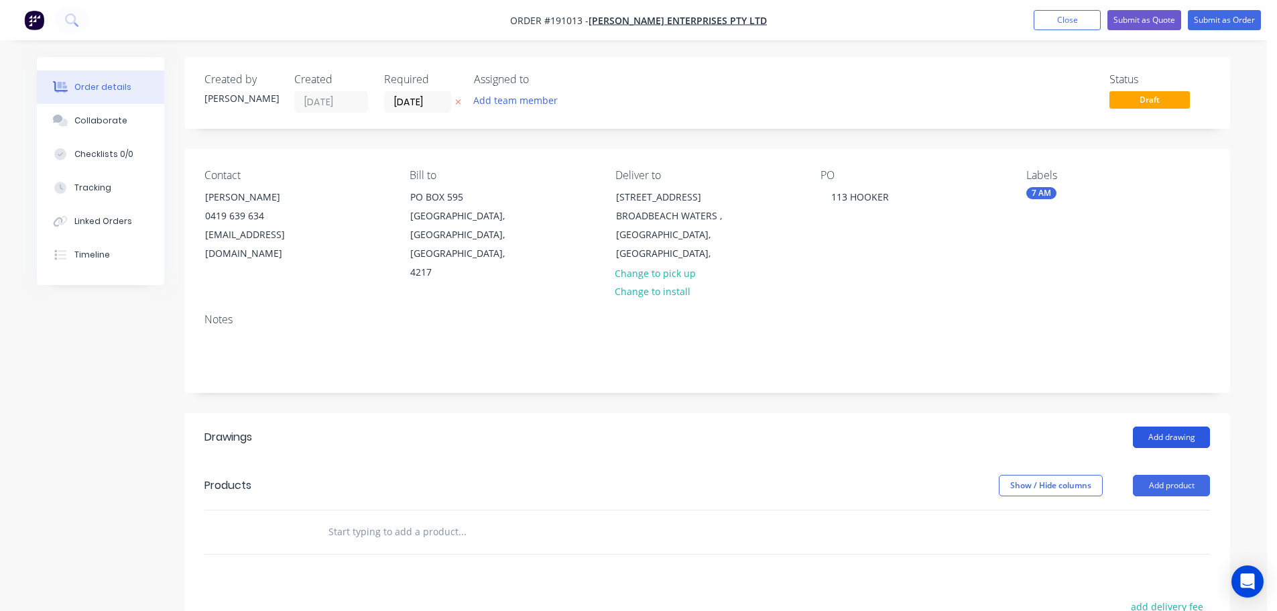
click at [1141, 426] on button "Add drawing" at bounding box center [1171, 436] width 77 height 21
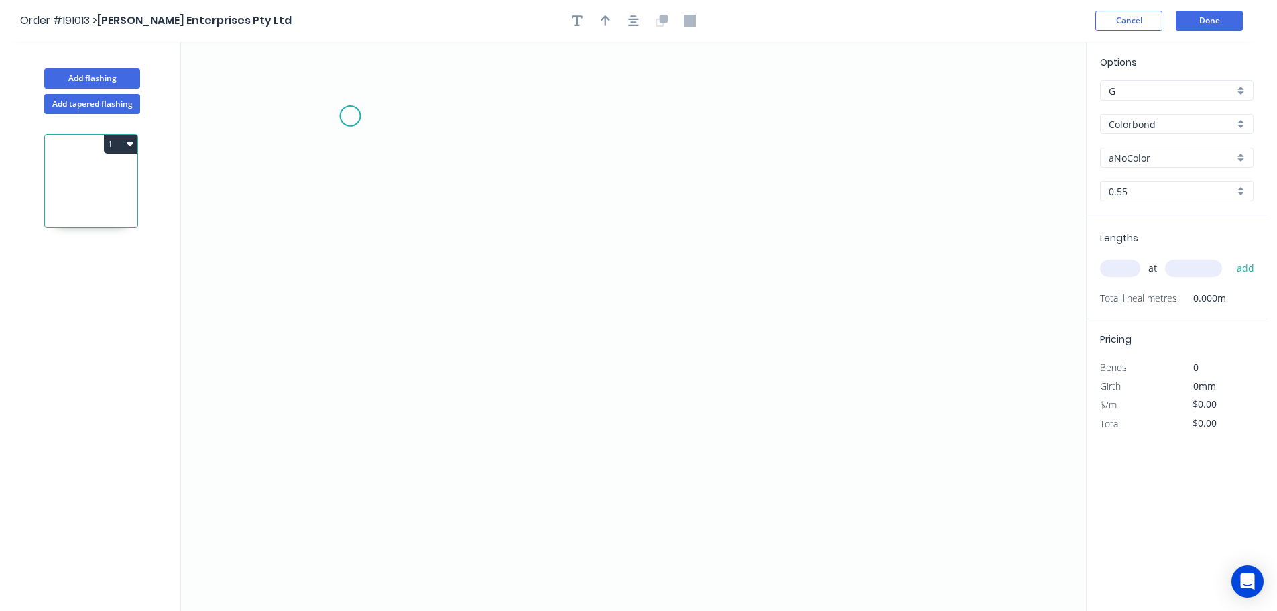
click at [350, 116] on icon "0" at bounding box center [633, 326] width 905 height 569
click at [340, 511] on icon "0" at bounding box center [633, 326] width 905 height 569
drag, startPoint x: 348, startPoint y: 516, endPoint x: 380, endPoint y: 516, distance: 32.2
click at [349, 516] on circle at bounding box center [351, 510] width 20 height 20
click at [348, 518] on circle at bounding box center [351, 516] width 20 height 20
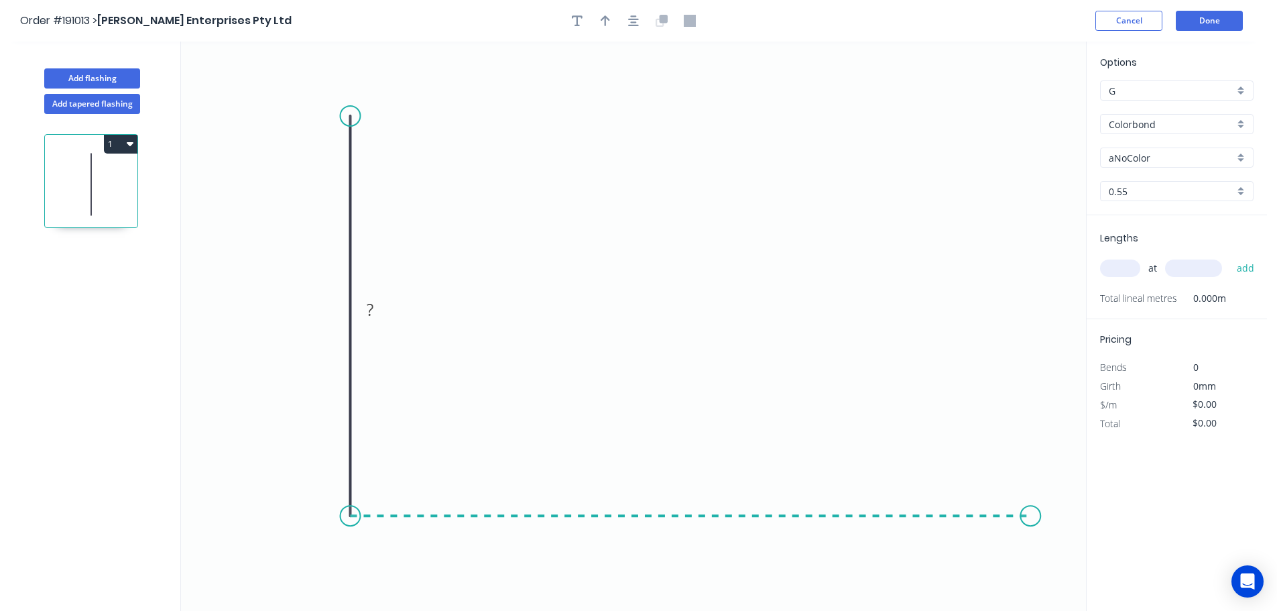
click at [1040, 504] on icon "0 ?" at bounding box center [633, 326] width 905 height 569
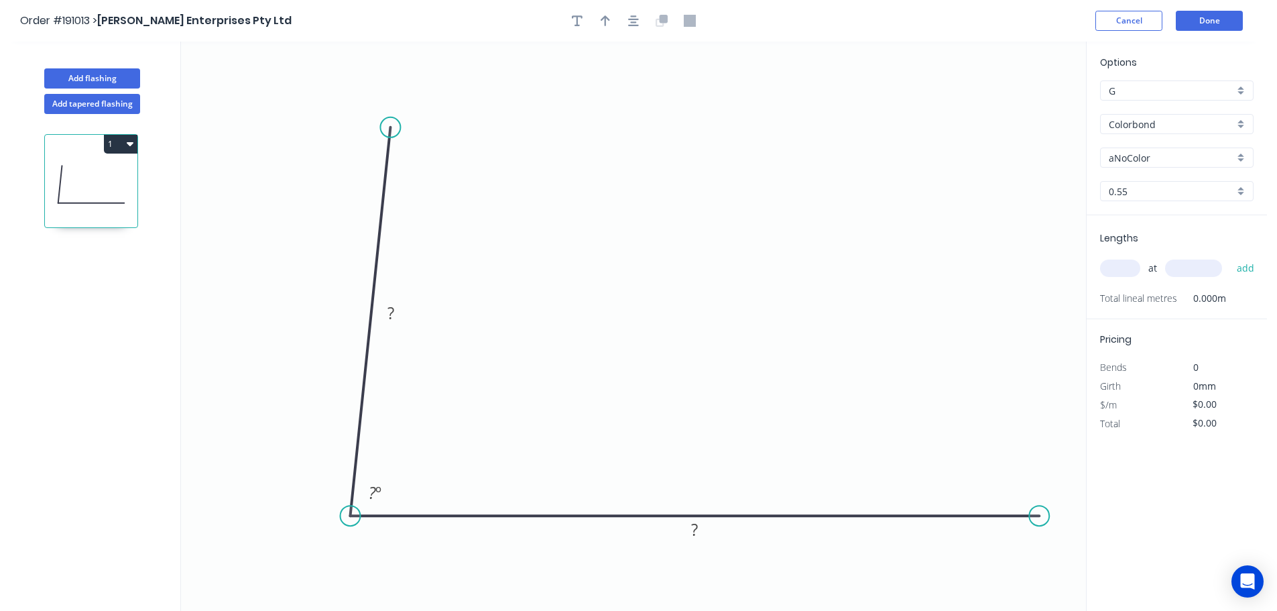
drag, startPoint x: 338, startPoint y: 119, endPoint x: 390, endPoint y: 127, distance: 52.9
click at [390, 127] on circle at bounding box center [390, 127] width 20 height 20
click at [444, 176] on div "Crush & Fold" at bounding box center [457, 171] width 135 height 27
click at [610, 217] on icon "0 CF 10 ? ? ? º" at bounding box center [633, 326] width 905 height 569
drag, startPoint x: 439, startPoint y: 148, endPoint x: 462, endPoint y: 84, distance: 67.9
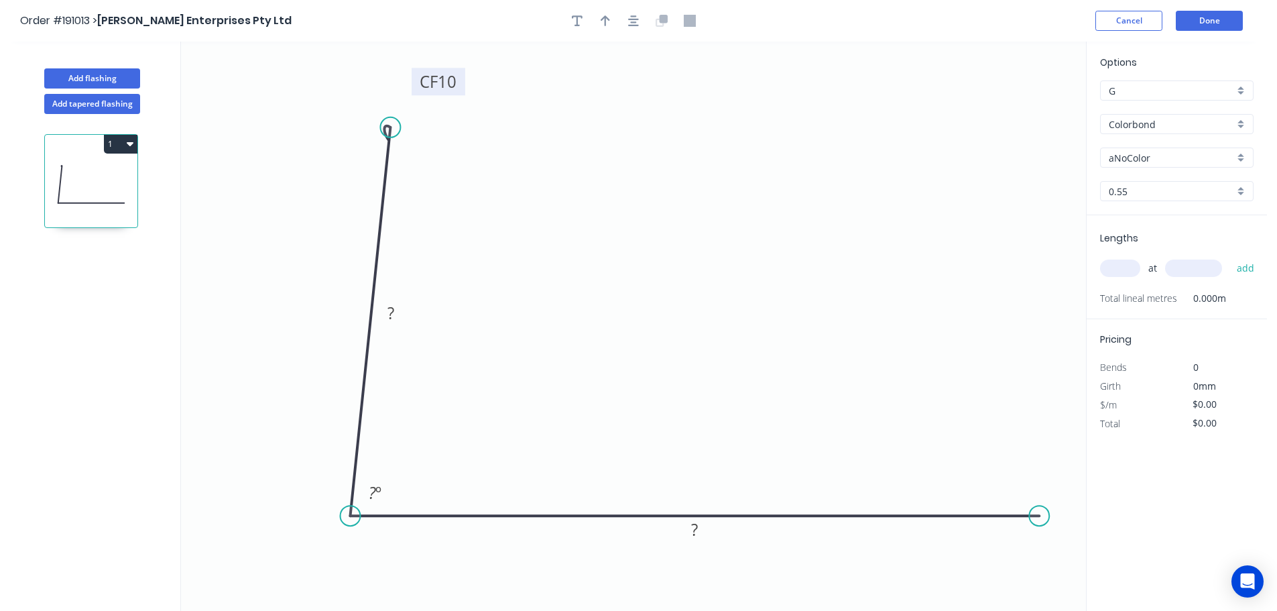
click at [462, 84] on rect at bounding box center [439, 81] width 54 height 27
click at [457, 75] on tspan "10" at bounding box center [449, 77] width 19 height 22
click at [636, 21] on icon "button" at bounding box center [633, 21] width 11 height 12
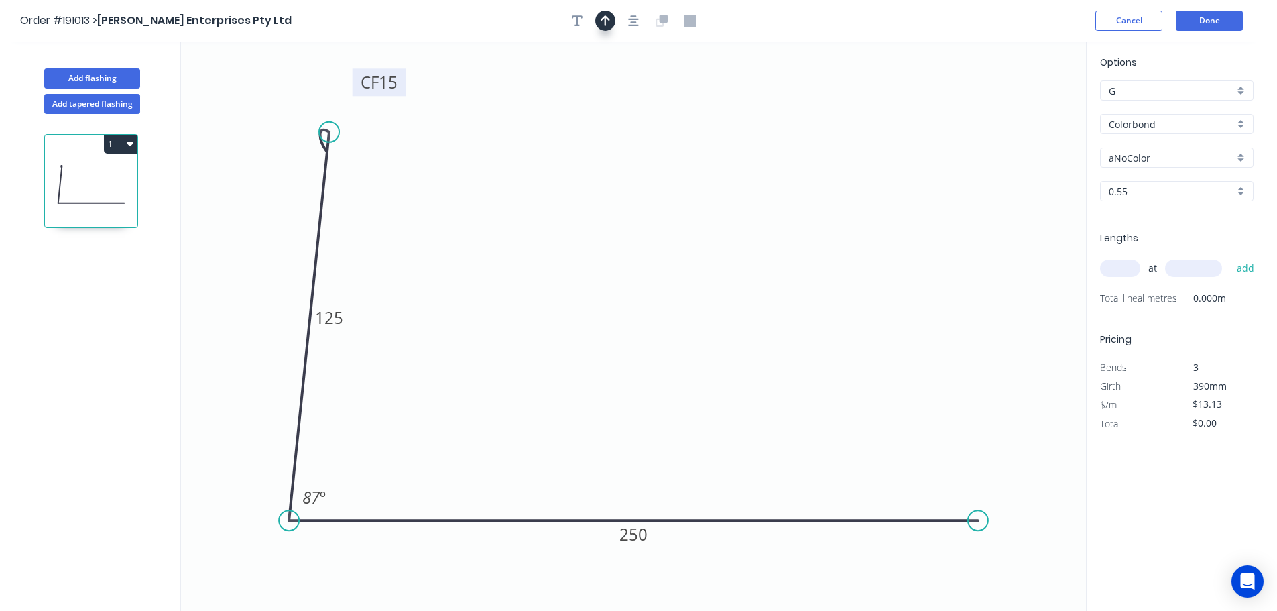
click at [601, 25] on icon "button" at bounding box center [605, 21] width 9 height 12
drag, startPoint x: 1019, startPoint y: 105, endPoint x: 639, endPoint y: 130, distance: 381.1
click at [639, 130] on icon at bounding box center [638, 114] width 12 height 43
click at [1184, 164] on input "aNoColor" at bounding box center [1171, 158] width 125 height 14
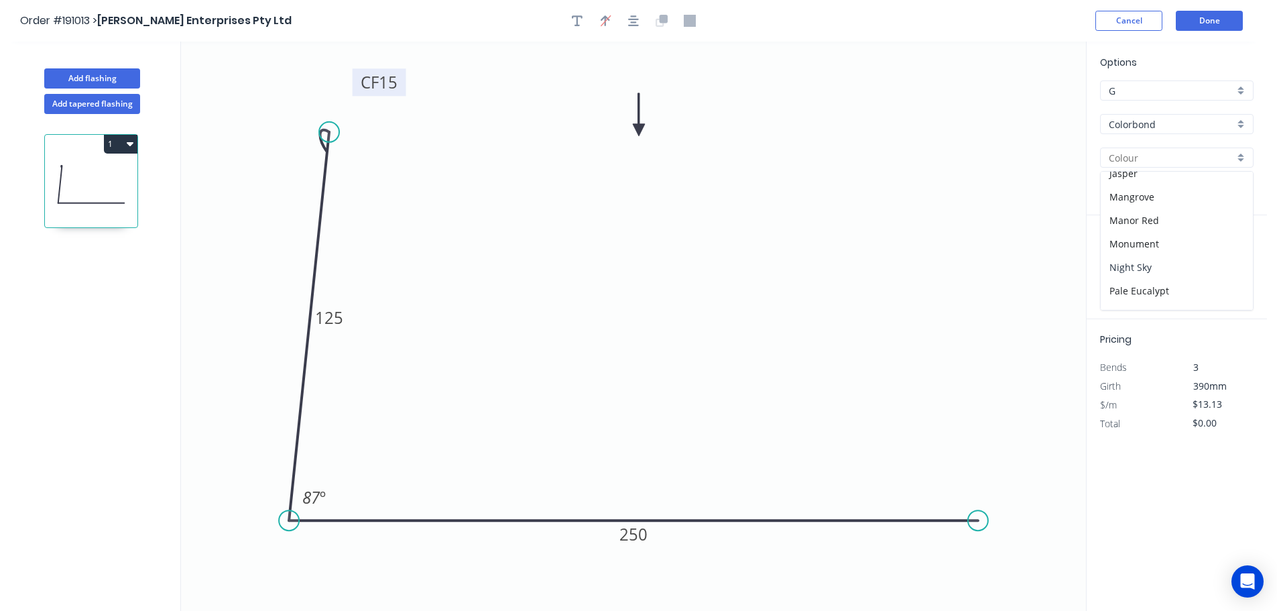
click at [1182, 262] on div "Night Sky" at bounding box center [1177, 266] width 152 height 23
click at [1129, 274] on input "text" at bounding box center [1120, 268] width 40 height 17
click at [1230, 257] on button "add" at bounding box center [1246, 268] width 32 height 23
click at [84, 66] on div "Add flashing" at bounding box center [92, 68] width 176 height 40
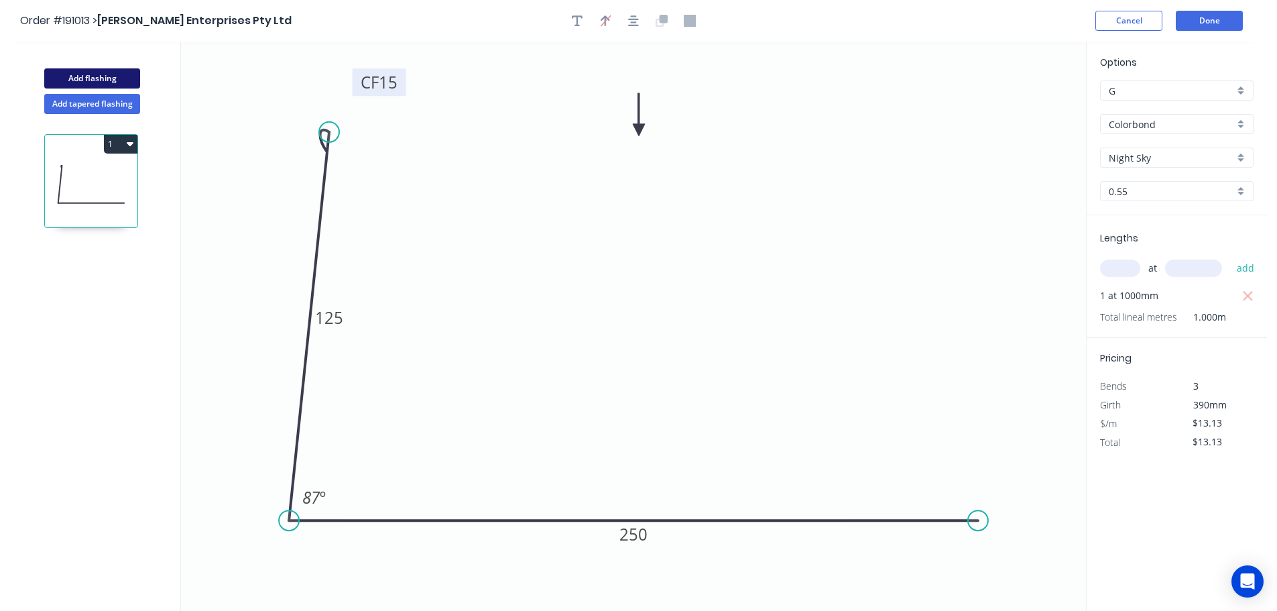
click at [86, 74] on button "Add flashing" at bounding box center [92, 78] width 96 height 20
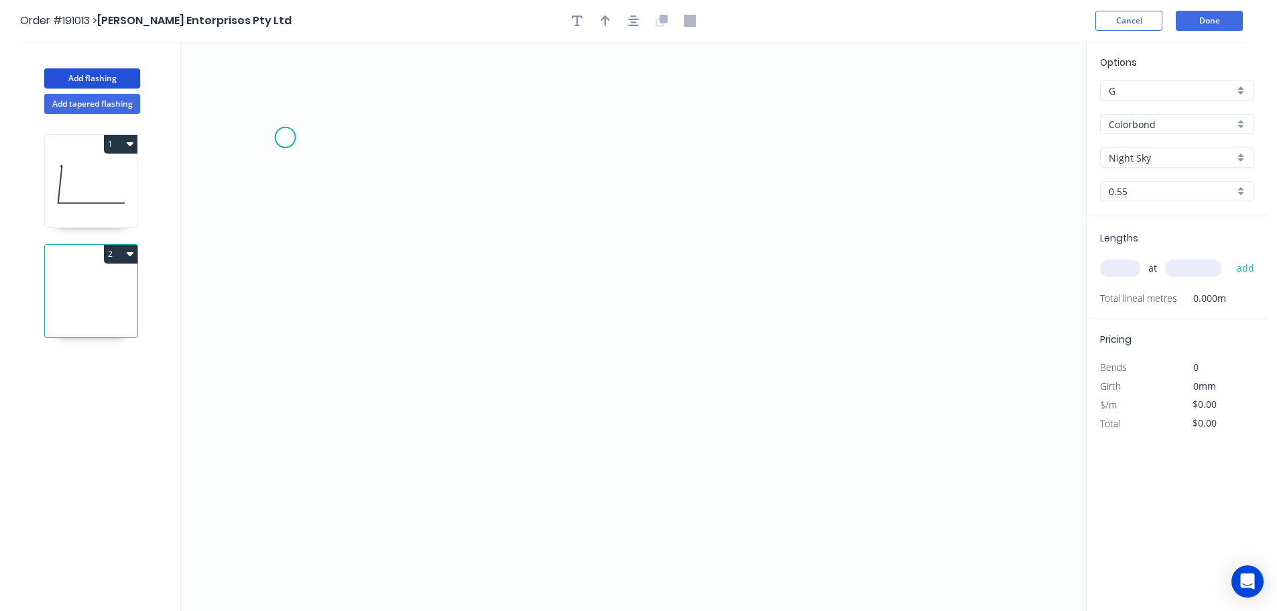
click at [285, 140] on icon "0" at bounding box center [633, 326] width 905 height 569
click at [933, 172] on icon "0" at bounding box center [633, 326] width 905 height 569
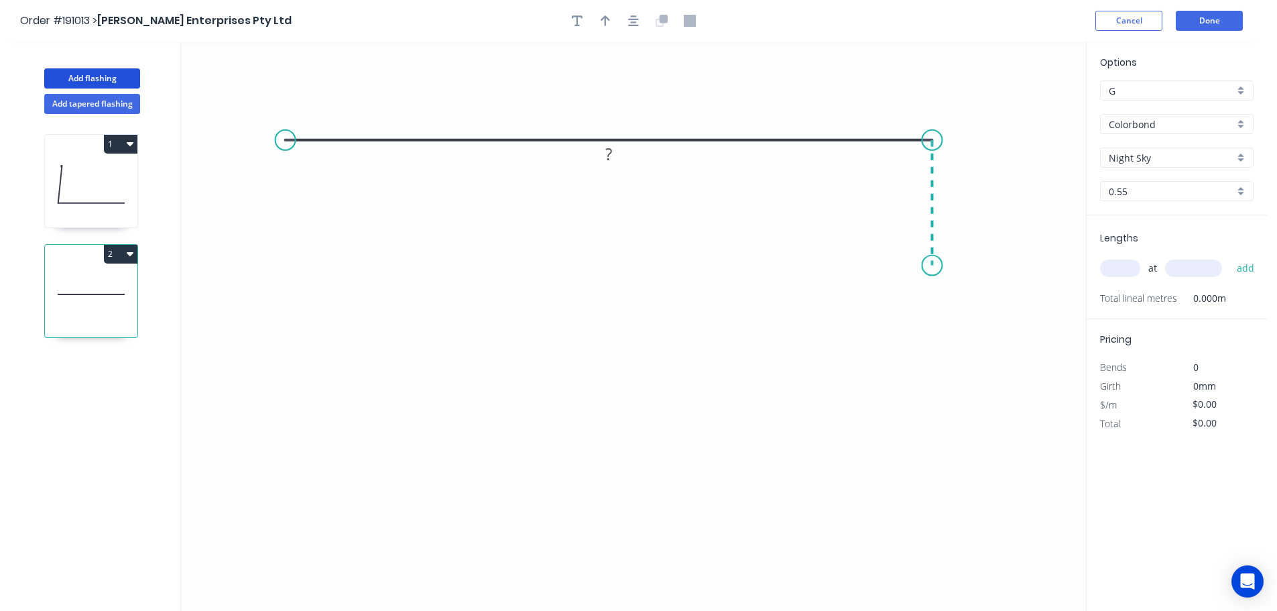
click at [936, 260] on icon "0 ?" at bounding box center [633, 326] width 905 height 569
drag, startPoint x: 636, startPoint y: 20, endPoint x: 562, endPoint y: 207, distance: 201.1
click at [635, 20] on icon "button" at bounding box center [633, 21] width 11 height 12
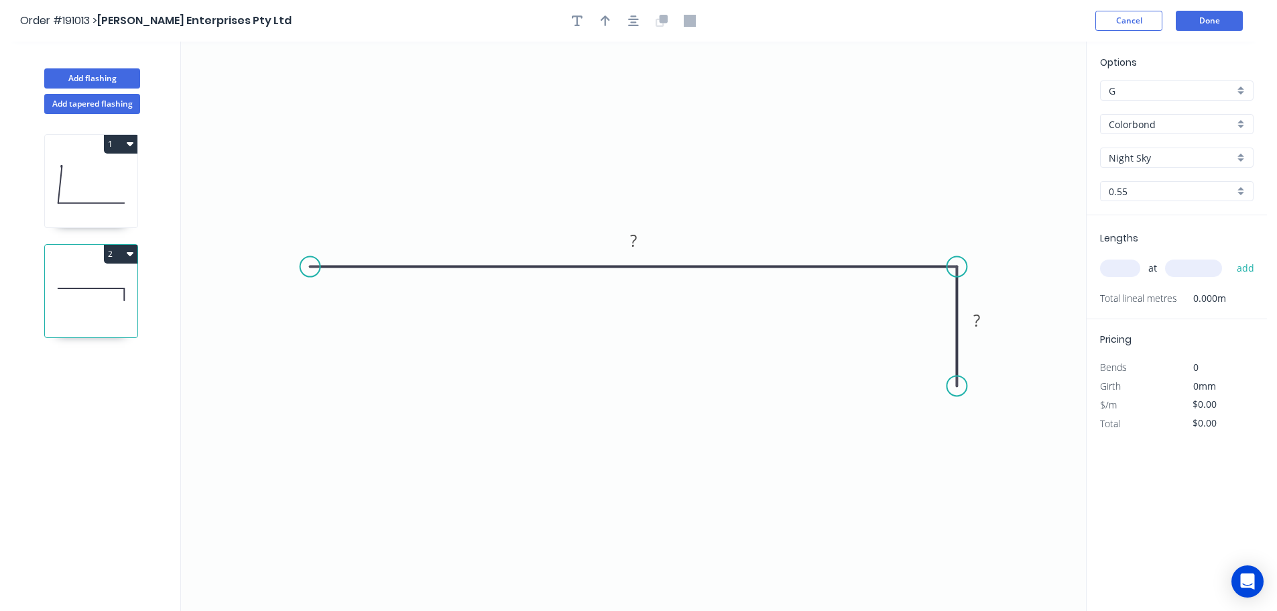
drag, startPoint x: 297, startPoint y: 268, endPoint x: 269, endPoint y: 267, distance: 28.2
click at [268, 267] on icon "0 ? ?" at bounding box center [633, 326] width 905 height 569
drag, startPoint x: 306, startPoint y: 263, endPoint x: 249, endPoint y: 268, distance: 57.2
click at [249, 268] on circle at bounding box center [249, 267] width 20 height 20
click at [260, 304] on div "Crush & Fold" at bounding box center [314, 312] width 135 height 27
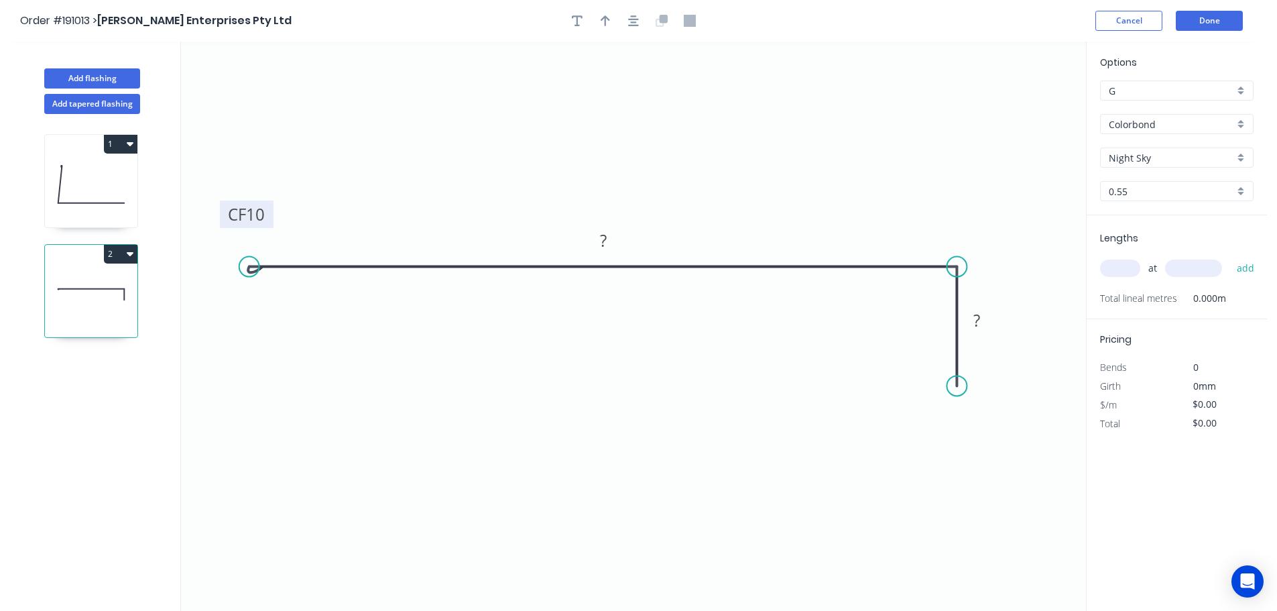
drag, startPoint x: 287, startPoint y: 231, endPoint x: 269, endPoint y: 213, distance: 25.6
click at [269, 213] on rect at bounding box center [247, 213] width 54 height 27
drag, startPoint x: 271, startPoint y: 221, endPoint x: 266, endPoint y: 333, distance: 111.4
click at [266, 333] on rect at bounding box center [241, 324] width 54 height 27
click at [255, 327] on tspan "10" at bounding box center [250, 325] width 19 height 22
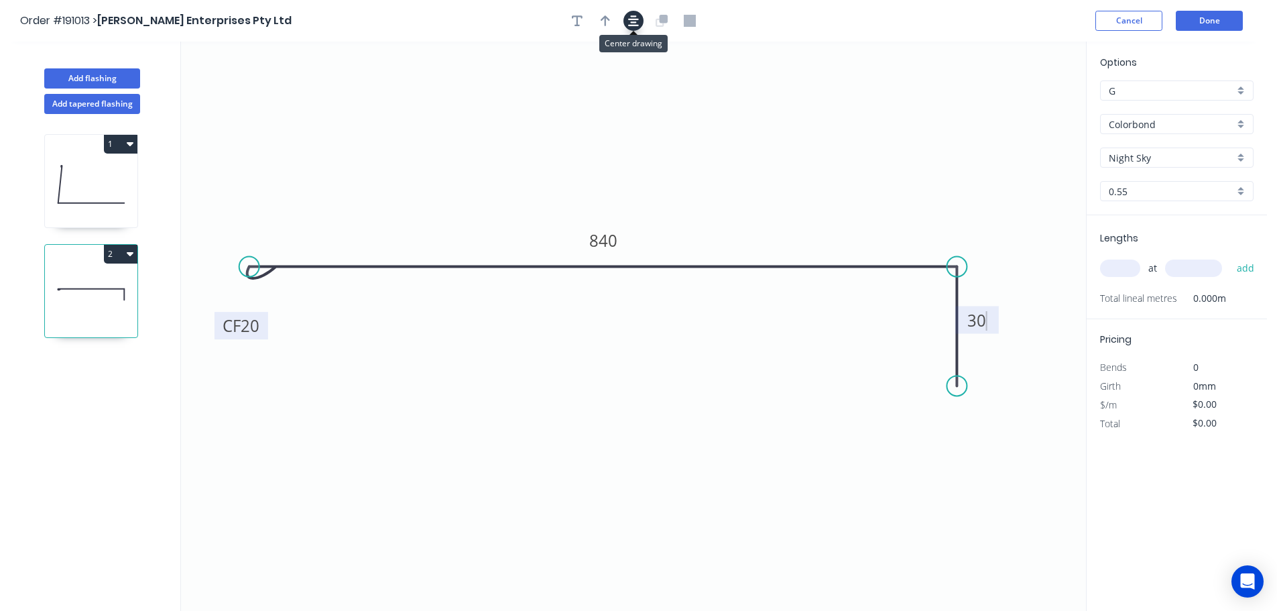
click at [626, 25] on button "button" at bounding box center [634, 21] width 20 height 20
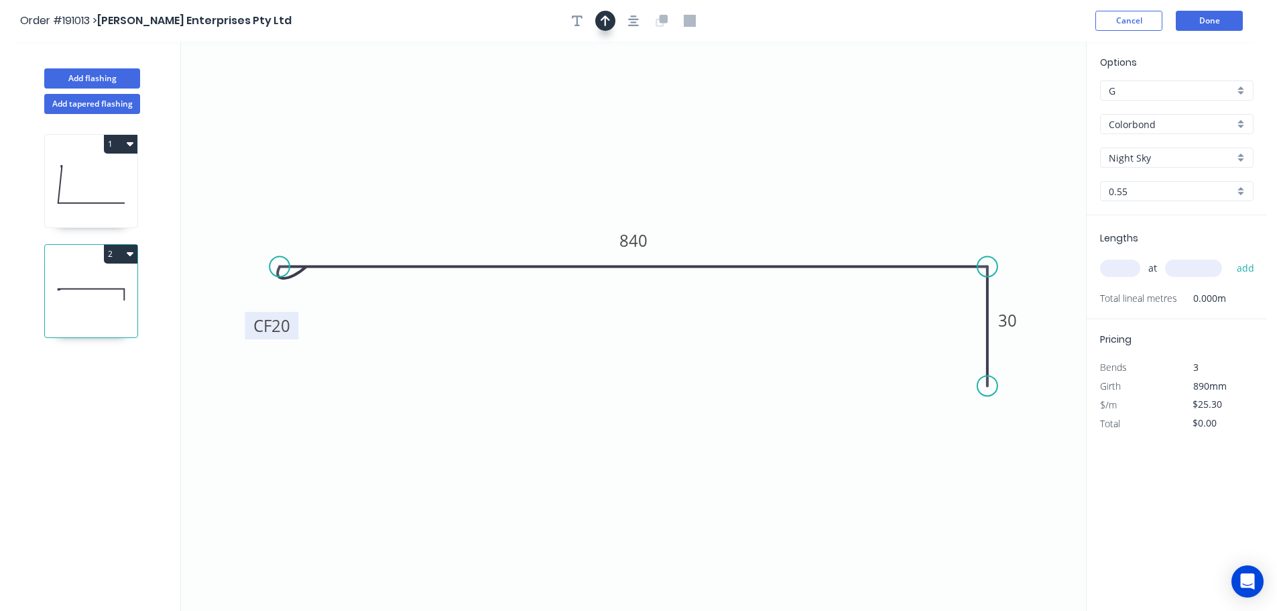
click at [609, 23] on icon "button" at bounding box center [605, 21] width 9 height 12
drag, startPoint x: 899, startPoint y: 119, endPoint x: 813, endPoint y: 121, distance: 85.2
click at [813, 121] on icon at bounding box center [817, 105] width 12 height 43
click at [1120, 272] on input "text" at bounding box center [1120, 268] width 40 height 17
click at [1230, 257] on button "add" at bounding box center [1246, 268] width 32 height 23
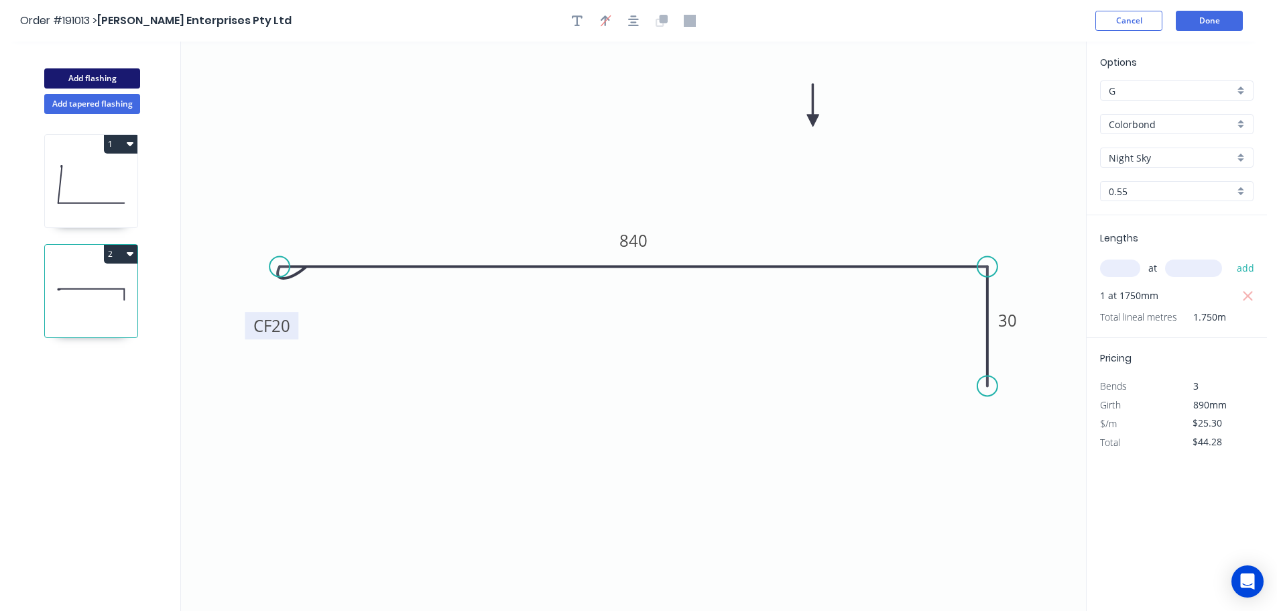
click at [116, 78] on button "Add flashing" at bounding box center [92, 78] width 96 height 20
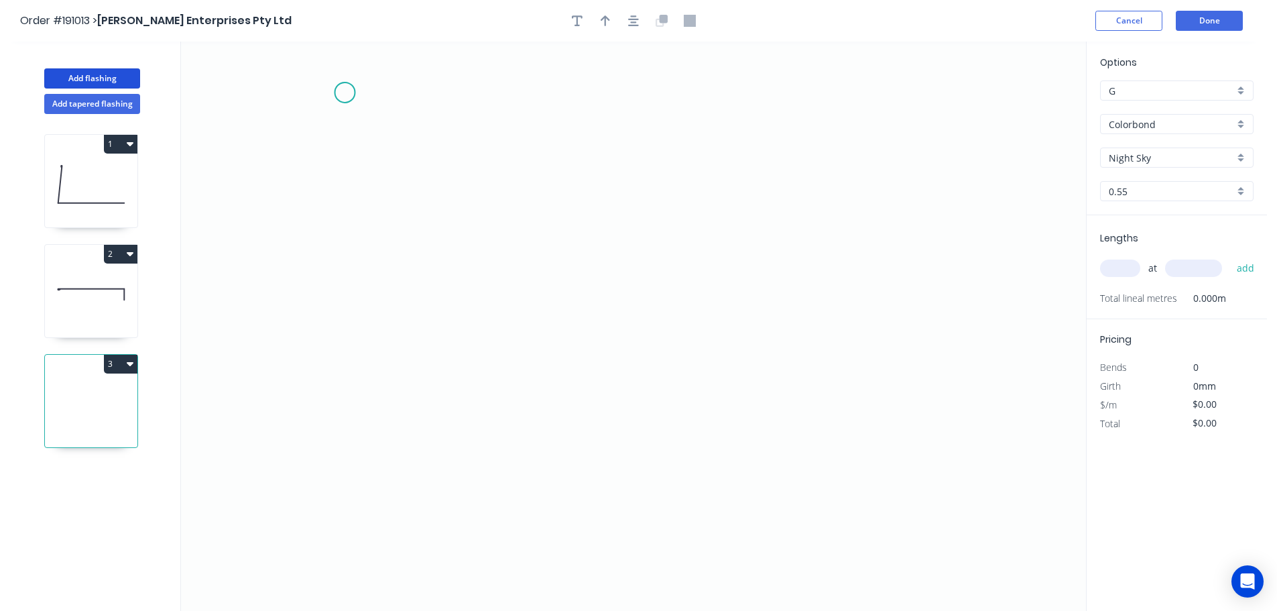
click at [345, 93] on icon "0" at bounding box center [633, 326] width 905 height 569
click at [347, 461] on icon "0" at bounding box center [633, 326] width 905 height 569
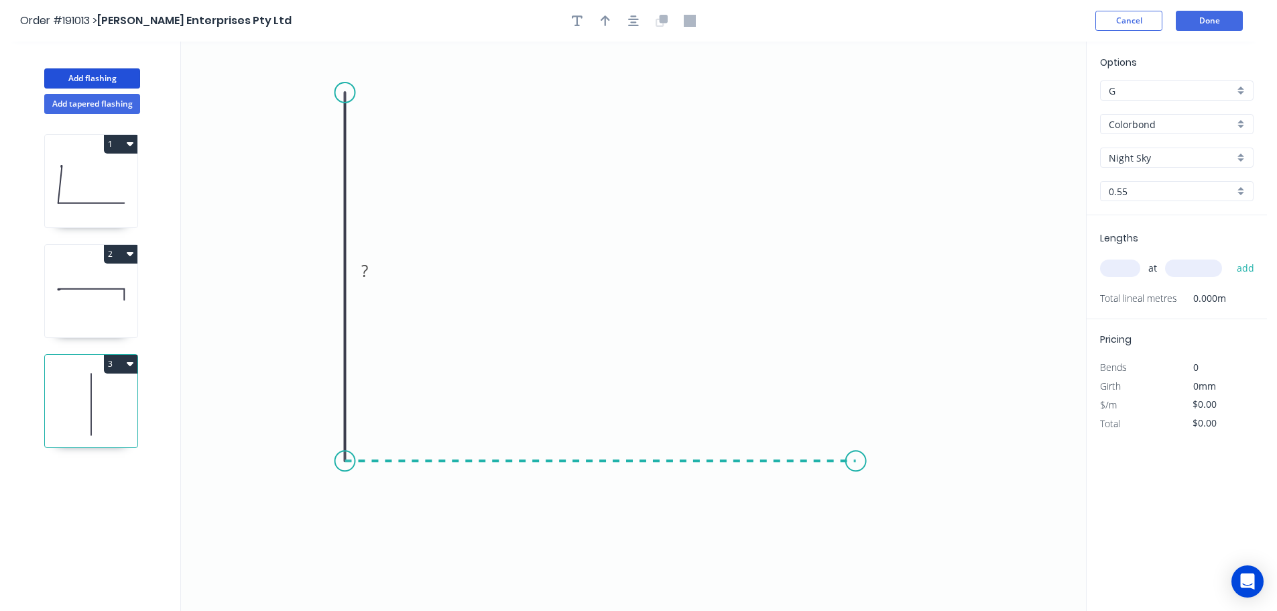
click at [856, 482] on icon "0 ?" at bounding box center [633, 326] width 905 height 569
click at [858, 569] on icon "0 ? ?" at bounding box center [633, 326] width 905 height 569
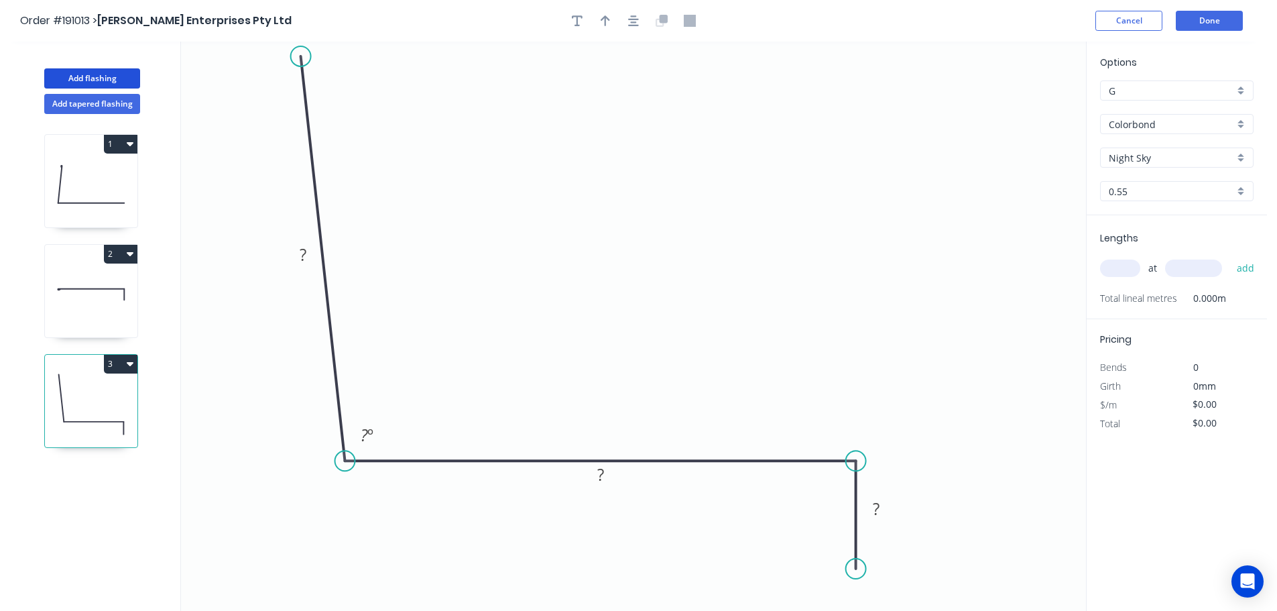
drag, startPoint x: 345, startPoint y: 68, endPoint x: 300, endPoint y: 56, distance: 46.4
click at [300, 56] on circle at bounding box center [301, 56] width 20 height 20
click at [300, 250] on tspan "?" at bounding box center [303, 254] width 7 height 22
click at [629, 27] on button "button" at bounding box center [634, 21] width 20 height 20
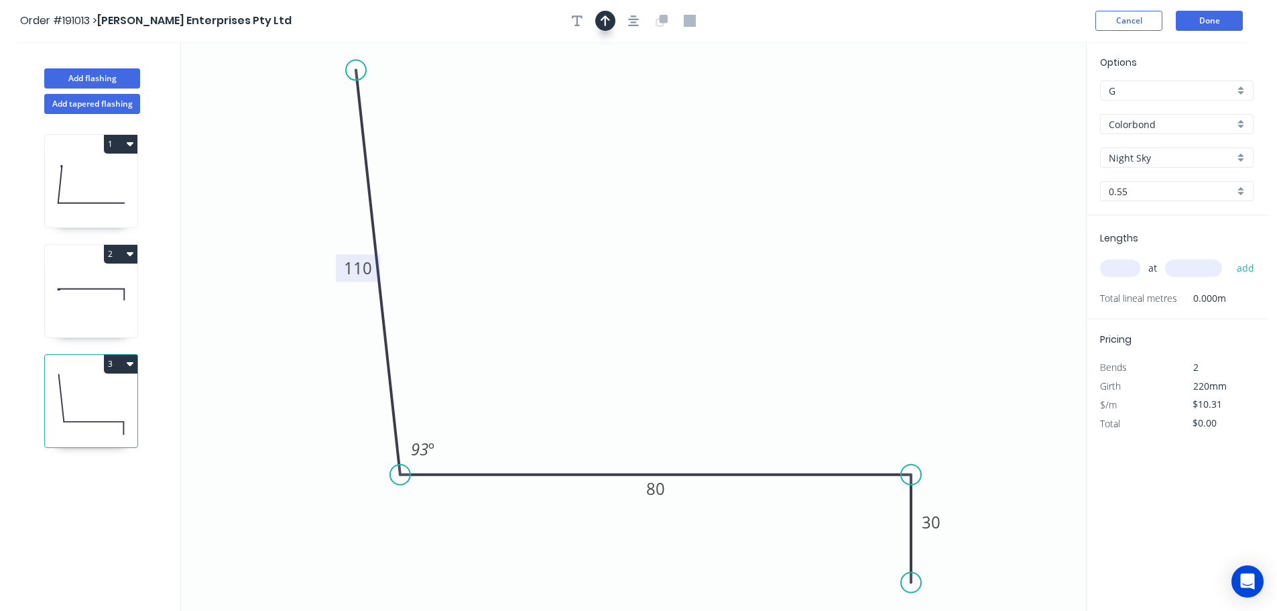
click at [606, 27] on button "button" at bounding box center [605, 21] width 20 height 20
drag, startPoint x: 1022, startPoint y: 105, endPoint x: 754, endPoint y: 111, distance: 267.6
click at [834, 112] on icon at bounding box center [840, 92] width 12 height 43
click at [1114, 275] on input "text" at bounding box center [1120, 268] width 40 height 17
click at [1230, 257] on button "add" at bounding box center [1246, 268] width 32 height 23
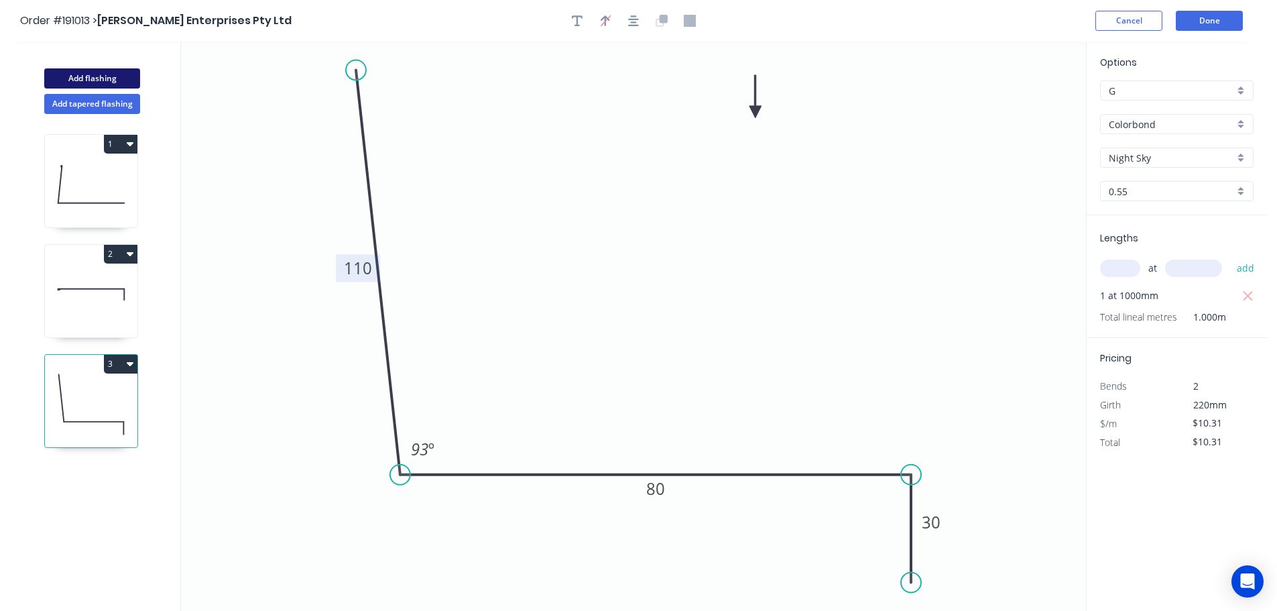
click at [117, 79] on button "Add flashing" at bounding box center [92, 78] width 96 height 20
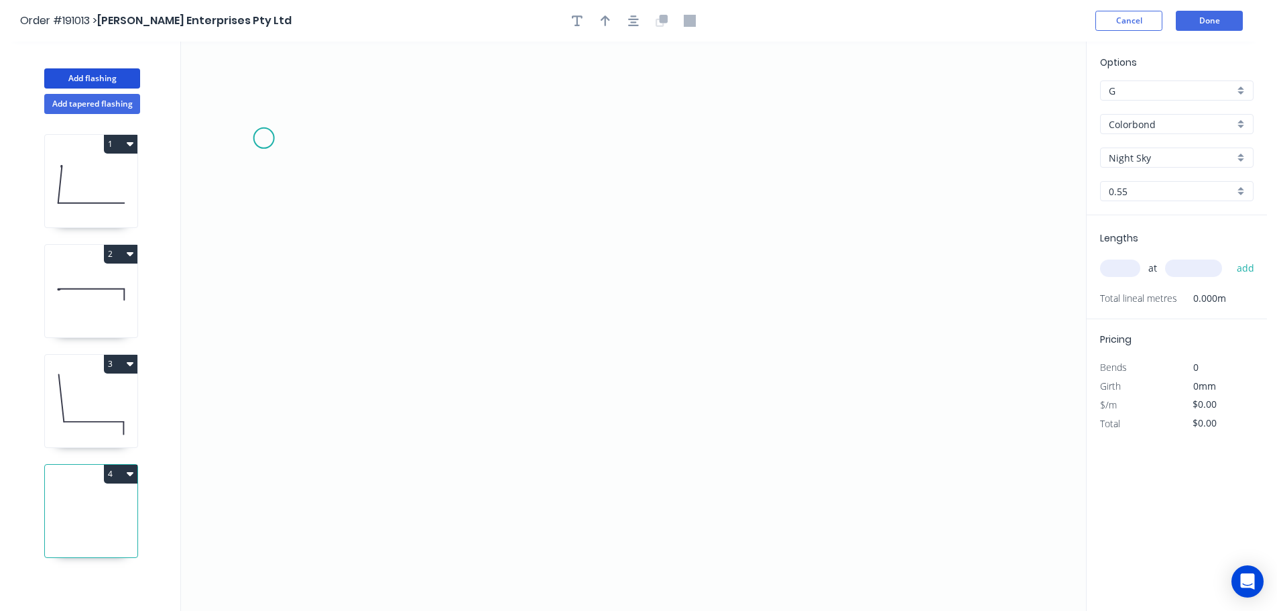
click at [266, 134] on icon "0" at bounding box center [633, 326] width 905 height 569
click at [266, 542] on icon "0" at bounding box center [633, 326] width 905 height 569
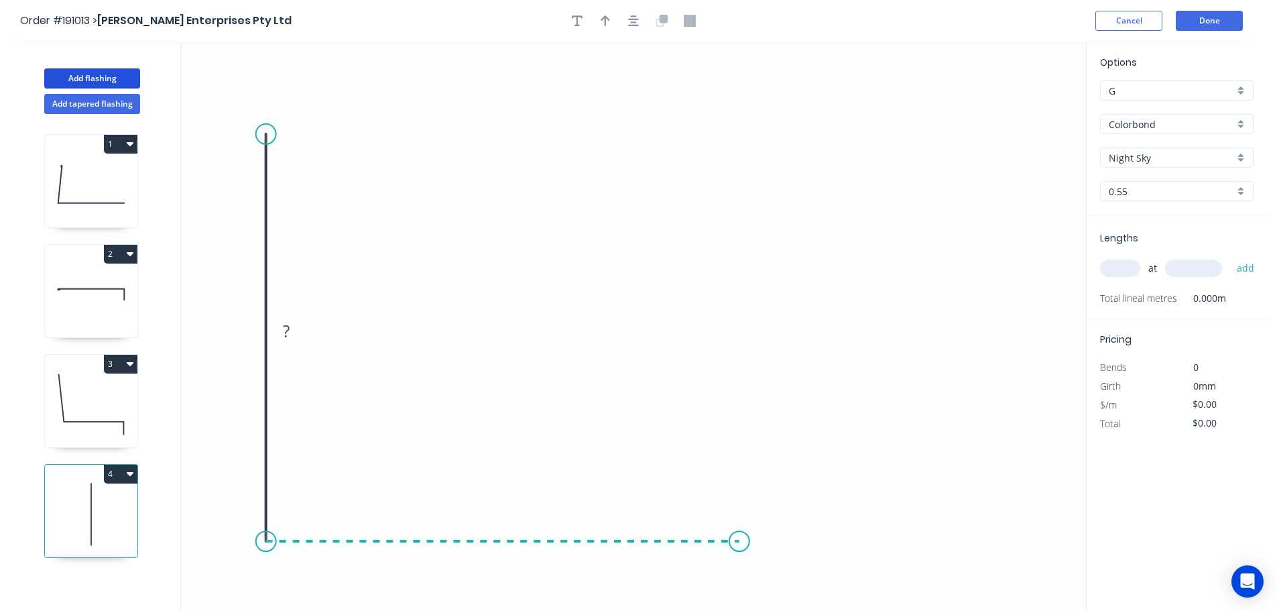
click at [740, 544] on icon "0 ?" at bounding box center [633, 326] width 905 height 569
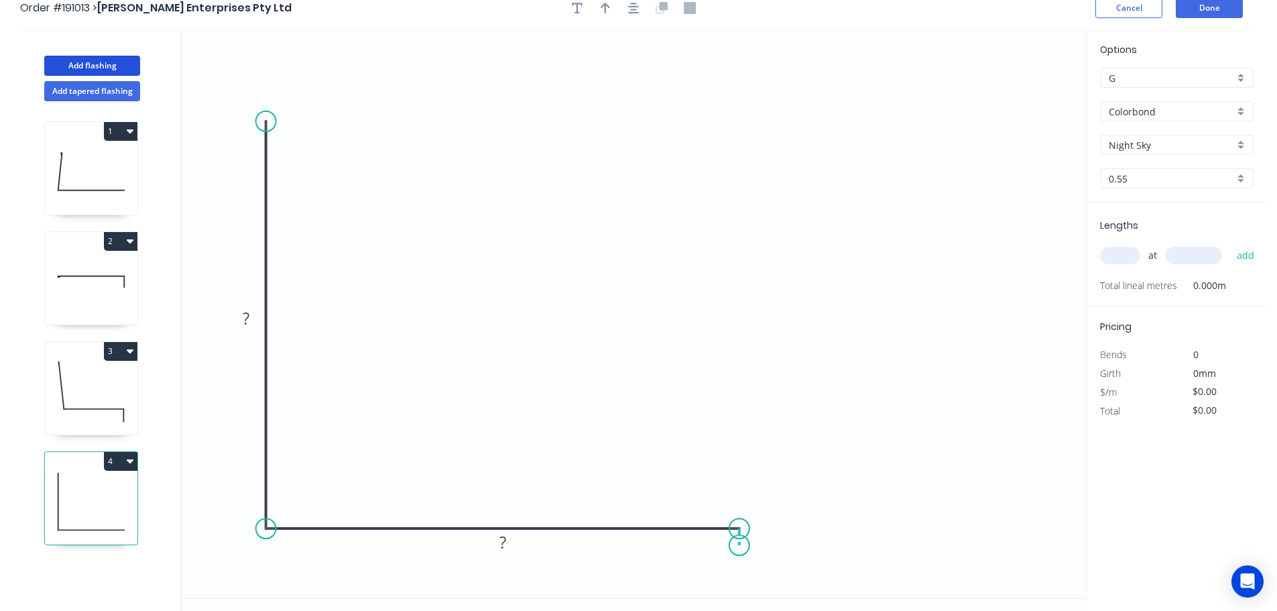
scroll to position [25, 0]
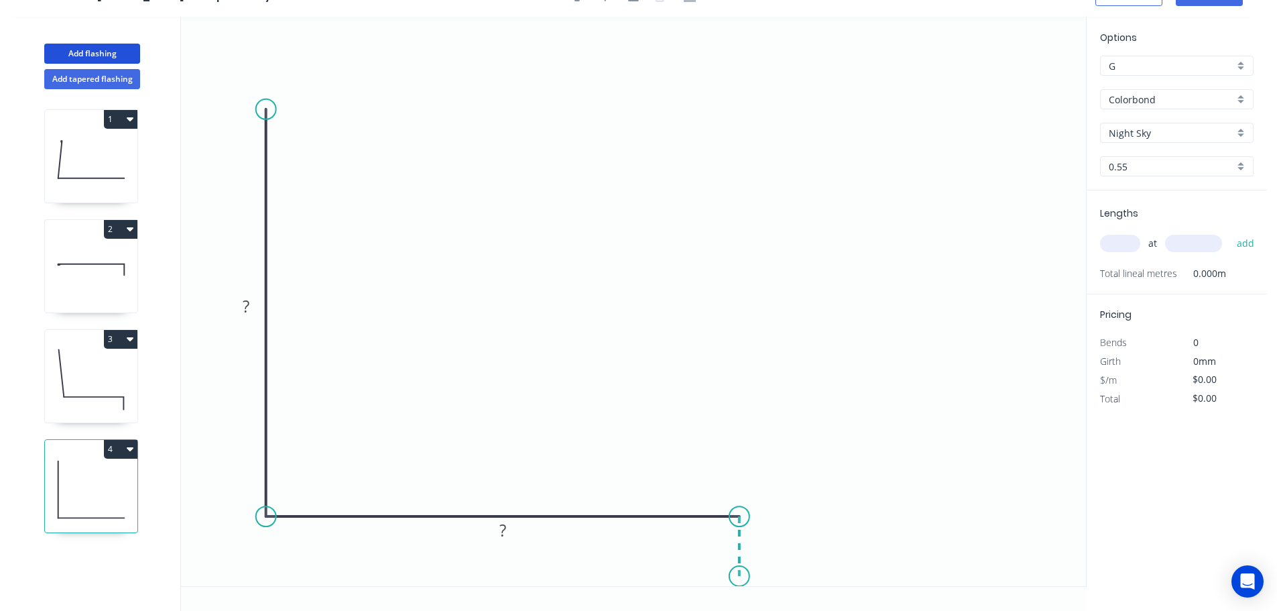
click at [741, 577] on icon "0 ? ?" at bounding box center [633, 301] width 905 height 569
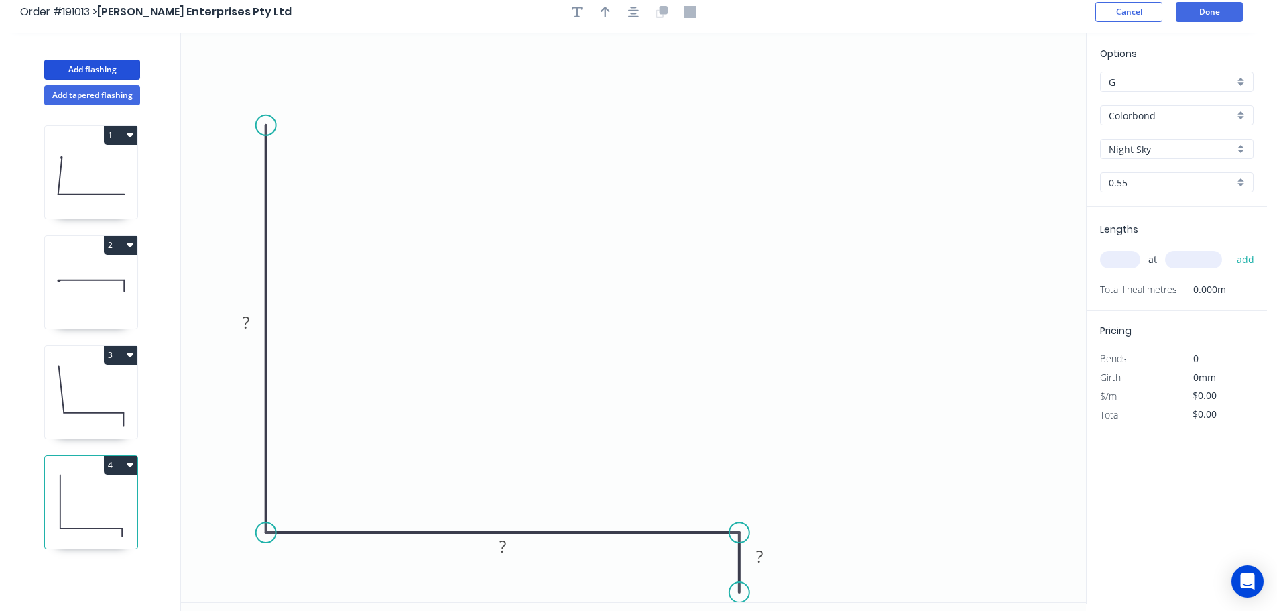
scroll to position [0, 0]
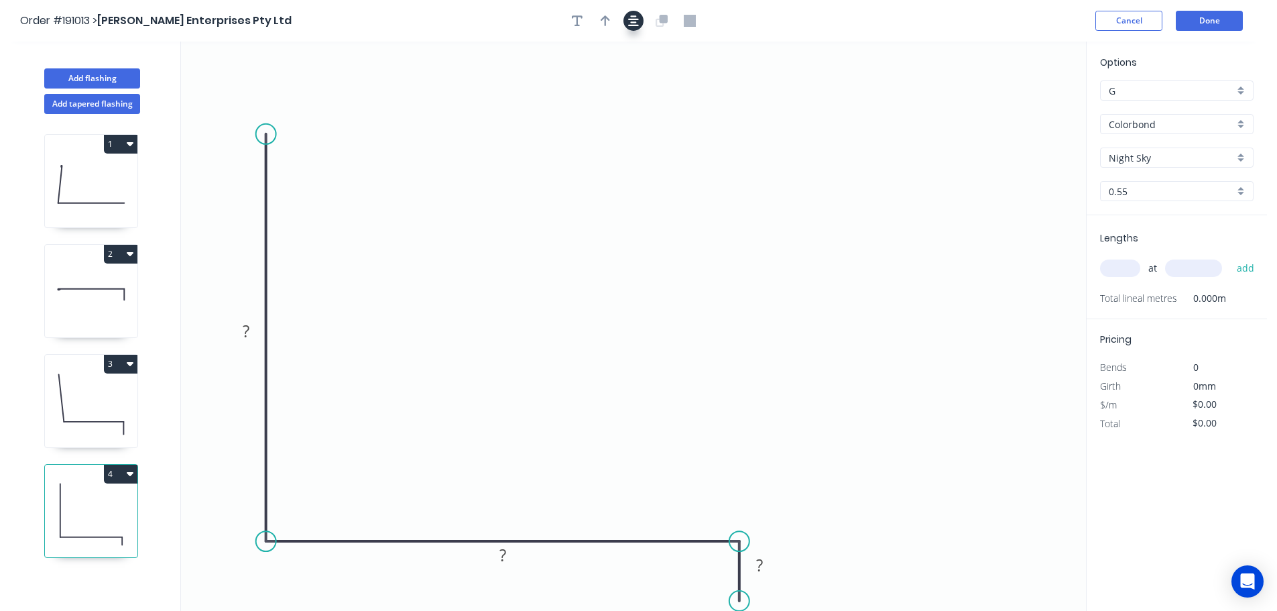
click at [632, 23] on icon "button" at bounding box center [633, 21] width 11 height 12
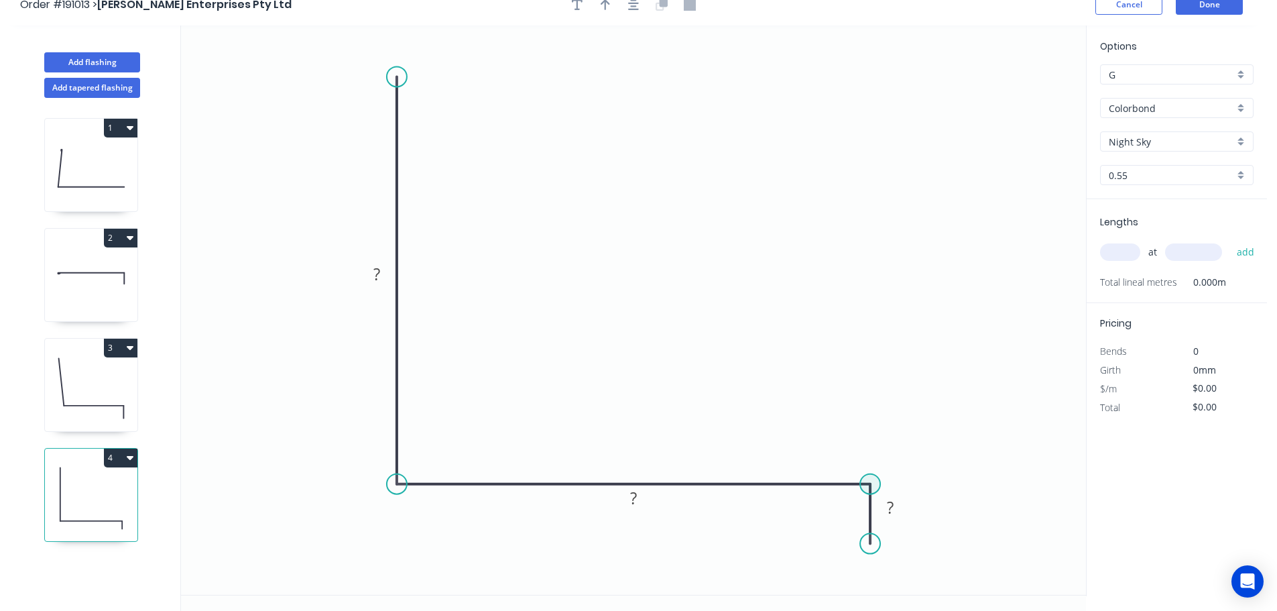
scroll to position [25, 0]
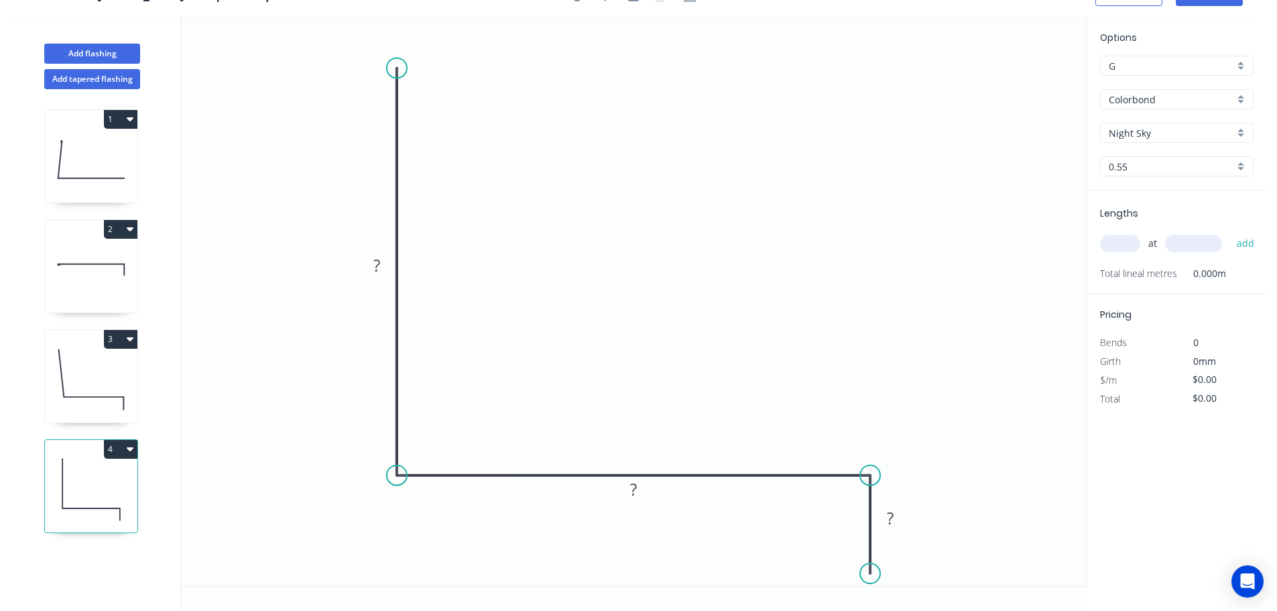
drag, startPoint x: 870, startPoint y: 535, endPoint x: 864, endPoint y: 574, distance: 39.3
click at [864, 574] on circle at bounding box center [870, 573] width 20 height 20
click at [378, 275] on tspan "?" at bounding box center [376, 265] width 7 height 22
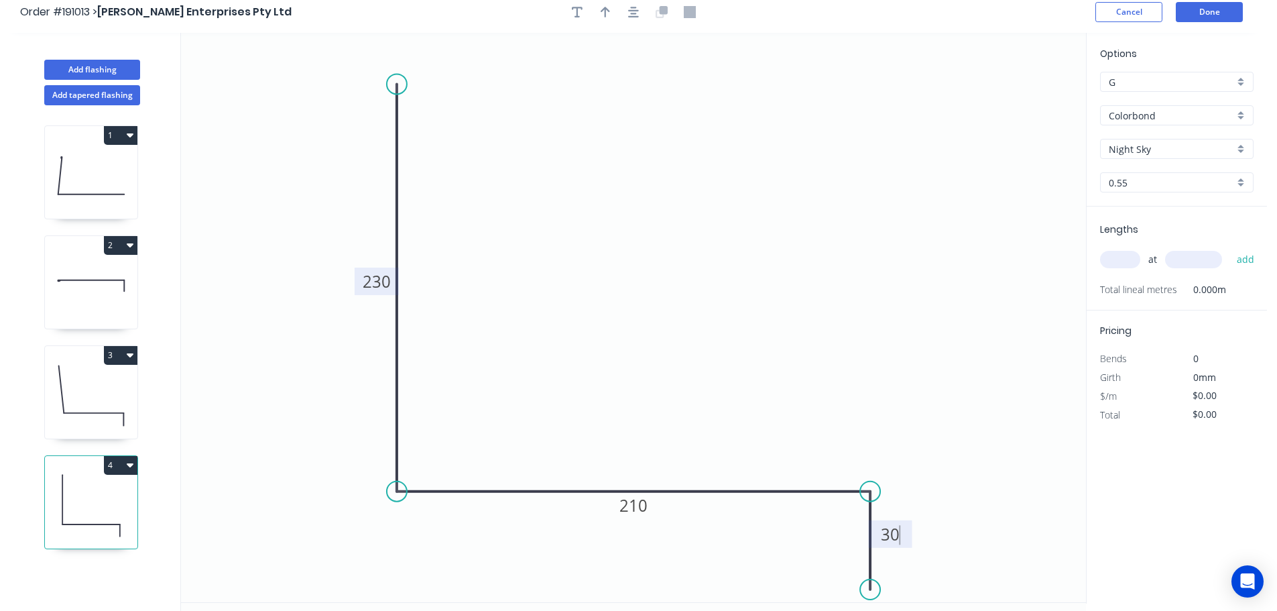
scroll to position [0, 0]
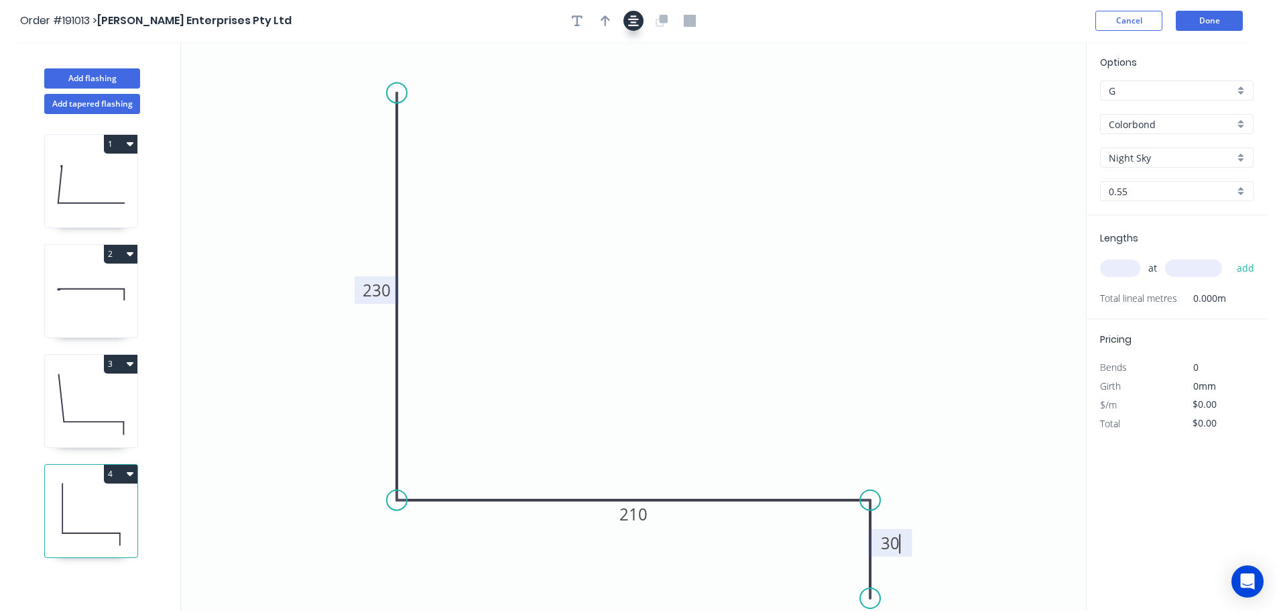
click at [633, 19] on icon "button" at bounding box center [633, 21] width 11 height 12
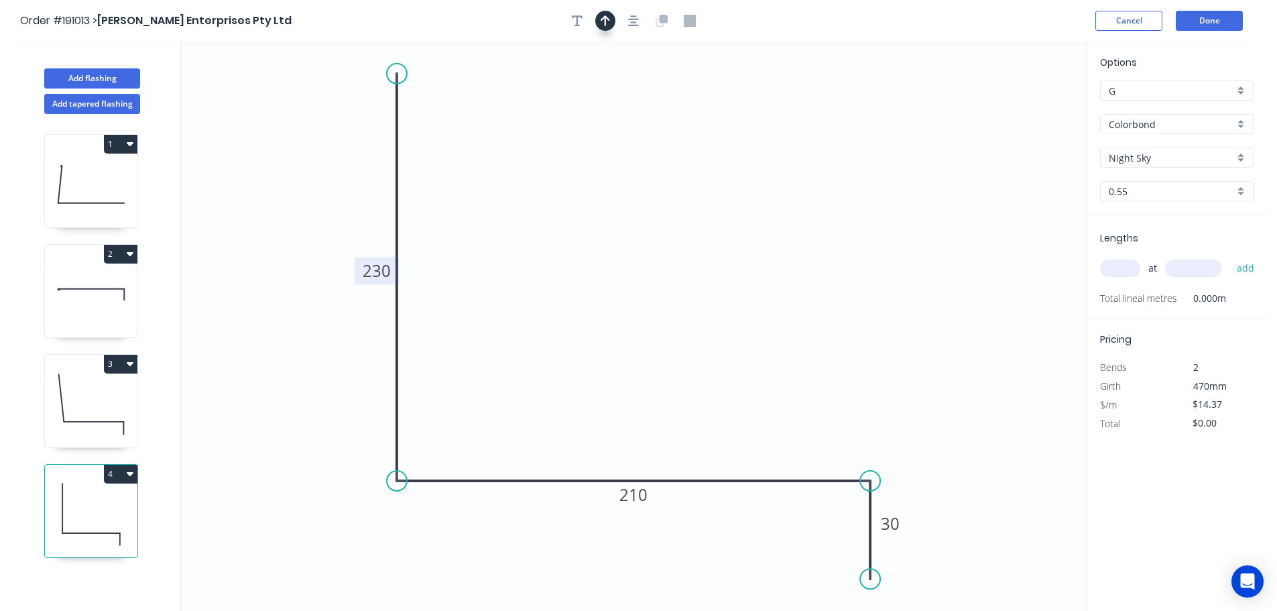
click at [606, 21] on icon "button" at bounding box center [605, 21] width 9 height 12
drag, startPoint x: 733, startPoint y: 115, endPoint x: 713, endPoint y: 111, distance: 20.5
click at [713, 111] on icon at bounding box center [713, 95] width 12 height 43
click at [1122, 274] on input "text" at bounding box center [1120, 268] width 40 height 17
click at [1230, 257] on button "add" at bounding box center [1246, 268] width 32 height 23
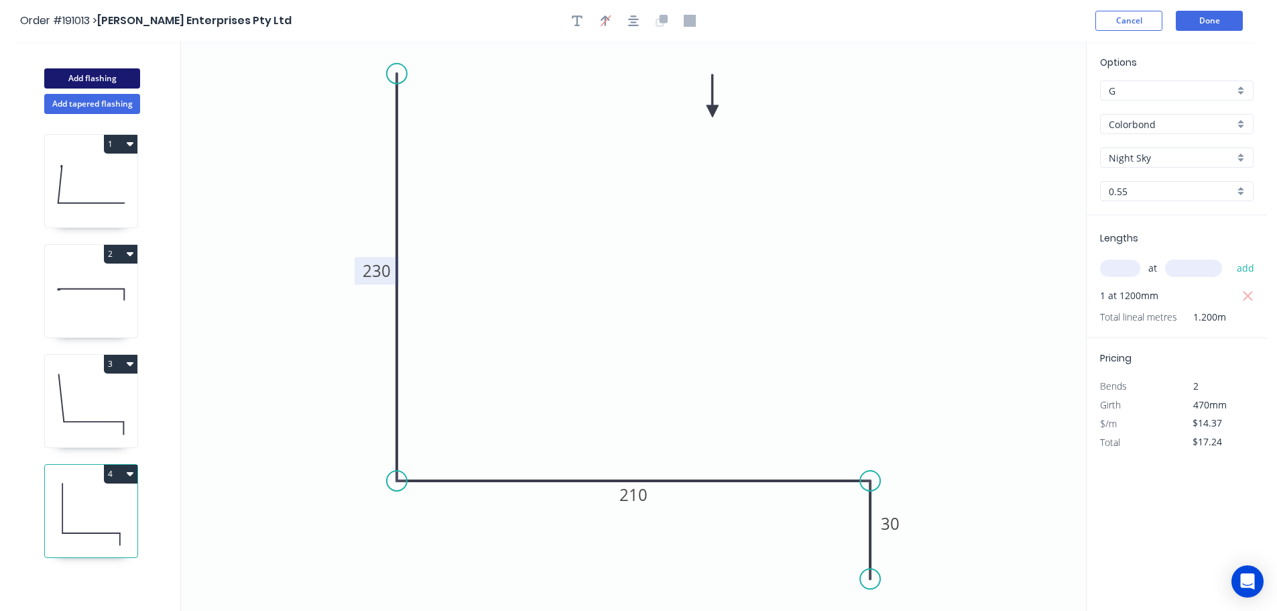
click at [104, 72] on button "Add flashing" at bounding box center [92, 78] width 96 height 20
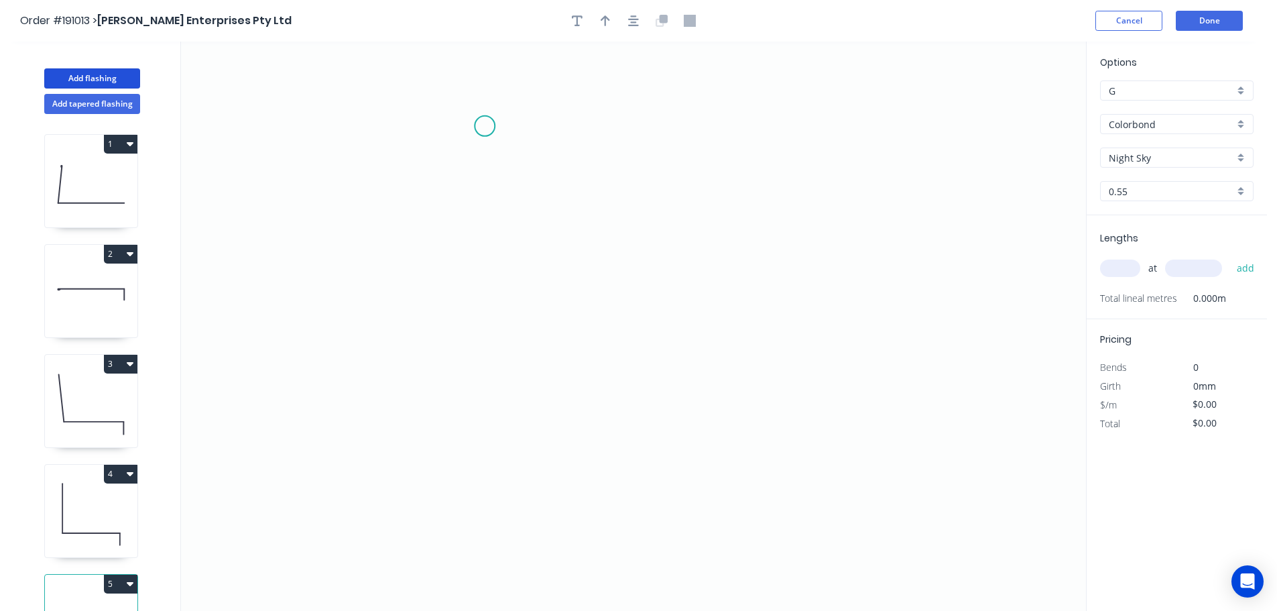
click at [441, 110] on icon "0" at bounding box center [633, 326] width 905 height 569
click at [860, 124] on icon "0" at bounding box center [633, 326] width 905 height 569
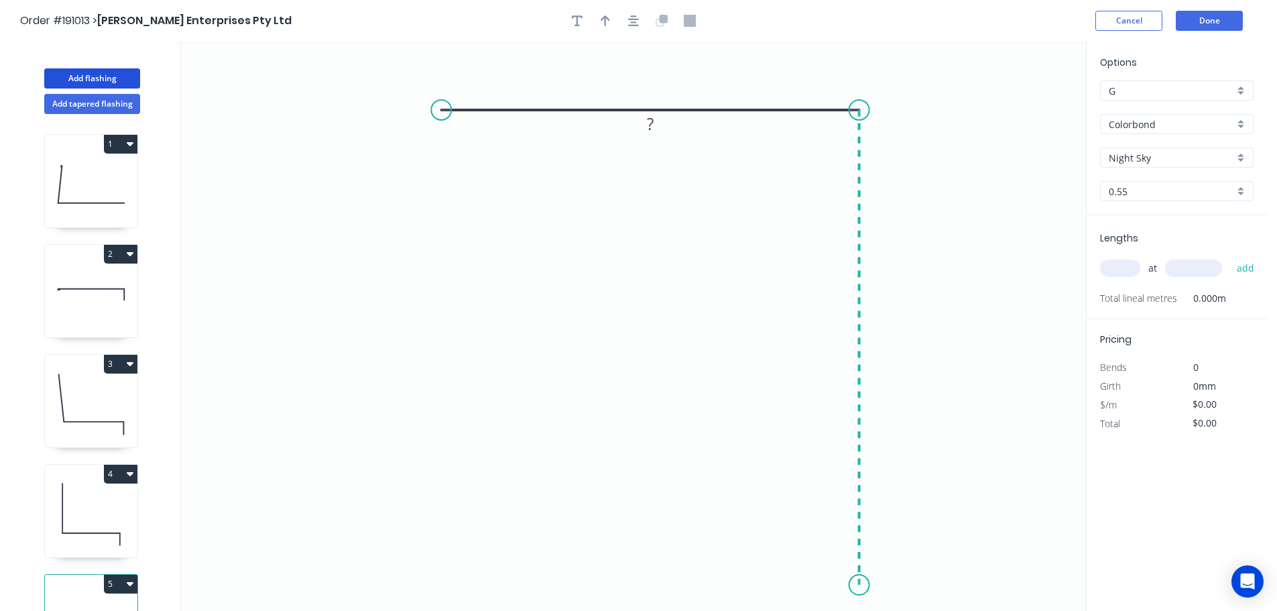
click at [884, 585] on icon "0 ?" at bounding box center [633, 326] width 905 height 569
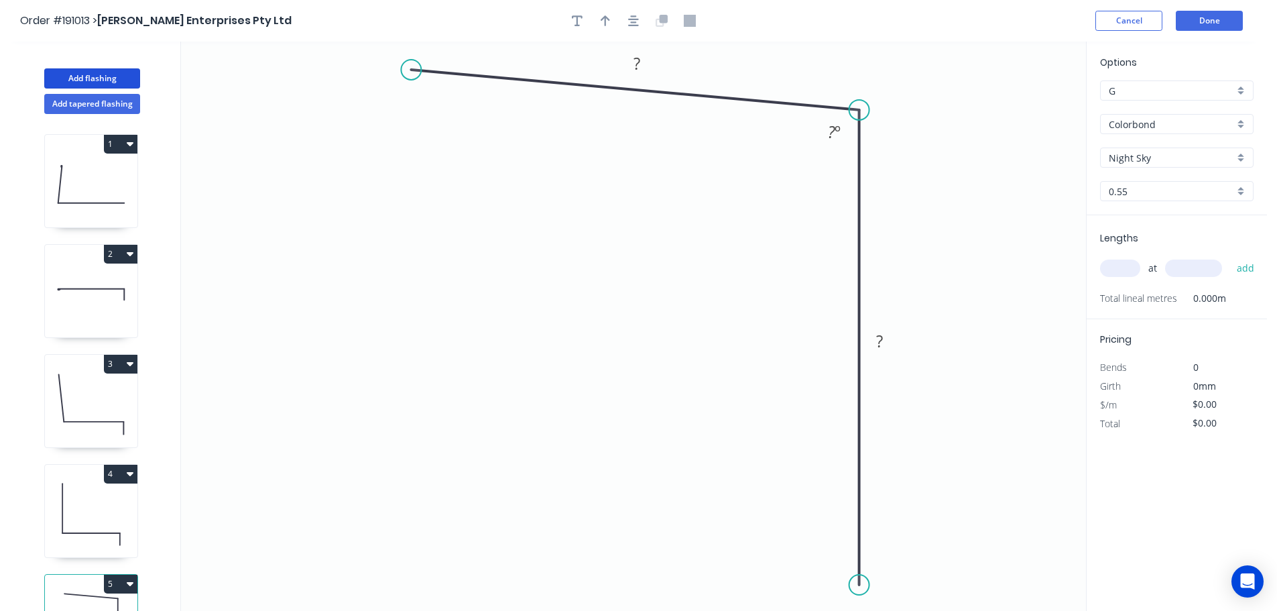
drag, startPoint x: 447, startPoint y: 109, endPoint x: 411, endPoint y: 69, distance: 53.6
click at [411, 69] on circle at bounding box center [411, 70] width 20 height 20
click at [645, 61] on rect at bounding box center [637, 64] width 27 height 19
click at [636, 21] on icon "button" at bounding box center [633, 21] width 11 height 12
click at [610, 23] on icon "button" at bounding box center [605, 21] width 9 height 12
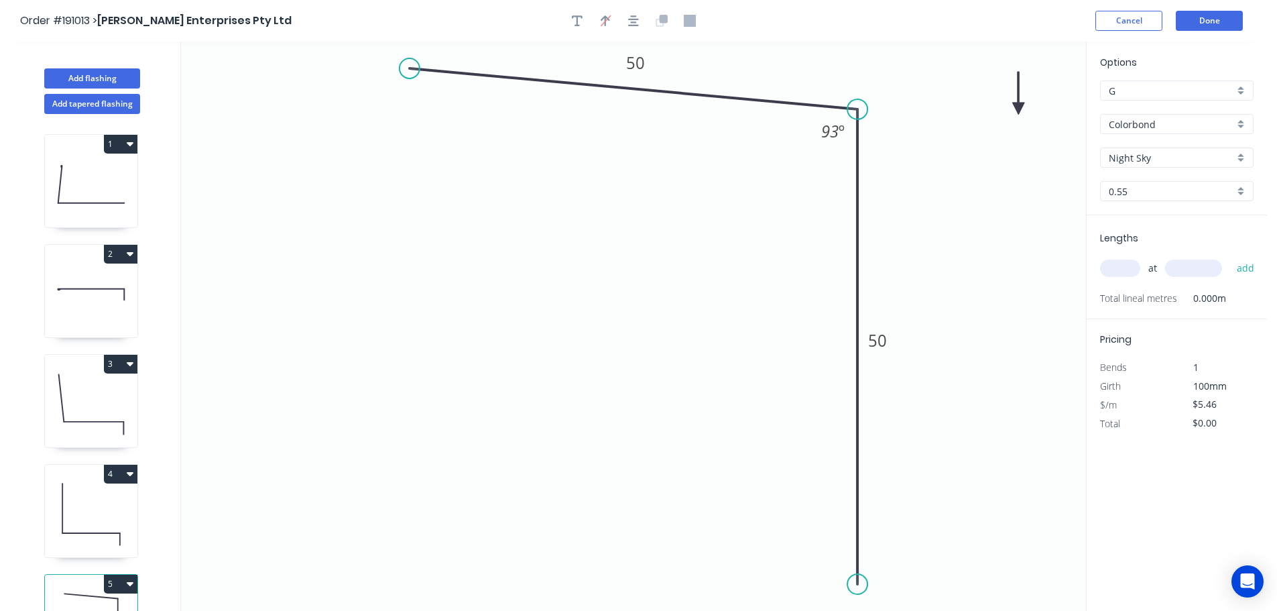
click at [1017, 109] on icon "0 50 50 93 º" at bounding box center [633, 326] width 905 height 569
click at [1123, 262] on input "text" at bounding box center [1120, 268] width 40 height 17
click at [1230, 257] on button "add" at bounding box center [1246, 268] width 32 height 23
click at [95, 76] on button "Add flashing" at bounding box center [92, 78] width 96 height 20
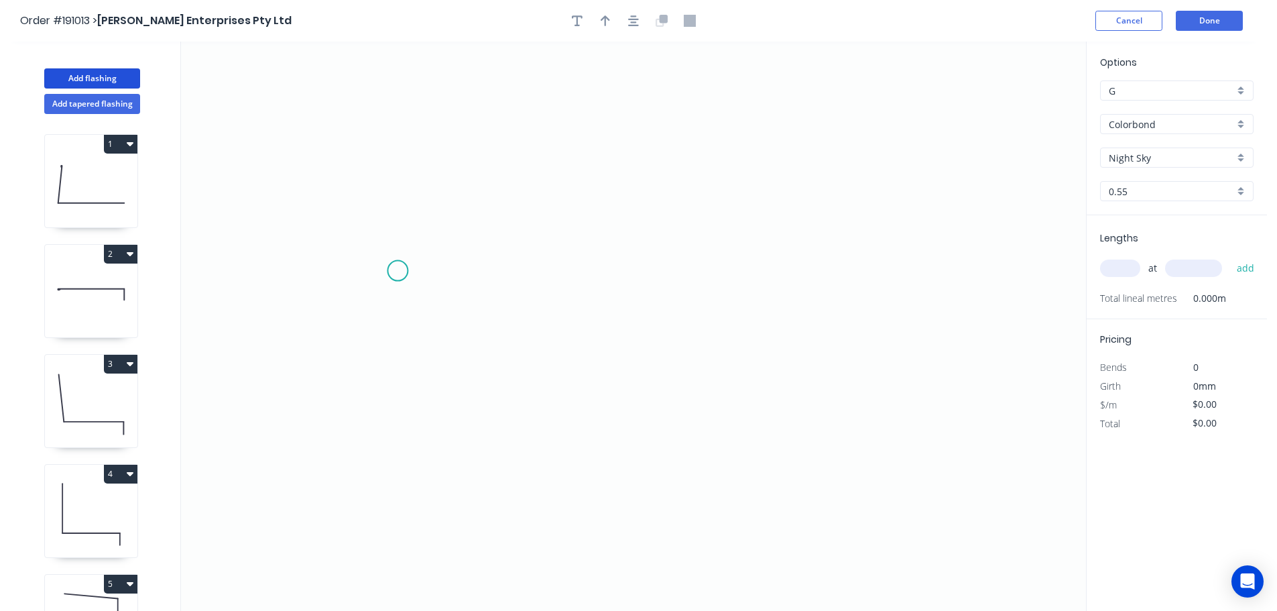
click at [385, 296] on icon "0" at bounding box center [633, 326] width 905 height 569
click at [398, 313] on div "Delete point" at bounding box center [449, 311] width 135 height 27
click at [278, 323] on icon "0" at bounding box center [633, 326] width 905 height 569
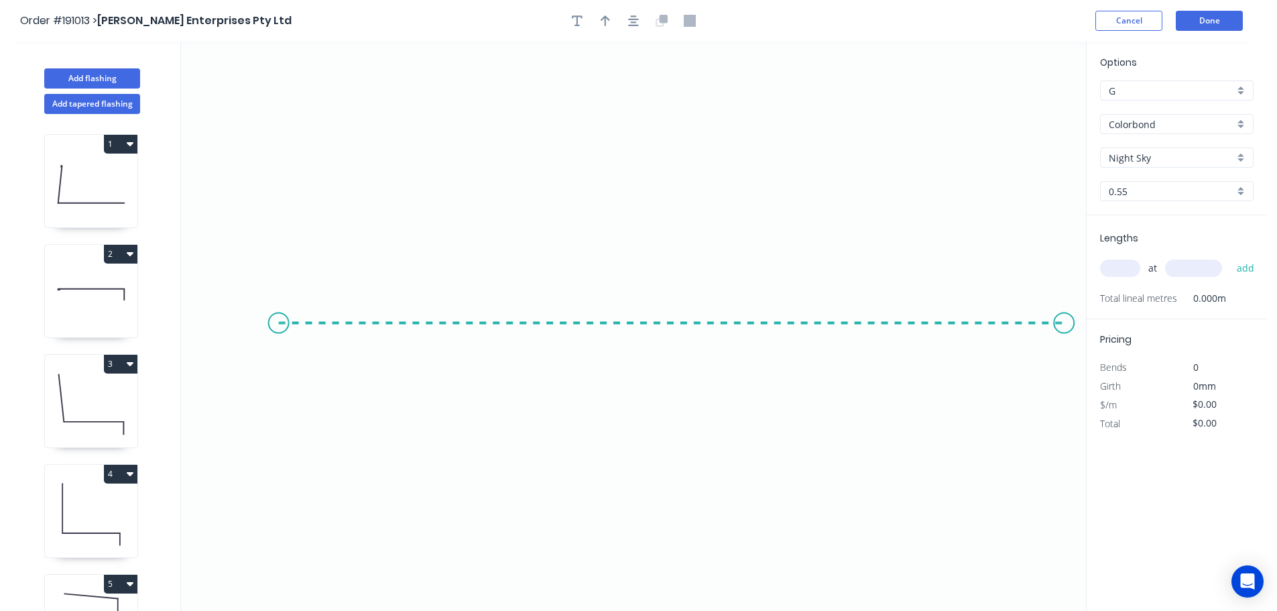
click at [1066, 326] on icon "0" at bounding box center [633, 326] width 905 height 569
click at [674, 342] on tspan "?" at bounding box center [672, 336] width 7 height 22
click at [1133, 272] on input "text" at bounding box center [1120, 268] width 40 height 17
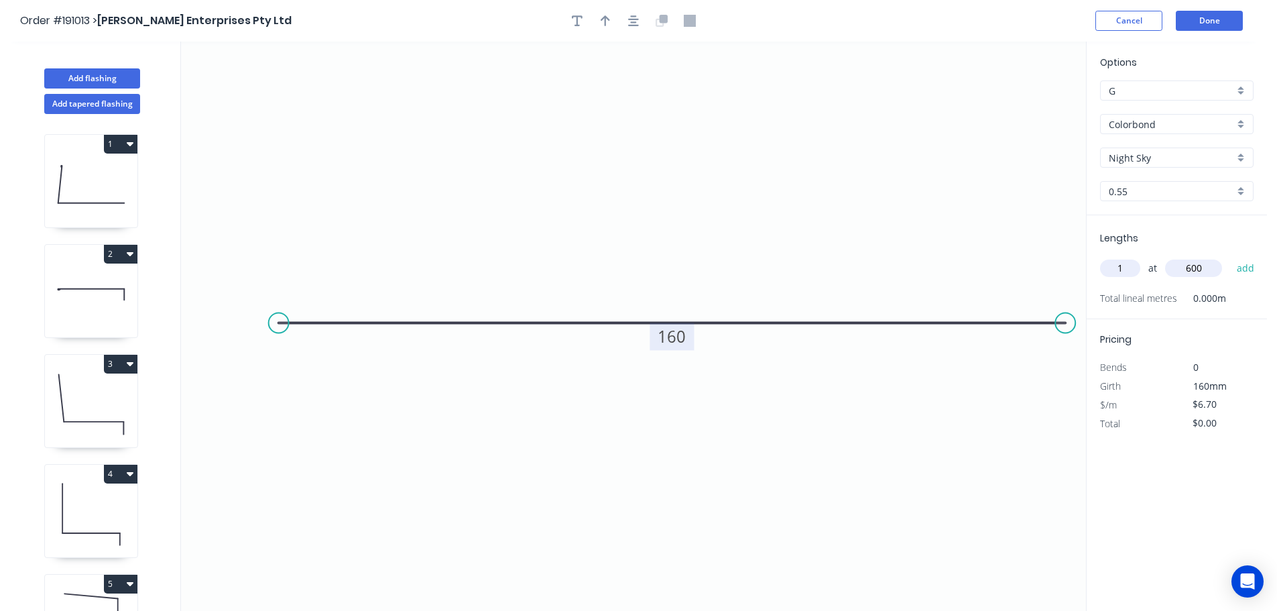
click at [1230, 257] on button "add" at bounding box center [1246, 268] width 32 height 23
click at [635, 26] on icon "button" at bounding box center [633, 21] width 11 height 12
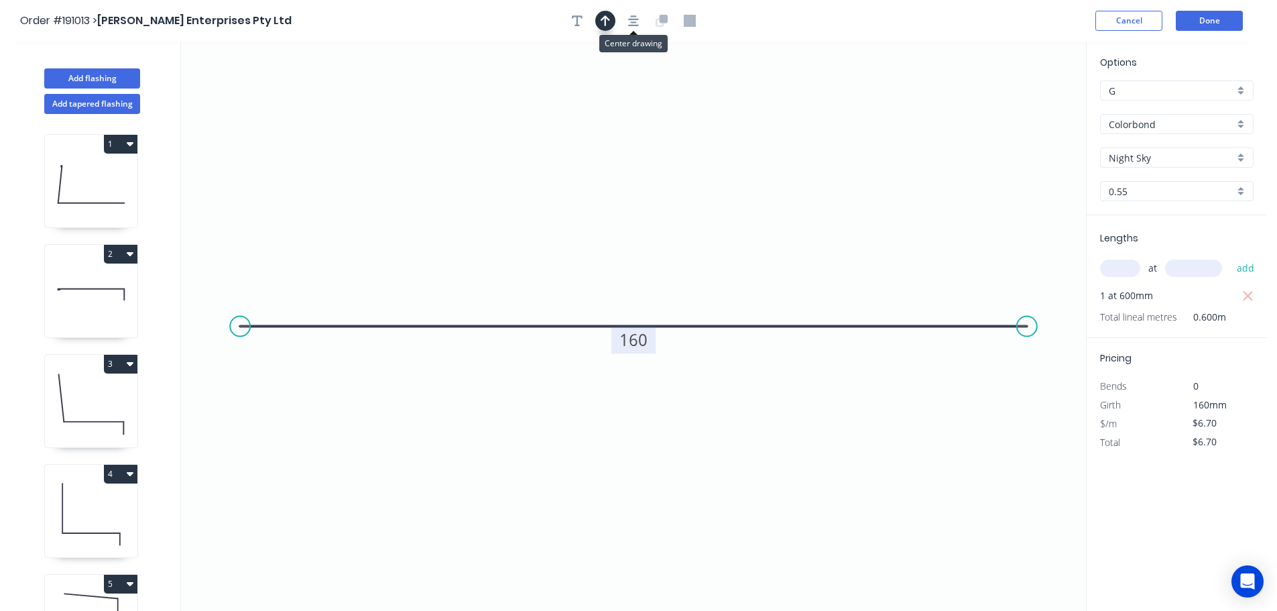
click at [616, 23] on div at bounding box center [633, 21] width 141 height 20
click at [612, 22] on button "button" at bounding box center [605, 21] width 20 height 20
drag, startPoint x: 970, startPoint y: 110, endPoint x: 746, endPoint y: 113, distance: 224.0
click at [640, 110] on icon "0 160" at bounding box center [633, 326] width 905 height 569
drag, startPoint x: 1024, startPoint y: 107, endPoint x: 670, endPoint y: 106, distance: 354.0
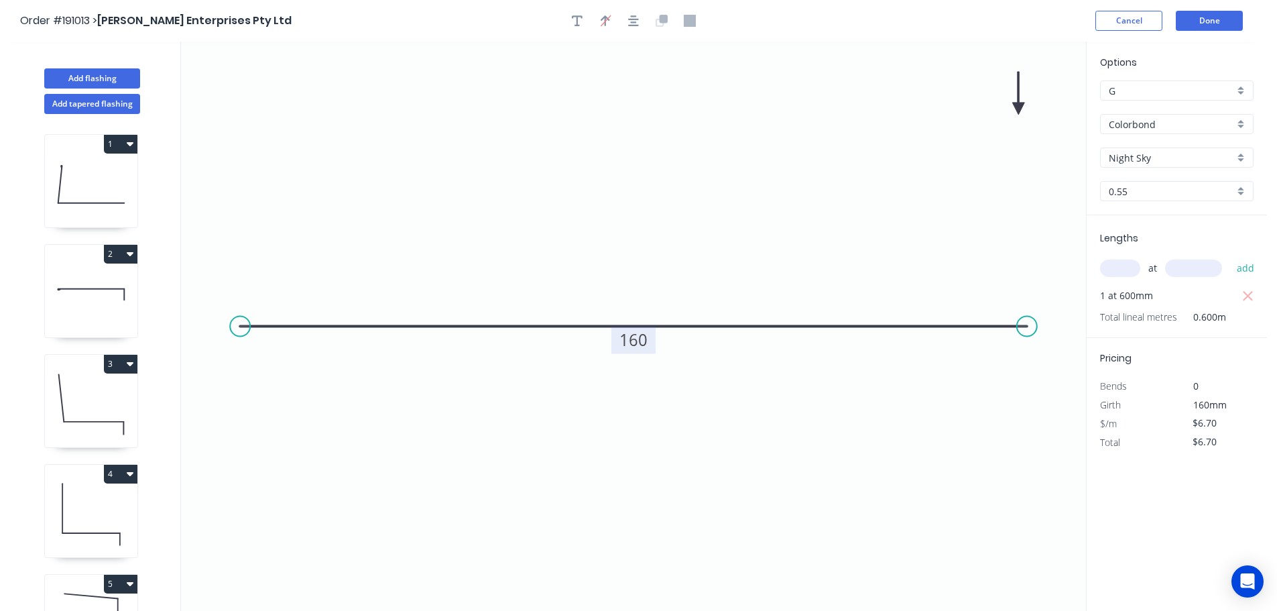
click at [670, 106] on icon "0 160" at bounding box center [633, 326] width 905 height 569
drag, startPoint x: 1021, startPoint y: 103, endPoint x: 651, endPoint y: 105, distance: 370.1
click at [651, 105] on icon at bounding box center [652, 88] width 12 height 43
click at [101, 106] on button "Add tapered flashing" at bounding box center [92, 104] width 96 height 20
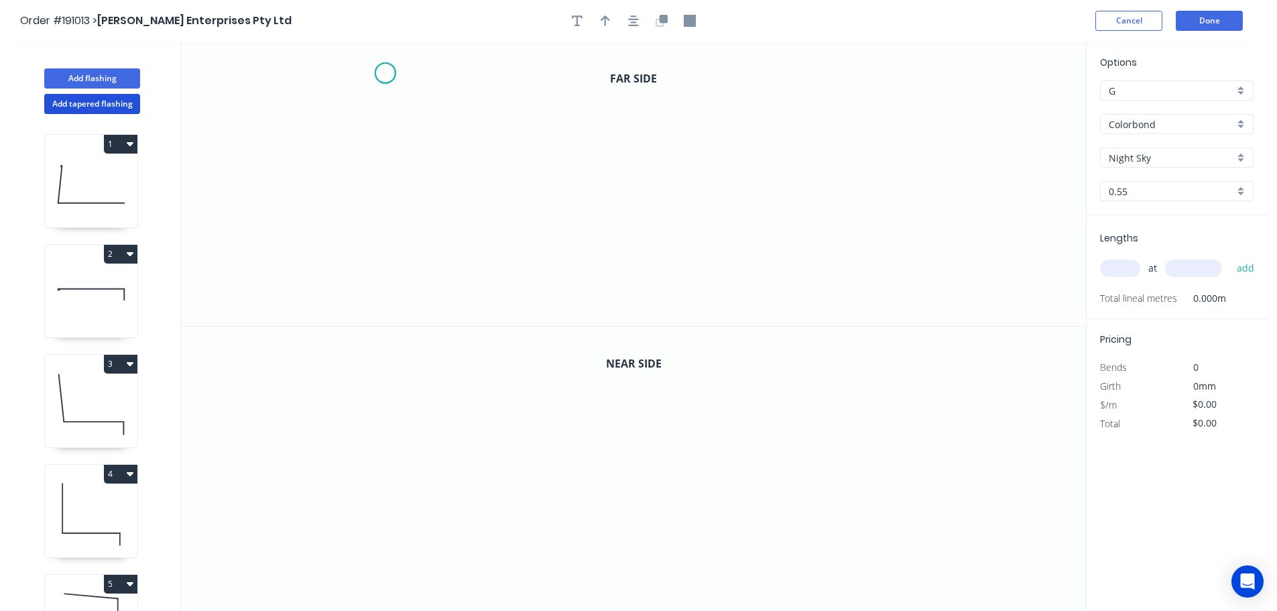
click at [385, 73] on icon "0" at bounding box center [633, 184] width 905 height 284
click at [378, 249] on icon "0" at bounding box center [633, 184] width 905 height 284
click at [831, 278] on icon "0 ?" at bounding box center [633, 184] width 905 height 284
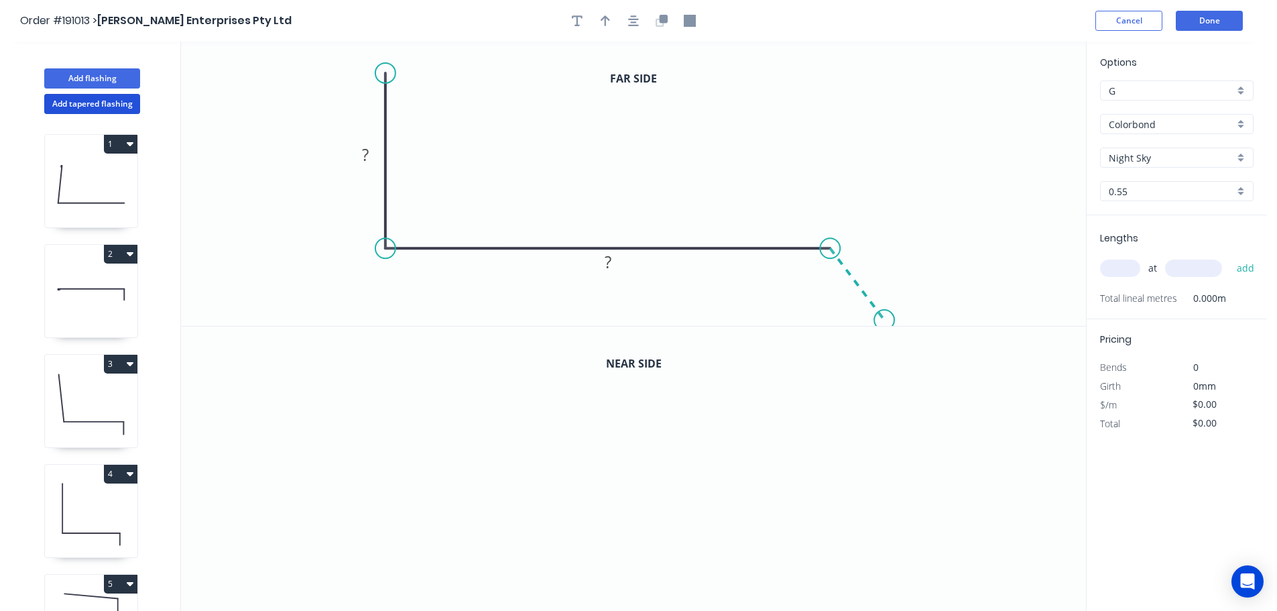
click at [885, 321] on icon "0 ? ?" at bounding box center [633, 184] width 905 height 284
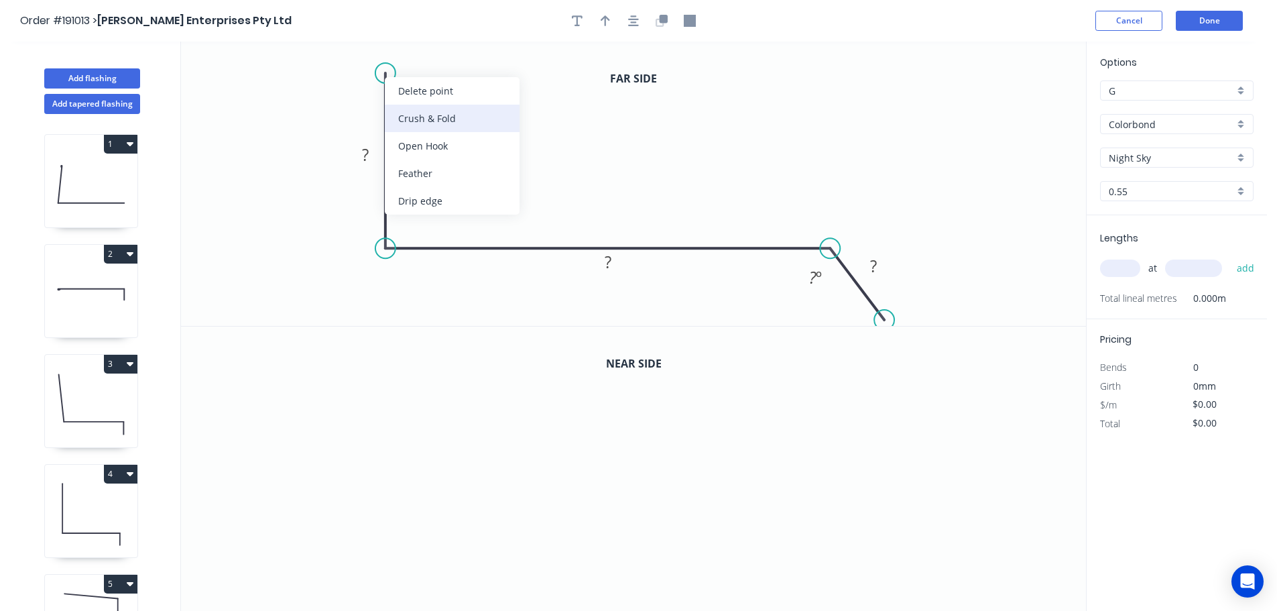
click at [431, 121] on div "Crush & Fold" at bounding box center [452, 118] width 135 height 27
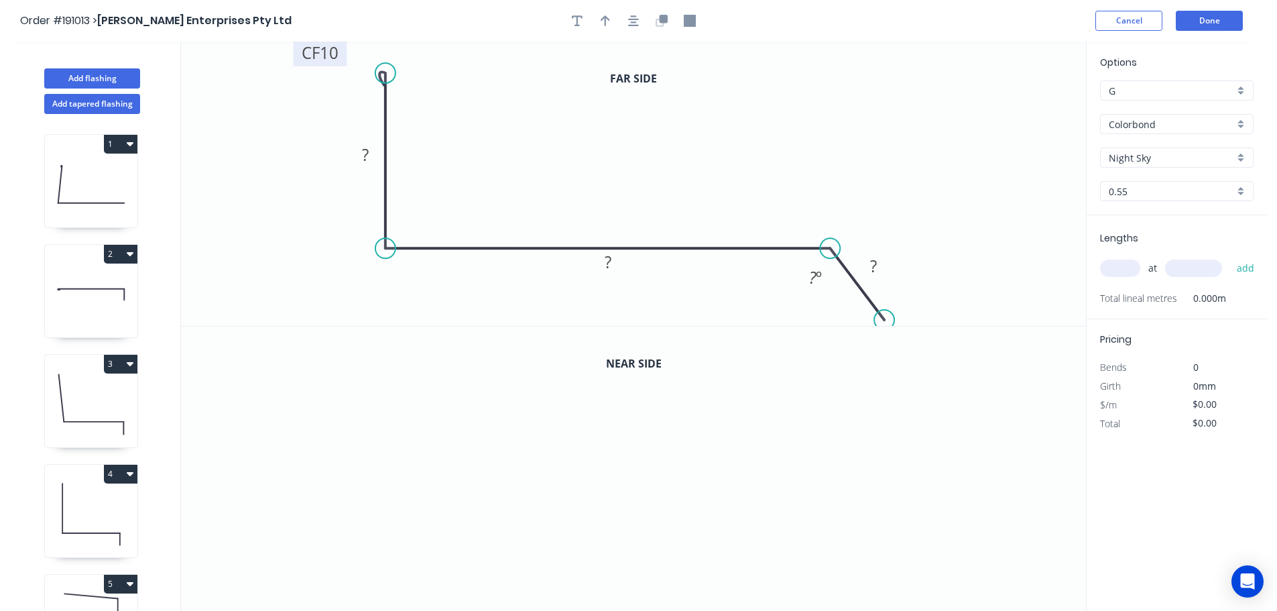
drag, startPoint x: 379, startPoint y: 55, endPoint x: 342, endPoint y: 58, distance: 37.0
click at [342, 58] on rect at bounding box center [321, 52] width 54 height 27
click at [326, 51] on tspan "10" at bounding box center [329, 53] width 19 height 22
drag, startPoint x: 378, startPoint y: 66, endPoint x: 363, endPoint y: 64, distance: 14.9
click at [363, 64] on circle at bounding box center [363, 64] width 20 height 20
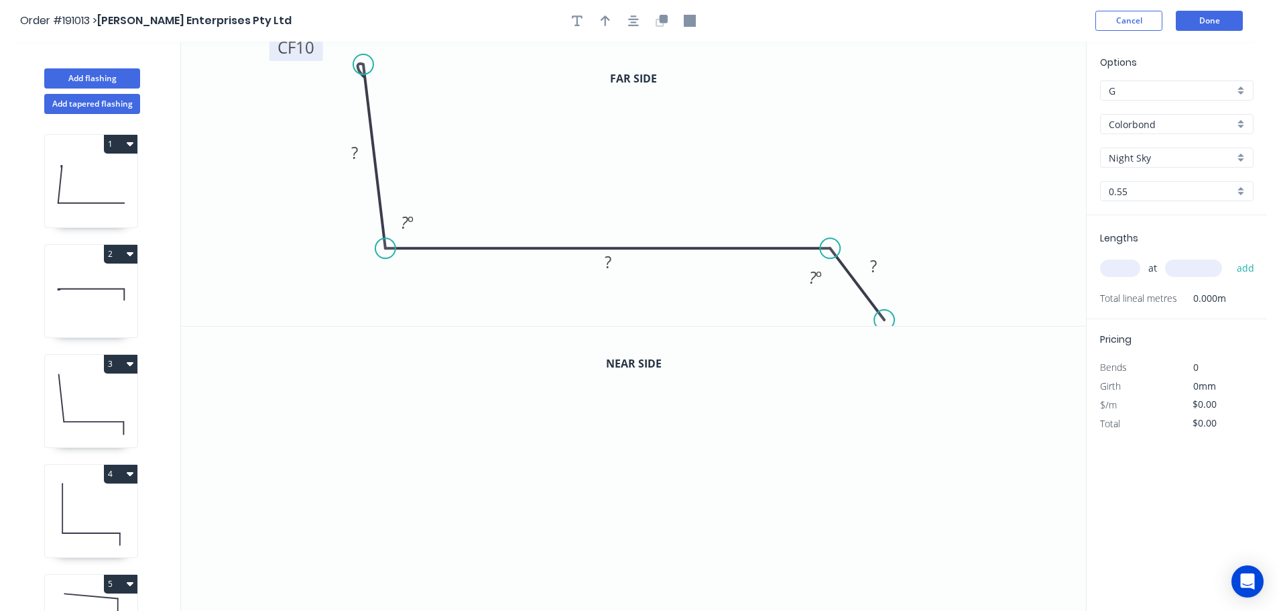
click at [307, 54] on tspan "10" at bounding box center [305, 47] width 19 height 22
click at [631, 19] on icon "button" at bounding box center [633, 20] width 11 height 11
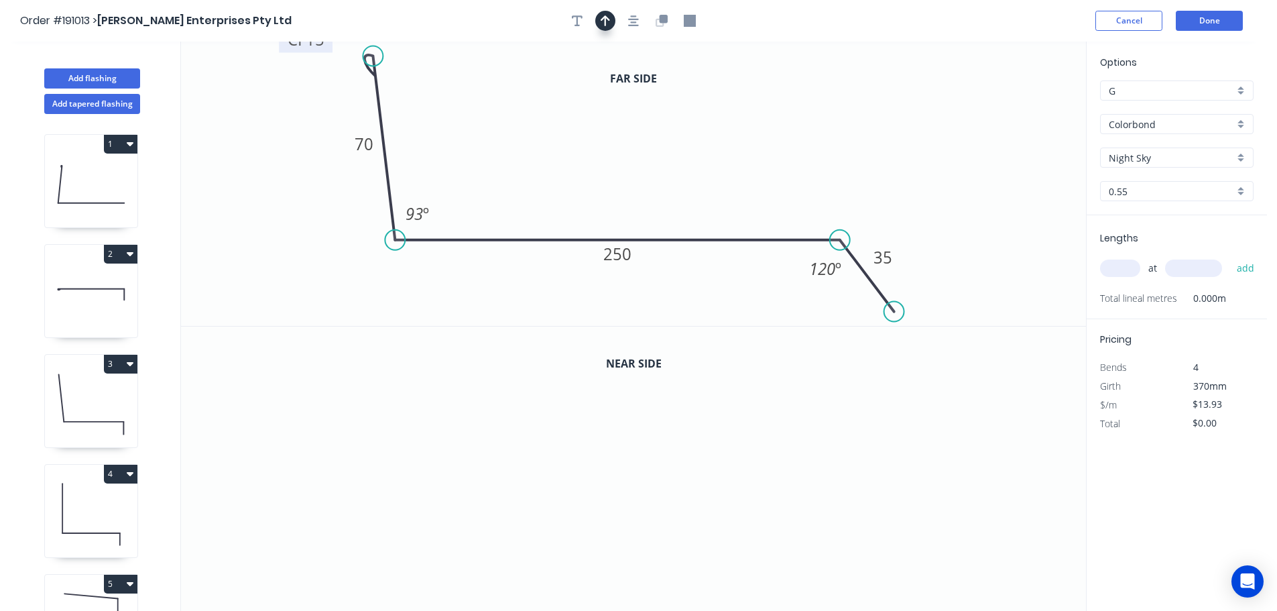
click at [609, 22] on button "button" at bounding box center [605, 21] width 20 height 20
drag, startPoint x: 1022, startPoint y: 102, endPoint x: 985, endPoint y: 117, distance: 39.7
click at [890, 111] on icon "0 CF 15 70 250 35 93 º 120 º" at bounding box center [633, 184] width 905 height 284
drag, startPoint x: 847, startPoint y: 119, endPoint x: 732, endPoint y: 99, distance: 117.2
click at [759, 110] on icon at bounding box center [765, 97] width 12 height 43
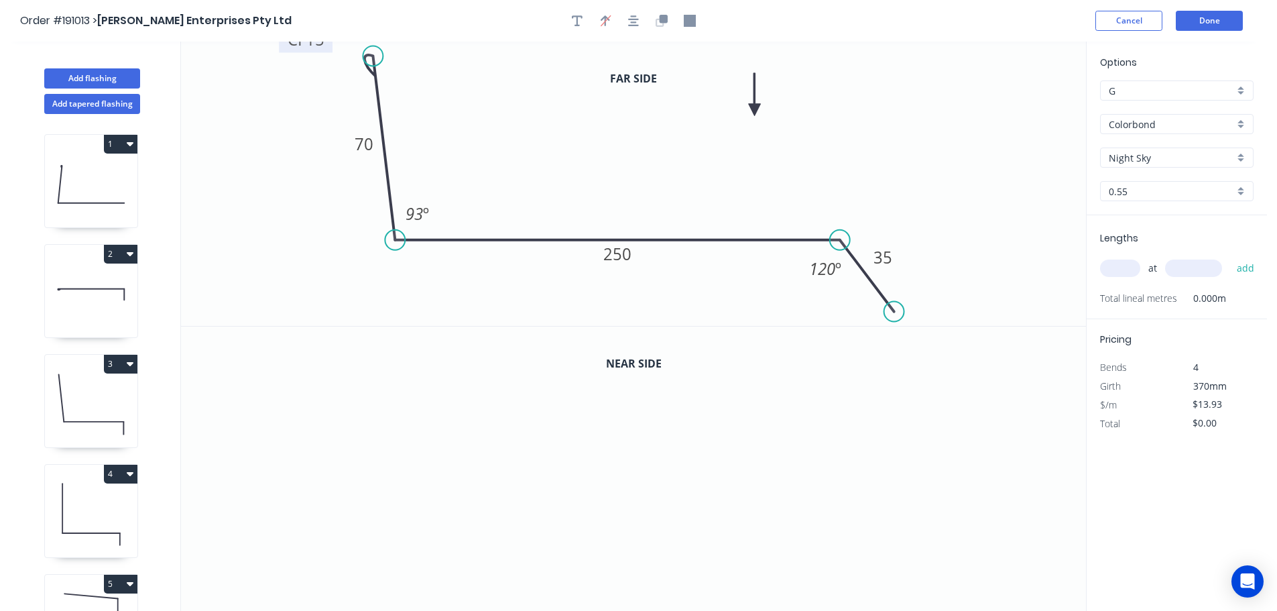
drag, startPoint x: 658, startPoint y: 19, endPoint x: 662, endPoint y: 90, distance: 71.2
click at [658, 20] on icon "button" at bounding box center [662, 21] width 12 height 12
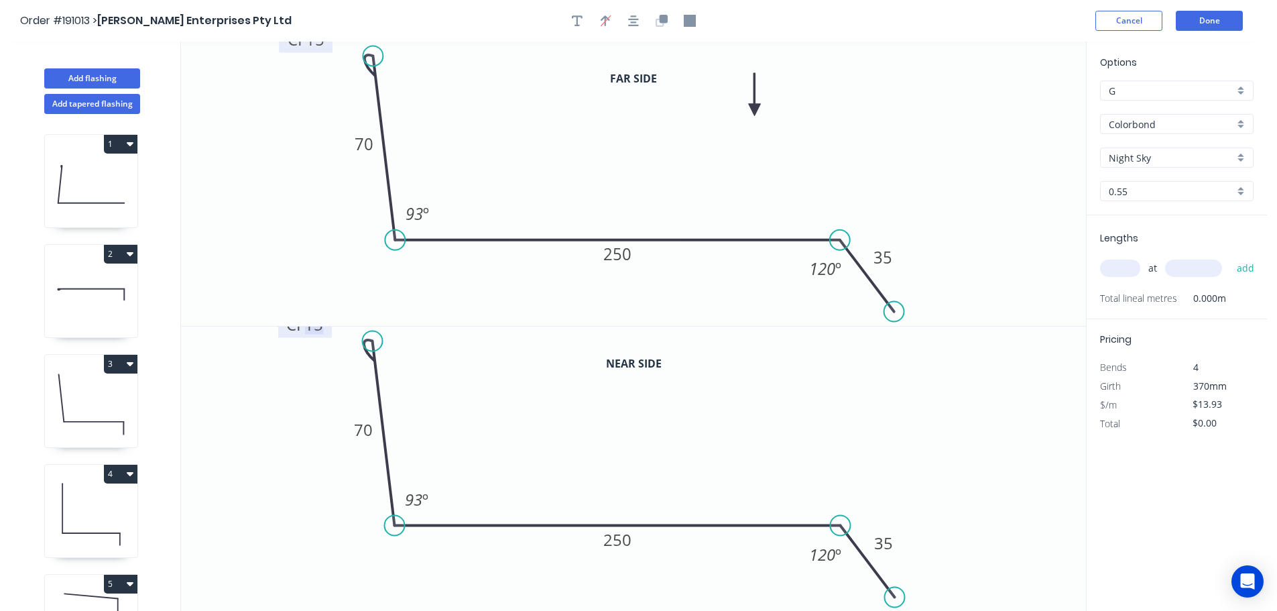
click at [321, 330] on tspan "15" at bounding box center [313, 324] width 19 height 22
click at [1122, 273] on input "text" at bounding box center [1120, 268] width 40 height 17
click at [1230, 257] on button "add" at bounding box center [1246, 268] width 32 height 23
click at [1182, 22] on button "Done" at bounding box center [1209, 21] width 67 height 20
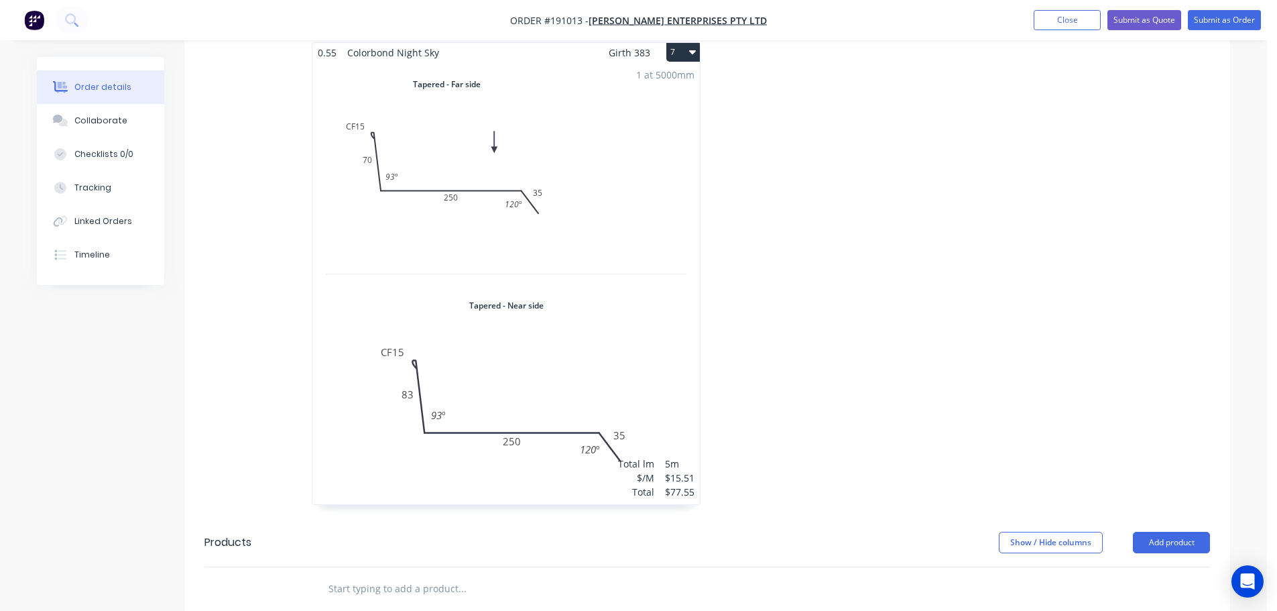
scroll to position [1140, 0]
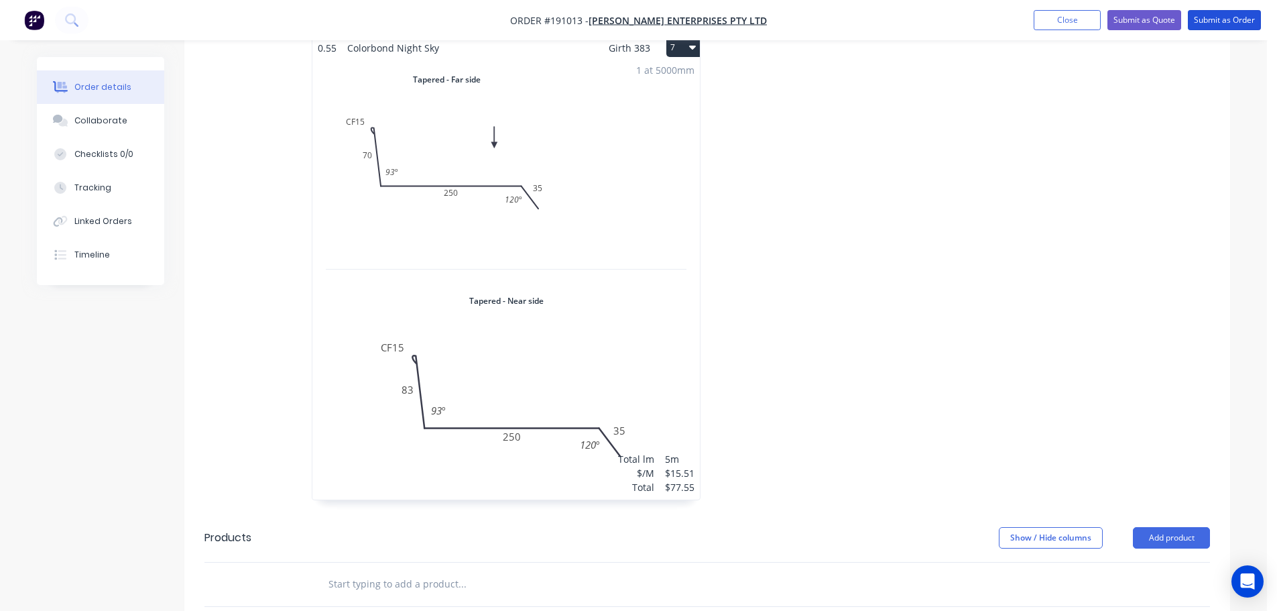
drag, startPoint x: 1215, startPoint y: 22, endPoint x: 1199, endPoint y: 37, distance: 21.8
click at [1216, 22] on button "Submit as Order" at bounding box center [1224, 20] width 73 height 20
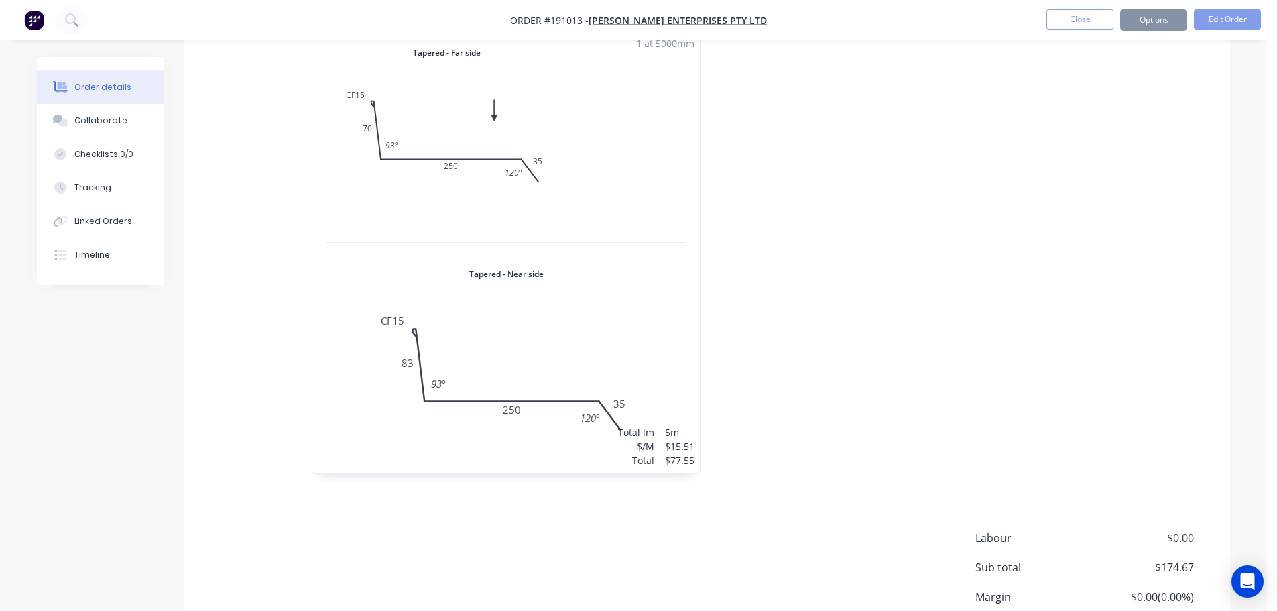
scroll to position [0, 0]
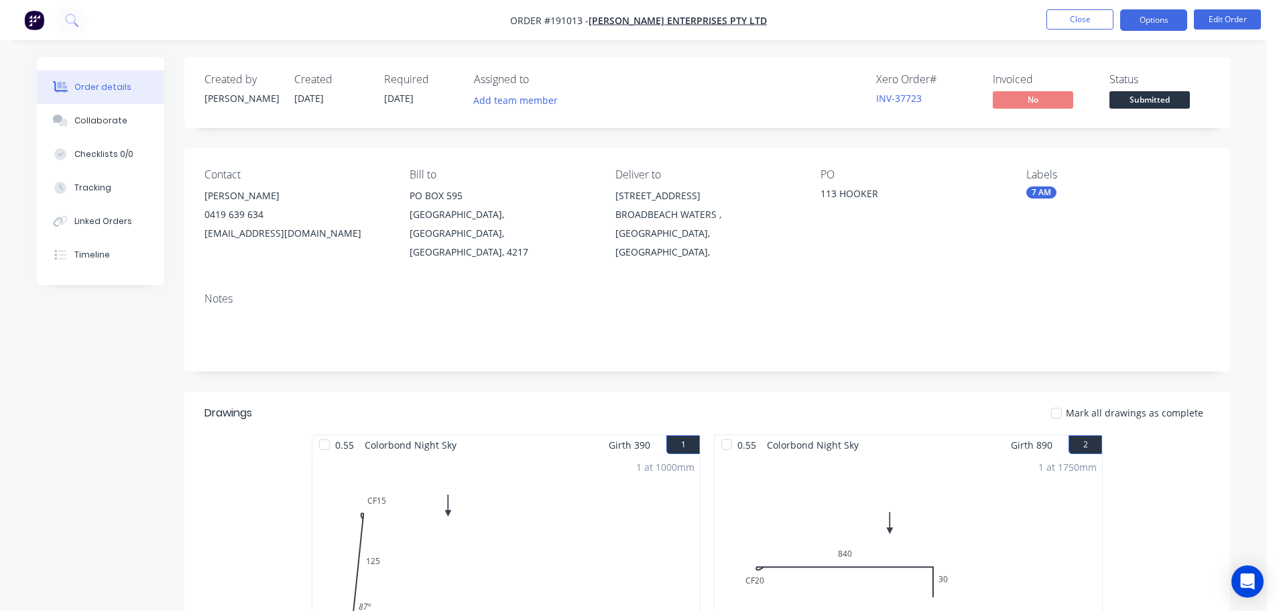
click at [1139, 27] on button "Options" at bounding box center [1153, 19] width 67 height 21
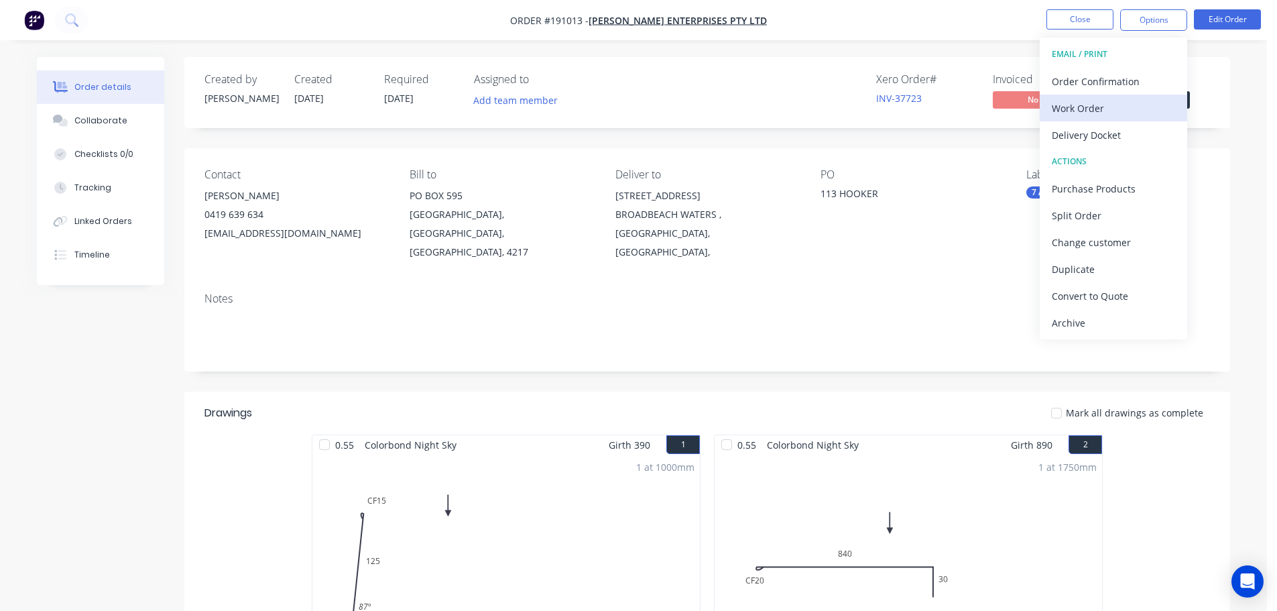
click at [1143, 107] on div "Work Order" at bounding box center [1113, 108] width 123 height 19
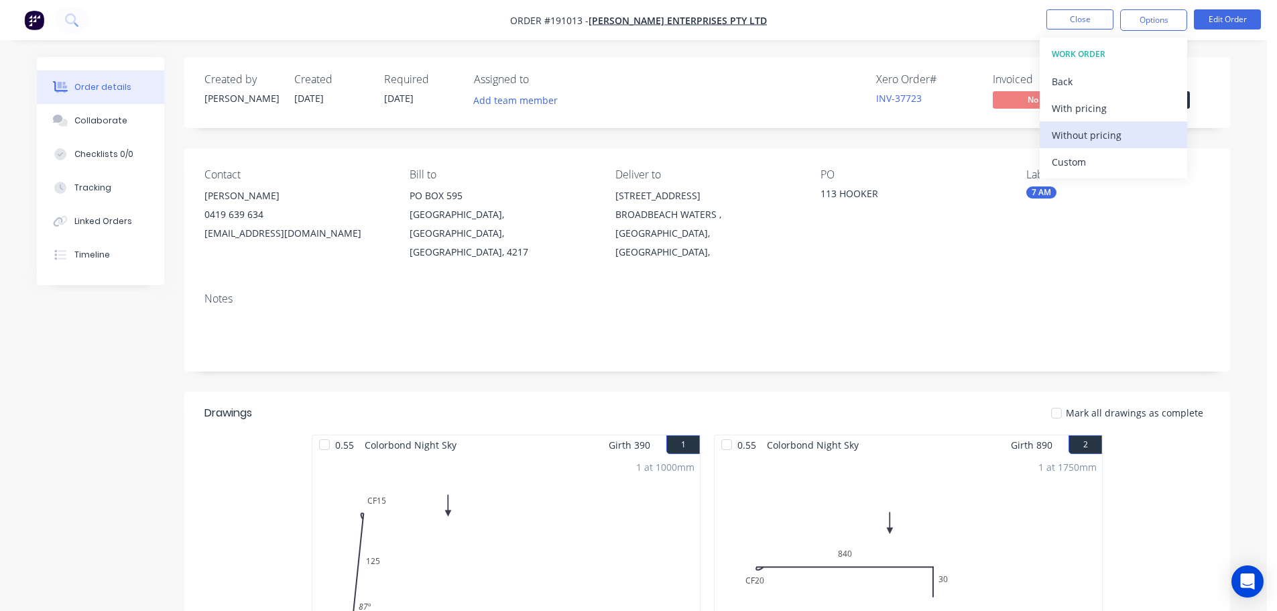
click at [1147, 129] on div "Without pricing" at bounding box center [1113, 134] width 123 height 19
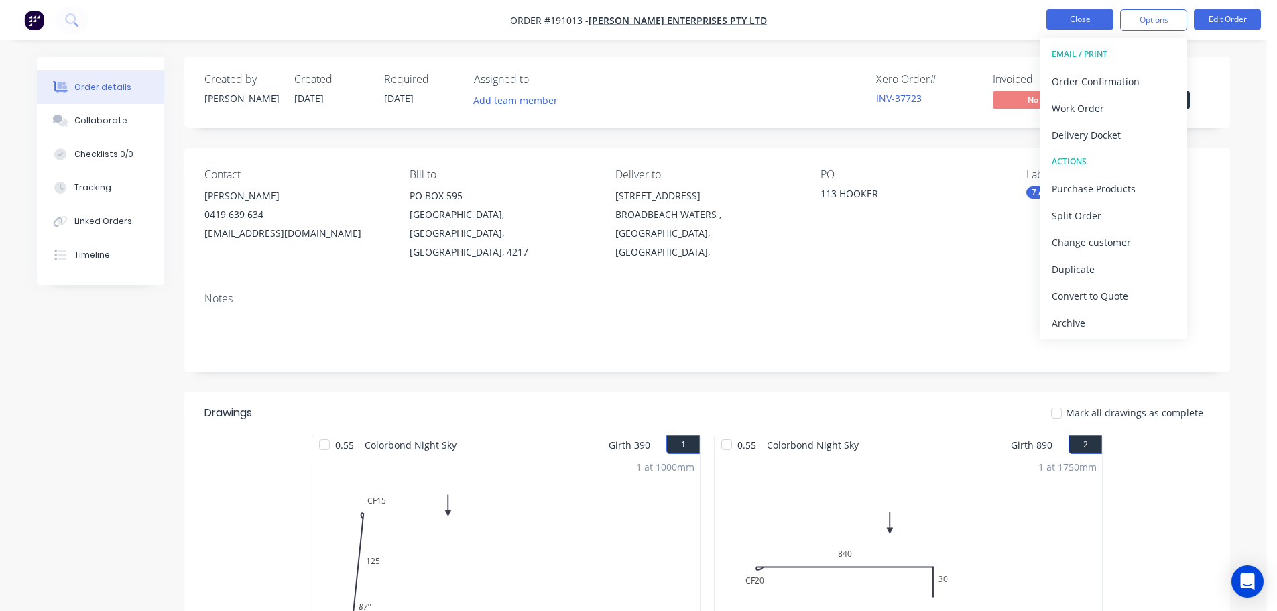
click at [1076, 23] on button "Close" at bounding box center [1080, 19] width 67 height 20
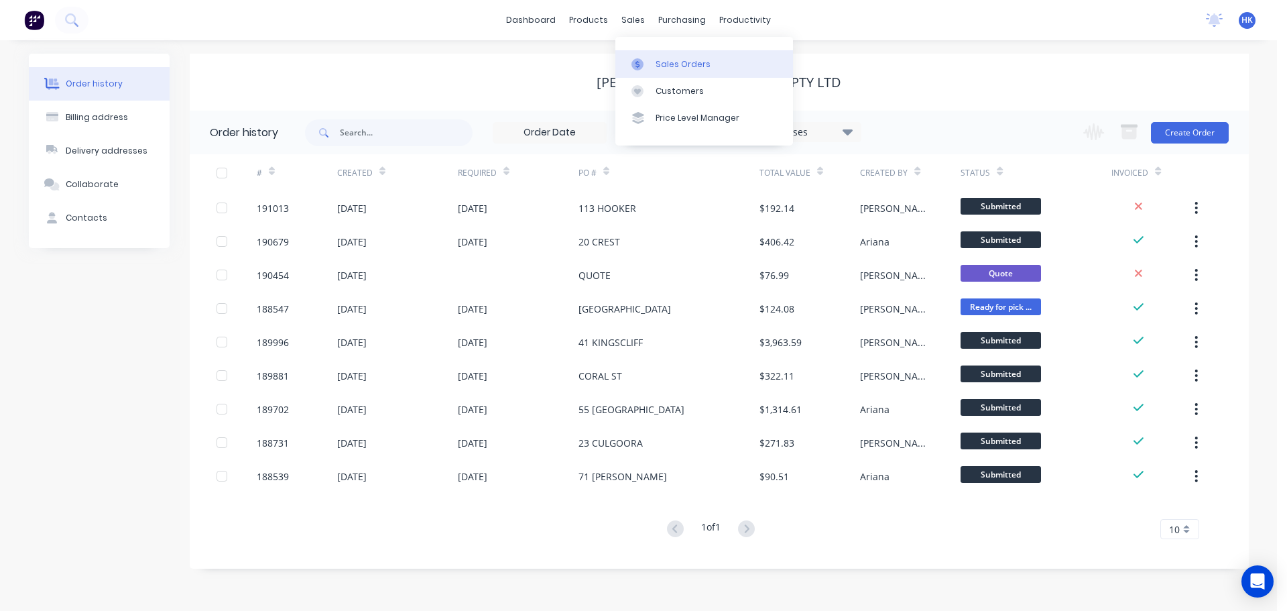
click at [662, 64] on div "Sales Orders" at bounding box center [683, 64] width 55 height 12
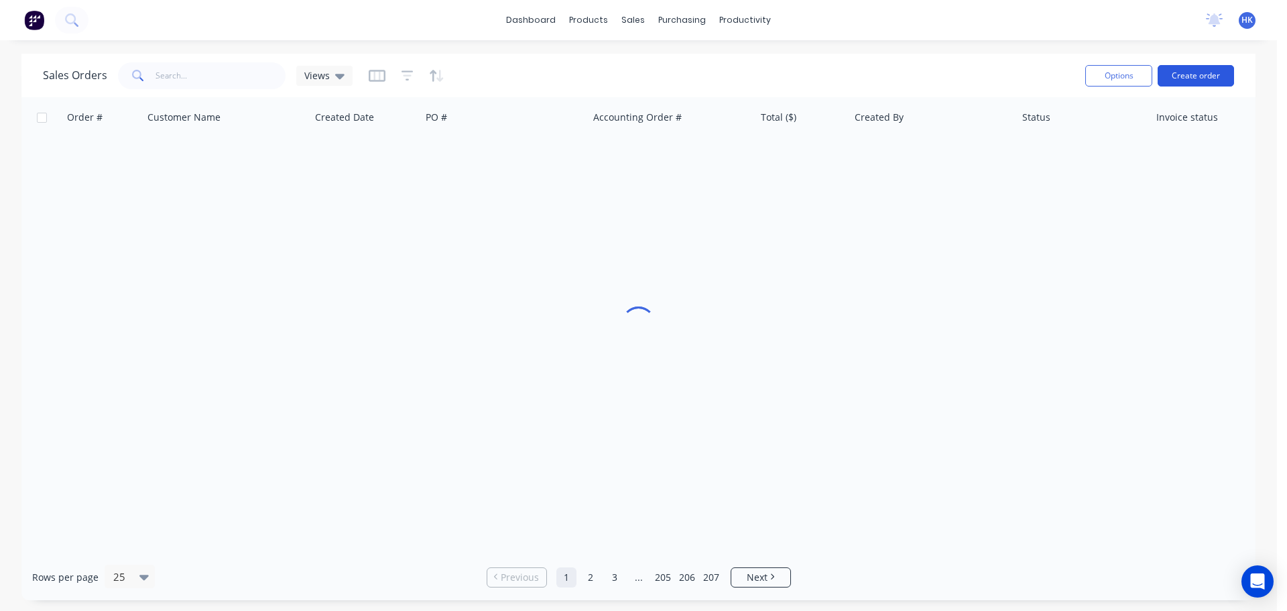
click at [1222, 74] on button "Create order" at bounding box center [1196, 75] width 76 height 21
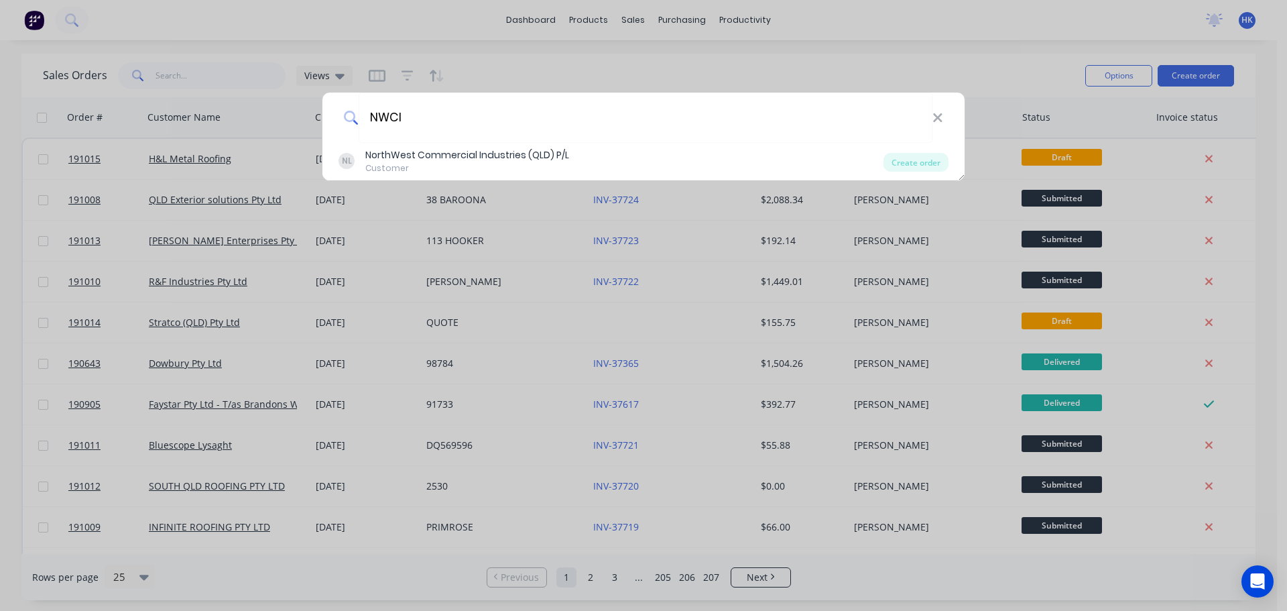
click at [909, 162] on div "Create order" at bounding box center [916, 162] width 65 height 19
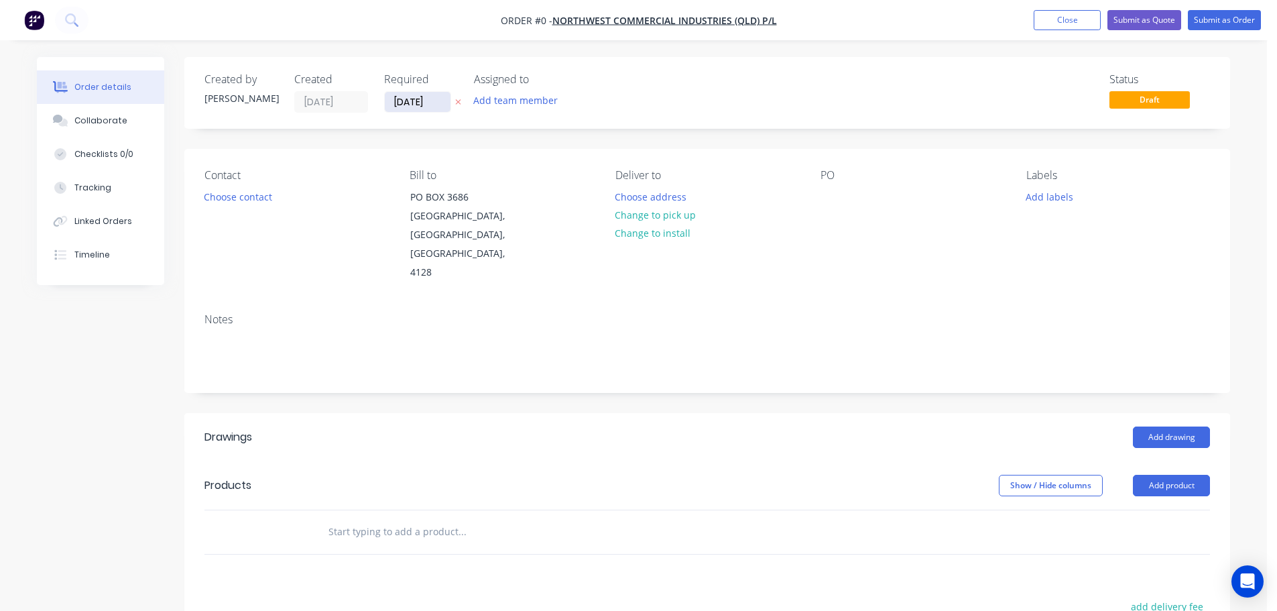
click at [432, 97] on input "[DATE]" at bounding box center [418, 102] width 66 height 20
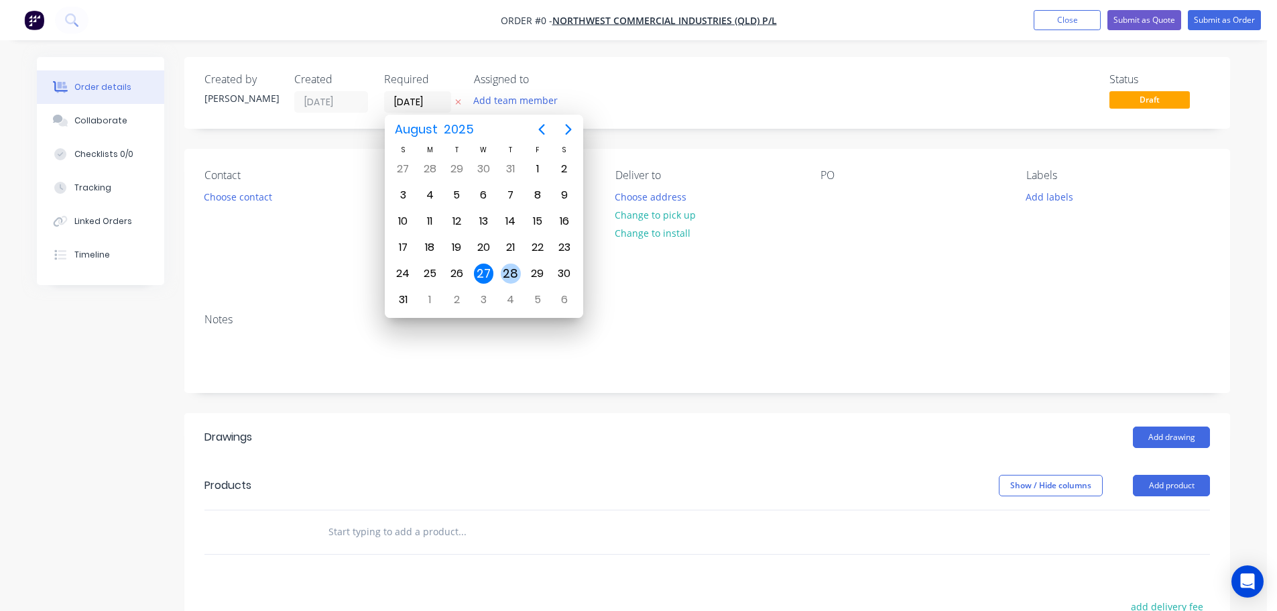
click at [510, 283] on div "28" at bounding box center [511, 274] width 20 height 20
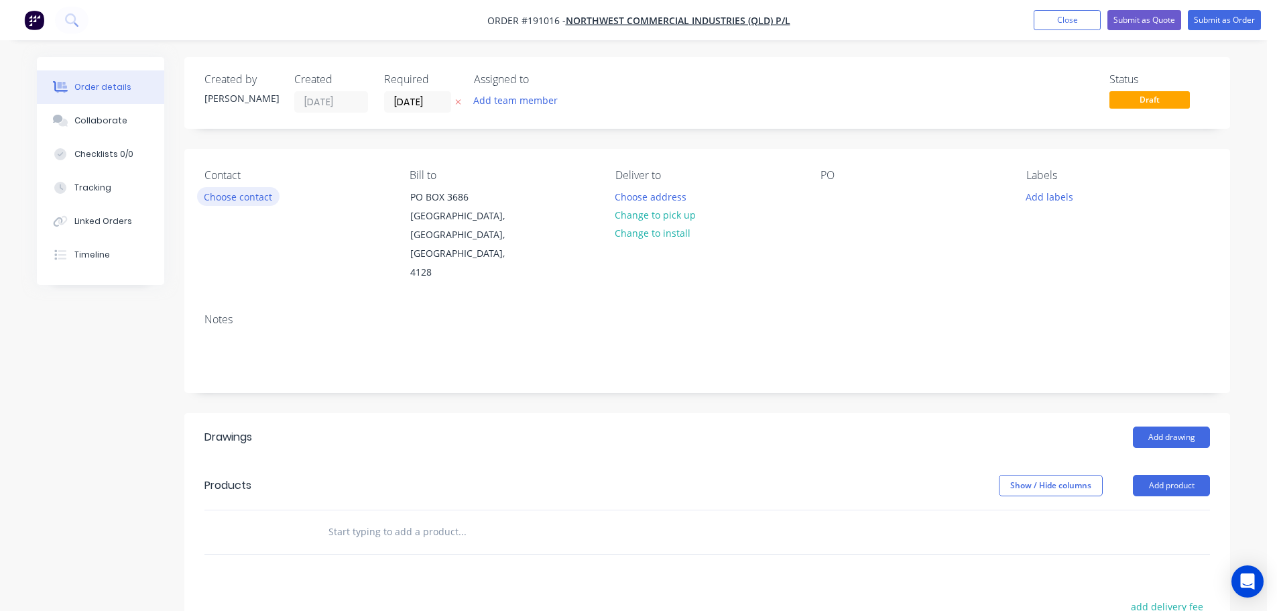
click at [233, 202] on button "Choose contact" at bounding box center [238, 196] width 82 height 18
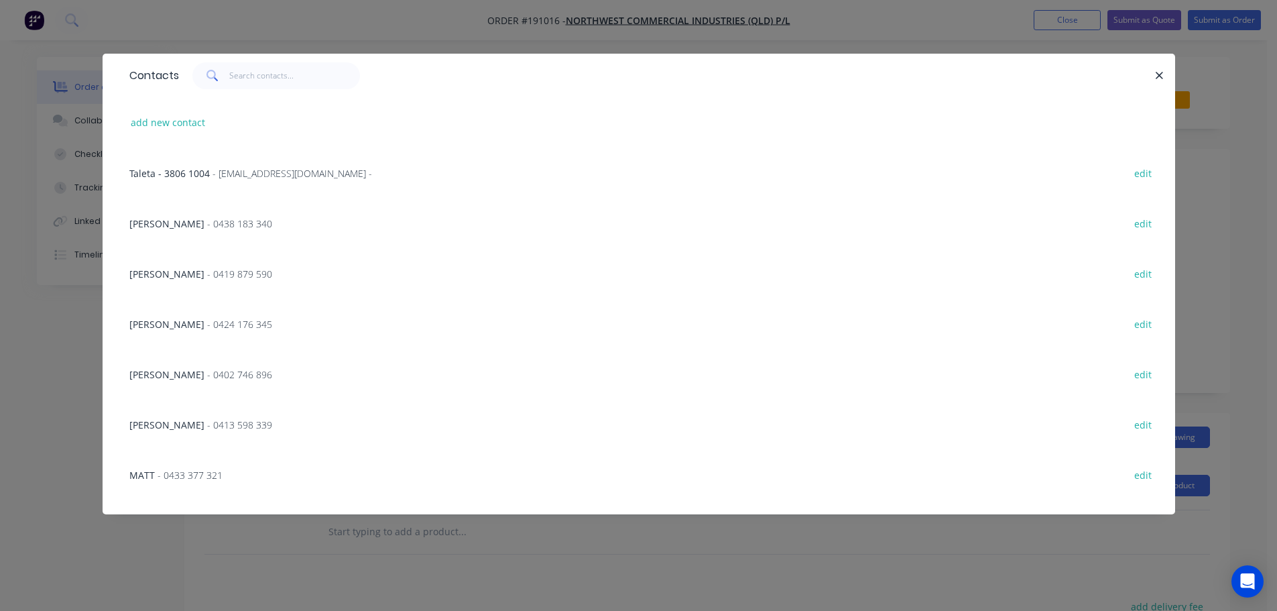
drag, startPoint x: 207, startPoint y: 335, endPoint x: 243, endPoint y: 330, distance: 36.6
click at [207, 335] on div "[PERSON_NAME] - 0424 176 345 edit" at bounding box center [639, 323] width 1033 height 50
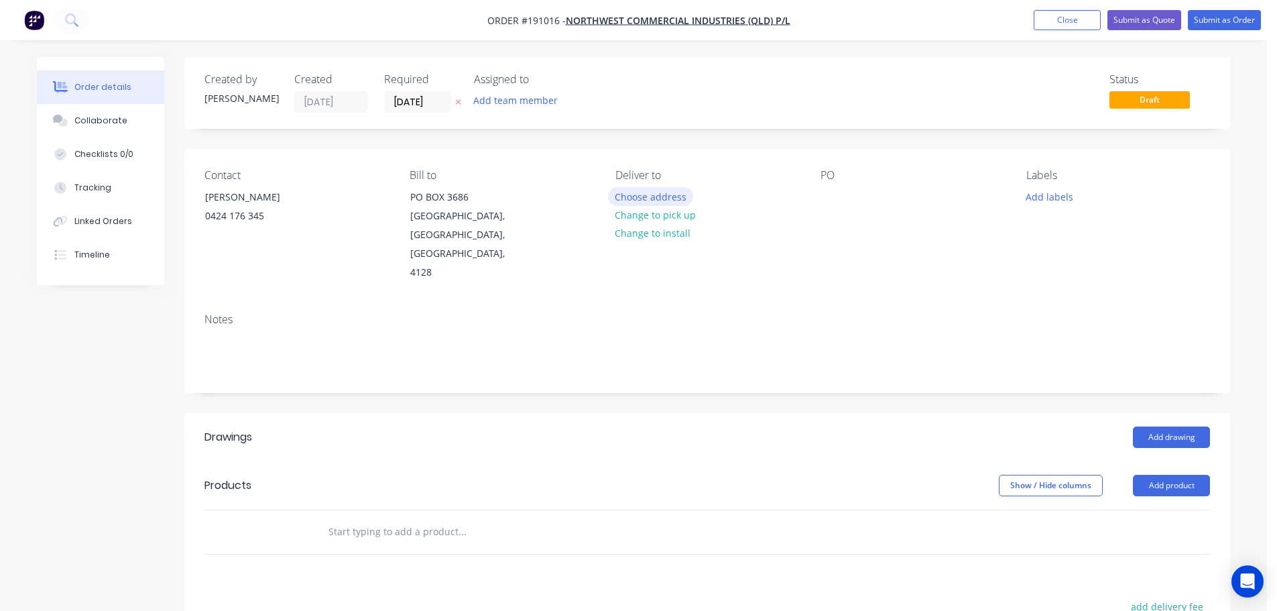
click at [656, 196] on button "Choose address" at bounding box center [651, 196] width 86 height 18
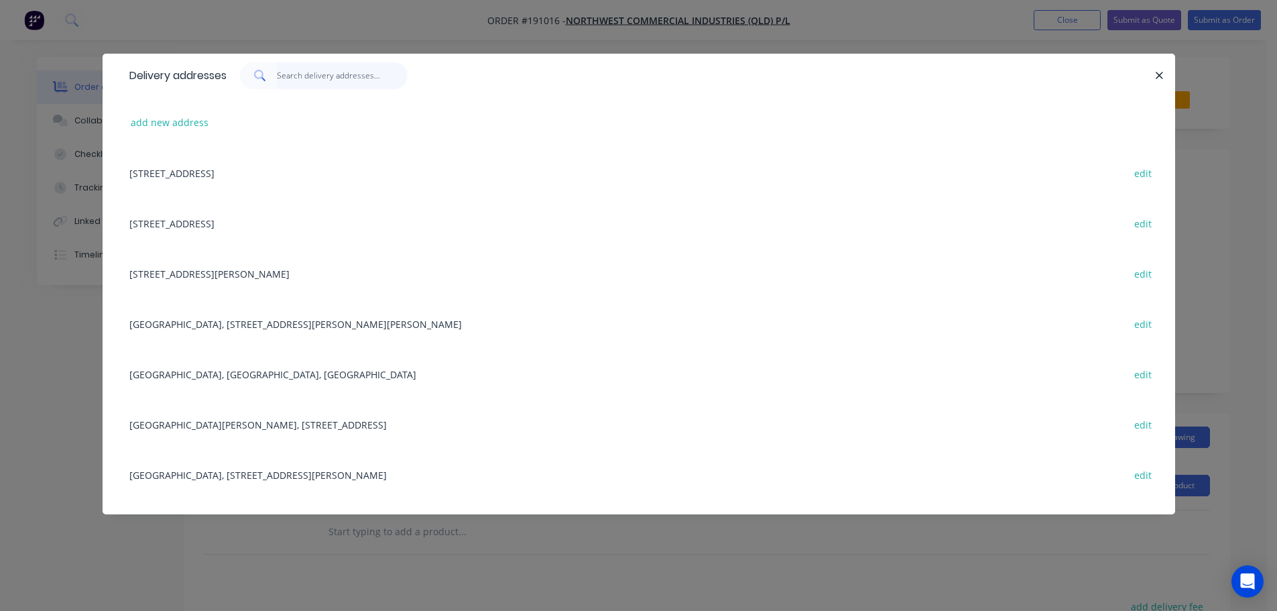
click at [339, 75] on input "text" at bounding box center [342, 75] width 131 height 27
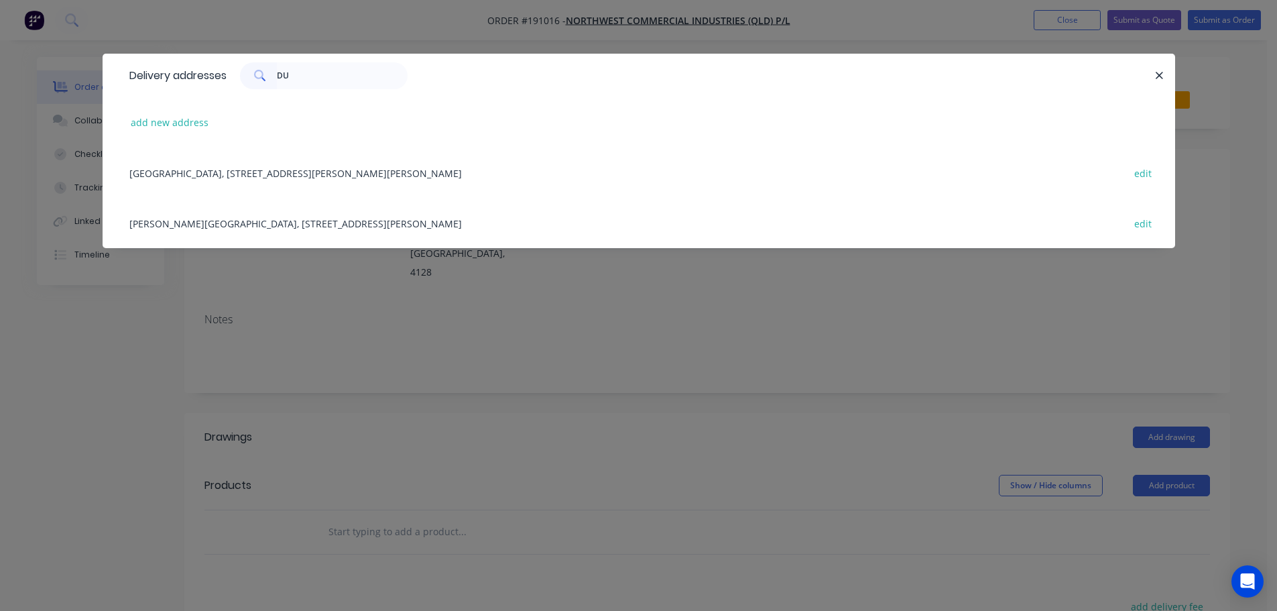
click at [290, 174] on div "[GEOGRAPHIC_DATA], [STREET_ADDRESS][PERSON_NAME][PERSON_NAME] edit" at bounding box center [639, 173] width 1033 height 50
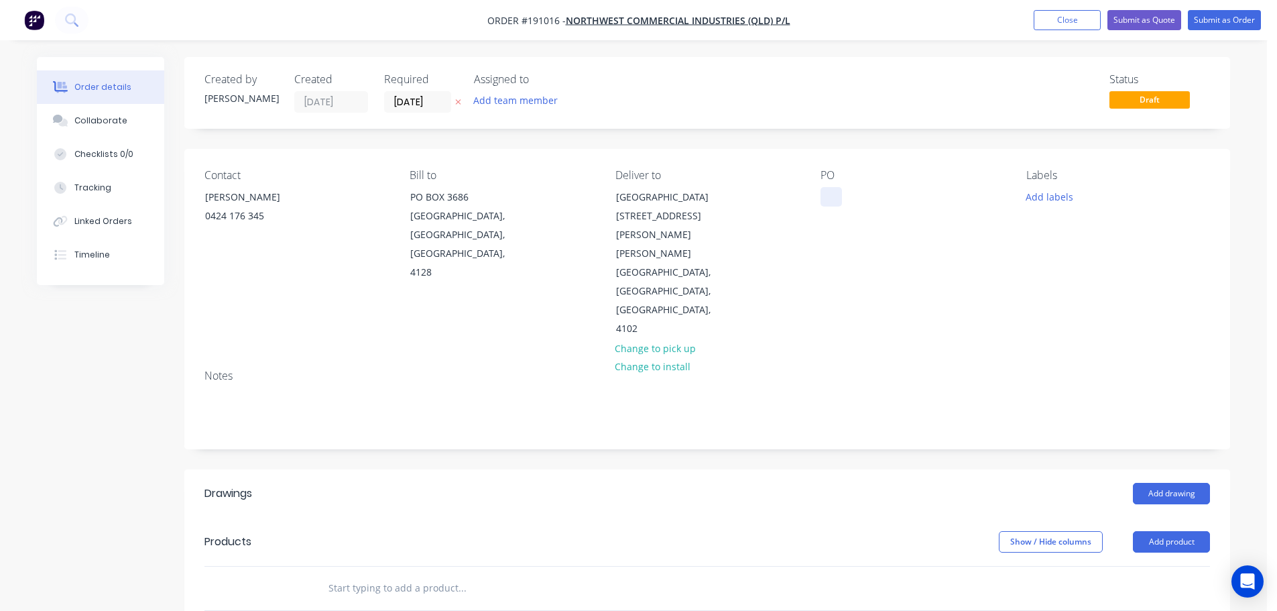
click at [838, 197] on div at bounding box center [831, 196] width 21 height 19
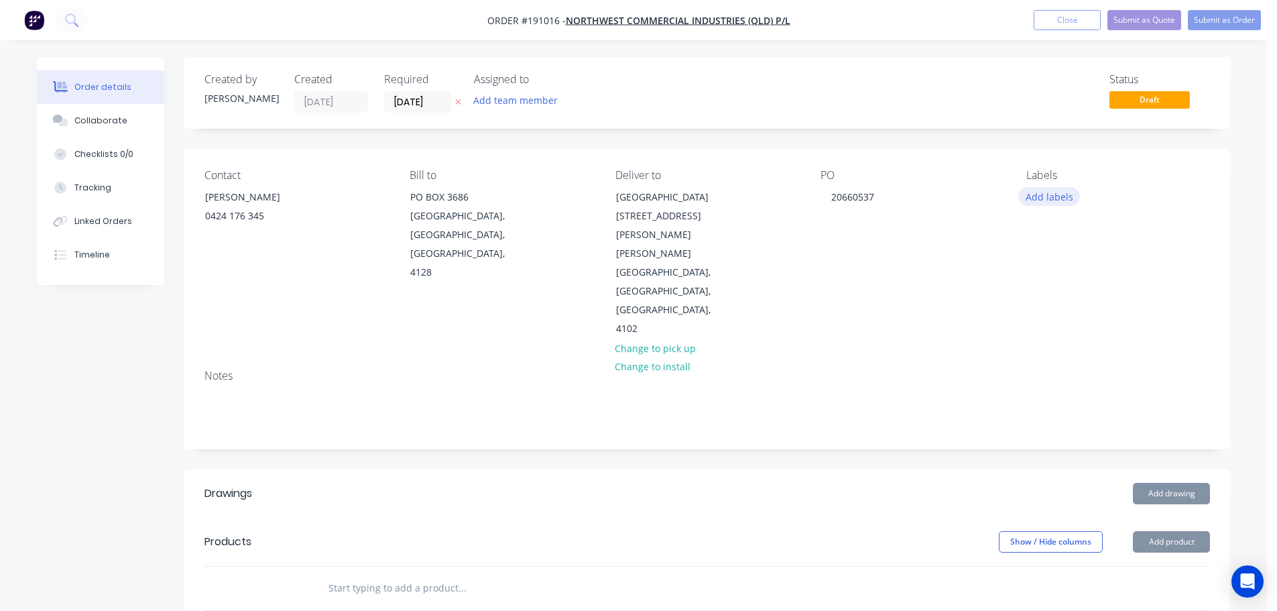
click at [1028, 201] on button "Add labels" at bounding box center [1050, 196] width 62 height 18
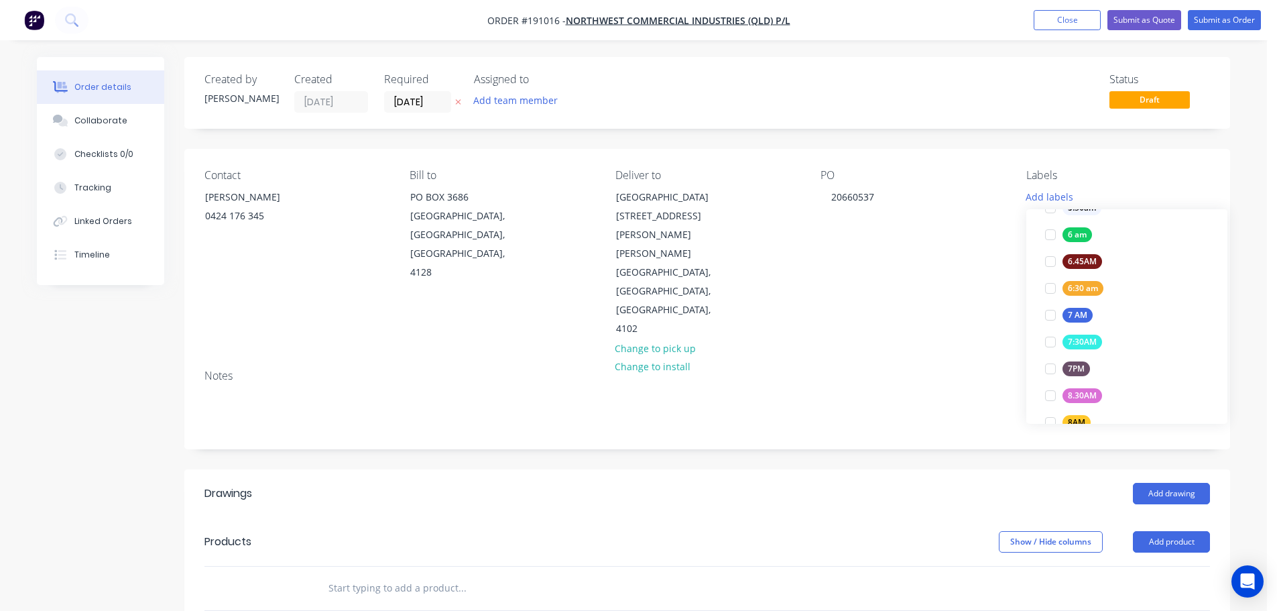
scroll to position [268, 0]
click at [1051, 236] on div at bounding box center [1050, 236] width 27 height 27
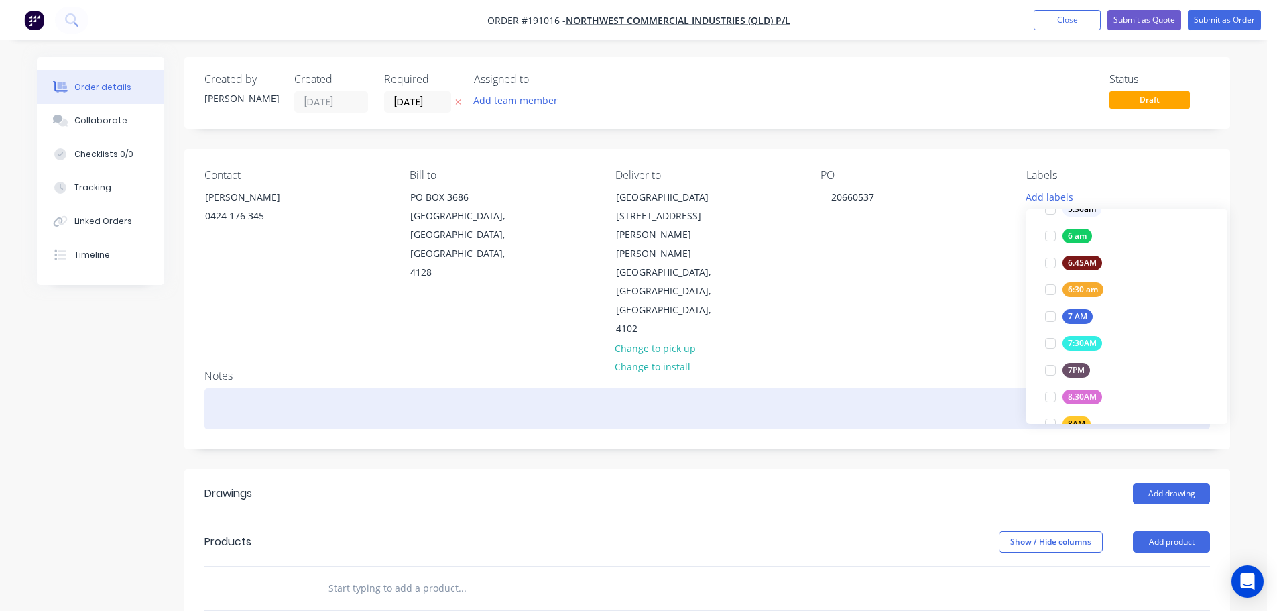
scroll to position [80, 0]
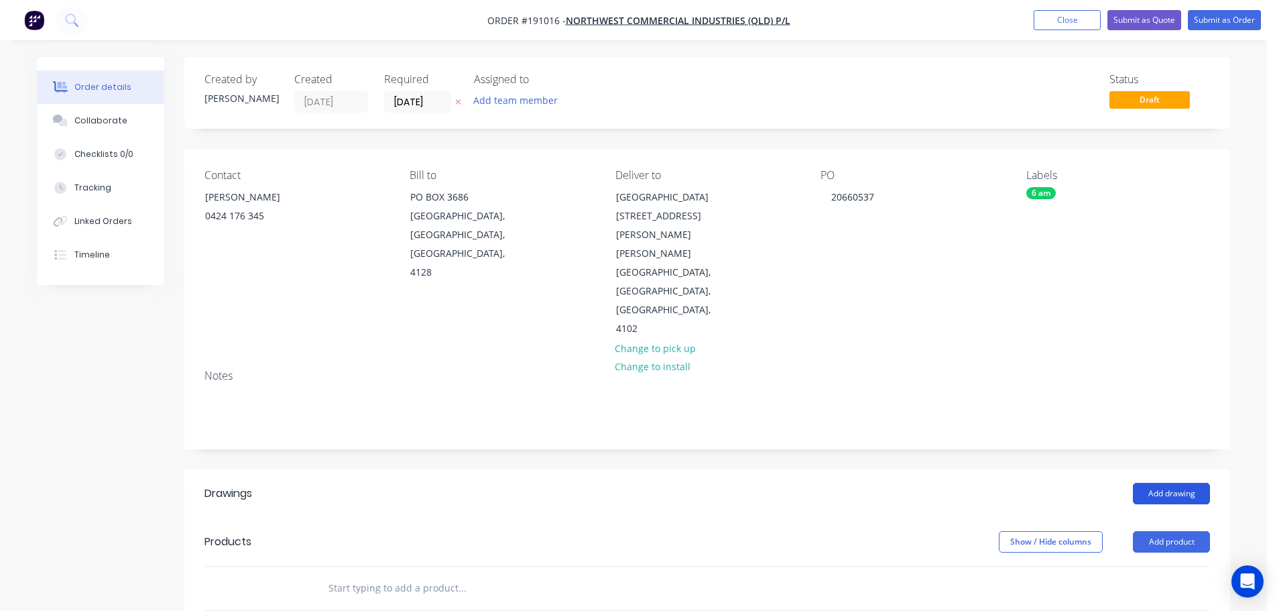
click at [1175, 483] on button "Add drawing" at bounding box center [1171, 493] width 77 height 21
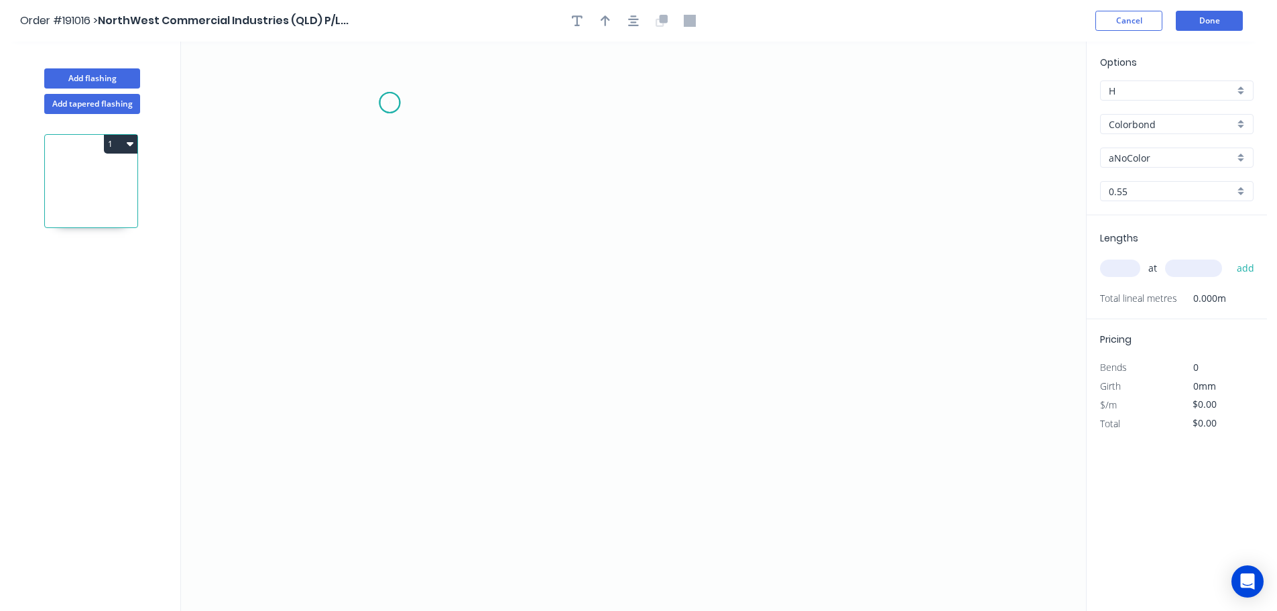
click at [390, 103] on icon "0" at bounding box center [633, 326] width 905 height 569
click at [404, 517] on icon "0" at bounding box center [633, 326] width 905 height 569
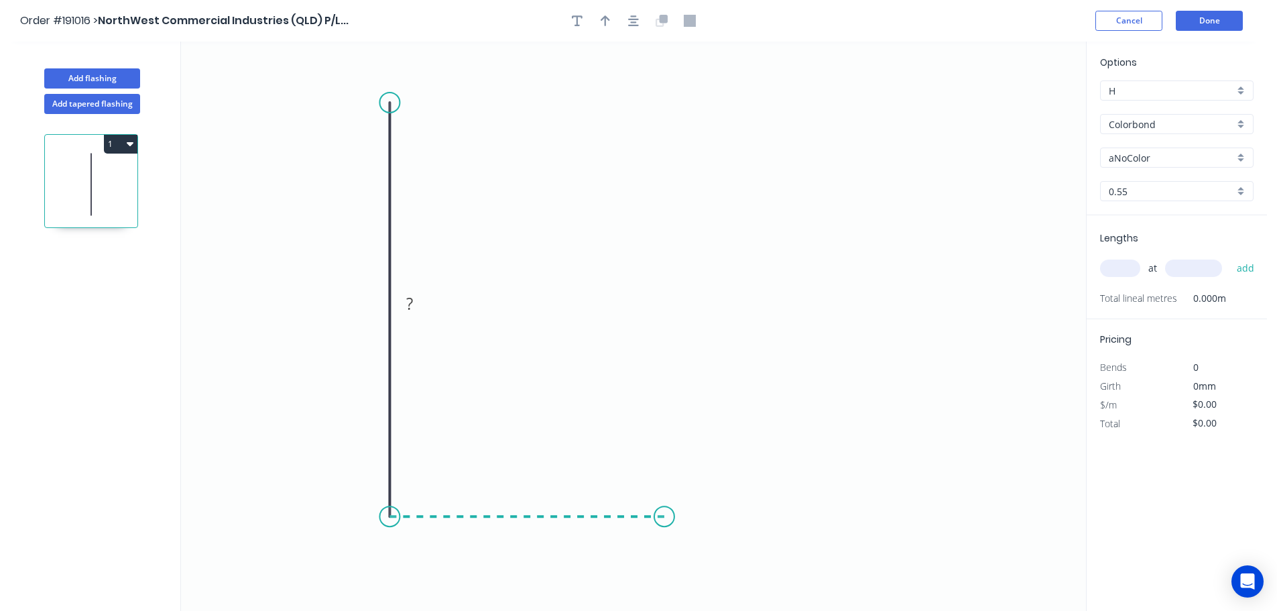
click at [665, 518] on icon "0 ?" at bounding box center [633, 326] width 905 height 569
click at [371, 306] on tspan "?" at bounding box center [369, 303] width 7 height 22
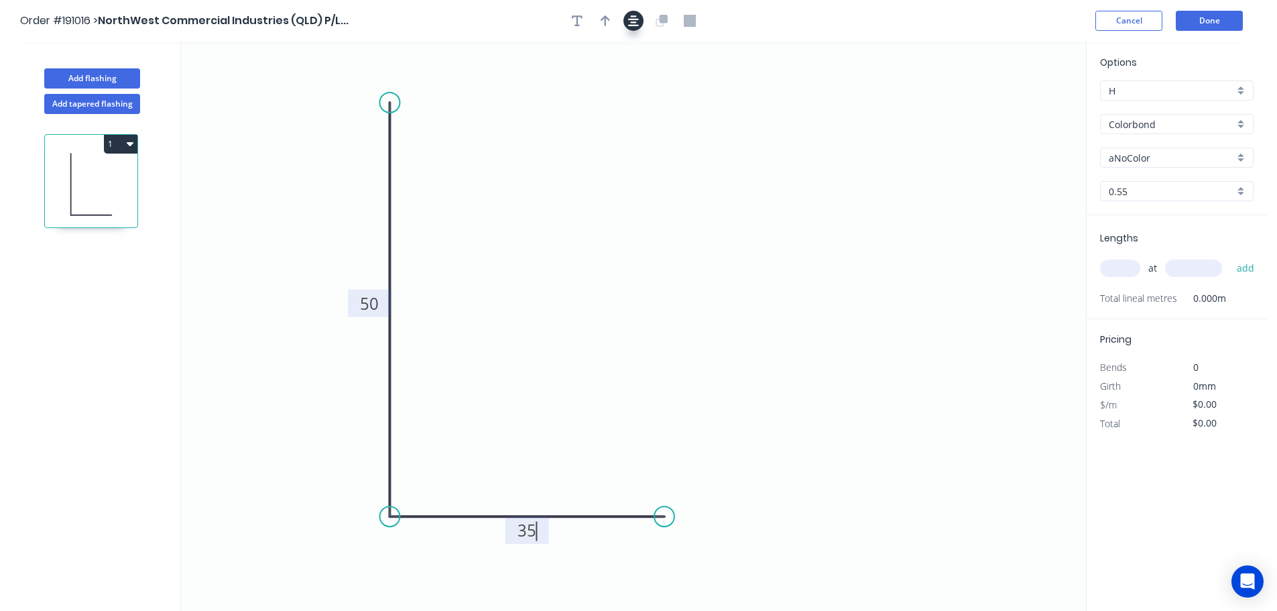
click at [634, 20] on icon "button" at bounding box center [633, 21] width 11 height 12
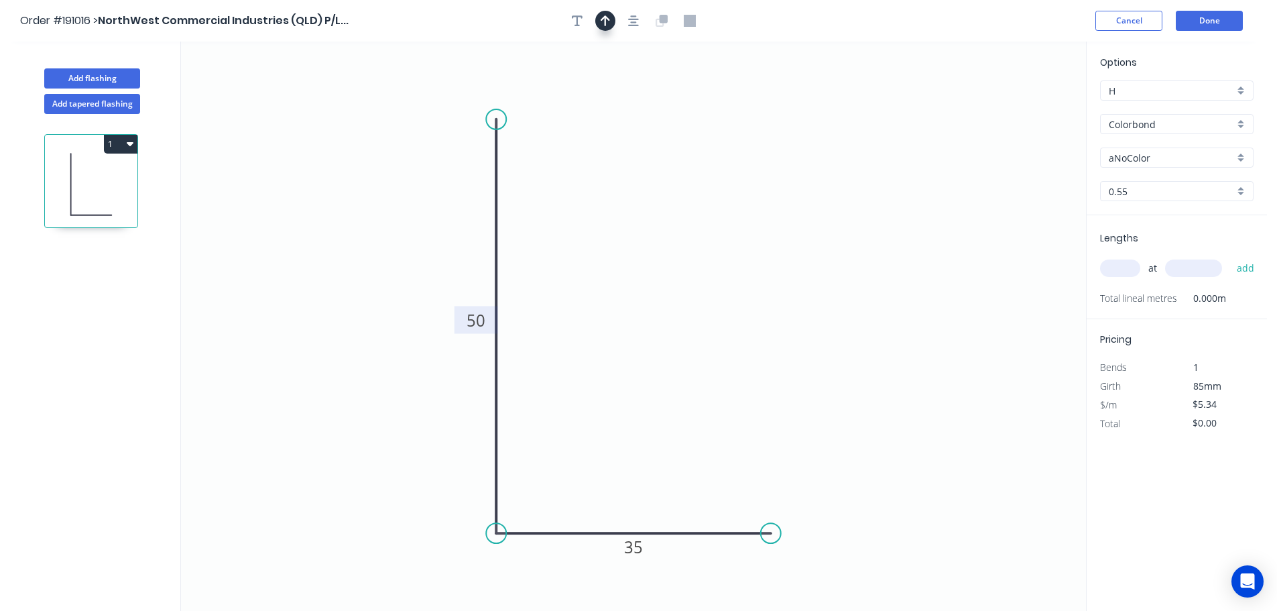
click at [600, 23] on button "button" at bounding box center [605, 21] width 20 height 20
drag, startPoint x: 1016, startPoint y: 104, endPoint x: 363, endPoint y: 267, distance: 673.1
click at [363, 267] on icon at bounding box center [363, 251] width 12 height 43
drag, startPoint x: 310, startPoint y: 273, endPoint x: 296, endPoint y: 282, distance: 16.9
click at [296, 279] on icon at bounding box center [295, 273] width 43 height 12
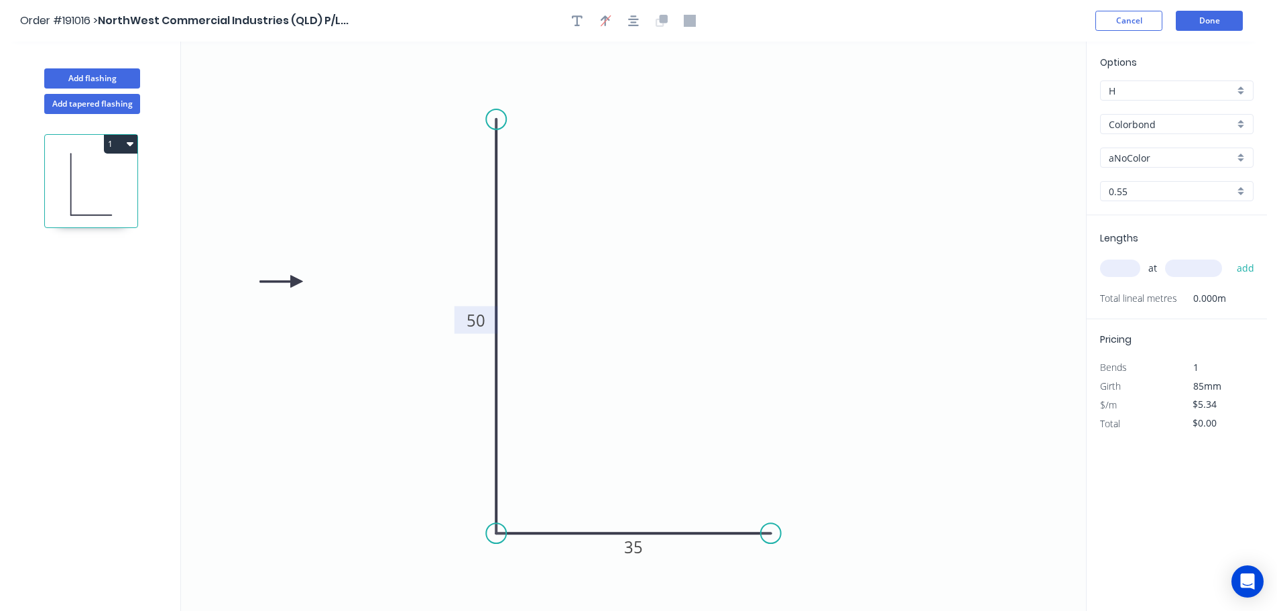
click at [1182, 153] on input "aNoColor" at bounding box center [1171, 158] width 125 height 14
click at [1170, 204] on div "Night Sky" at bounding box center [1177, 199] width 152 height 23
click at [1114, 271] on input "text" at bounding box center [1120, 268] width 40 height 17
click at [1230, 257] on button "add" at bounding box center [1246, 268] width 32 height 23
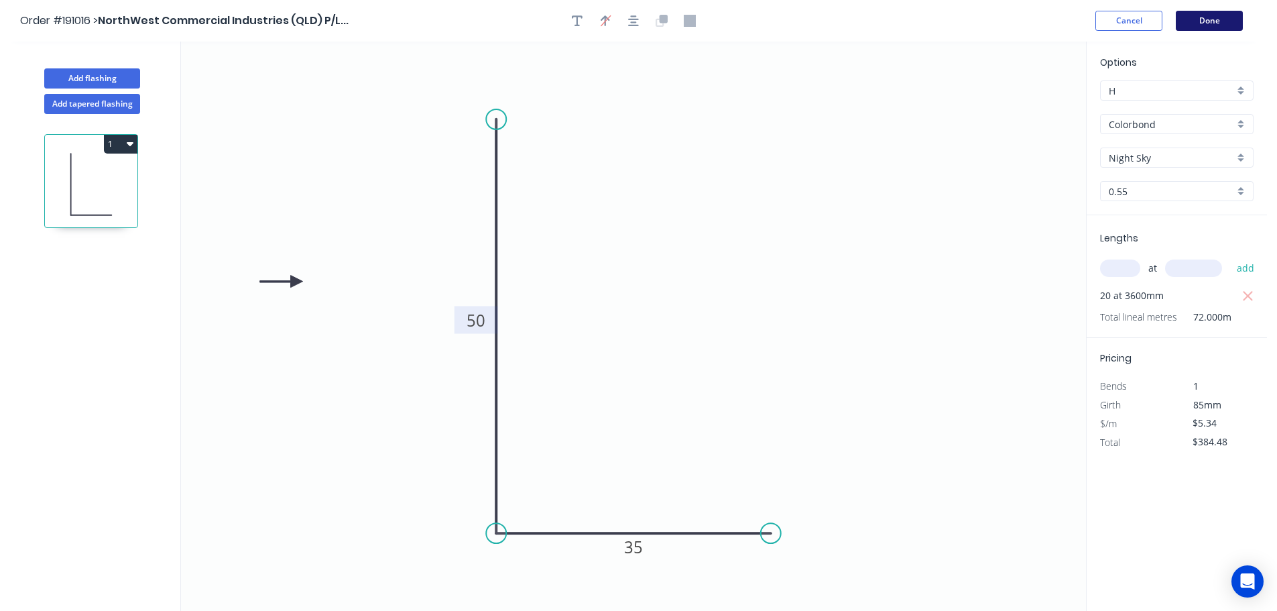
click at [1208, 19] on button "Done" at bounding box center [1209, 21] width 67 height 20
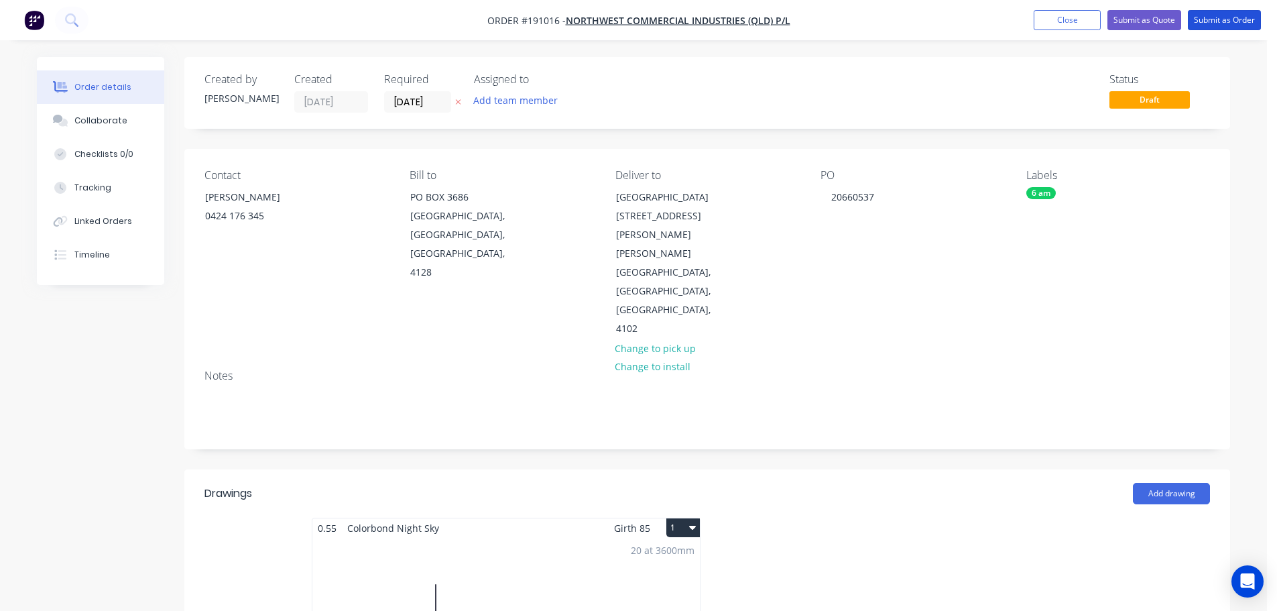
click at [1208, 19] on button "Submit as Order" at bounding box center [1224, 20] width 73 height 20
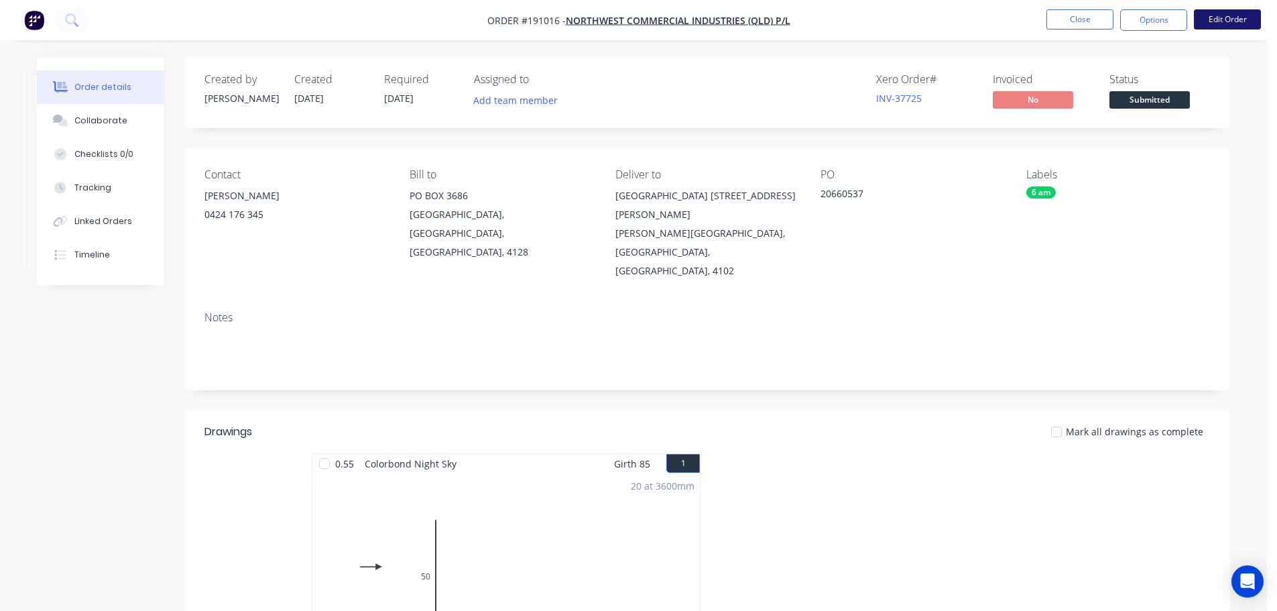
click at [1249, 19] on button "Edit Order" at bounding box center [1227, 19] width 67 height 20
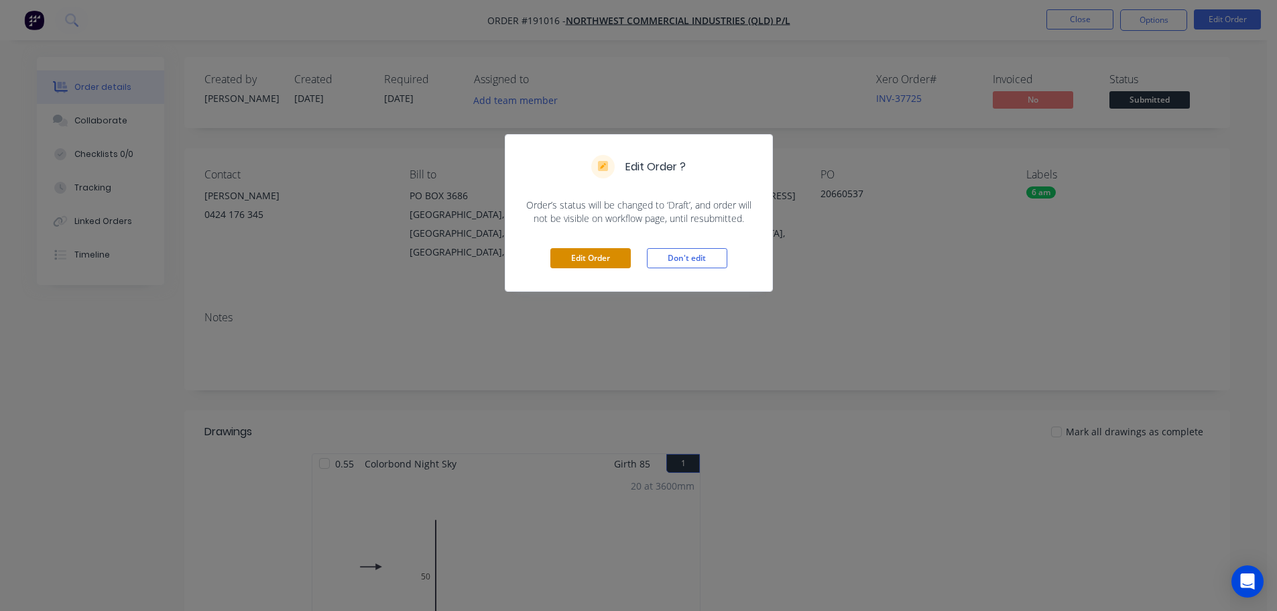
click at [604, 261] on button "Edit Order" at bounding box center [591, 258] width 80 height 20
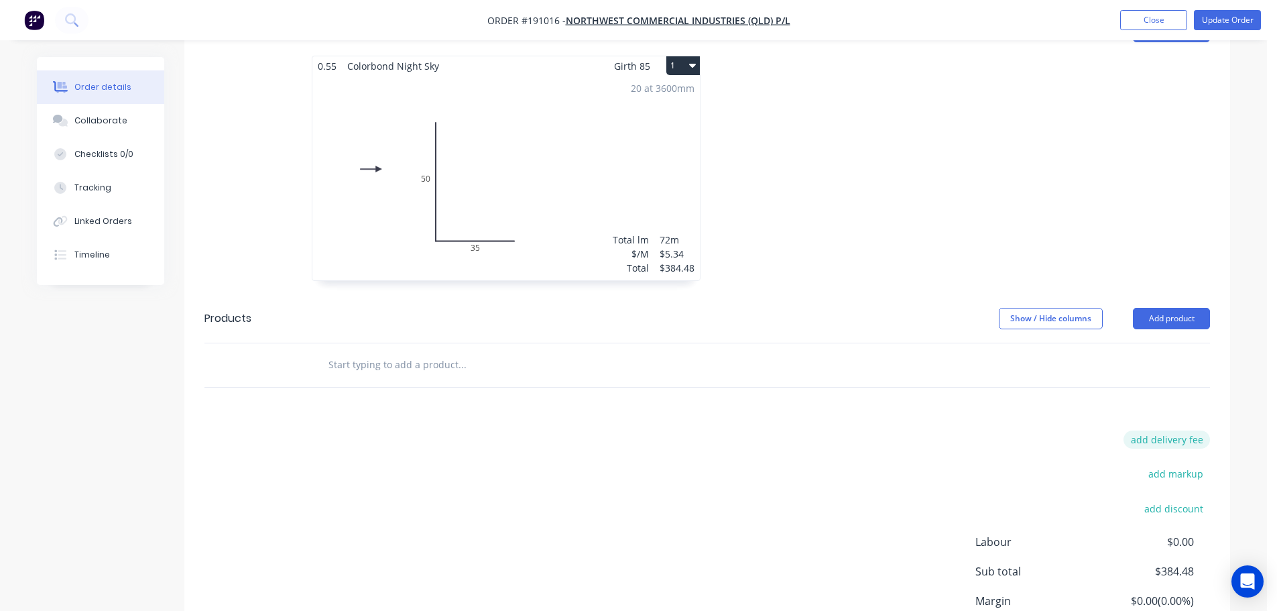
scroll to position [469, 0]
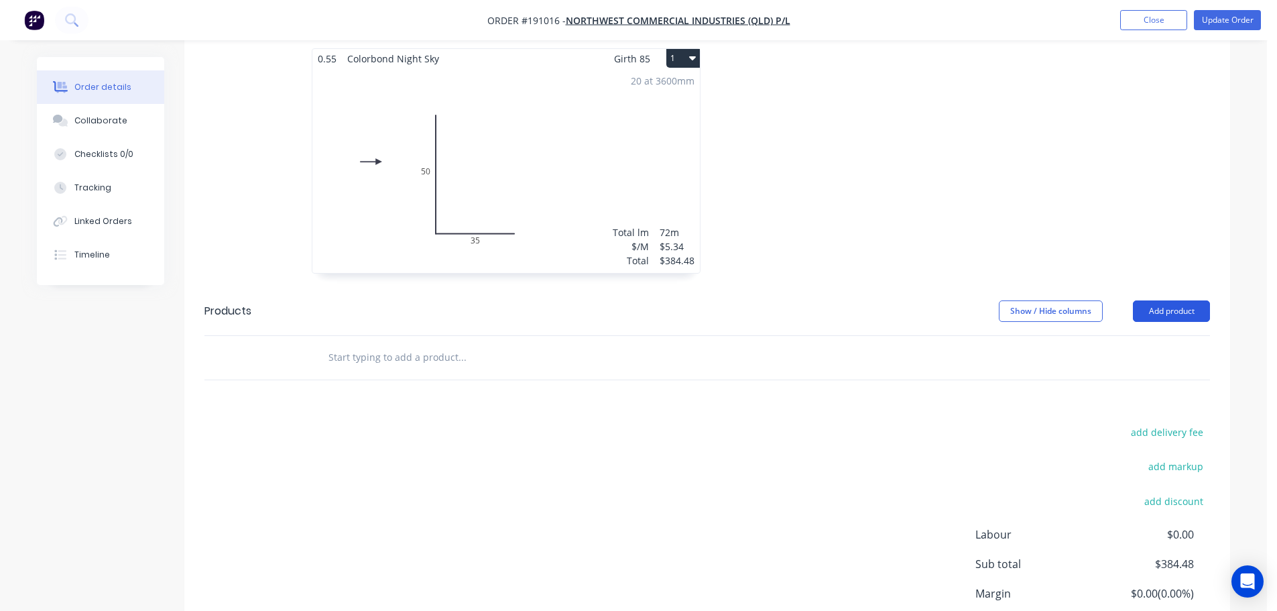
click at [1182, 300] on button "Add product" at bounding box center [1171, 310] width 77 height 21
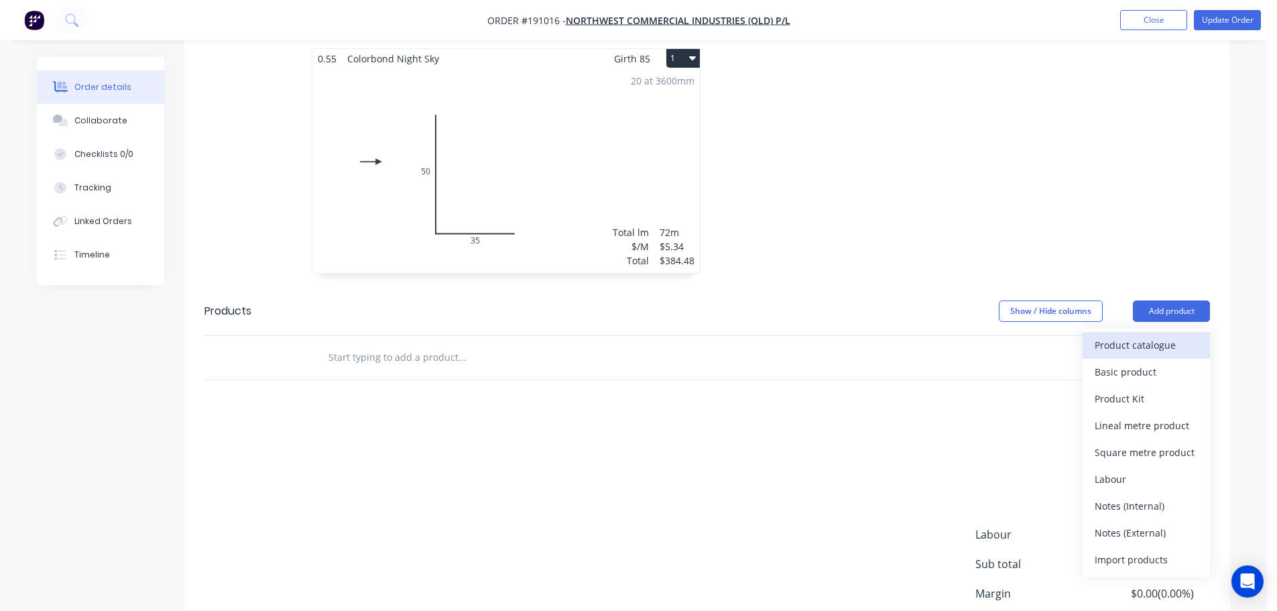
click at [1173, 335] on div "Product catalogue" at bounding box center [1146, 344] width 103 height 19
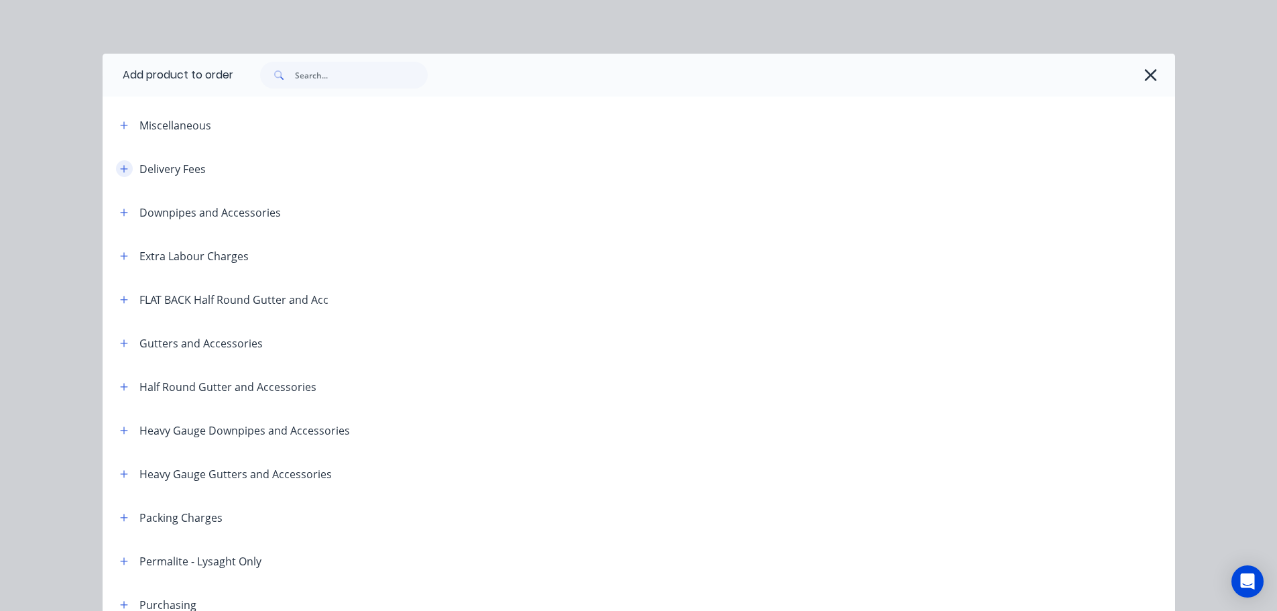
click at [120, 170] on icon "button" at bounding box center [124, 168] width 8 height 9
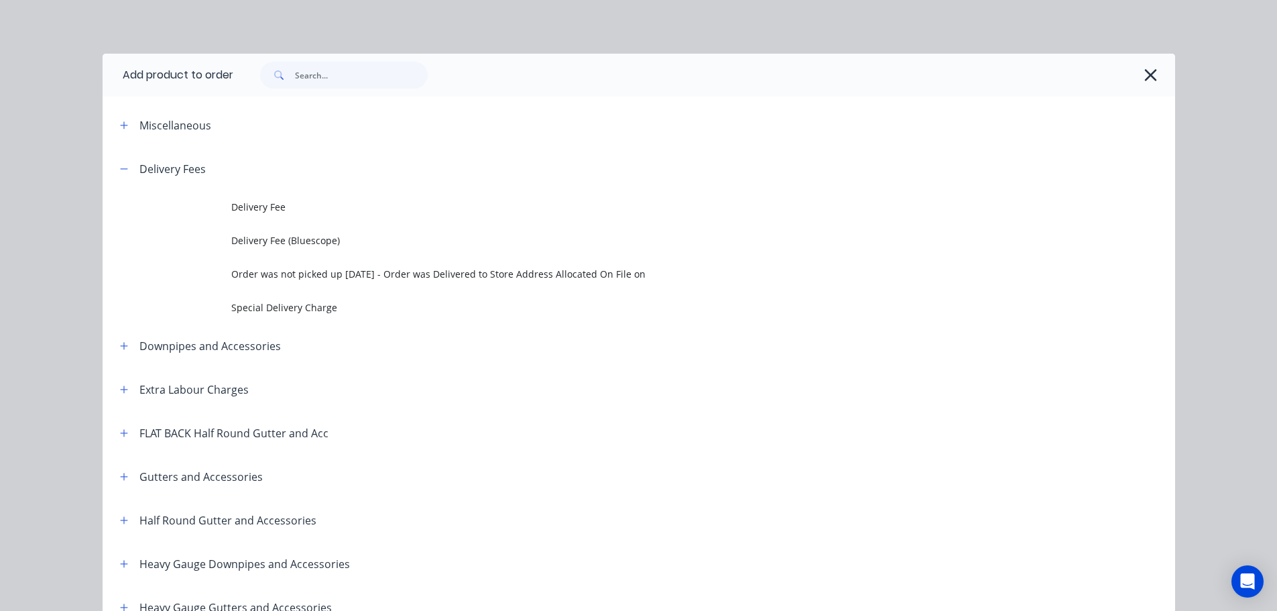
click at [280, 201] on span "Delivery Fee" at bounding box center [608, 207] width 755 height 14
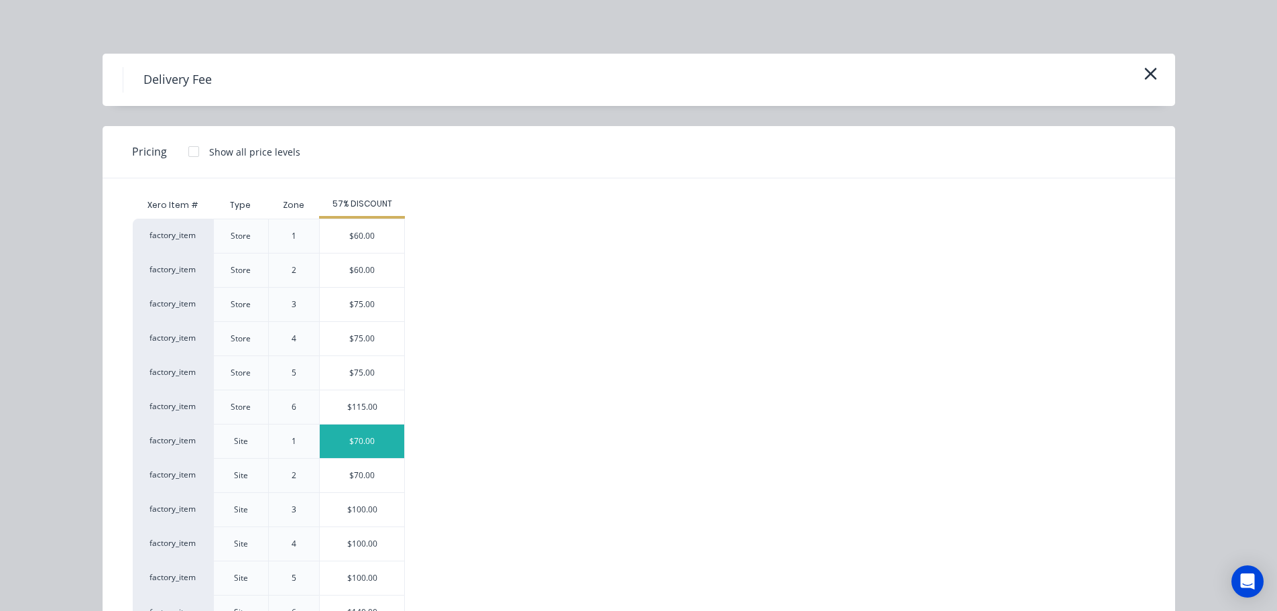
click at [370, 447] on div "$70.00" at bounding box center [362, 441] width 84 height 34
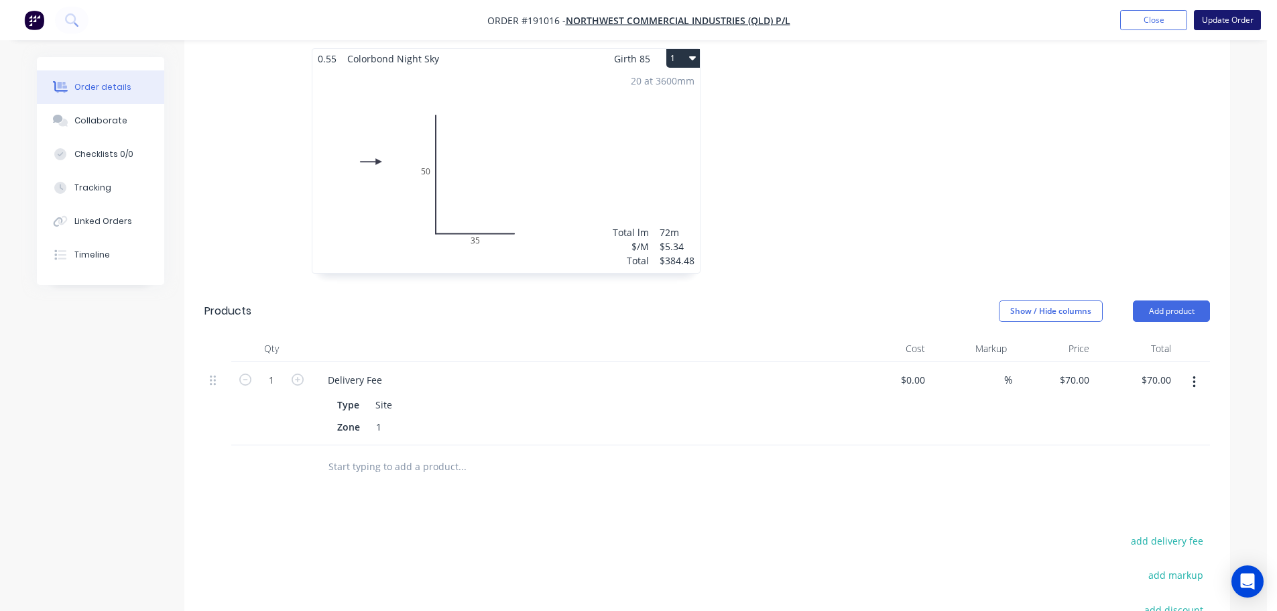
click at [1232, 25] on button "Update Order" at bounding box center [1227, 20] width 67 height 20
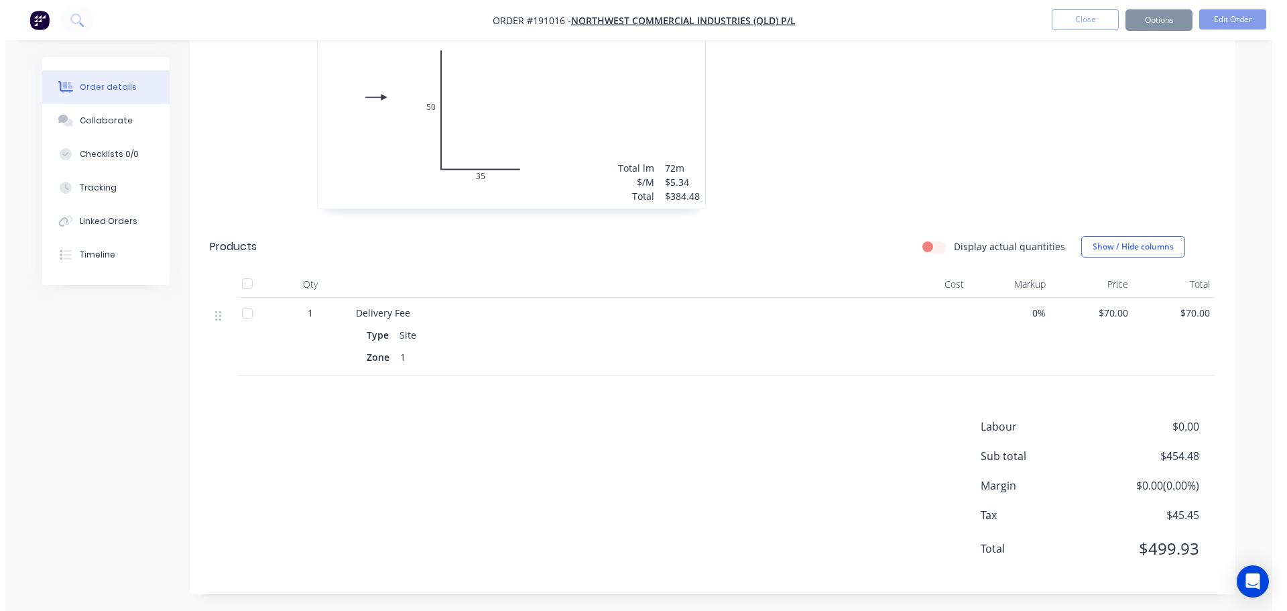
scroll to position [0, 0]
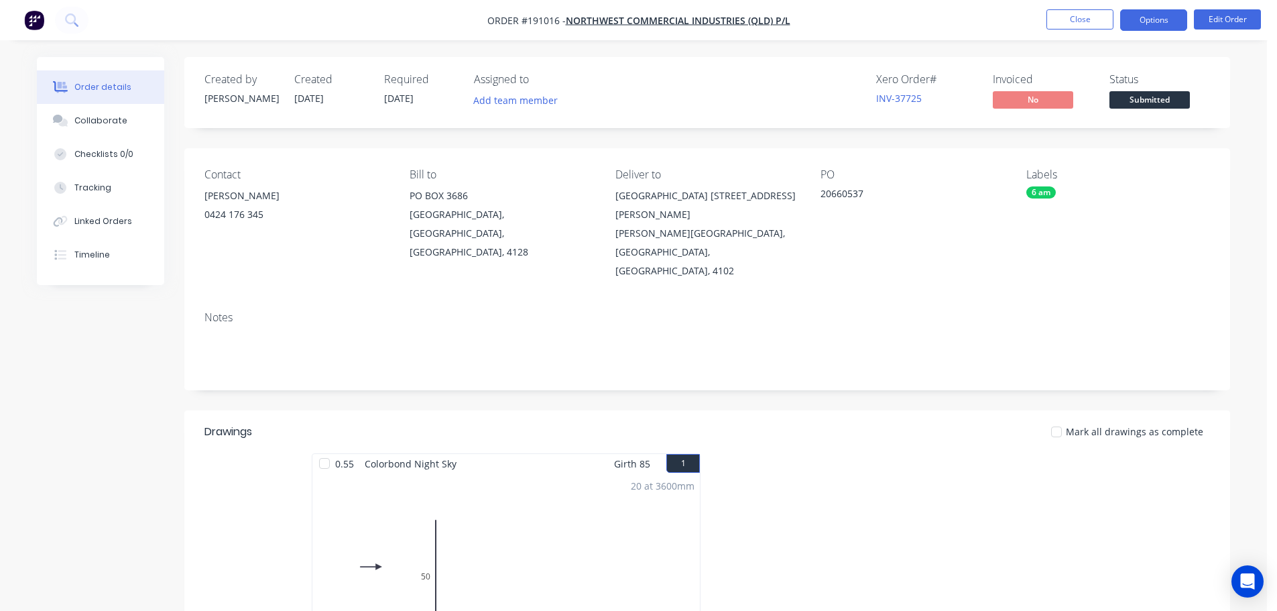
click at [1151, 24] on button "Options" at bounding box center [1153, 19] width 67 height 21
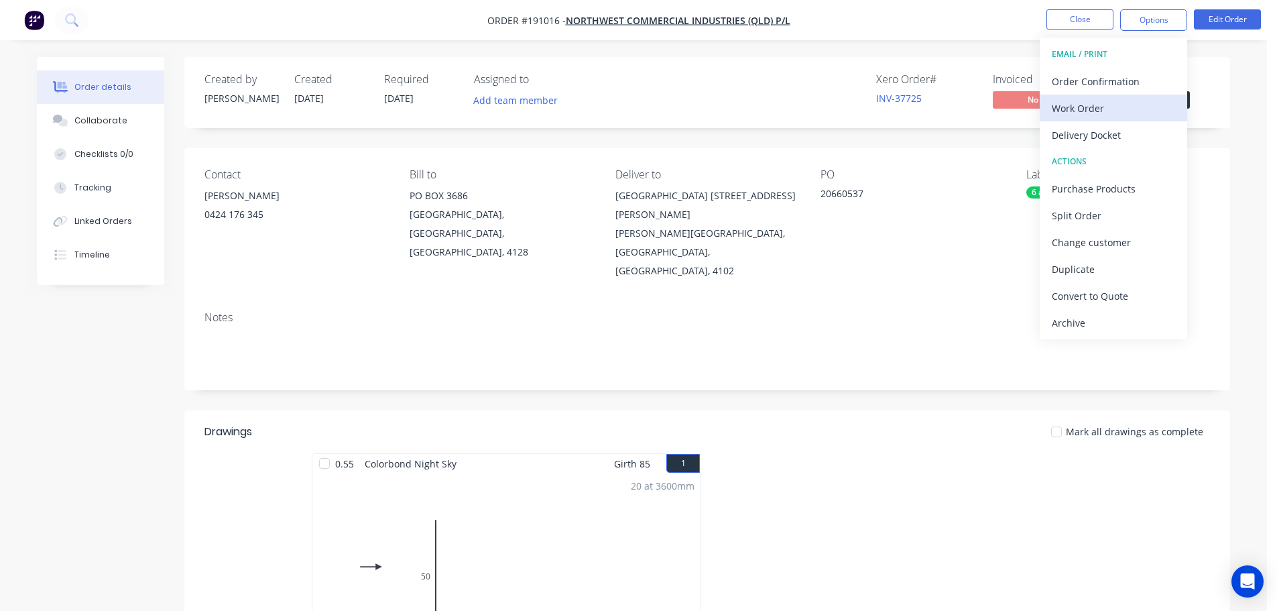
click at [1133, 97] on button "Work Order" at bounding box center [1114, 108] width 148 height 27
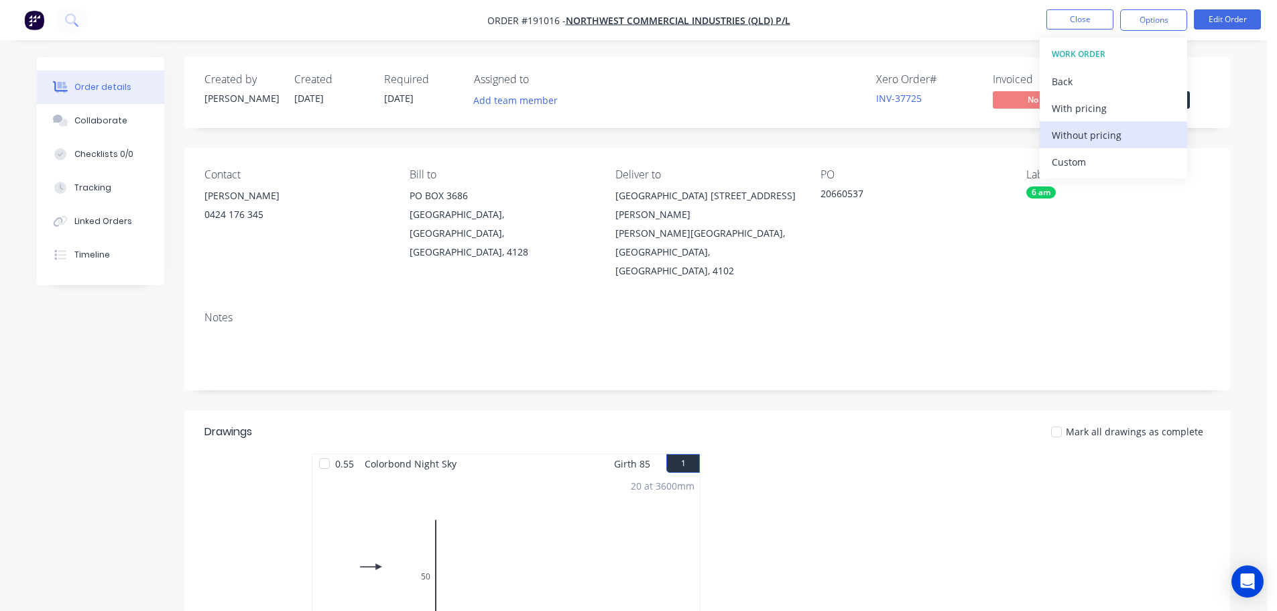
click at [1129, 127] on div "Without pricing" at bounding box center [1113, 134] width 123 height 19
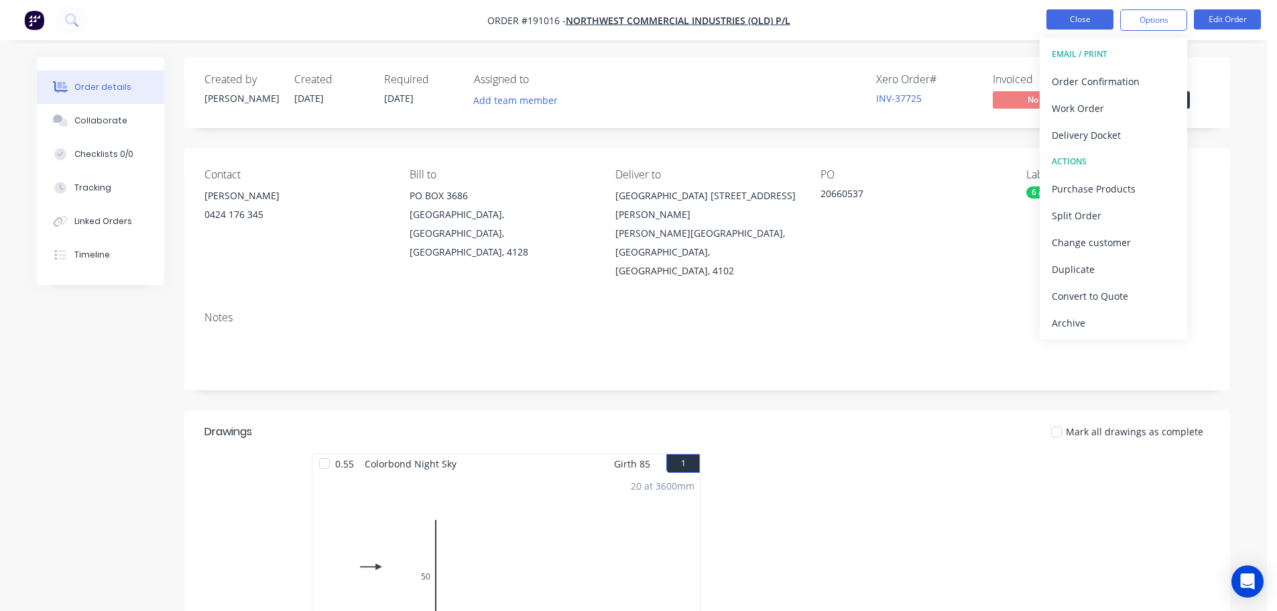
click at [1092, 24] on button "Close" at bounding box center [1080, 19] width 67 height 20
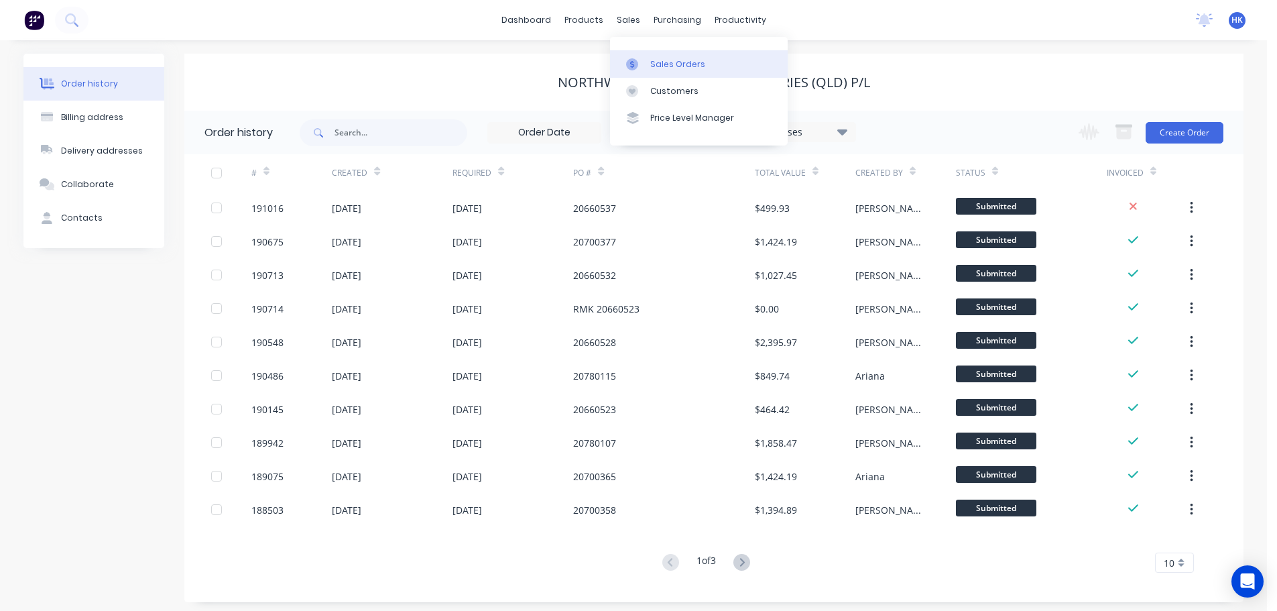
click at [652, 60] on div "Sales Orders" at bounding box center [677, 64] width 55 height 12
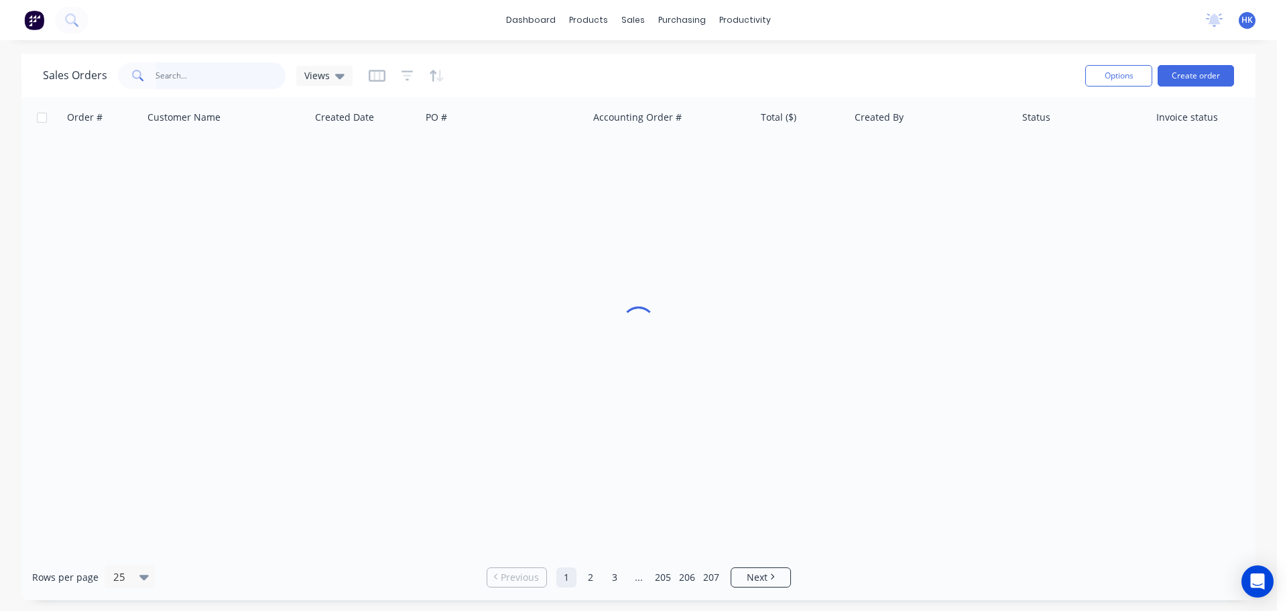
click at [247, 71] on input "text" at bounding box center [221, 75] width 131 height 27
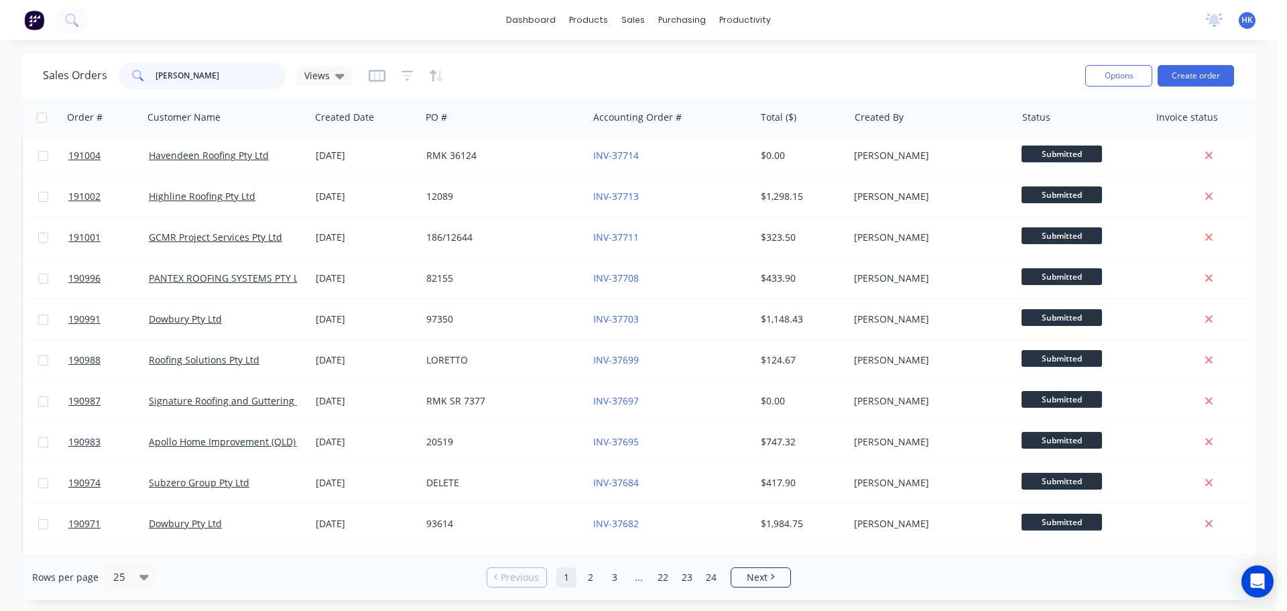
scroll to position [536, 0]
